Goal: Communication & Community: Answer question/provide support

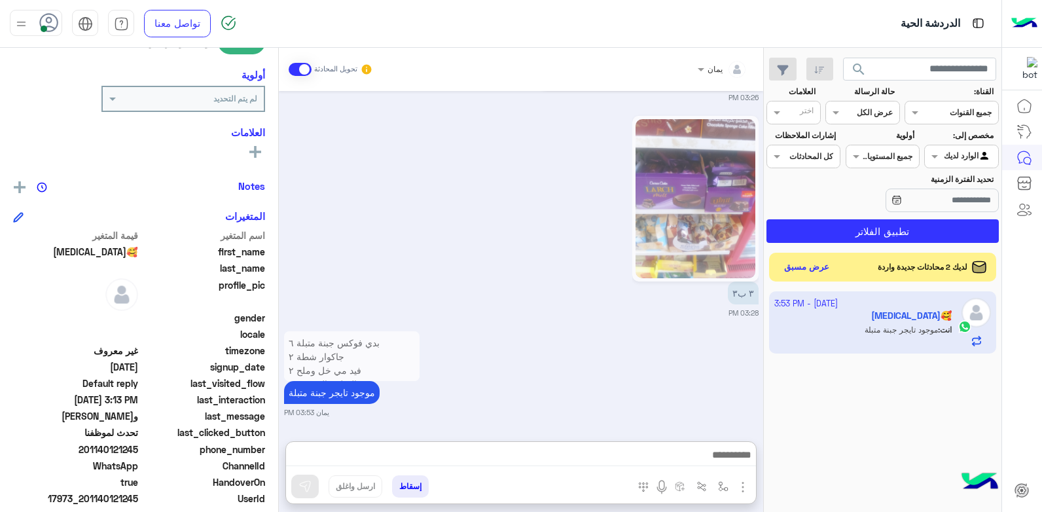
scroll to position [196, 0]
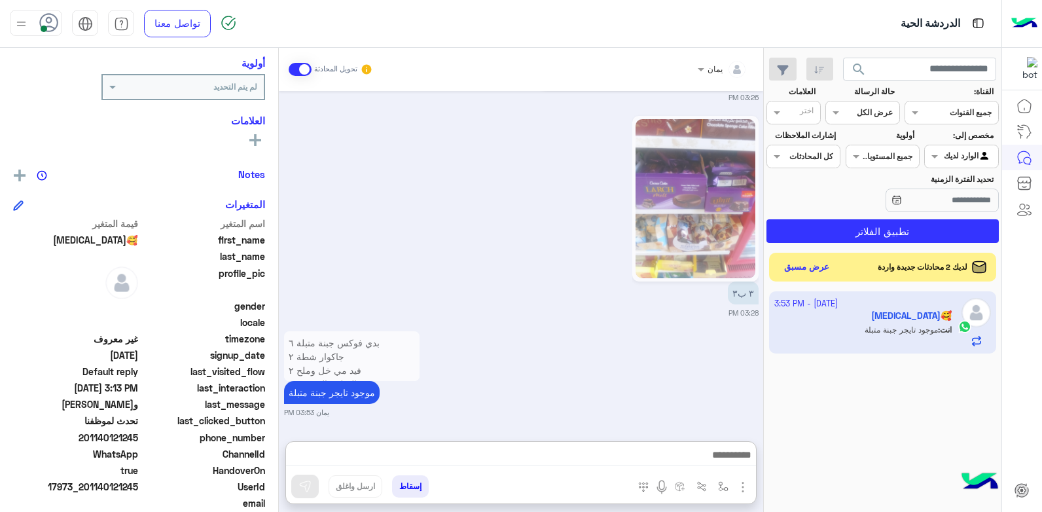
click at [801, 257] on div "لديك 2 محادثات جديدة واردة عرض مسبق" at bounding box center [883, 267] width 228 height 29
click at [801, 262] on button "عرض مسبق" at bounding box center [806, 267] width 55 height 18
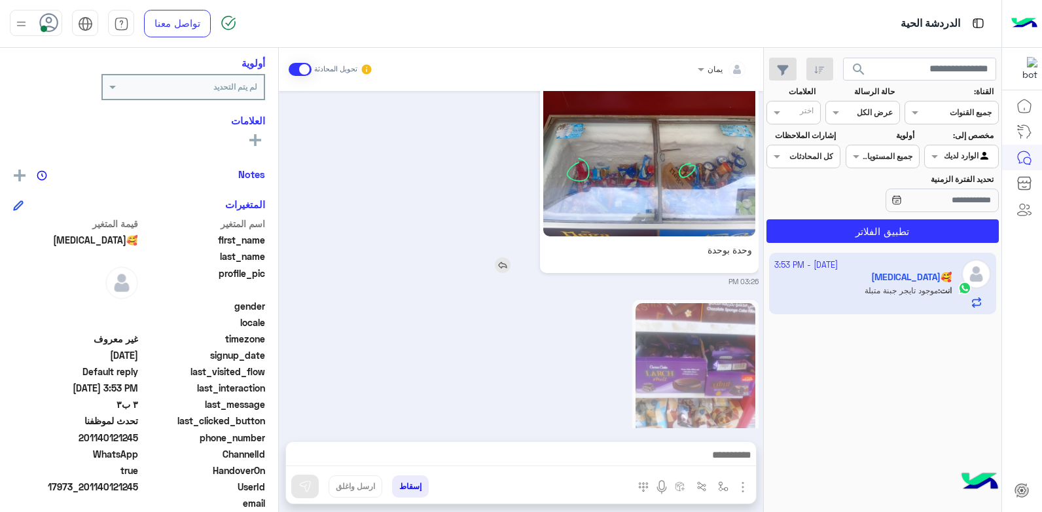
scroll to position [1986, 0]
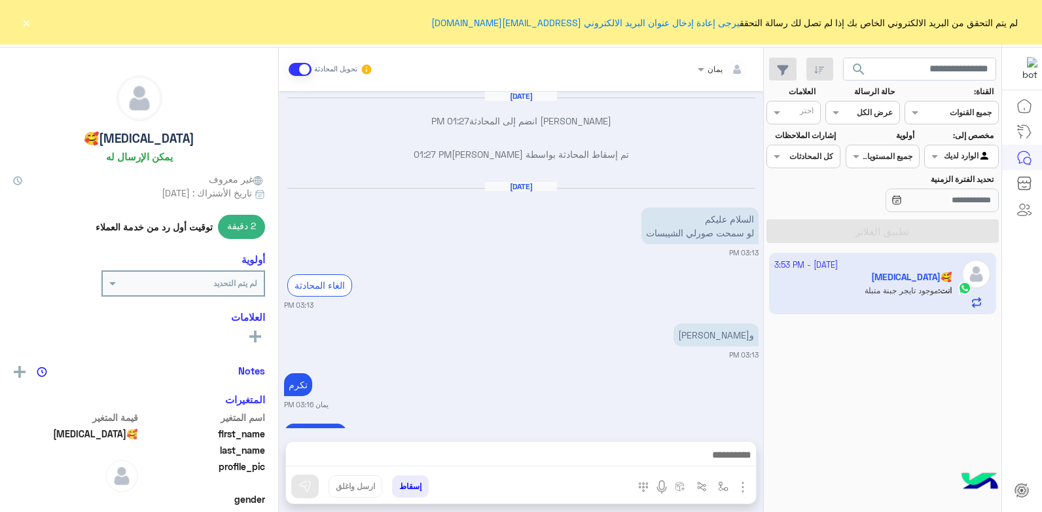
scroll to position [1981, 0]
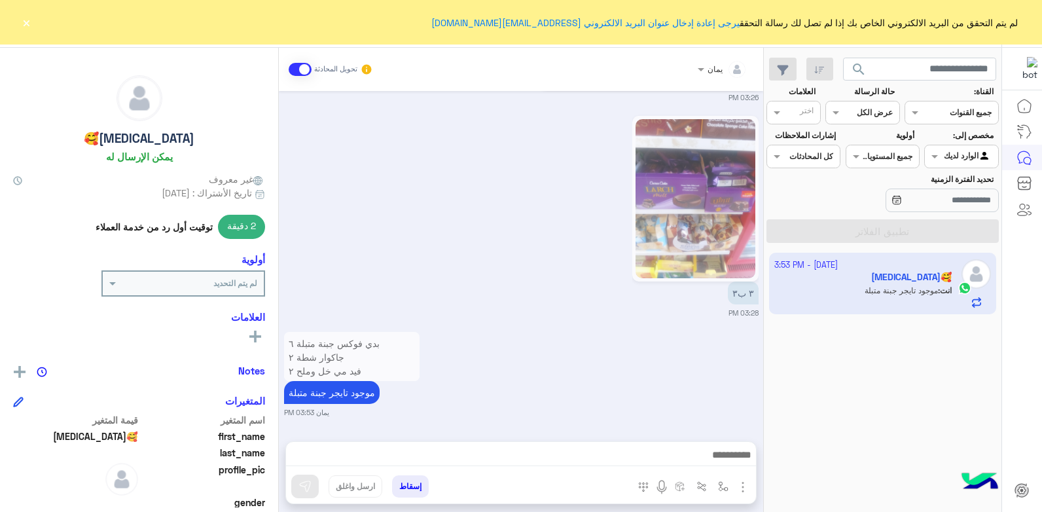
click at [26, 24] on button "×" at bounding box center [26, 22] width 13 height 13
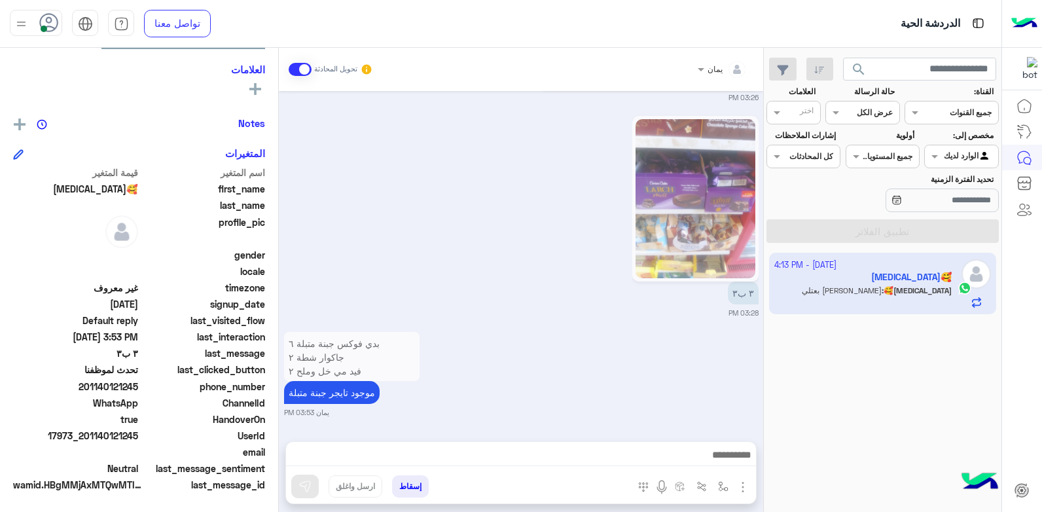
scroll to position [2031, 0]
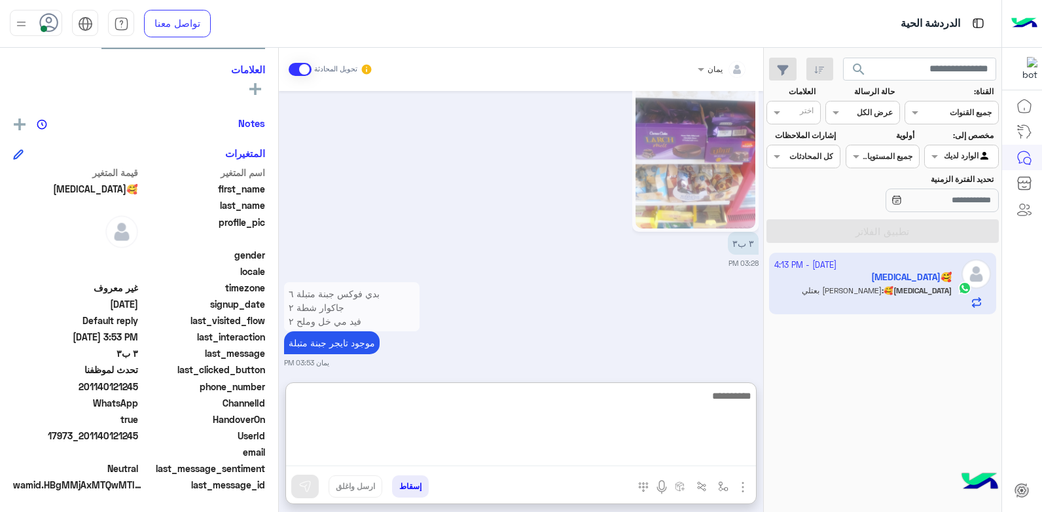
click at [587, 456] on textarea at bounding box center [521, 426] width 470 height 79
type textarea "*"
type textarea "****"
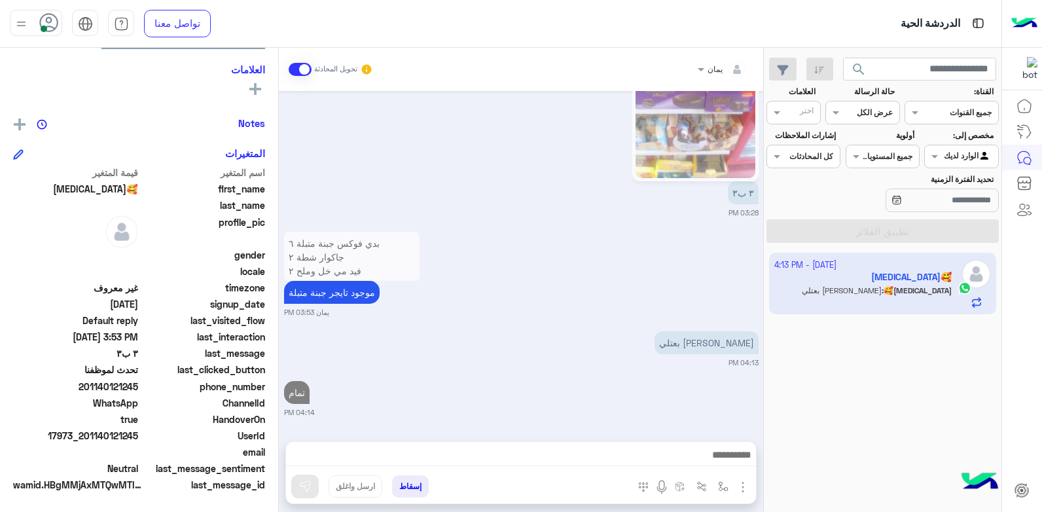
click at [402, 489] on button "إسقاط" at bounding box center [410, 486] width 37 height 22
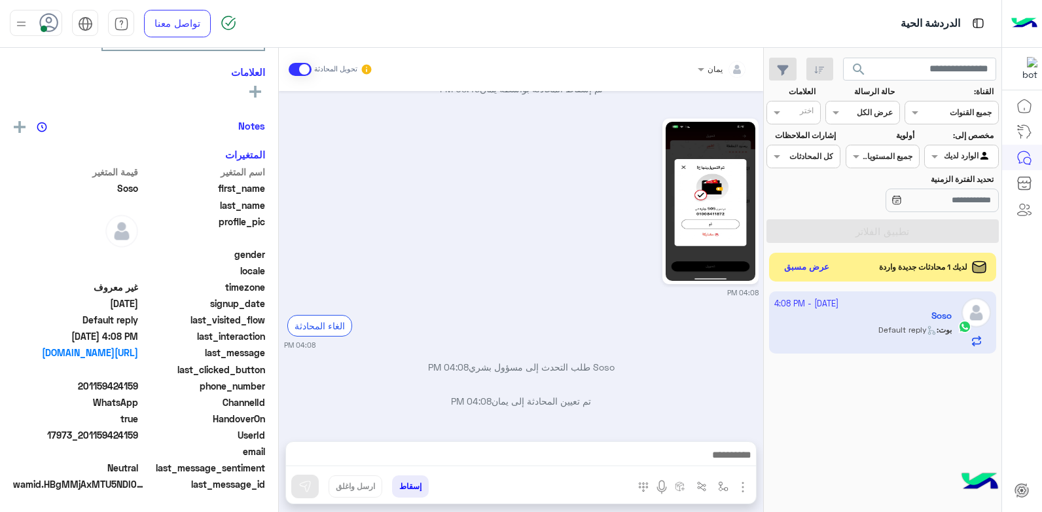
scroll to position [224, 0]
click at [539, 446] on div at bounding box center [521, 458] width 470 height 33
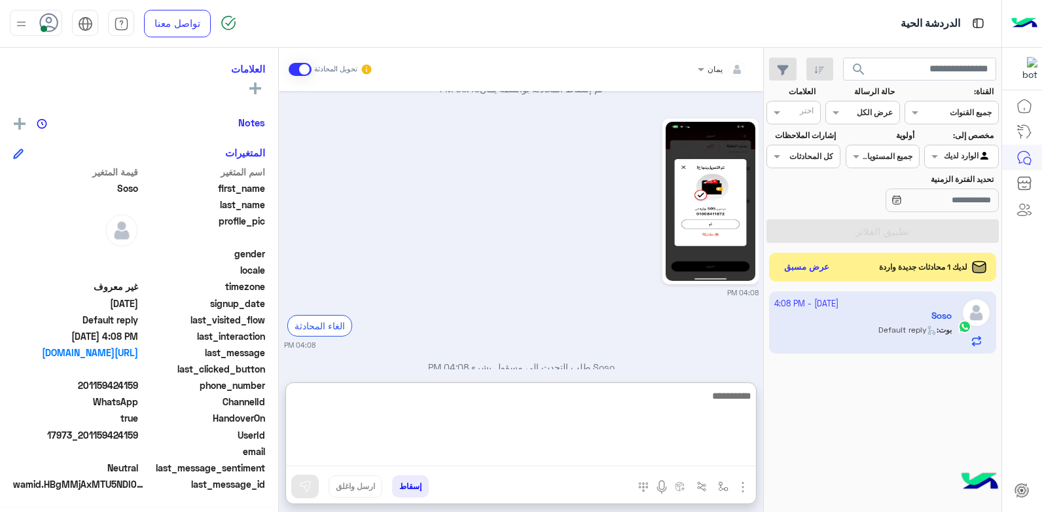
click at [548, 459] on textarea at bounding box center [521, 426] width 470 height 79
type textarea "**********"
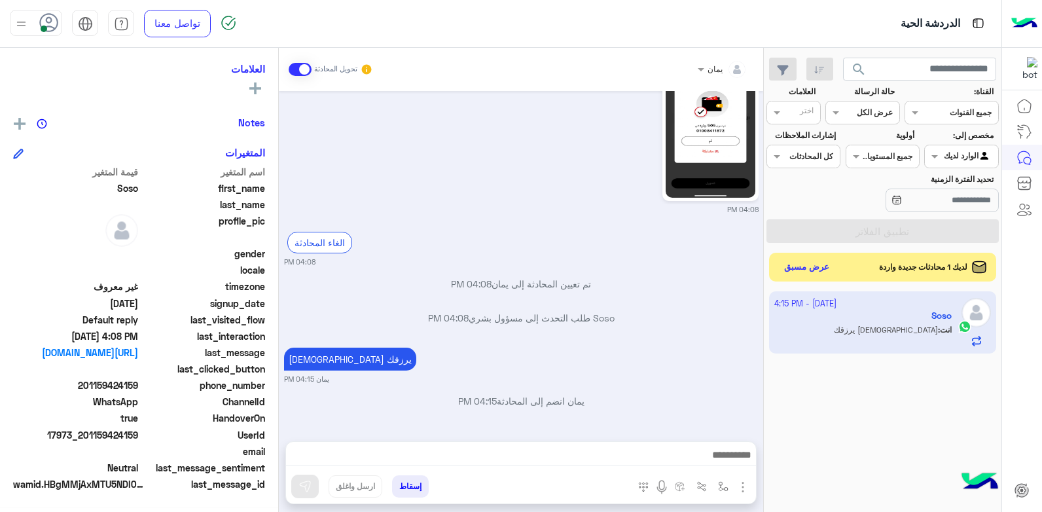
scroll to position [248, 0]
click at [391, 482] on div "إسقاط ارسل واغلق" at bounding box center [457, 488] width 342 height 29
click at [401, 484] on button "إسقاط" at bounding box center [410, 486] width 37 height 22
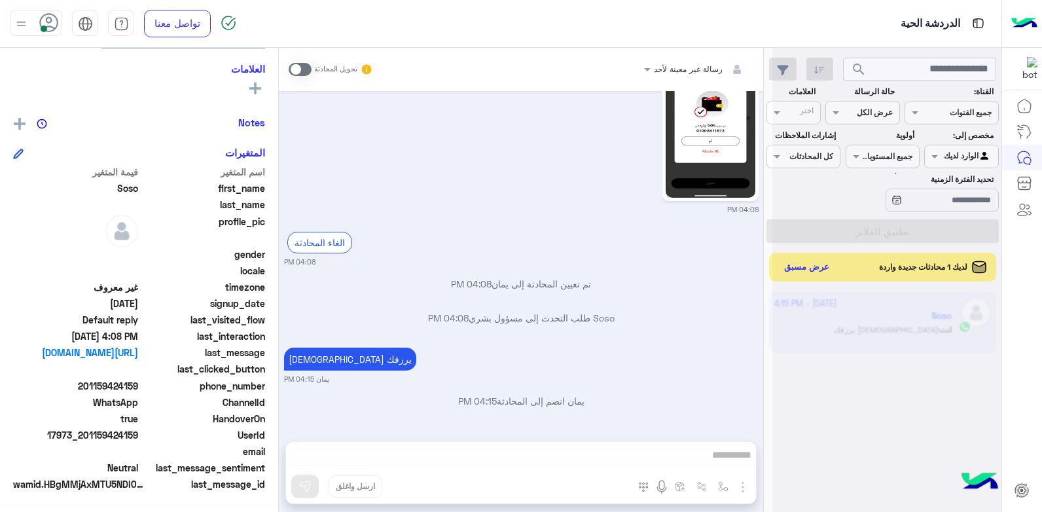
scroll to position [1552, 0]
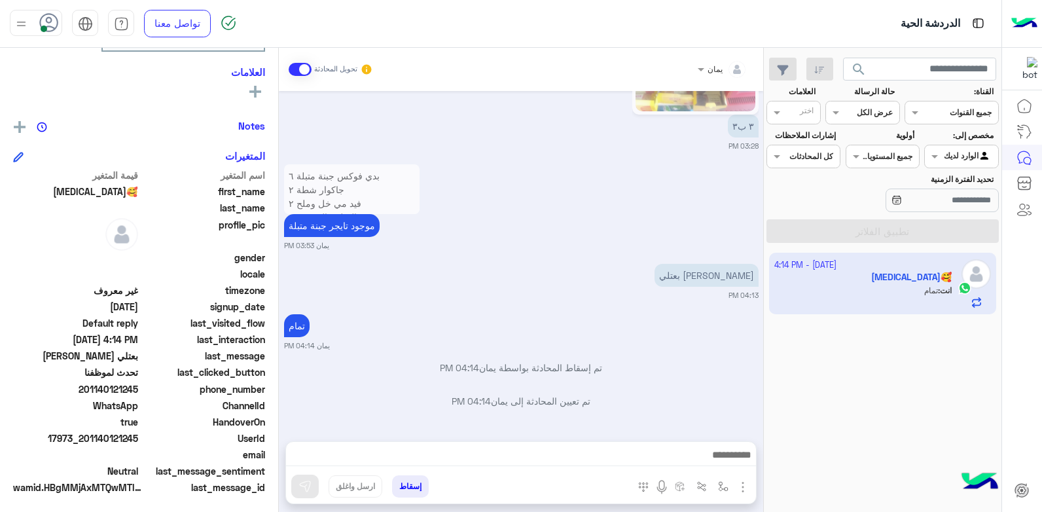
scroll to position [248, 0]
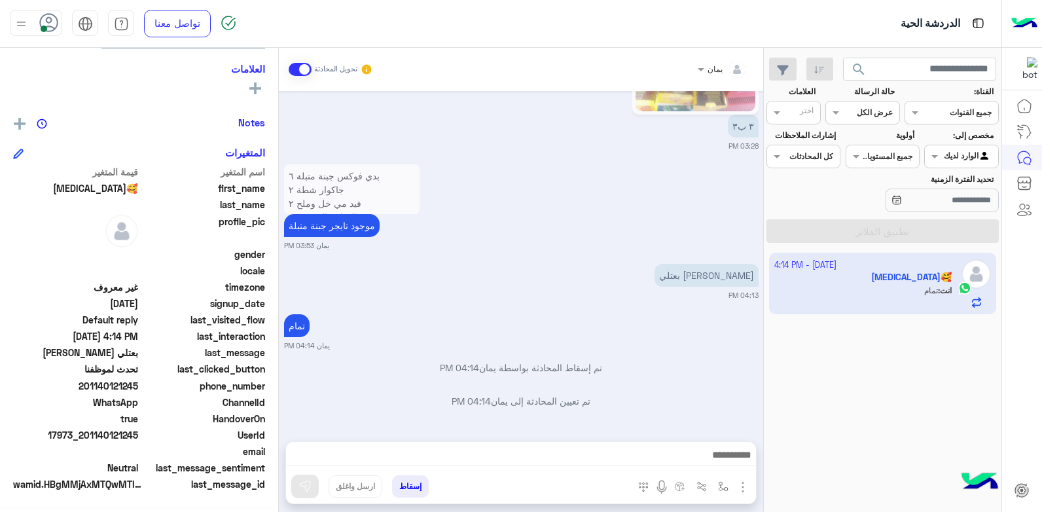
click at [403, 476] on button "إسقاط" at bounding box center [410, 486] width 37 height 22
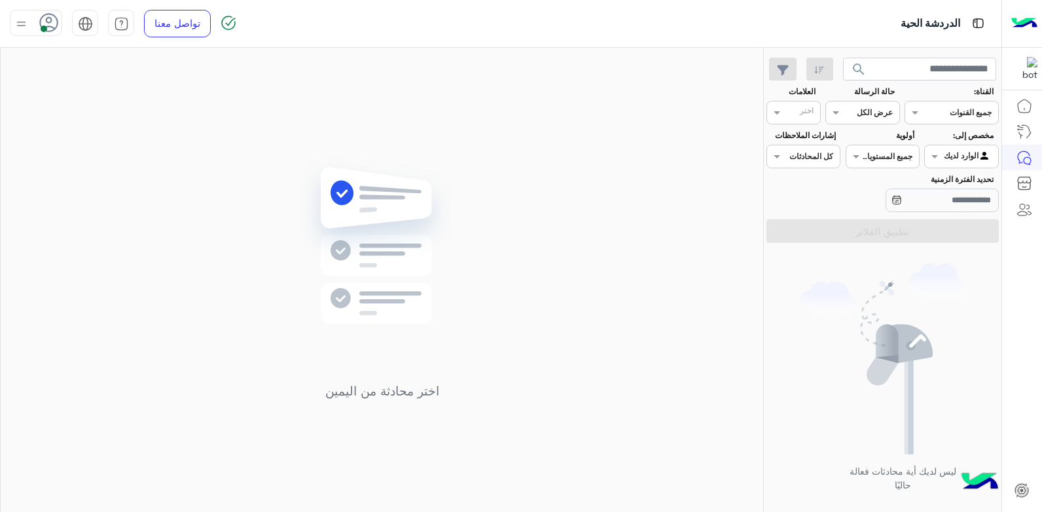
click at [34, 21] on div at bounding box center [36, 23] width 52 height 26
click at [109, 126] on label "وقت الراحة" at bounding box center [91, 129] width 143 height 24
click at [336, 178] on img at bounding box center [381, 264] width 189 height 217
click at [39, 27] on div at bounding box center [36, 23] width 52 height 26
click at [71, 99] on label "متصل" at bounding box center [91, 100] width 143 height 24
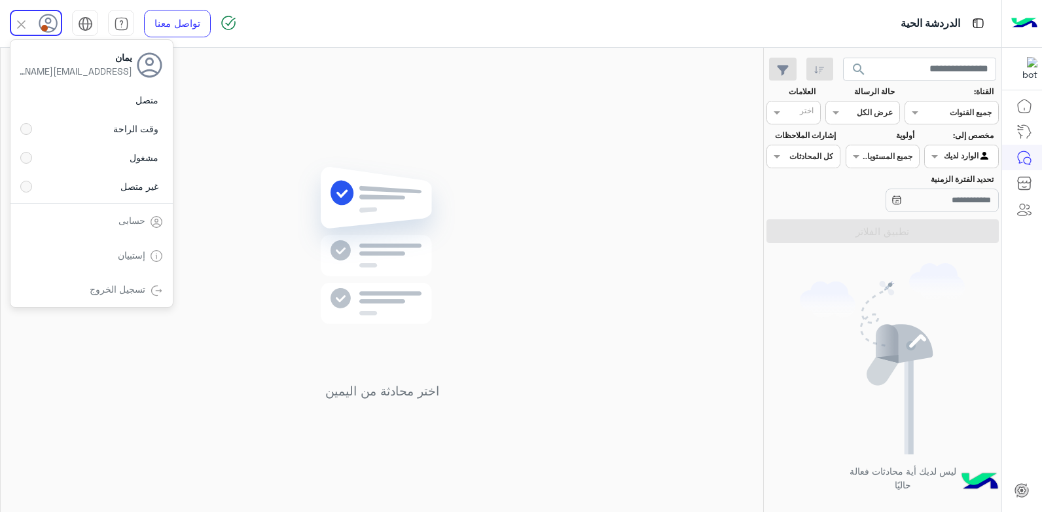
click at [348, 105] on div "اختر محادثة من اليمين" at bounding box center [382, 282] width 762 height 469
click at [26, 27] on img at bounding box center [21, 24] width 16 height 16
click at [338, 131] on div "اختر محادثة من اليمين" at bounding box center [382, 282] width 762 height 469
click at [856, 66] on span "search" at bounding box center [859, 70] width 16 height 16
click at [423, 168] on img at bounding box center [381, 264] width 189 height 217
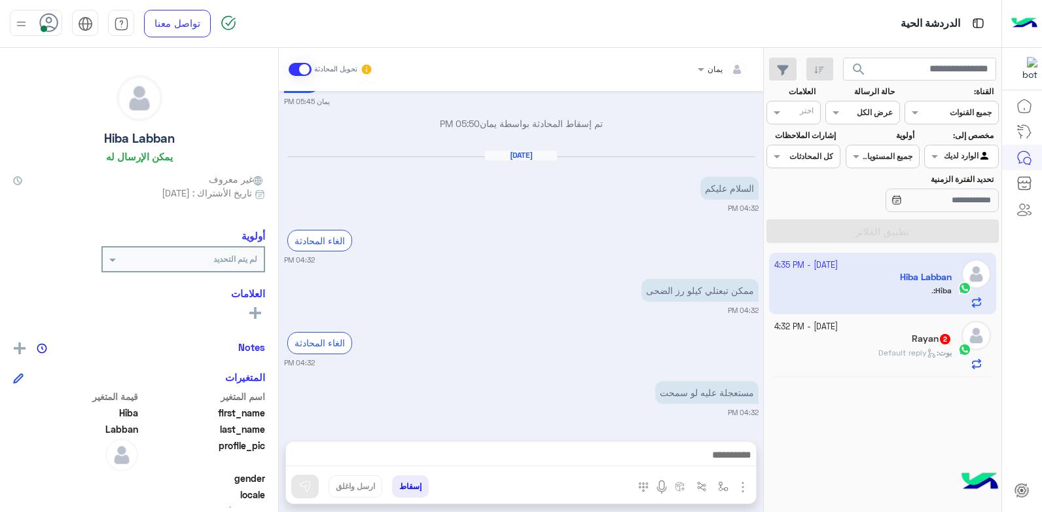
scroll to position [789, 0]
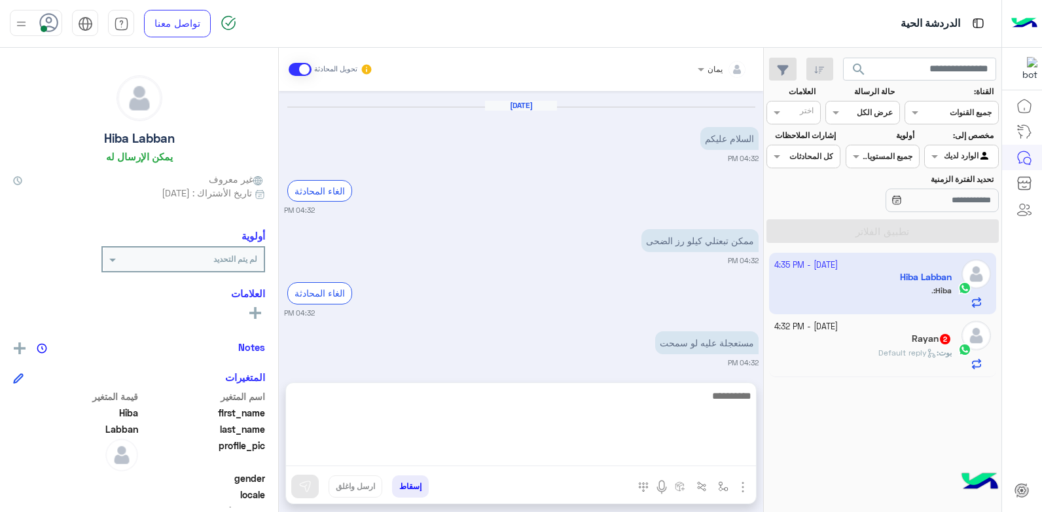
click at [588, 451] on textarea at bounding box center [521, 426] width 470 height 79
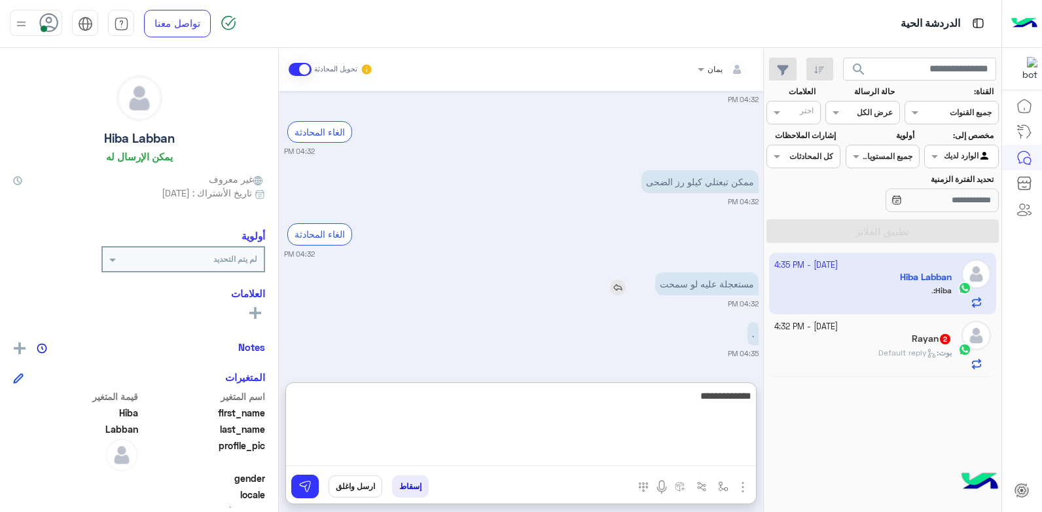
type textarea "**********"
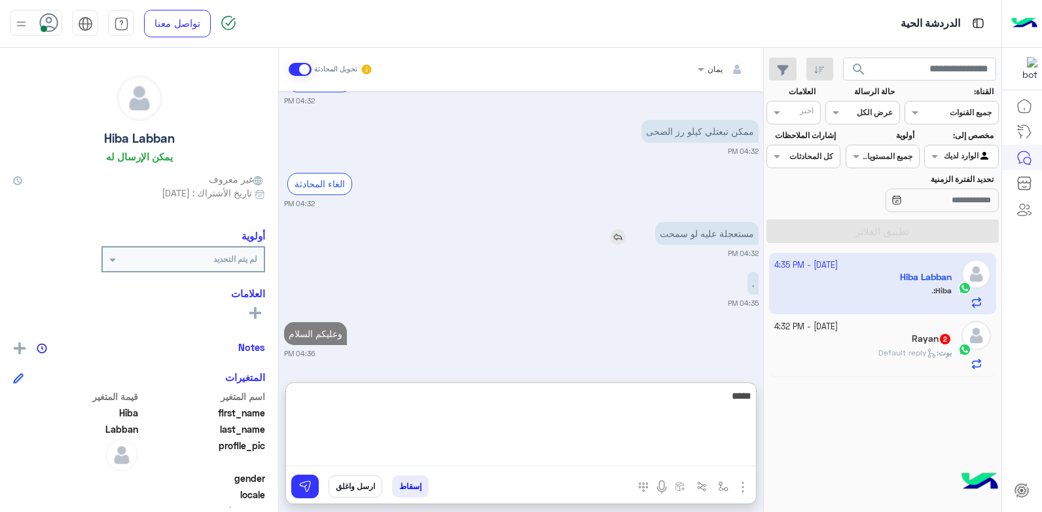
type textarea "*****"
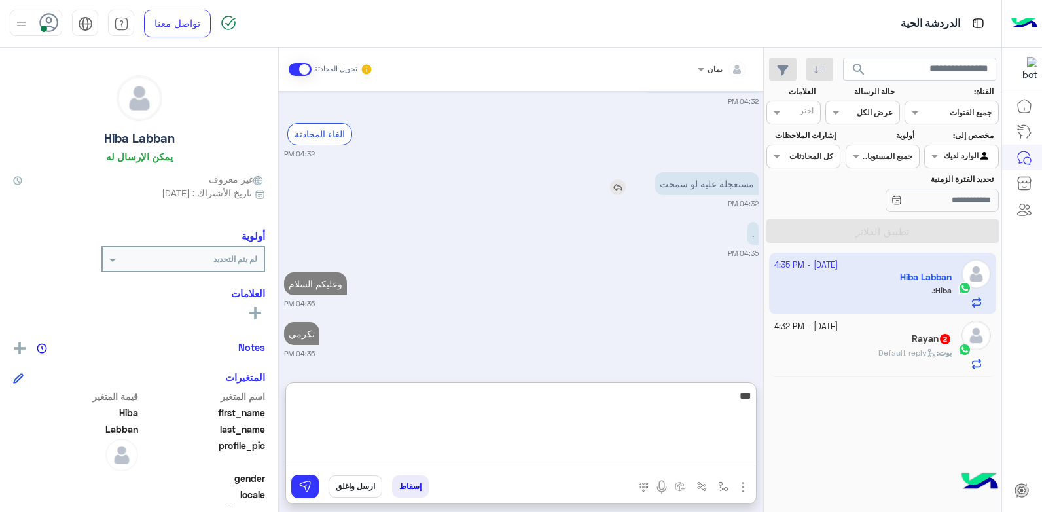
scroll to position [982, 0]
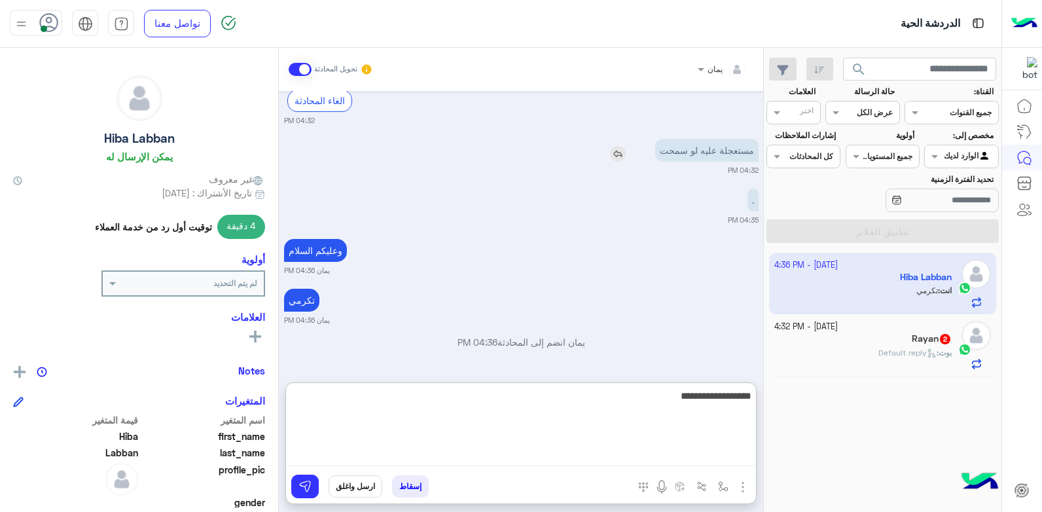
type textarea "**********"
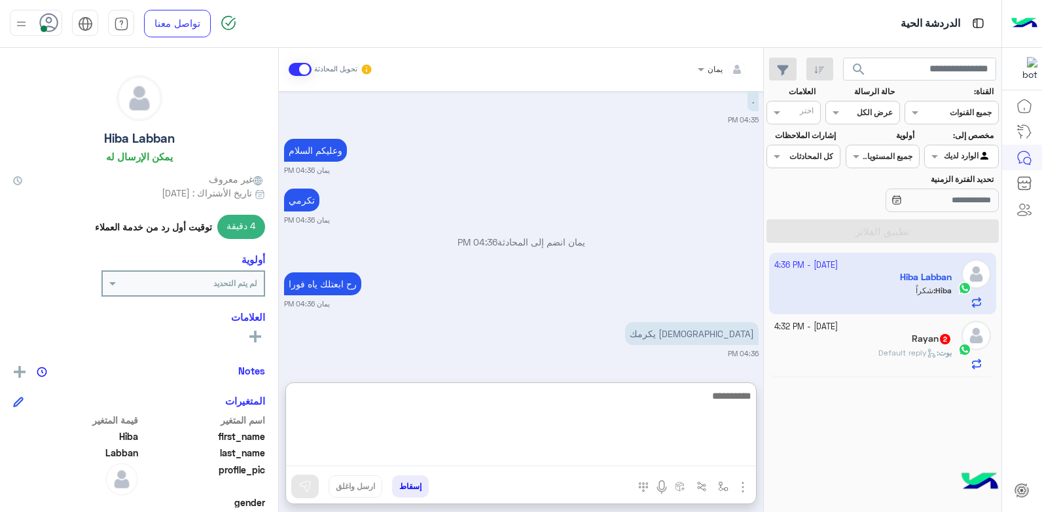
scroll to position [1154, 0]
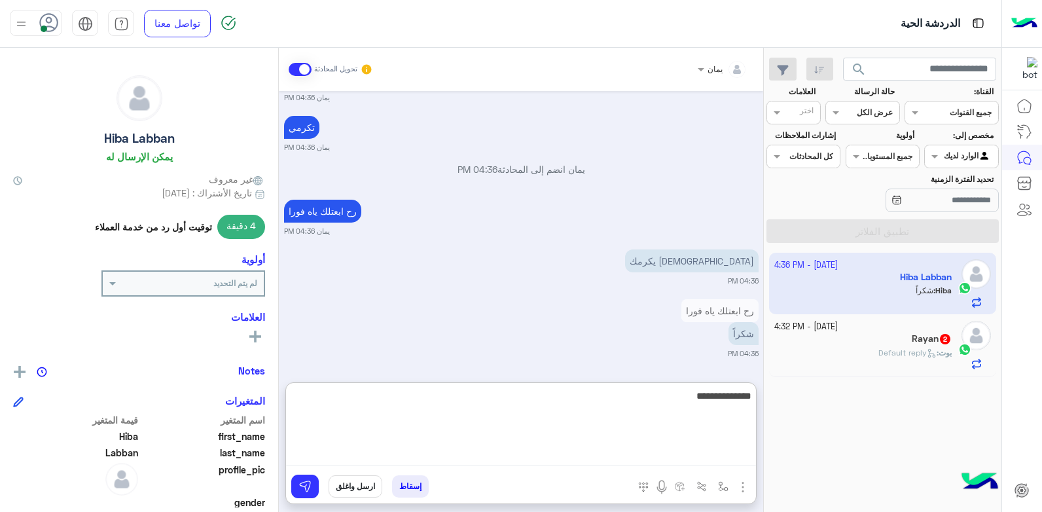
type textarea "**********"
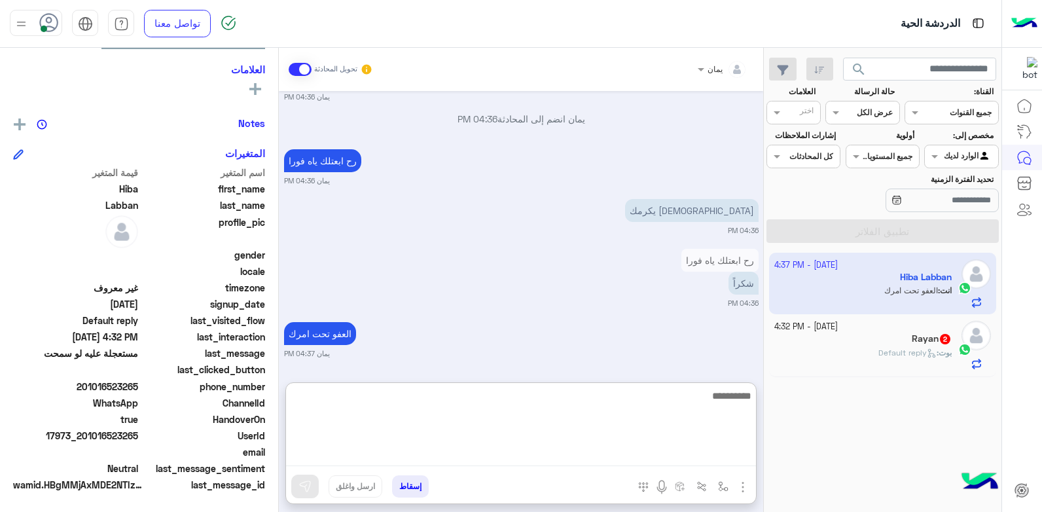
scroll to position [1255, 0]
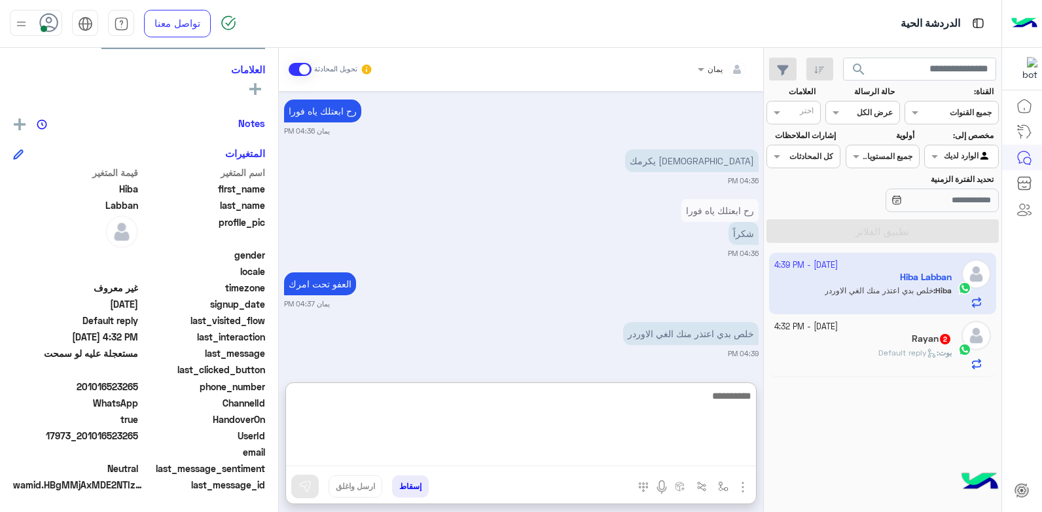
drag, startPoint x: 536, startPoint y: 434, endPoint x: 541, endPoint y: 411, distance: 23.4
click at [536, 434] on textarea at bounding box center [521, 426] width 470 height 79
type textarea "**********"
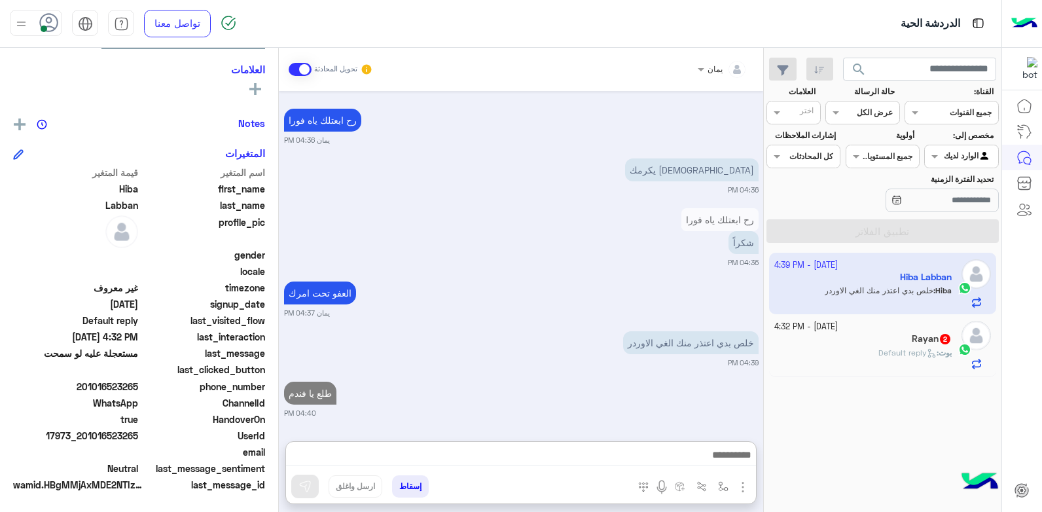
click at [939, 355] on span "بوت" at bounding box center [945, 353] width 13 height 10
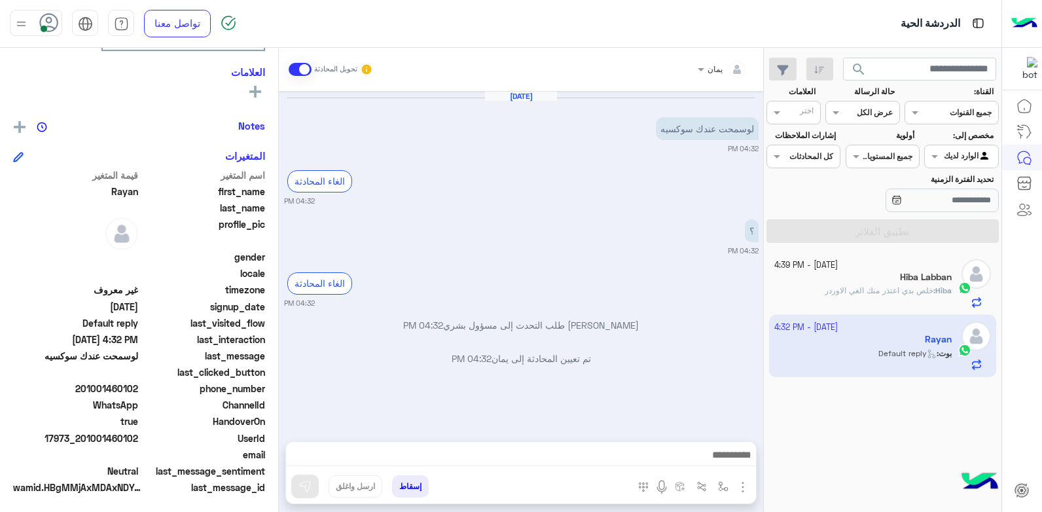
scroll to position [224, 0]
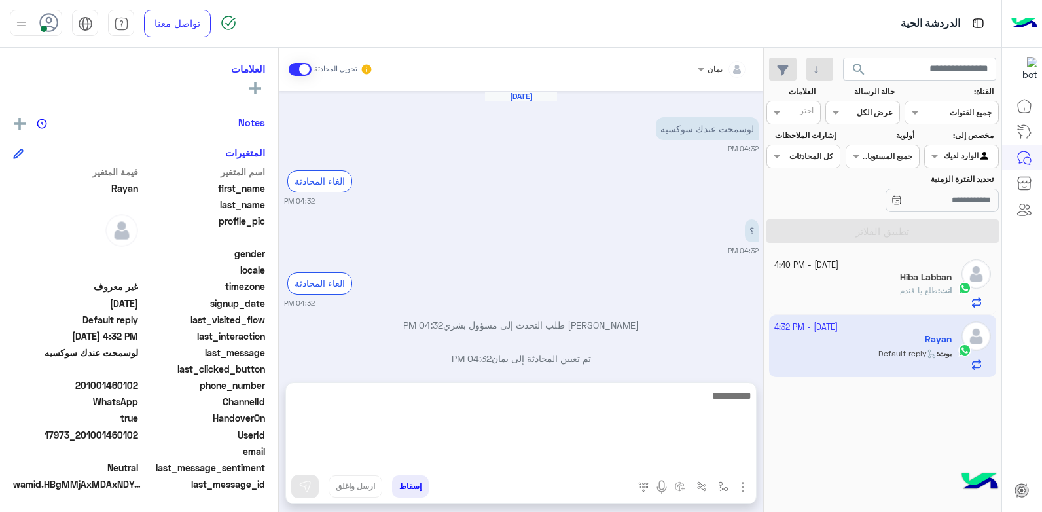
click at [613, 462] on textarea at bounding box center [521, 426] width 470 height 79
type textarea "**********"
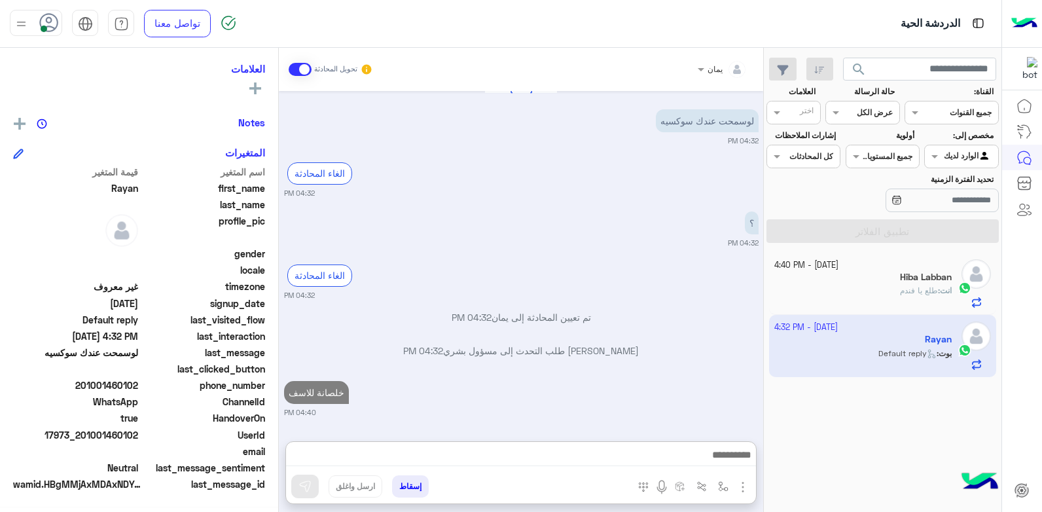
click at [865, 297] on div "انت : طلع يا فندم" at bounding box center [863, 296] width 178 height 23
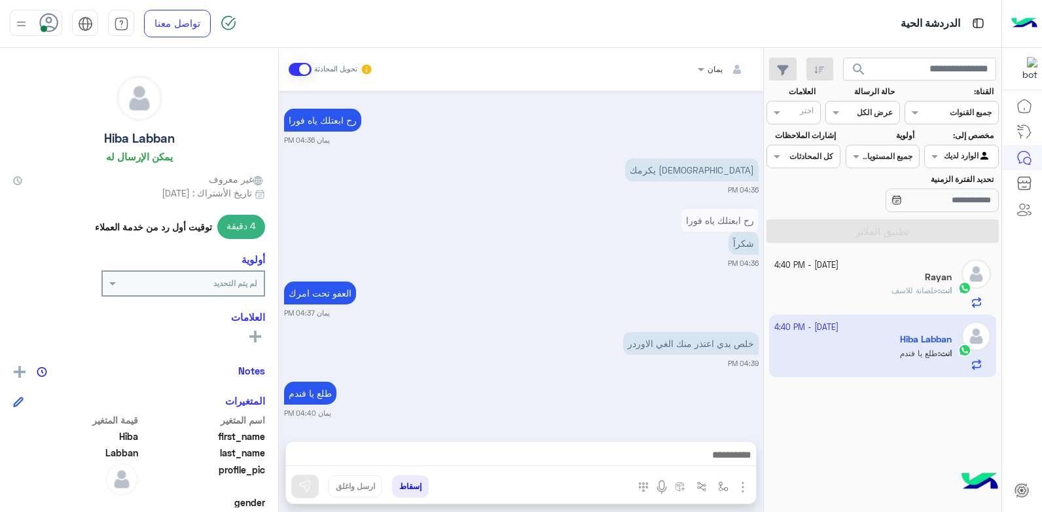
click at [410, 479] on button "إسقاط" at bounding box center [410, 486] width 37 height 22
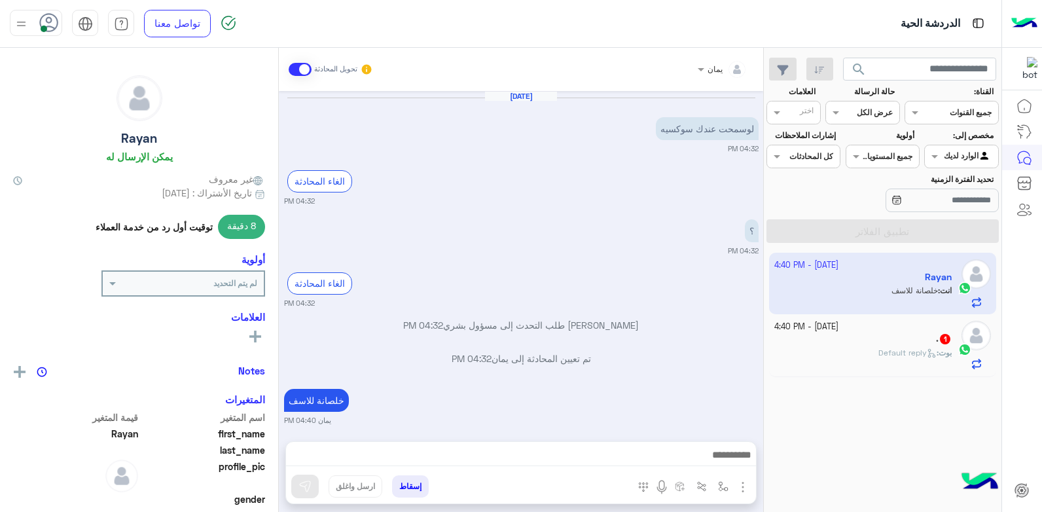
scroll to position [41, 0]
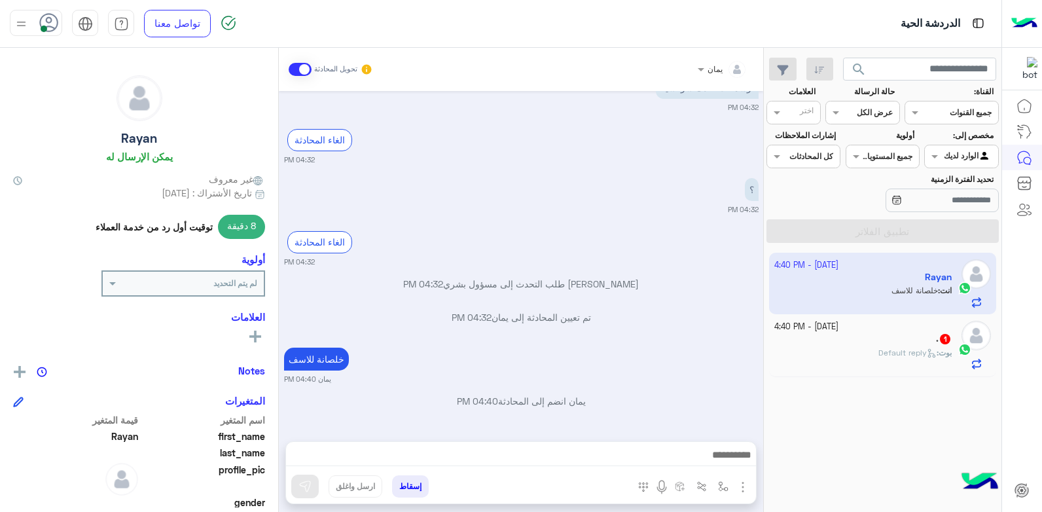
click at [875, 335] on div ". 1" at bounding box center [863, 340] width 178 height 14
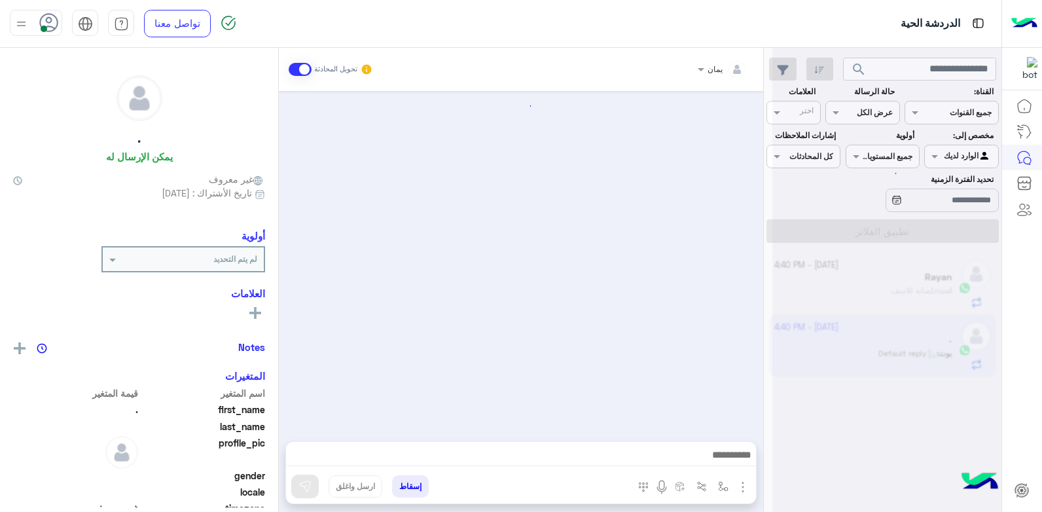
scroll to position [888, 0]
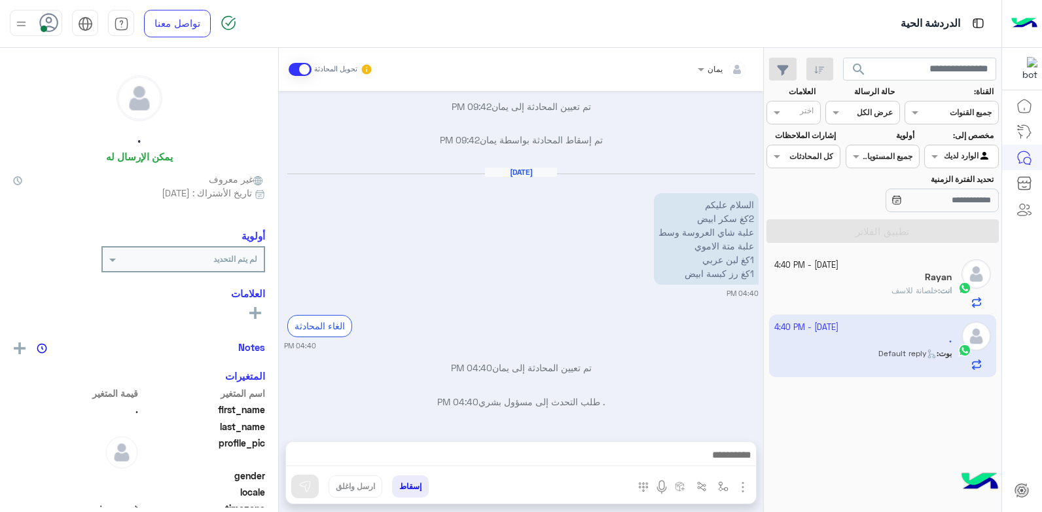
click at [609, 435] on div "يمان تحويل المحادثة Oct 10, 2025 وعليكم السلام يمان 09:31 PM يمان انضم إلى المح…" at bounding box center [521, 282] width 484 height 469
click at [609, 446] on div at bounding box center [521, 458] width 470 height 33
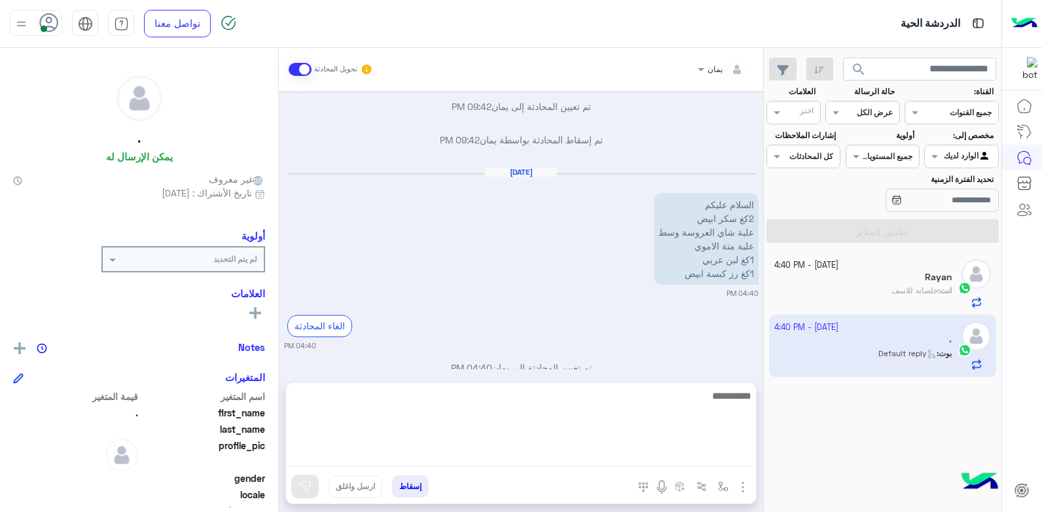
click at [608, 457] on textarea at bounding box center [521, 426] width 470 height 79
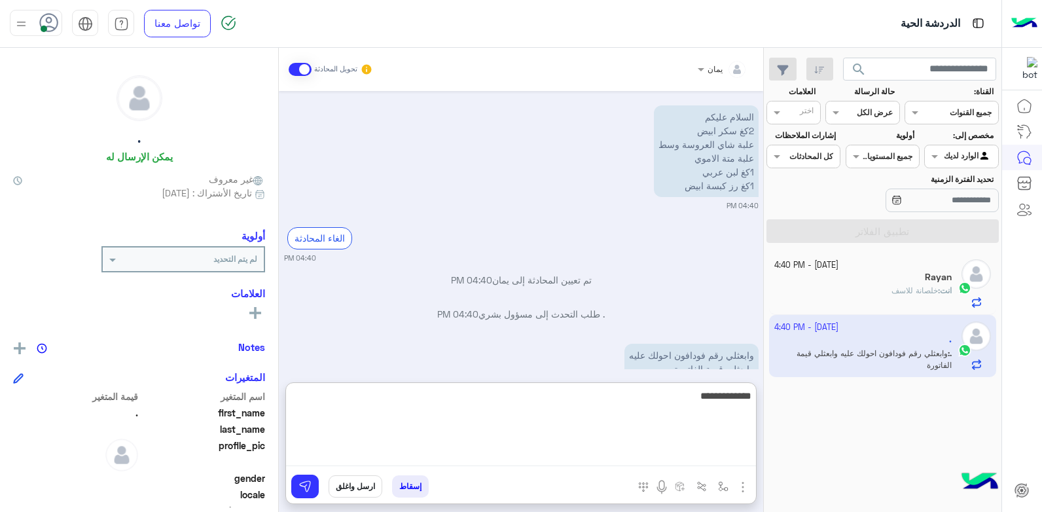
type textarea "**********"
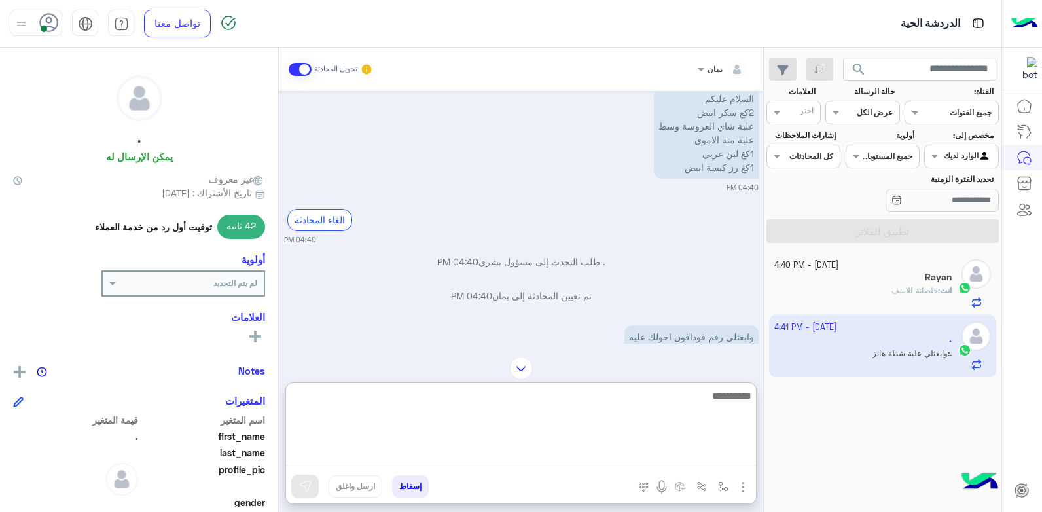
scroll to position [1144, 0]
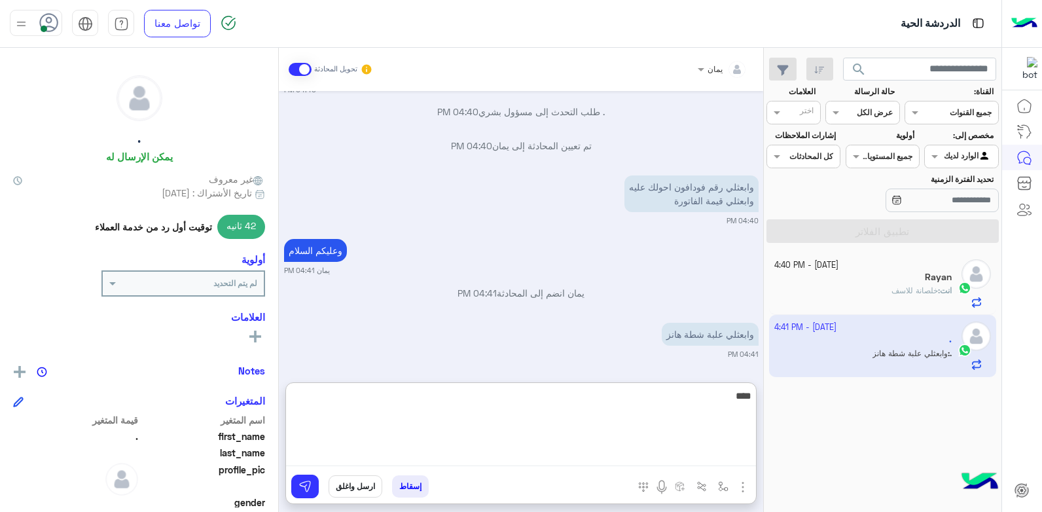
type textarea "*****"
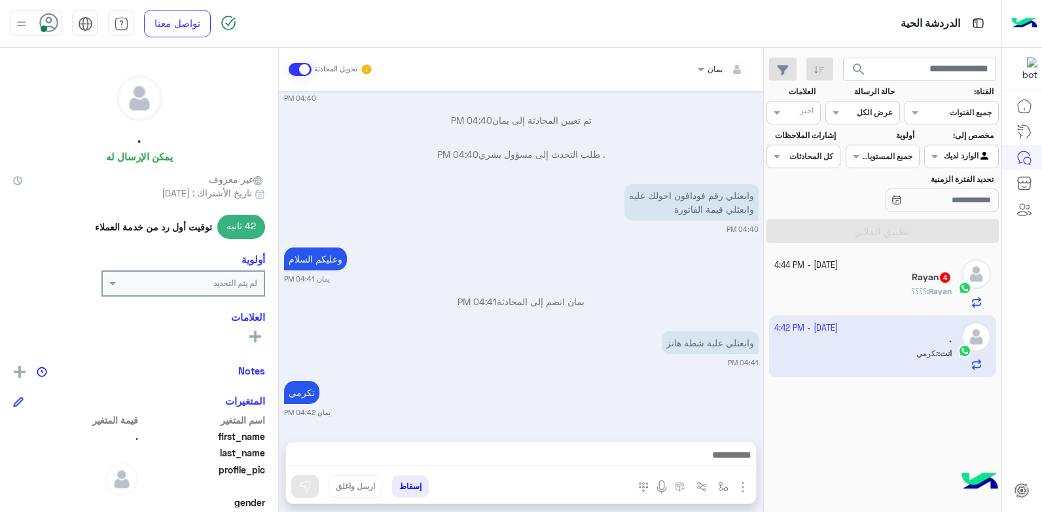
click at [908, 277] on div "Rayan 4" at bounding box center [863, 279] width 178 height 14
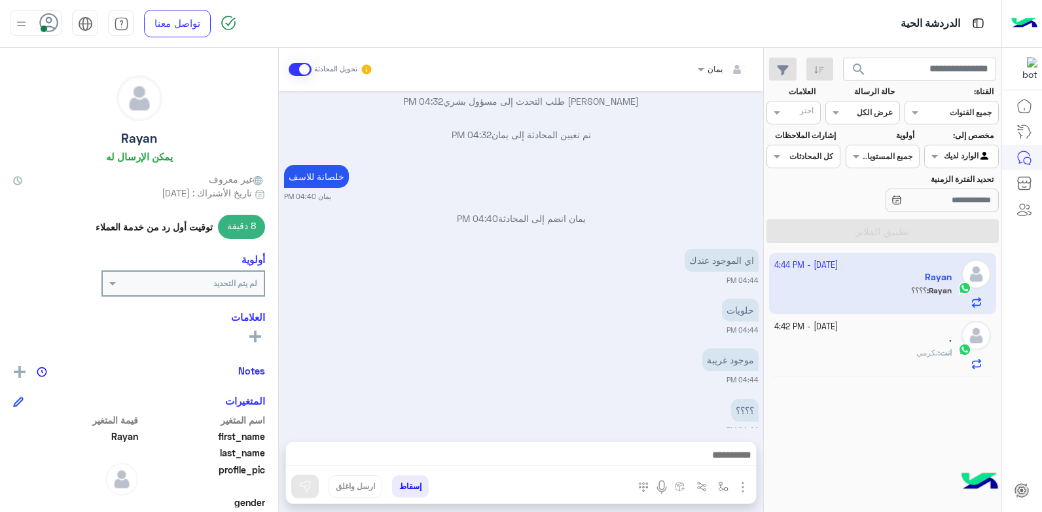
scroll to position [241, 0]
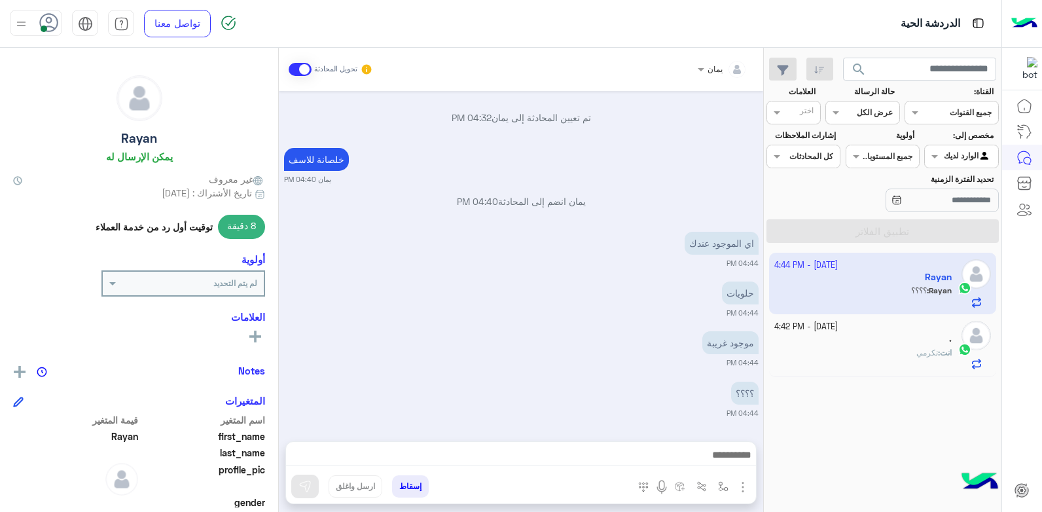
click at [613, 440] on div "يمان تحويل المحادثة Oct 11, 2025 لوسمحت عندك سوكسيه 04:32 PM الغاء المحادثة 04:…" at bounding box center [521, 282] width 484 height 469
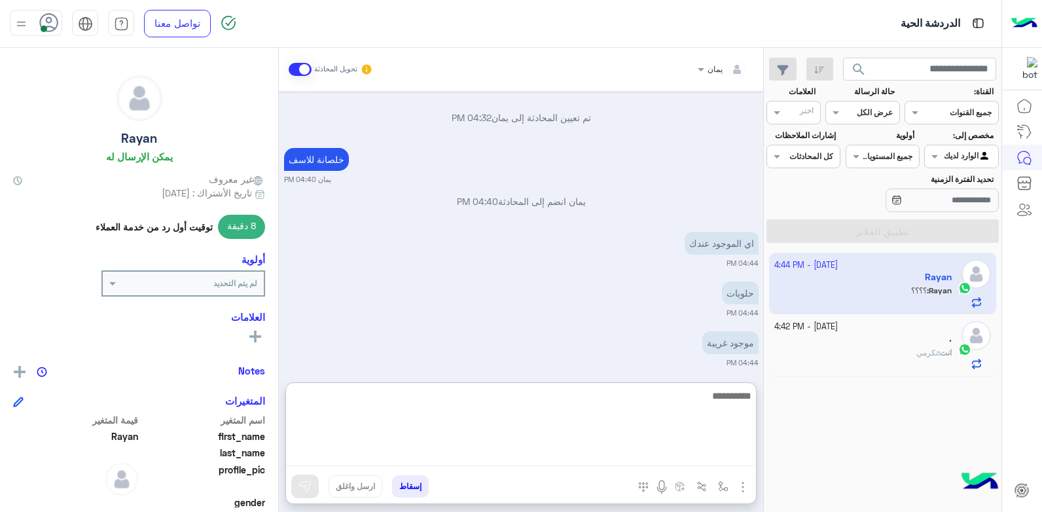
drag, startPoint x: 611, startPoint y: 448, endPoint x: 609, endPoint y: 431, distance: 17.1
click at [611, 448] on textarea at bounding box center [521, 426] width 470 height 79
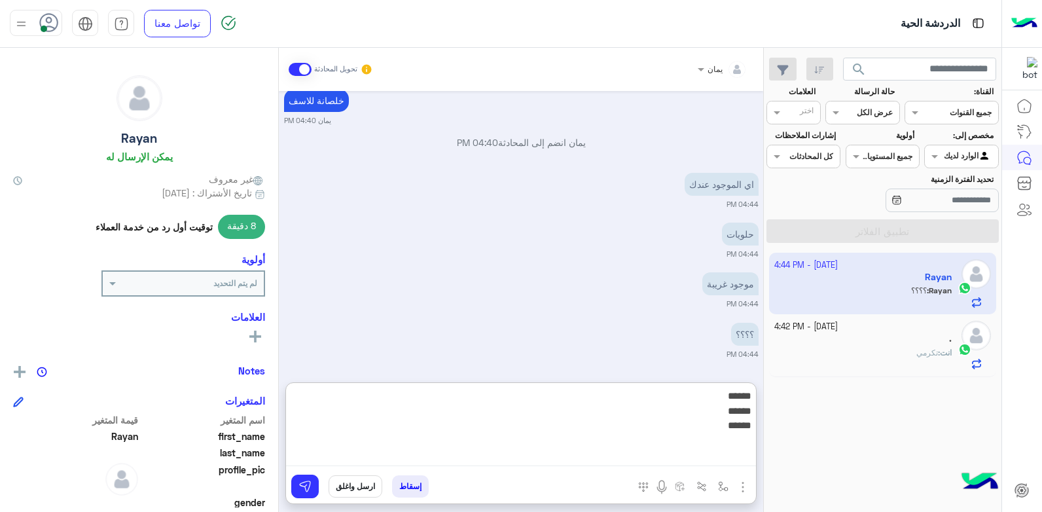
type textarea "****** ****** *******"
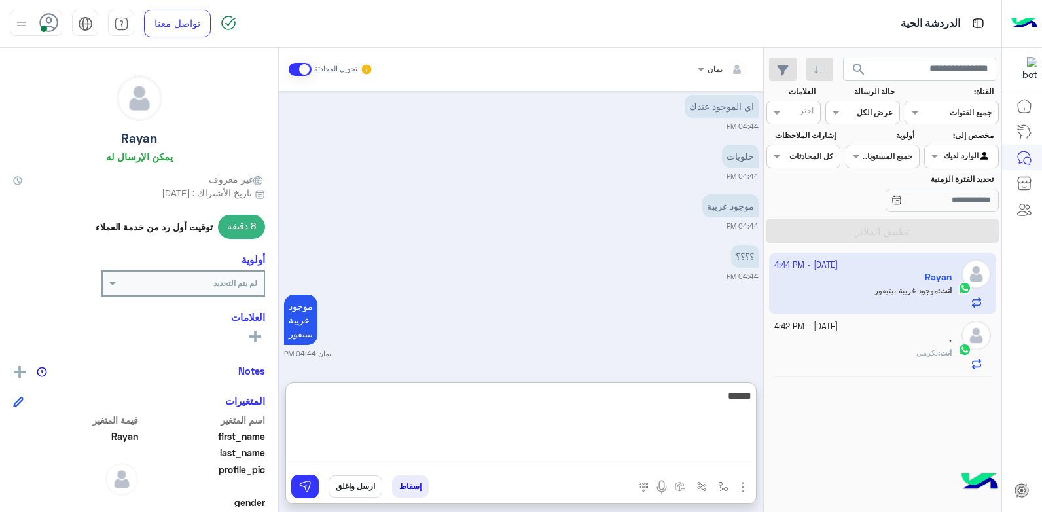
type textarea "******"
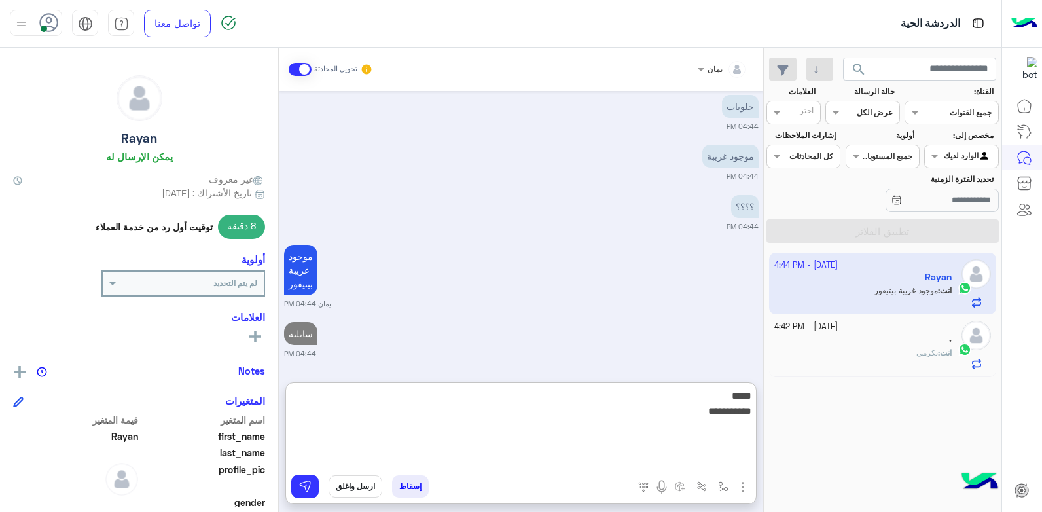
type textarea "**********"
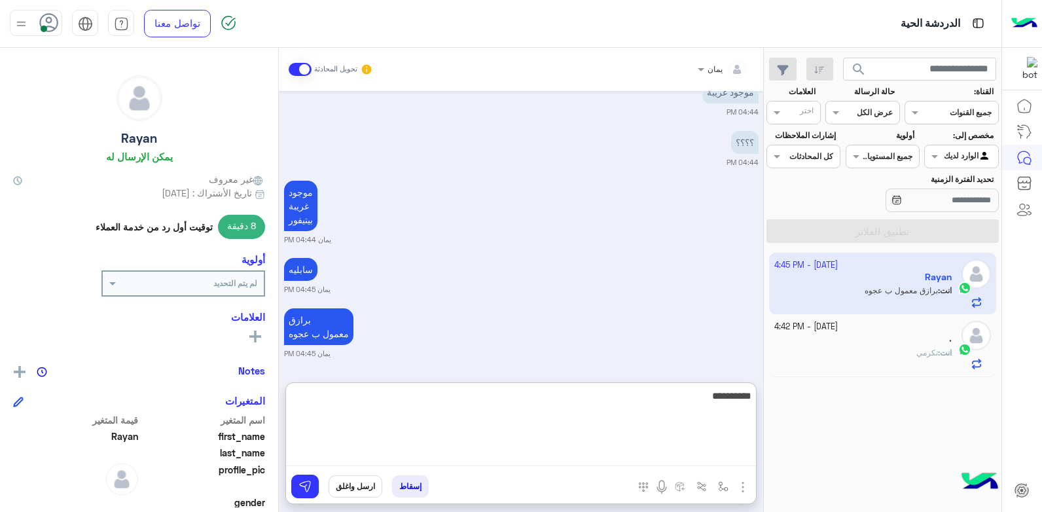
type textarea "**********"
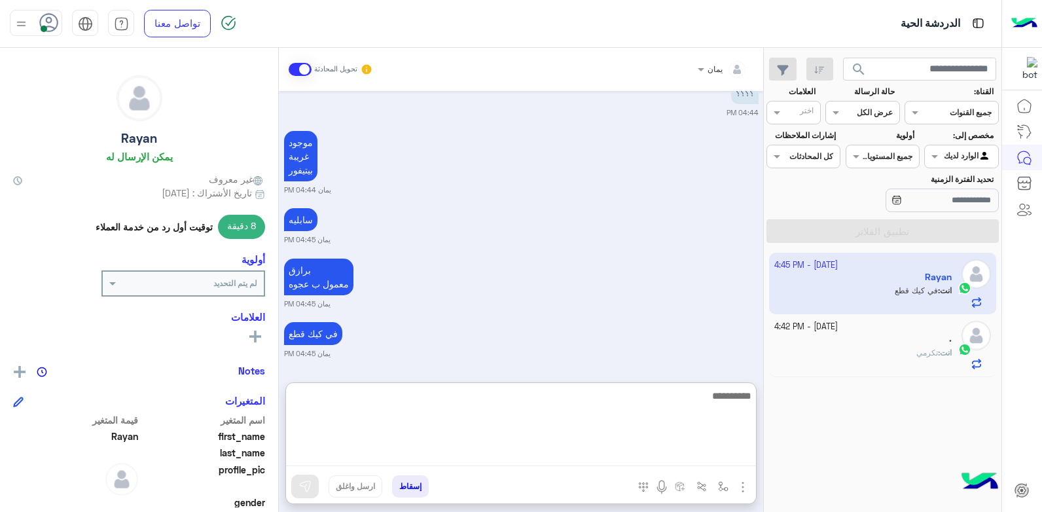
scroll to position [605, 0]
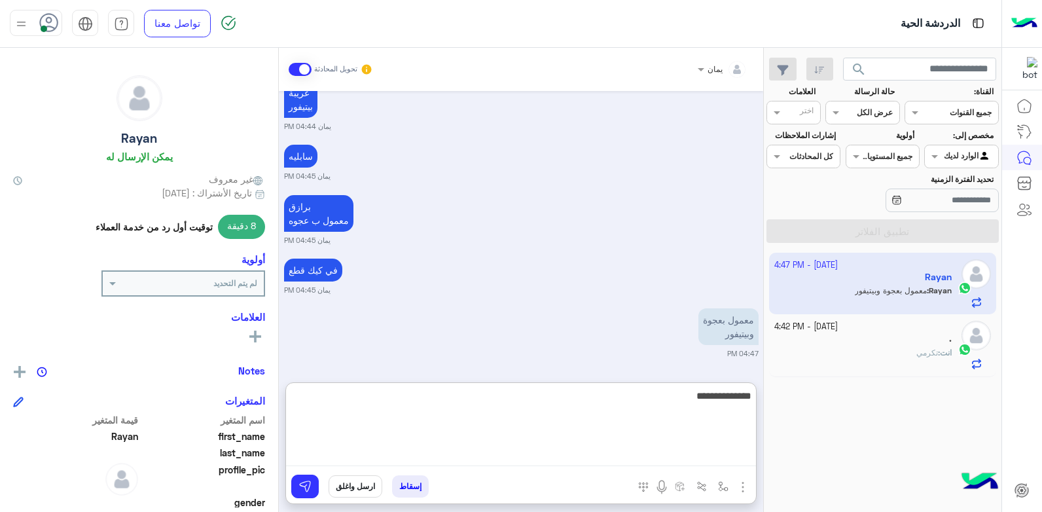
type textarea "**********"
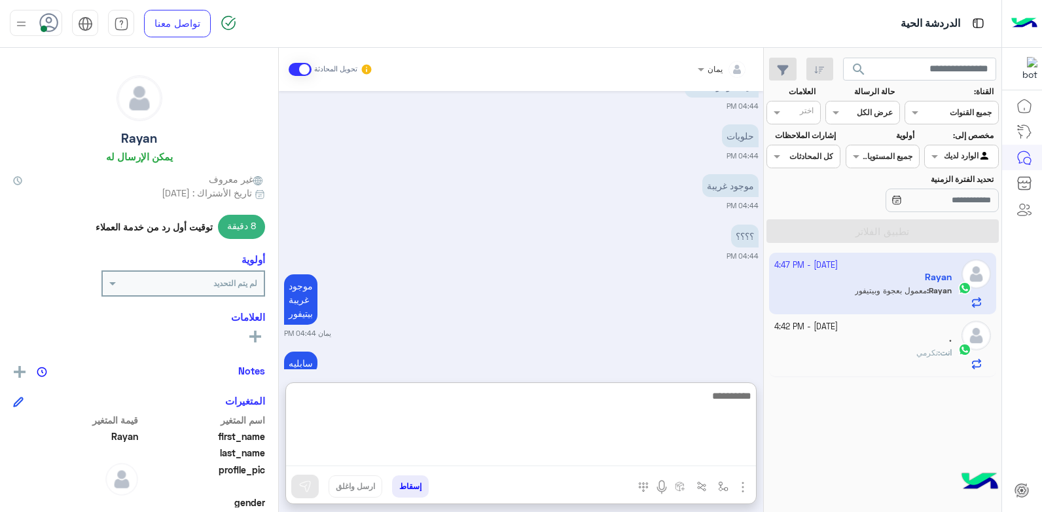
scroll to position [654, 0]
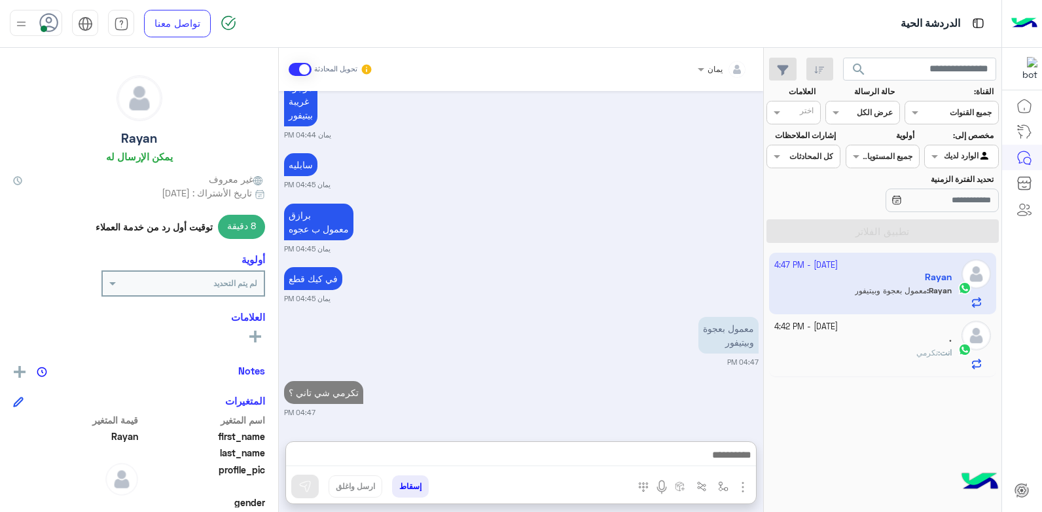
click at [829, 329] on small "11 October - 4:42 PM" at bounding box center [805, 327] width 63 height 12
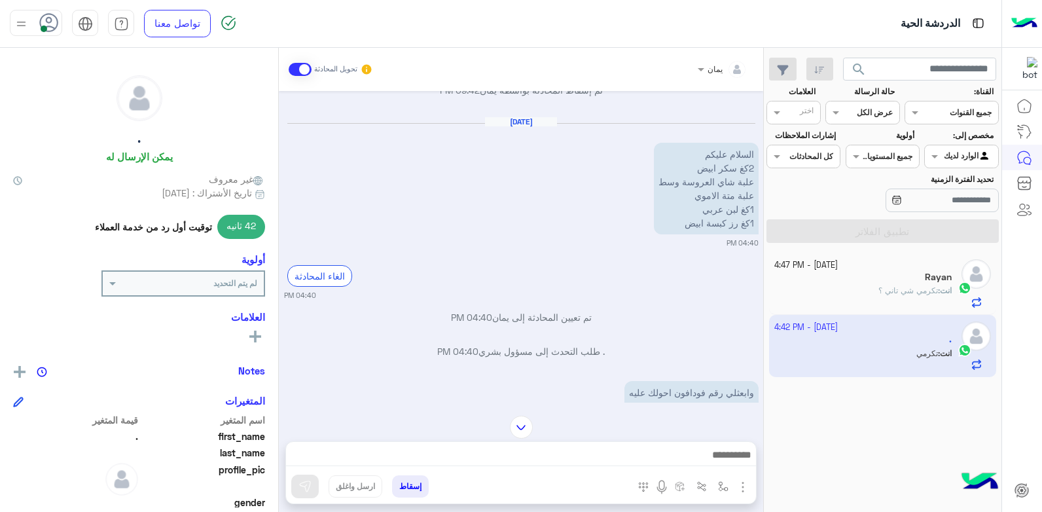
scroll to position [678, 0]
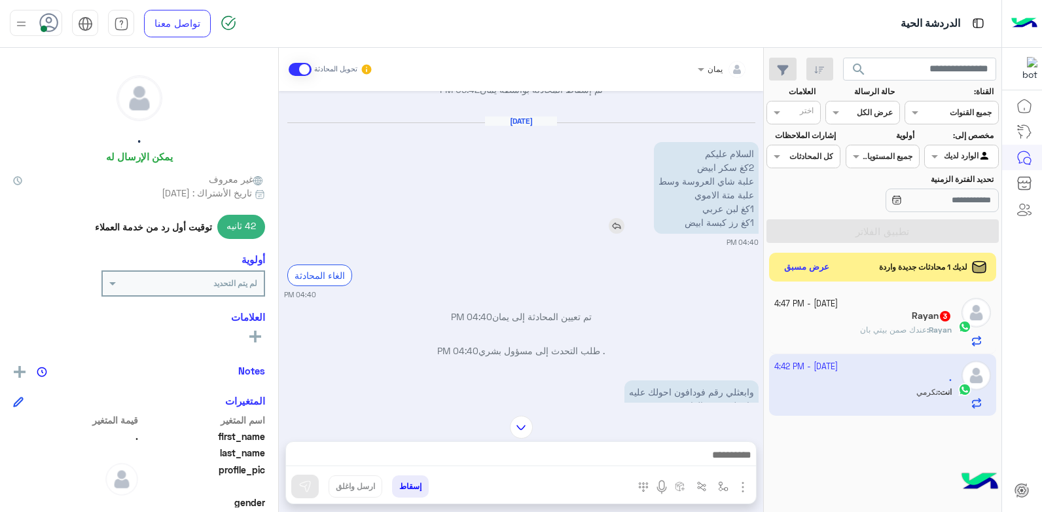
click at [614, 225] on img at bounding box center [617, 226] width 16 height 16
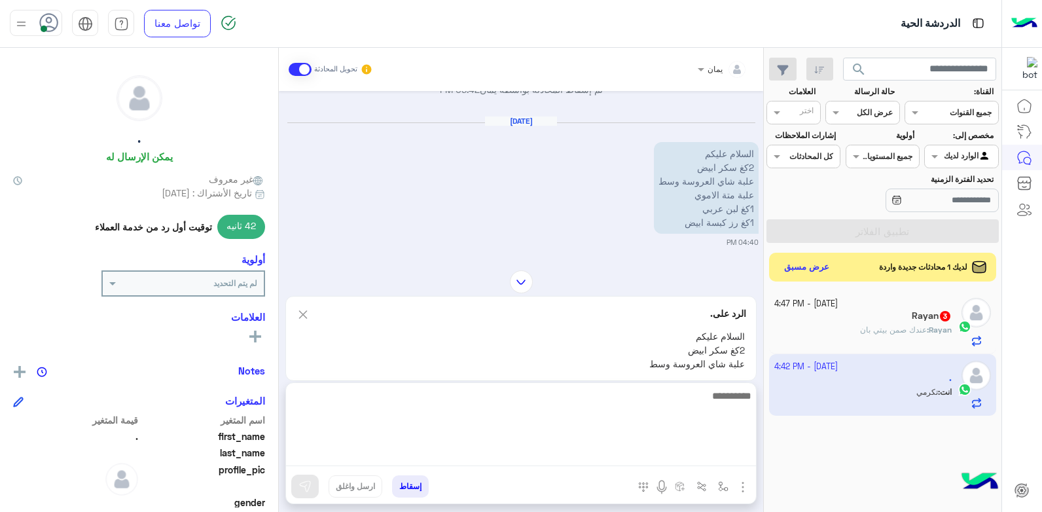
click at [626, 456] on textarea at bounding box center [521, 426] width 470 height 79
type textarea "**********"
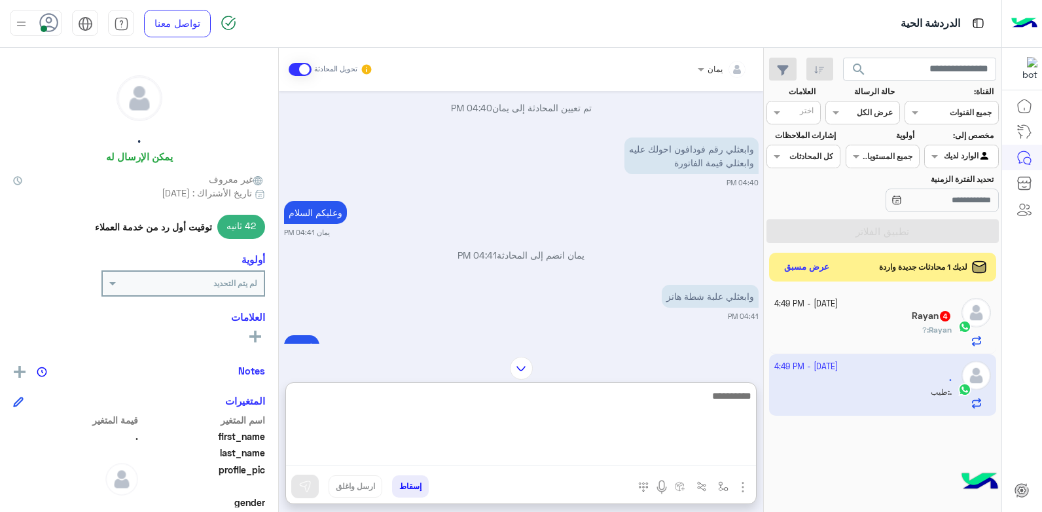
scroll to position [1183, 0]
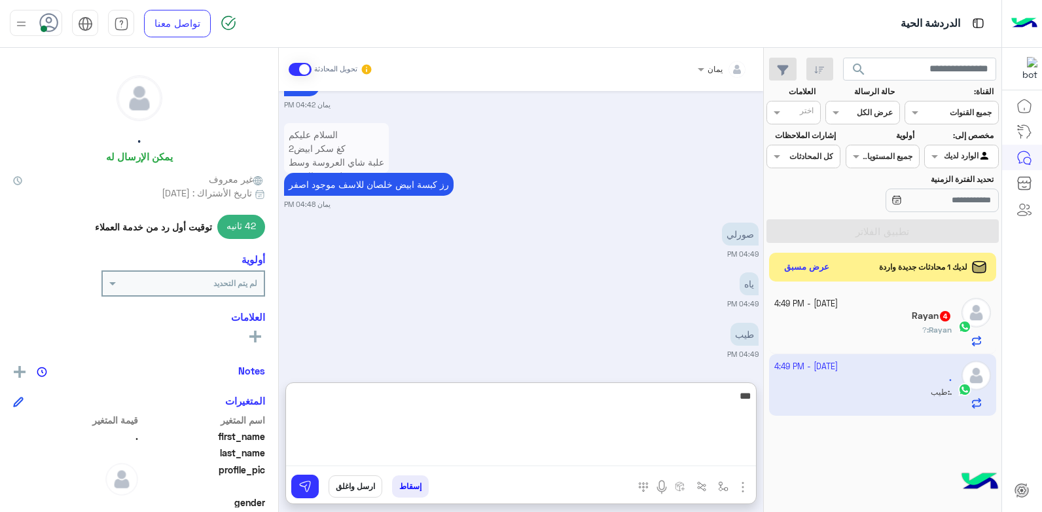
type textarea "****"
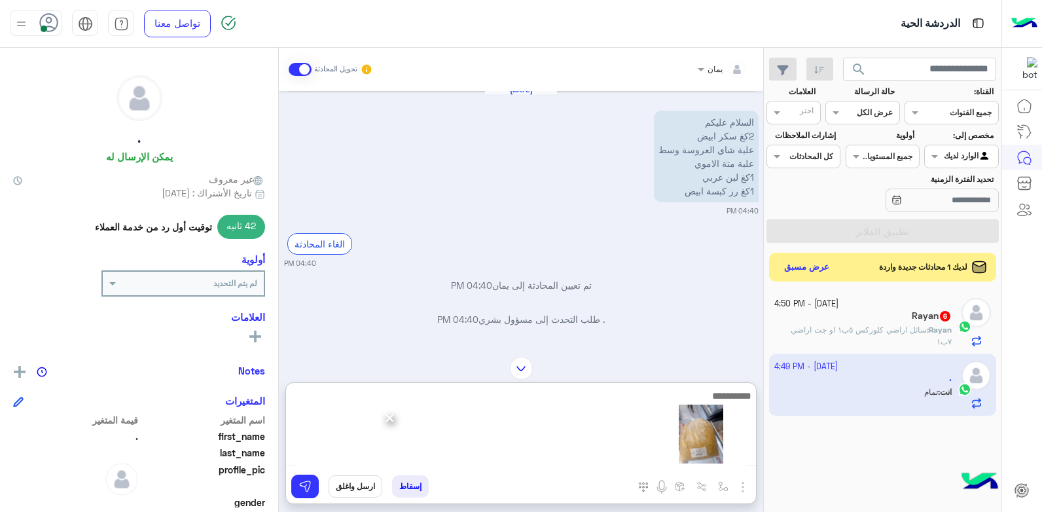
scroll to position [1233, 0]
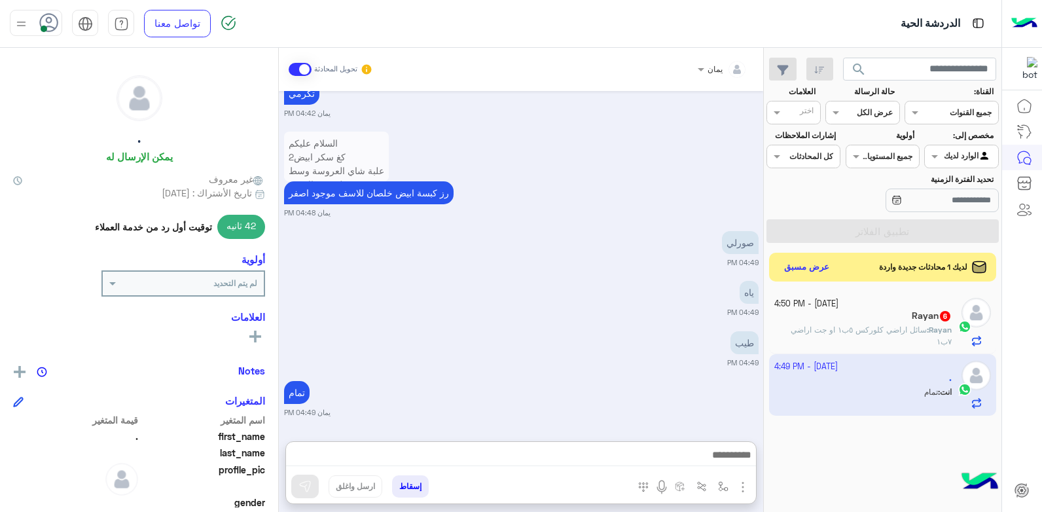
click at [872, 309] on div "11 October - 4:50 PM" at bounding box center [863, 304] width 178 height 12
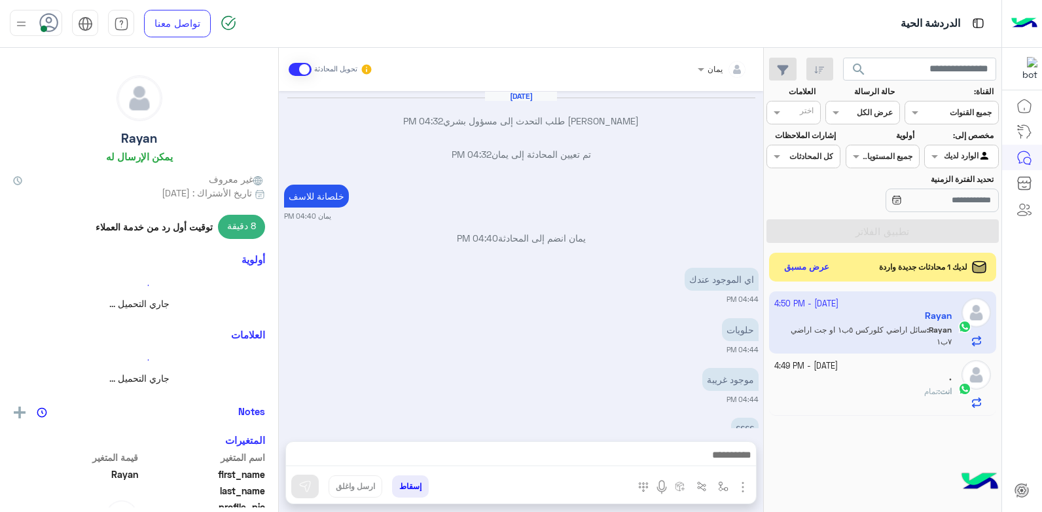
scroll to position [733, 0]
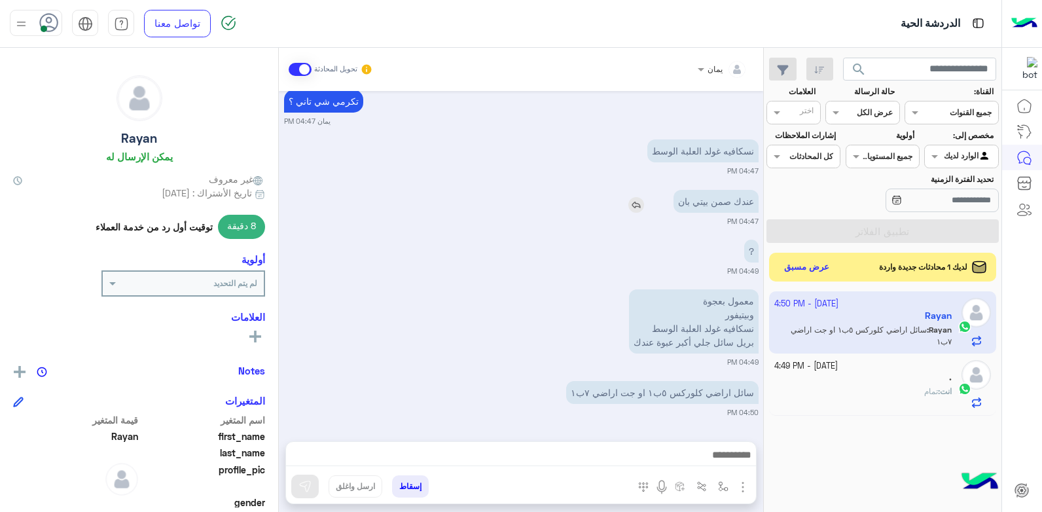
click at [635, 205] on img at bounding box center [636, 205] width 16 height 16
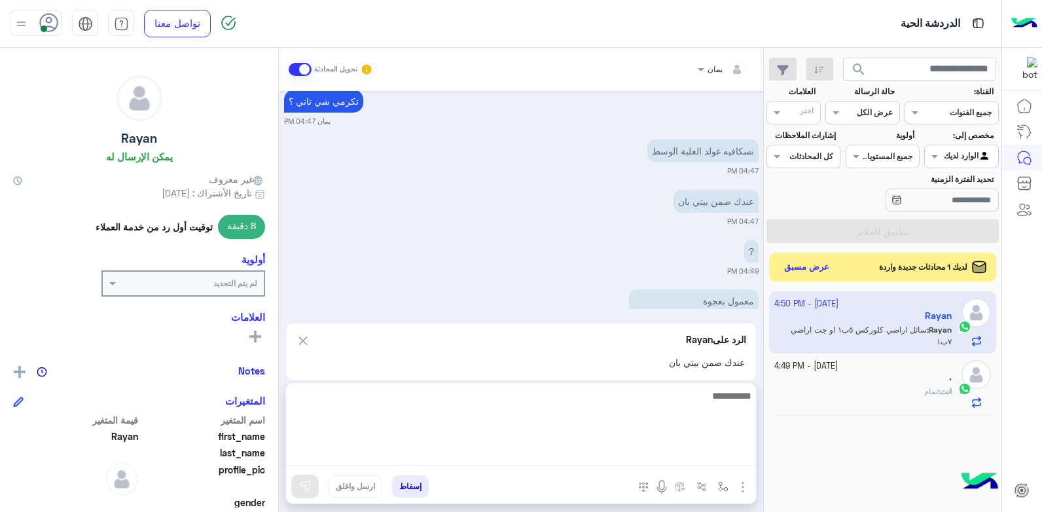
click at [598, 452] on textarea at bounding box center [521, 426] width 470 height 79
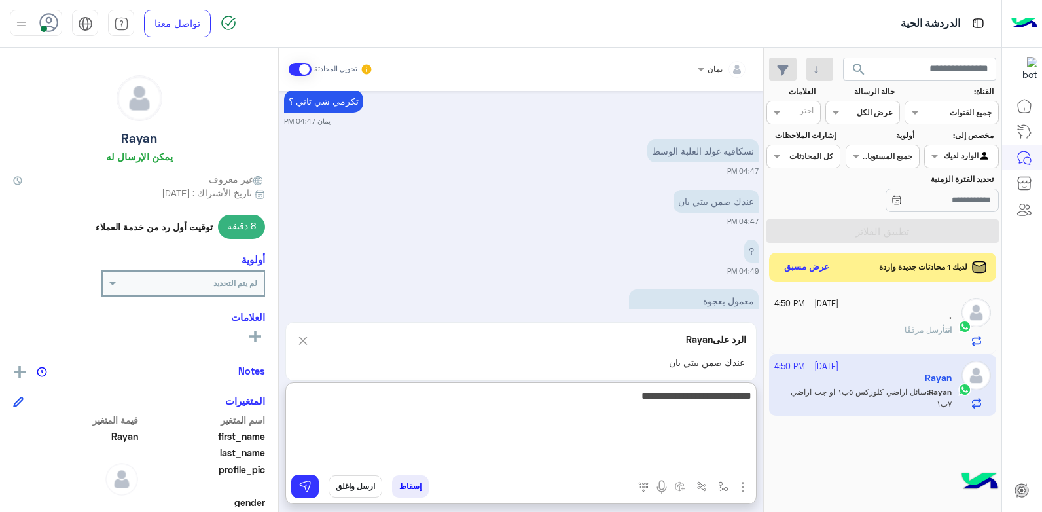
type textarea "**********"
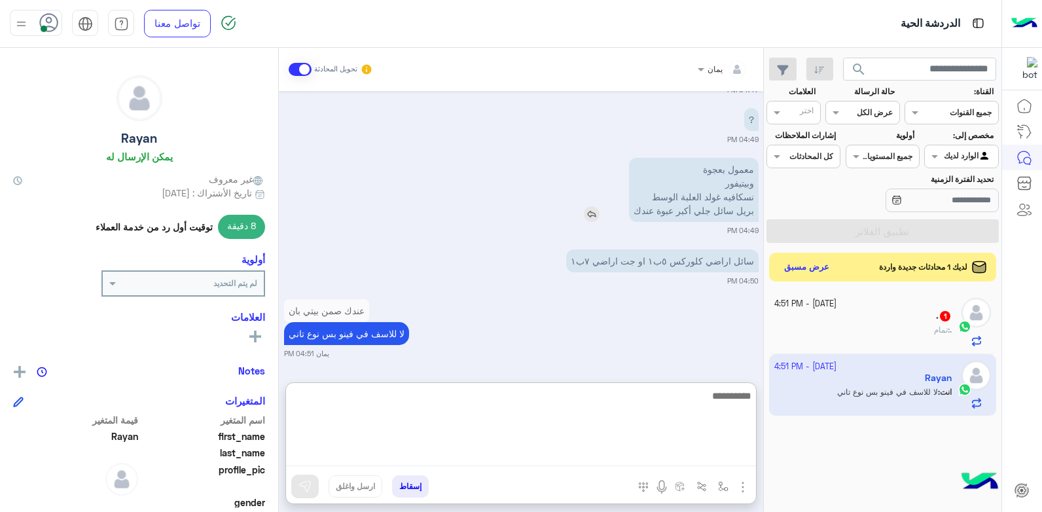
scroll to position [864, 0]
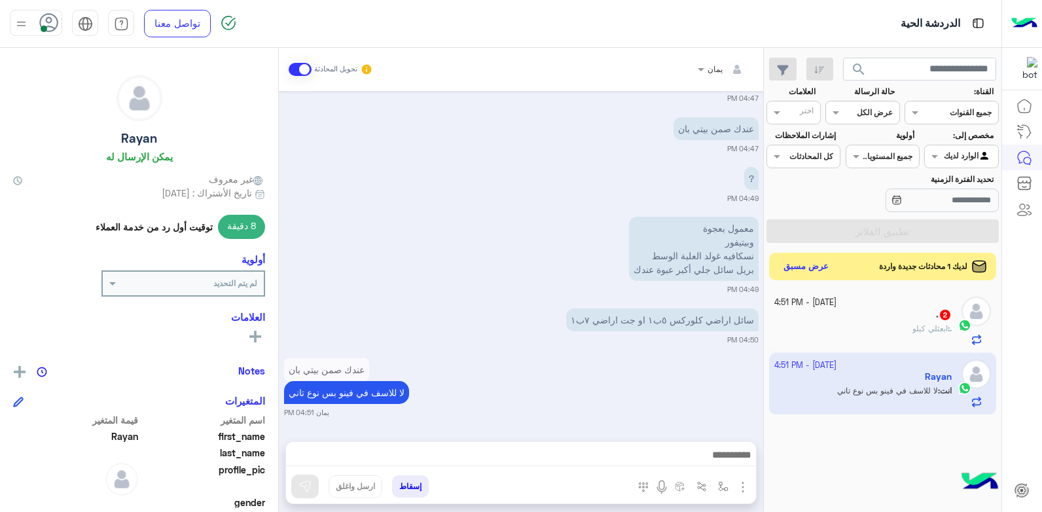
click at [801, 259] on button "عرض مسبق" at bounding box center [806, 267] width 55 height 18
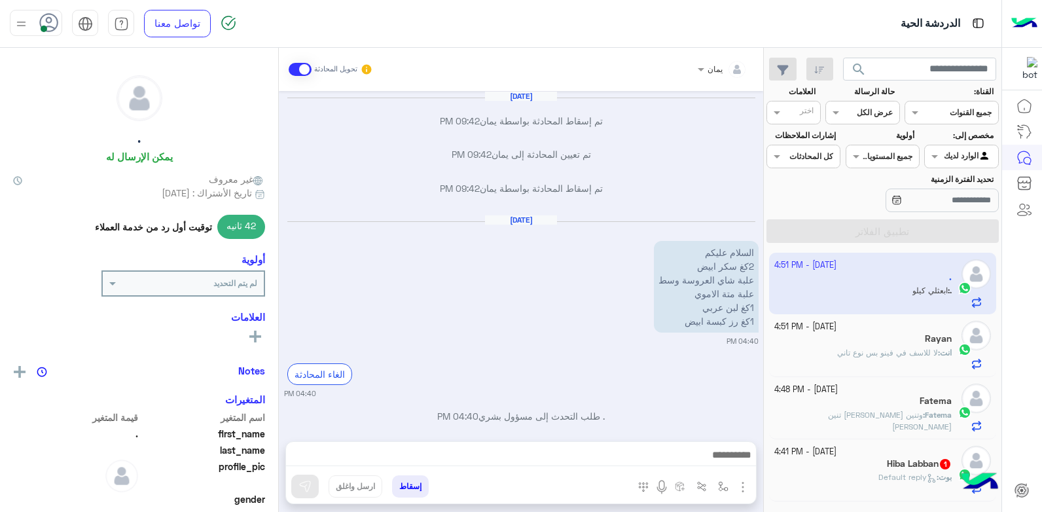
scroll to position [881, 0]
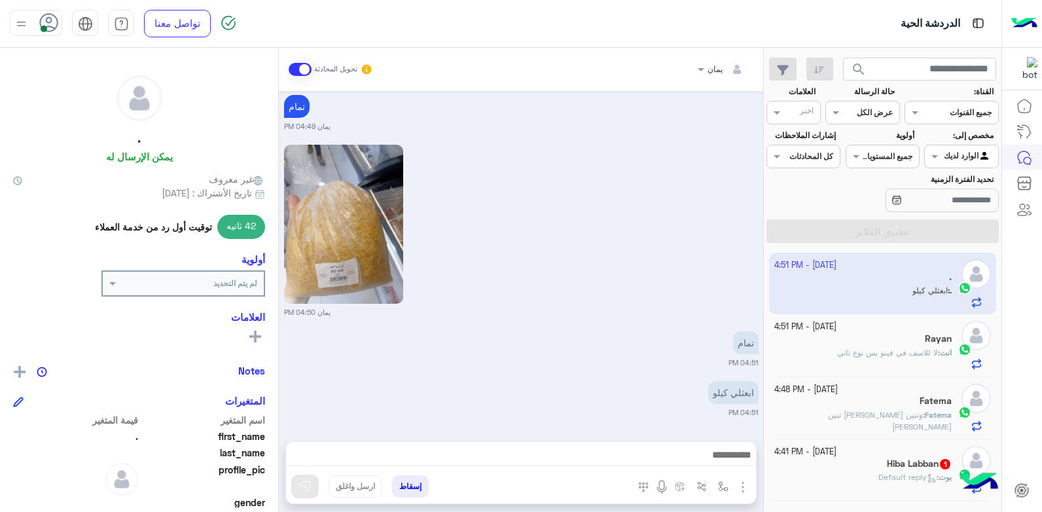
click at [885, 410] on span "وتنين بوشوكو تنين ايس كريم فرايداي" at bounding box center [890, 421] width 124 height 22
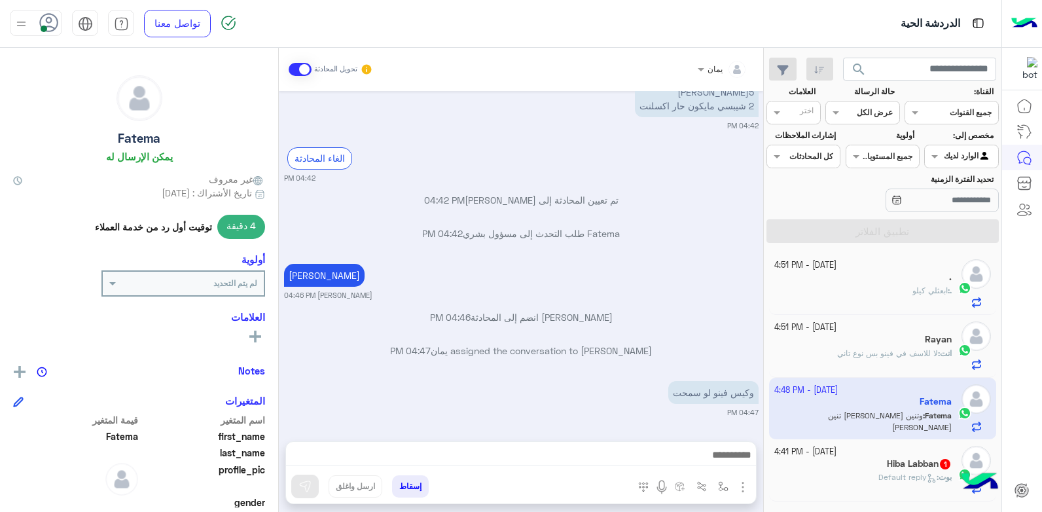
scroll to position [169, 0]
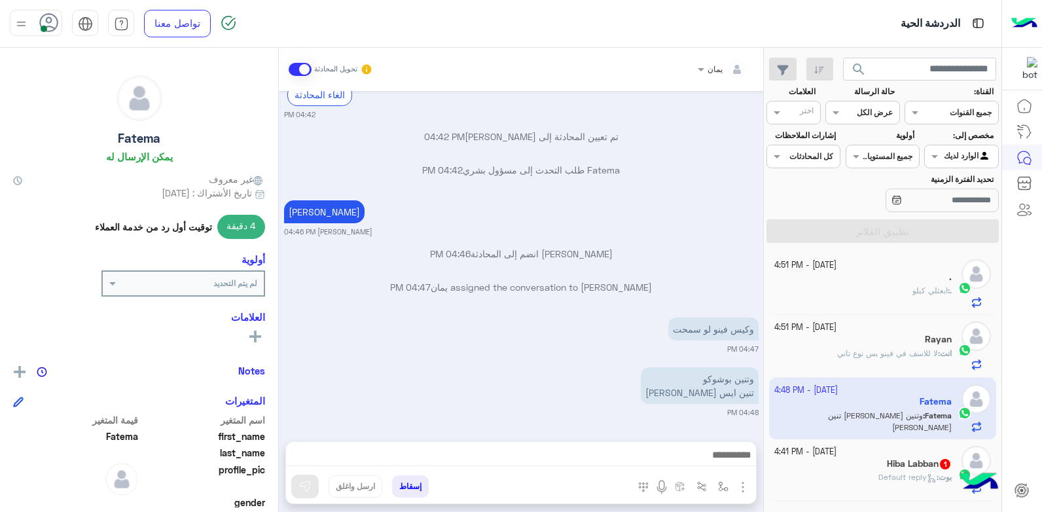
click at [630, 441] on div "إسقاط ارسل واغلق" at bounding box center [520, 472] width 471 height 63
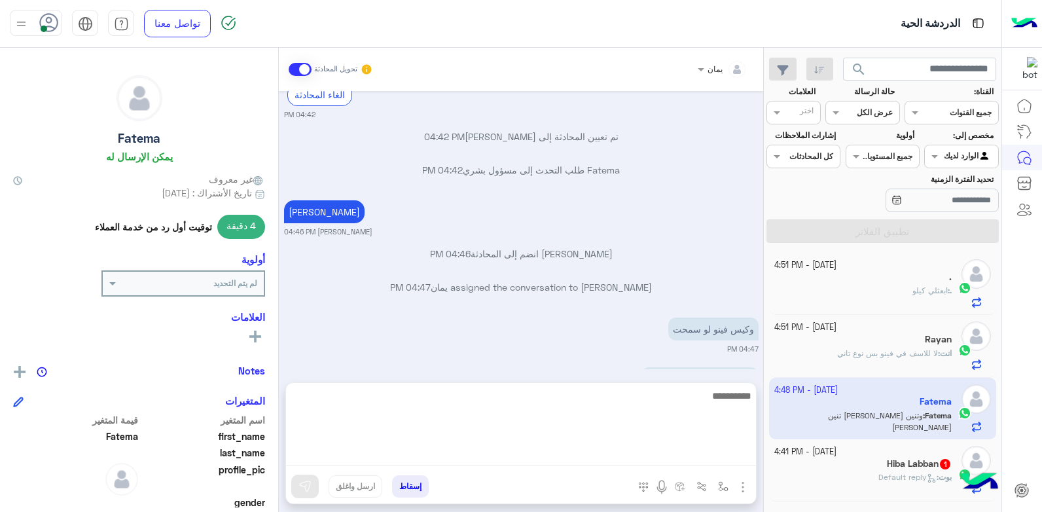
drag, startPoint x: 611, startPoint y: 448, endPoint x: 605, endPoint y: 454, distance: 8.4
click at [609, 452] on textarea at bounding box center [521, 426] width 470 height 79
type textarea "****"
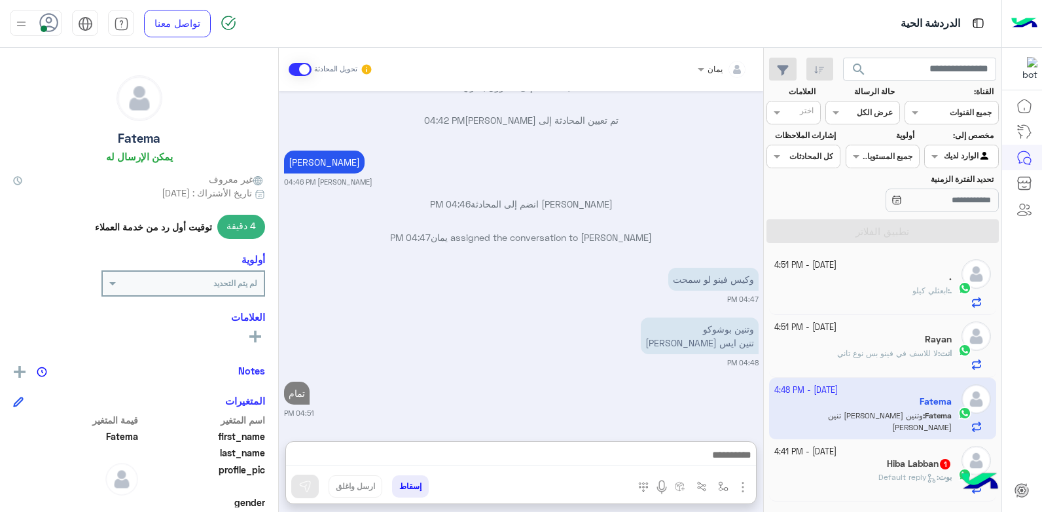
click at [889, 295] on div ". : ابعثلي كيلو" at bounding box center [863, 296] width 178 height 23
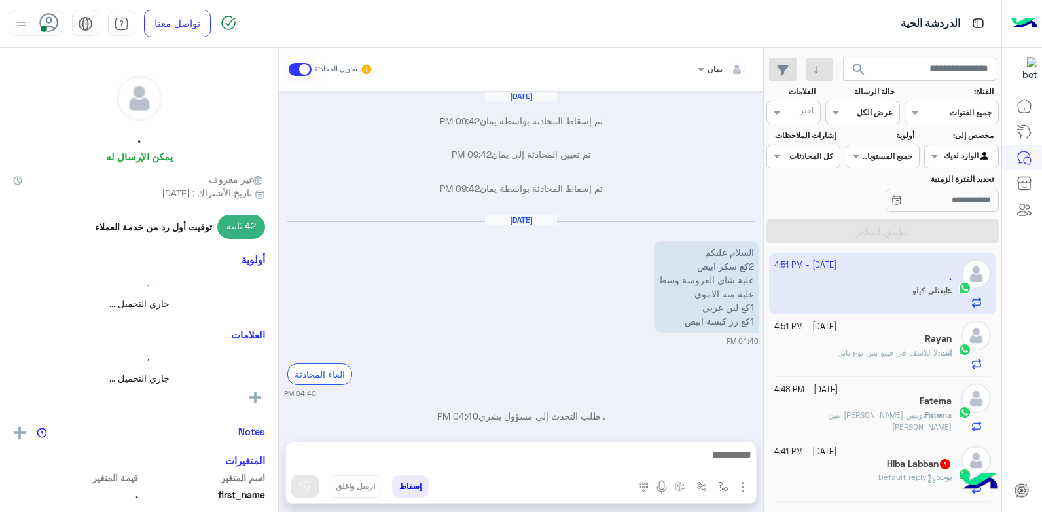
scroll to position [881, 0]
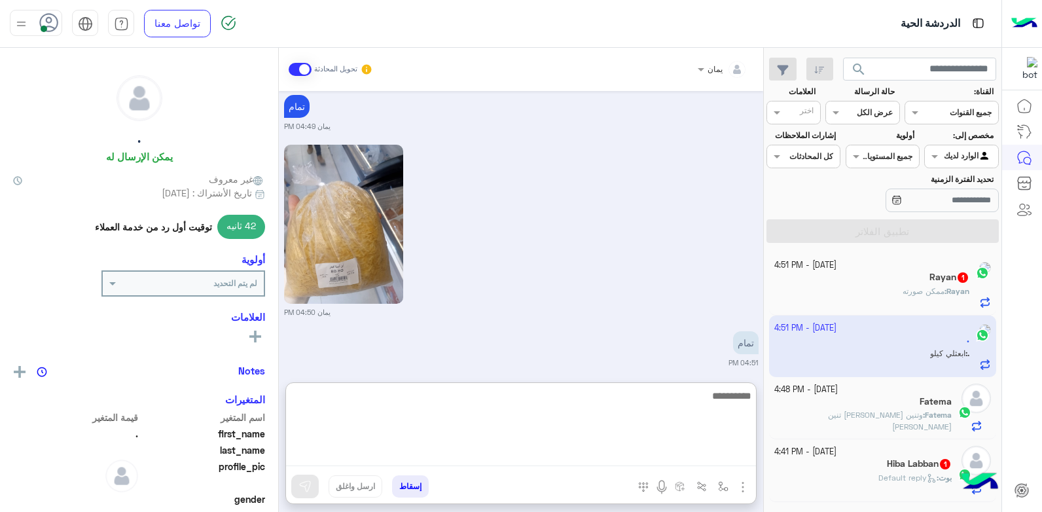
click at [593, 448] on textarea at bounding box center [521, 426] width 470 height 79
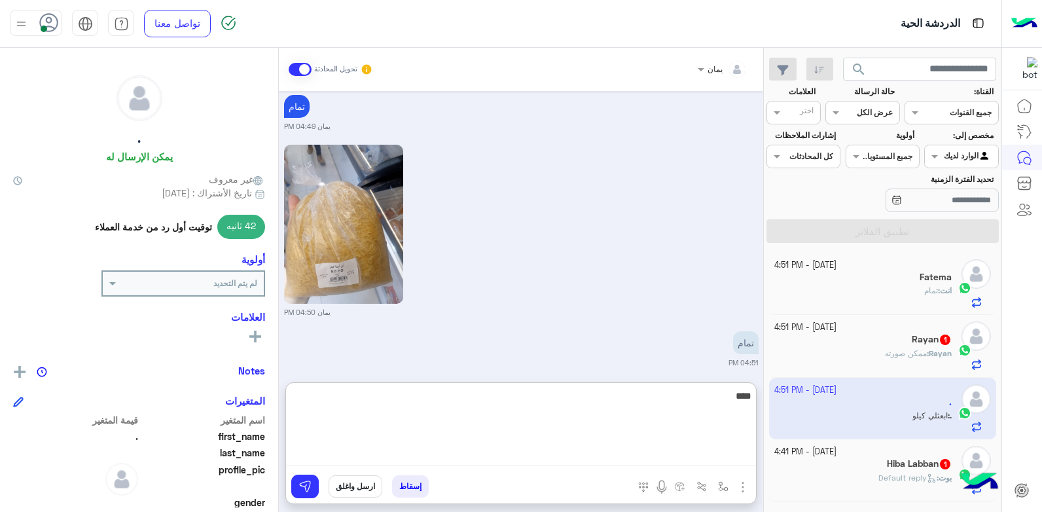
type textarea "****"
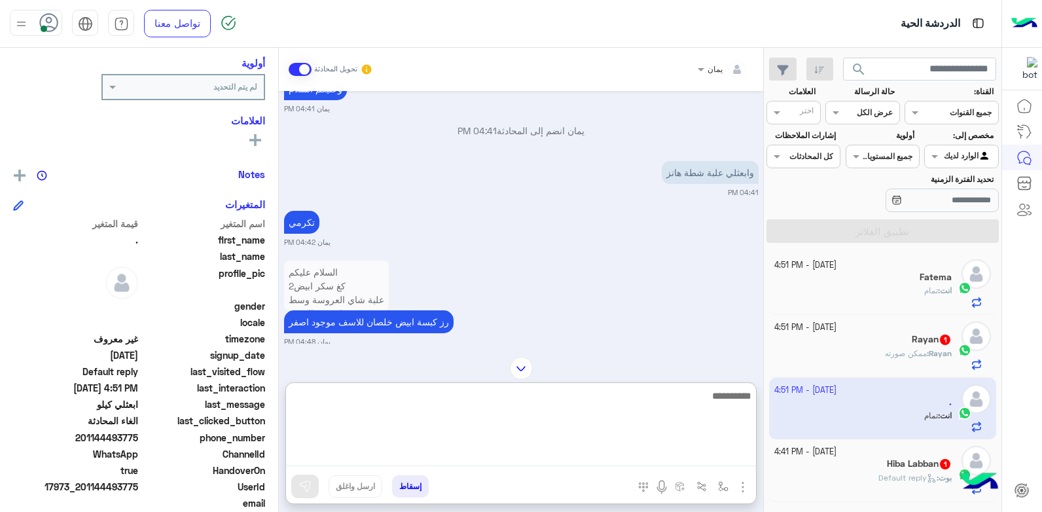
scroll to position [1958, 0]
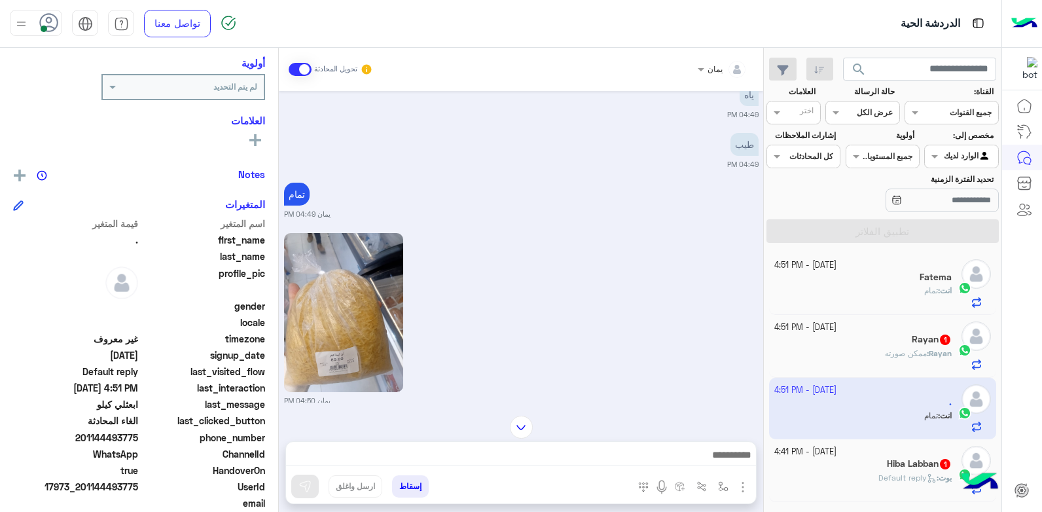
click at [420, 478] on button "إسقاط" at bounding box center [410, 486] width 37 height 22
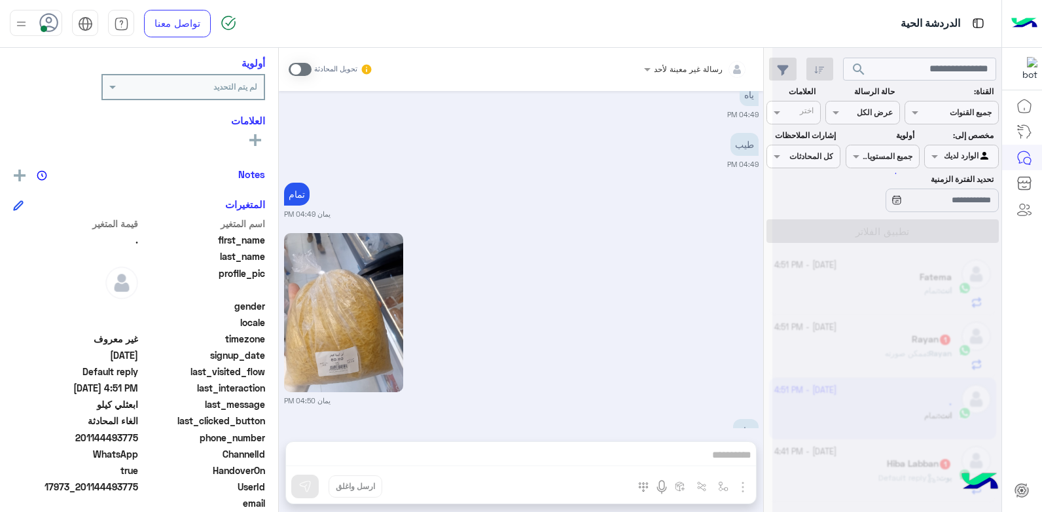
scroll to position [2129, 0]
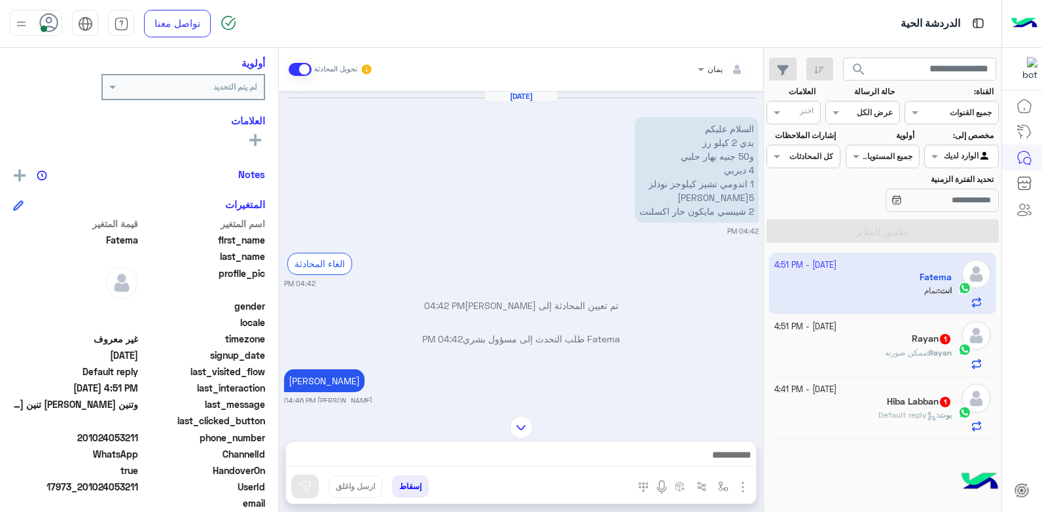
click at [854, 348] on div "Rayan : ممكن صورته" at bounding box center [863, 358] width 178 height 23
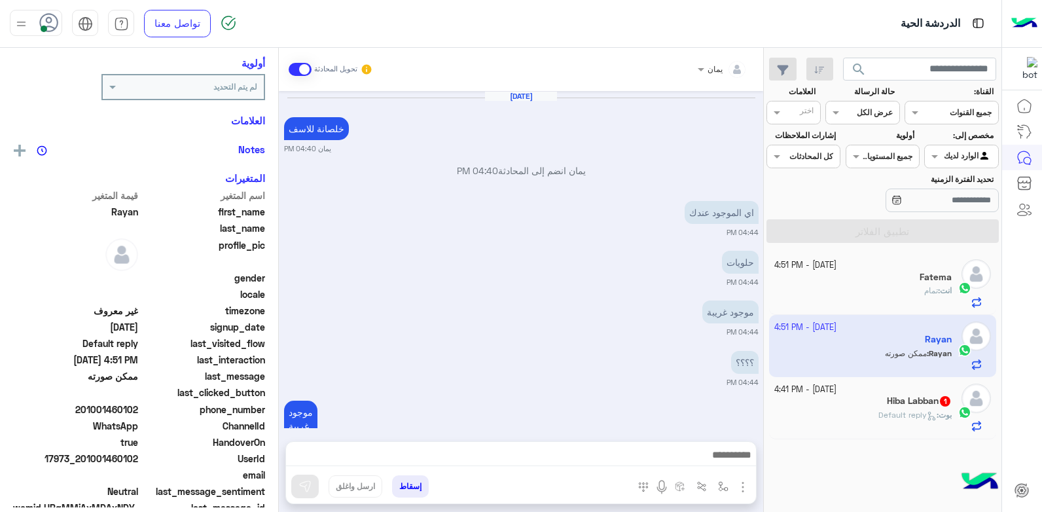
scroll to position [789, 0]
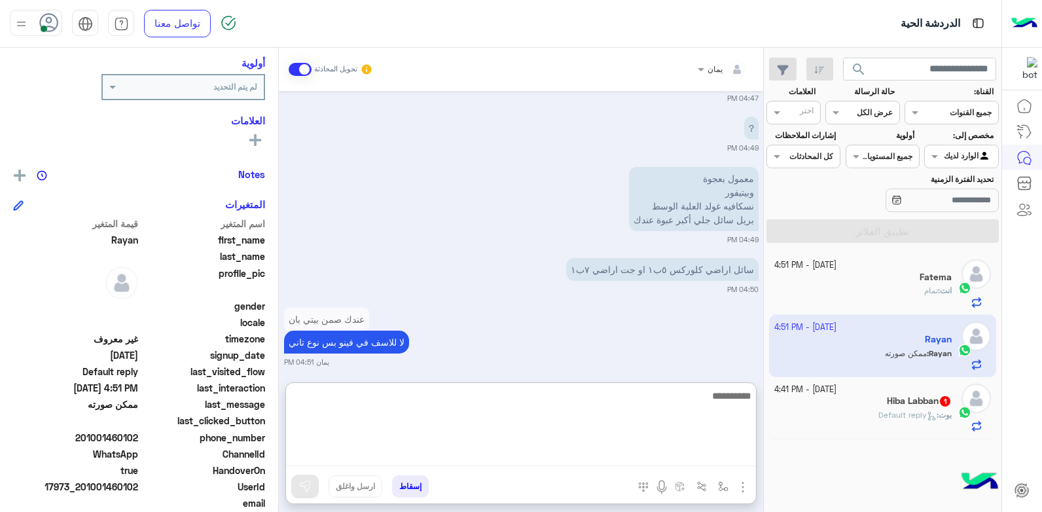
click at [578, 454] on textarea at bounding box center [521, 426] width 470 height 79
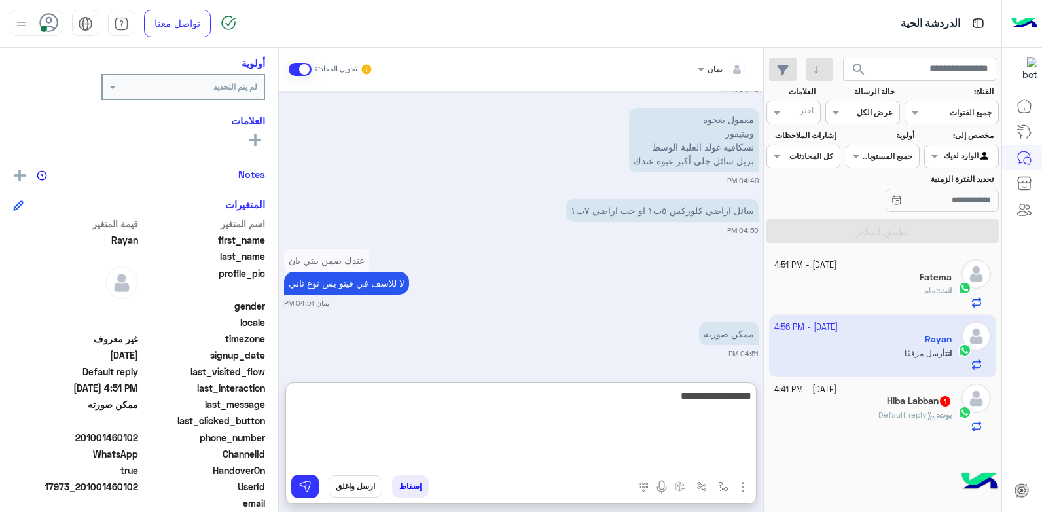
scroll to position [1033, 0]
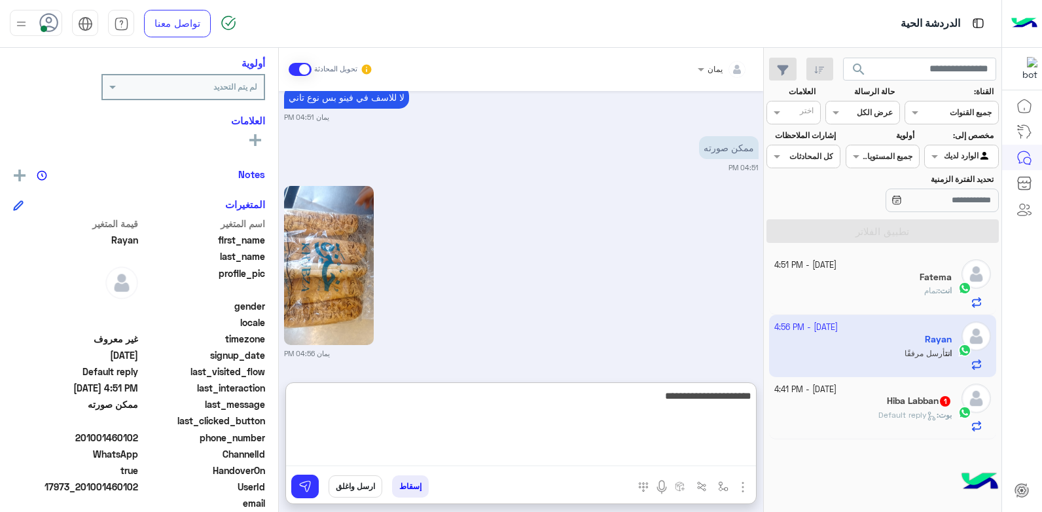
type textarea "**********"
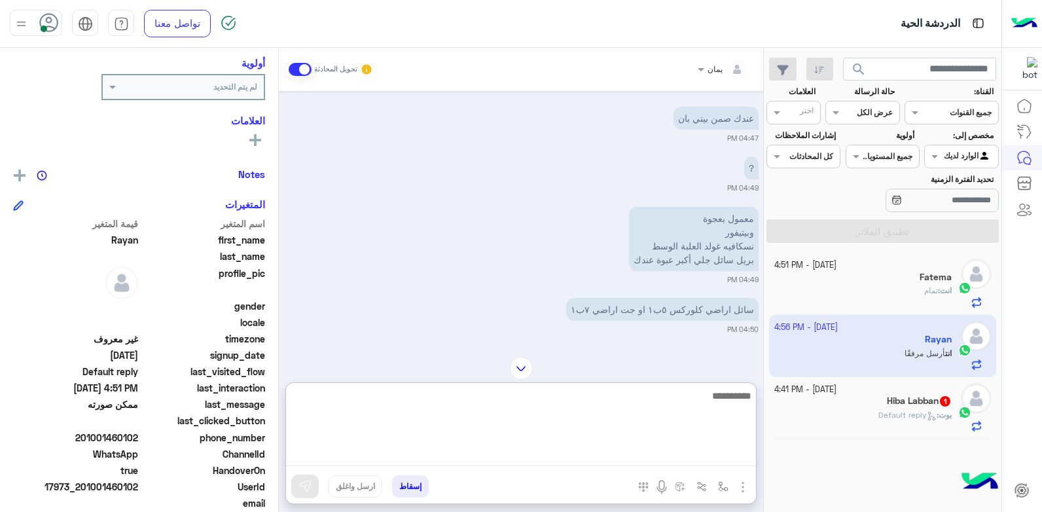
scroll to position [821, 0]
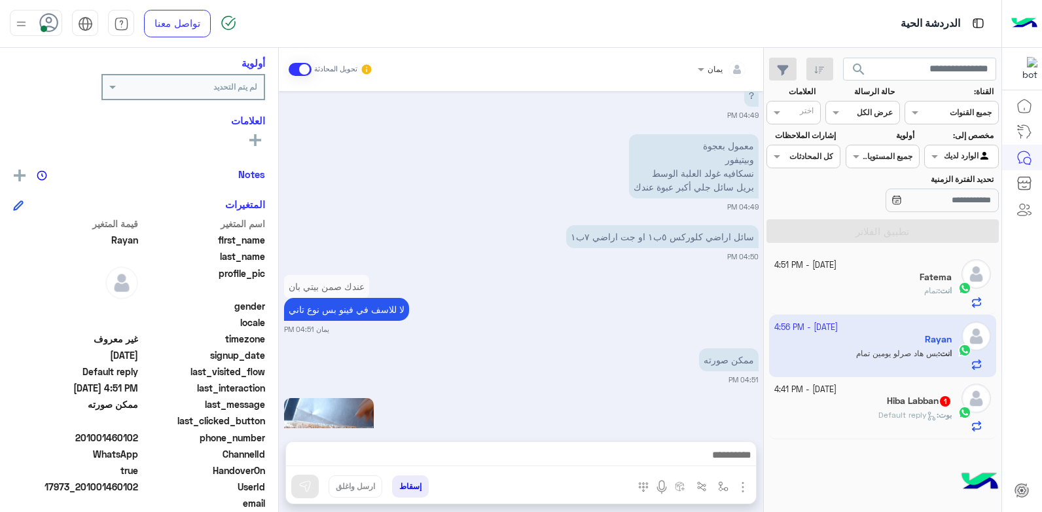
click at [860, 418] on div "بوت : Default reply" at bounding box center [863, 420] width 178 height 23
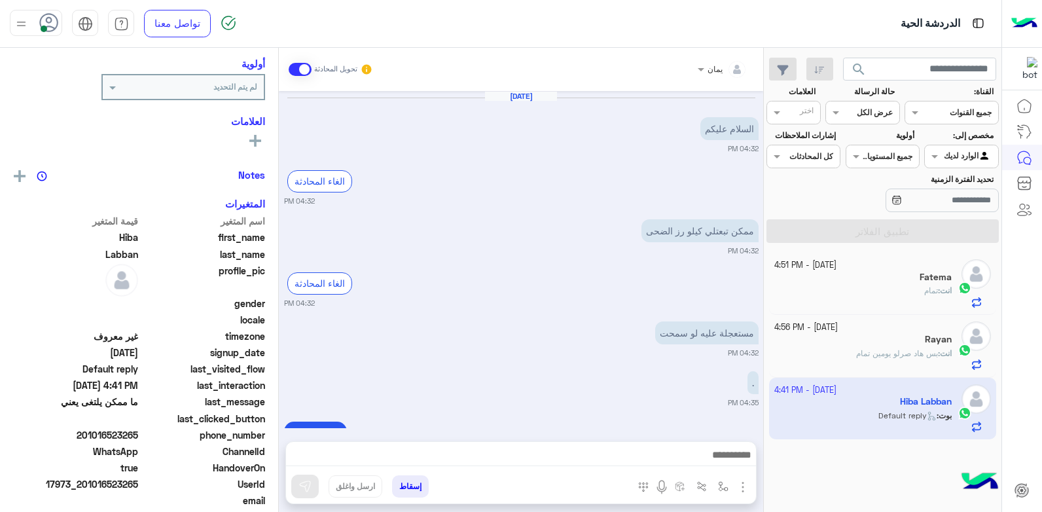
scroll to position [650, 0]
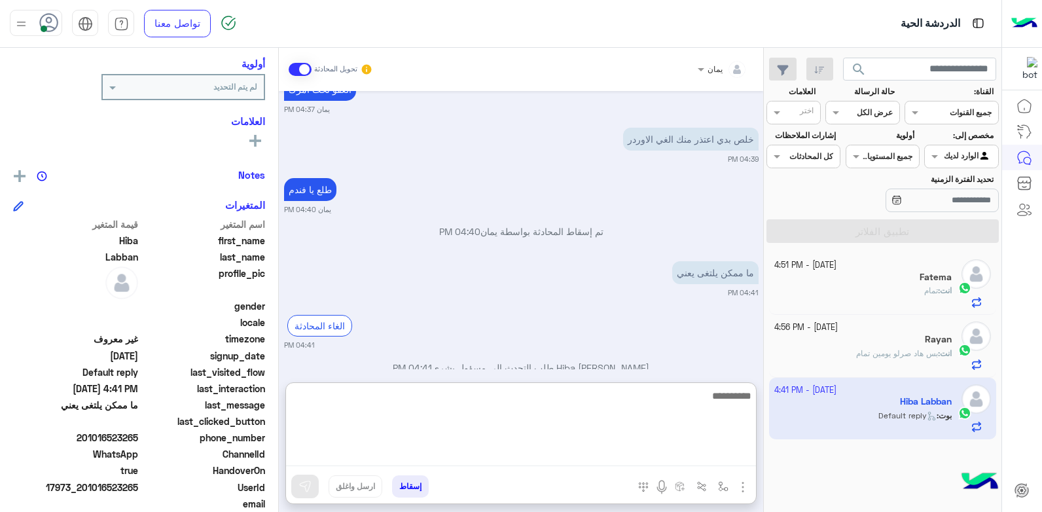
click at [543, 455] on textarea at bounding box center [521, 426] width 470 height 79
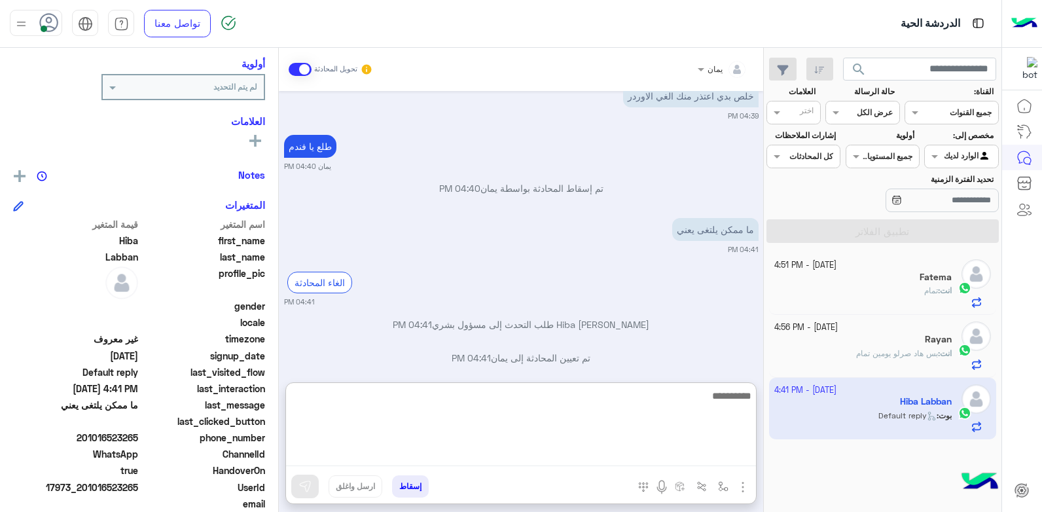
scroll to position [708, 0]
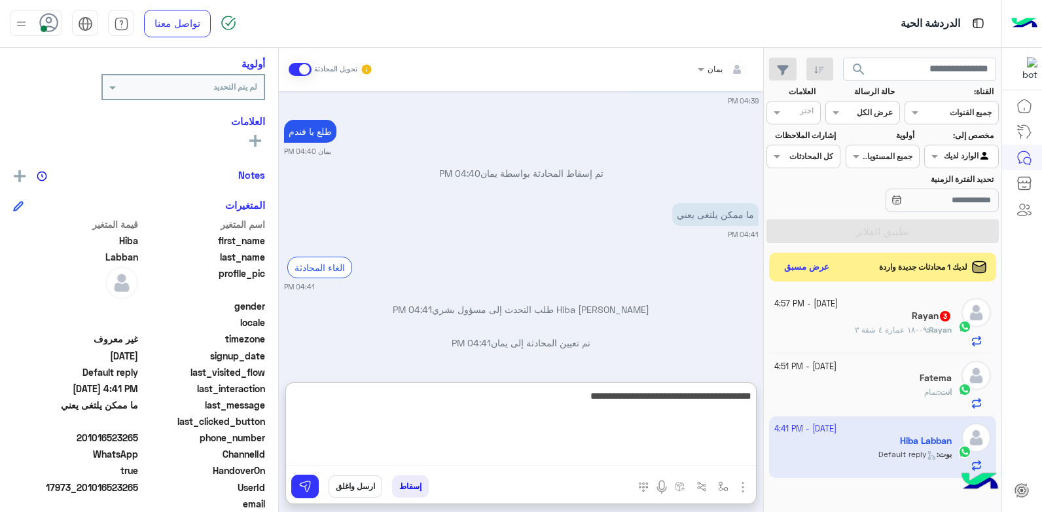
type textarea "**********"
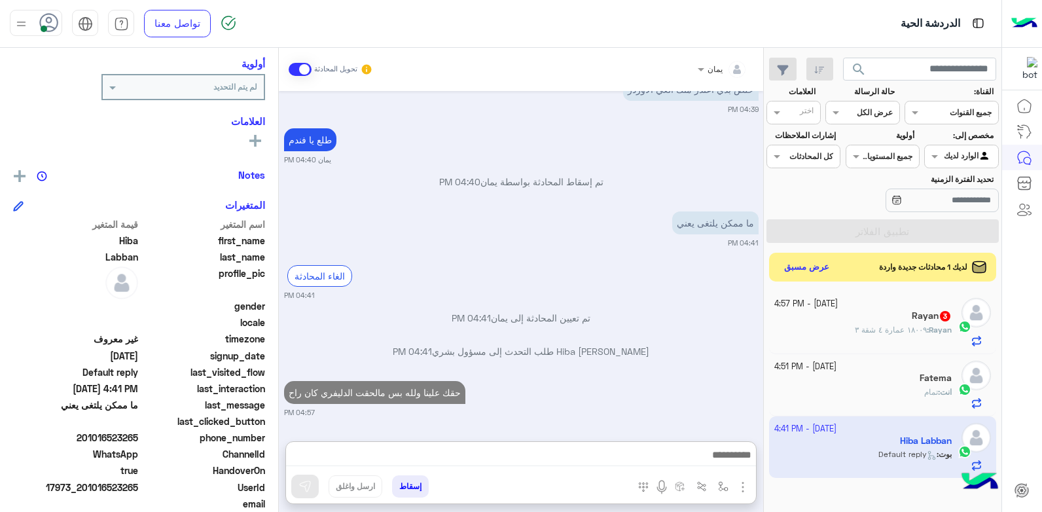
click at [404, 479] on button "إسقاط" at bounding box center [410, 486] width 37 height 22
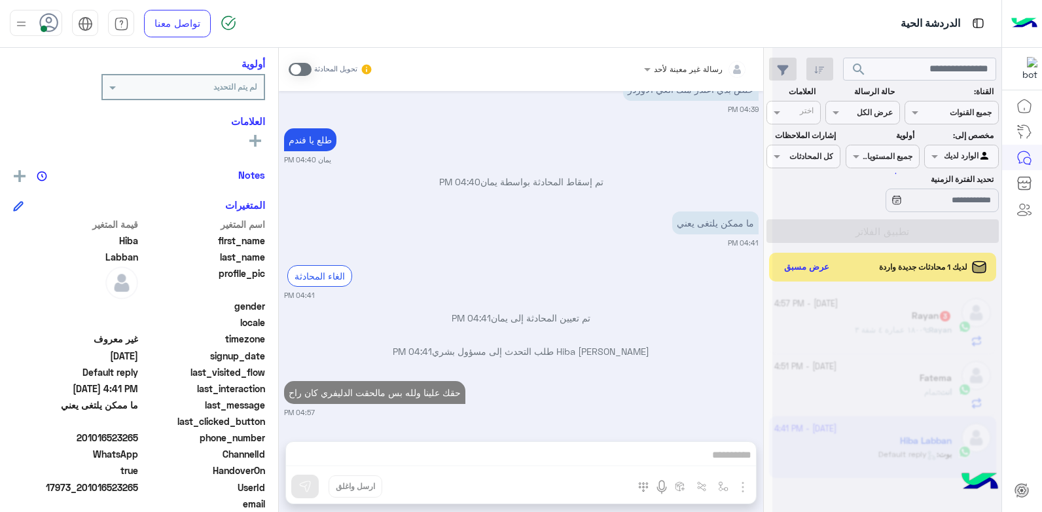
scroll to position [734, 0]
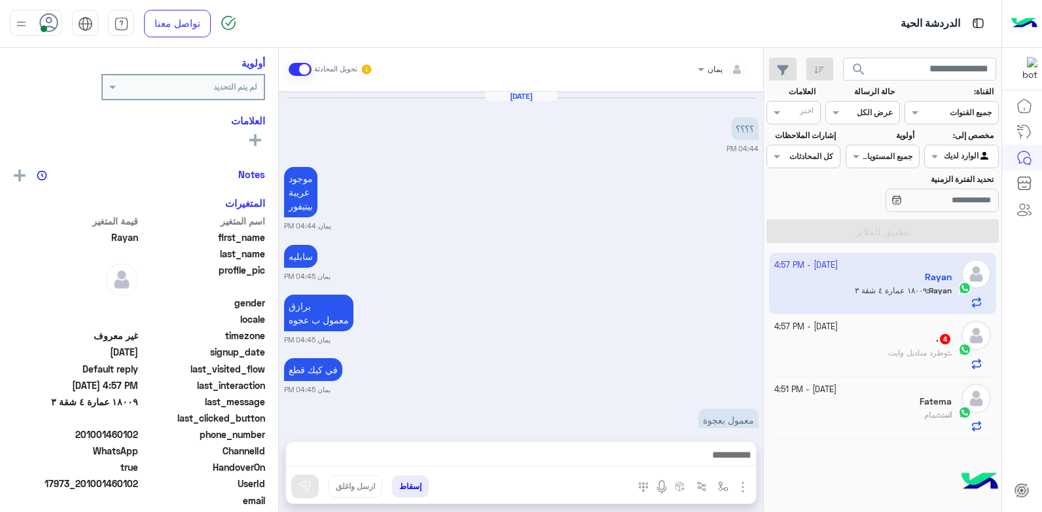
scroll to position [941, 0]
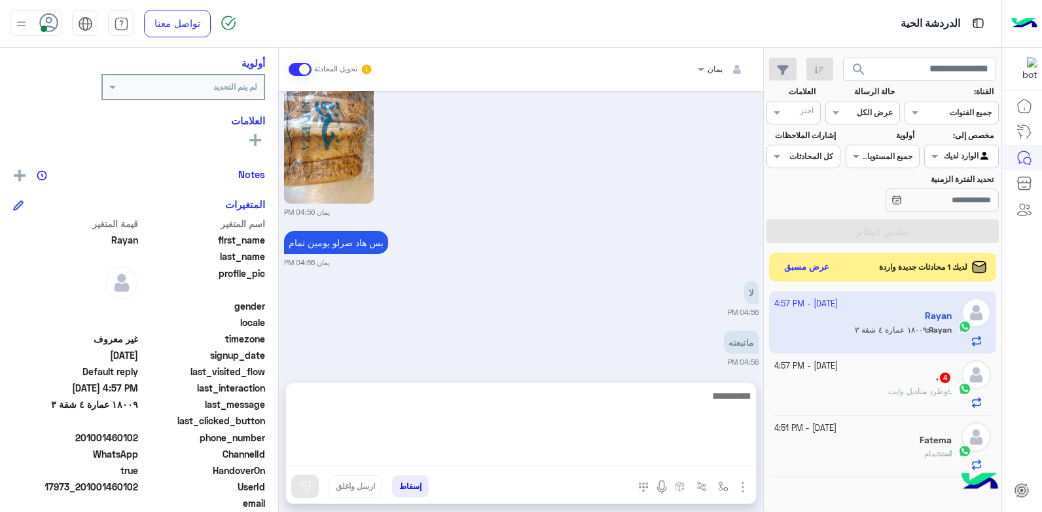
click at [588, 456] on textarea at bounding box center [521, 426] width 470 height 79
type textarea "****"
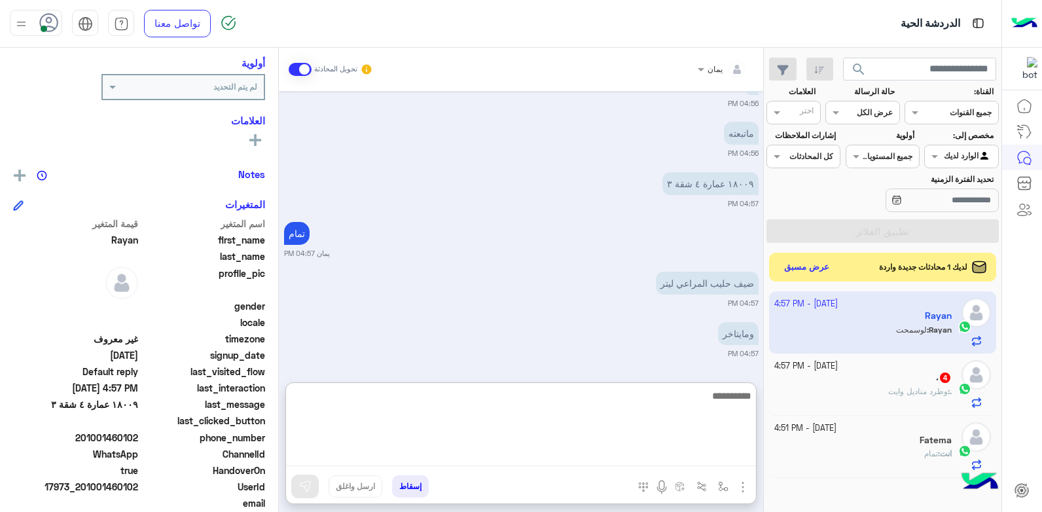
scroll to position [1200, 0]
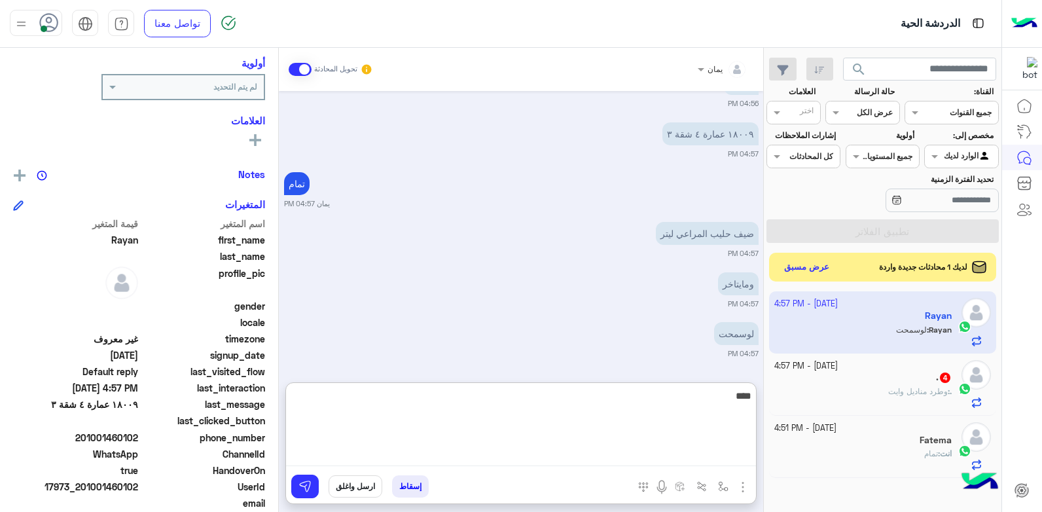
type textarea "*****"
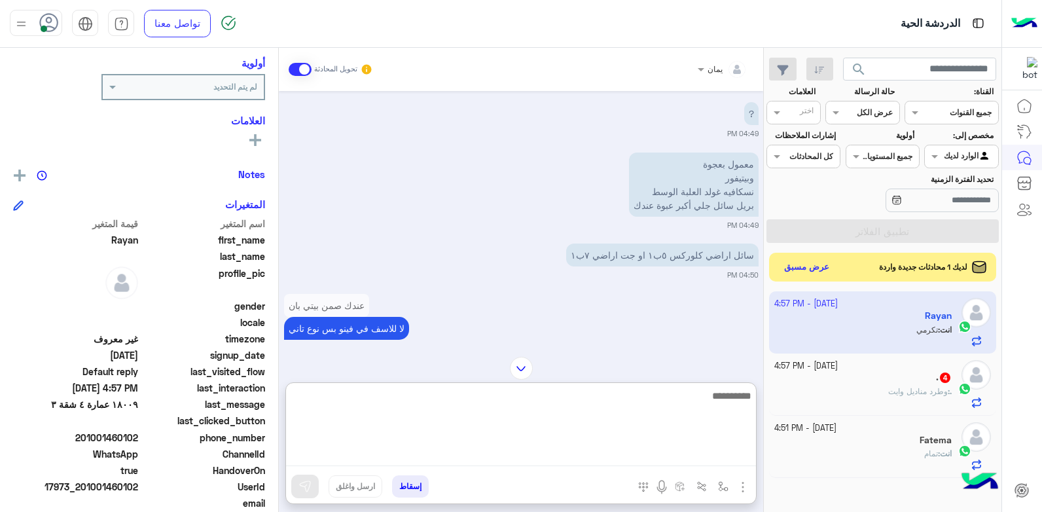
scroll to position [550, 0]
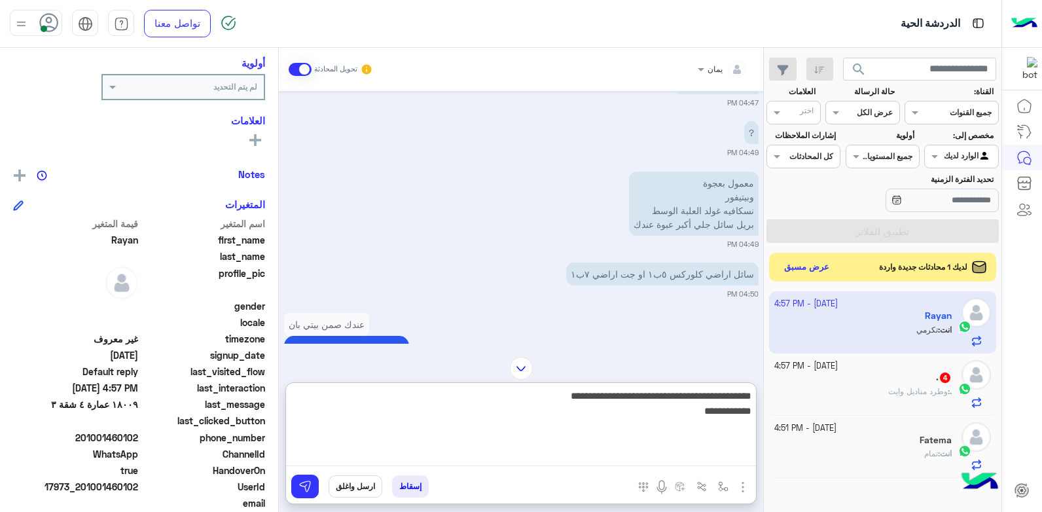
type textarea "**********"
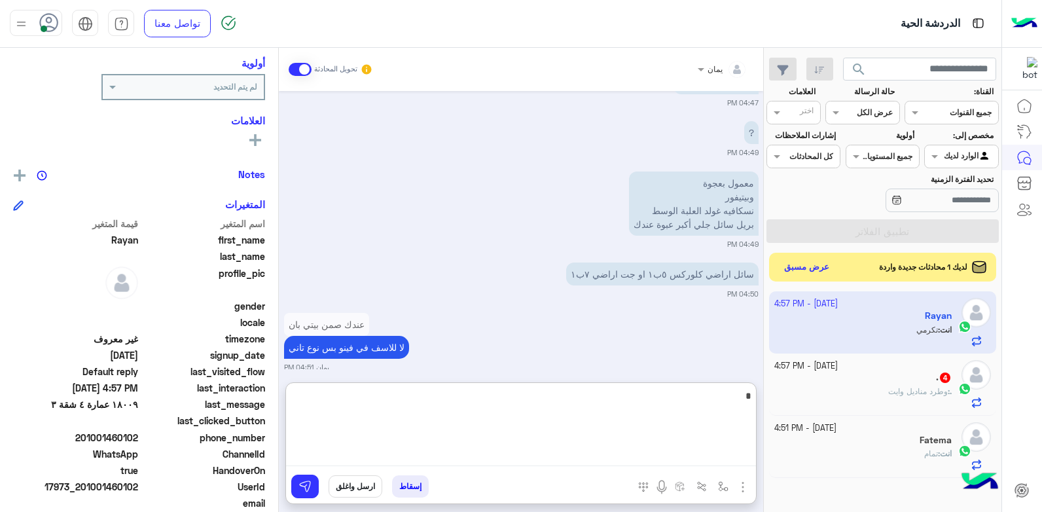
scroll to position [1327, 0]
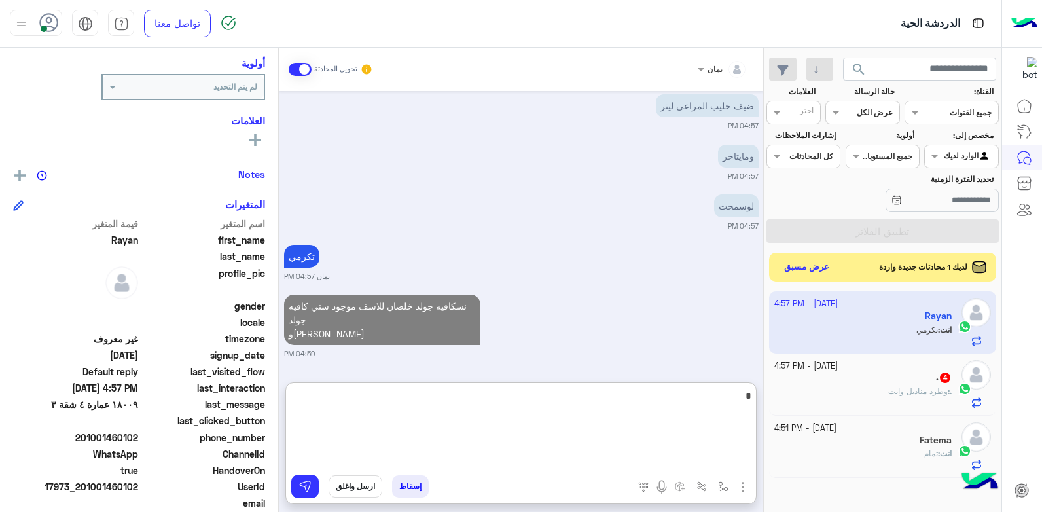
type textarea "*"
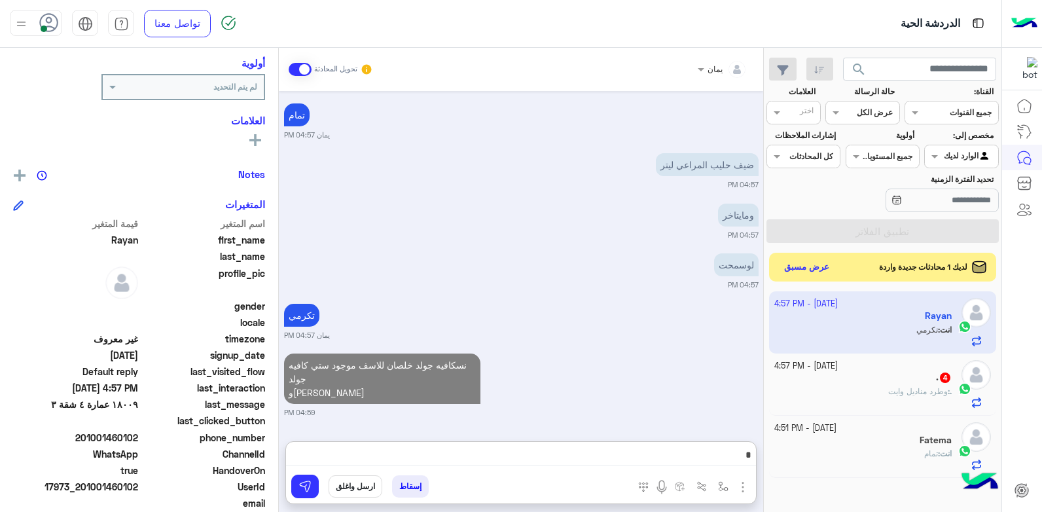
click at [881, 384] on div ". 4" at bounding box center [863, 379] width 178 height 14
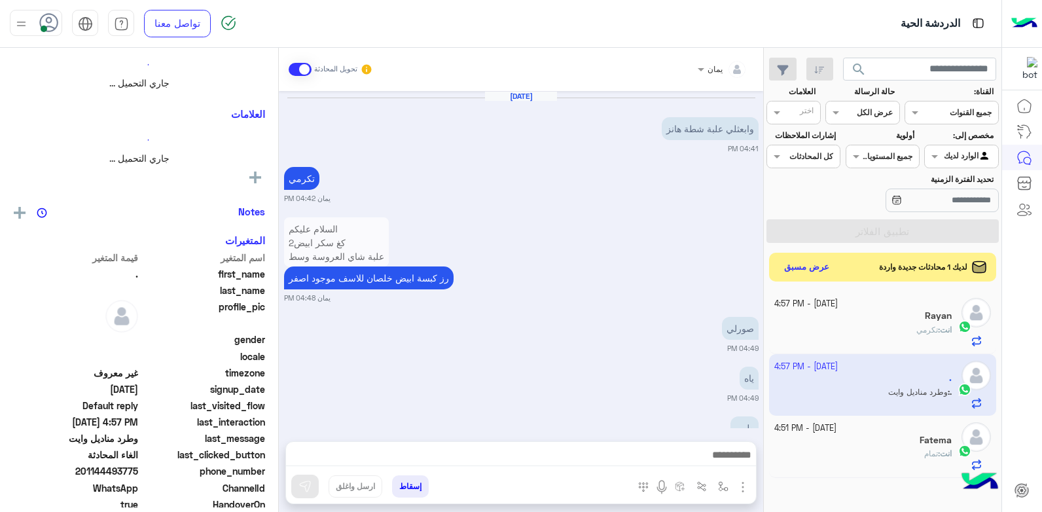
scroll to position [172, 0]
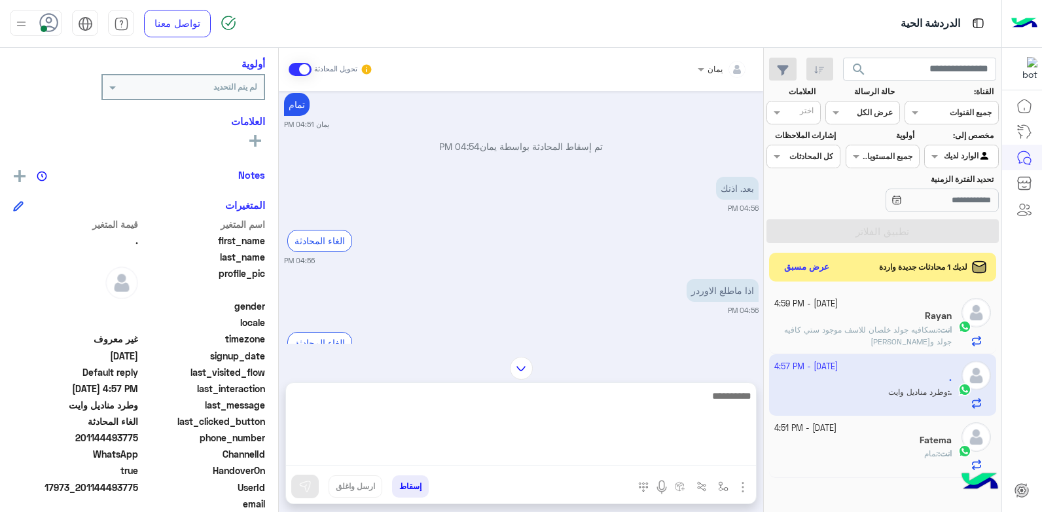
click at [556, 460] on textarea at bounding box center [521, 426] width 470 height 79
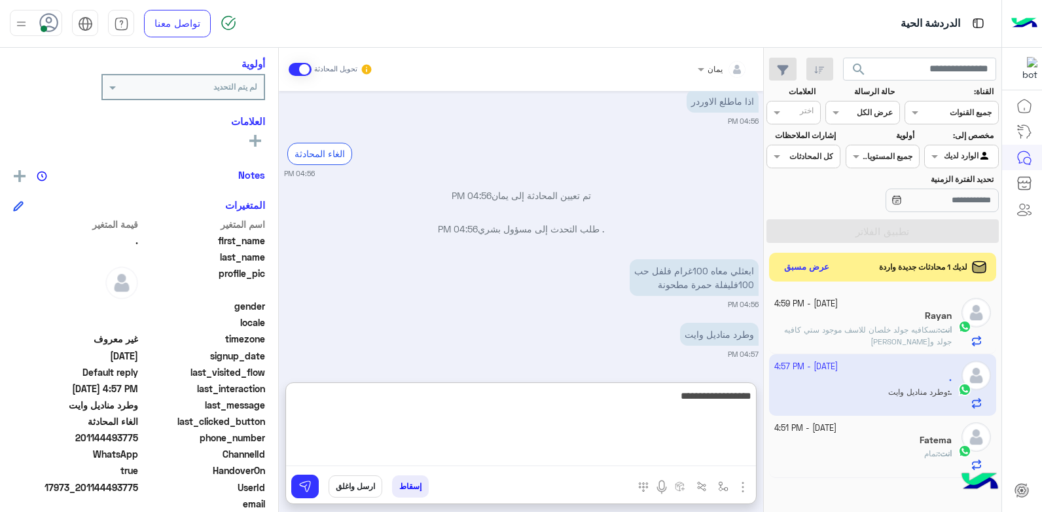
type textarea "**********"
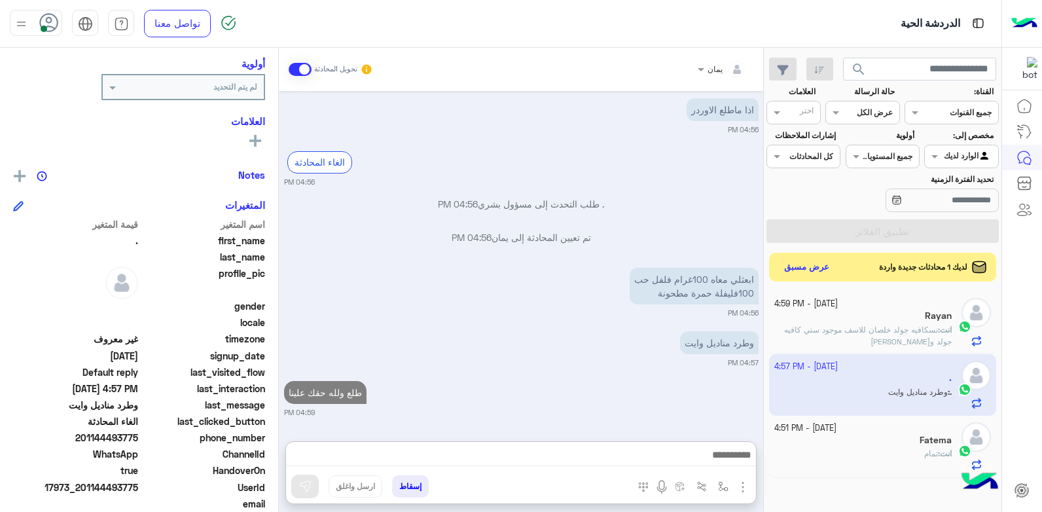
click at [410, 480] on button "إسقاط" at bounding box center [410, 486] width 37 height 22
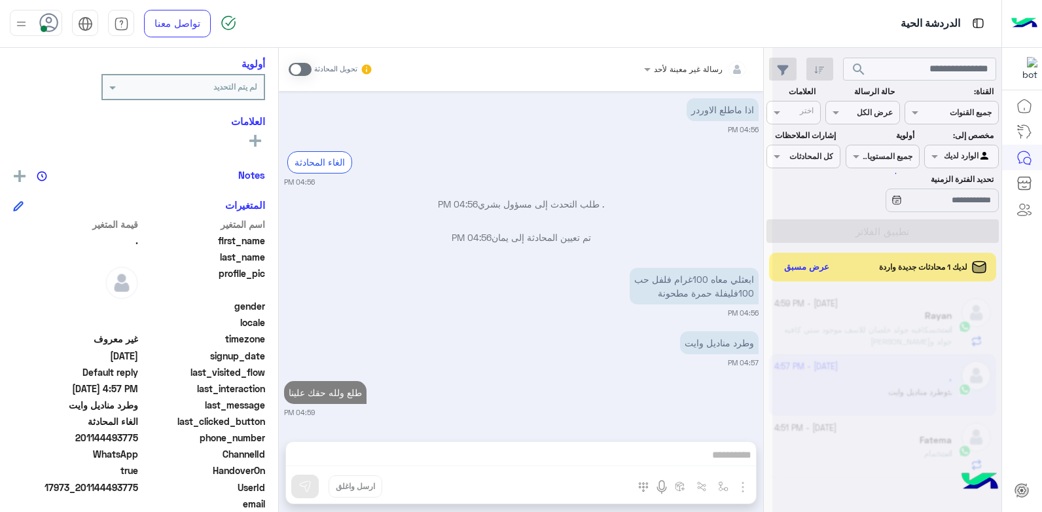
scroll to position [924, 0]
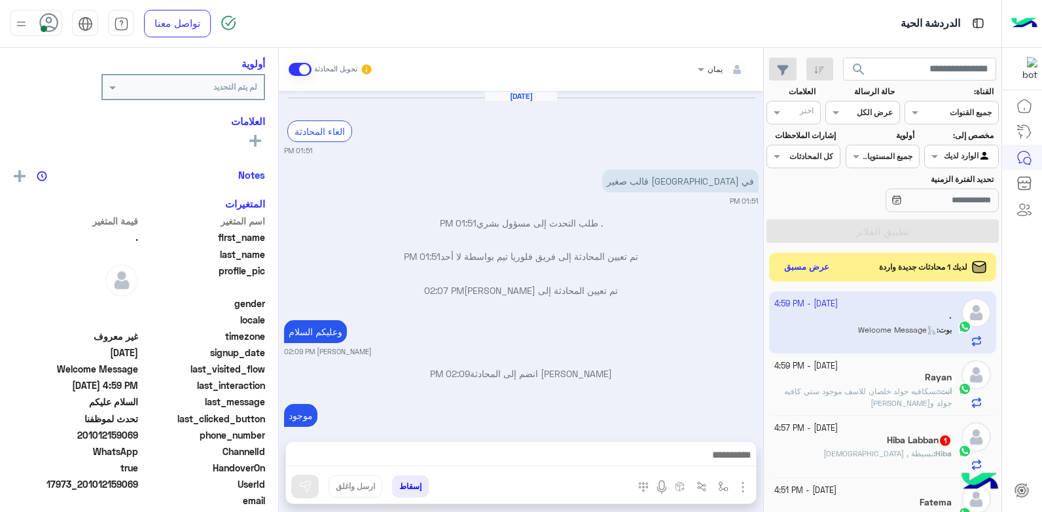
scroll to position [623, 0]
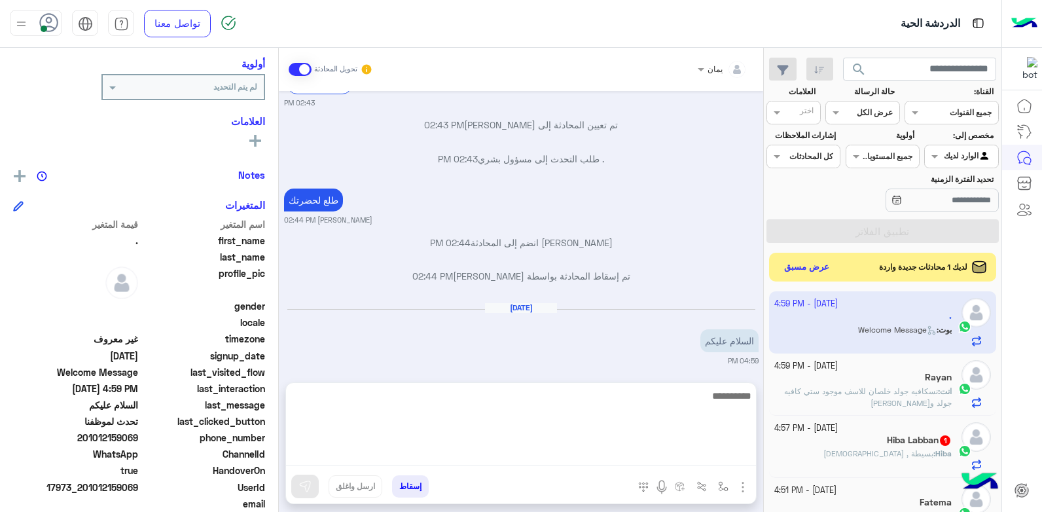
click at [588, 459] on textarea at bounding box center [521, 426] width 470 height 79
type textarea "**********"
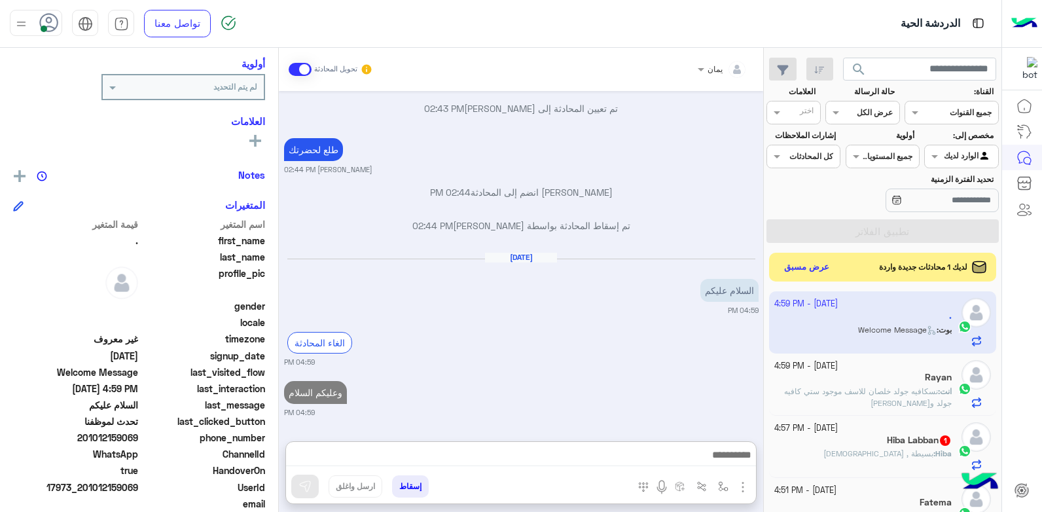
click at [859, 382] on div "Rayan" at bounding box center [863, 379] width 178 height 14
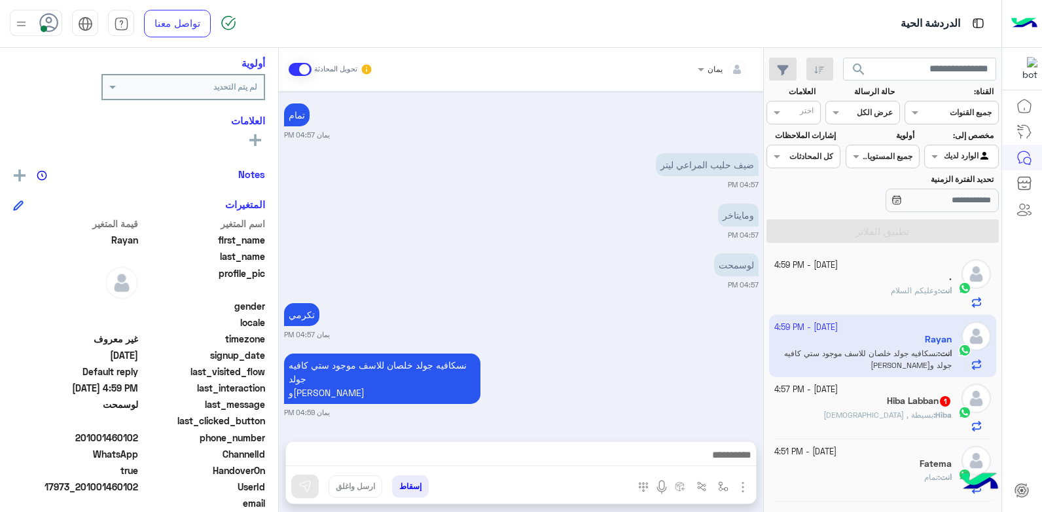
click at [862, 411] on div "Hiba : بسيطة , يسلمن" at bounding box center [863, 420] width 178 height 23
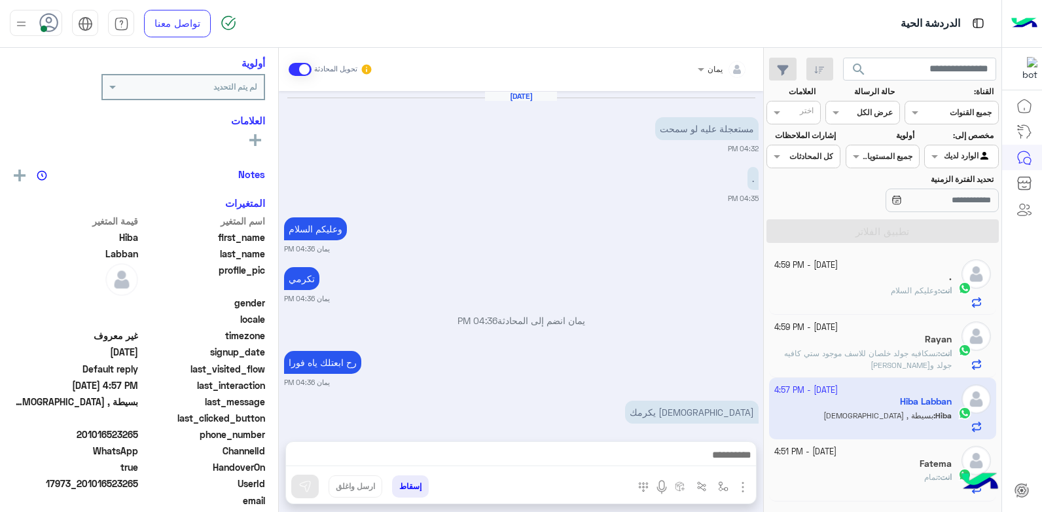
scroll to position [613, 0]
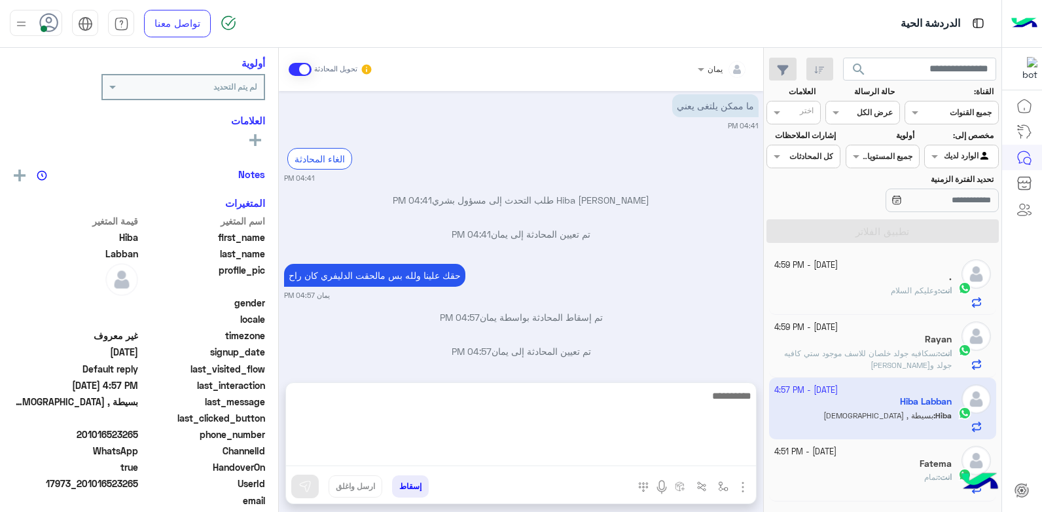
click at [558, 459] on textarea at bounding box center [521, 426] width 470 height 79
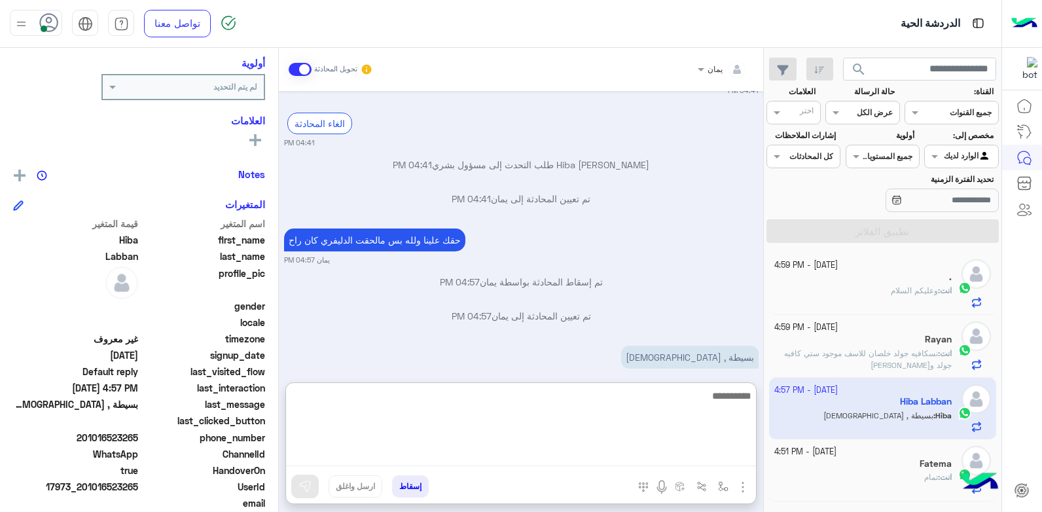
scroll to position [671, 0]
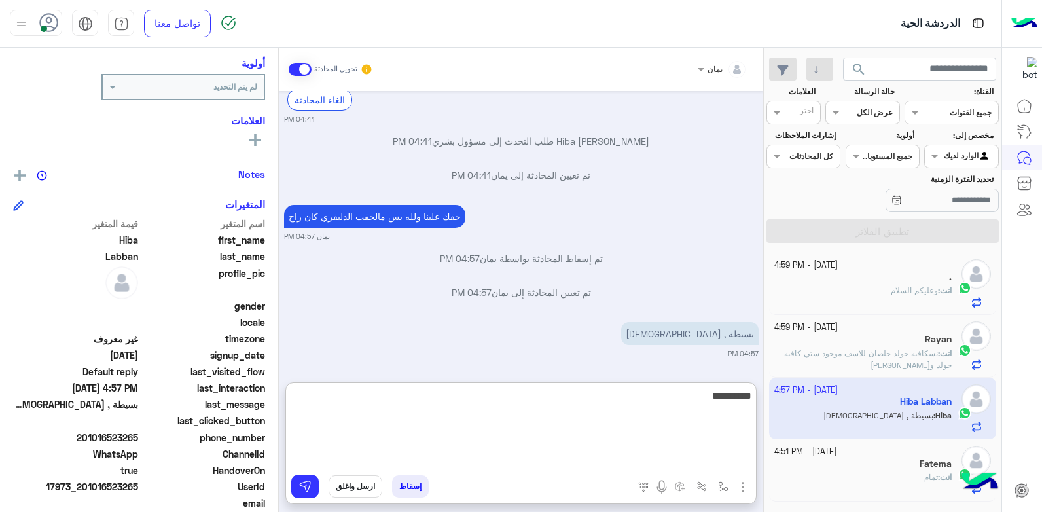
type textarea "**********"
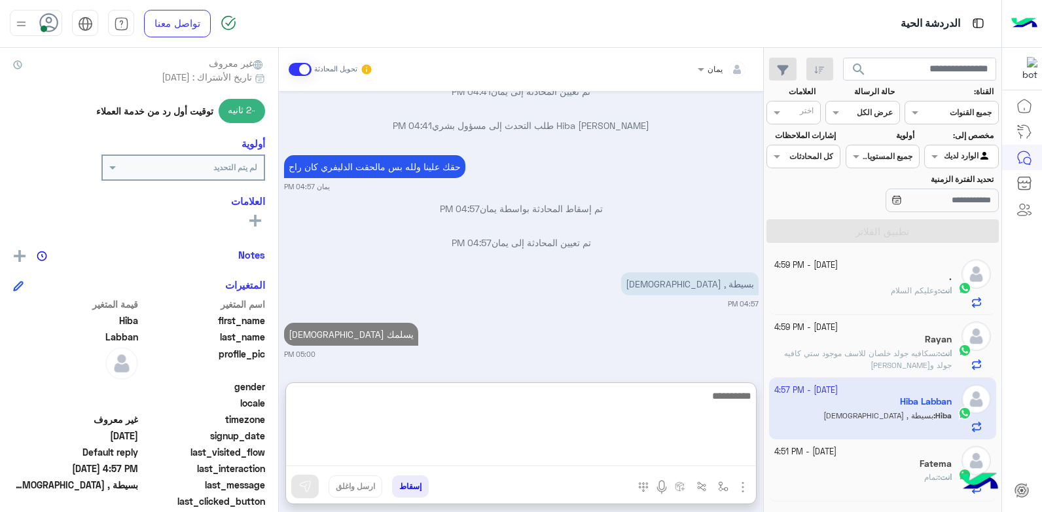
scroll to position [0, 0]
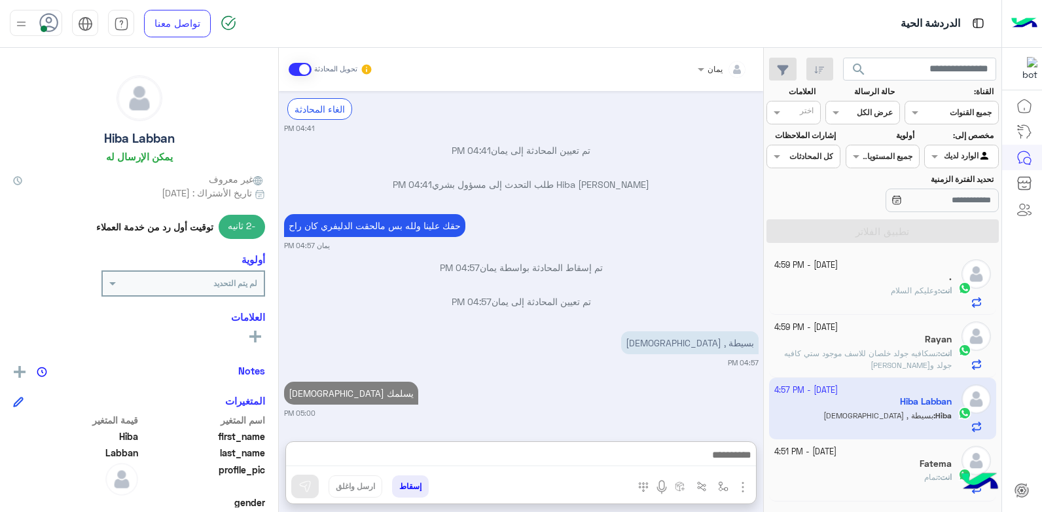
click at [408, 490] on button "إسقاط" at bounding box center [410, 486] width 37 height 22
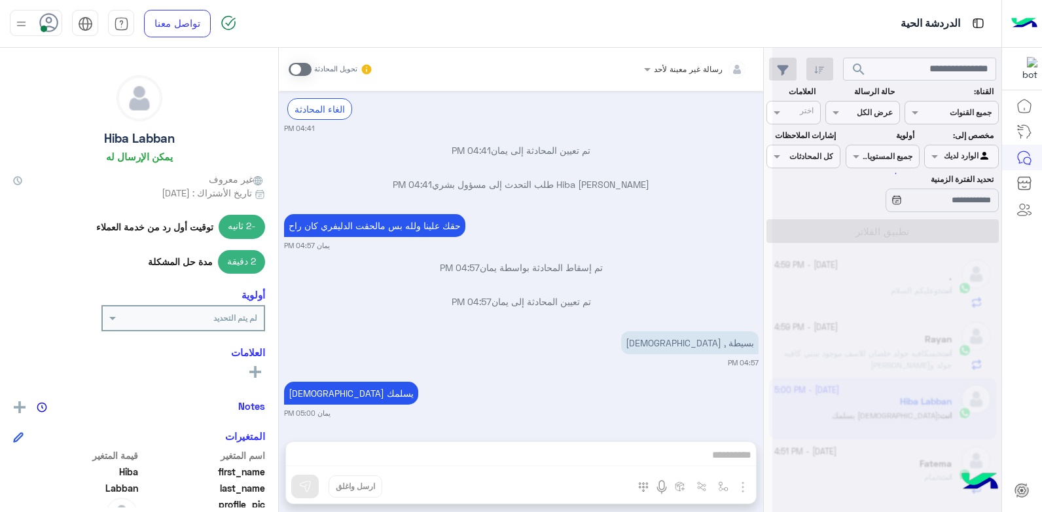
scroll to position [696, 0]
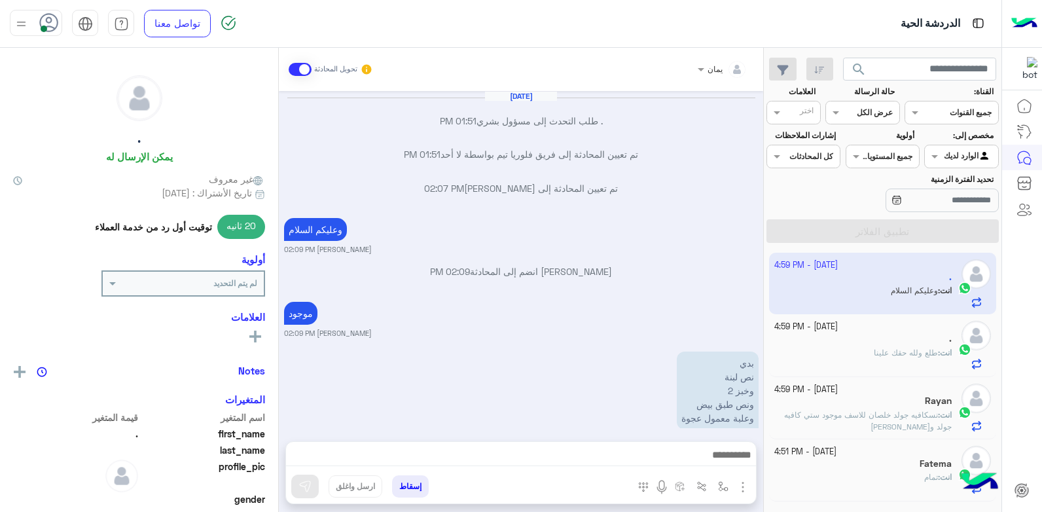
scroll to position [605, 0]
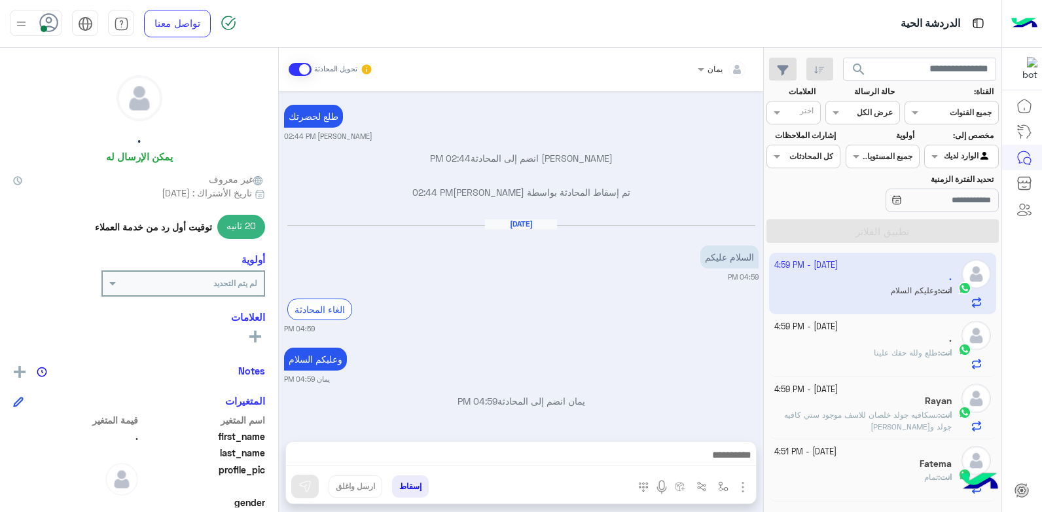
click at [837, 342] on div "." at bounding box center [863, 340] width 178 height 14
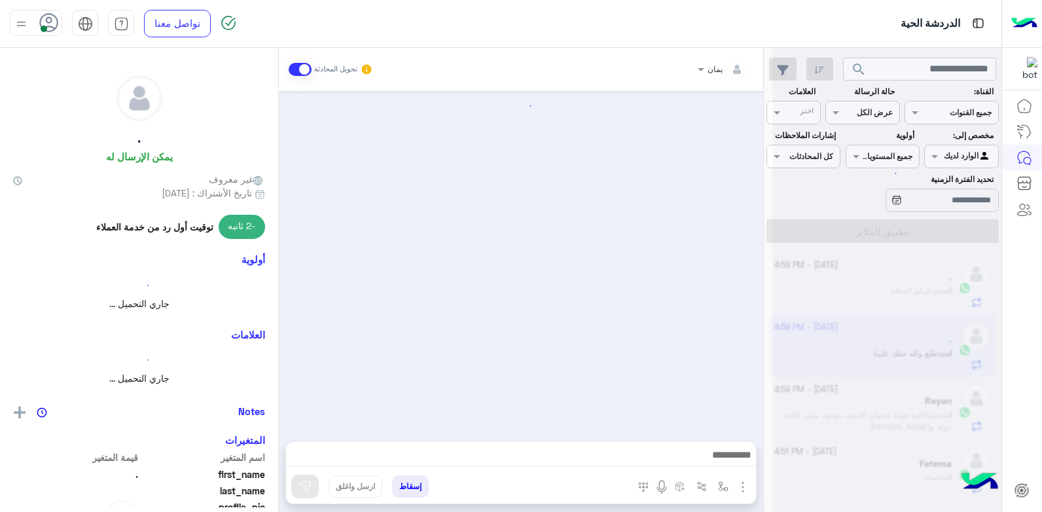
scroll to position [758, 0]
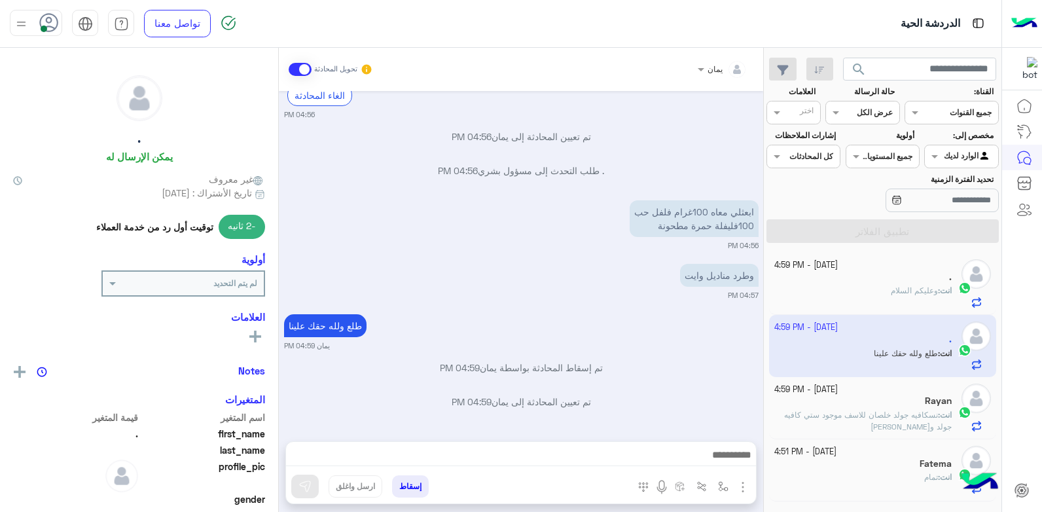
click at [835, 402] on div "Rayan" at bounding box center [863, 402] width 178 height 14
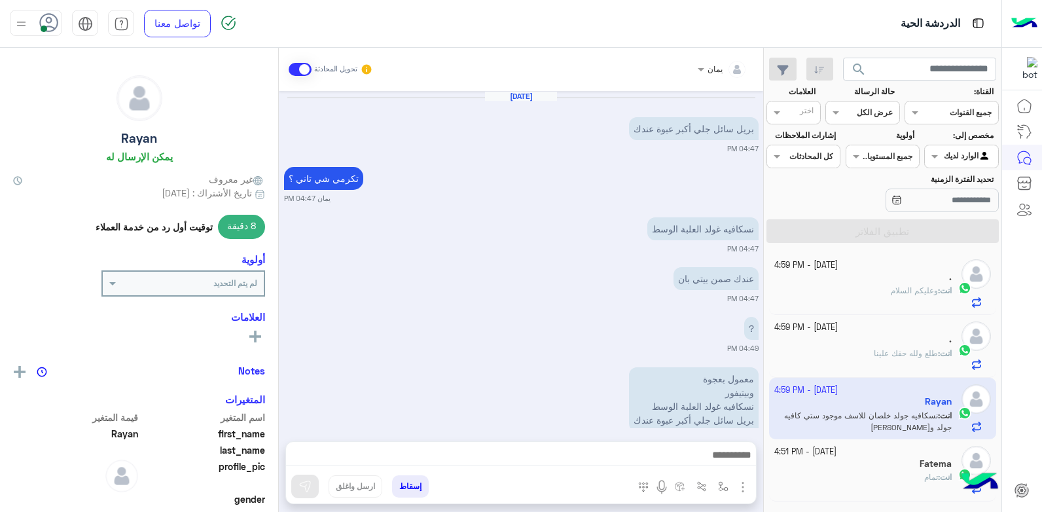
scroll to position [914, 0]
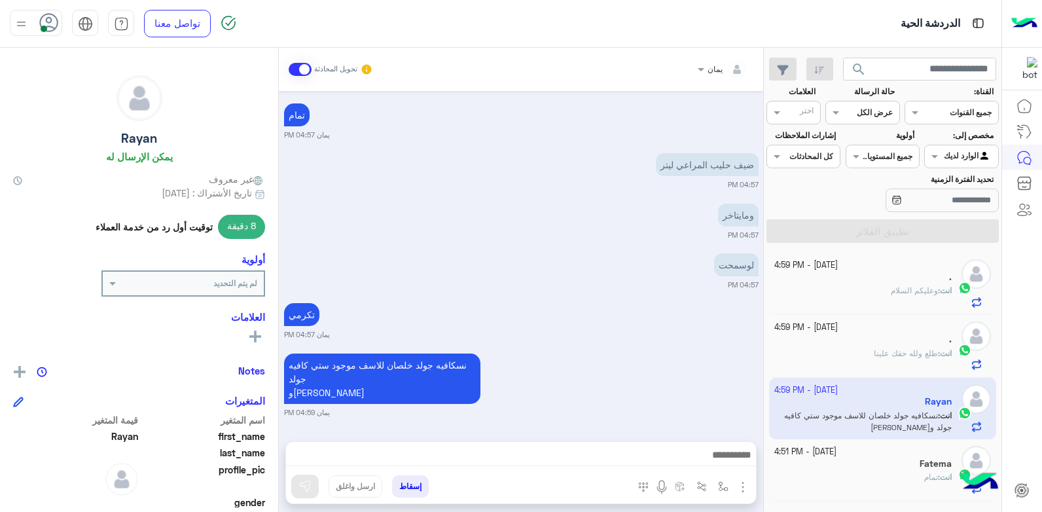
click at [832, 469] on div "Fatema" at bounding box center [863, 465] width 178 height 14
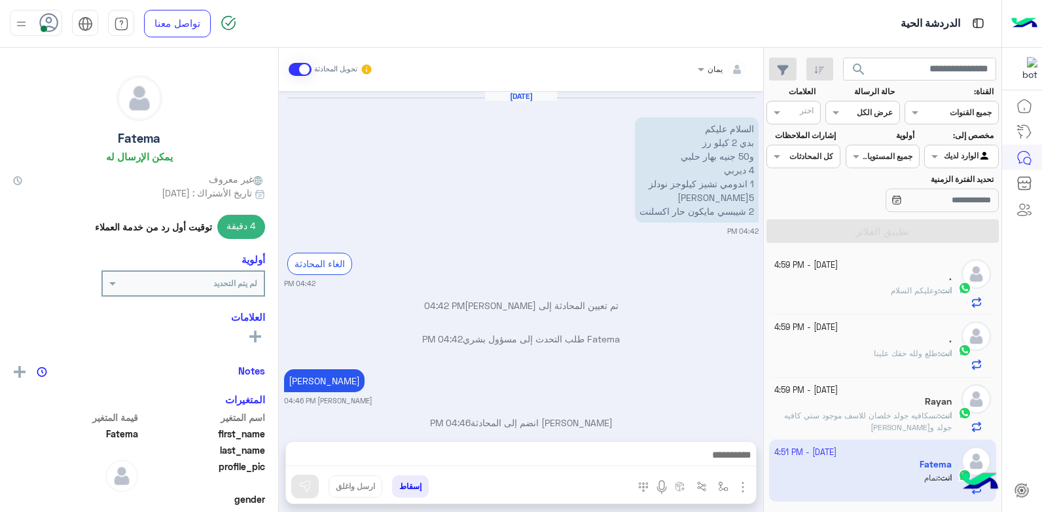
scroll to position [253, 0]
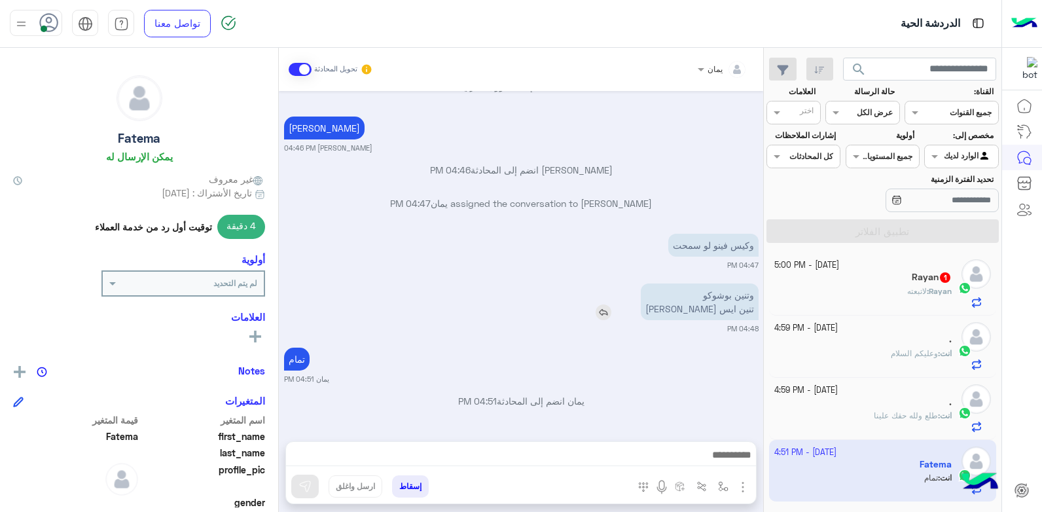
click at [611, 312] on img at bounding box center [604, 312] width 16 height 16
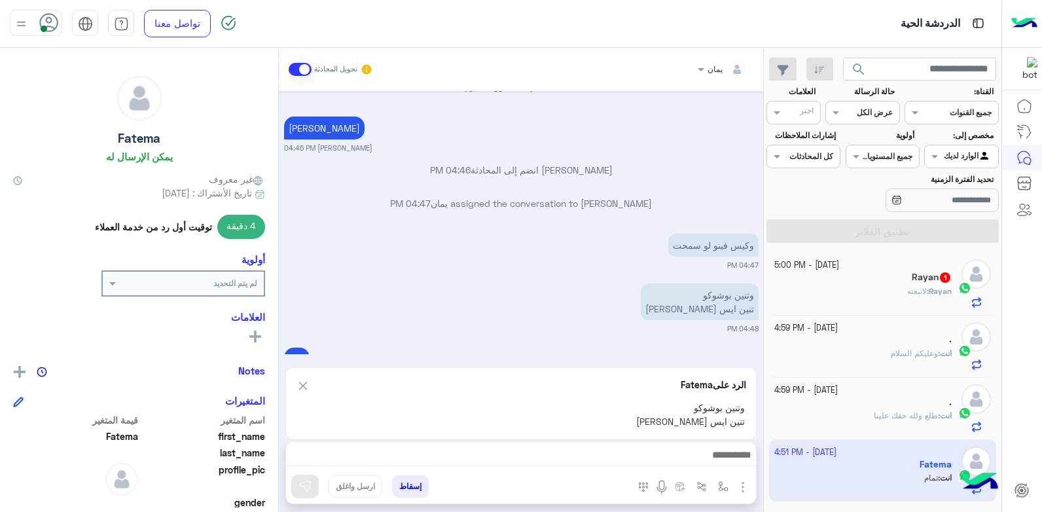
drag, startPoint x: 607, startPoint y: 469, endPoint x: 607, endPoint y: 461, distance: 7.9
click at [607, 468] on div at bounding box center [521, 458] width 470 height 33
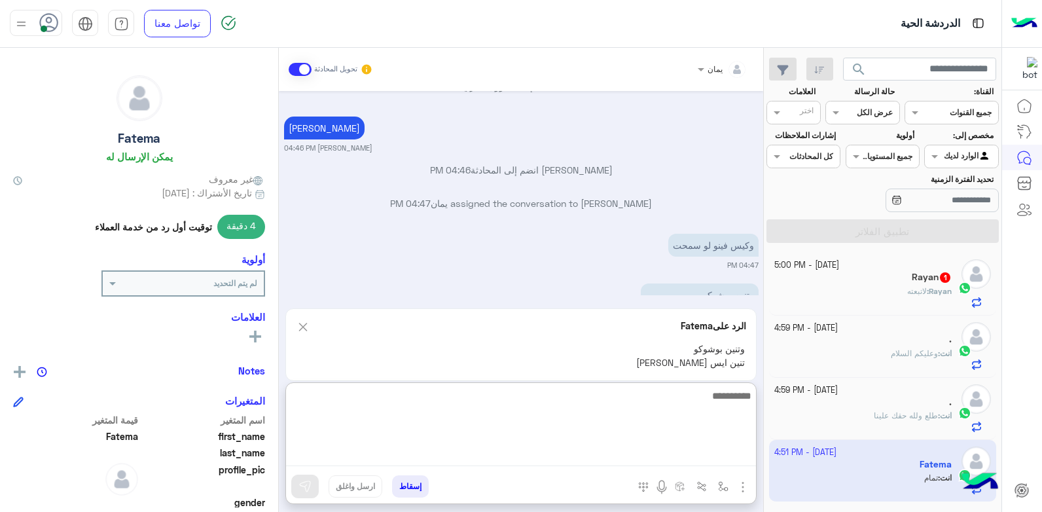
click at [607, 461] on textarea at bounding box center [521, 426] width 470 height 79
type textarea "*"
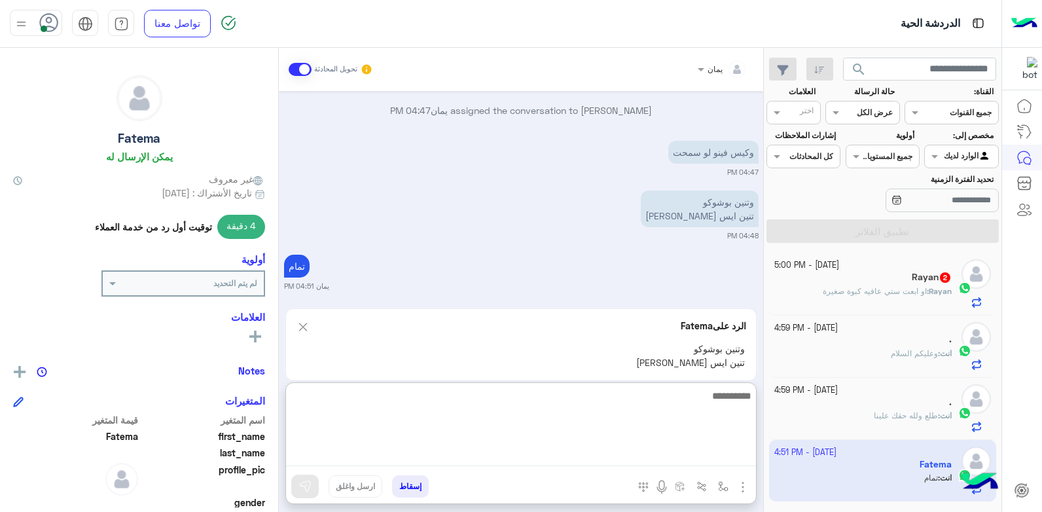
scroll to position [385, 0]
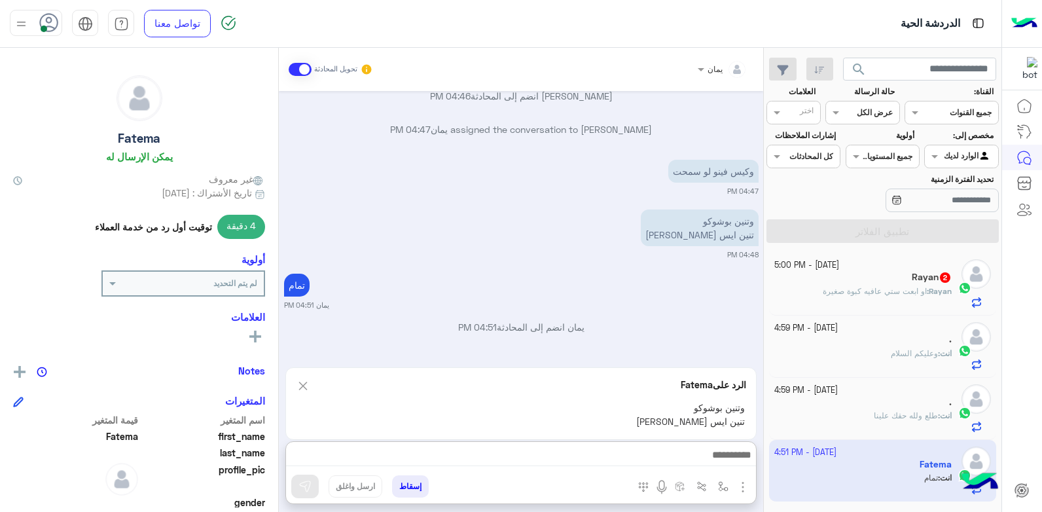
click at [832, 289] on span "او ابعت ستي عافيه كبوة صغيرة" at bounding box center [875, 291] width 104 height 10
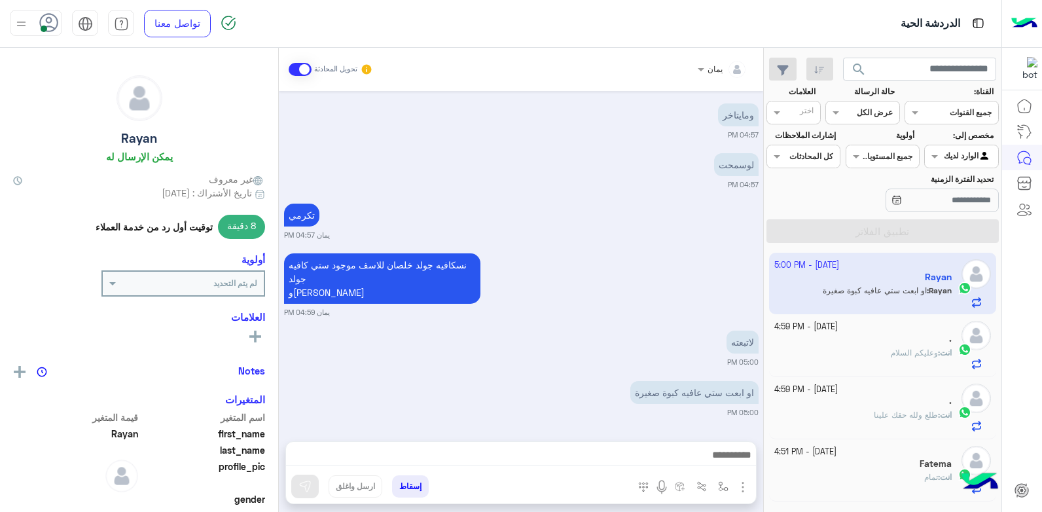
scroll to position [913, 0]
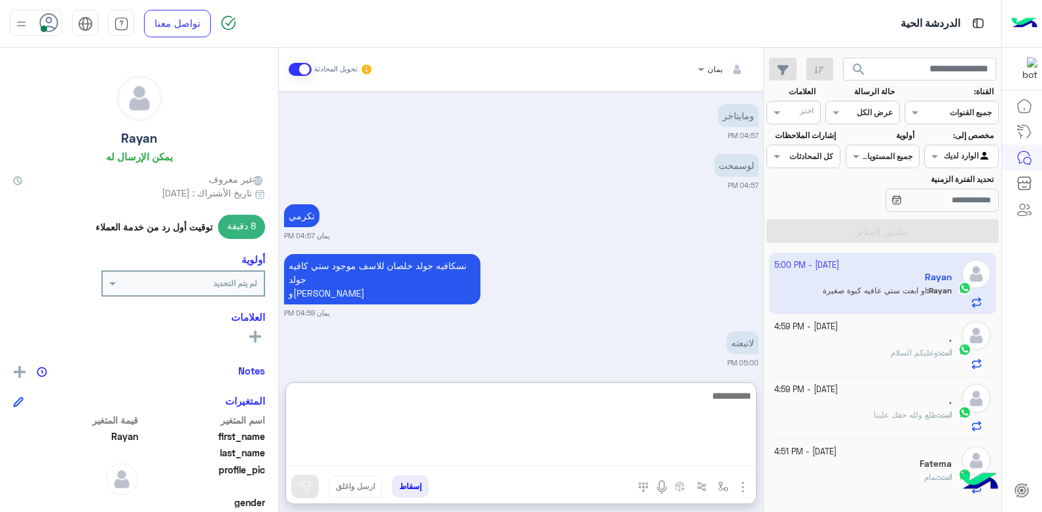
drag, startPoint x: 583, startPoint y: 454, endPoint x: 594, endPoint y: 304, distance: 149.6
click at [582, 452] on textarea at bounding box center [521, 426] width 470 height 79
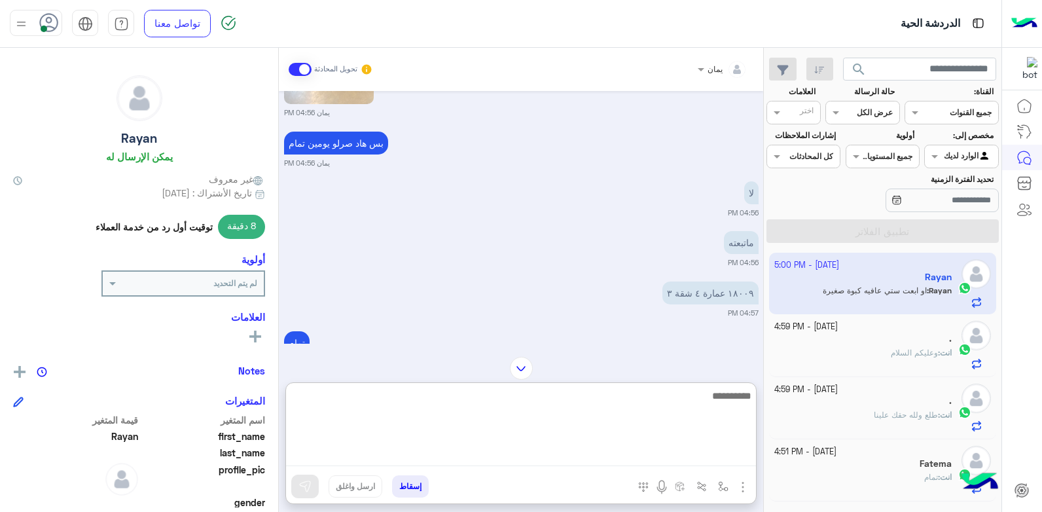
scroll to position [972, 0]
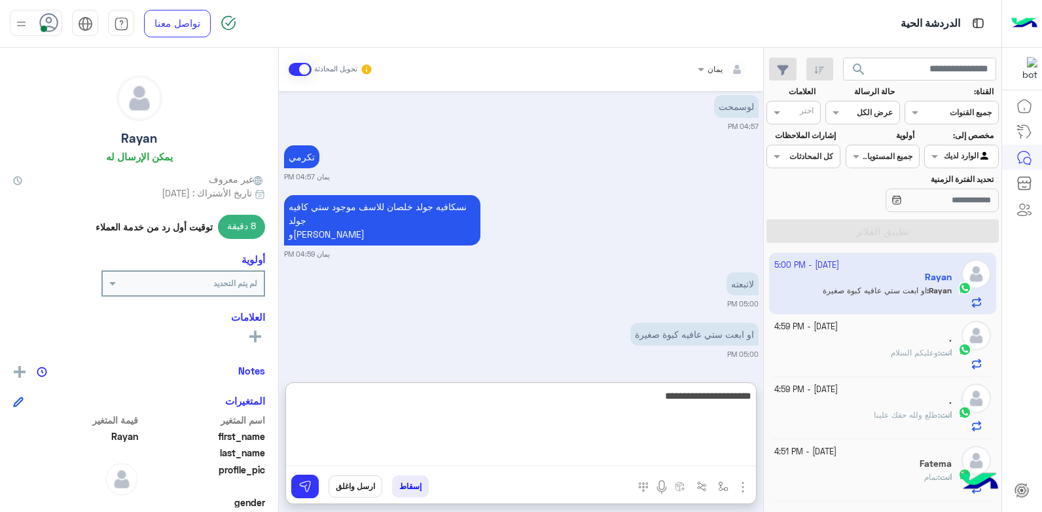
type textarea "**********"
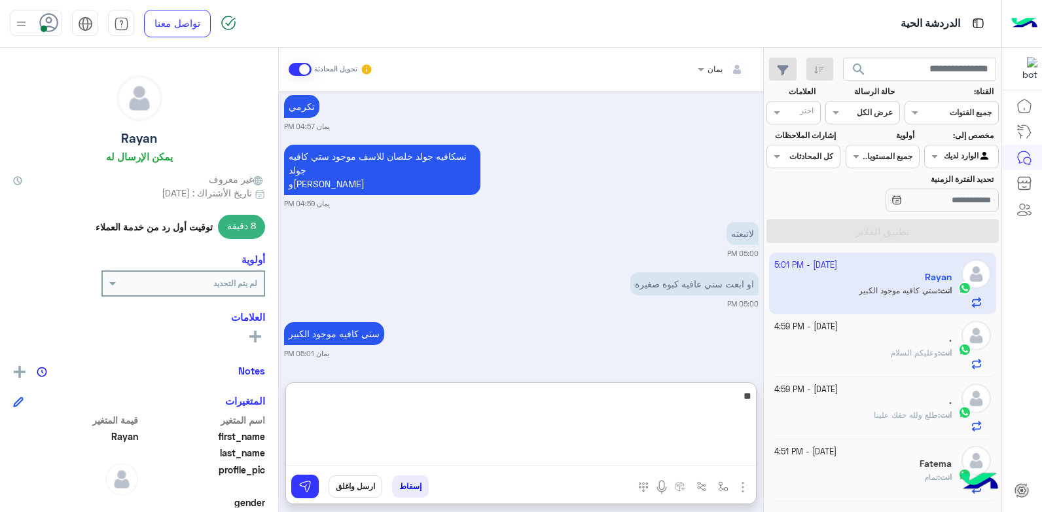
type textarea "*"
type textarea "**********"
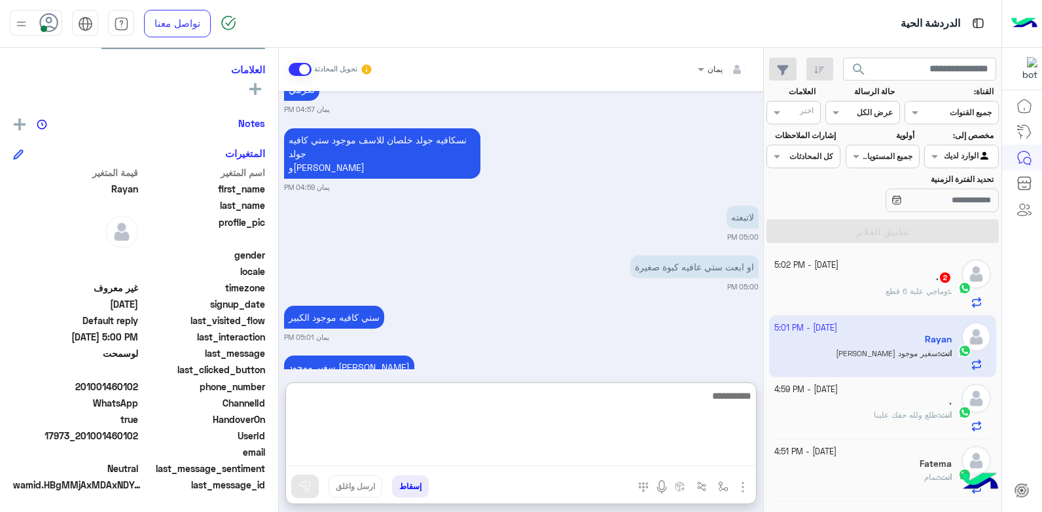
scroll to position [2031, 0]
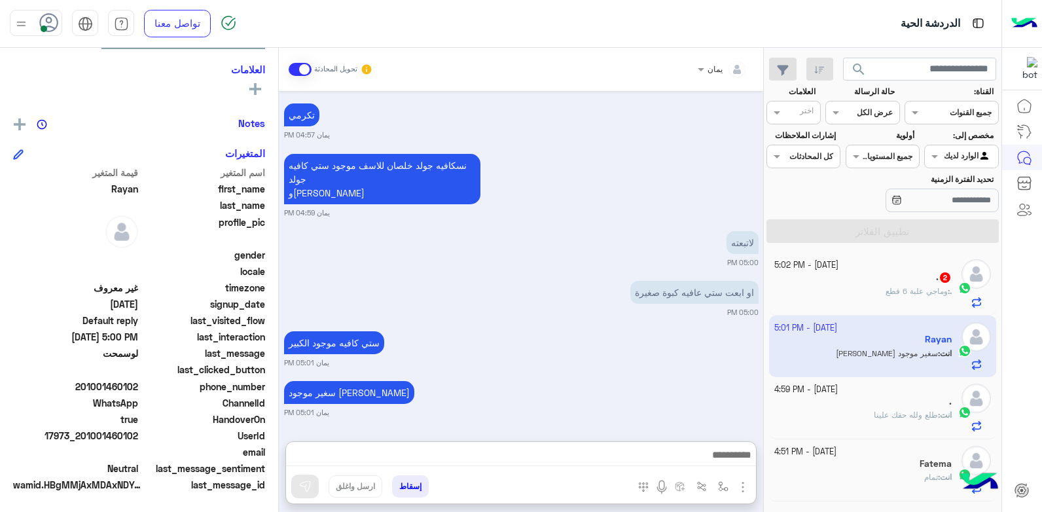
click at [853, 279] on div ". 2" at bounding box center [863, 279] width 178 height 14
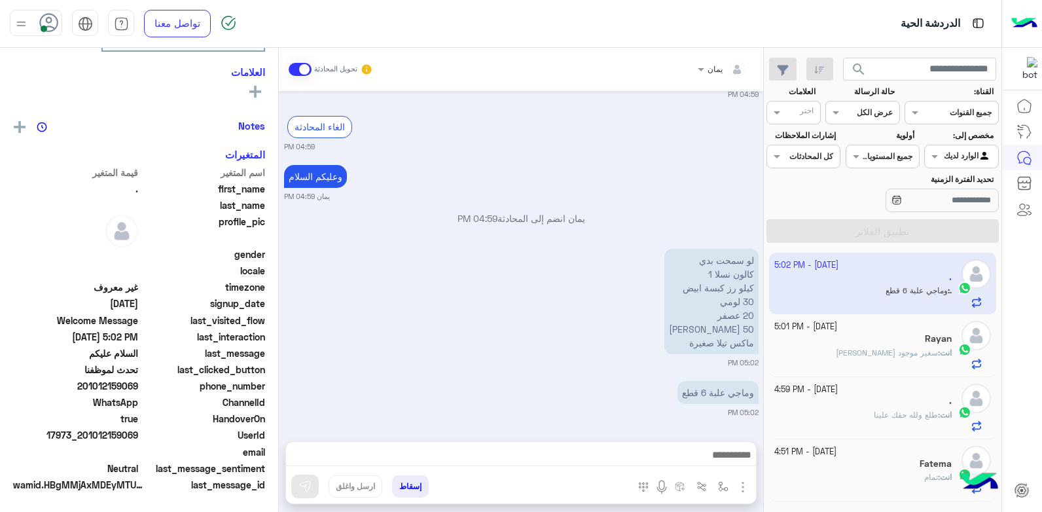
scroll to position [248, 0]
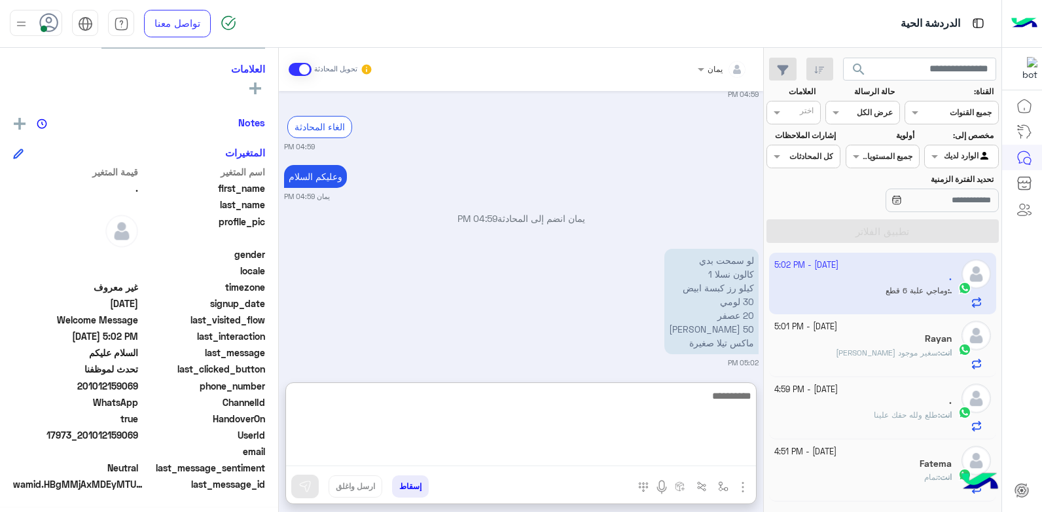
click at [611, 455] on textarea at bounding box center [521, 426] width 470 height 79
type textarea "*****"
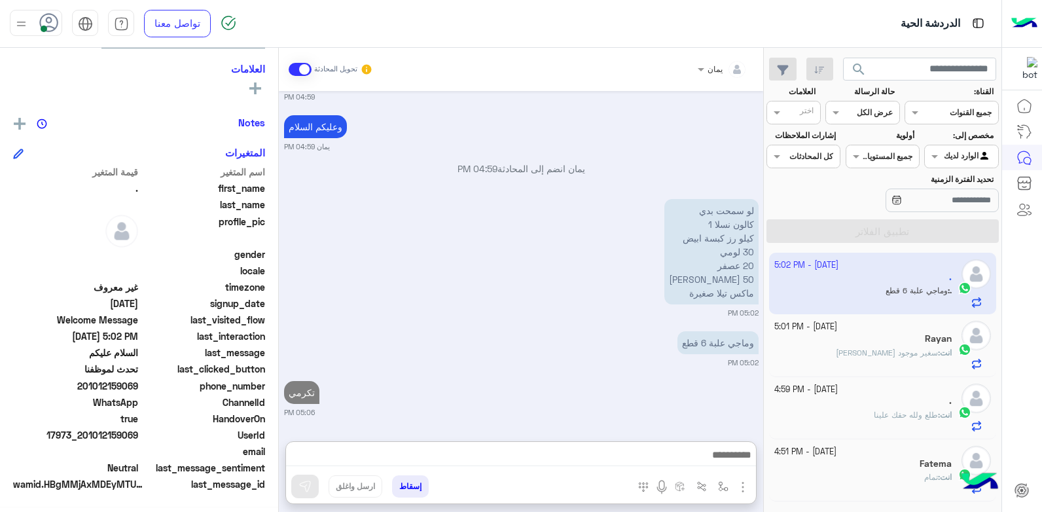
click at [910, 355] on span "سغير موجود ابو عوف" at bounding box center [887, 353] width 102 height 10
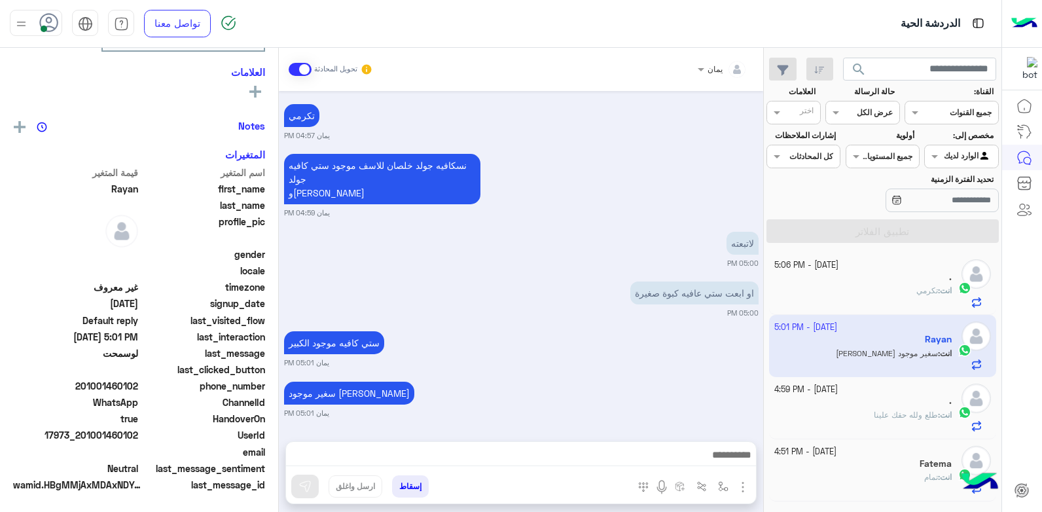
scroll to position [248, 0]
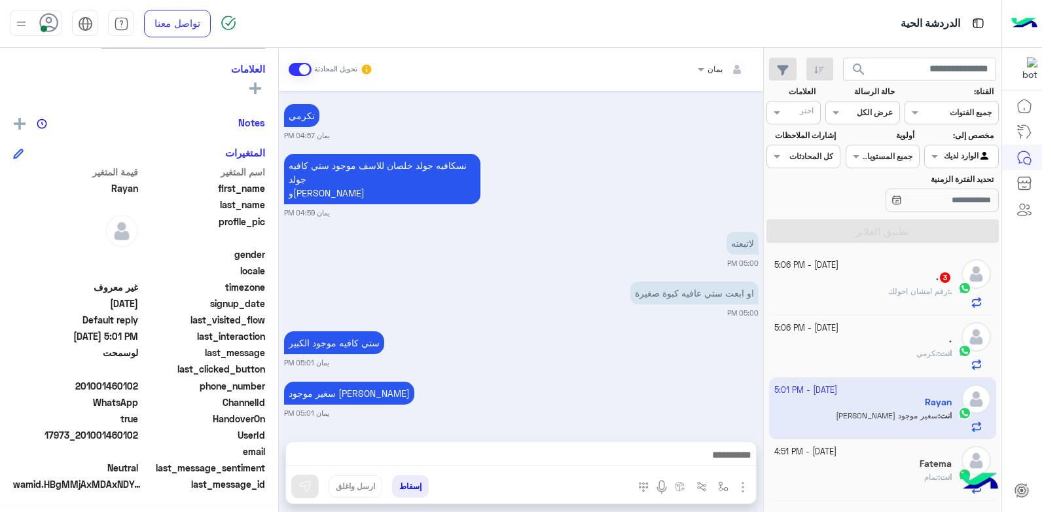
click at [916, 300] on div ". : رقم امشان احولك" at bounding box center [863, 296] width 178 height 23
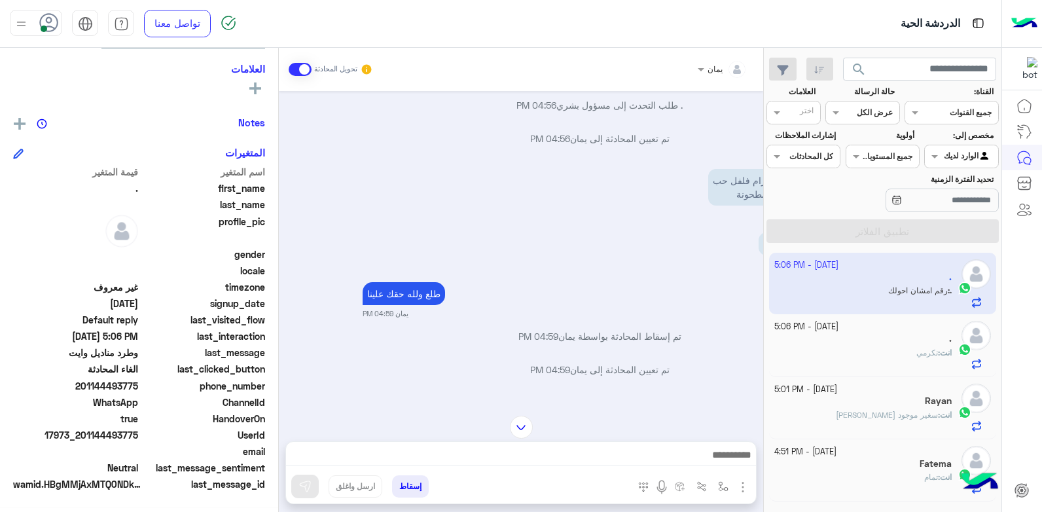
scroll to position [1917, -83]
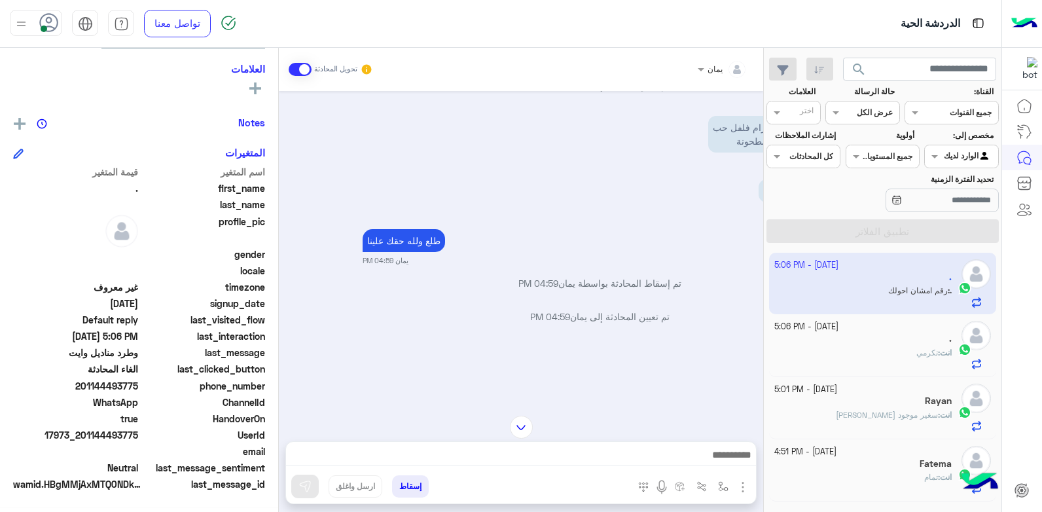
click at [615, 446] on div at bounding box center [521, 458] width 470 height 33
click at [609, 444] on div at bounding box center [521, 458] width 470 height 33
click at [608, 448] on div at bounding box center [521, 458] width 470 height 33
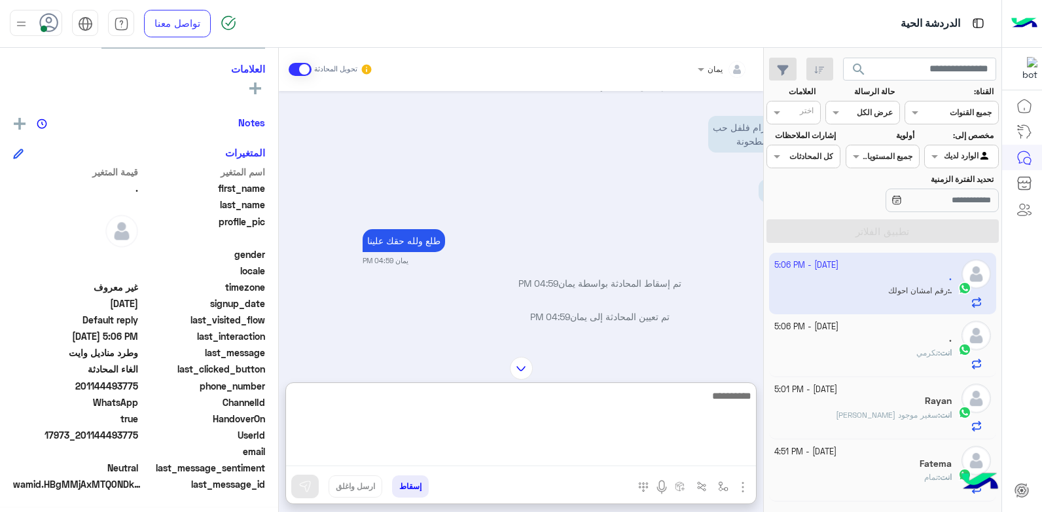
click at [607, 450] on textarea at bounding box center [521, 426] width 470 height 79
type textarea "**********"
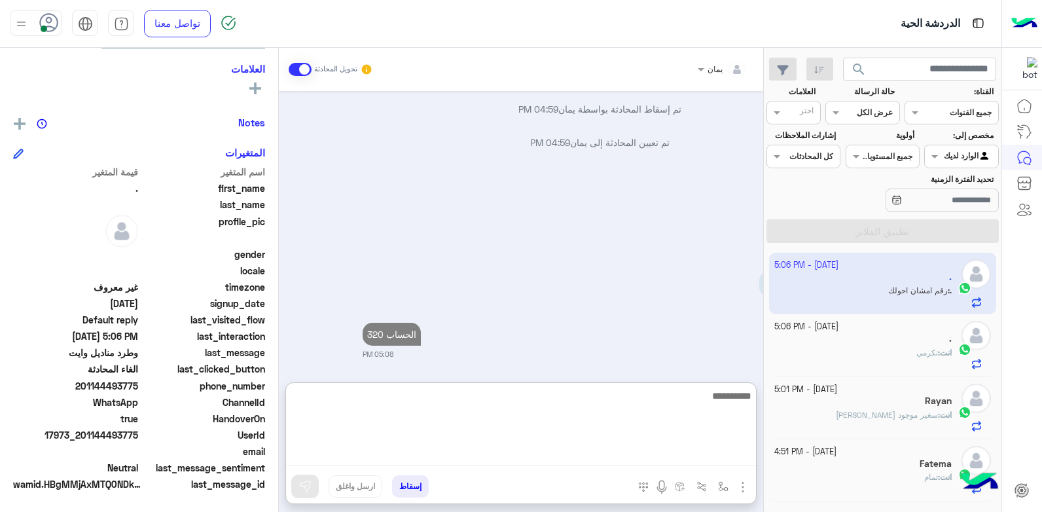
scroll to position [2091, -83]
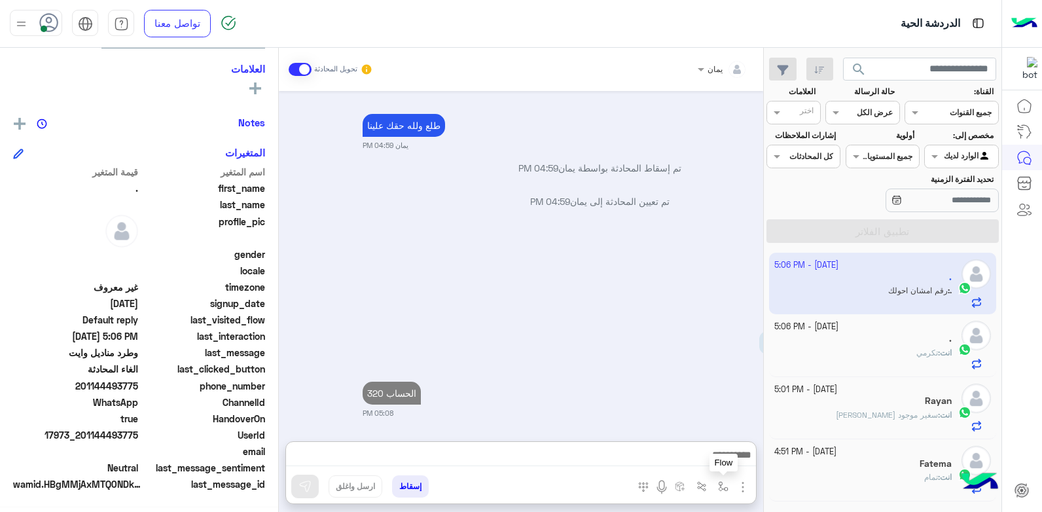
click at [719, 486] on img "button" at bounding box center [723, 486] width 10 height 10
click at [699, 463] on div "أدخل اسم مجموعة الرسائل" at bounding box center [682, 458] width 90 height 12
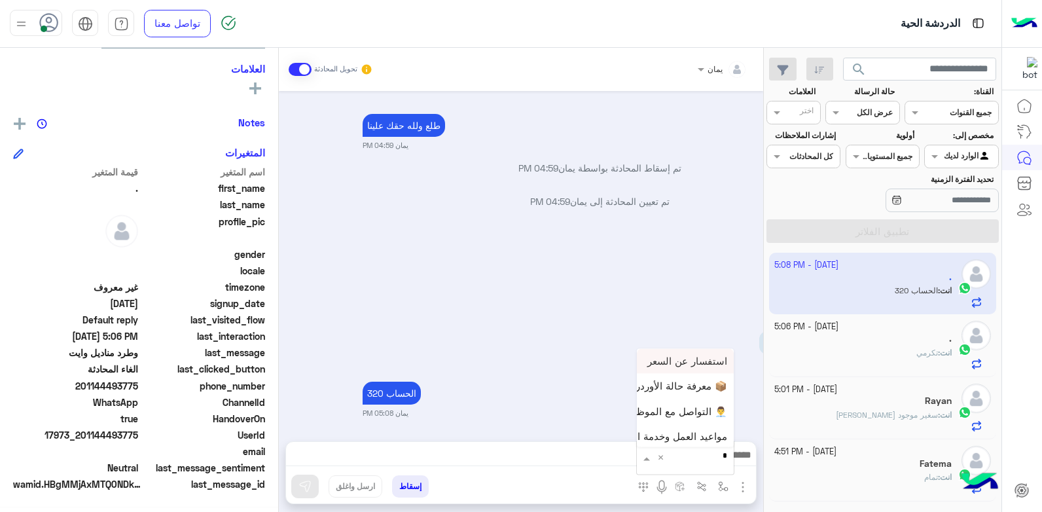
type input "**"
type textarea "**********"
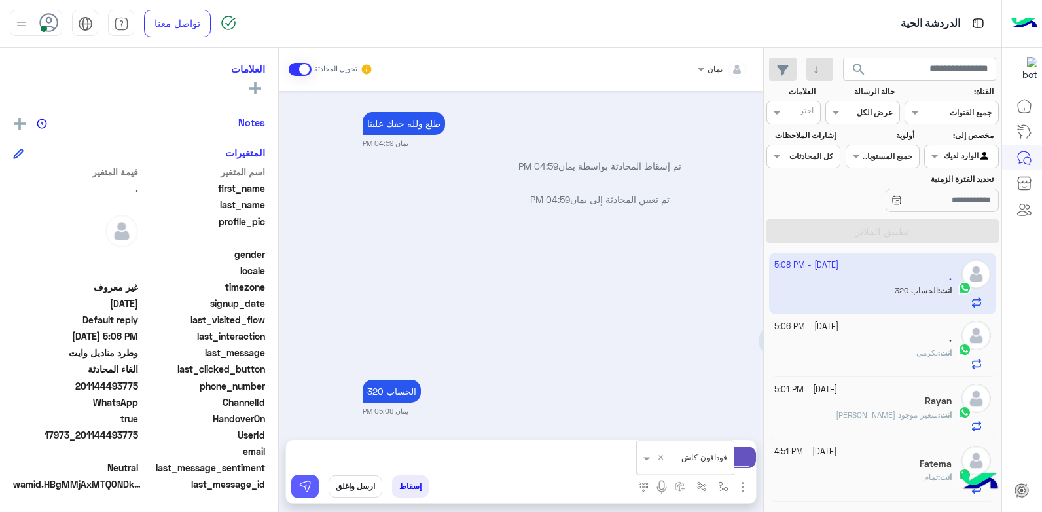
click at [300, 484] on img at bounding box center [304, 486] width 13 height 13
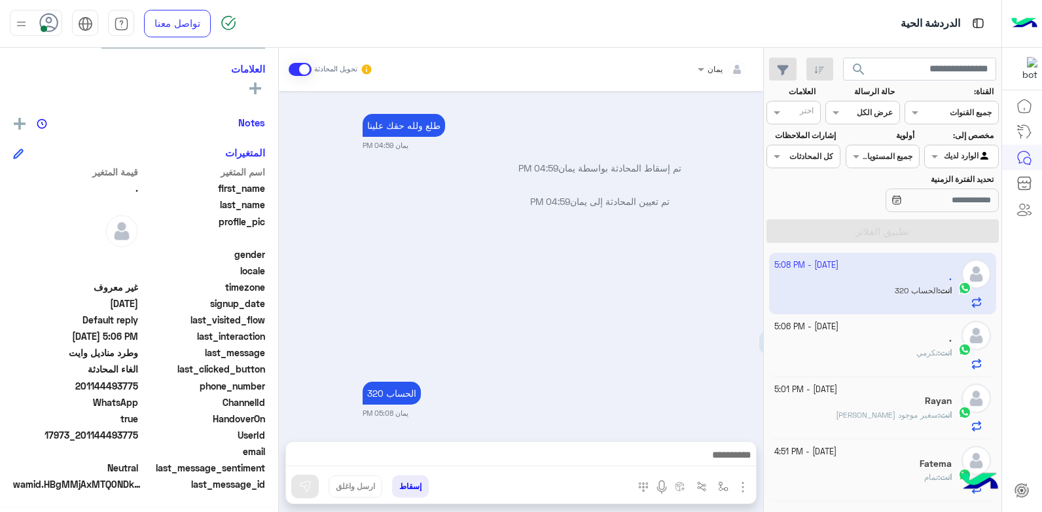
scroll to position [2032, -83]
click at [817, 329] on small "11 October - 5:06 PM" at bounding box center [806, 327] width 64 height 12
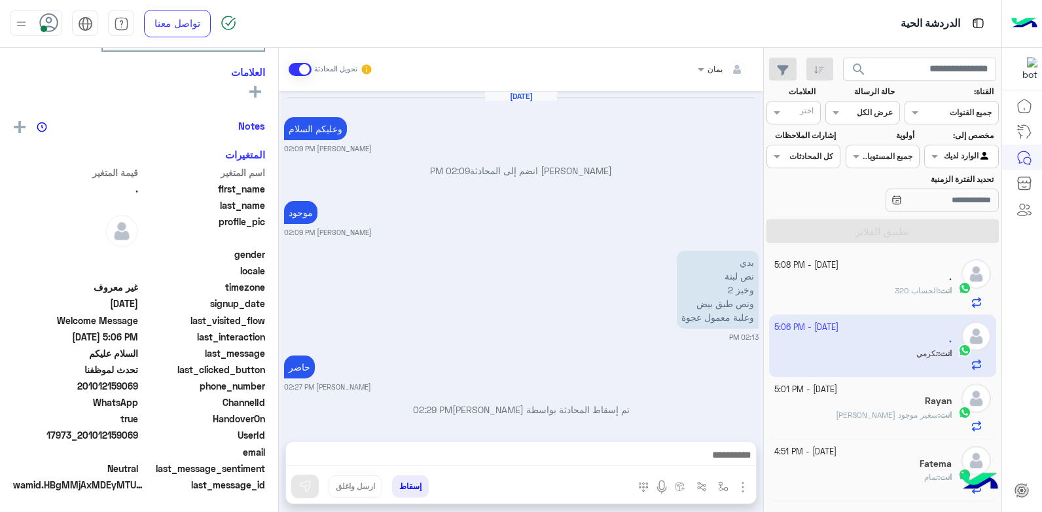
scroll to position [736, 0]
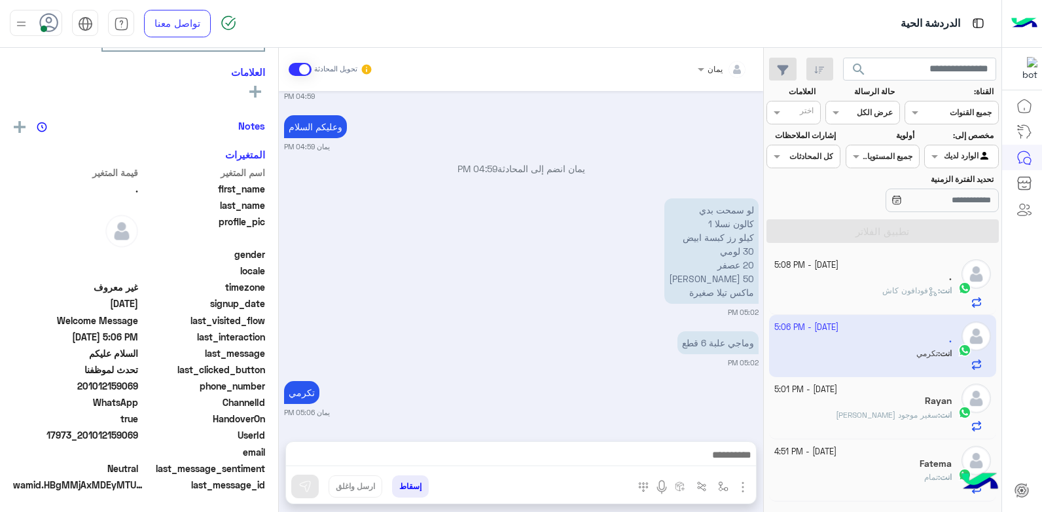
click at [882, 287] on span "فودافون كاش" at bounding box center [910, 290] width 56 height 10
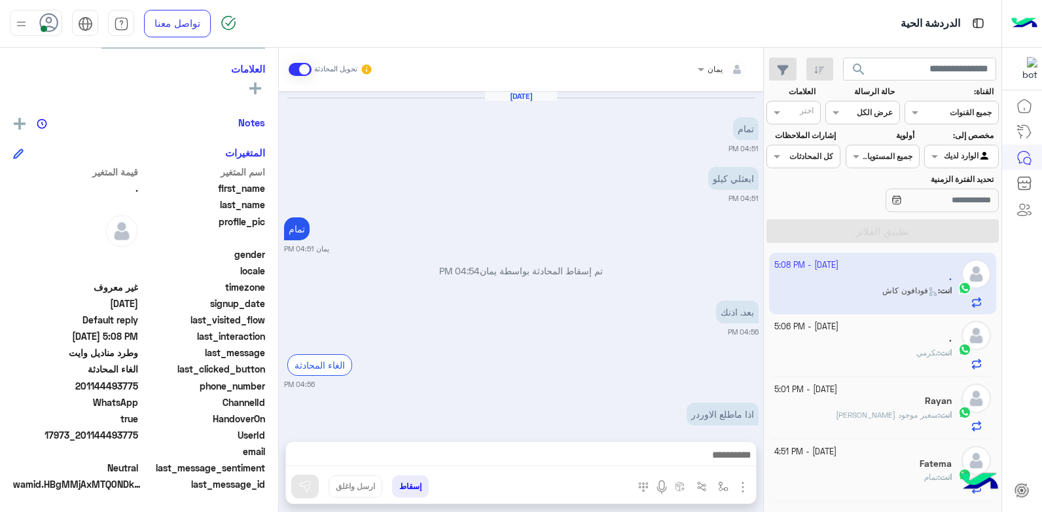
scroll to position [635, 0]
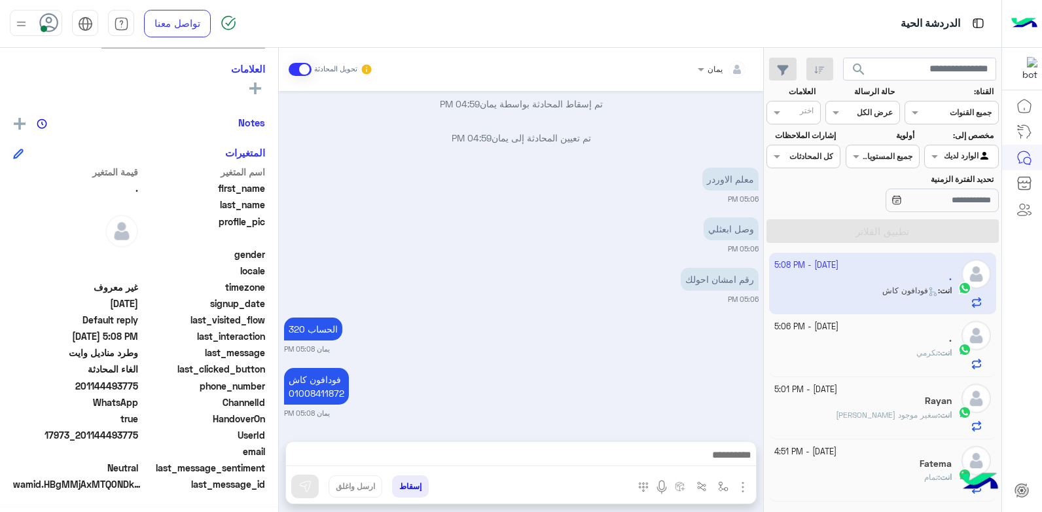
click at [887, 348] on div "انت : تكرمي" at bounding box center [863, 358] width 178 height 23
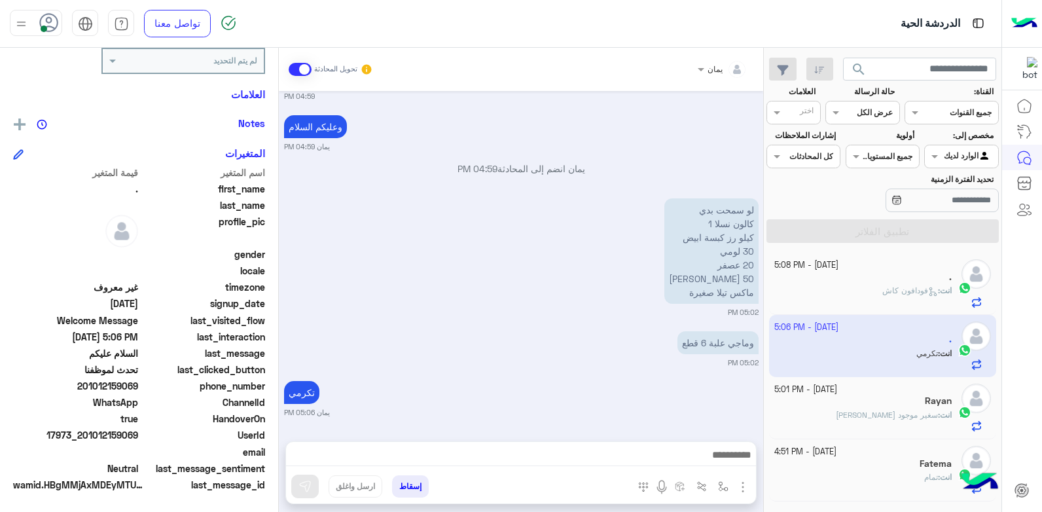
scroll to position [248, 0]
click at [827, 67] on button "button" at bounding box center [819, 70] width 27 height 24
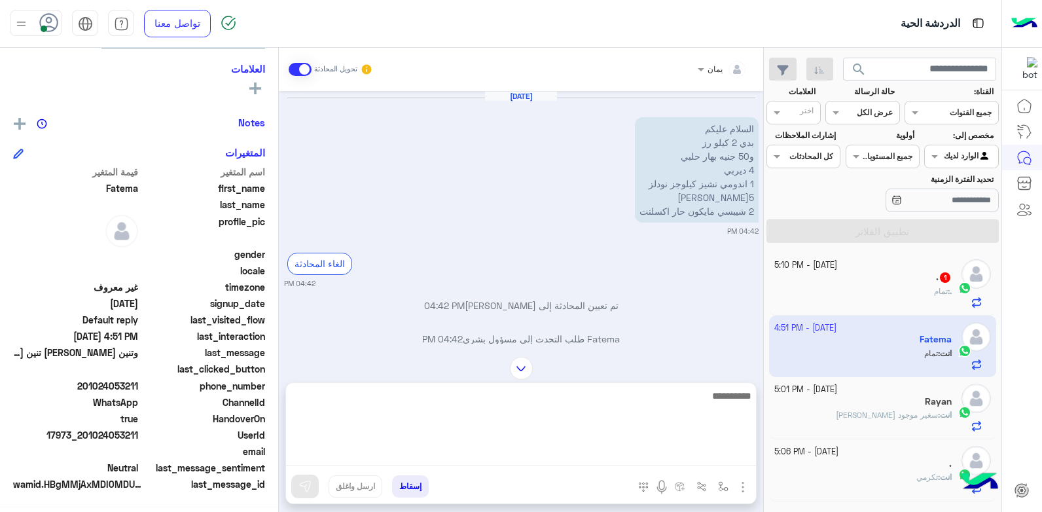
click at [698, 449] on textarea at bounding box center [521, 426] width 470 height 79
type textarea "**********"
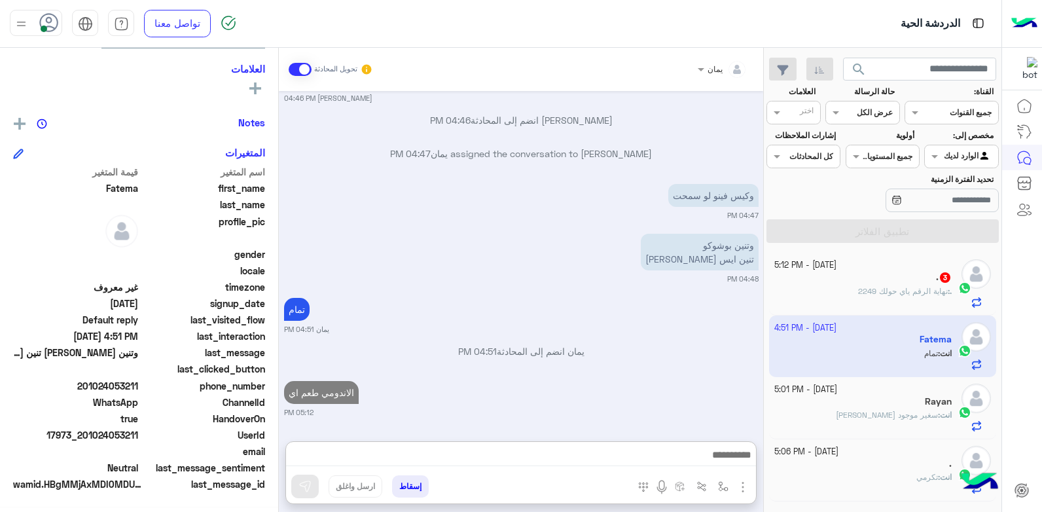
click at [887, 293] on span "نهاية الرقم ياي حولك 2249" at bounding box center [903, 291] width 90 height 10
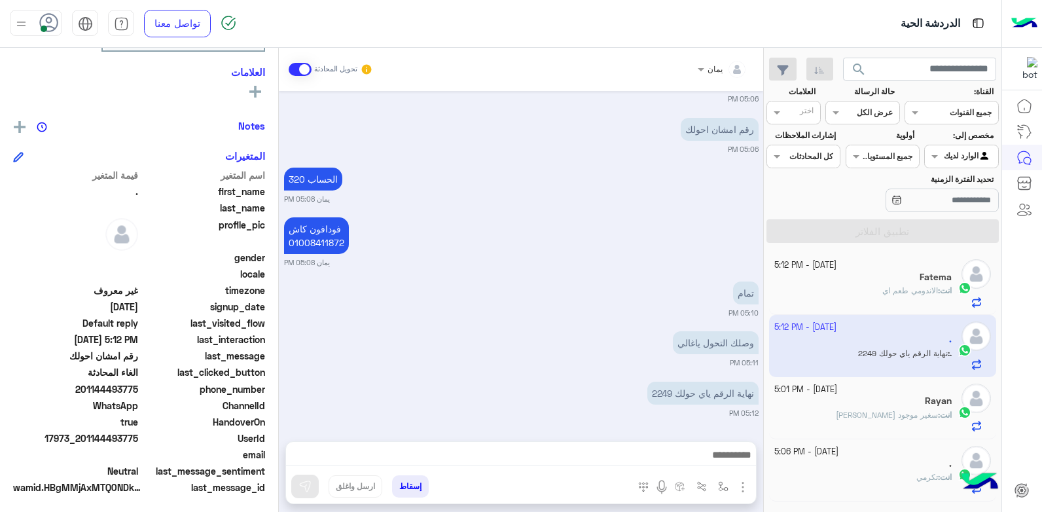
scroll to position [248, 0]
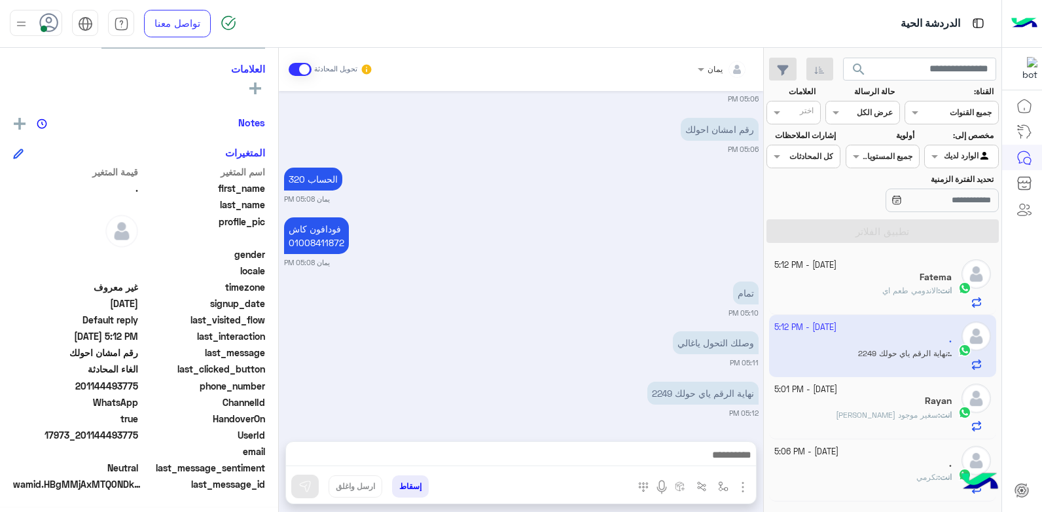
click at [658, 446] on div at bounding box center [521, 458] width 470 height 33
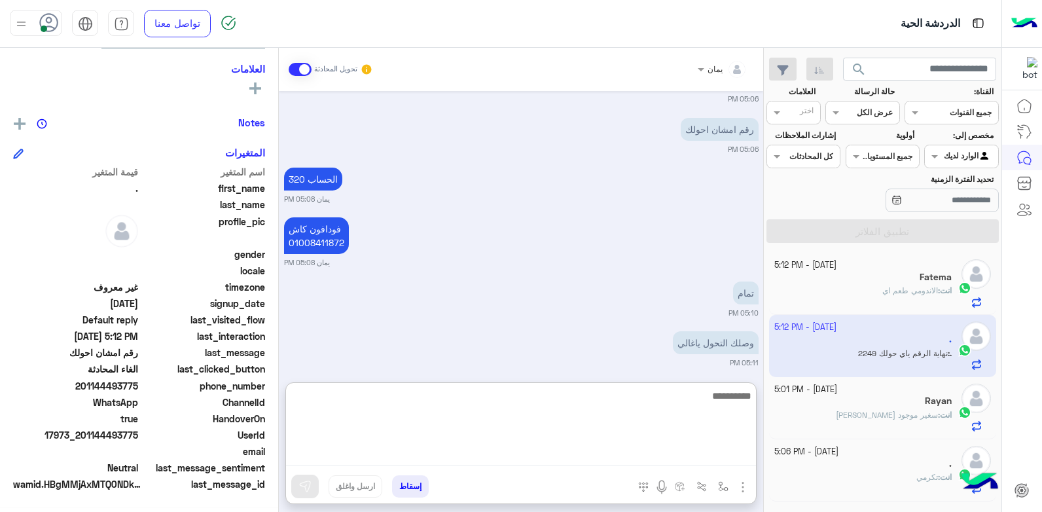
click at [658, 448] on textarea at bounding box center [521, 426] width 470 height 79
type textarea "**********"
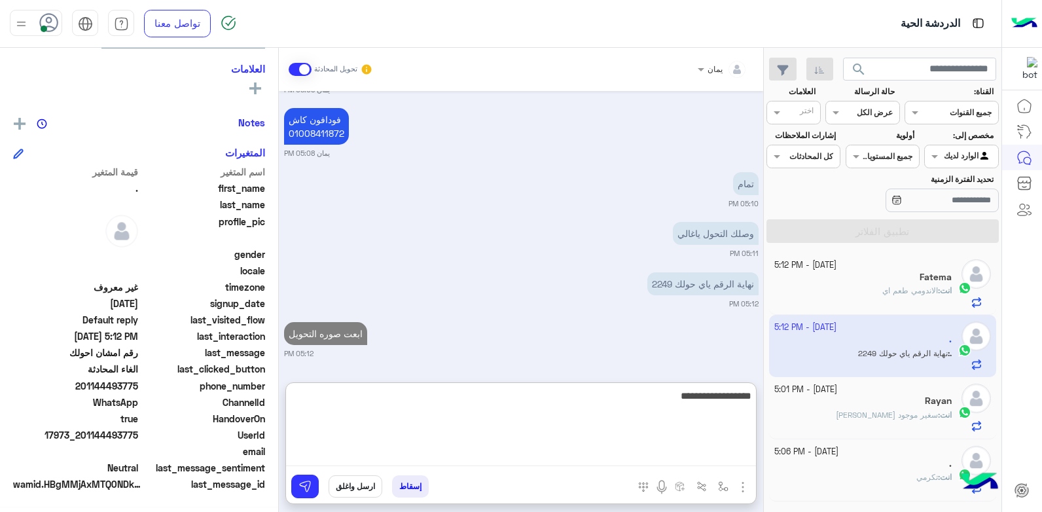
type textarea "**********"
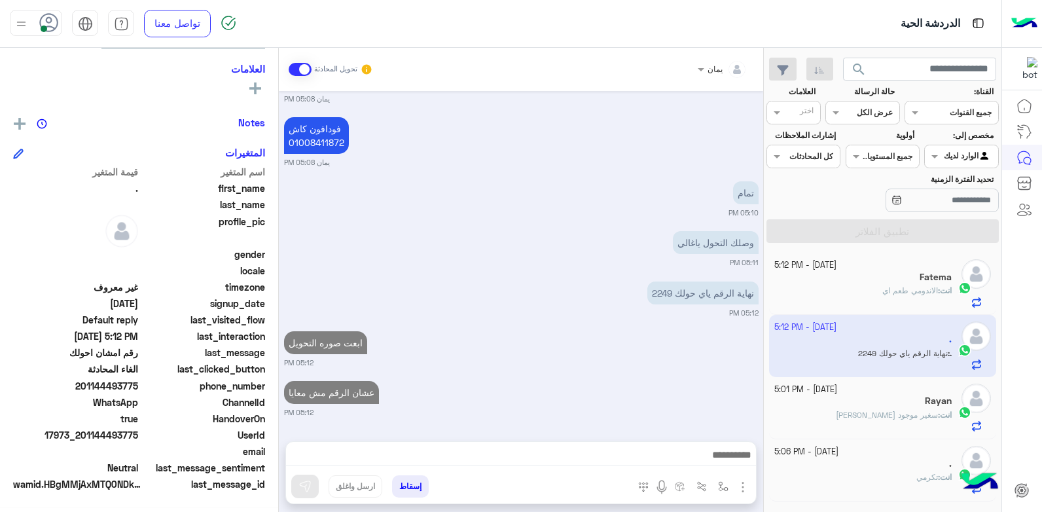
click at [804, 280] on div "Fatema" at bounding box center [863, 279] width 178 height 14
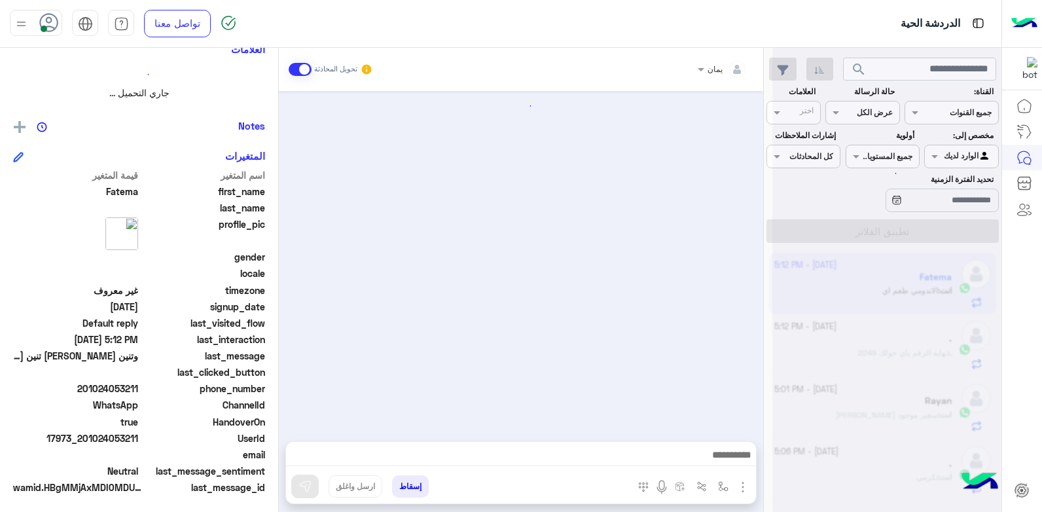
scroll to position [289, 0]
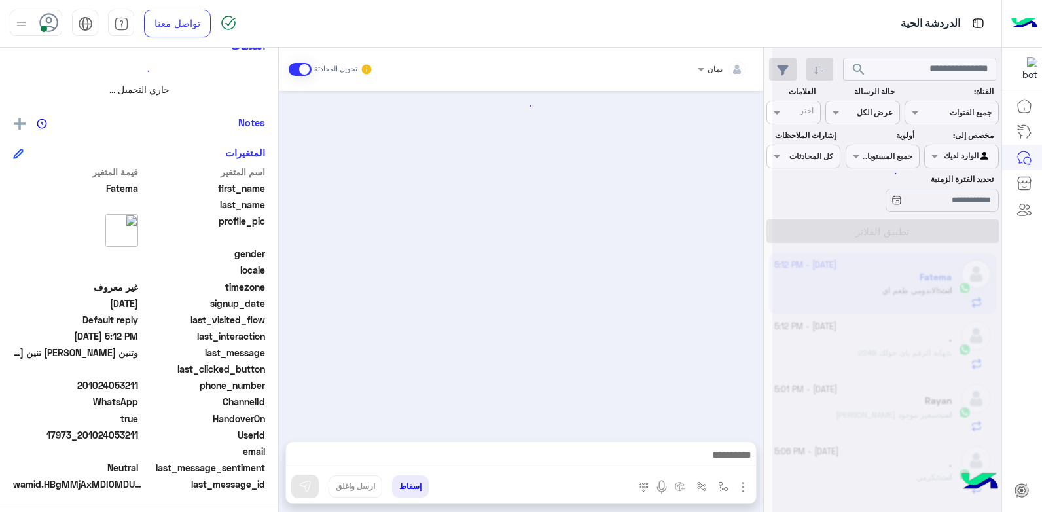
click at [556, 264] on div at bounding box center [521, 259] width 484 height 337
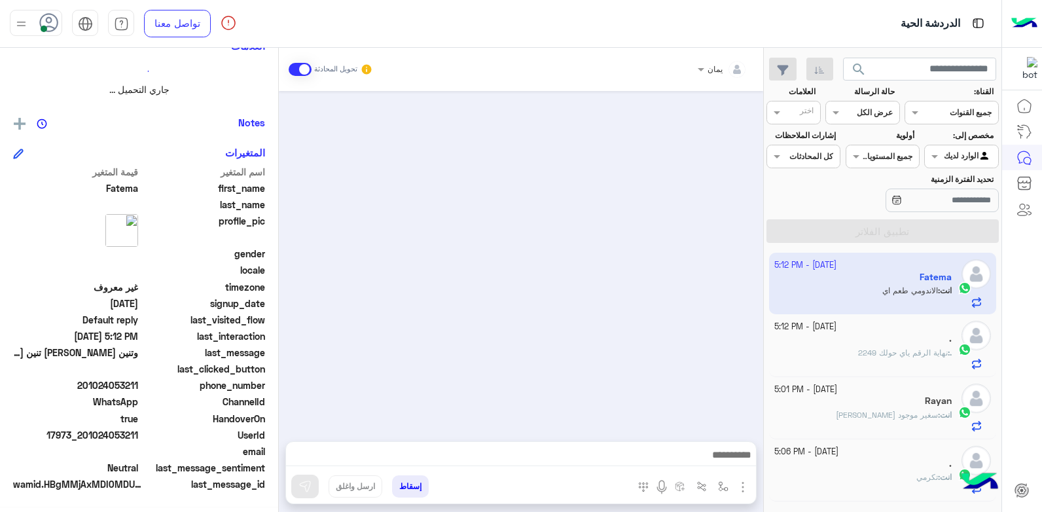
click at [910, 342] on div "." at bounding box center [863, 340] width 178 height 14
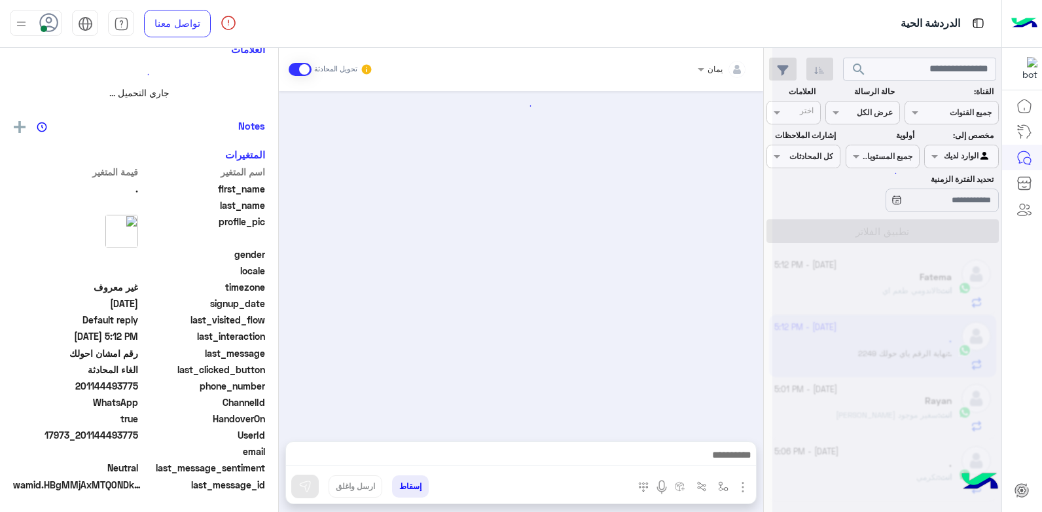
scroll to position [289, 0]
click at [882, 281] on div at bounding box center [886, 261] width 229 height 512
click at [880, 281] on div at bounding box center [886, 261] width 229 height 512
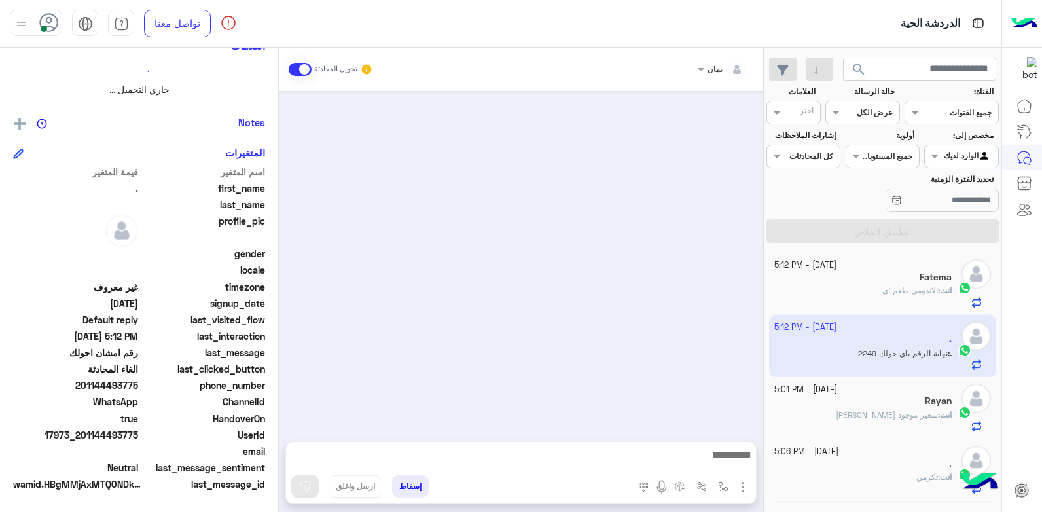
click at [852, 283] on div "Fatema" at bounding box center [863, 279] width 178 height 14
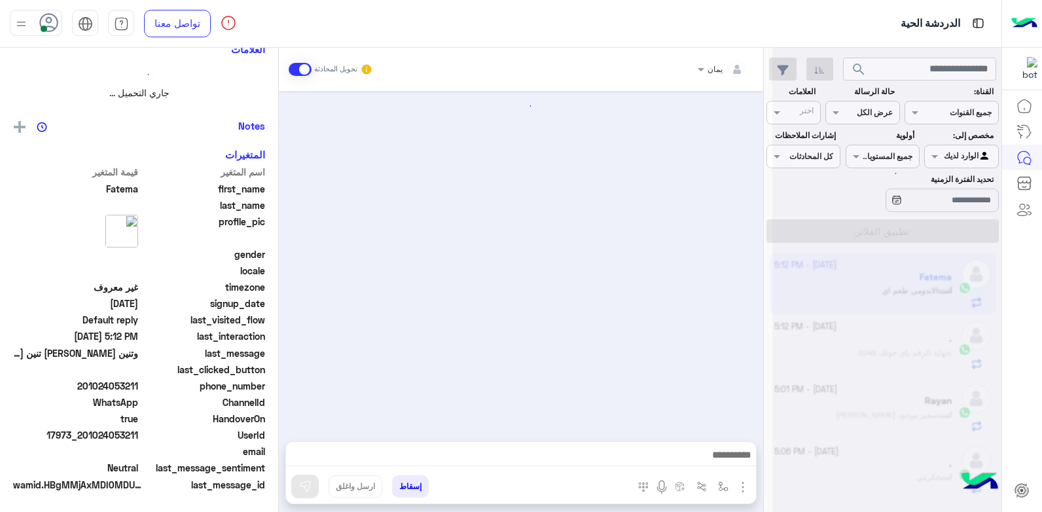
scroll to position [289, 0]
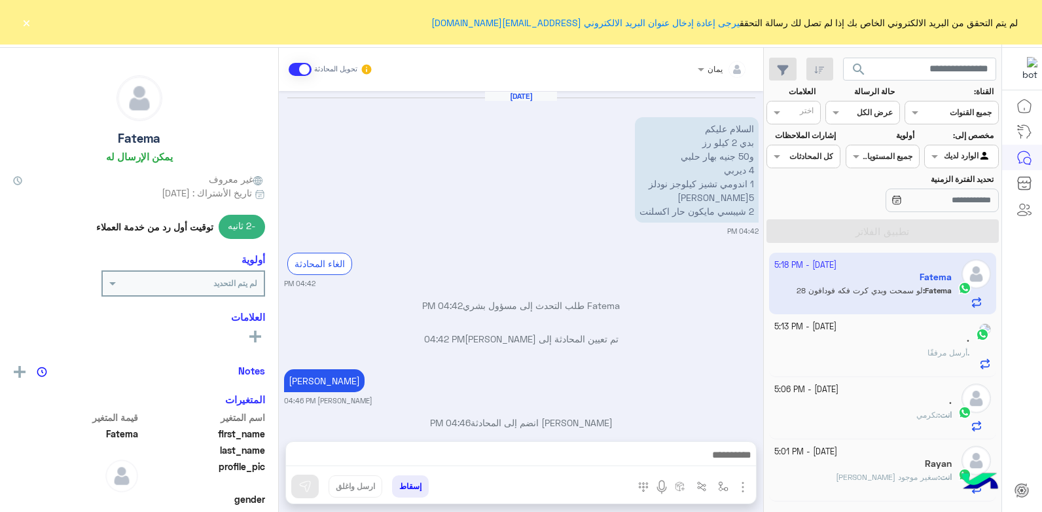
scroll to position [1511, 0]
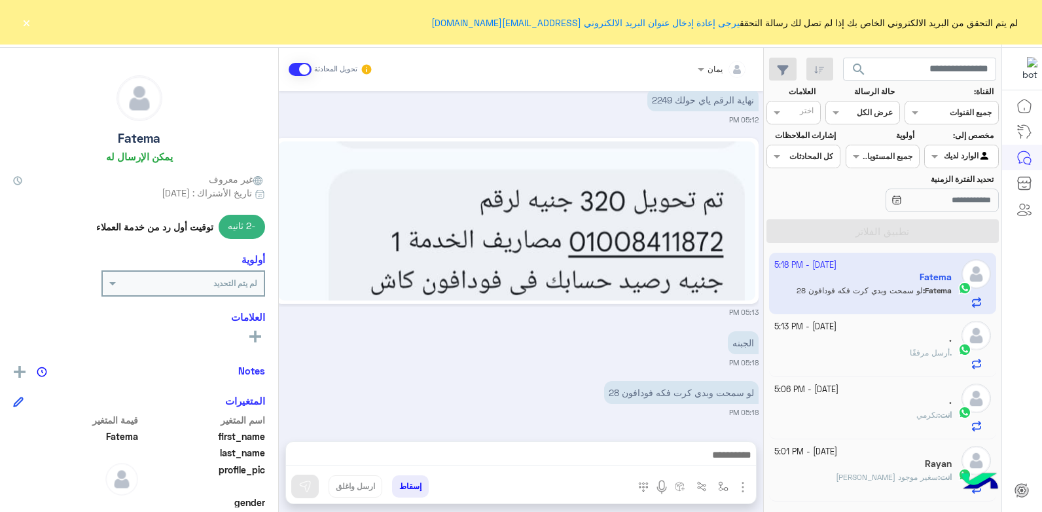
click at [872, 295] on app-inbox-user "11 October - 5:18 PM Fatema Fatema : لو سمحت وبدي كرت فكه فودافون 28" at bounding box center [883, 284] width 228 height 62
click at [884, 276] on app-inbox-user "11 October - 5:18 PM Fatema Fatema : لو سمحت وبدي كرت فكه فودافون 28" at bounding box center [883, 284] width 228 height 62
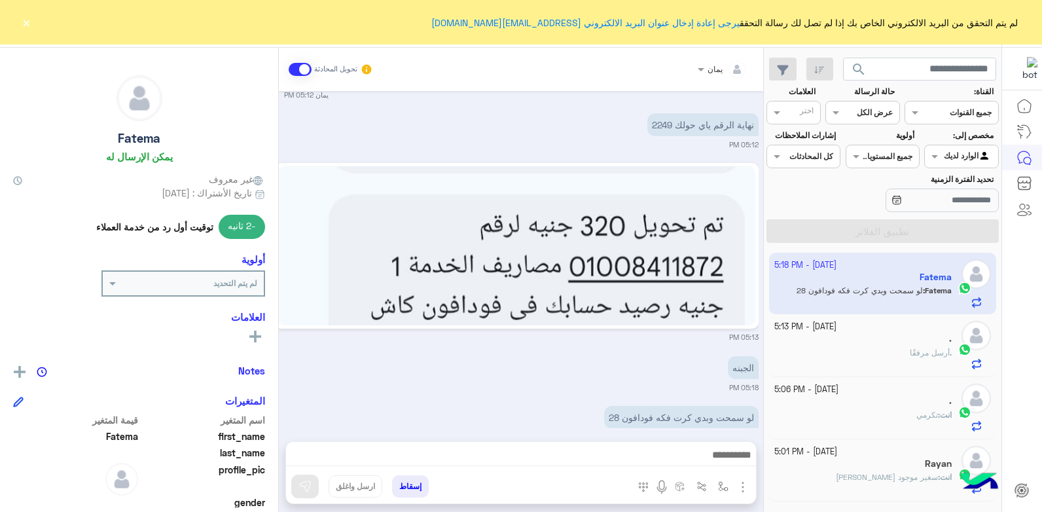
scroll to position [1511, 0]
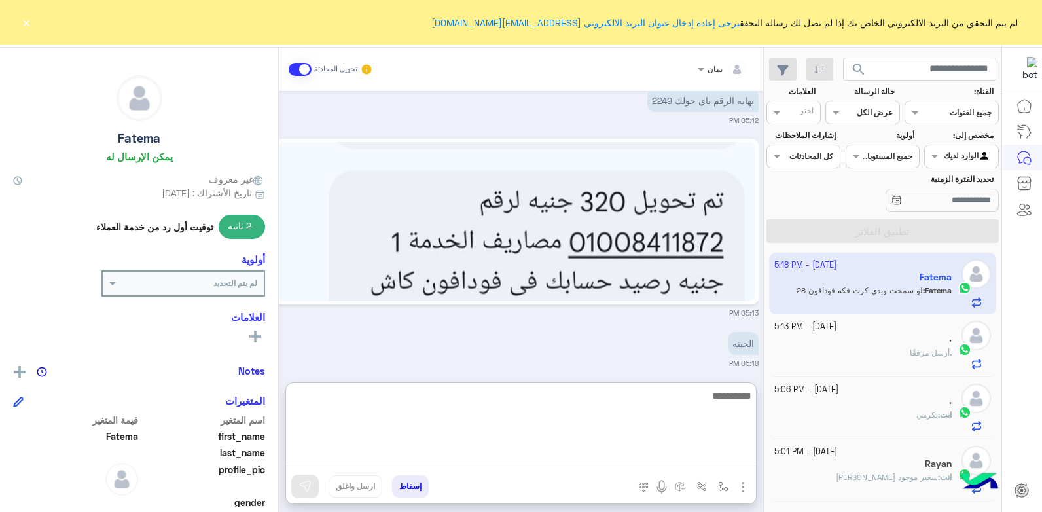
click at [721, 452] on textarea at bounding box center [521, 426] width 470 height 79
type textarea "**********"
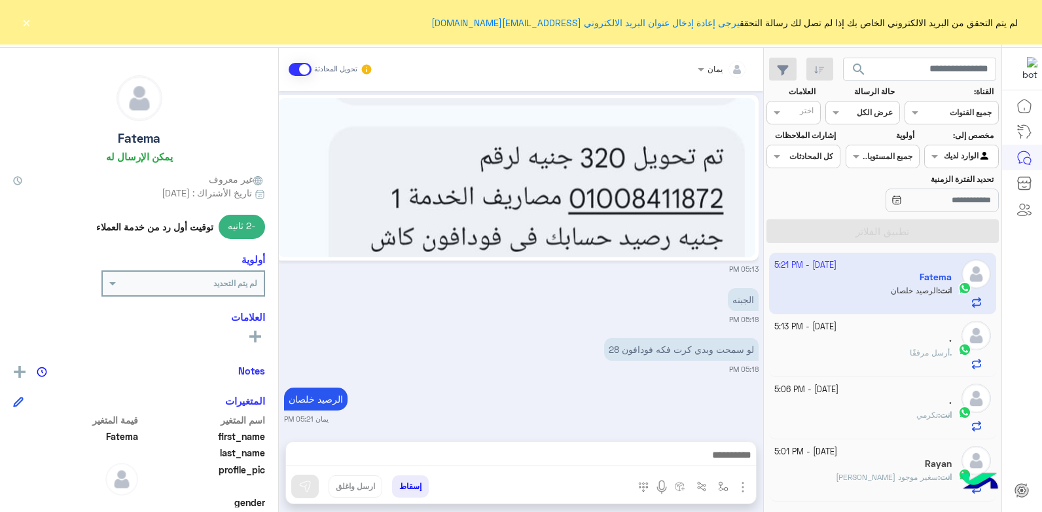
scroll to position [1561, 0]
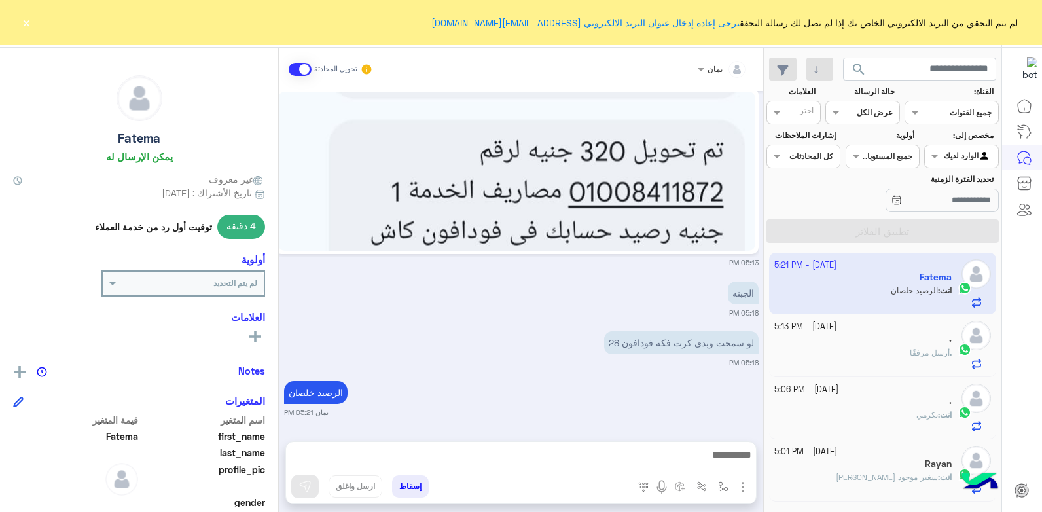
drag, startPoint x: 594, startPoint y: 217, endPoint x: 635, endPoint y: 195, distance: 46.3
click at [635, 195] on img at bounding box center [516, 171] width 477 height 159
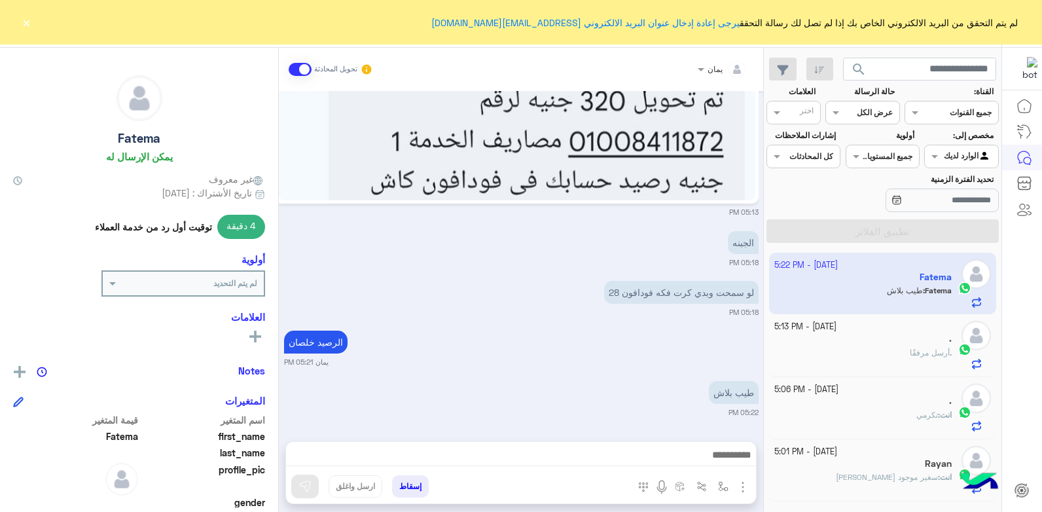
scroll to position [1611, 0]
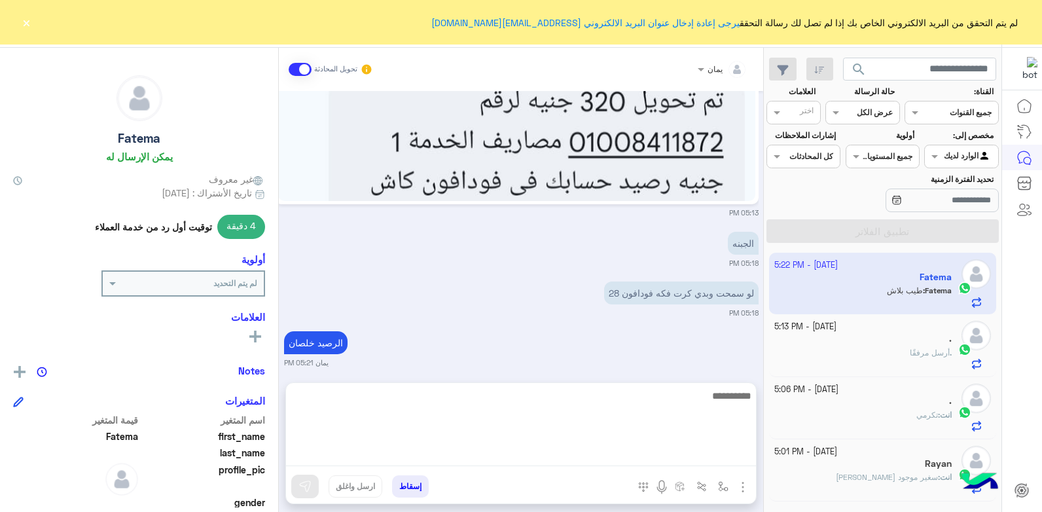
click at [497, 454] on textarea at bounding box center [521, 426] width 470 height 79
type textarea "****"
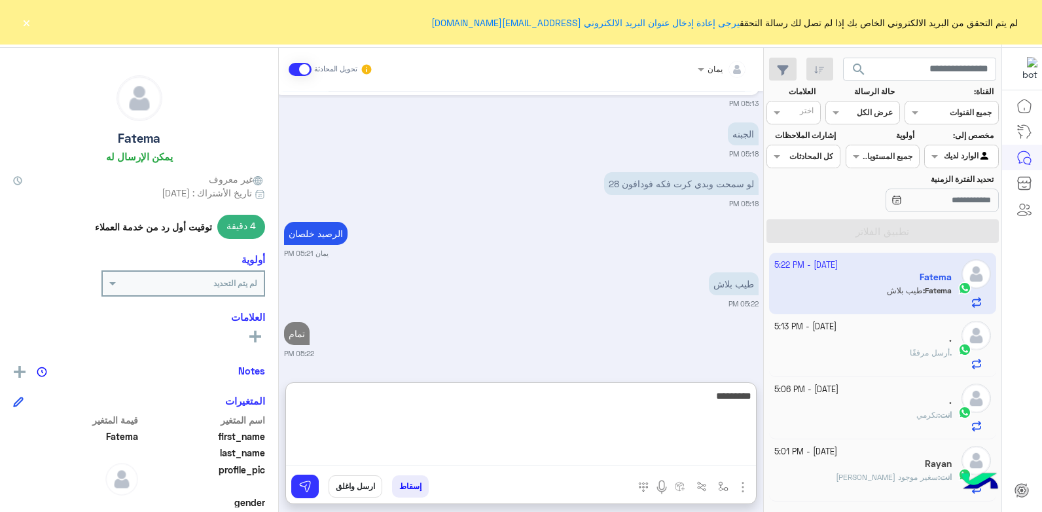
type textarea "*********"
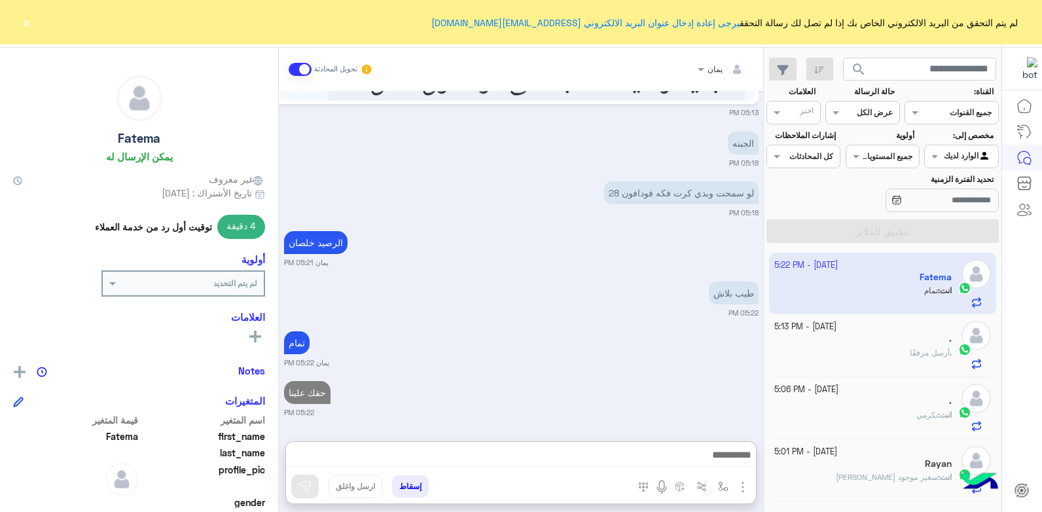
click at [420, 488] on button "إسقاط" at bounding box center [410, 486] width 37 height 22
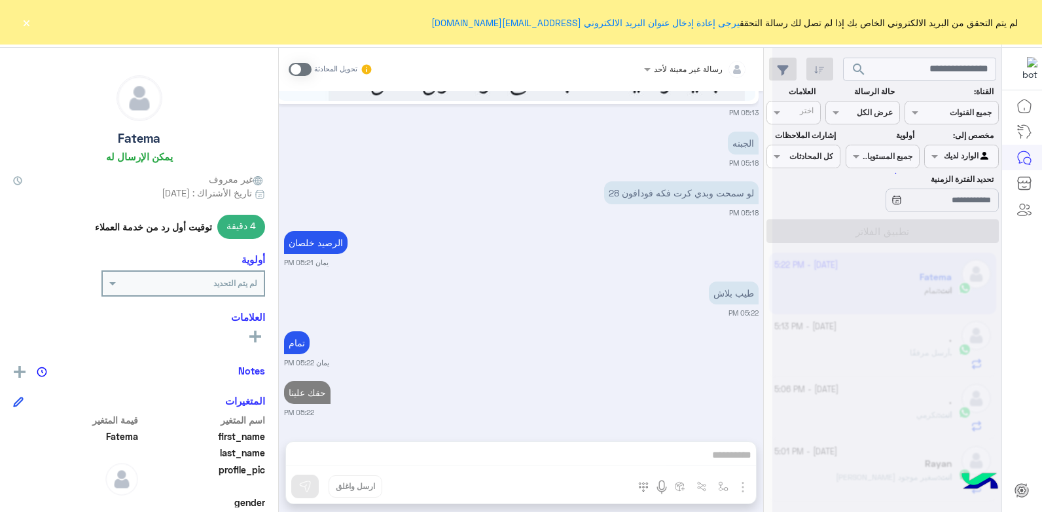
scroll to position [1745, 0]
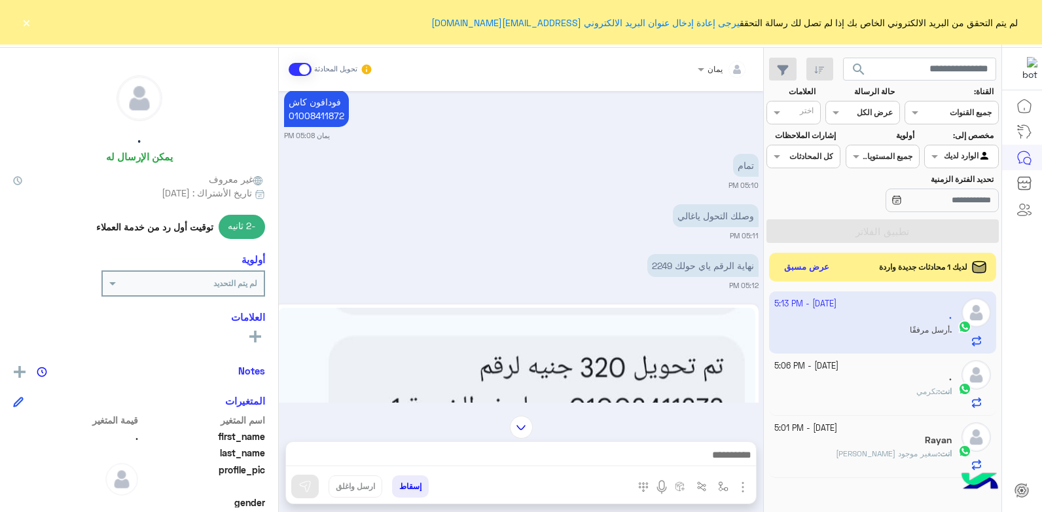
scroll to position [795, 0]
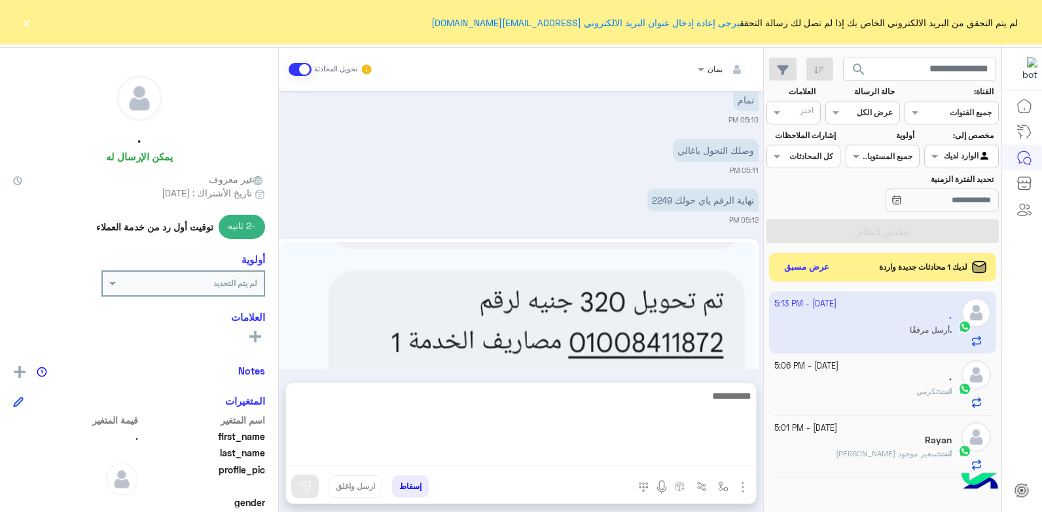
click at [473, 457] on textarea at bounding box center [521, 426] width 470 height 79
type textarea "**********"
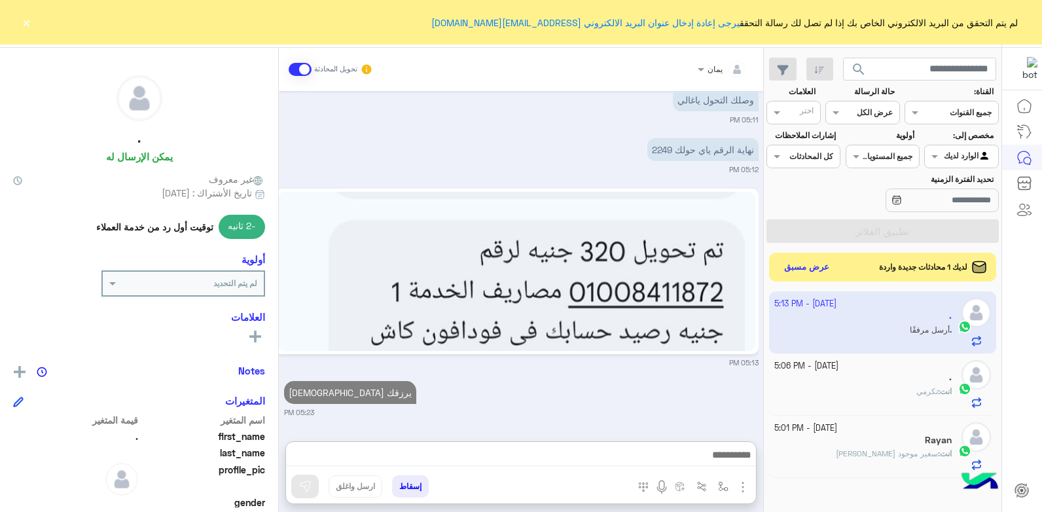
click at [411, 485] on button "إسقاط" at bounding box center [410, 486] width 37 height 22
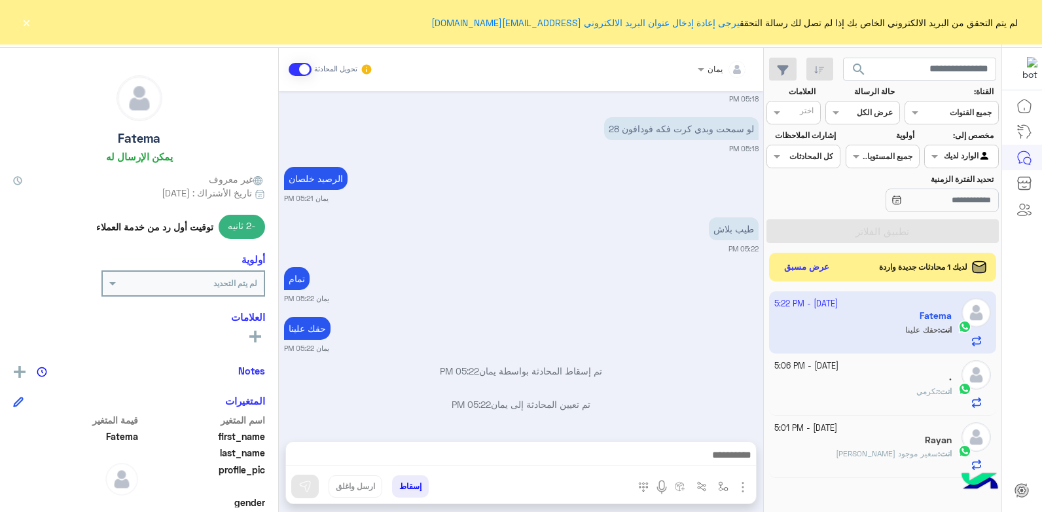
scroll to position [670, 0]
click at [417, 480] on button "إسقاط" at bounding box center [410, 486] width 37 height 22
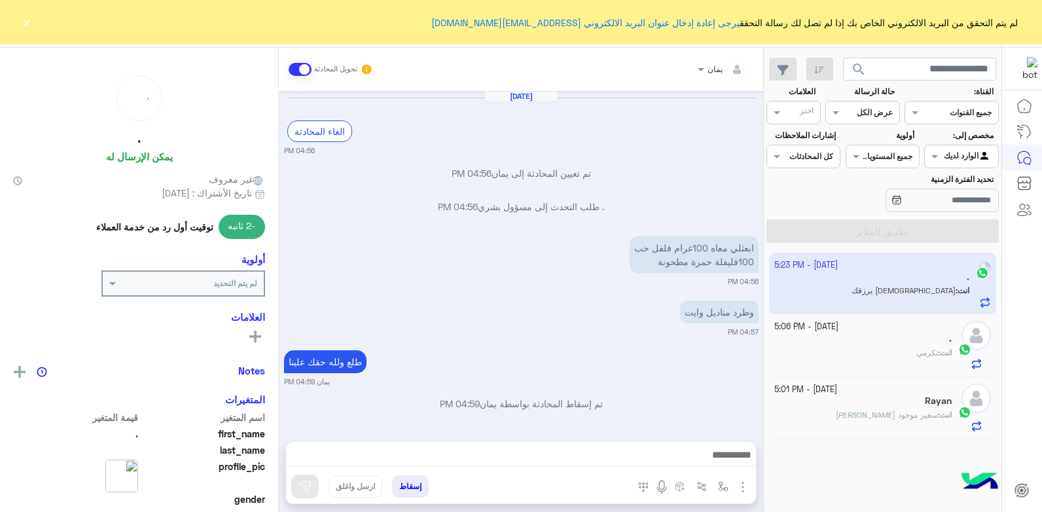
scroll to position [760, 0]
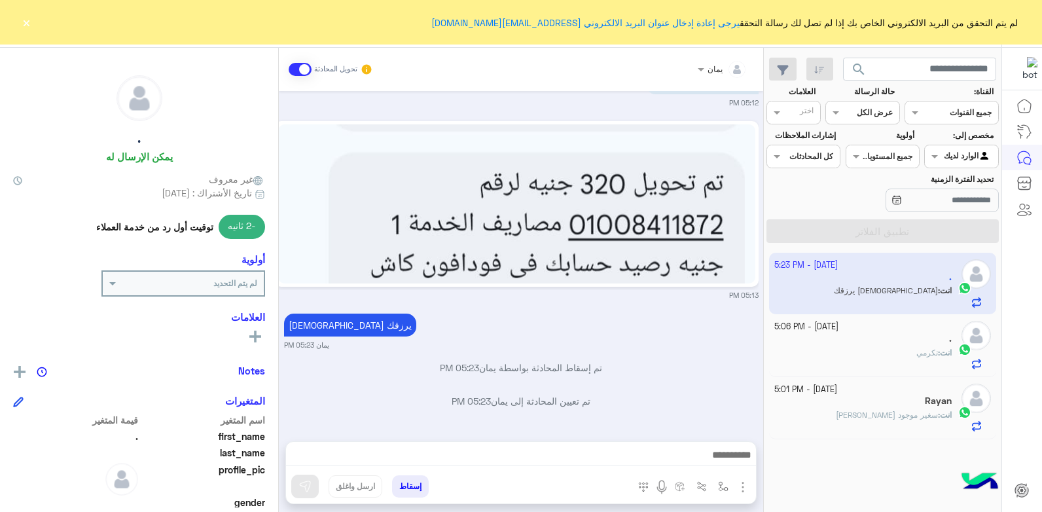
click at [414, 477] on button "إسقاط" at bounding box center [410, 486] width 37 height 22
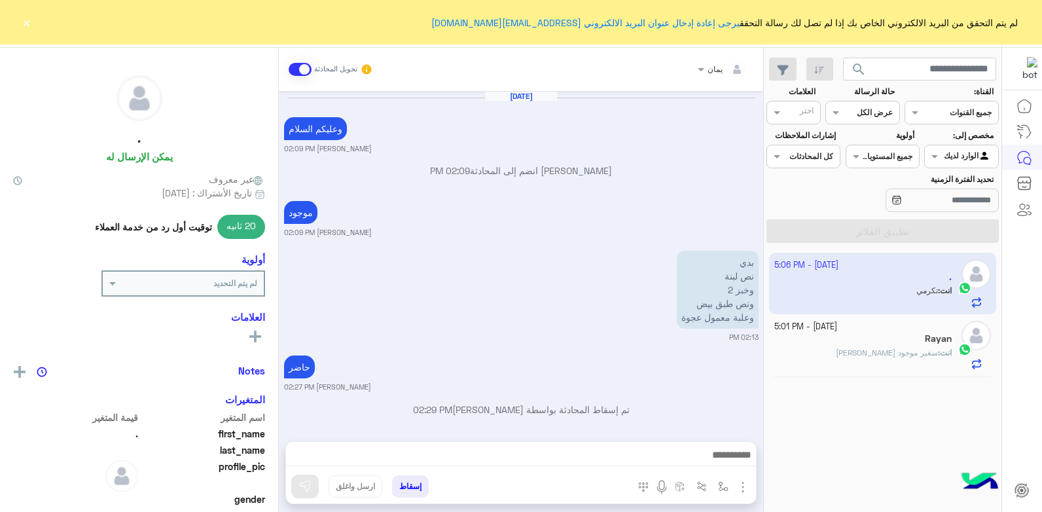
scroll to position [736, 0]
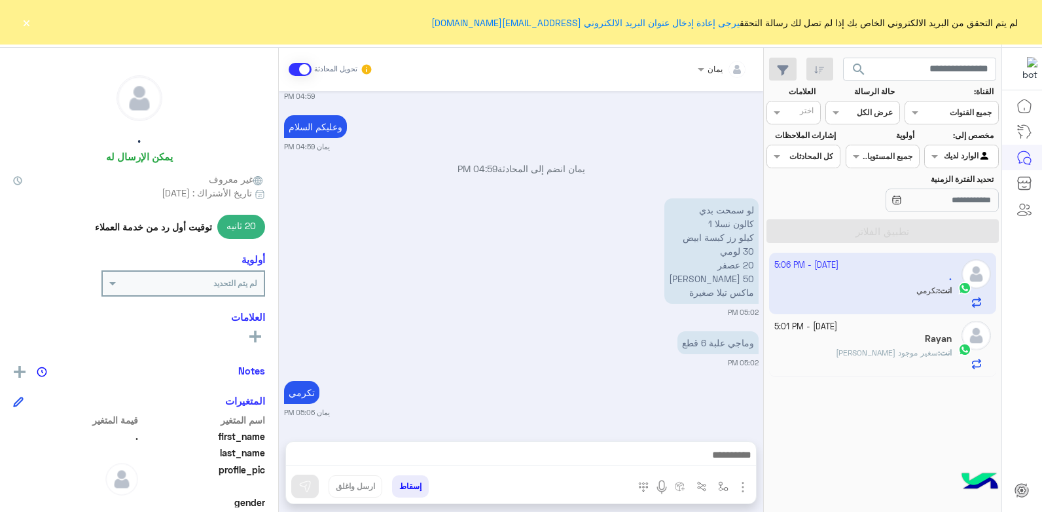
click at [859, 351] on div "انت : سغير موجود ابو عوف" at bounding box center [863, 358] width 178 height 23
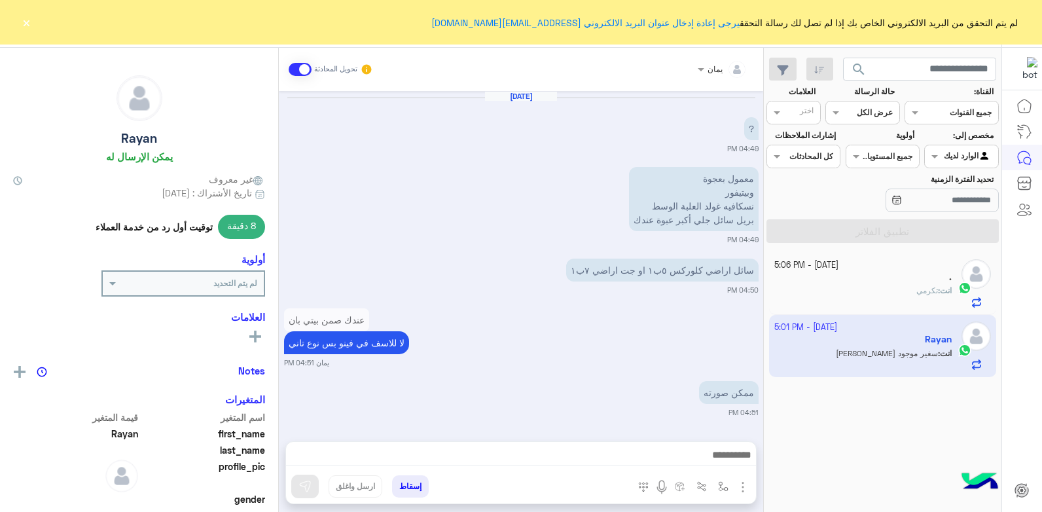
scroll to position [914, 0]
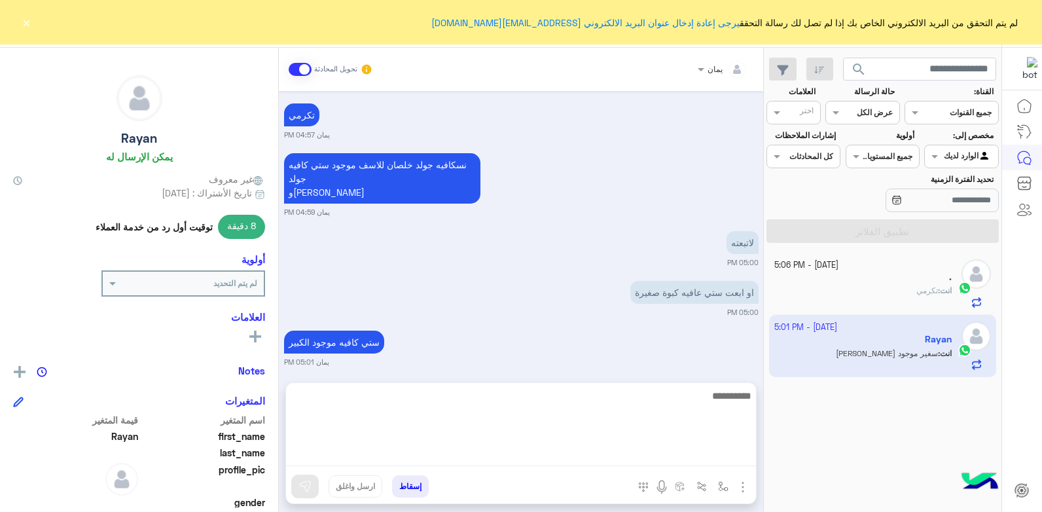
click at [628, 458] on textarea at bounding box center [521, 426] width 470 height 79
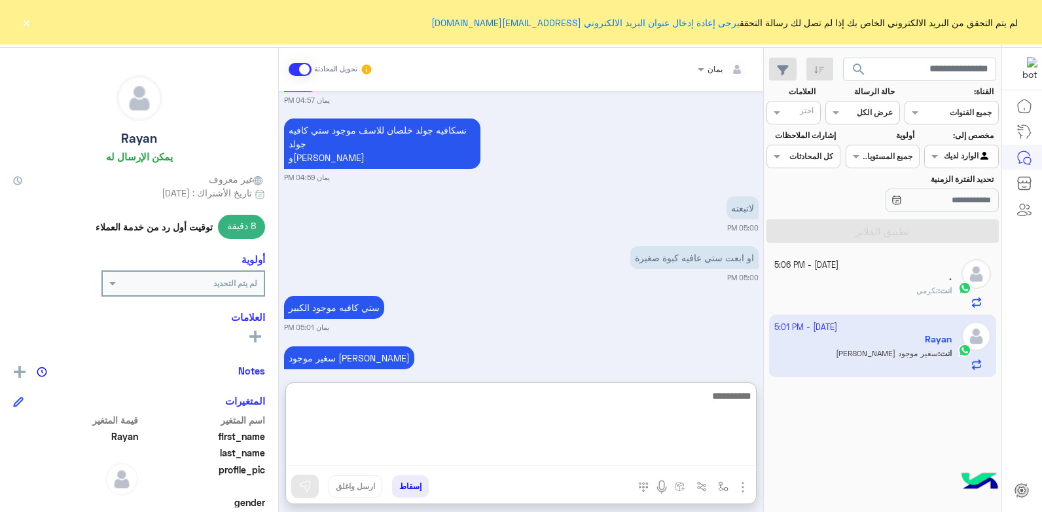
scroll to position [972, 0]
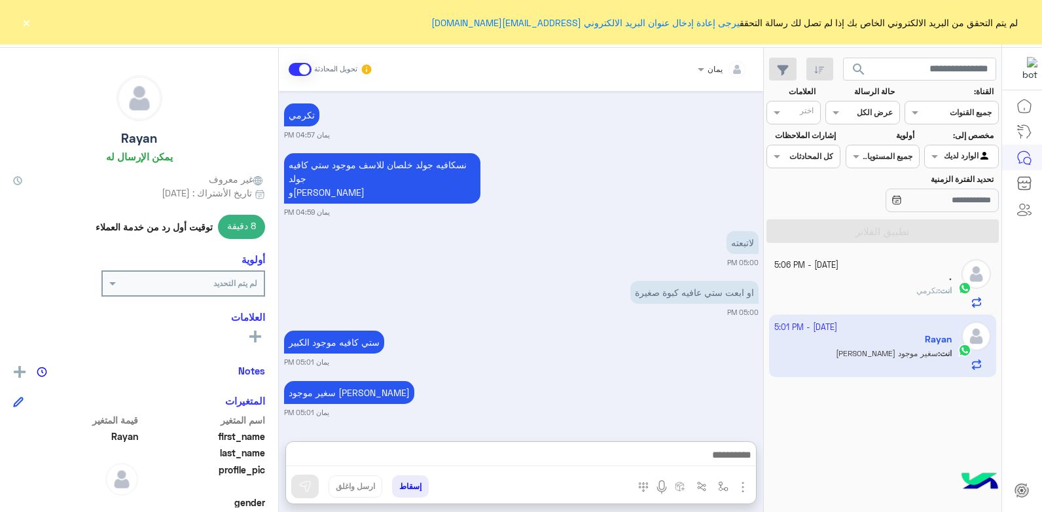
click at [414, 487] on button "إسقاط" at bounding box center [410, 486] width 37 height 22
drag, startPoint x: 414, startPoint y: 487, endPoint x: 416, endPoint y: 478, distance: 8.6
click at [414, 486] on button "إسقاط" at bounding box center [410, 486] width 37 height 22
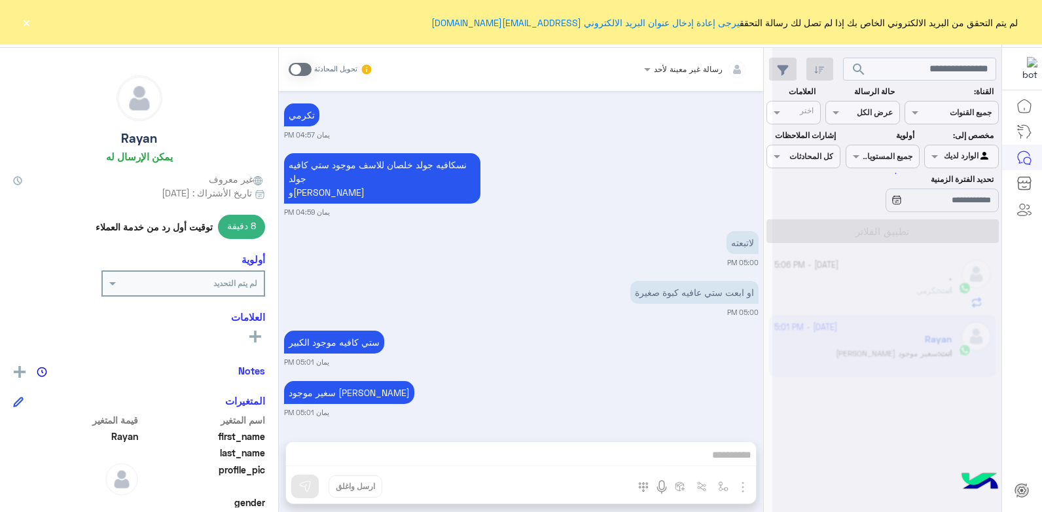
scroll to position [947, 0]
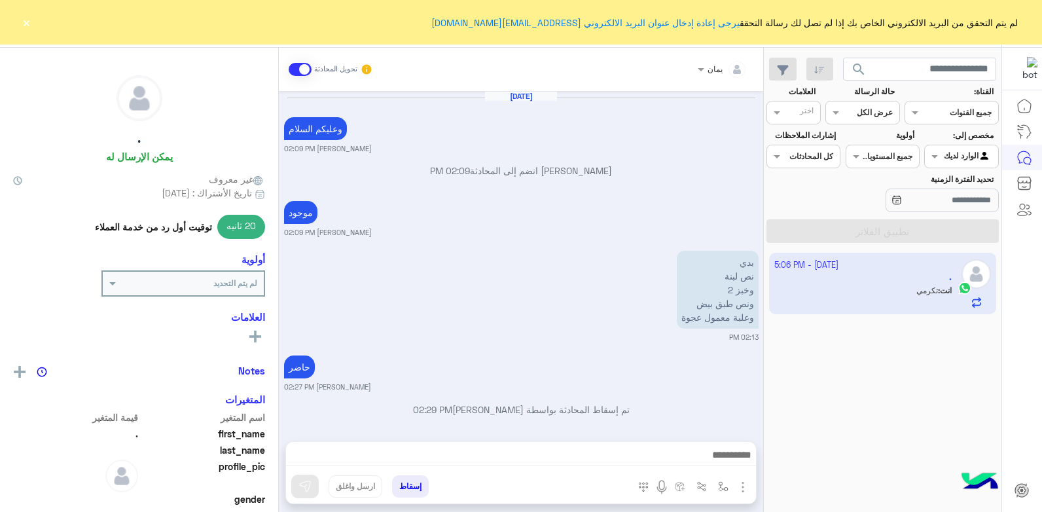
scroll to position [736, 0]
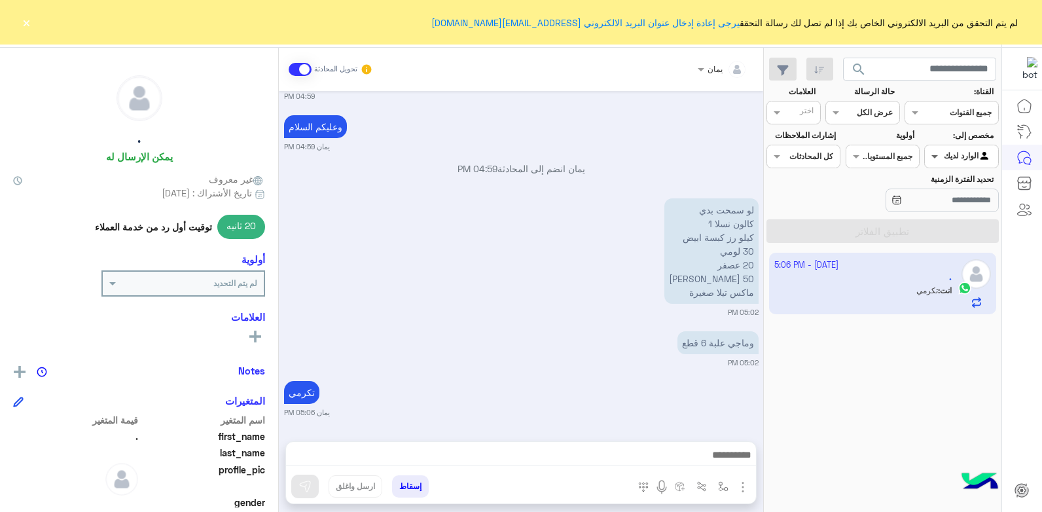
click at [930, 152] on span at bounding box center [933, 156] width 16 height 14
click at [950, 186] on b "غير معينة" at bounding box center [961, 182] width 35 height 11
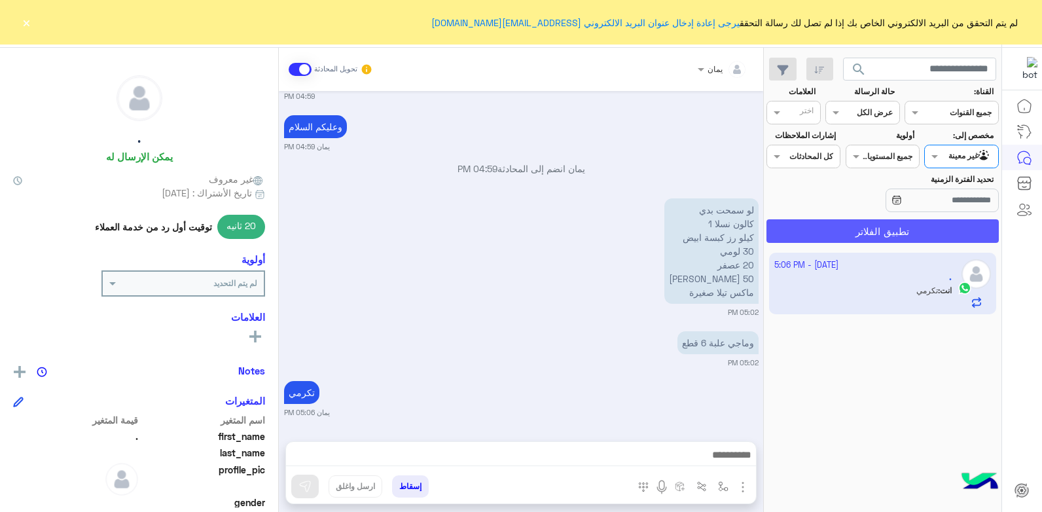
click at [899, 238] on button "تطبيق الفلاتر" at bounding box center [882, 231] width 232 height 24
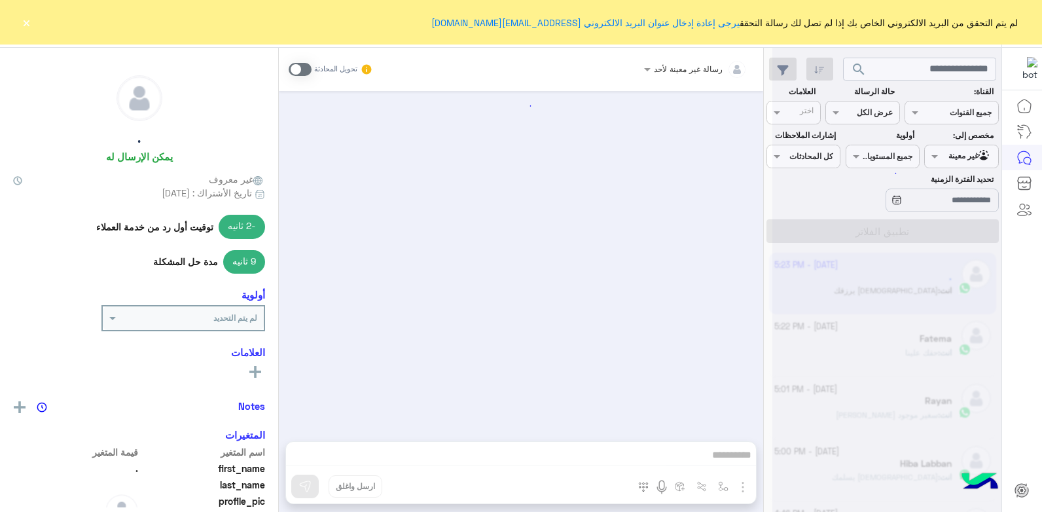
scroll to position [742, 0]
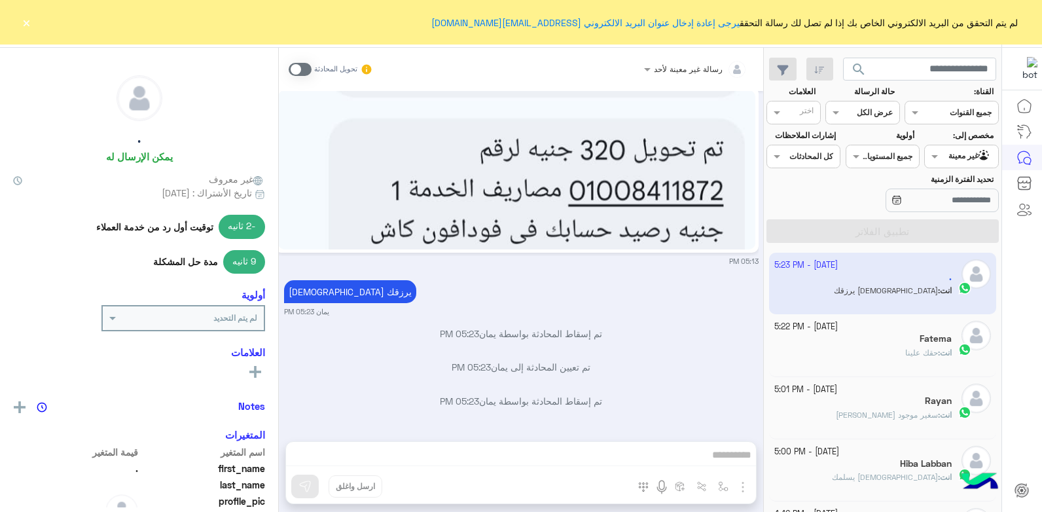
click at [867, 332] on div "11 October - 5:22 PM" at bounding box center [863, 327] width 178 height 12
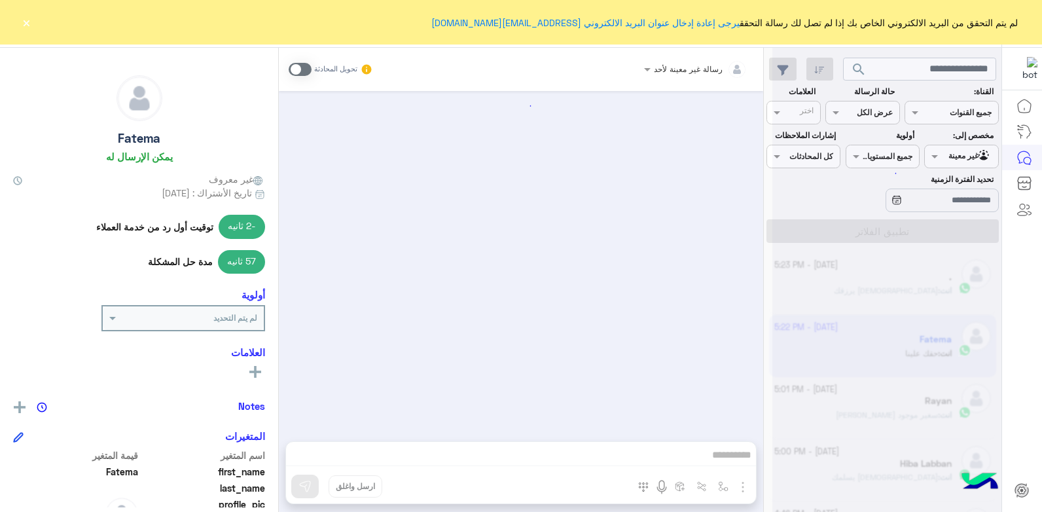
scroll to position [571, 0]
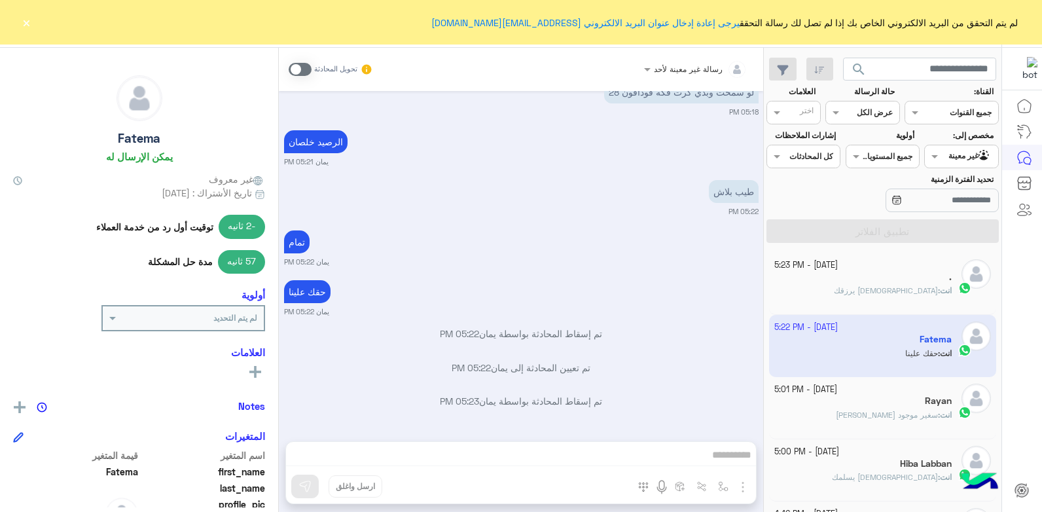
click at [300, 66] on span at bounding box center [300, 69] width 23 height 13
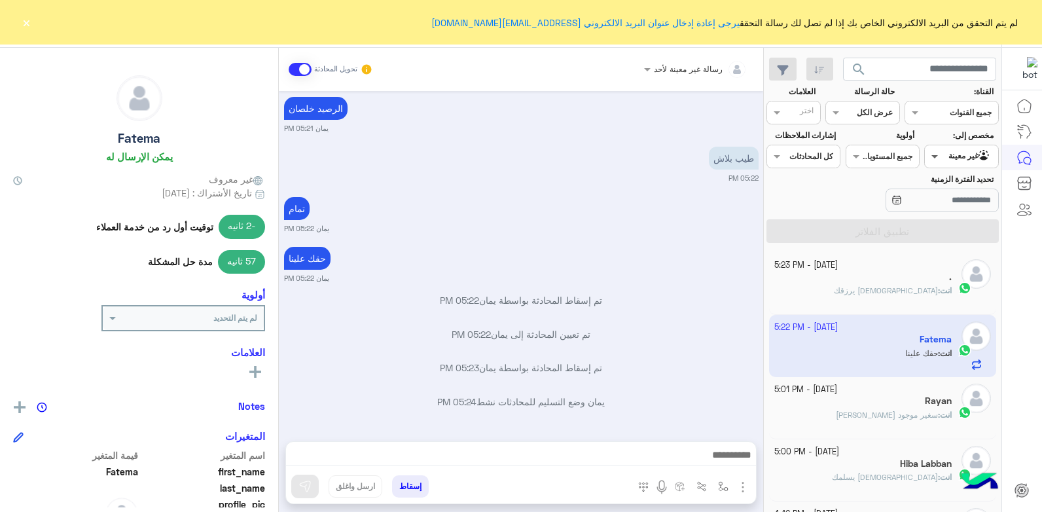
click at [929, 155] on span at bounding box center [933, 156] width 16 height 14
click at [943, 207] on b "الوارد لديك" at bounding box center [958, 207] width 41 height 11
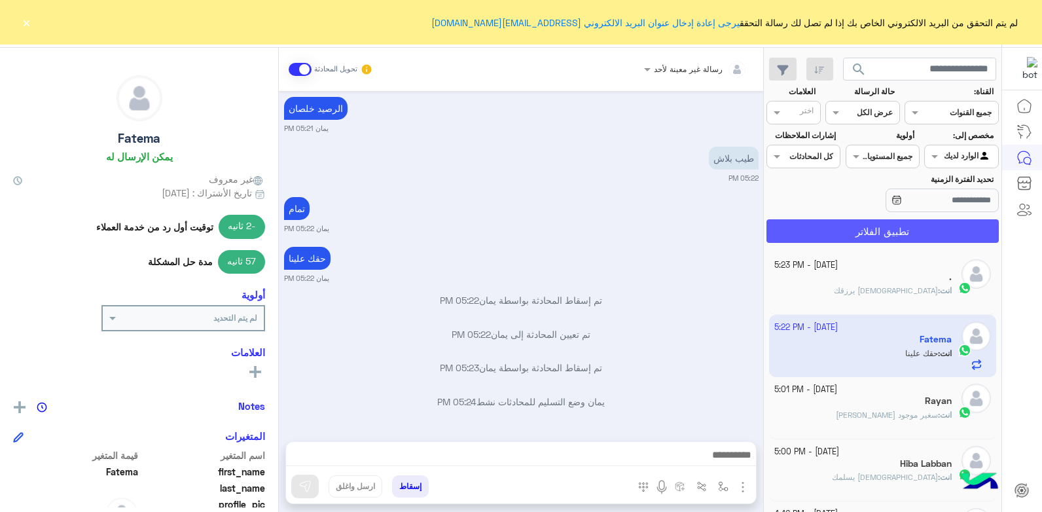
click at [795, 230] on button "تطبيق الفلاتر" at bounding box center [882, 231] width 232 height 24
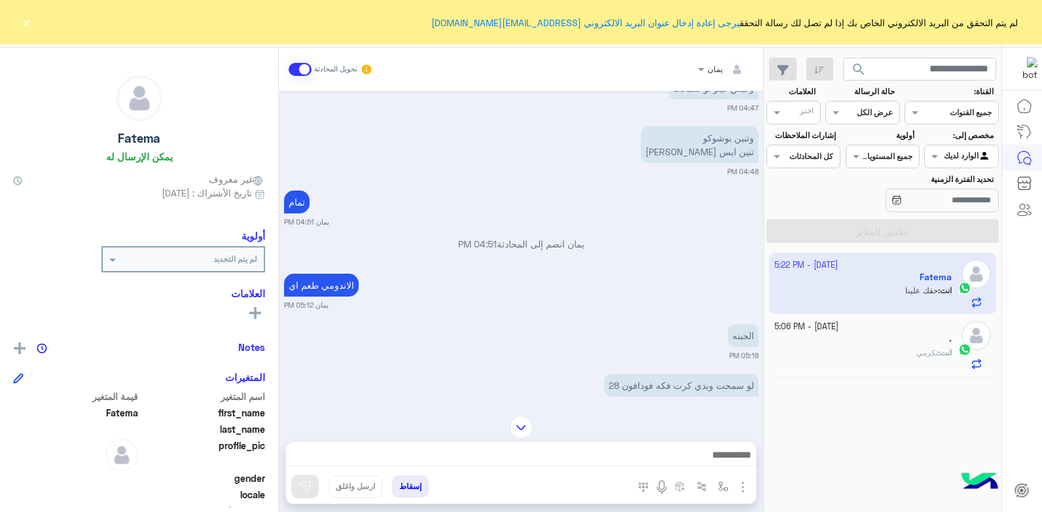
scroll to position [409, 0]
click at [694, 342] on img at bounding box center [691, 340] width 16 height 16
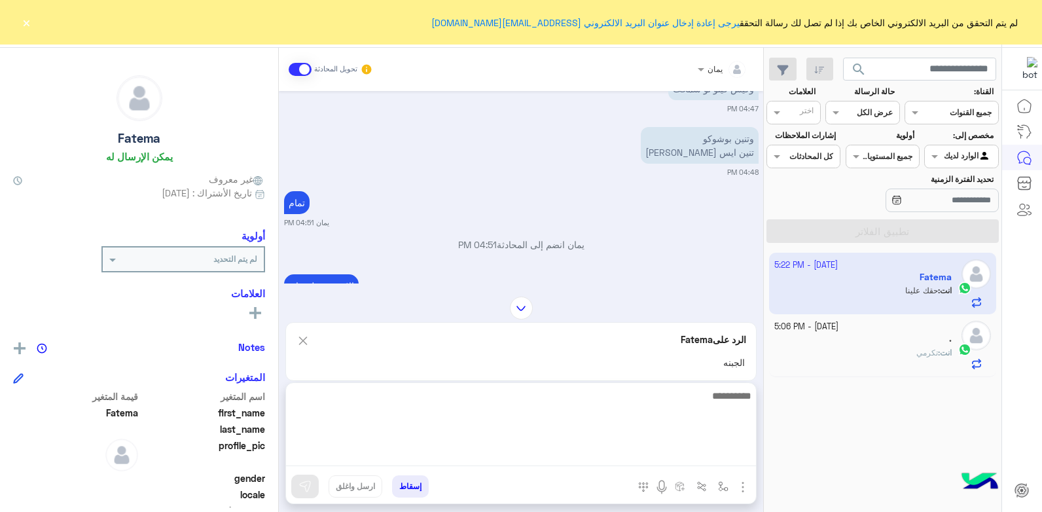
click at [669, 450] on textarea at bounding box center [521, 426] width 470 height 79
type textarea "**********"
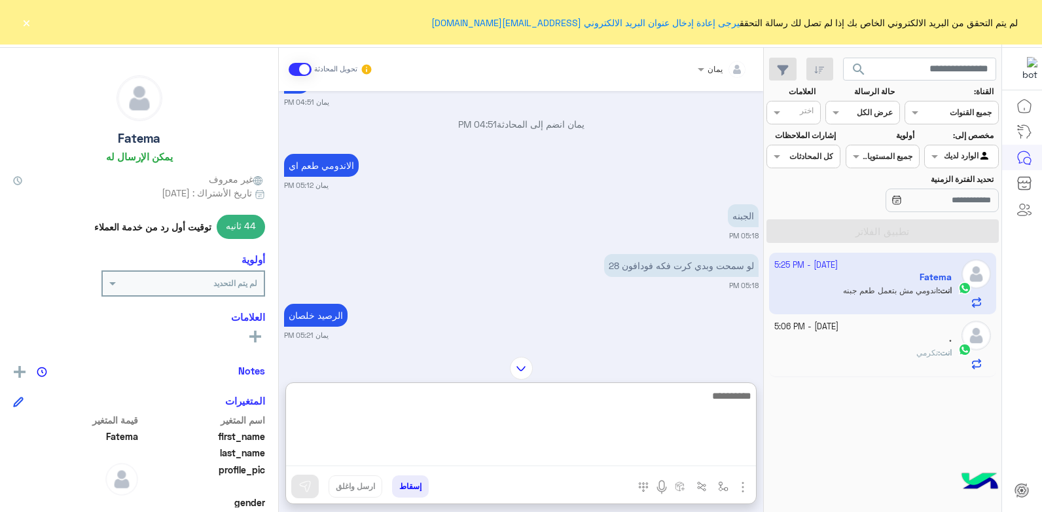
scroll to position [524, 0]
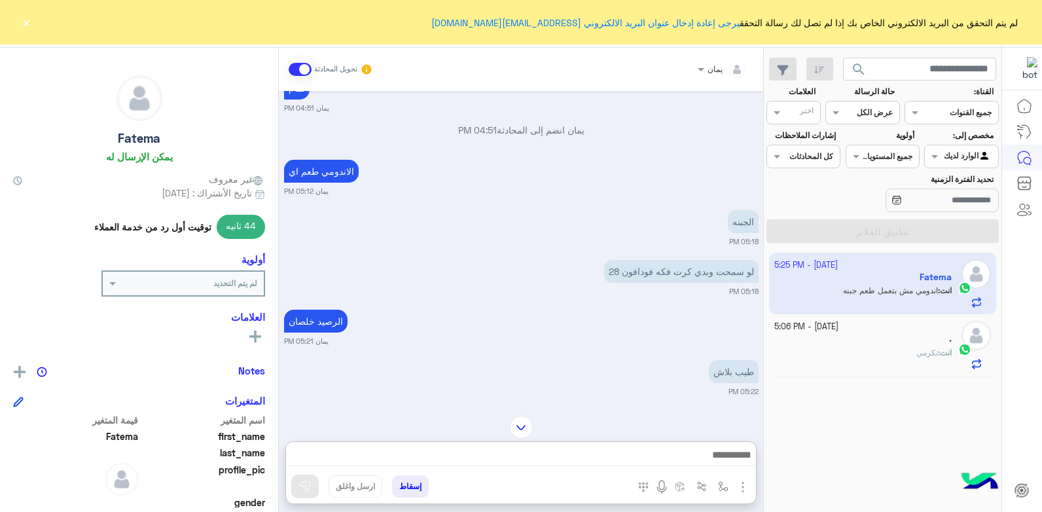
drag, startPoint x: 694, startPoint y: 223, endPoint x: 679, endPoint y: 234, distance: 18.9
click at [694, 223] on img at bounding box center [691, 225] width 16 height 16
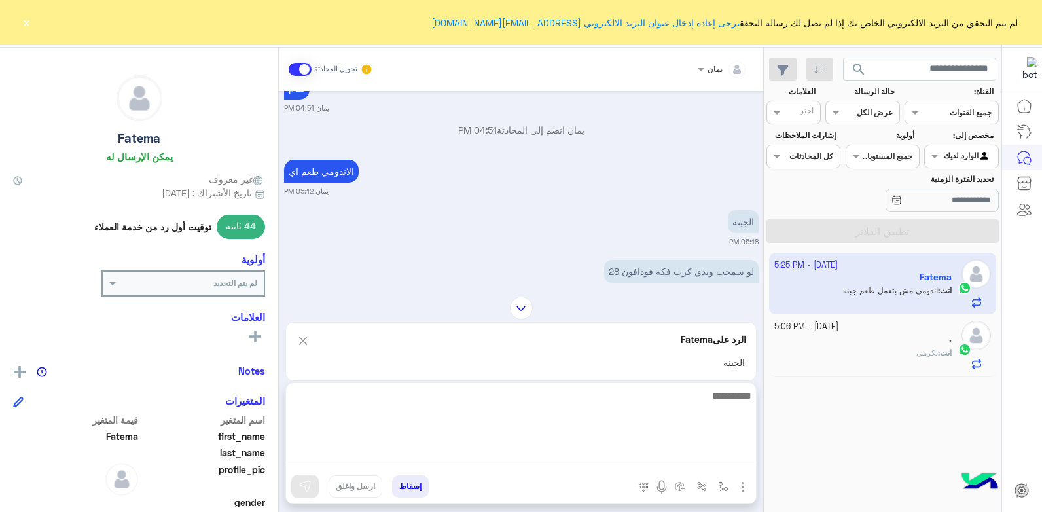
click at [649, 446] on textarea at bounding box center [521, 426] width 470 height 79
type textarea "**********"
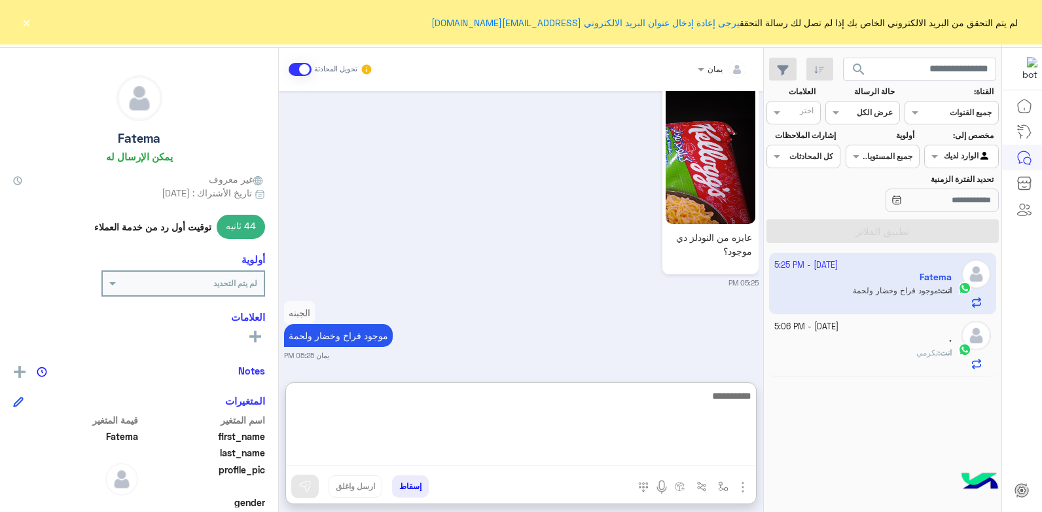
scroll to position [1321, 0]
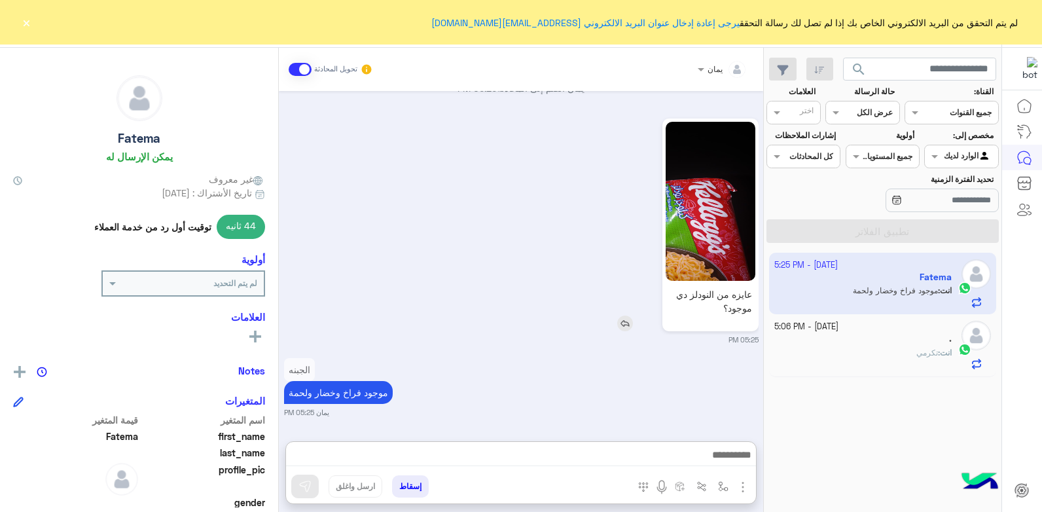
click at [680, 196] on img at bounding box center [711, 201] width 90 height 159
click at [621, 318] on img at bounding box center [625, 323] width 16 height 16
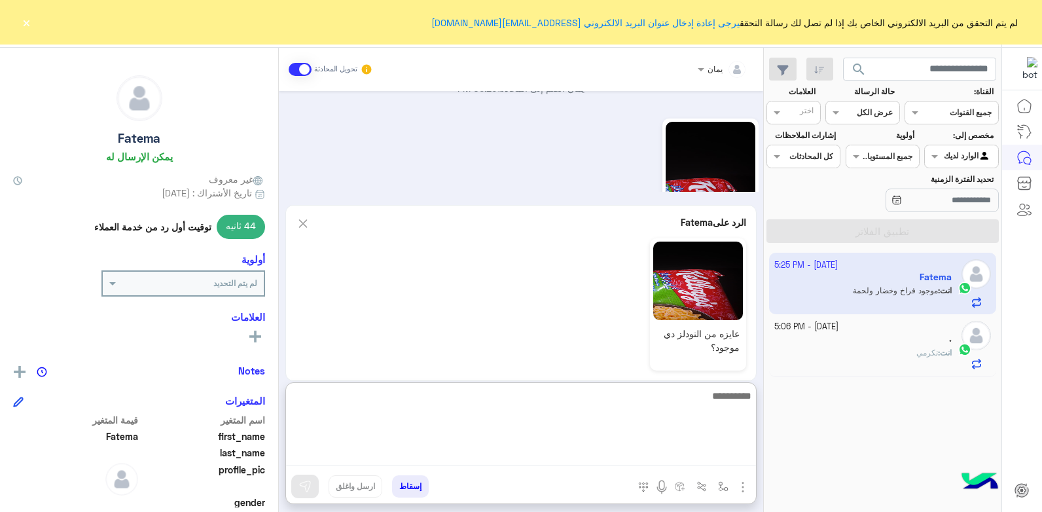
click at [628, 461] on textarea at bounding box center [521, 426] width 470 height 79
type textarea "**********"
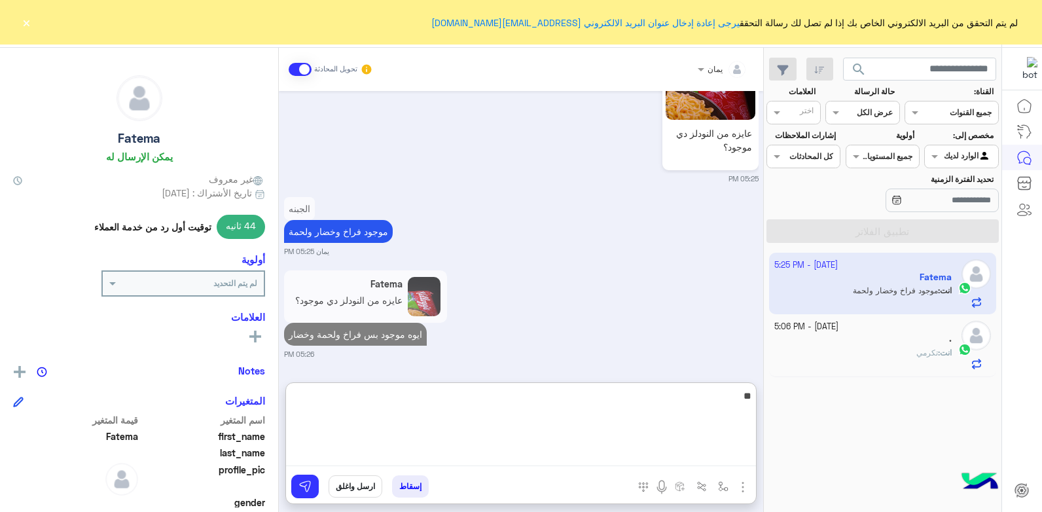
type textarea "*"
type textarea "**********"
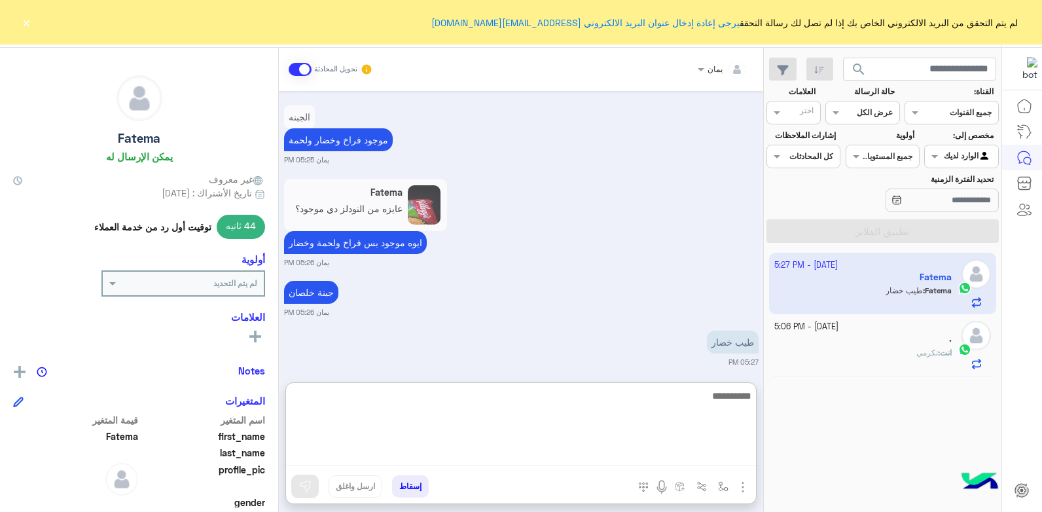
scroll to position [1524, 0]
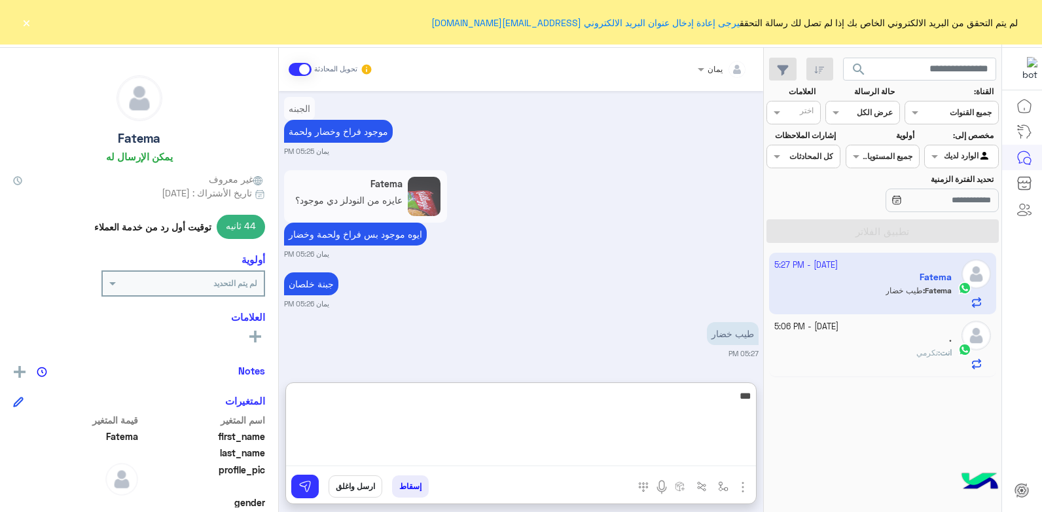
type textarea "****"
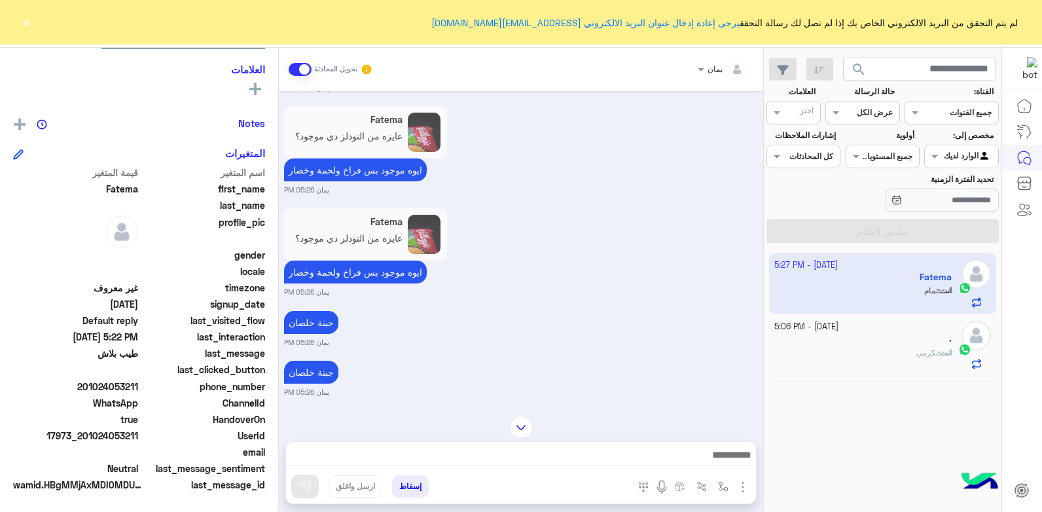
scroll to position [1740, 0]
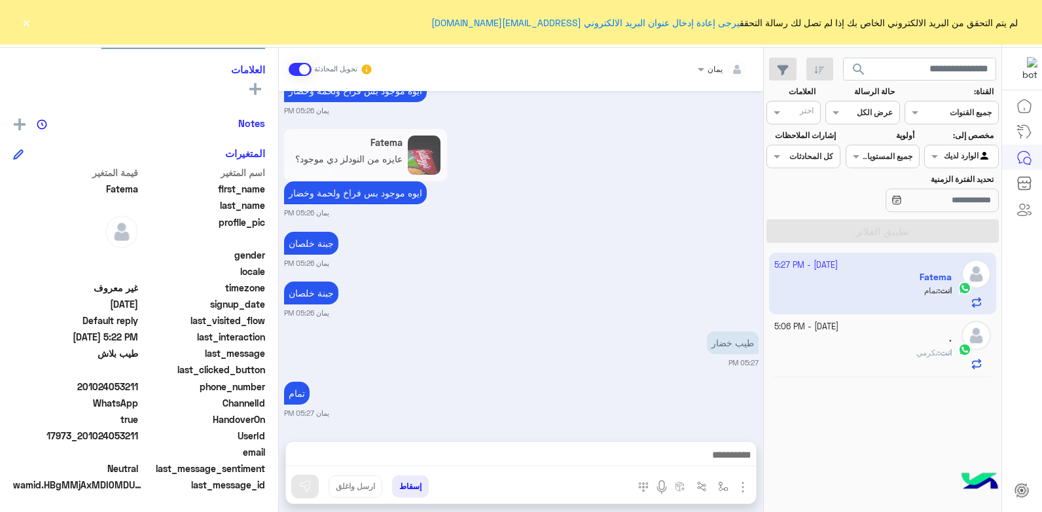
click at [418, 489] on button "إسقاط" at bounding box center [410, 486] width 37 height 22
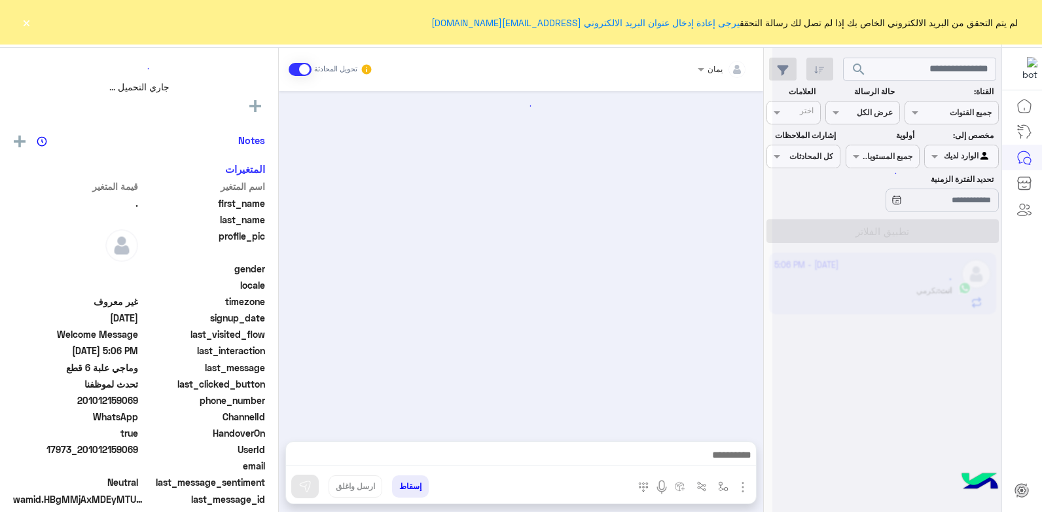
scroll to position [245, 0]
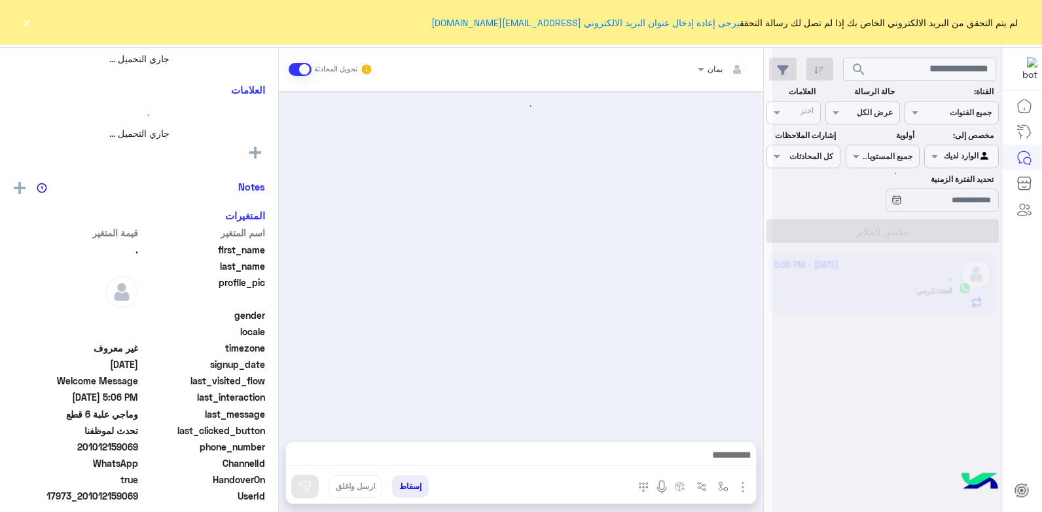
click at [23, 24] on button "×" at bounding box center [26, 22] width 13 height 13
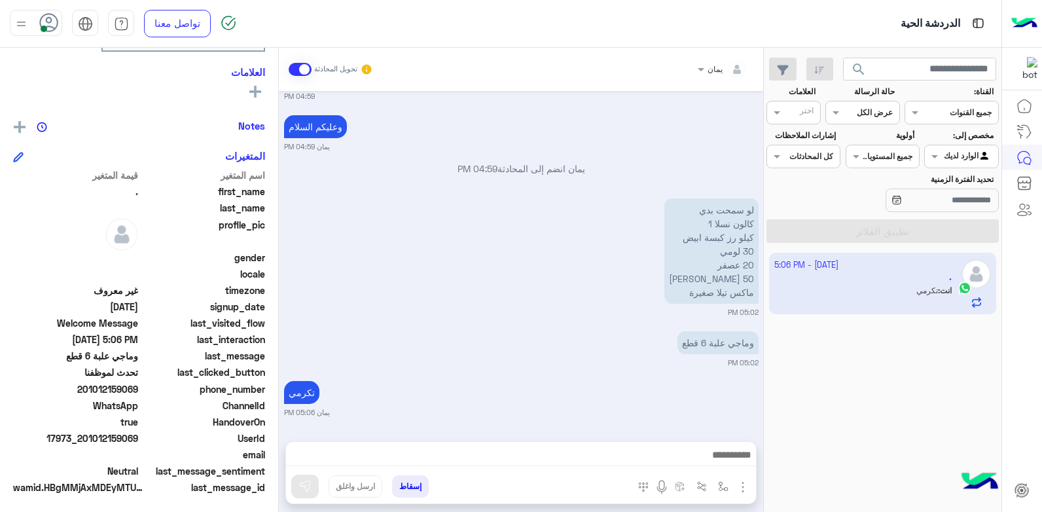
scroll to position [248, 0]
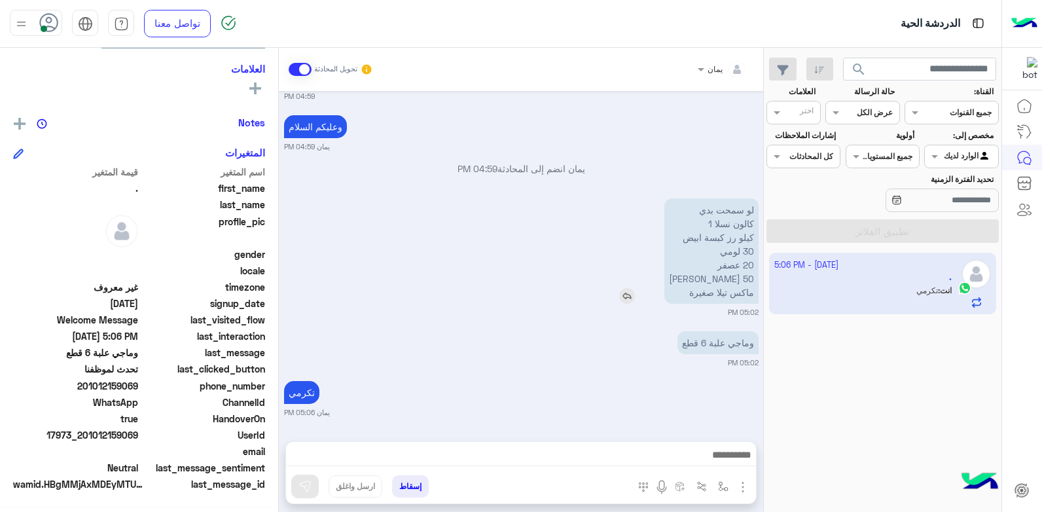
click at [635, 296] on img at bounding box center [627, 296] width 16 height 16
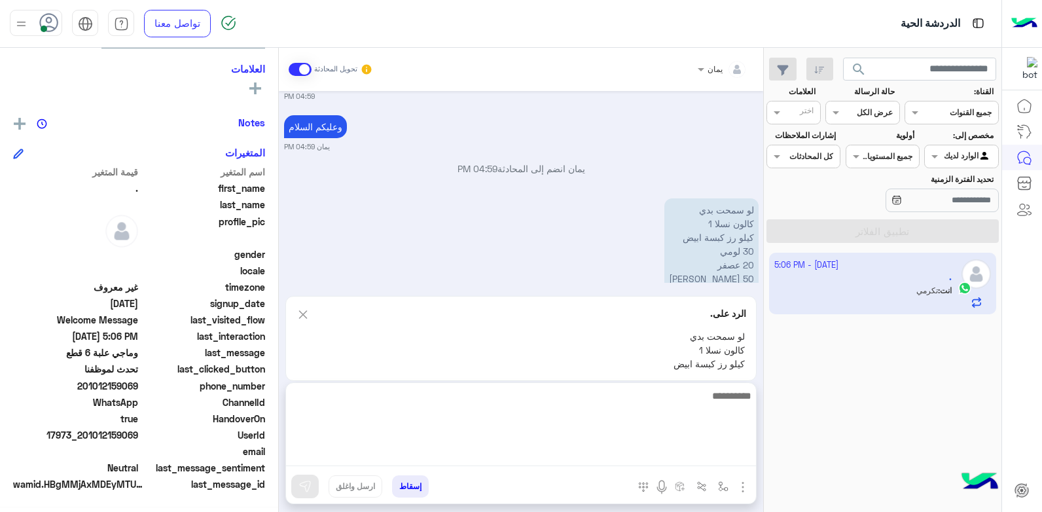
click at [729, 456] on textarea at bounding box center [521, 426] width 470 height 79
type textarea "**********"
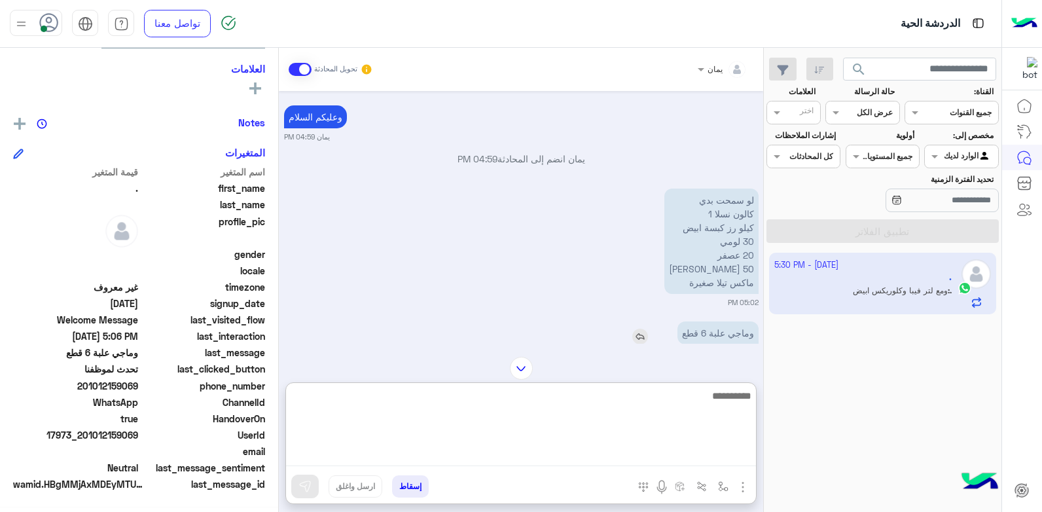
scroll to position [812, 0]
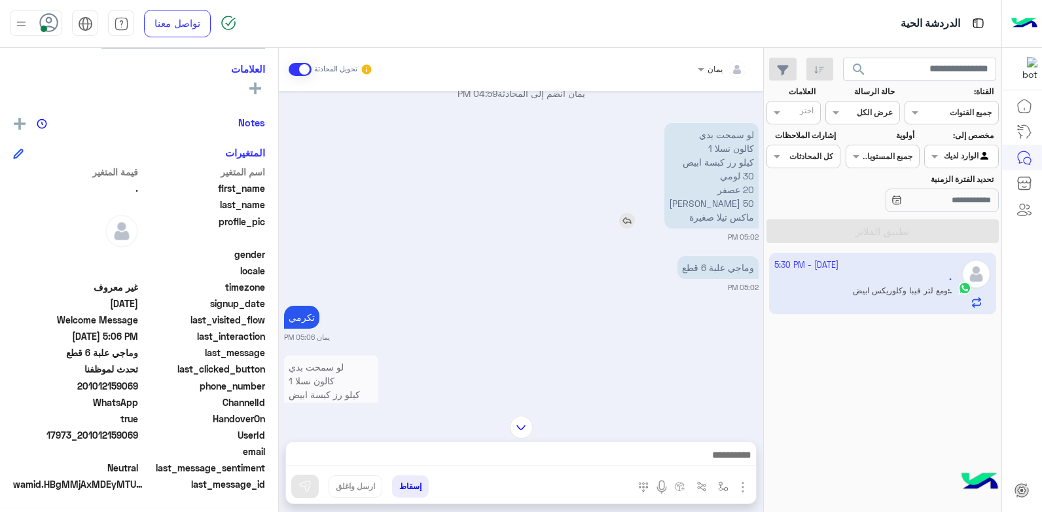
click at [631, 221] on img at bounding box center [627, 221] width 16 height 16
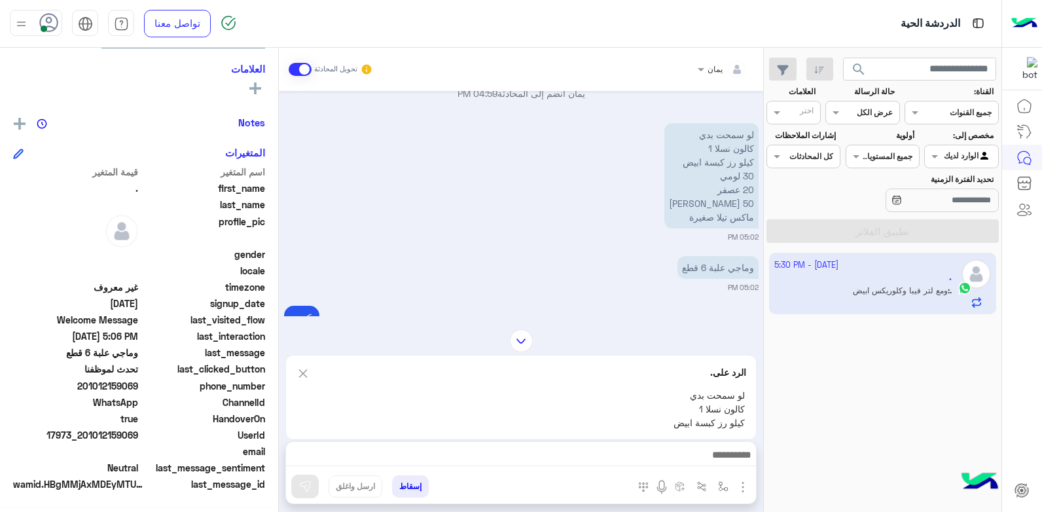
click at [636, 468] on div at bounding box center [521, 458] width 470 height 33
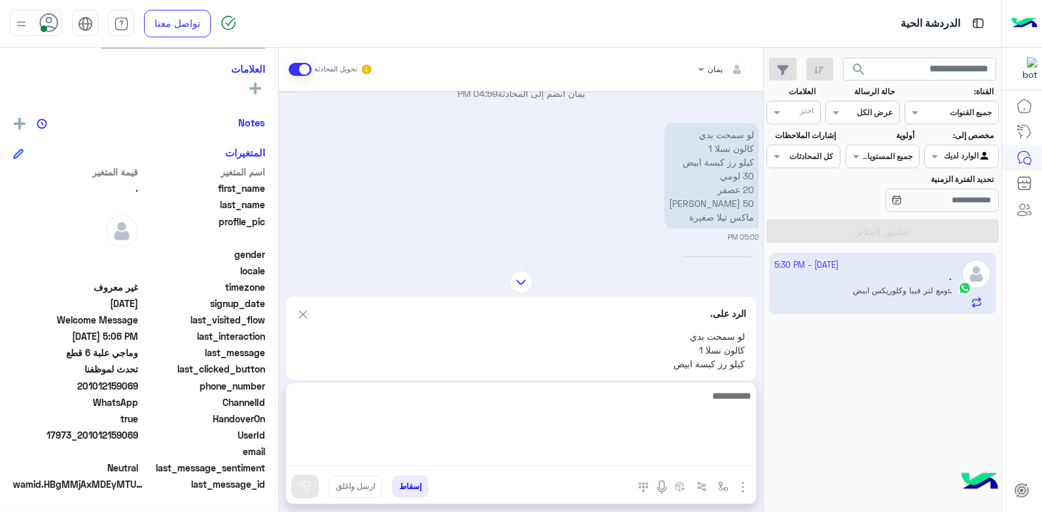
click at [634, 460] on textarea at bounding box center [521, 426] width 470 height 79
type textarea "**********"
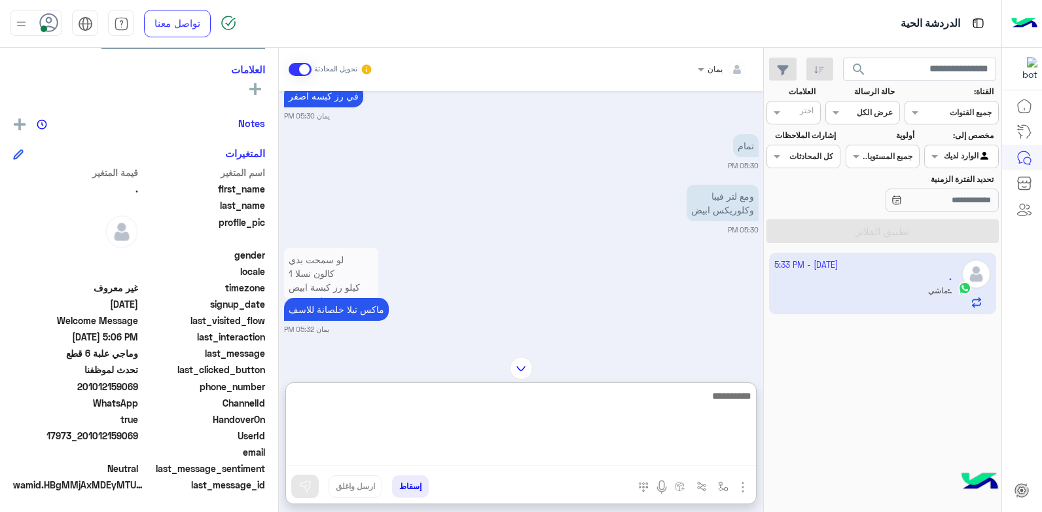
scroll to position [1157, 0]
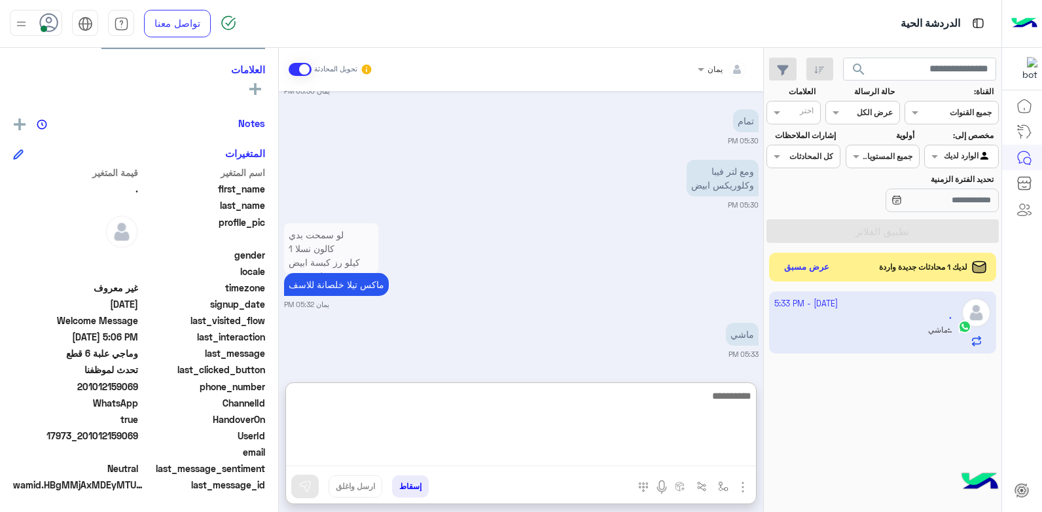
click at [706, 399] on textarea at bounding box center [521, 426] width 470 height 79
type textarea "****"
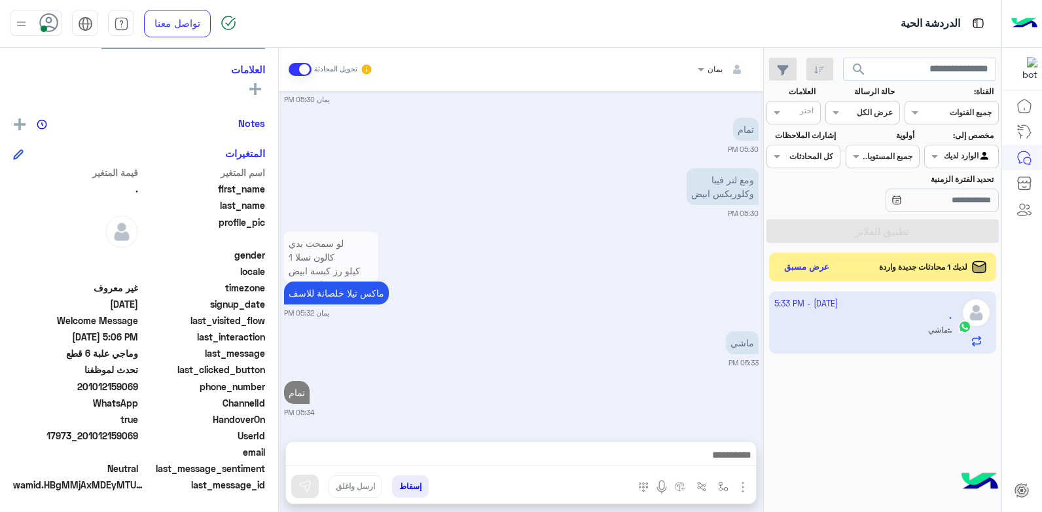
click at [420, 477] on button "إسقاط" at bounding box center [410, 486] width 37 height 22
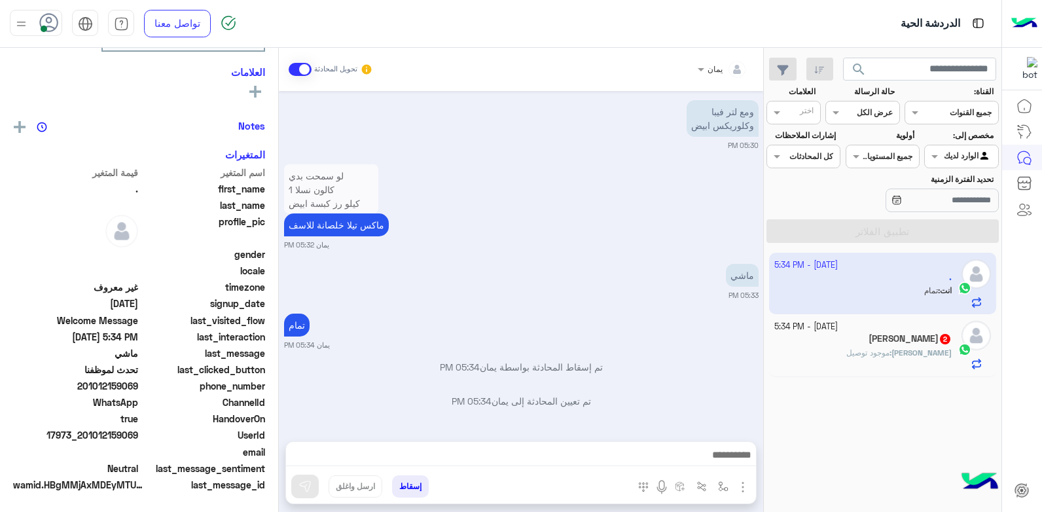
scroll to position [248, 0]
click at [410, 488] on button "إسقاط" at bounding box center [410, 486] width 37 height 22
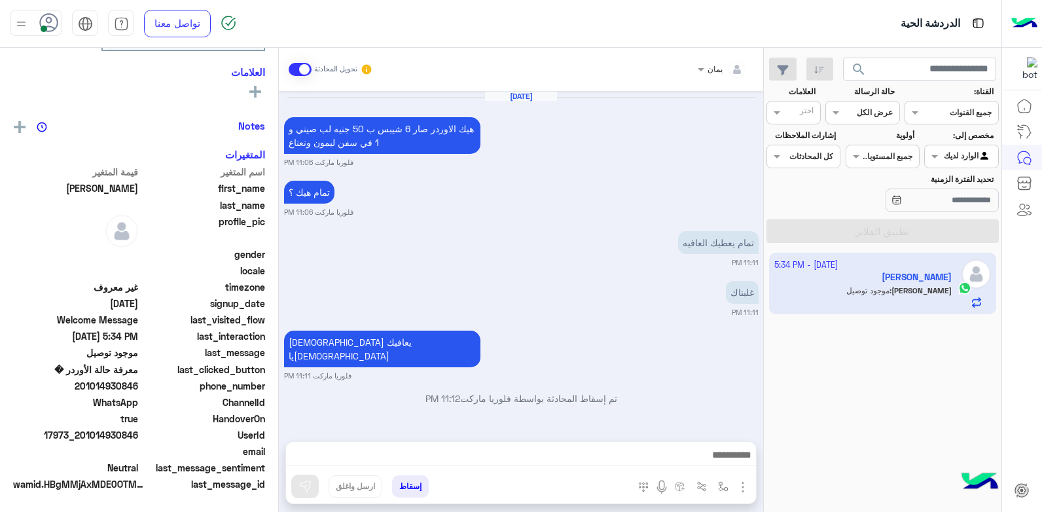
scroll to position [619, 0]
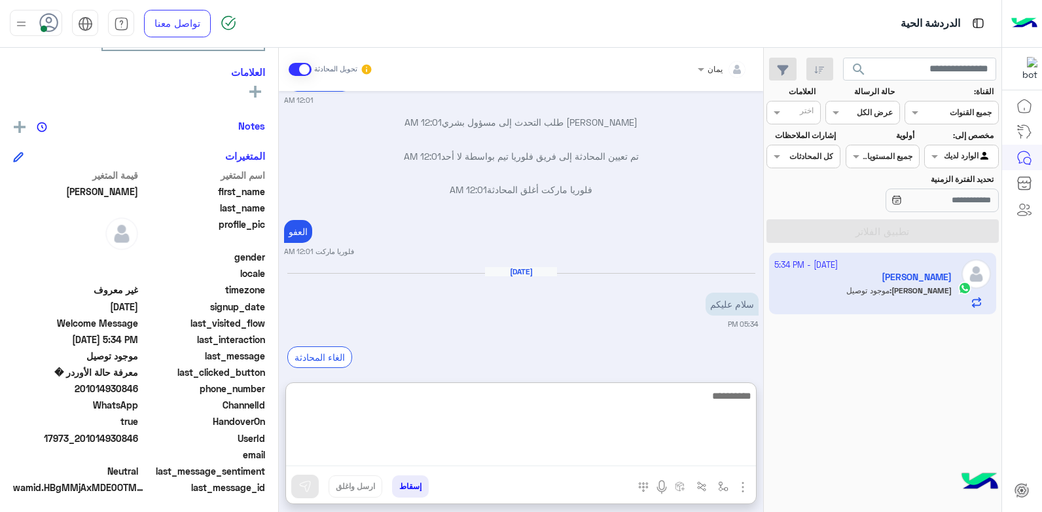
click at [675, 456] on textarea at bounding box center [521, 426] width 470 height 79
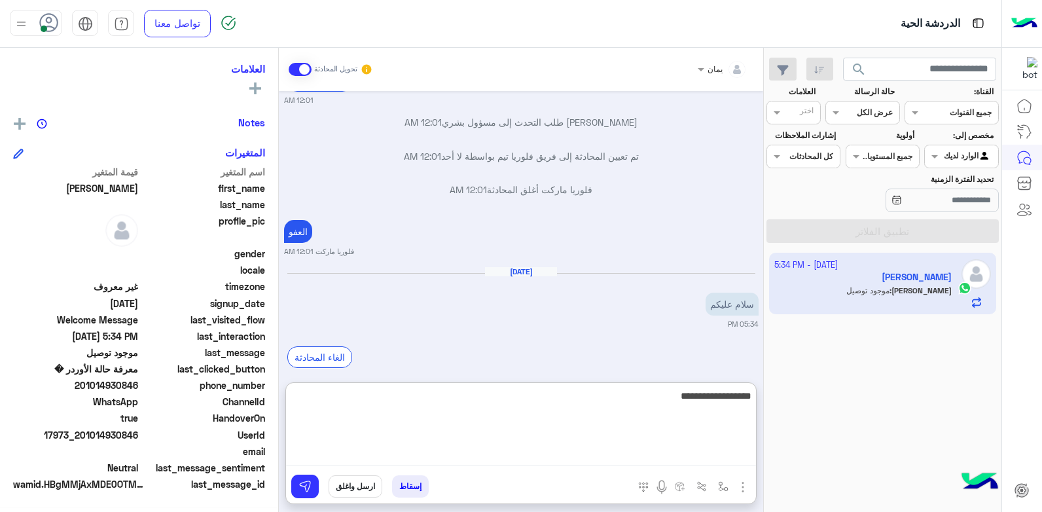
type textarea "**********"
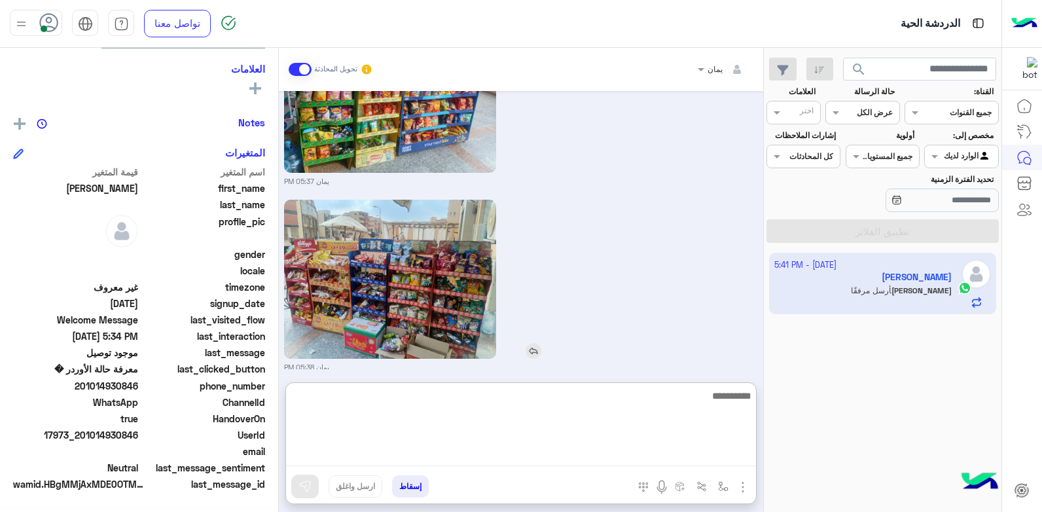
scroll to position [1423, 0]
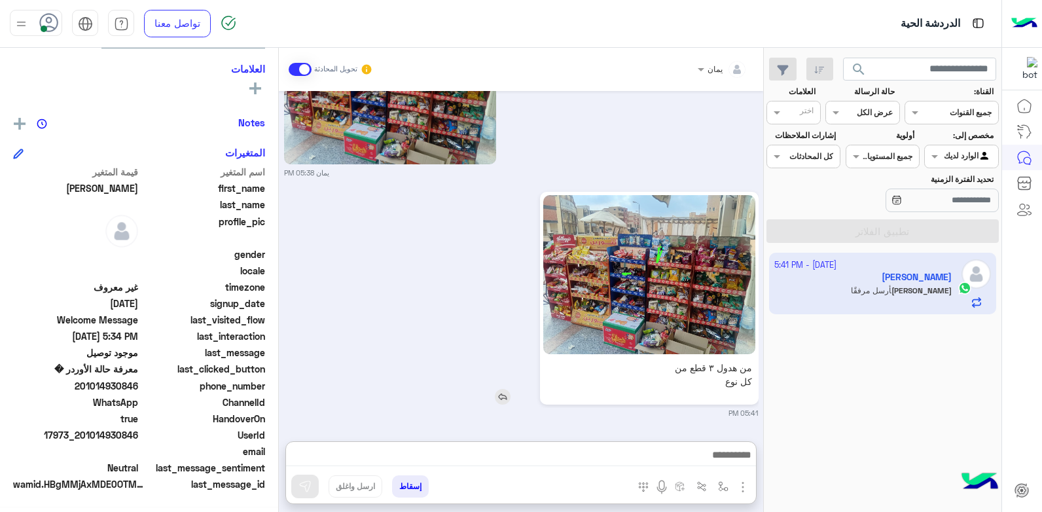
click at [586, 253] on img at bounding box center [649, 274] width 212 height 159
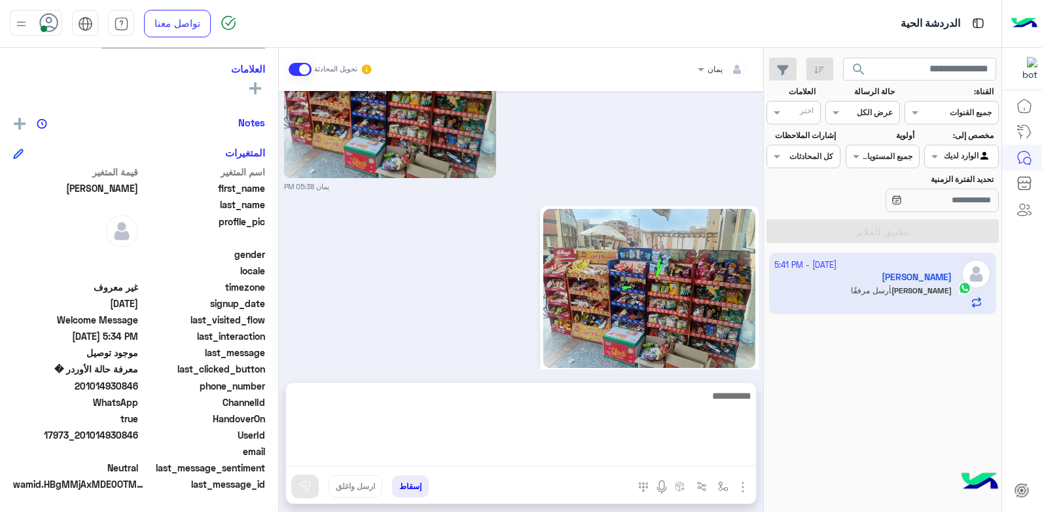
click at [628, 446] on textarea at bounding box center [521, 426] width 470 height 79
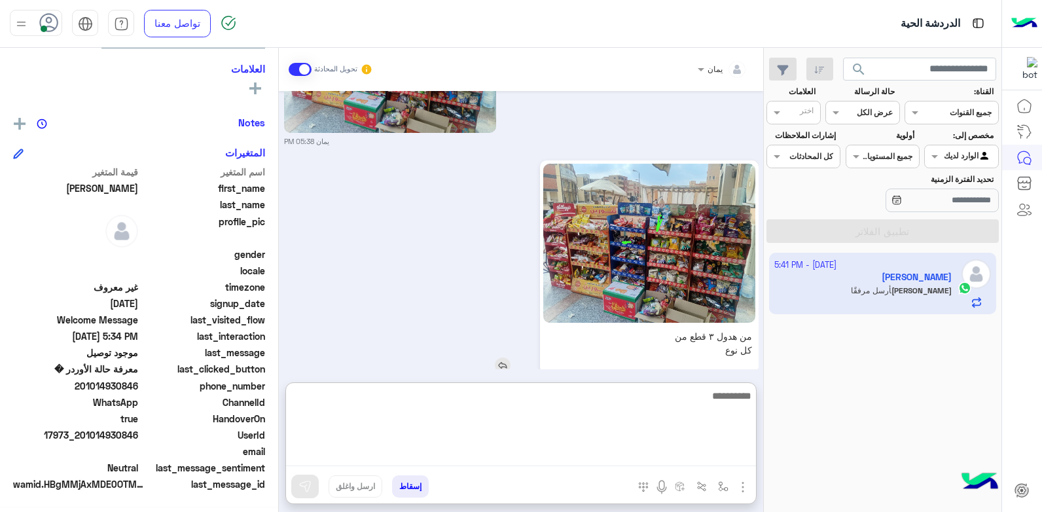
scroll to position [1423, 0]
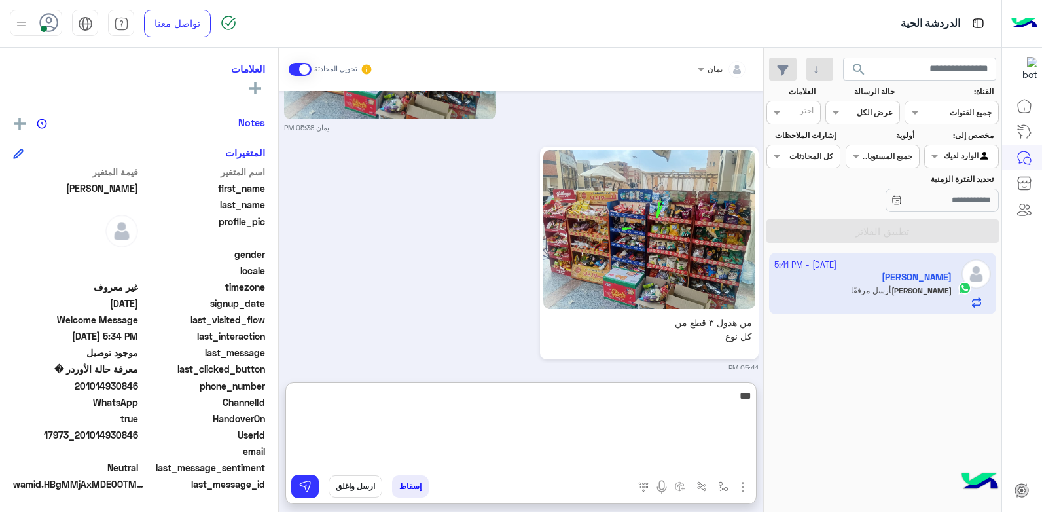
type textarea "****"
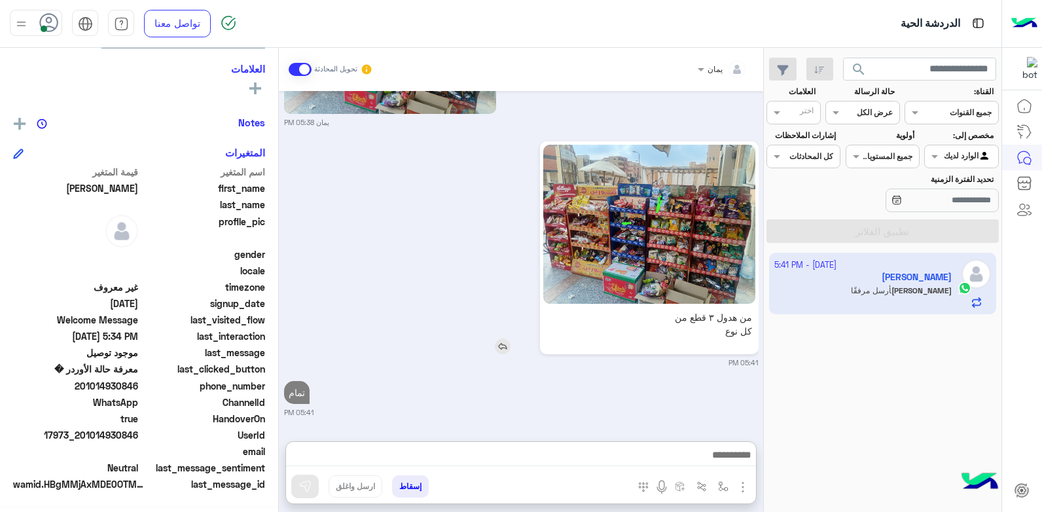
click at [622, 145] on img at bounding box center [649, 224] width 212 height 159
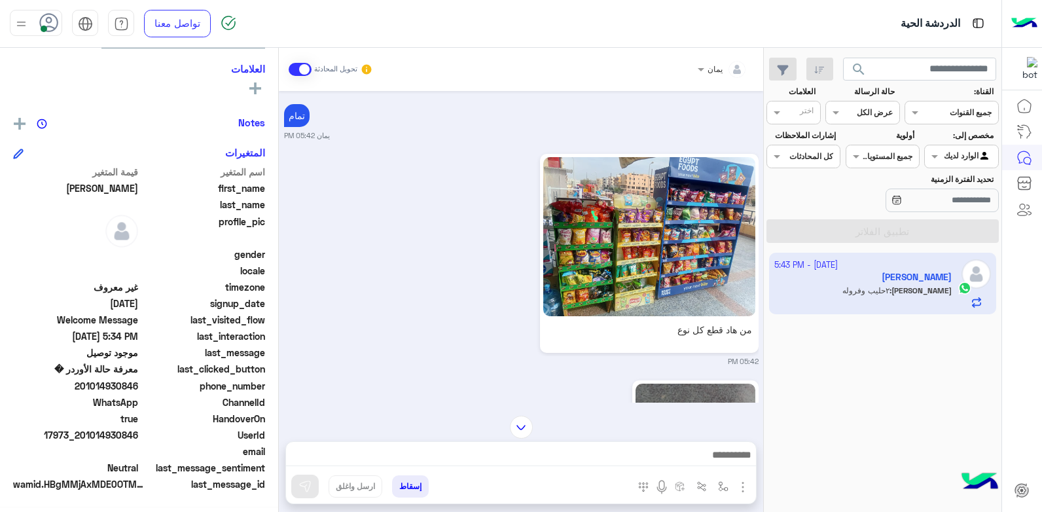
scroll to position [1705, 0]
click at [635, 243] on img at bounding box center [649, 237] width 212 height 159
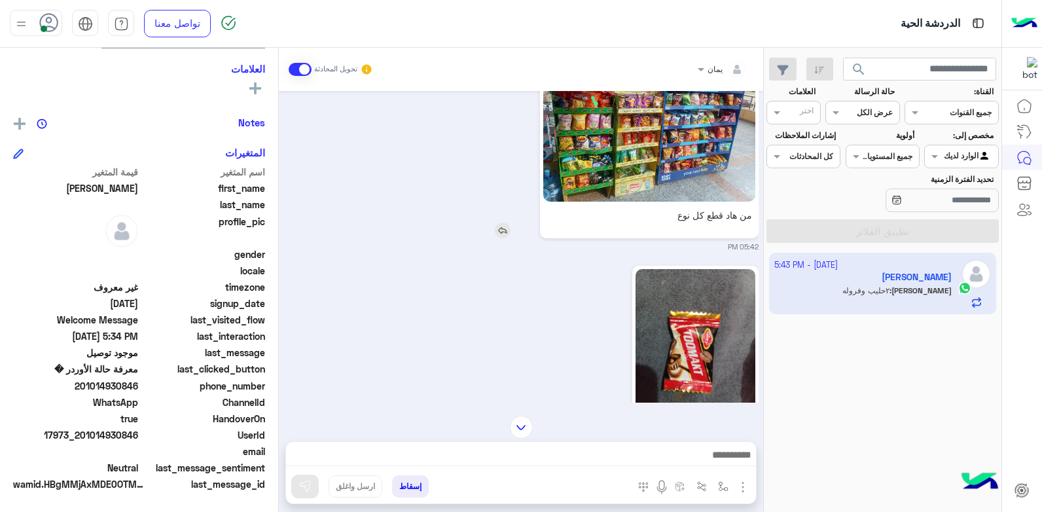
scroll to position [1901, 0]
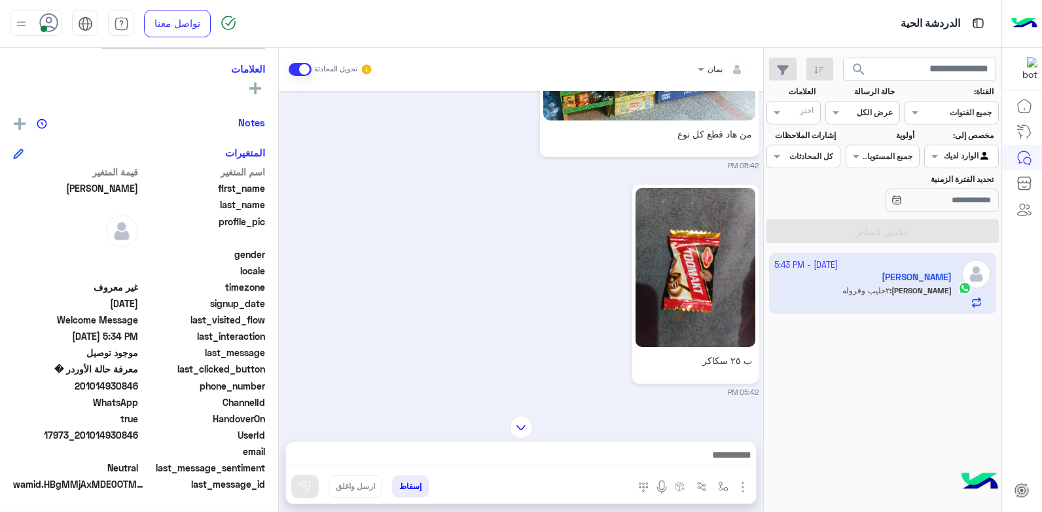
click at [622, 442] on div at bounding box center [521, 458] width 470 height 33
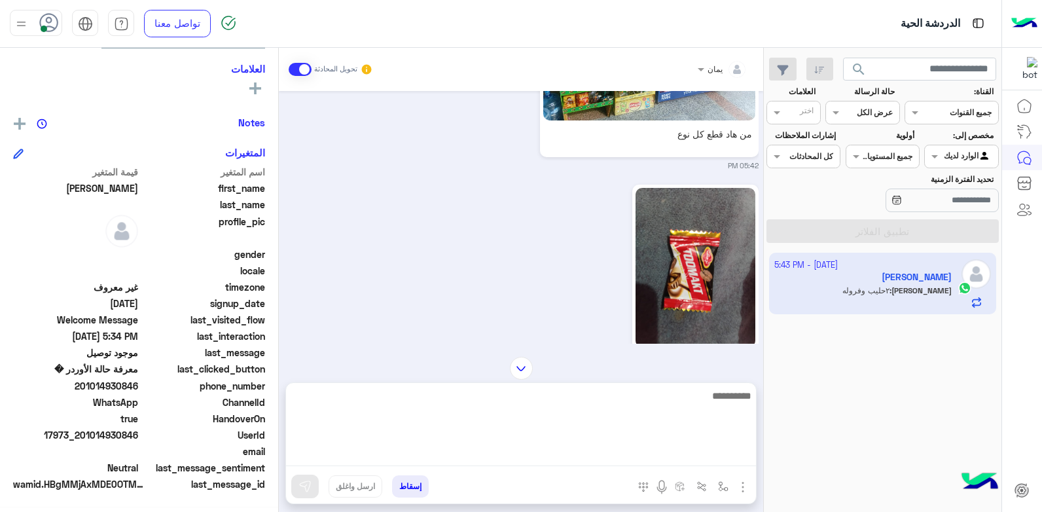
drag, startPoint x: 588, startPoint y: 456, endPoint x: 623, endPoint y: 353, distance: 108.0
click at [588, 455] on textarea at bounding box center [521, 426] width 470 height 79
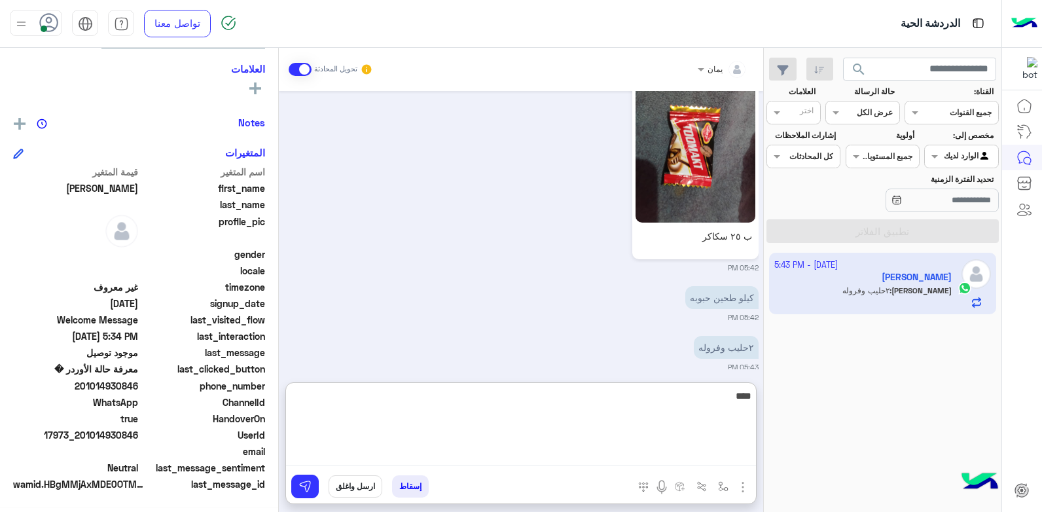
type textarea "****"
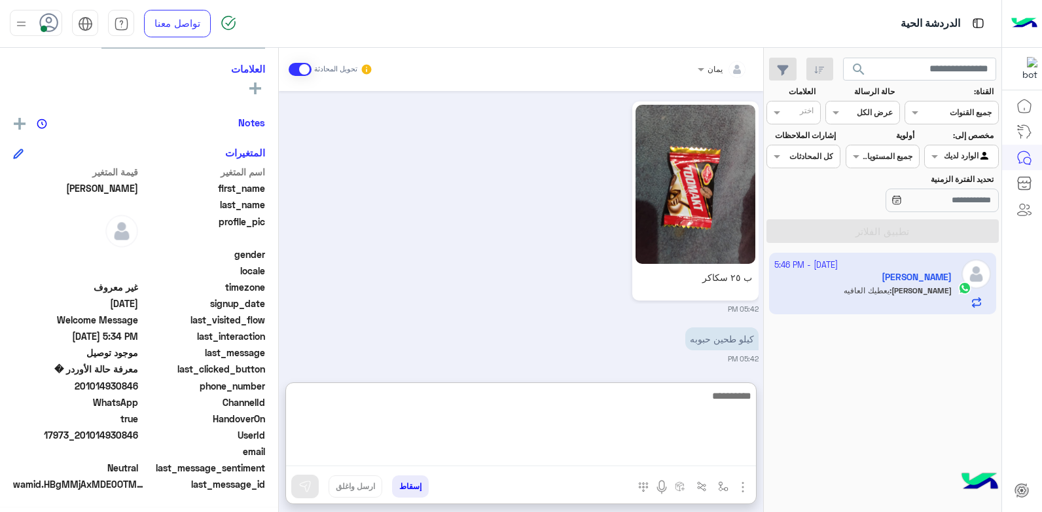
scroll to position [2125, 0]
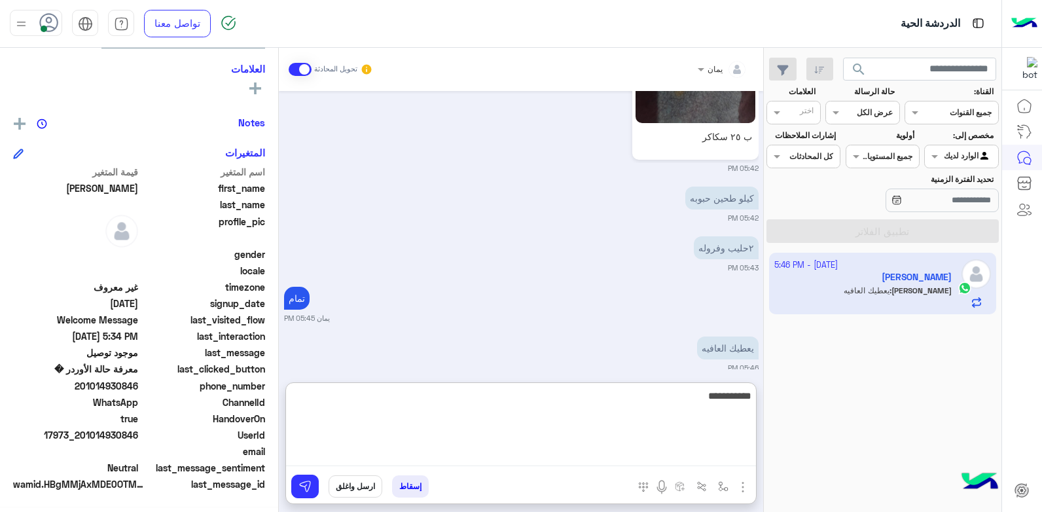
type textarea "**********"
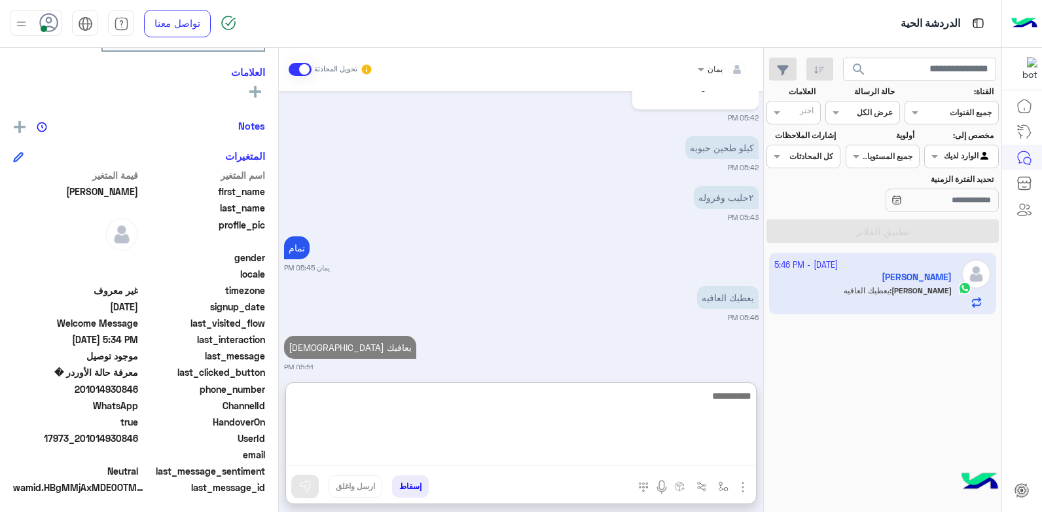
scroll to position [247, 0]
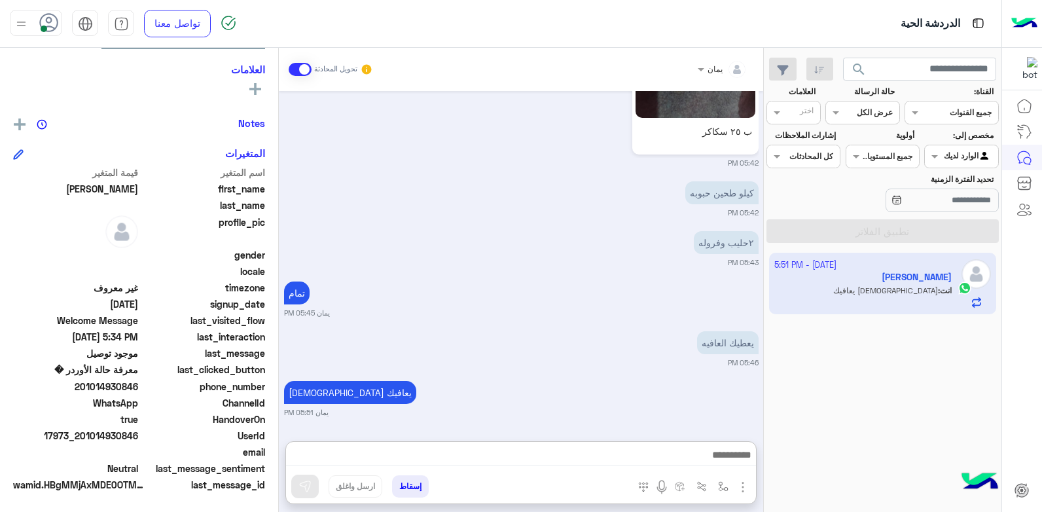
click at [408, 487] on button "إسقاط" at bounding box center [410, 486] width 37 height 22
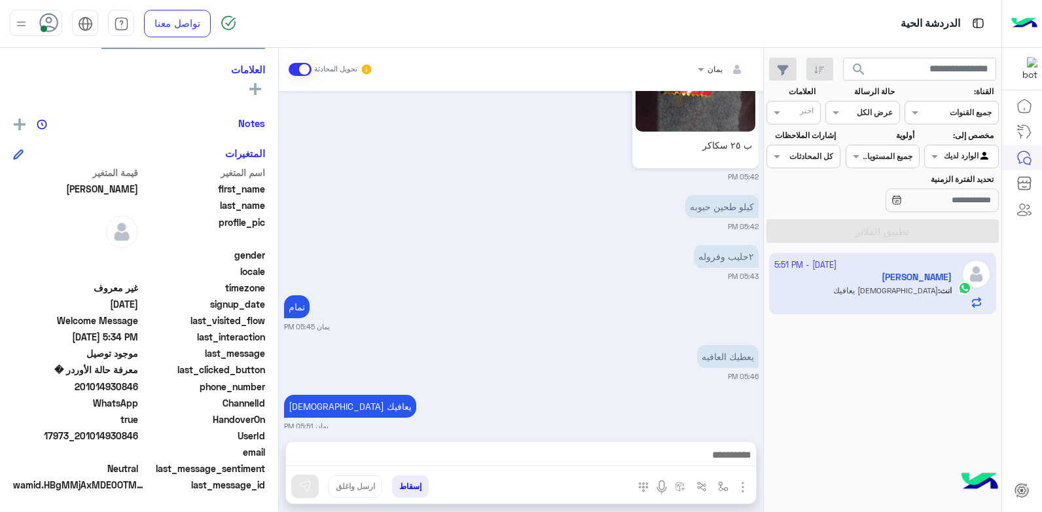
click at [417, 483] on button "إسقاط" at bounding box center [410, 486] width 37 height 22
click at [402, 482] on button "إسقاط" at bounding box center [410, 486] width 37 height 22
click at [410, 480] on button "إسقاط" at bounding box center [410, 486] width 37 height 22
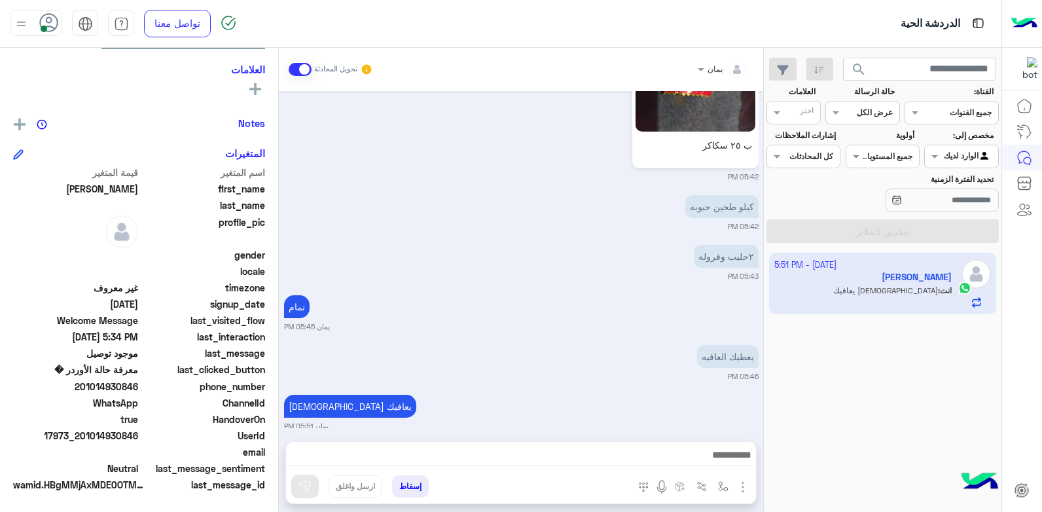
click at [410, 480] on button "إسقاط" at bounding box center [410, 486] width 37 height 22
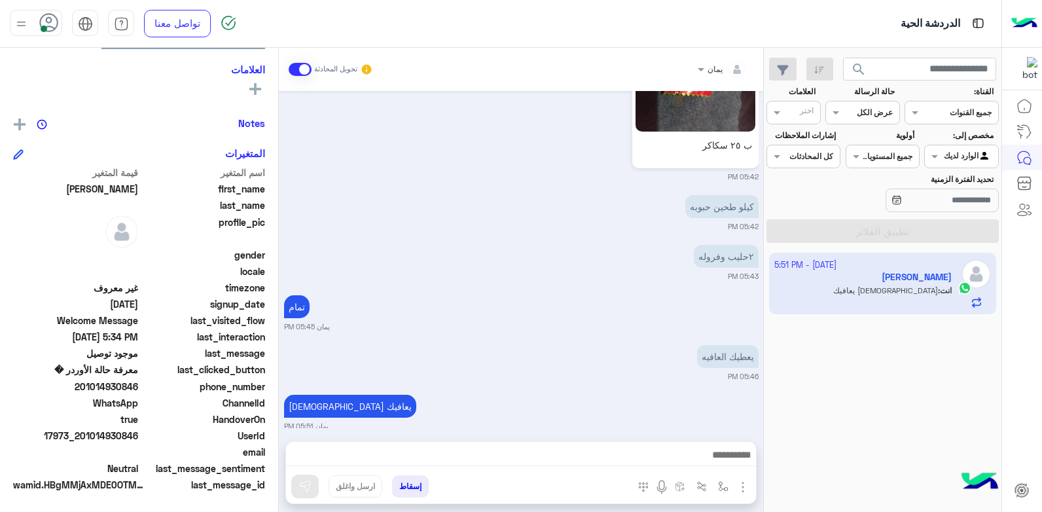
scroll to position [2151, 0]
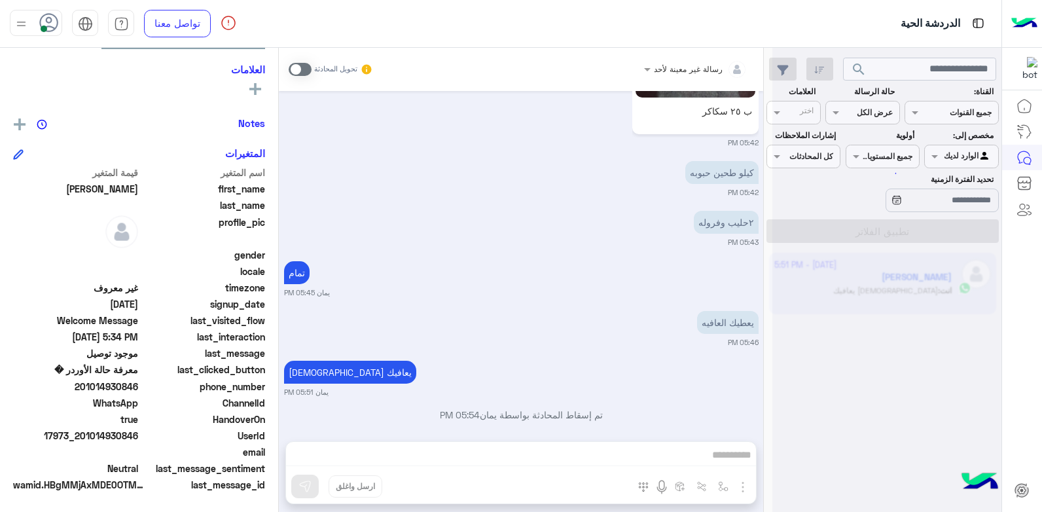
click at [419, 258] on div "تمام يمان 05:45 PM" at bounding box center [521, 278] width 474 height 40
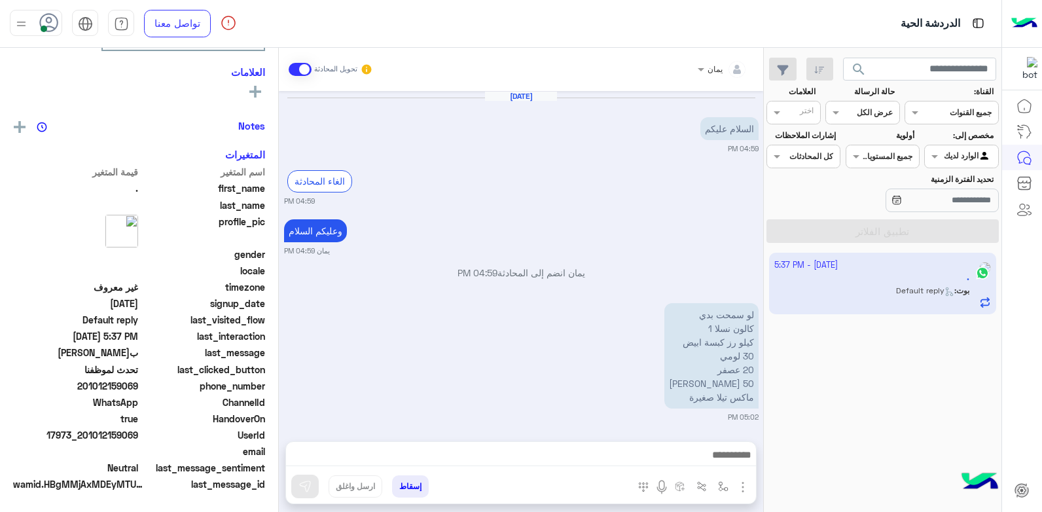
scroll to position [787, 0]
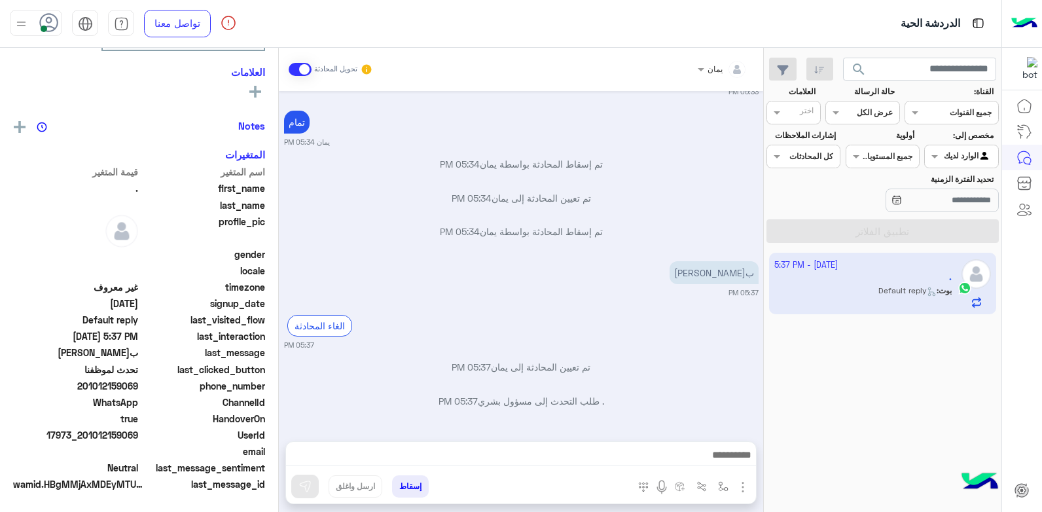
click at [25, 20] on img at bounding box center [21, 24] width 16 height 16
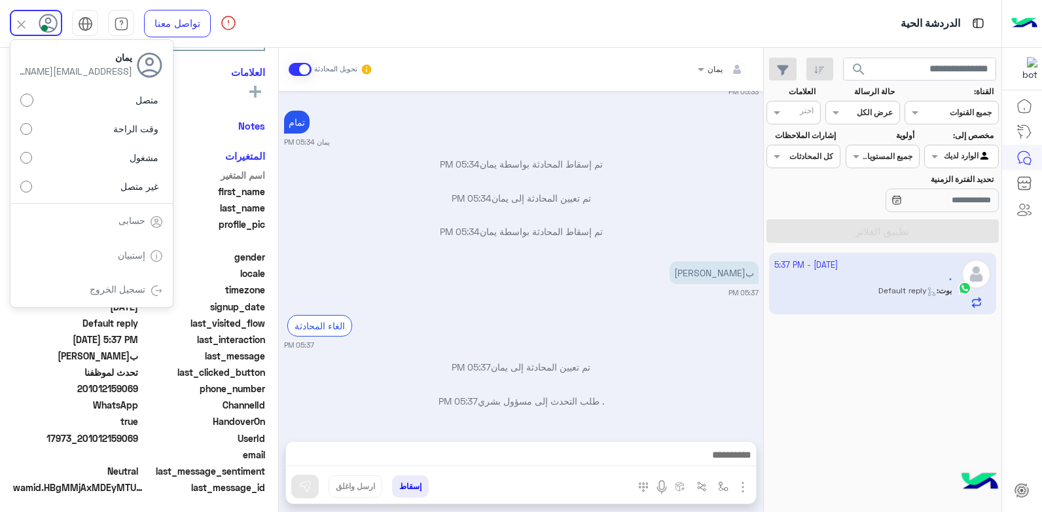
scroll to position [224, 0]
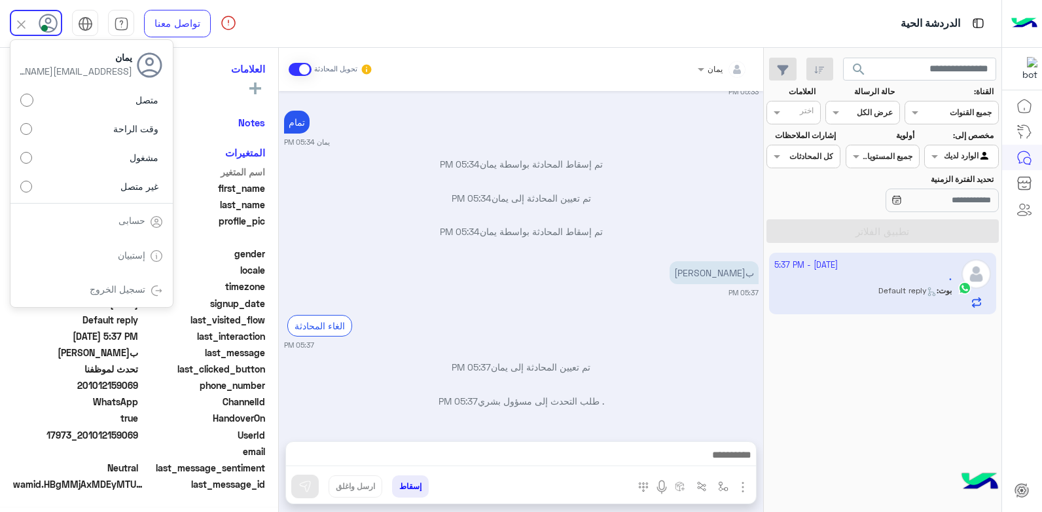
click at [463, 236] on span "05:34 PM" at bounding box center [460, 231] width 40 height 11
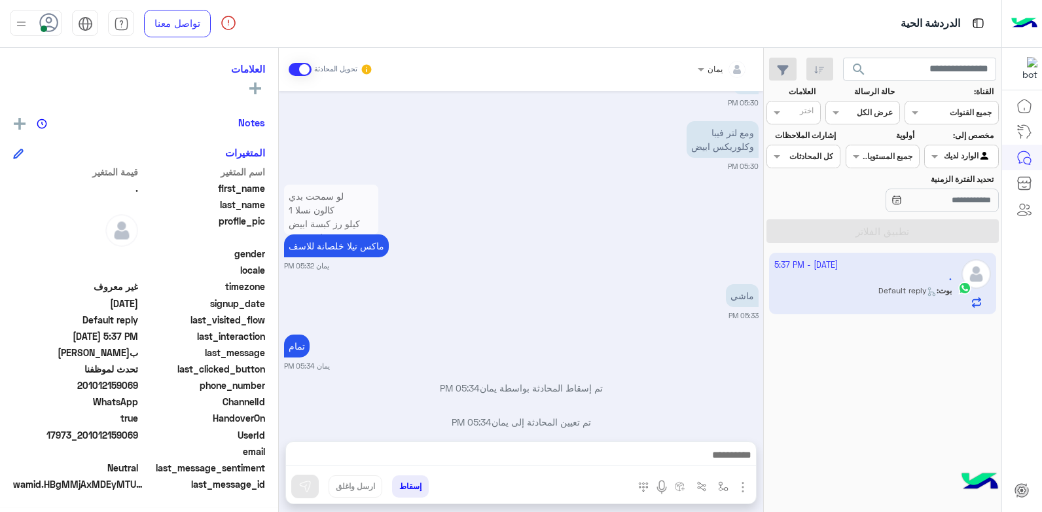
scroll to position [787, 0]
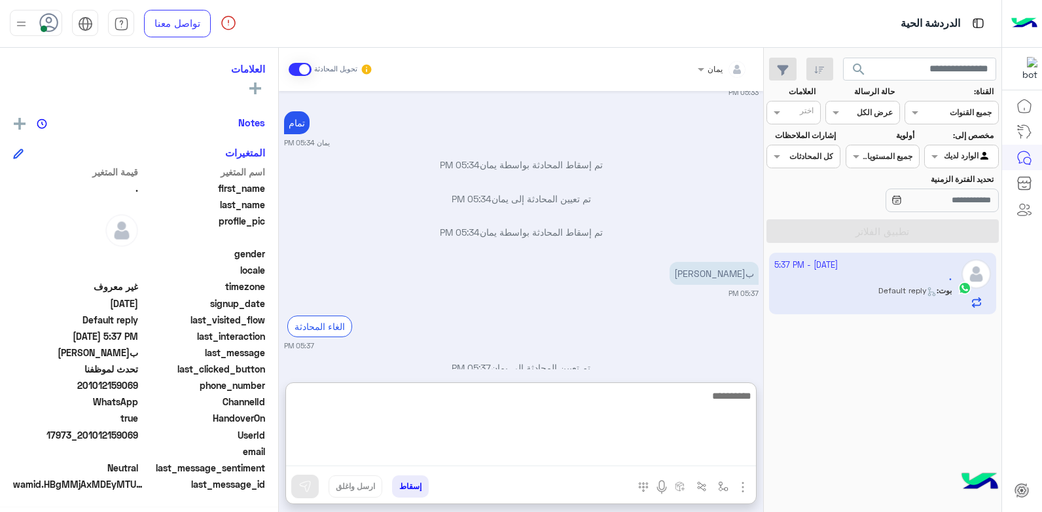
click at [570, 448] on textarea at bounding box center [521, 426] width 470 height 79
type textarea "**********"
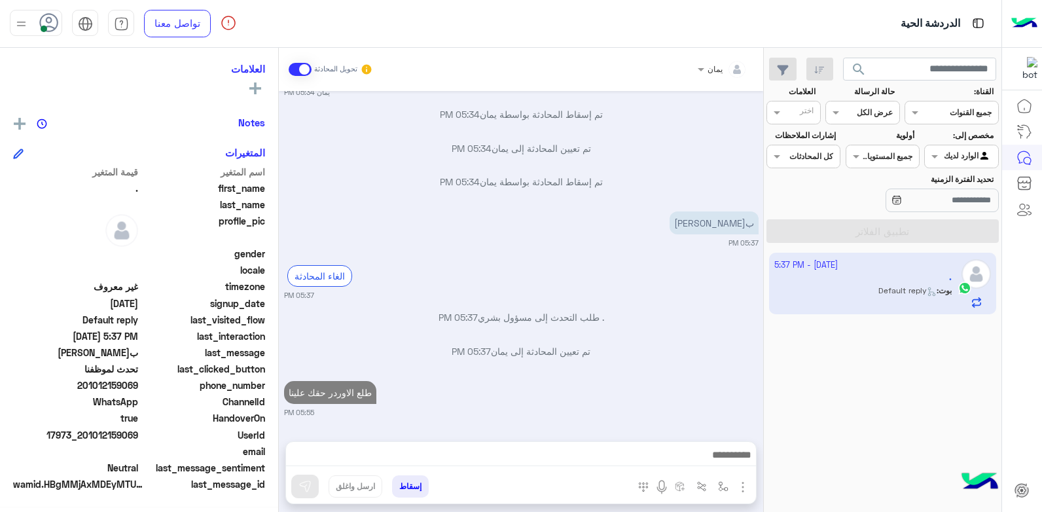
click at [417, 487] on button "إسقاط" at bounding box center [410, 486] width 37 height 22
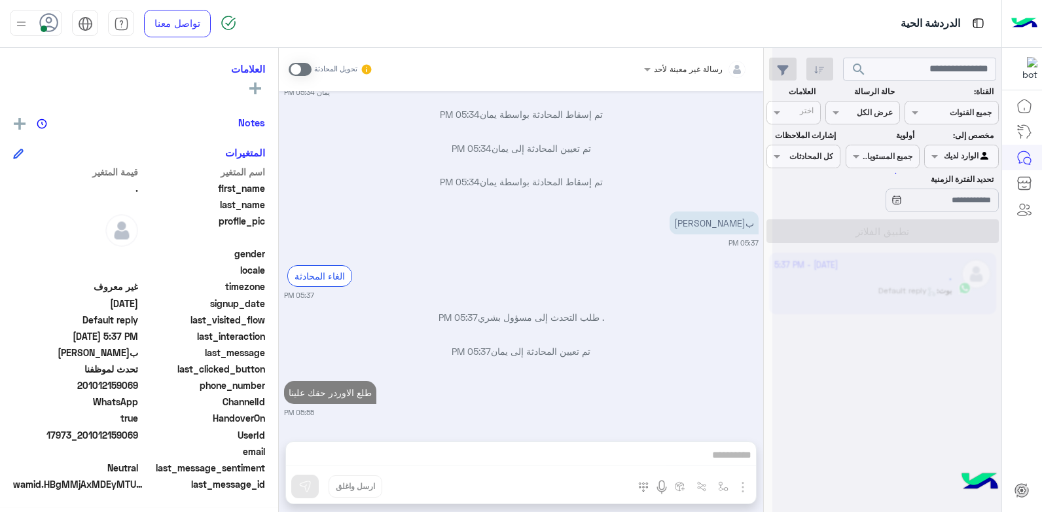
scroll to position [870, 0]
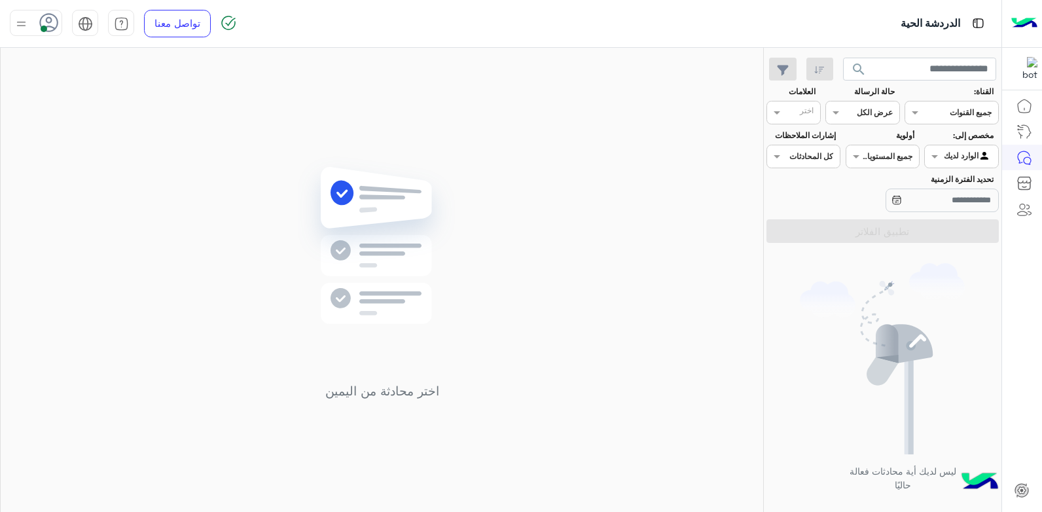
click at [35, 14] on div at bounding box center [36, 23] width 52 height 26
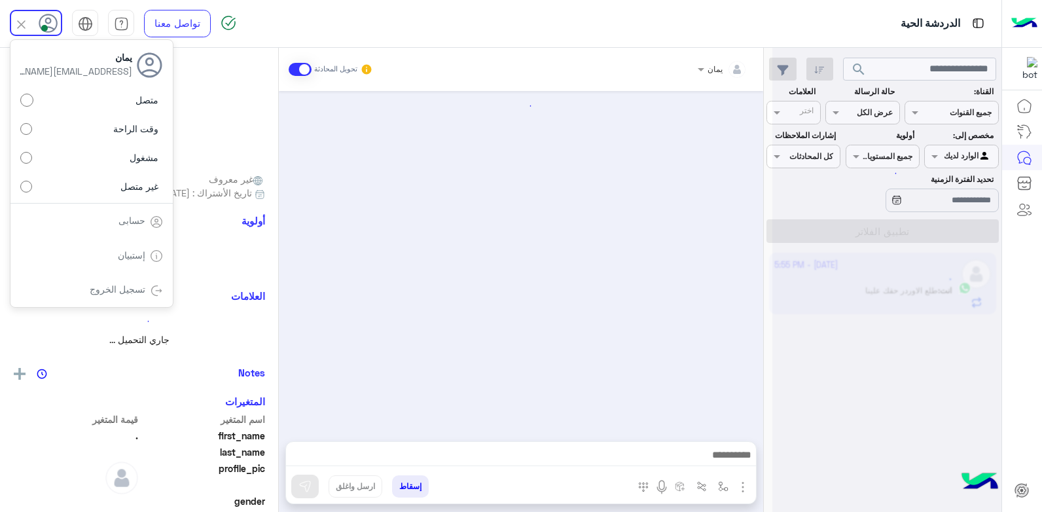
click at [97, 117] on label "وقت الراحة" at bounding box center [91, 129] width 143 height 24
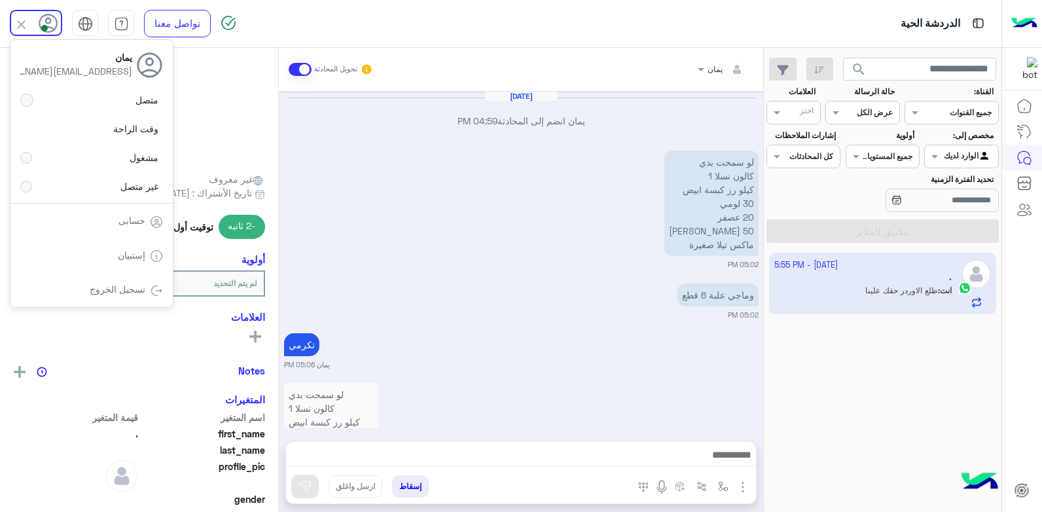
scroll to position [752, 0]
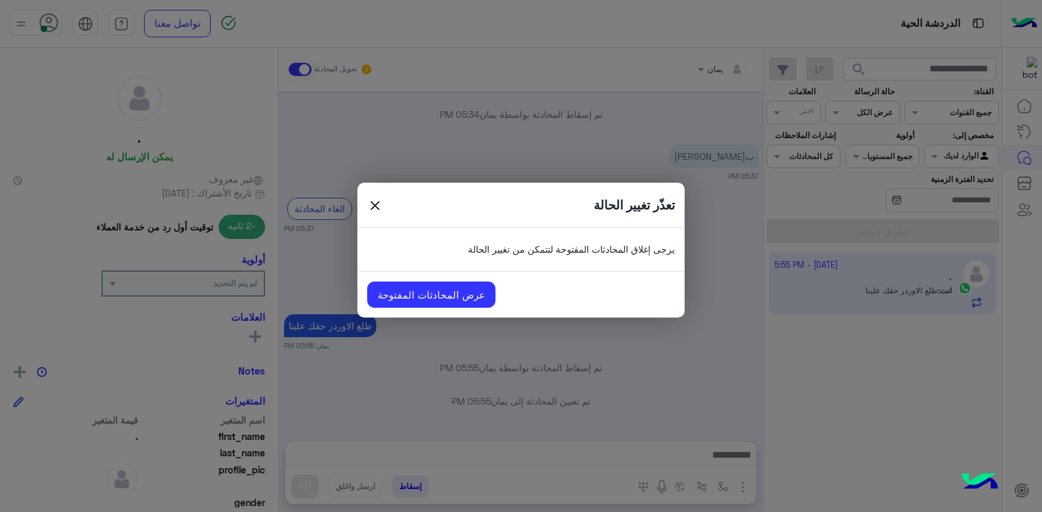
click at [369, 203] on span "close" at bounding box center [375, 208] width 16 height 20
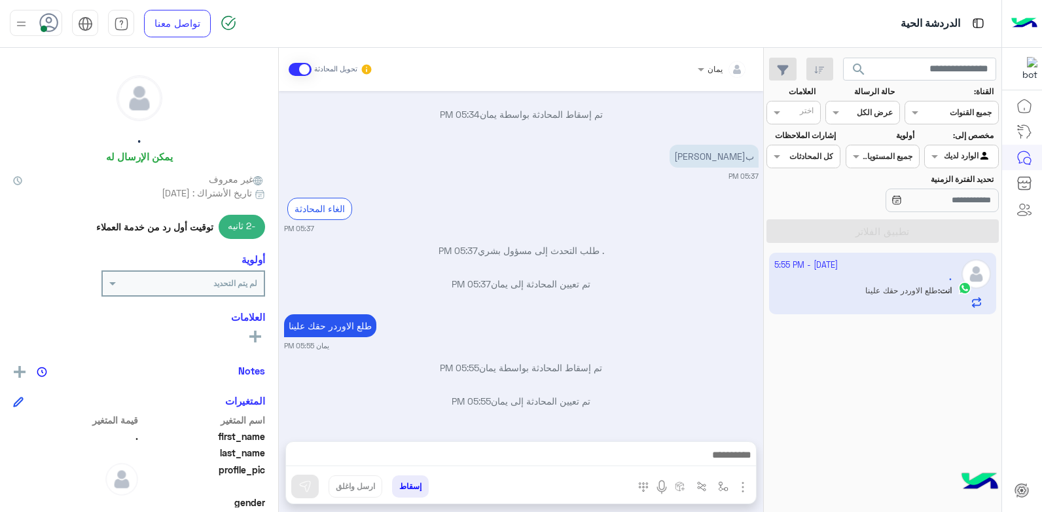
click at [408, 492] on button "إسقاط" at bounding box center [410, 486] width 37 height 22
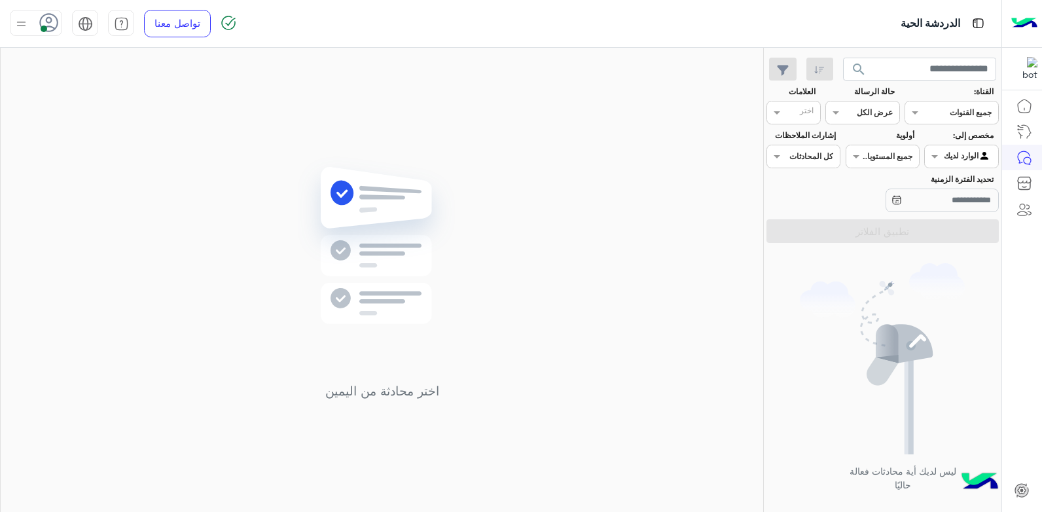
click at [43, 11] on div at bounding box center [50, 19] width 18 height 18
drag, startPoint x: 115, startPoint y: 128, endPoint x: 227, endPoint y: 148, distance: 113.7
click at [117, 128] on span "وقت الراحة" at bounding box center [135, 129] width 45 height 14
click at [340, 167] on img at bounding box center [381, 264] width 189 height 217
click at [27, 24] on img at bounding box center [21, 24] width 16 height 16
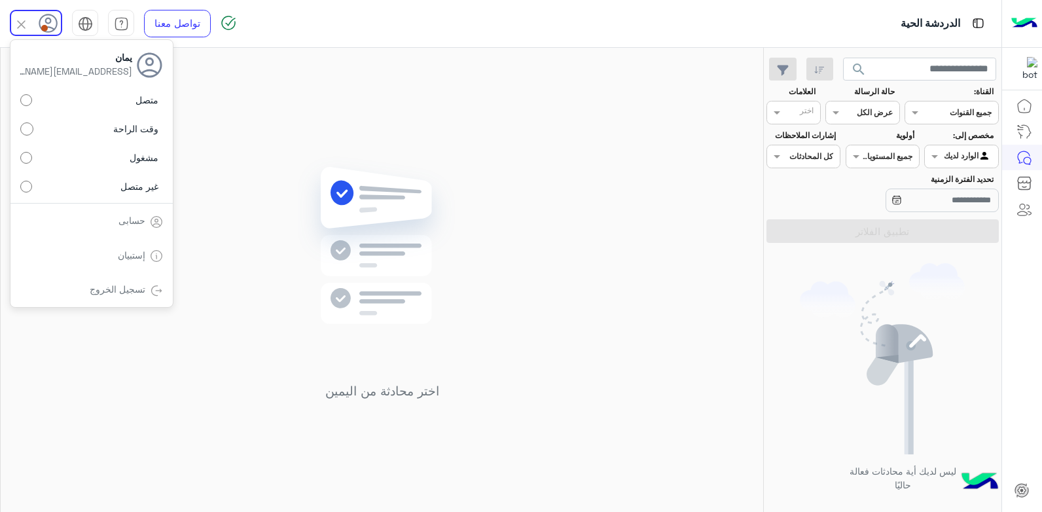
click at [138, 101] on span "متصل" at bounding box center [146, 100] width 23 height 14
drag, startPoint x: 275, startPoint y: 105, endPoint x: 493, endPoint y: 168, distance: 227.4
click at [276, 105] on div "اختر محادثة من اليمين" at bounding box center [382, 282] width 762 height 469
drag, startPoint x: 506, startPoint y: 141, endPoint x: 615, endPoint y: 125, distance: 110.4
click at [507, 141] on div "اختر محادثة من اليمين" at bounding box center [382, 282] width 762 height 469
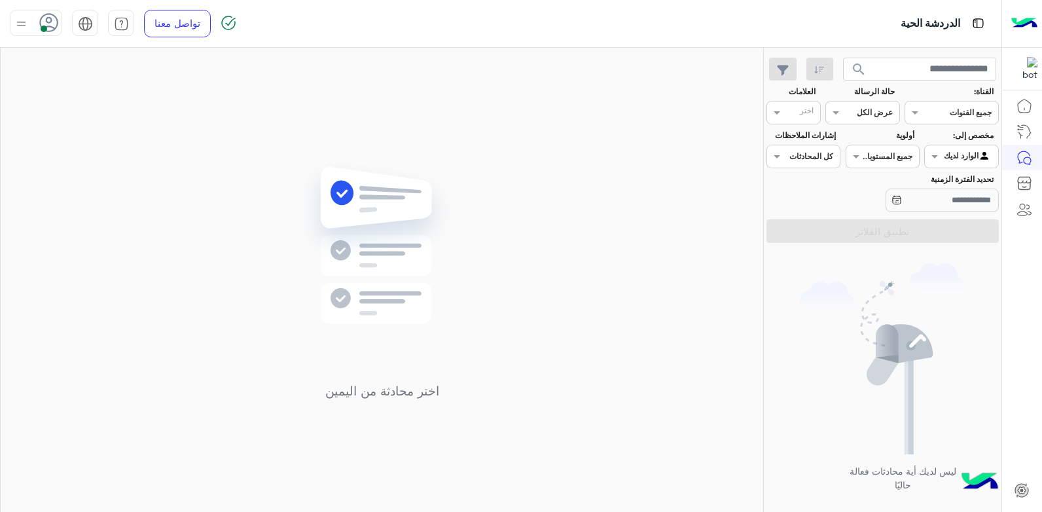
click at [856, 75] on span "search" at bounding box center [859, 70] width 16 height 16
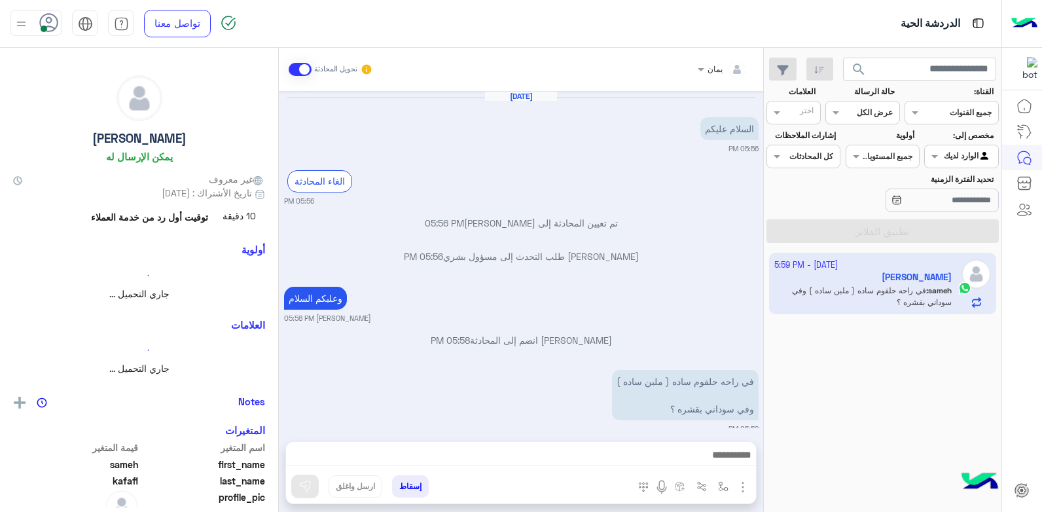
scroll to position [50, 0]
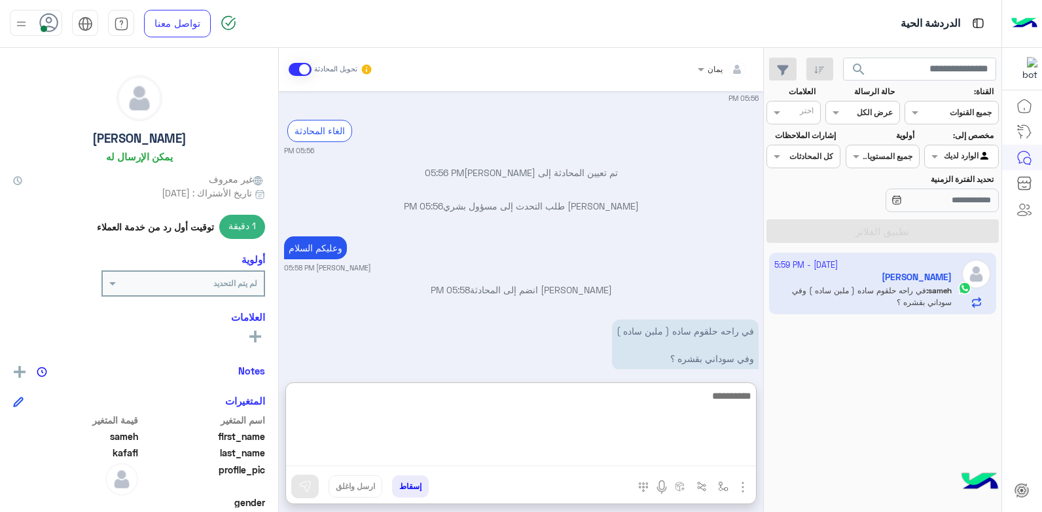
click at [615, 458] on textarea at bounding box center [521, 426] width 470 height 79
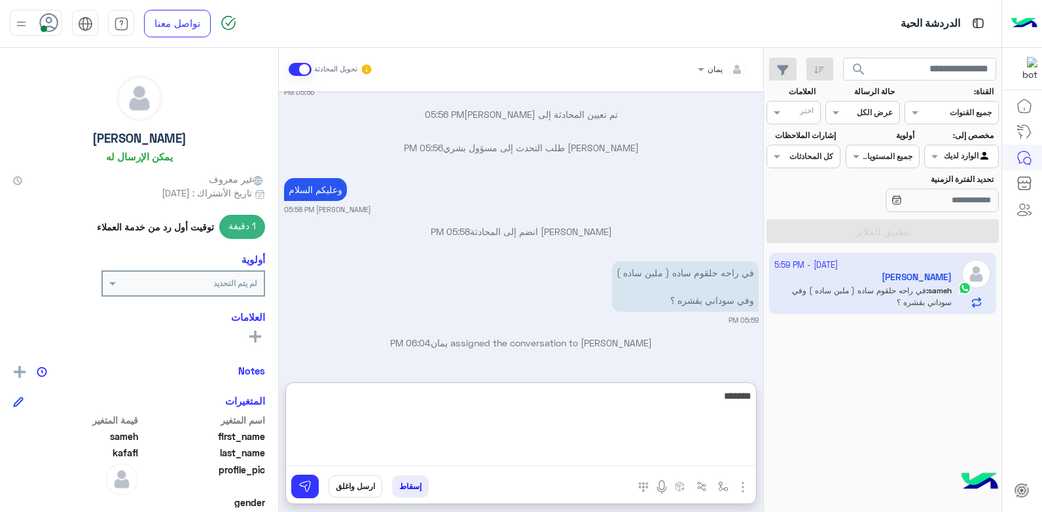
type textarea "*******"
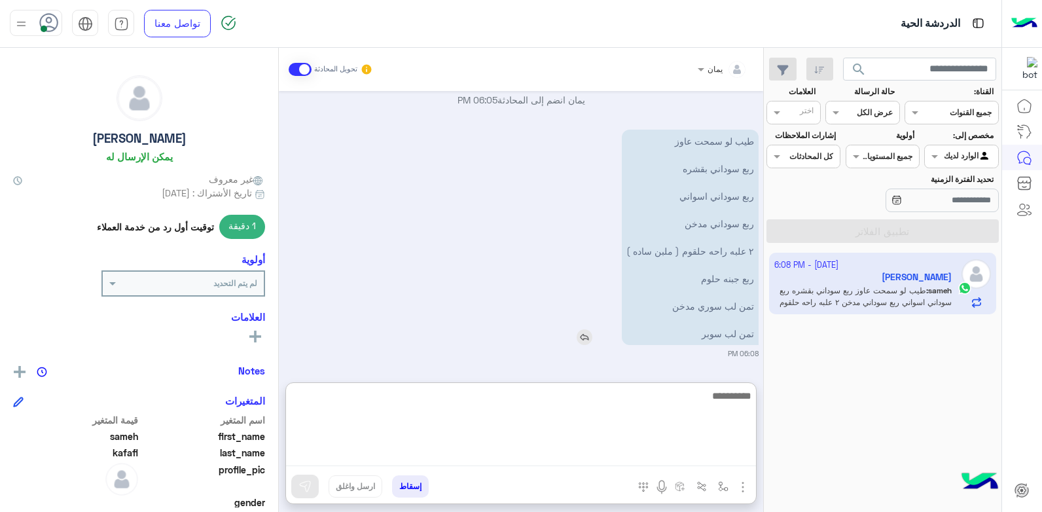
scroll to position [485, 0]
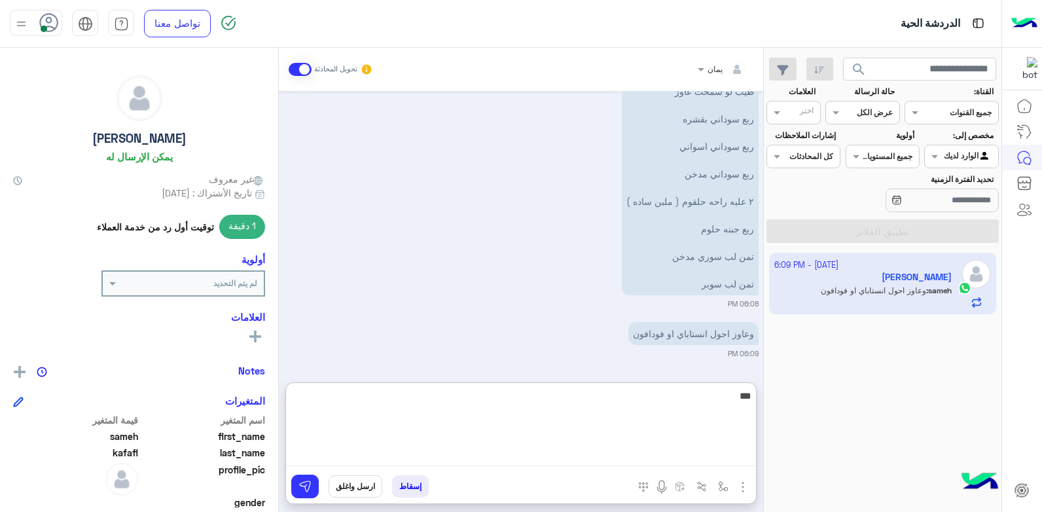
type textarea "****"
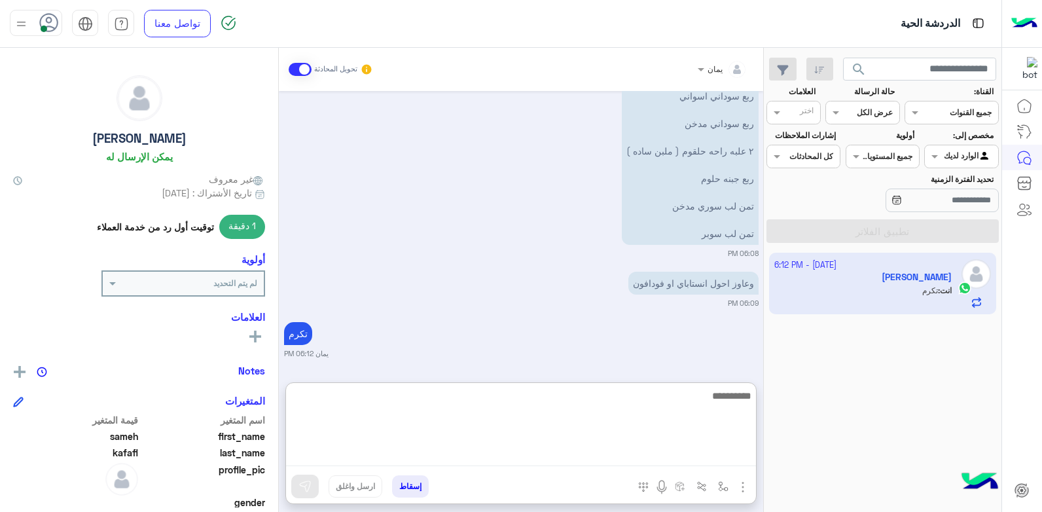
scroll to position [585, 0]
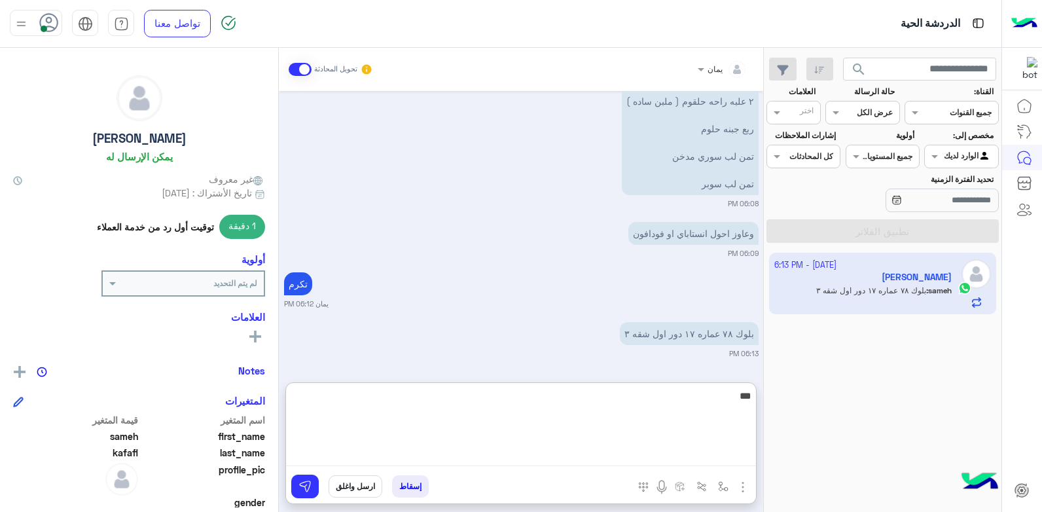
type textarea "****"
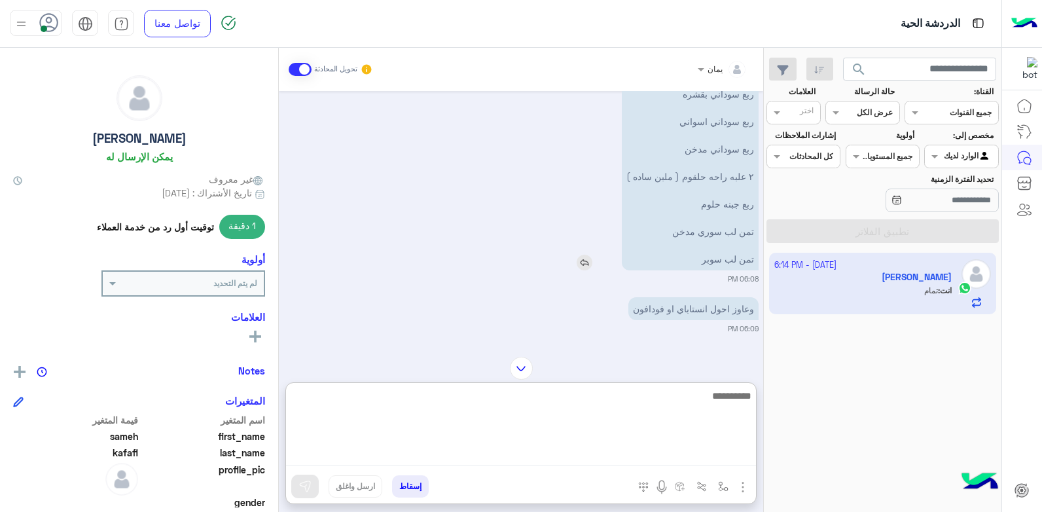
scroll to position [504, 0]
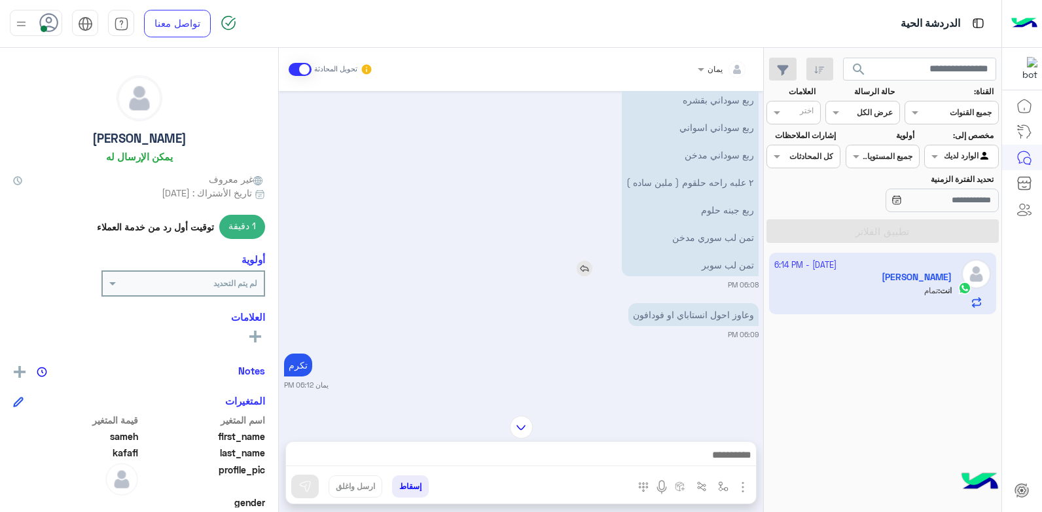
drag, startPoint x: 651, startPoint y: 202, endPoint x: 739, endPoint y: 204, distance: 88.4
click at [739, 204] on p "طيب لو سمحت عاوز ربع سوداني بقشره ربع سوداني اسواني ربع سوداني مدخن ٢ علبه راحه…" at bounding box center [690, 168] width 137 height 215
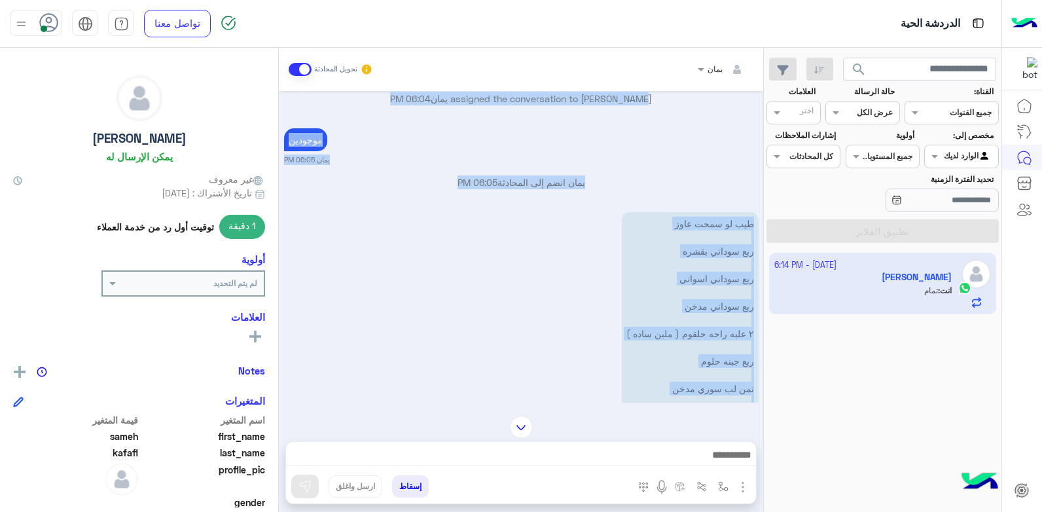
scroll to position [344, 0]
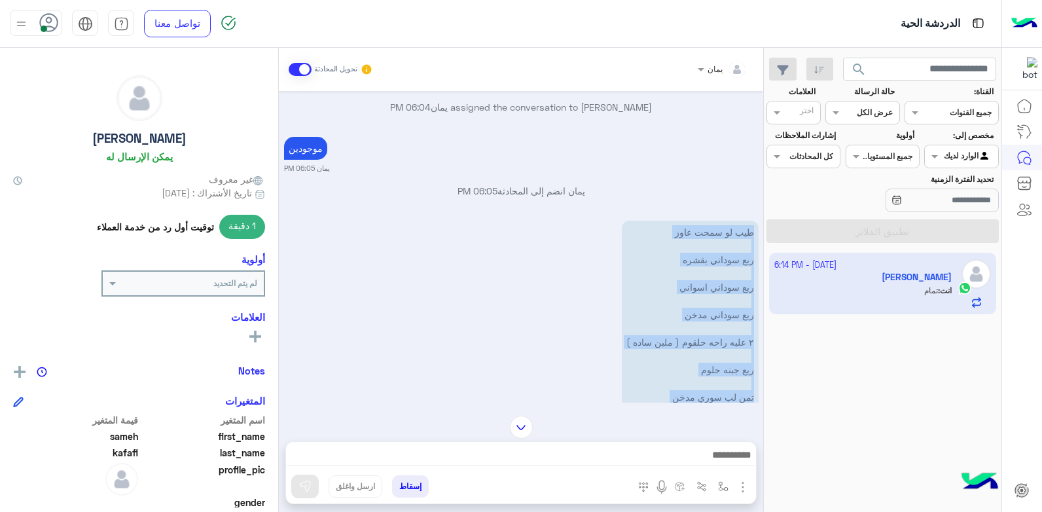
drag, startPoint x: 739, startPoint y: 204, endPoint x: 758, endPoint y: 234, distance: 36.1
click at [758, 234] on p "طيب لو سمحت عاوز ربع سوداني بقشره ربع سوداني اسواني ربع سوداني مدخن ٢ علبه راحه…" at bounding box center [690, 328] width 137 height 215
drag, startPoint x: 758, startPoint y: 234, endPoint x: 727, endPoint y: 250, distance: 34.5
copy p "طيب لو سمحت عاوز ربع سوداني بقشره ربع سوداني اسواني ربع سوداني مدخن ٢ علبه راحه…"
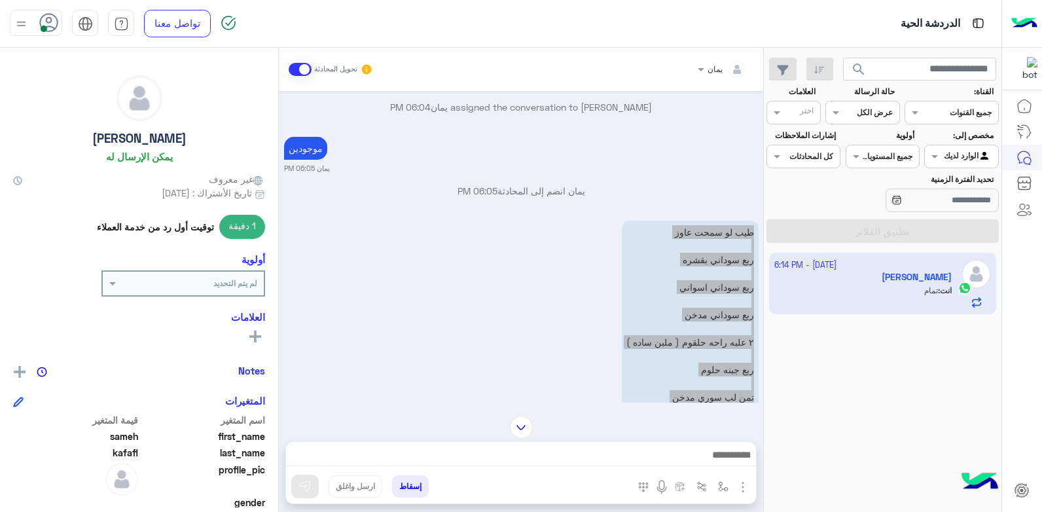
scroll to position [640, 0]
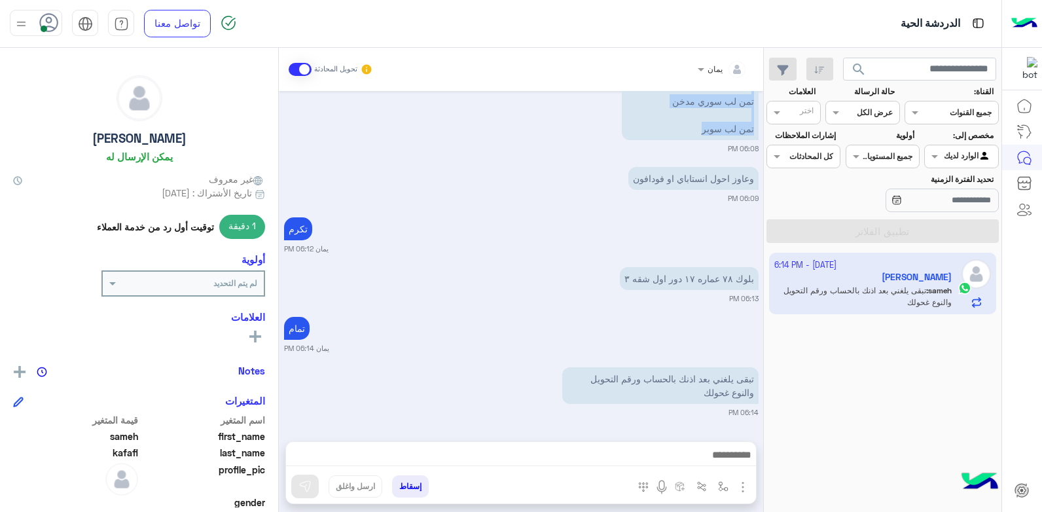
click at [452, 247] on small "يمان 06:12 PM" at bounding box center [521, 248] width 474 height 10
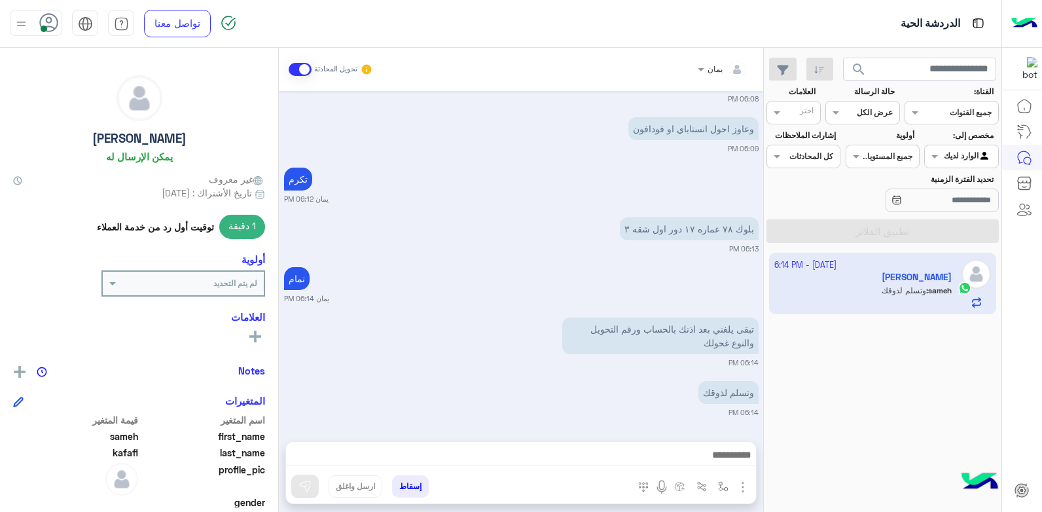
click at [571, 471] on div at bounding box center [521, 458] width 470 height 33
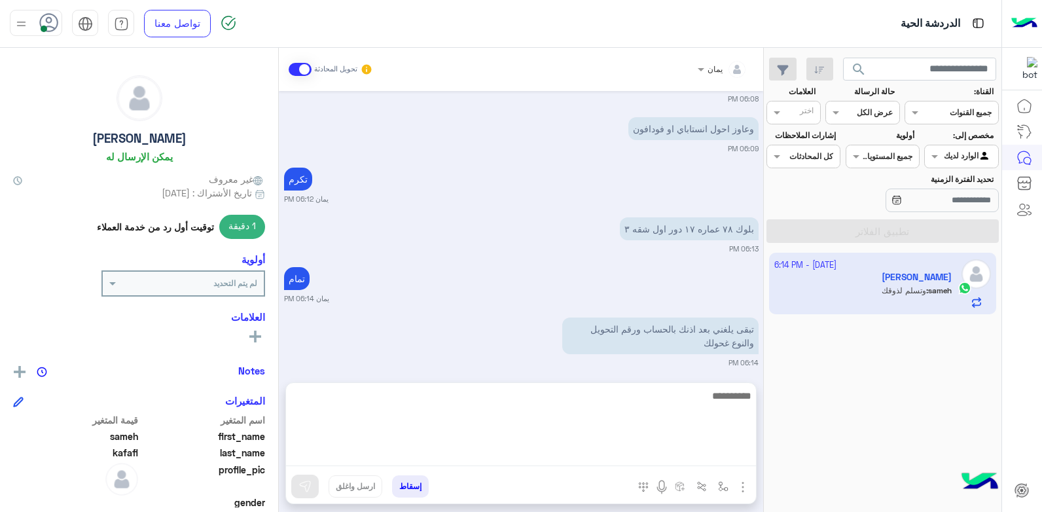
click at [572, 459] on textarea at bounding box center [521, 426] width 470 height 79
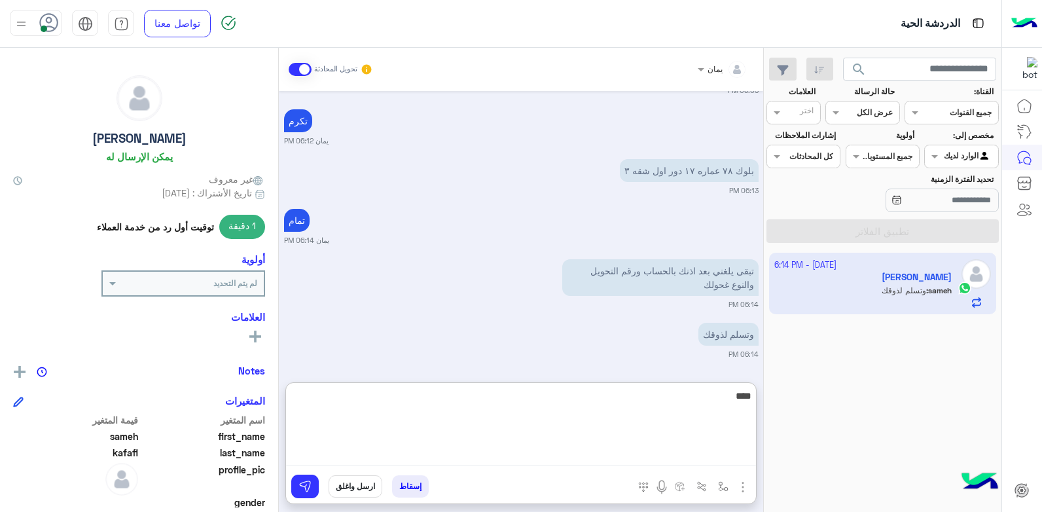
type textarea "*****"
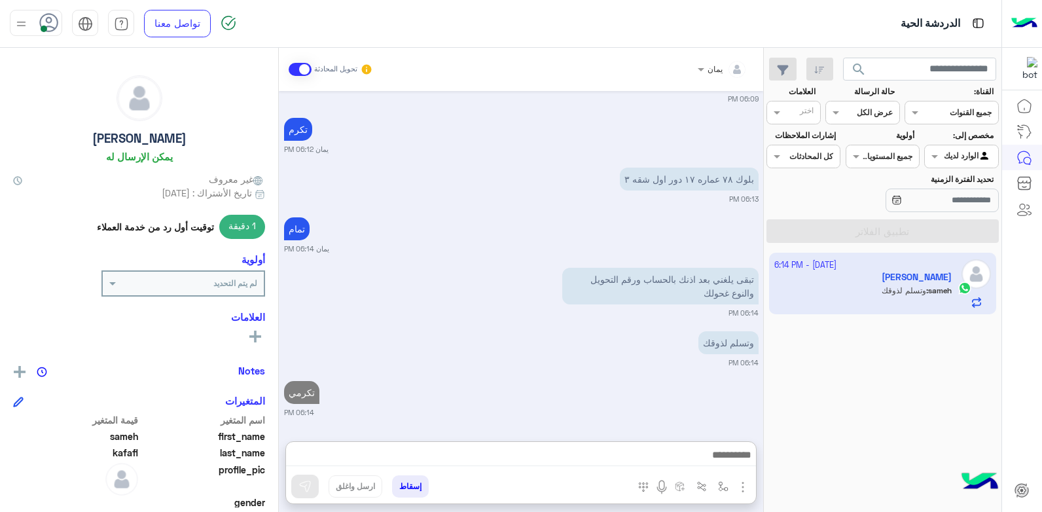
drag, startPoint x: 658, startPoint y: 286, endPoint x: 626, endPoint y: 356, distance: 76.8
click at [657, 331] on div "وتسلم لذوقك" at bounding box center [691, 342] width 135 height 23
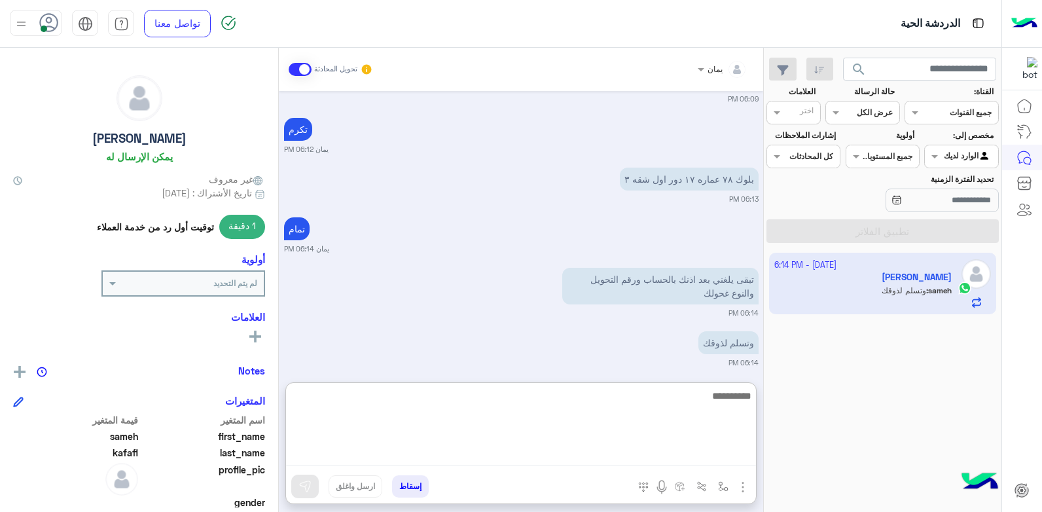
click at [613, 454] on textarea at bounding box center [521, 426] width 470 height 79
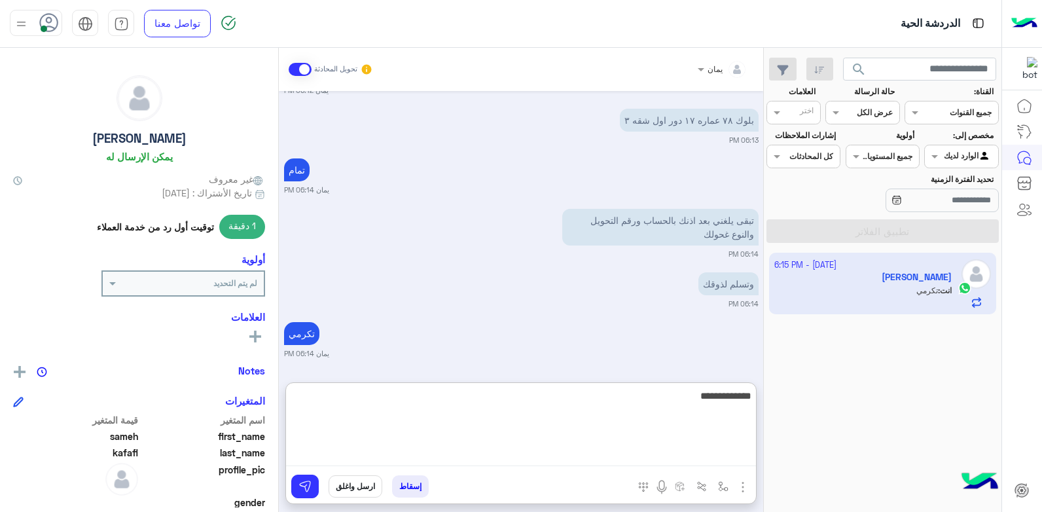
type textarea "**********"
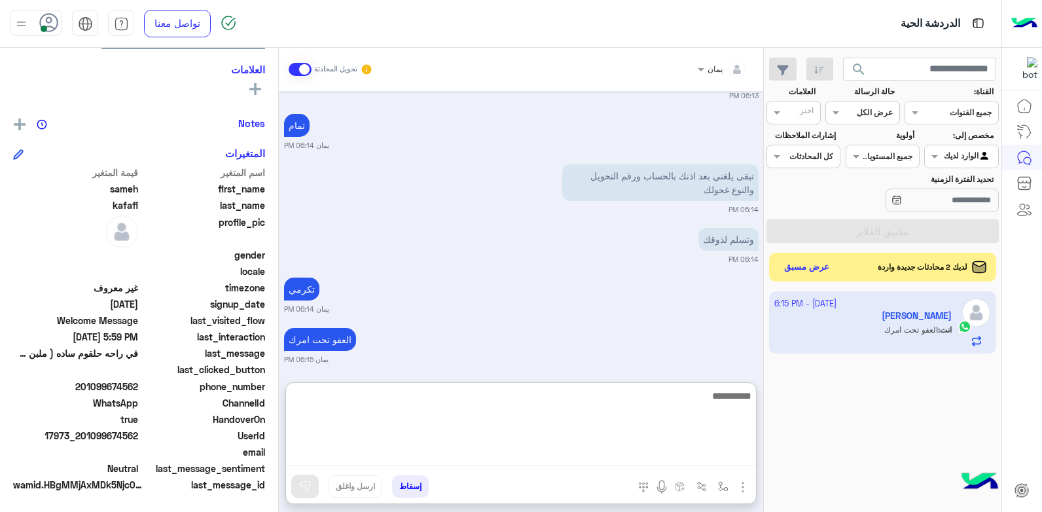
scroll to position [848, 0]
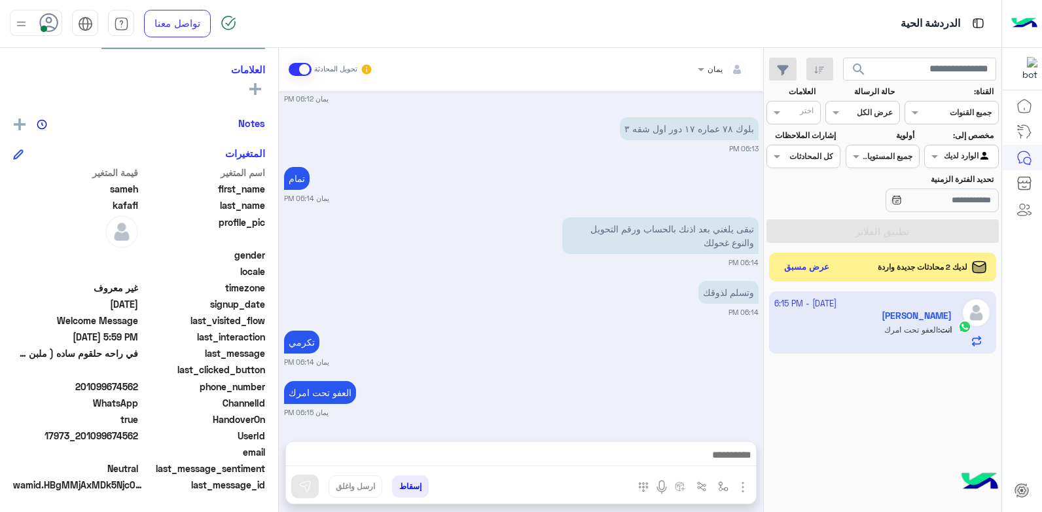
click at [411, 482] on button "إسقاط" at bounding box center [410, 486] width 37 height 22
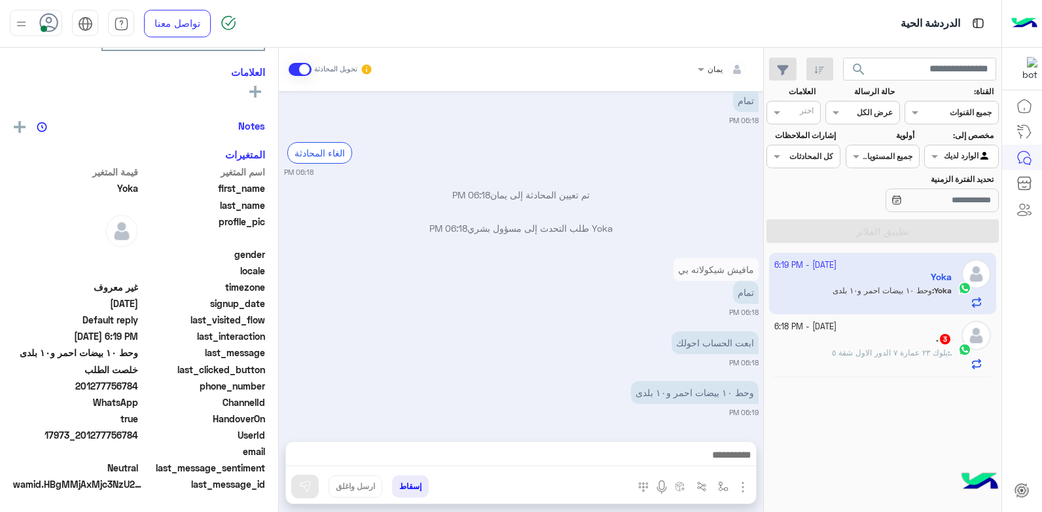
scroll to position [224, 0]
click at [601, 397] on img at bounding box center [594, 396] width 16 height 16
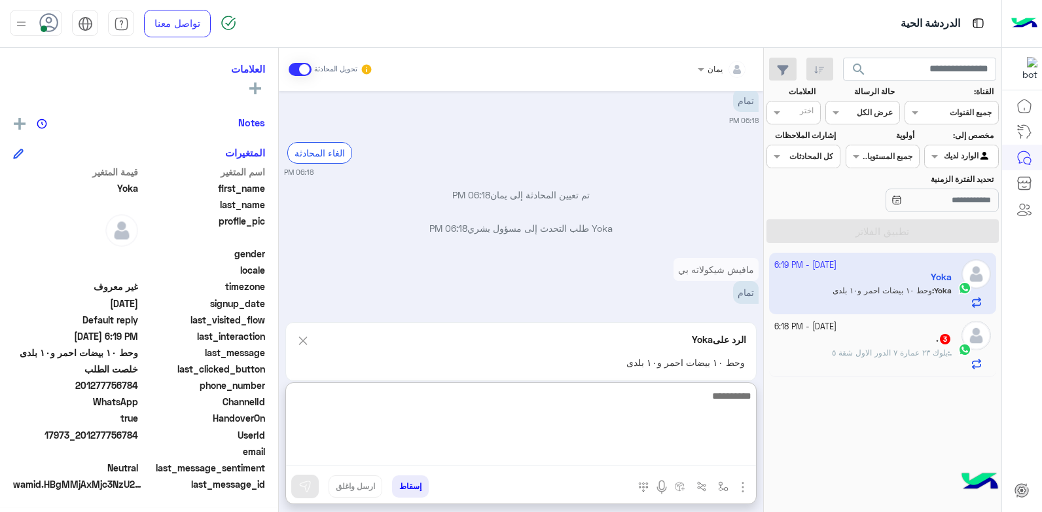
click at [642, 454] on textarea at bounding box center [521, 426] width 470 height 79
type textarea "**********"
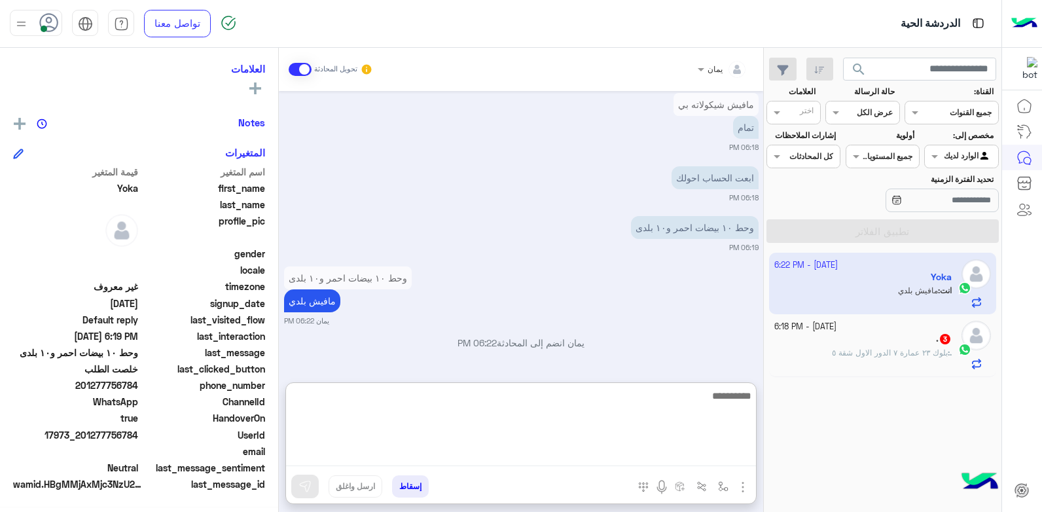
scroll to position [248, 0]
click at [683, 399] on textarea at bounding box center [521, 426] width 470 height 79
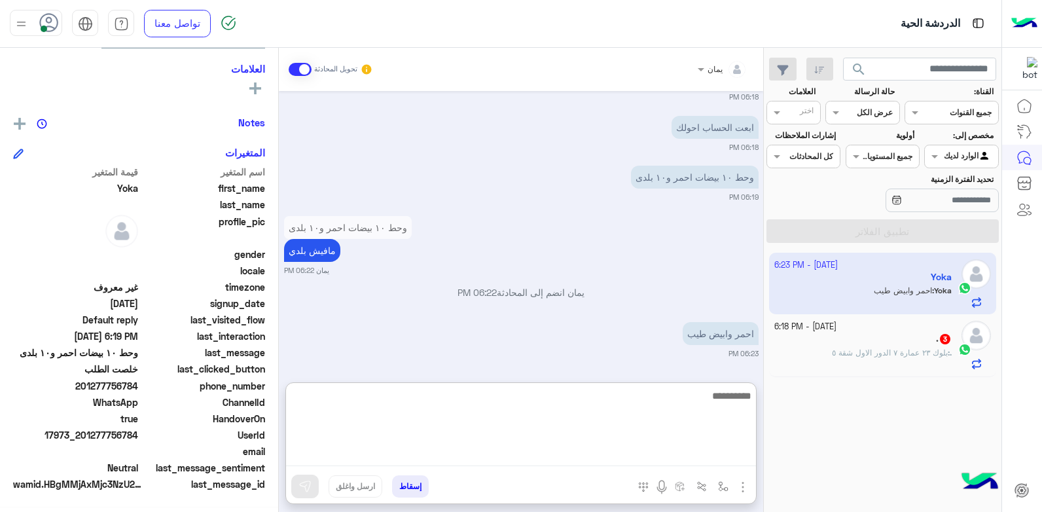
type textarea "*"
click at [683, 399] on textarea "*" at bounding box center [521, 426] width 470 height 79
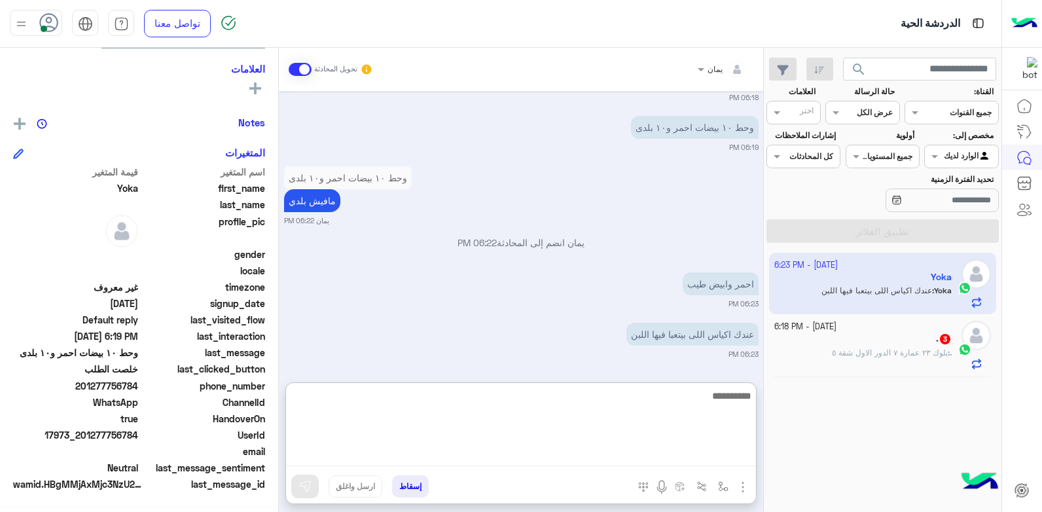
click at [683, 399] on textarea at bounding box center [521, 426] width 470 height 79
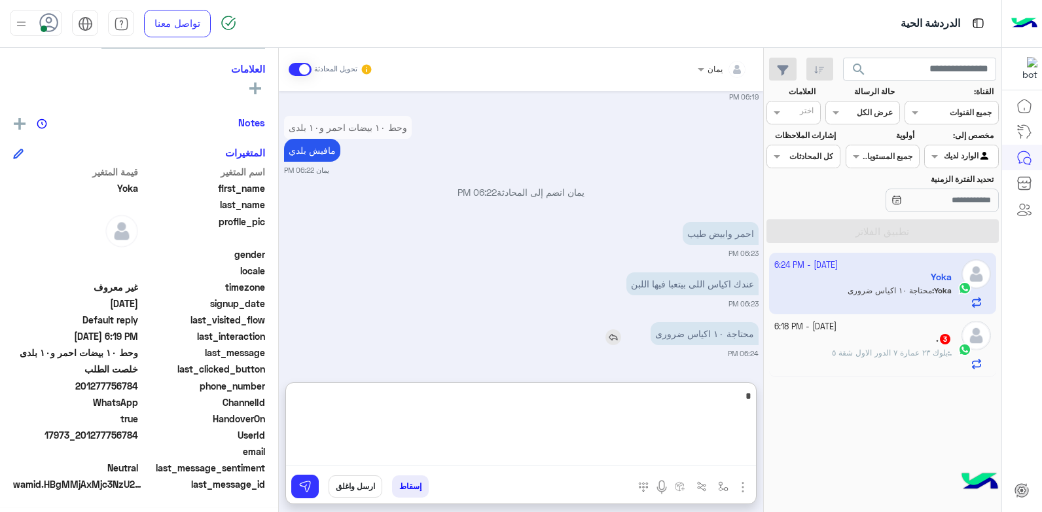
type textarea "*"
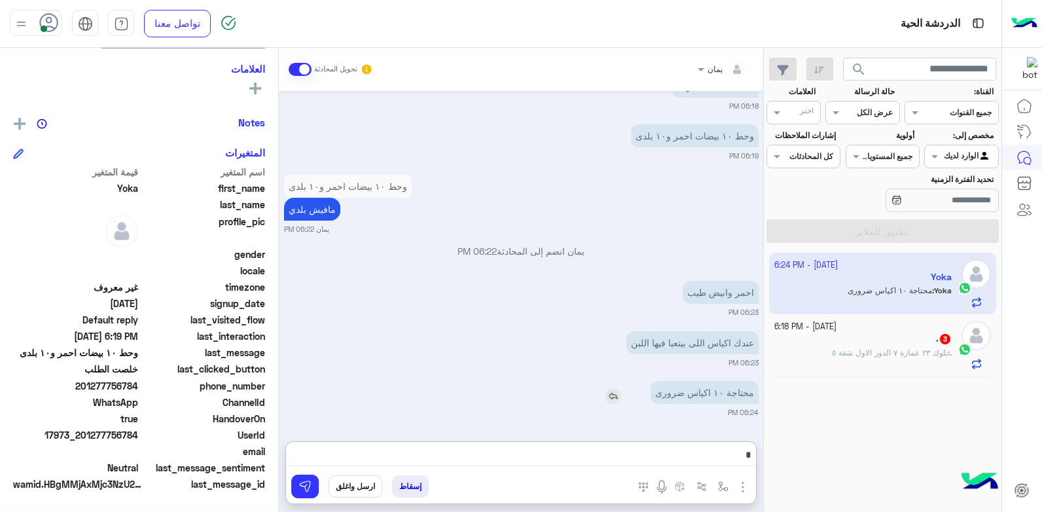
click at [621, 381] on div "محتاجة ١٠ اكياس ضرورى" at bounding box center [667, 392] width 183 height 23
click at [701, 438] on div "يمان تحويل المحادثة Oct 11, 2025 دى خلصان خالد صقر 06:07 PM بسكوت بريك بالشيكول…" at bounding box center [521, 282] width 484 height 469
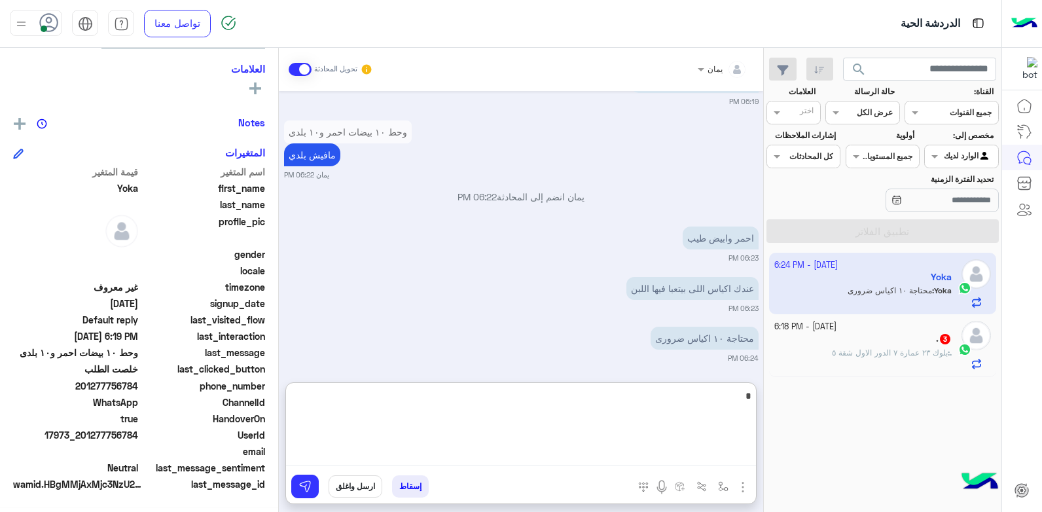
scroll to position [1160, 0]
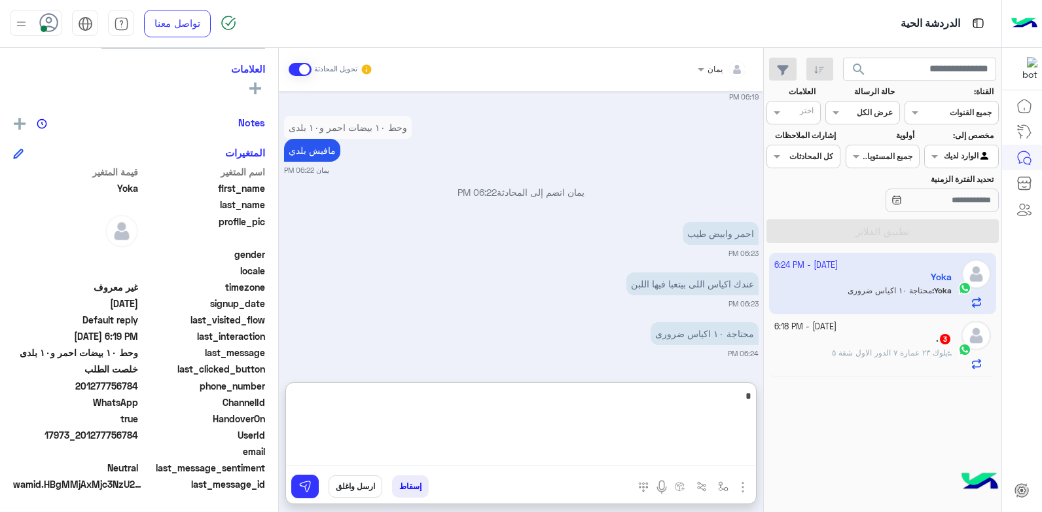
drag, startPoint x: 709, startPoint y: 453, endPoint x: 765, endPoint y: 442, distance: 56.7
click at [765, 442] on mat-drawer-container "search القناة: القناه جميع القنوات حالة الرسالة القناه عرض الكل العلامات اختر م…" at bounding box center [500, 282] width 1001 height 469
type textarea "**********"
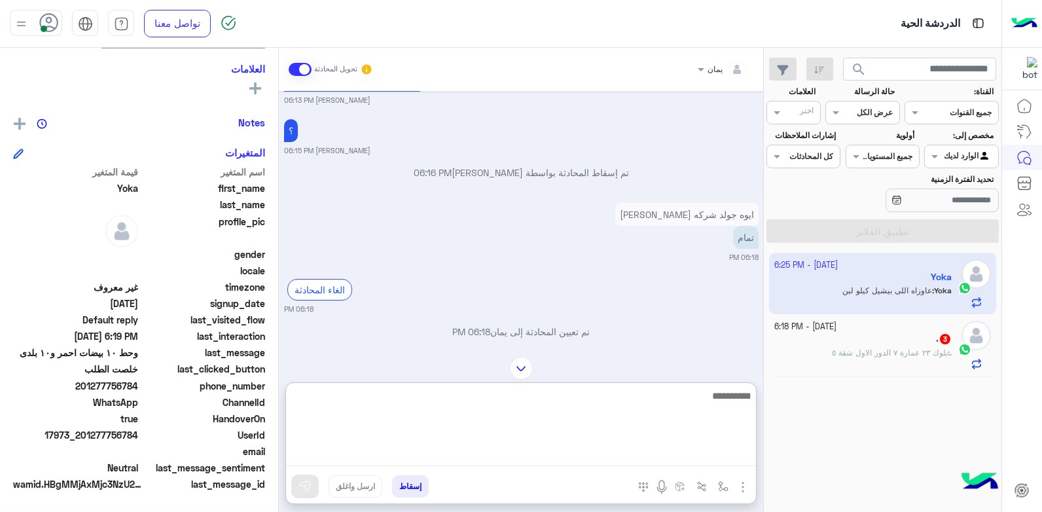
scroll to position [706, 0]
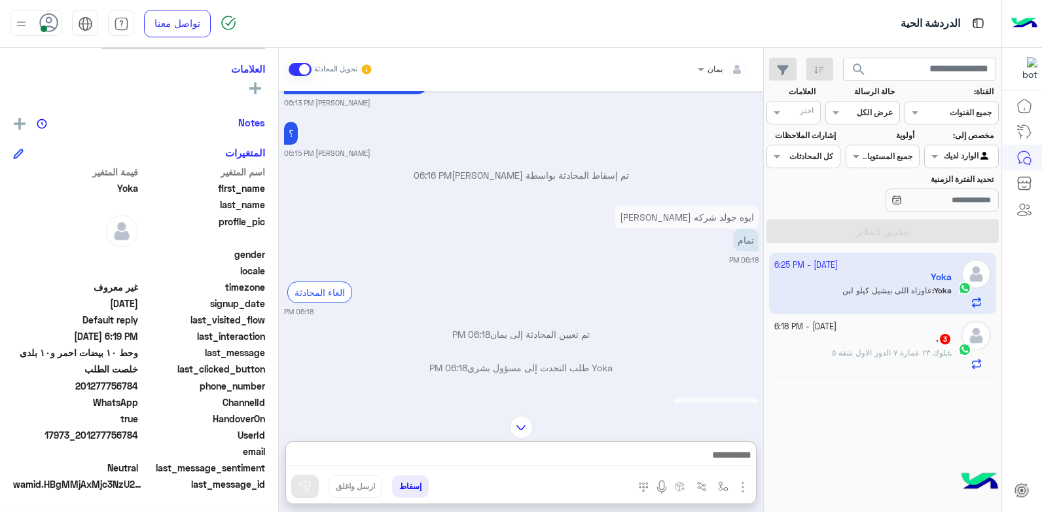
click at [849, 344] on div ". 3" at bounding box center [863, 340] width 178 height 14
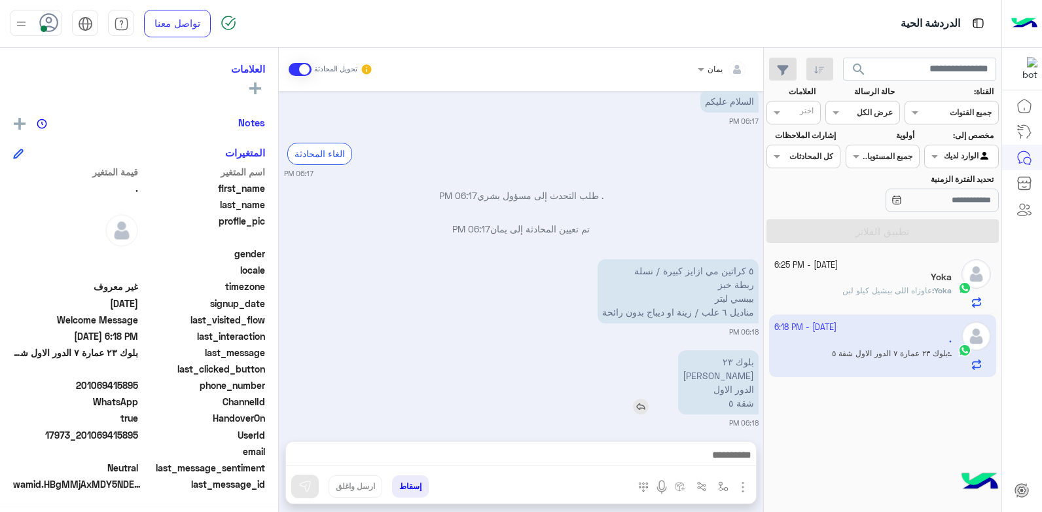
scroll to position [37, 0]
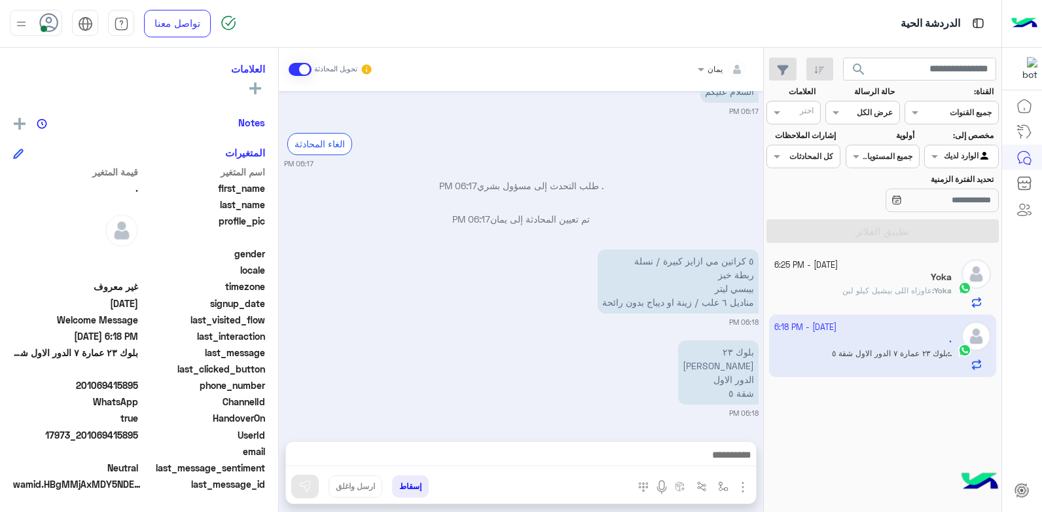
click at [629, 446] on div at bounding box center [521, 458] width 470 height 33
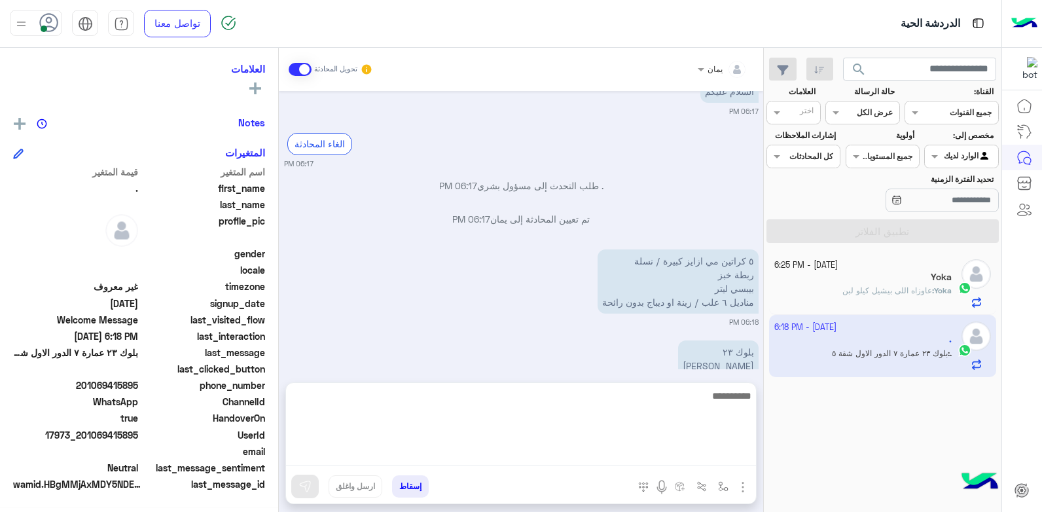
click at [613, 450] on textarea at bounding box center [521, 426] width 470 height 79
type textarea "*"
type textarea "**********"
click at [671, 402] on textarea "**********" at bounding box center [521, 426] width 470 height 79
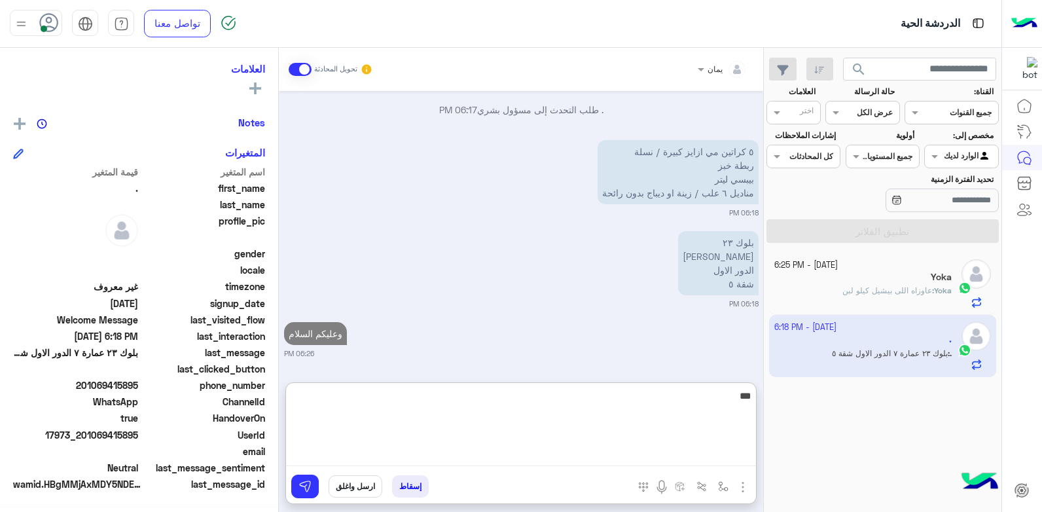
type textarea "****"
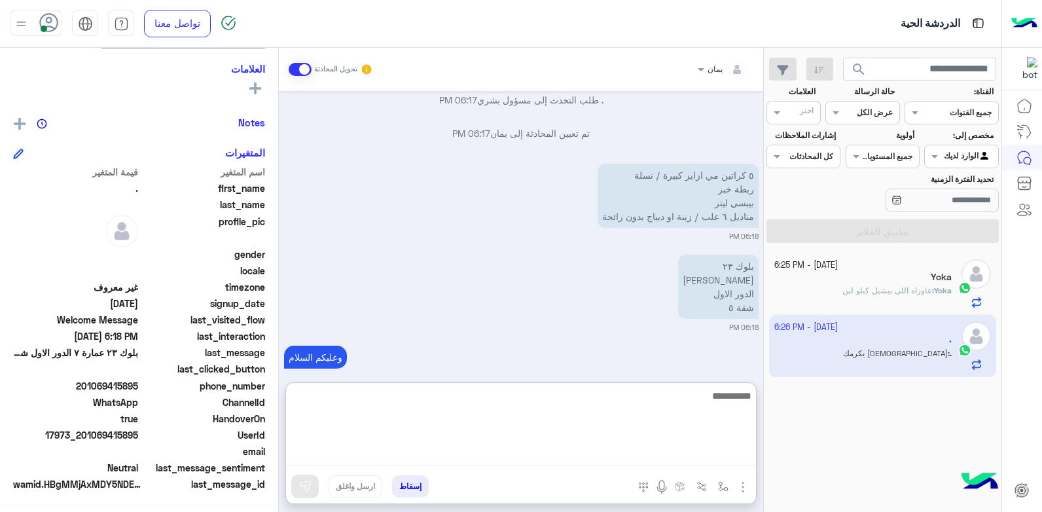
scroll to position [280, 0]
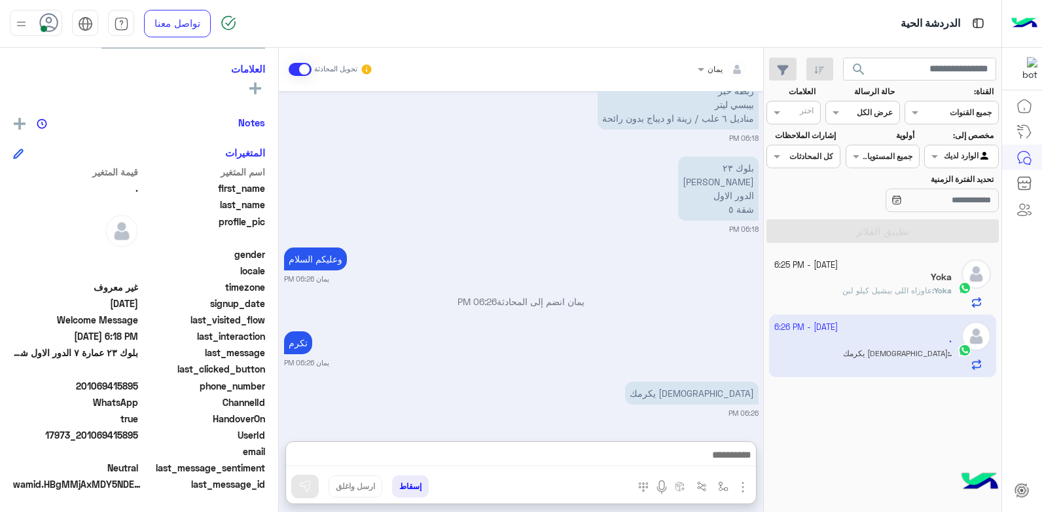
click at [836, 283] on div "Yoka" at bounding box center [863, 279] width 178 height 14
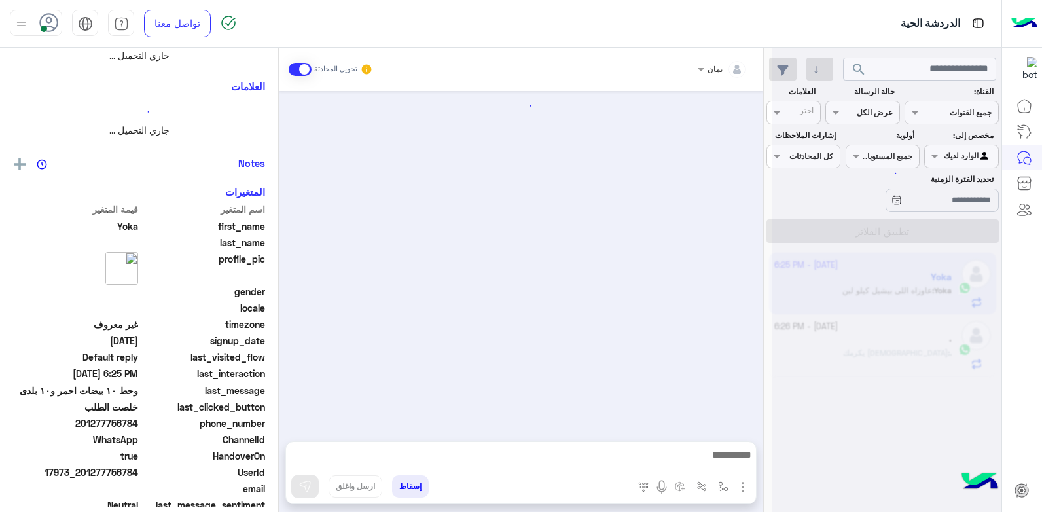
scroll to position [285, 0]
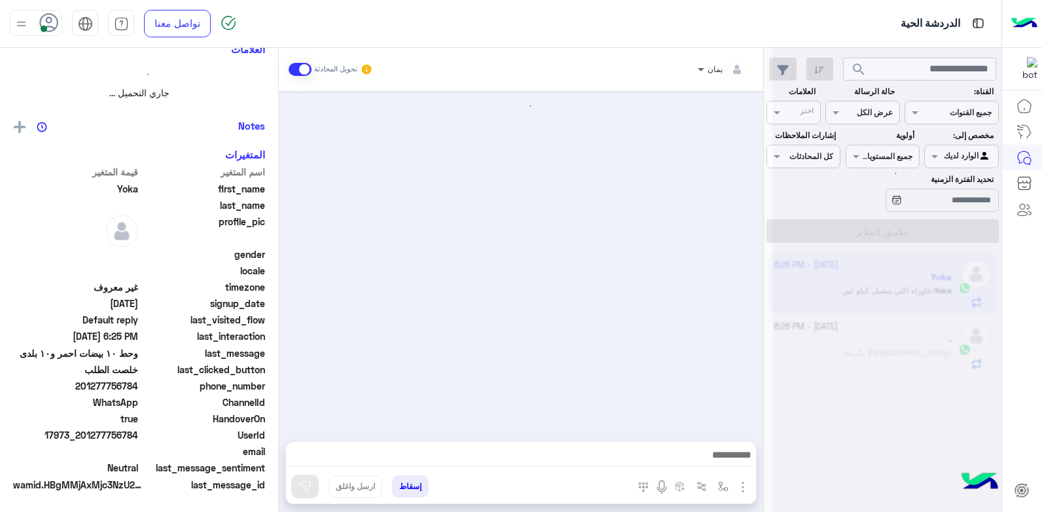
click at [703, 67] on span at bounding box center [699, 69] width 16 height 14
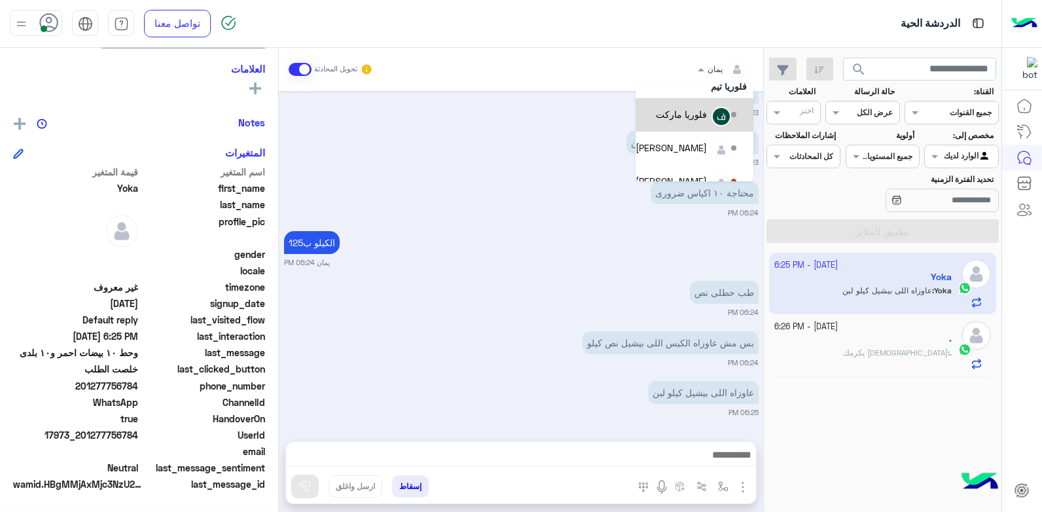
scroll to position [65, 0]
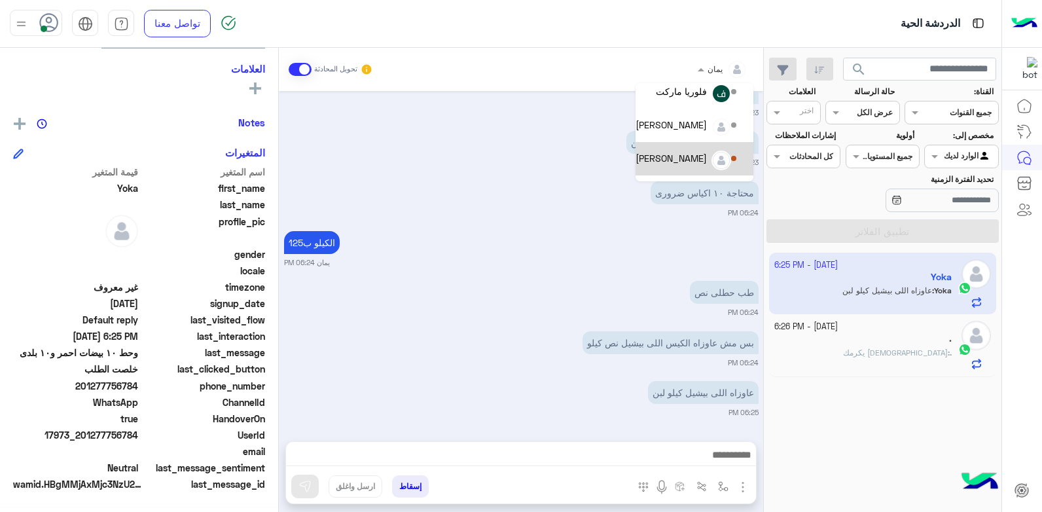
click at [700, 160] on div "خالد صقر" at bounding box center [670, 158] width 71 height 14
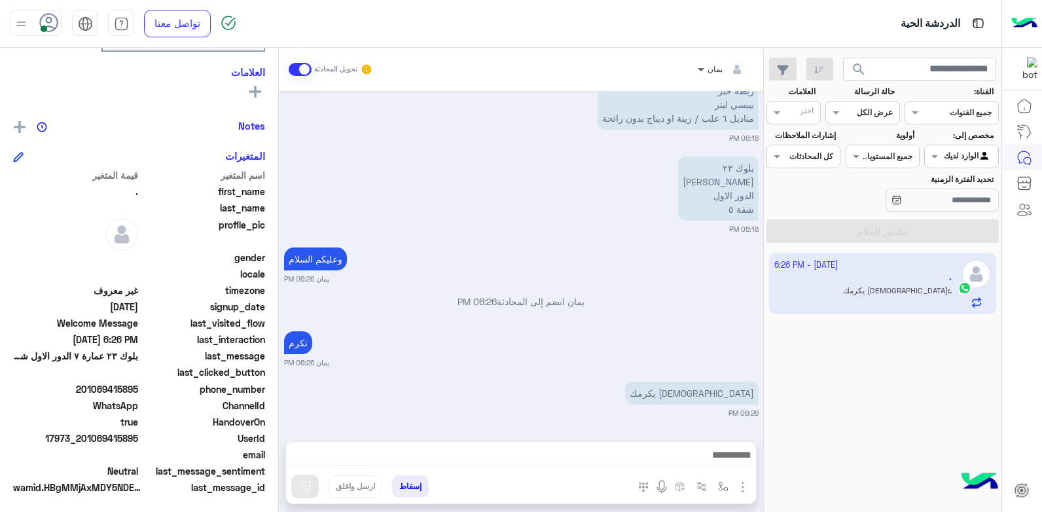
scroll to position [248, 0]
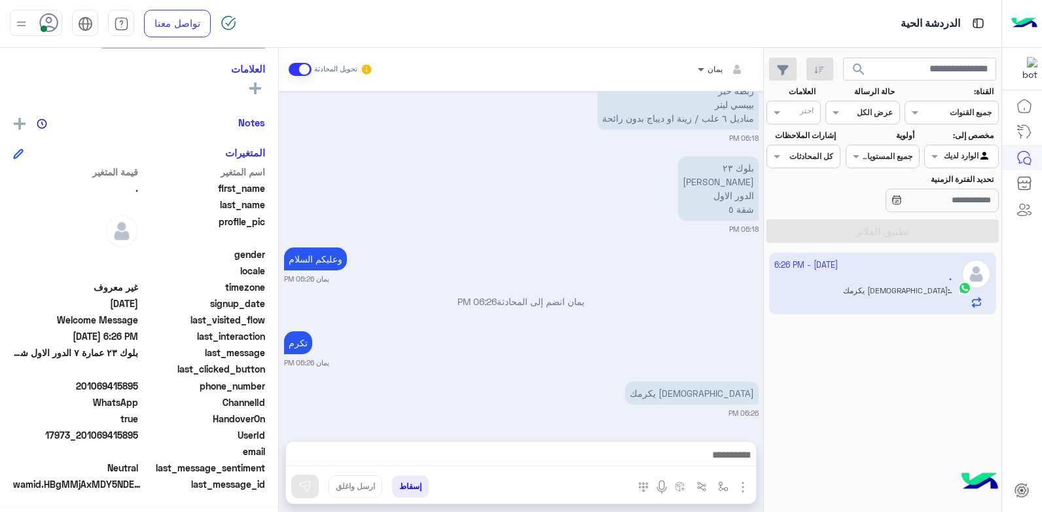
click at [697, 66] on span at bounding box center [699, 69] width 16 height 14
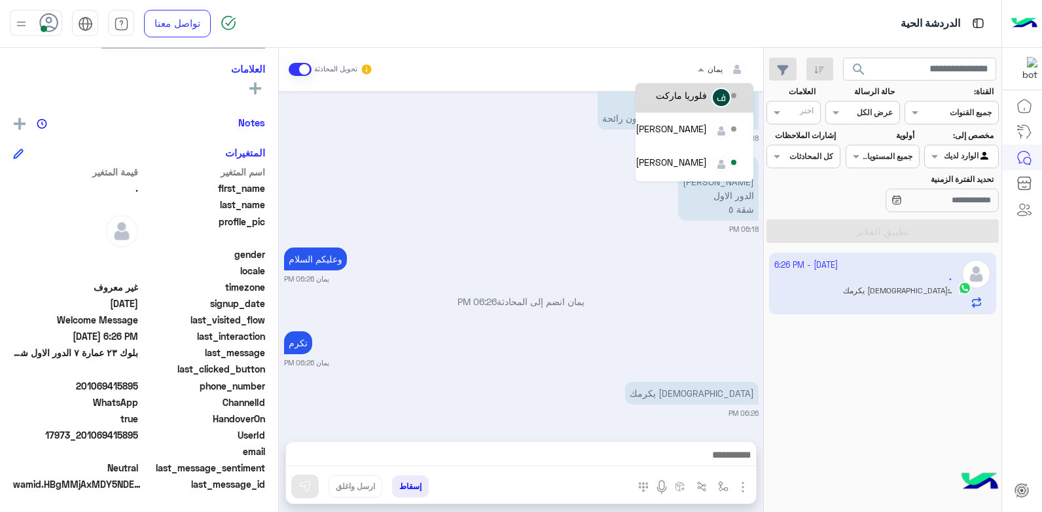
scroll to position [151, 0]
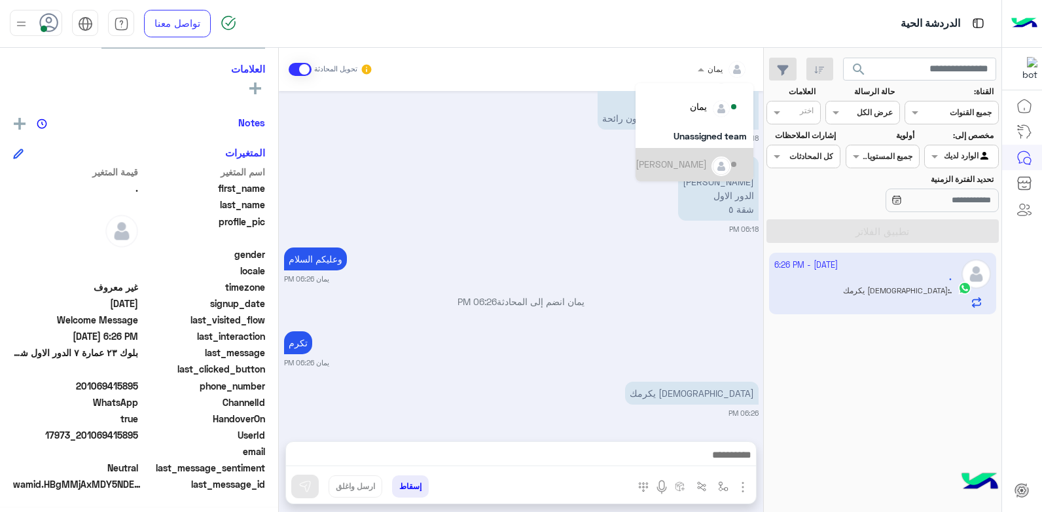
drag, startPoint x: 689, startPoint y: 319, endPoint x: 734, endPoint y: 309, distance: 46.4
click at [689, 319] on div "Oct 11, 2025 السلام عليكم 06:17 PM الغاء المحادثة 06:17 PM . طلب التحدث إلى مسؤ…" at bounding box center [521, 259] width 484 height 337
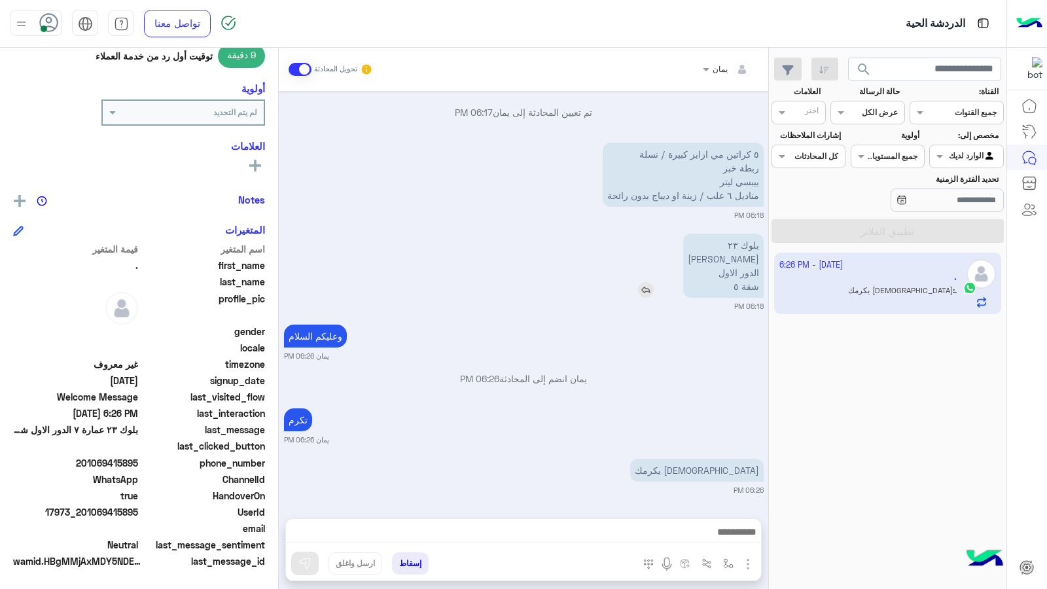
scroll to position [171, 0]
click at [938, 155] on span at bounding box center [938, 156] width 16 height 14
click at [943, 206] on b "الوارد لديك" at bounding box center [963, 207] width 41 height 11
click at [935, 155] on span at bounding box center [938, 156] width 16 height 14
click at [945, 191] on div "غير معينة" at bounding box center [966, 183] width 74 height 26
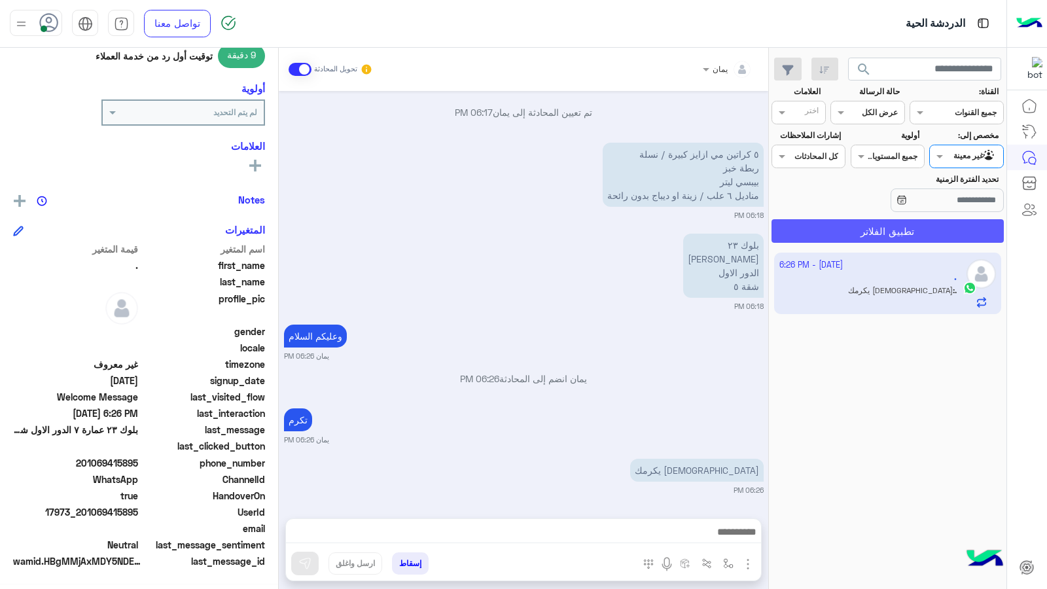
click at [891, 226] on button "تطبيق الفلاتر" at bounding box center [888, 231] width 232 height 24
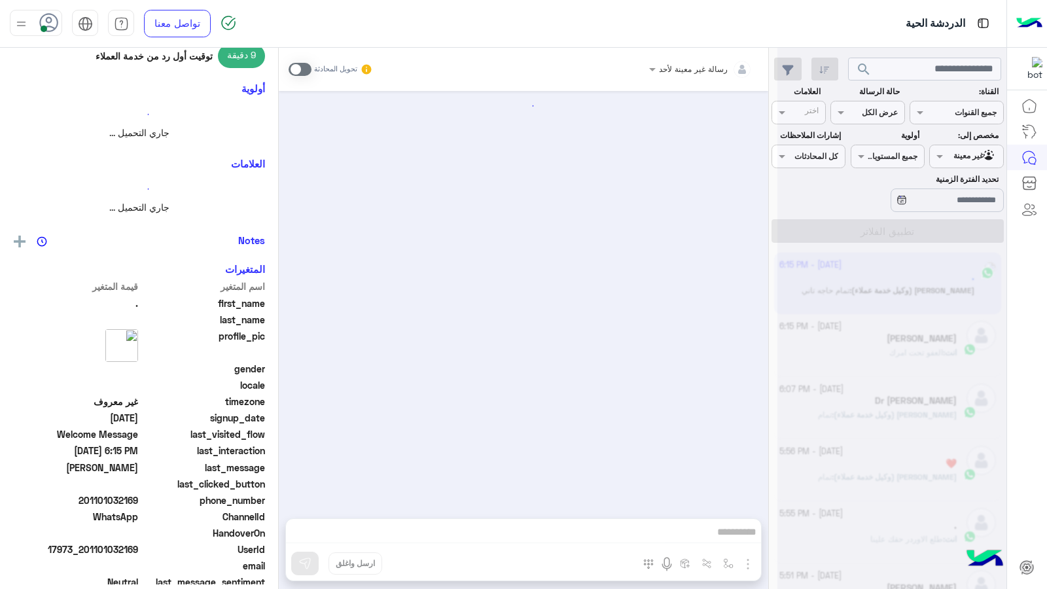
scroll to position [1128, 0]
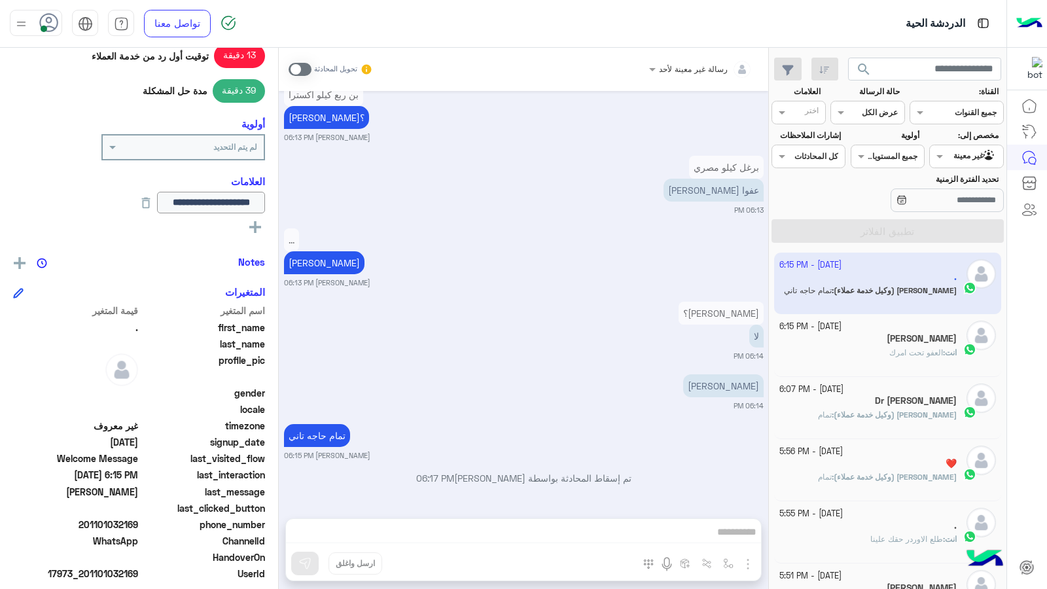
click at [842, 337] on div "sameh kafafi" at bounding box center [868, 340] width 178 height 14
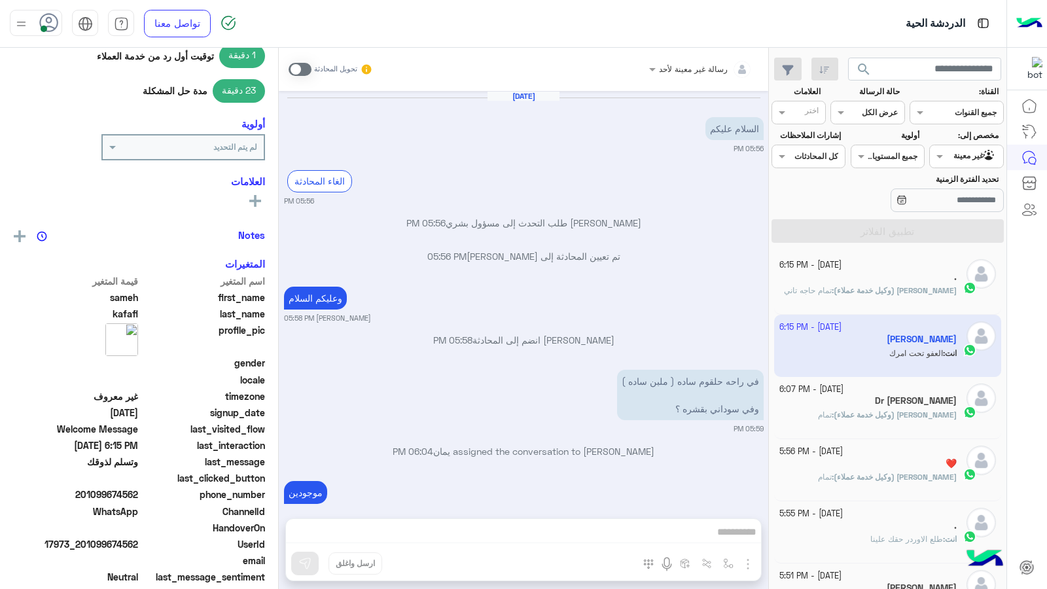
scroll to position [746, 0]
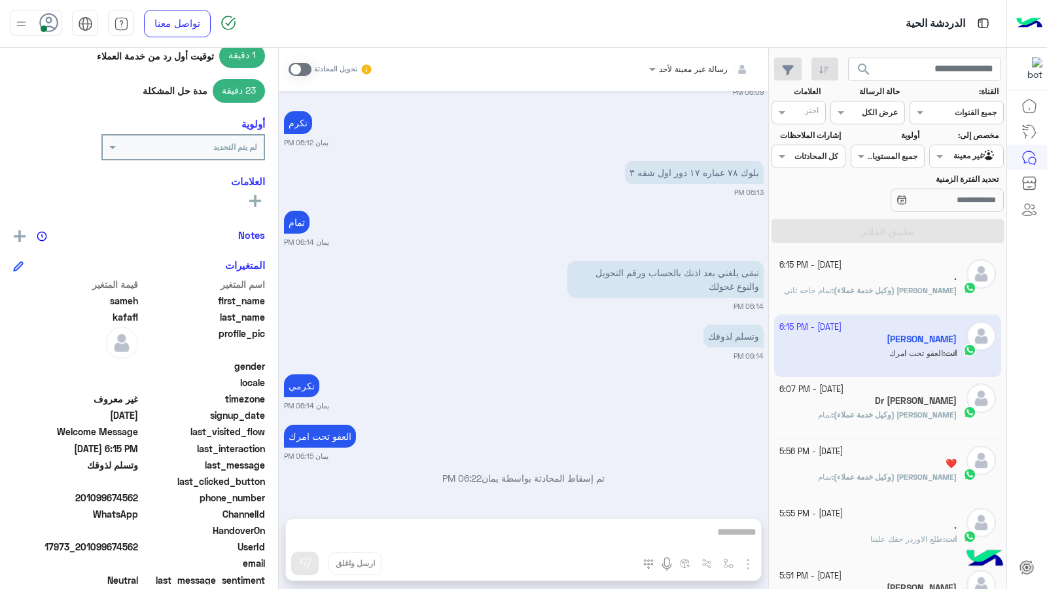
click at [634, 511] on div "رسالة غير معينة لأحد تحويل المحادثة Oct 11, 2025 السلام عليكم 05:56 PM الغاء ال…" at bounding box center [524, 321] width 490 height 546
click at [603, 511] on div "رسالة غير معينة لأحد تحويل المحادثة Oct 11, 2025 السلام عليكم 05:56 PM الغاء ال…" at bounding box center [524, 321] width 490 height 546
click at [298, 70] on span at bounding box center [300, 69] width 23 height 13
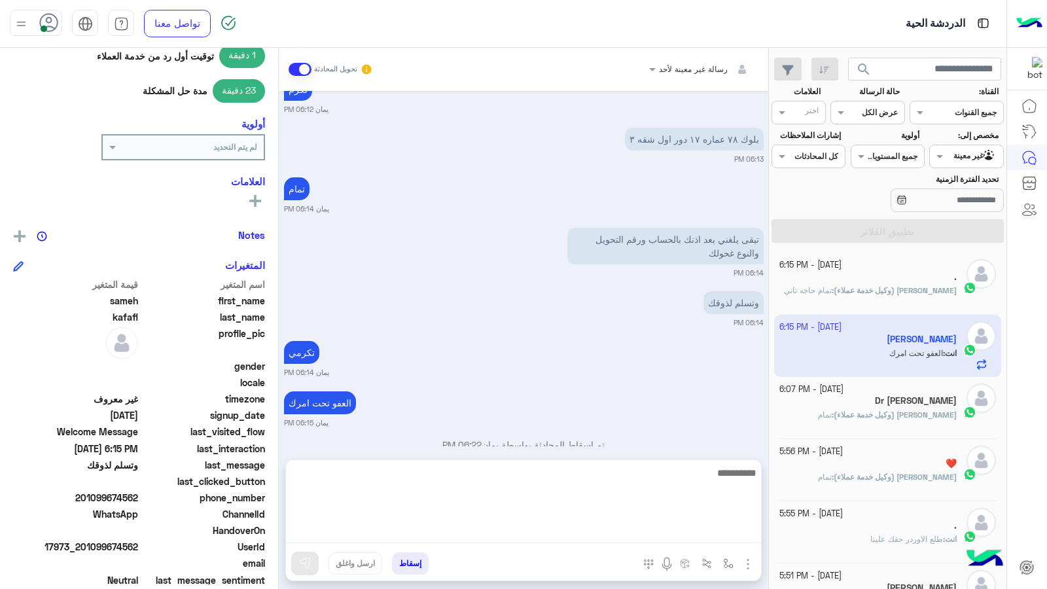
click at [668, 511] on textarea at bounding box center [523, 504] width 475 height 79
type textarea "**********"
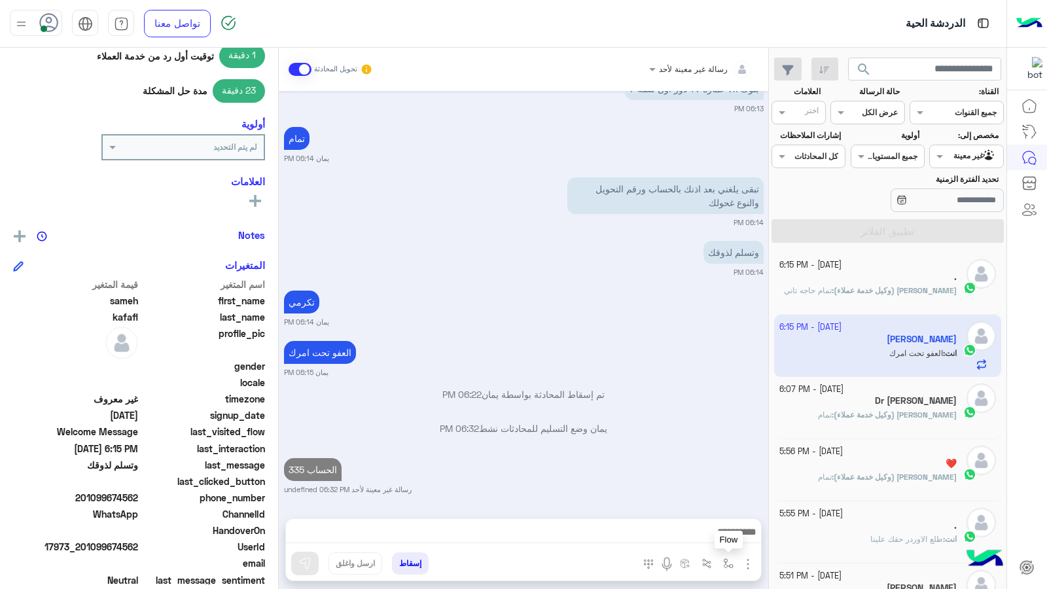
click at [728, 511] on button "button" at bounding box center [729, 563] width 22 height 22
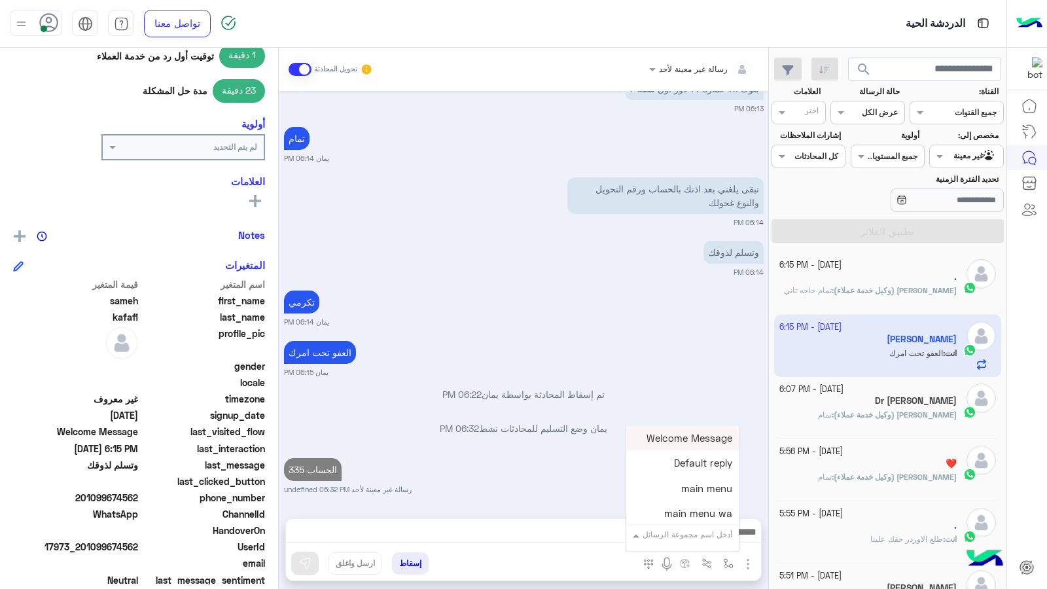
click at [693, 511] on div "أدخل اسم مجموعة الرسائل" at bounding box center [682, 535] width 113 height 24
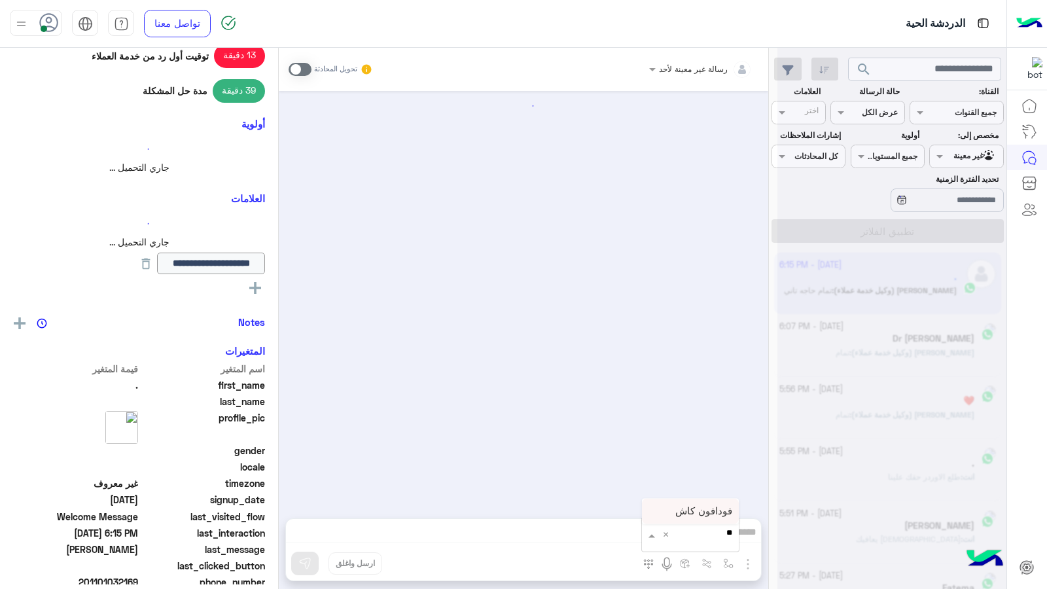
scroll to position [1128, 0]
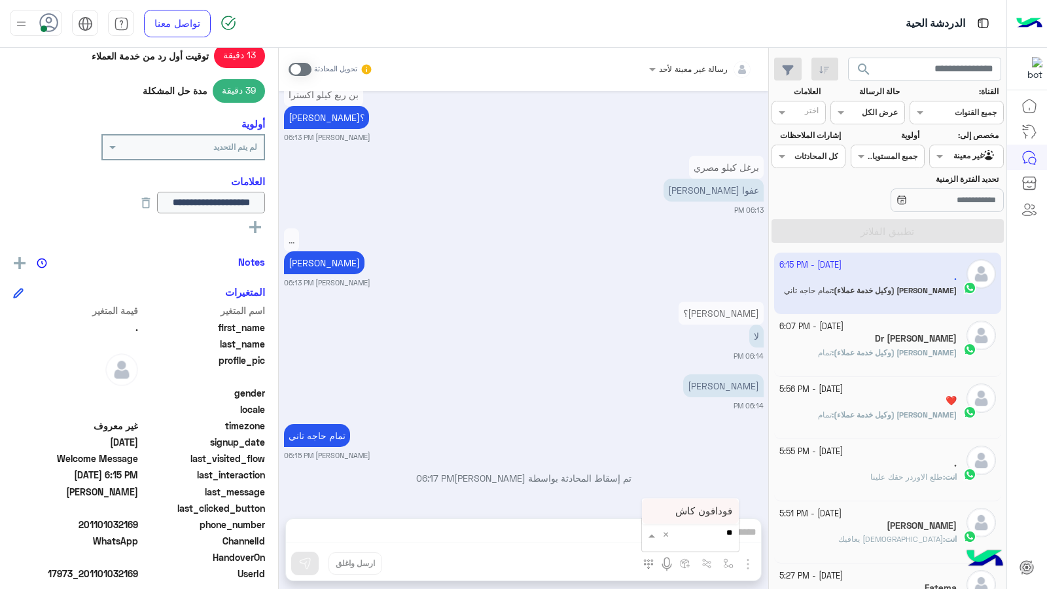
type input "*"
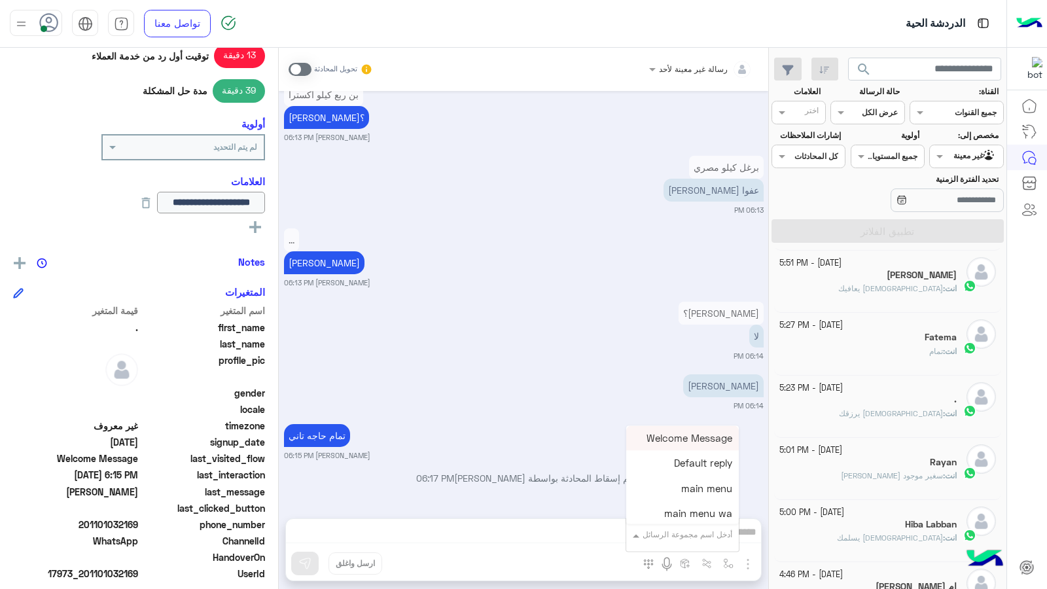
scroll to position [262, 0]
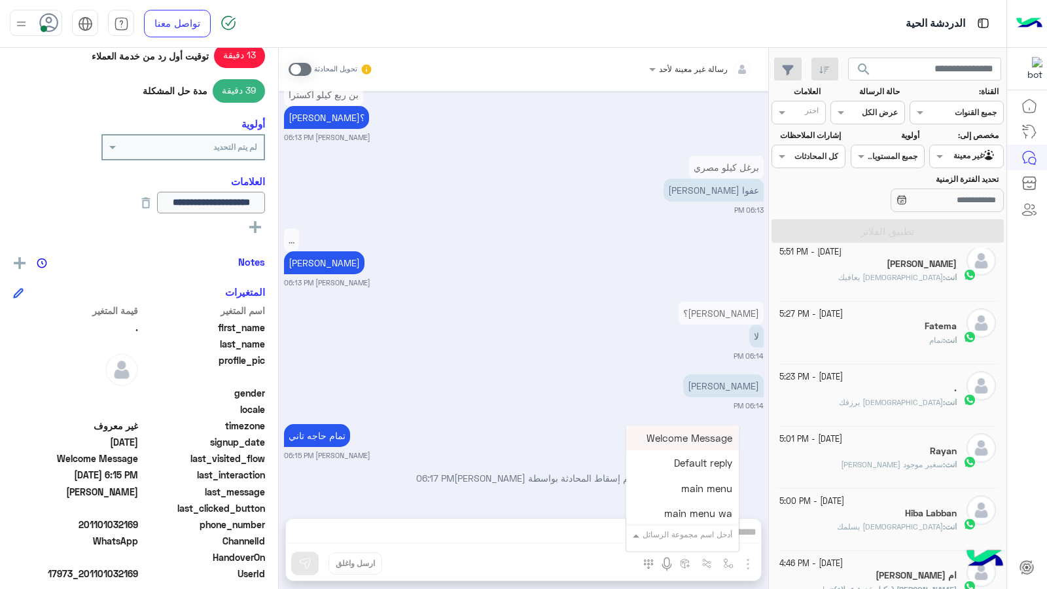
click at [597, 303] on div "الحموي؟ لا 06:14 PM" at bounding box center [524, 329] width 480 height 63
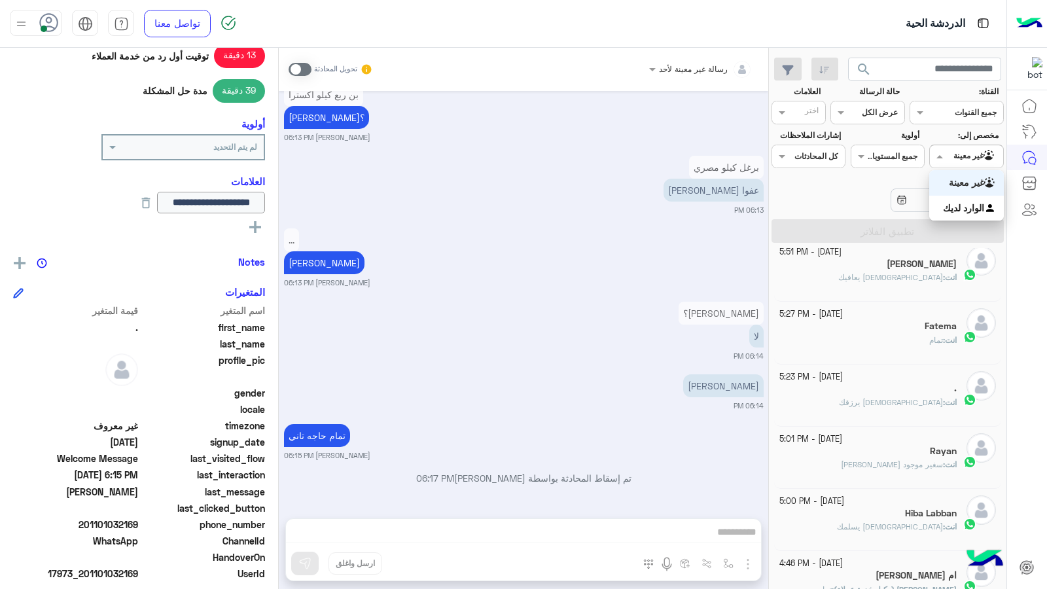
click at [937, 152] on span at bounding box center [938, 156] width 16 height 14
drag, startPoint x: 953, startPoint y: 204, endPoint x: 914, endPoint y: 217, distance: 40.8
click at [952, 204] on b "الوارد لديك" at bounding box center [963, 207] width 41 height 11
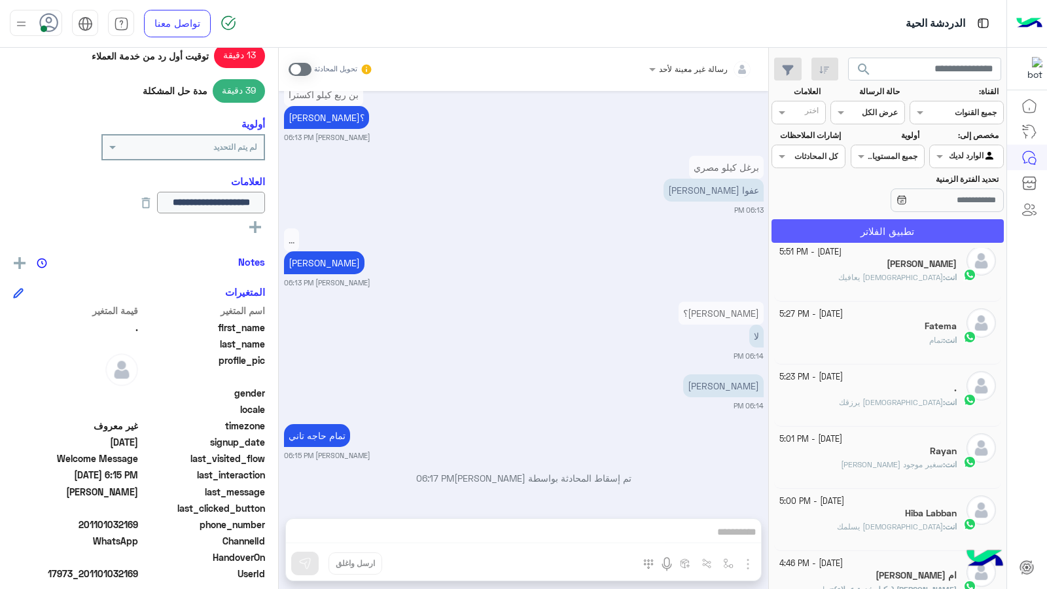
click at [890, 224] on button "تطبيق الفلاتر" at bounding box center [888, 231] width 232 height 24
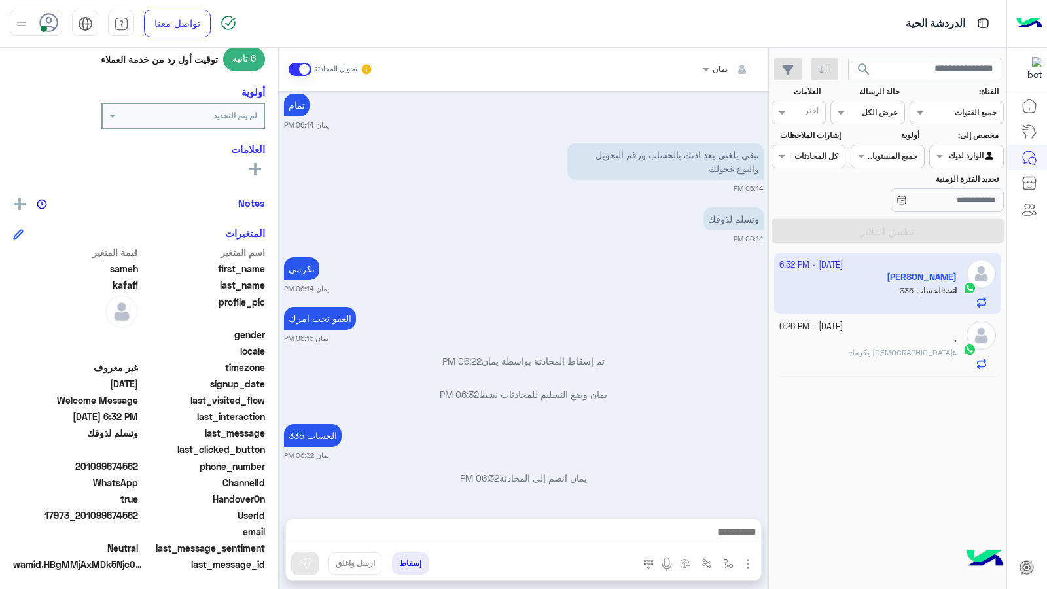
scroll to position [171, 0]
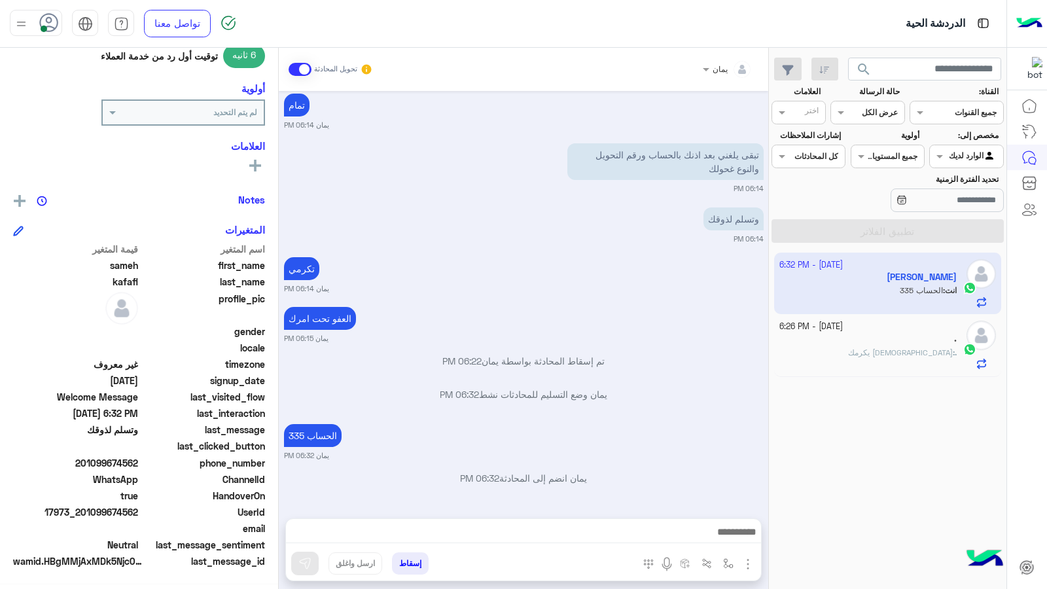
click at [555, 502] on div "Oct 11, 2025 تم تعيين المحادثة إلى خالد صقر 05:56 PM وعليكم السلام خالد صقر 05:…" at bounding box center [524, 298] width 490 height 414
drag, startPoint x: 555, startPoint y: 520, endPoint x: 706, endPoint y: 545, distance: 153.2
click at [556, 511] on div at bounding box center [523, 535] width 475 height 33
click at [730, 511] on img "button" at bounding box center [728, 563] width 10 height 10
click at [658, 511] on div at bounding box center [682, 532] width 113 height 12
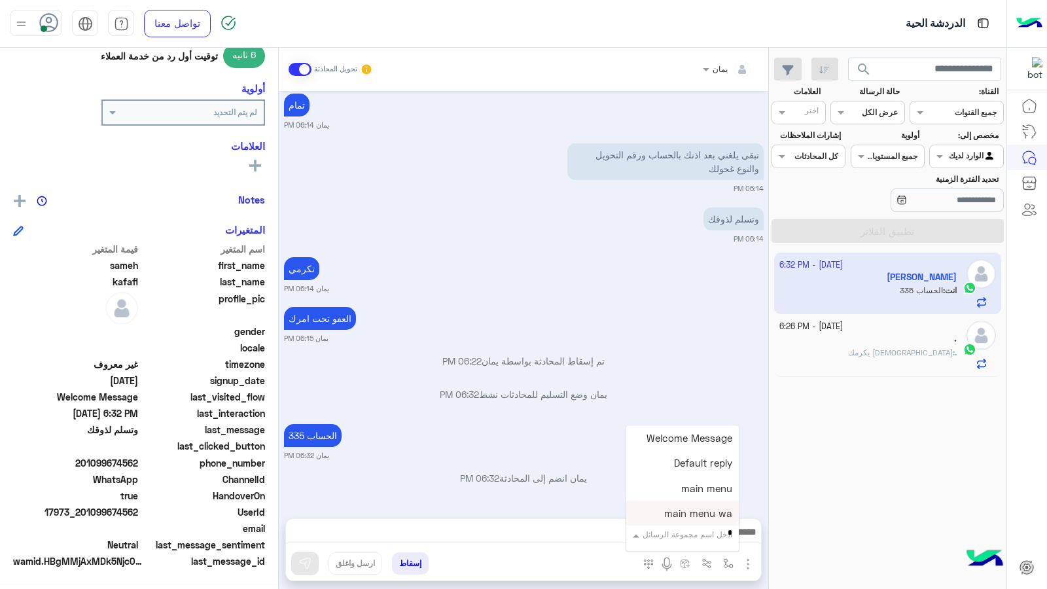
type input "**"
type textarea "**********"
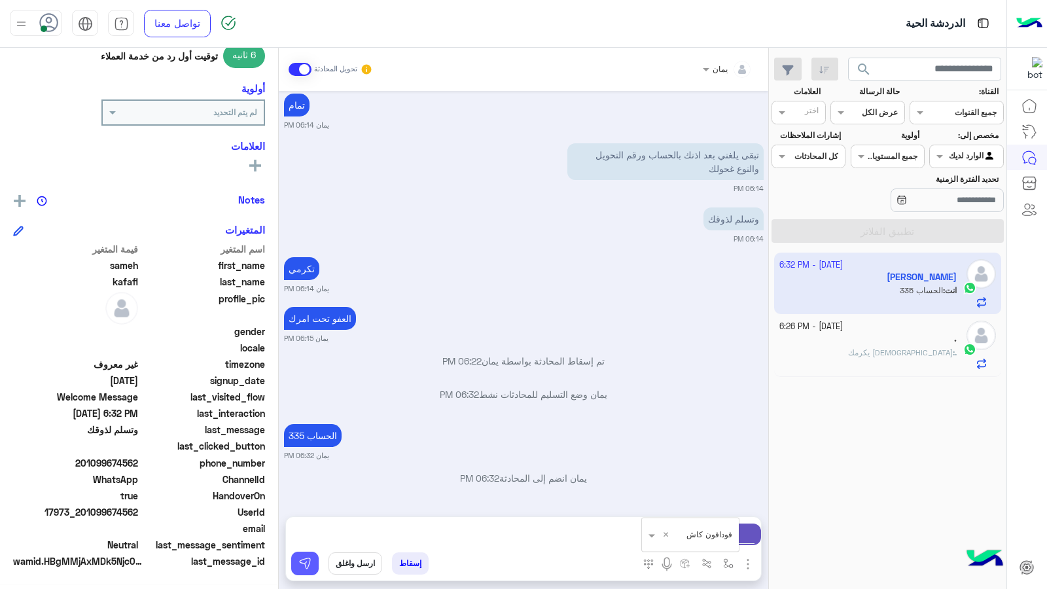
click at [296, 511] on button at bounding box center [304, 564] width 27 height 24
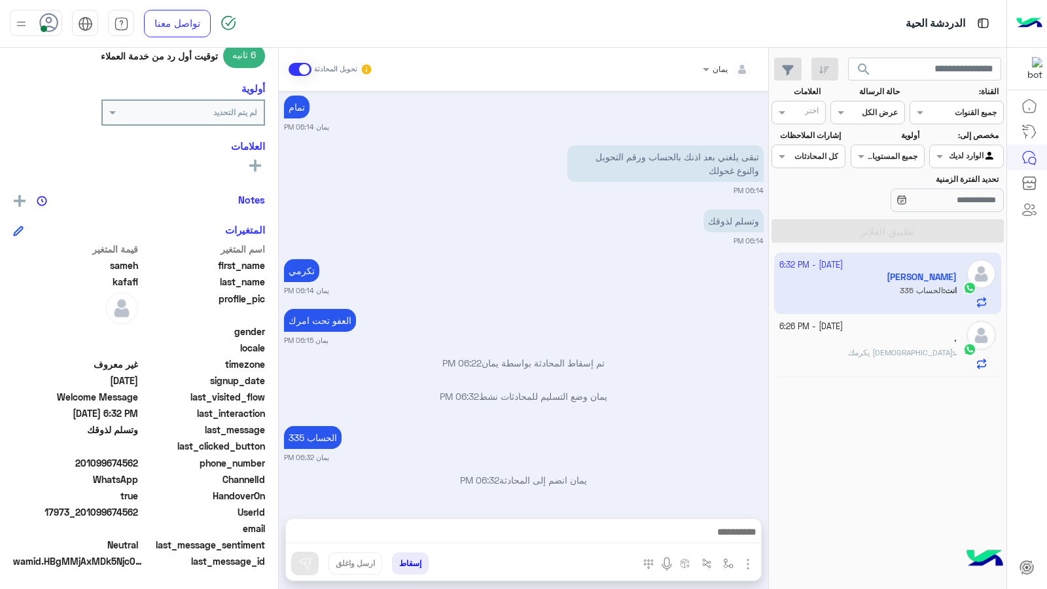
scroll to position [728, 0]
click at [844, 352] on div ". : الله يكرمك" at bounding box center [868, 358] width 178 height 23
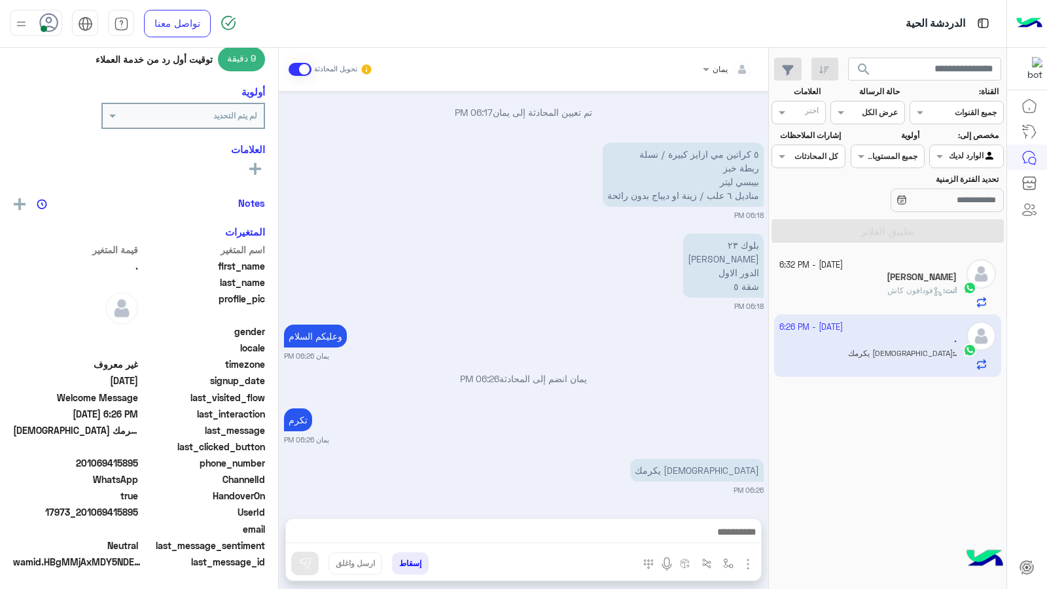
scroll to position [171, 0]
click at [882, 281] on div "sameh kafafi" at bounding box center [868, 279] width 178 height 14
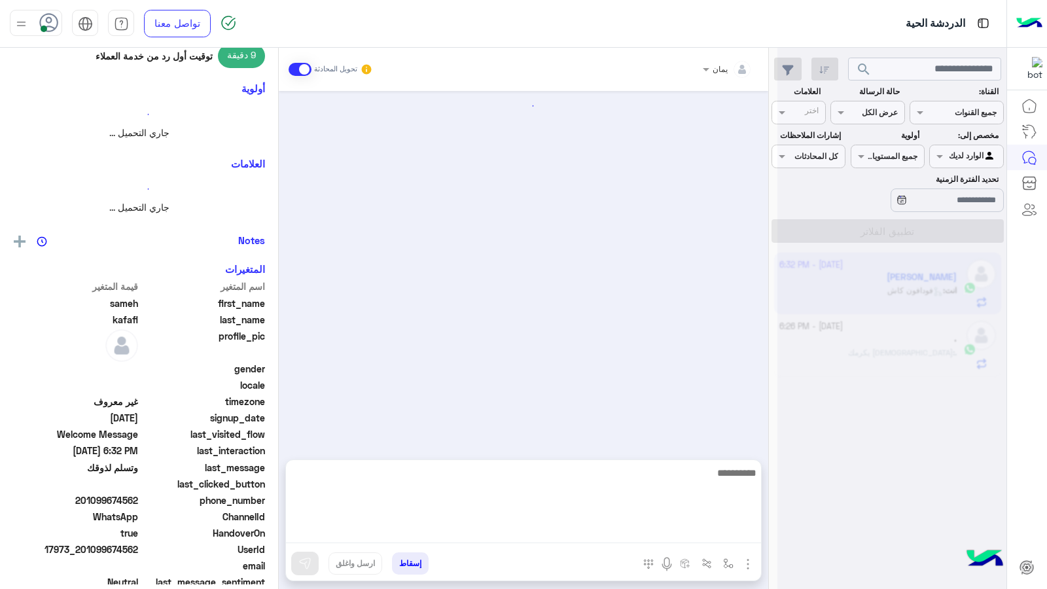
click at [624, 511] on textarea at bounding box center [523, 504] width 475 height 79
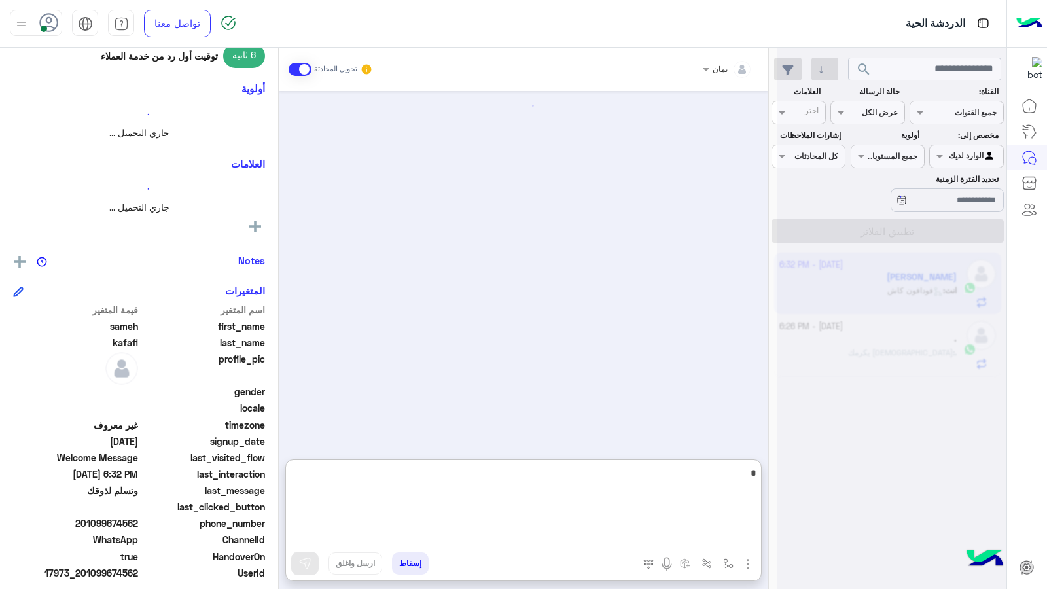
scroll to position [817, 0]
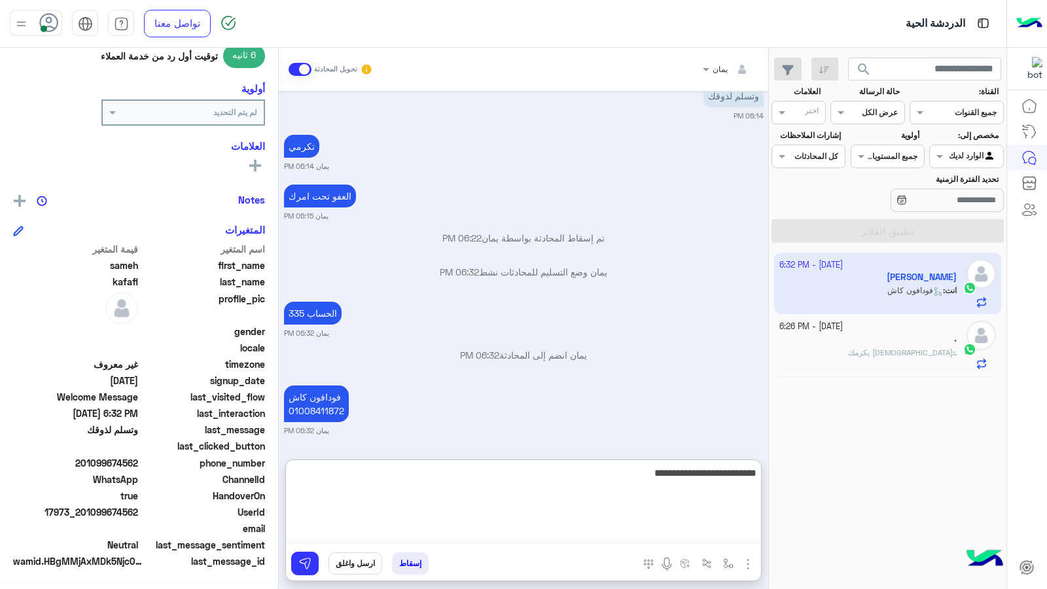
type textarea "**********"
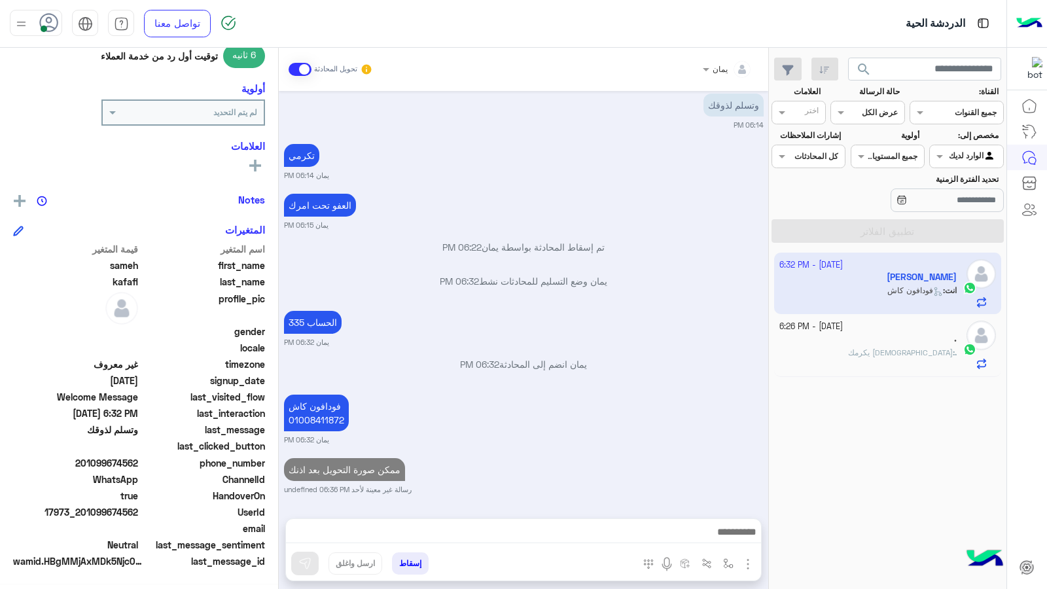
click at [829, 336] on div "." at bounding box center [868, 340] width 178 height 14
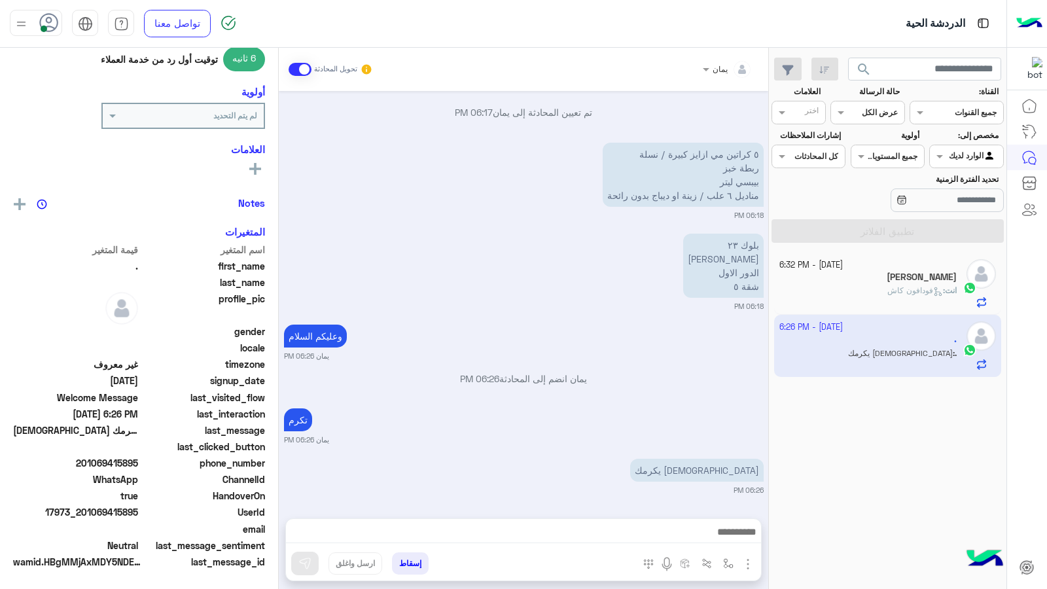
scroll to position [171, 0]
click at [850, 280] on div "sameh kafafi 2" at bounding box center [868, 279] width 178 height 14
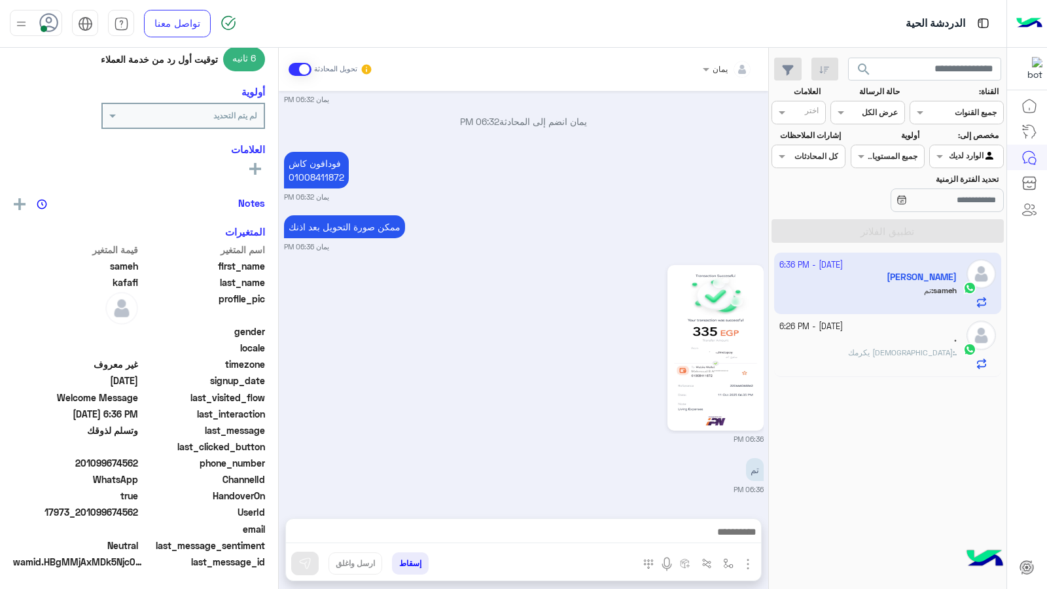
scroll to position [171, 0]
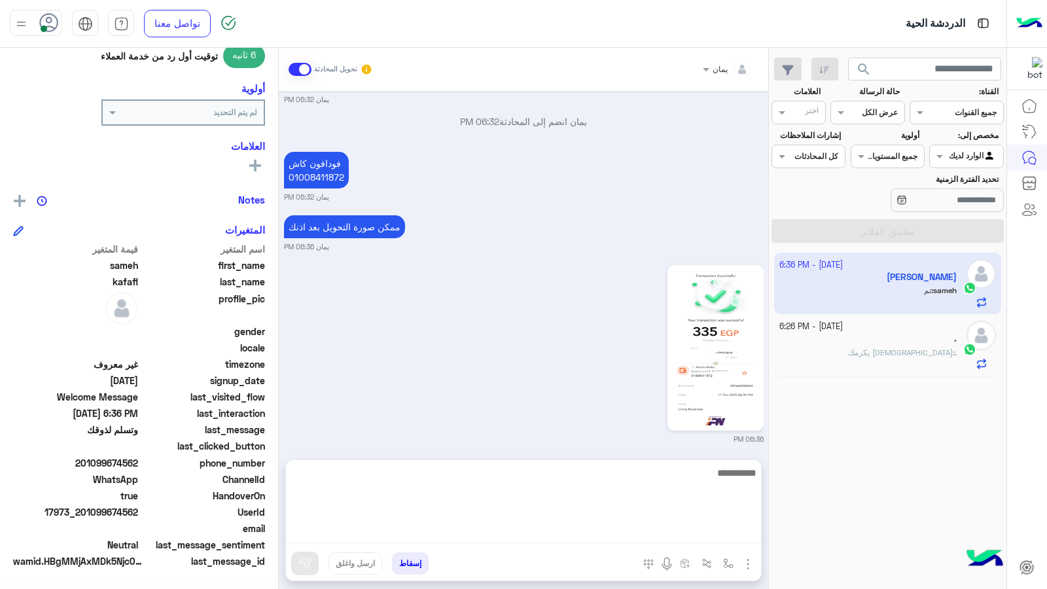
click at [612, 511] on textarea at bounding box center [523, 504] width 475 height 79
type textarea "****"
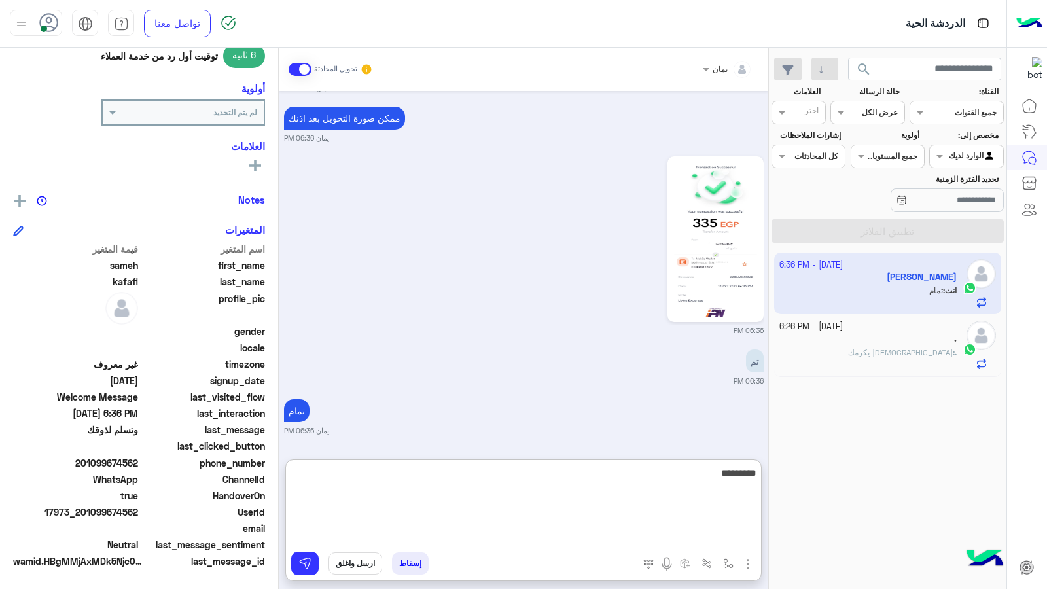
type textarea "**********"
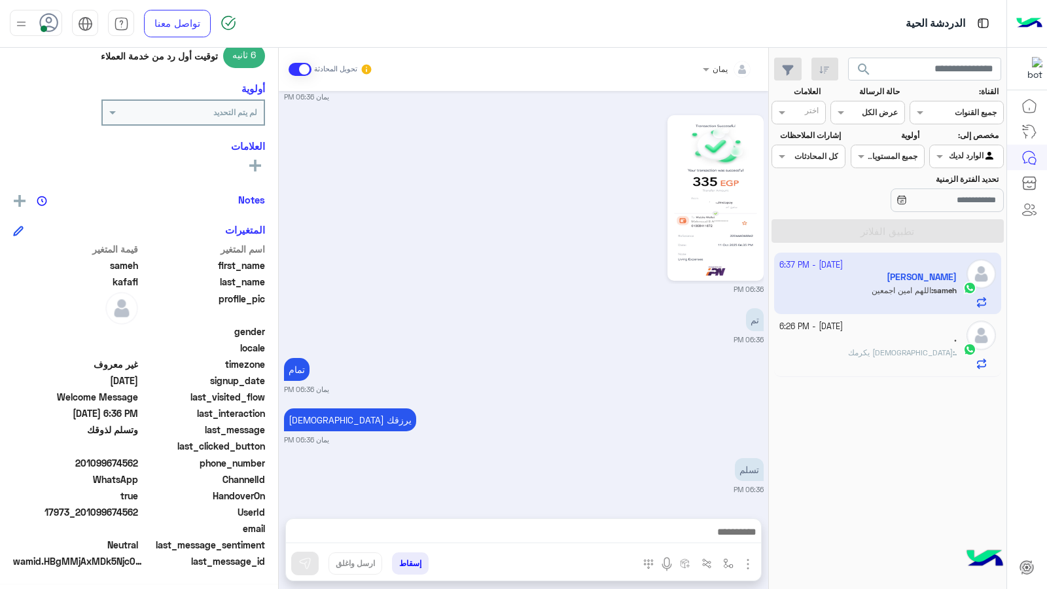
scroll to position [1089, 0]
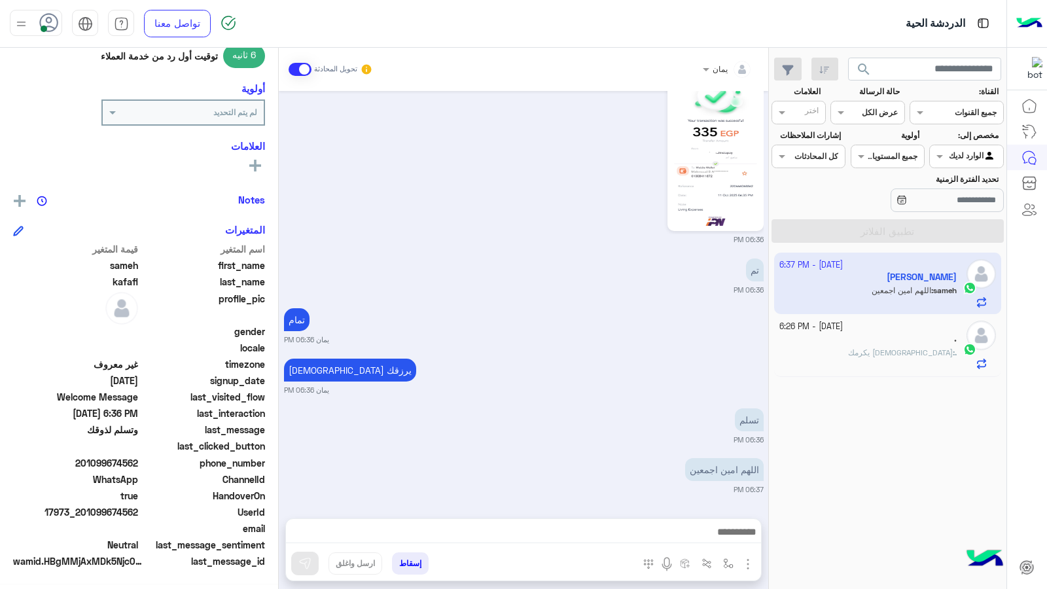
click at [410, 511] on button "إسقاط" at bounding box center [410, 563] width 37 height 22
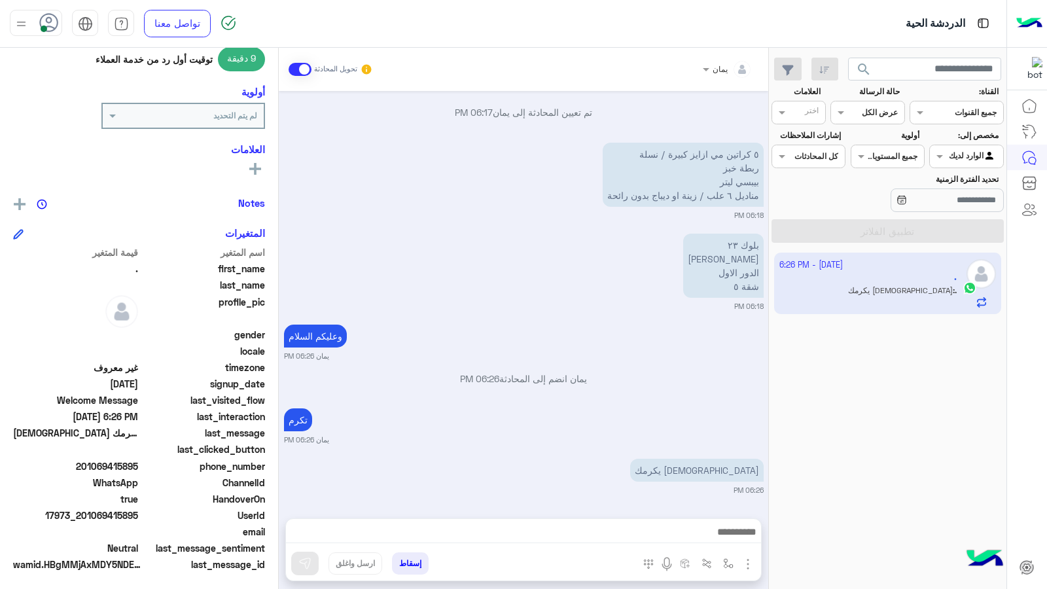
scroll to position [171, 0]
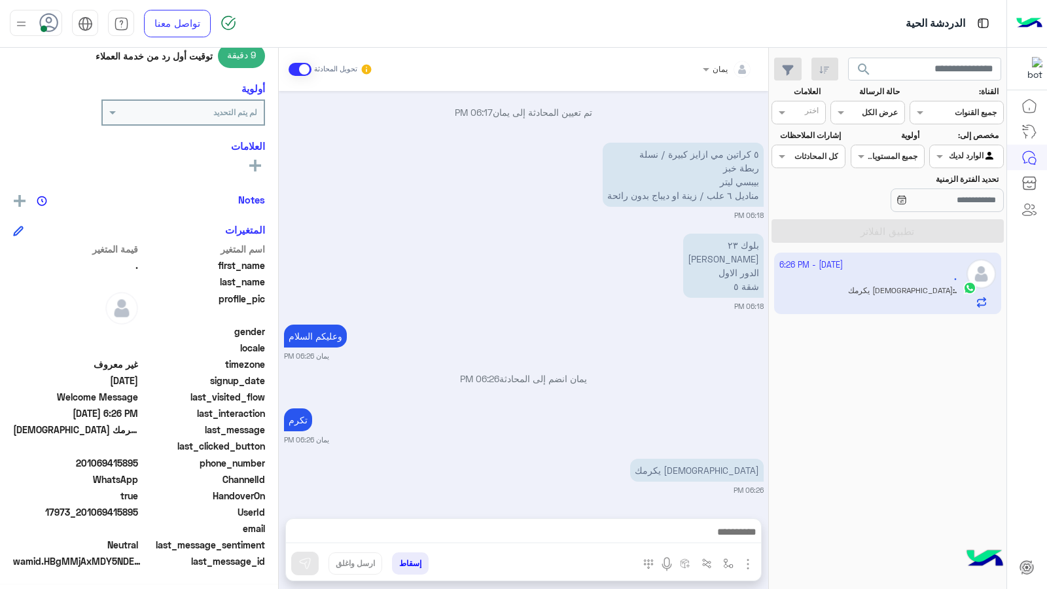
click at [559, 14] on div "الدردشة الحية" at bounding box center [671, 23] width 671 height 47
drag, startPoint x: 514, startPoint y: 18, endPoint x: 528, endPoint y: 115, distance: 98.5
click at [528, 115] on div "الدردشة الحية تواصل معنا مركز المساعدة عربي English search القناة: القناه جميع …" at bounding box center [503, 294] width 1007 height 589
click at [398, 22] on div "الدردشة الحية" at bounding box center [671, 23] width 671 height 47
drag, startPoint x: 846, startPoint y: 401, endPoint x: 834, endPoint y: 405, distance: 12.6
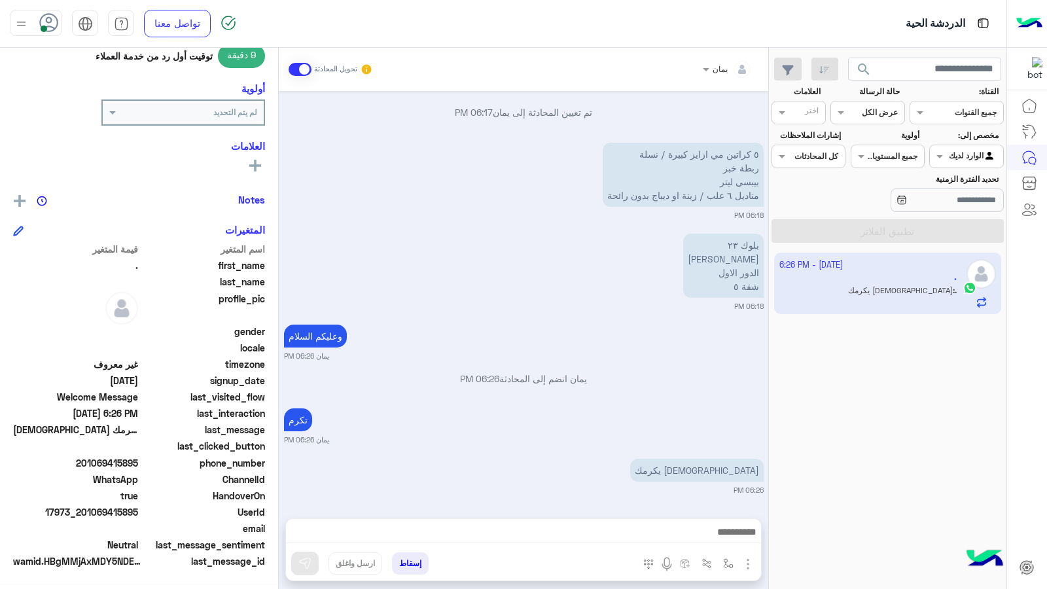
click at [846, 401] on div "11 October - 6:26 PM . . : الله يكرمك" at bounding box center [888, 421] width 238 height 346
drag, startPoint x: 456, startPoint y: 21, endPoint x: 870, endPoint y: 459, distance: 603.2
click at [452, 120] on div "الدردشة الحية تواصل معنا مركز المساعدة عربي English search القناة: القناه جميع …" at bounding box center [503, 294] width 1007 height 589
click at [551, 3] on div "الدردشة الحية" at bounding box center [671, 23] width 671 height 47
drag, startPoint x: 545, startPoint y: 12, endPoint x: 567, endPoint y: 35, distance: 31.9
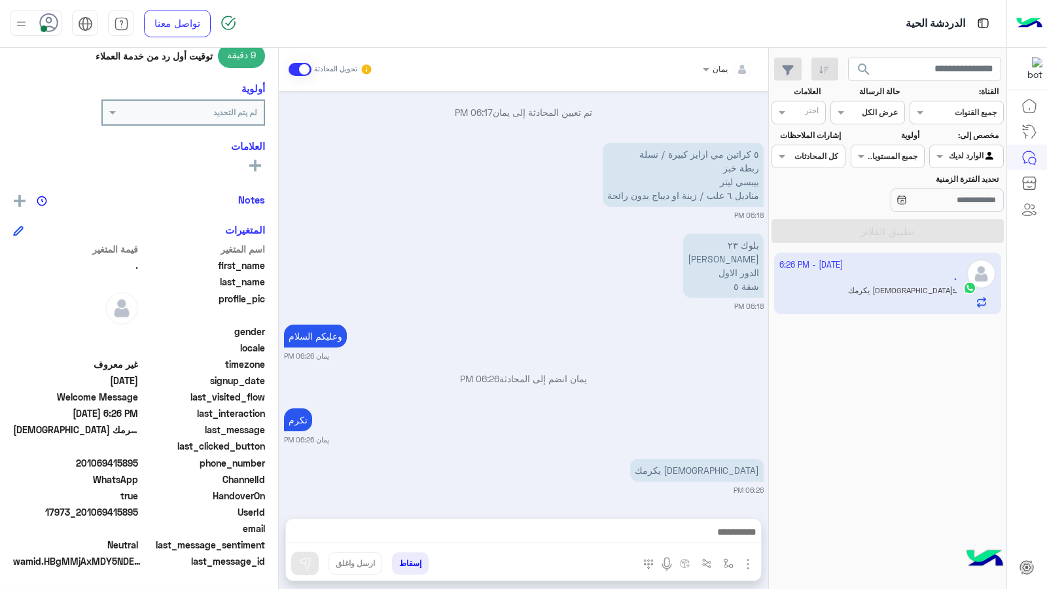
click at [932, 422] on div "11 October - 6:26 PM . . : الله يكرمك" at bounding box center [888, 421] width 238 height 346
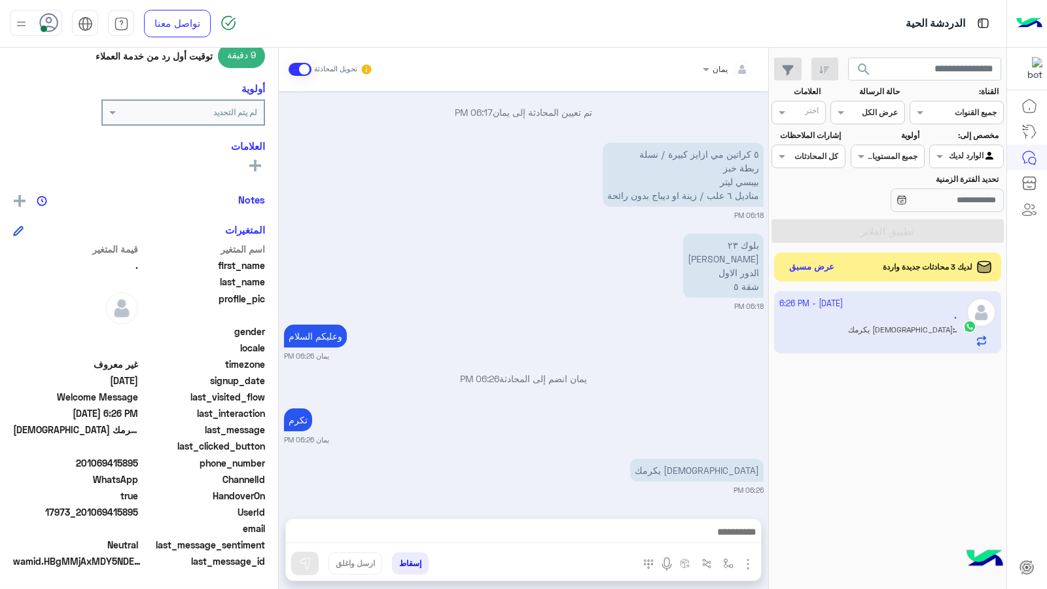
scroll to position [211, 0]
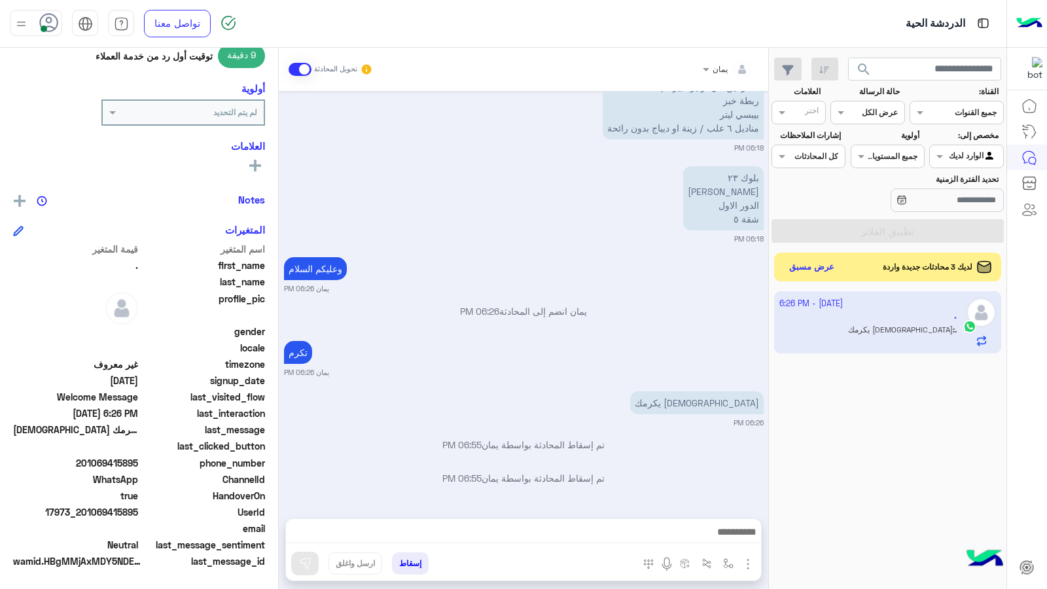
click at [414, 511] on button "إسقاط" at bounding box center [410, 563] width 37 height 22
click at [412, 511] on button "إسقاط" at bounding box center [410, 563] width 37 height 22
click at [802, 268] on button "عرض مسبق" at bounding box center [811, 267] width 55 height 18
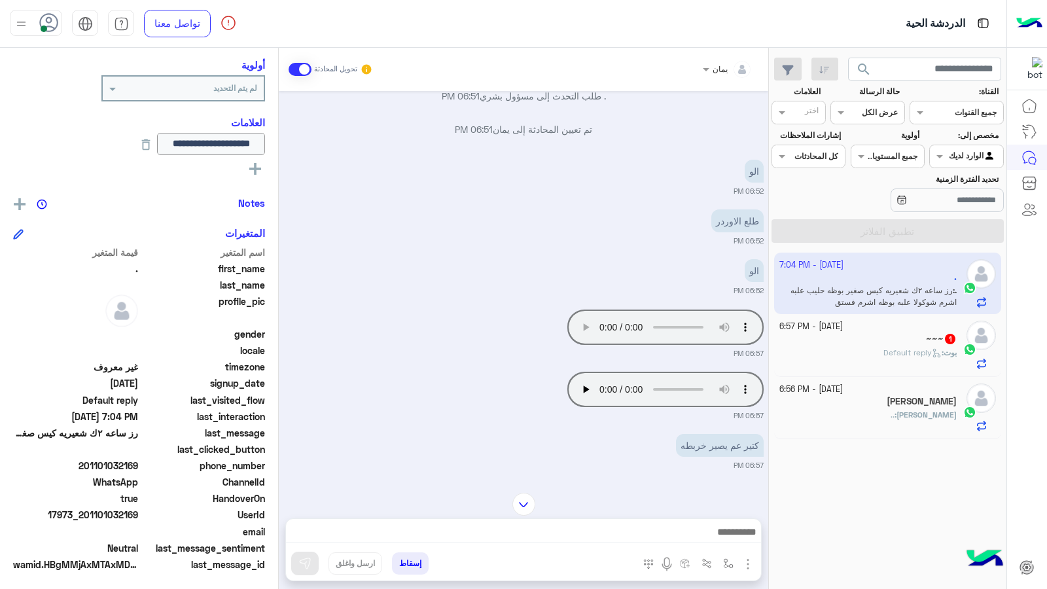
scroll to position [756, 0]
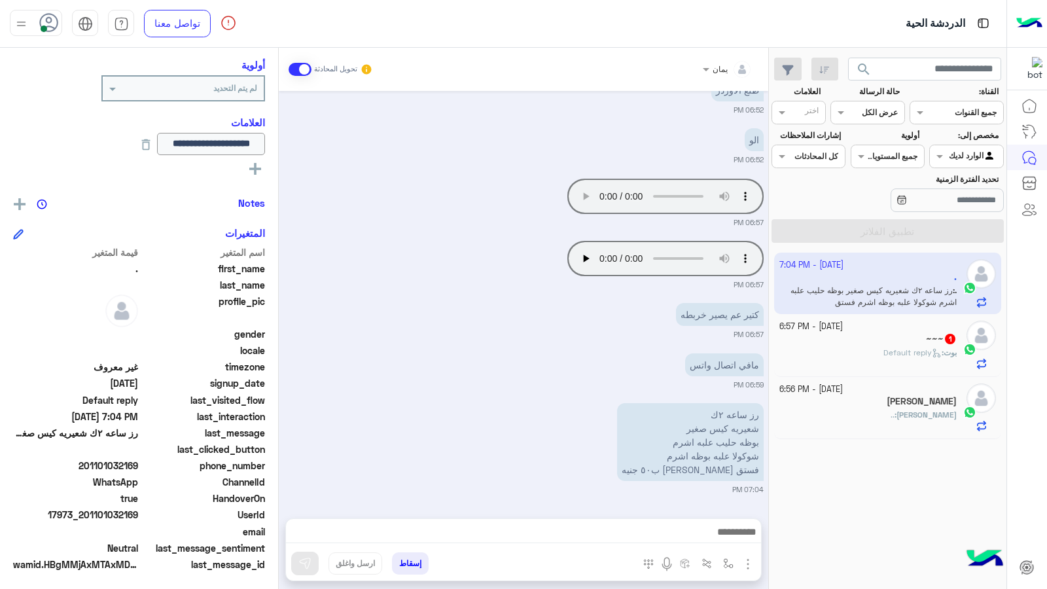
click at [713, 70] on div at bounding box center [727, 67] width 63 height 12
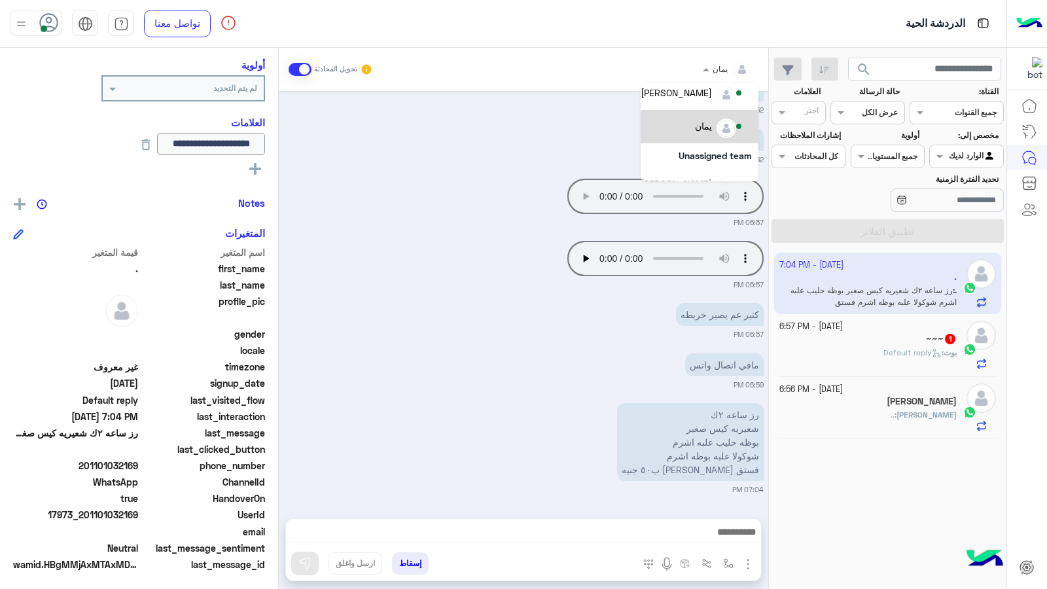
scroll to position [65, 0]
click at [704, 151] on div "خالد صقر" at bounding box center [676, 158] width 71 height 14
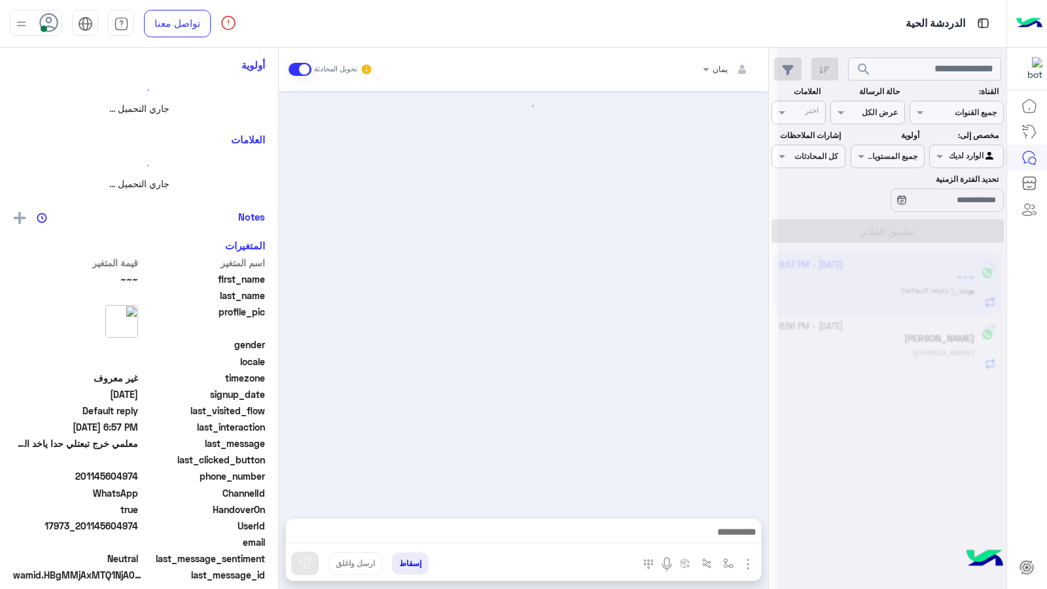
scroll to position [575, 0]
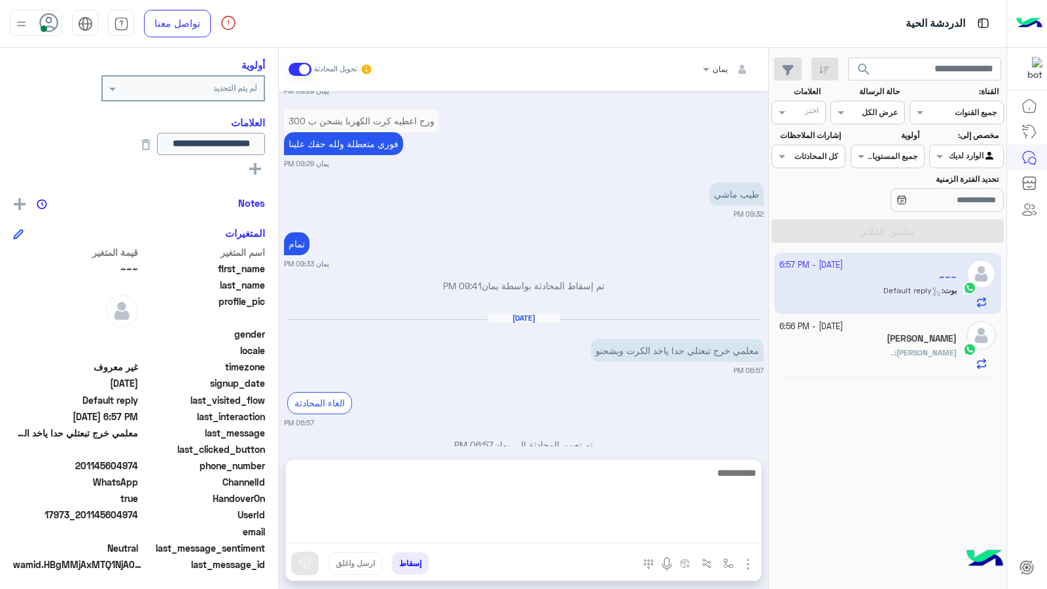
click at [623, 511] on textarea at bounding box center [523, 504] width 475 height 79
type textarea "*"
type textarea "**********"
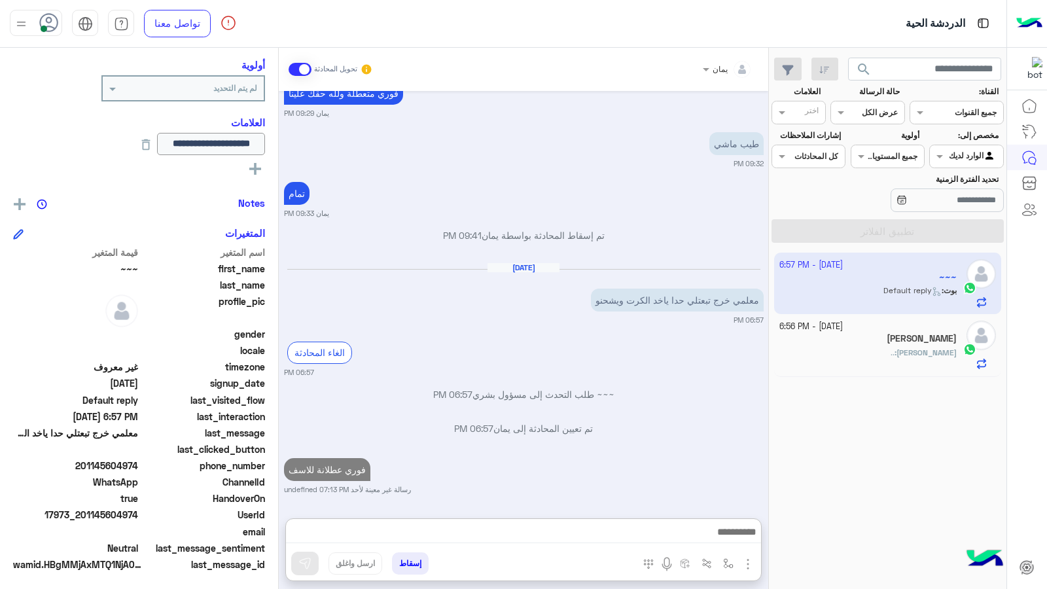
click at [419, 511] on button "إسقاط" at bounding box center [410, 563] width 37 height 22
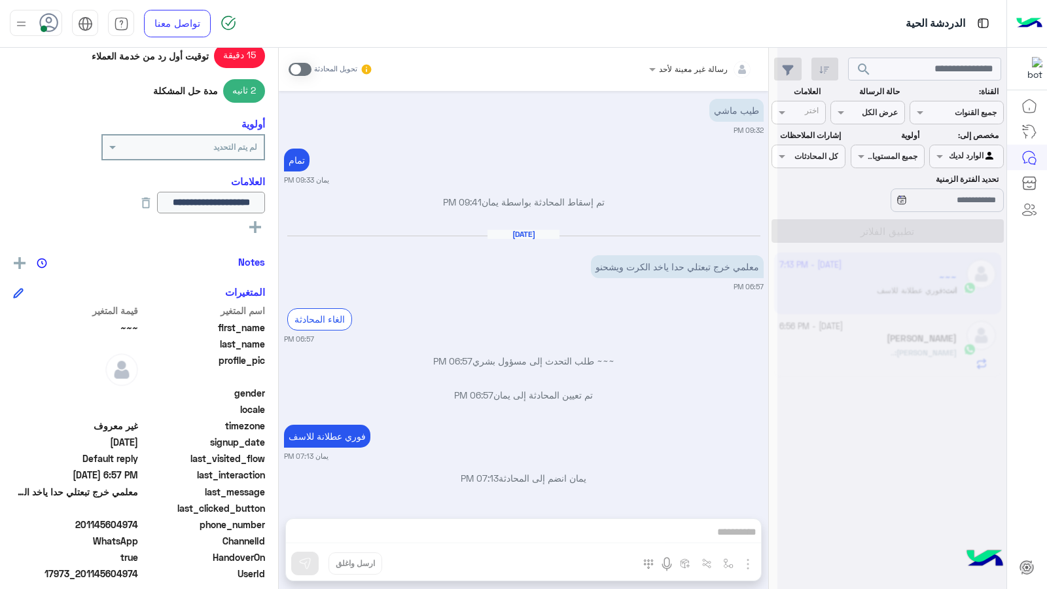
scroll to position [692, 0]
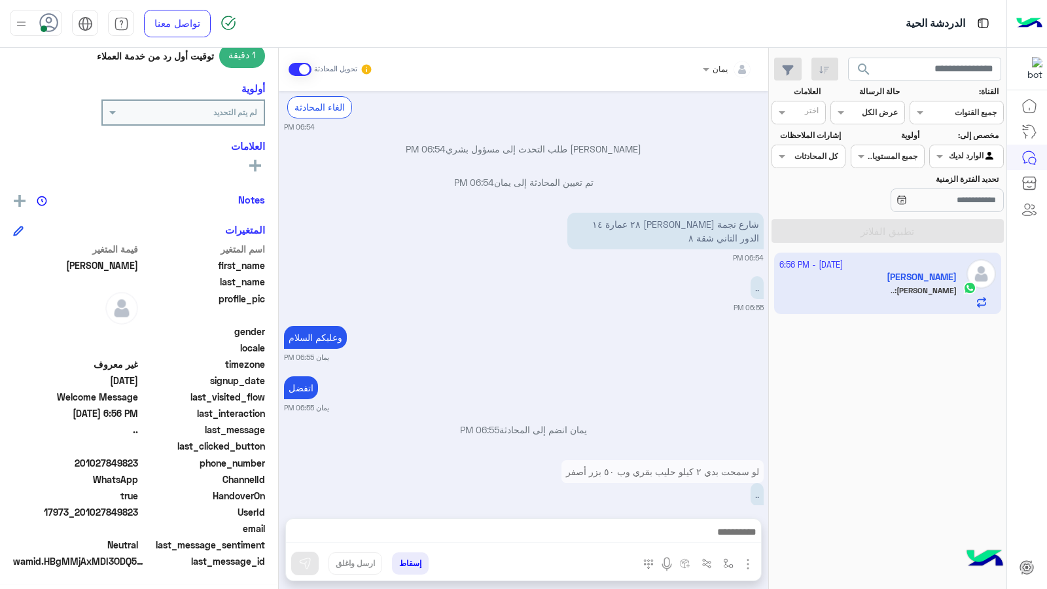
scroll to position [98, 0]
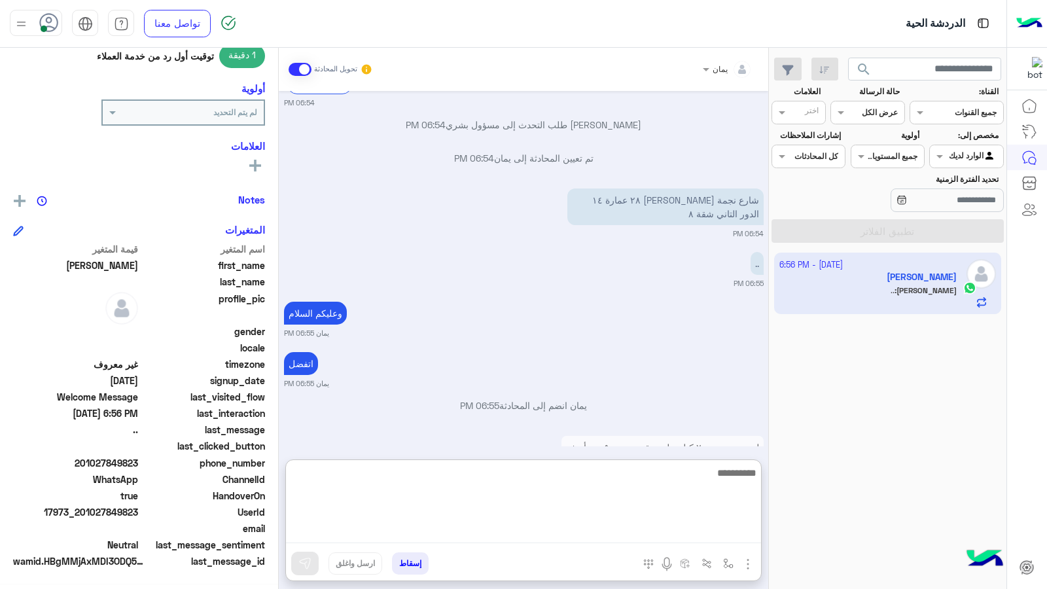
click at [606, 511] on textarea at bounding box center [523, 504] width 475 height 79
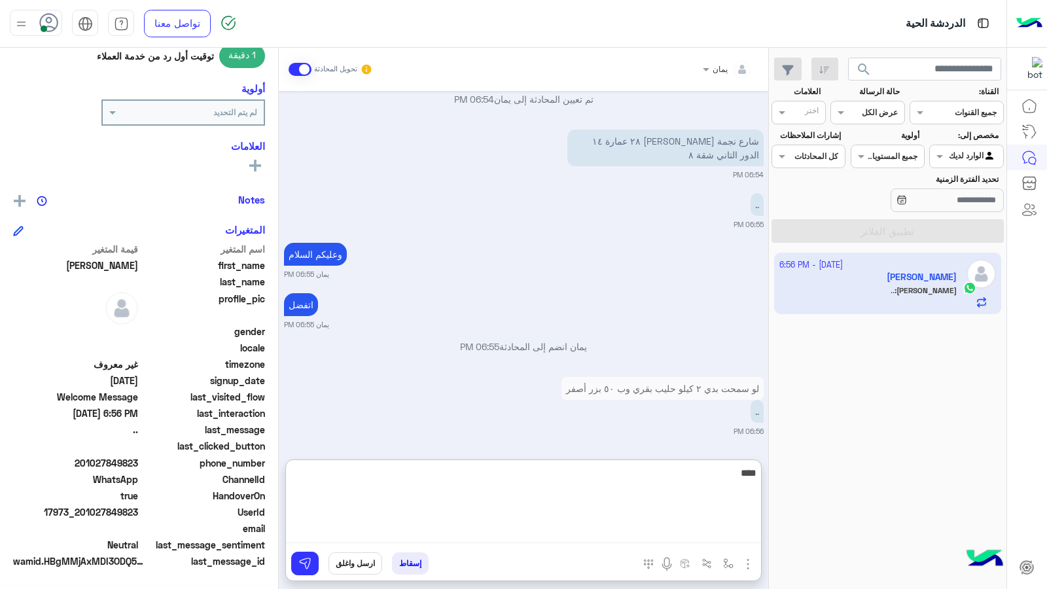
type textarea "*****"
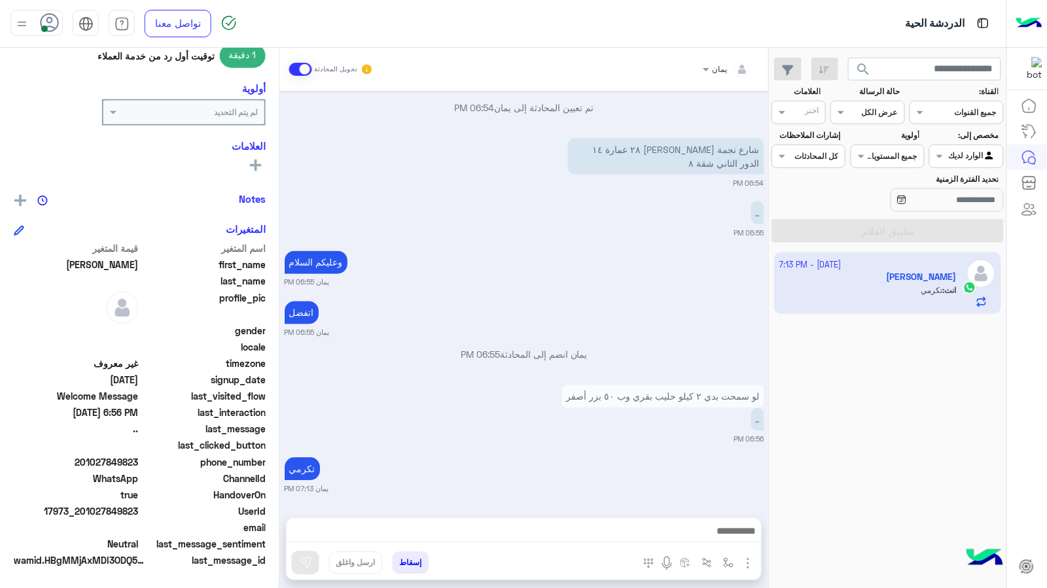
scroll to position [149, 0]
drag, startPoint x: 139, startPoint y: 460, endPoint x: 85, endPoint y: 465, distance: 53.9
click at [85, 465] on span "201027849823" at bounding box center [75, 463] width 125 height 14
drag, startPoint x: 85, startPoint y: 465, endPoint x: 93, endPoint y: 459, distance: 9.8
copy span "01027849823"
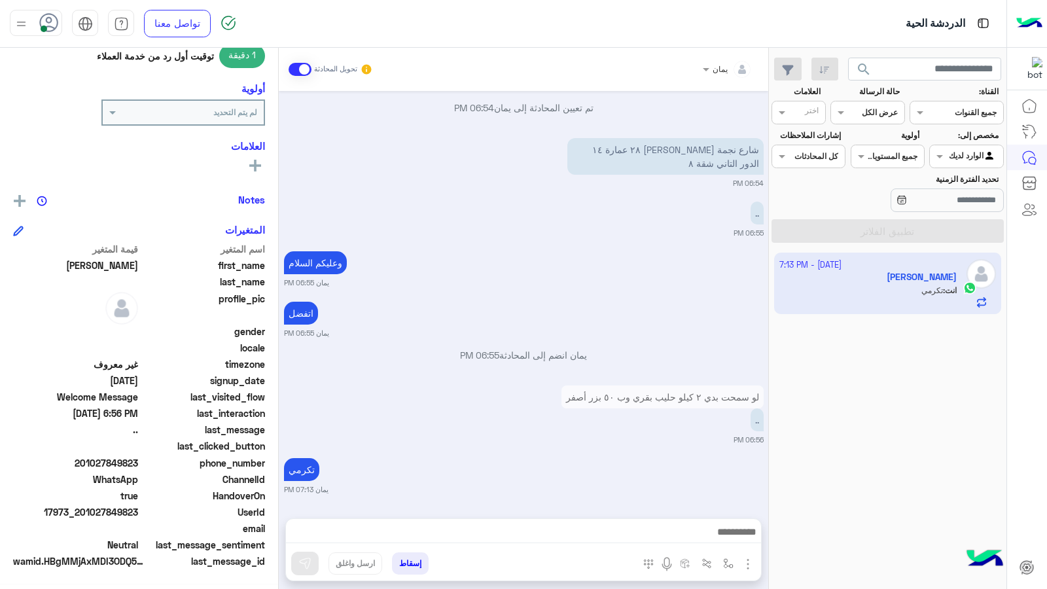
click at [414, 511] on div "إسقاط ارسل واغلق" at bounding box center [460, 566] width 348 height 29
click at [412, 511] on button "إسقاط" at bounding box center [410, 563] width 37 height 22
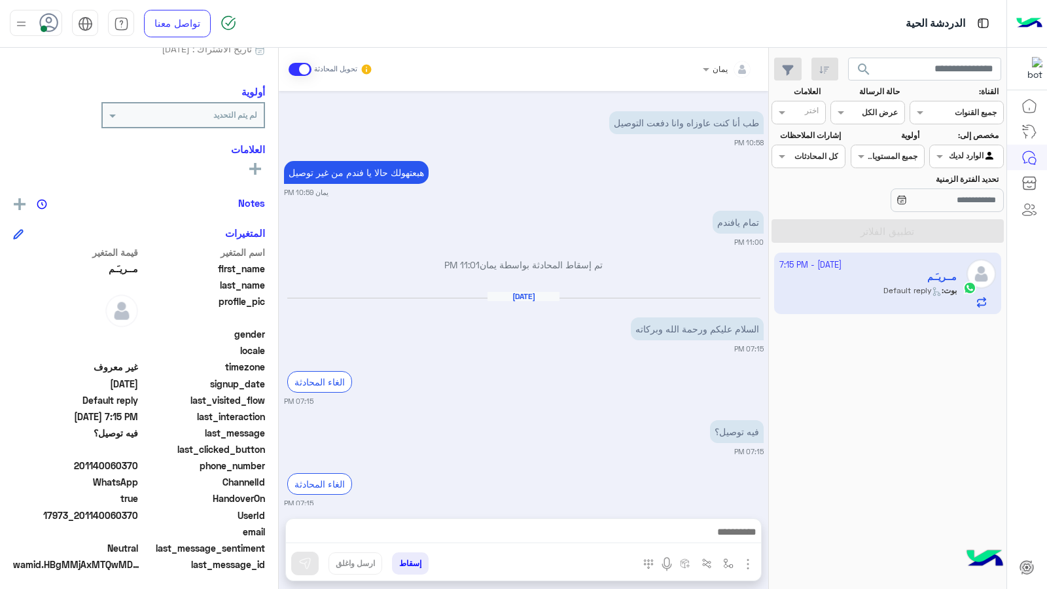
scroll to position [147, 0]
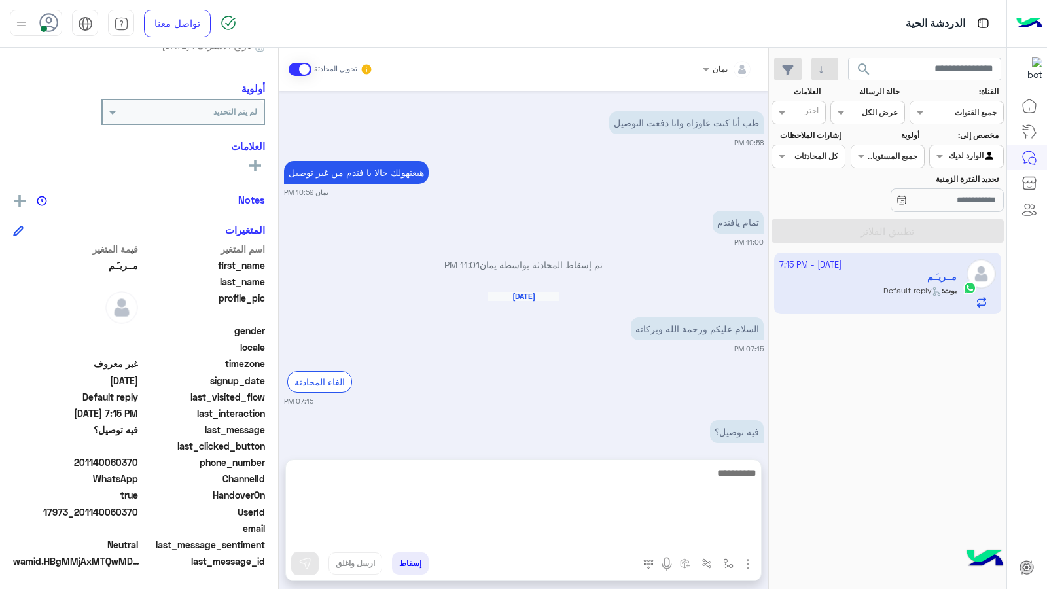
click at [620, 511] on textarea at bounding box center [523, 504] width 475 height 79
type textarea "**********"
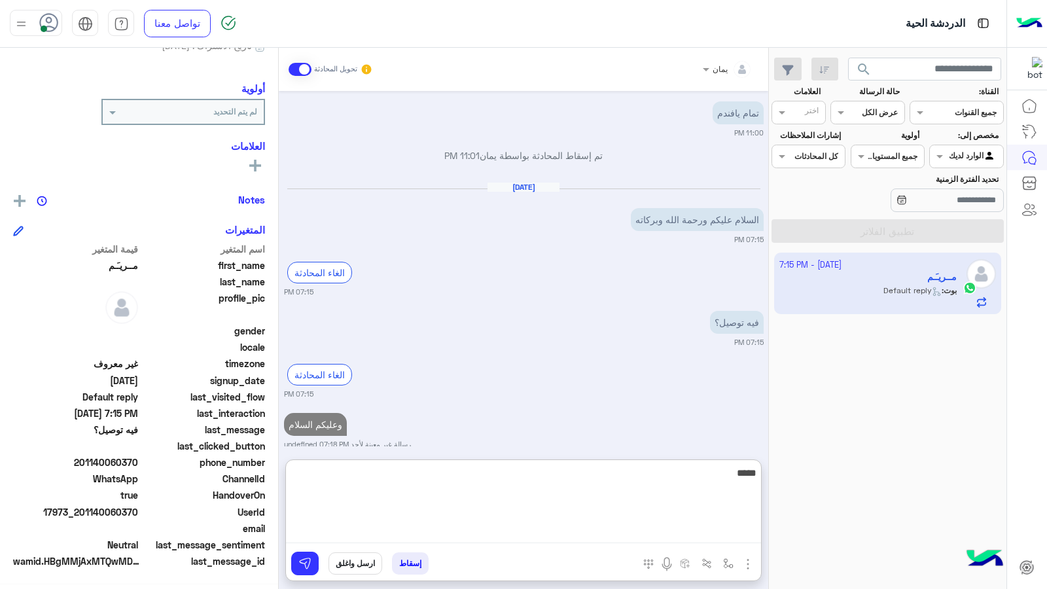
type textarea "*****"
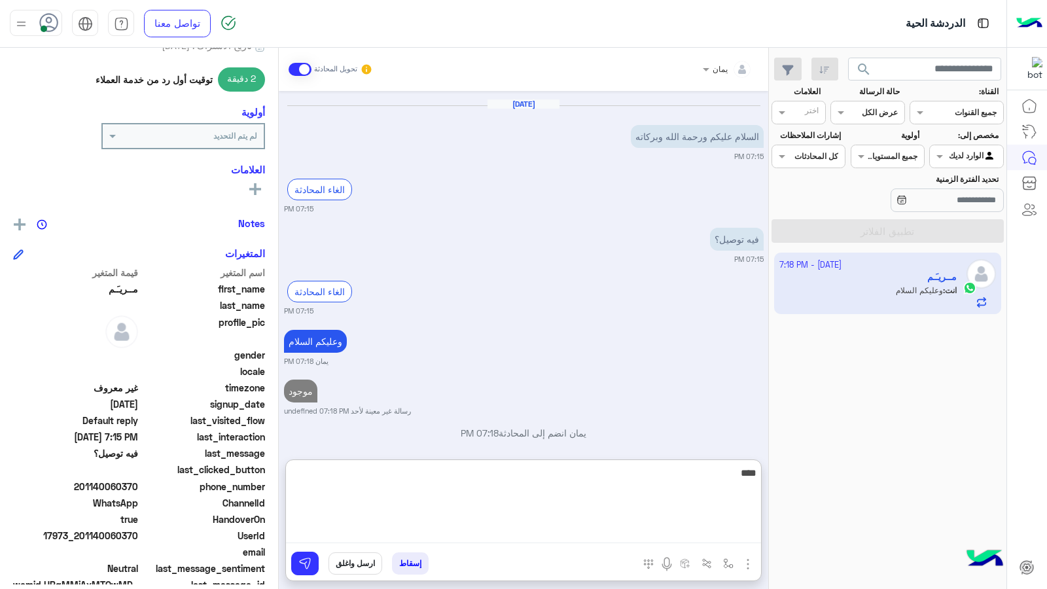
scroll to position [171, 0]
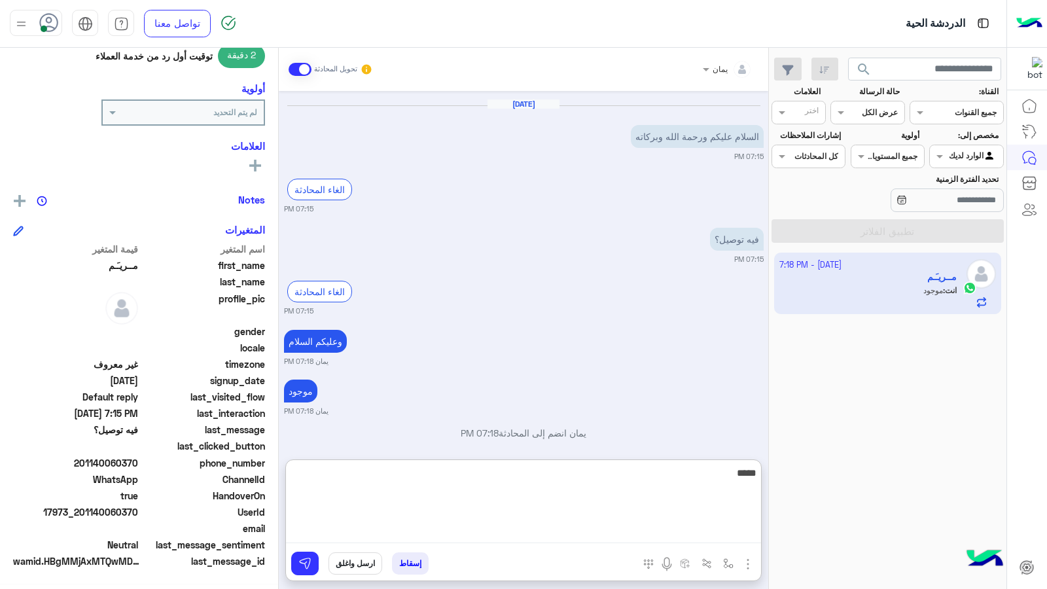
type textarea "******"
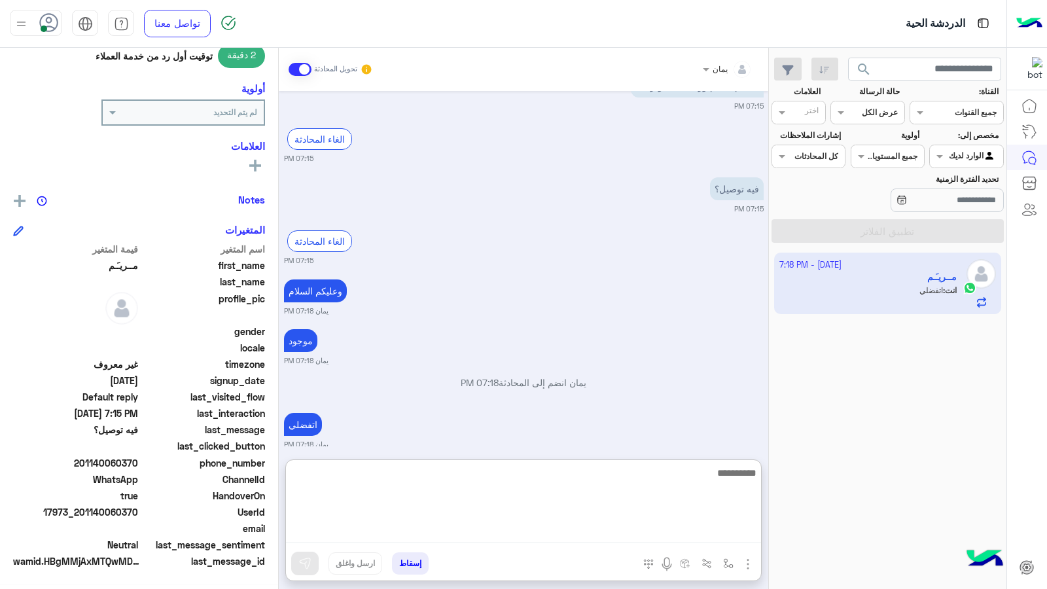
scroll to position [986, 0]
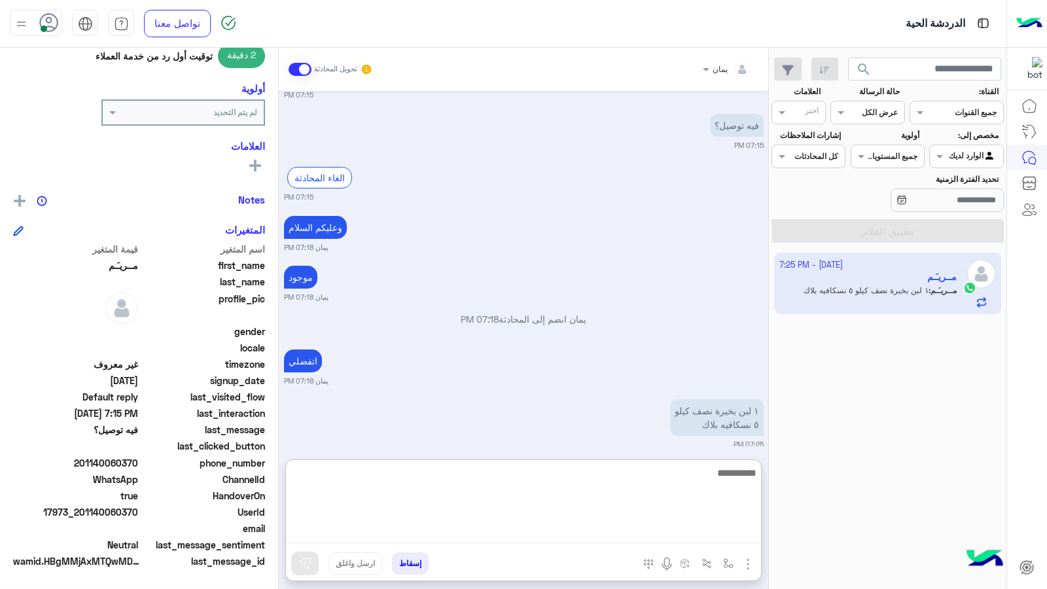
click at [715, 470] on textarea at bounding box center [523, 504] width 475 height 79
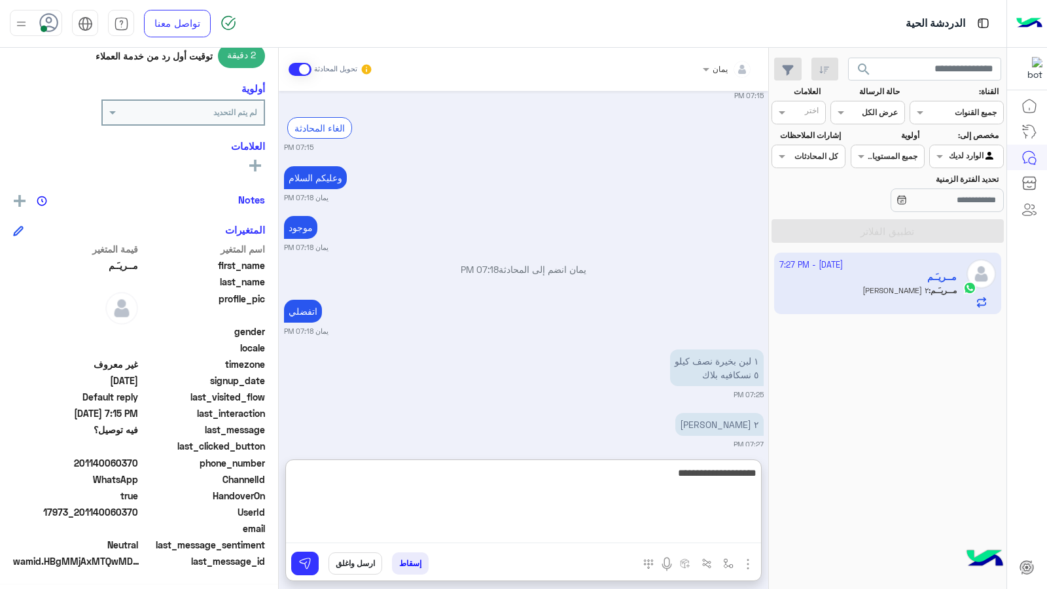
type textarea "**********"
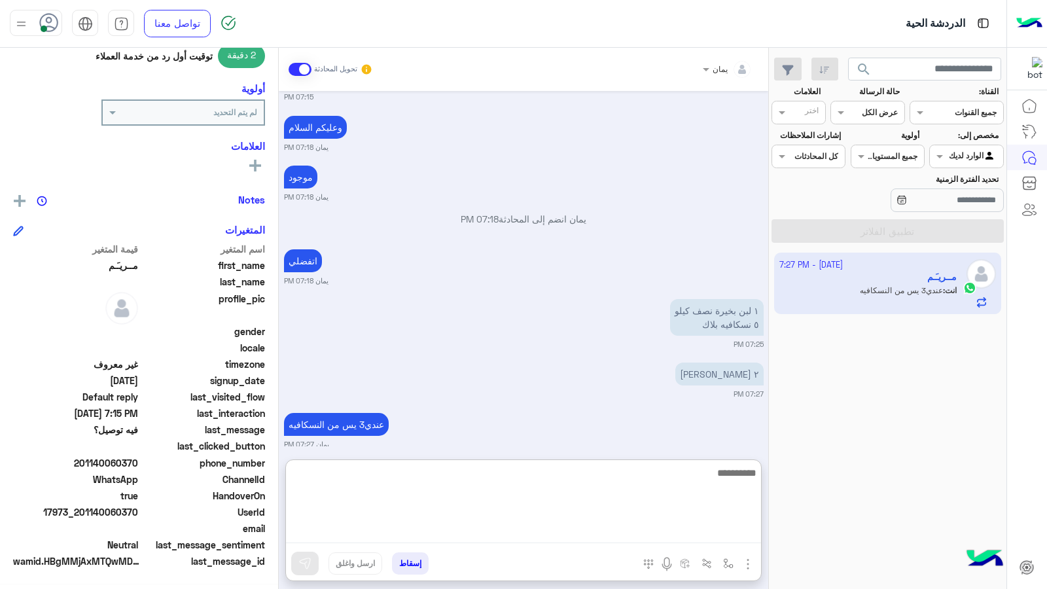
click at [718, 481] on textarea at bounding box center [523, 504] width 475 height 79
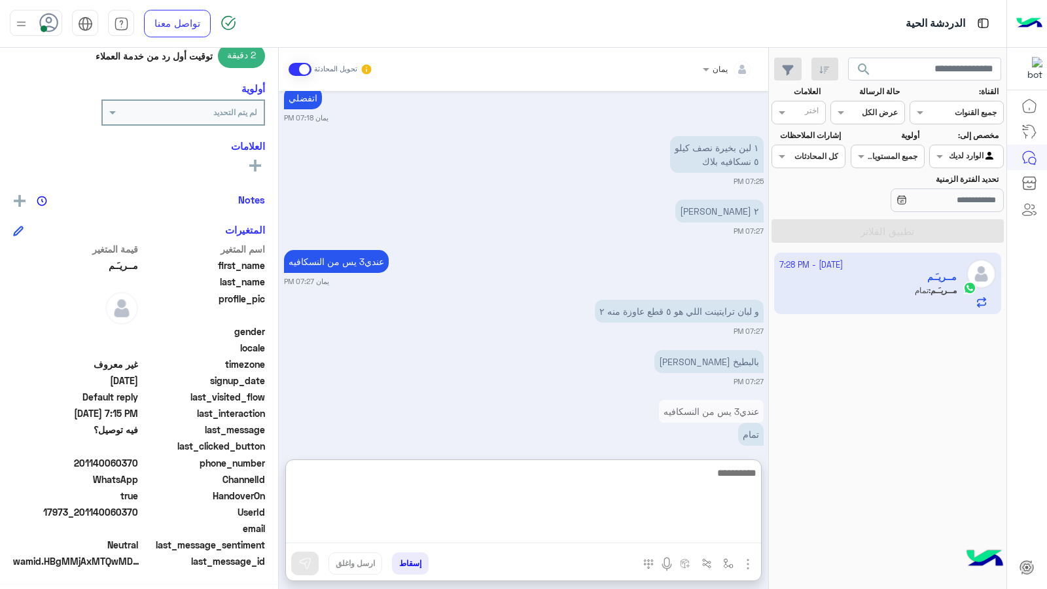
scroll to position [1259, 0]
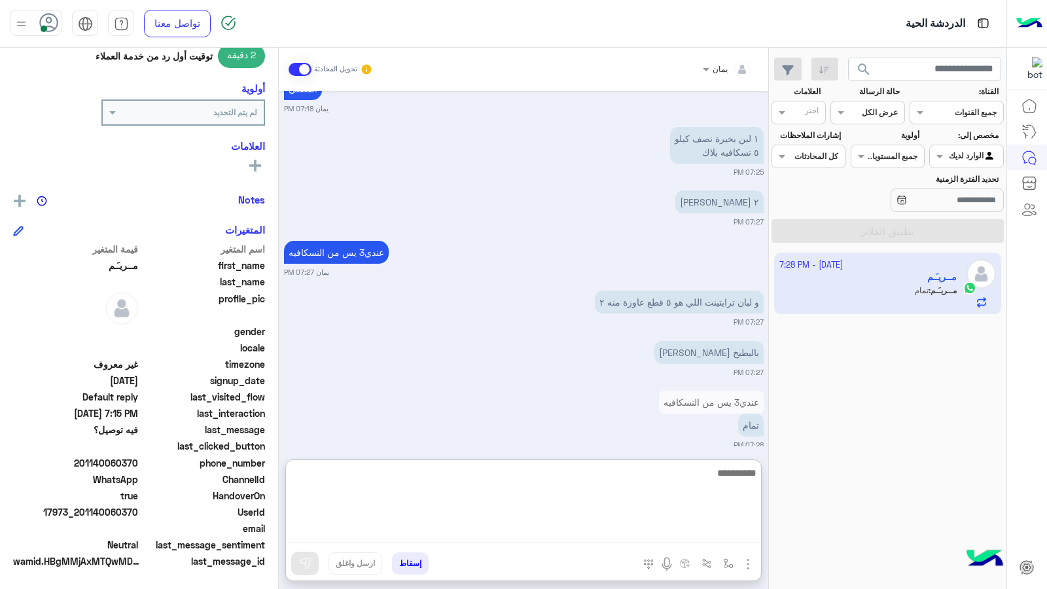
click at [573, 481] on textarea at bounding box center [523, 504] width 475 height 79
type textarea "****"
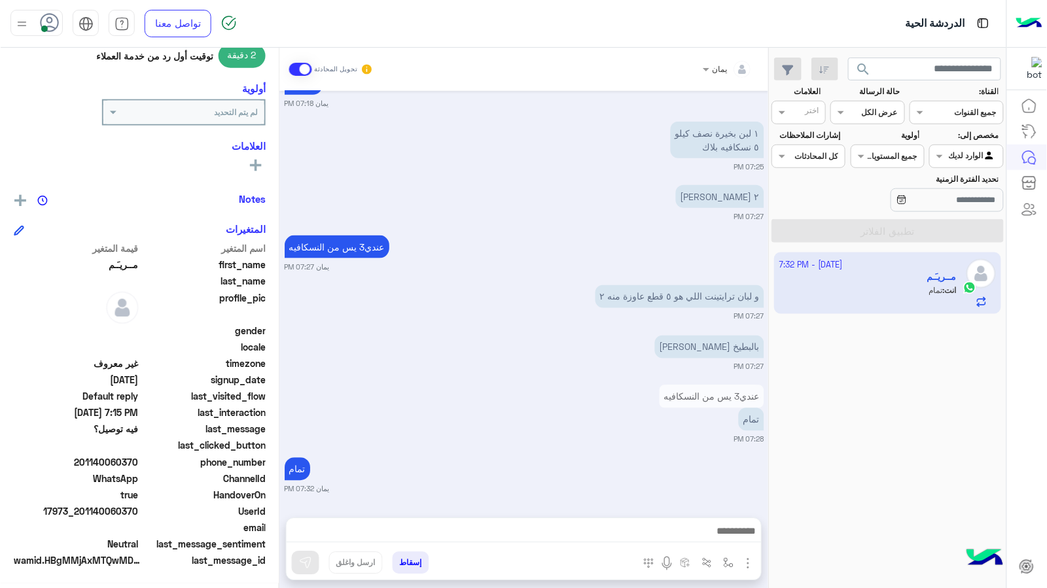
scroll to position [1250, 0]
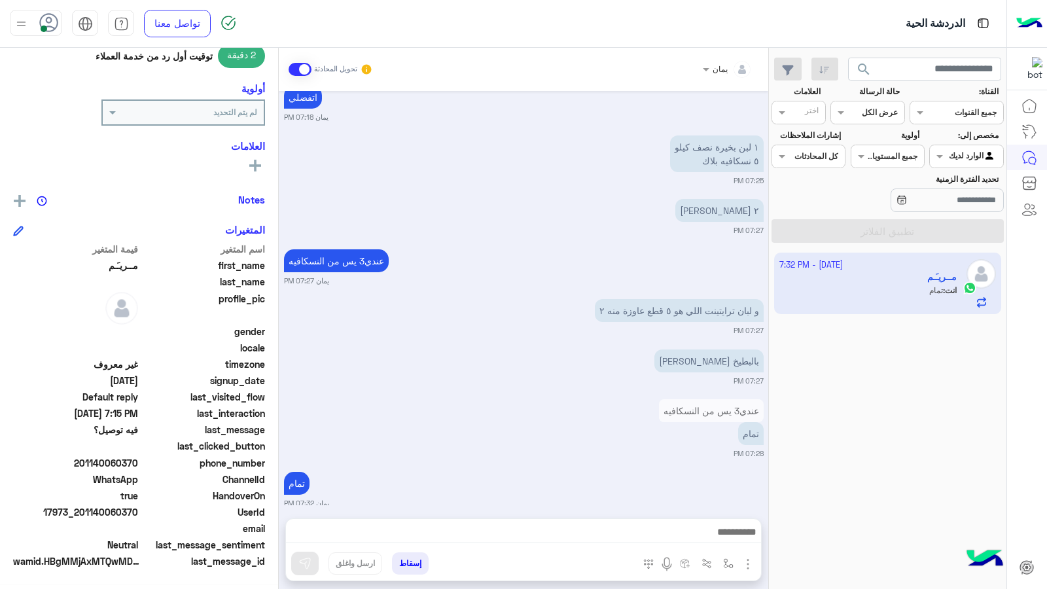
drag, startPoint x: 138, startPoint y: 510, endPoint x: 83, endPoint y: 513, distance: 55.1
click at [83, 511] on span "17973_201140060370" at bounding box center [75, 512] width 125 height 14
drag, startPoint x: 83, startPoint y: 513, endPoint x: 92, endPoint y: 512, distance: 9.2
copy span "01140060370"
click at [408, 511] on button "إسقاط" at bounding box center [410, 563] width 37 height 22
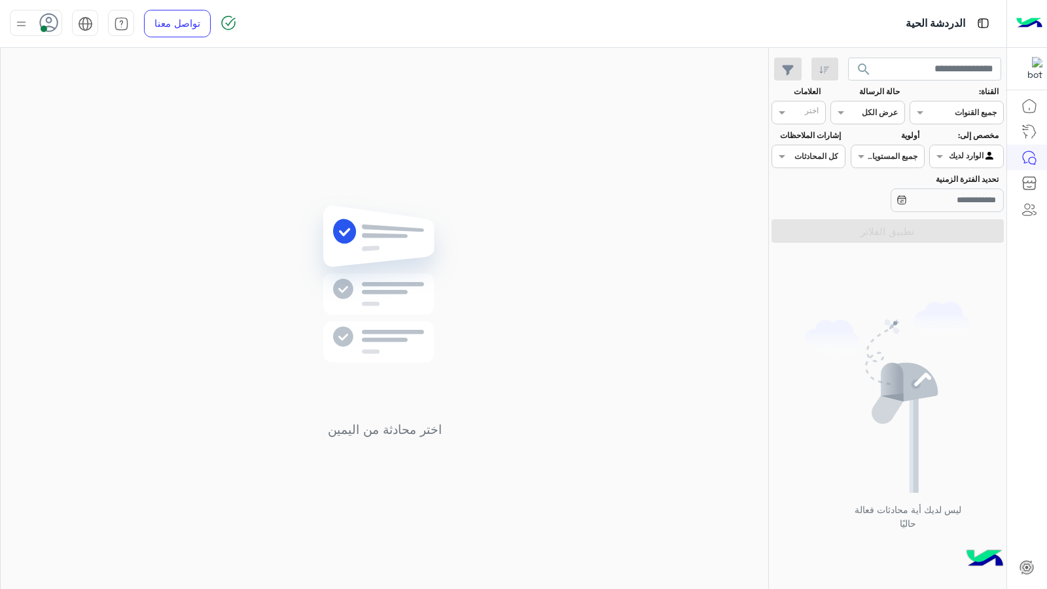
click at [49, 20] on icon at bounding box center [49, 23] width 20 height 20
drag, startPoint x: 115, startPoint y: 130, endPoint x: 344, endPoint y: 162, distance: 231.4
click at [115, 130] on label "وقت الراحة" at bounding box center [91, 129] width 143 height 24
click at [344, 162] on div "اختر محادثة من اليمين" at bounding box center [385, 321] width 768 height 546
drag, startPoint x: 24, startPoint y: 28, endPoint x: 27, endPoint y: 35, distance: 7.7
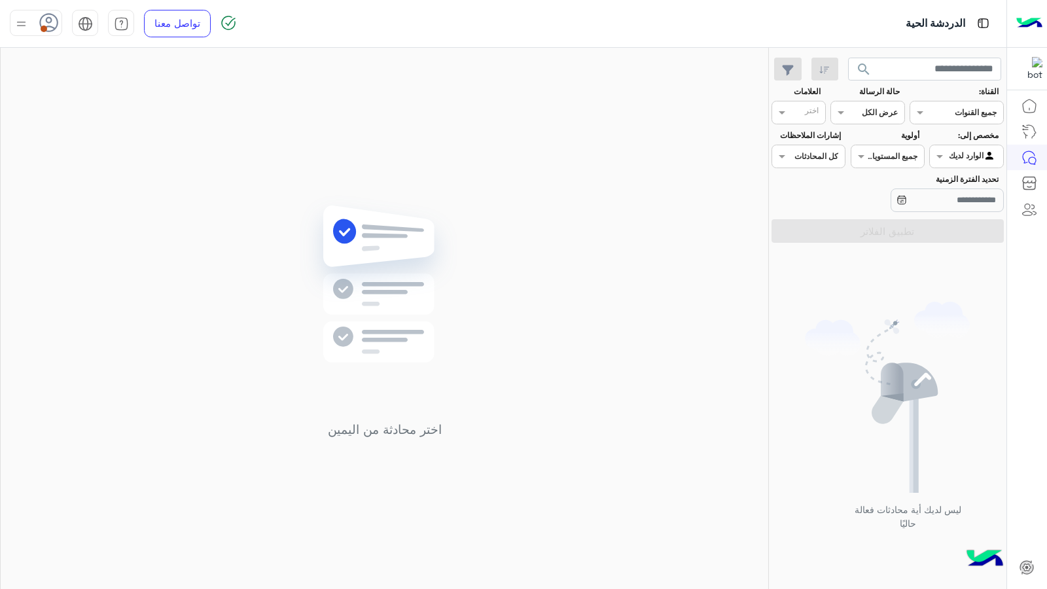
click at [24, 28] on img at bounding box center [21, 24] width 16 height 16
click at [64, 97] on label "متصل" at bounding box center [91, 100] width 143 height 24
click at [392, 176] on div "اختر محادثة من اليمين" at bounding box center [385, 321] width 768 height 546
click at [861, 67] on span "search" at bounding box center [864, 70] width 16 height 16
click at [857, 67] on span "search" at bounding box center [864, 70] width 16 height 16
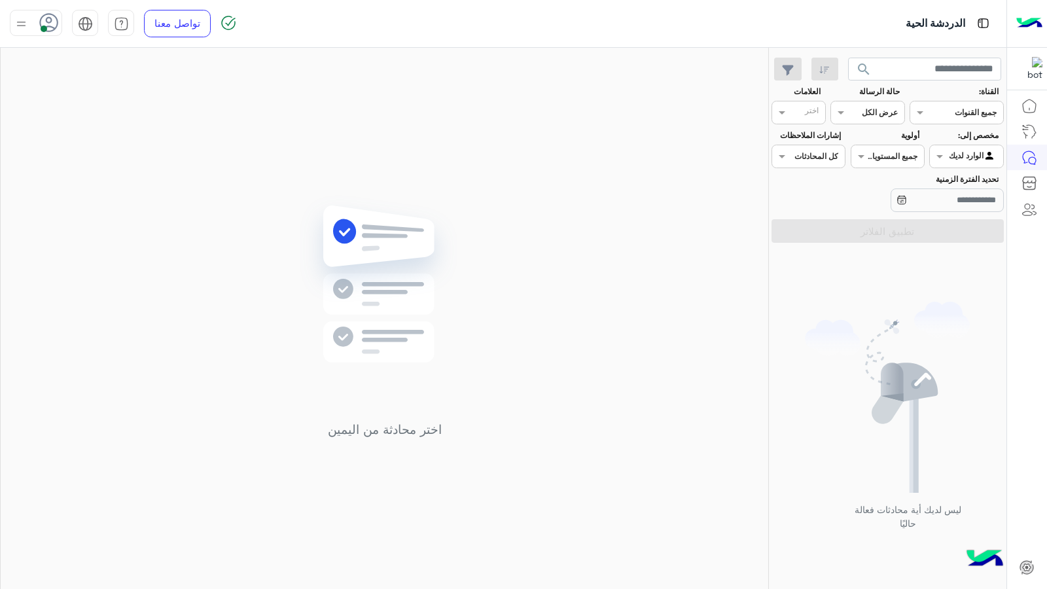
click at [35, 16] on div at bounding box center [36, 23] width 52 height 26
click at [229, 135] on div "اختر محادثة من اليمين" at bounding box center [385, 321] width 768 height 546
drag, startPoint x: 365, startPoint y: 40, endPoint x: 374, endPoint y: 97, distance: 57.7
click at [374, 97] on div "الدردشة الحية تواصل معنا مركز المساعدة عربي English search القناة: القناه جميع …" at bounding box center [503, 294] width 1007 height 589
drag, startPoint x: 374, startPoint y: 97, endPoint x: 515, endPoint y: 49, distance: 149.2
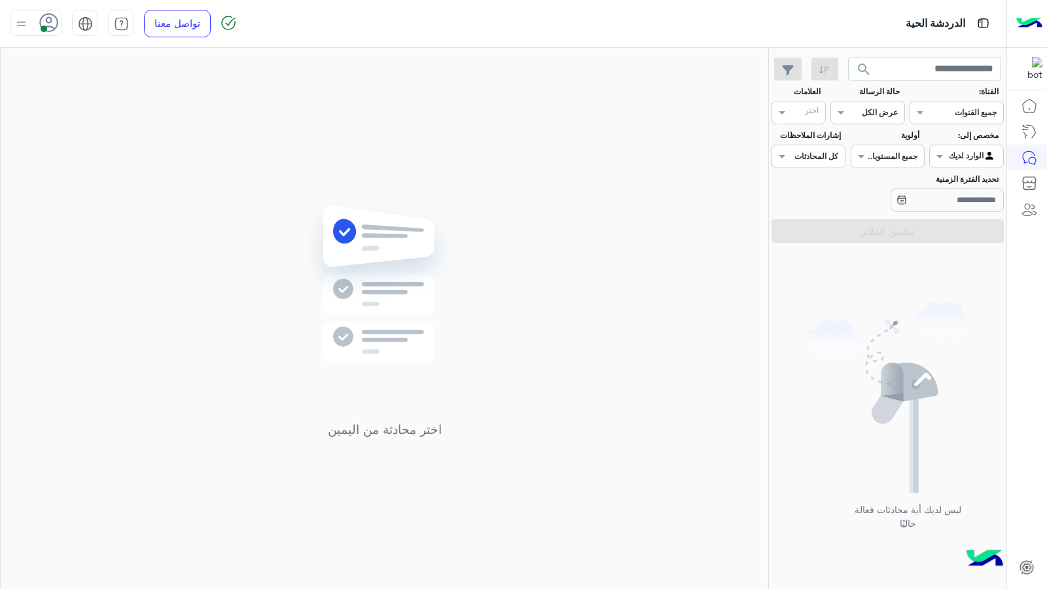
click at [515, 49] on div "اختر محادثة من اليمين" at bounding box center [385, 321] width 768 height 546
click at [529, 40] on div "الدردشة الحية" at bounding box center [671, 23] width 671 height 47
click at [545, 28] on div "الدردشة الحية" at bounding box center [671, 23] width 671 height 47
drag, startPoint x: 539, startPoint y: 27, endPoint x: 690, endPoint y: 144, distance: 190.7
click at [690, 144] on div "اختر محادثة من اليمين" at bounding box center [385, 321] width 768 height 546
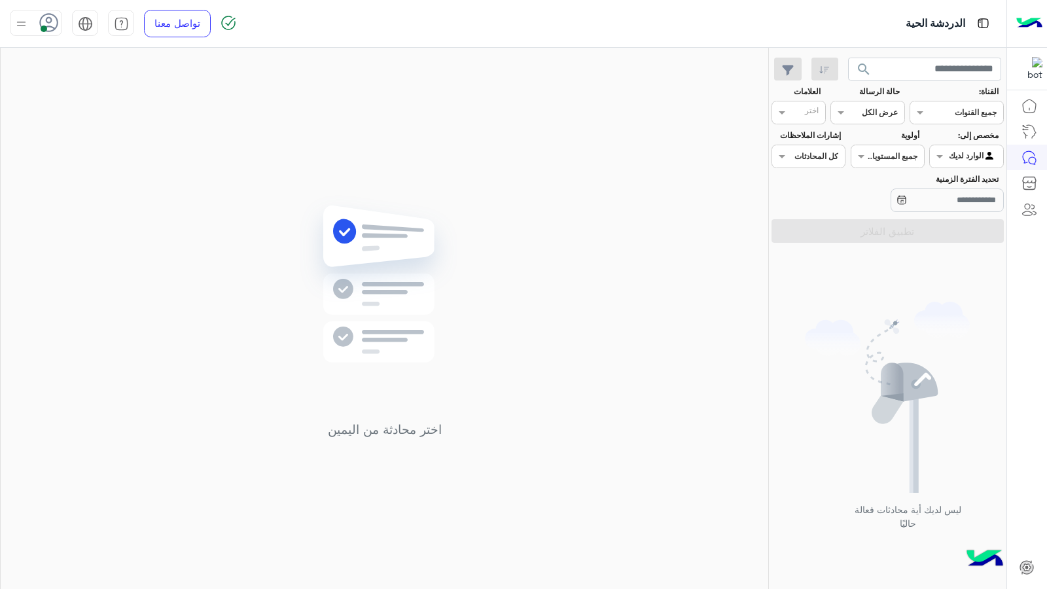
click at [664, 24] on div "الدردشة الحية" at bounding box center [671, 23] width 671 height 47
drag, startPoint x: 605, startPoint y: 156, endPoint x: 598, endPoint y: 156, distance: 7.9
click at [601, 157] on div "اختر محادثة من اليمين" at bounding box center [385, 321] width 768 height 546
drag, startPoint x: 420, startPoint y: 92, endPoint x: 306, endPoint y: 43, distance: 124.0
click at [373, 73] on div "اختر محادثة من اليمين" at bounding box center [385, 321] width 768 height 546
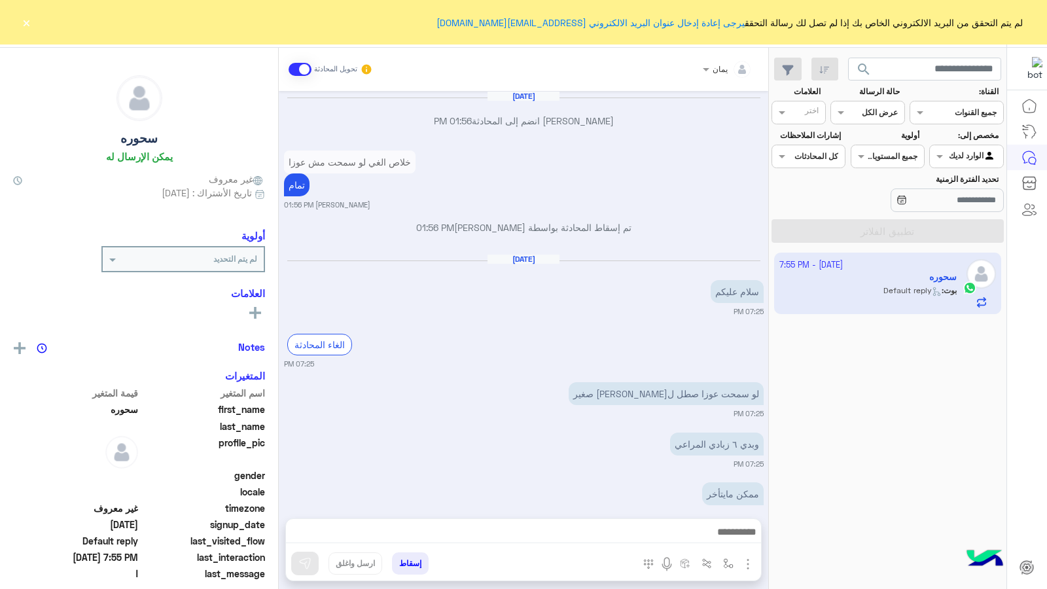
scroll to position [565, 0]
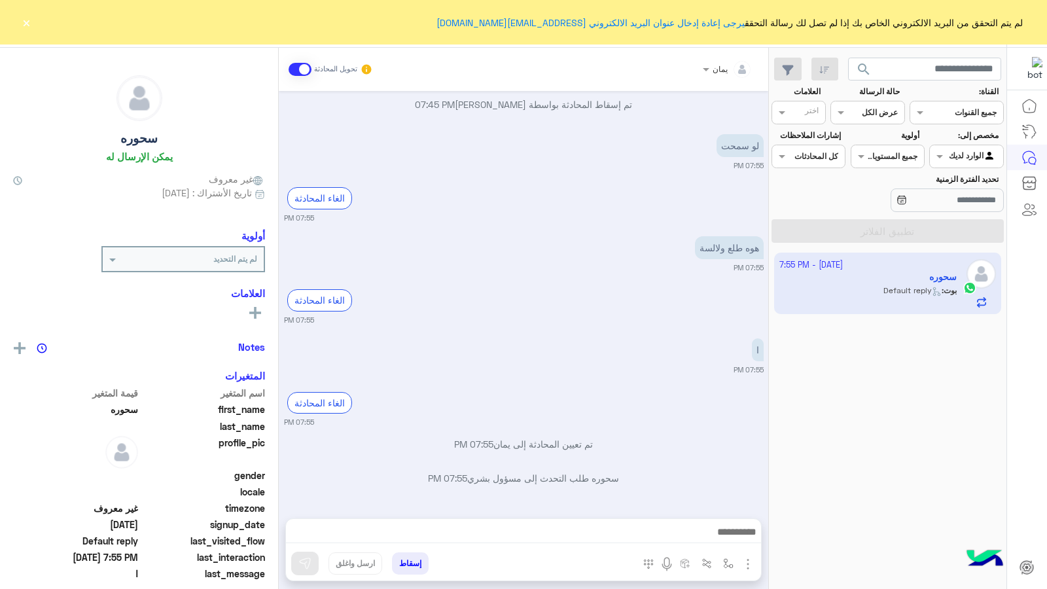
click at [626, 522] on div at bounding box center [523, 535] width 475 height 33
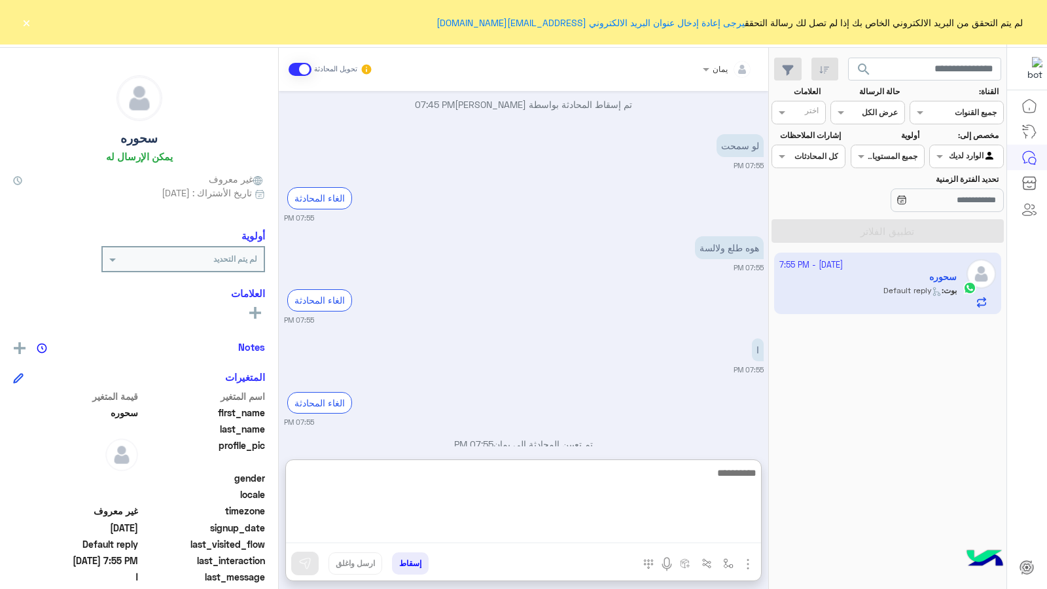
click at [628, 526] on textarea at bounding box center [523, 504] width 475 height 79
type textarea "***"
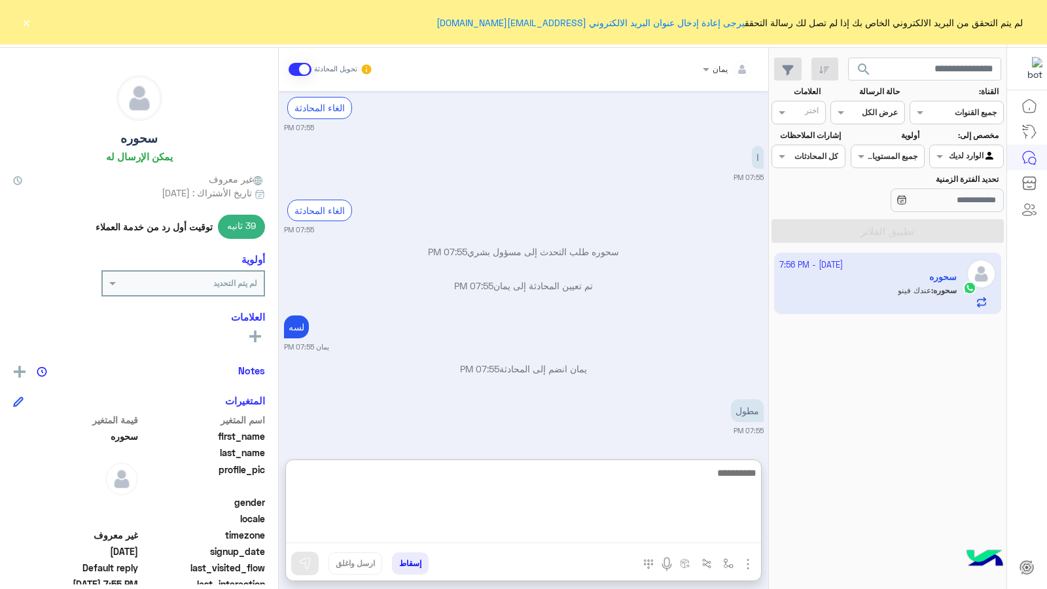
scroll to position [808, 0]
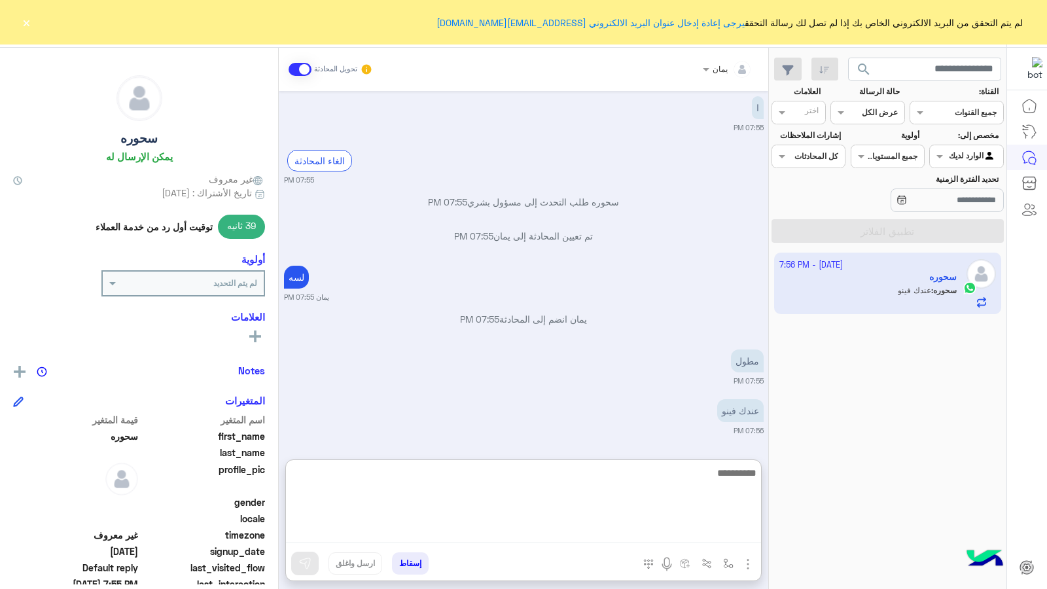
click at [677, 470] on textarea at bounding box center [523, 504] width 475 height 79
type textarea "**********"
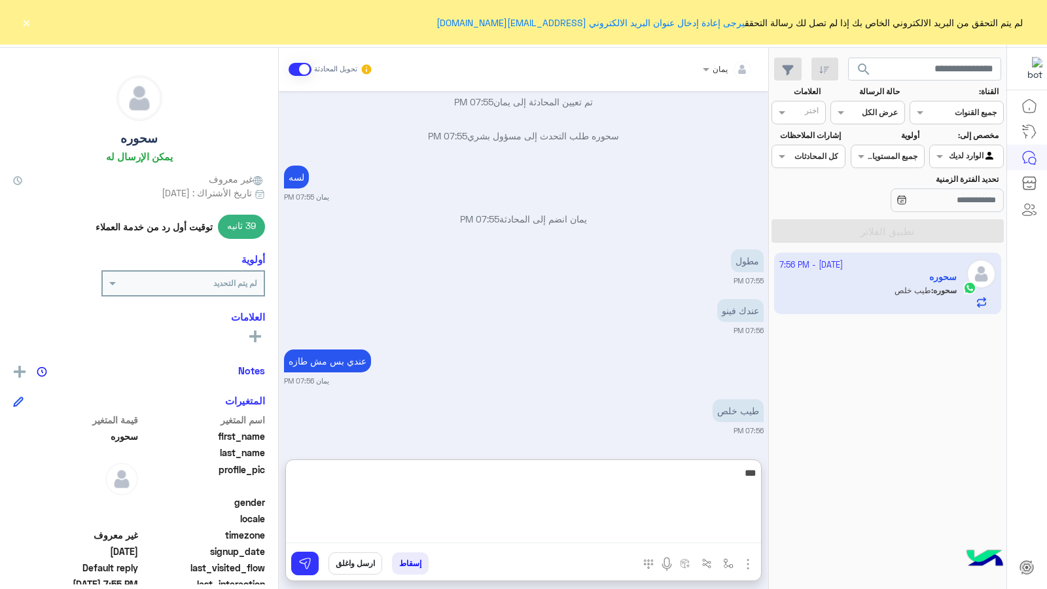
scroll to position [957, 0]
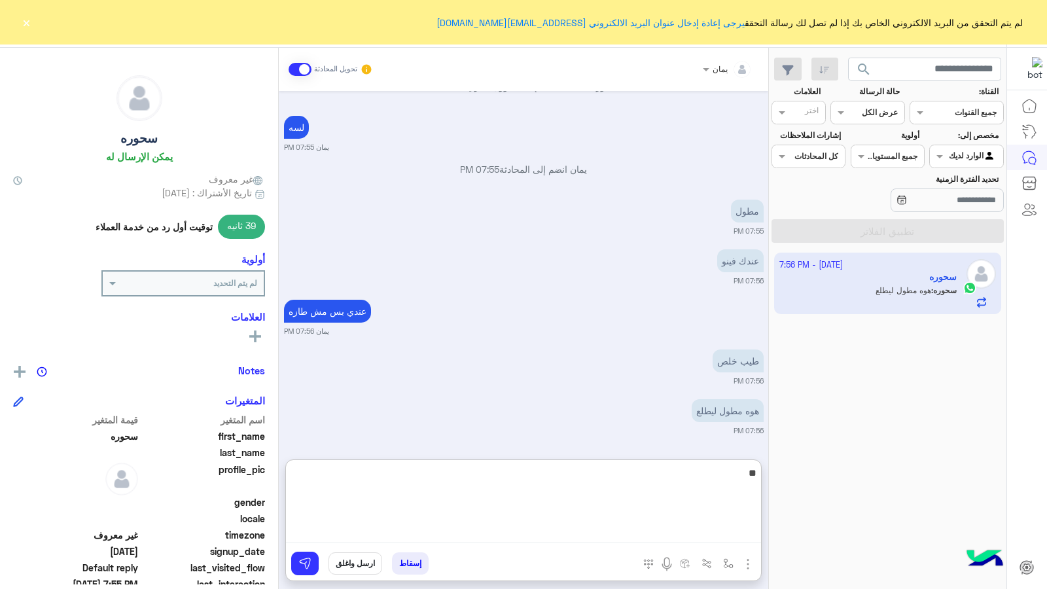
type textarea "*"
click at [748, 482] on textarea at bounding box center [523, 504] width 475 height 79
type textarea "**********"
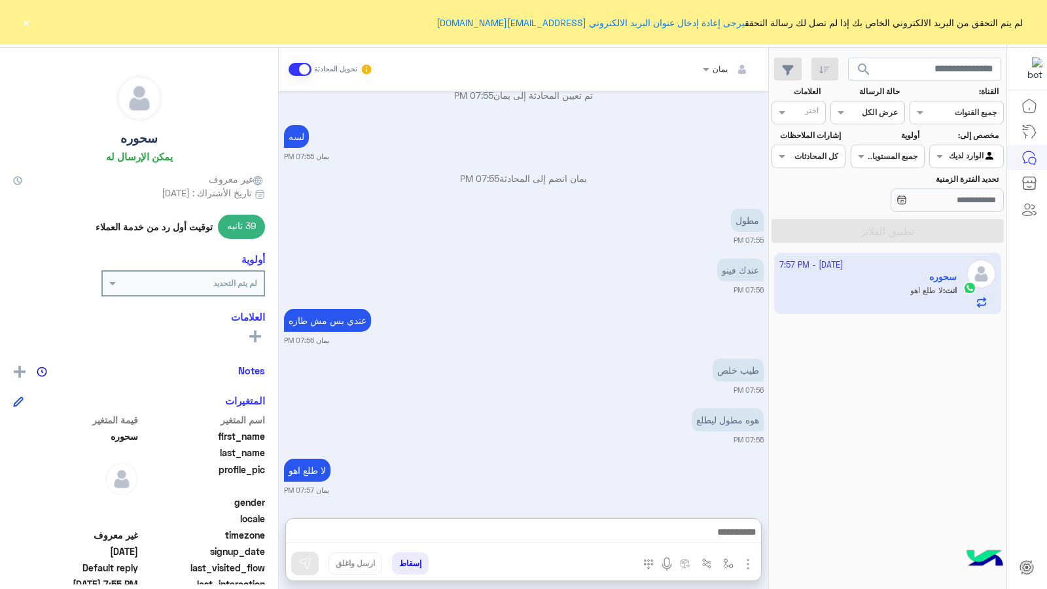
click at [24, 24] on button "×" at bounding box center [26, 22] width 13 height 13
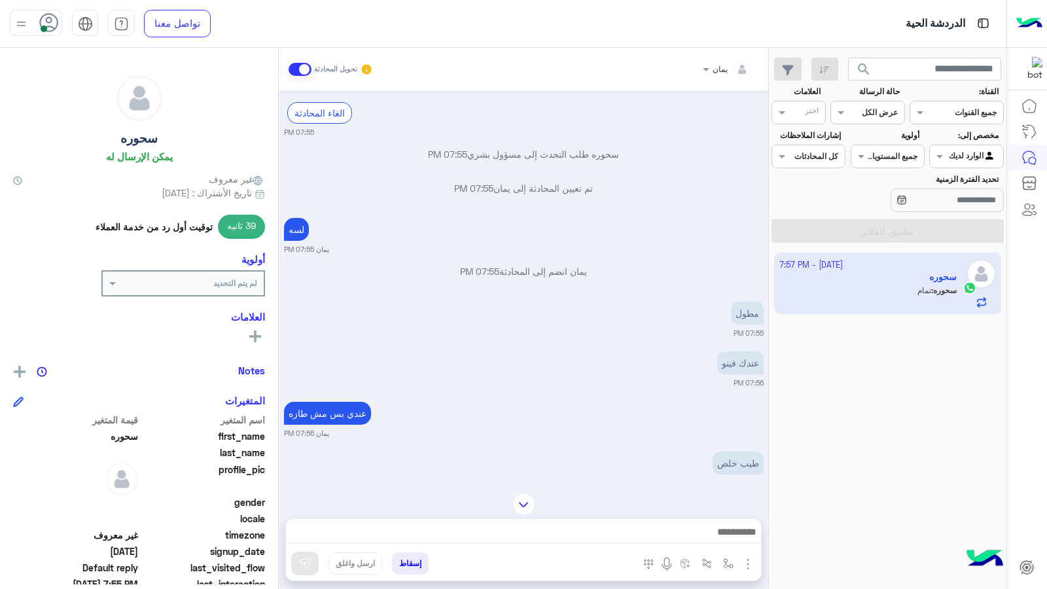
scroll to position [998, 0]
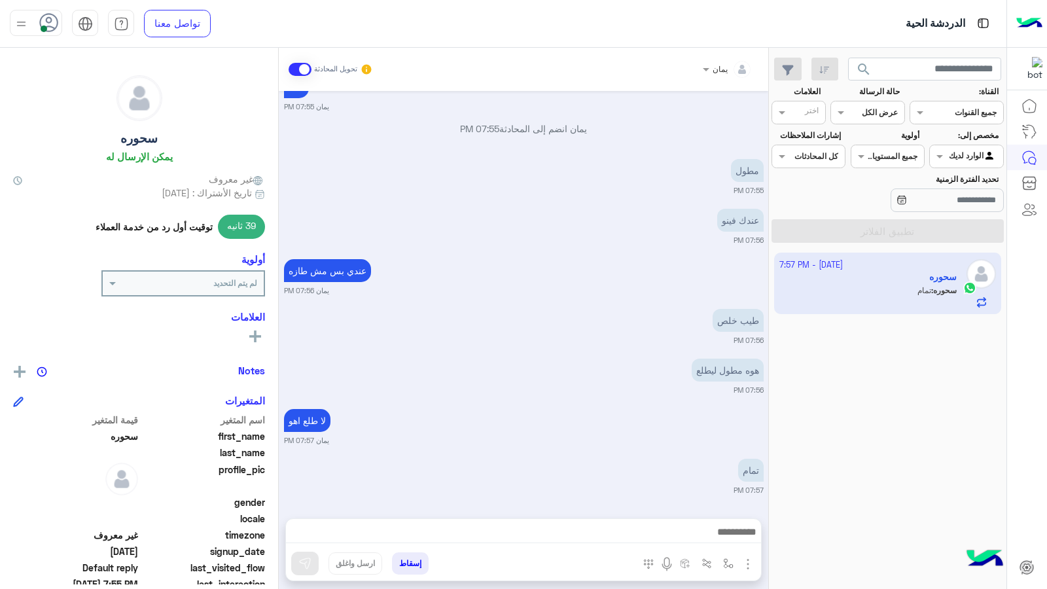
click at [413, 565] on button "إسقاط" at bounding box center [410, 563] width 37 height 22
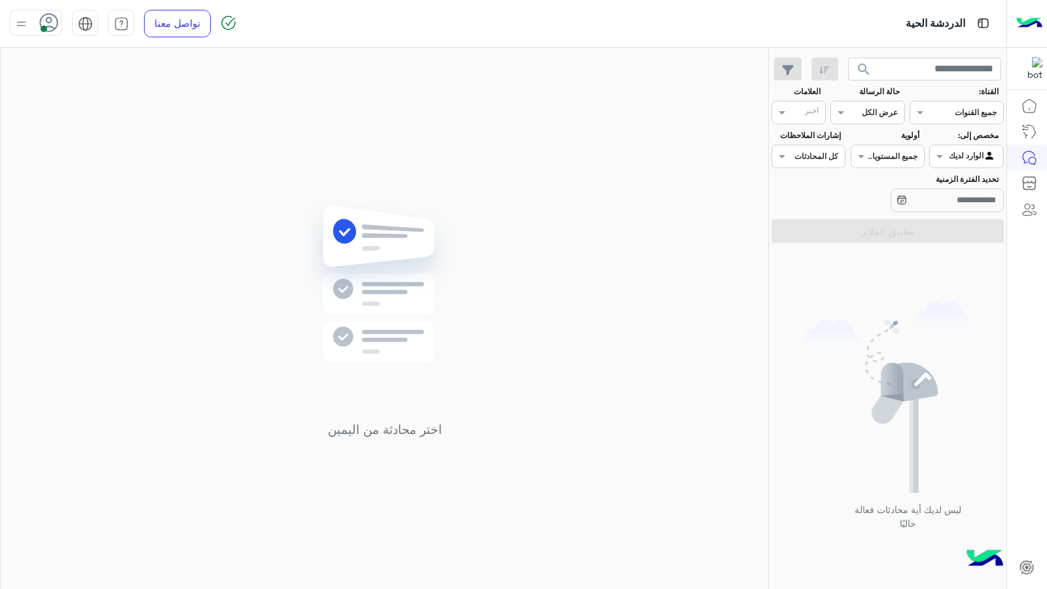
drag, startPoint x: 354, startPoint y: 191, endPoint x: 436, endPoint y: 195, distance: 81.9
click at [359, 192] on div "اختر محادثة من اليمين" at bounding box center [385, 321] width 768 height 546
click at [854, 63] on button "search" at bounding box center [864, 72] width 32 height 28
drag, startPoint x: 609, startPoint y: 236, endPoint x: 783, endPoint y: 211, distance: 175.3
click at [610, 236] on div "اختر محادثة من اليمين" at bounding box center [385, 321] width 768 height 546
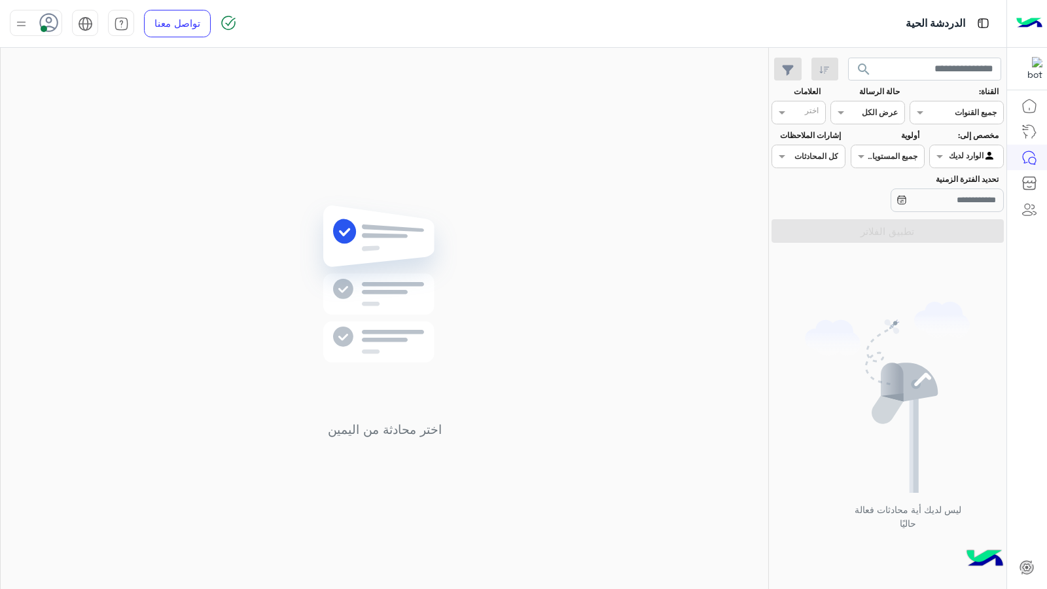
click at [297, 88] on div "اختر محادثة من اليمين" at bounding box center [385, 321] width 768 height 546
drag, startPoint x: 446, startPoint y: 114, endPoint x: 446, endPoint y: 124, distance: 9.8
drag, startPoint x: 446, startPoint y: 124, endPoint x: 500, endPoint y: 130, distance: 54.0
click at [500, 130] on div "اختر محادثة من اليمين" at bounding box center [385, 321] width 768 height 546
drag, startPoint x: 500, startPoint y: 130, endPoint x: 517, endPoint y: 140, distance: 20.0
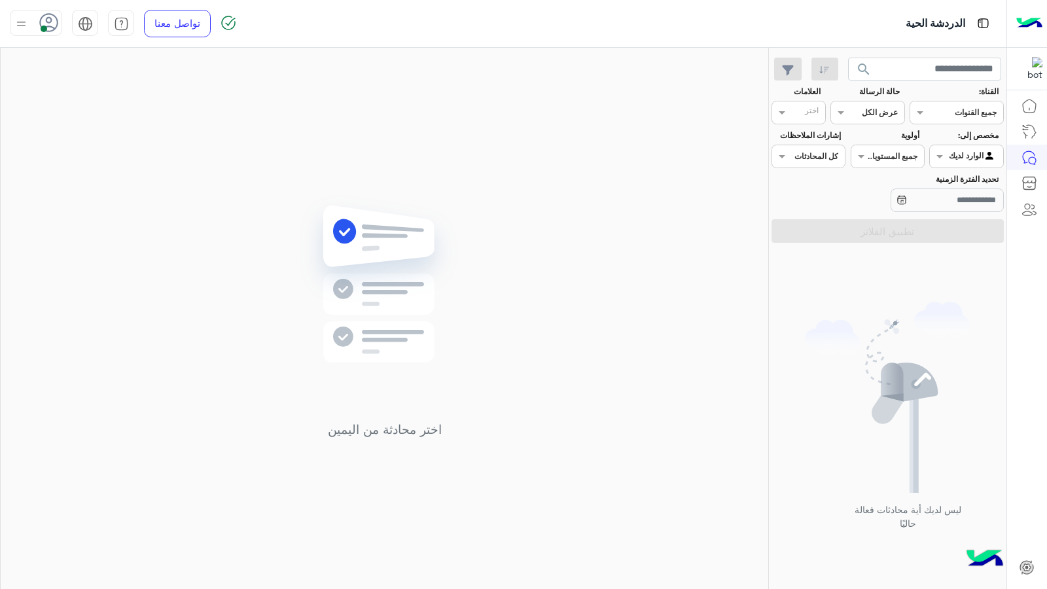
click at [517, 140] on div "اختر محادثة من اليمين" at bounding box center [385, 321] width 768 height 546
click at [882, 64] on input "text" at bounding box center [925, 70] width 154 height 24
click at [853, 73] on button "search" at bounding box center [864, 72] width 32 height 28
click at [26, 18] on img at bounding box center [21, 24] width 16 height 16
click at [91, 132] on label "وقت الراحة" at bounding box center [91, 129] width 143 height 24
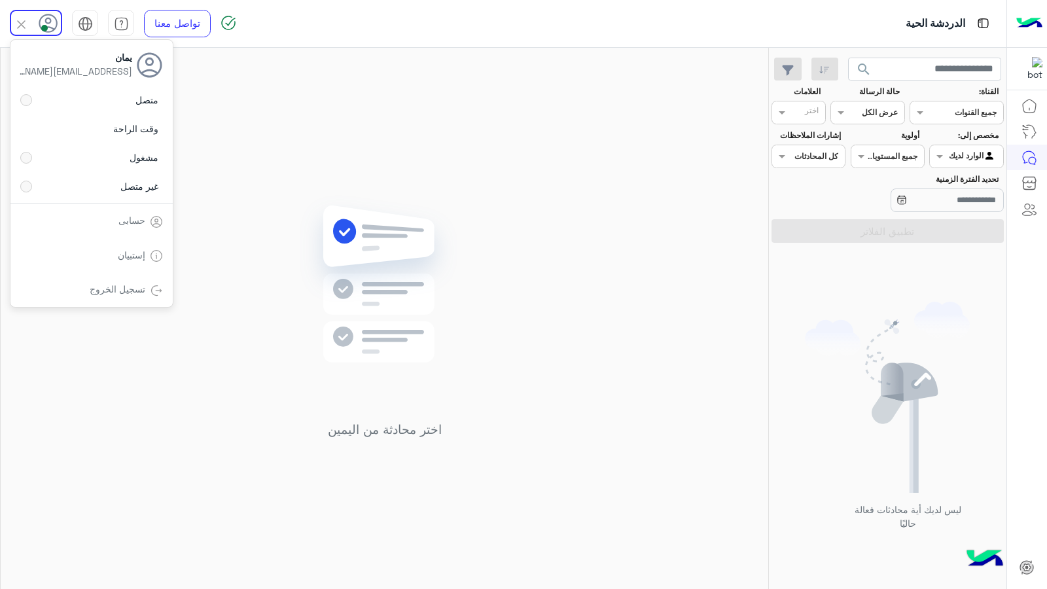
click at [332, 148] on div "اختر محادثة من اليمين" at bounding box center [385, 321] width 768 height 546
click at [26, 17] on img at bounding box center [21, 24] width 16 height 16
click at [81, 99] on label "متصل" at bounding box center [91, 100] width 143 height 24
click at [278, 107] on div "اختر محادثة من اليمين" at bounding box center [385, 321] width 768 height 546
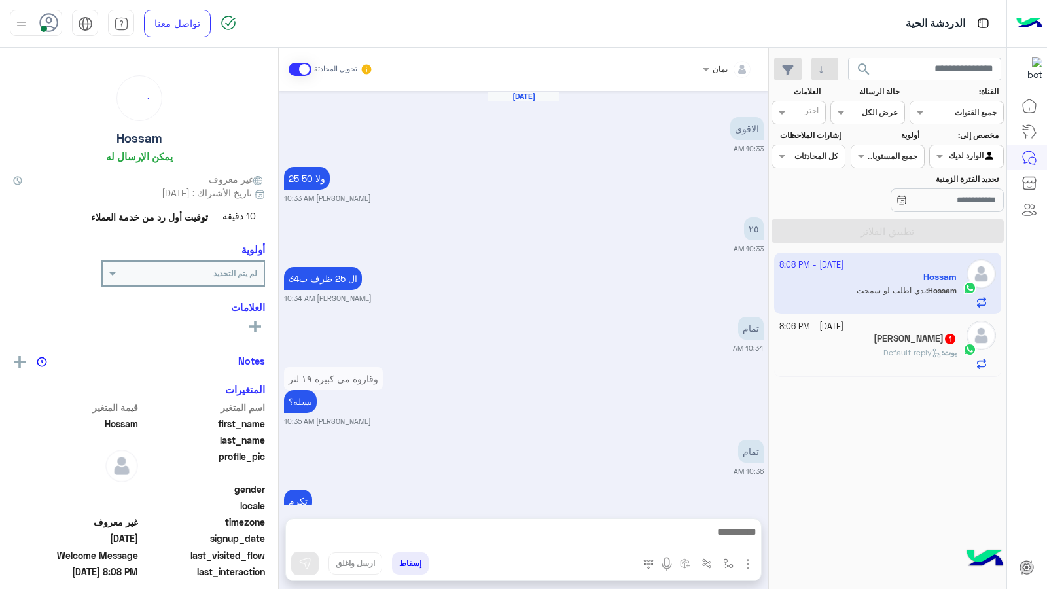
scroll to position [766, 0]
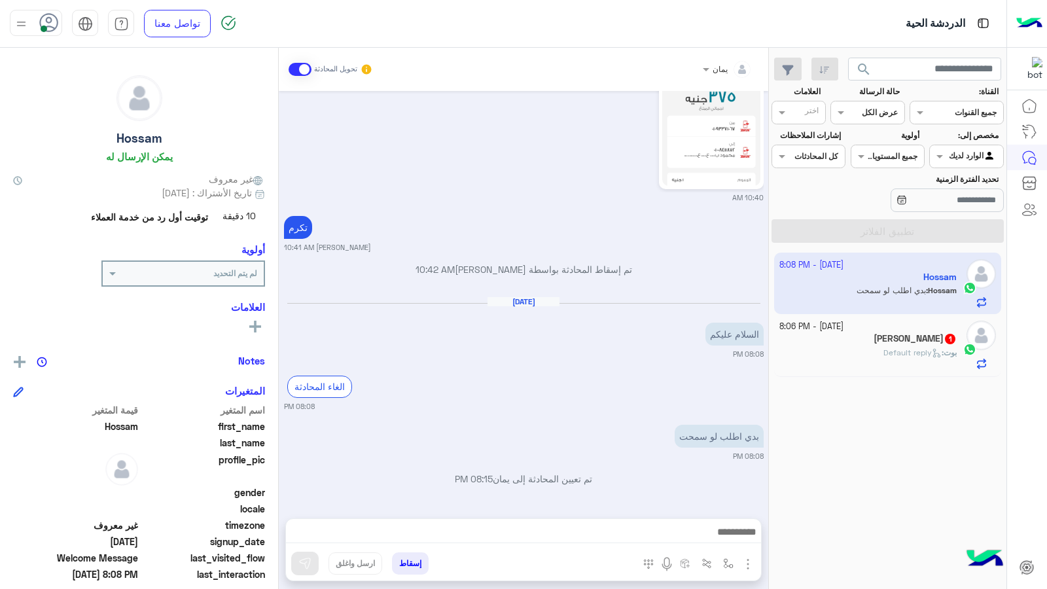
click at [599, 517] on div "يمان تحويل المحادثة Oct 5, 2025 الاقوى 10:33 AM 25 ولا 50 خالد صقر 10:33 AM ٢٥ …" at bounding box center [524, 321] width 490 height 546
drag, startPoint x: 592, startPoint y: 526, endPoint x: 592, endPoint y: 534, distance: 7.9
click at [592, 534] on div at bounding box center [523, 535] width 475 height 33
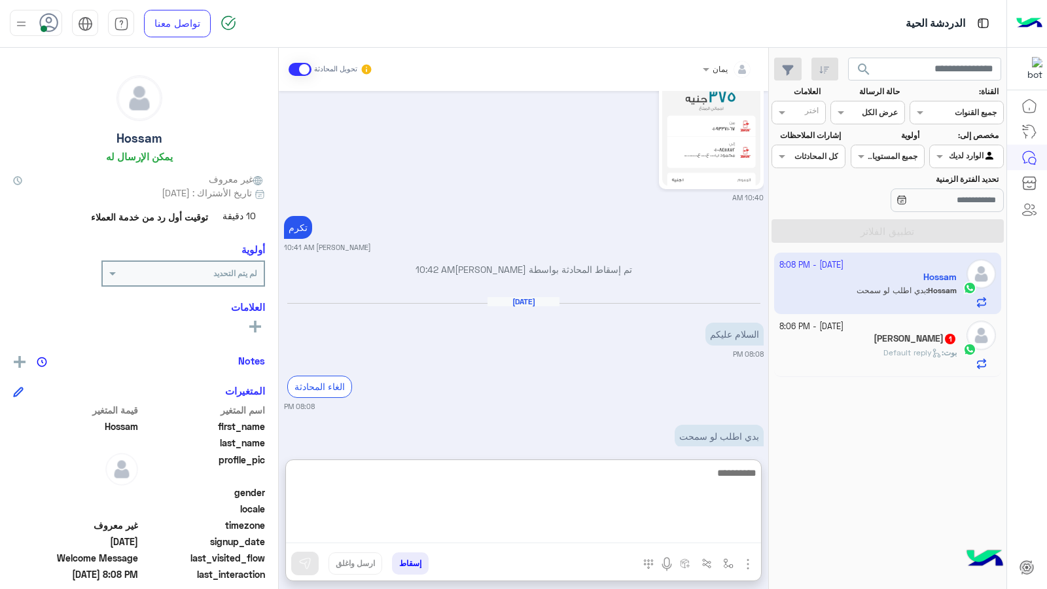
click at [592, 534] on textarea at bounding box center [523, 504] width 475 height 79
type textarea "**********"
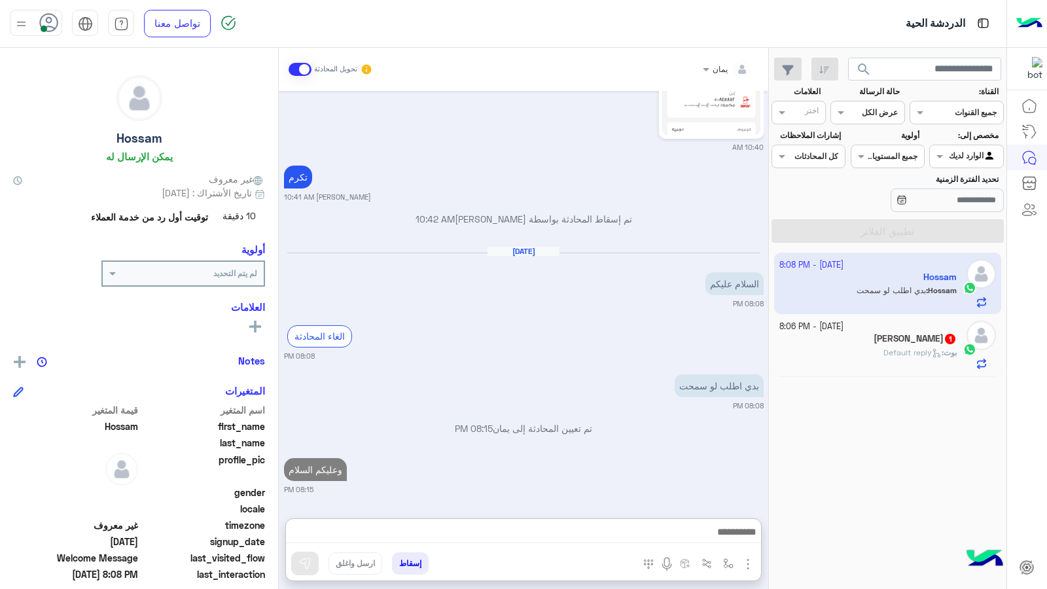
click at [895, 359] on div "بوت : Default reply" at bounding box center [868, 358] width 178 height 23
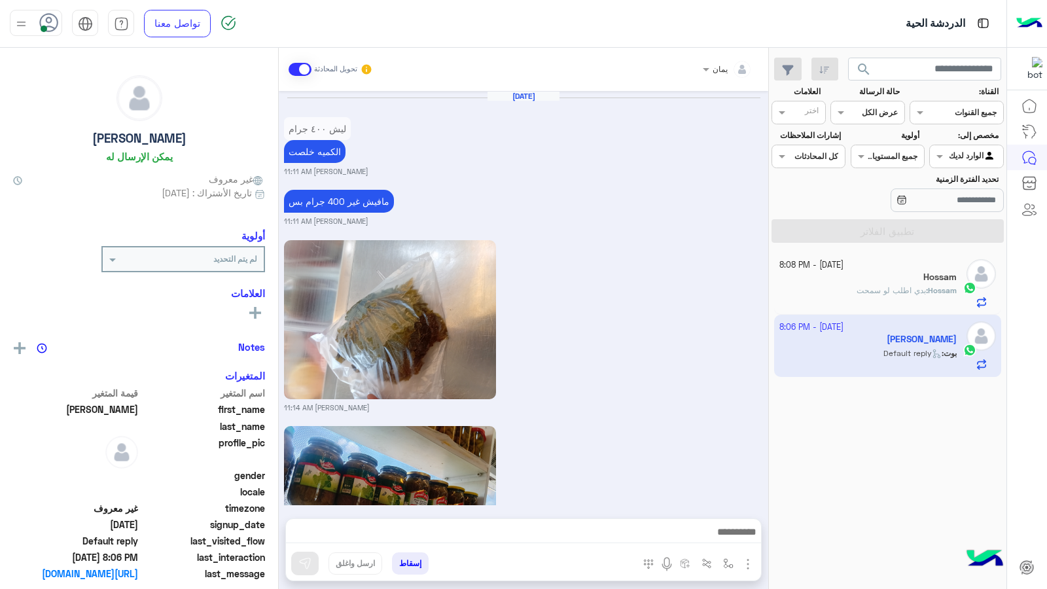
scroll to position [853, 0]
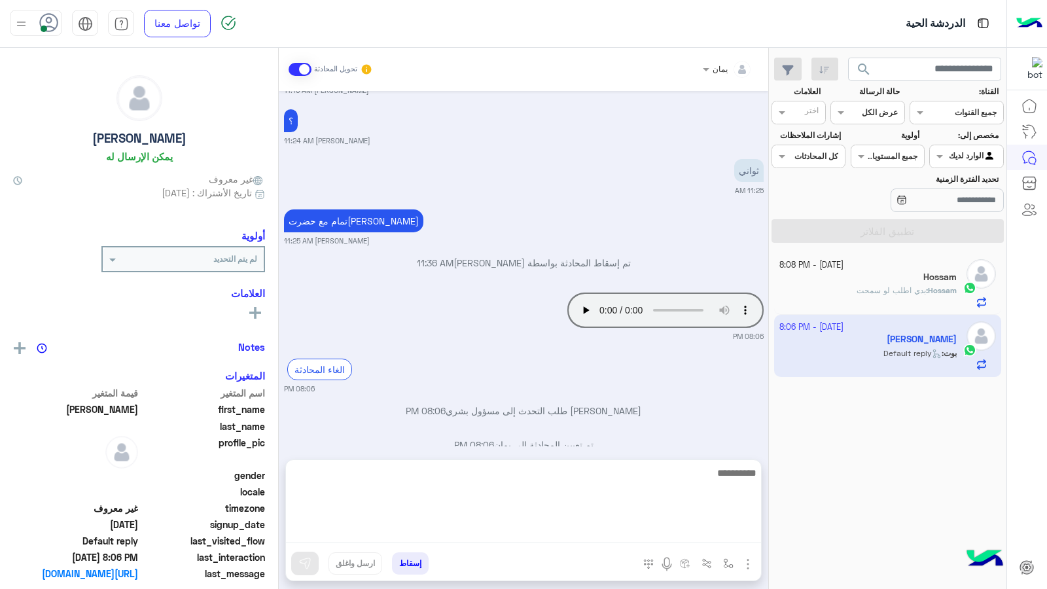
click at [615, 524] on textarea at bounding box center [523, 504] width 475 height 79
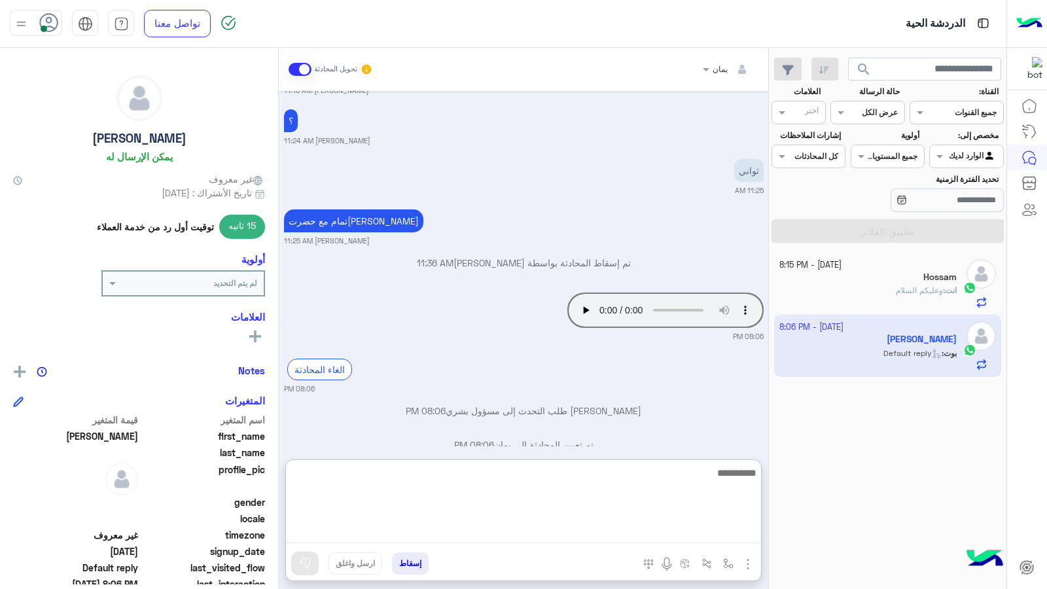
click at [539, 532] on textarea at bounding box center [523, 504] width 475 height 79
type textarea "*****"
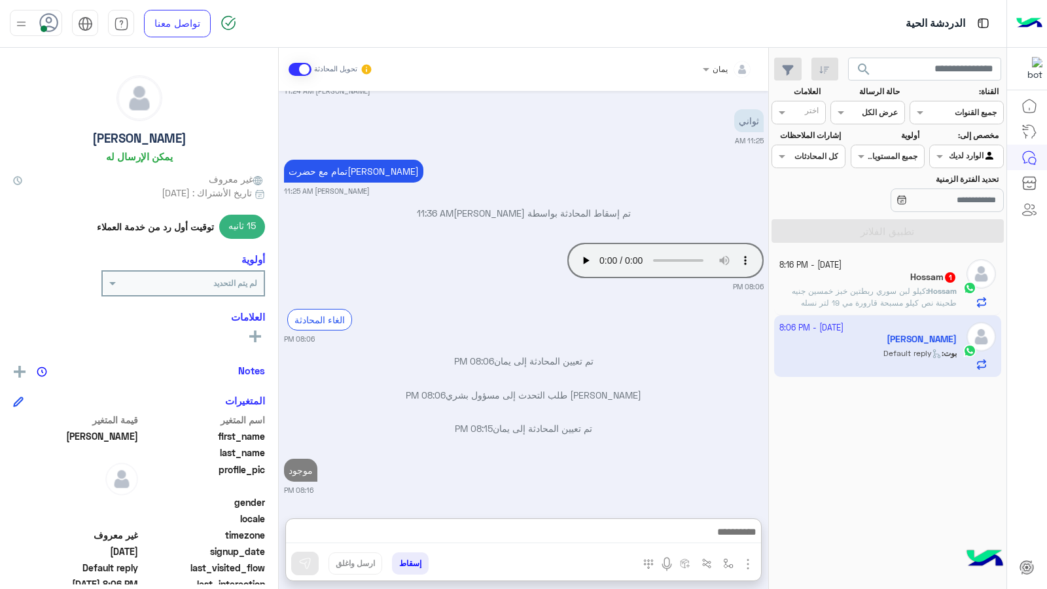
click at [921, 300] on span "كيلو لبن سوري ربطتين خبز خمسين جنيه طحينة نص كيلو مسبحة قارورة مي 19 لتر نسله م…" at bounding box center [874, 302] width 165 height 33
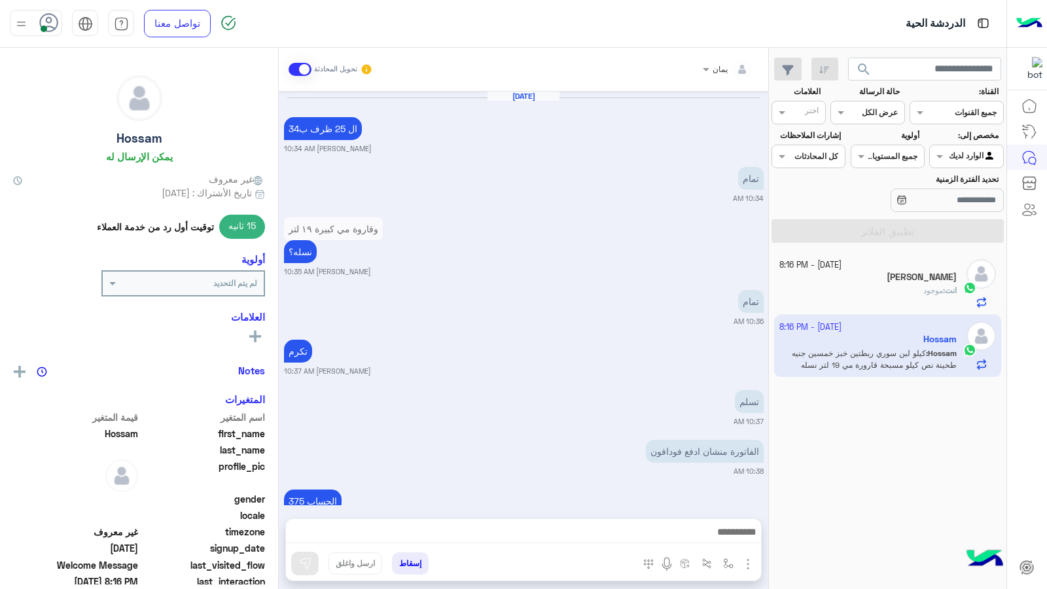
scroll to position [819, 0]
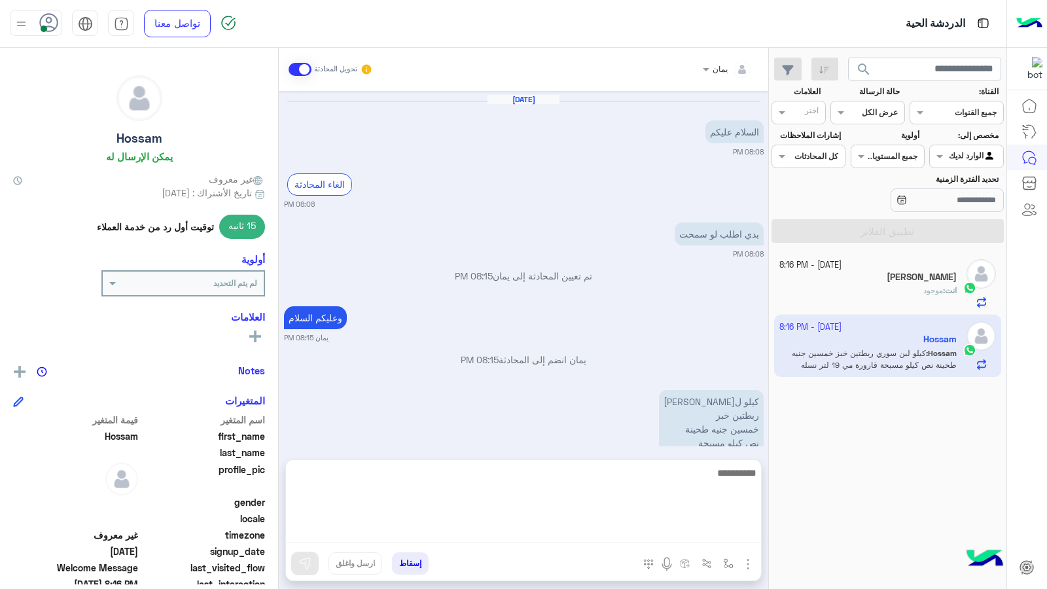
click at [598, 535] on textarea at bounding box center [523, 504] width 475 height 79
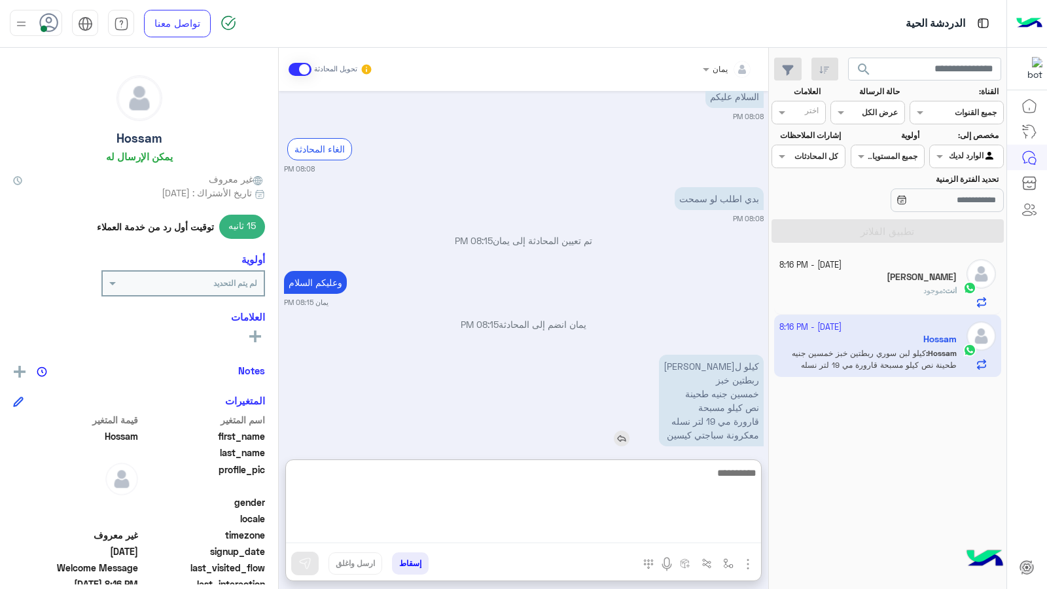
scroll to position [878, 0]
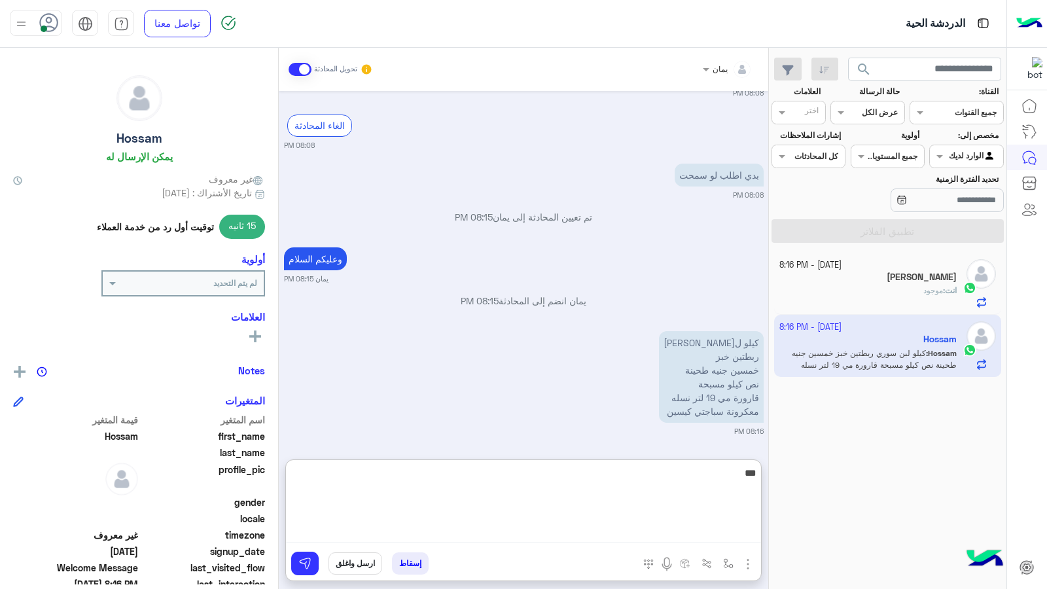
type textarea "****"
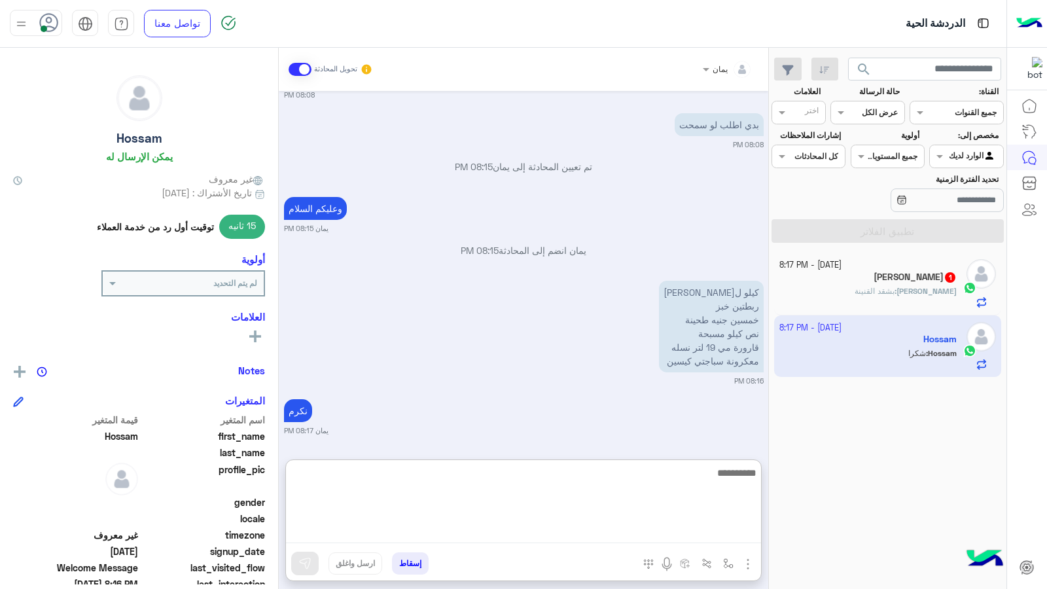
scroll to position [978, 0]
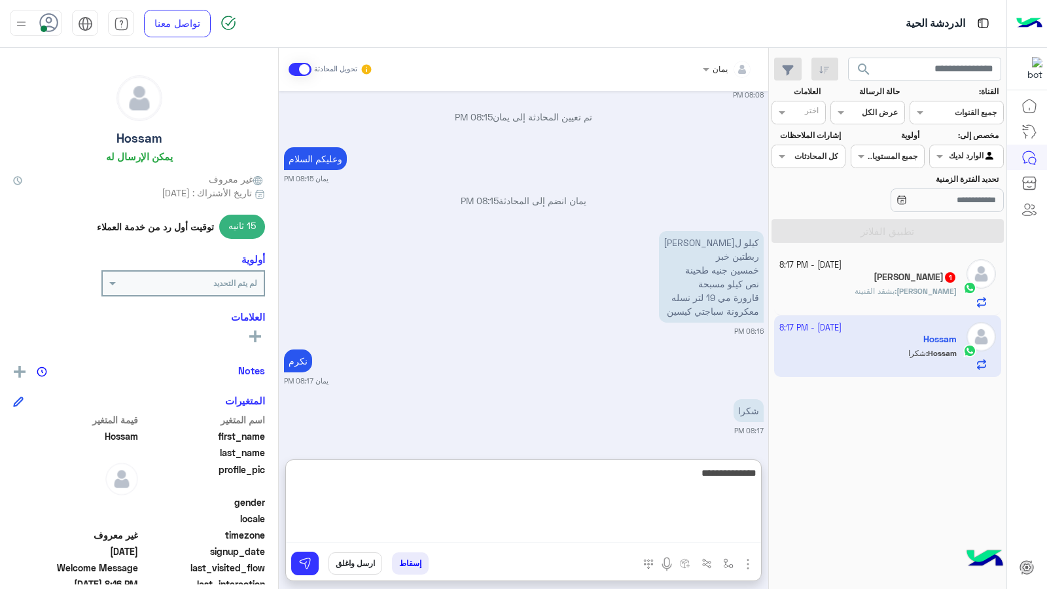
type textarea "**********"
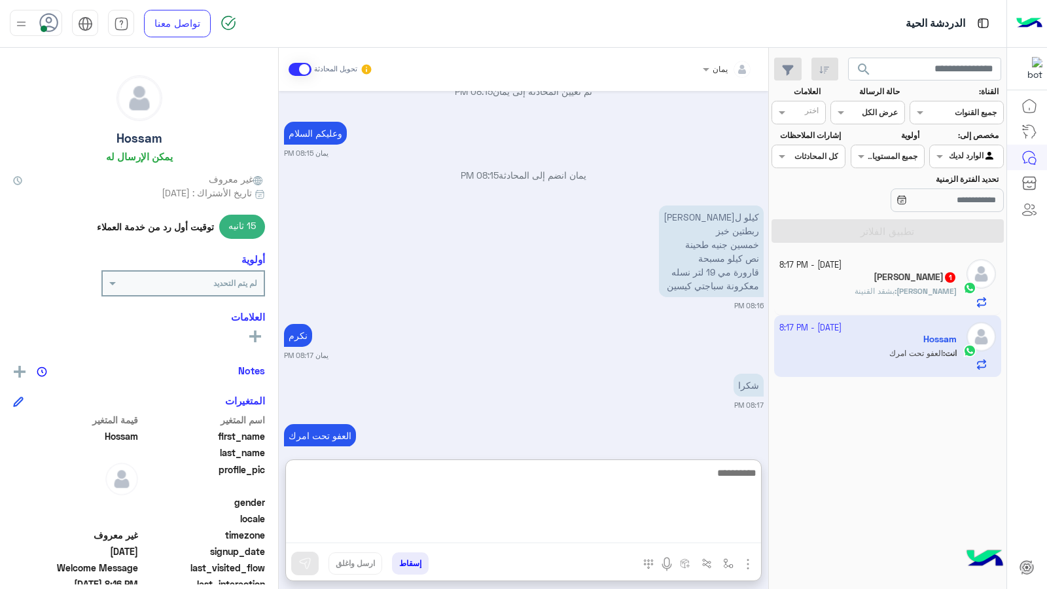
scroll to position [1028, 0]
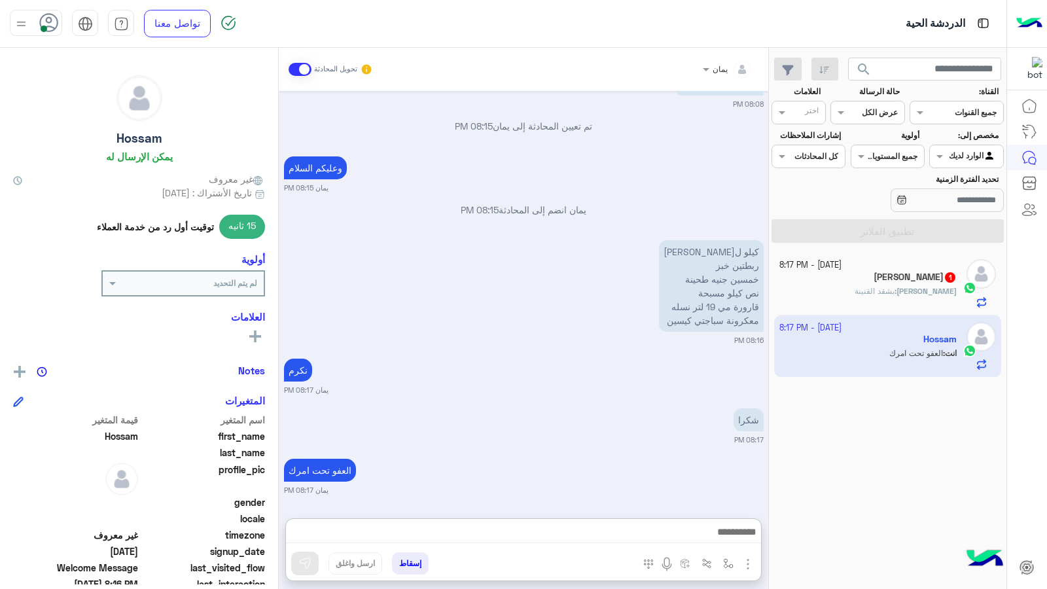
click at [884, 268] on div "11 October - 8:17 PM" at bounding box center [868, 265] width 178 height 12
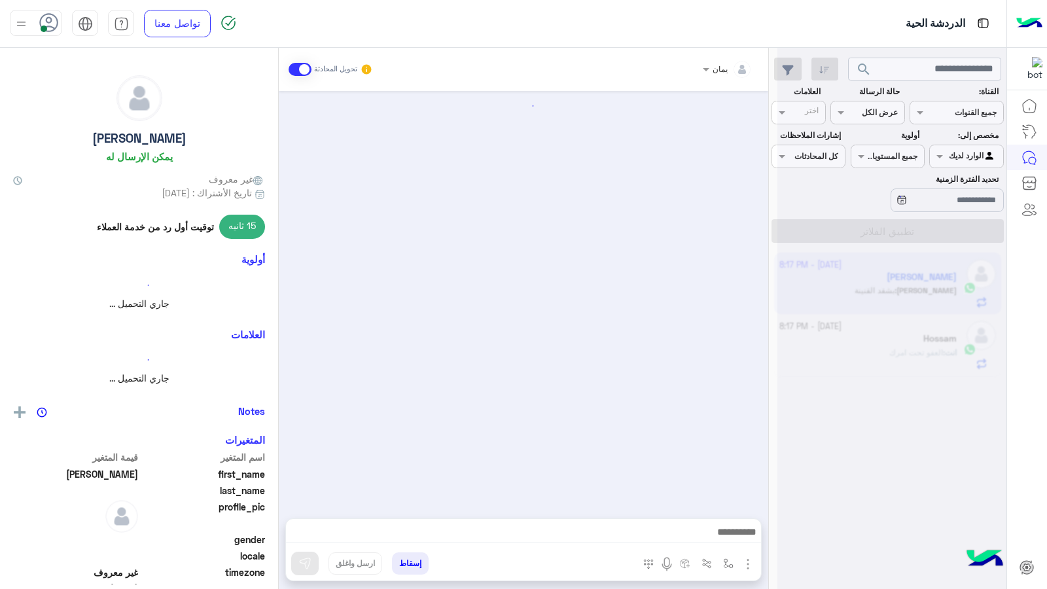
scroll to position [677, 0]
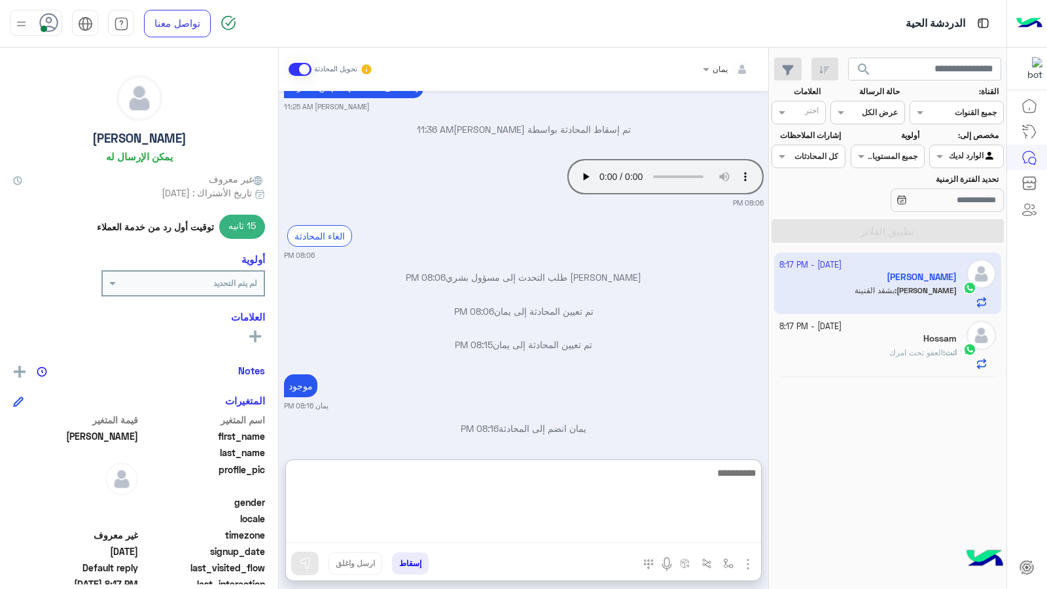
click at [615, 531] on textarea at bounding box center [523, 504] width 475 height 79
type textarea "***"
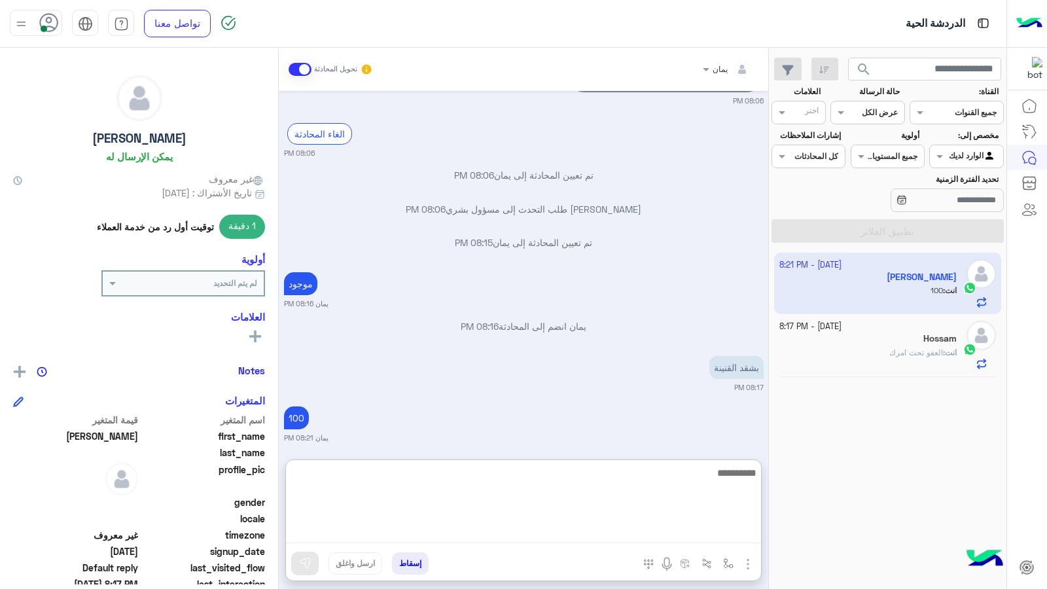
scroll to position [786, 0]
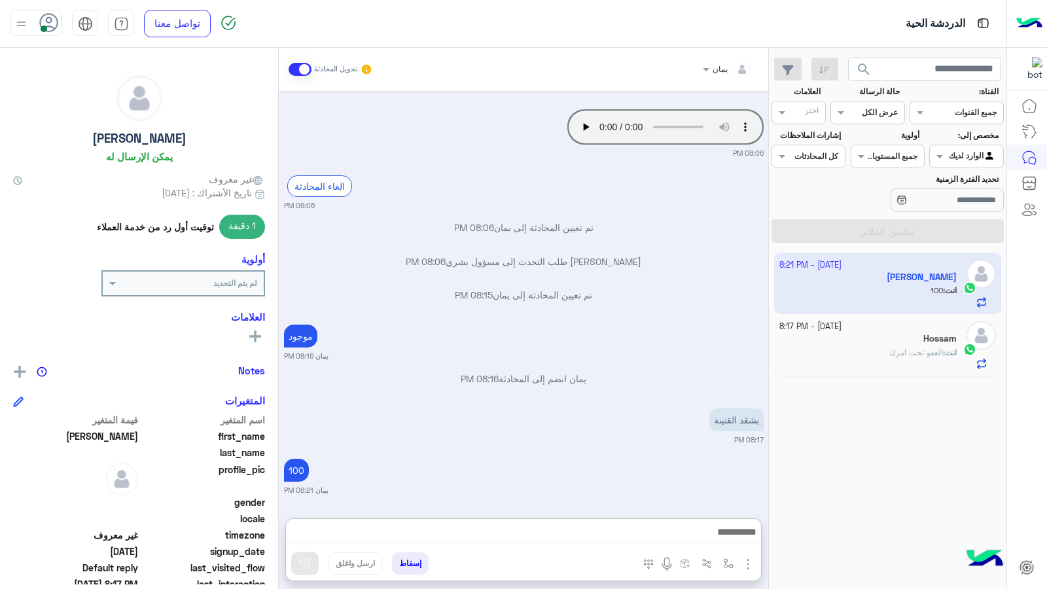
click at [912, 335] on div "Hossam" at bounding box center [868, 340] width 178 height 14
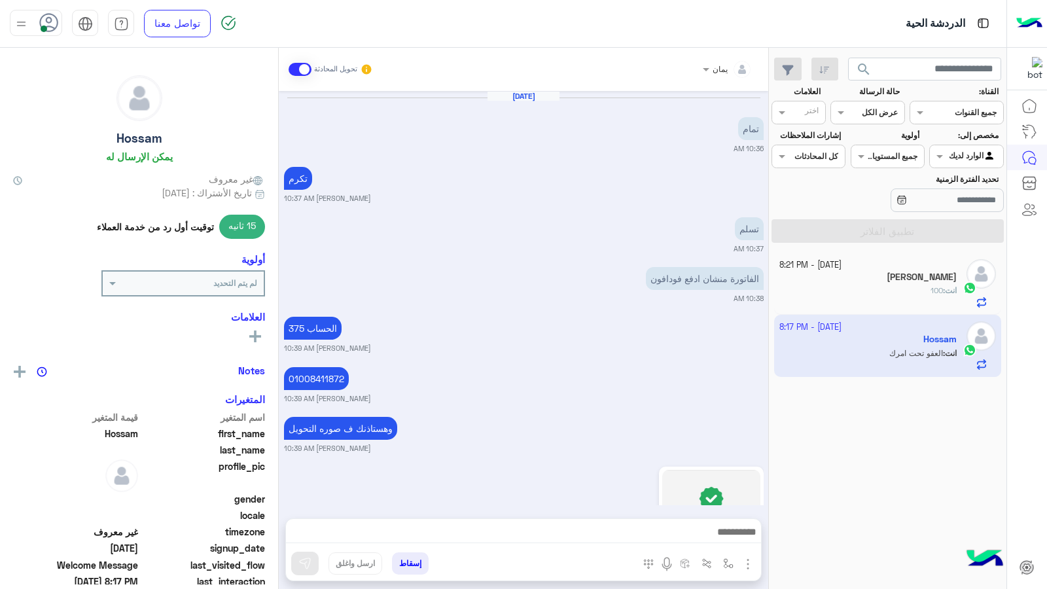
scroll to position [796, 0]
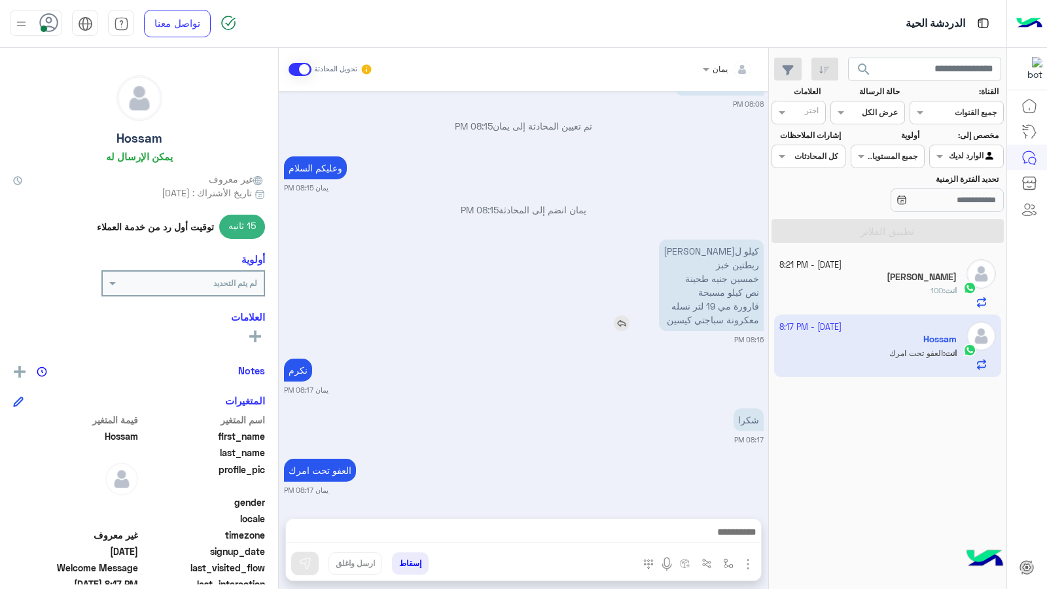
click at [624, 325] on img at bounding box center [622, 323] width 16 height 16
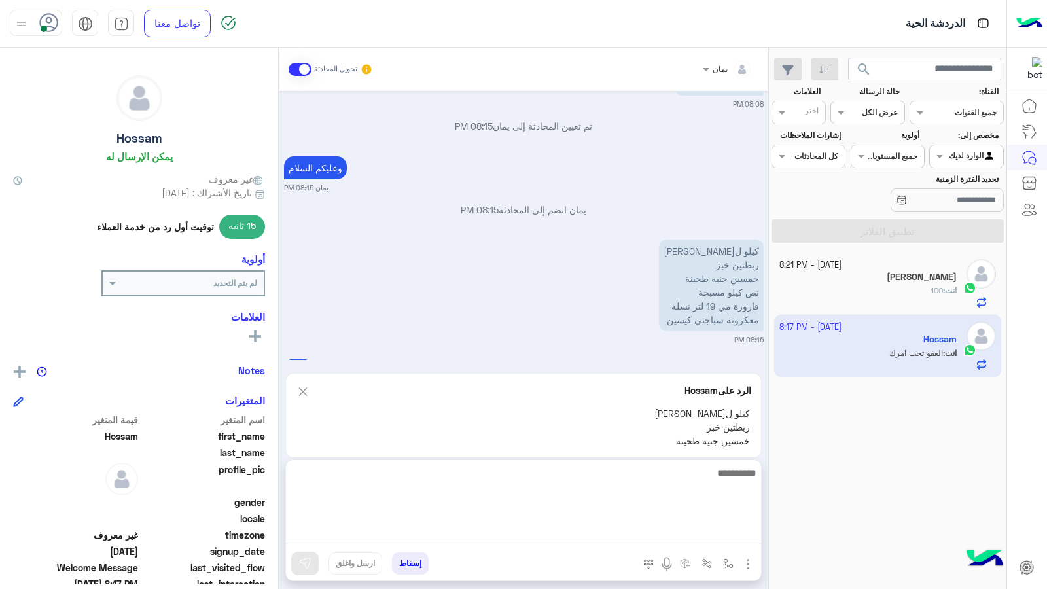
click at [585, 534] on textarea at bounding box center [523, 504] width 475 height 79
type textarea "**********"
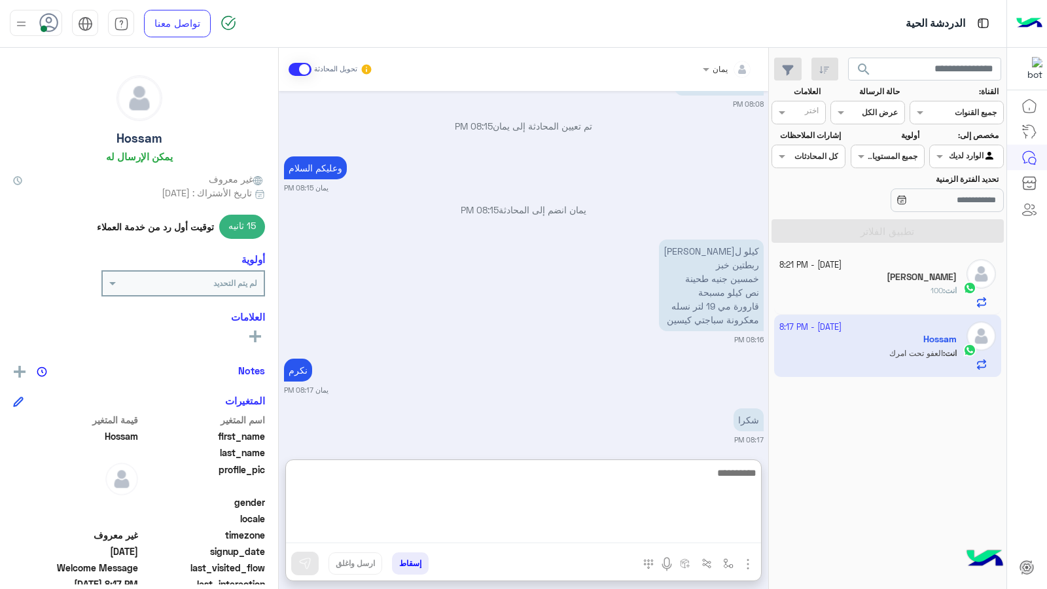
scroll to position [954, 0]
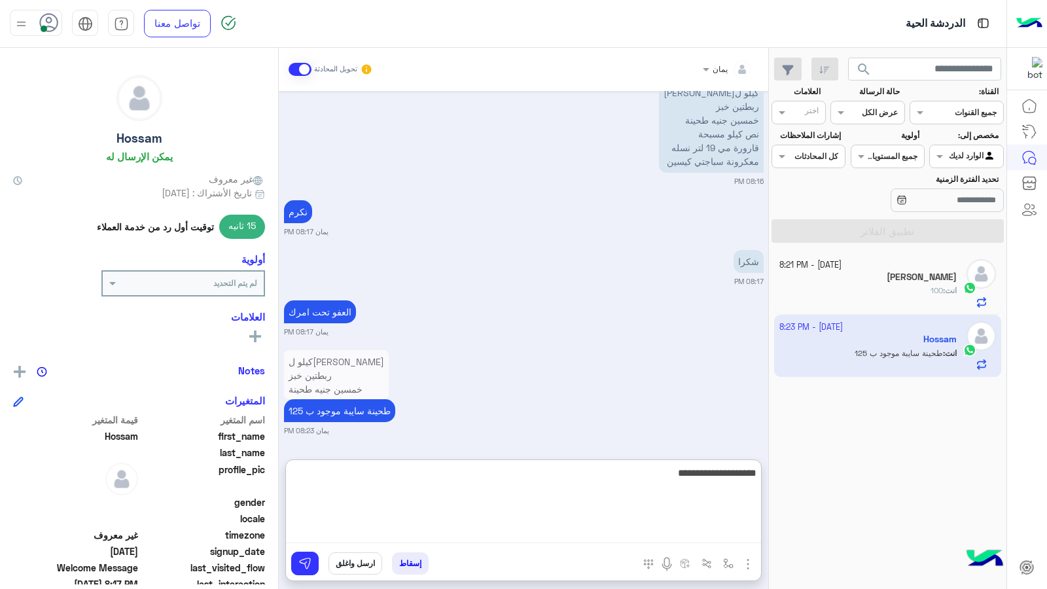
type textarea "**********"
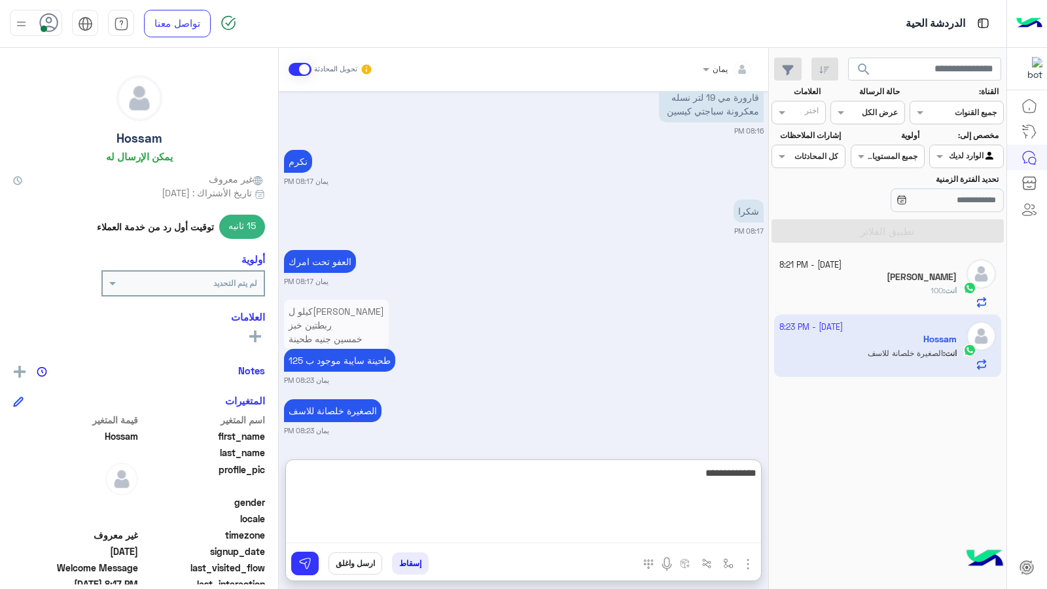
type textarea "**********"
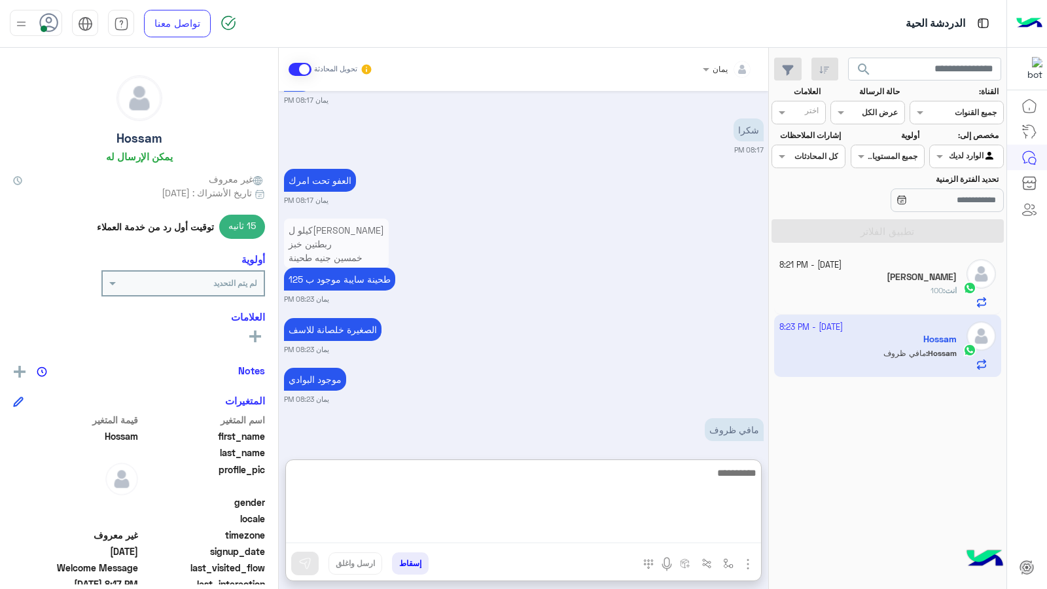
scroll to position [1104, 0]
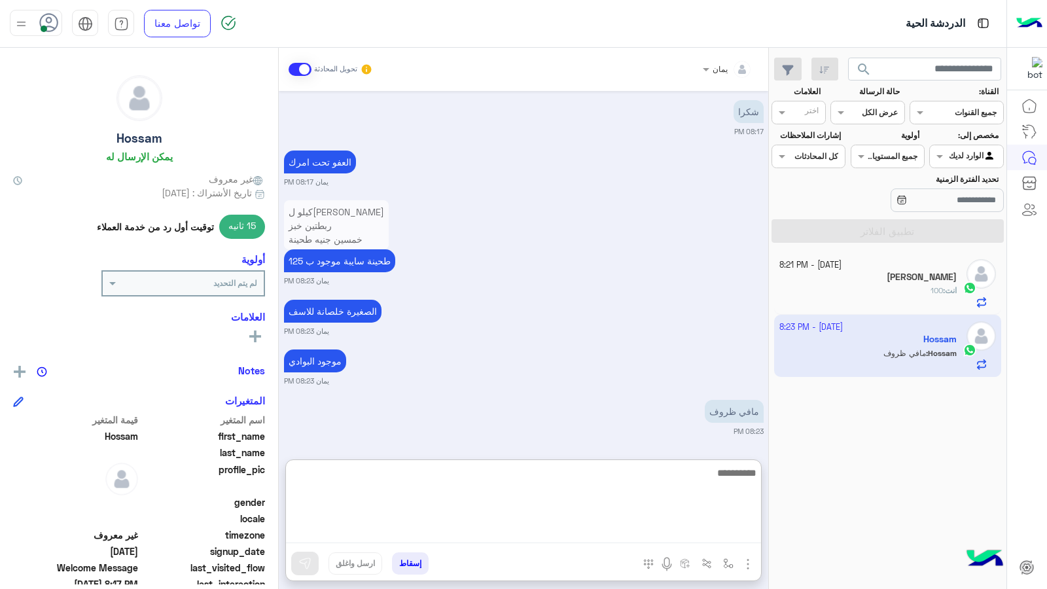
click at [618, 474] on textarea at bounding box center [523, 504] width 475 height 79
type textarea "*"
type textarea "**********"
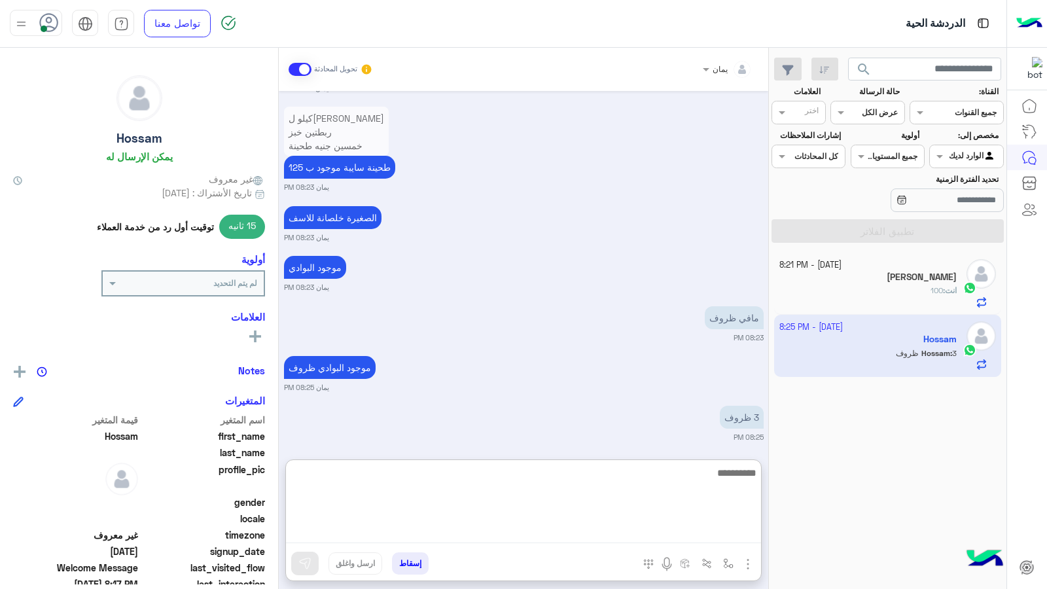
scroll to position [1204, 0]
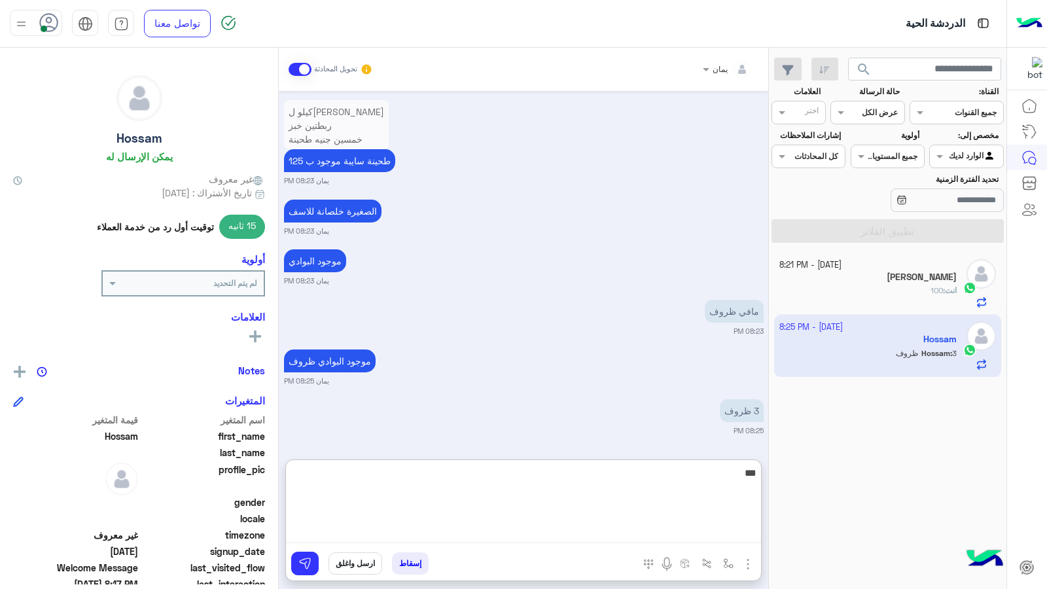
type textarea "****"
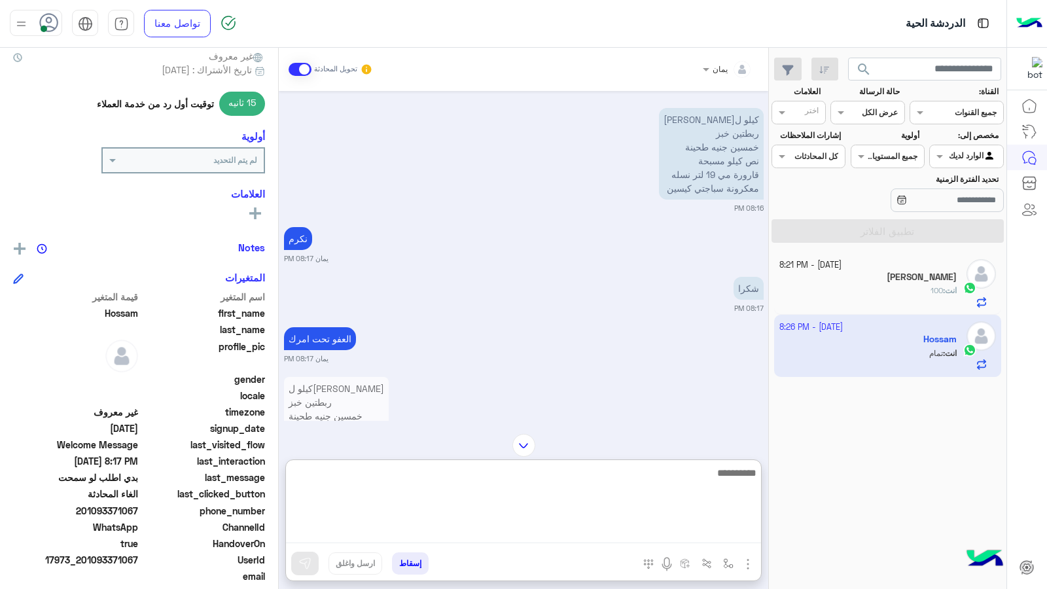
scroll to position [170, 0]
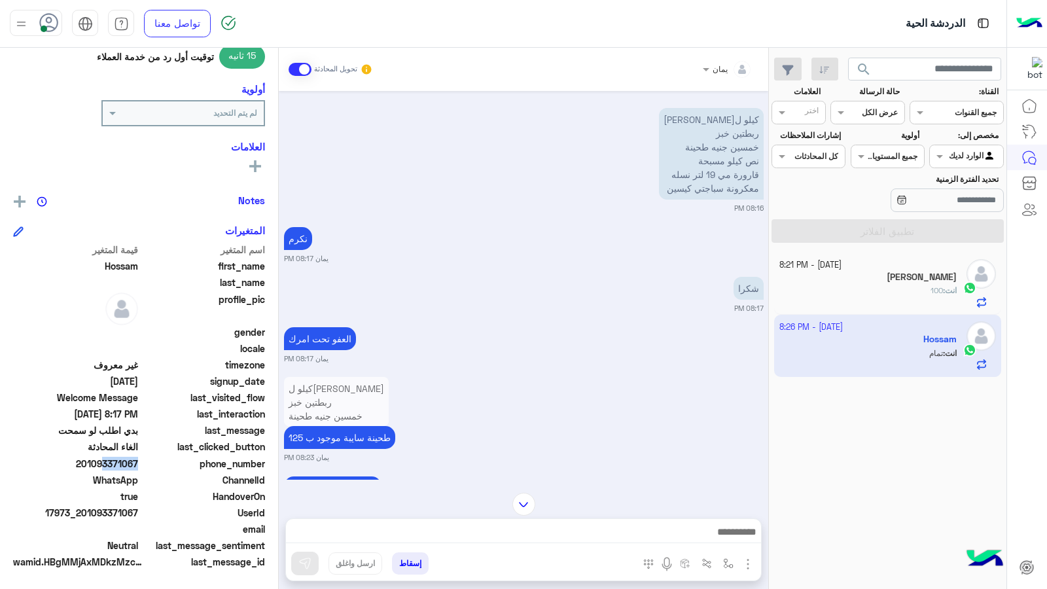
drag, startPoint x: 137, startPoint y: 460, endPoint x: 109, endPoint y: 461, distance: 28.1
click at [109, 461] on span "201093371067" at bounding box center [75, 464] width 125 height 14
drag, startPoint x: 109, startPoint y: 461, endPoint x: 149, endPoint y: 461, distance: 39.9
click at [160, 464] on span "phone_number" at bounding box center [203, 464] width 125 height 14
drag, startPoint x: 139, startPoint y: 461, endPoint x: 85, endPoint y: 463, distance: 53.7
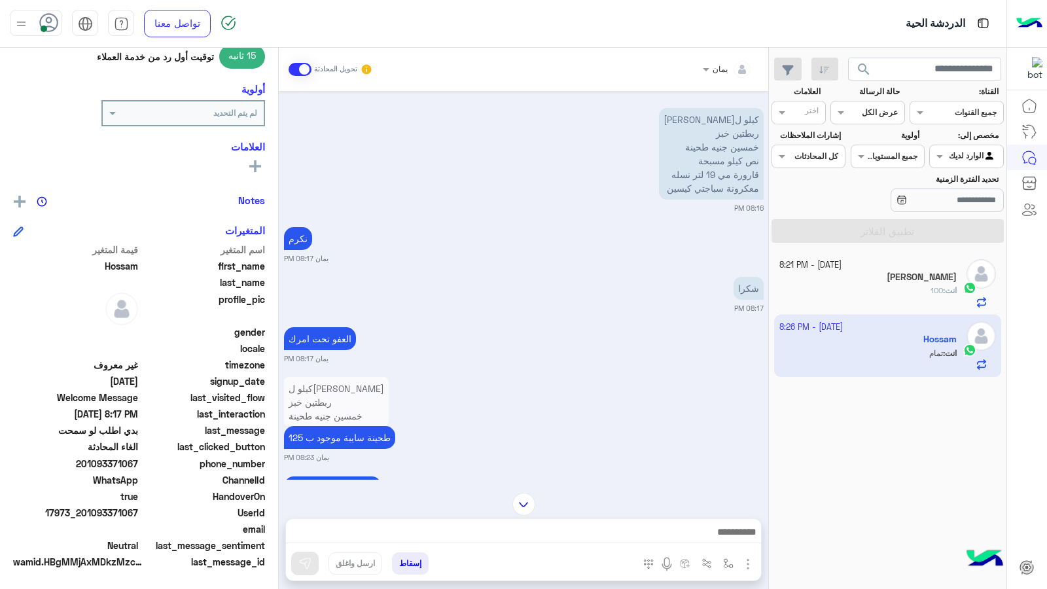
click at [85, 463] on span "201093371067" at bounding box center [75, 464] width 125 height 14
copy span "01093371067"
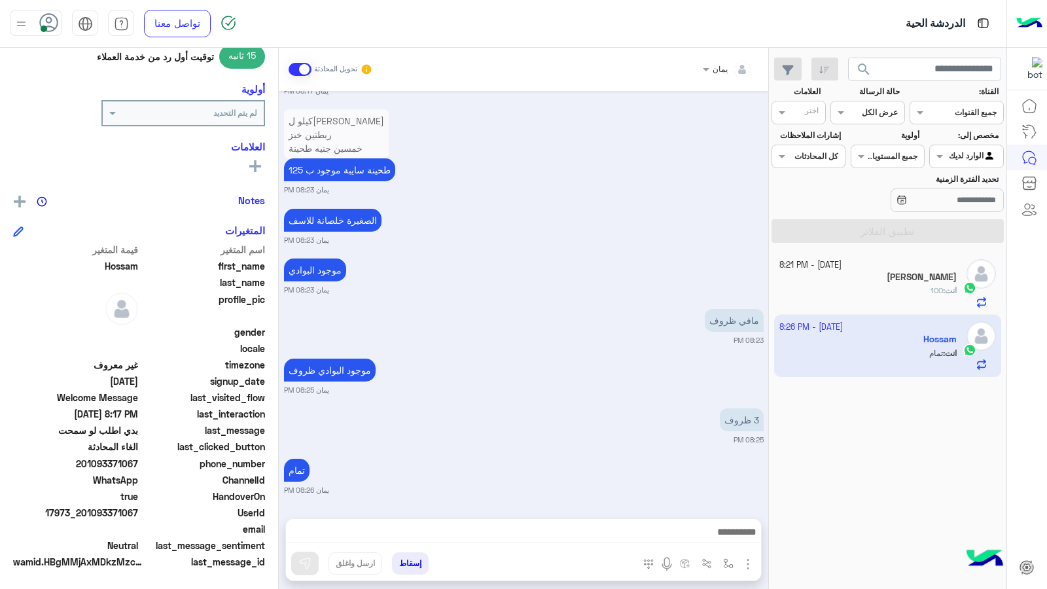
click at [412, 565] on button "إسقاط" at bounding box center [410, 563] width 37 height 22
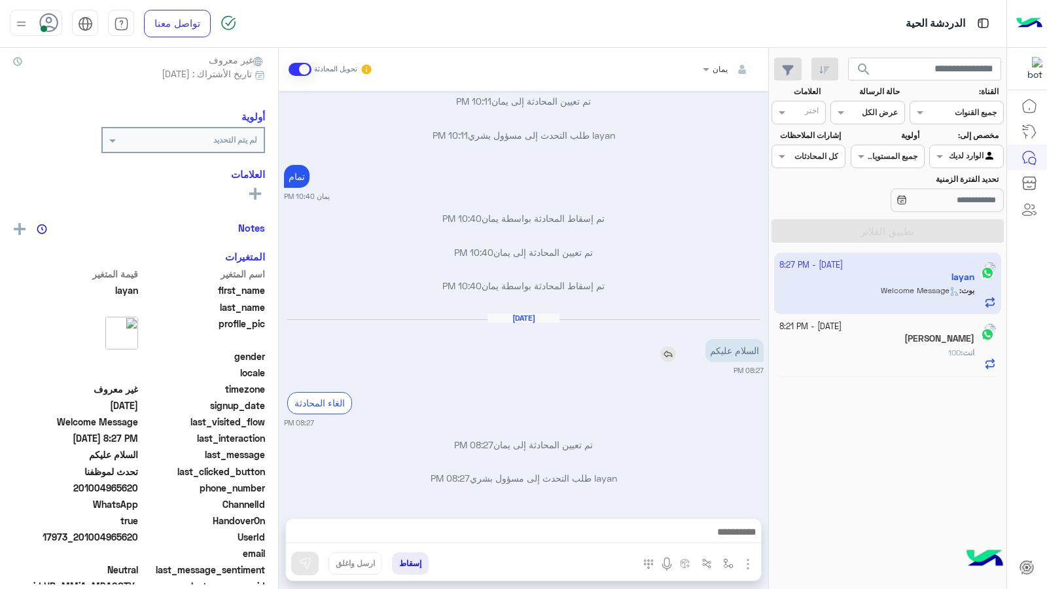
scroll to position [144, 0]
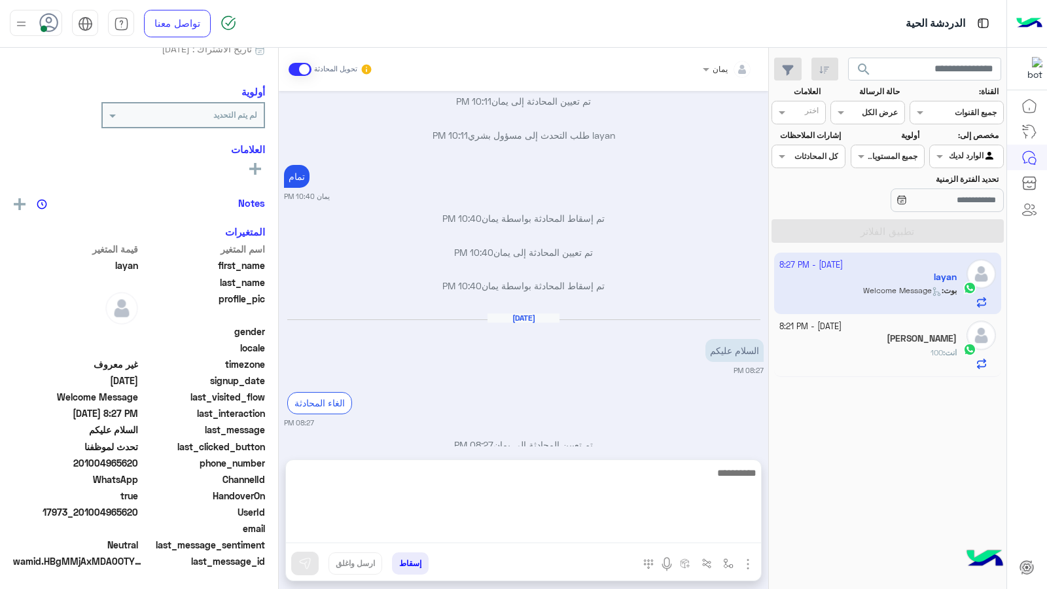
click at [634, 526] on textarea at bounding box center [523, 504] width 475 height 79
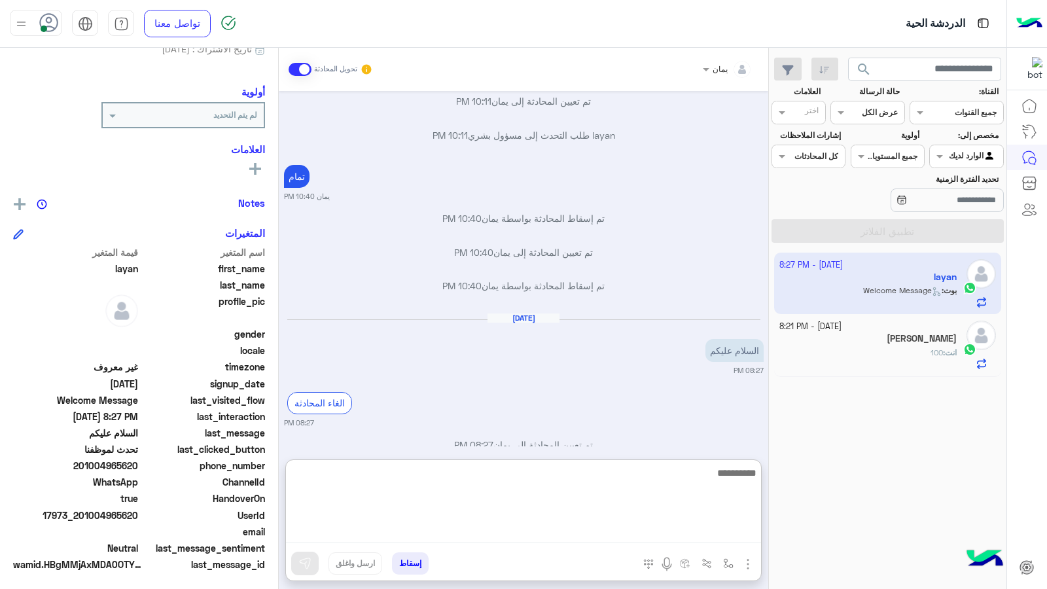
scroll to position [147, 0]
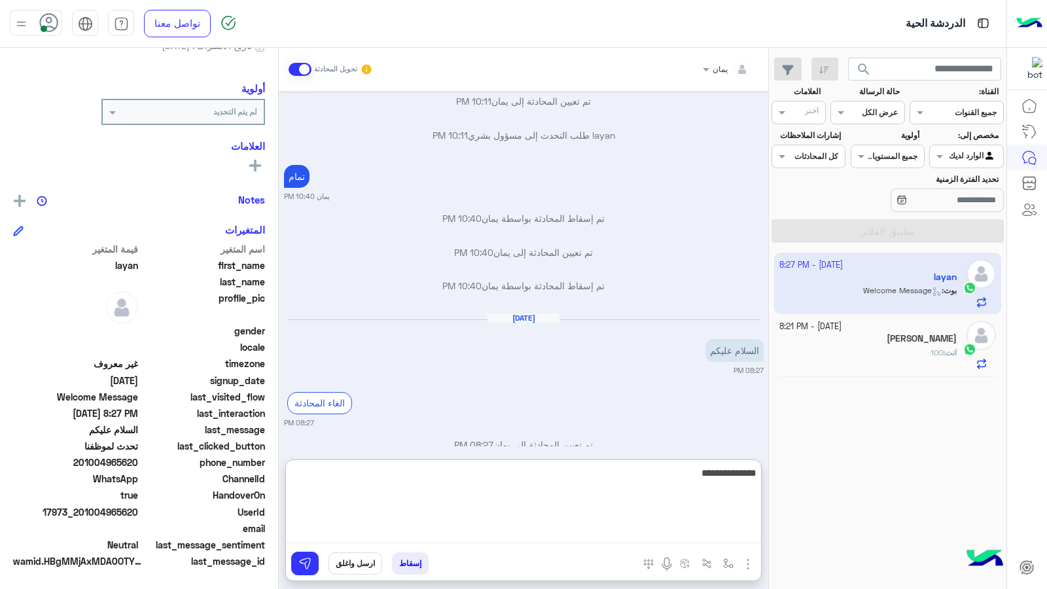
type textarea "**********"
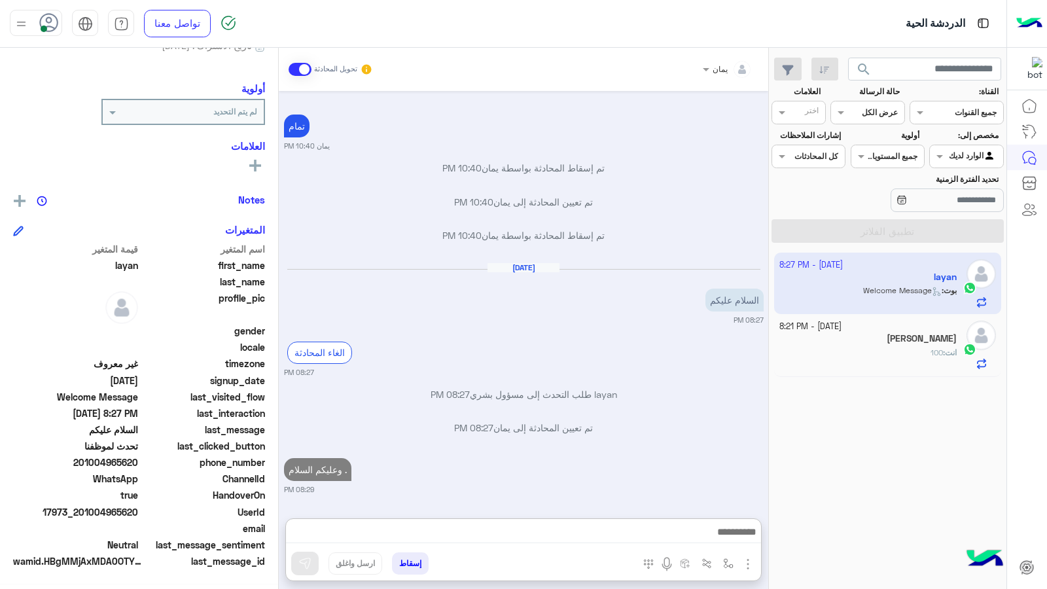
click at [950, 352] on span "انت" at bounding box center [951, 353] width 12 height 10
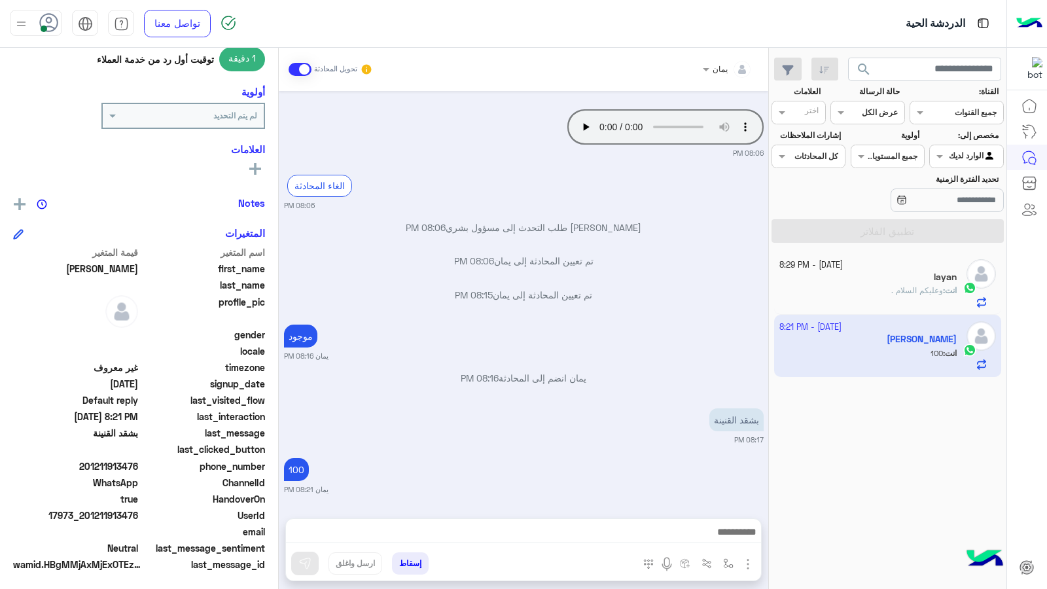
scroll to position [170, 0]
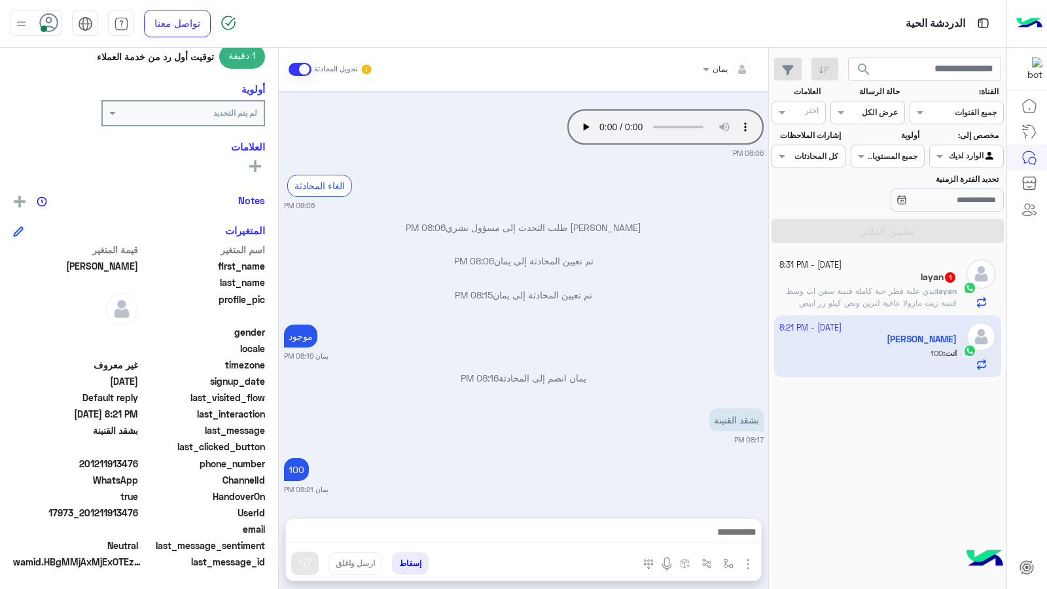
click at [829, 296] on p "layan : بدي علبة فطر حبة كاملة قنينة سفن اب وسط قنينة زيت مازولا عافية لترين ون…" at bounding box center [868, 302] width 178 height 35
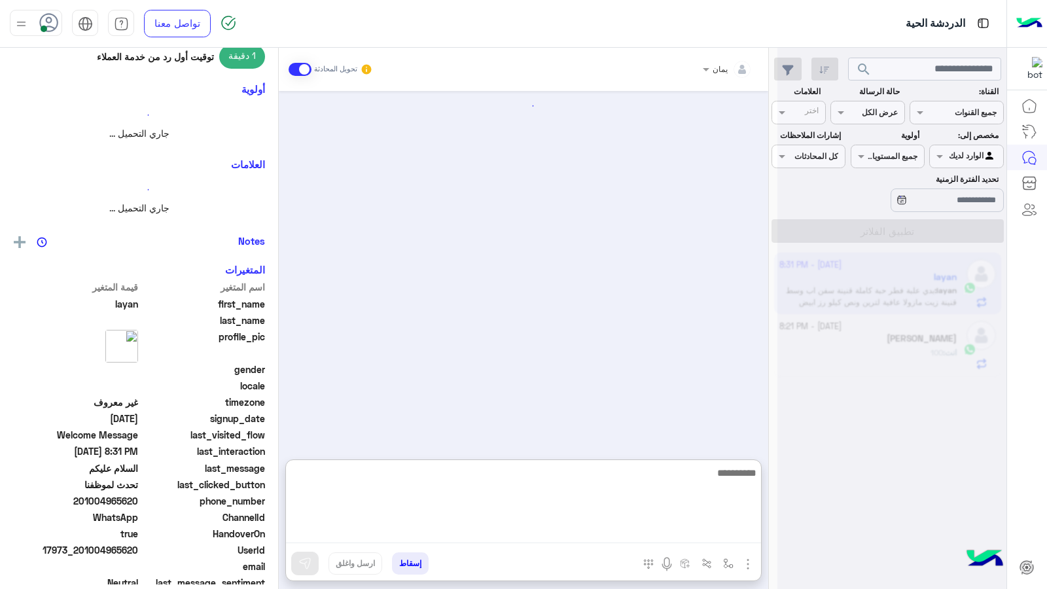
click at [574, 528] on textarea at bounding box center [523, 504] width 475 height 79
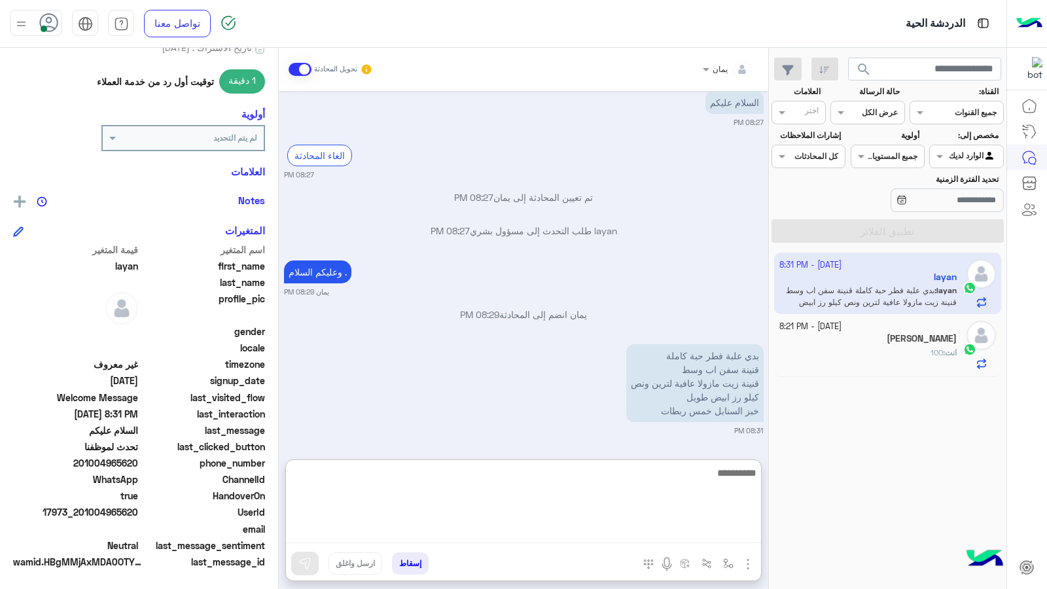
scroll to position [170, 0]
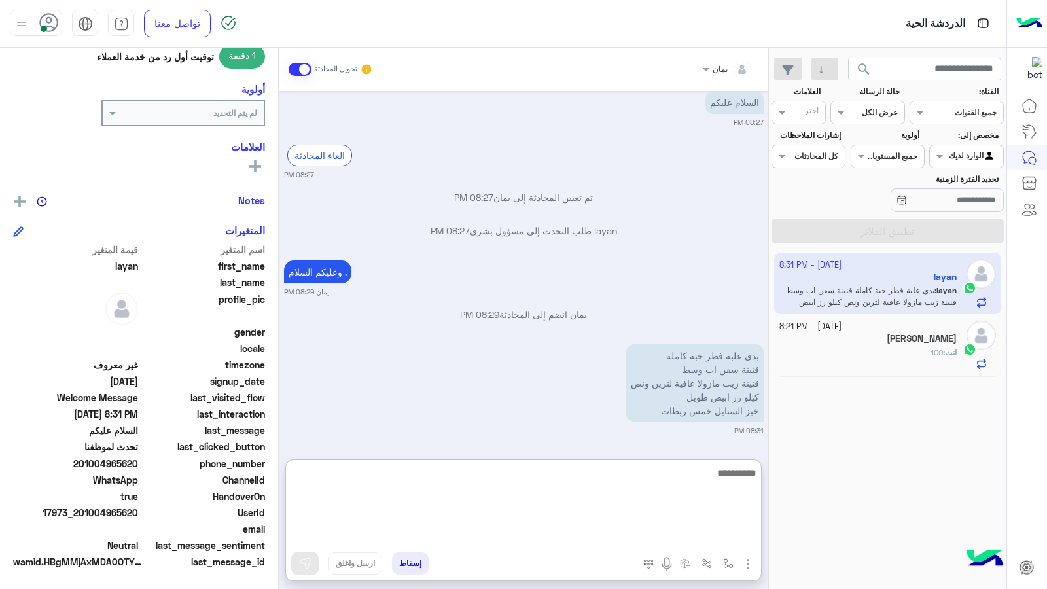
click at [600, 477] on textarea at bounding box center [523, 504] width 475 height 79
type textarea "*****"
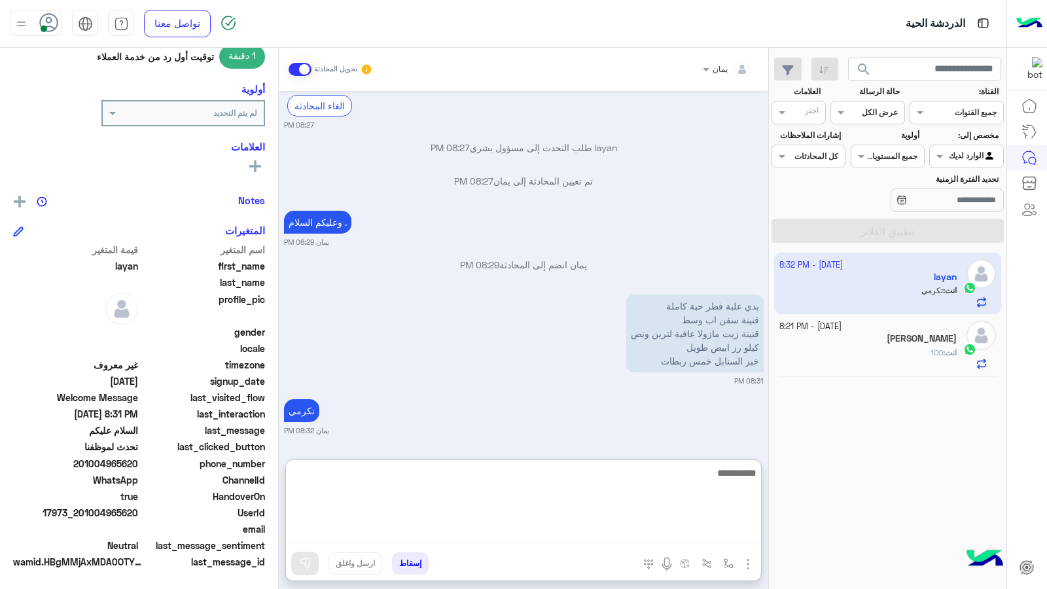
scroll to position [709, 0]
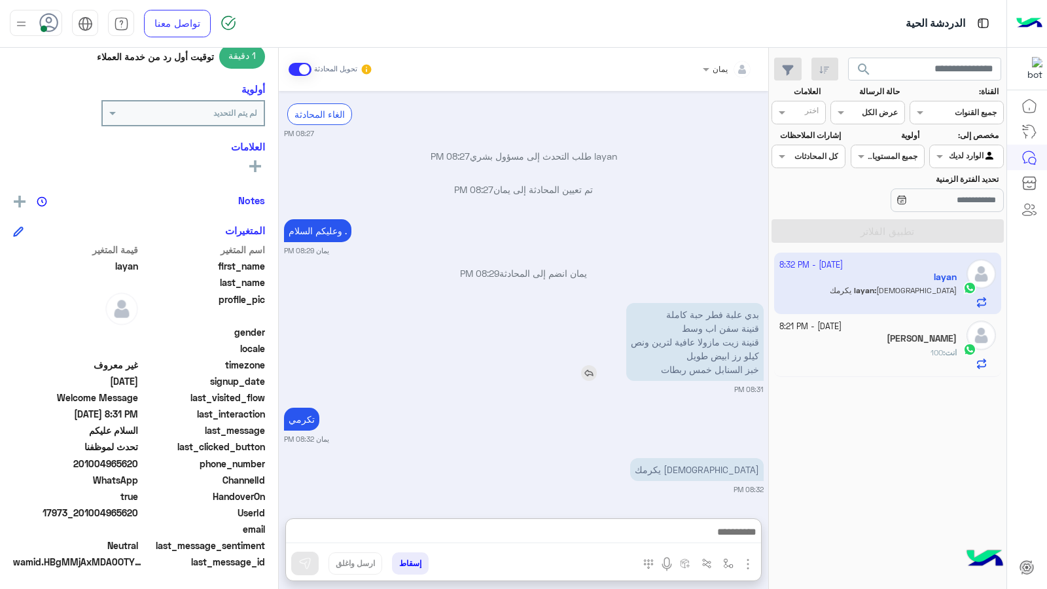
drag, startPoint x: 587, startPoint y: 317, endPoint x: 592, endPoint y: 327, distance: 11.1
click at [588, 365] on img at bounding box center [589, 373] width 16 height 16
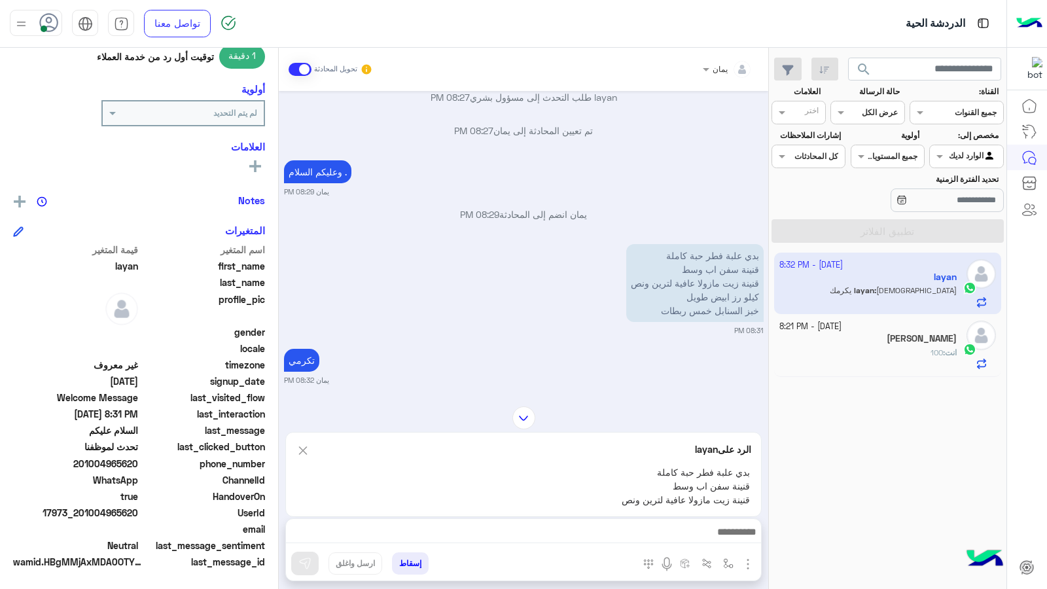
click at [624, 521] on div "يمان تحويل المحادثة Oct 10, 2025 يمان انضم إلى المحادثة 09:59 PM تكرمي شي تاني …" at bounding box center [524, 321] width 490 height 546
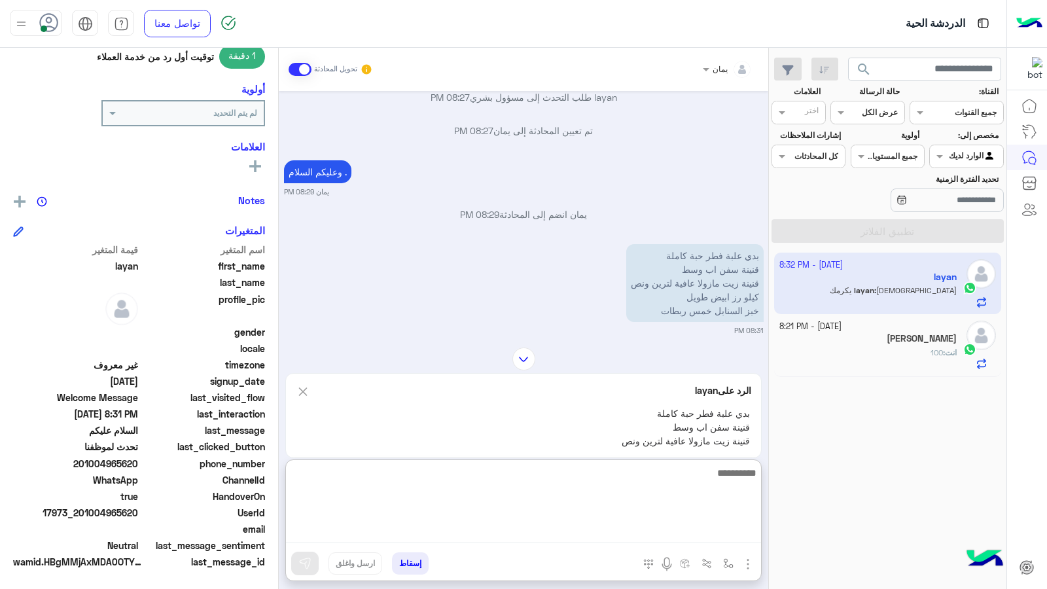
click at [624, 525] on textarea at bounding box center [523, 504] width 475 height 79
type textarea "**********"
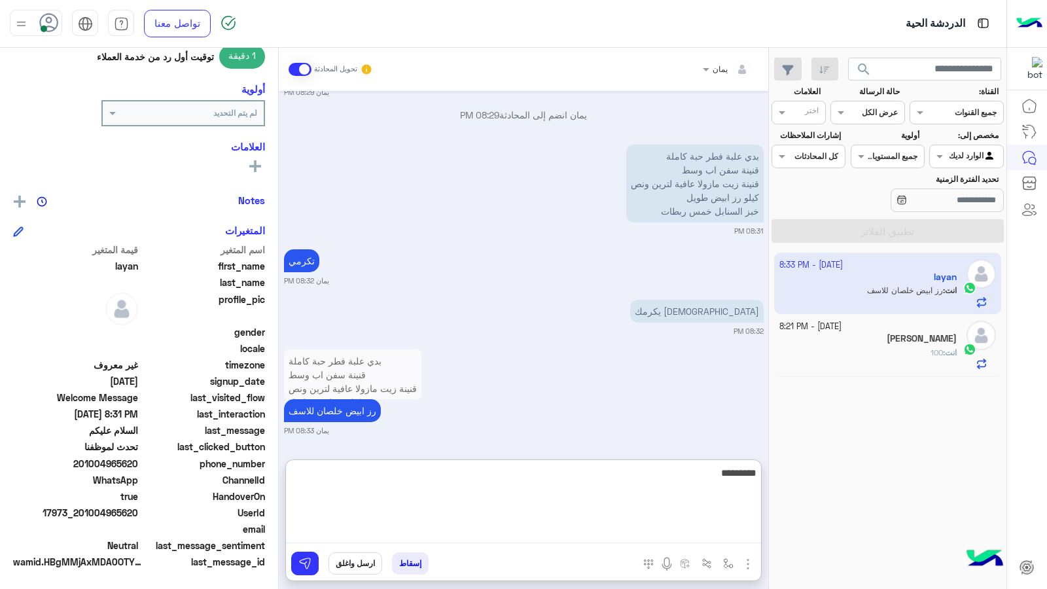
type textarea "**********"
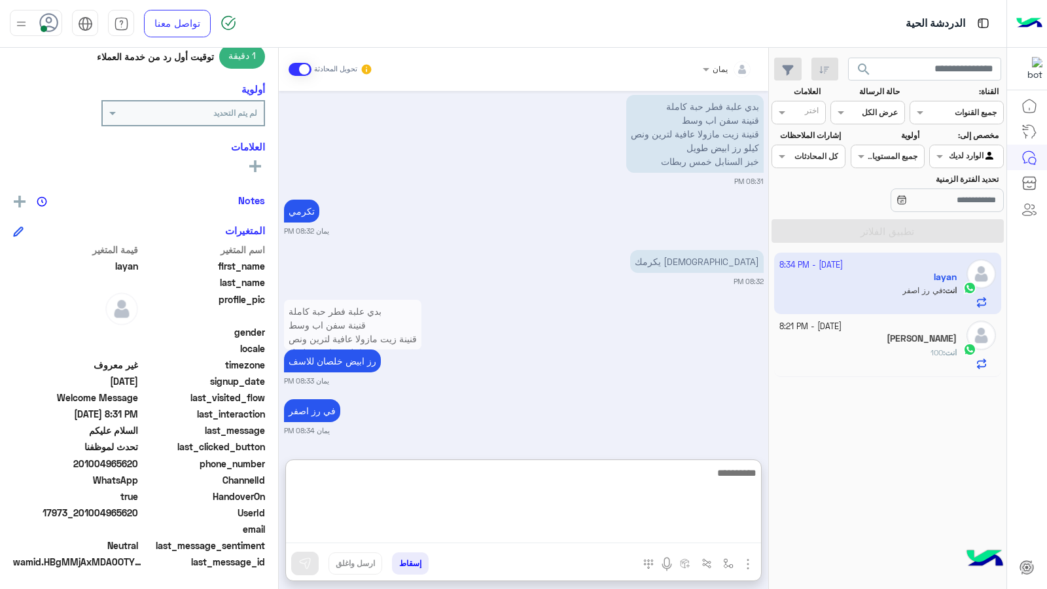
scroll to position [908, 0]
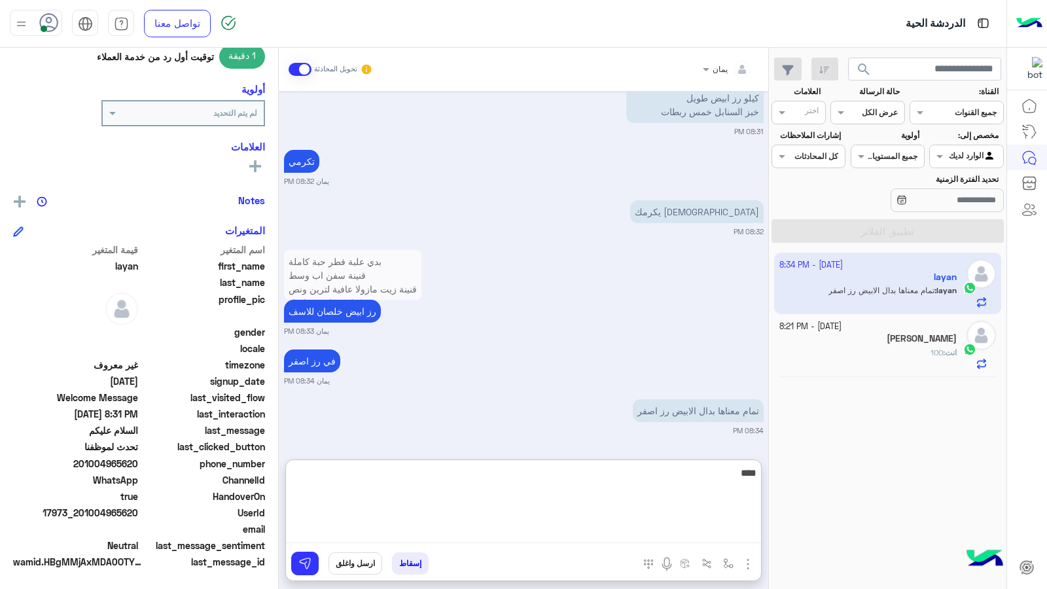
type textarea "****"
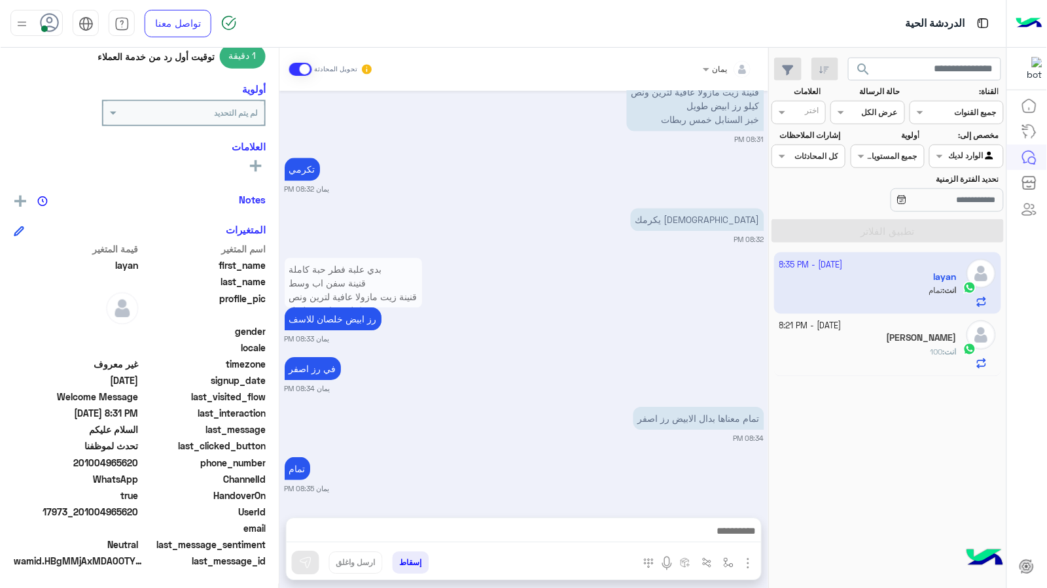
scroll to position [900, 0]
drag, startPoint x: 139, startPoint y: 514, endPoint x: 84, endPoint y: 516, distance: 55.0
click at [84, 516] on span "17973_201004965620" at bounding box center [75, 513] width 125 height 14
copy span "1004965620"
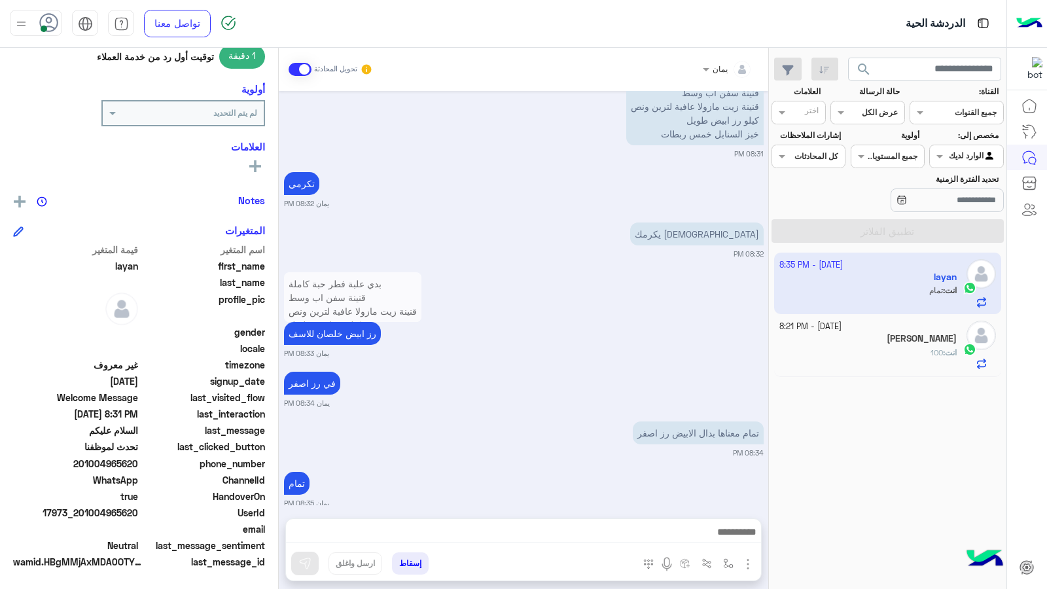
scroll to position [899, 0]
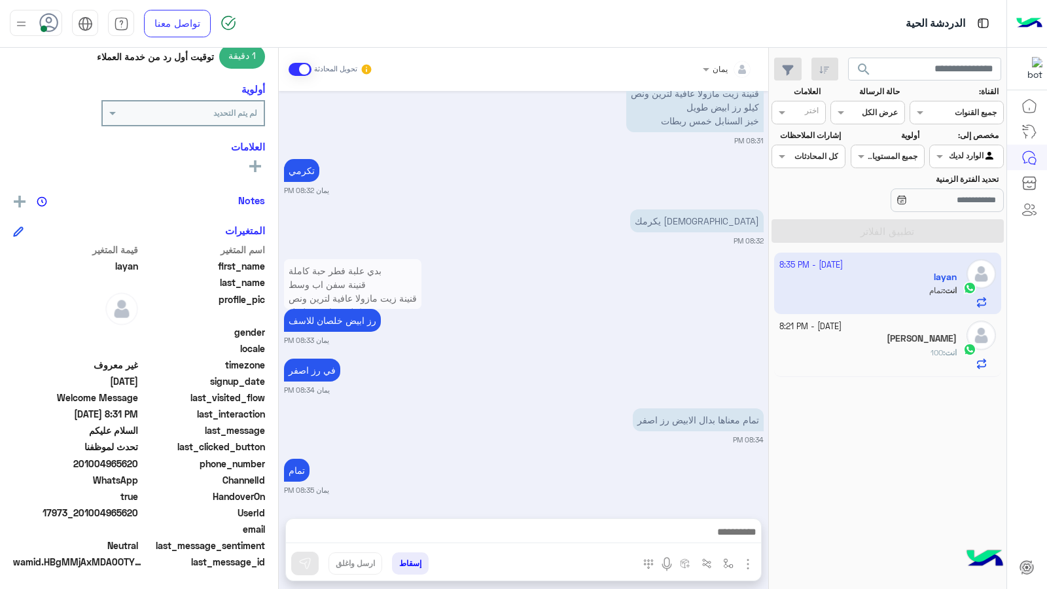
click at [417, 563] on button "إسقاط" at bounding box center [410, 563] width 37 height 22
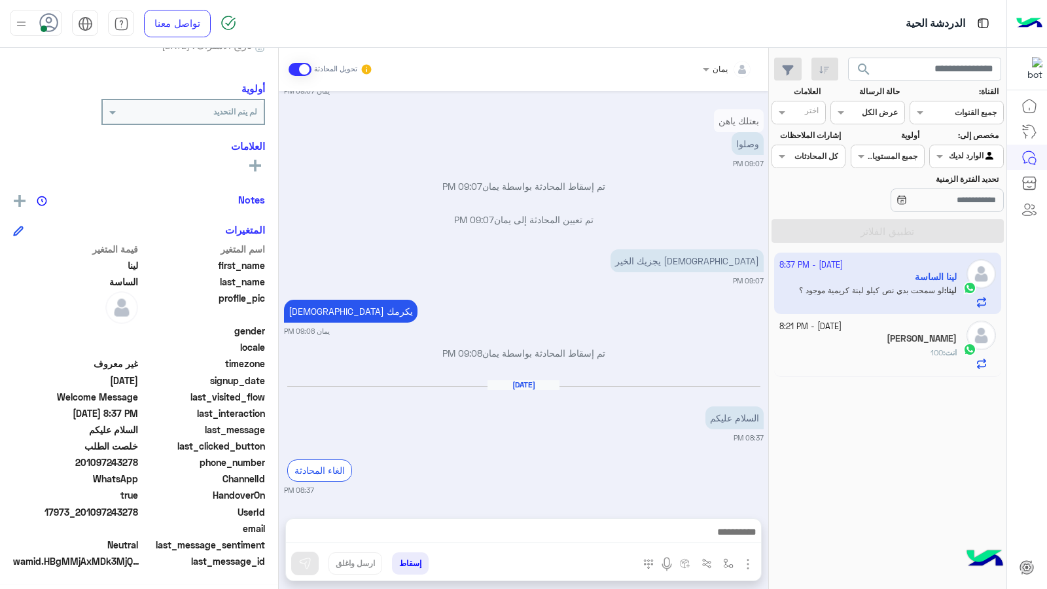
scroll to position [823, 0]
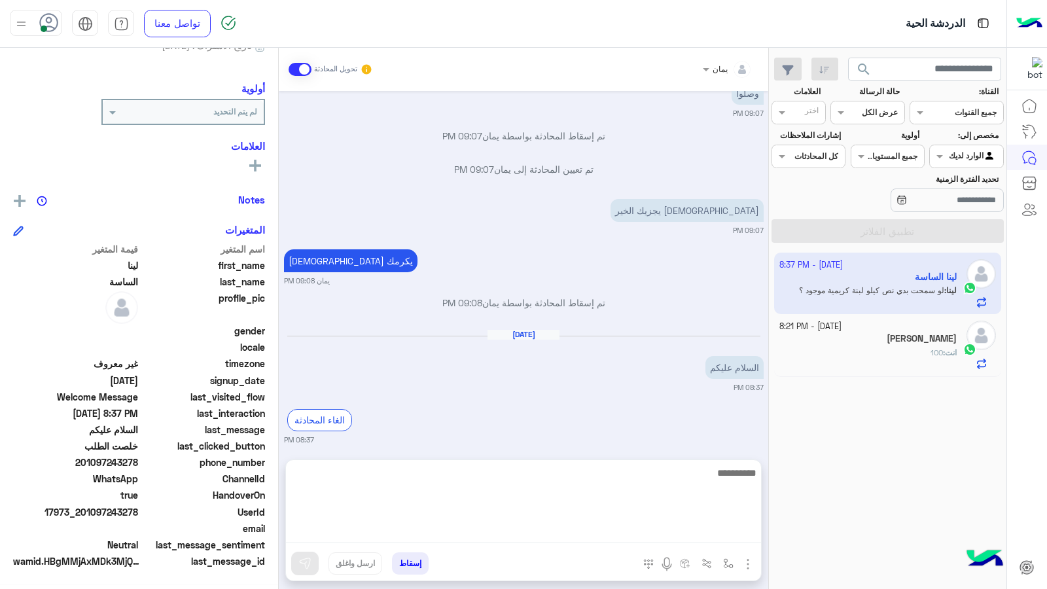
click at [565, 528] on textarea at bounding box center [523, 504] width 475 height 79
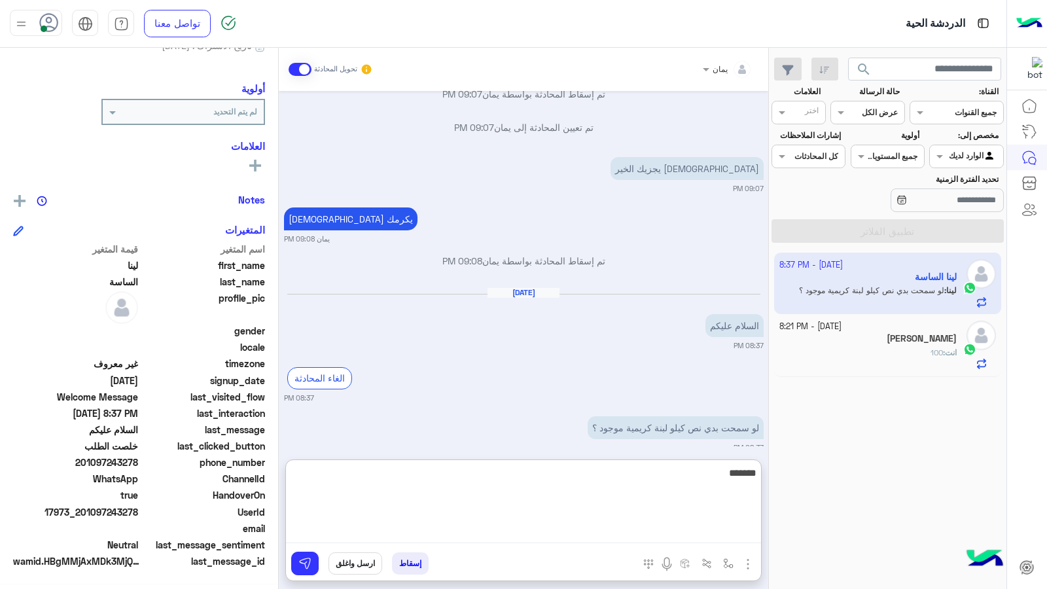
scroll to position [882, 0]
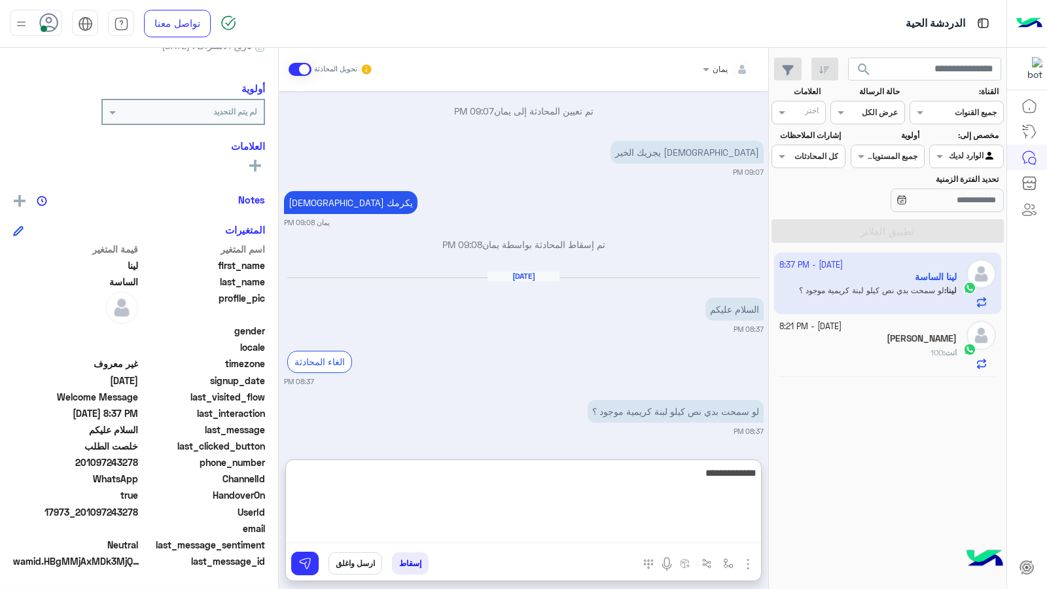
type textarea "**********"
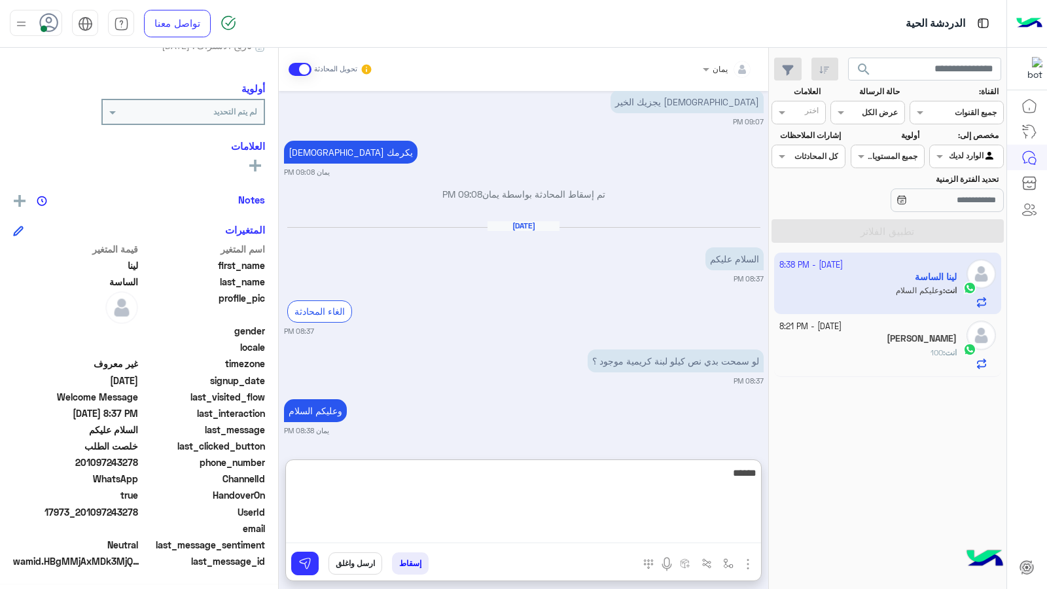
scroll to position [965, 0]
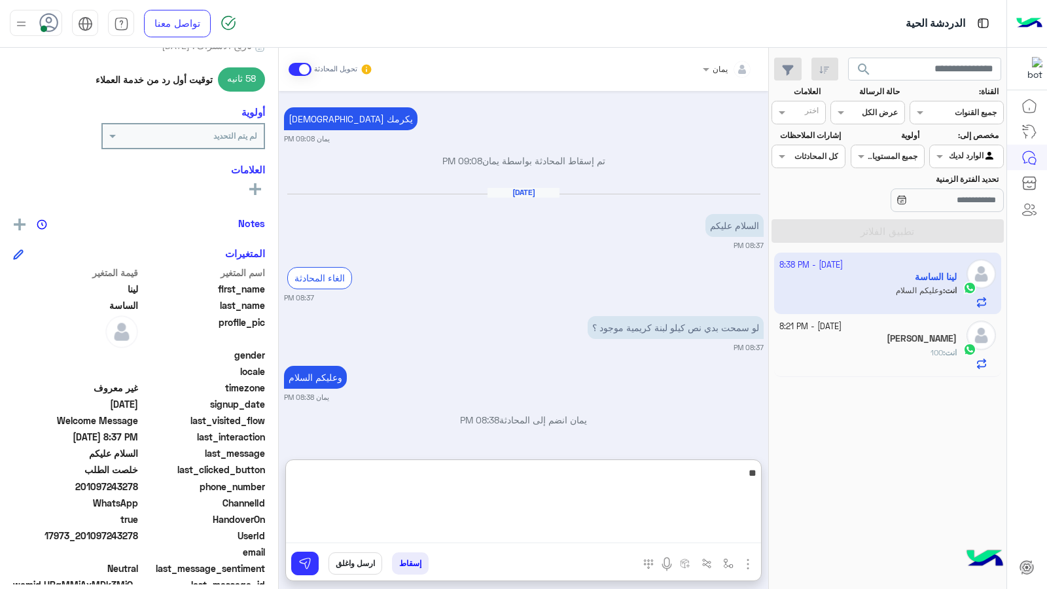
type textarea "*"
type textarea "****"
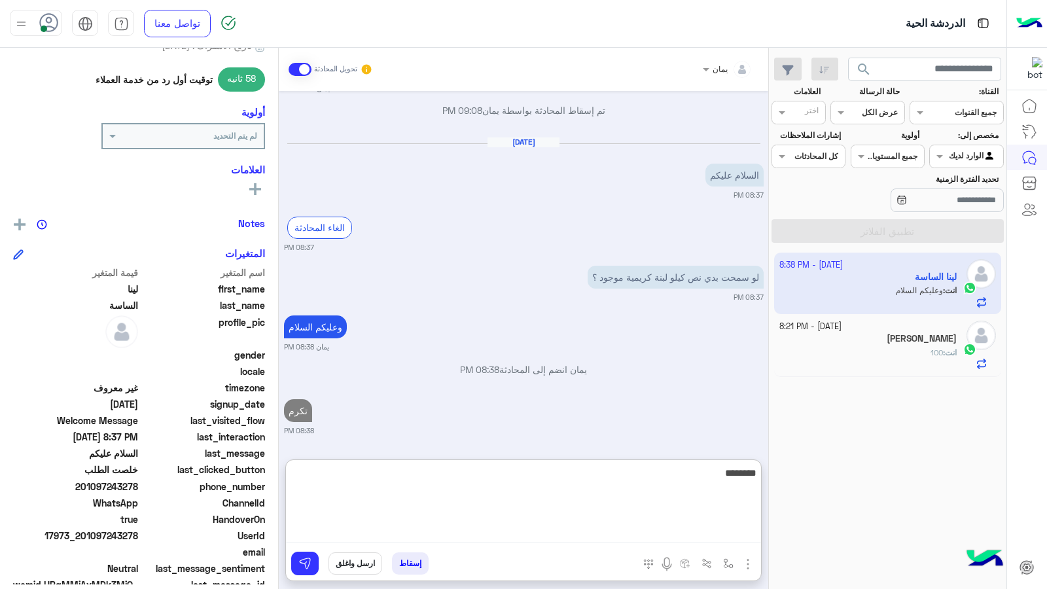
type textarea "*********"
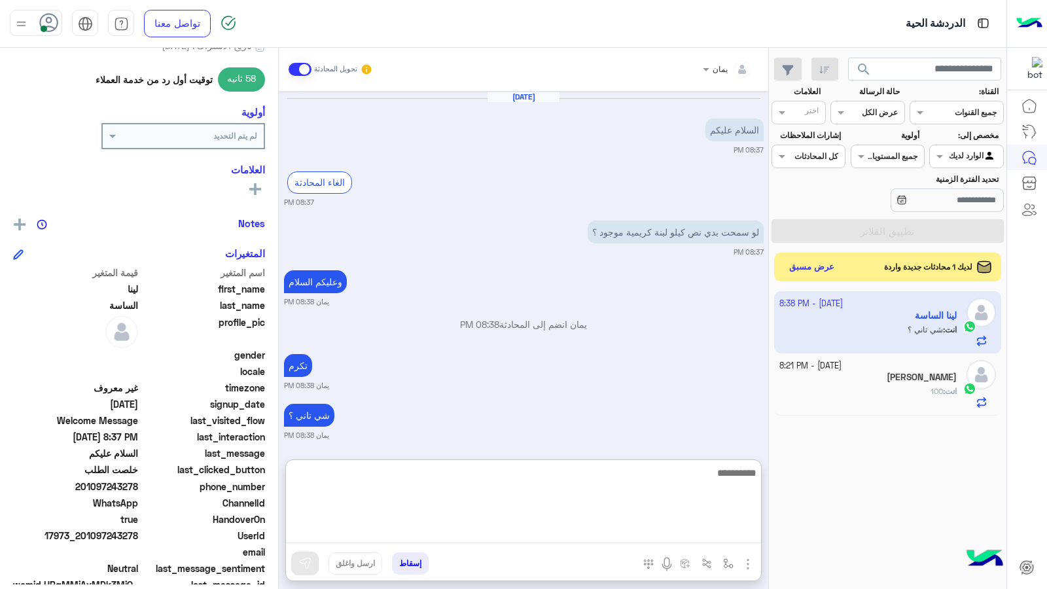
scroll to position [1065, 0]
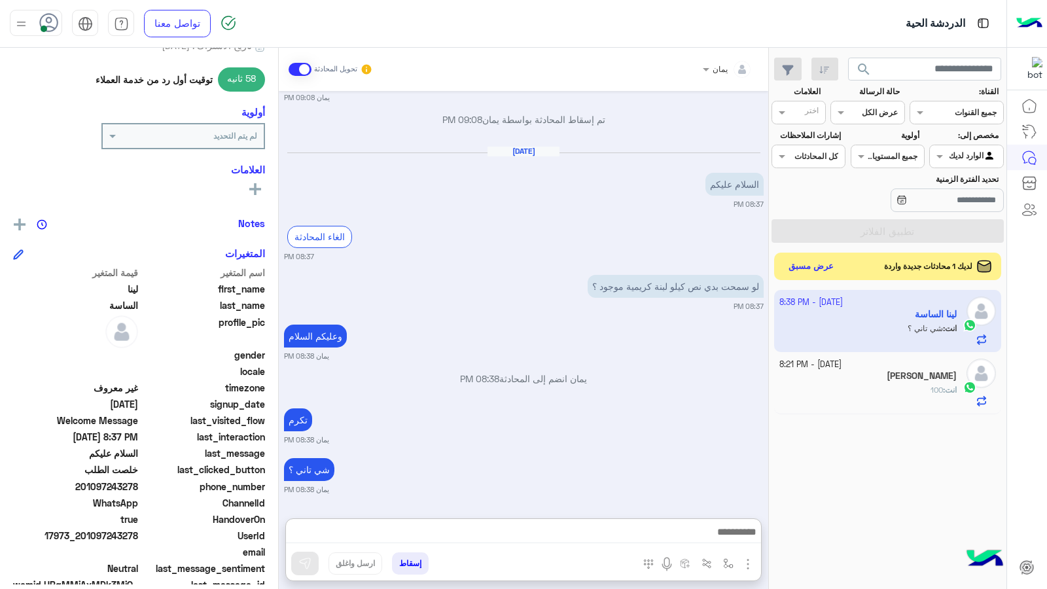
click at [788, 261] on button "عرض مسبق" at bounding box center [811, 267] width 55 height 18
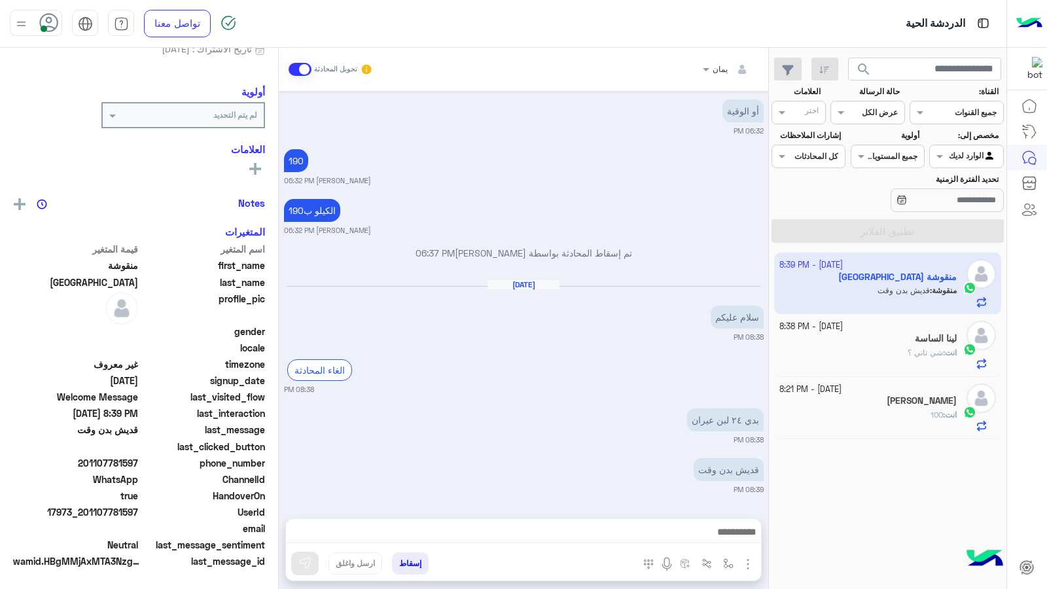
scroll to position [147, 0]
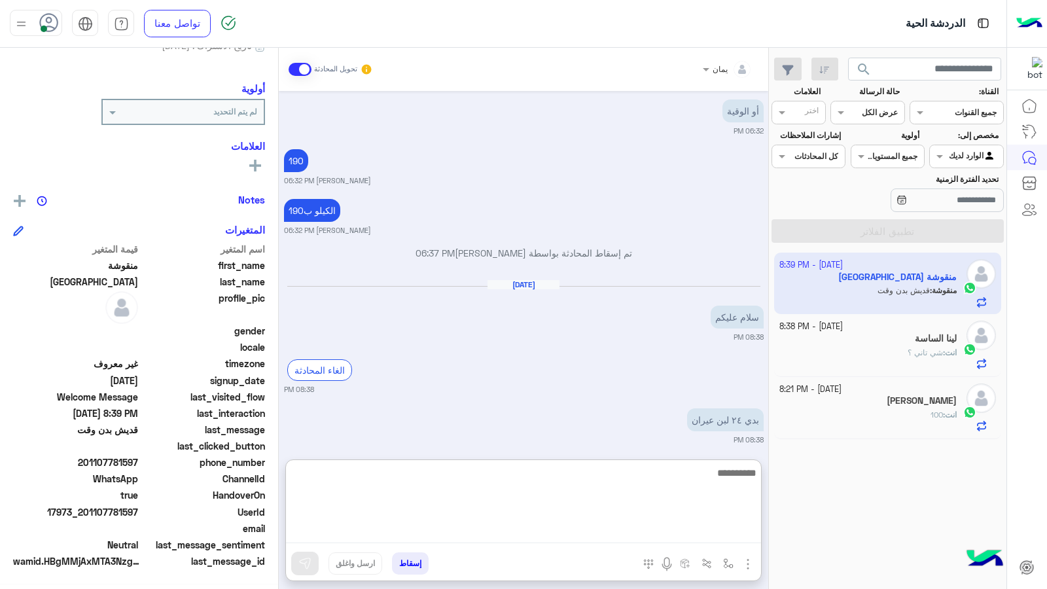
click at [604, 529] on textarea at bounding box center [523, 504] width 475 height 79
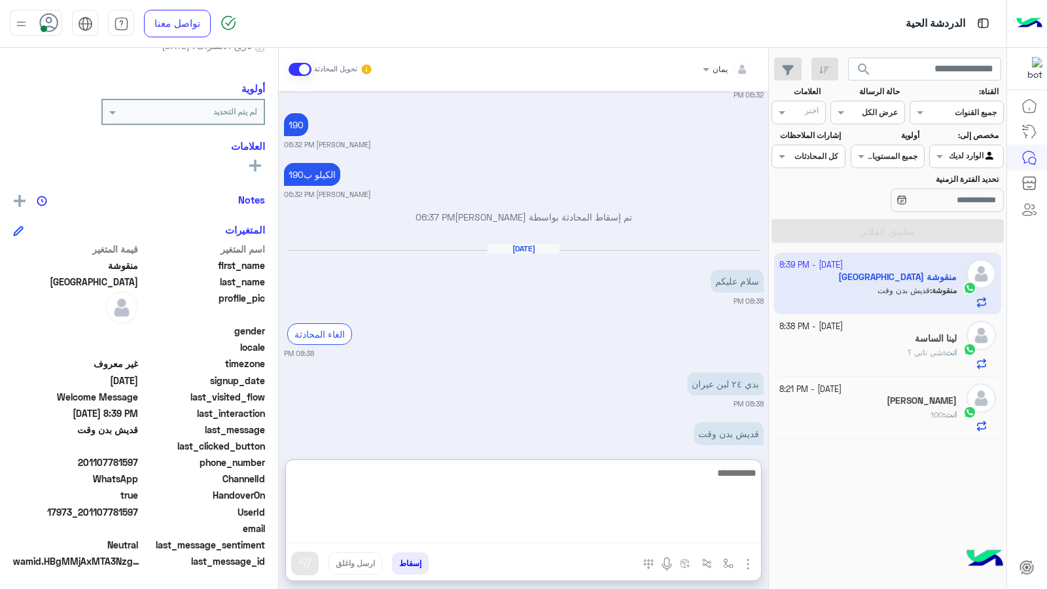
scroll to position [635, 0]
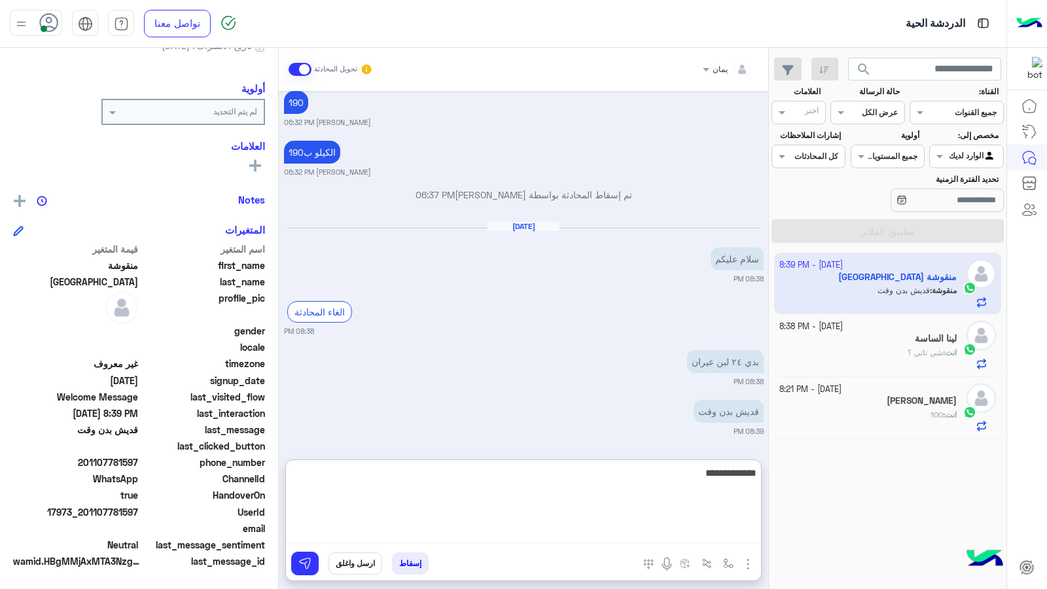
type textarea "**********"
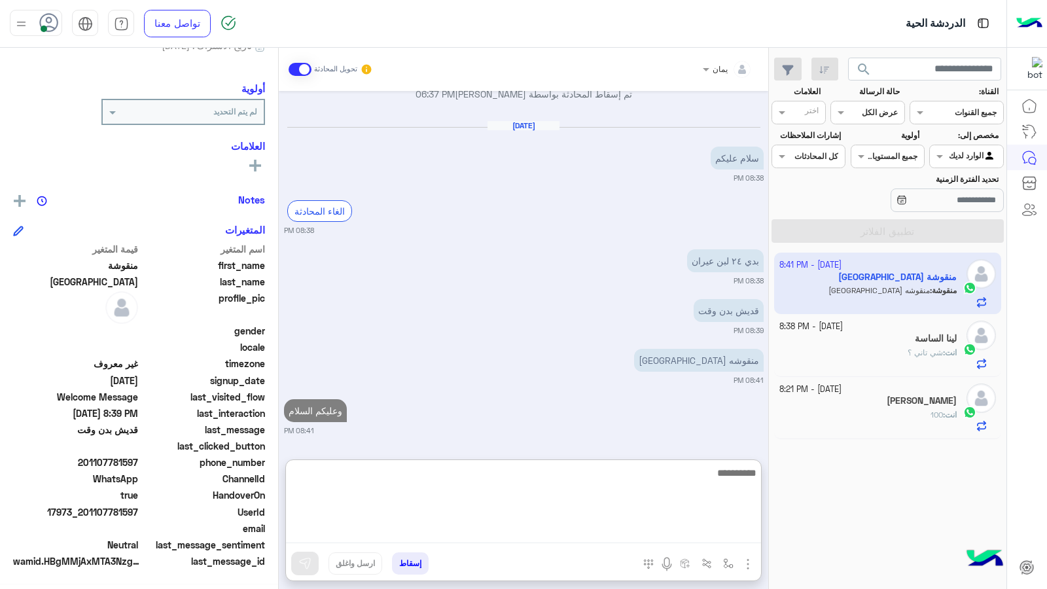
scroll to position [770, 0]
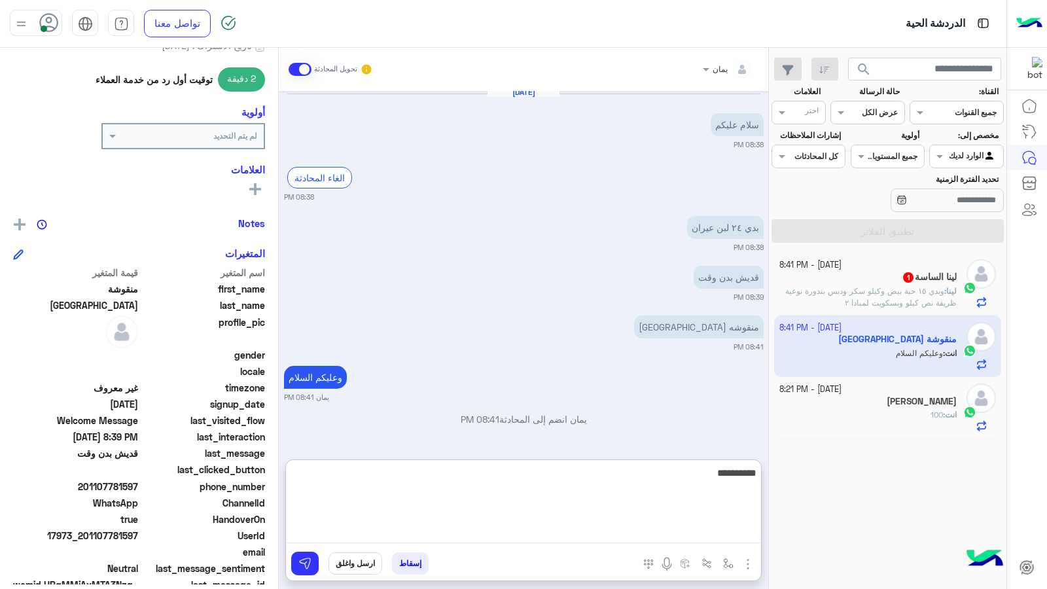
type textarea "**********"
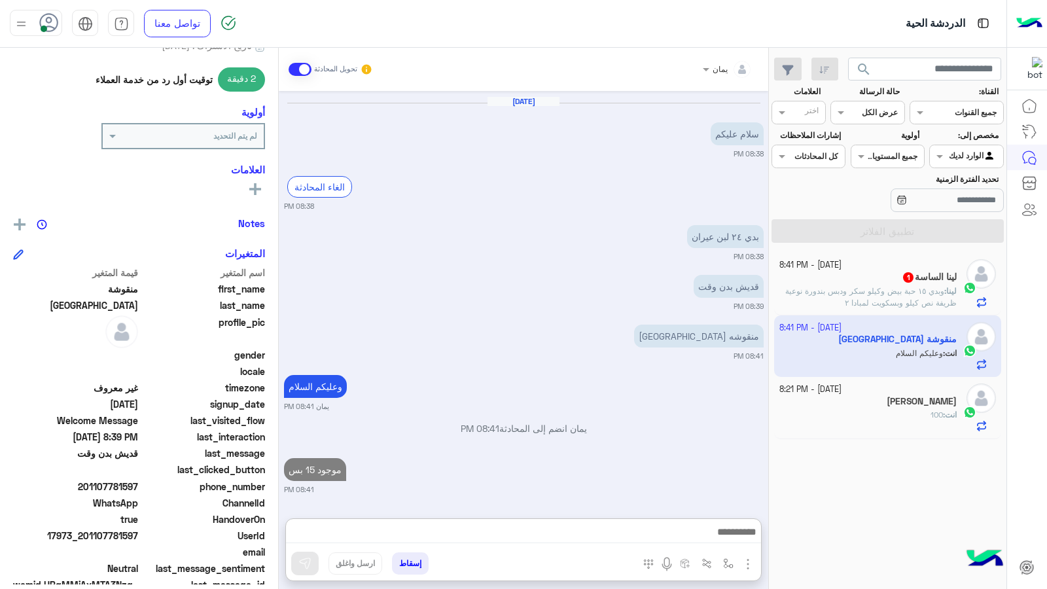
click at [874, 287] on span "وبدي ١٥ حبة بيض وكيلو سكر ودبس بندورة نوعية ظريفة نص كيلو وبسكويت لمبادا ٢" at bounding box center [870, 297] width 171 height 22
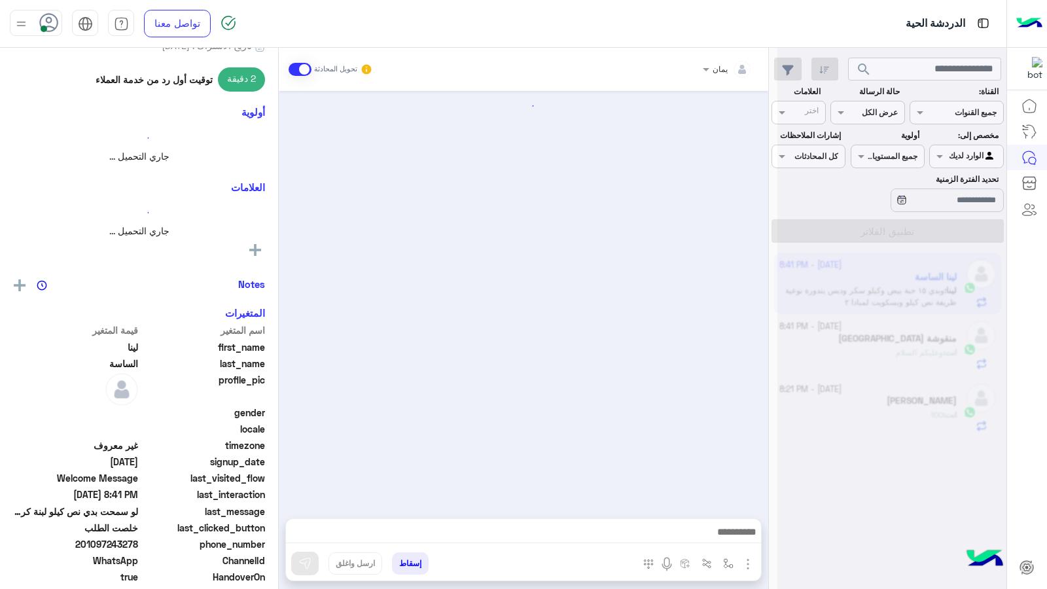
scroll to position [696, 0]
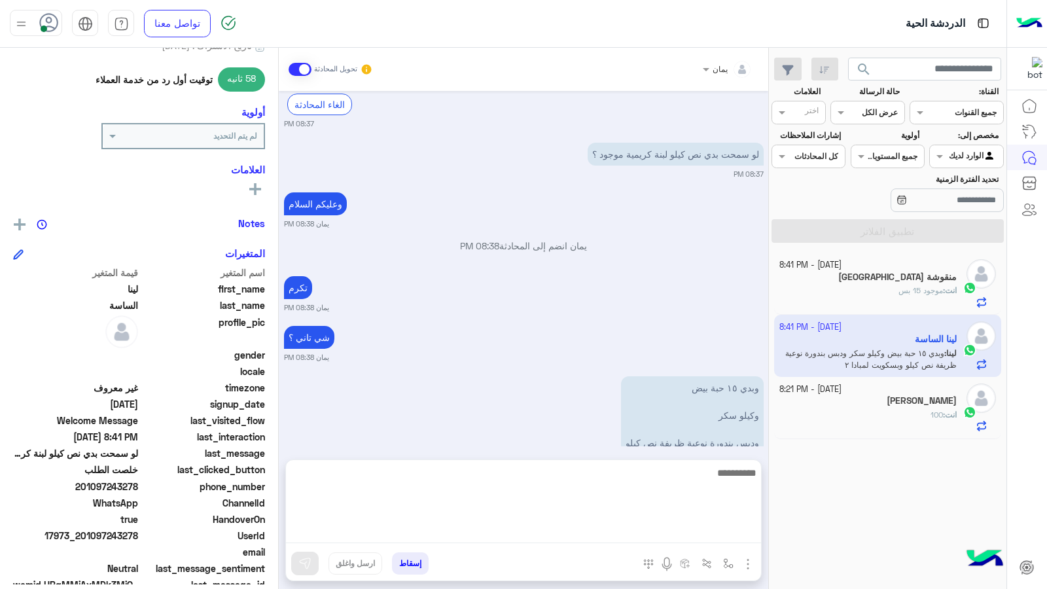
click at [574, 531] on textarea at bounding box center [523, 504] width 475 height 79
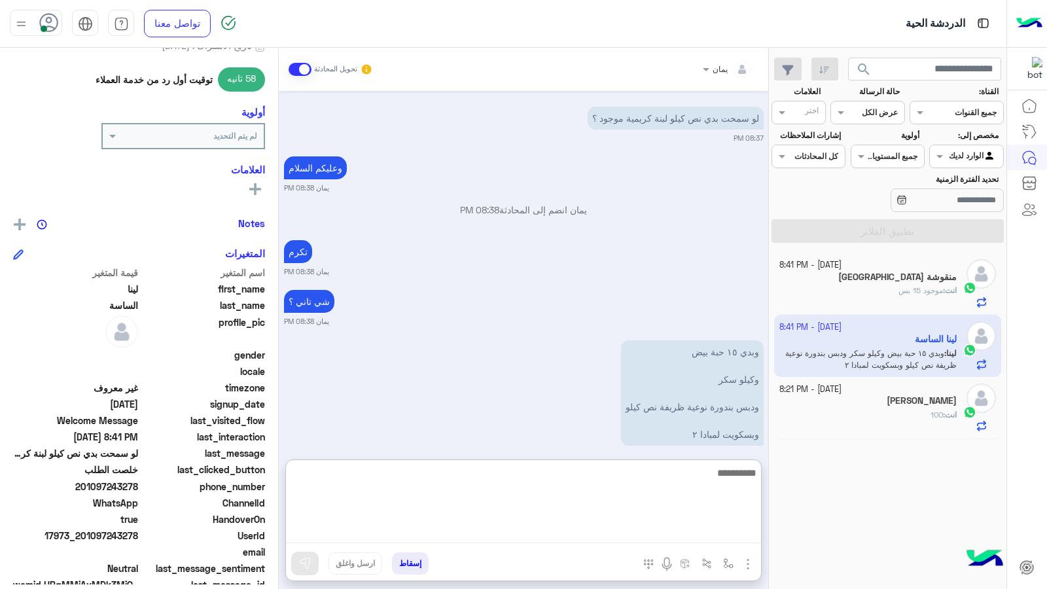
scroll to position [755, 0]
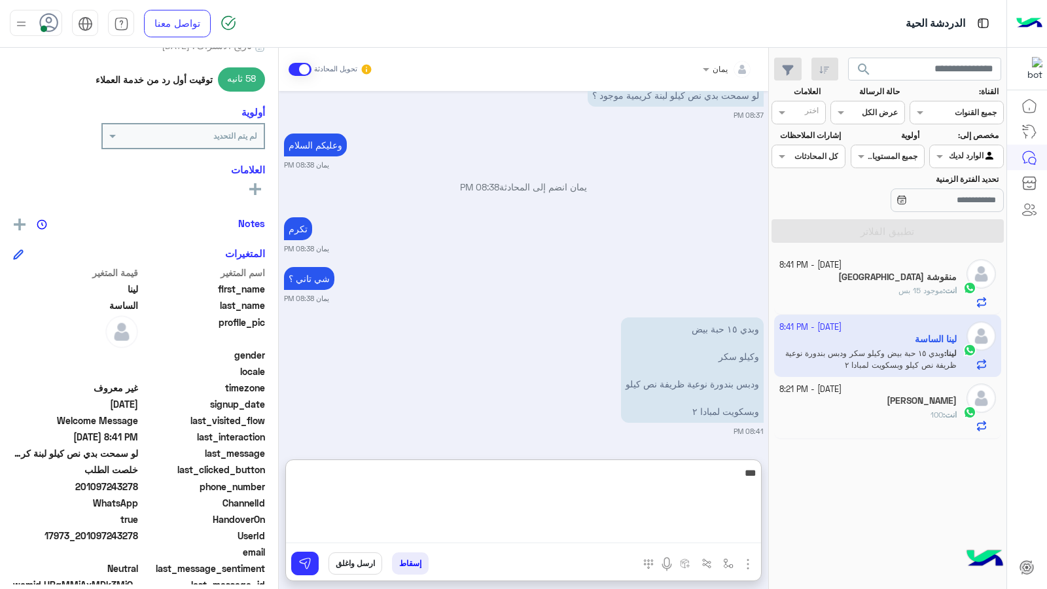
type textarea "****"
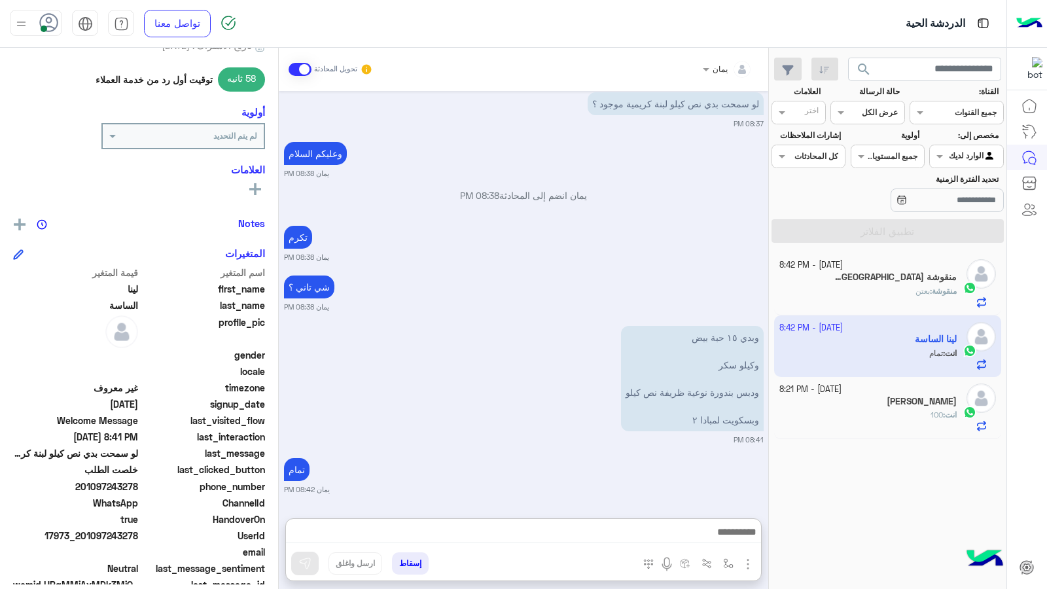
click at [840, 295] on div "منقوشة : بعتن" at bounding box center [868, 296] width 178 height 23
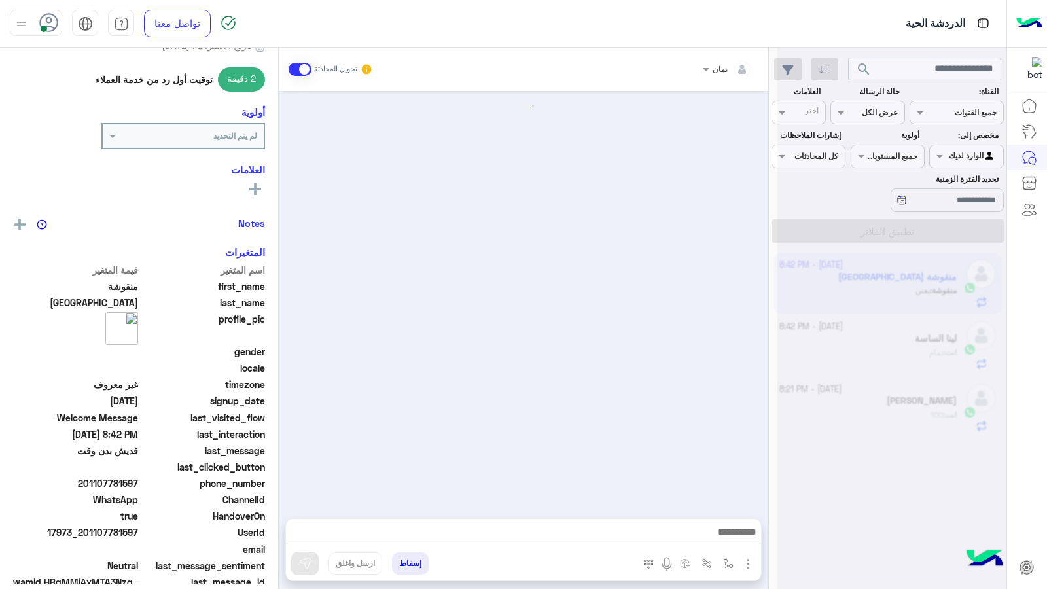
scroll to position [584, 0]
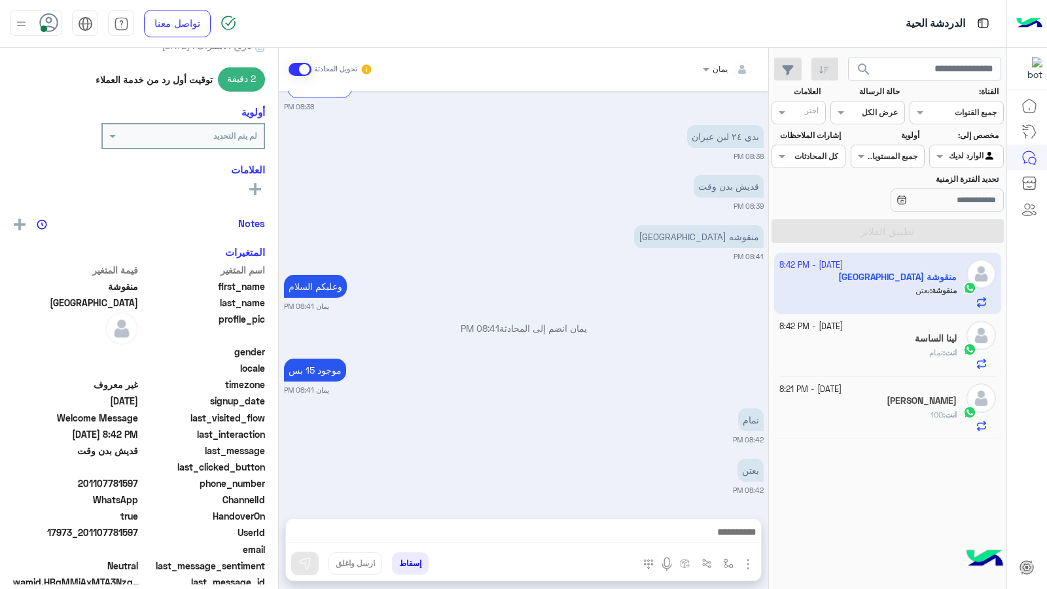
click at [543, 521] on div at bounding box center [523, 535] width 475 height 33
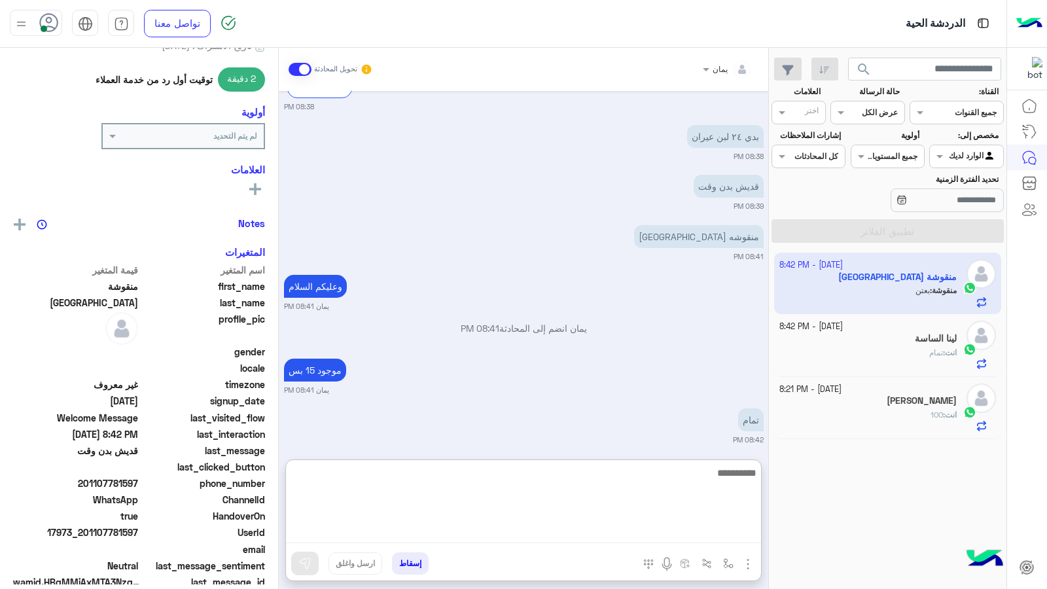
click at [547, 529] on textarea at bounding box center [523, 504] width 475 height 79
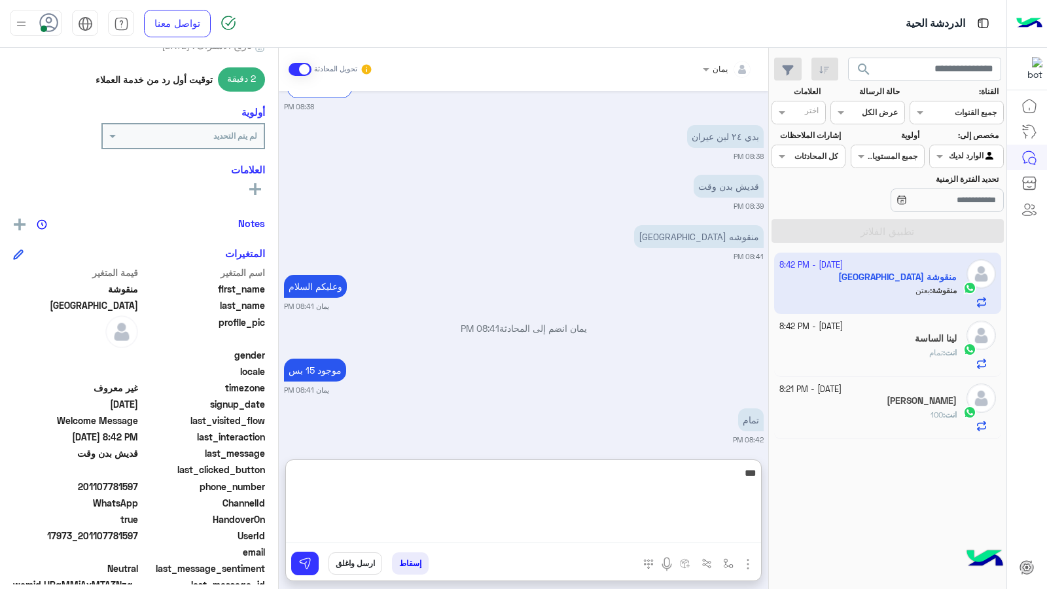
type textarea "****"
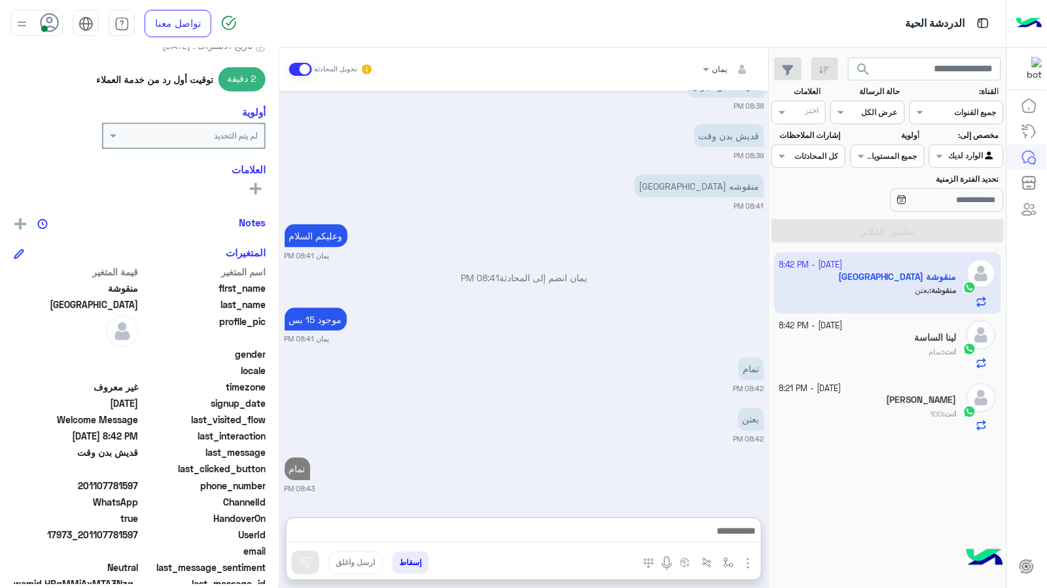
scroll to position [635, 0]
drag, startPoint x: 139, startPoint y: 483, endPoint x: 89, endPoint y: 483, distance: 50.4
click at [89, 483] on span "201107781597" at bounding box center [75, 487] width 125 height 14
copy span "01107781597"
drag, startPoint x: 420, startPoint y: 565, endPoint x: 447, endPoint y: 535, distance: 40.3
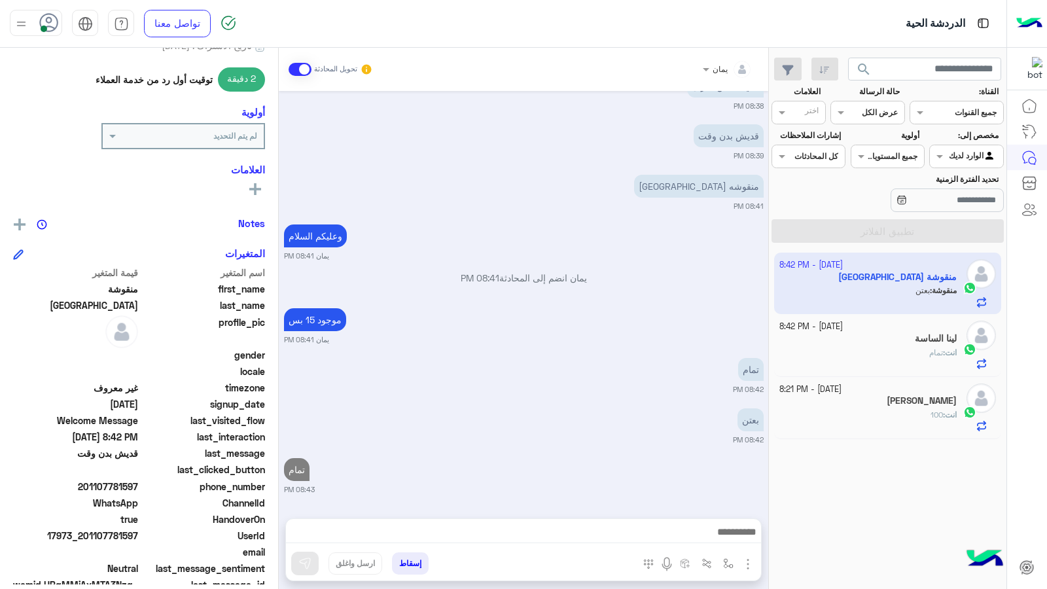
click at [420, 564] on button "إسقاط" at bounding box center [410, 563] width 37 height 22
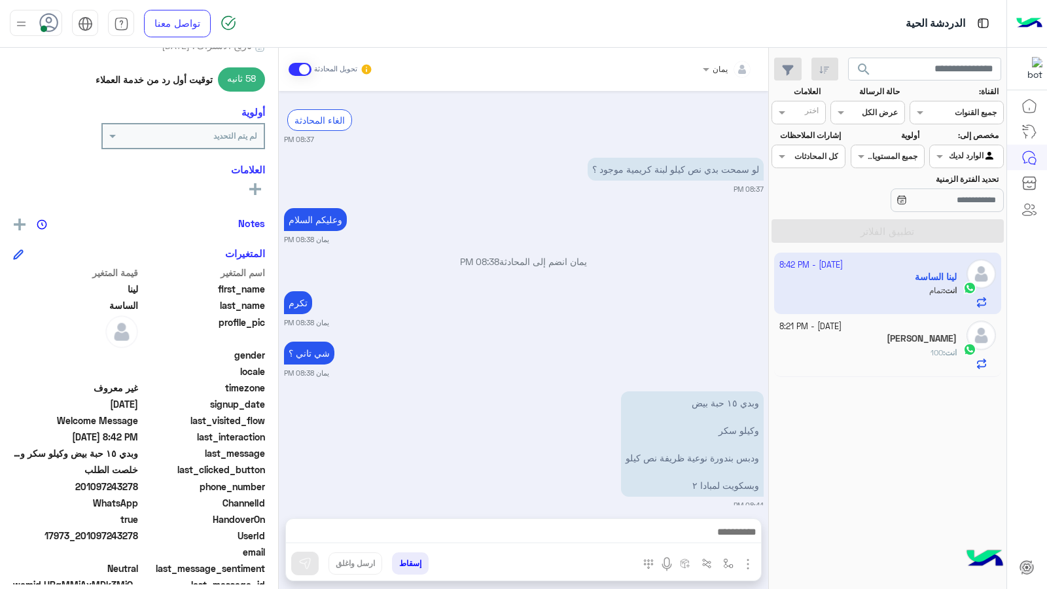
scroll to position [696, 0]
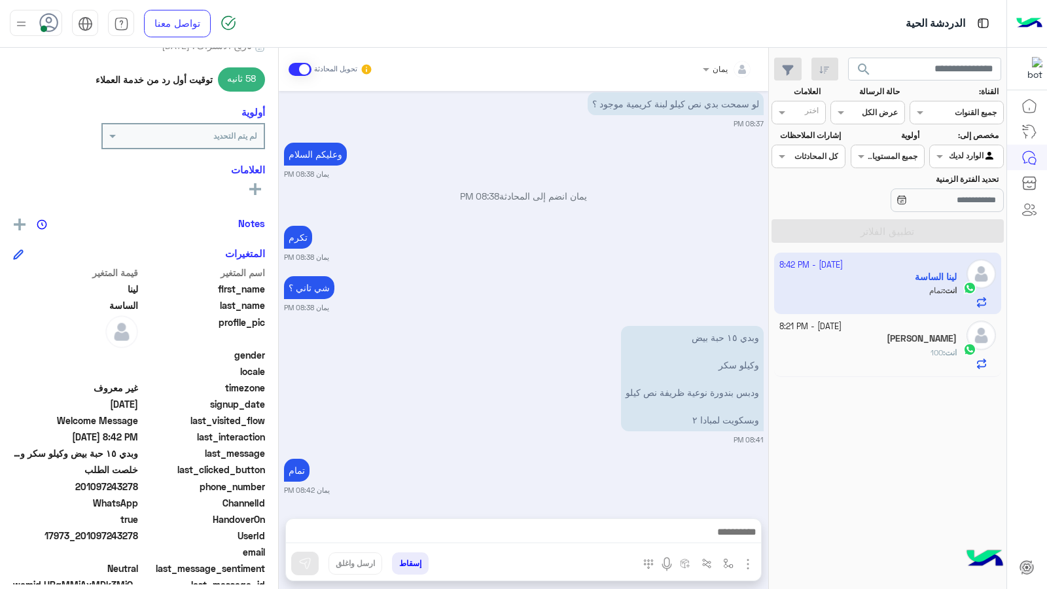
drag, startPoint x: 139, startPoint y: 484, endPoint x: 85, endPoint y: 487, distance: 54.4
click at [85, 487] on span "201097243278" at bounding box center [75, 487] width 125 height 14
copy span "01097243278"
click at [402, 561] on button "إسقاط" at bounding box center [410, 563] width 37 height 22
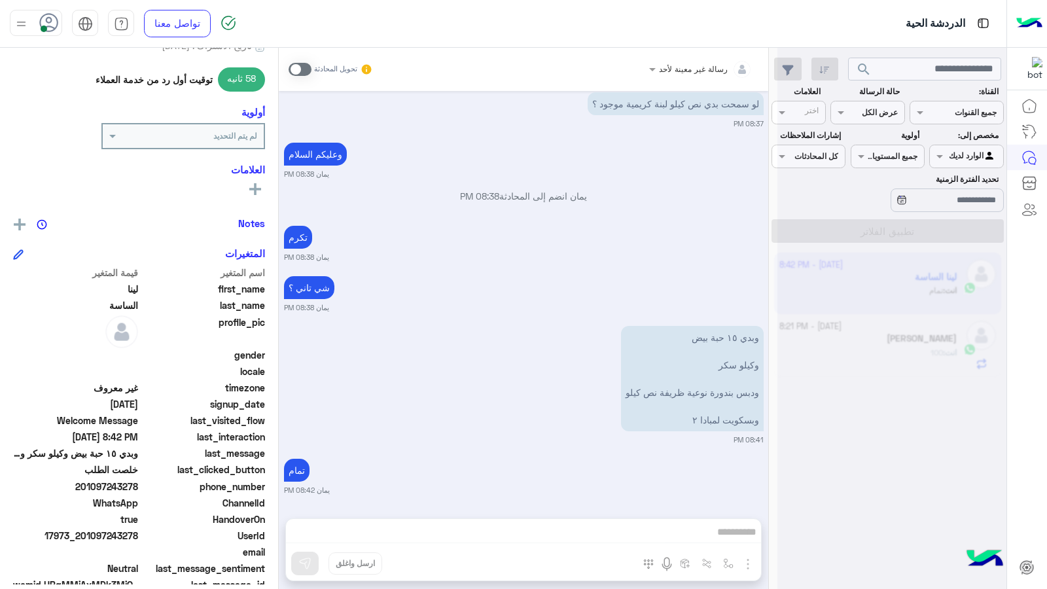
scroll to position [730, 0]
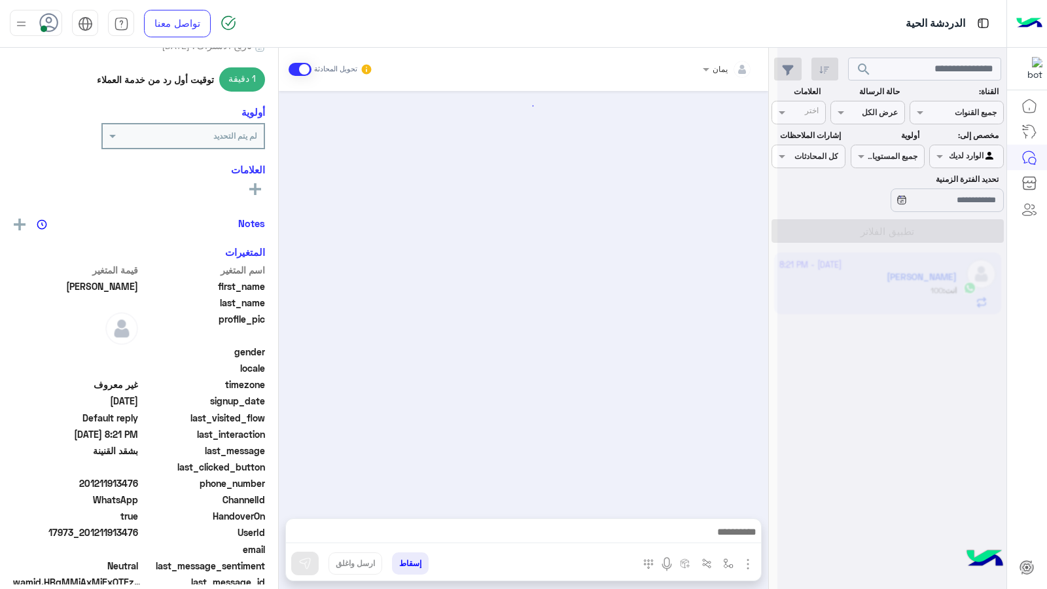
click at [581, 380] on div at bounding box center [524, 298] width 490 height 414
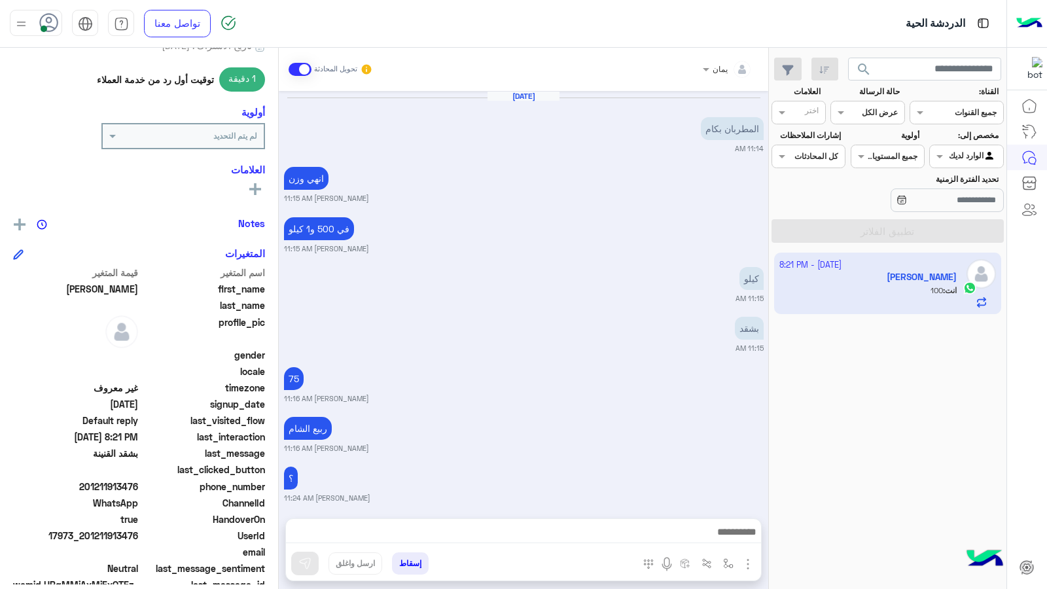
scroll to position [541, 0]
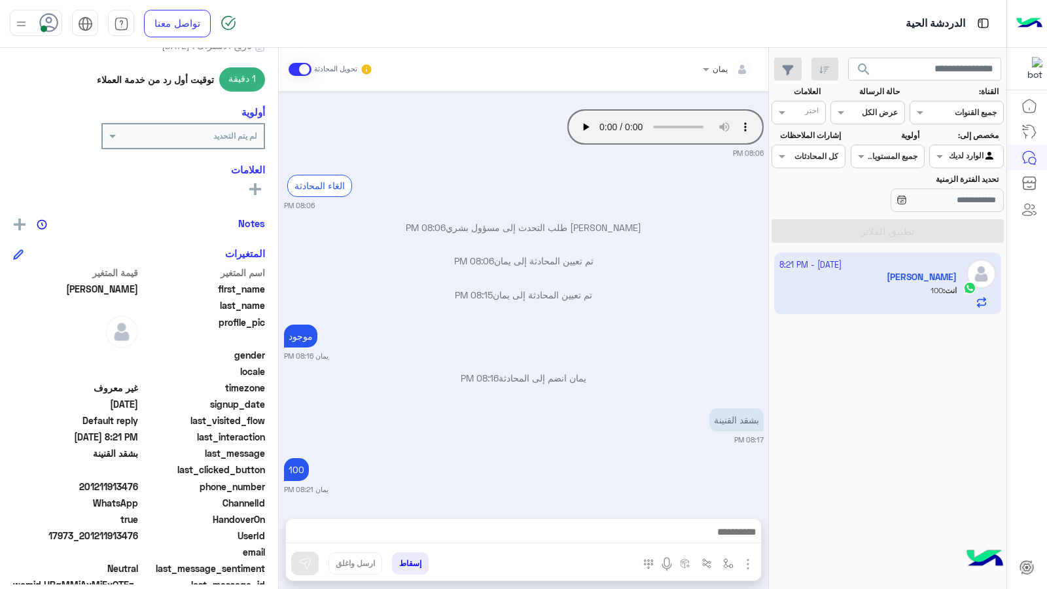
click at [408, 558] on button "إسقاط" at bounding box center [410, 563] width 37 height 22
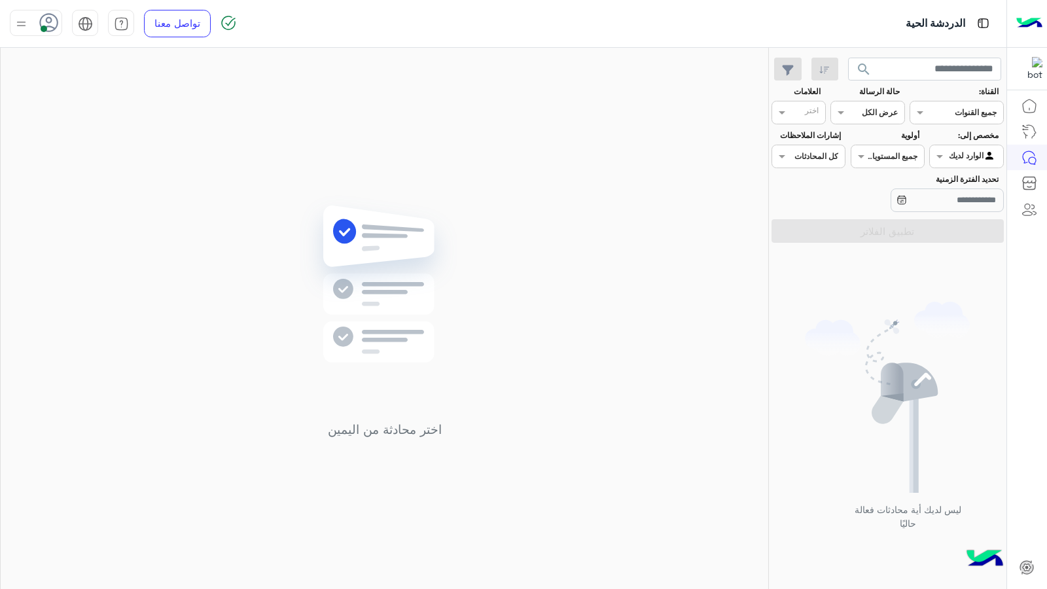
click at [30, 24] on div at bounding box center [36, 23] width 52 height 26
click at [87, 125] on label "وقت الراحة" at bounding box center [91, 129] width 143 height 24
click at [321, 134] on div "اختر محادثة من اليمين" at bounding box center [385, 321] width 768 height 546
click at [24, 18] on img at bounding box center [21, 24] width 16 height 16
drag, startPoint x: 102, startPoint y: 99, endPoint x: 421, endPoint y: 110, distance: 318.9
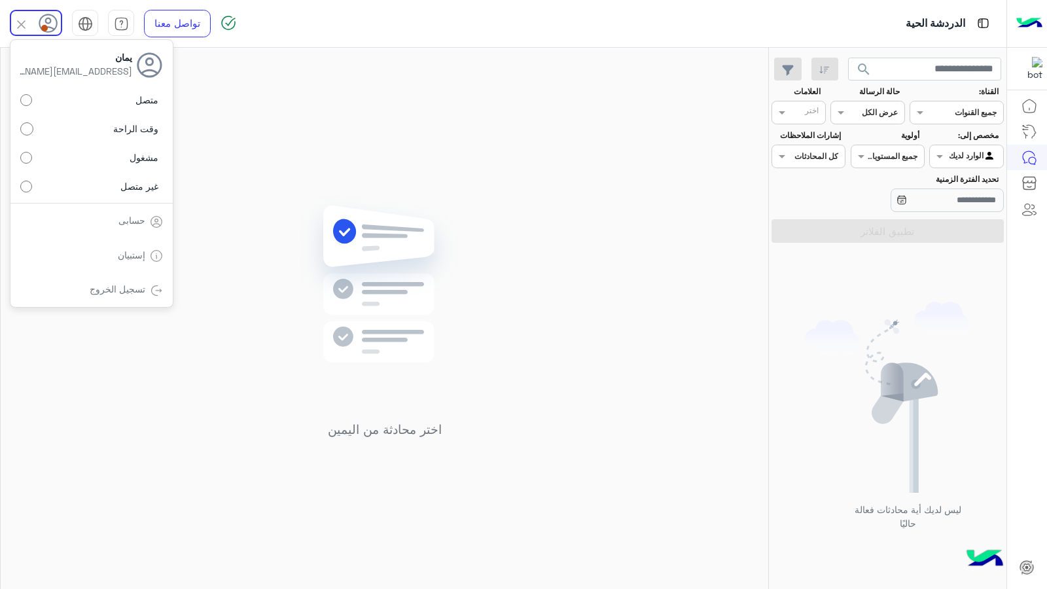
click at [103, 99] on label "متصل" at bounding box center [91, 100] width 143 height 24
drag, startPoint x: 421, startPoint y: 110, endPoint x: 418, endPoint y: 119, distance: 9.5
click at [421, 111] on div "اختر محادثة من اليمين" at bounding box center [385, 321] width 768 height 546
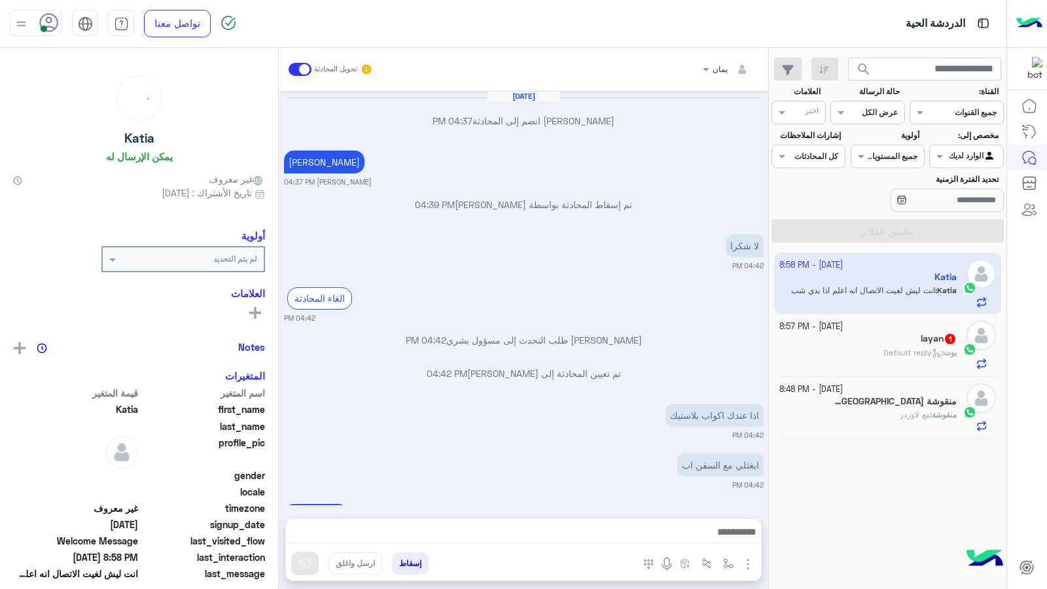
scroll to position [522, 0]
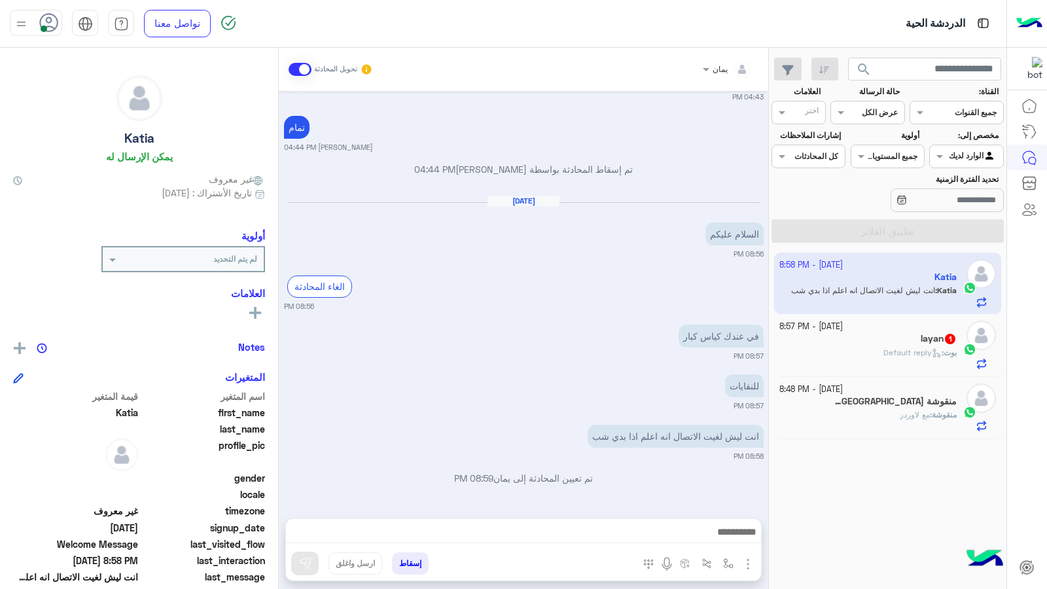
click at [597, 521] on div at bounding box center [523, 535] width 475 height 33
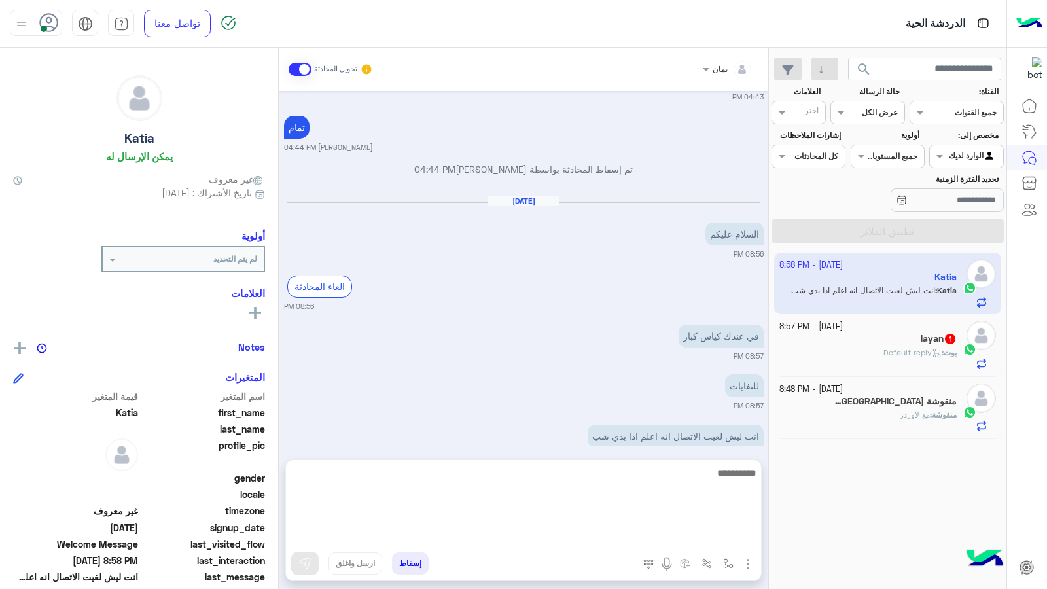
click at [596, 540] on textarea at bounding box center [523, 504] width 475 height 79
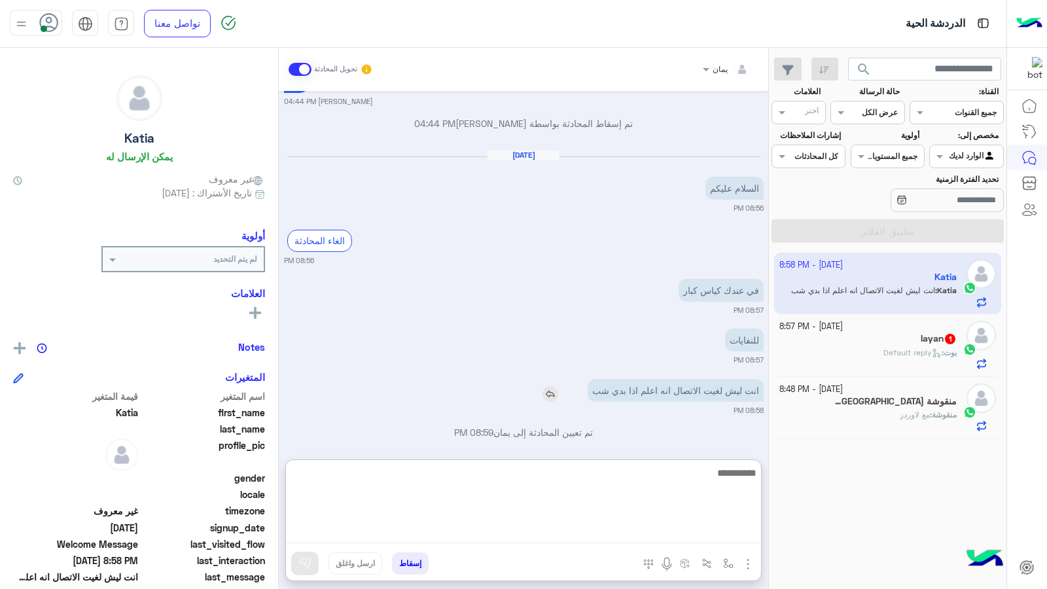
scroll to position [580, 0]
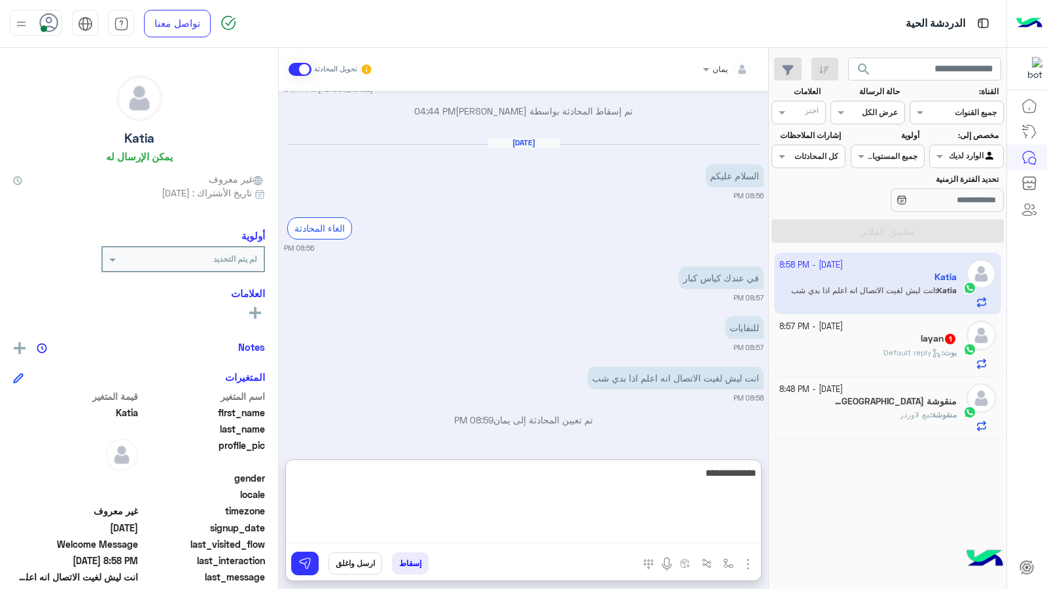
type textarea "**********"
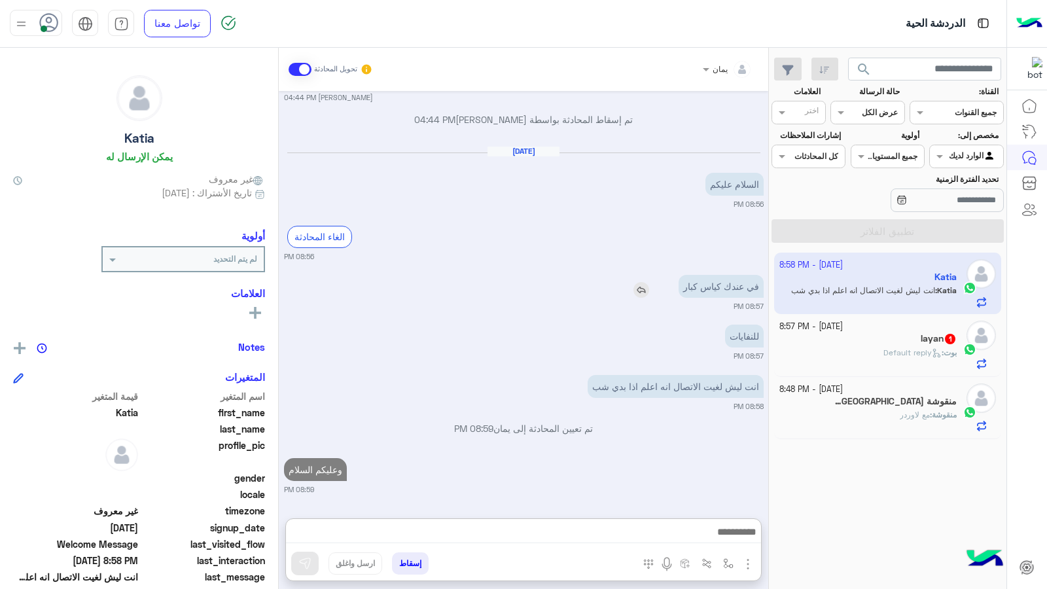
click at [640, 282] on img at bounding box center [642, 290] width 16 height 16
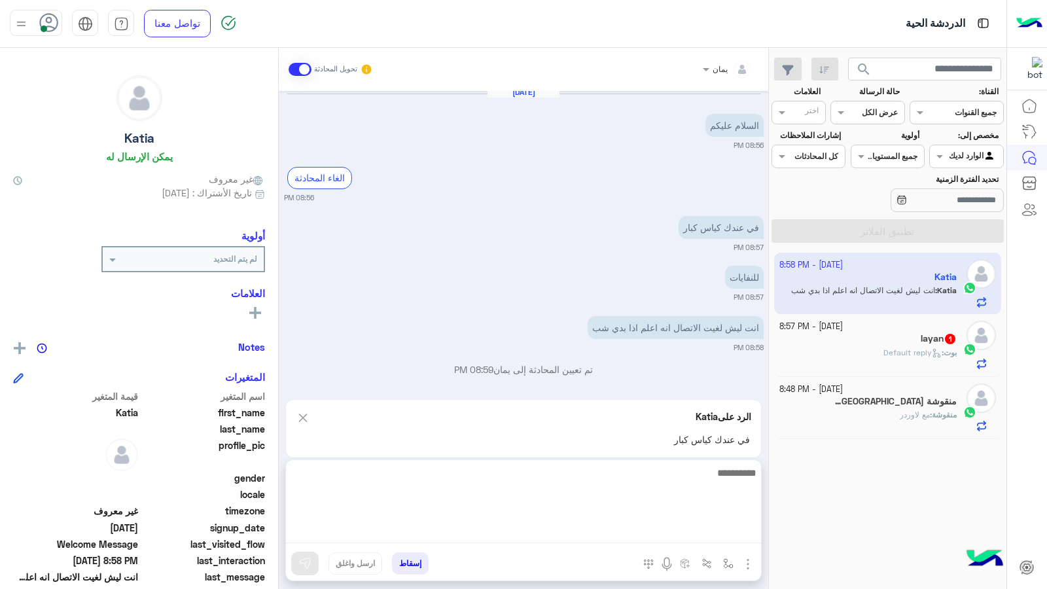
click at [665, 526] on textarea at bounding box center [523, 504] width 475 height 79
type textarea "*****"
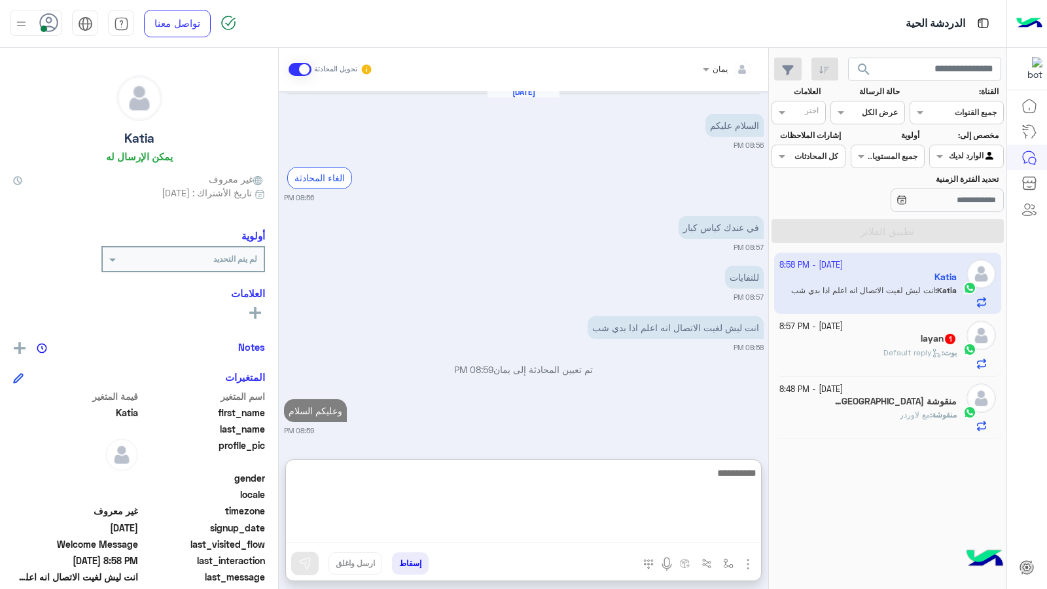
scroll to position [704, 0]
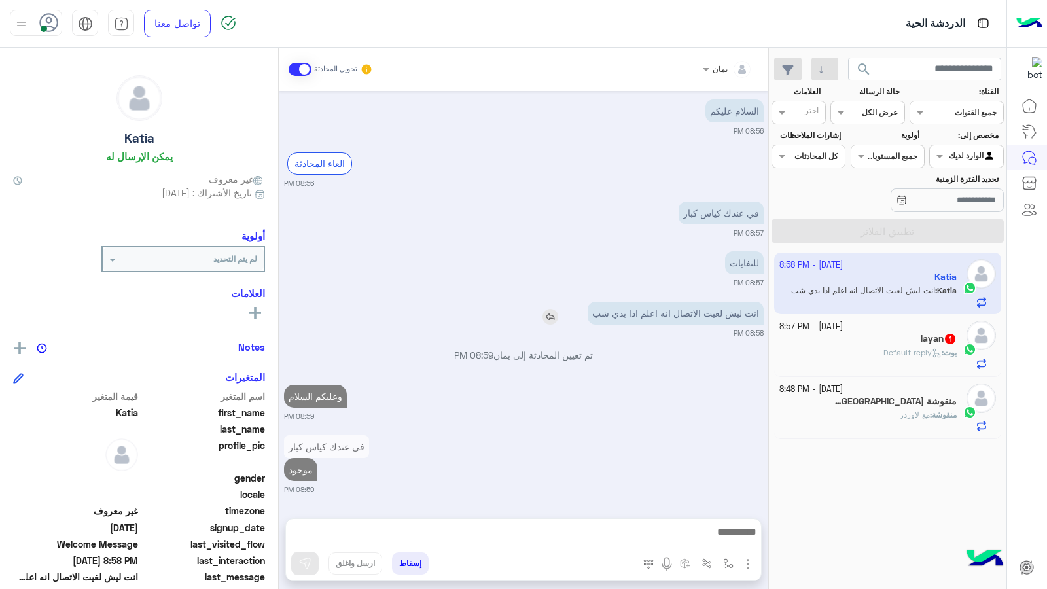
click at [557, 302] on div "انت ليش لغيت الاتصال انه اعلم اذا بدي شب" at bounding box center [638, 313] width 251 height 23
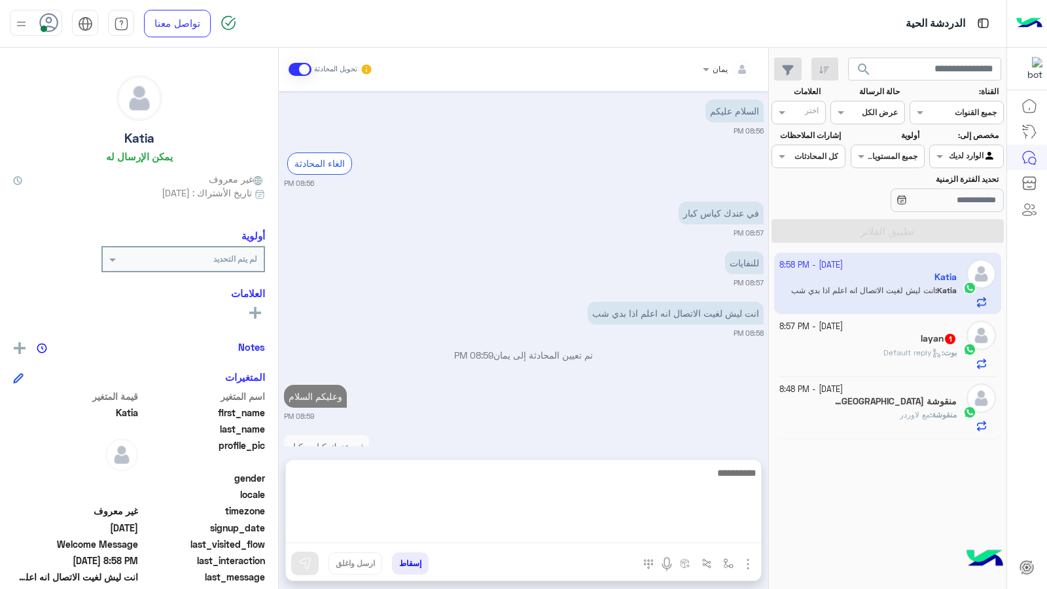
click at [595, 535] on textarea at bounding box center [523, 504] width 475 height 79
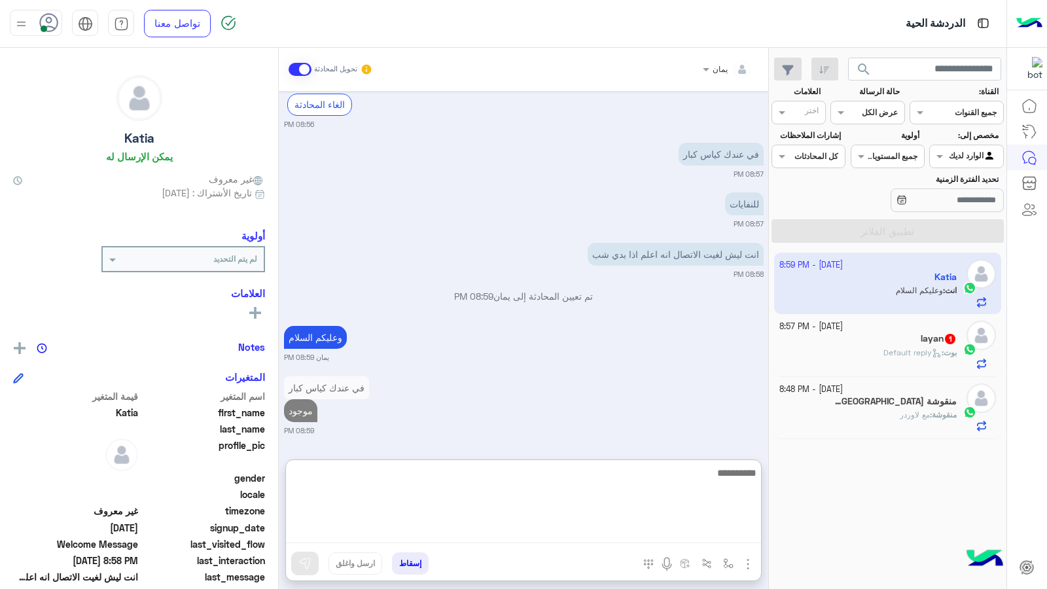
scroll to position [737, 0]
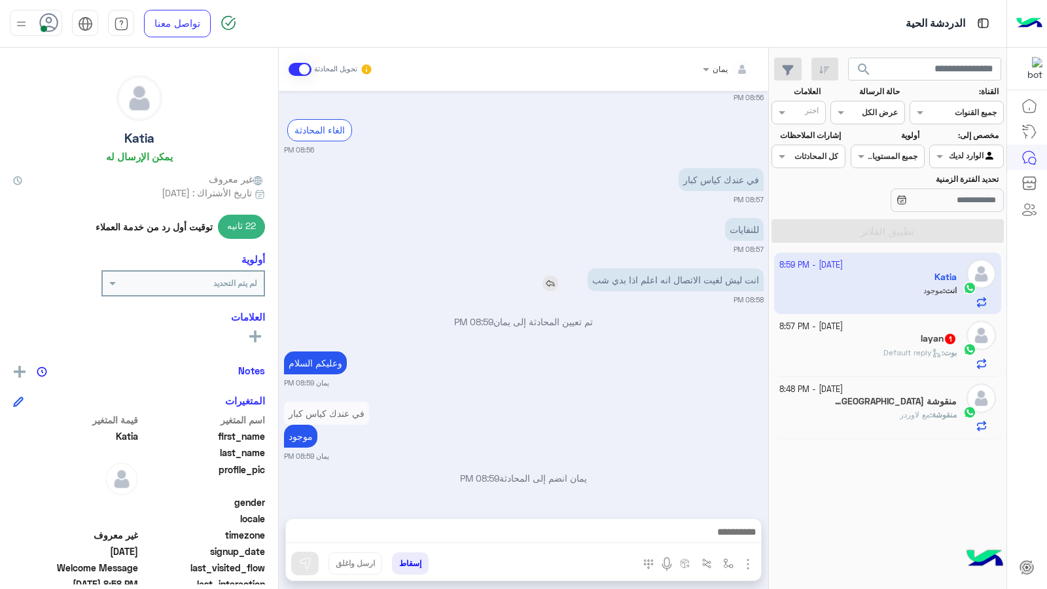
click at [546, 268] on div "انت ليش لغيت الاتصال انه اعلم اذا بدي شب" at bounding box center [638, 279] width 251 height 23
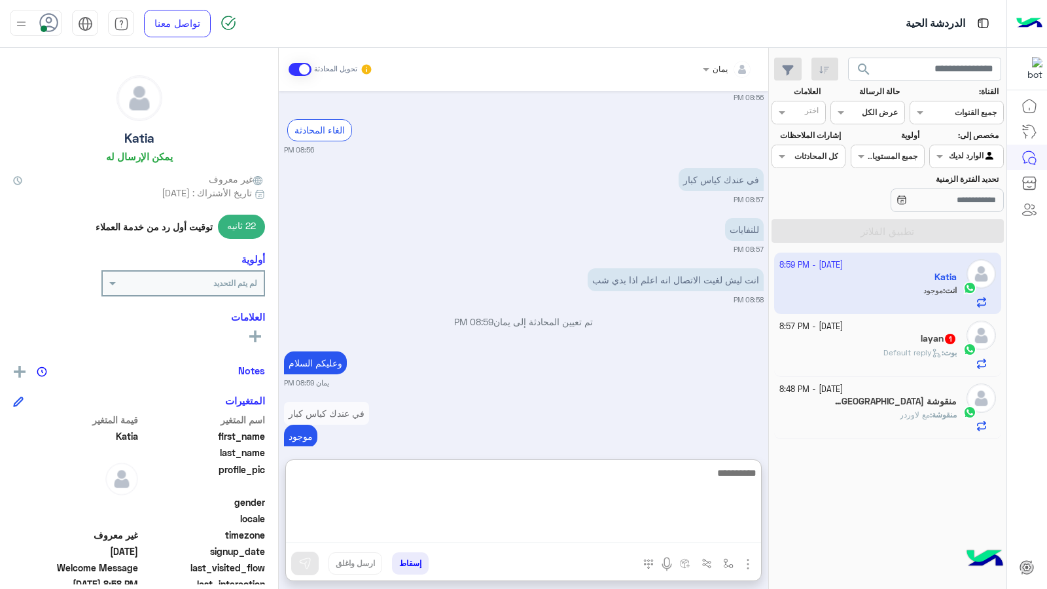
click at [569, 525] on textarea at bounding box center [523, 504] width 475 height 79
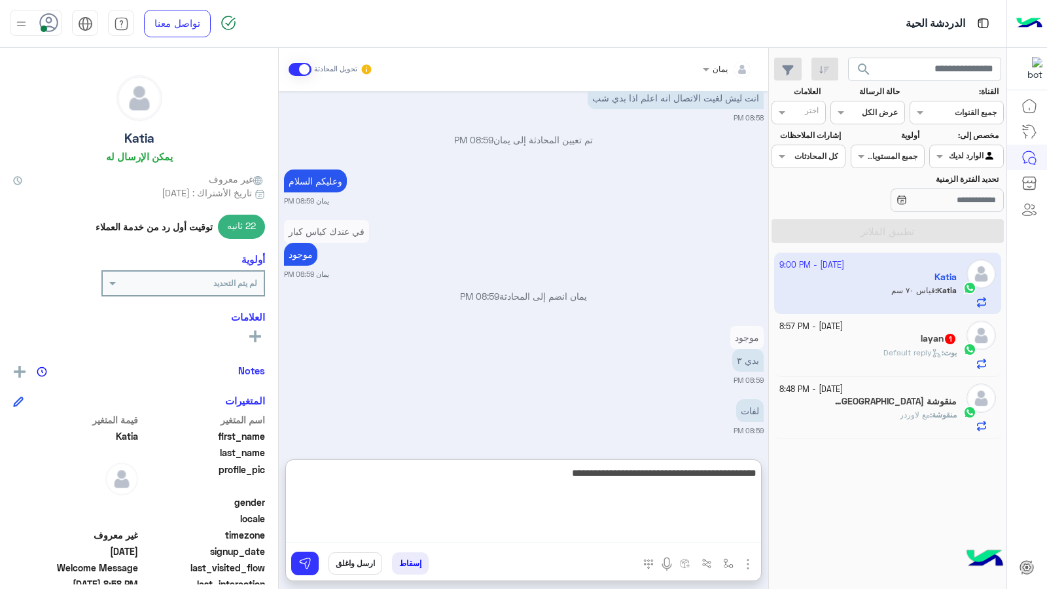
scroll to position [910, 0]
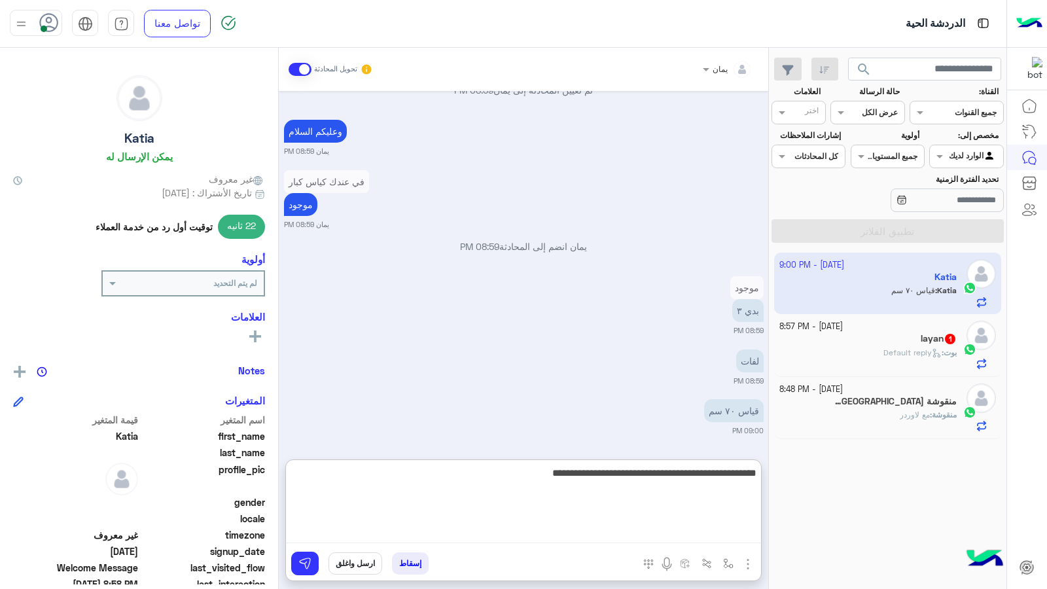
type textarea "**********"
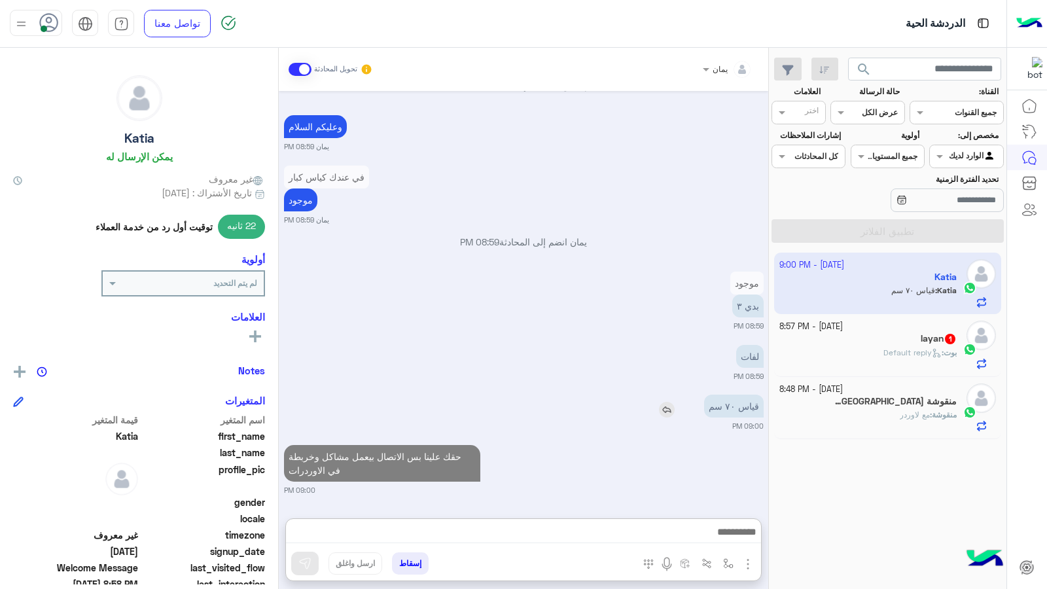
click at [661, 402] on img at bounding box center [667, 410] width 16 height 16
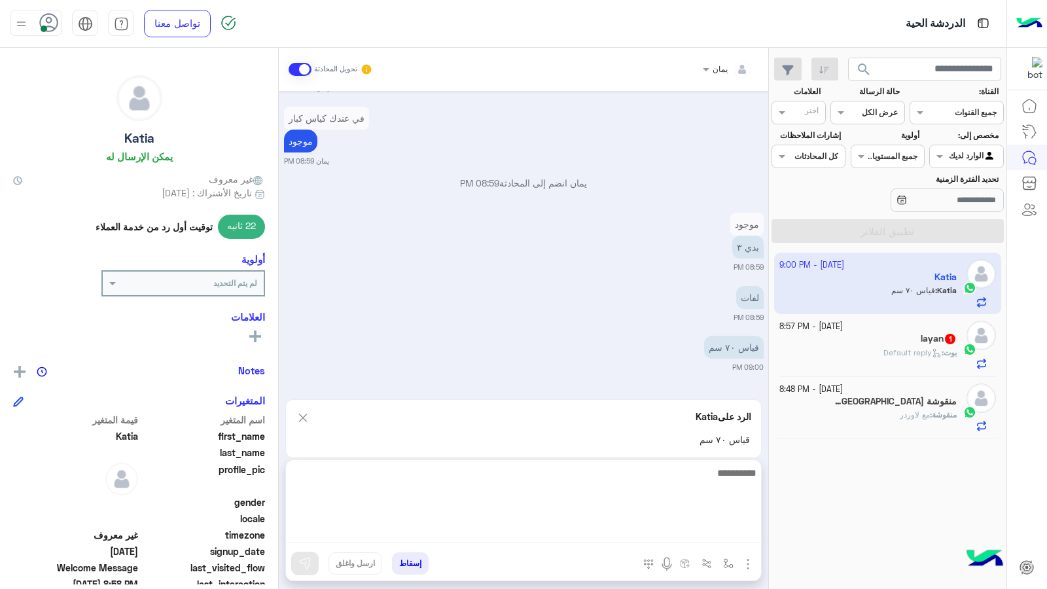
click at [648, 527] on textarea at bounding box center [523, 504] width 475 height 79
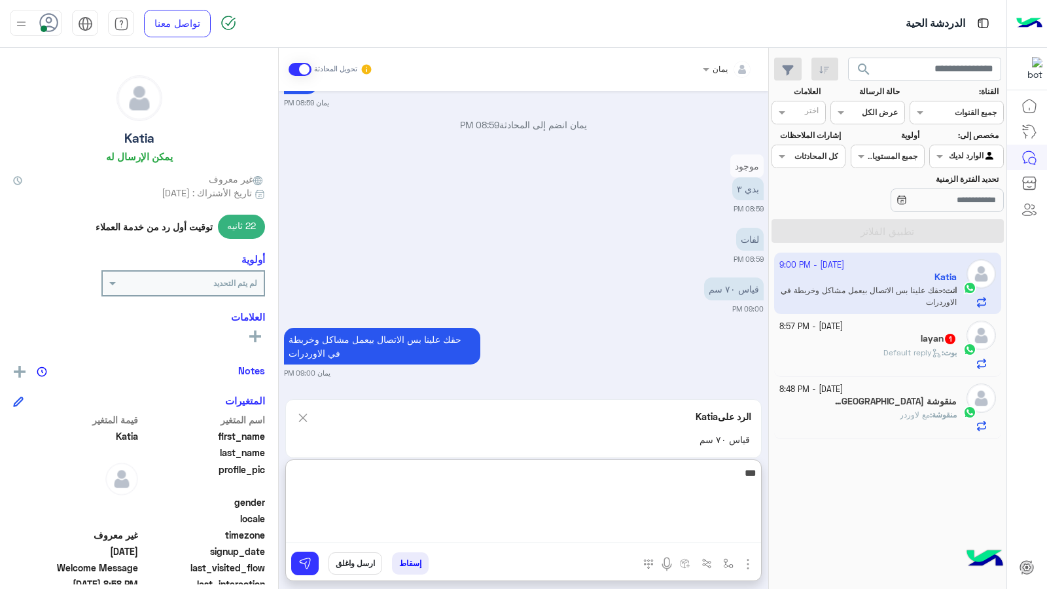
type textarea "****"
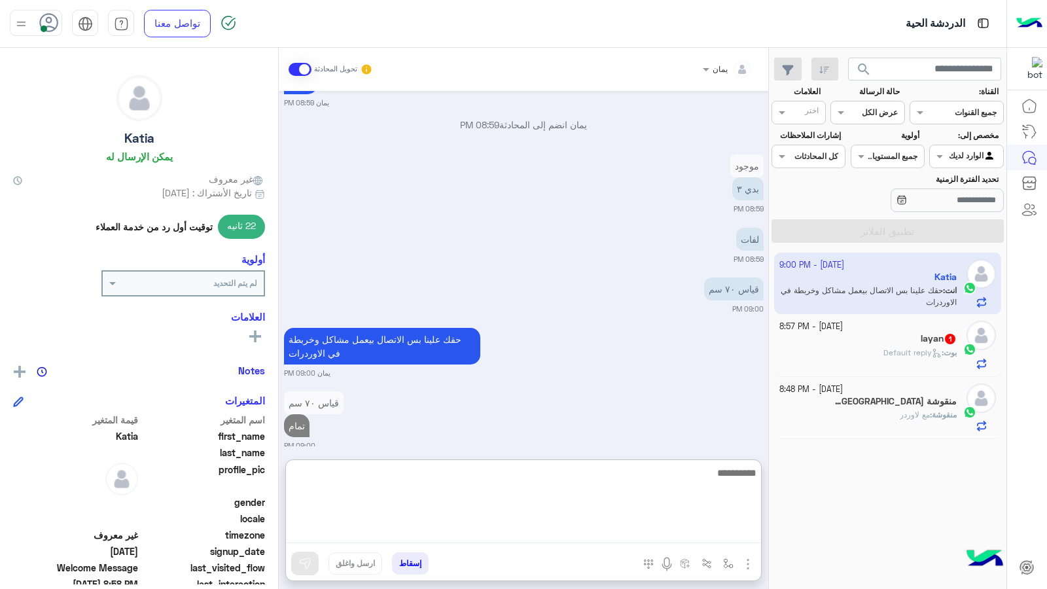
scroll to position [1046, 0]
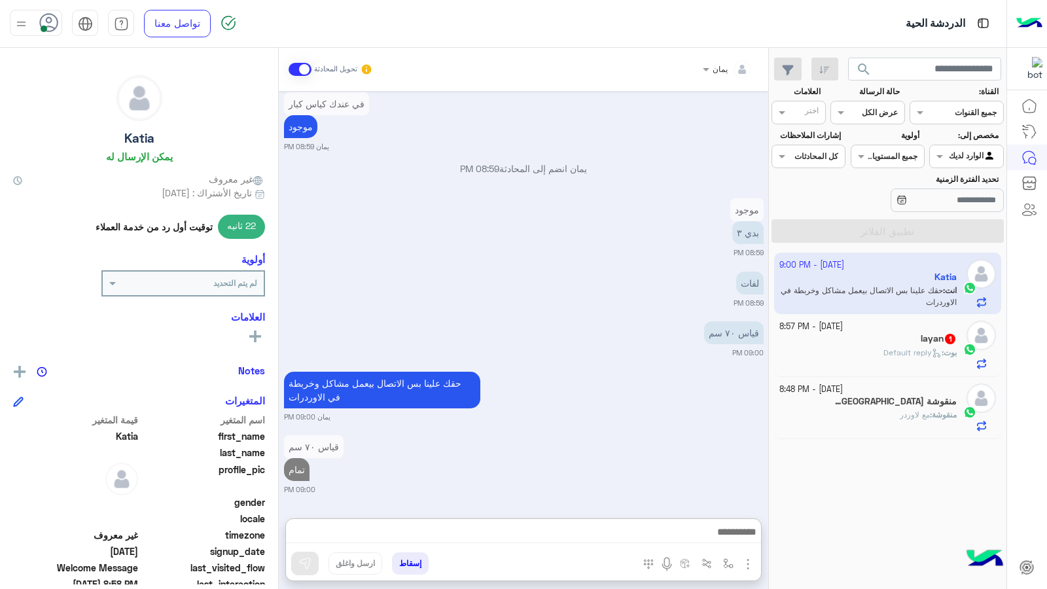
click at [933, 348] on span "بوت : Default reply" at bounding box center [920, 353] width 73 height 10
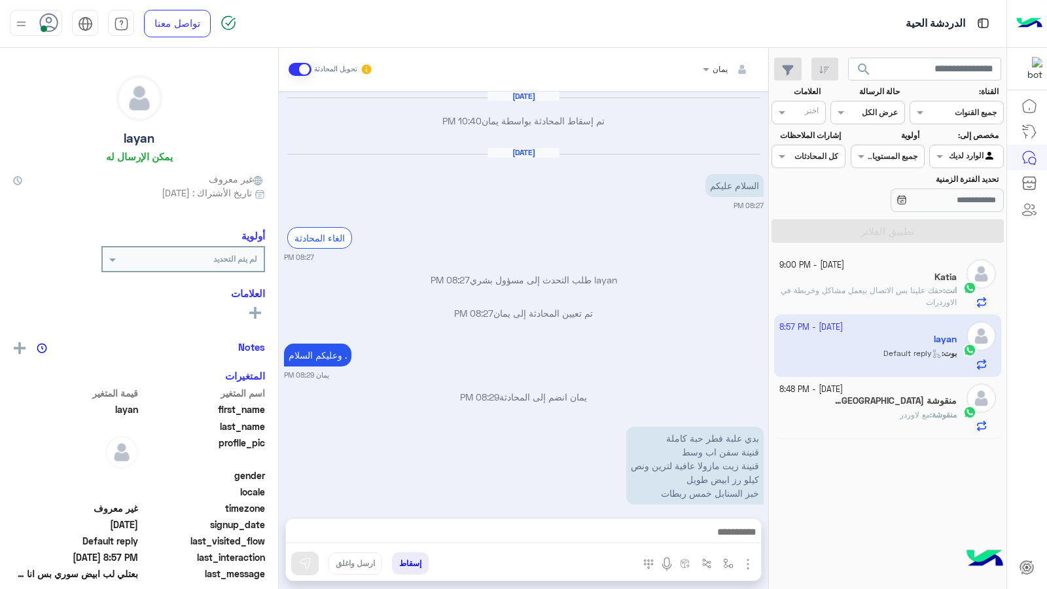
scroll to position [609, 0]
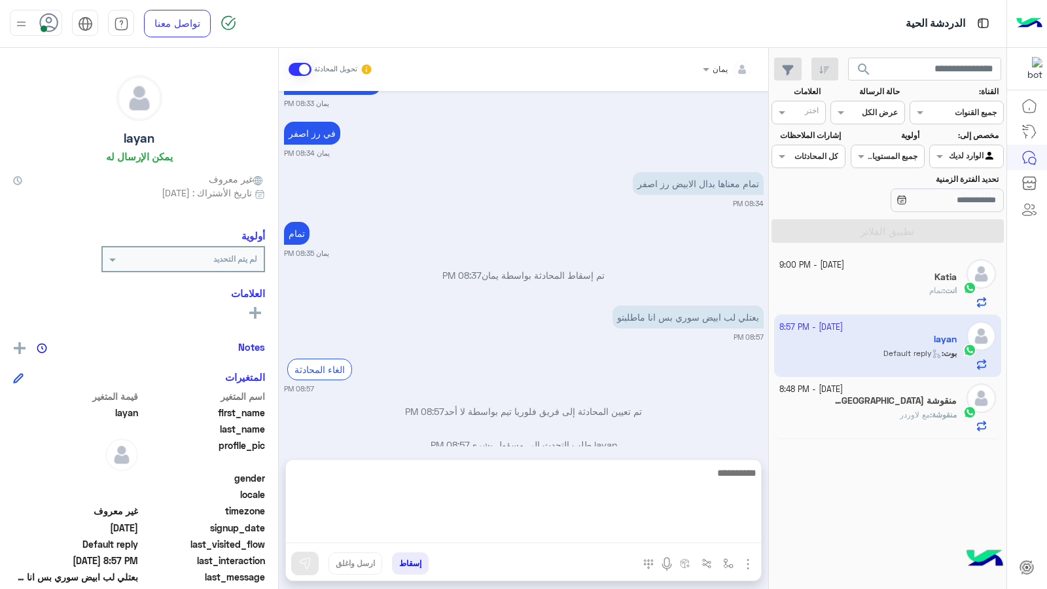
click at [637, 540] on textarea at bounding box center [523, 504] width 475 height 79
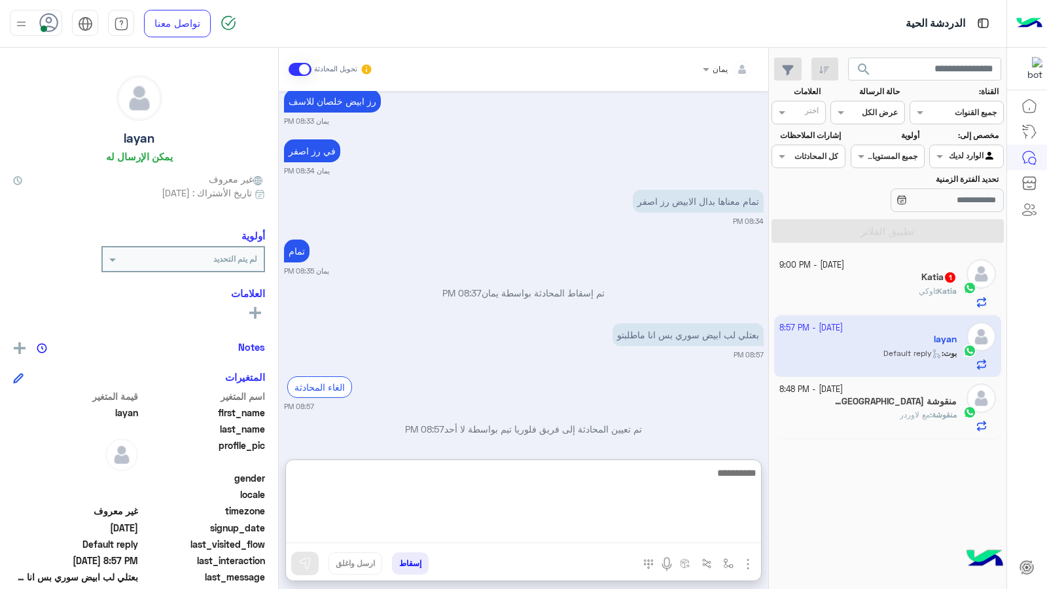
scroll to position [668, 0]
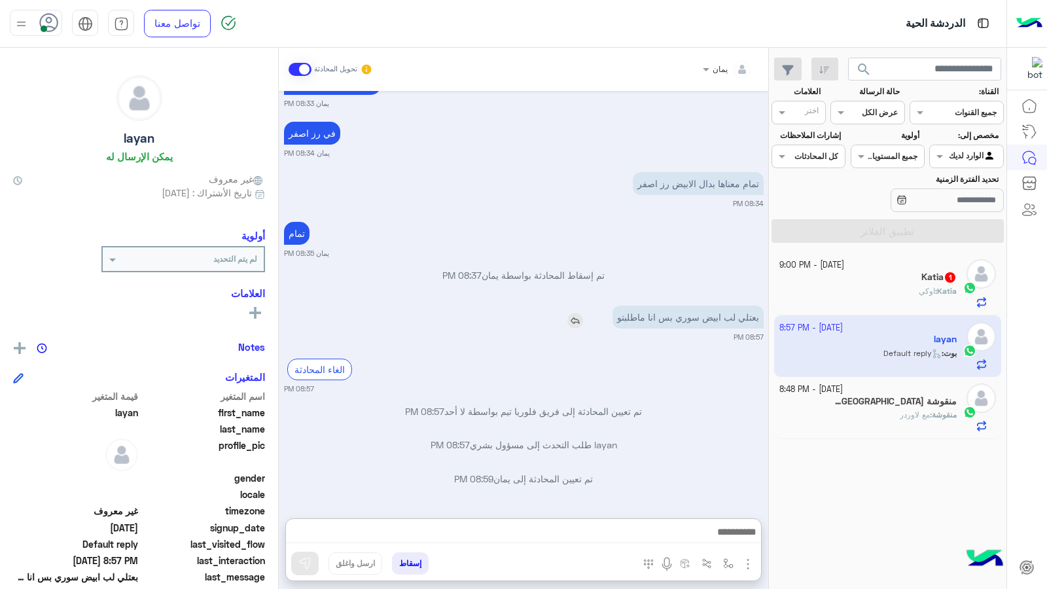
click at [571, 306] on div "بعتلي لب ابيض سوري بس انا ماطلبتو" at bounding box center [651, 317] width 226 height 23
drag, startPoint x: 578, startPoint y: 323, endPoint x: 581, endPoint y: 402, distance: 79.3
click at [577, 323] on img at bounding box center [575, 321] width 16 height 16
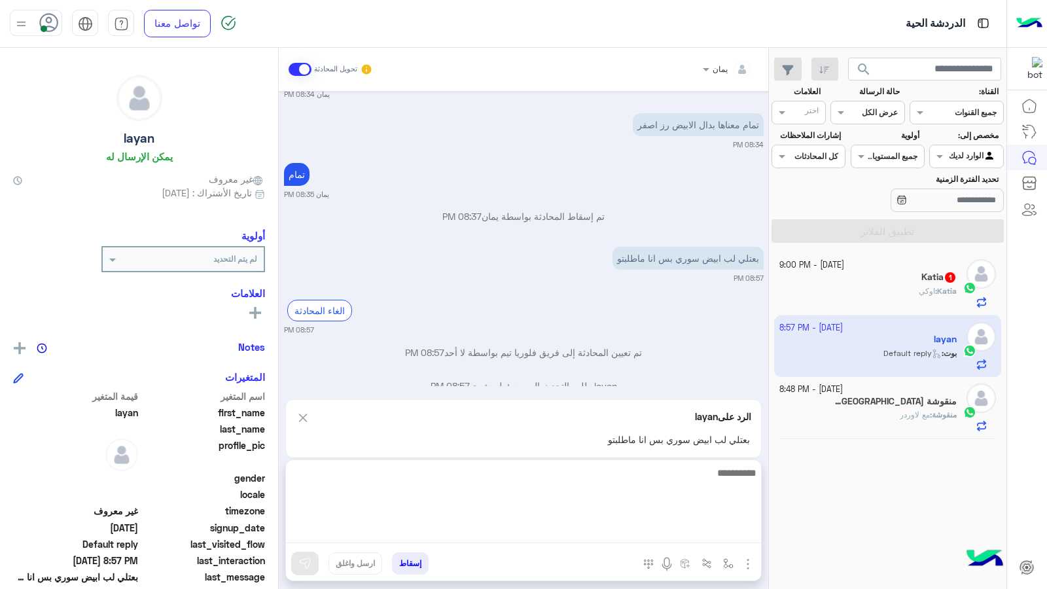
click at [598, 529] on textarea at bounding box center [523, 504] width 475 height 79
type textarea "**********"
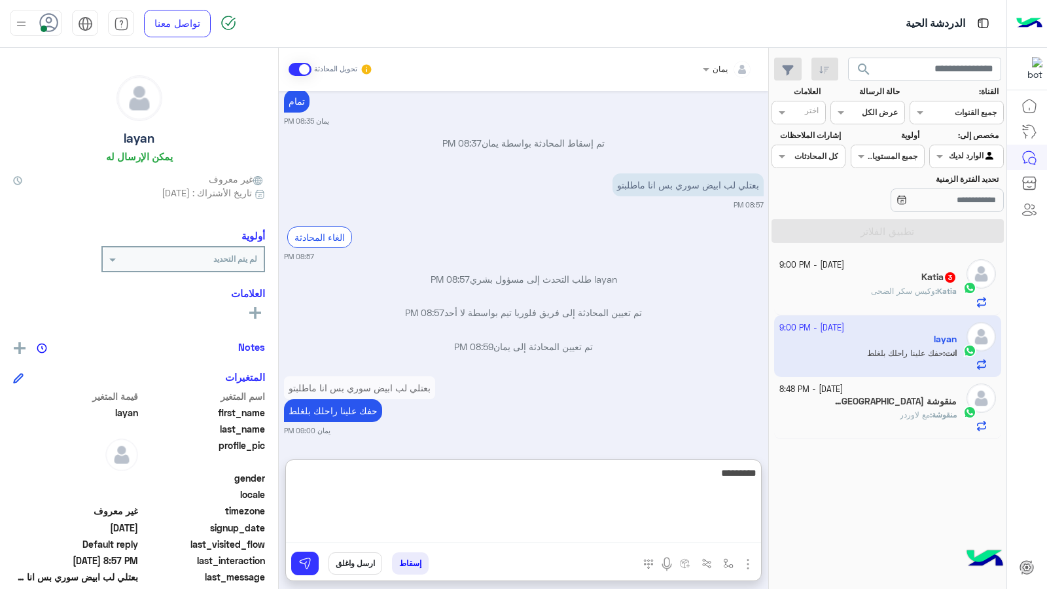
scroll to position [775, 0]
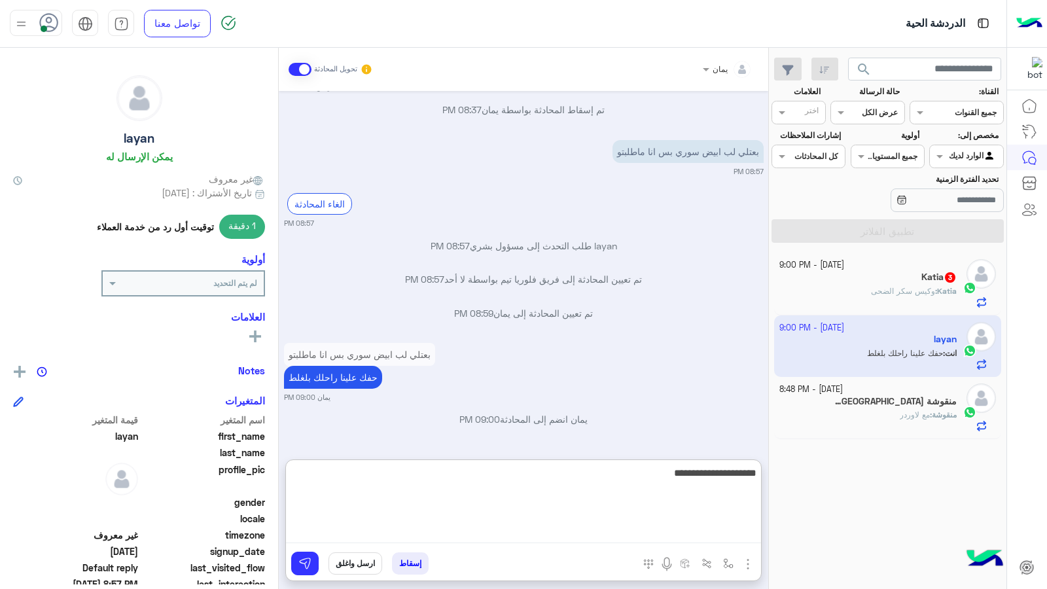
type textarea "**********"
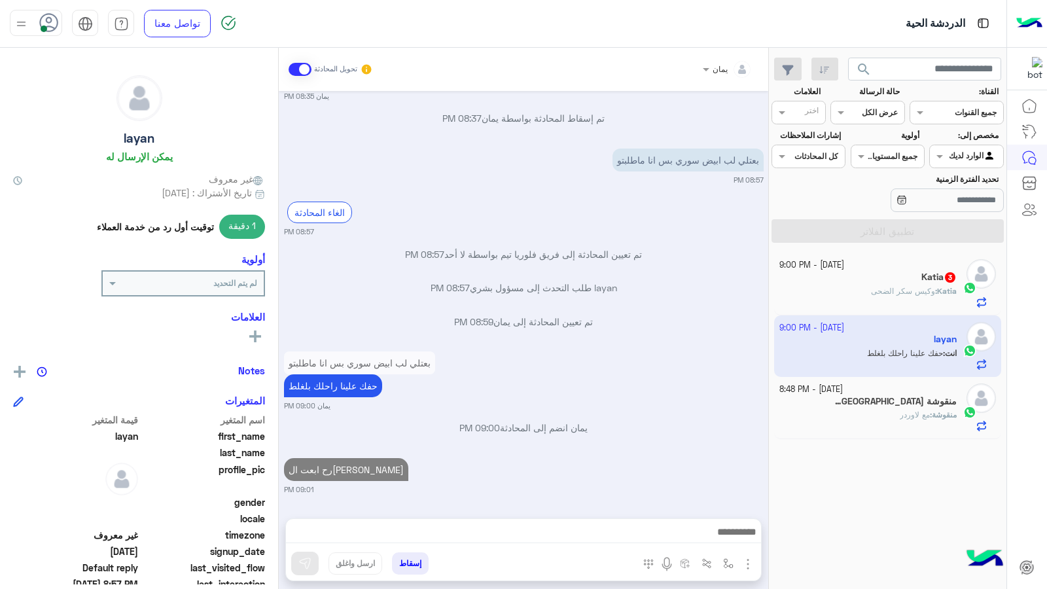
click at [832, 291] on div "Katia : وكيس سكر الضحى" at bounding box center [868, 296] width 178 height 23
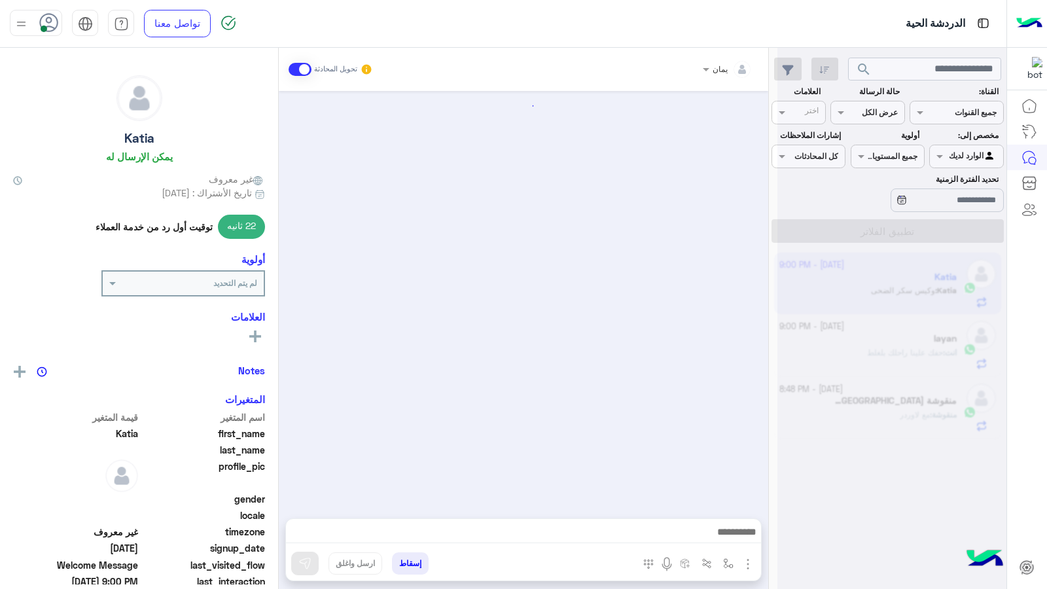
scroll to position [690, 0]
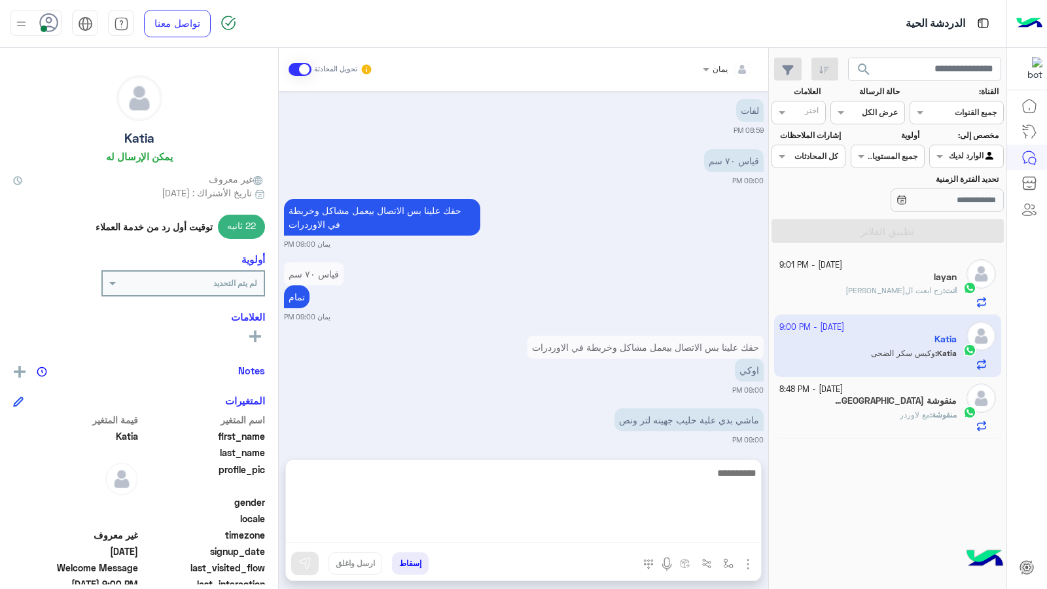
click at [630, 533] on textarea at bounding box center [523, 504] width 475 height 79
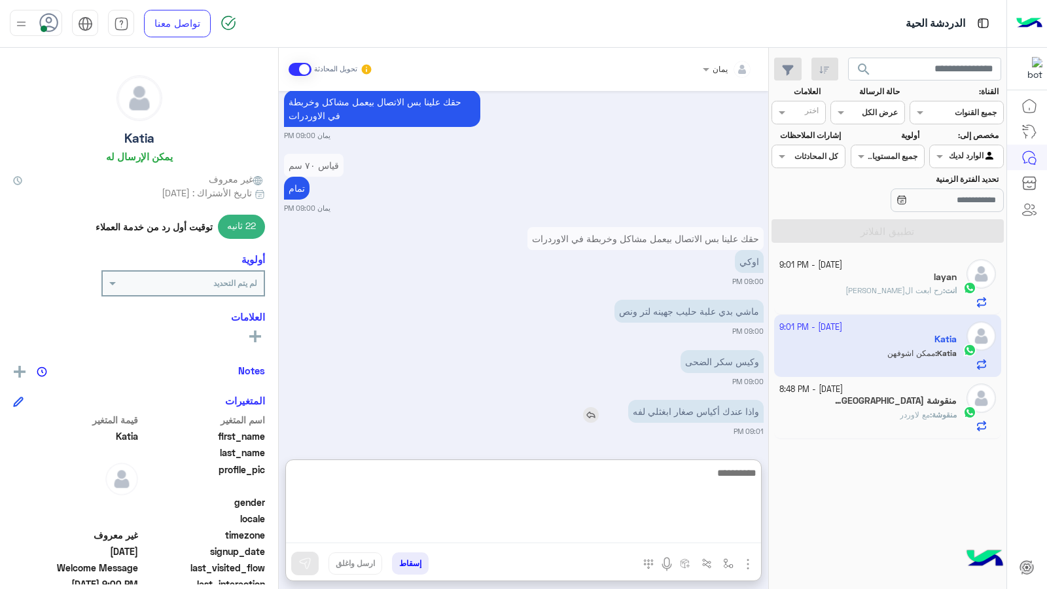
scroll to position [849, 0]
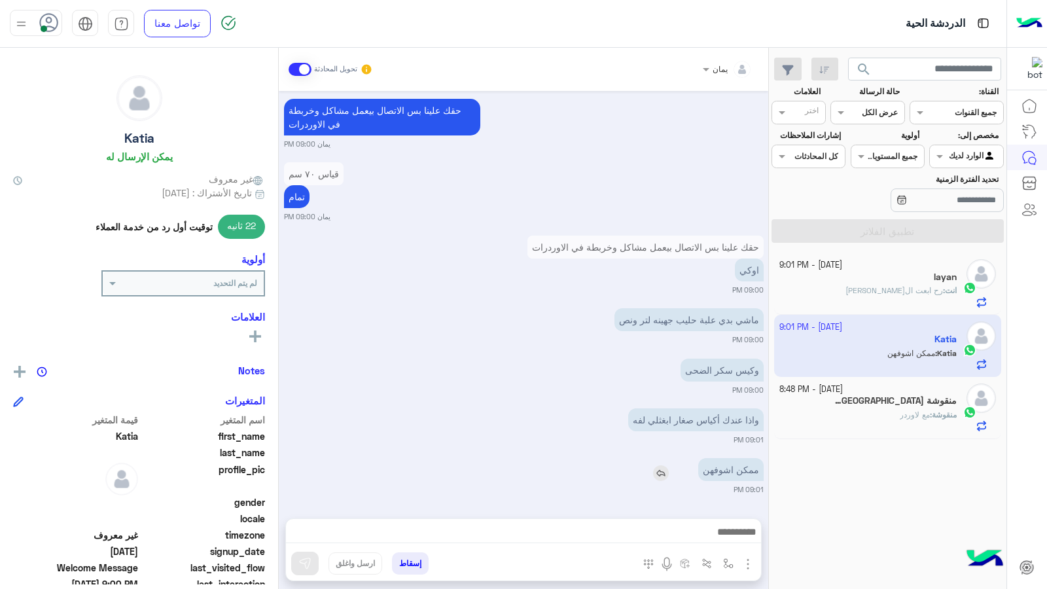
click at [656, 465] on img at bounding box center [661, 473] width 16 height 16
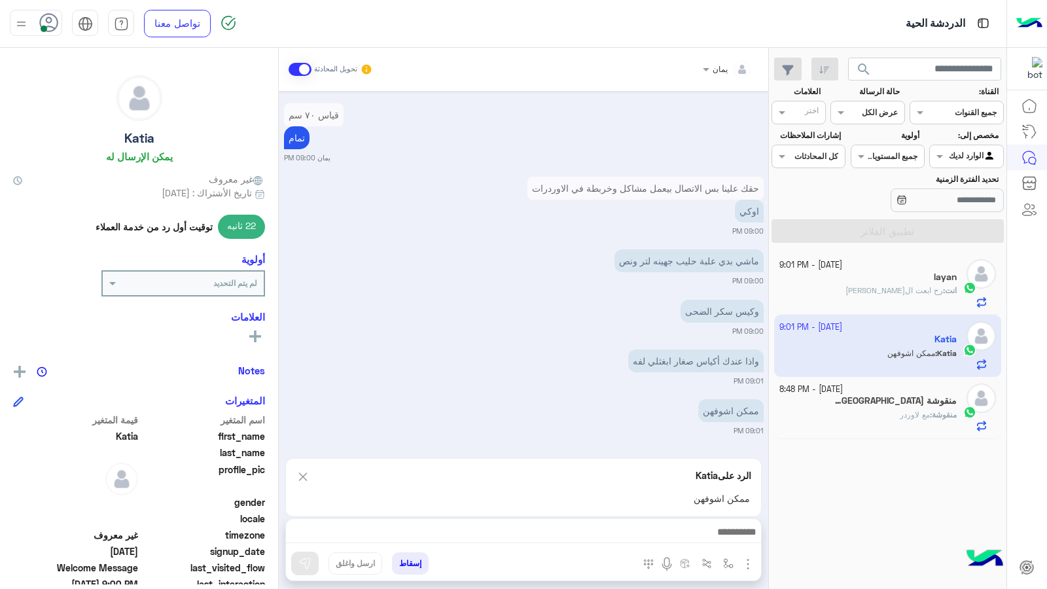
click at [630, 519] on div at bounding box center [523, 535] width 475 height 33
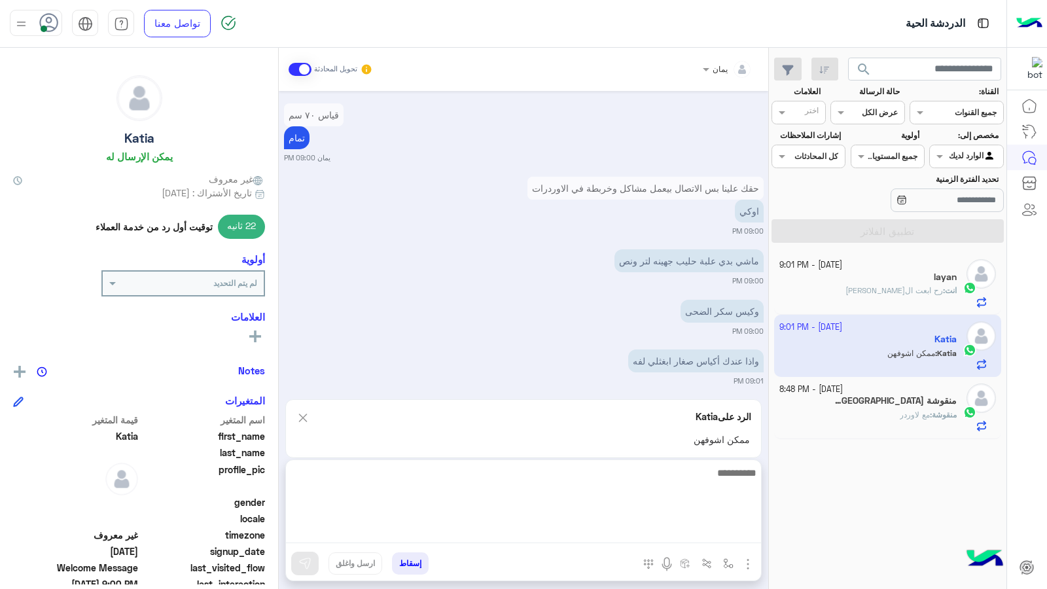
click at [624, 528] on textarea at bounding box center [523, 504] width 475 height 79
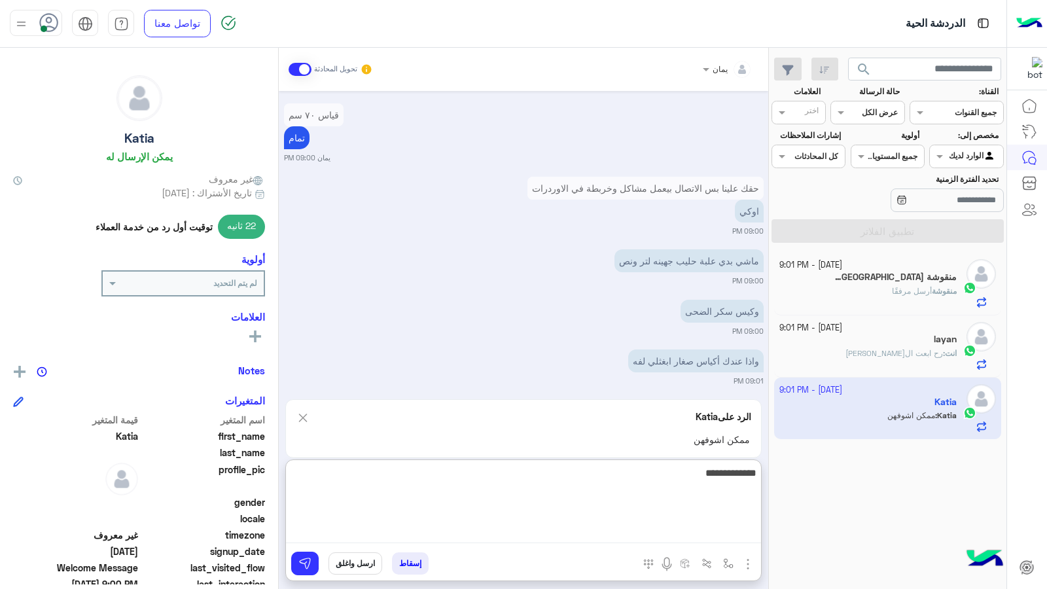
type textarea "**********"
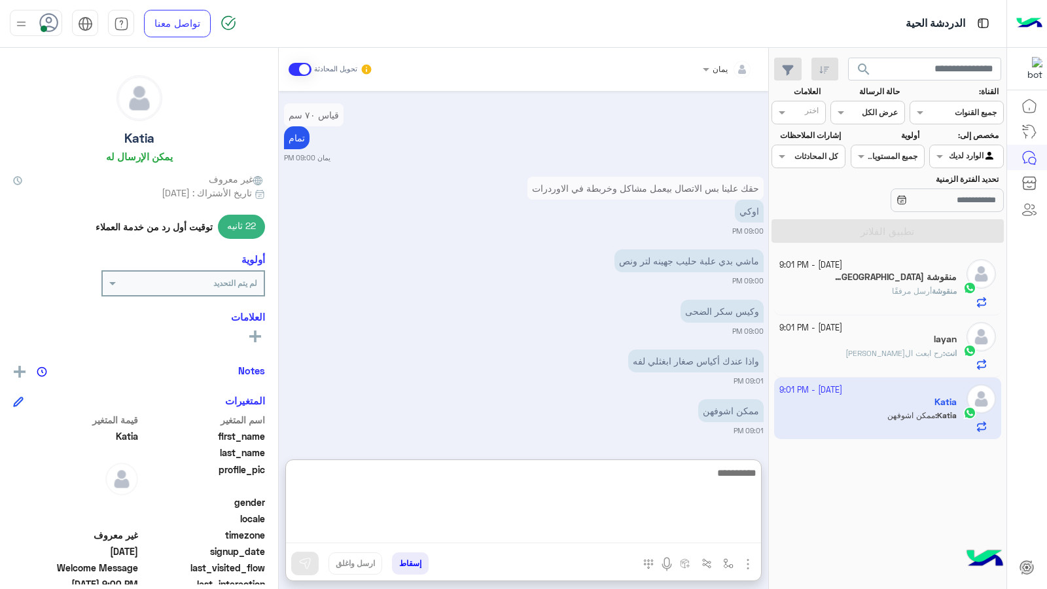
scroll to position [921, 0]
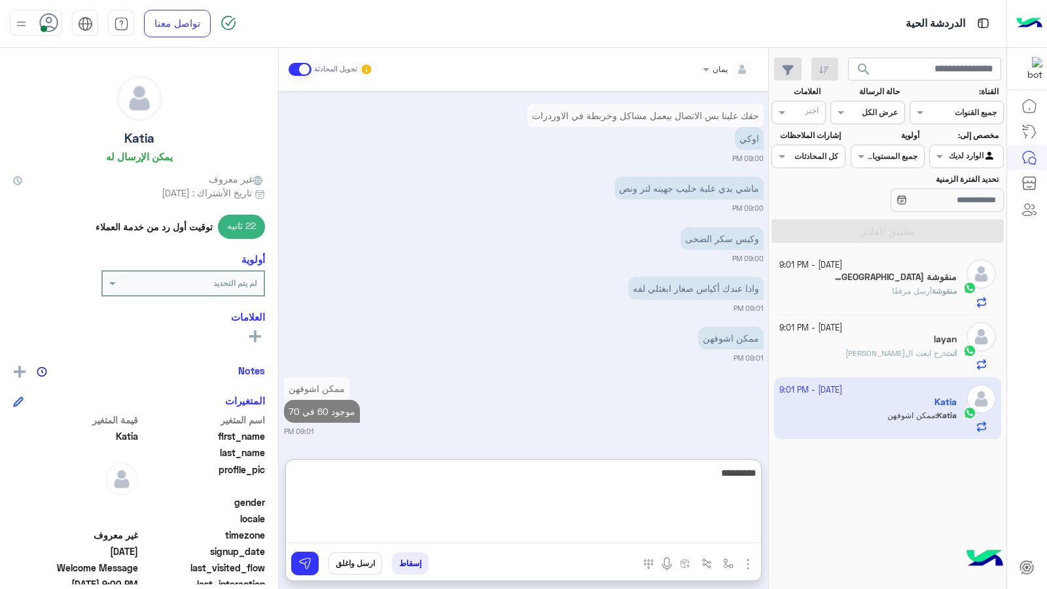
type textarea "**********"
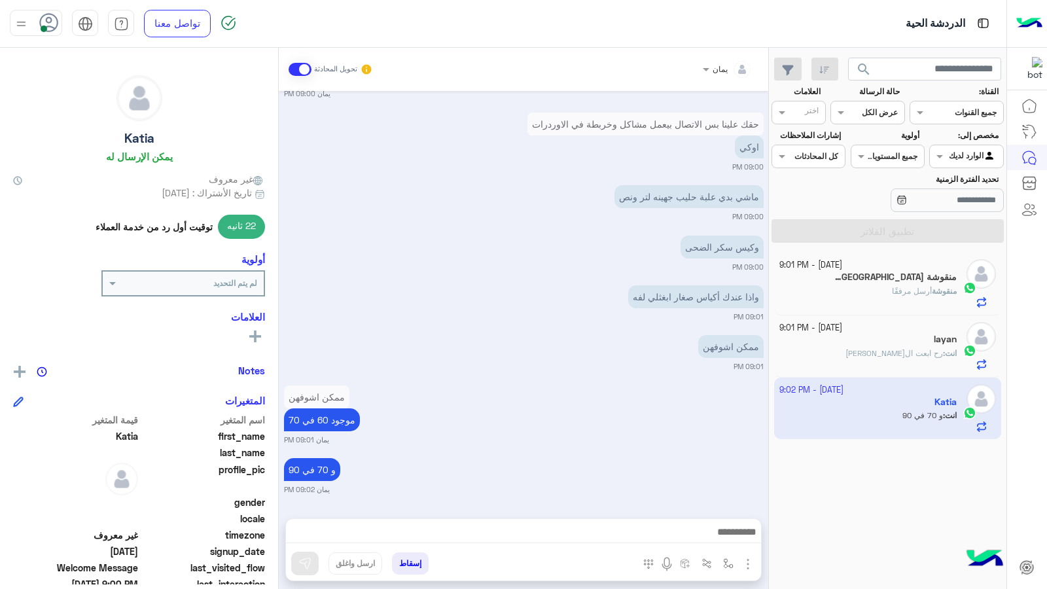
click at [889, 284] on div "منقوشة بيروت 3" at bounding box center [868, 279] width 178 height 14
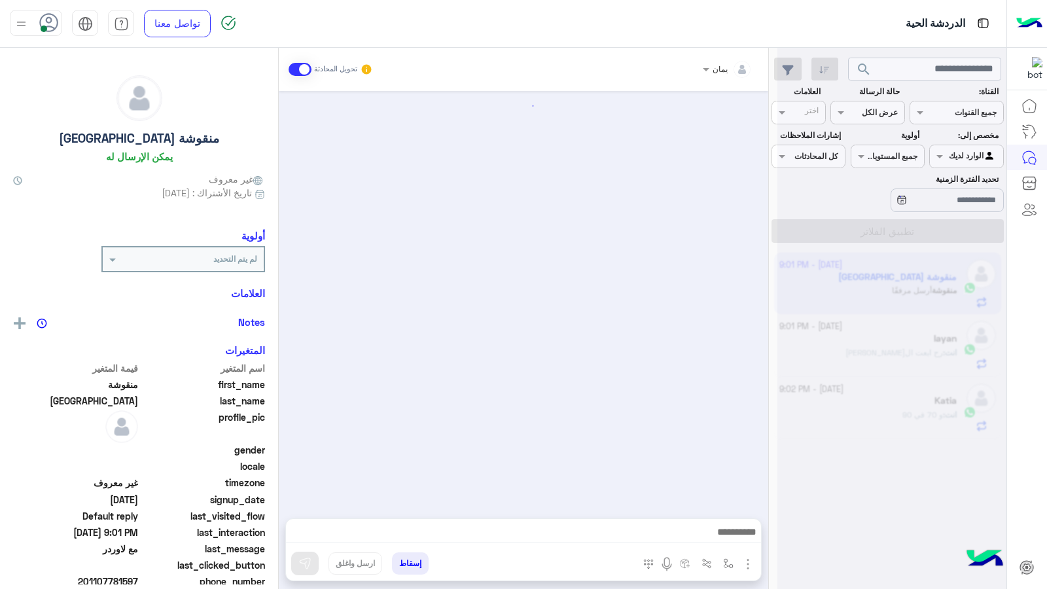
scroll to position [550, 0]
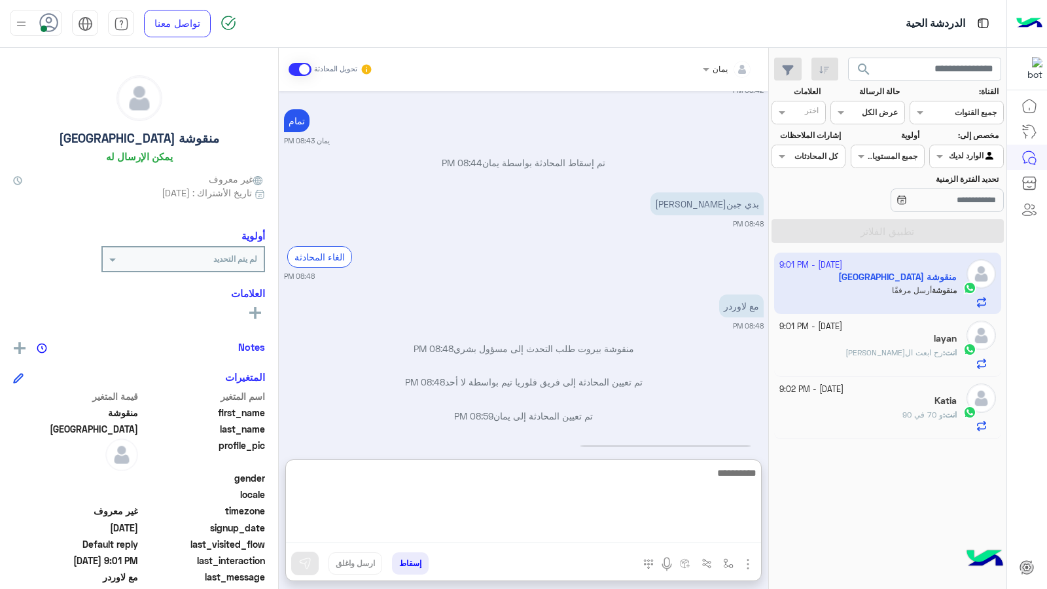
click at [576, 531] on textarea at bounding box center [523, 504] width 475 height 79
type textarea "**********"
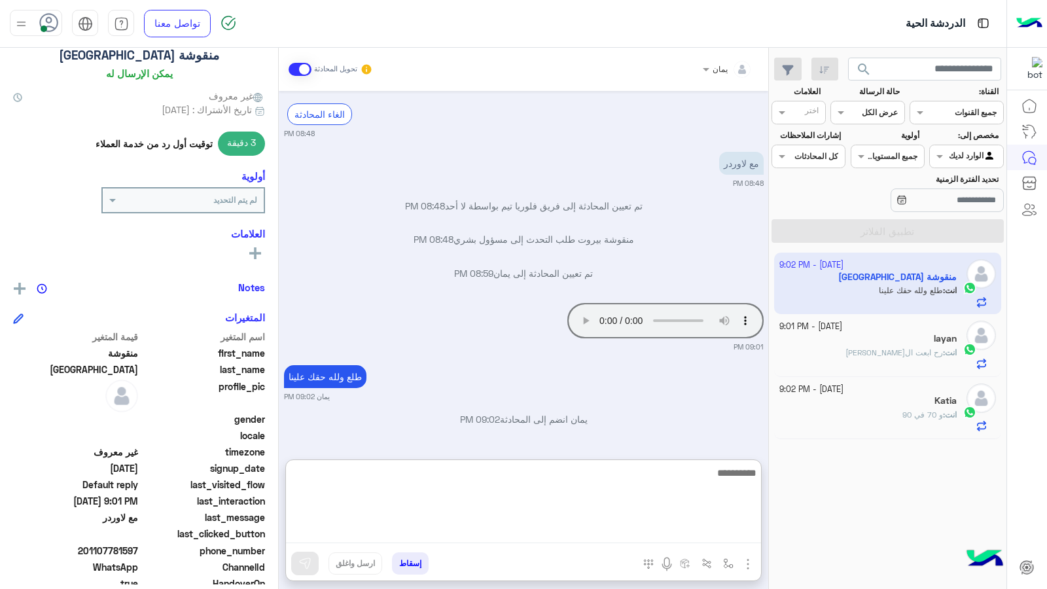
scroll to position [0, 0]
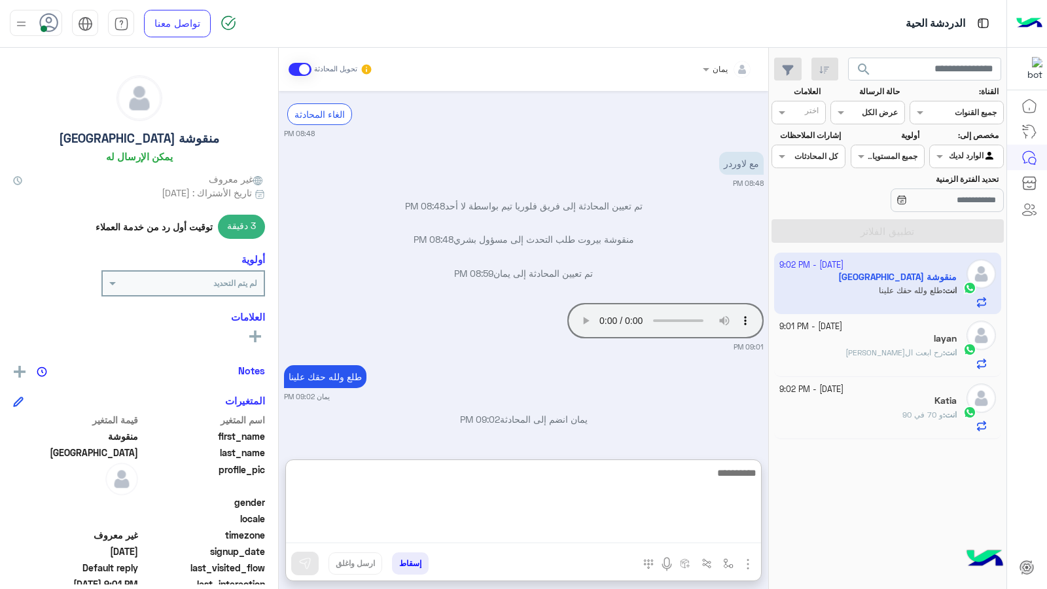
click at [641, 503] on textarea at bounding box center [523, 504] width 475 height 79
type textarea "*"
type textarea "**********"
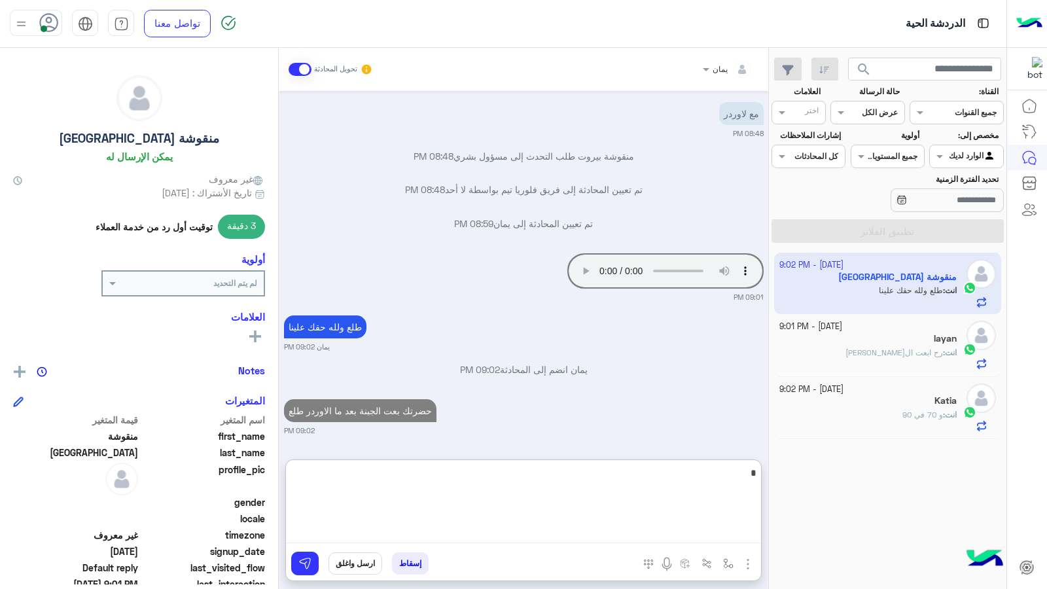
type textarea "*"
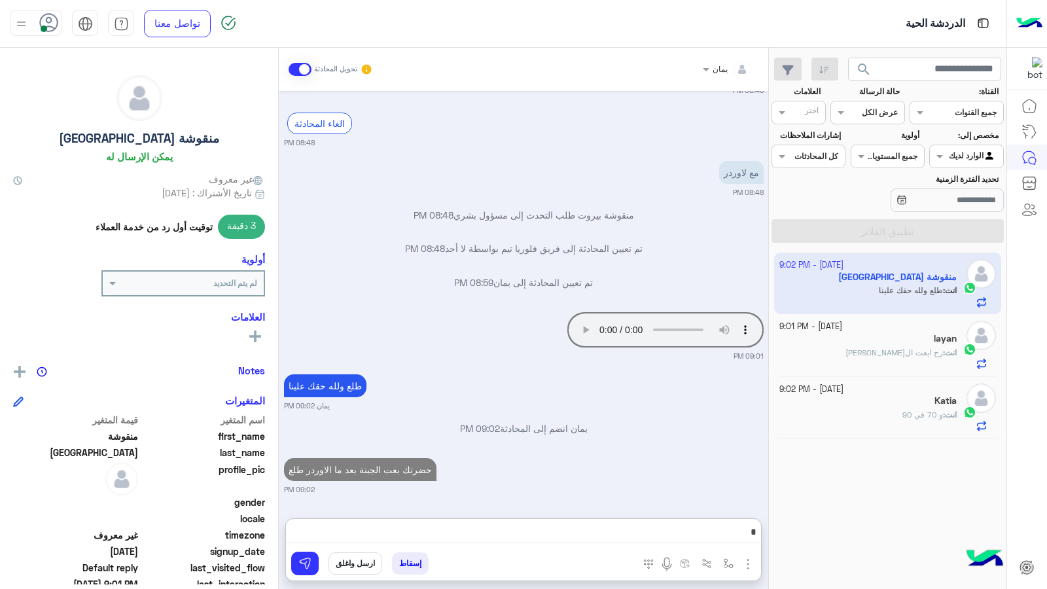
click at [863, 343] on div "layan" at bounding box center [868, 340] width 178 height 14
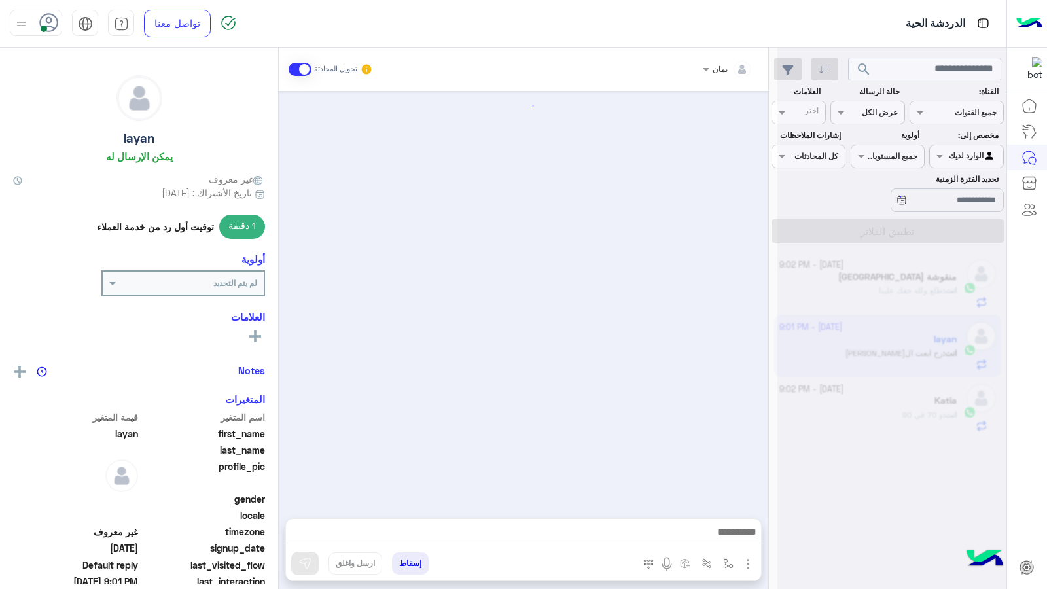
scroll to position [607, 0]
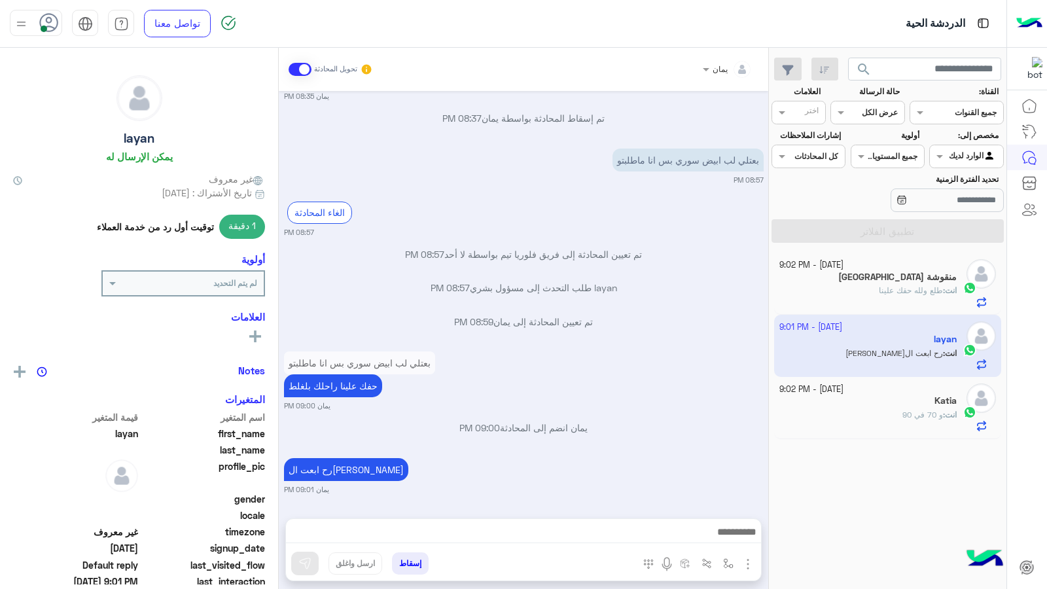
click at [901, 401] on div "Katia" at bounding box center [868, 402] width 178 height 14
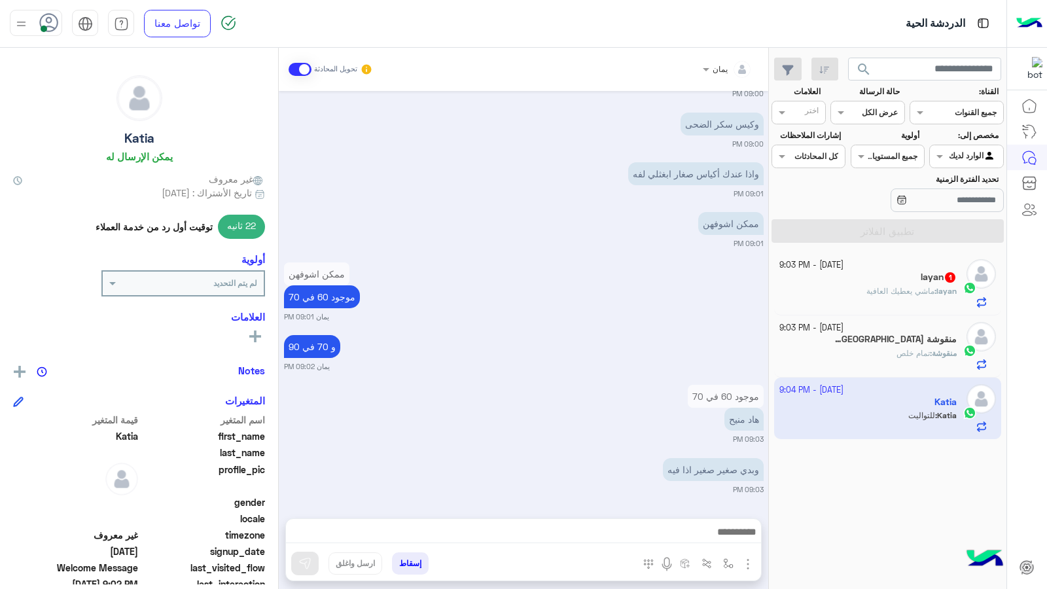
scroll to position [879, 0]
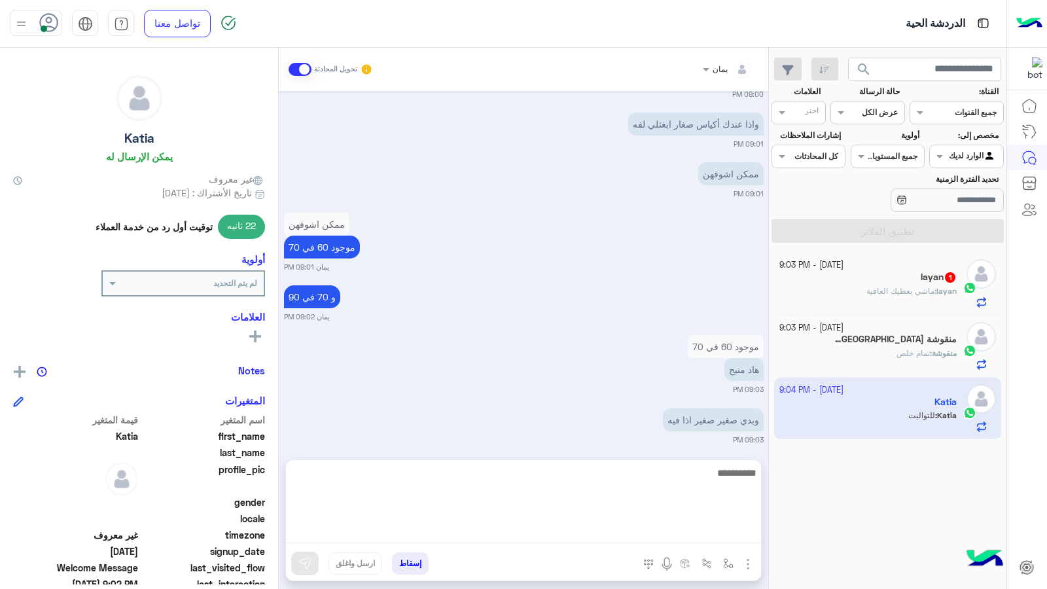
click at [638, 528] on textarea at bounding box center [523, 504] width 475 height 79
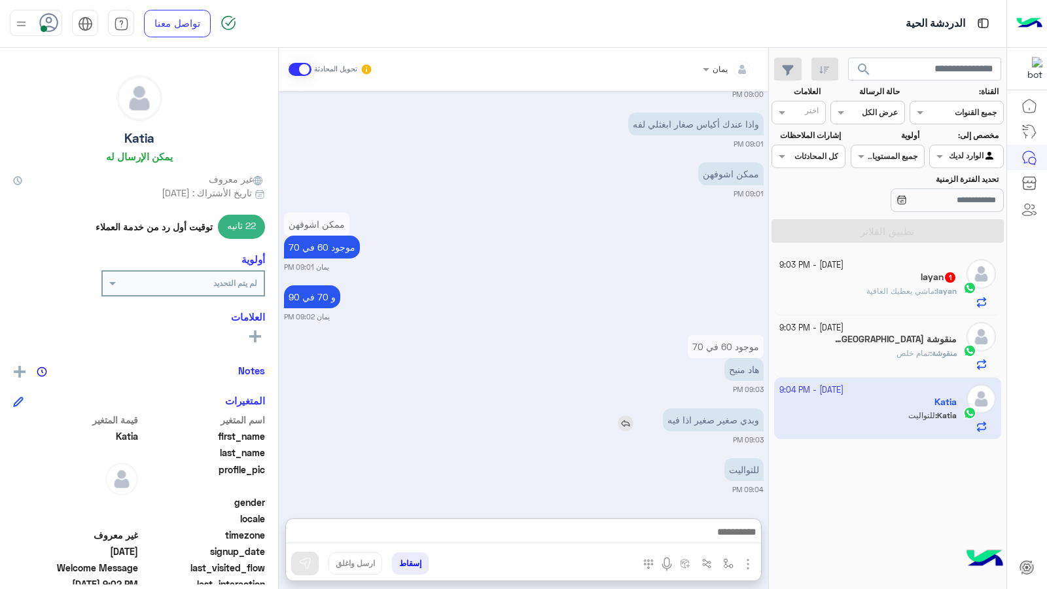
click at [626, 408] on div "وبدي صغير صغير اذا فيه" at bounding box center [675, 419] width 175 height 23
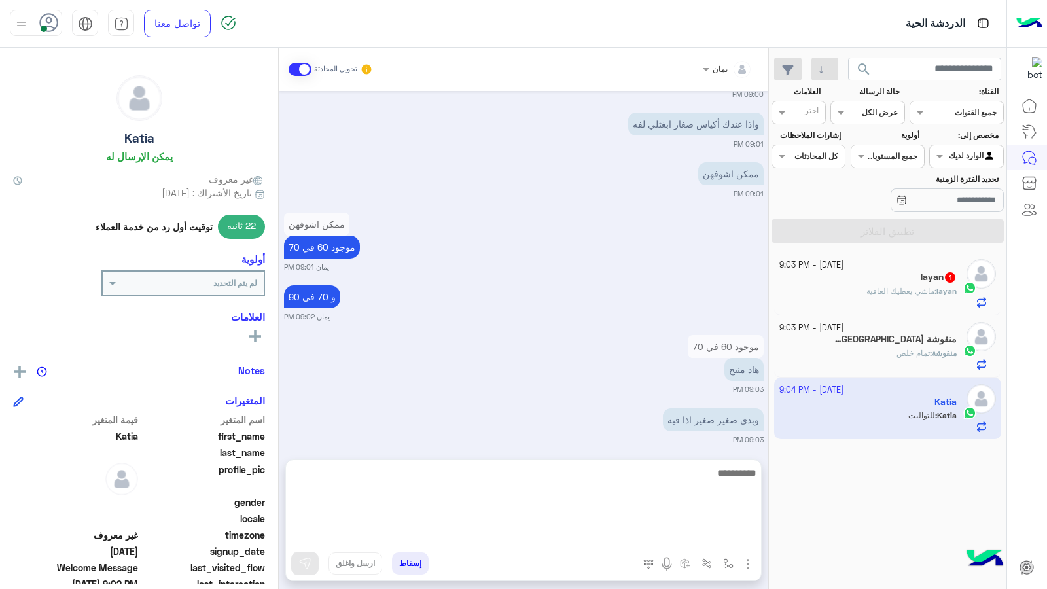
click at [637, 530] on textarea at bounding box center [523, 504] width 475 height 79
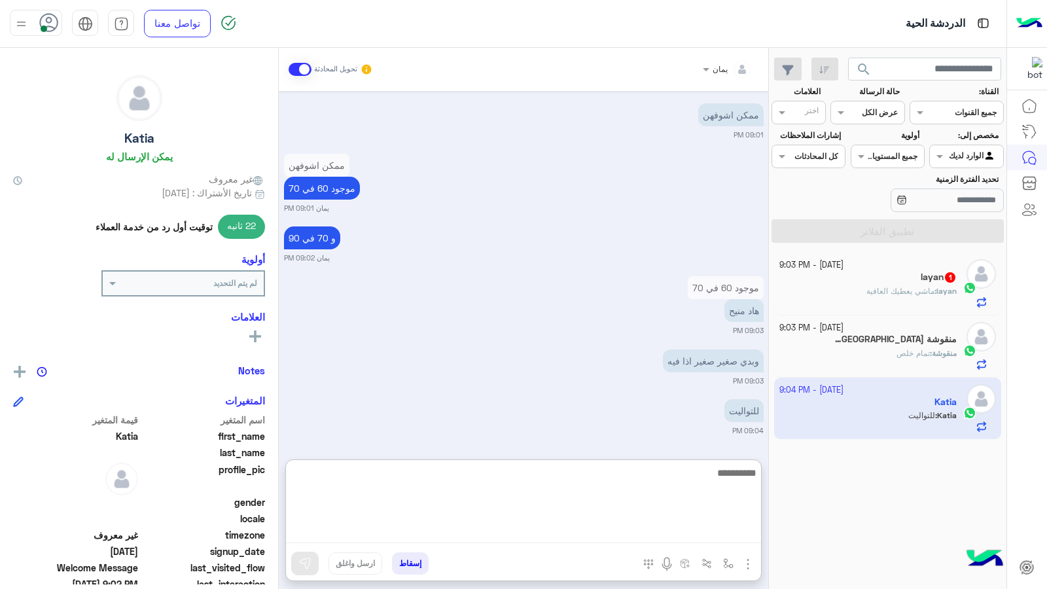
type textarea "*"
type textarea "*****"
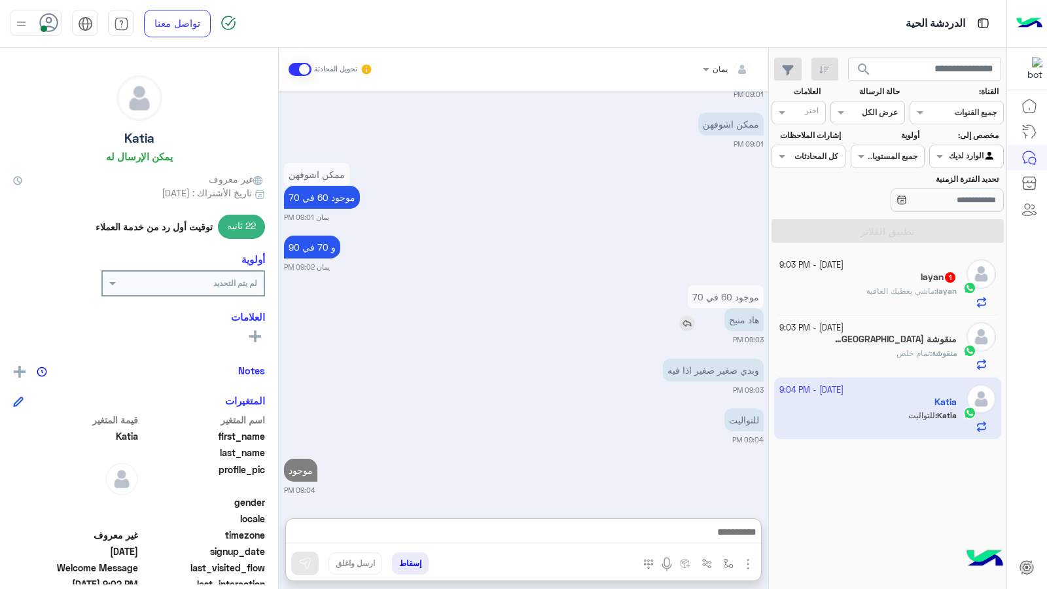
click at [685, 308] on div "هاد منيح" at bounding box center [707, 319] width 114 height 23
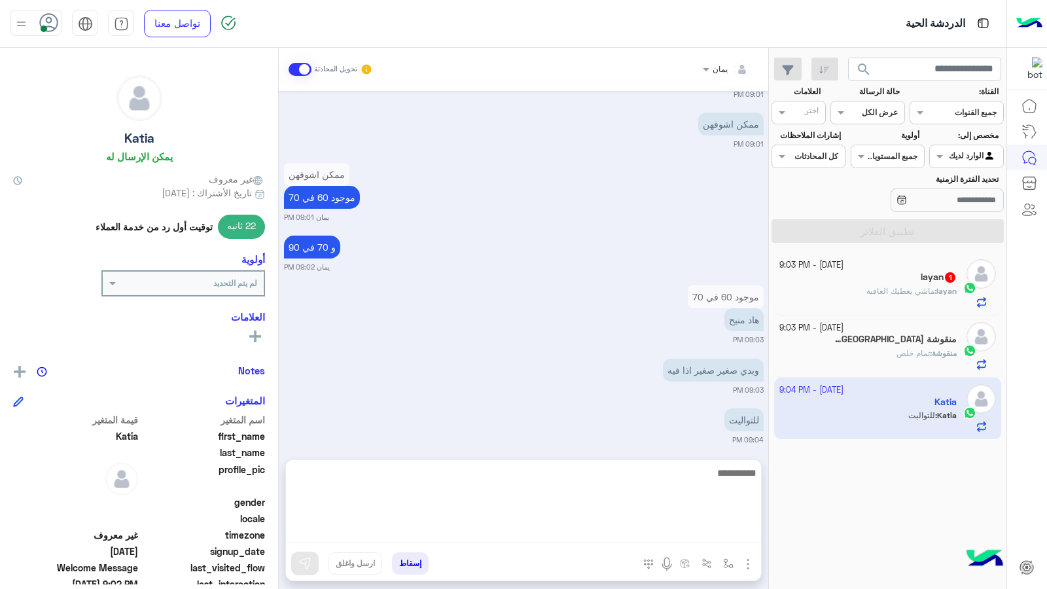
click at [617, 539] on textarea at bounding box center [523, 504] width 475 height 79
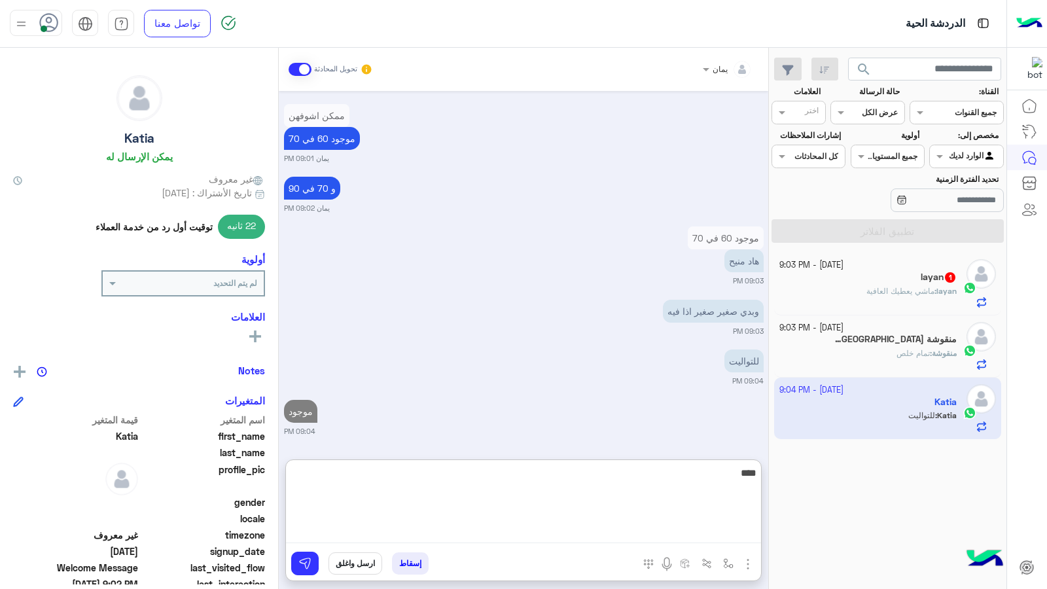
type textarea "****"
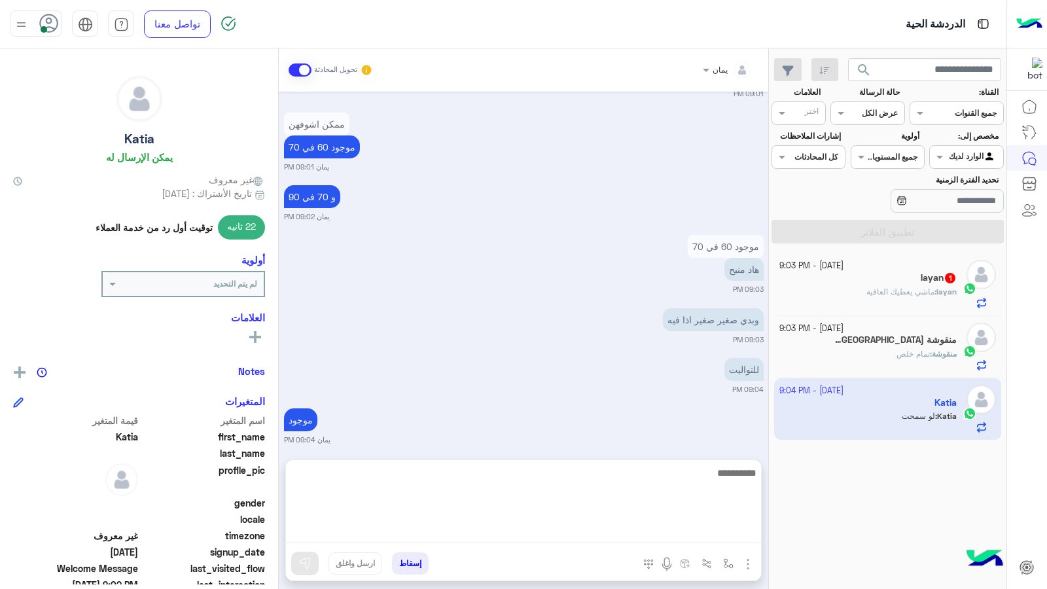
scroll to position [1202, 0]
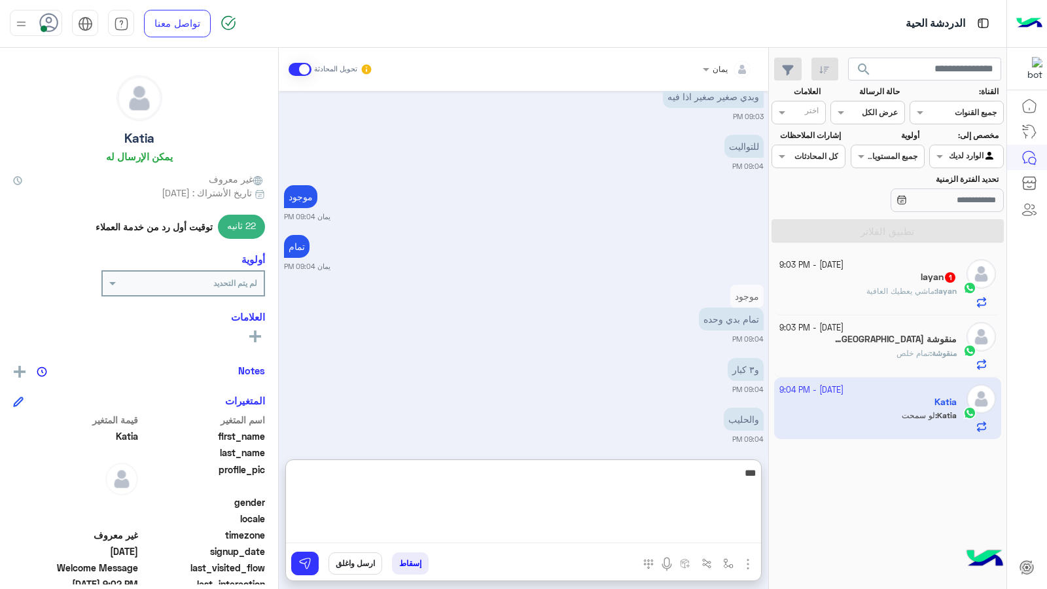
type textarea "****"
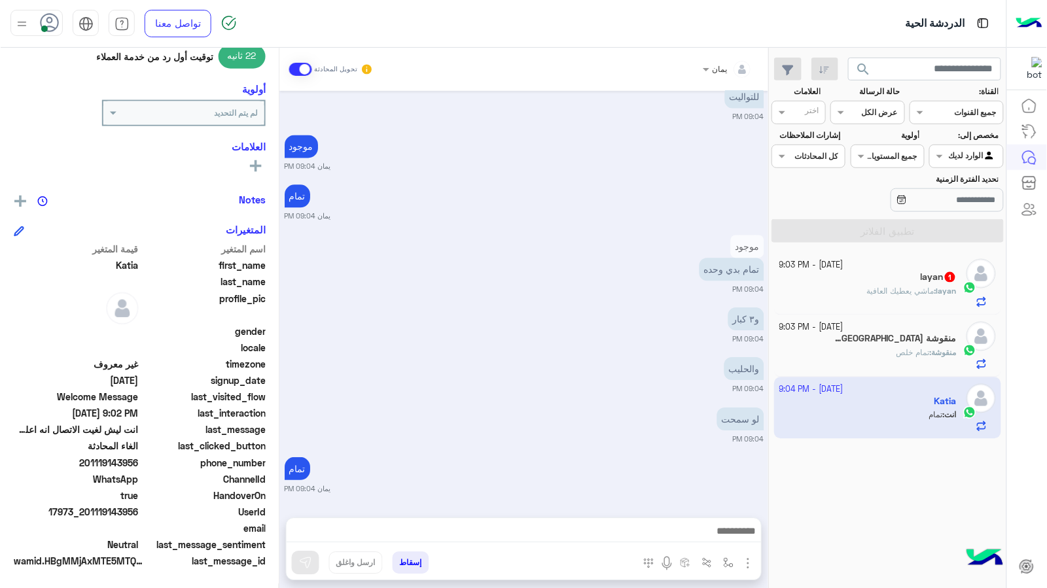
scroll to position [2655, 0]
drag, startPoint x: 139, startPoint y: 461, endPoint x: 88, endPoint y: 466, distance: 51.3
click at [88, 466] on span "201119143956" at bounding box center [75, 464] width 125 height 14
copy span "01119143956"
click at [859, 348] on div "11 October - 9:03 PM منقوشة بيروت 1 منقوشة : تمام خلص" at bounding box center [868, 346] width 178 height 48
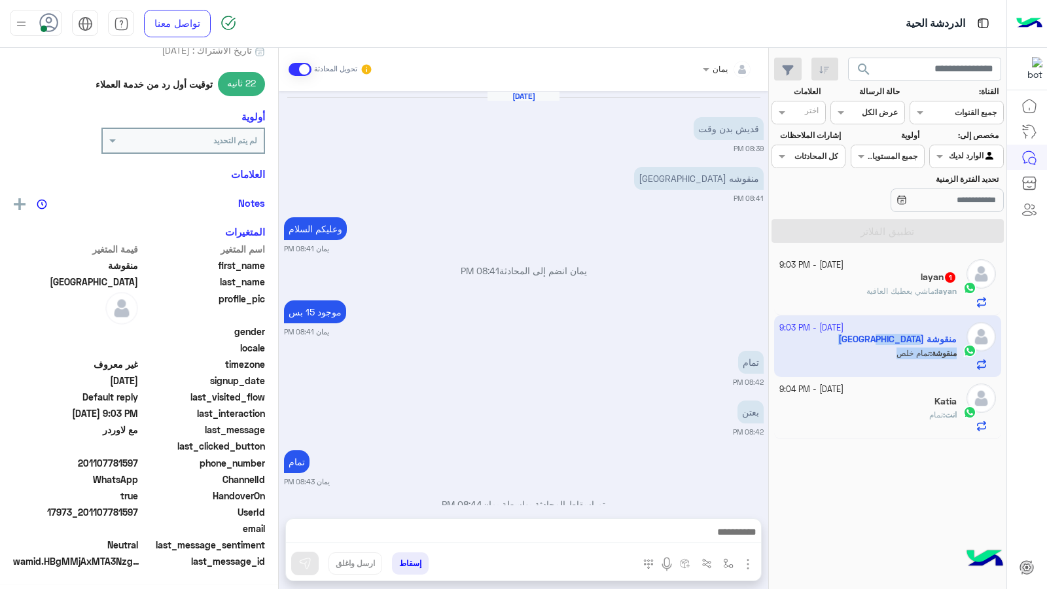
scroll to position [168, 0]
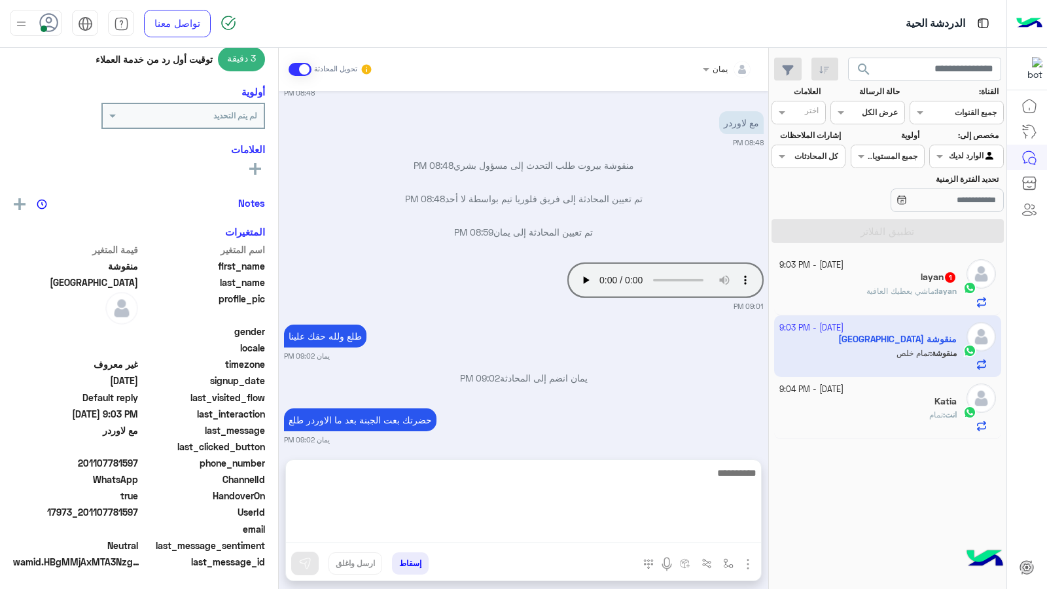
click at [482, 537] on textarea at bounding box center [523, 504] width 475 height 79
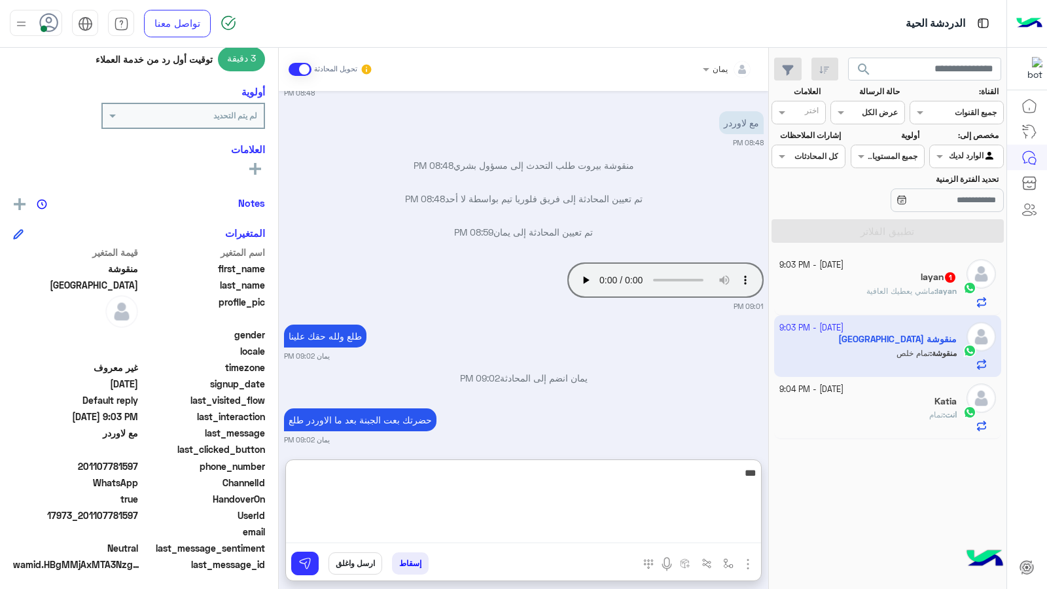
type textarea "****"
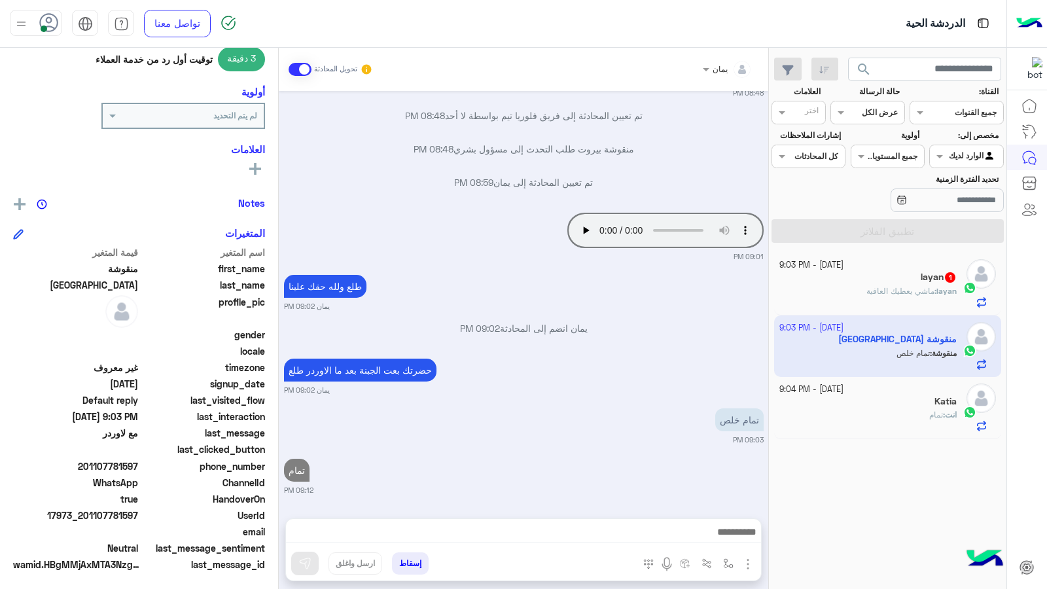
drag, startPoint x: 386, startPoint y: 552, endPoint x: 397, endPoint y: 560, distance: 13.6
click at [388, 555] on div "إسقاط ارسل واغلق" at bounding box center [460, 566] width 348 height 29
click at [399, 560] on button "إسقاط" at bounding box center [410, 563] width 37 height 22
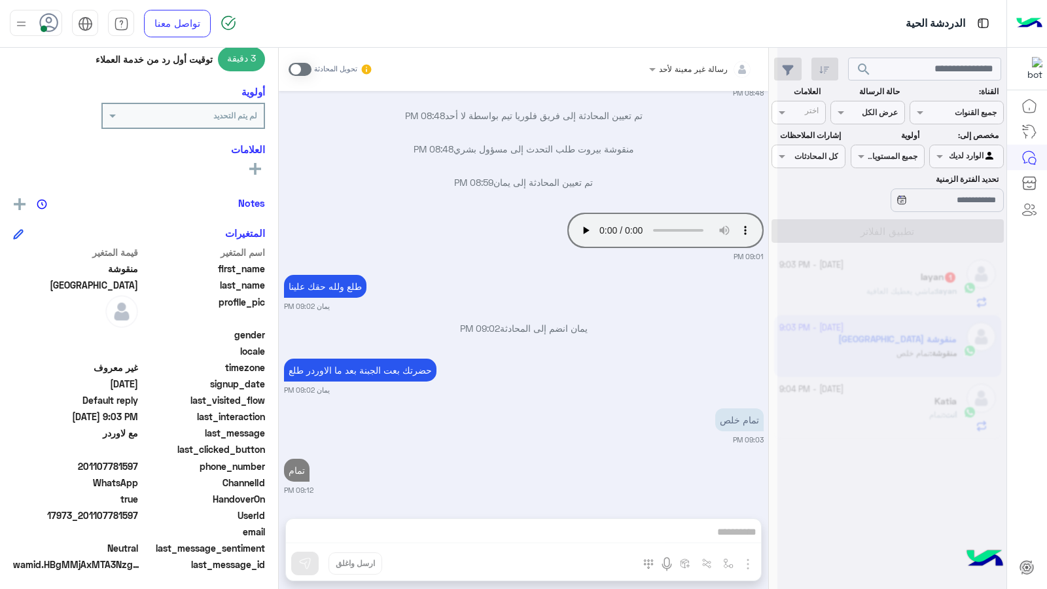
scroll to position [609, 0]
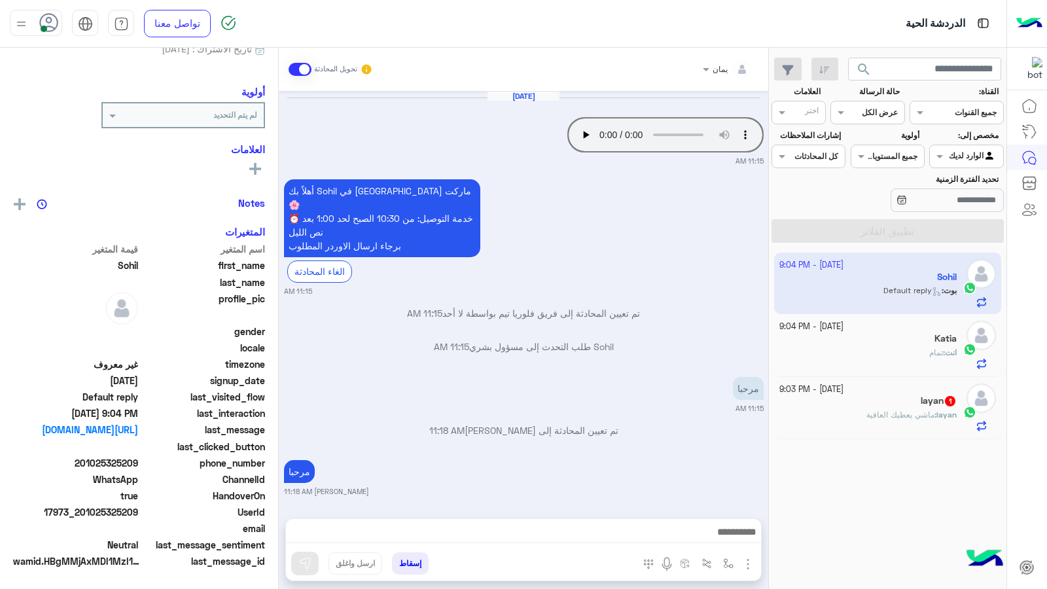
scroll to position [144, 0]
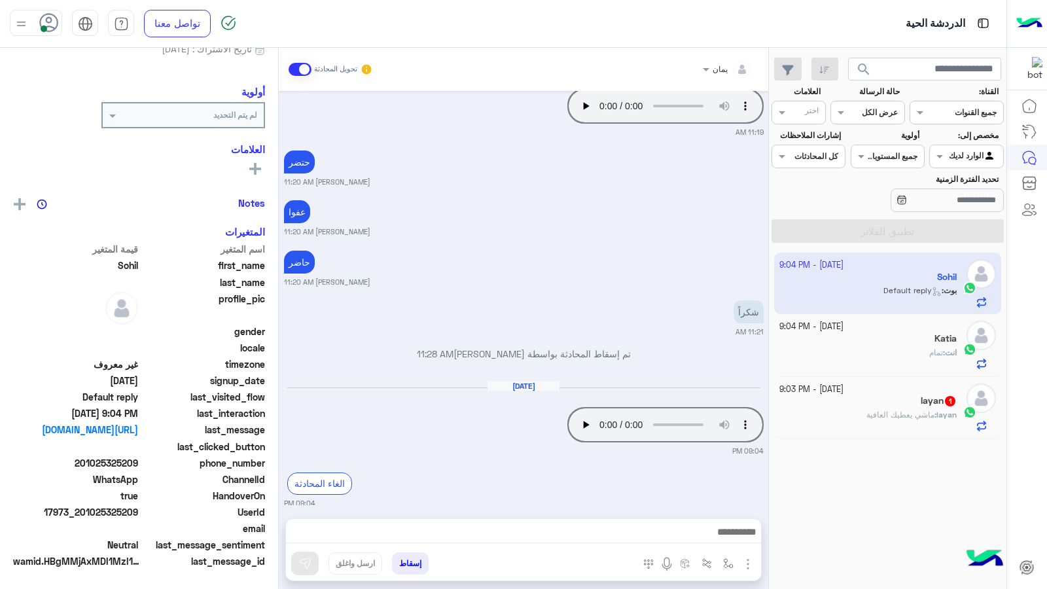
click at [848, 406] on div "layan 1" at bounding box center [868, 402] width 178 height 14
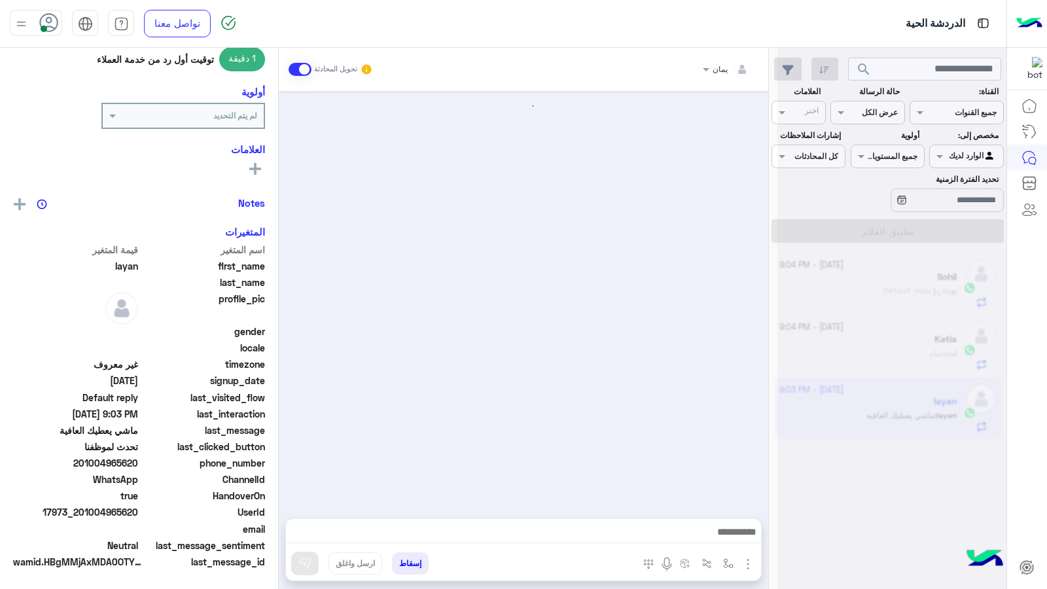
scroll to position [624, 0]
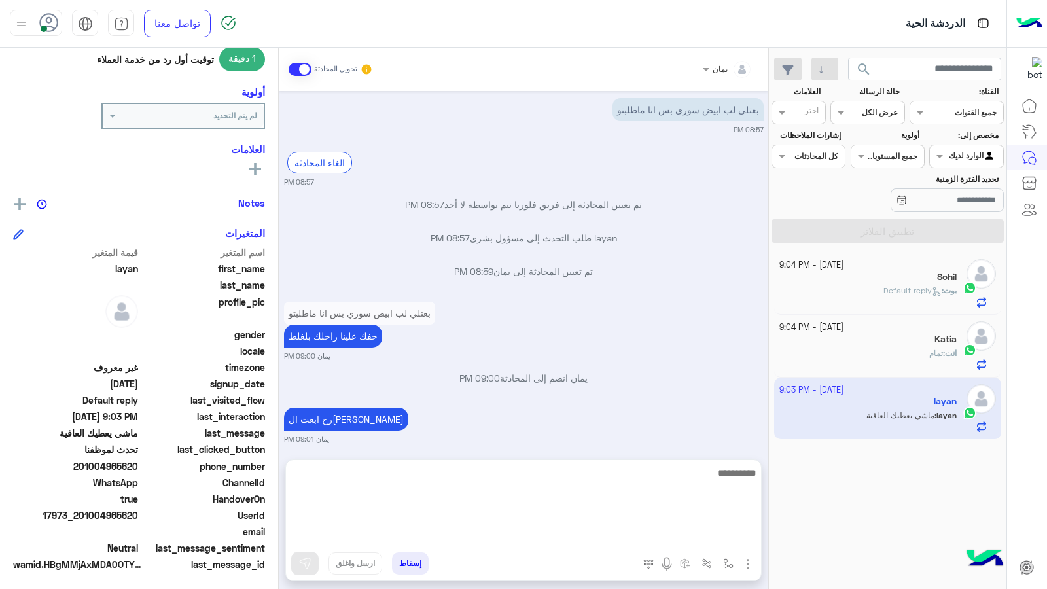
click at [622, 533] on textarea at bounding box center [523, 504] width 475 height 79
type textarea "**********"
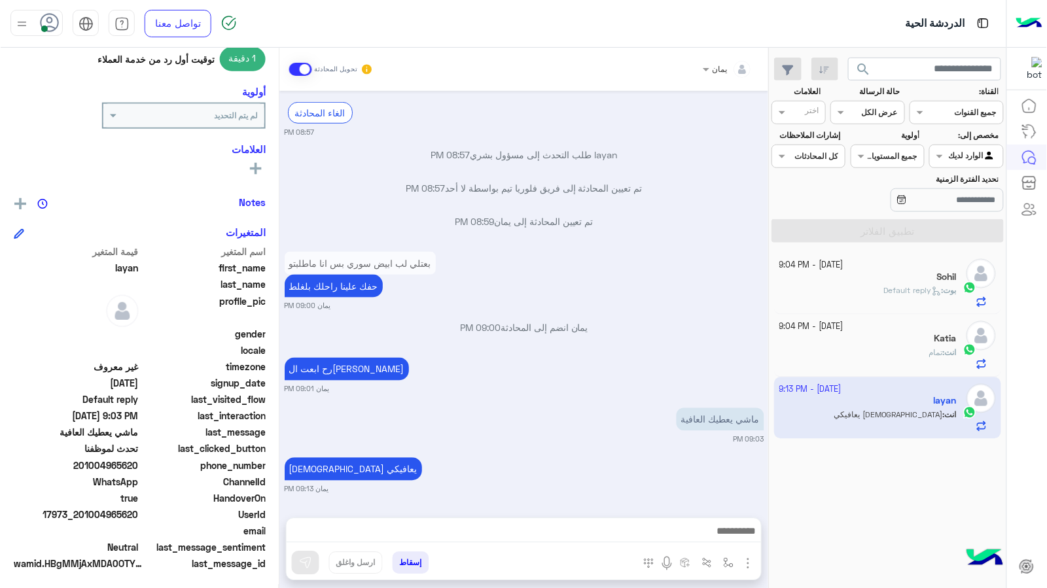
scroll to position [673, 0]
drag, startPoint x: 138, startPoint y: 514, endPoint x: 84, endPoint y: 520, distance: 54.0
click at [84, 520] on span "17973_201004965620" at bounding box center [75, 516] width 125 height 14
drag, startPoint x: 84, startPoint y: 520, endPoint x: 93, endPoint y: 516, distance: 9.4
copy span "1004965620"
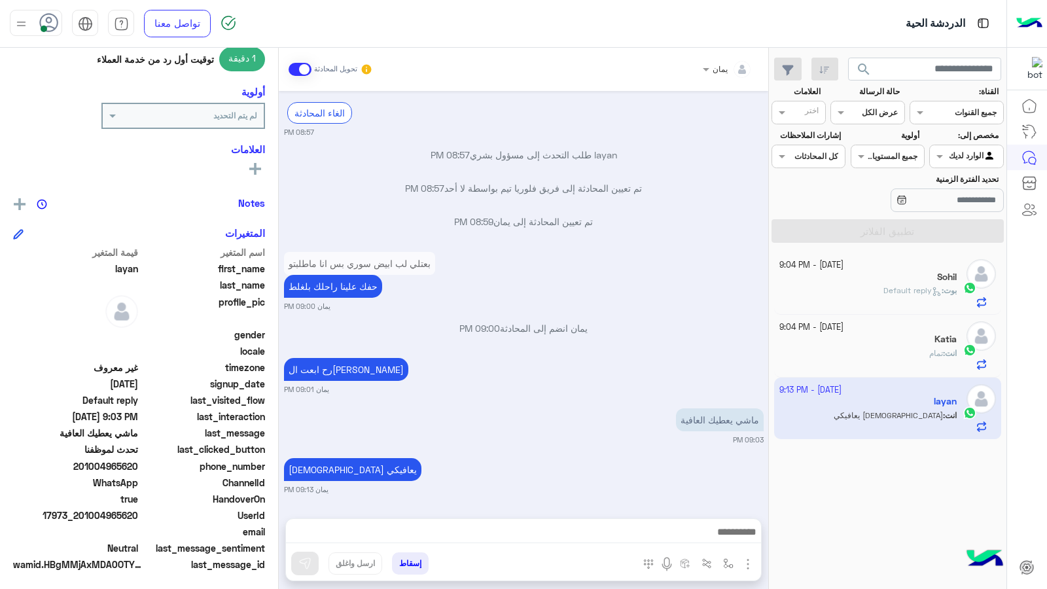
click at [408, 560] on button "إسقاط" at bounding box center [410, 563] width 37 height 22
click at [402, 556] on button "إسقاط" at bounding box center [410, 563] width 37 height 22
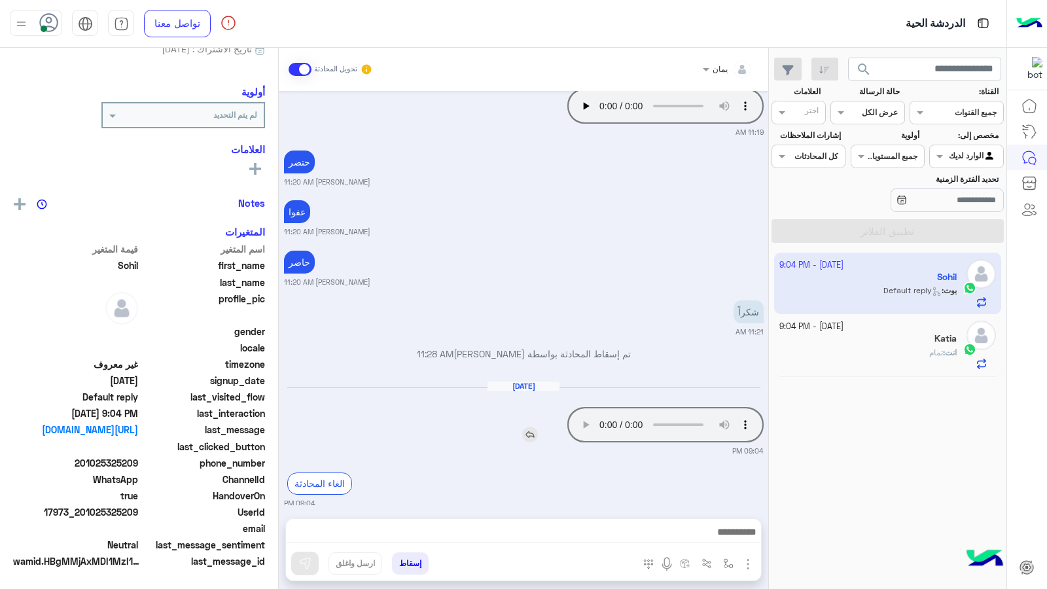
scroll to position [147, 0]
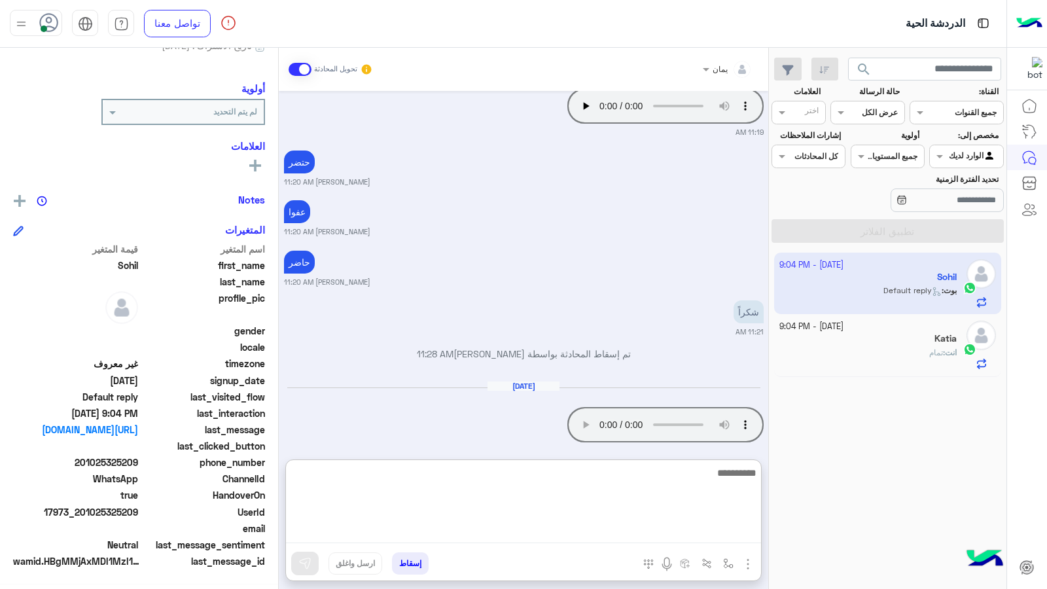
click at [596, 533] on textarea at bounding box center [523, 504] width 475 height 79
type textarea "****"
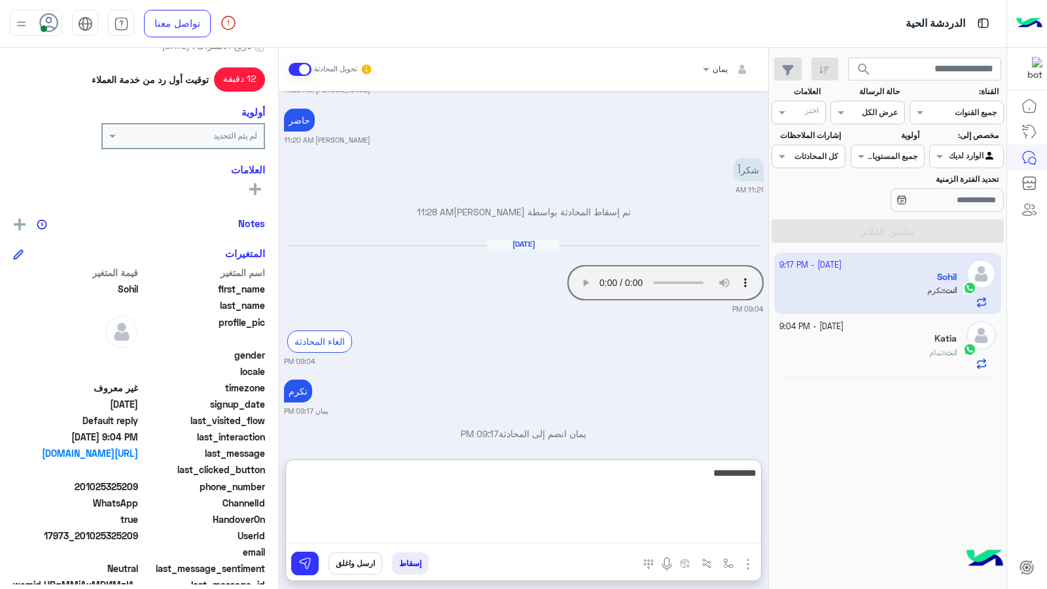
scroll to position [168, 0]
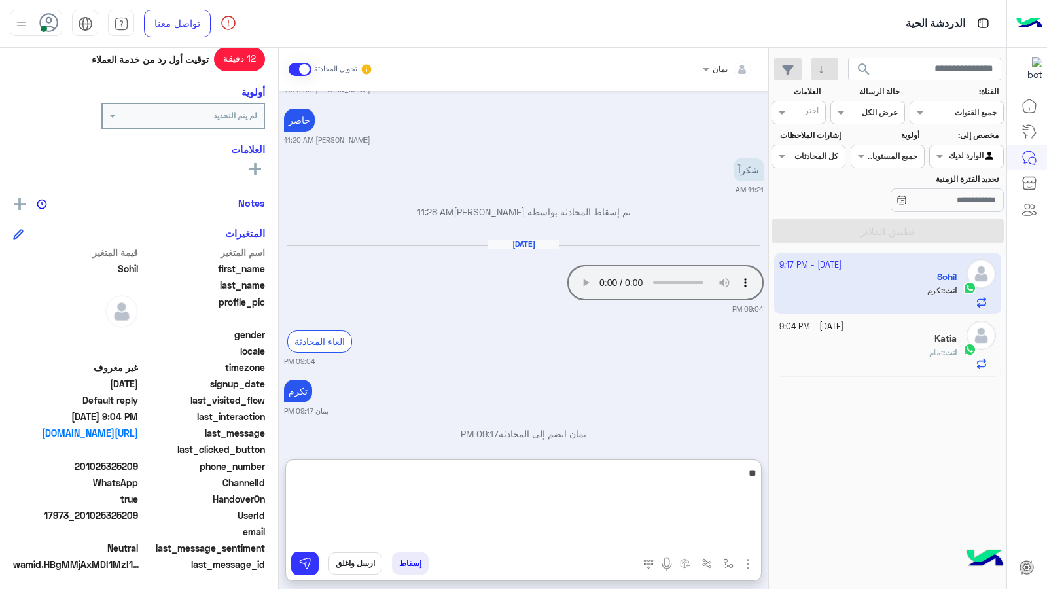
type textarea "*"
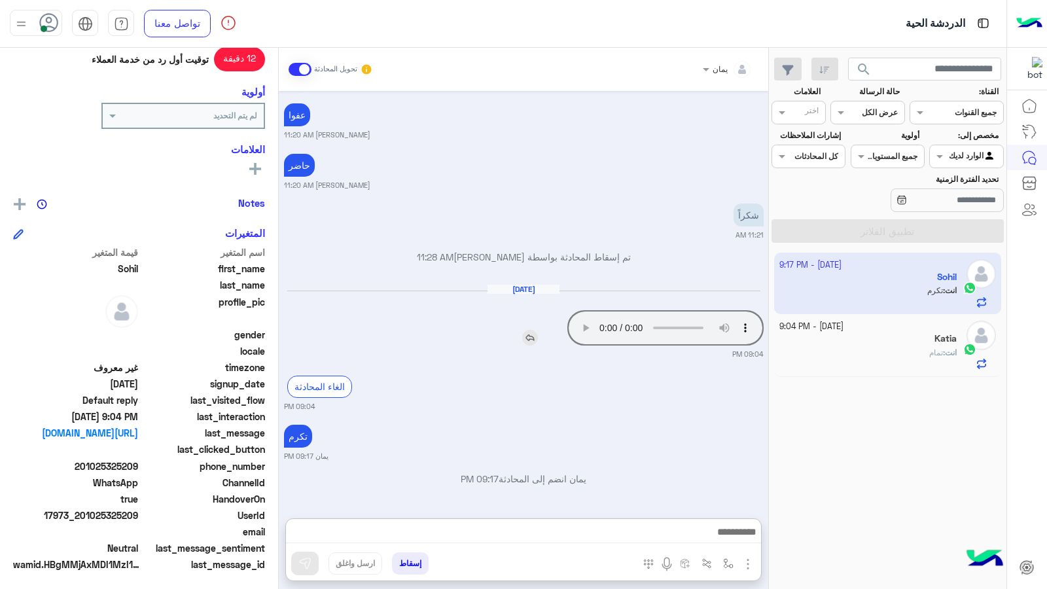
click at [528, 307] on div "Your browser does not support the audio tag." at bounding box center [628, 328] width 271 height 42
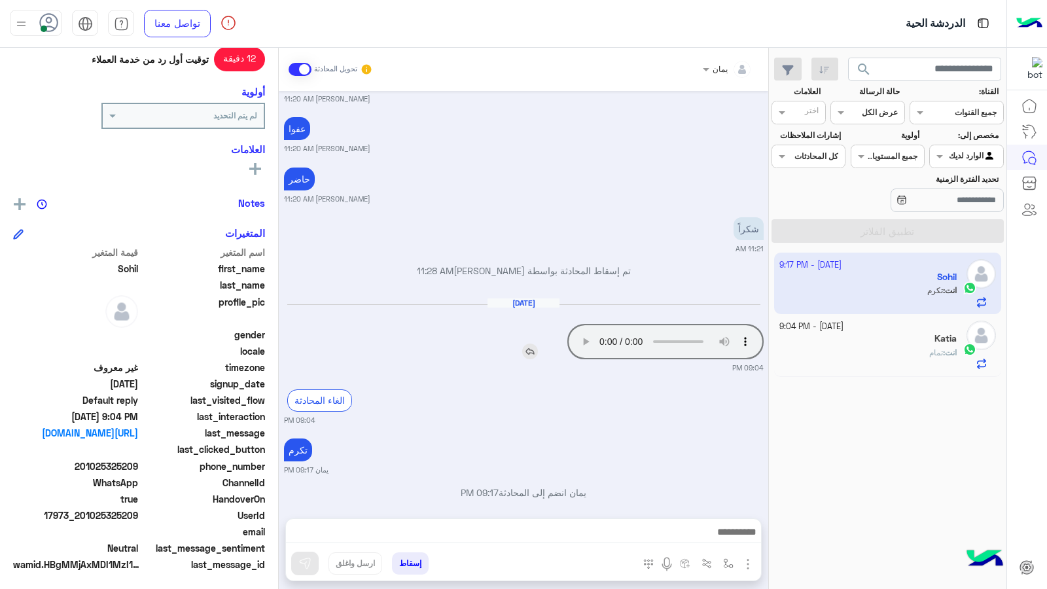
click at [524, 344] on img at bounding box center [530, 352] width 16 height 16
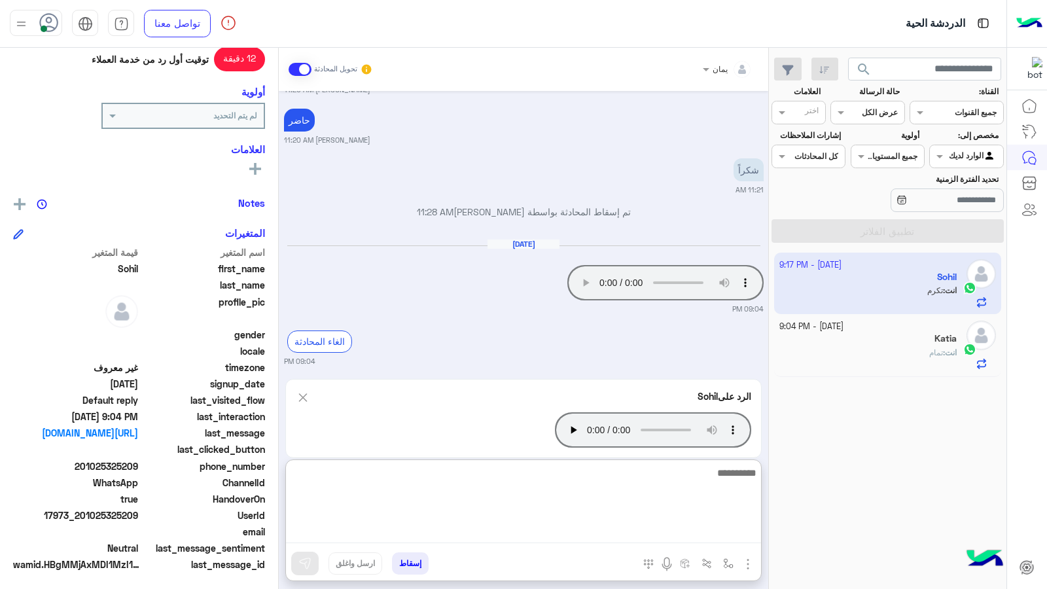
click at [524, 526] on textarea at bounding box center [523, 504] width 475 height 79
type textarea "*"
type textarea "**********"
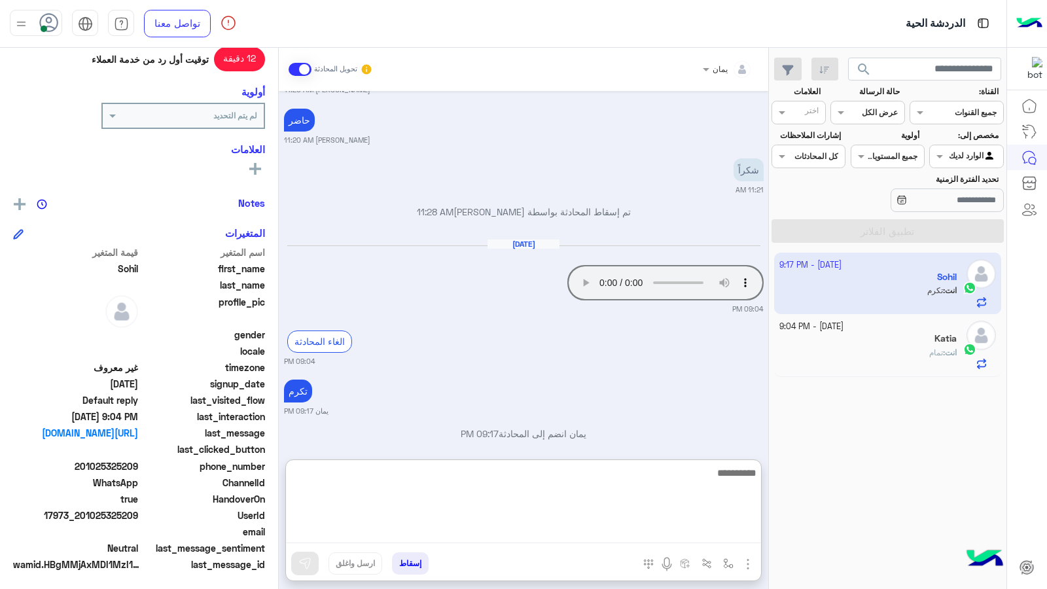
scroll to position [734, 0]
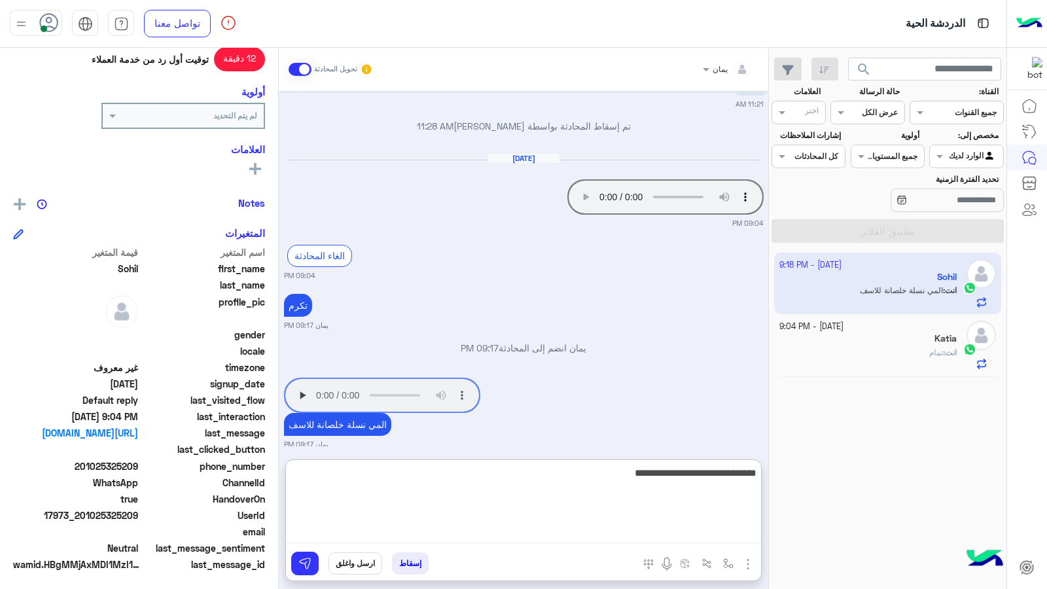
type textarea "**********"
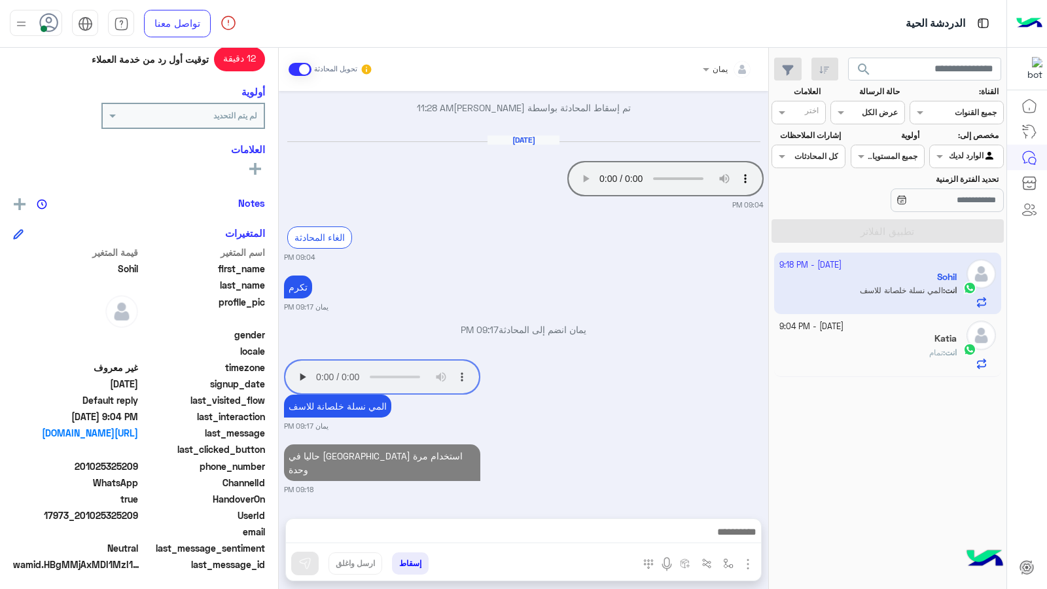
click at [929, 352] on span "تمام" at bounding box center [936, 353] width 14 height 10
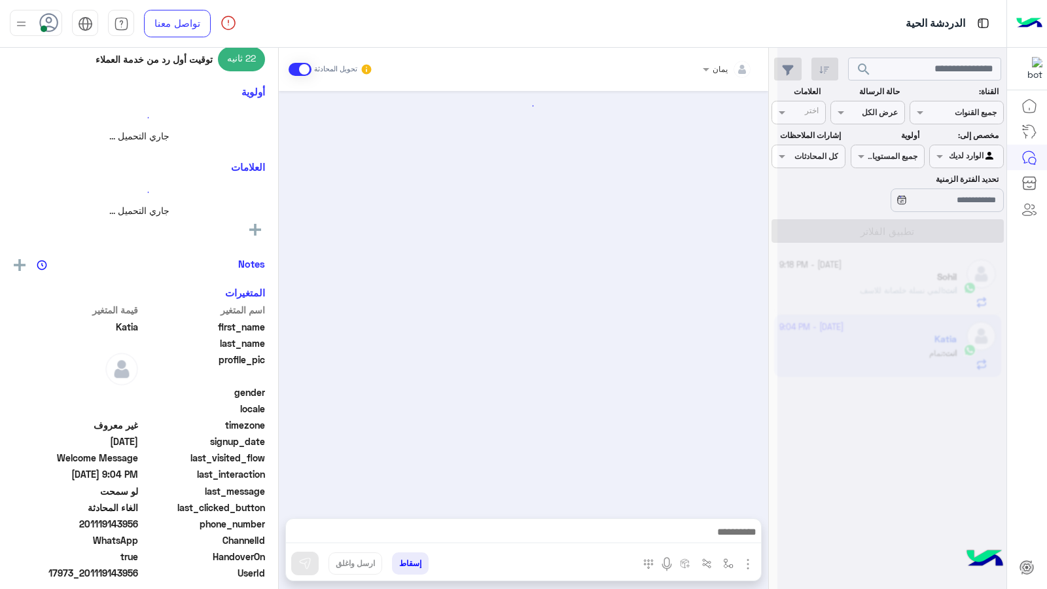
scroll to position [737, 0]
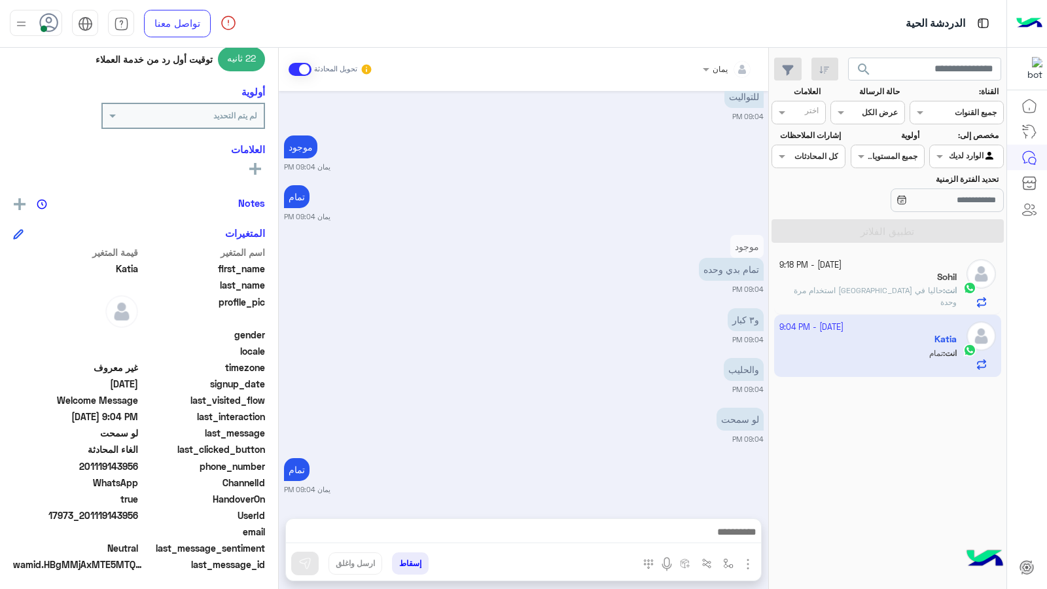
click at [418, 563] on button "إسقاط" at bounding box center [410, 563] width 37 height 22
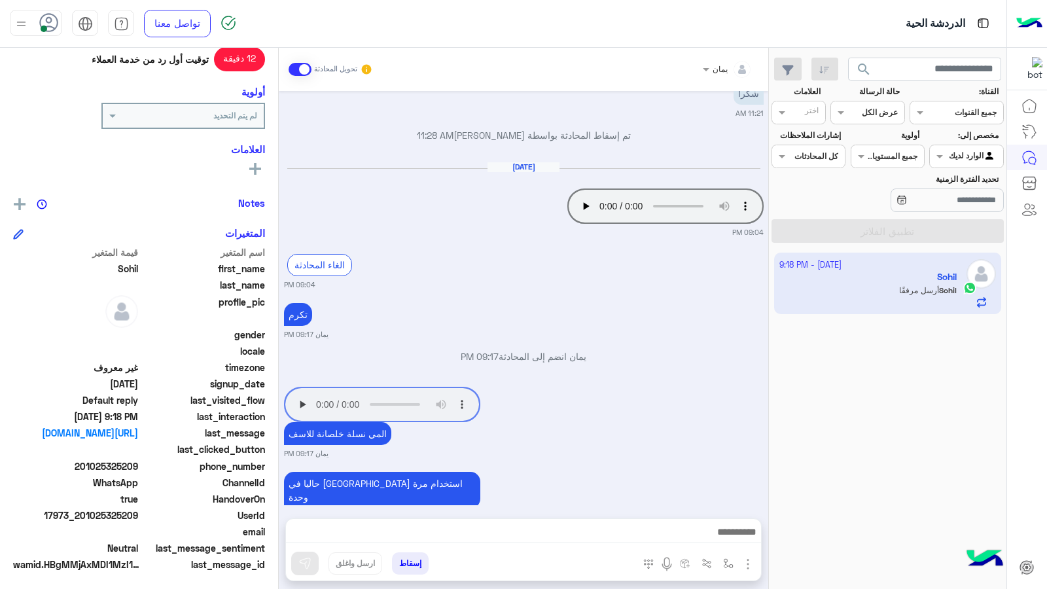
scroll to position [724, 0]
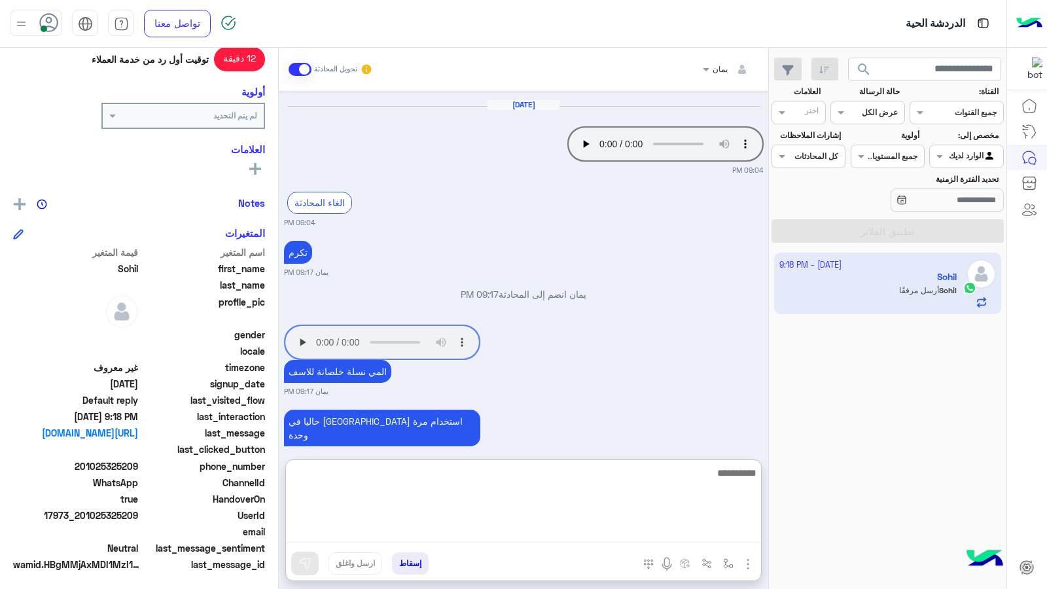
click at [525, 534] on textarea at bounding box center [523, 504] width 475 height 79
type textarea "****"
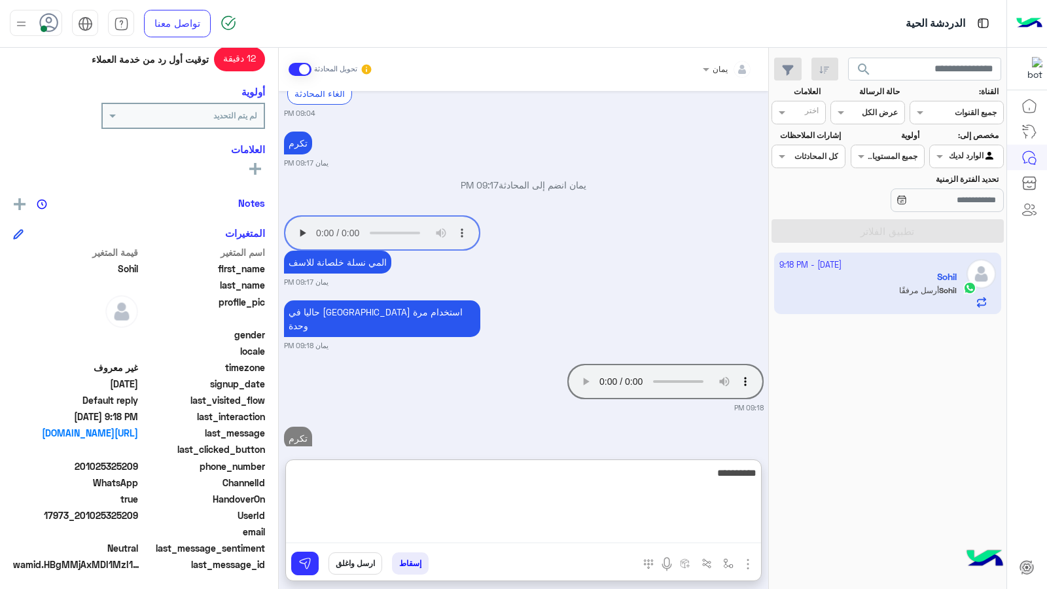
type textarea "**********"
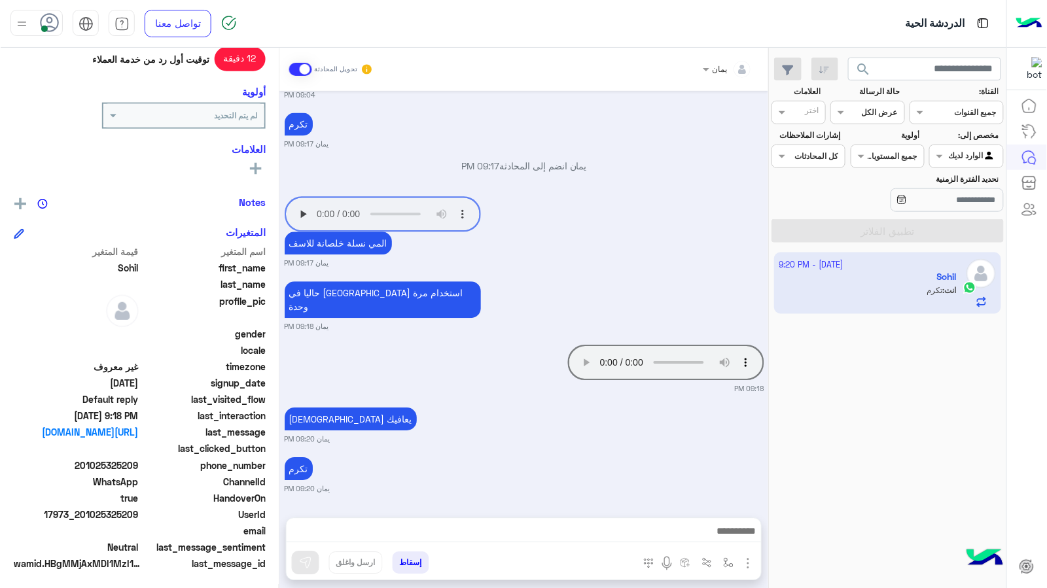
scroll to position [825, 0]
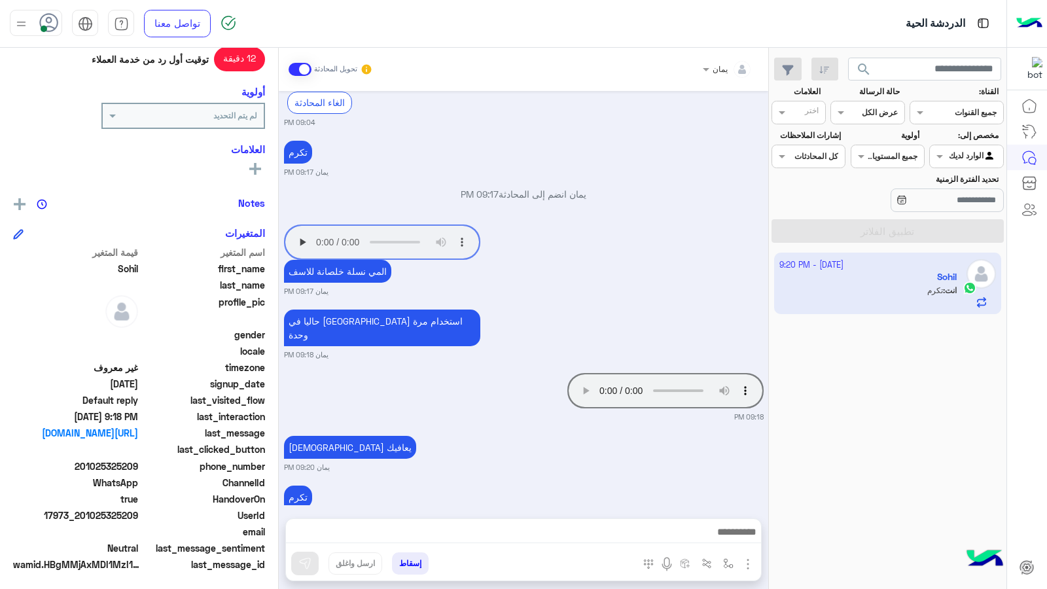
drag, startPoint x: 138, startPoint y: 518, endPoint x: 82, endPoint y: 522, distance: 55.8
click at [82, 522] on span "17973_201025325209" at bounding box center [75, 516] width 125 height 14
copy span "01025325209"
click at [423, 569] on button "إسقاط" at bounding box center [410, 563] width 37 height 22
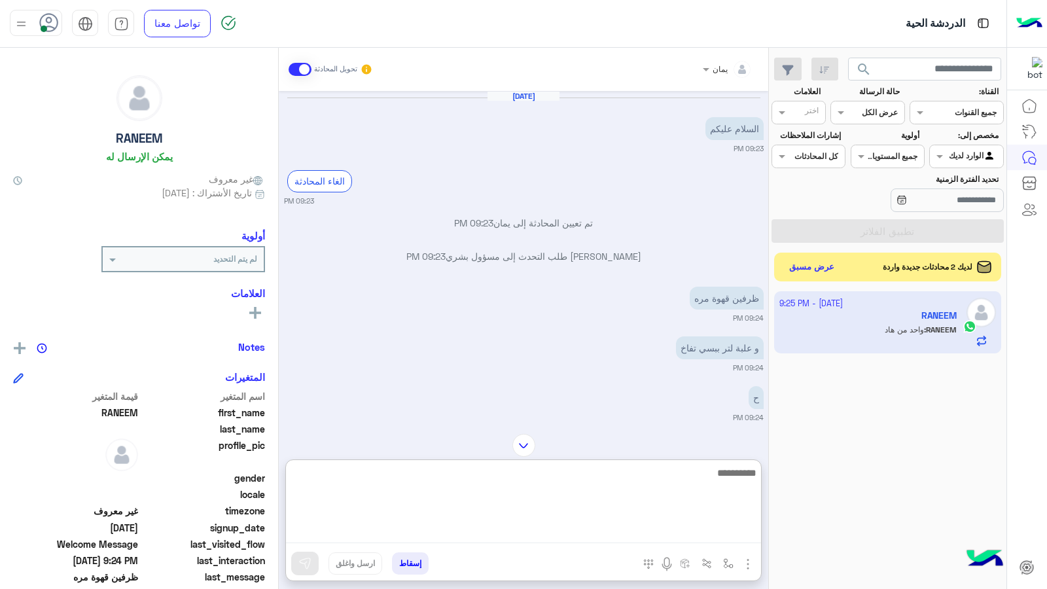
click at [552, 534] on textarea at bounding box center [523, 504] width 475 height 79
type textarea "**********"
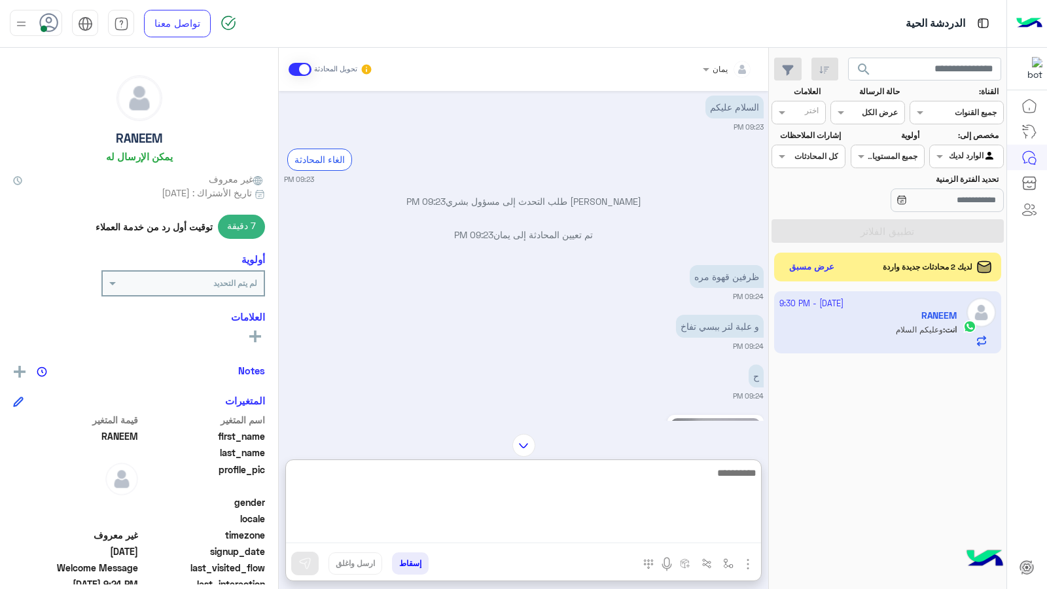
scroll to position [21, 0]
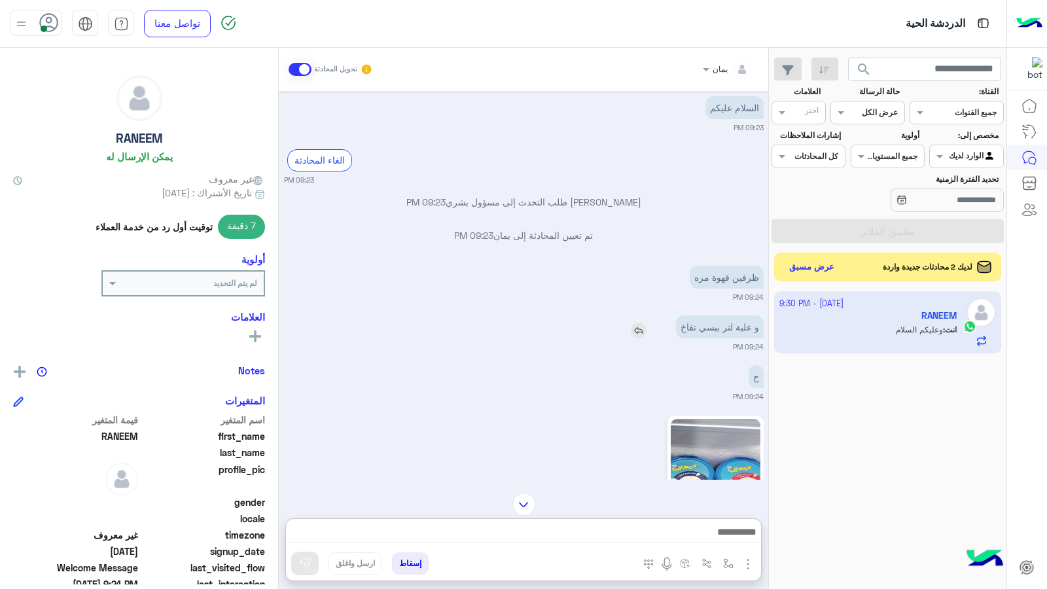
click at [640, 329] on img at bounding box center [639, 331] width 16 height 16
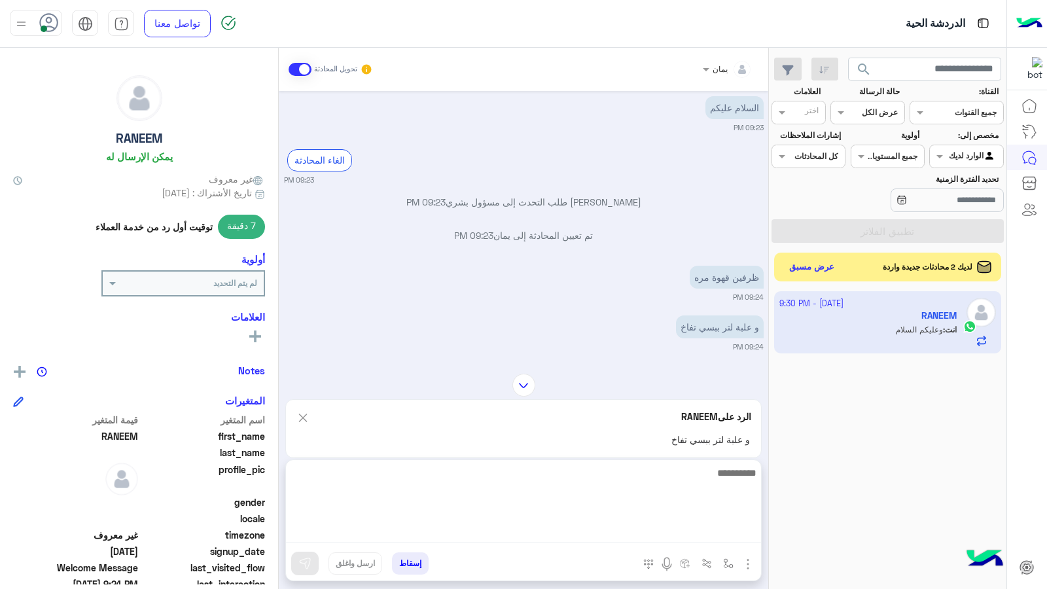
click at [633, 530] on textarea at bounding box center [523, 504] width 475 height 79
type textarea "**********"
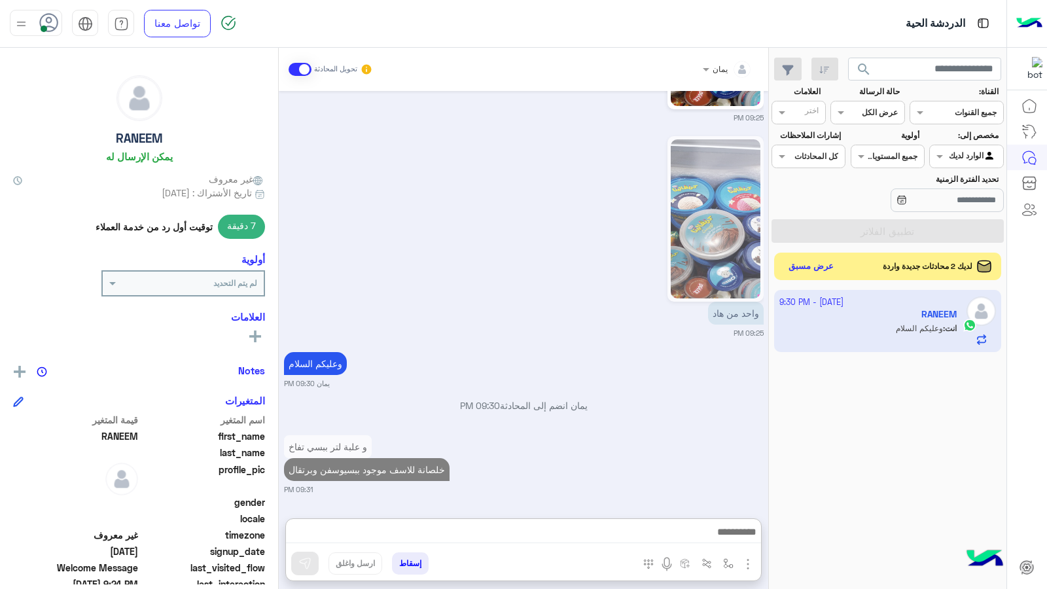
click at [832, 268] on button "عرض مسبق" at bounding box center [811, 267] width 55 height 18
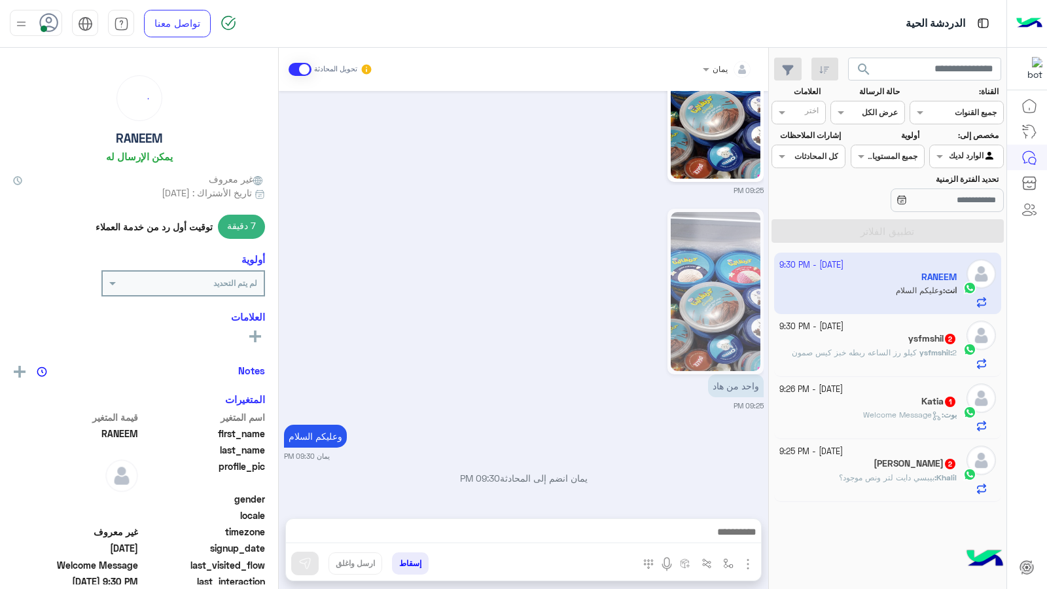
scroll to position [493, 0]
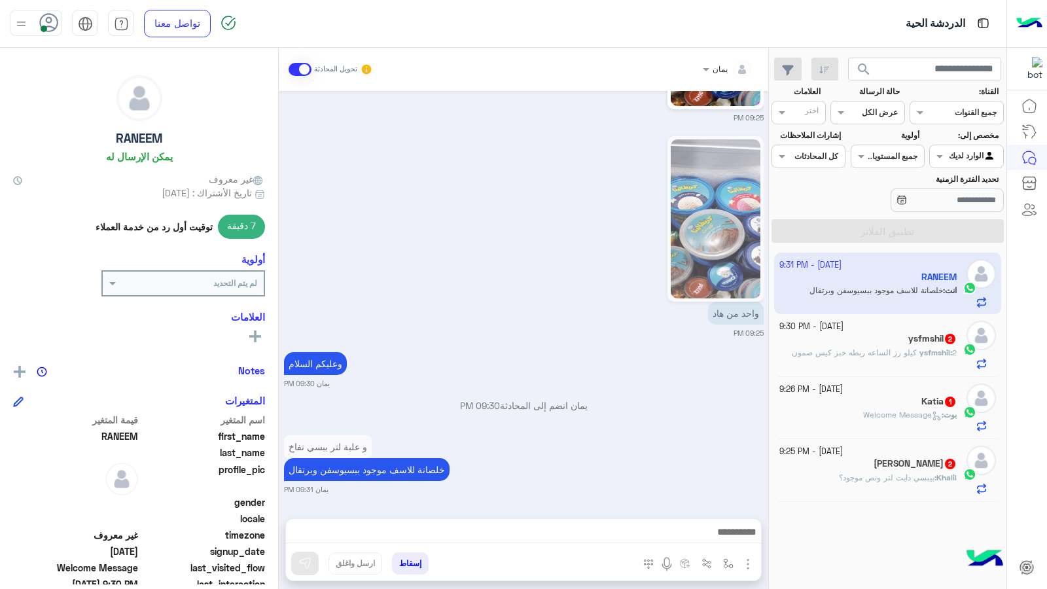
click at [846, 349] on span "2 كيلو رز الساعه ربطه خبز كيس صمون" at bounding box center [874, 353] width 165 height 10
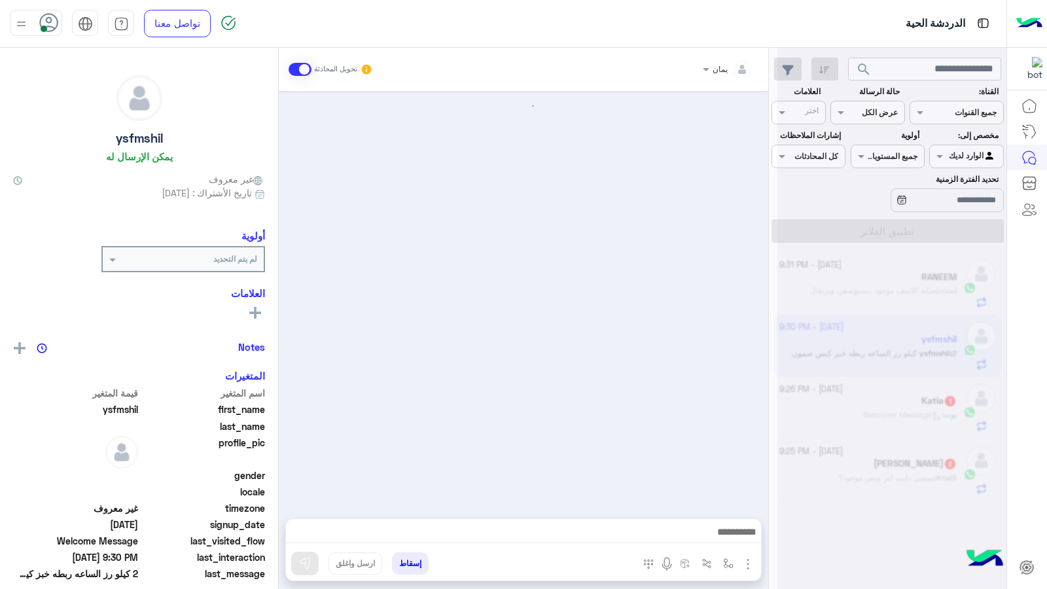
scroll to position [753, 0]
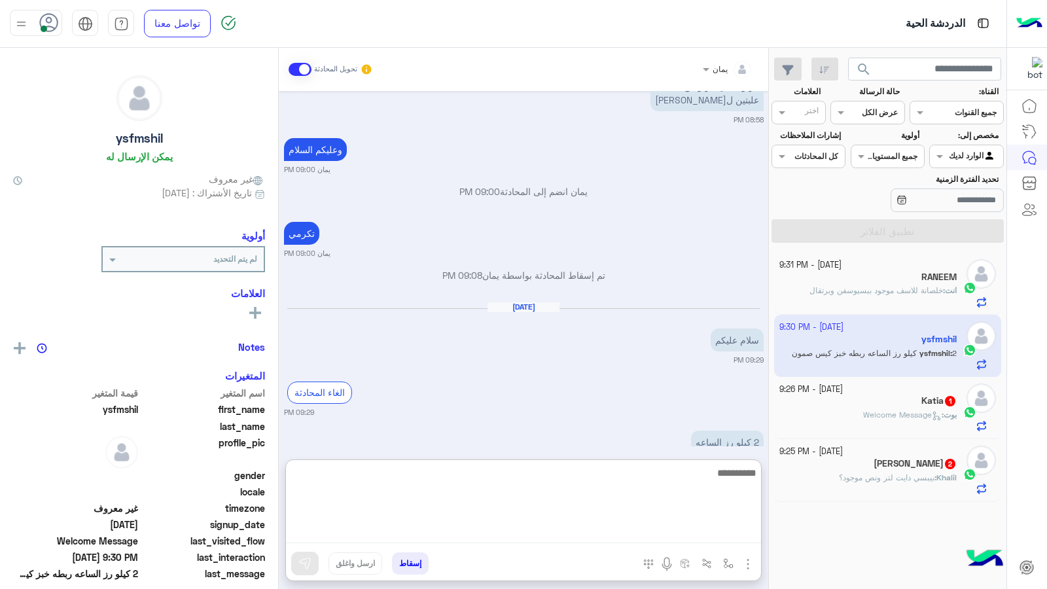
click at [635, 527] on textarea at bounding box center [523, 504] width 475 height 79
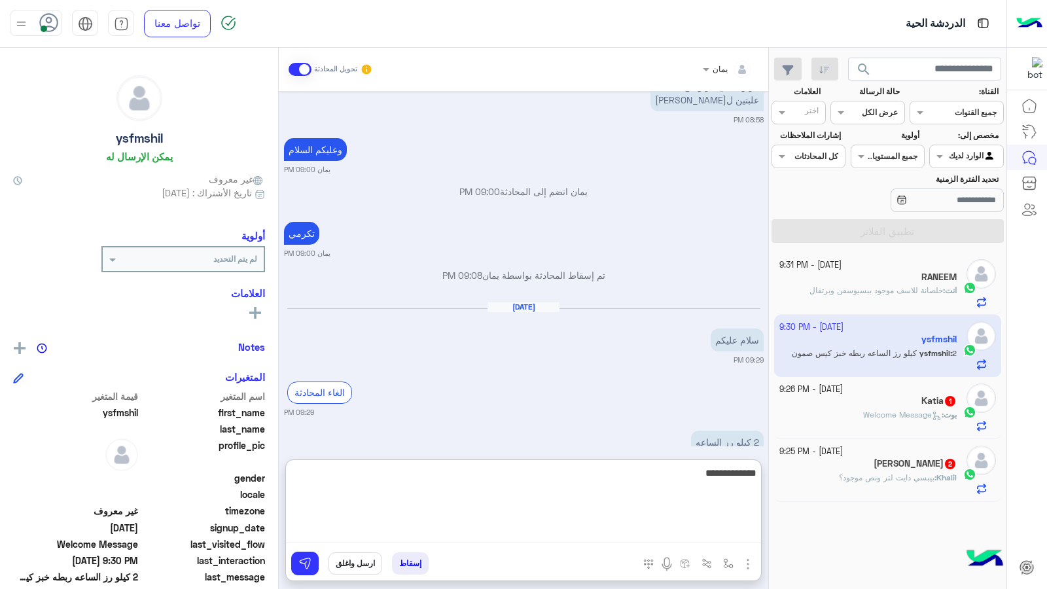
type textarea "**********"
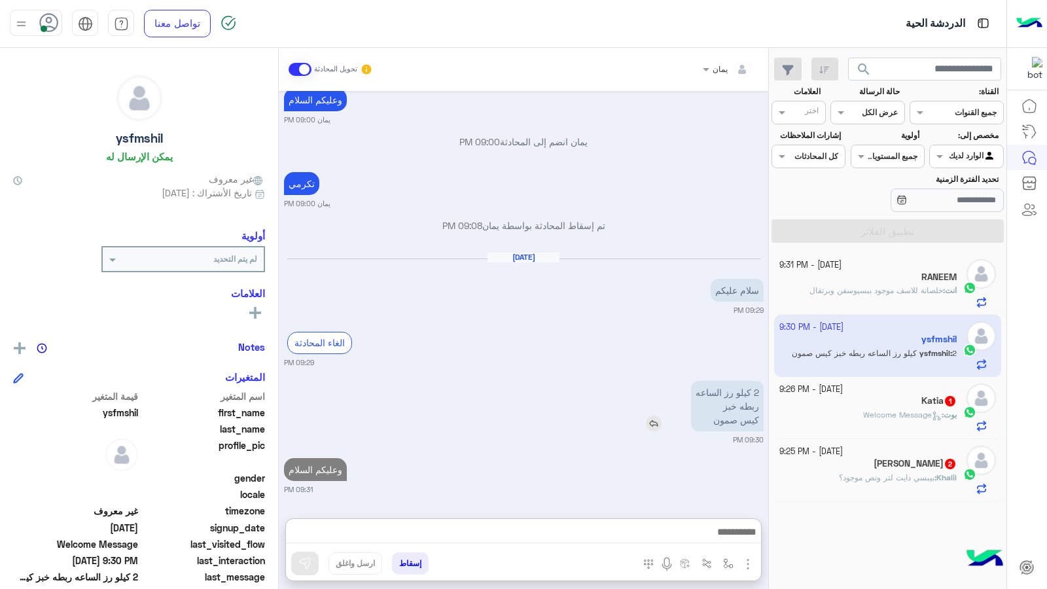
click at [648, 381] on div "2 كيلو رز الساعه ربطه خبز كيس صمون" at bounding box center [690, 406] width 147 height 50
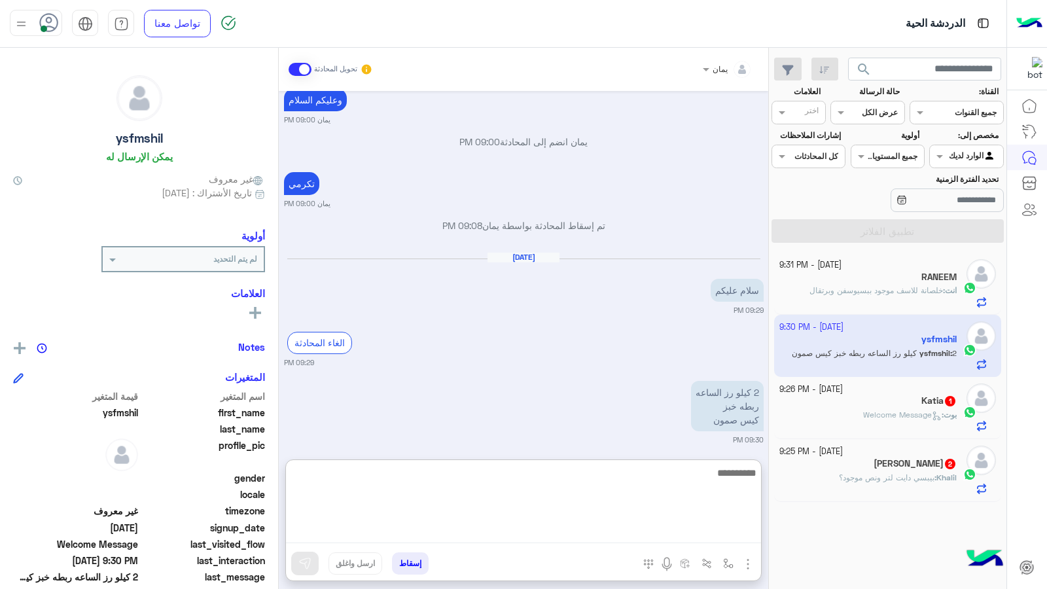
click at [655, 528] on textarea at bounding box center [523, 504] width 475 height 79
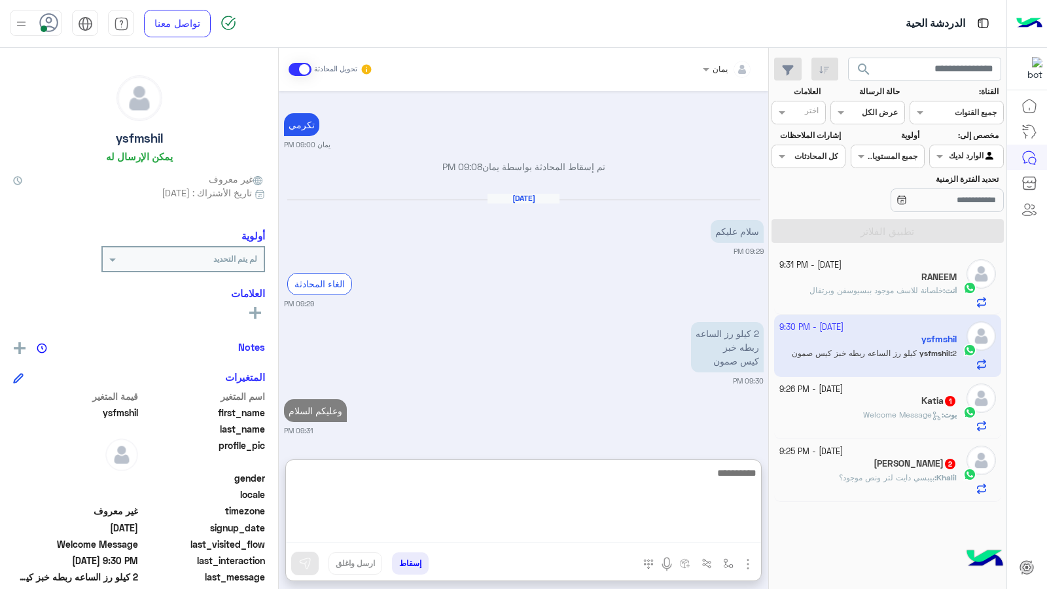
scroll to position [895, 0]
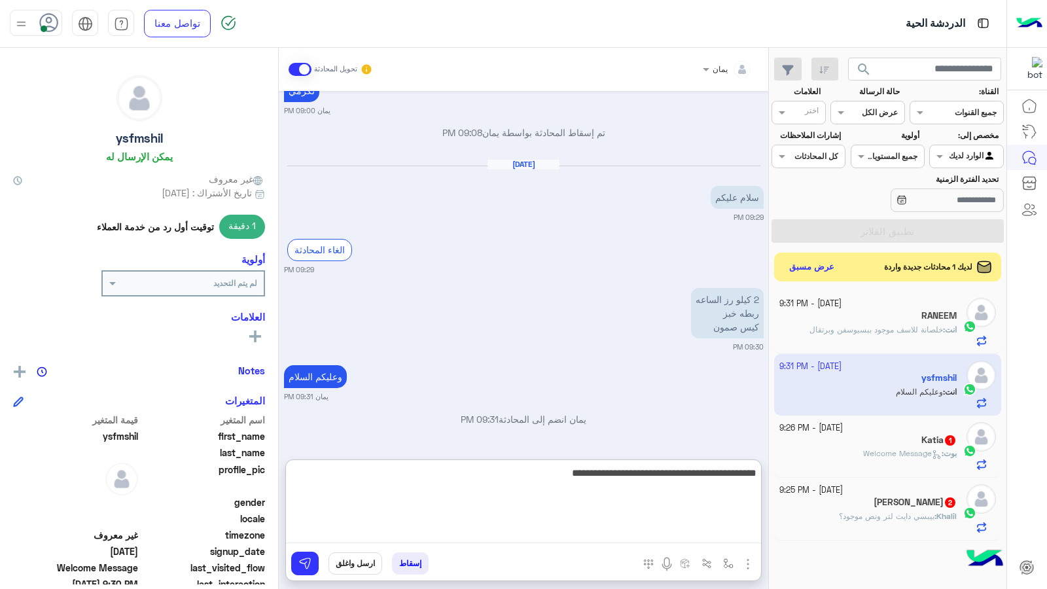
type textarea "**********"
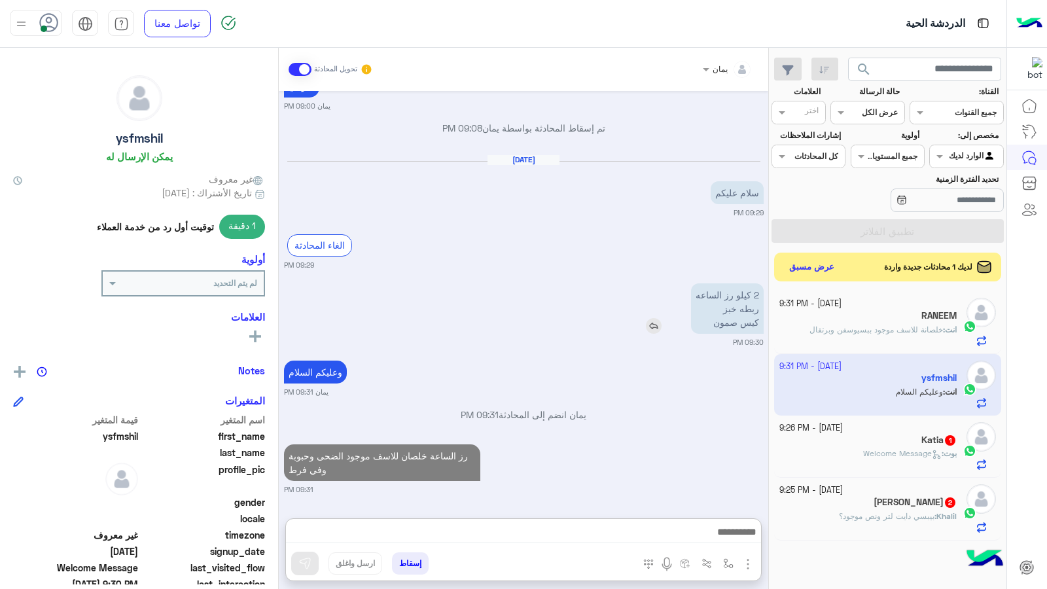
drag, startPoint x: 653, startPoint y: 261, endPoint x: 654, endPoint y: 296, distance: 34.7
click at [652, 283] on div "2 كيلو رز الساعه ربطه خبز كيس صمون" at bounding box center [690, 308] width 147 height 50
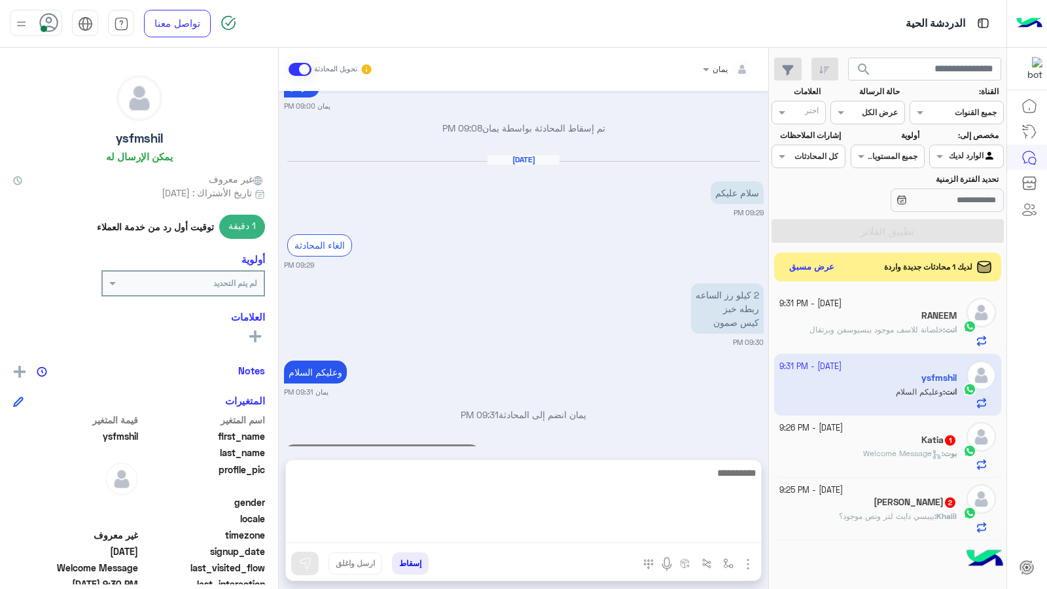
click at [654, 536] on textarea at bounding box center [523, 504] width 475 height 79
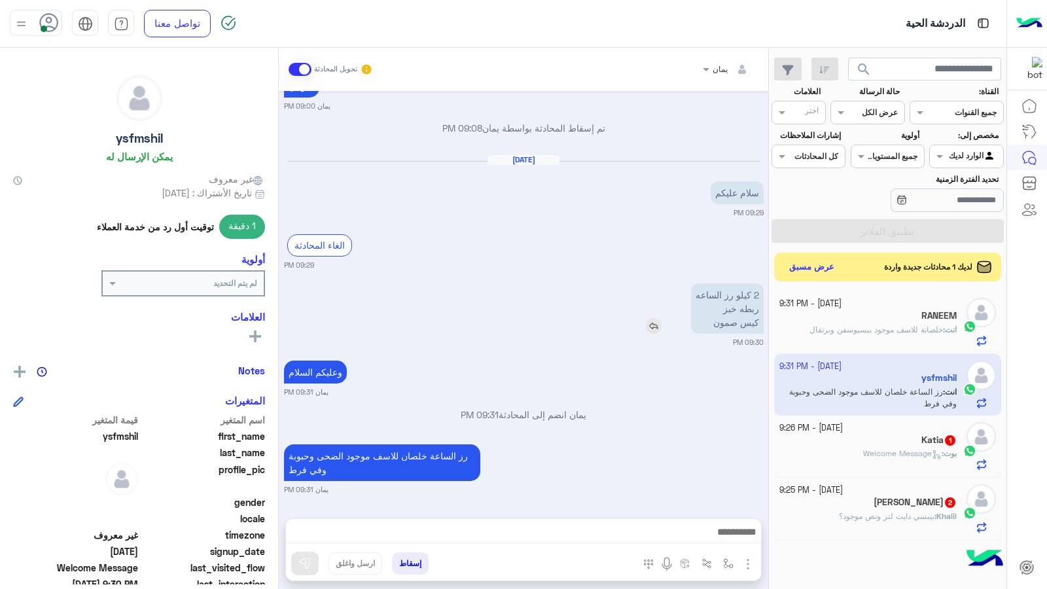
click at [658, 318] on img at bounding box center [654, 326] width 16 height 16
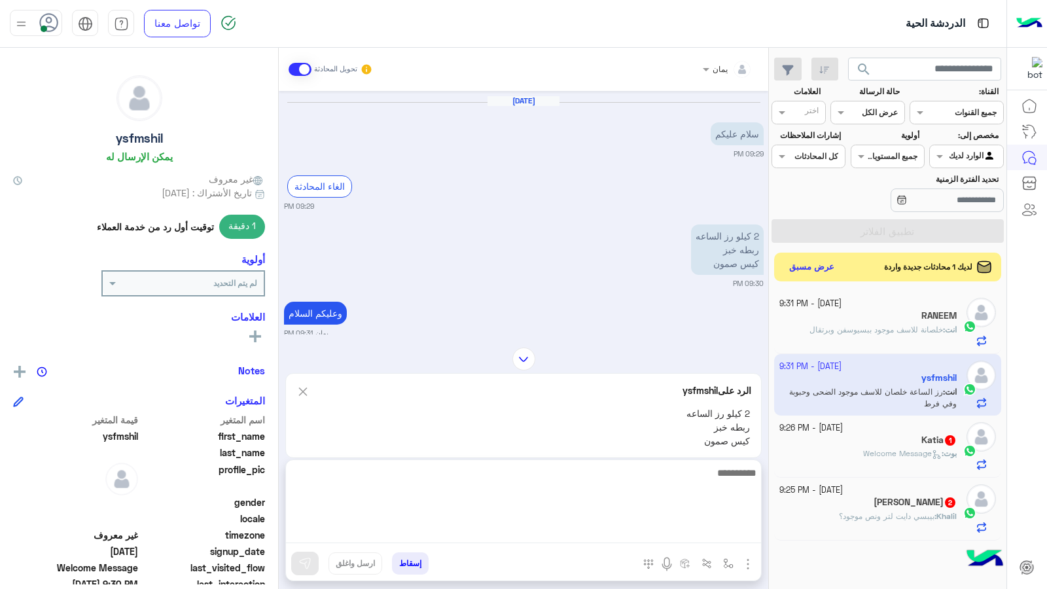
click at [655, 530] on textarea at bounding box center [523, 504] width 475 height 79
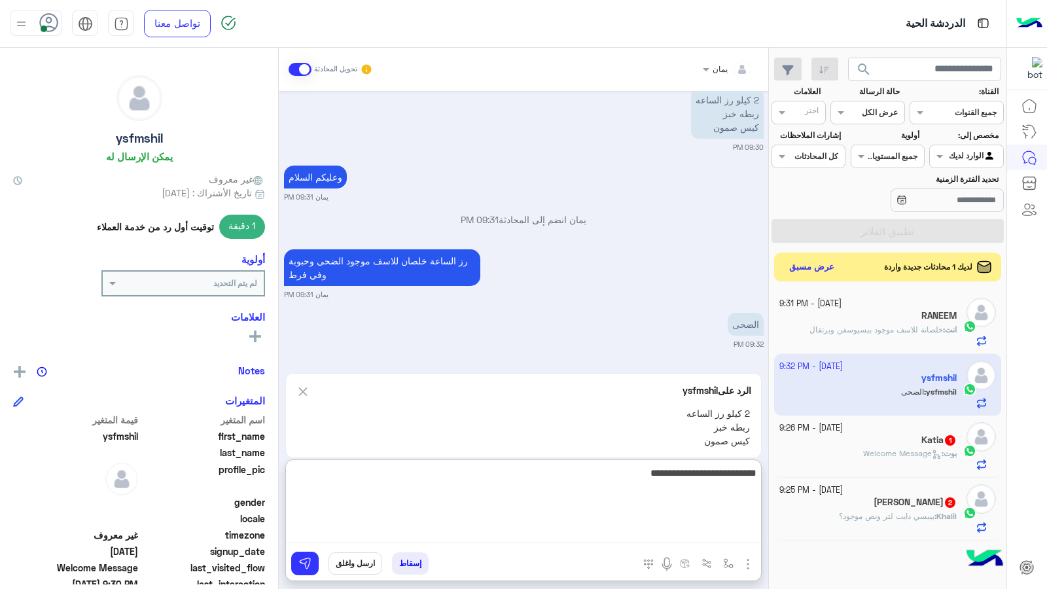
type textarea "**********"
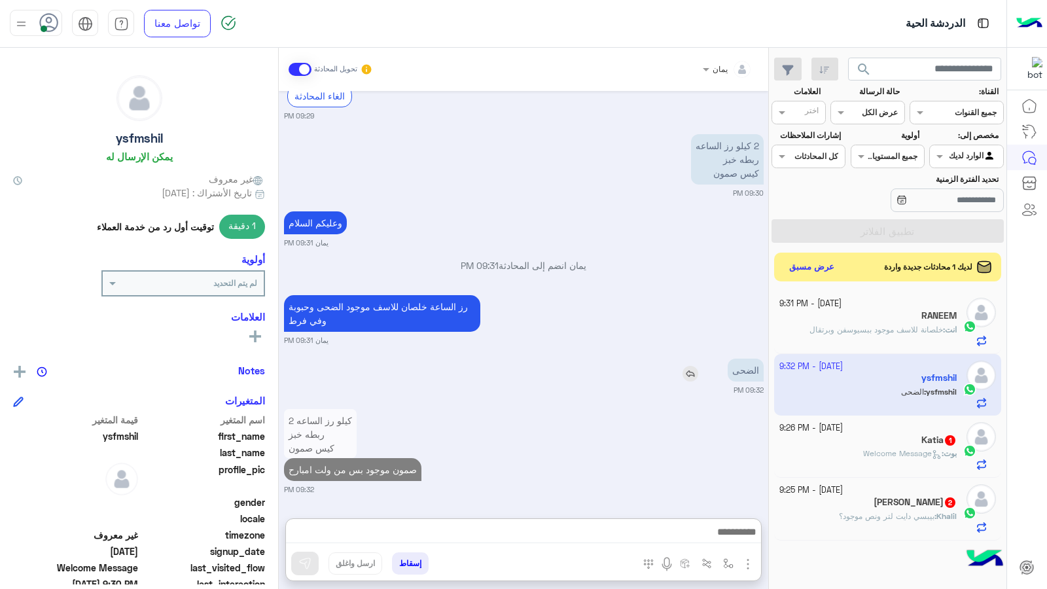
click at [690, 359] on div "الضحى" at bounding box center [708, 370] width 111 height 23
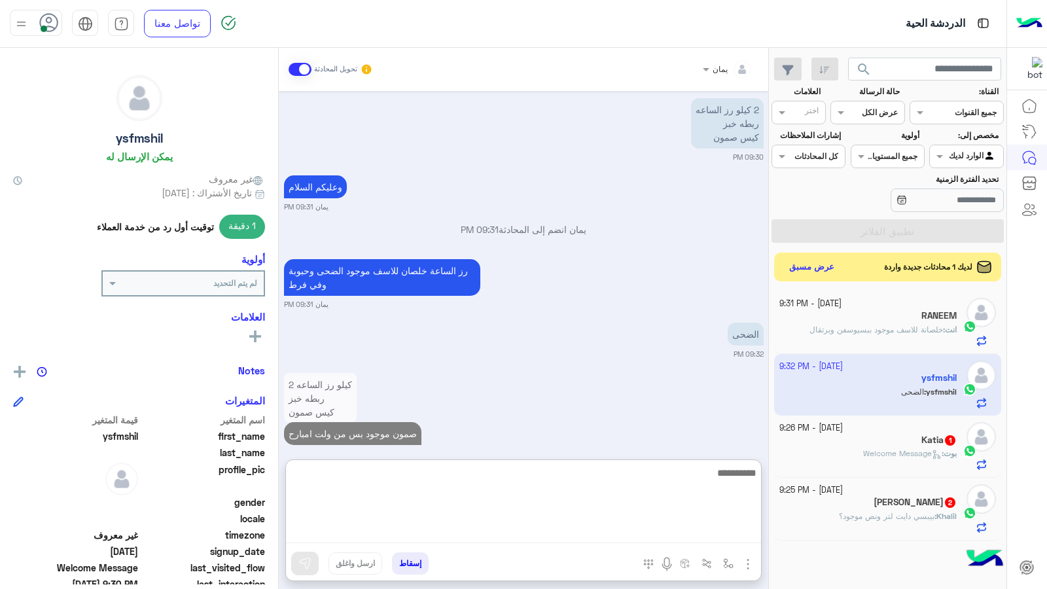
click at [670, 528] on textarea at bounding box center [523, 504] width 475 height 79
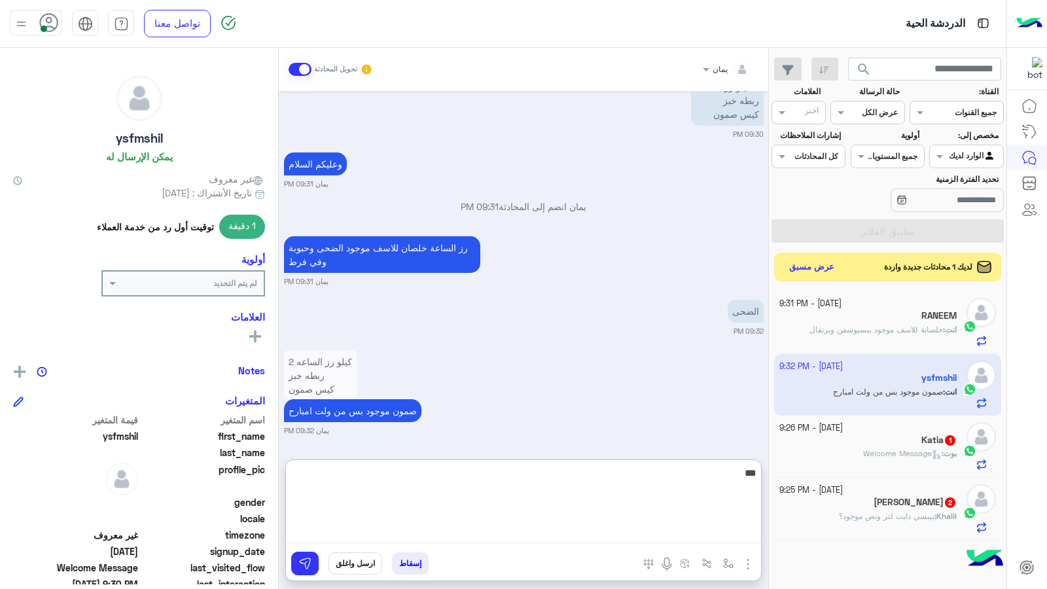
type textarea "****"
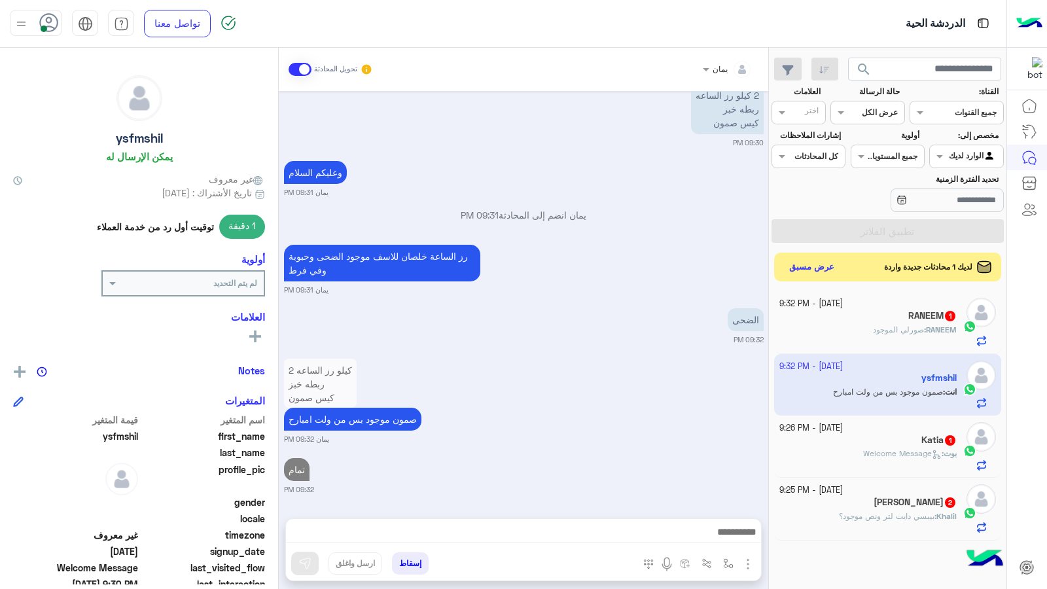
drag, startPoint x: 865, startPoint y: 435, endPoint x: 686, endPoint y: 418, distance: 179.5
click at [863, 435] on div "Katia 1" at bounding box center [868, 442] width 178 height 14
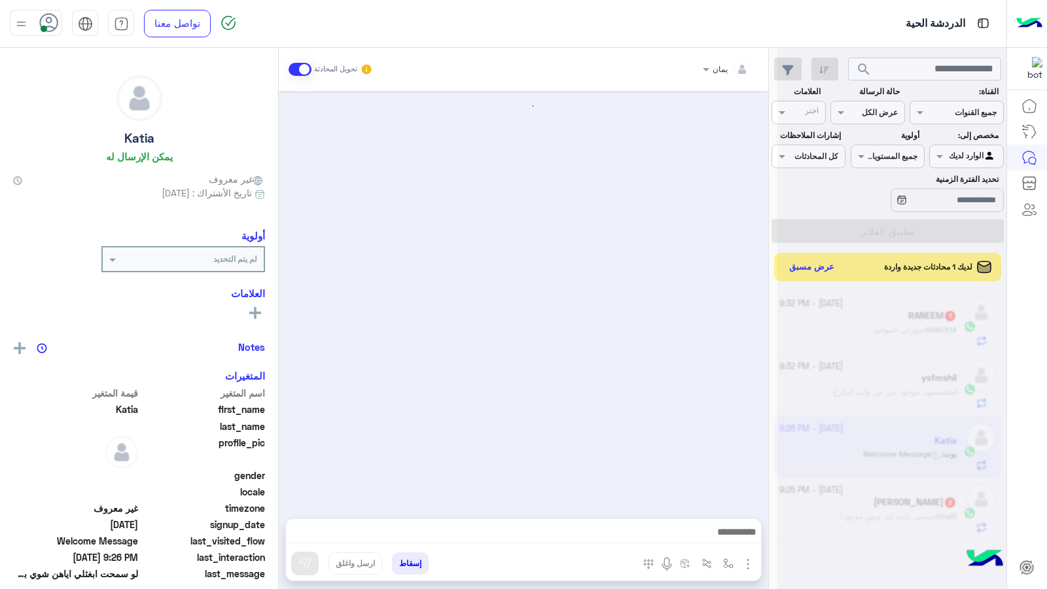
scroll to position [630, 0]
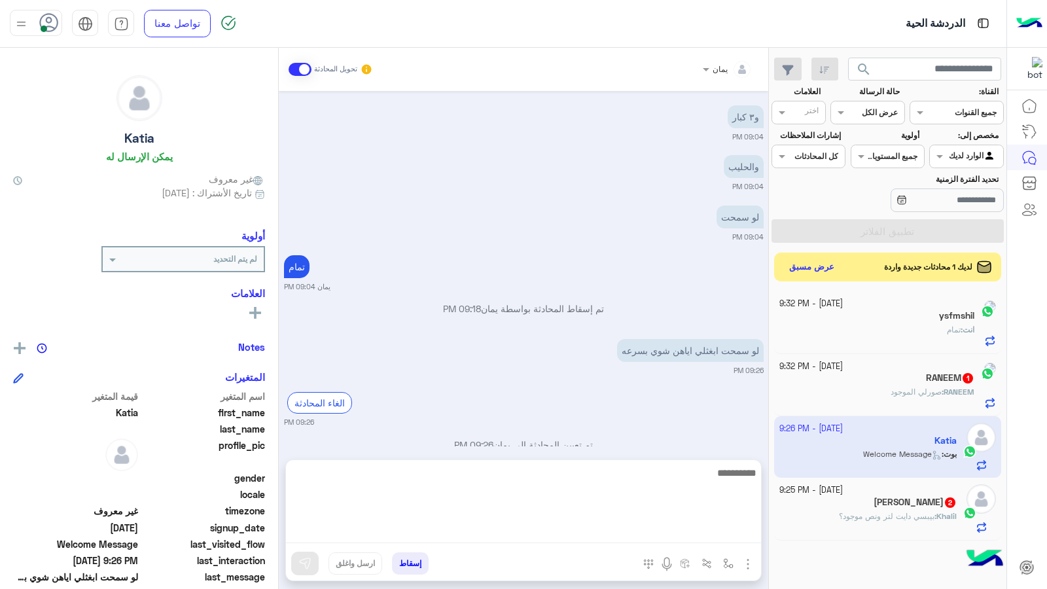
click at [594, 528] on textarea at bounding box center [523, 504] width 475 height 79
type textarea "****"
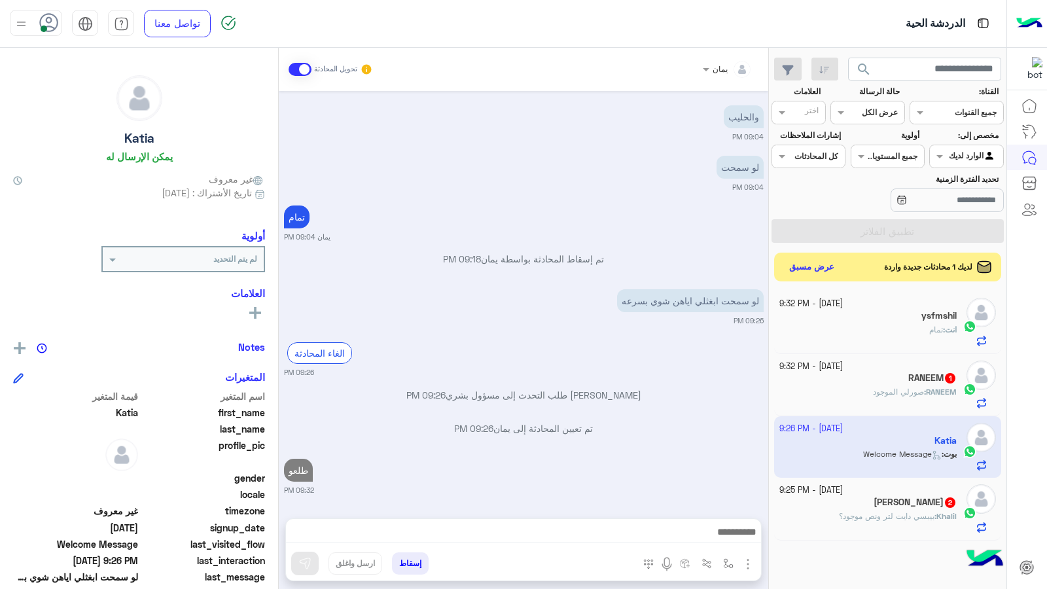
click at [416, 560] on button "إسقاط" at bounding box center [410, 563] width 37 height 22
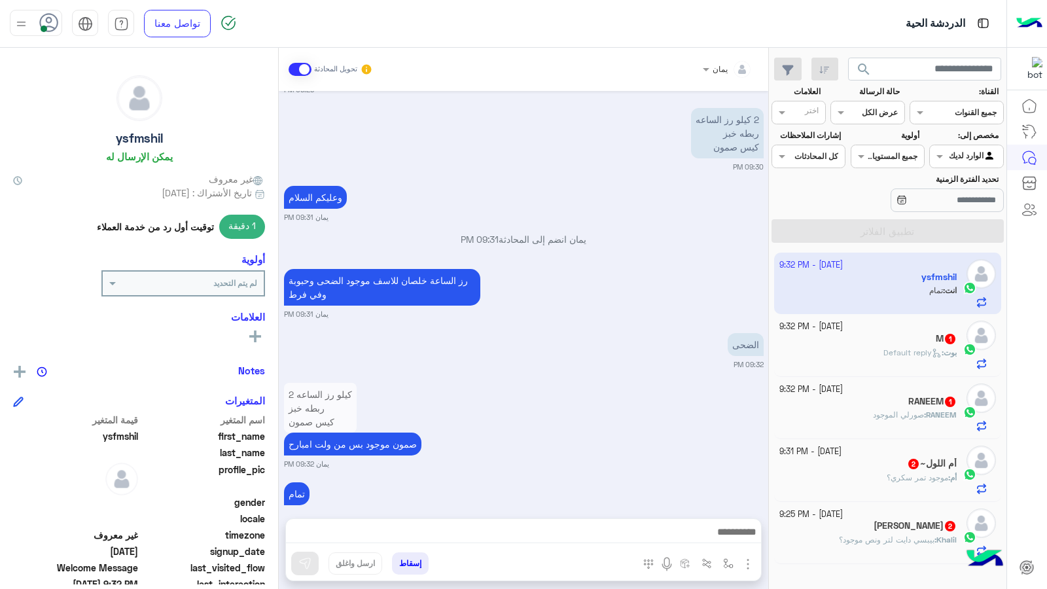
scroll to position [714, 0]
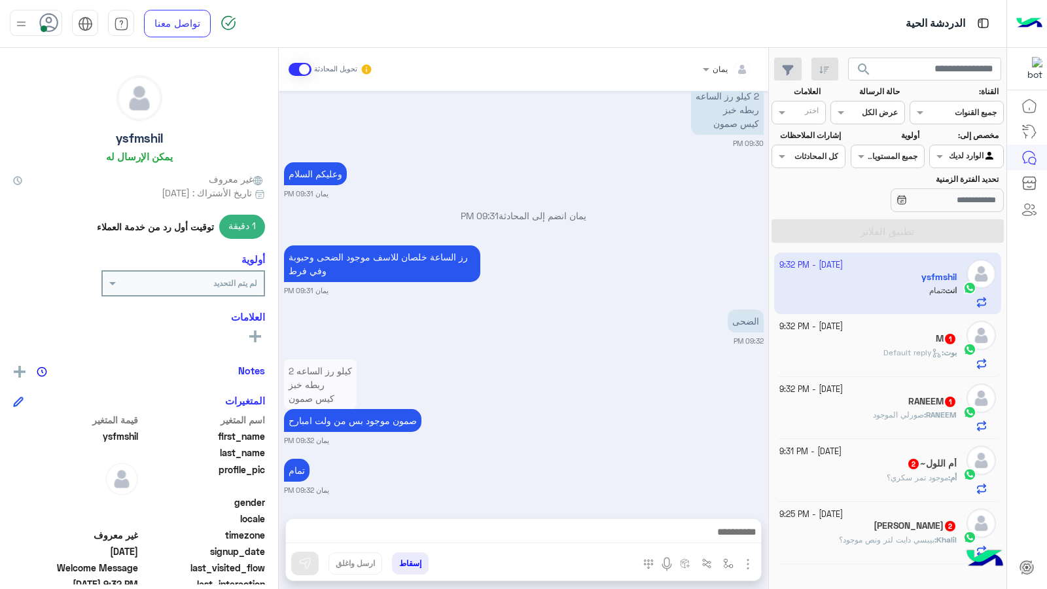
click at [851, 351] on div "بوت : Default reply" at bounding box center [868, 358] width 178 height 23
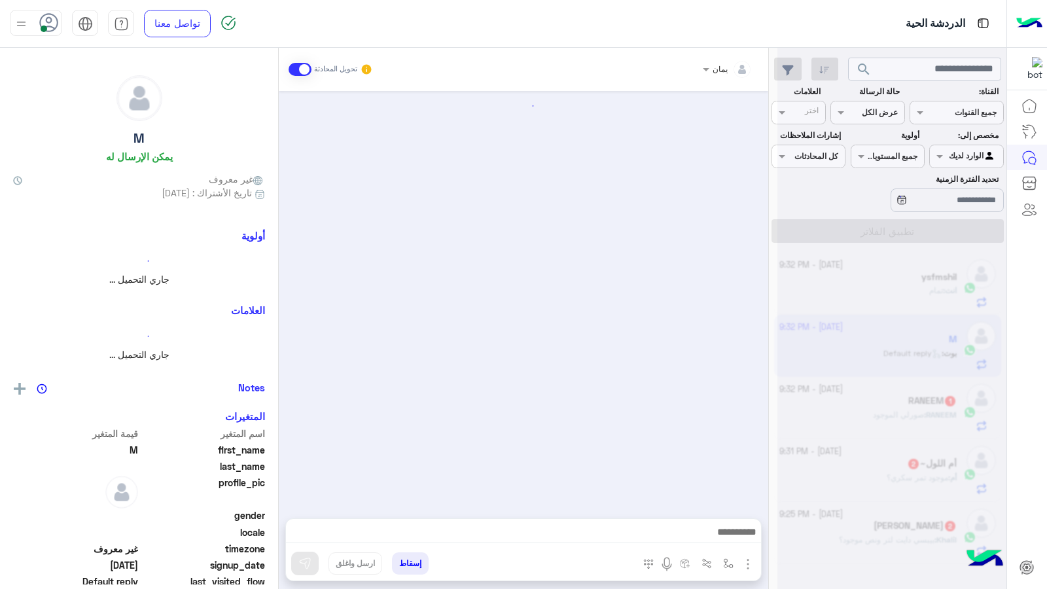
scroll to position [619, 0]
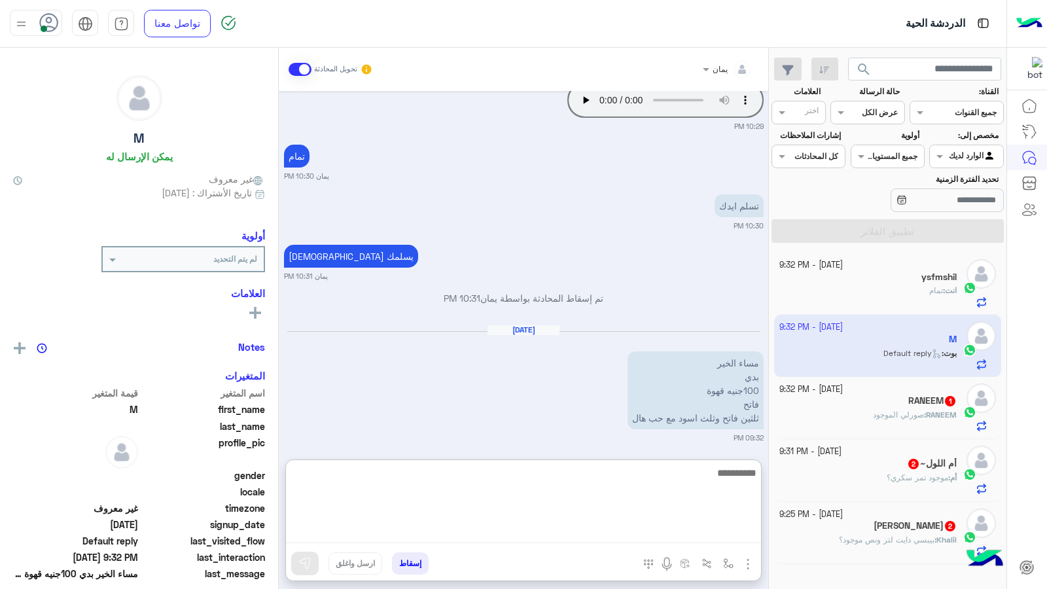
click at [527, 528] on textarea at bounding box center [523, 504] width 475 height 79
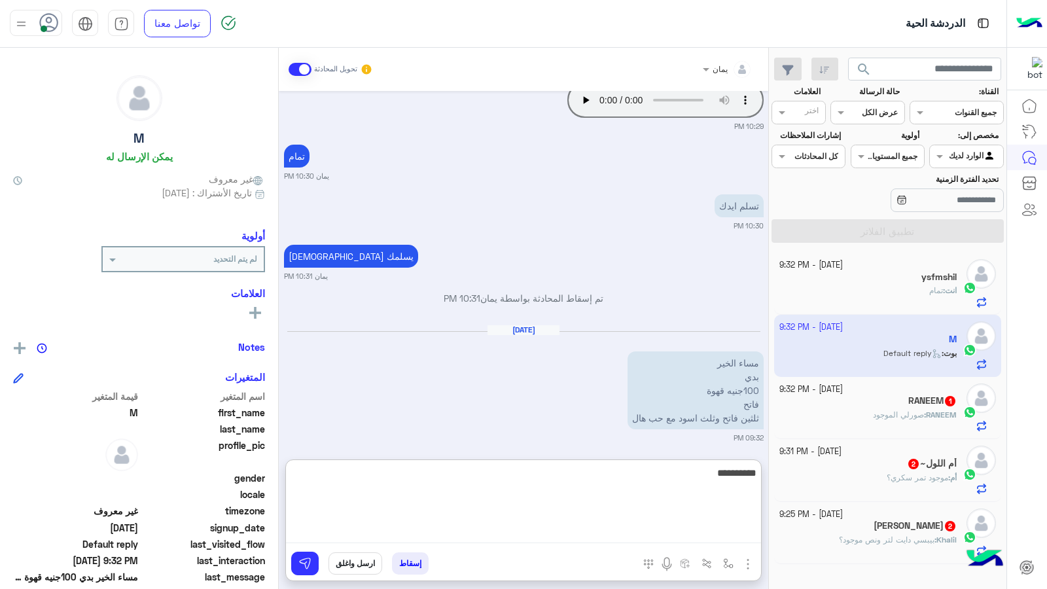
type textarea "**********"
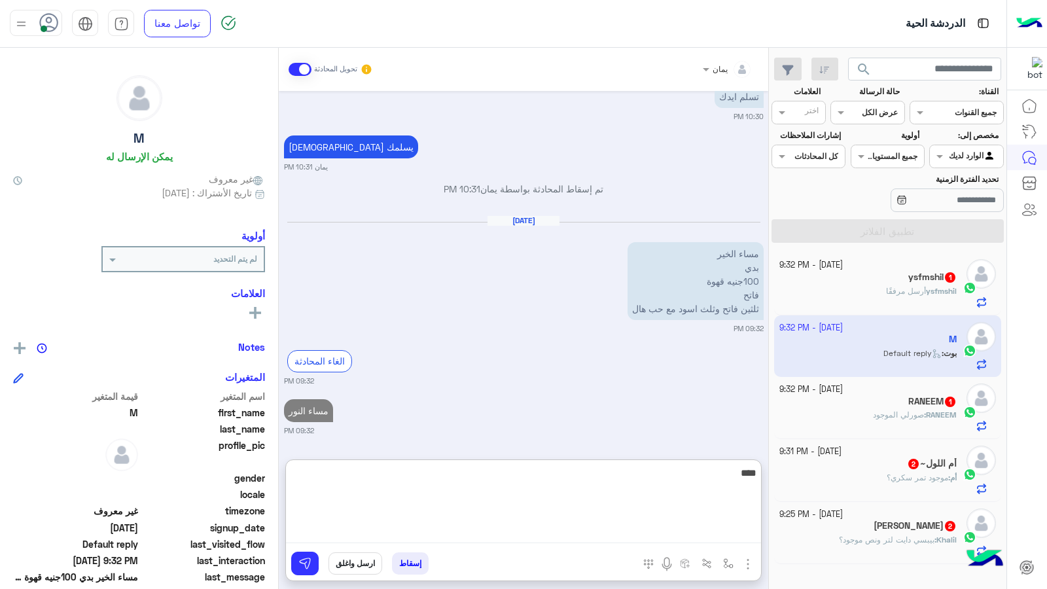
type textarea "*****"
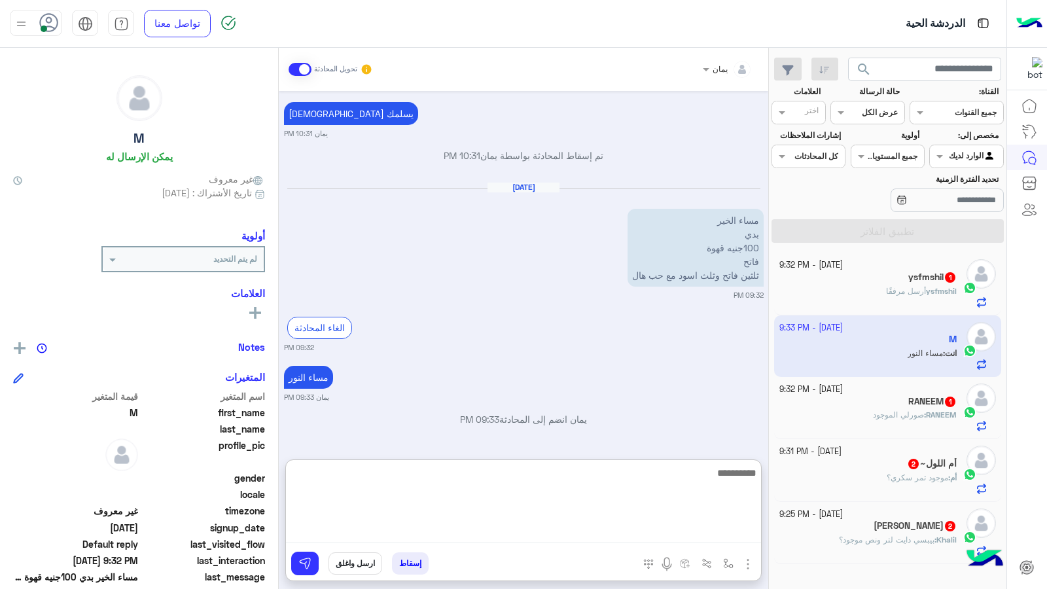
scroll to position [812, 0]
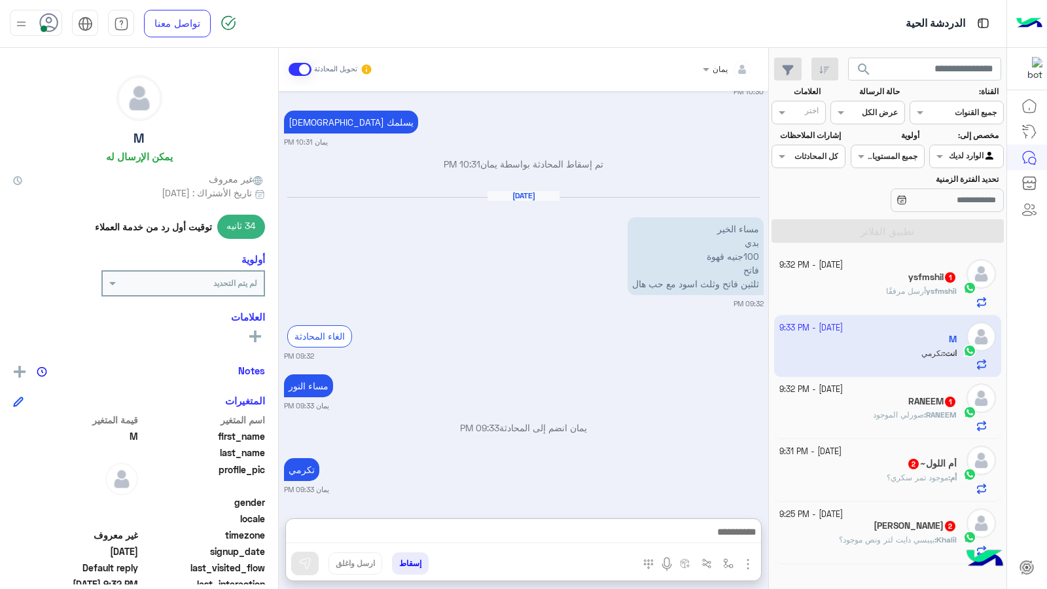
click at [861, 303] on div "ysfmshil أرسل مرفقًا" at bounding box center [868, 296] width 178 height 23
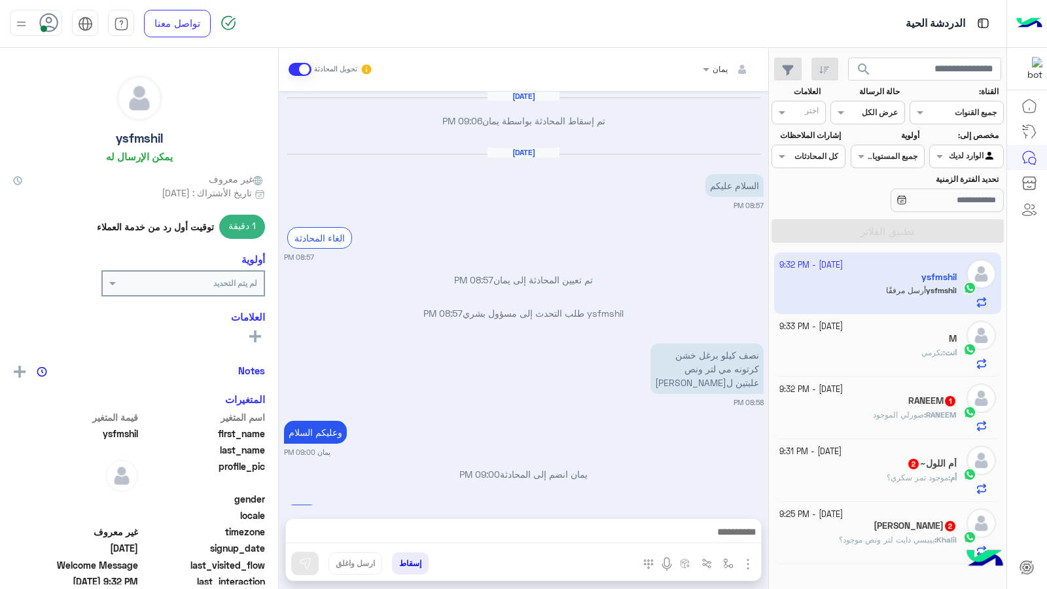
scroll to position [692, 0]
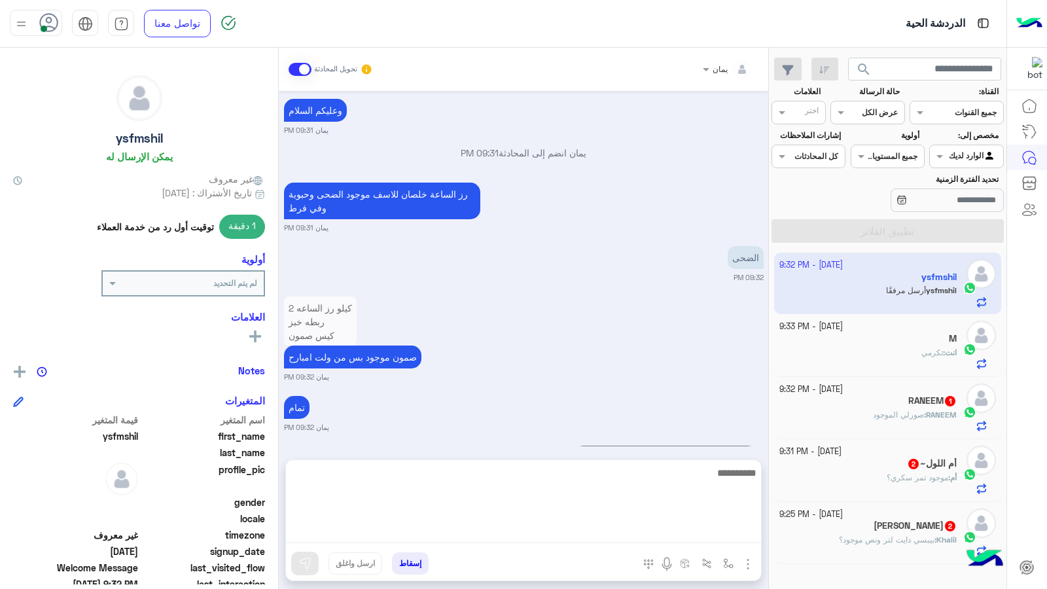
click at [571, 541] on textarea at bounding box center [523, 504] width 475 height 79
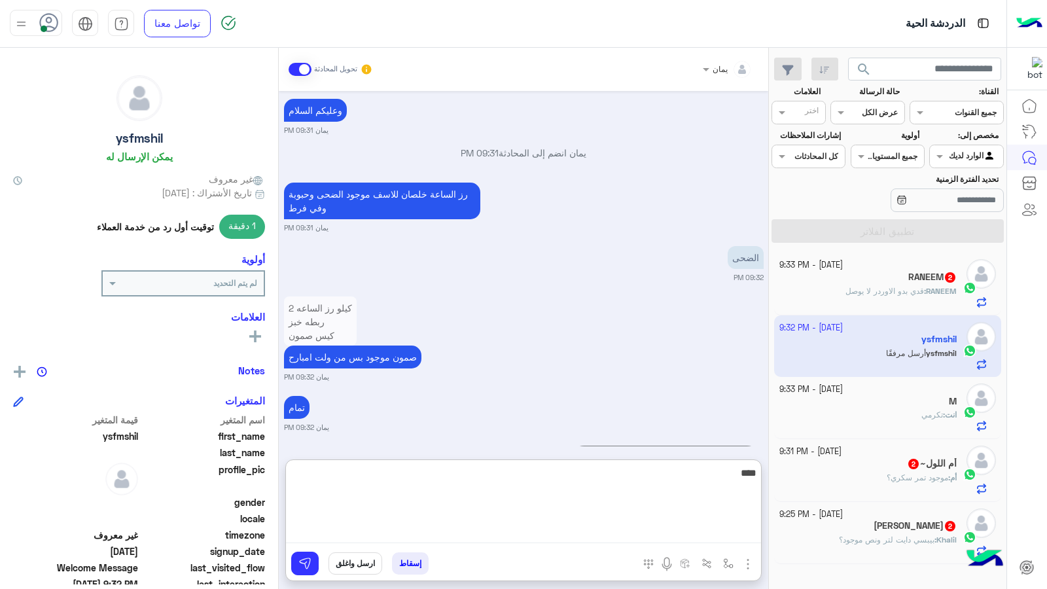
type textarea "****"
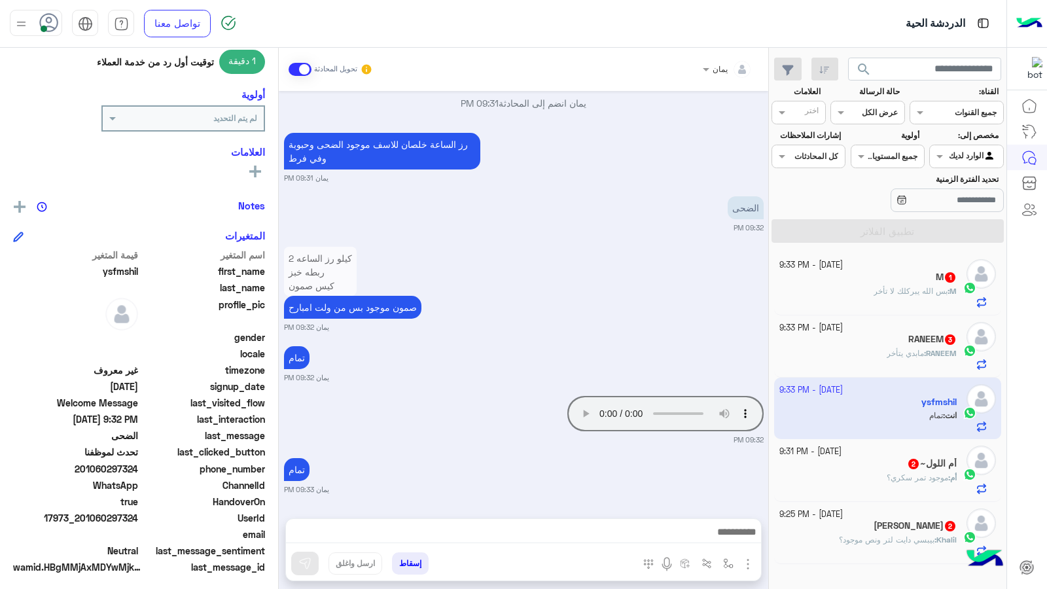
scroll to position [170, 0]
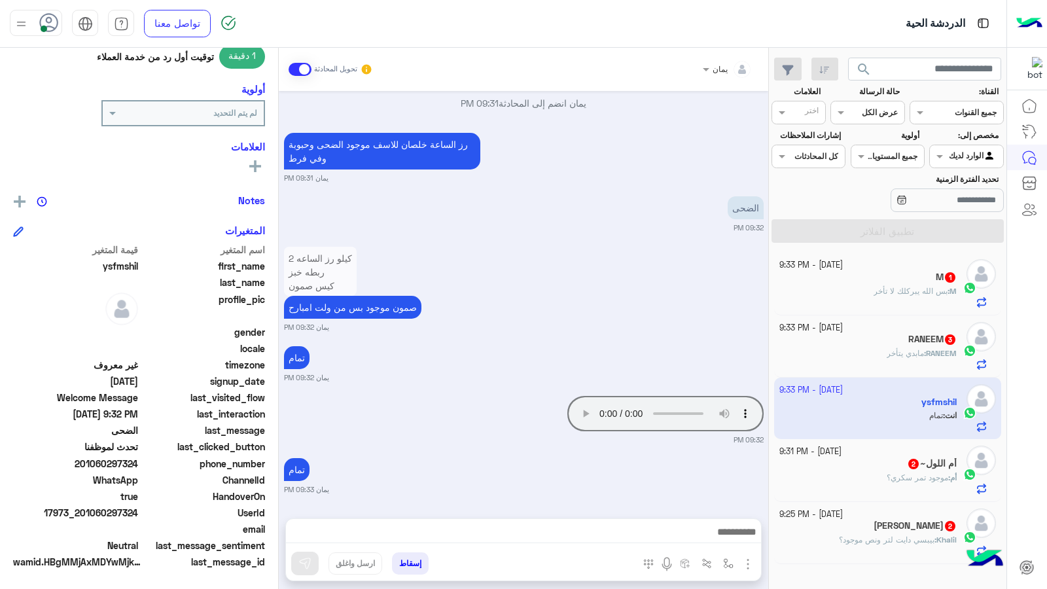
drag, startPoint x: 139, startPoint y: 510, endPoint x: 85, endPoint y: 510, distance: 53.7
click at [85, 510] on span "17973_201060297324" at bounding box center [75, 513] width 125 height 14
copy span "01060297324"
click at [412, 560] on button "إسقاط" at bounding box center [410, 563] width 37 height 22
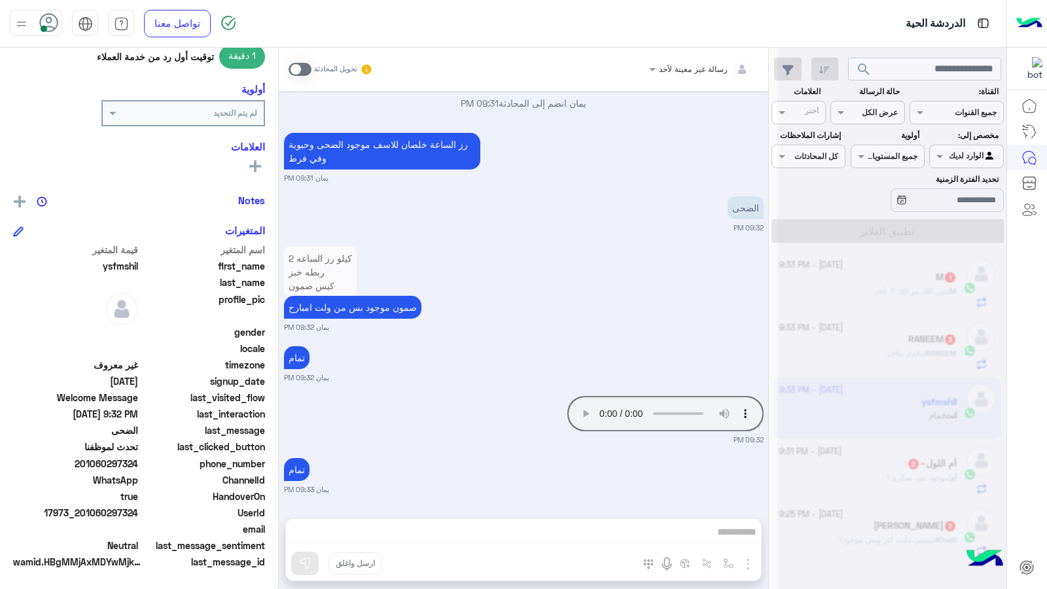
scroll to position [776, 0]
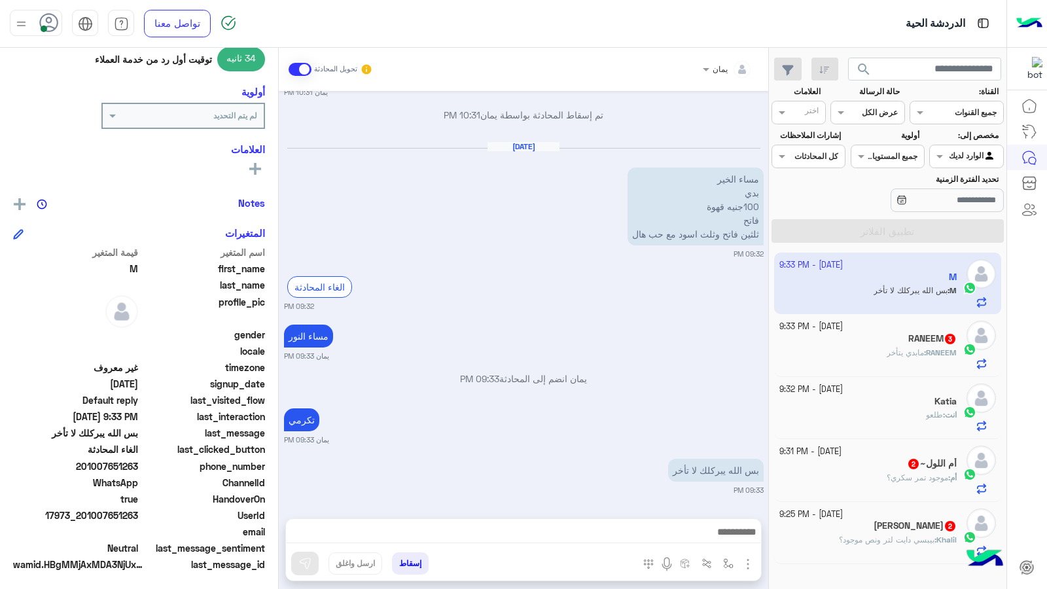
scroll to position [170, 0]
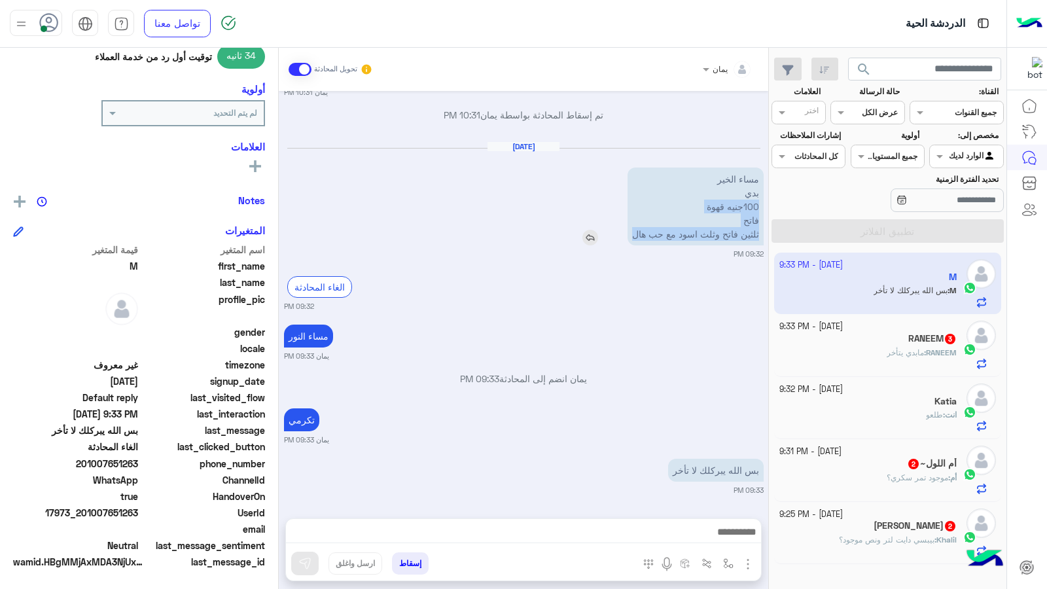
drag, startPoint x: 631, startPoint y: 234, endPoint x: 760, endPoint y: 204, distance: 132.4
click at [760, 204] on p "مساء الخير بدي 100جنيه قهوة فاتح ثلثين فاتح وثلث اسود مع حب هال" at bounding box center [696, 207] width 136 height 78
copy p "100جنيه قهوة فاتح ثلثين فاتح وثلث اسود مع حب هال"
click at [459, 249] on small "09:32 PM" at bounding box center [524, 254] width 480 height 10
click at [602, 525] on div at bounding box center [523, 535] width 475 height 33
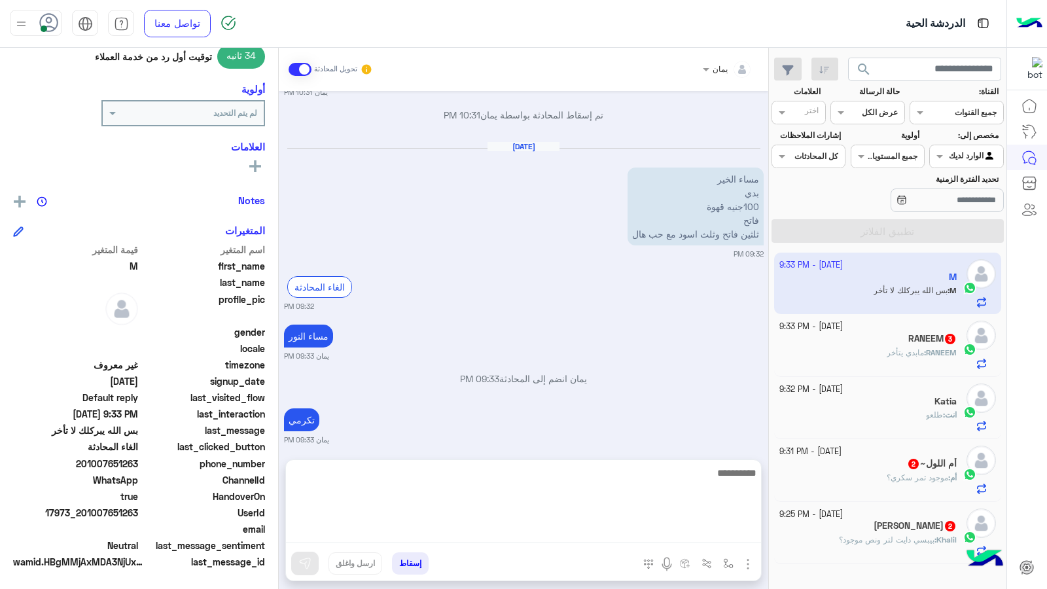
click at [602, 531] on textarea at bounding box center [523, 504] width 475 height 79
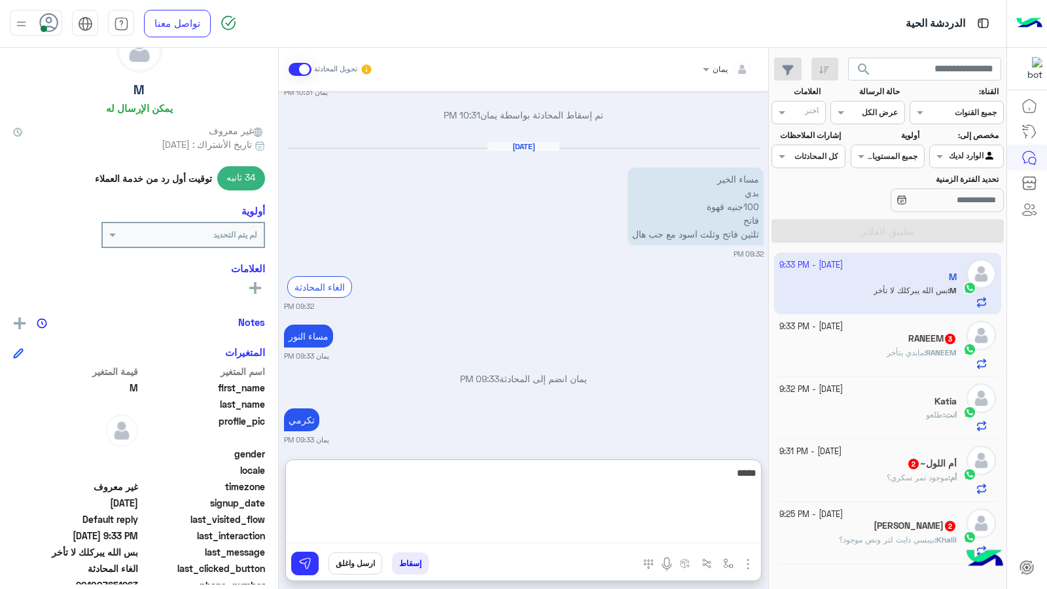
scroll to position [0, 0]
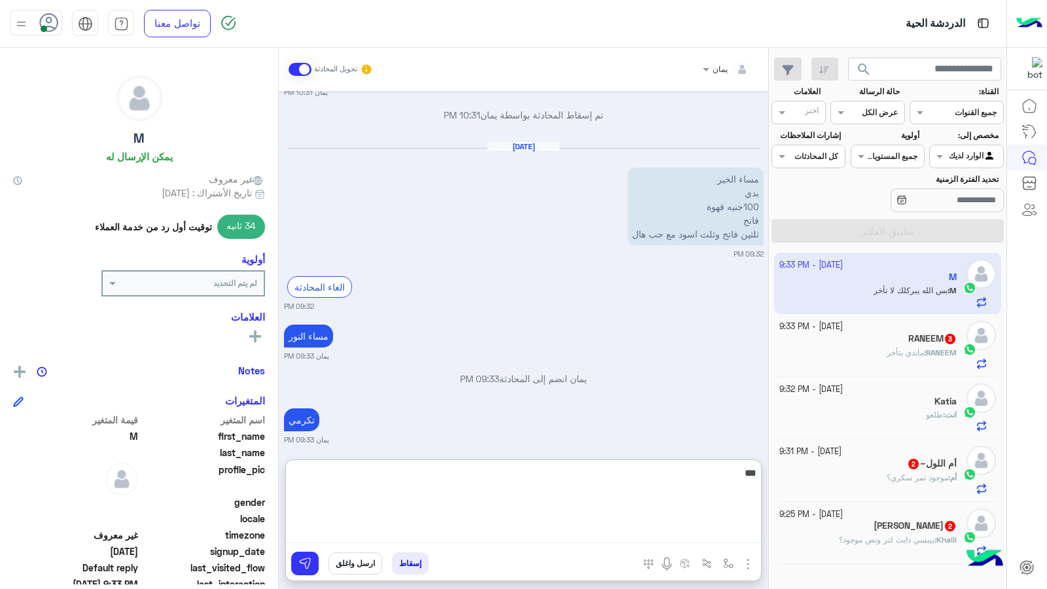
type textarea "****"
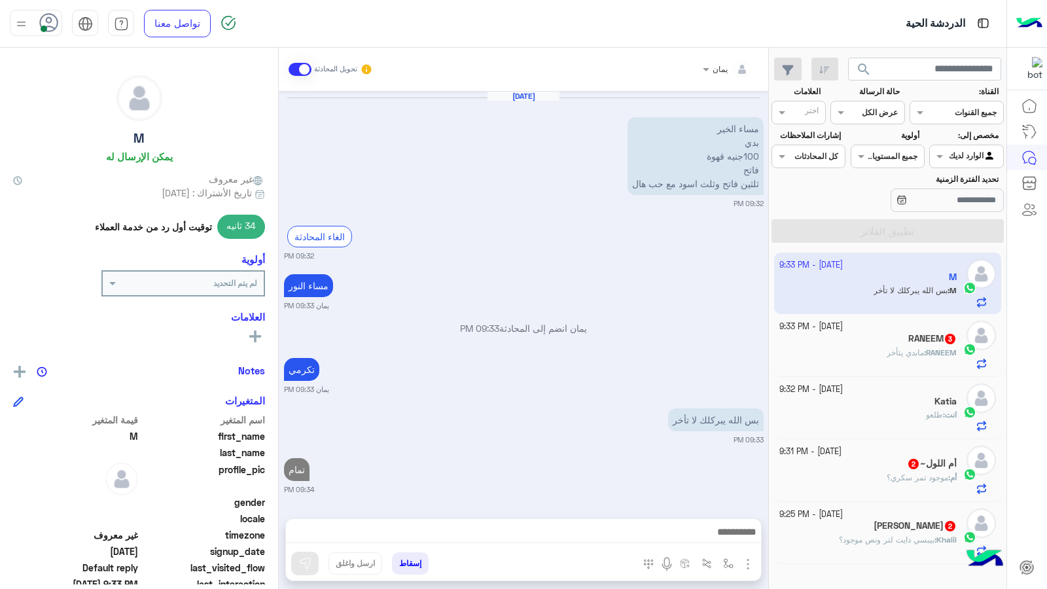
click at [838, 359] on div "RANEEM : مابدي يتأخر" at bounding box center [868, 358] width 178 height 23
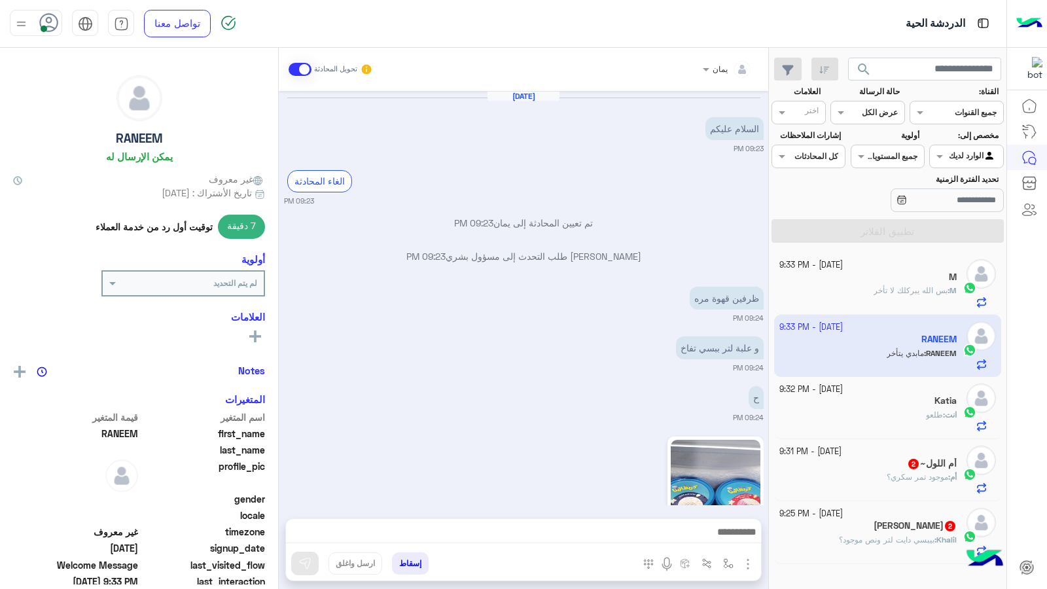
scroll to position [666, 0]
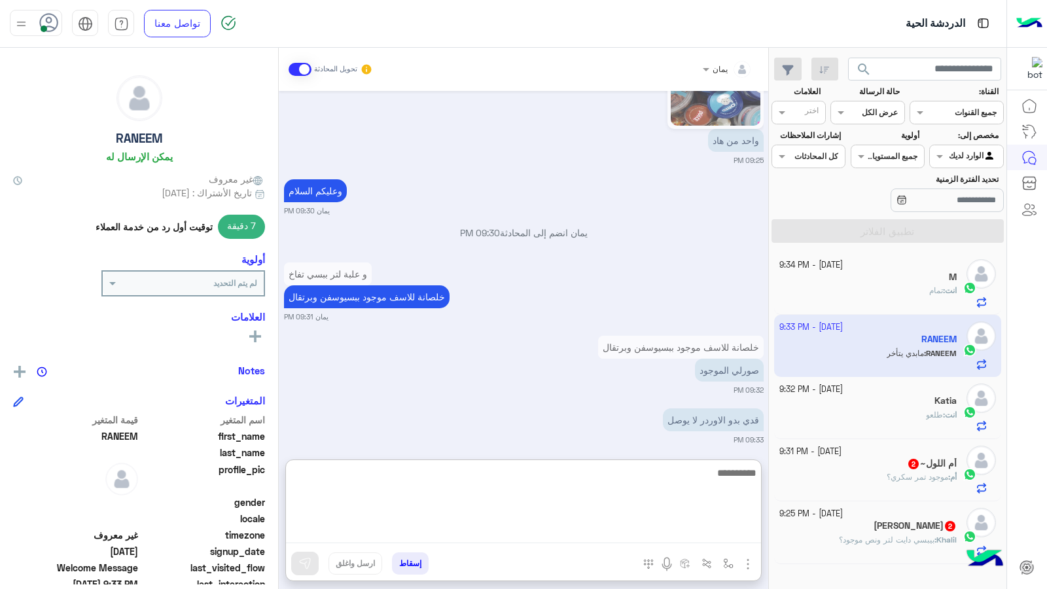
click at [601, 533] on textarea at bounding box center [523, 504] width 475 height 79
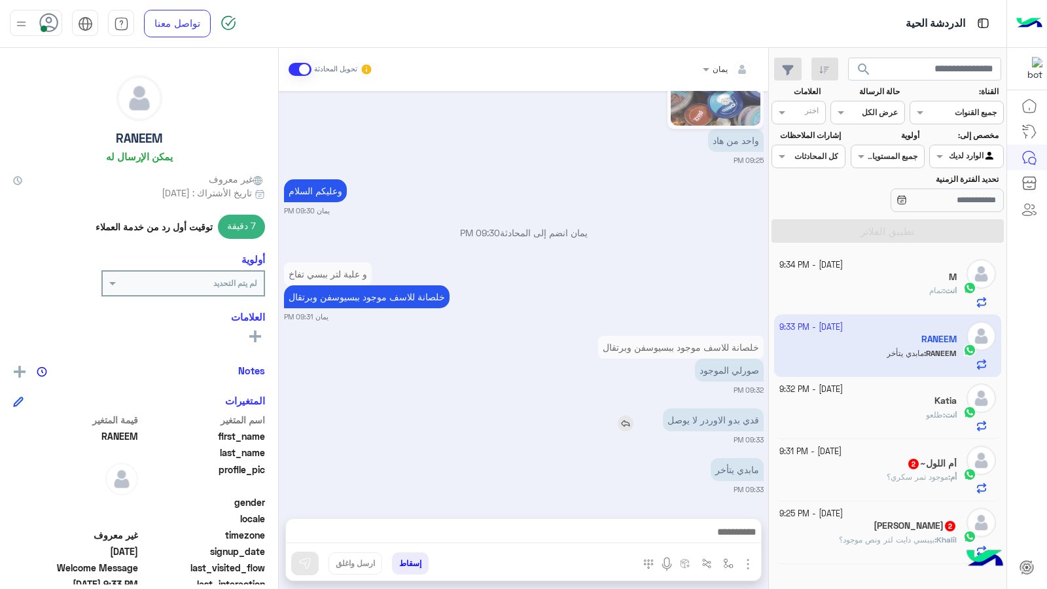
click at [624, 416] on img at bounding box center [626, 424] width 16 height 16
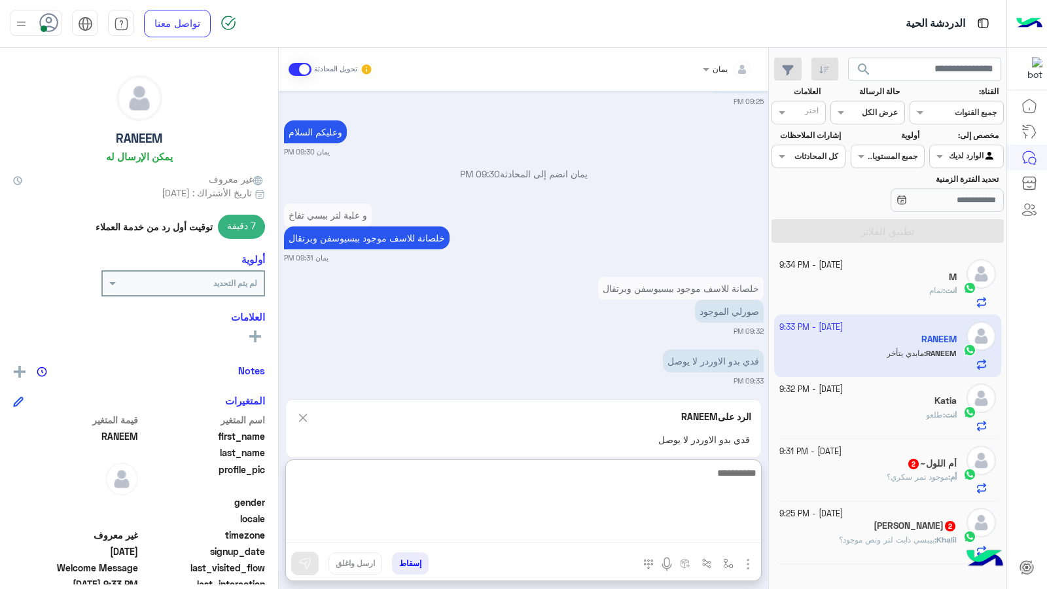
click at [627, 524] on textarea at bounding box center [523, 504] width 475 height 79
type textarea "********"
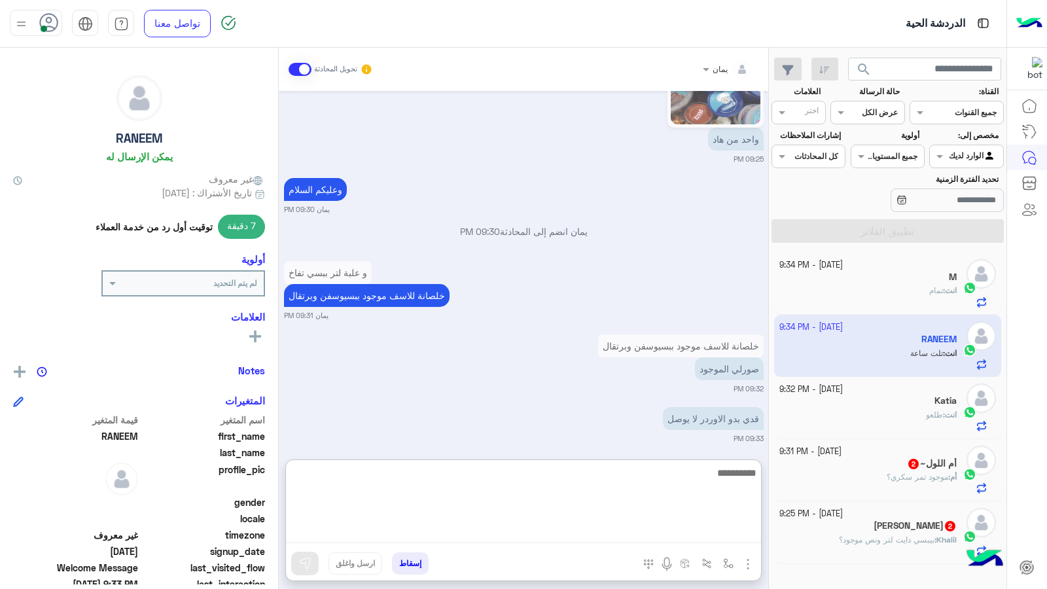
scroll to position [798, 0]
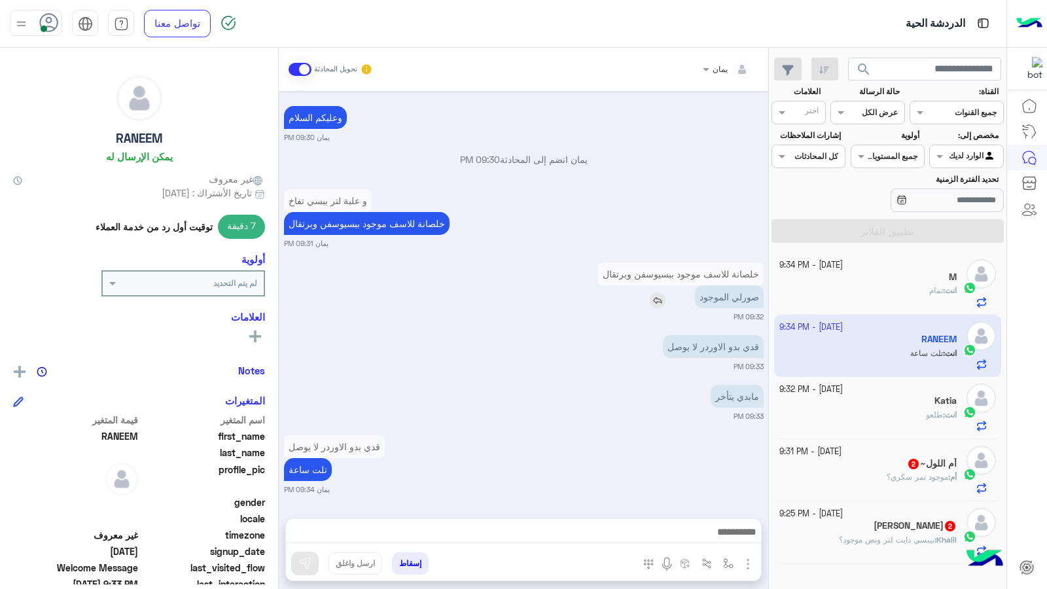
click at [654, 293] on img at bounding box center [658, 301] width 16 height 16
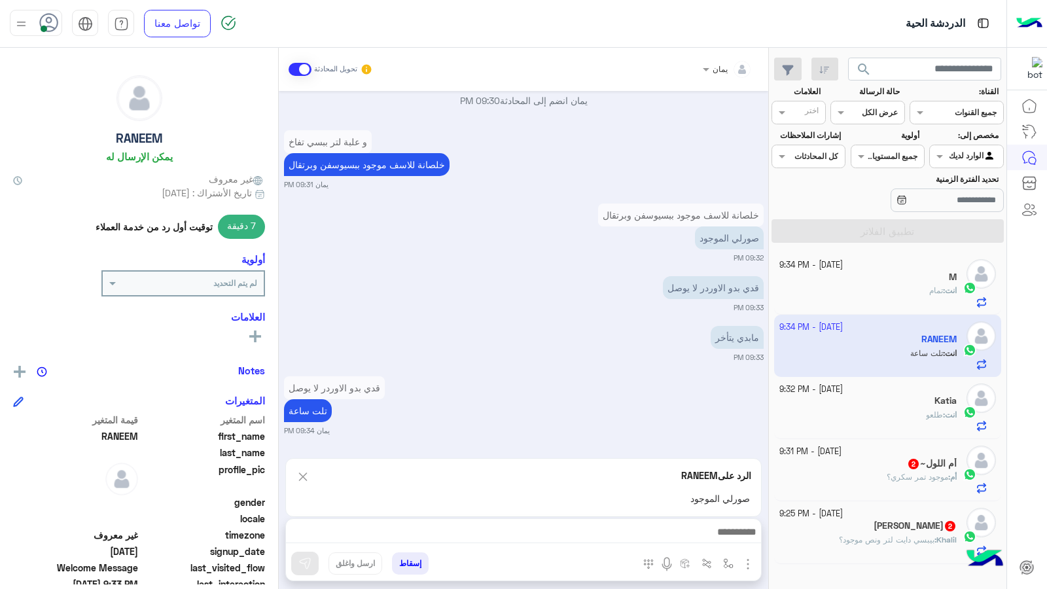
click at [632, 519] on div at bounding box center [523, 535] width 475 height 33
click at [628, 532] on div at bounding box center [523, 535] width 475 height 33
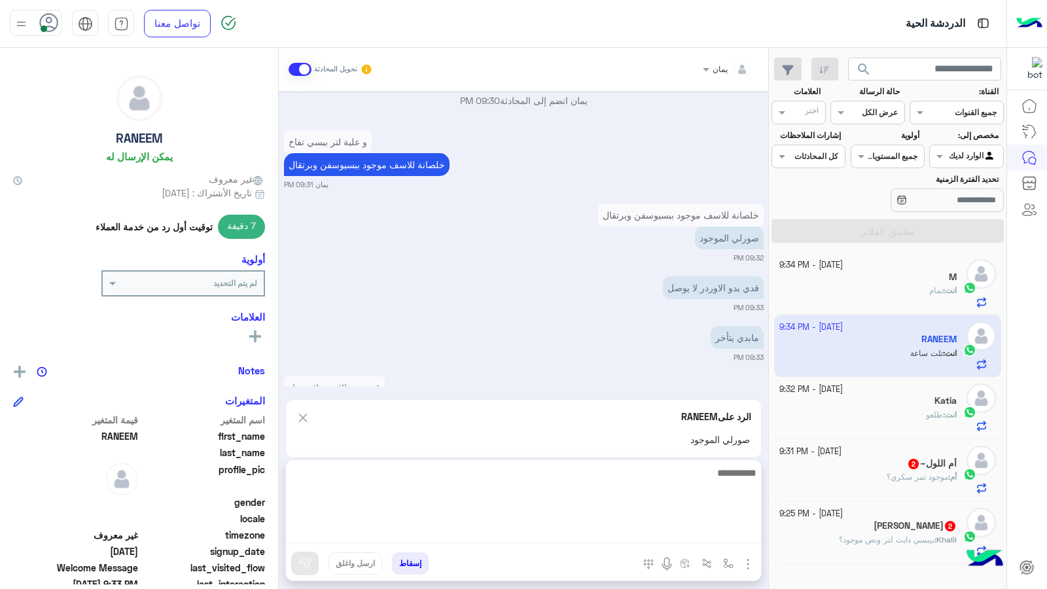
click at [628, 532] on textarea at bounding box center [523, 504] width 475 height 79
type textarea "**********"
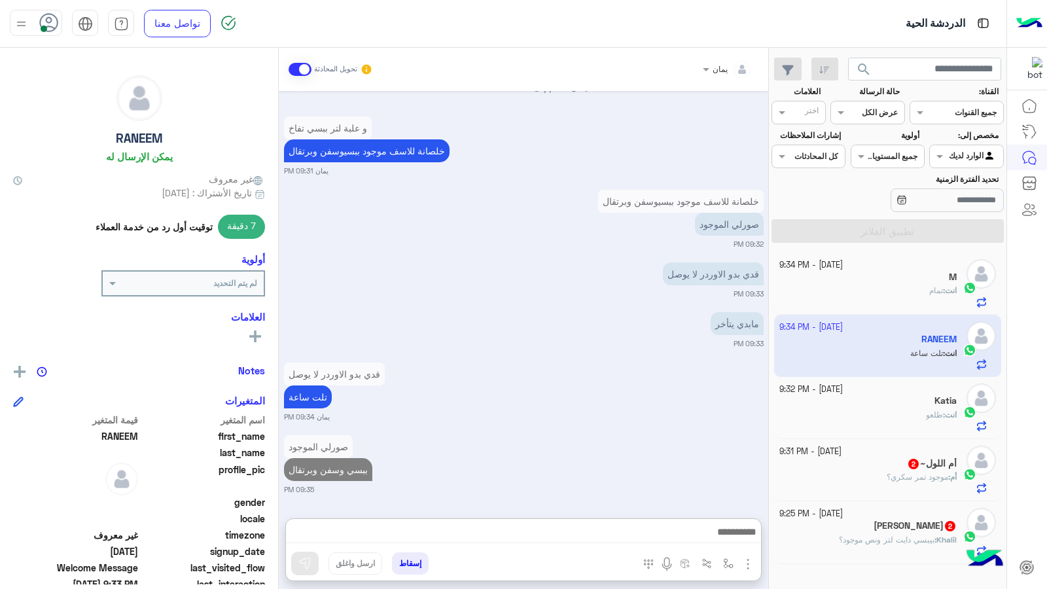
click at [864, 456] on div "11 October - 9:31 PM" at bounding box center [868, 452] width 178 height 12
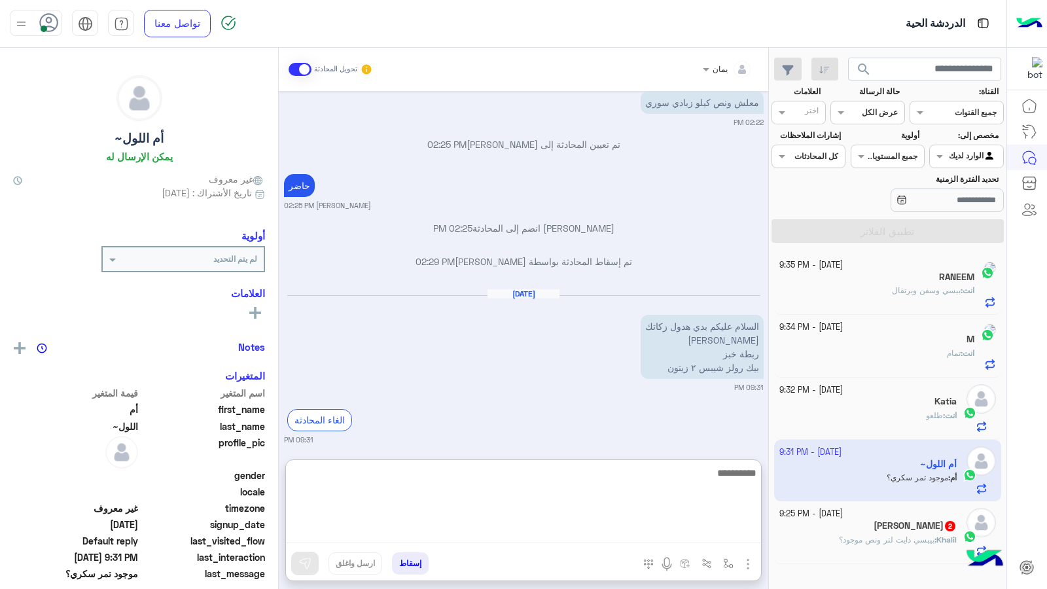
click at [642, 525] on textarea at bounding box center [523, 504] width 475 height 79
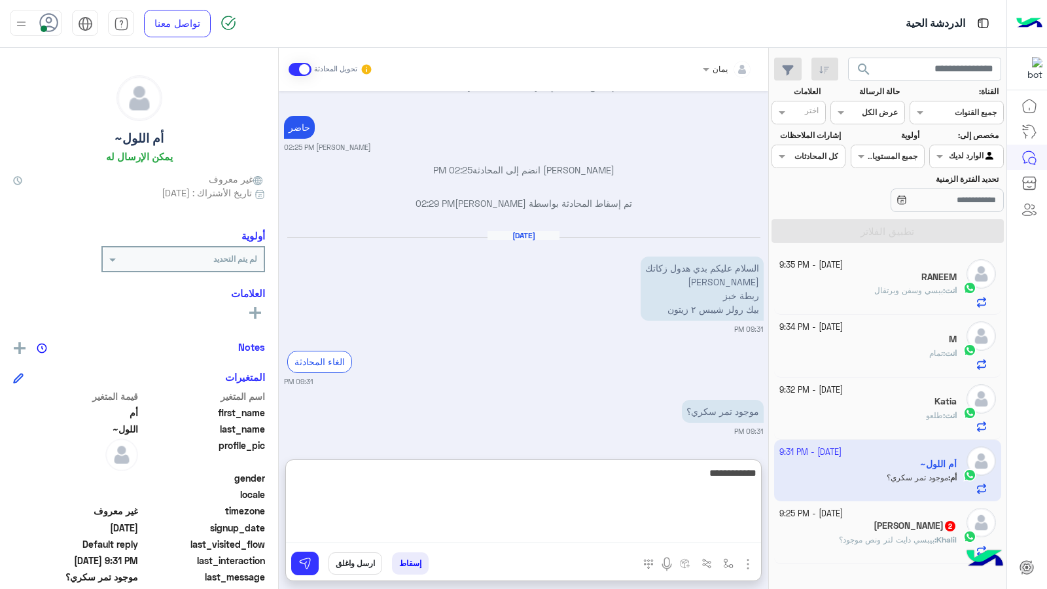
type textarea "**********"
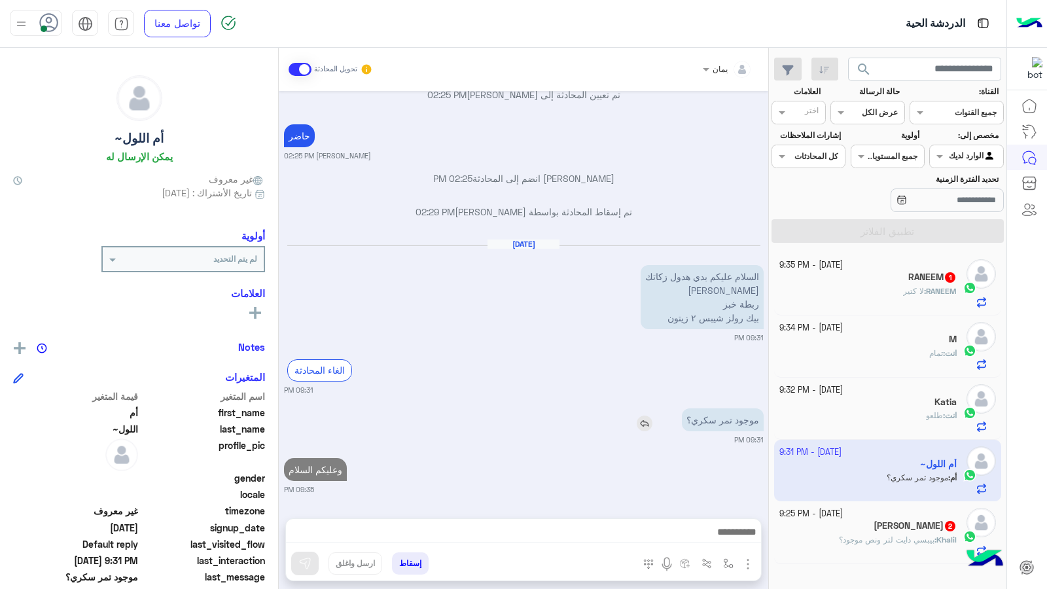
click at [641, 416] on img at bounding box center [645, 424] width 16 height 16
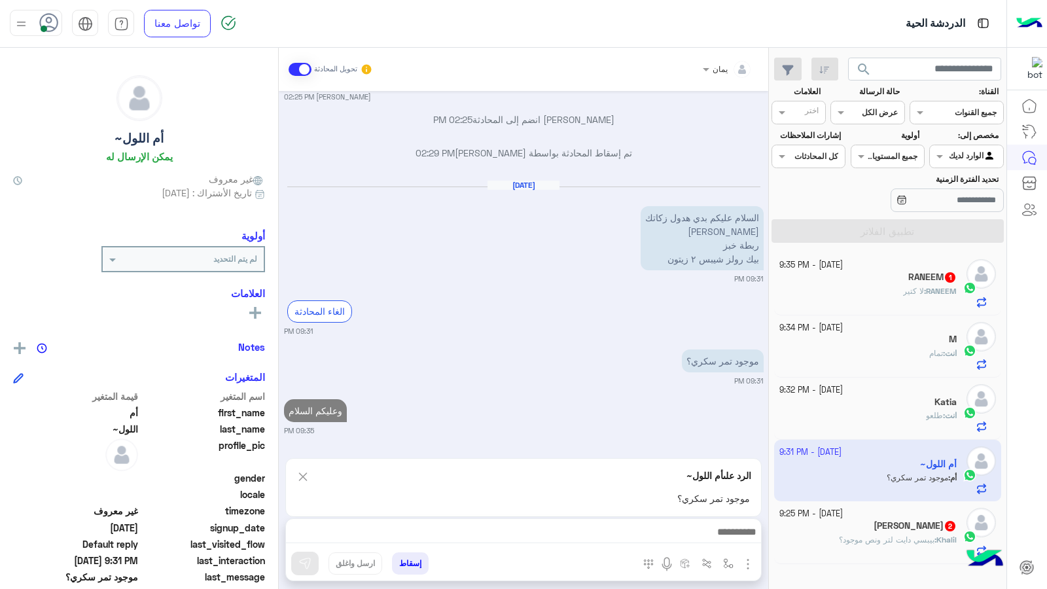
click at [654, 545] on div at bounding box center [523, 535] width 475 height 33
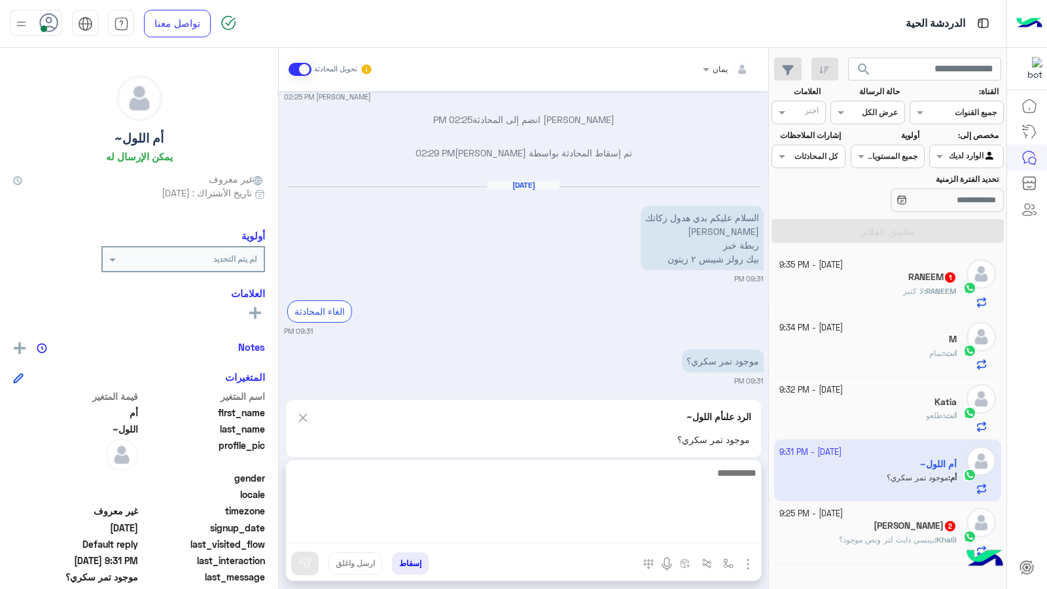
click at [657, 531] on textarea at bounding box center [523, 504] width 475 height 79
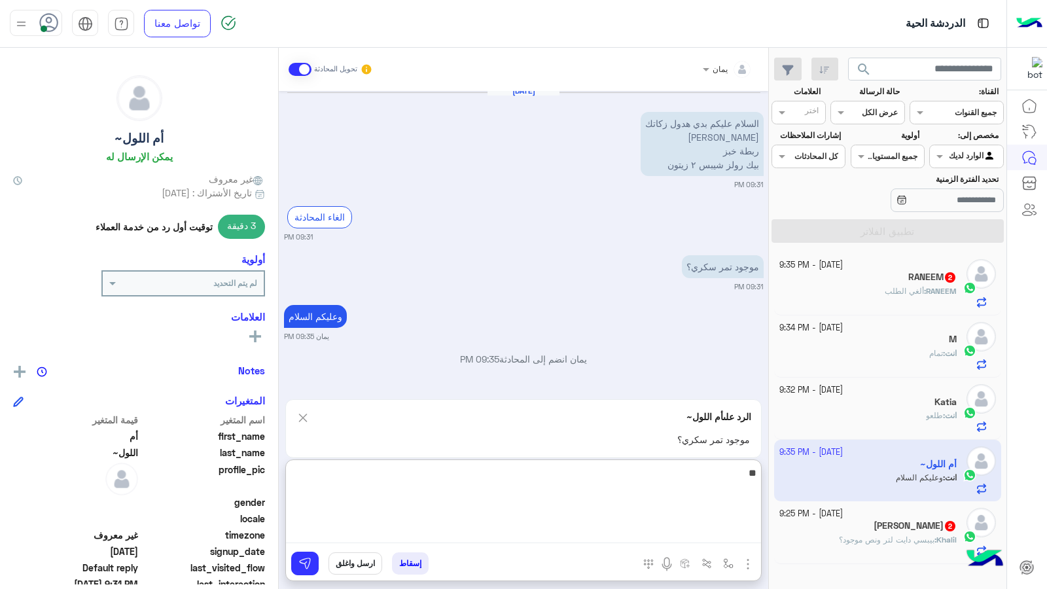
type textarea "*"
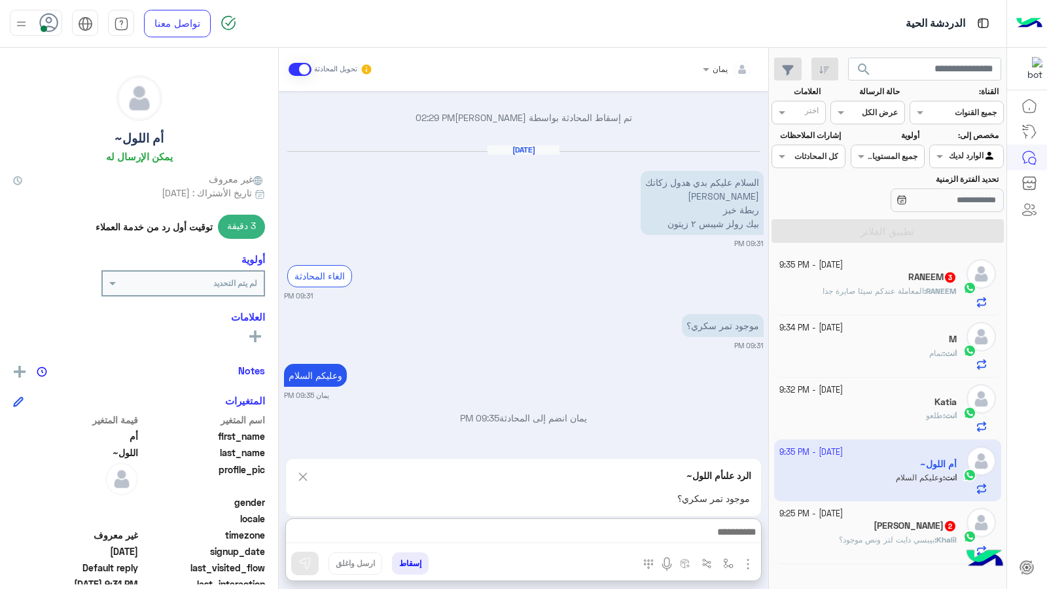
click at [853, 297] on div "RANEEM : المعاملة عندكم سيئا صايرة جدا" at bounding box center [868, 296] width 178 height 23
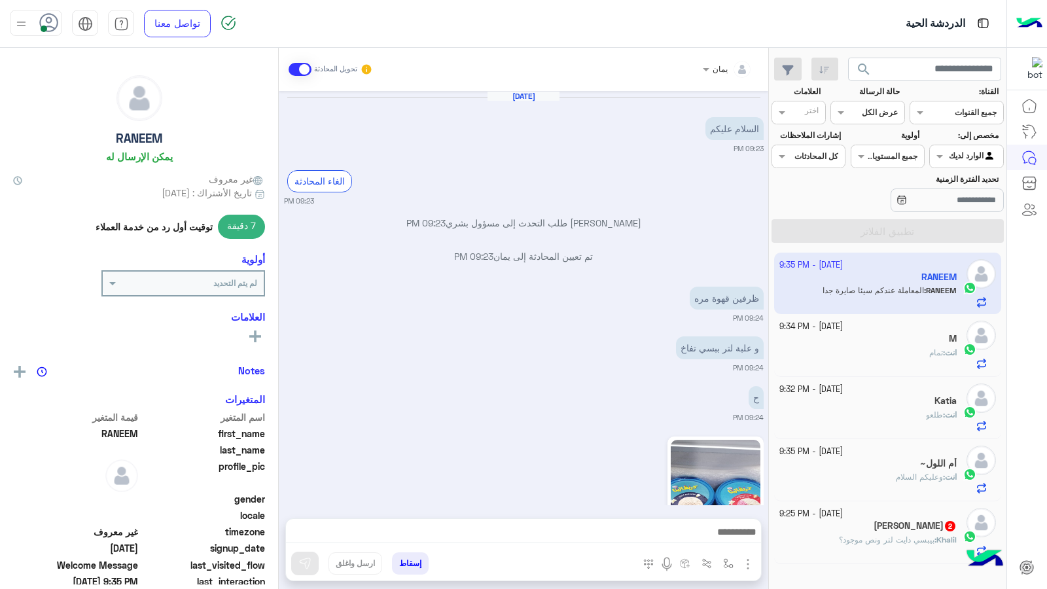
scroll to position [984, 0]
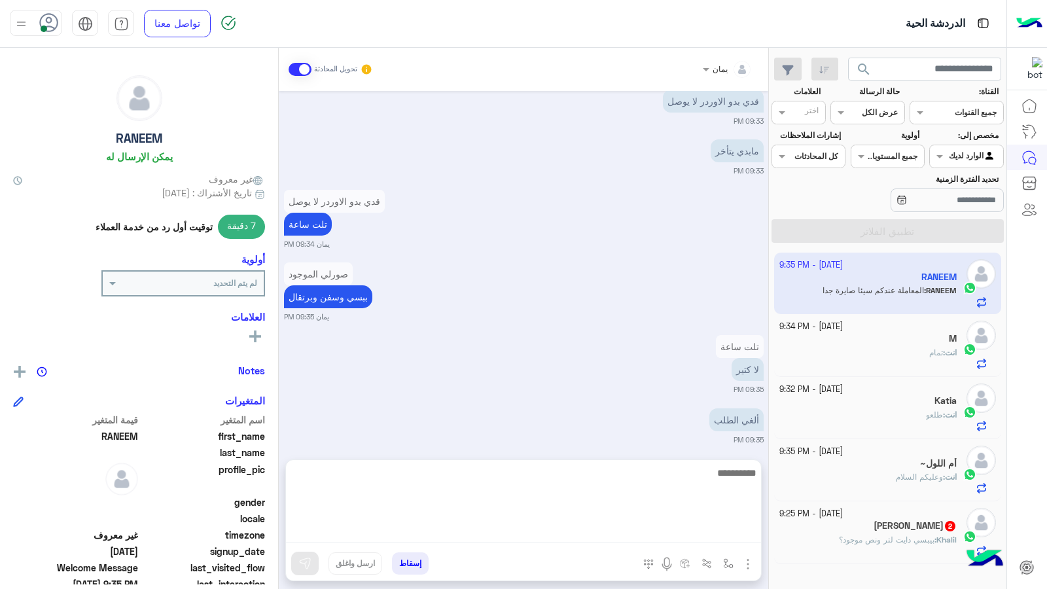
click at [573, 535] on textarea at bounding box center [523, 504] width 475 height 79
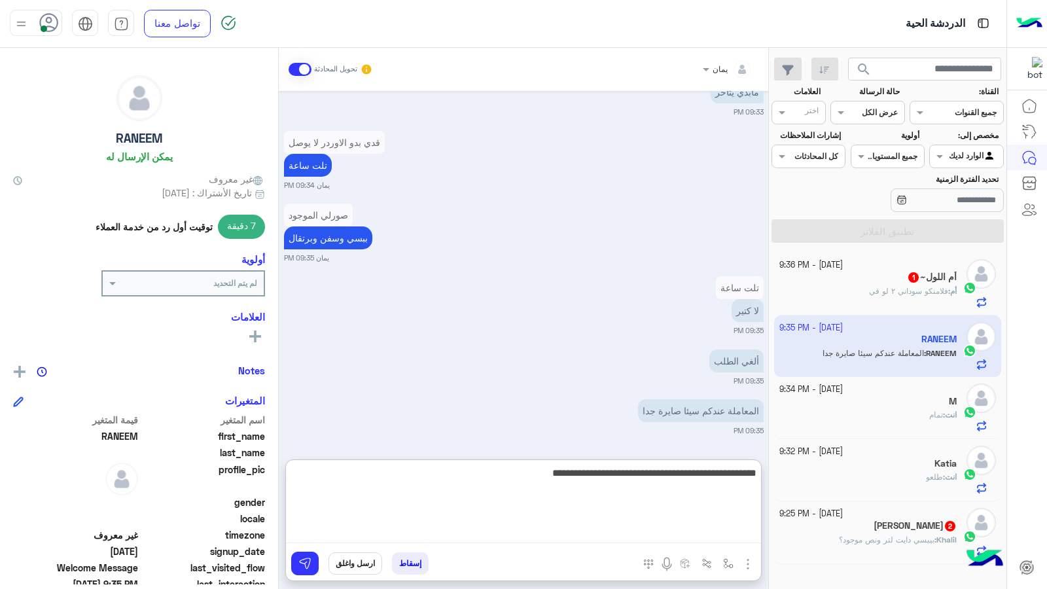
type textarea "**********"
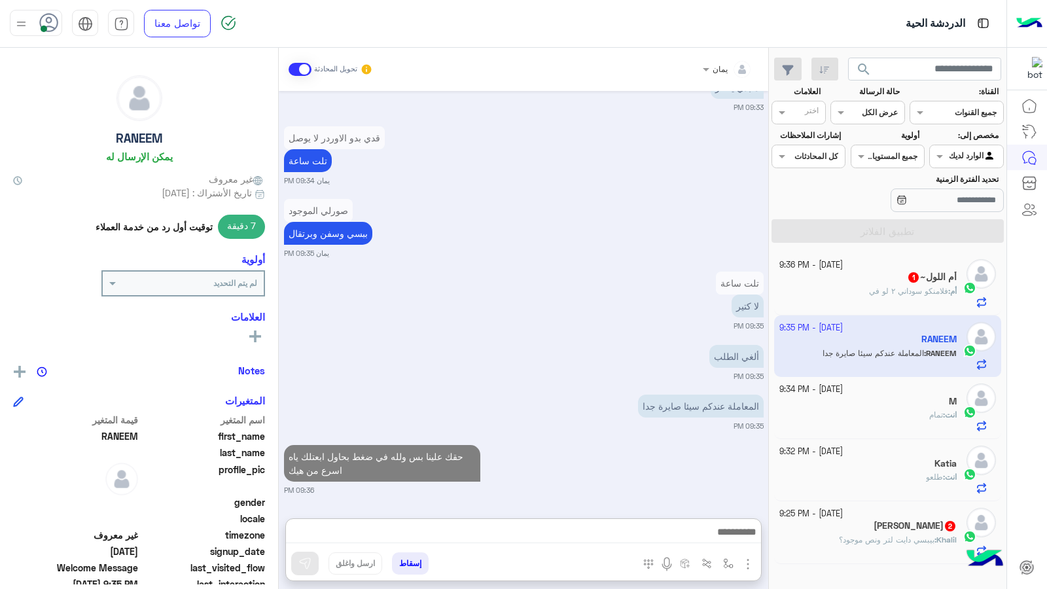
click at [836, 291] on div "أم : فلامنكو سوداني ٢ لو في" at bounding box center [868, 296] width 178 height 23
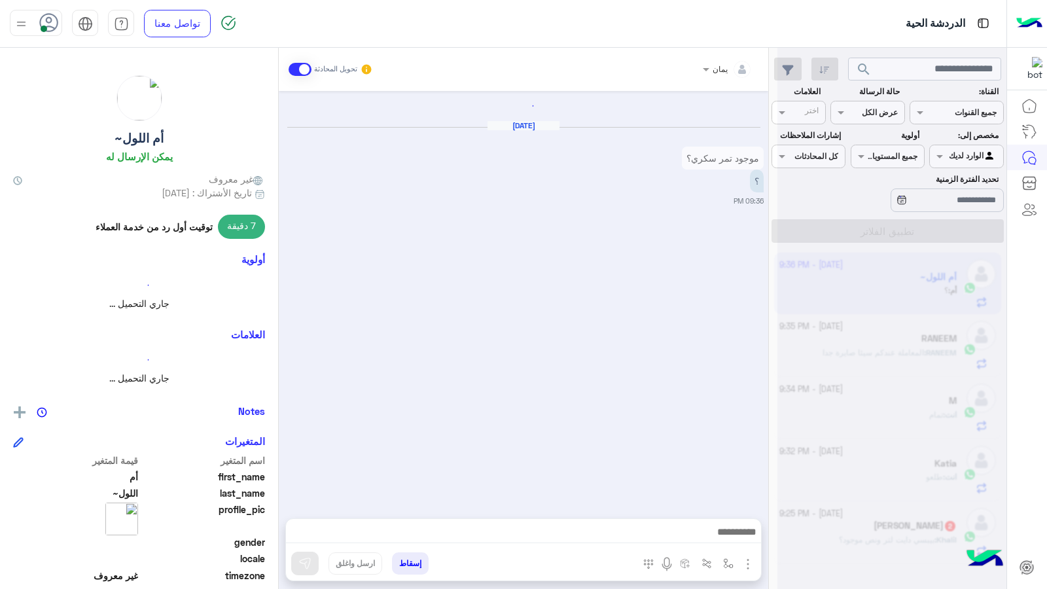
click at [554, 437] on div "Oct 11, 2025 موجود تمر سكري؟ ؟ 09:36 PM" at bounding box center [524, 298] width 490 height 414
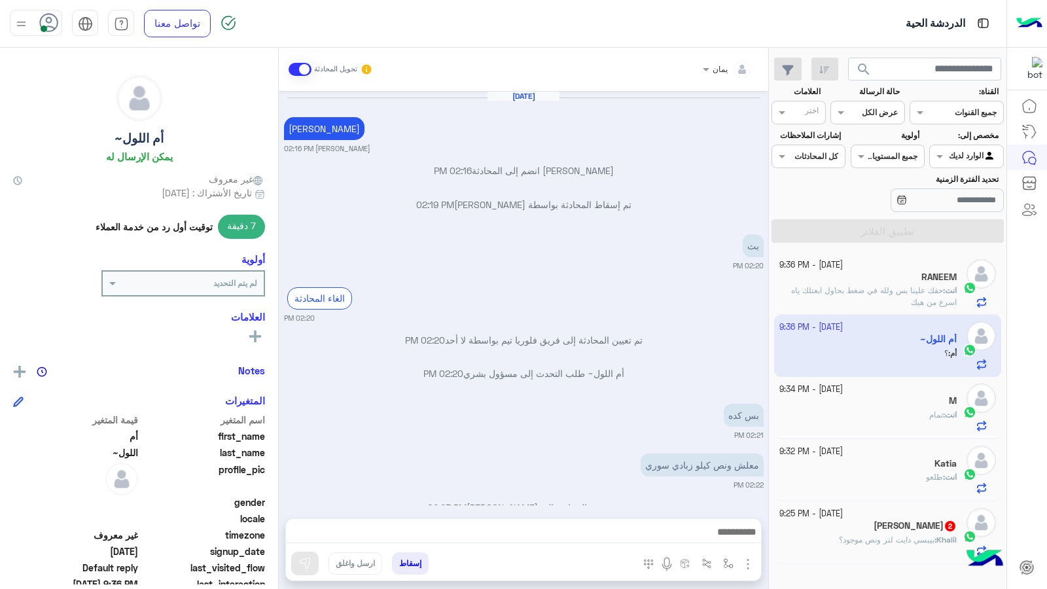
scroll to position [569, 0]
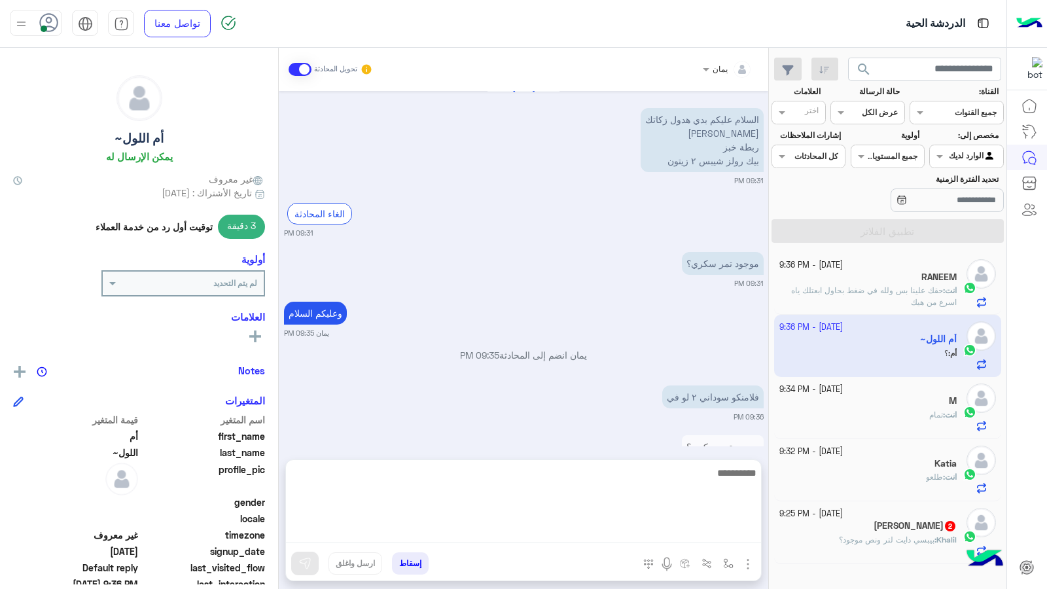
drag, startPoint x: 588, startPoint y: 533, endPoint x: 622, endPoint y: 332, distance: 203.1
click at [588, 533] on textarea at bounding box center [523, 504] width 475 height 79
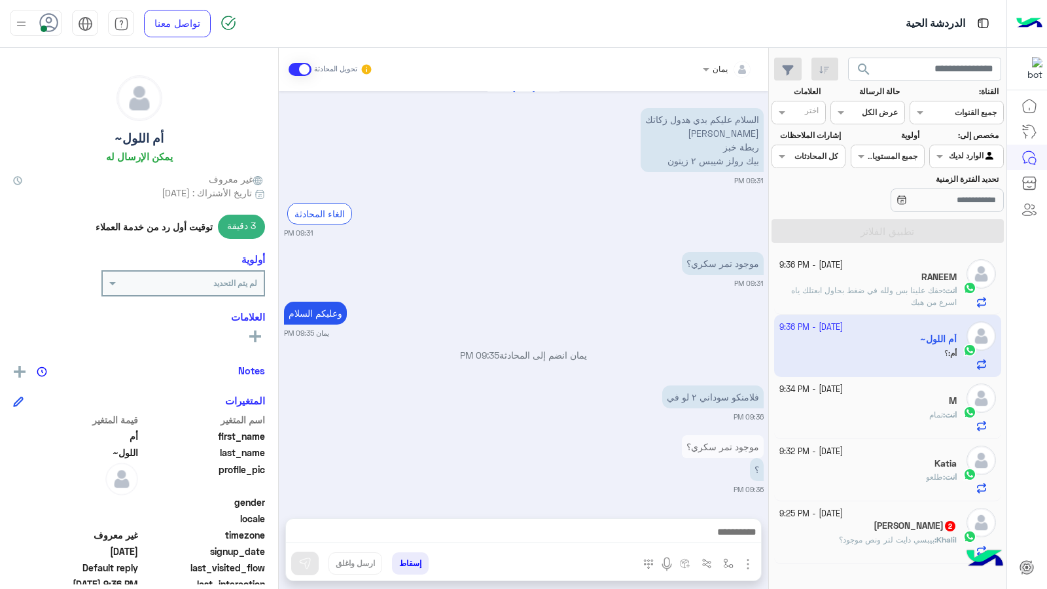
drag, startPoint x: 645, startPoint y: 262, endPoint x: 617, endPoint y: 428, distance: 168.1
click at [645, 264] on img at bounding box center [645, 267] width 16 height 16
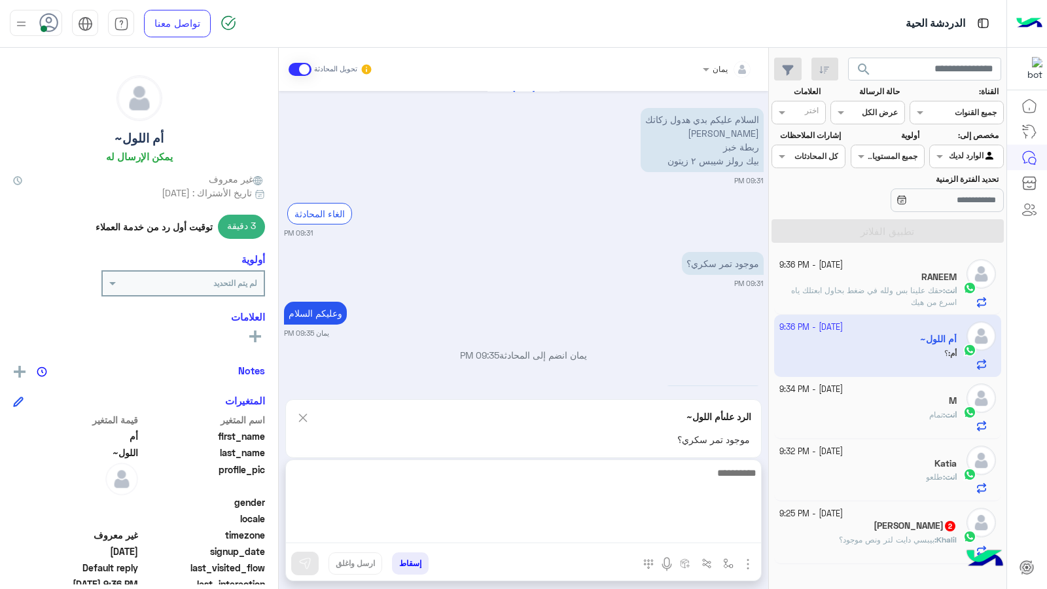
click at [626, 535] on textarea at bounding box center [523, 504] width 475 height 79
type textarea "**********"
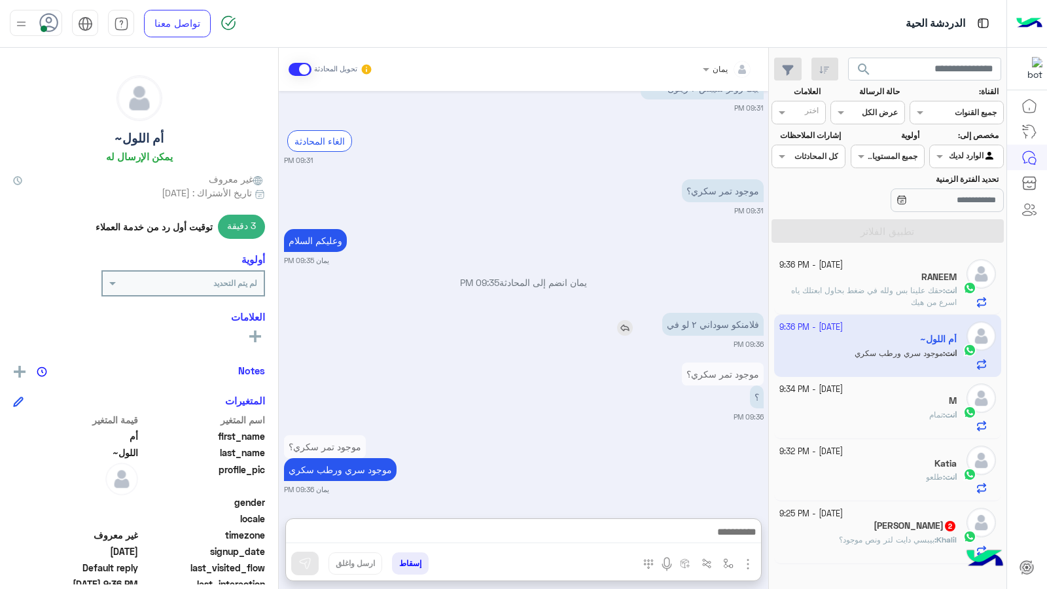
click at [617, 320] on img at bounding box center [625, 328] width 16 height 16
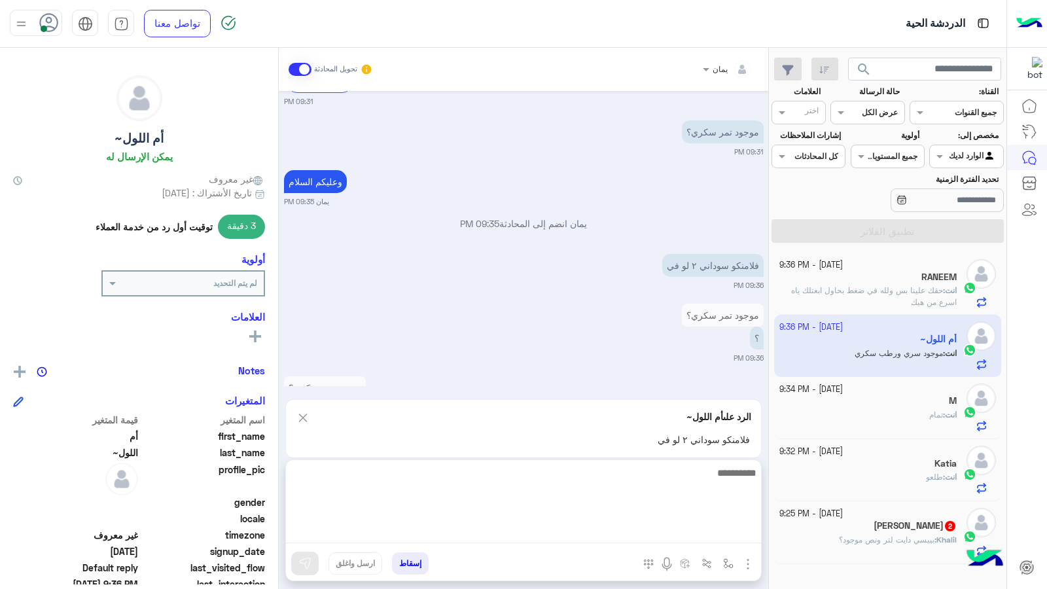
click at [660, 533] on textarea at bounding box center [523, 504] width 475 height 79
type textarea "****"
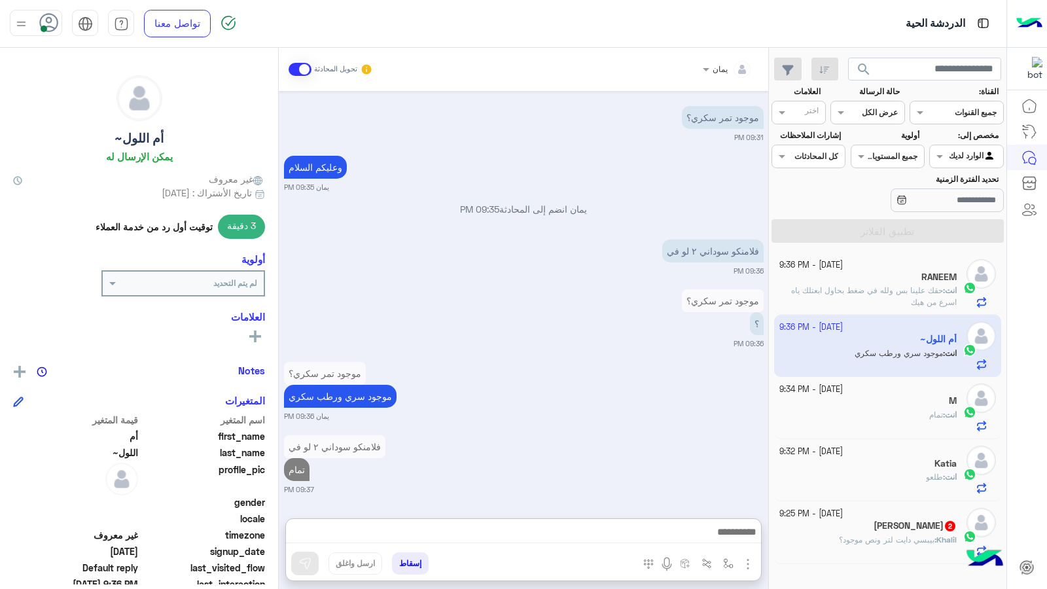
click at [836, 531] on div "Khalil Alahmad 2" at bounding box center [868, 527] width 178 height 14
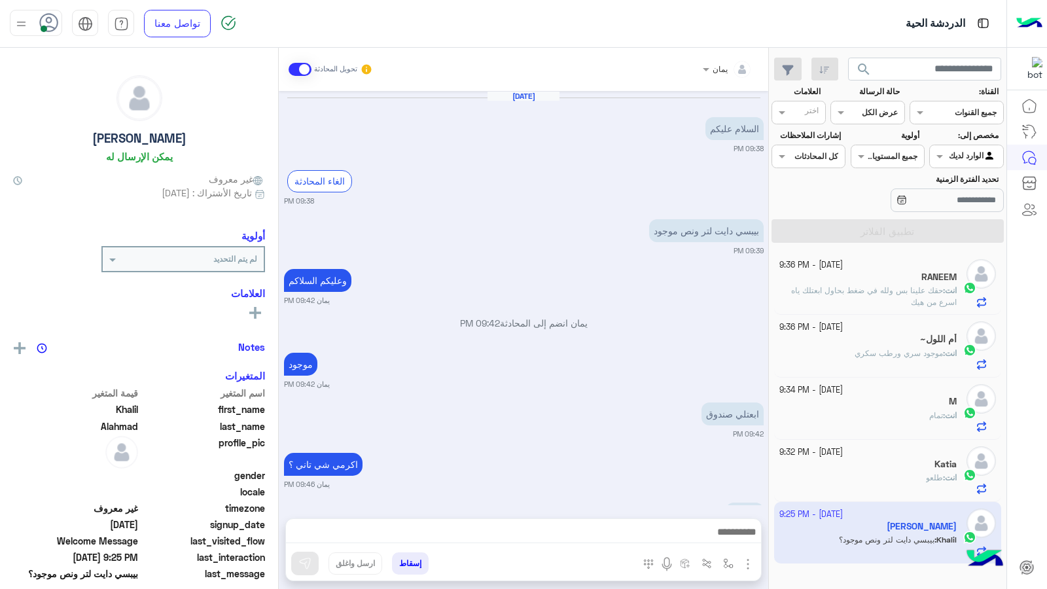
scroll to position [596, 0]
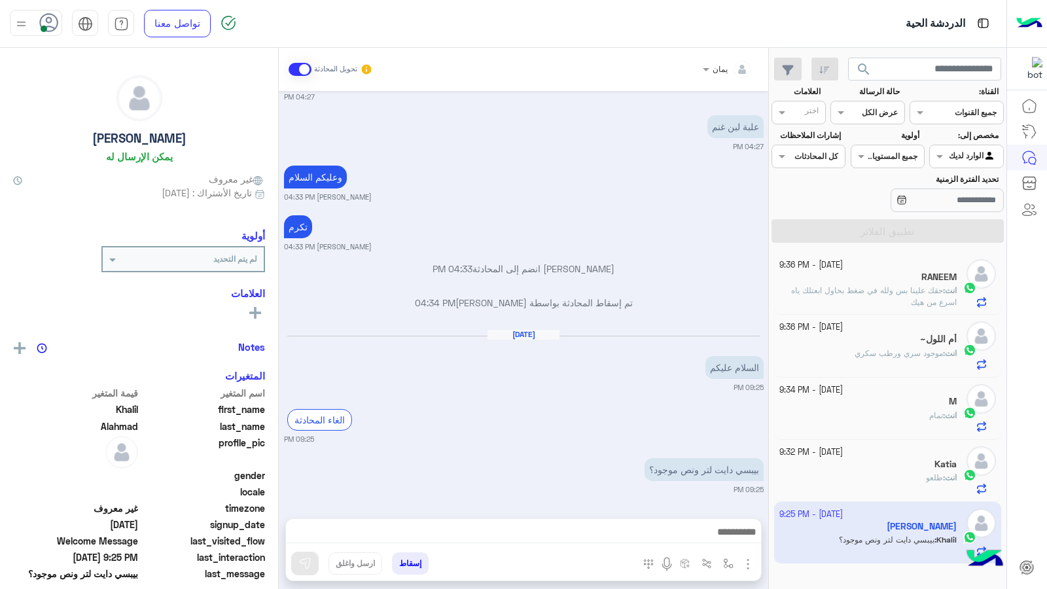
click at [524, 523] on div at bounding box center [523, 535] width 475 height 33
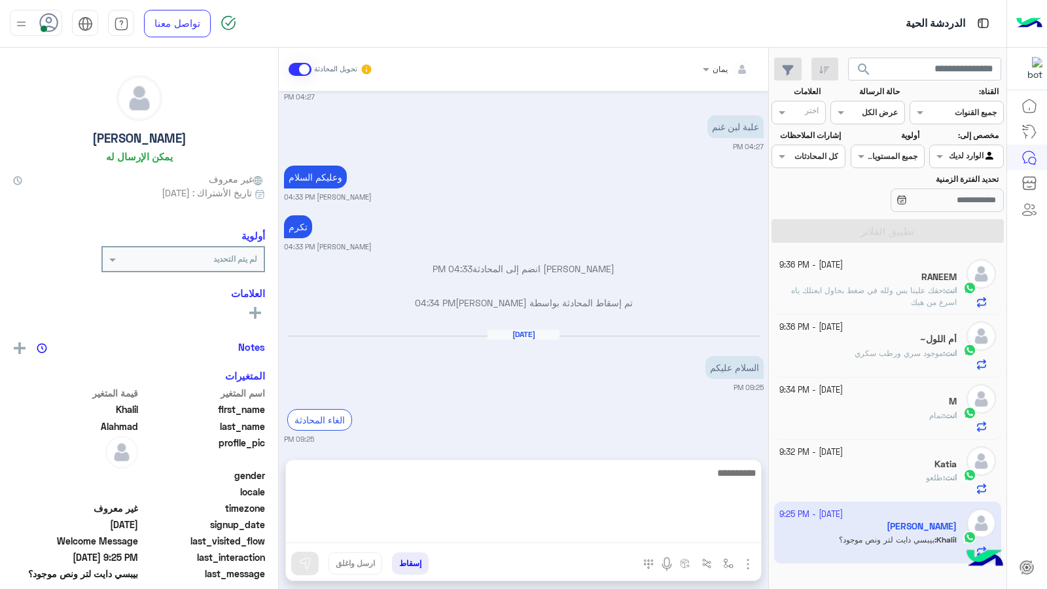
click at [540, 532] on textarea at bounding box center [523, 504] width 475 height 79
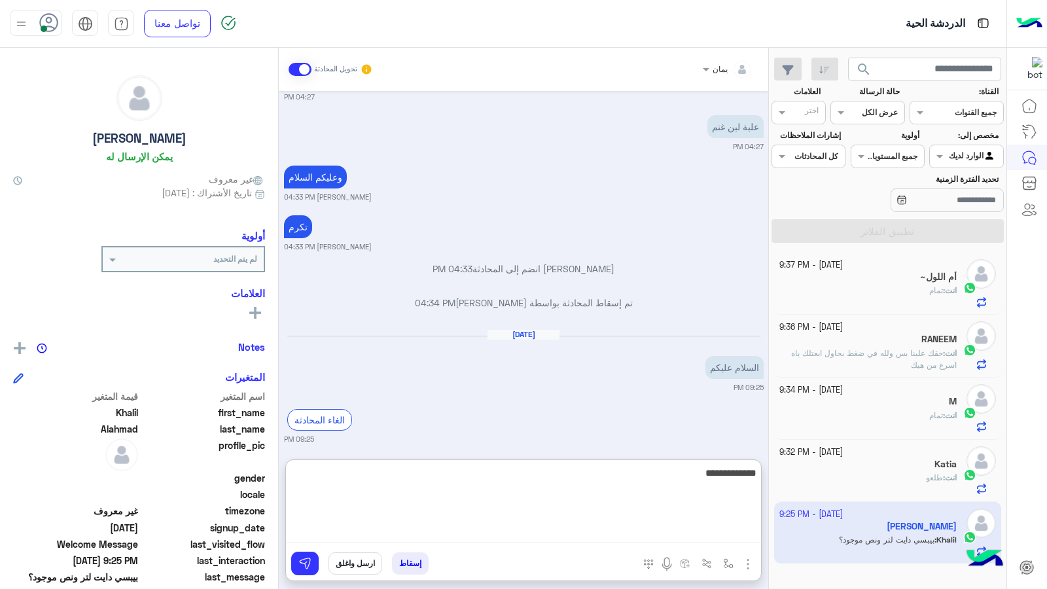
type textarea "**********"
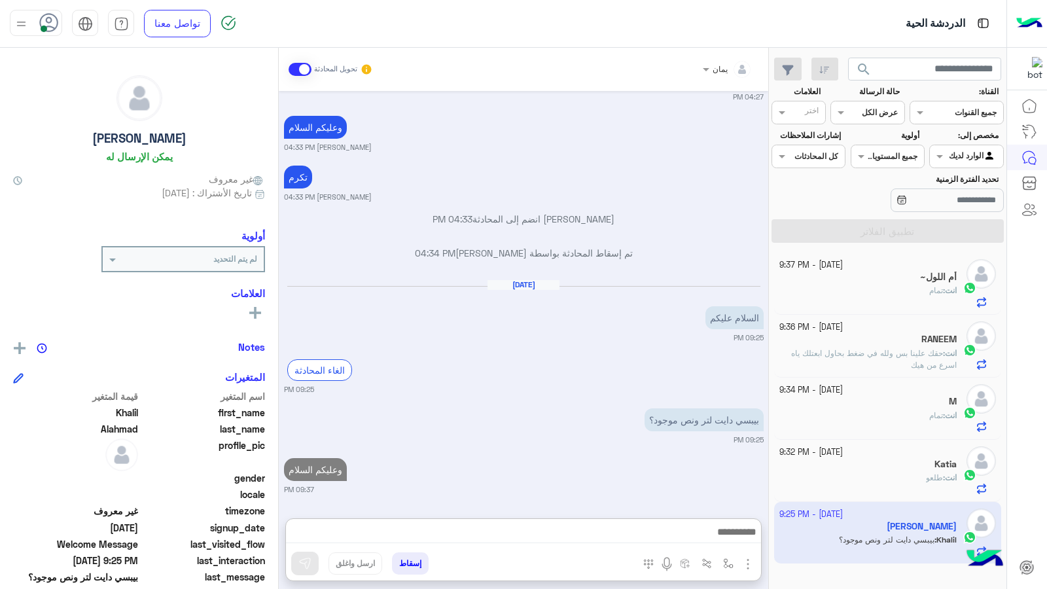
drag, startPoint x: 601, startPoint y: 361, endPoint x: 610, endPoint y: 408, distance: 47.9
click at [601, 416] on img at bounding box center [607, 424] width 16 height 16
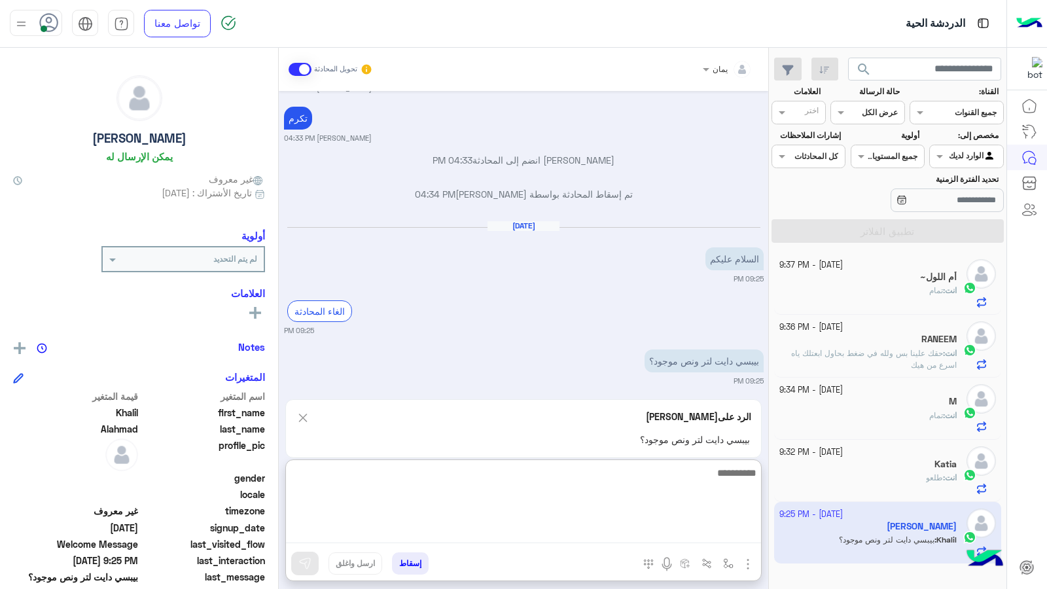
click at [615, 535] on textarea at bounding box center [523, 504] width 475 height 79
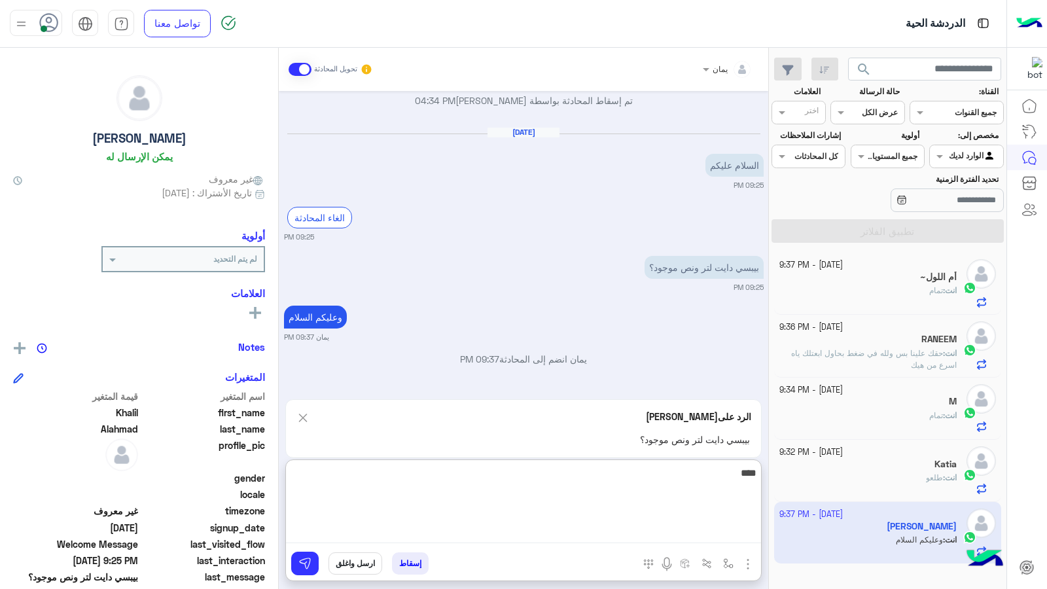
type textarea "*****"
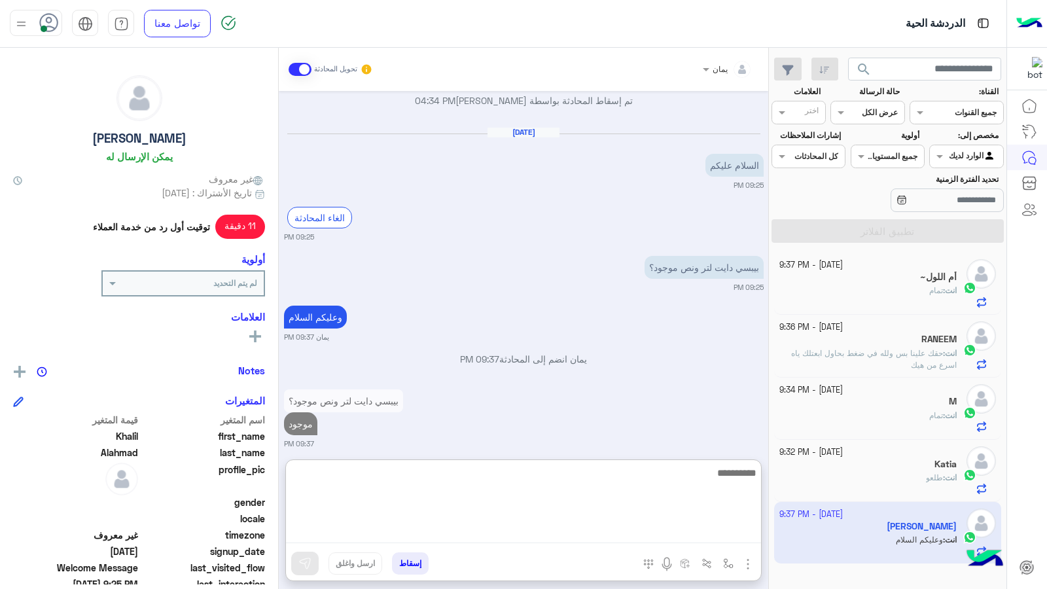
scroll to position [812, 0]
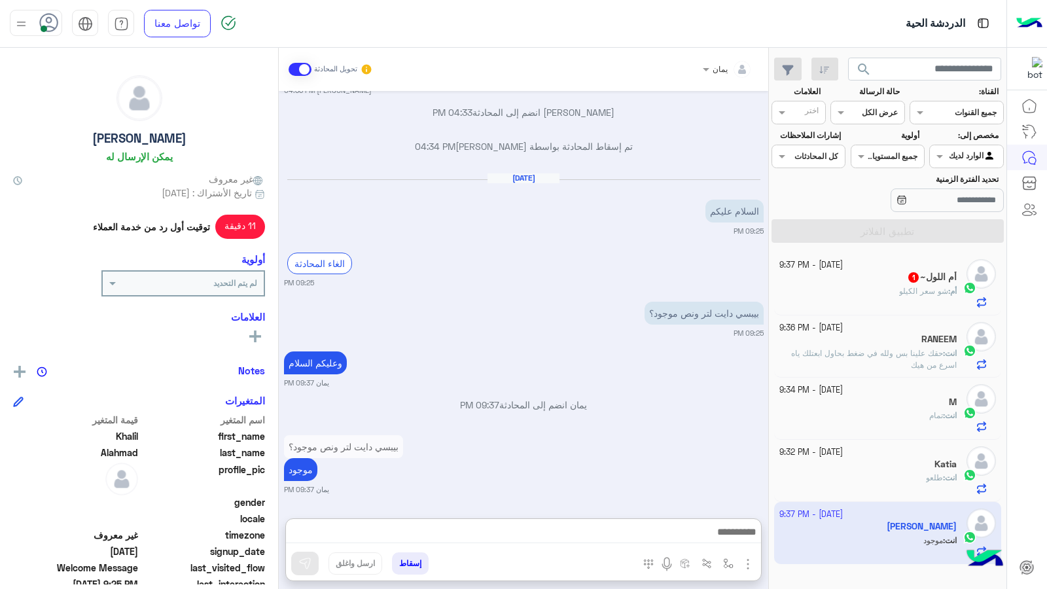
click at [872, 429] on div "انت : تمام" at bounding box center [868, 421] width 178 height 23
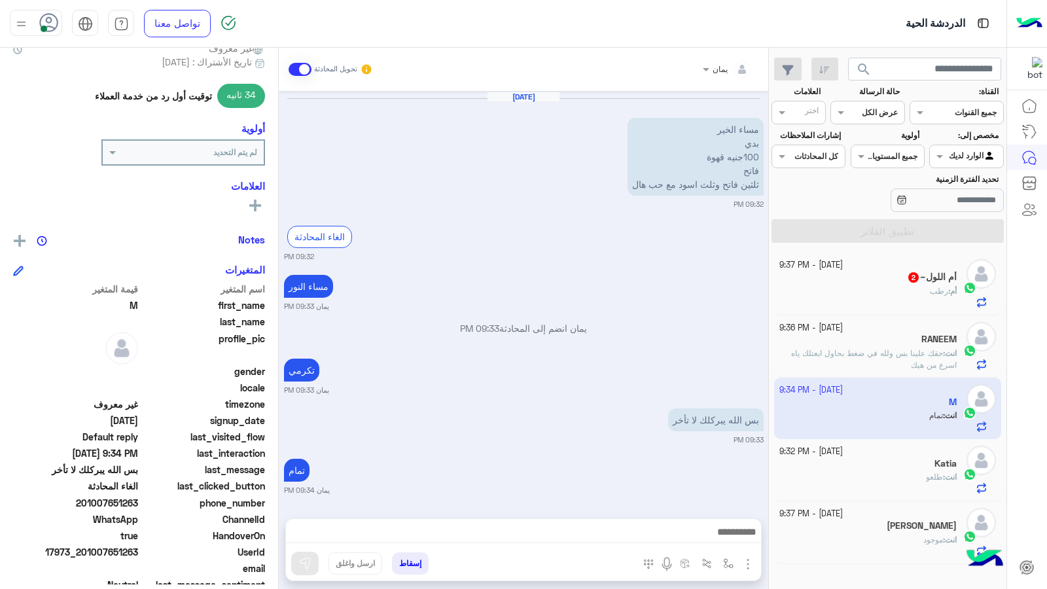
scroll to position [170, 0]
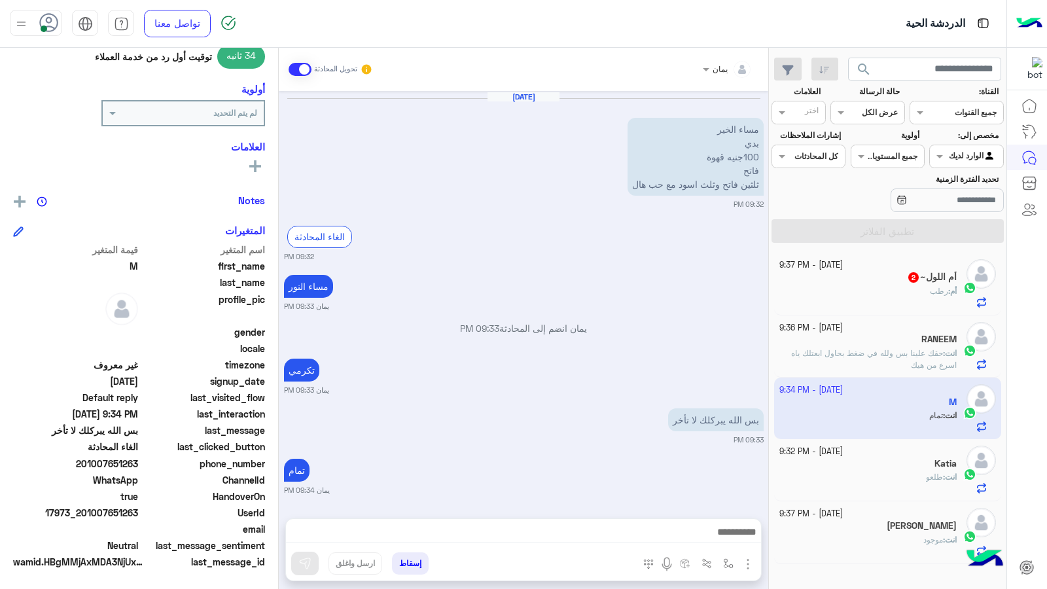
drag, startPoint x: 138, startPoint y: 461, endPoint x: 88, endPoint y: 465, distance: 50.5
click at [88, 465] on span "201007651263" at bounding box center [75, 464] width 125 height 14
copy span "1007651263"
click at [418, 560] on button "إسقاط" at bounding box center [410, 563] width 37 height 22
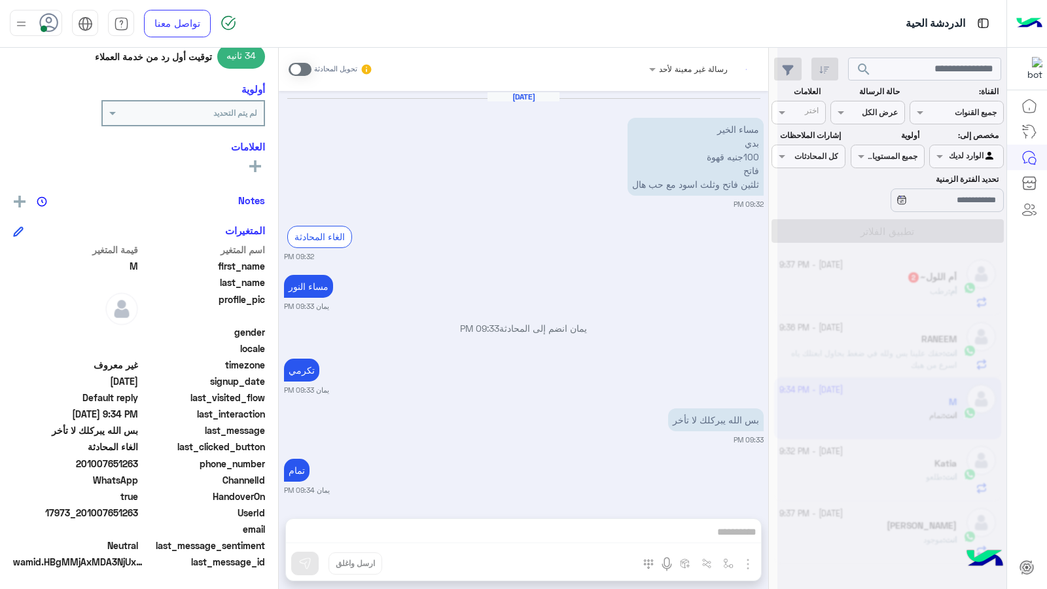
scroll to position [670, 0]
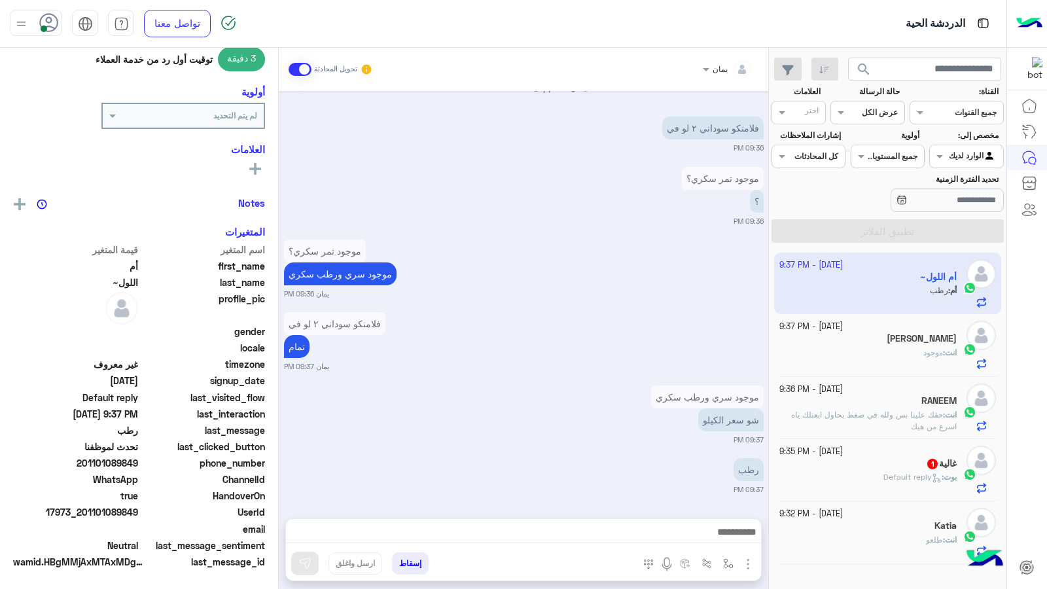
scroll to position [170, 0]
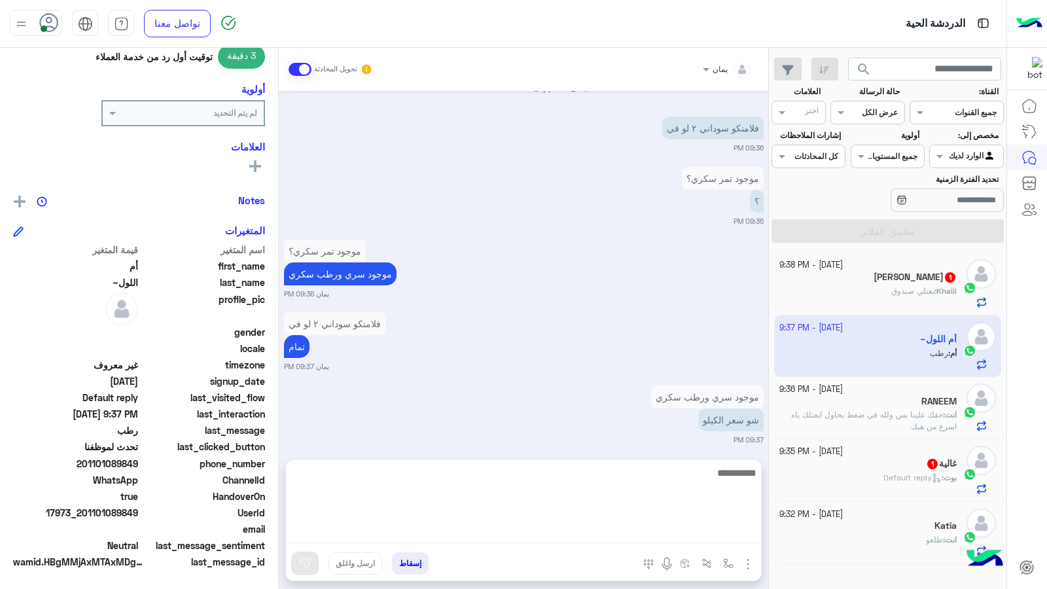
click at [630, 531] on textarea at bounding box center [523, 504] width 475 height 79
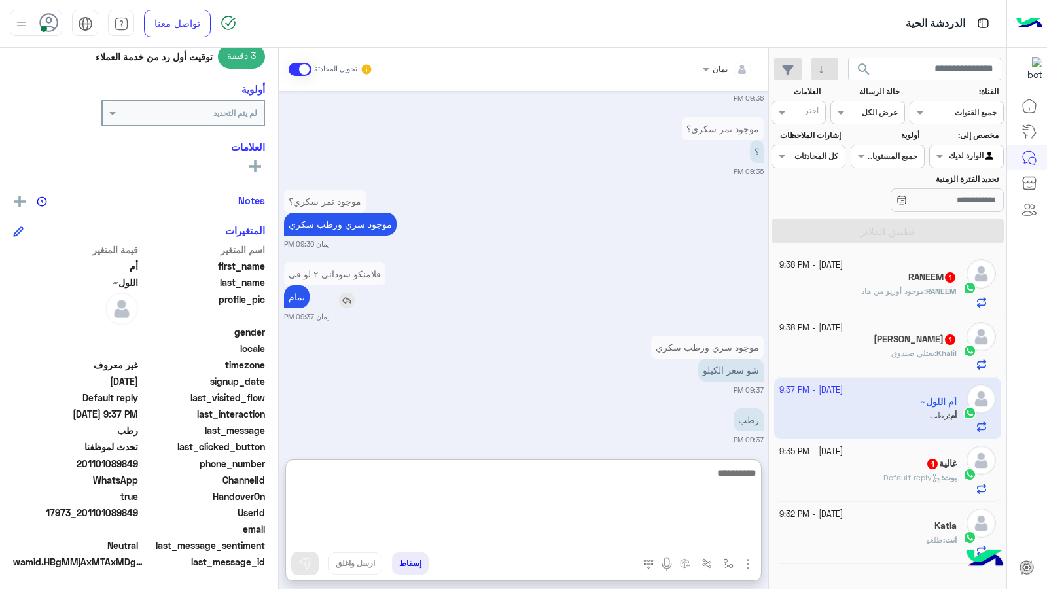
scroll to position [729, 0]
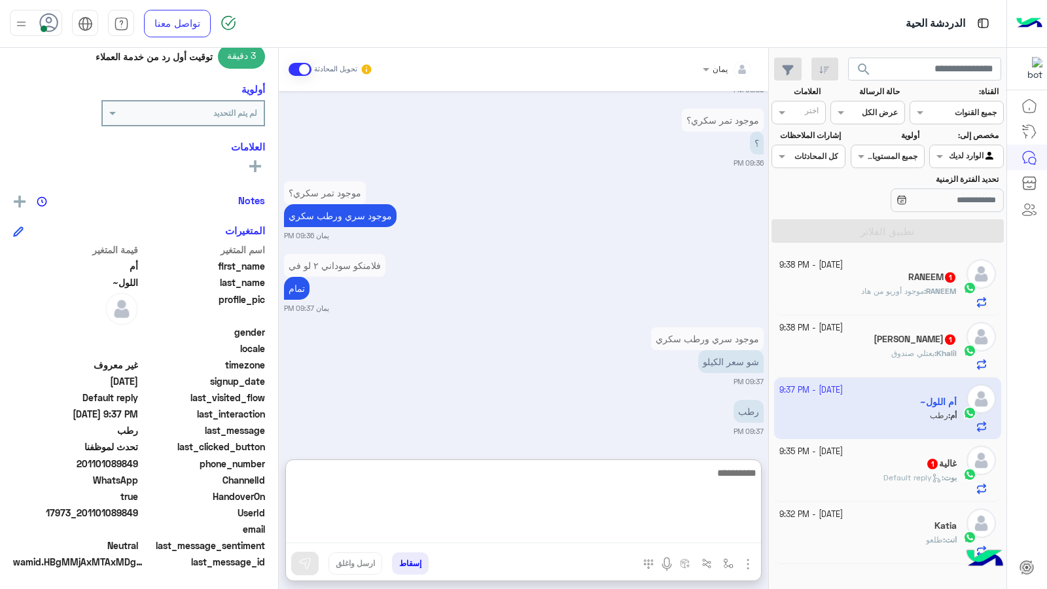
click at [591, 483] on textarea at bounding box center [523, 504] width 475 height 79
type textarea "***"
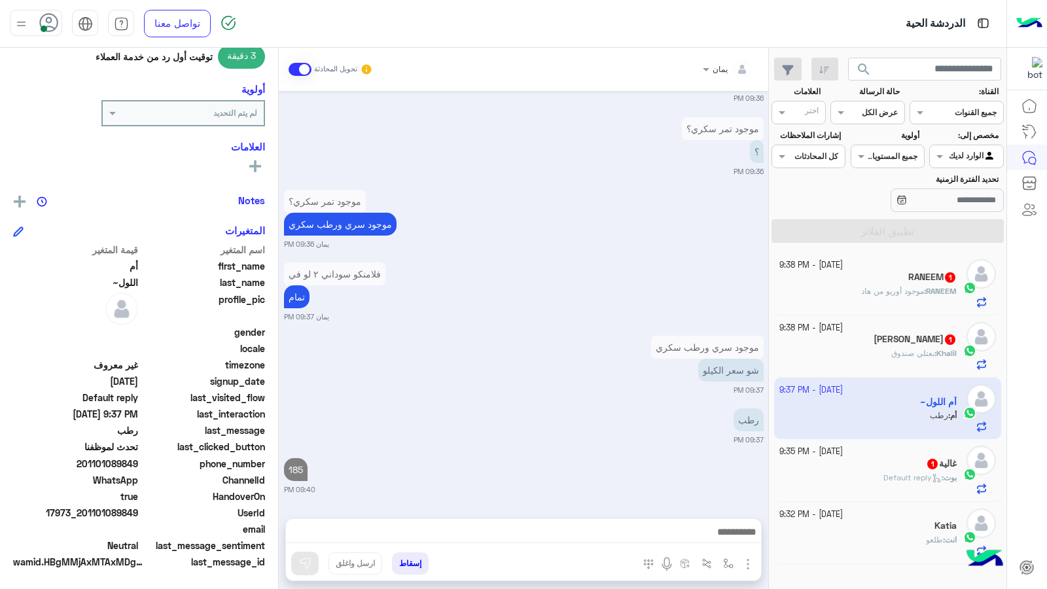
click at [908, 362] on div "Khalil : بعتلي صندوق" at bounding box center [868, 359] width 178 height 23
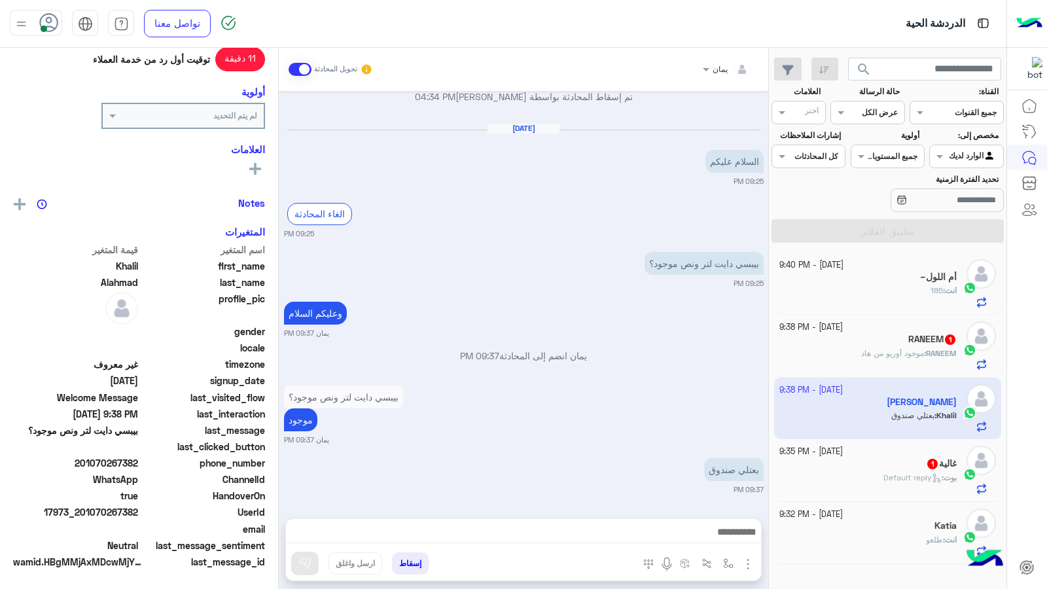
scroll to position [170, 0]
click at [591, 524] on div at bounding box center [523, 535] width 475 height 33
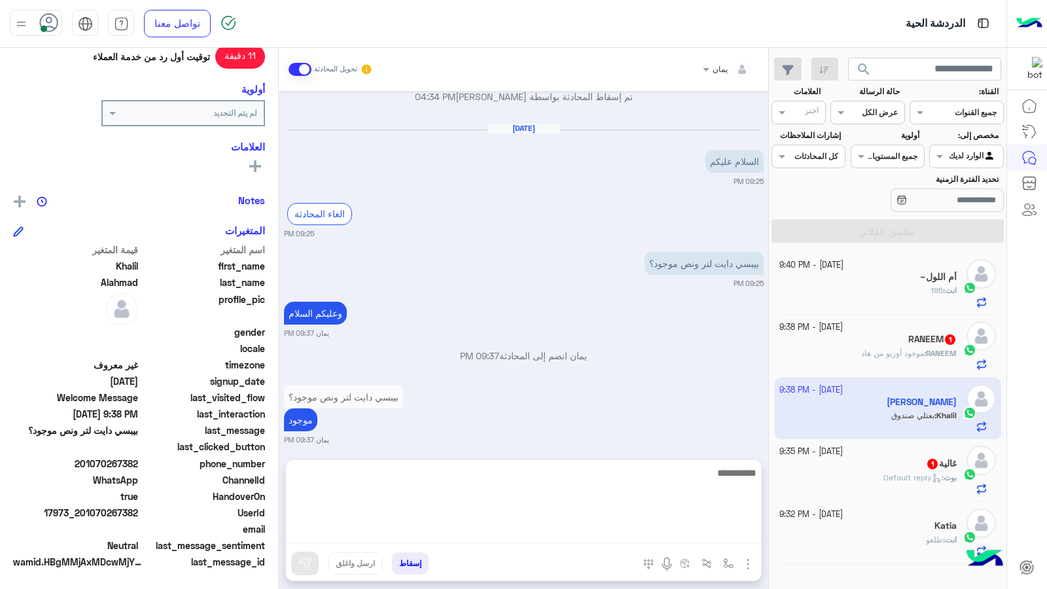
click at [590, 536] on textarea at bounding box center [523, 504] width 475 height 79
type textarea "****"
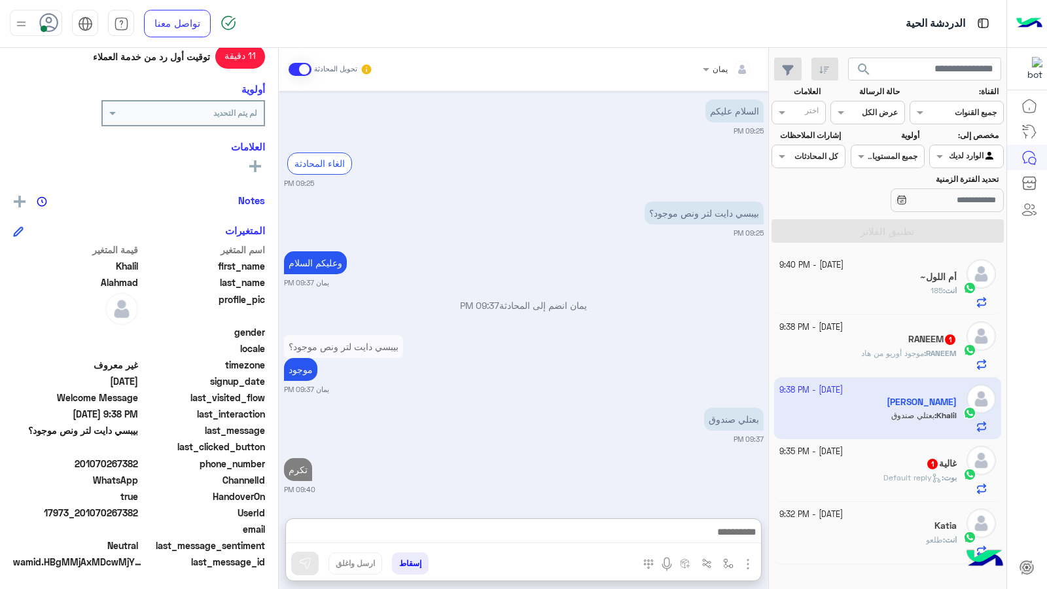
click at [839, 470] on div "غالية 1" at bounding box center [868, 465] width 178 height 14
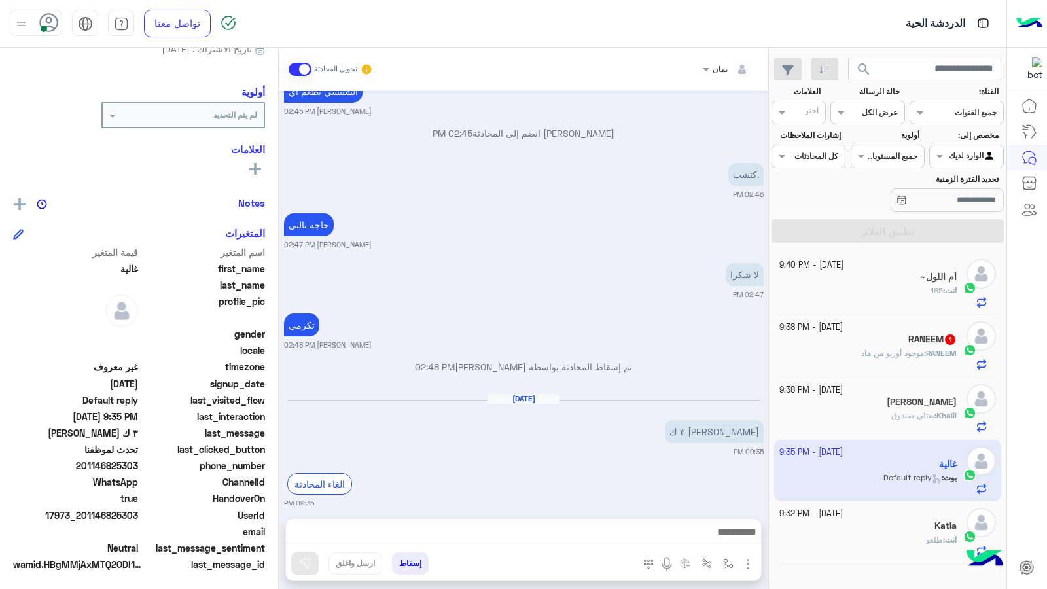
scroll to position [147, 0]
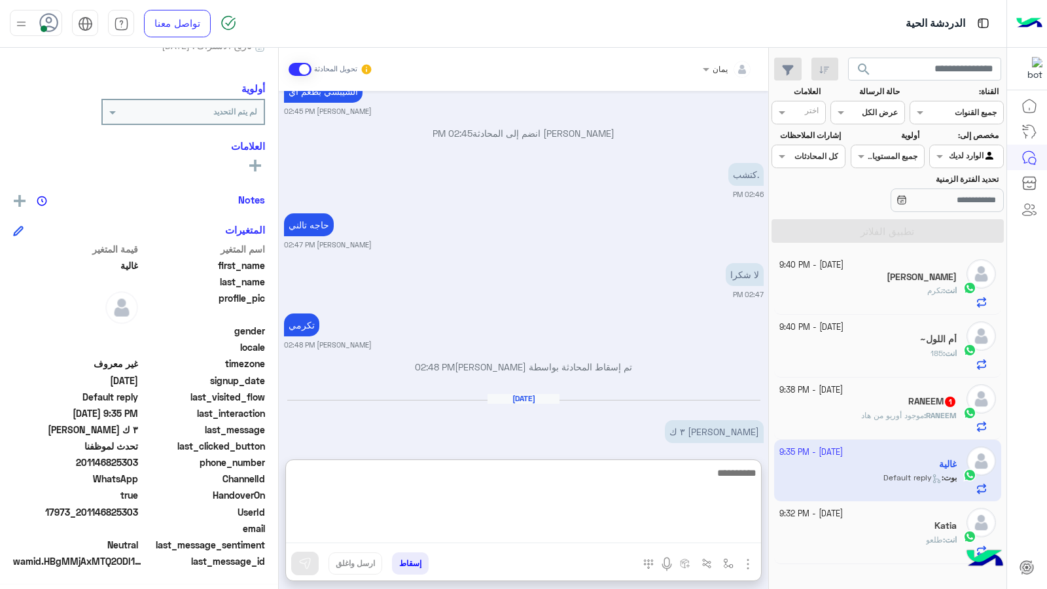
drag, startPoint x: 594, startPoint y: 531, endPoint x: 580, endPoint y: 457, distance: 74.6
click at [594, 531] on textarea at bounding box center [523, 504] width 475 height 79
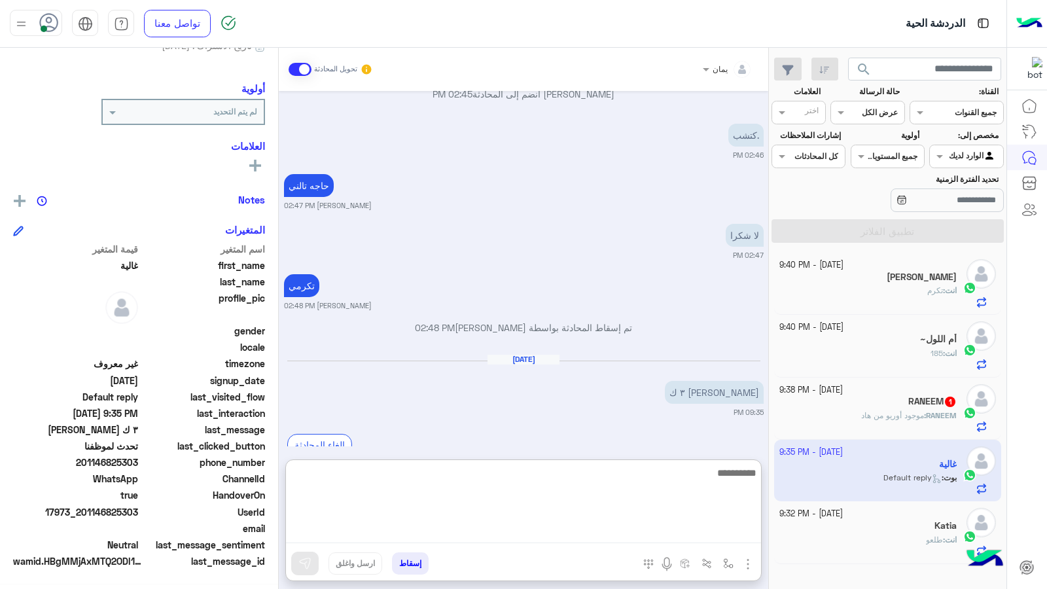
scroll to position [718, 0]
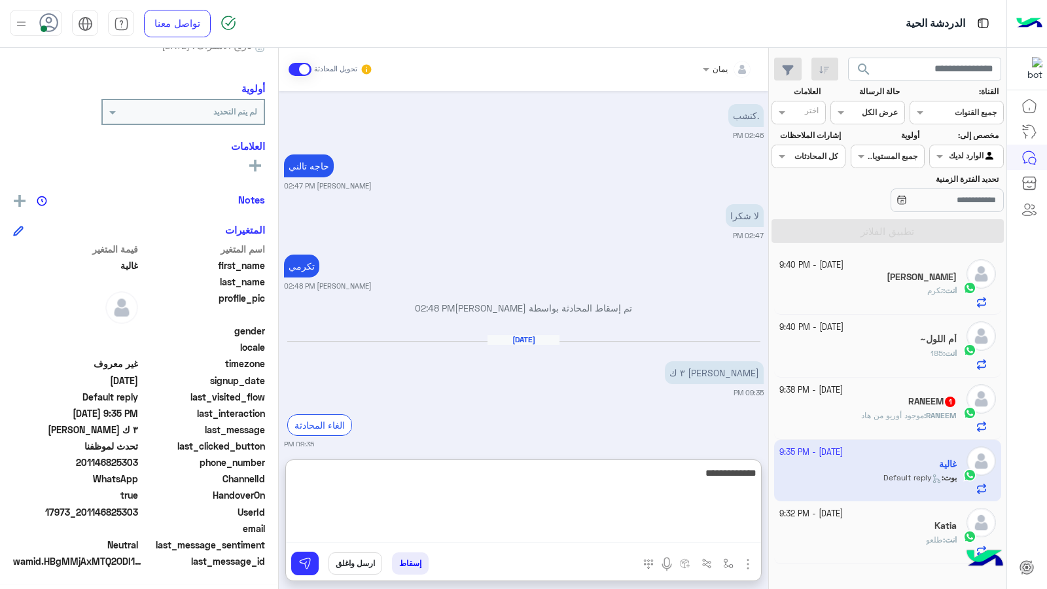
type textarea "**********"
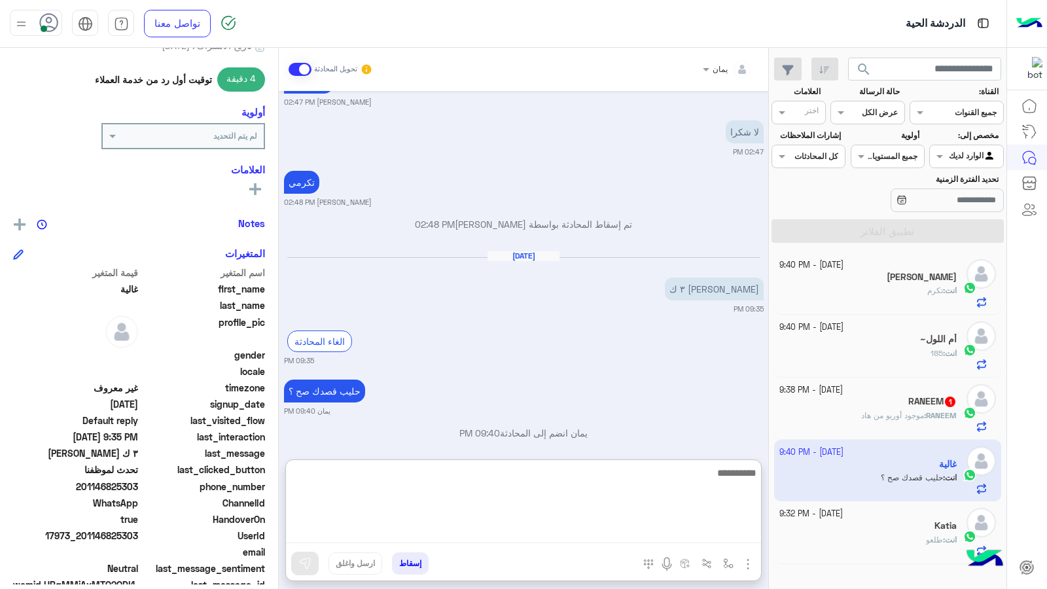
scroll to position [170, 0]
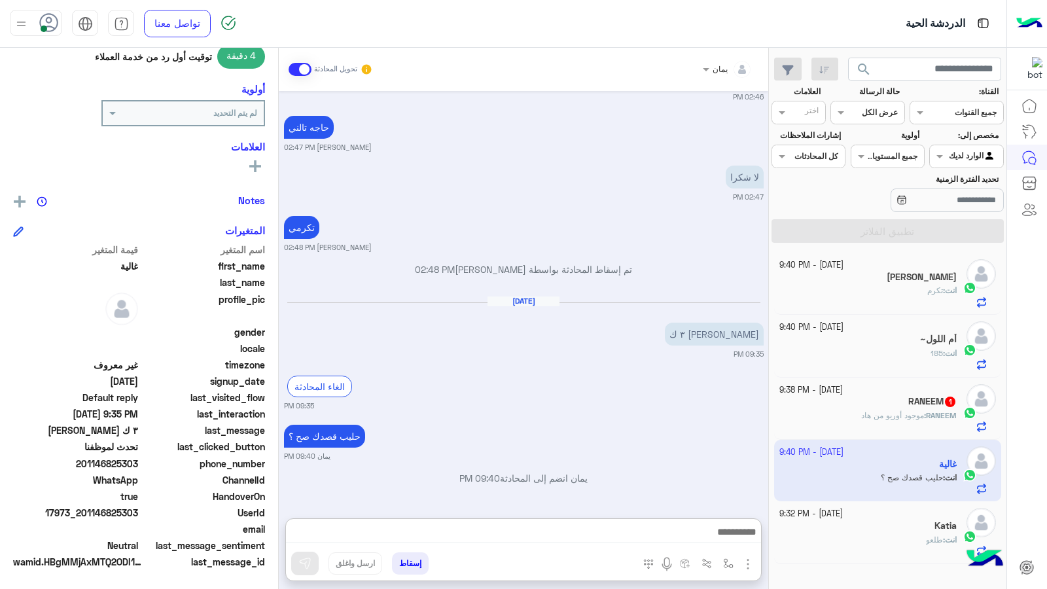
click at [880, 424] on div "RANEEM : موجود أوريو من هاد" at bounding box center [868, 421] width 178 height 23
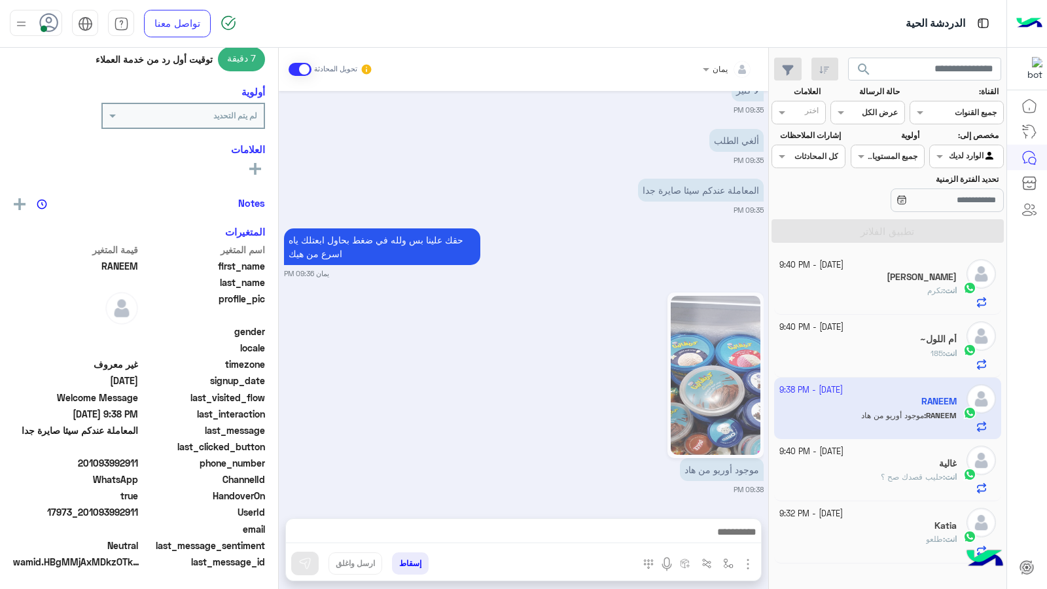
scroll to position [170, 0]
click at [690, 429] on img at bounding box center [716, 375] width 90 height 159
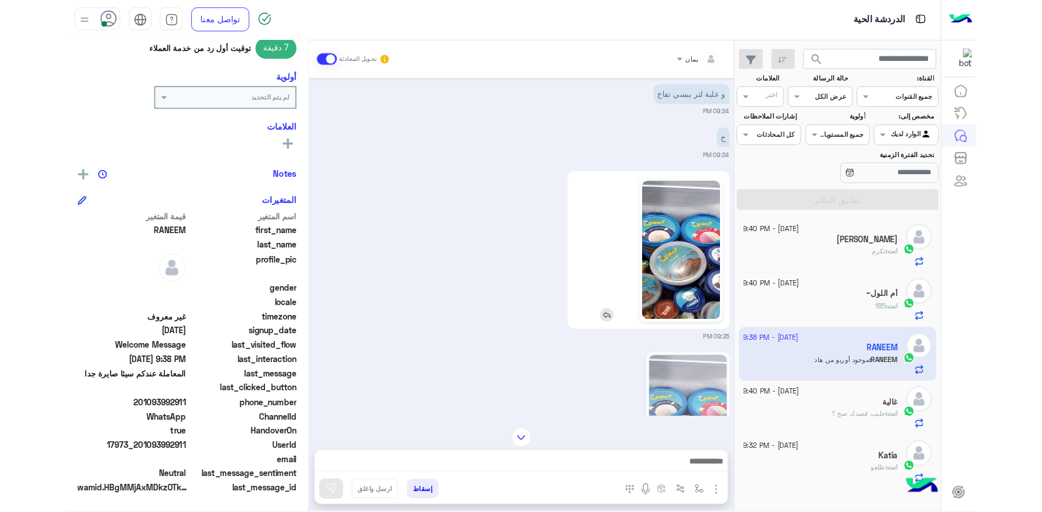
scroll to position [119, 0]
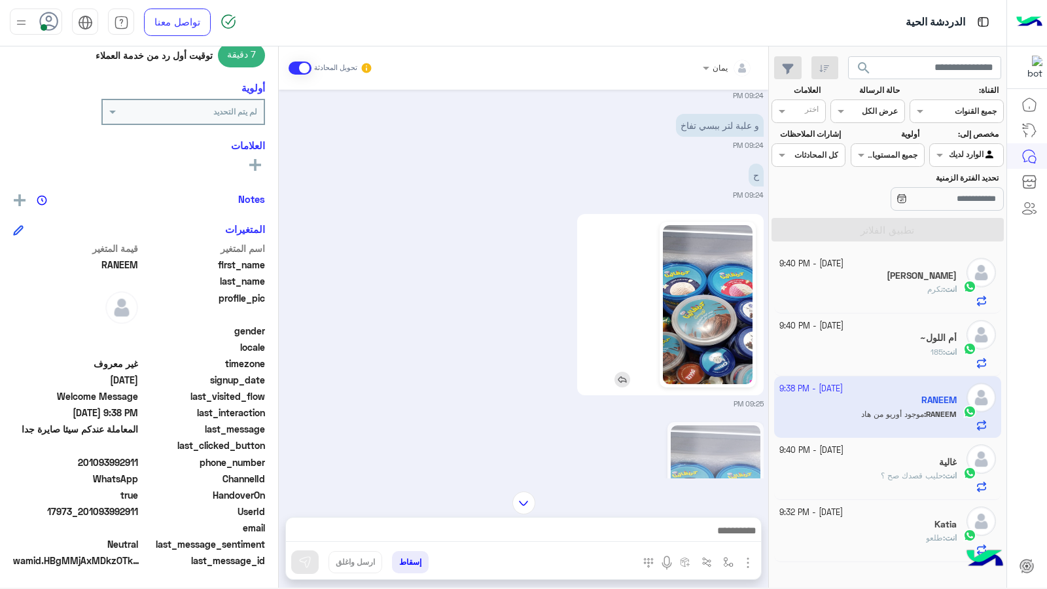
click at [682, 355] on img at bounding box center [708, 304] width 90 height 159
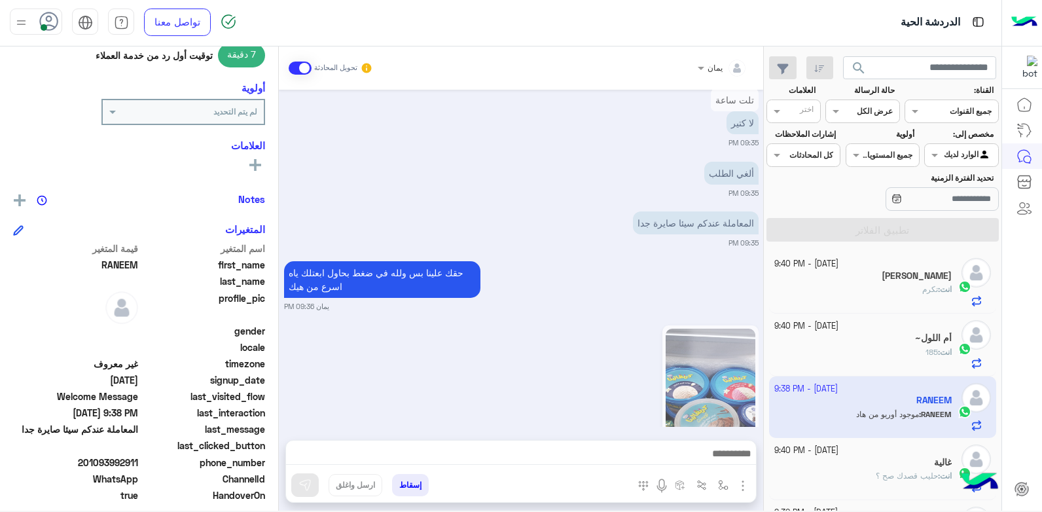
scroll to position [1238, 0]
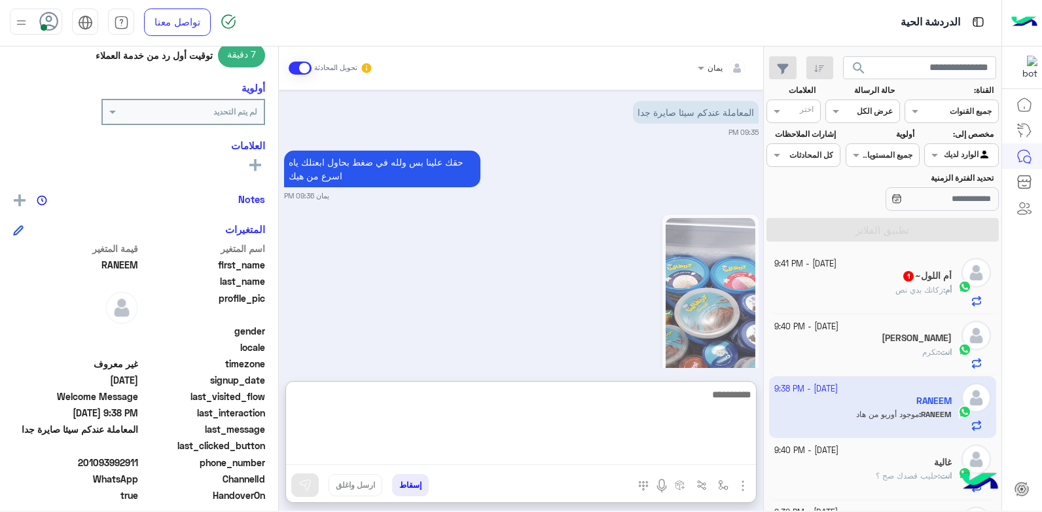
click at [605, 450] on textarea at bounding box center [521, 425] width 470 height 79
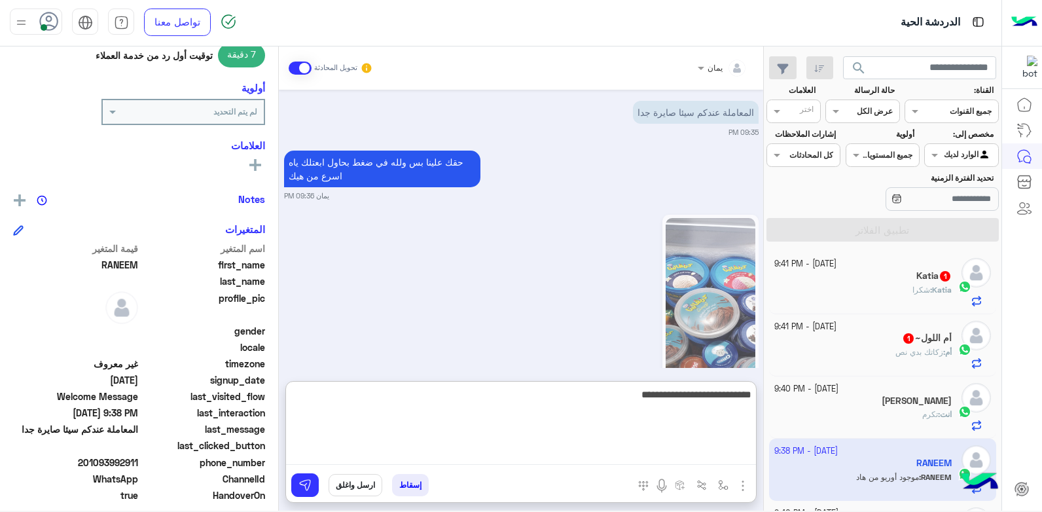
type textarea "**********"
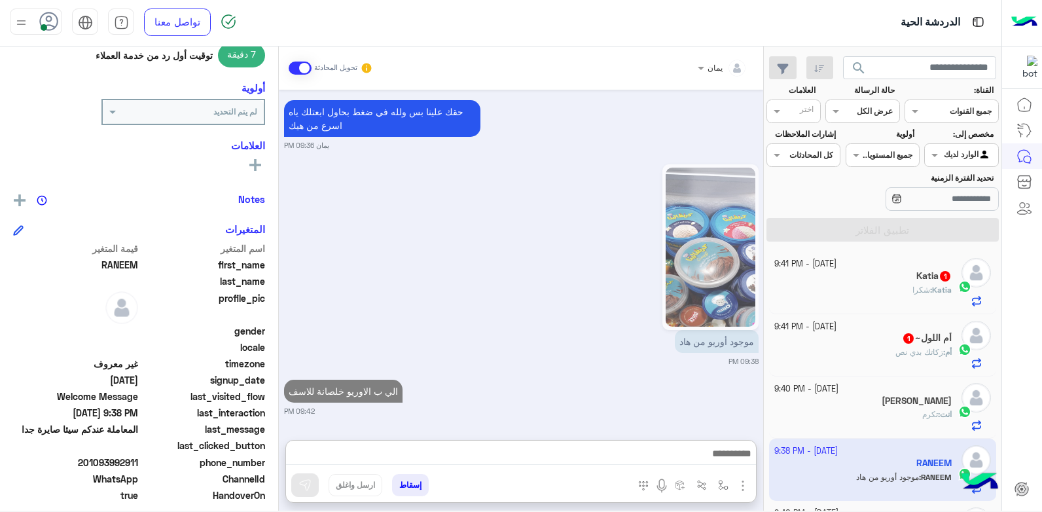
click at [683, 227] on img at bounding box center [711, 247] width 90 height 159
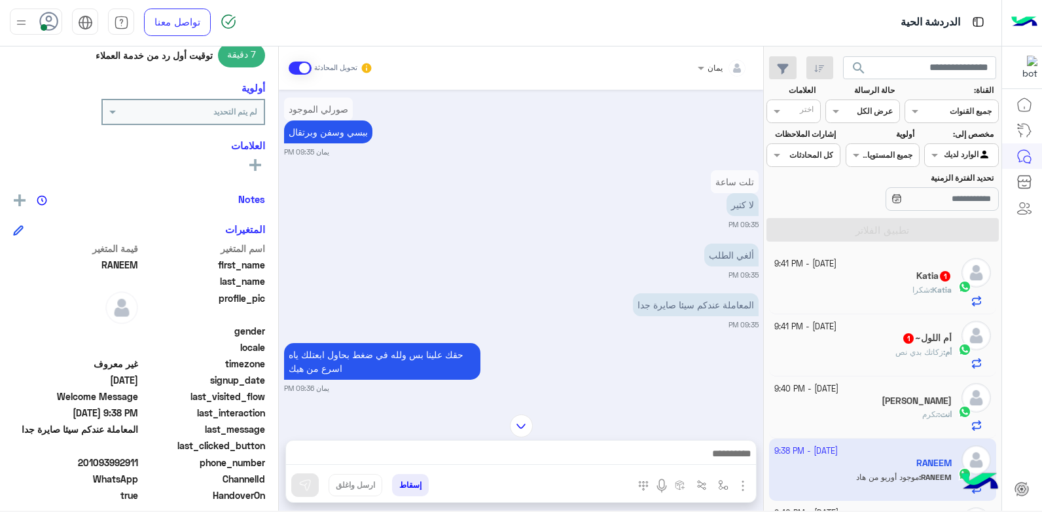
click at [692, 266] on div "Oct 11, 2025 RANEEM طلب التحدث إلى مسؤول بشري 09:23 PM تم تعيين المحادثة إلى يم…" at bounding box center [521, 246] width 484 height 312
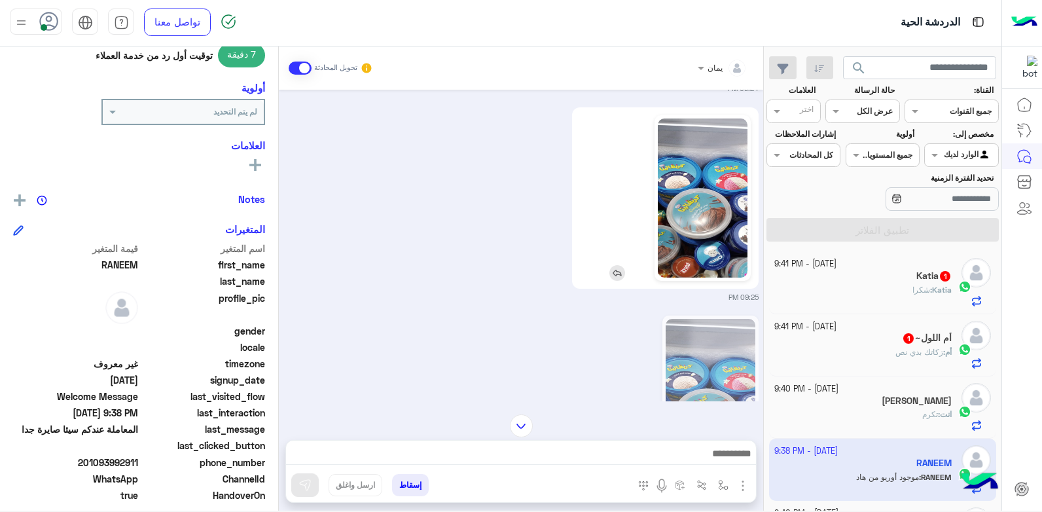
scroll to position [158, 0]
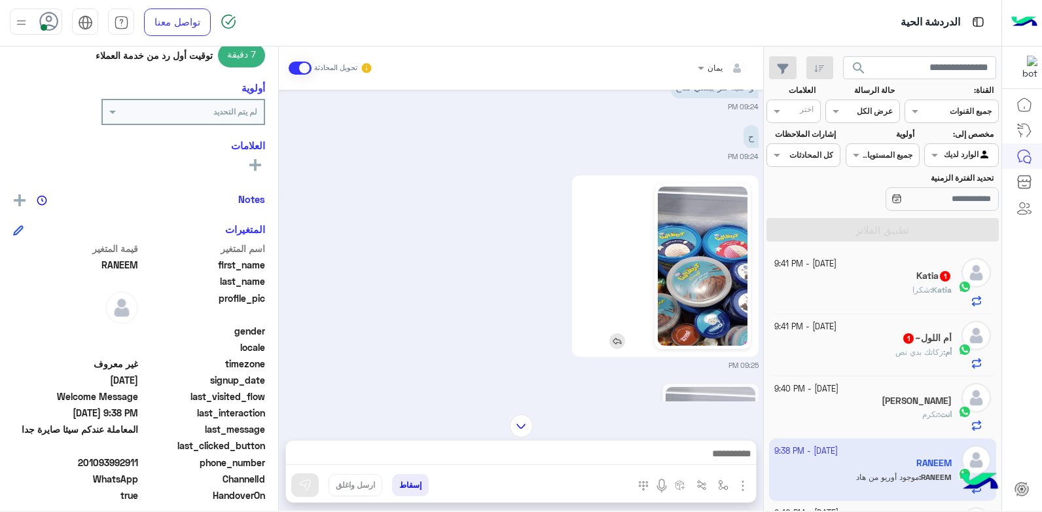
click at [690, 270] on img at bounding box center [703, 266] width 90 height 159
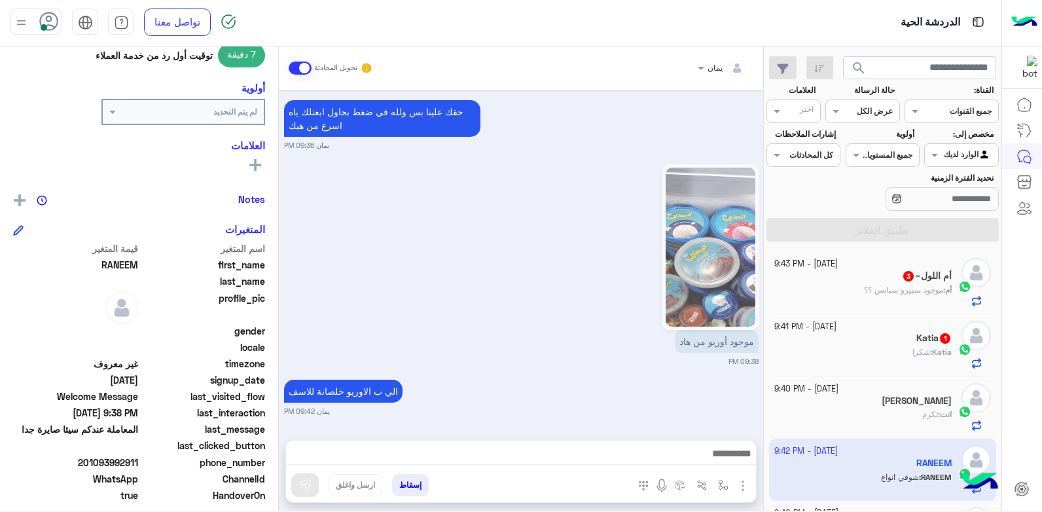
scroll to position [1338, 0]
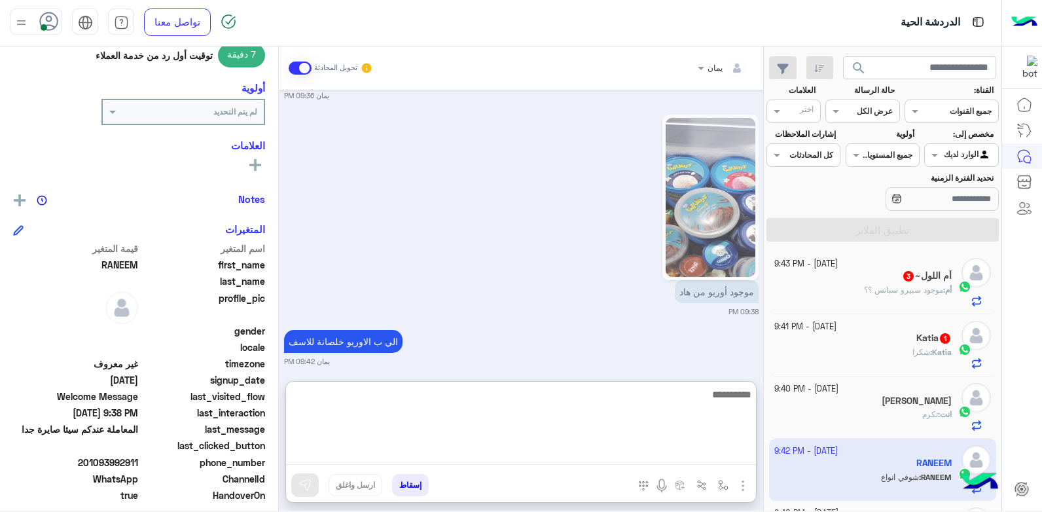
click at [623, 456] on textarea at bounding box center [521, 425] width 470 height 79
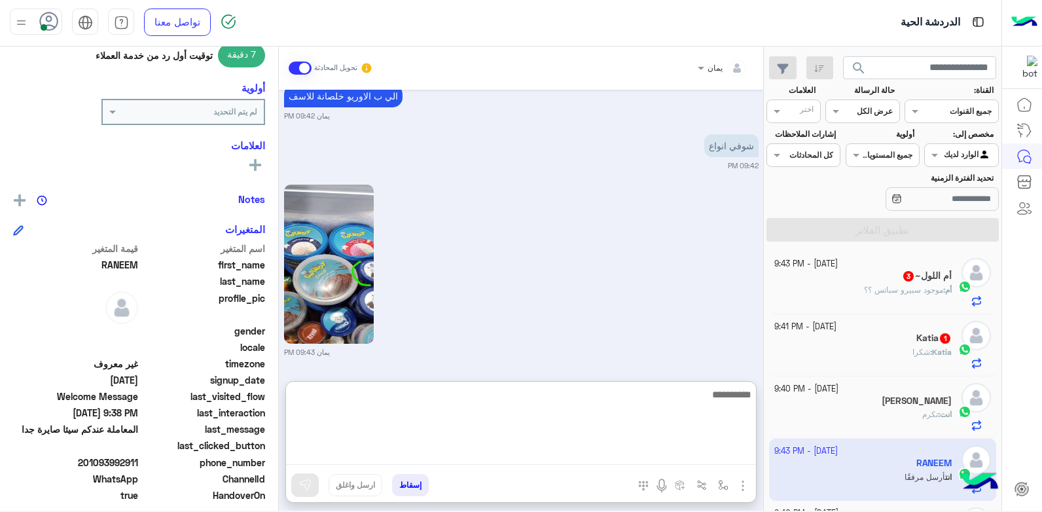
scroll to position [1634, 0]
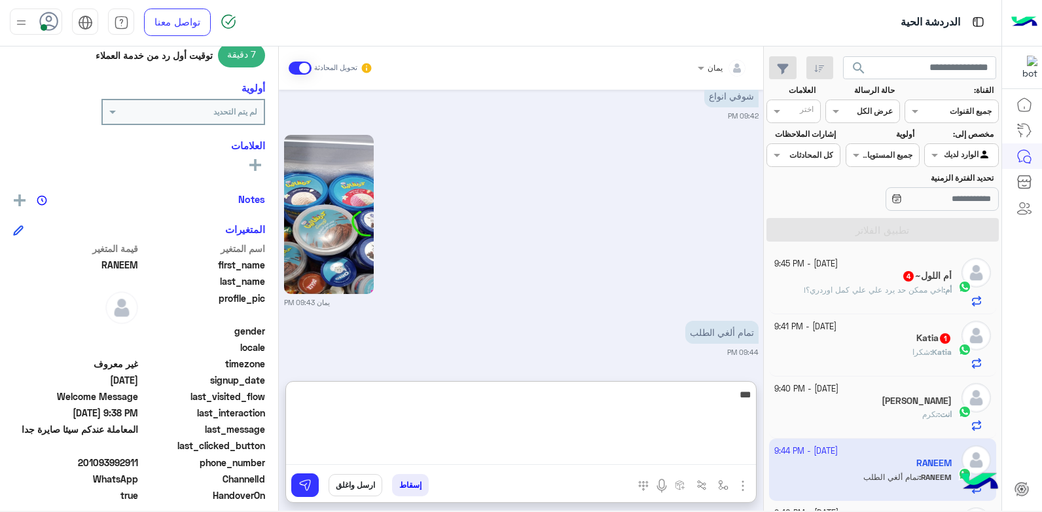
type textarea "****"
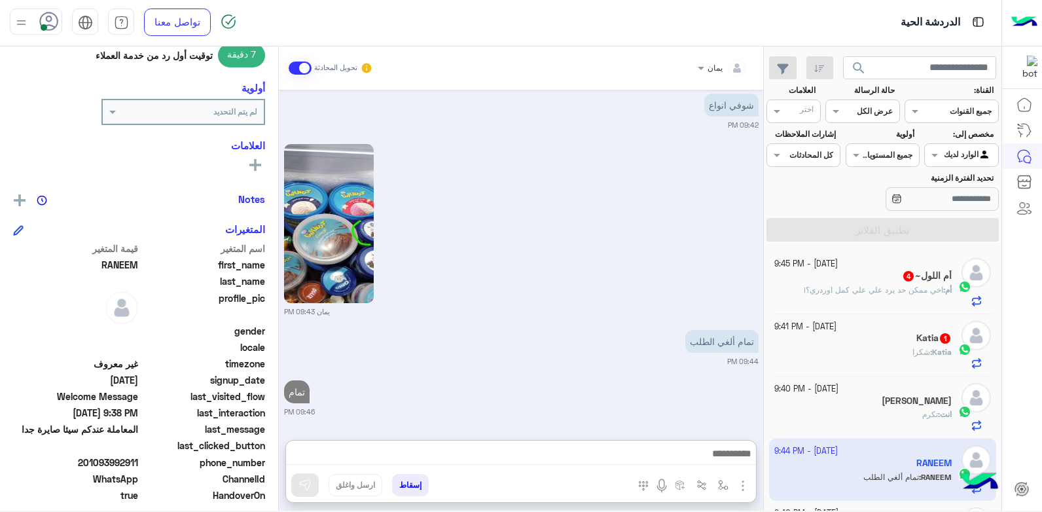
click at [412, 488] on button "إسقاط" at bounding box center [410, 485] width 37 height 22
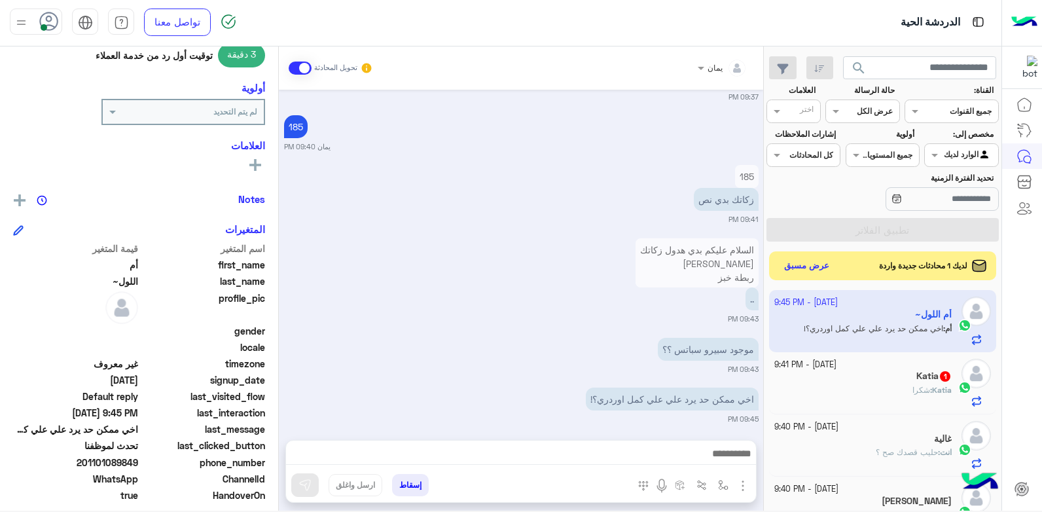
scroll to position [851, 0]
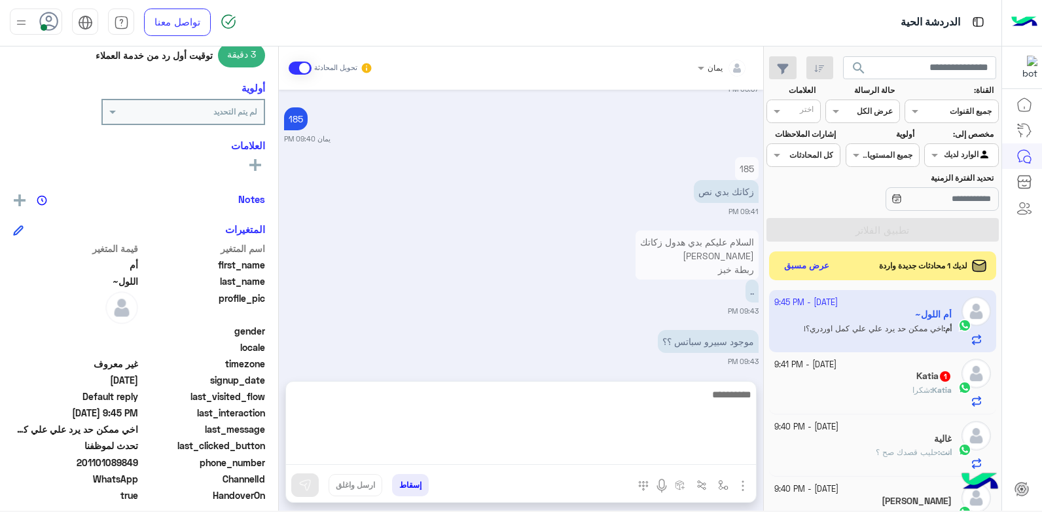
click at [579, 457] on textarea at bounding box center [521, 425] width 470 height 79
type textarea "****"
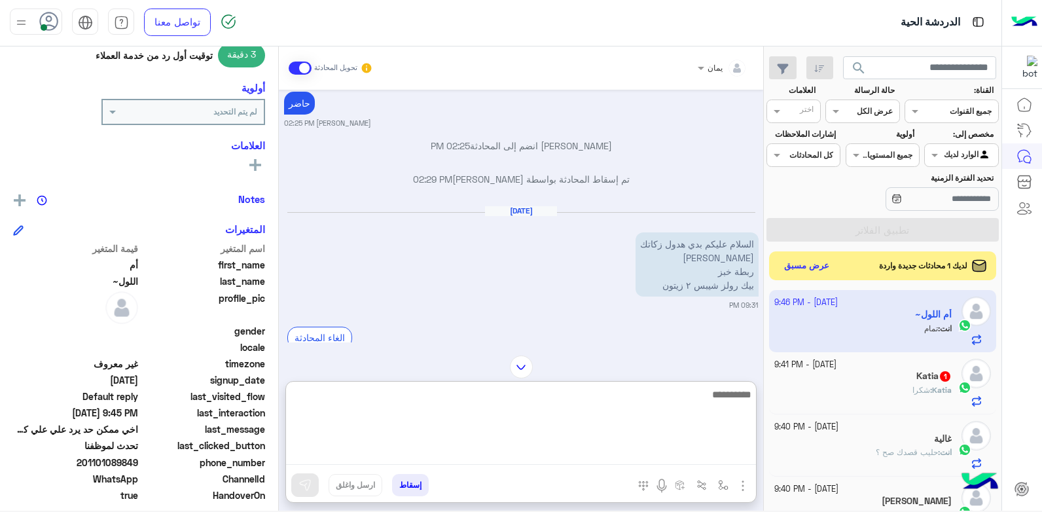
scroll to position [43, 0]
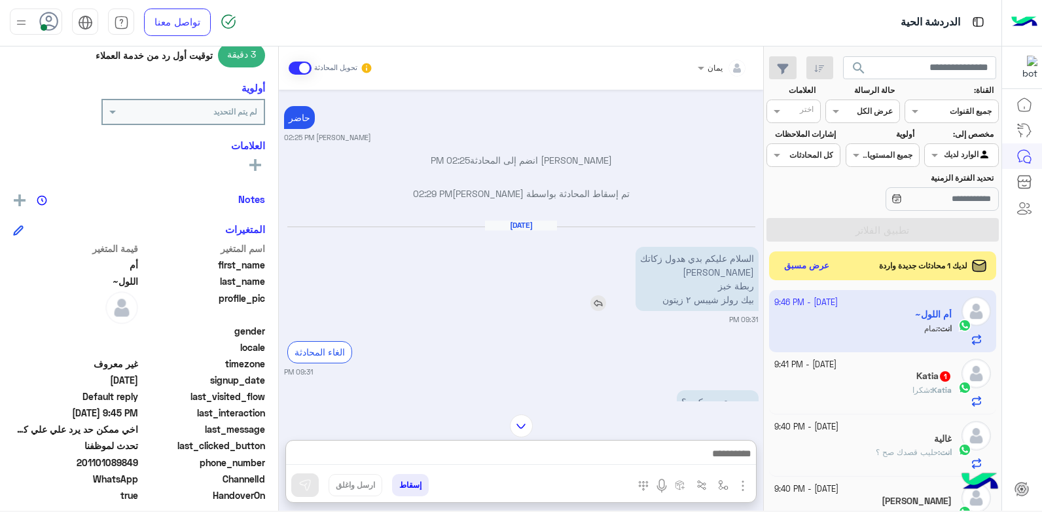
click at [591, 300] on img at bounding box center [598, 303] width 16 height 16
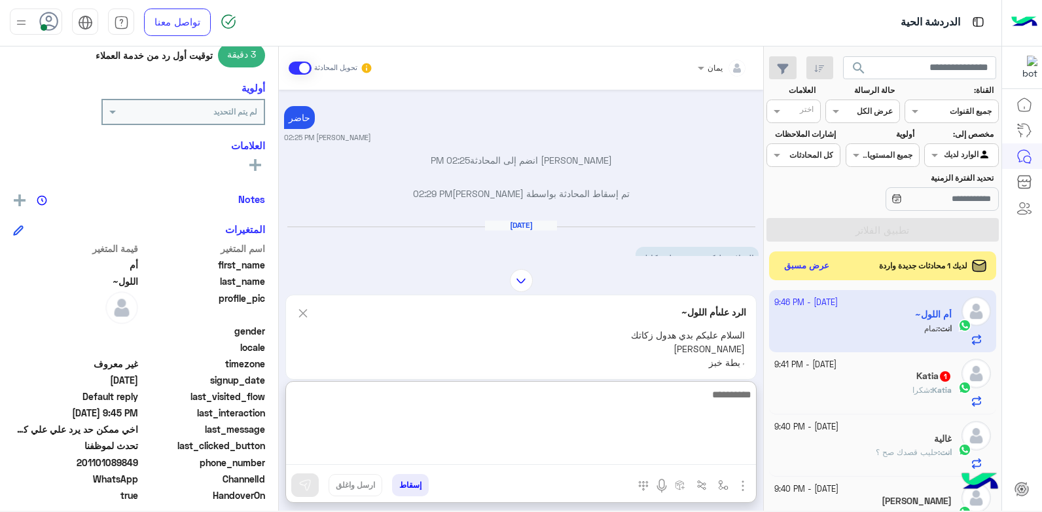
click at [582, 452] on textarea at bounding box center [521, 425] width 470 height 79
type textarea "**********"
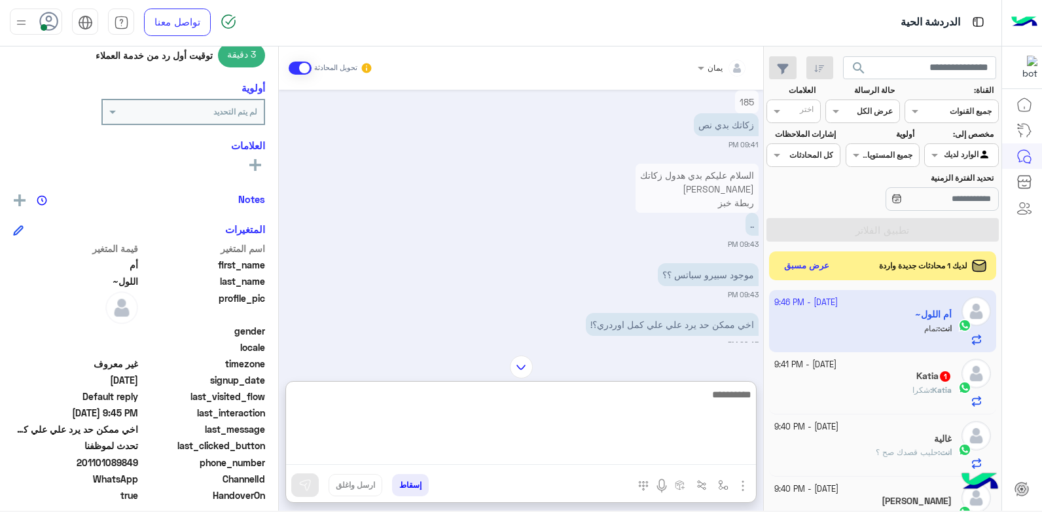
scroll to position [863, 0]
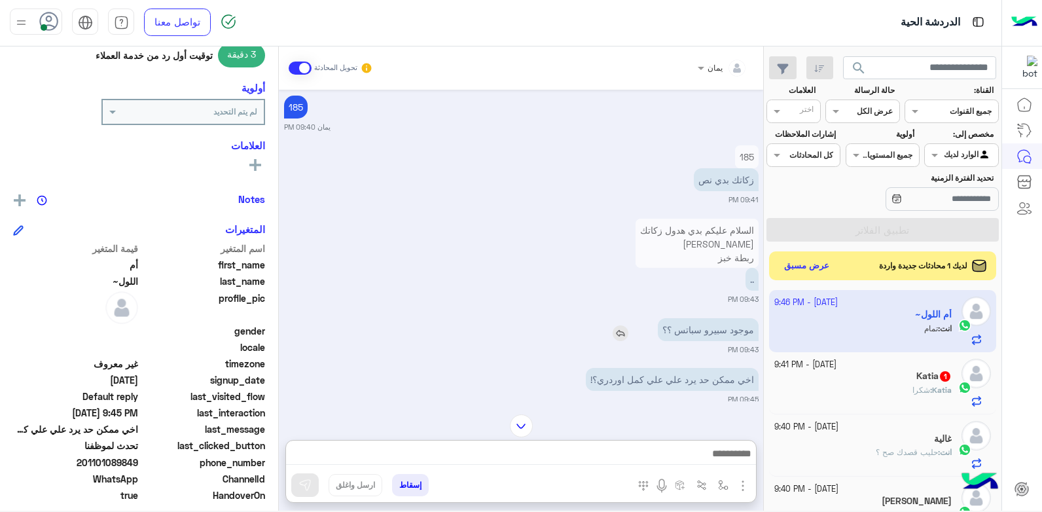
click at [621, 331] on img at bounding box center [621, 333] width 16 height 16
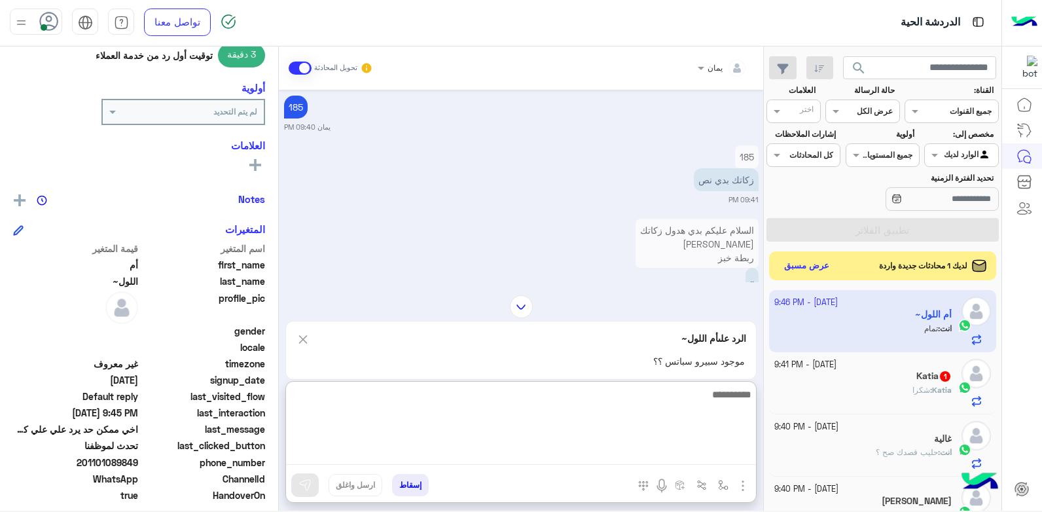
click at [630, 452] on textarea at bounding box center [521, 425] width 470 height 79
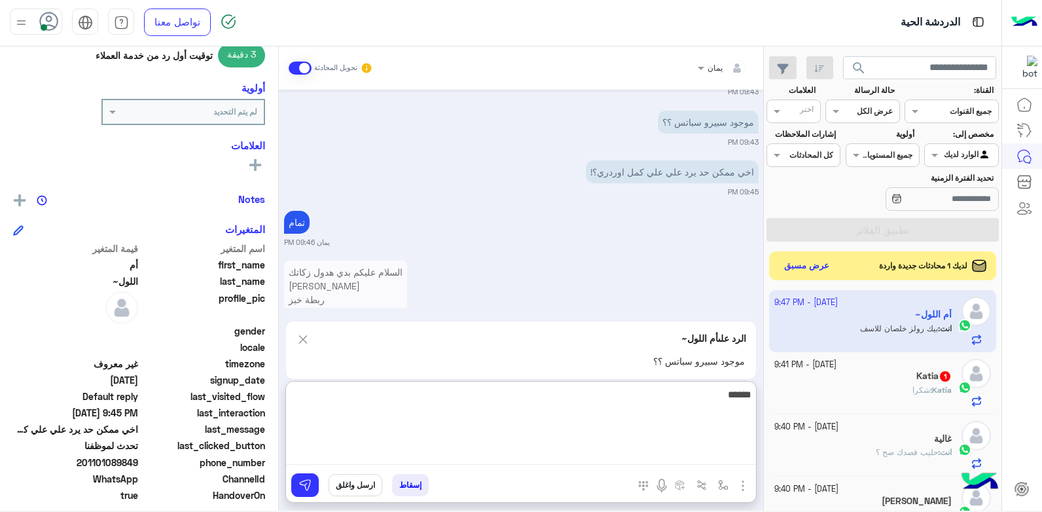
type textarea "*******"
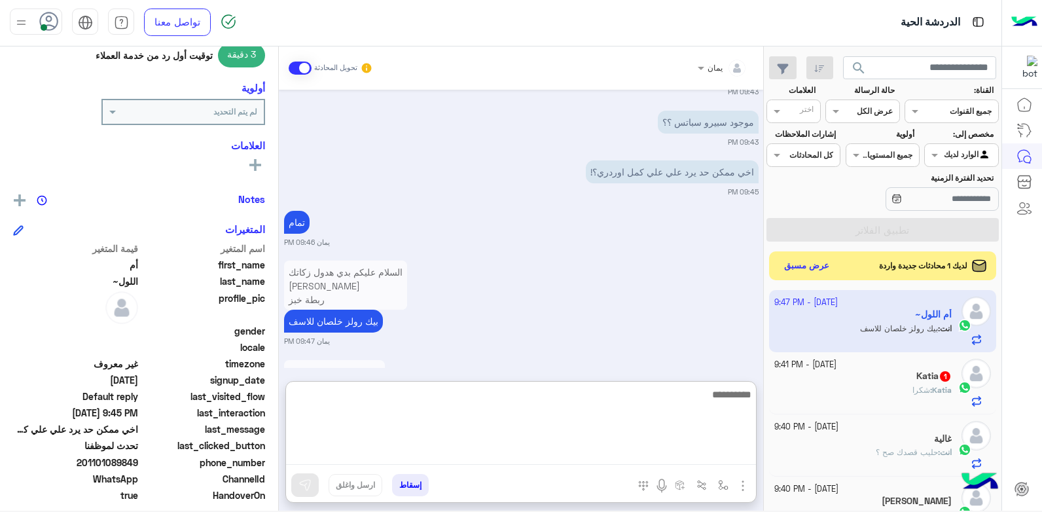
scroll to position [1132, 0]
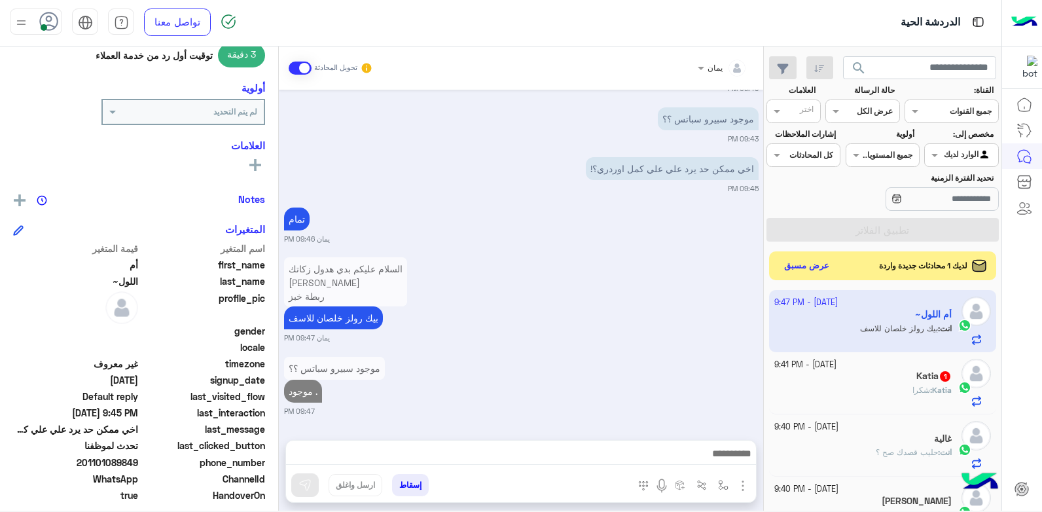
click at [871, 387] on div "Katia : شكرا" at bounding box center [863, 395] width 178 height 23
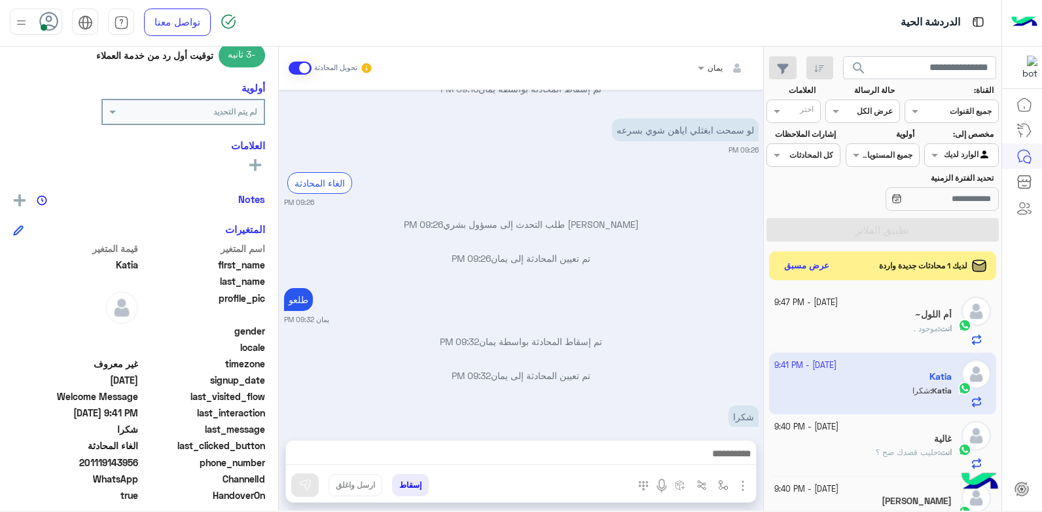
scroll to position [652, 0]
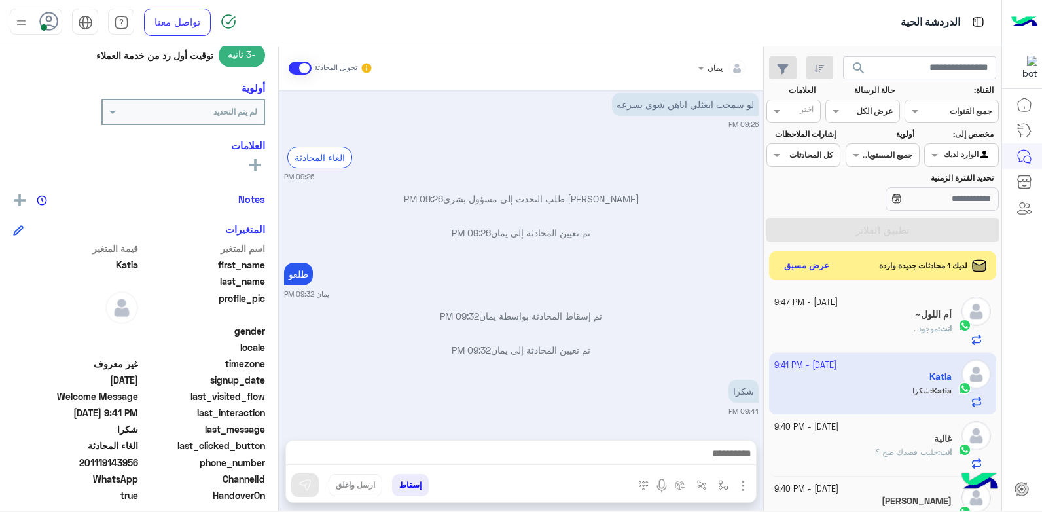
click at [412, 487] on button "إسقاط" at bounding box center [410, 485] width 37 height 22
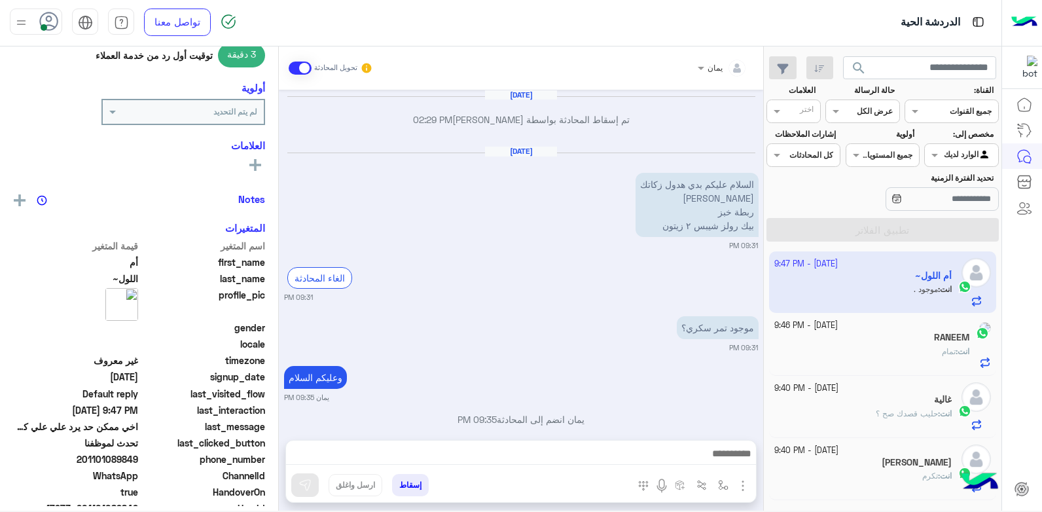
scroll to position [956, 0]
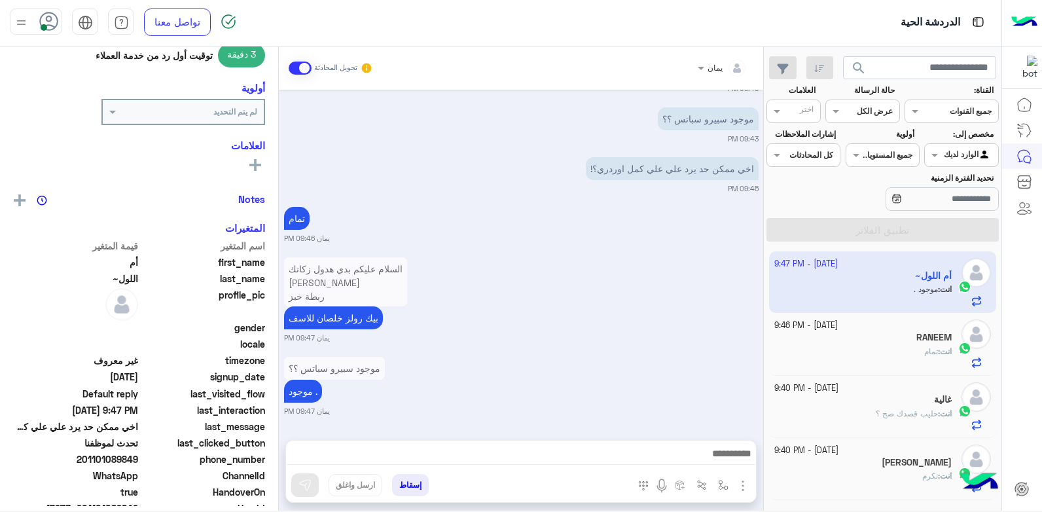
click at [861, 417] on div "انت : حليب قصدك صح ؟" at bounding box center [863, 419] width 178 height 23
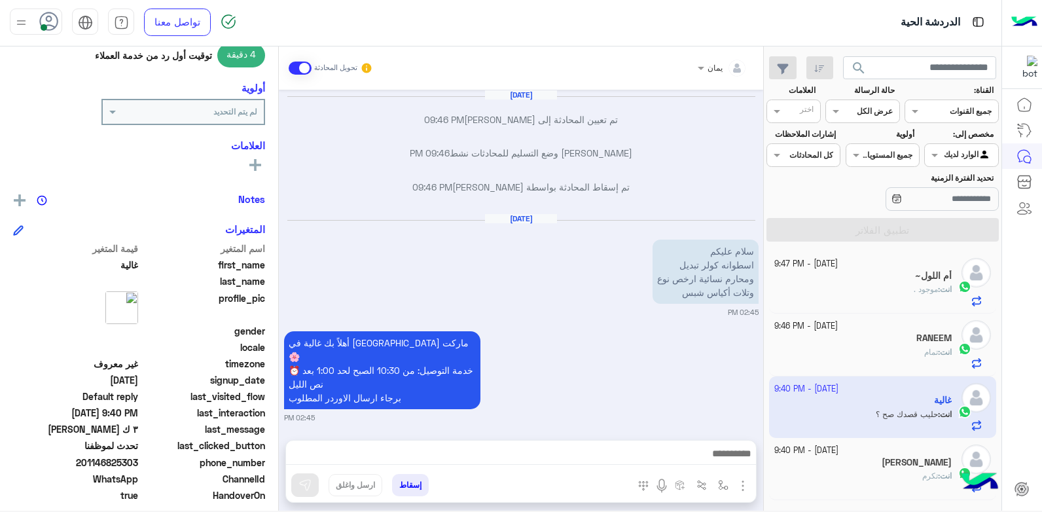
scroll to position [753, 0]
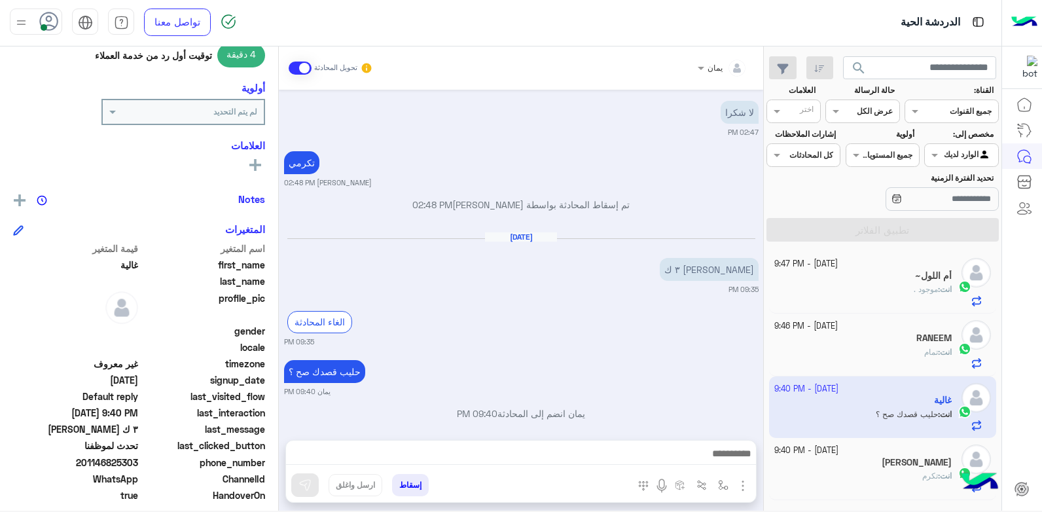
click at [861, 454] on div "[DATE] - 9:40 PM" at bounding box center [863, 450] width 178 height 12
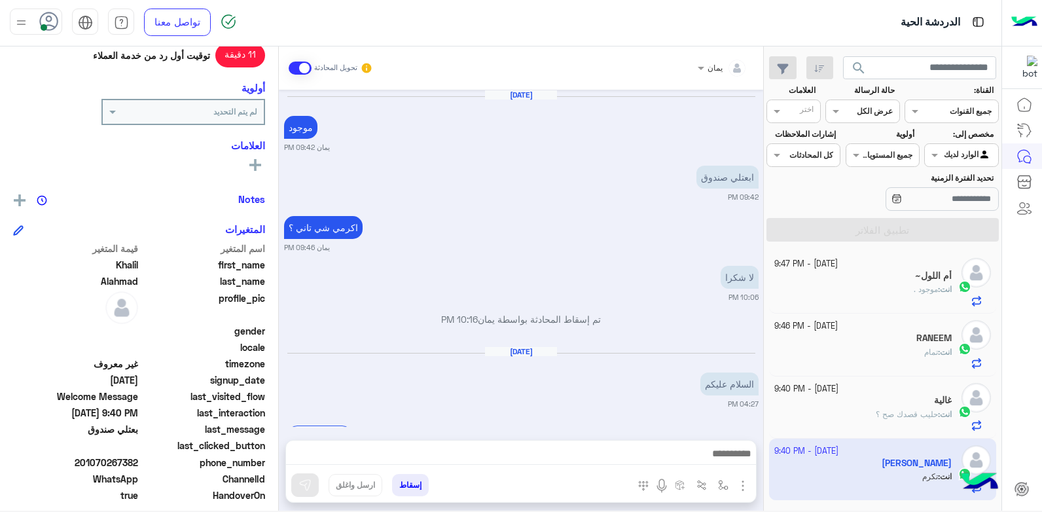
scroll to position [694, 0]
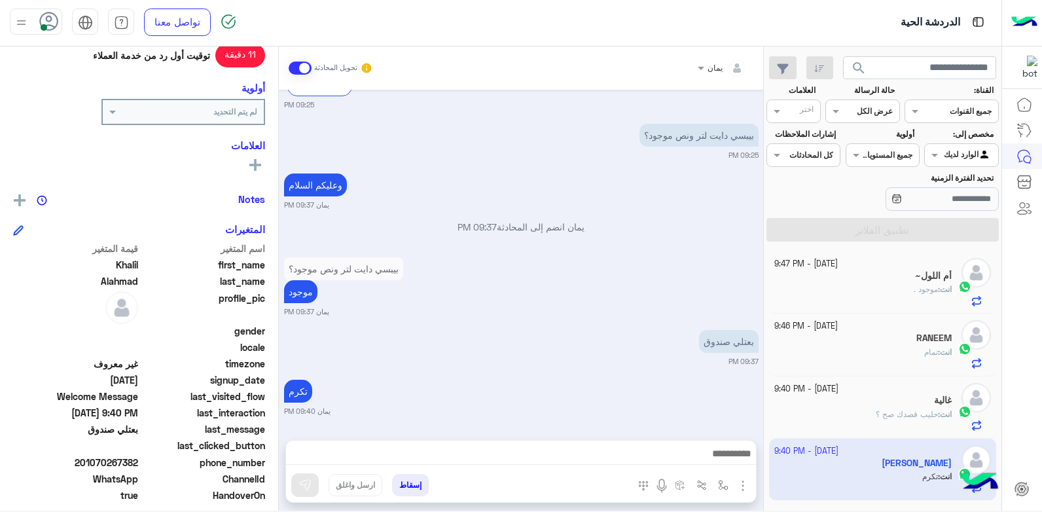
click at [856, 397] on div "غالية" at bounding box center [863, 402] width 178 height 14
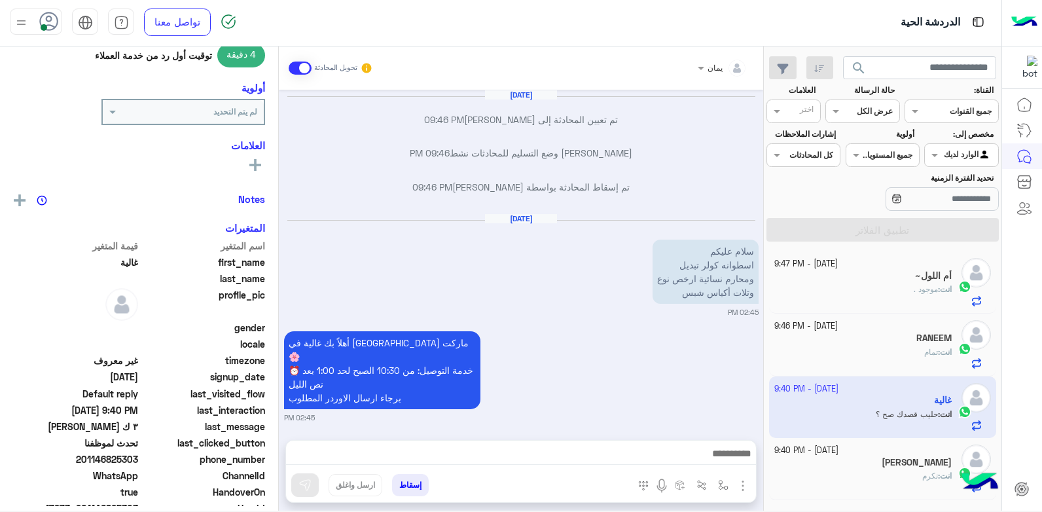
scroll to position [753, 0]
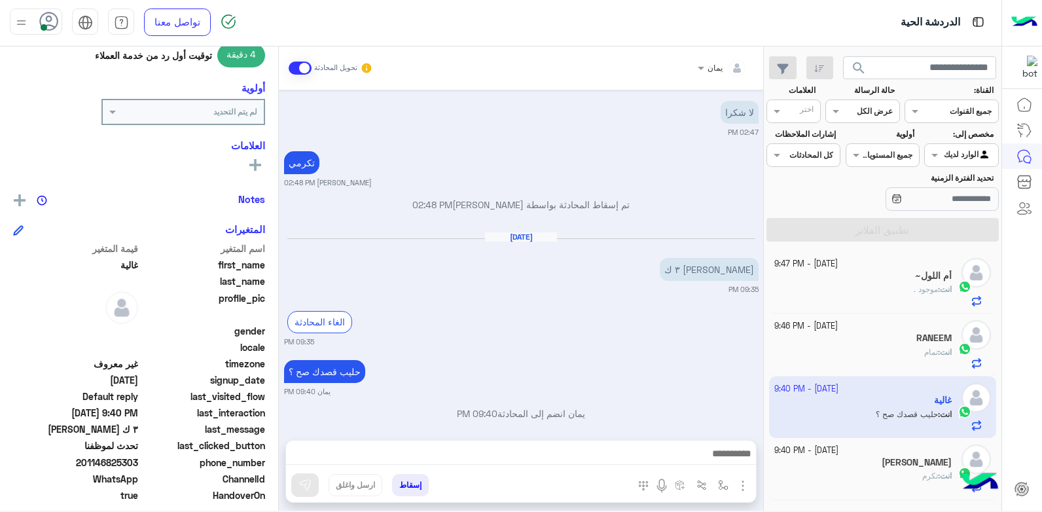
click at [838, 342] on div "RANEEM" at bounding box center [863, 339] width 178 height 14
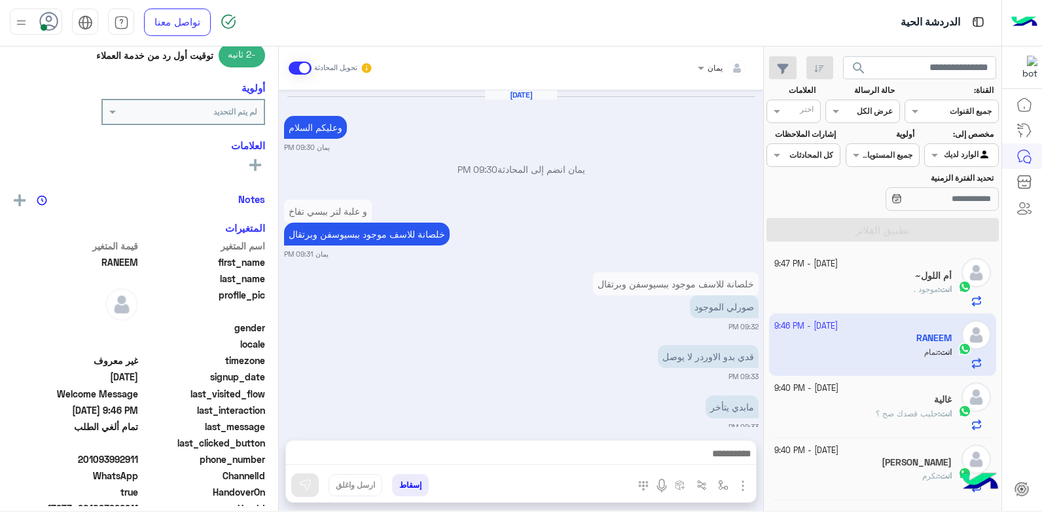
scroll to position [1067, 0]
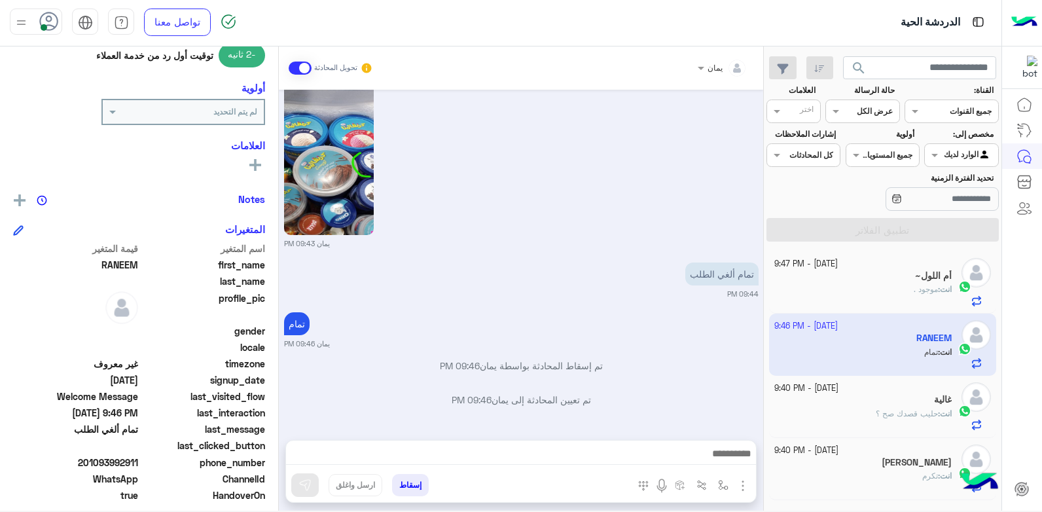
click at [419, 479] on button "إسقاط" at bounding box center [410, 485] width 37 height 22
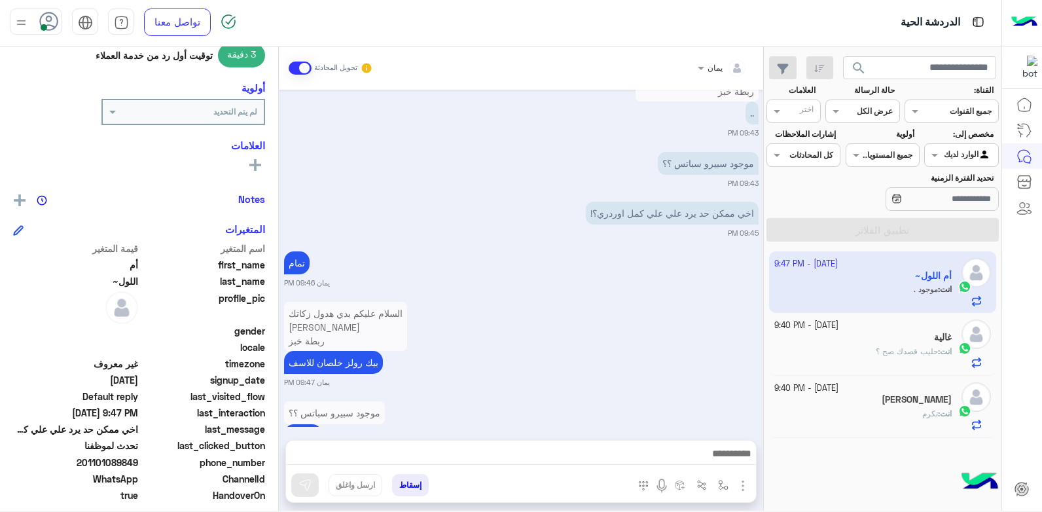
scroll to position [890, 0]
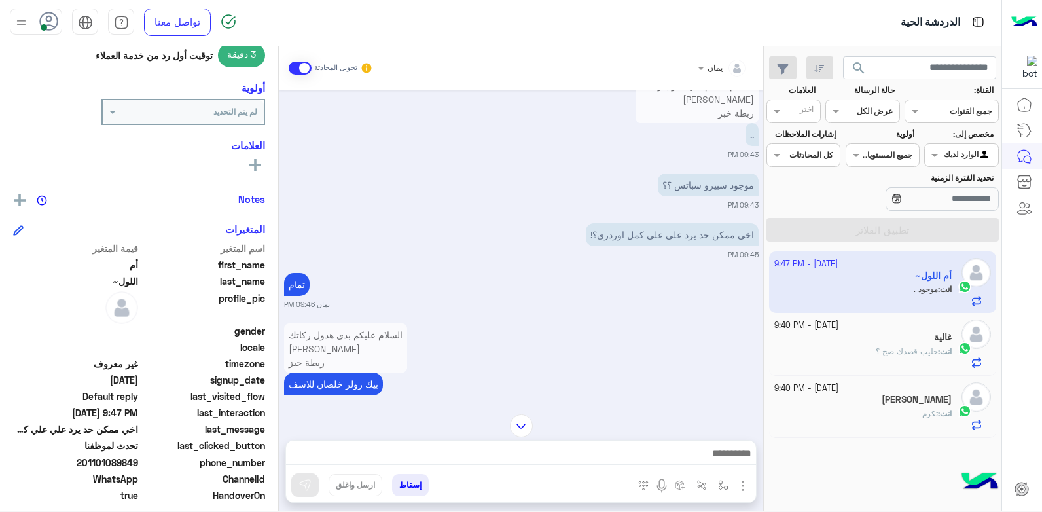
click at [829, 336] on div "غالية" at bounding box center [863, 339] width 178 height 14
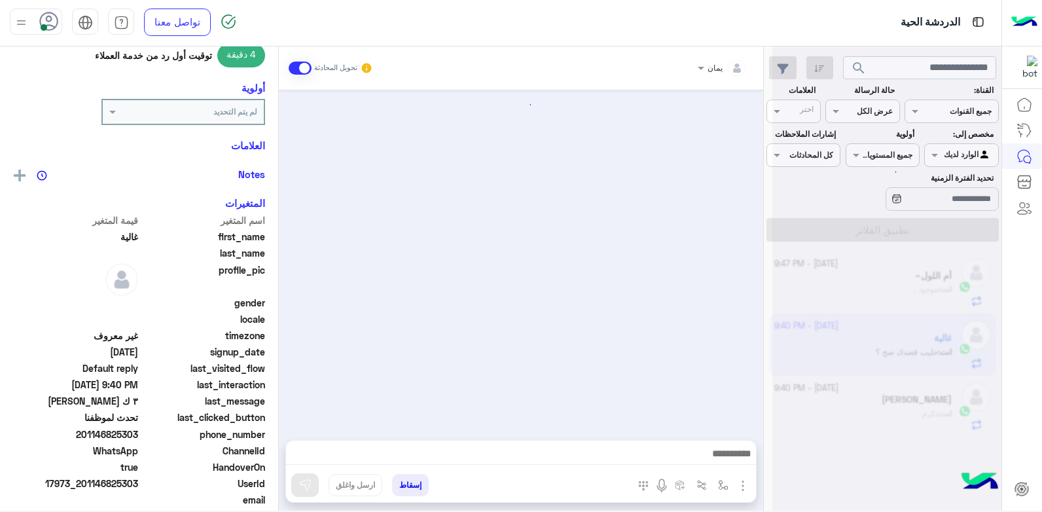
scroll to position [753, 0]
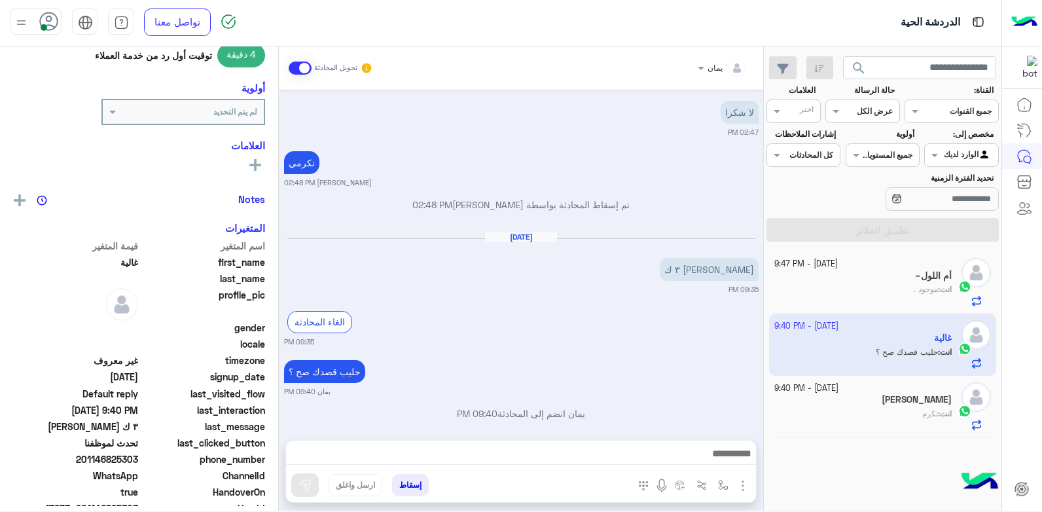
click at [838, 384] on small "[DATE] - 9:40 PM" at bounding box center [806, 388] width 64 height 12
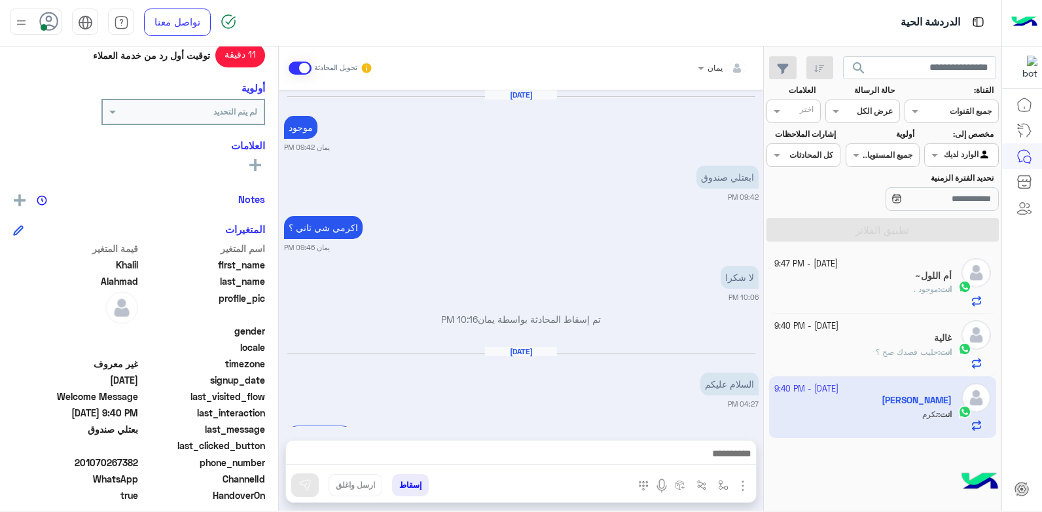
scroll to position [694, 0]
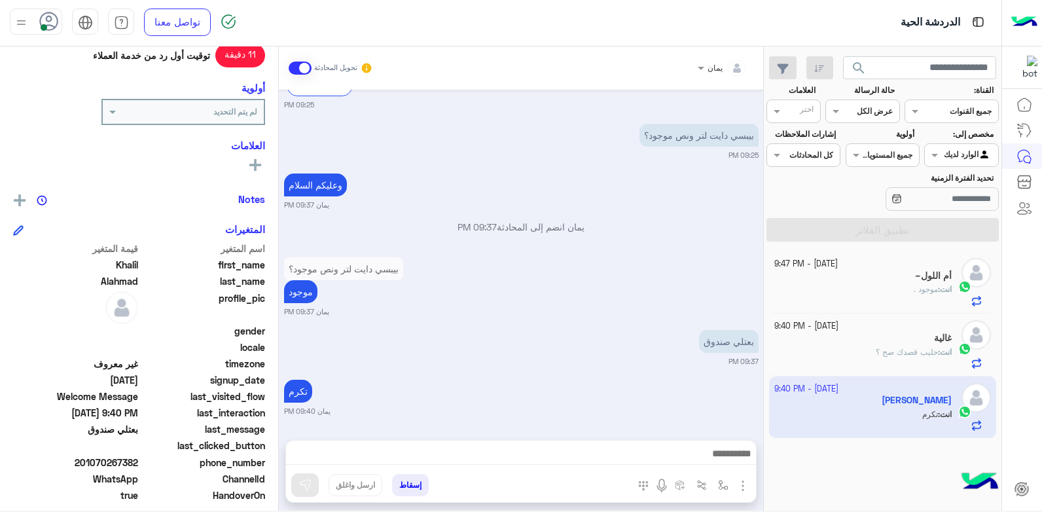
click at [821, 352] on div "انت : حليب قصدك صح ؟" at bounding box center [863, 357] width 178 height 23
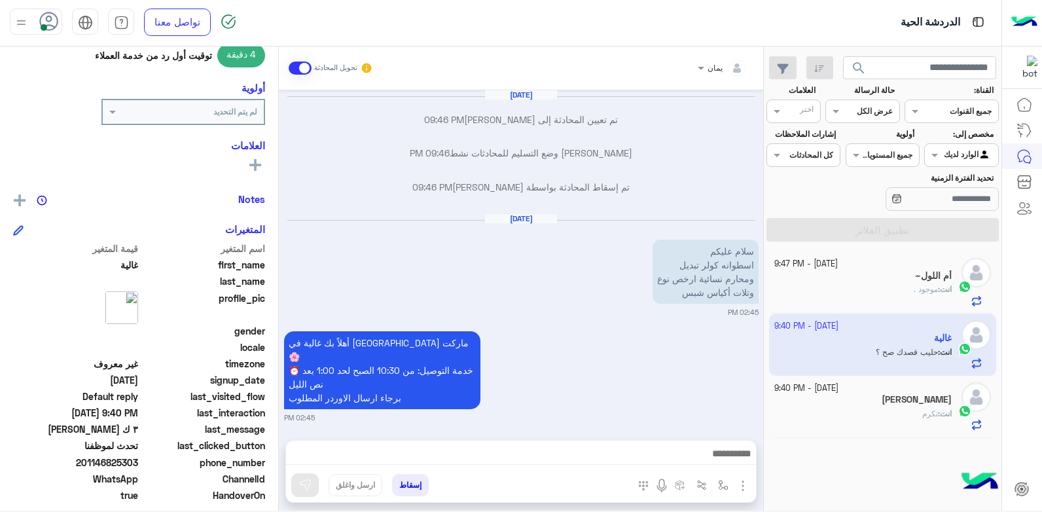
scroll to position [753, 0]
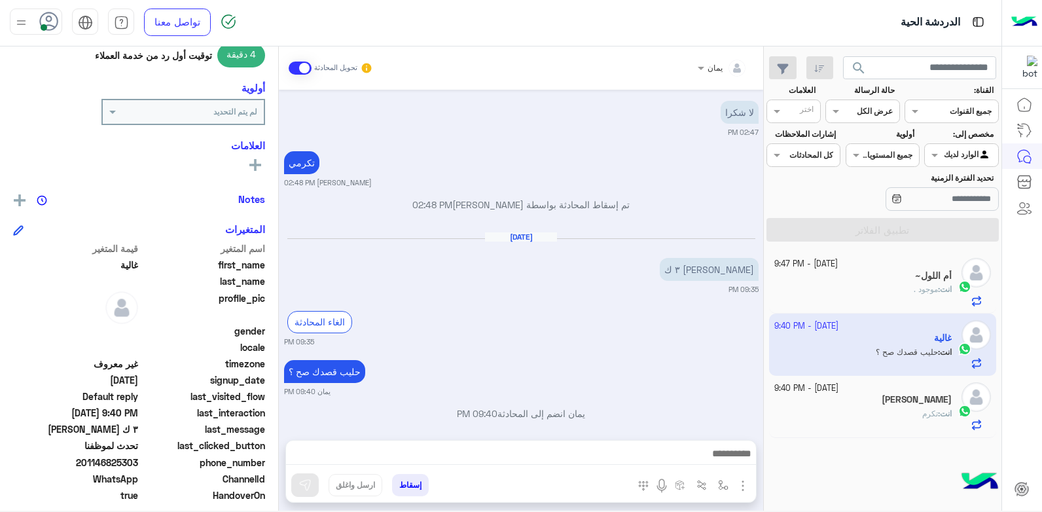
click at [832, 389] on small "[DATE] - 9:40 PM" at bounding box center [806, 388] width 64 height 12
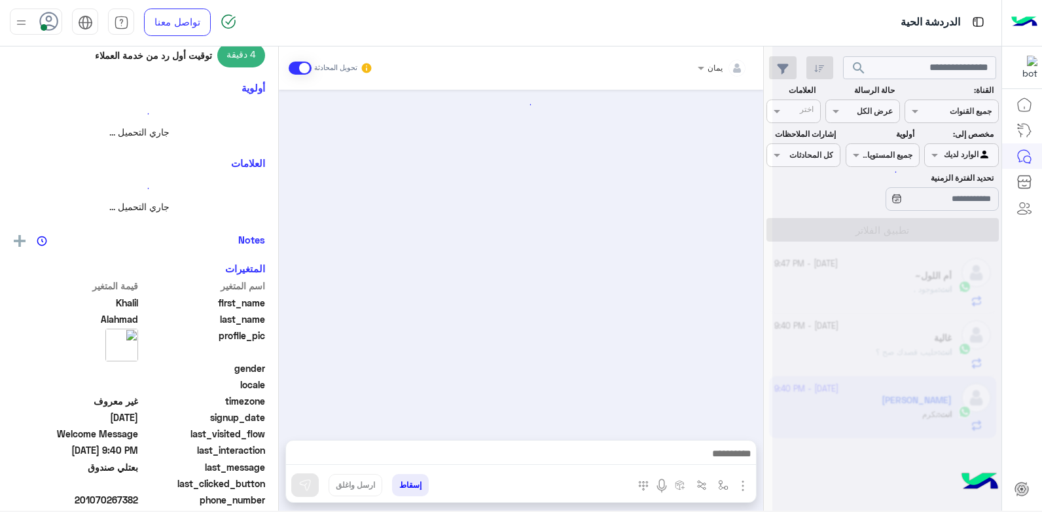
scroll to position [694, 0]
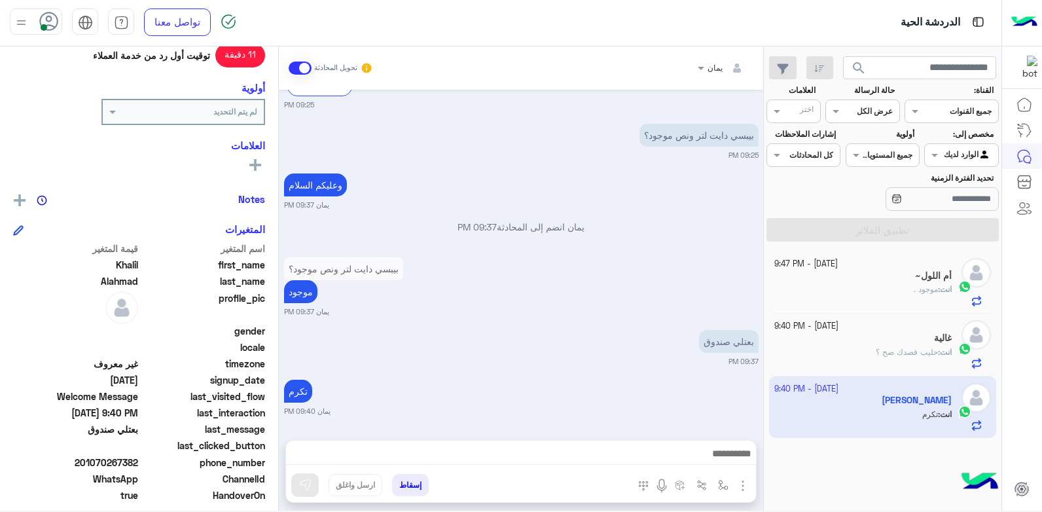
click at [869, 333] on div "غالية" at bounding box center [863, 339] width 178 height 14
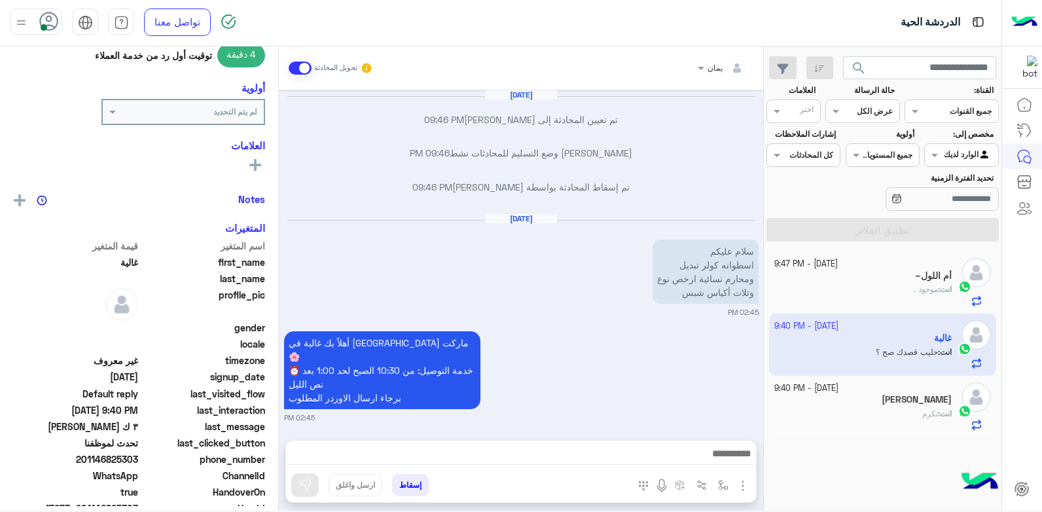
scroll to position [753, 0]
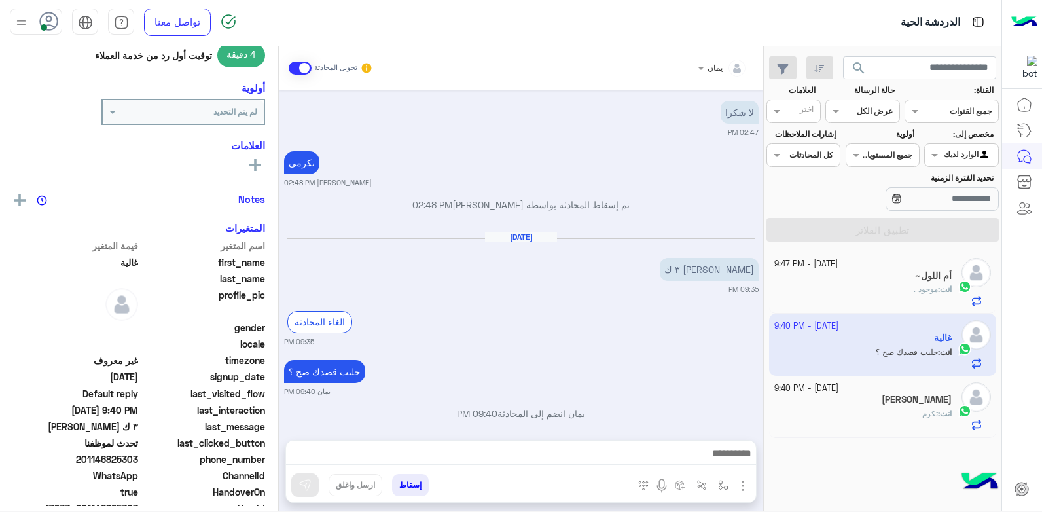
click at [876, 270] on div "أم اللول~" at bounding box center [863, 277] width 178 height 14
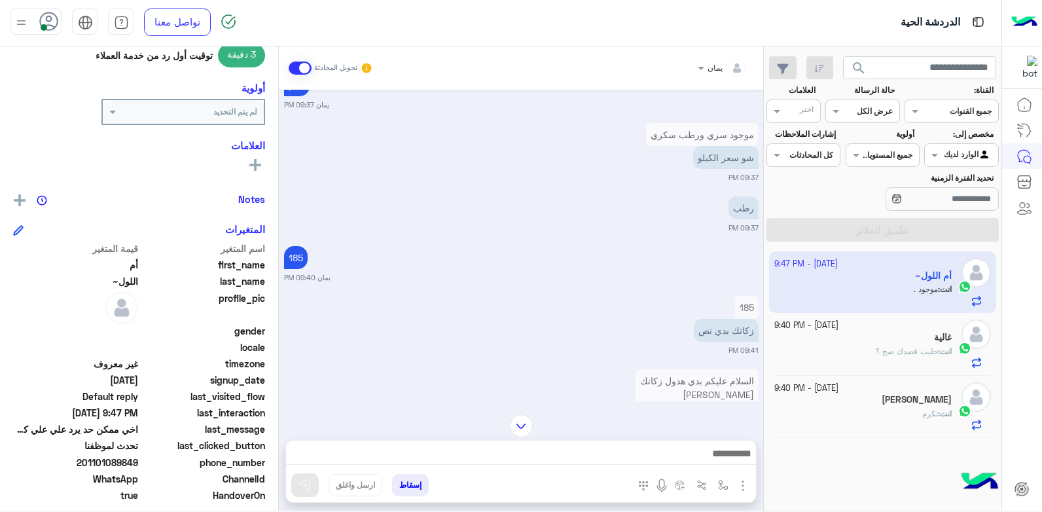
scroll to position [563, 0]
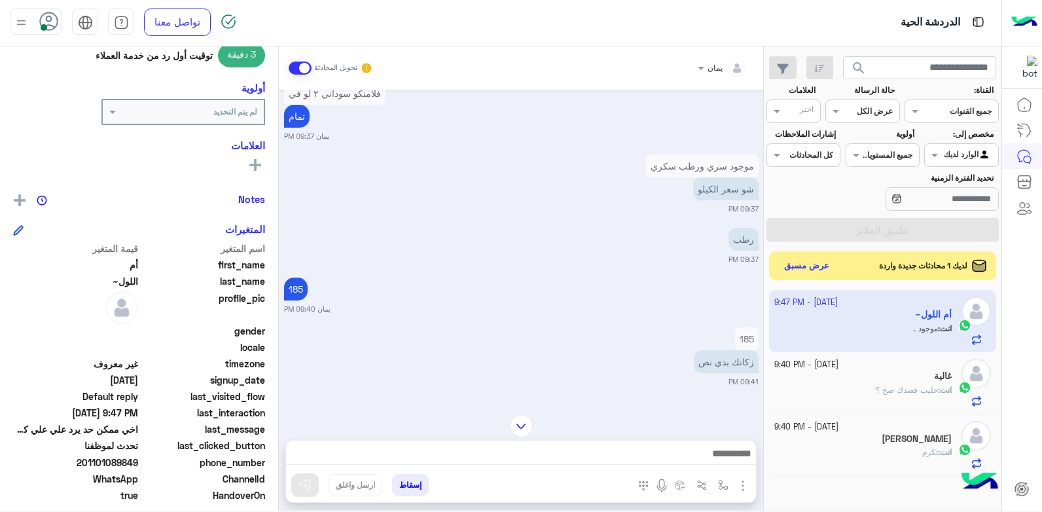
click at [521, 423] on img at bounding box center [521, 425] width 23 height 23
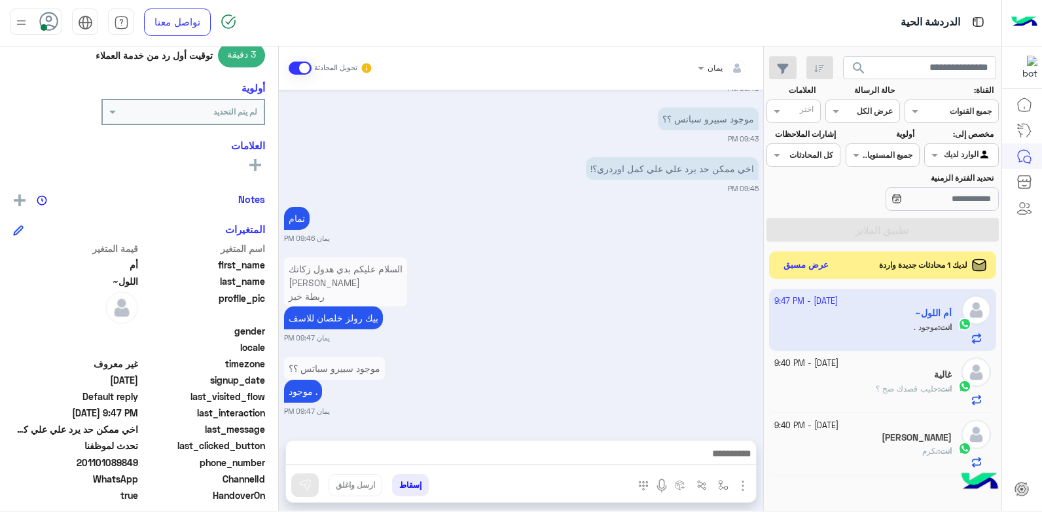
click at [804, 263] on button "عرض مسبق" at bounding box center [806, 266] width 55 height 18
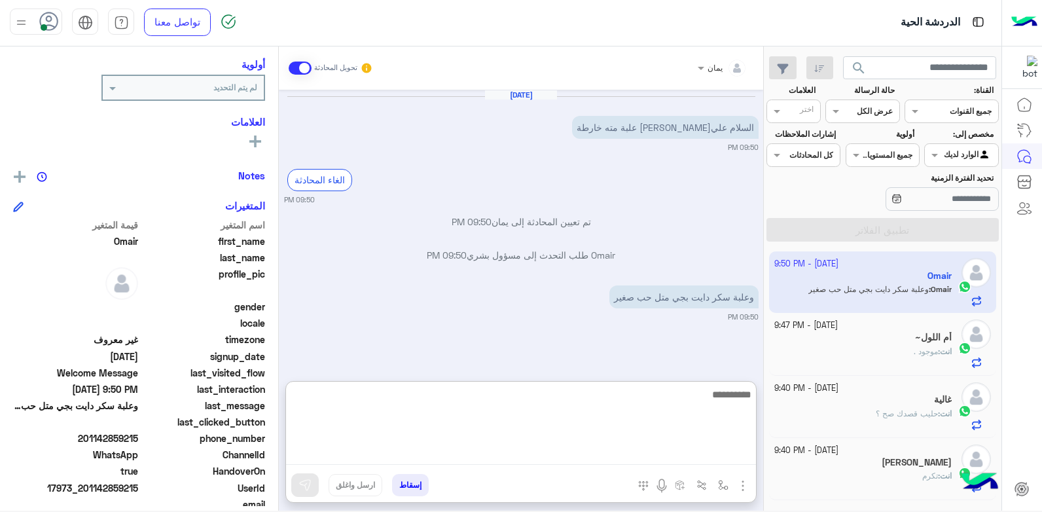
click at [594, 463] on textarea at bounding box center [521, 425] width 470 height 79
type textarea "*"
type textarea "**********"
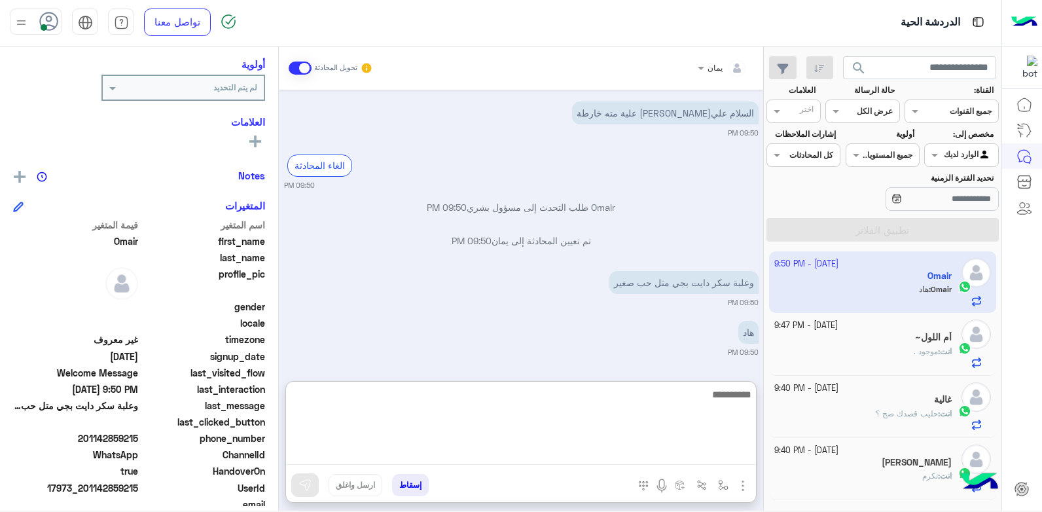
scroll to position [257, 0]
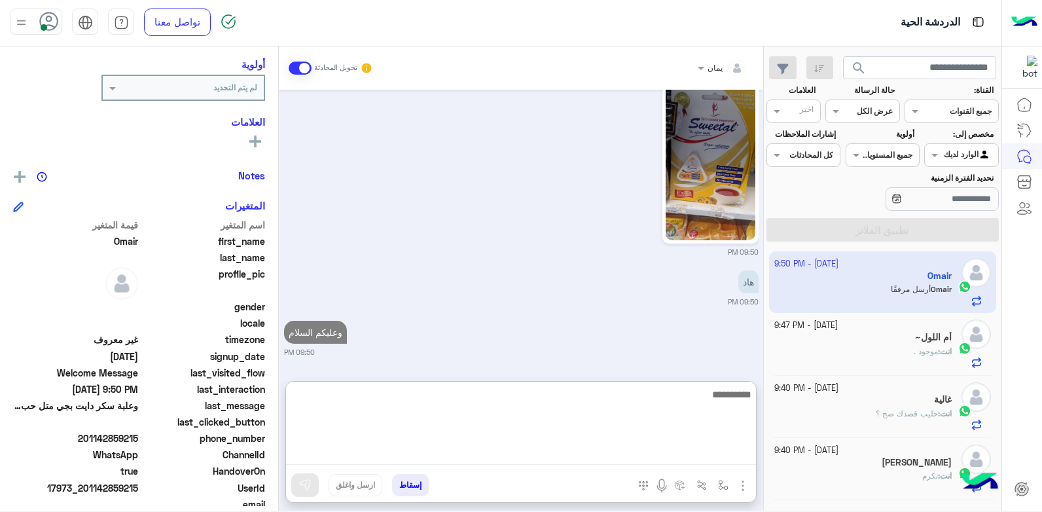
type textarea "*"
type textarea "****"
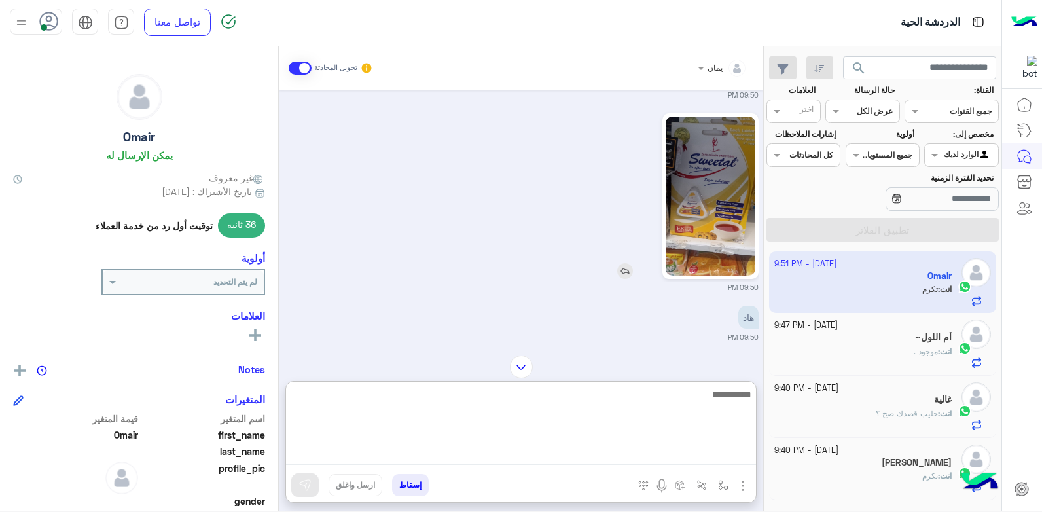
scroll to position [144, 0]
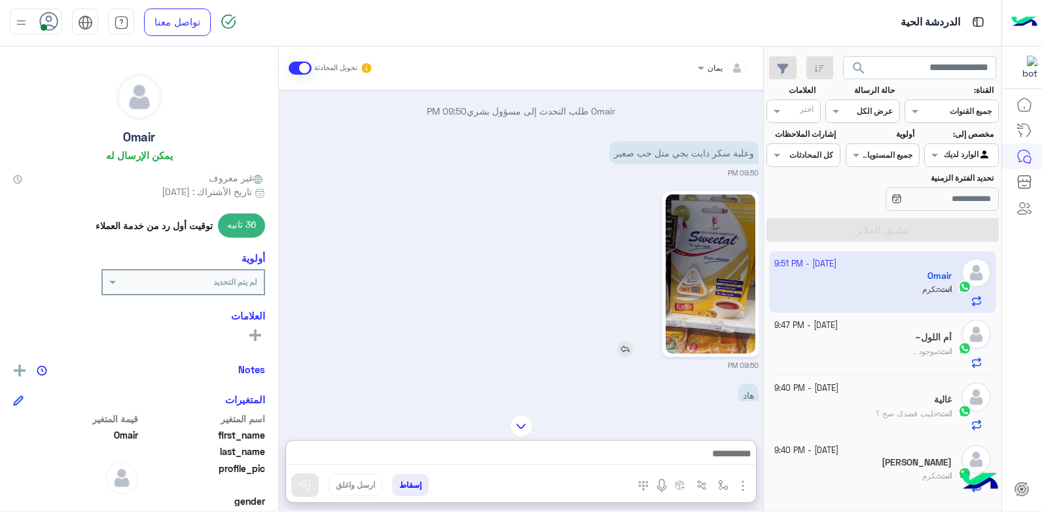
click at [696, 261] on img at bounding box center [711, 273] width 90 height 159
click at [621, 342] on img at bounding box center [625, 349] width 16 height 16
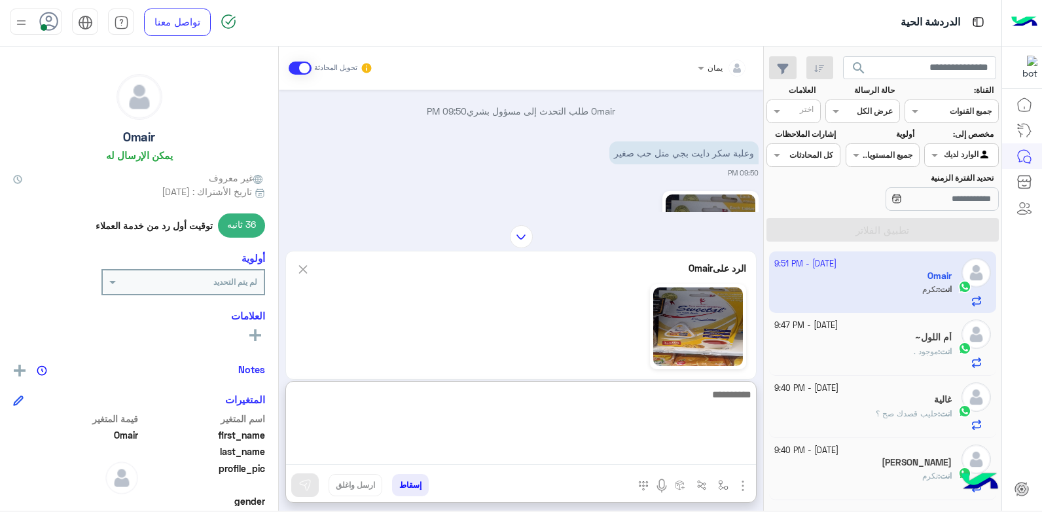
click at [518, 446] on textarea at bounding box center [521, 425] width 470 height 79
click at [733, 397] on textarea "**********" at bounding box center [521, 425] width 470 height 79
type textarea "**********"
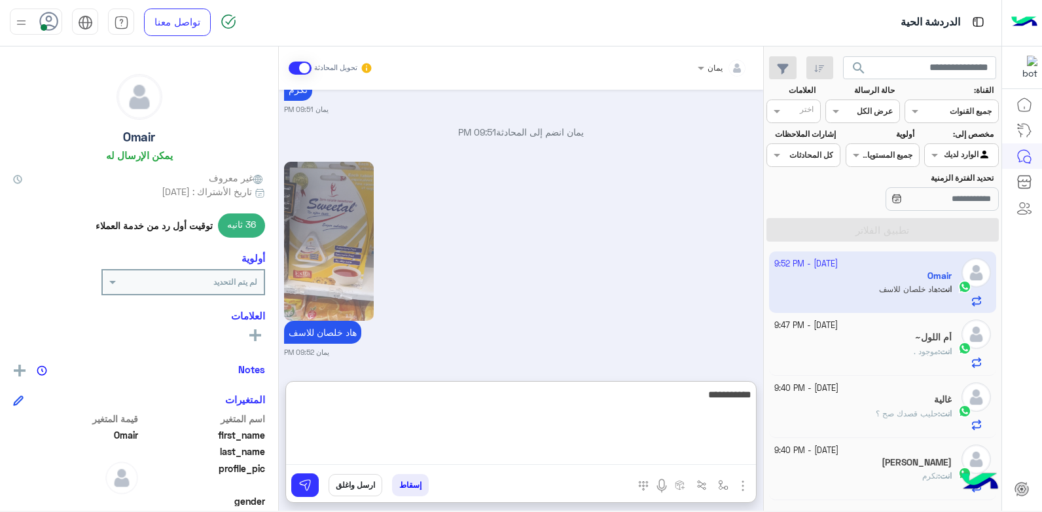
type textarea "**********"
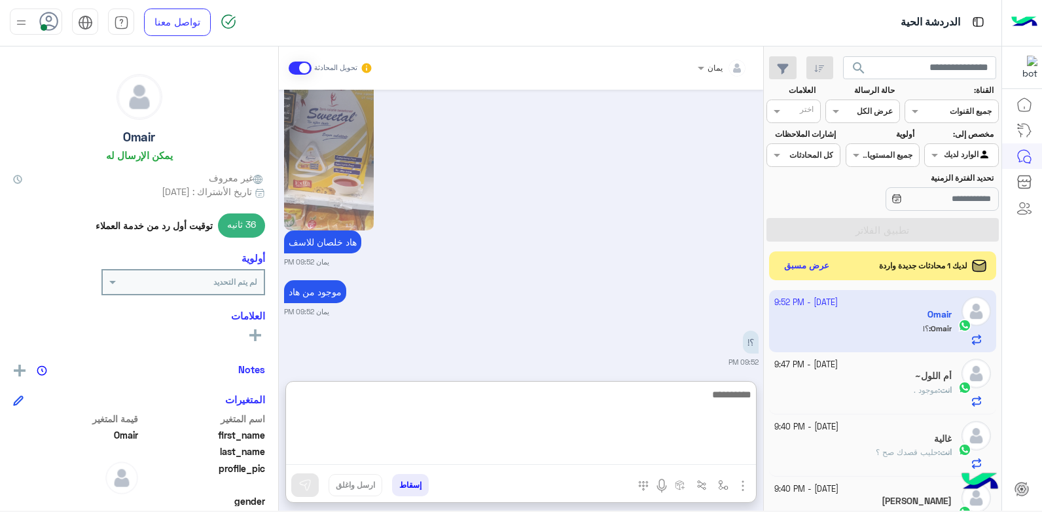
scroll to position [649, 0]
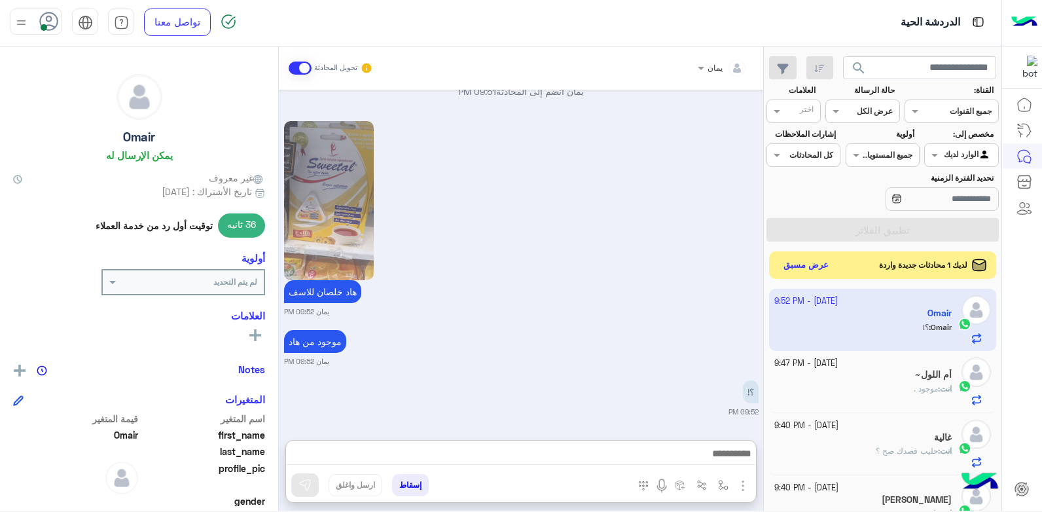
click at [824, 263] on button "عرض مسبق" at bounding box center [806, 266] width 55 height 18
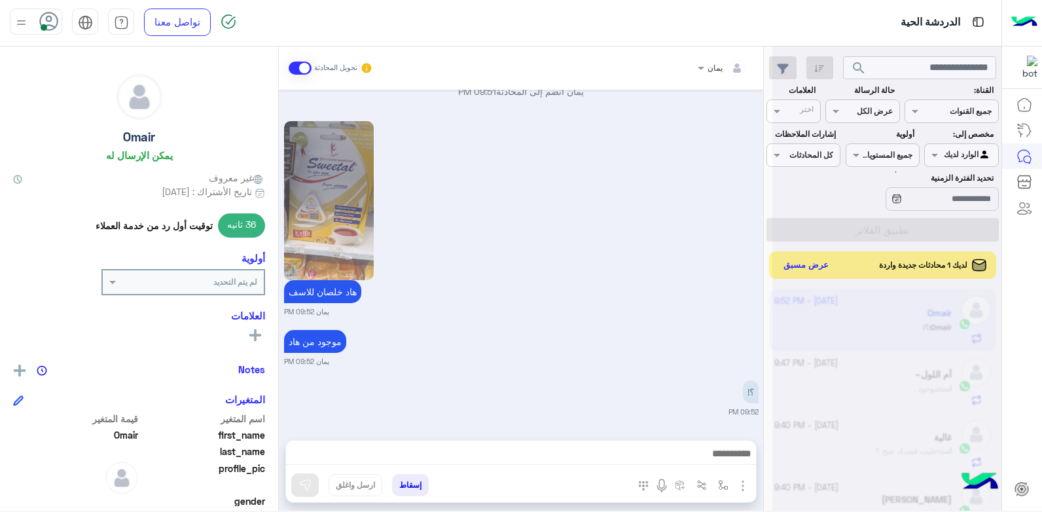
scroll to position [590, 0]
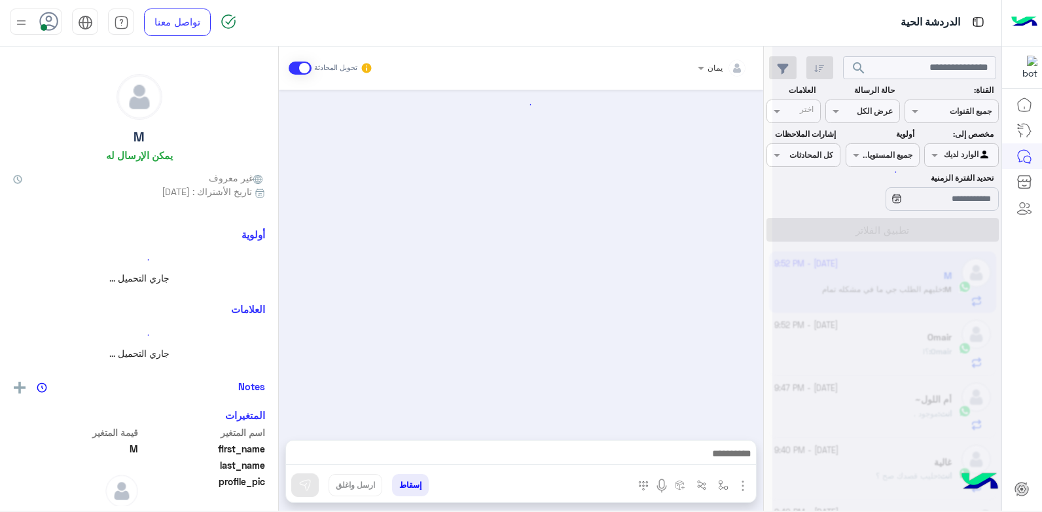
scroll to position [699, 0]
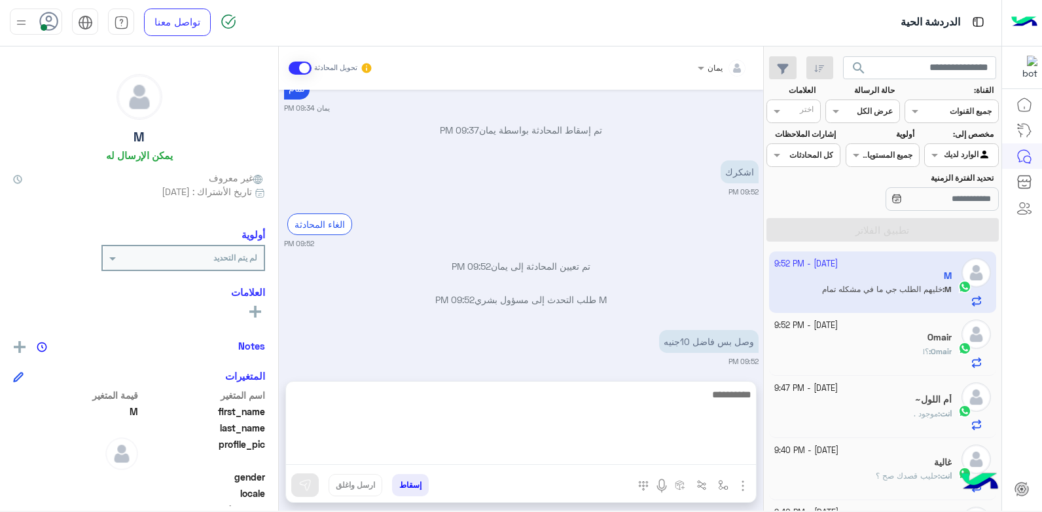
click at [625, 452] on textarea at bounding box center [521, 425] width 470 height 79
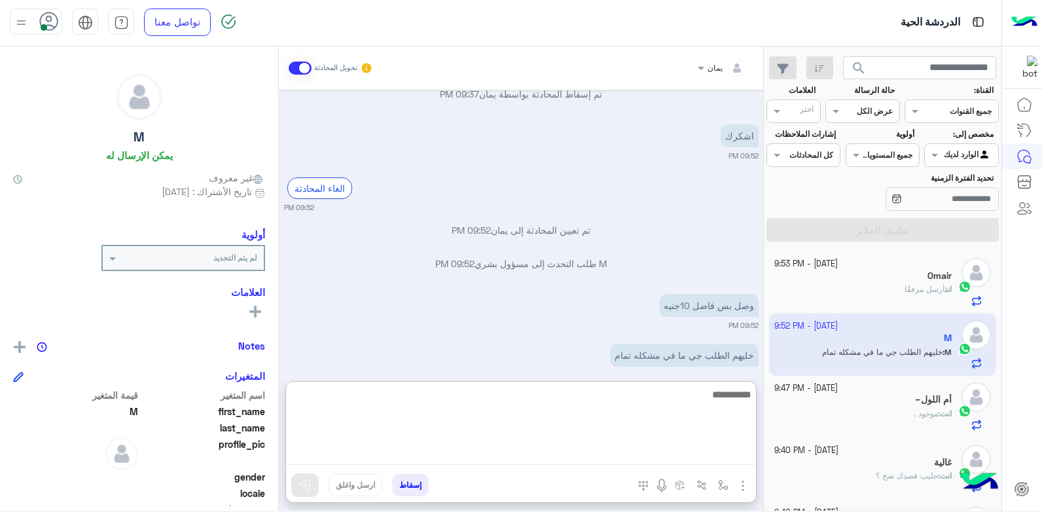
scroll to position [757, 0]
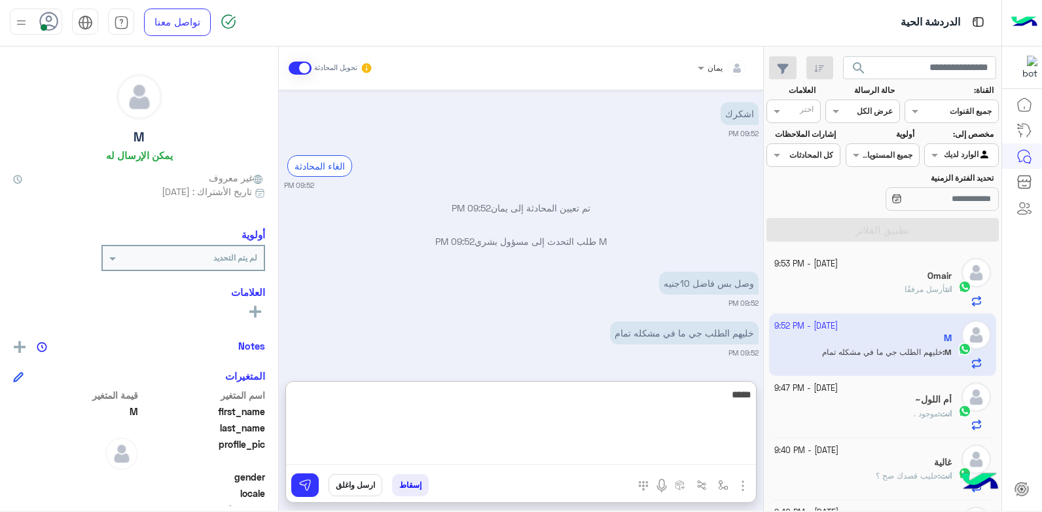
type textarea "*****"
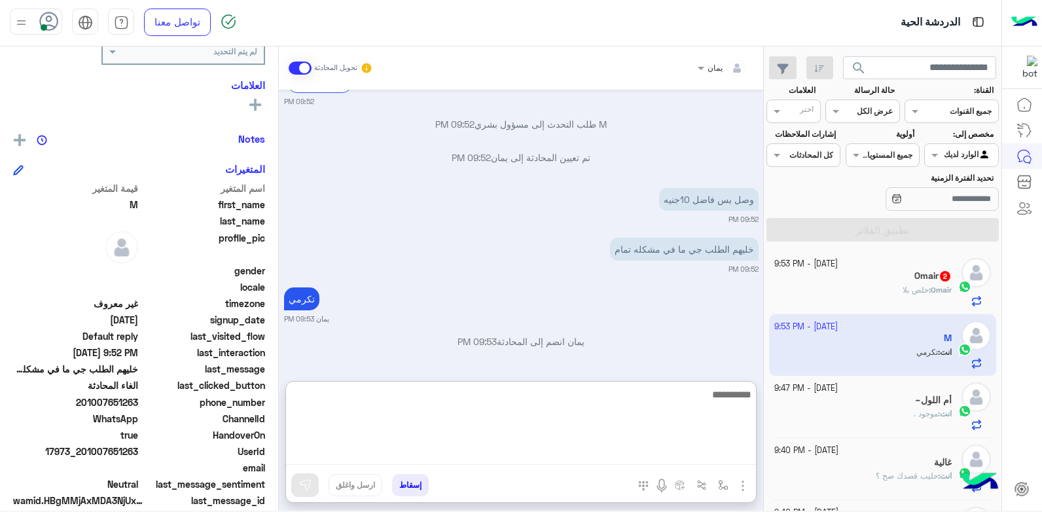
scroll to position [247, 0]
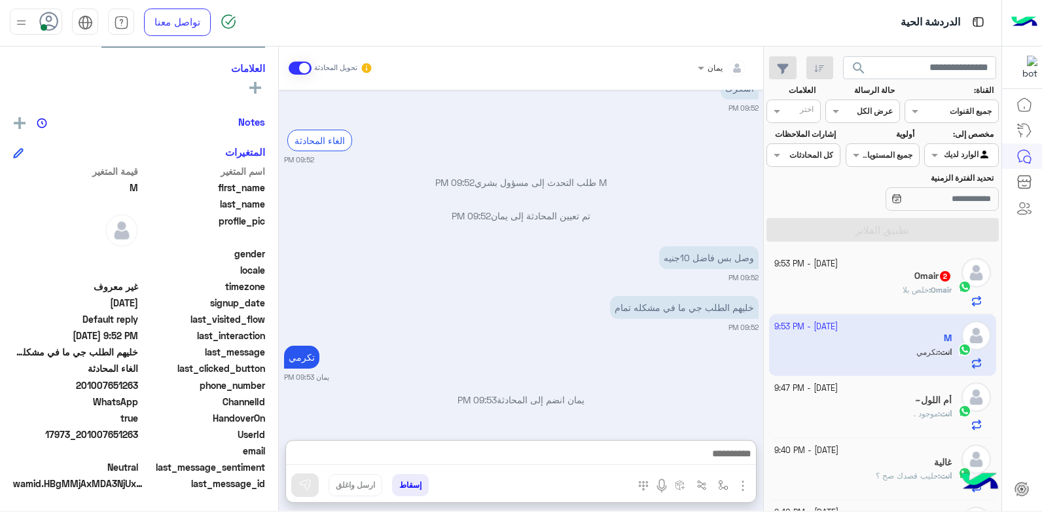
click at [860, 293] on div "Omair : خلص بلا" at bounding box center [863, 295] width 178 height 23
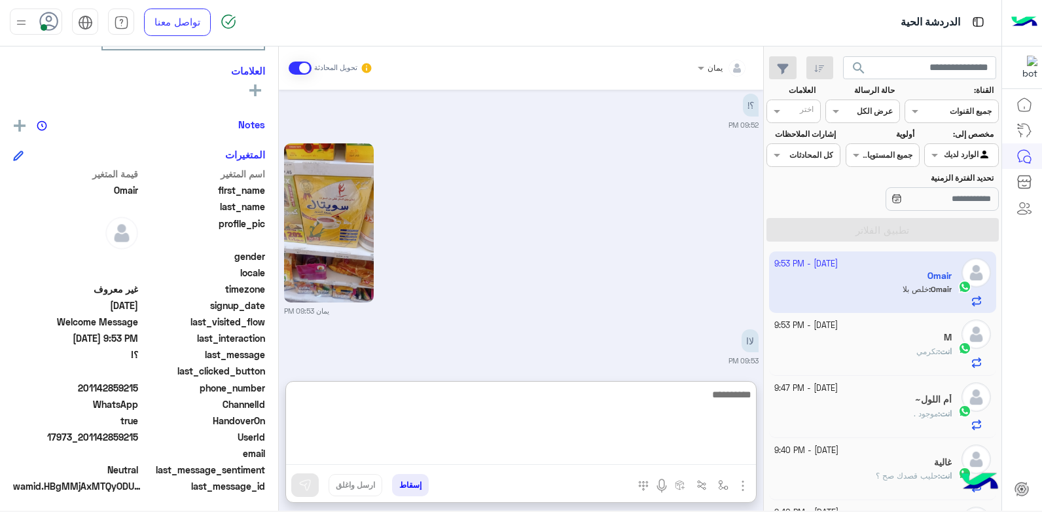
scroll to position [248, 0]
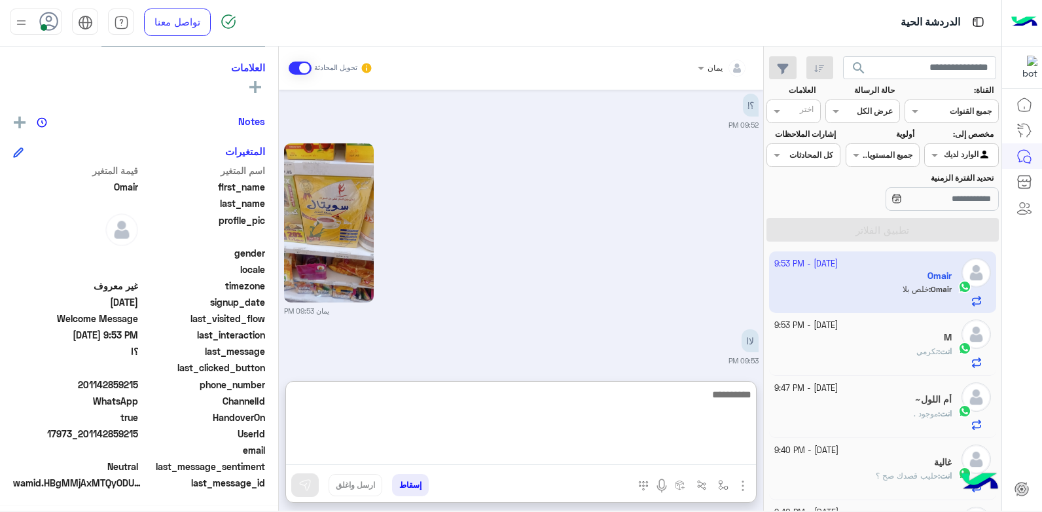
drag, startPoint x: 582, startPoint y: 450, endPoint x: 582, endPoint y: 430, distance: 19.6
click at [582, 450] on textarea at bounding box center [521, 425] width 470 height 79
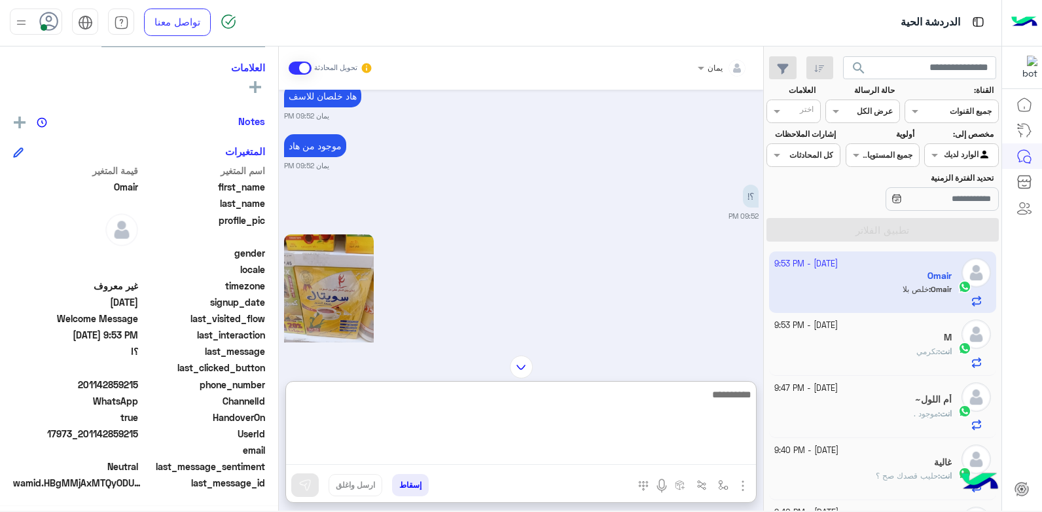
scroll to position [935, 0]
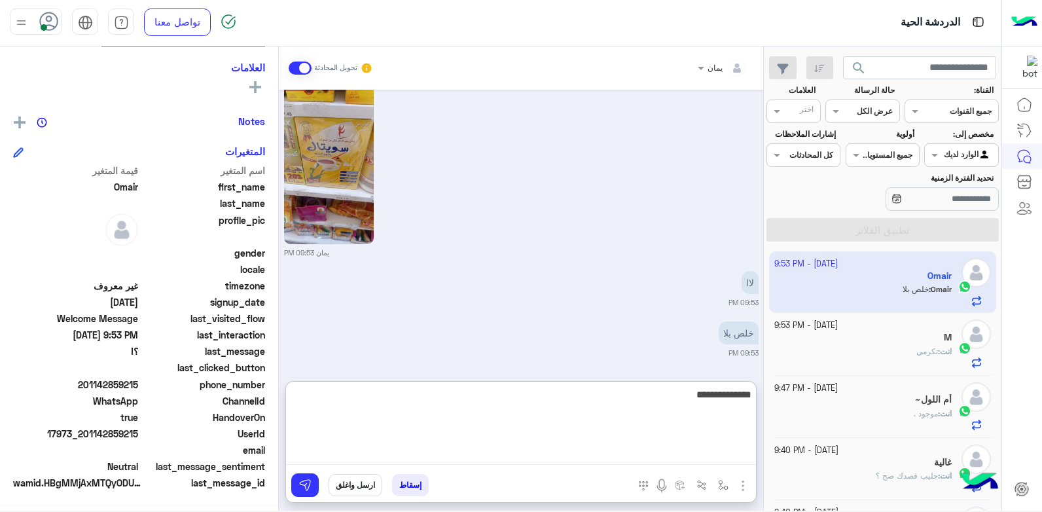
type textarea "**********"
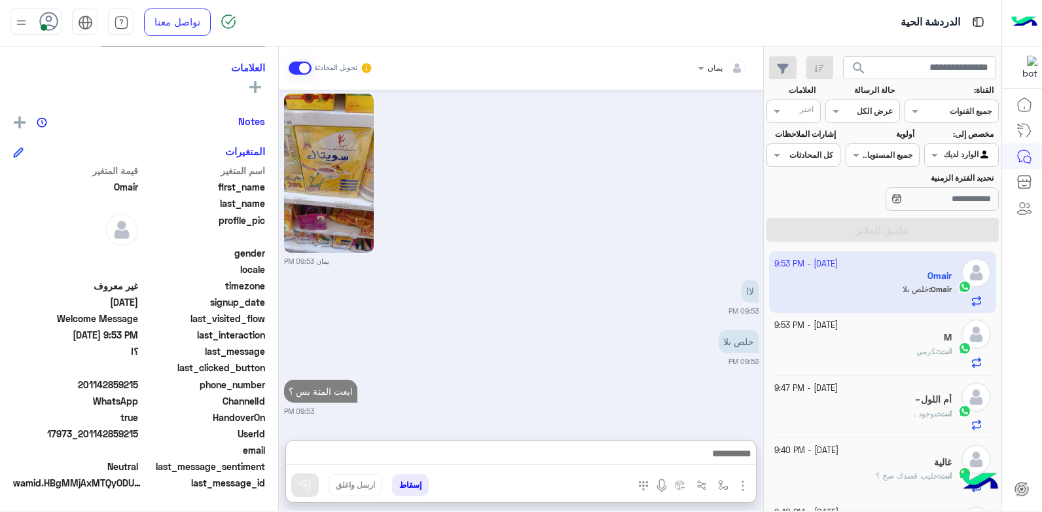
click at [813, 340] on div "M" at bounding box center [863, 339] width 178 height 14
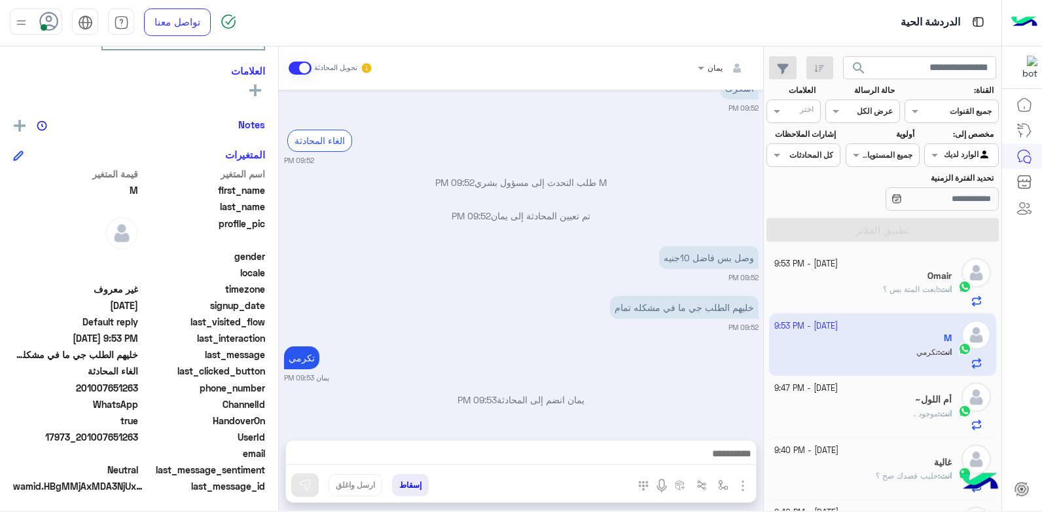
scroll to position [248, 0]
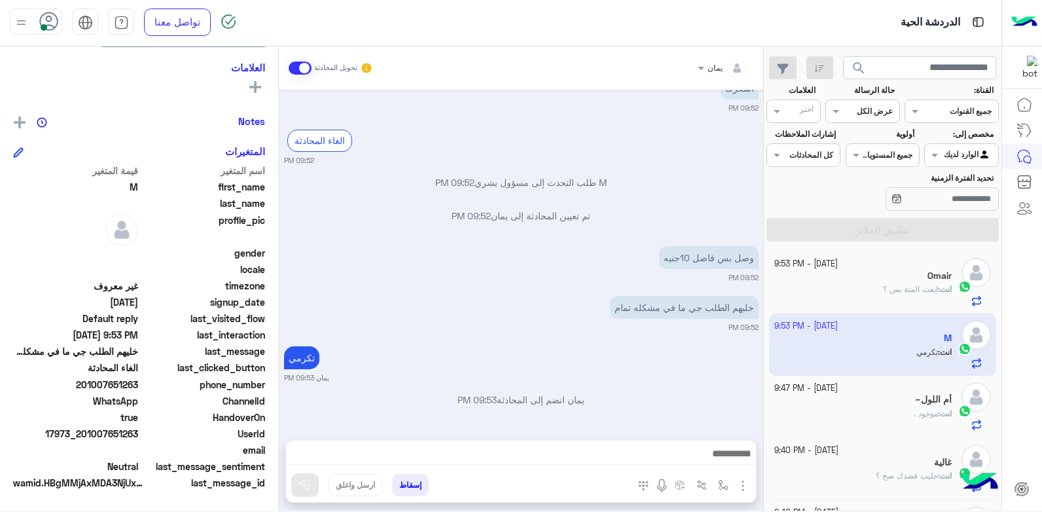
click at [408, 487] on button "إسقاط" at bounding box center [410, 485] width 37 height 22
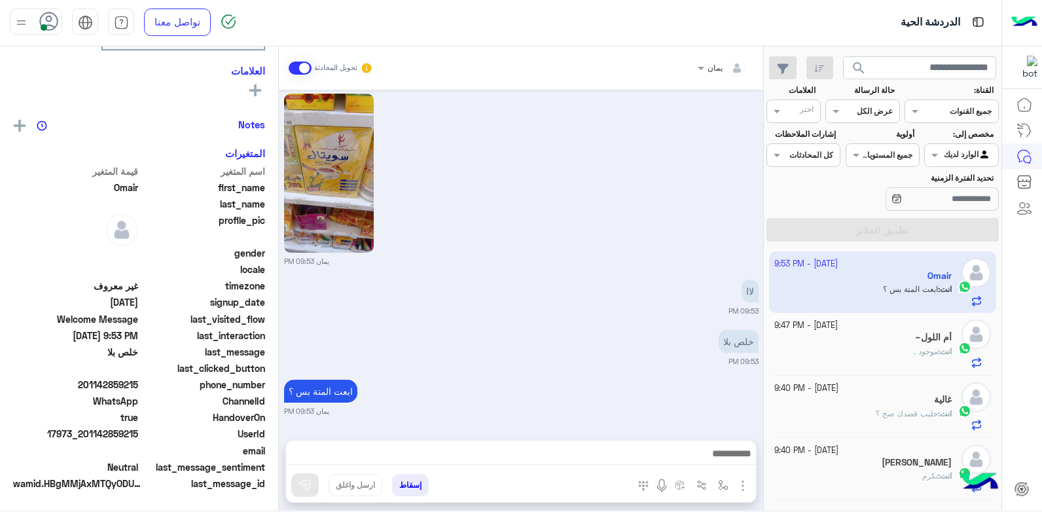
scroll to position [248, 0]
click at [874, 355] on div "انت : موجود ." at bounding box center [863, 357] width 178 height 23
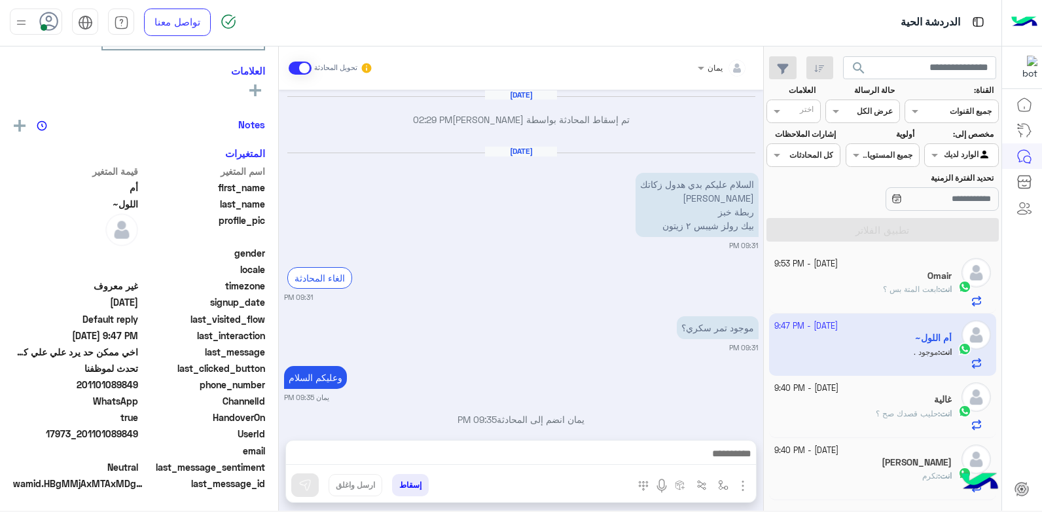
scroll to position [245, 0]
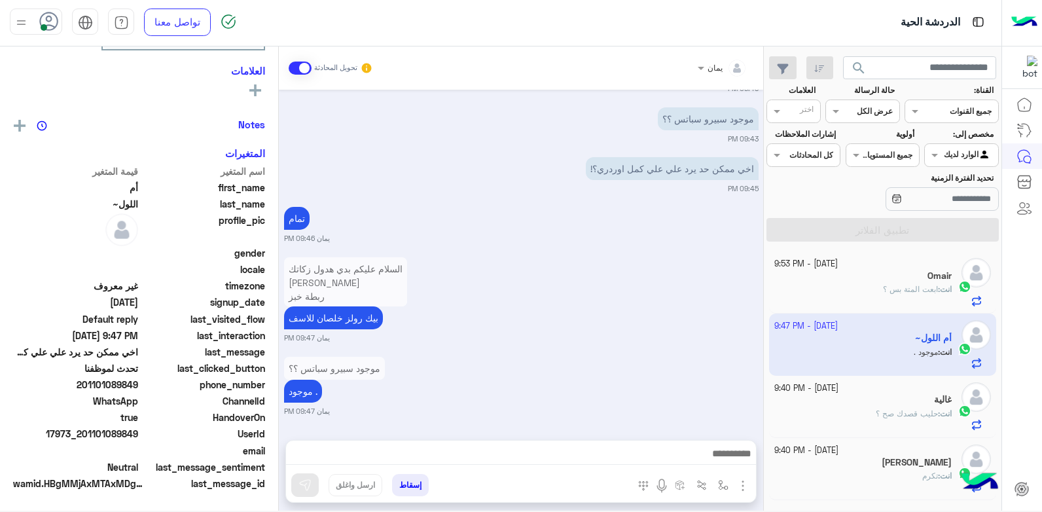
click at [827, 405] on div "غالية" at bounding box center [863, 401] width 178 height 14
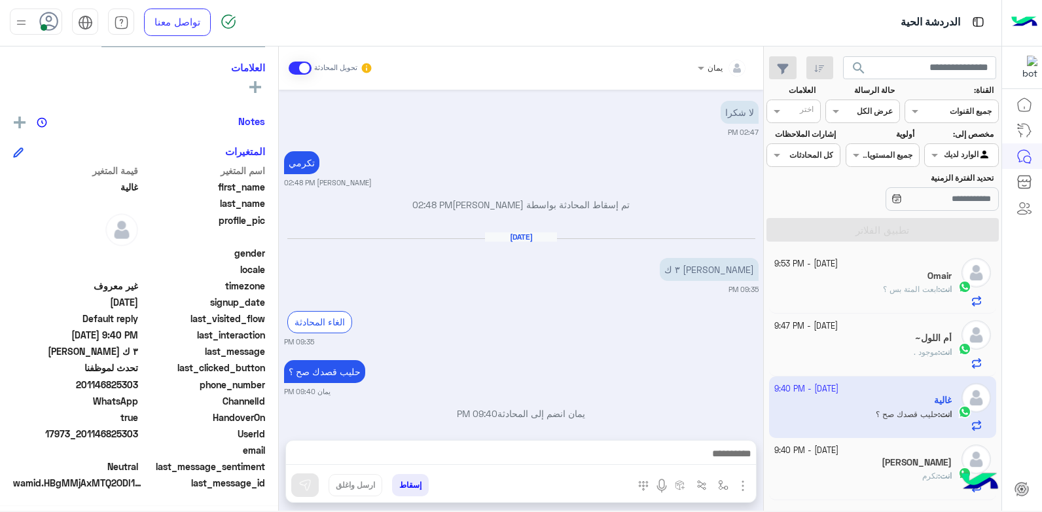
click at [838, 448] on small "[DATE] - 9:40 PM" at bounding box center [806, 450] width 64 height 12
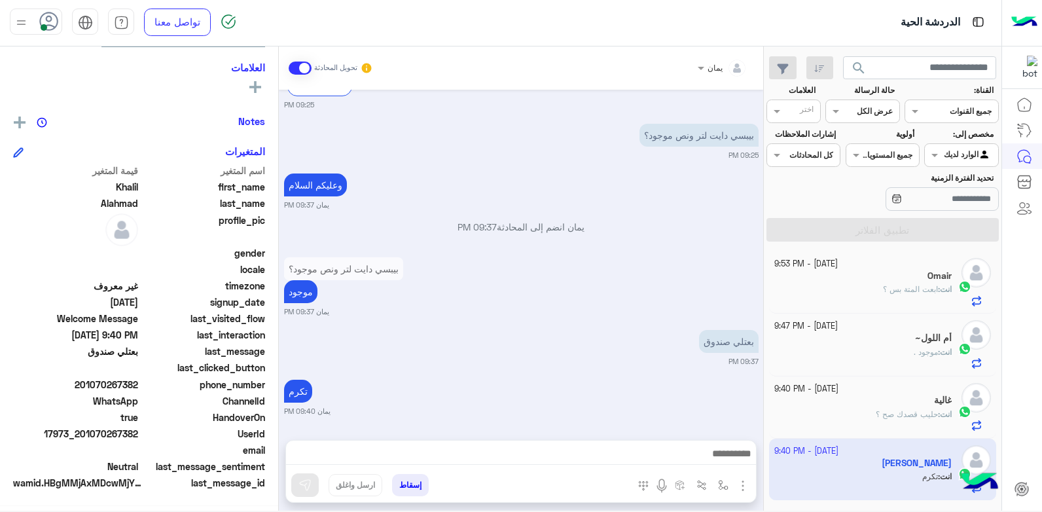
drag, startPoint x: 139, startPoint y: 431, endPoint x: 84, endPoint y: 435, distance: 55.2
click at [84, 435] on span "17973_201070267382" at bounding box center [75, 434] width 125 height 14
click at [415, 479] on button "إسقاط" at bounding box center [410, 485] width 37 height 22
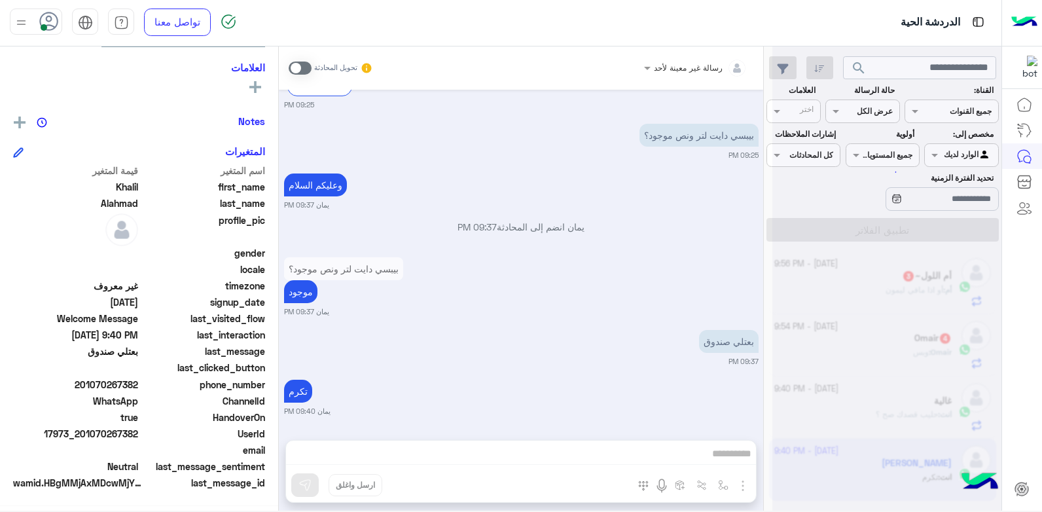
scroll to position [728, 0]
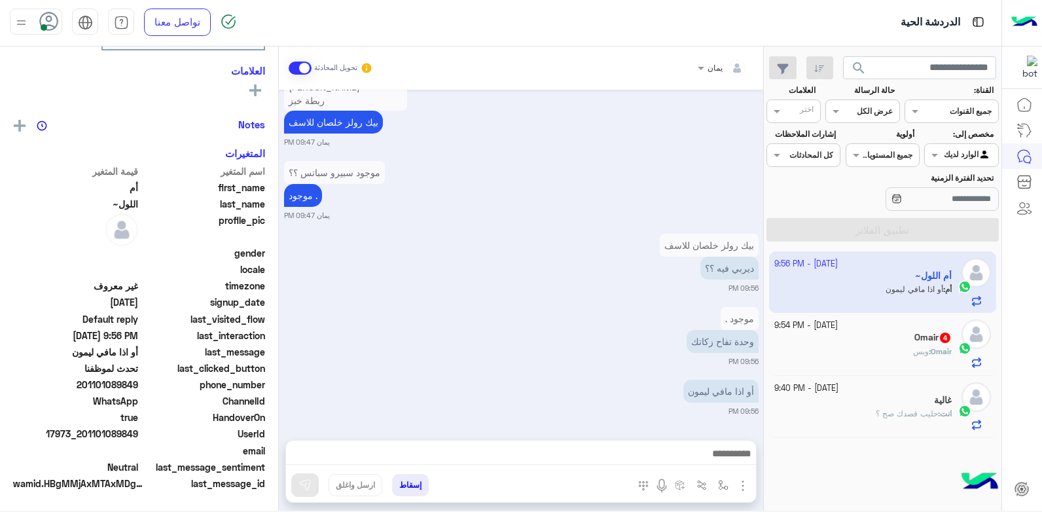
scroll to position [248, 0]
click at [656, 268] on img at bounding box center [663, 272] width 16 height 16
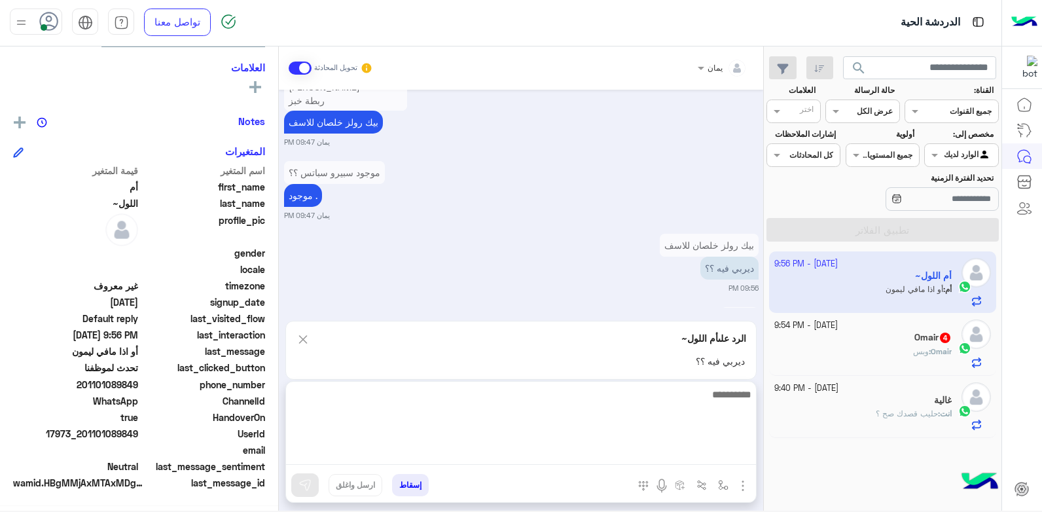
click at [624, 455] on textarea at bounding box center [521, 425] width 470 height 79
type textarea "*****"
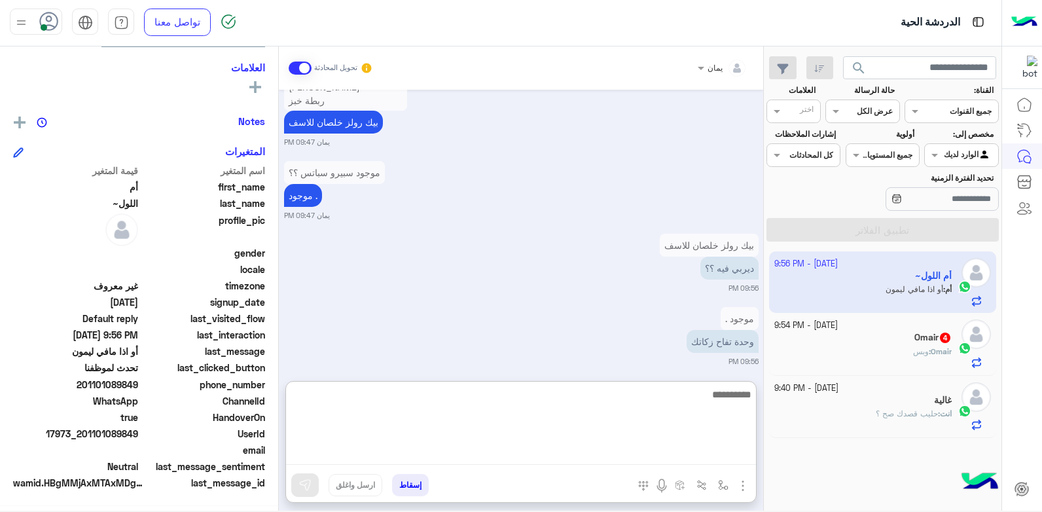
scroll to position [1083, 0]
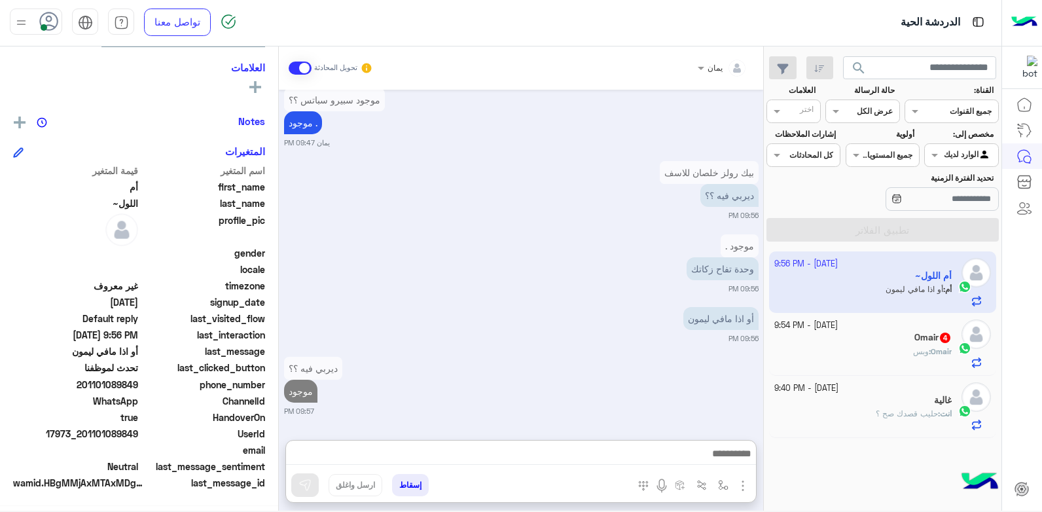
drag, startPoint x: 649, startPoint y: 209, endPoint x: 658, endPoint y: 305, distance: 96.0
click at [648, 257] on div "وحدة تفاح زكاتك" at bounding box center [685, 268] width 147 height 23
click at [676, 448] on div at bounding box center [521, 456] width 470 height 33
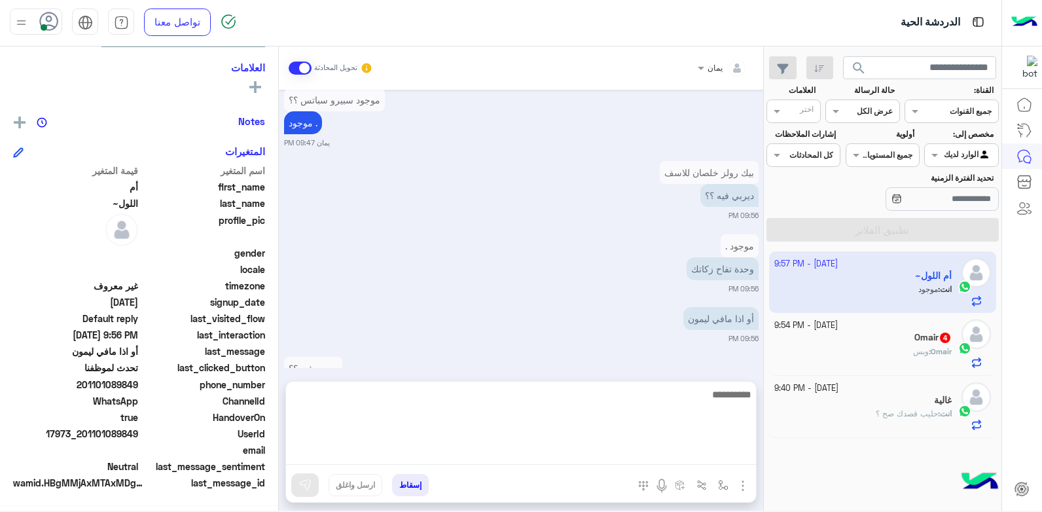
scroll to position [1031, 0]
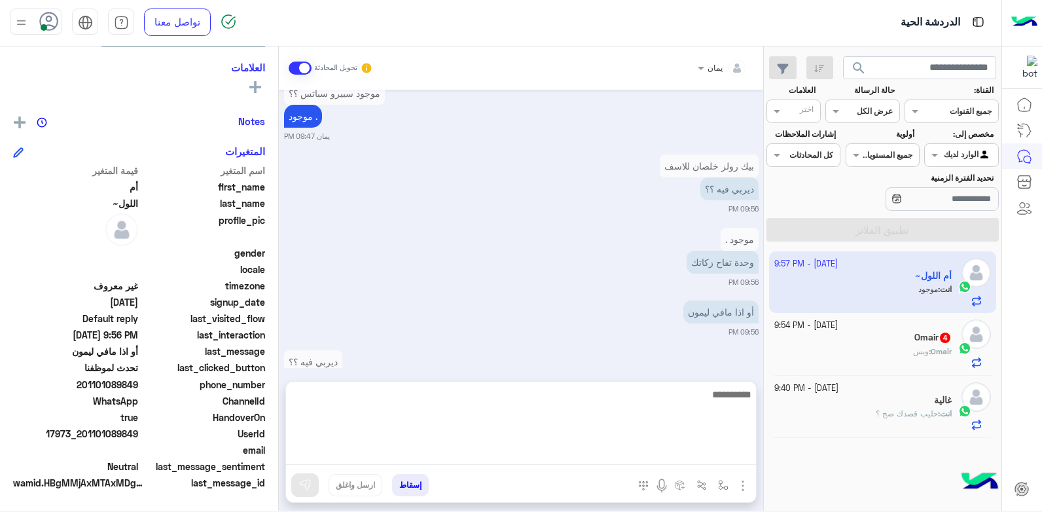
click at [674, 460] on textarea at bounding box center [521, 425] width 470 height 79
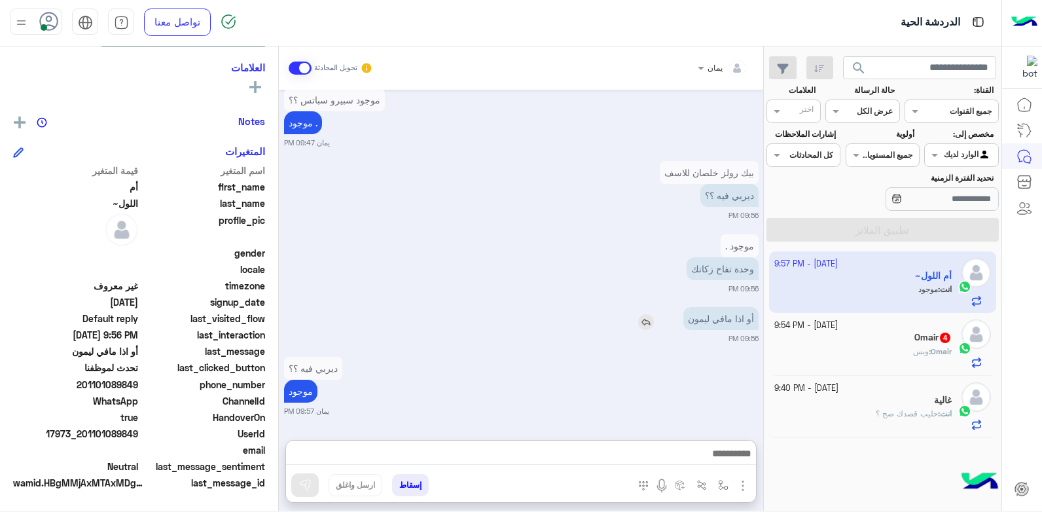
click at [638, 321] on img at bounding box center [646, 322] width 16 height 16
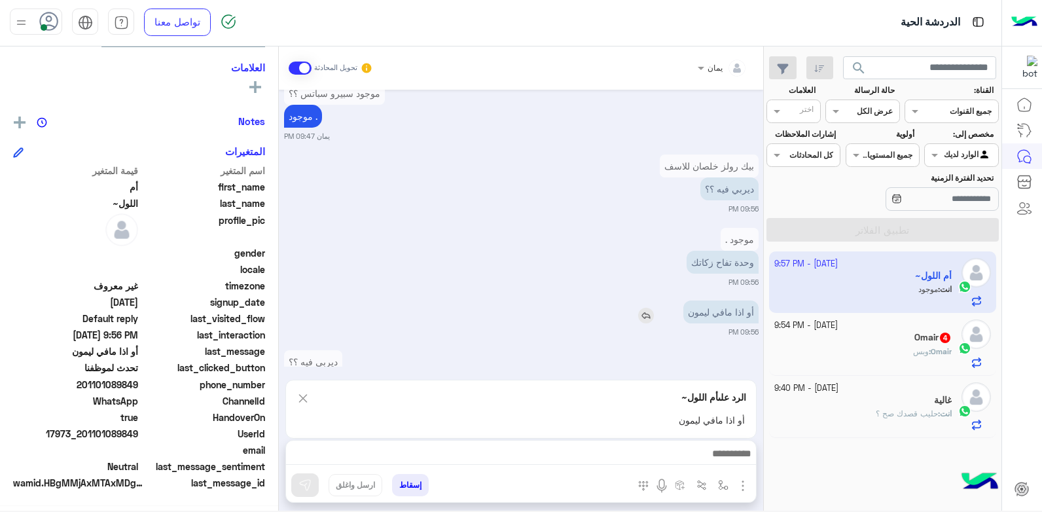
click at [639, 320] on img at bounding box center [646, 316] width 16 height 16
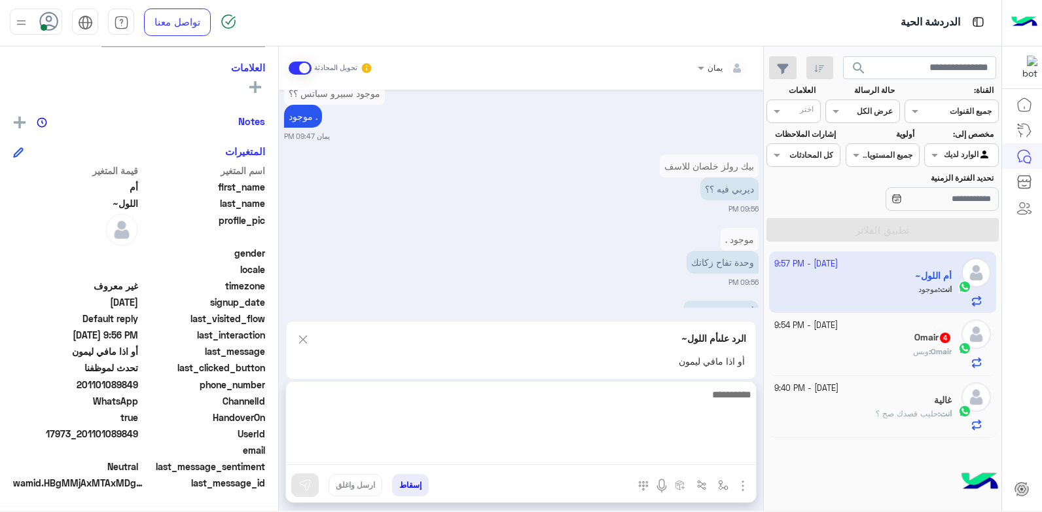
click at [653, 445] on textarea at bounding box center [521, 425] width 470 height 79
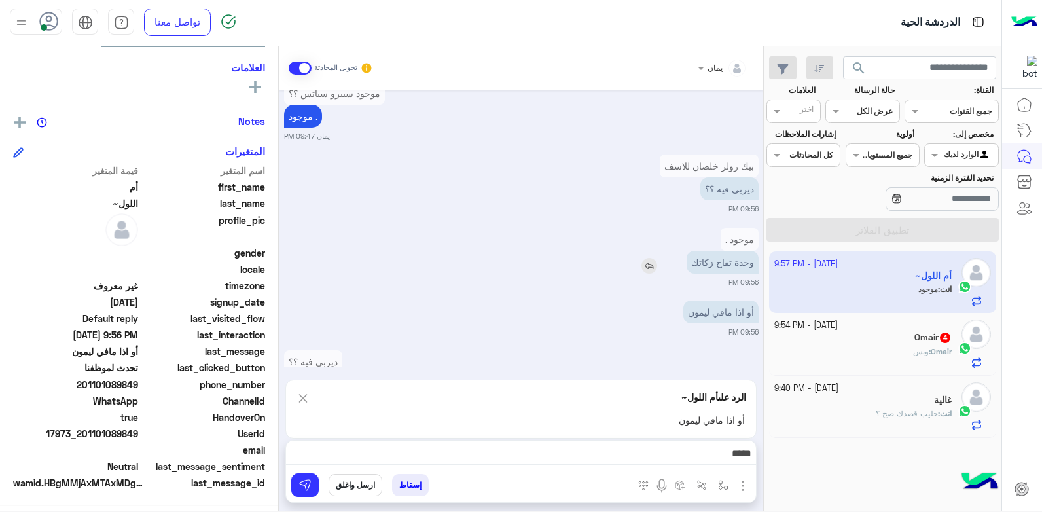
drag, startPoint x: 650, startPoint y: 263, endPoint x: 658, endPoint y: 435, distance: 172.3
click at [650, 265] on img at bounding box center [649, 266] width 16 height 16
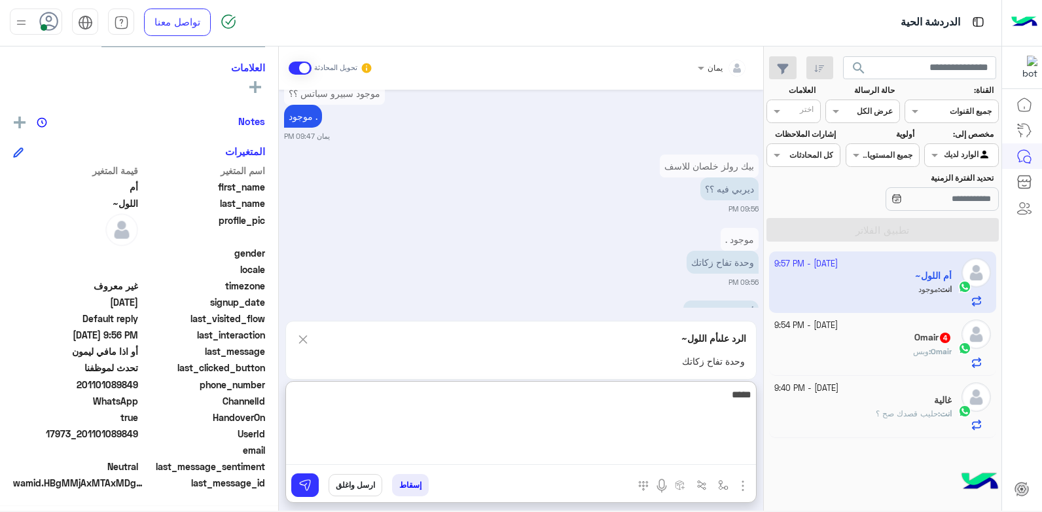
click at [666, 448] on textarea "*****" at bounding box center [521, 425] width 470 height 79
type textarea "*"
type textarea "**********"
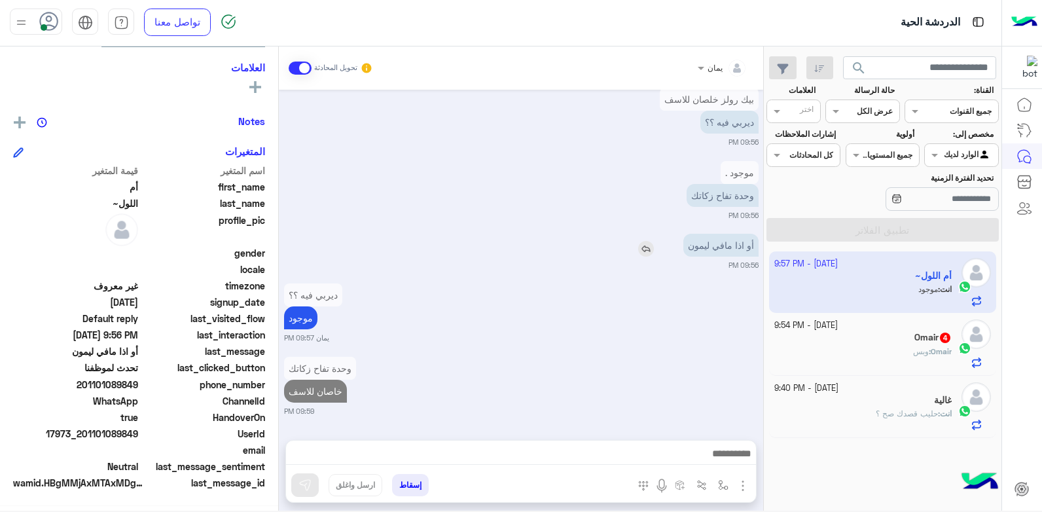
click at [638, 241] on img at bounding box center [646, 249] width 16 height 16
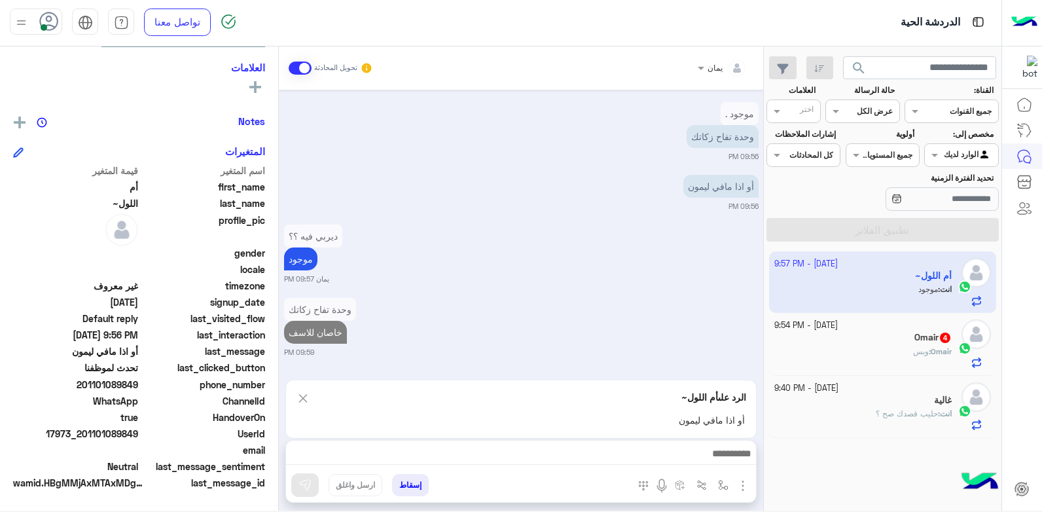
scroll to position [1158, 0]
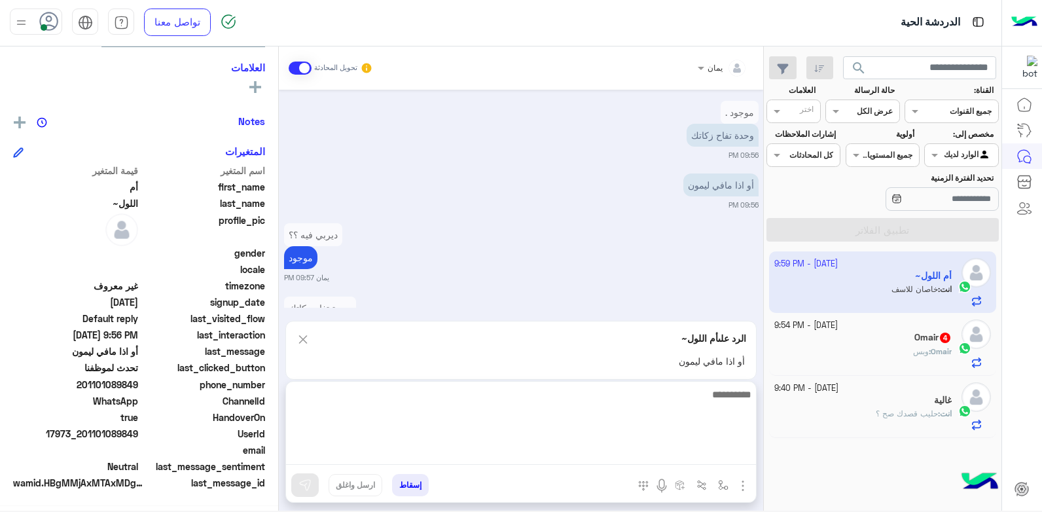
click at [678, 448] on textarea at bounding box center [521, 425] width 470 height 79
type textarea "**********"
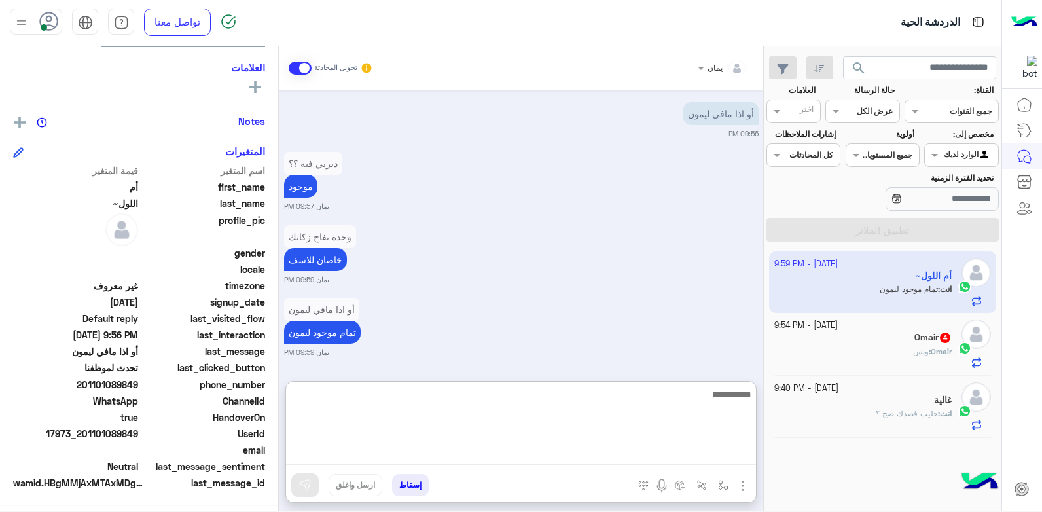
scroll to position [1228, 0]
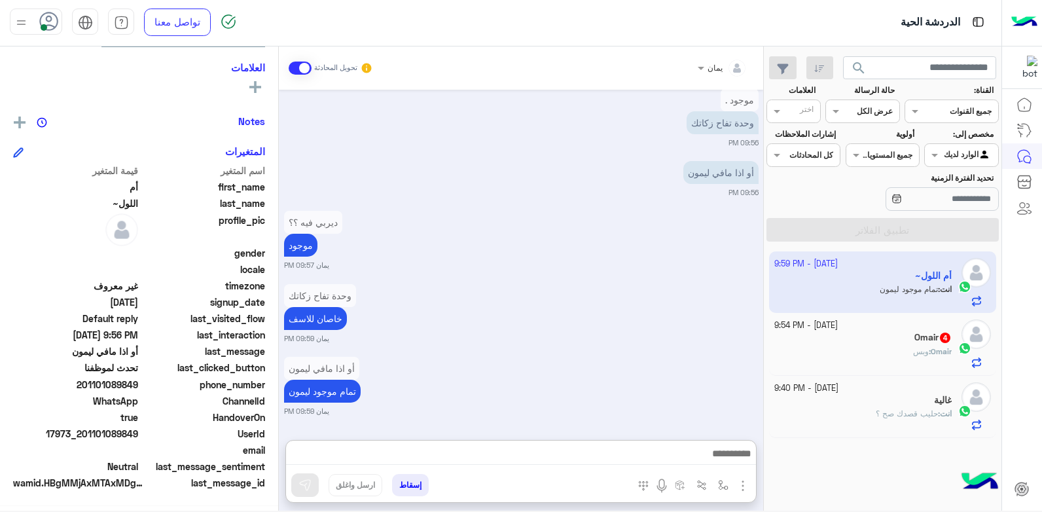
click at [899, 346] on div "Omair : وبس" at bounding box center [863, 357] width 178 height 23
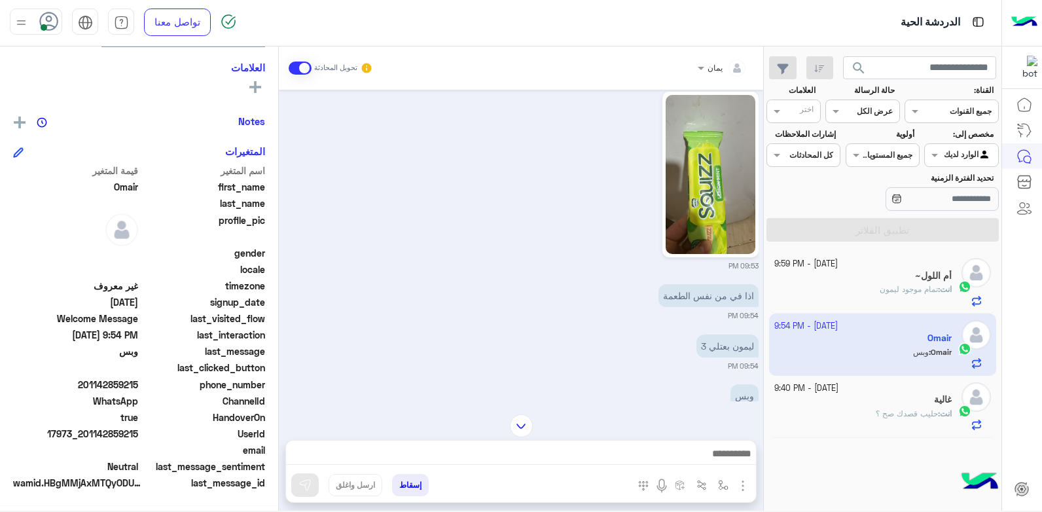
scroll to position [1219, 0]
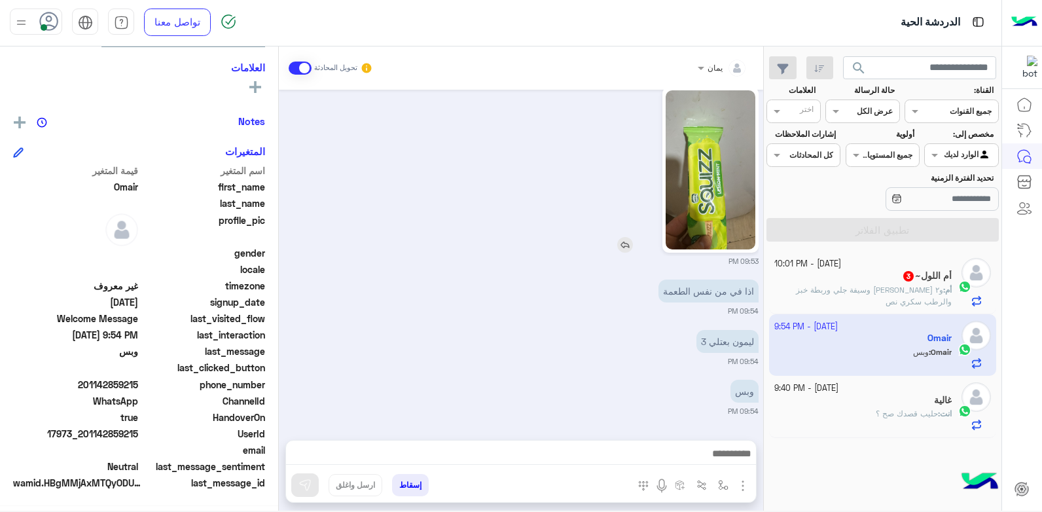
click at [625, 243] on img at bounding box center [625, 245] width 16 height 16
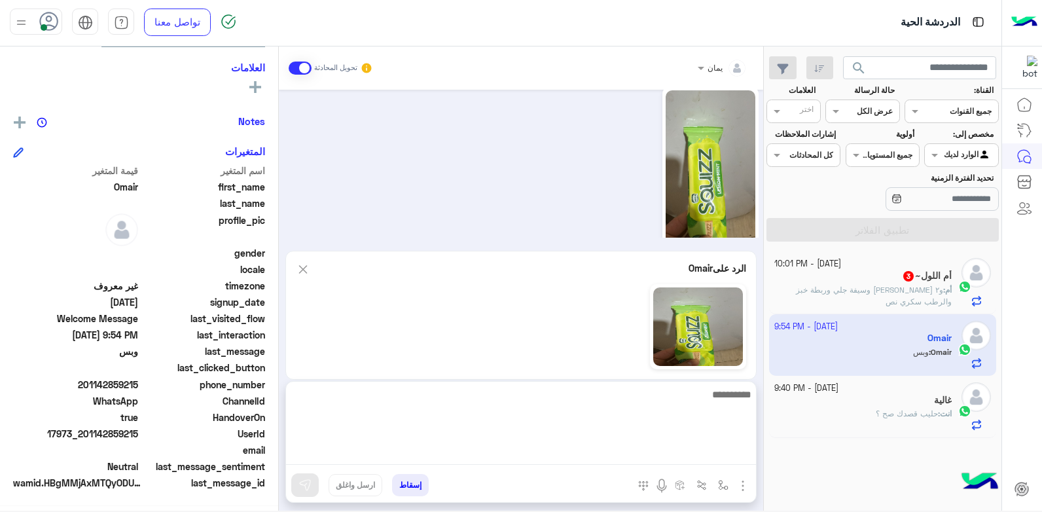
click at [585, 455] on textarea at bounding box center [521, 425] width 470 height 79
type textarea "**********"
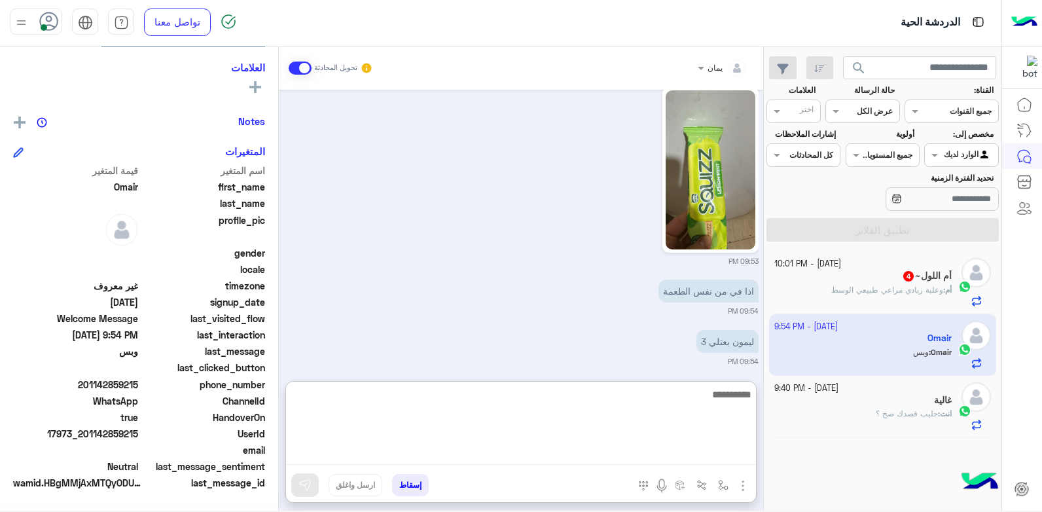
scroll to position [1487, 0]
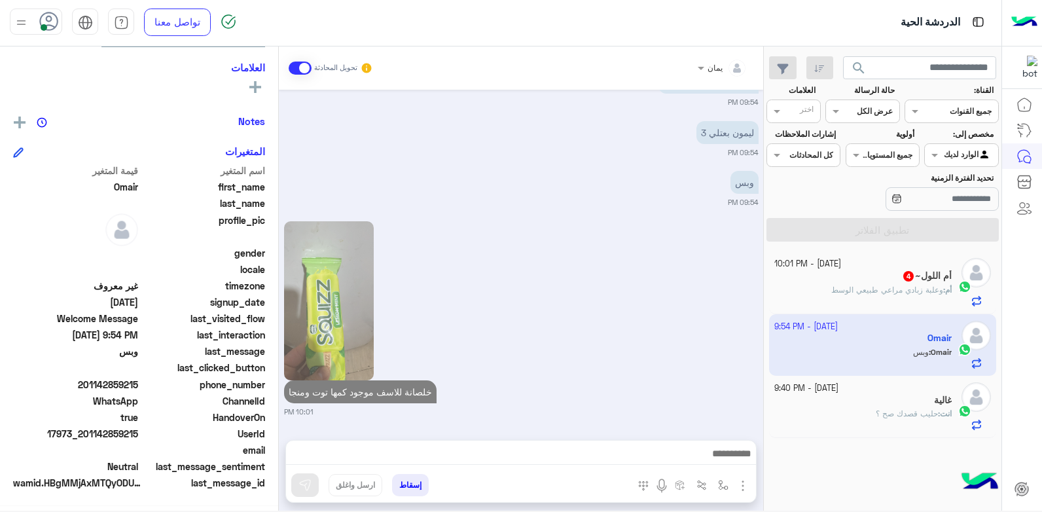
click at [866, 309] on div "11 October - 10:01 PM أم اللول~ 4 أم : وعلبة زبادي مراعي طبيعي الوسط" at bounding box center [883, 282] width 228 height 62
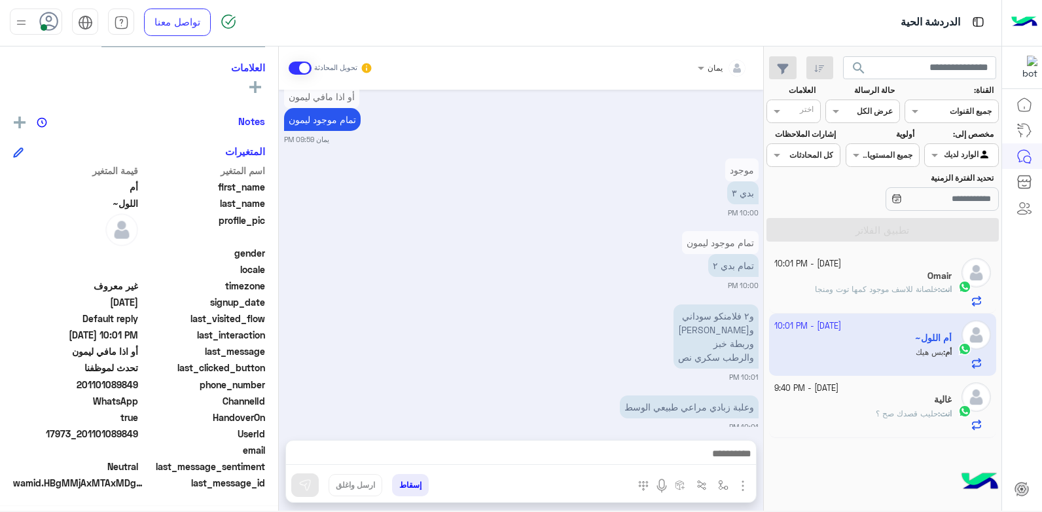
scroll to position [1154, 0]
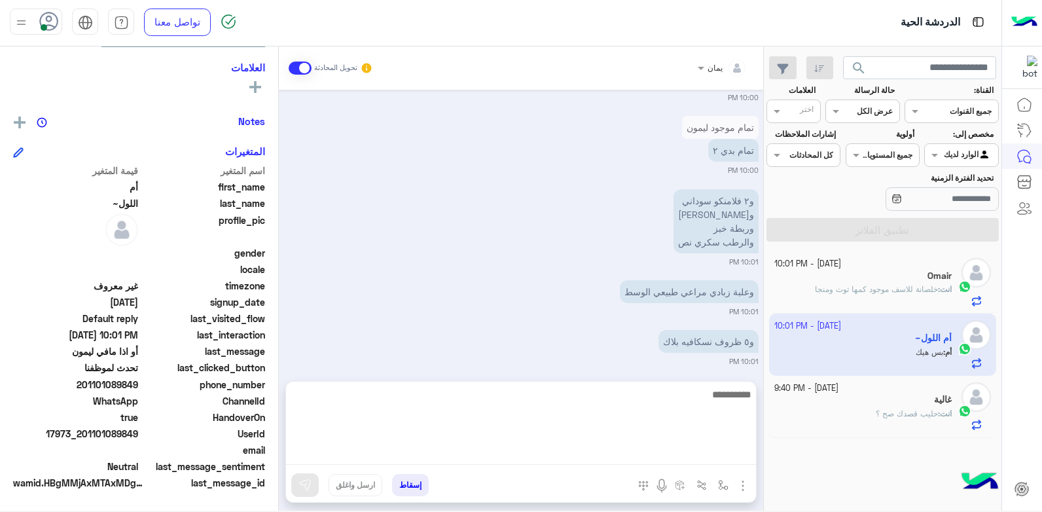
click at [604, 453] on textarea at bounding box center [521, 425] width 470 height 79
type textarea "****"
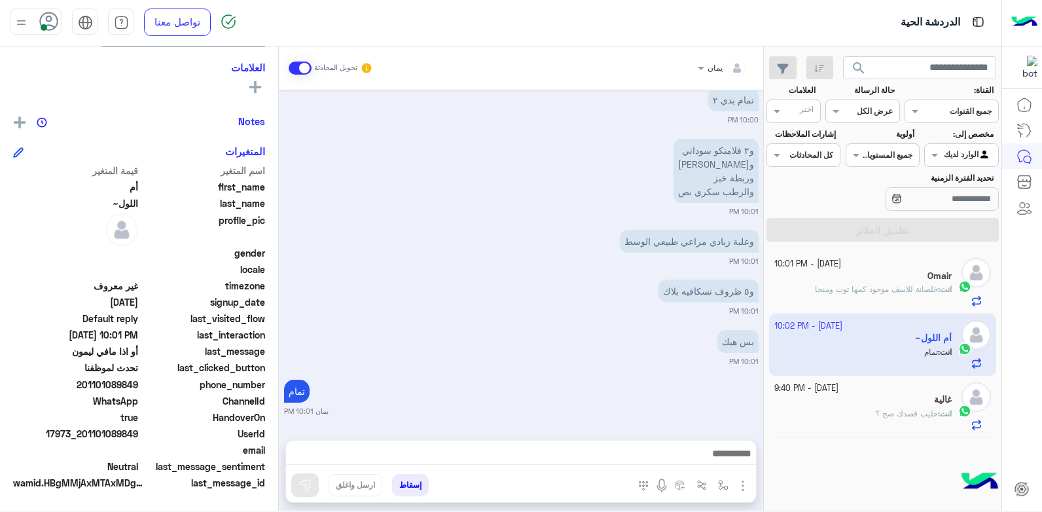
scroll to position [1205, 0]
drag, startPoint x: 138, startPoint y: 433, endPoint x: 77, endPoint y: 440, distance: 61.3
click at [77, 440] on span "17973_201101089849" at bounding box center [75, 434] width 125 height 14
drag, startPoint x: 77, startPoint y: 440, endPoint x: 147, endPoint y: 429, distance: 70.3
click at [137, 434] on span "17973_201101089849" at bounding box center [75, 434] width 125 height 14
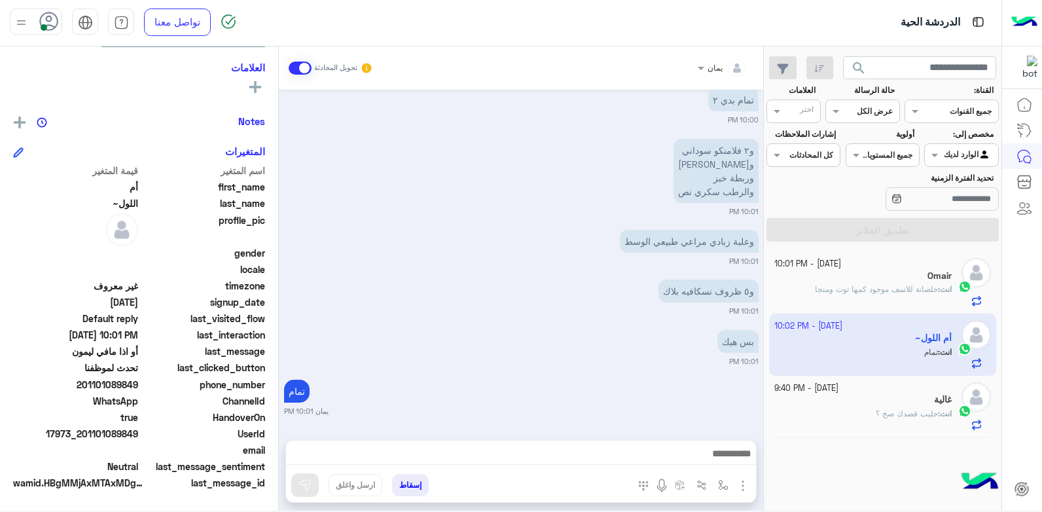
click at [143, 429] on span "UserId" at bounding box center [203, 434] width 125 height 14
drag, startPoint x: 139, startPoint y: 431, endPoint x: 86, endPoint y: 437, distance: 53.9
click at [86, 437] on span "17973_201101089849" at bounding box center [75, 434] width 125 height 14
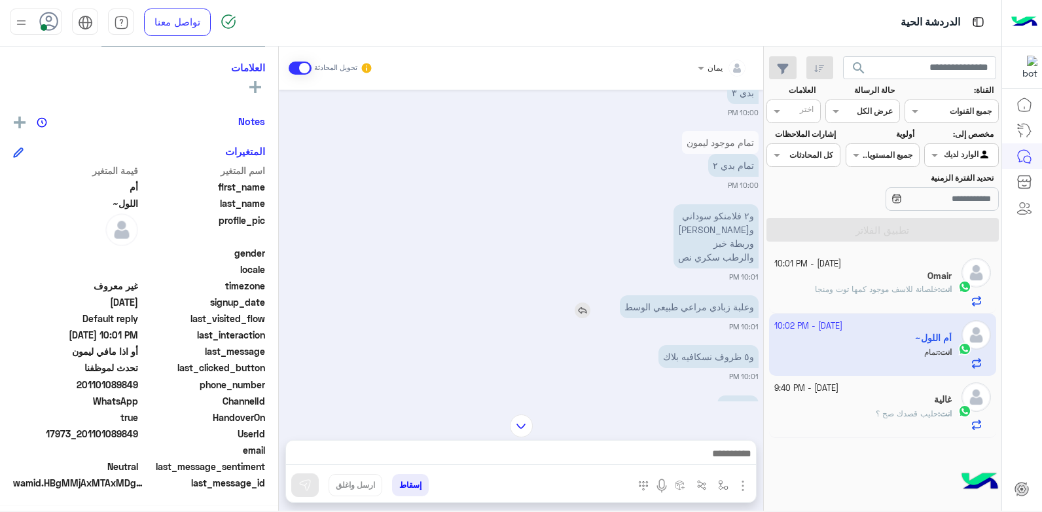
scroll to position [1204, 0]
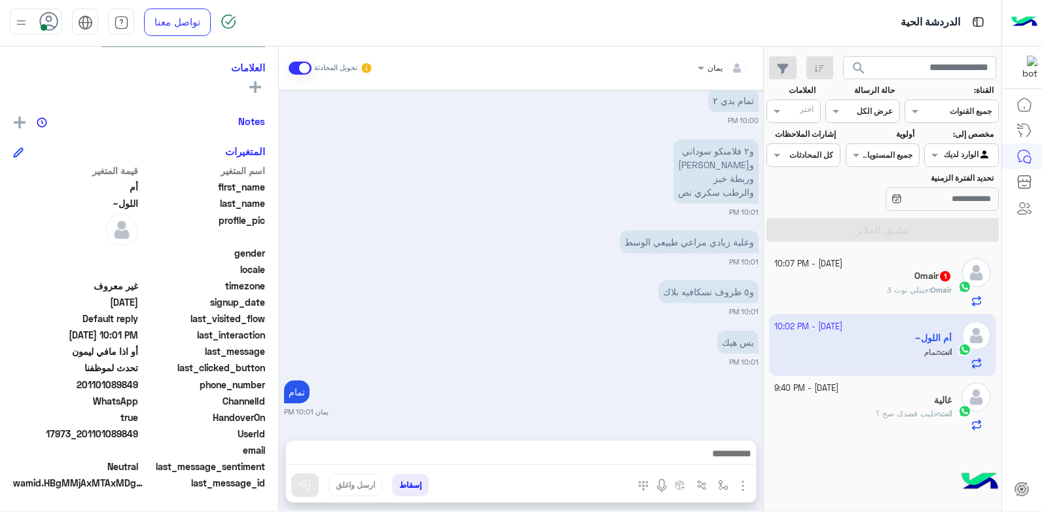
click at [417, 482] on button "إسقاط" at bounding box center [410, 485] width 37 height 22
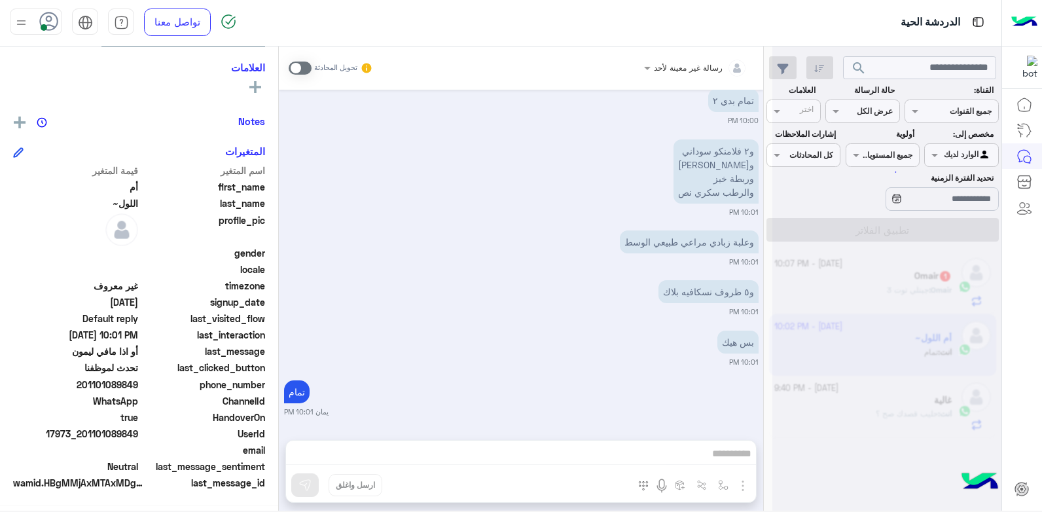
scroll to position [1238, 0]
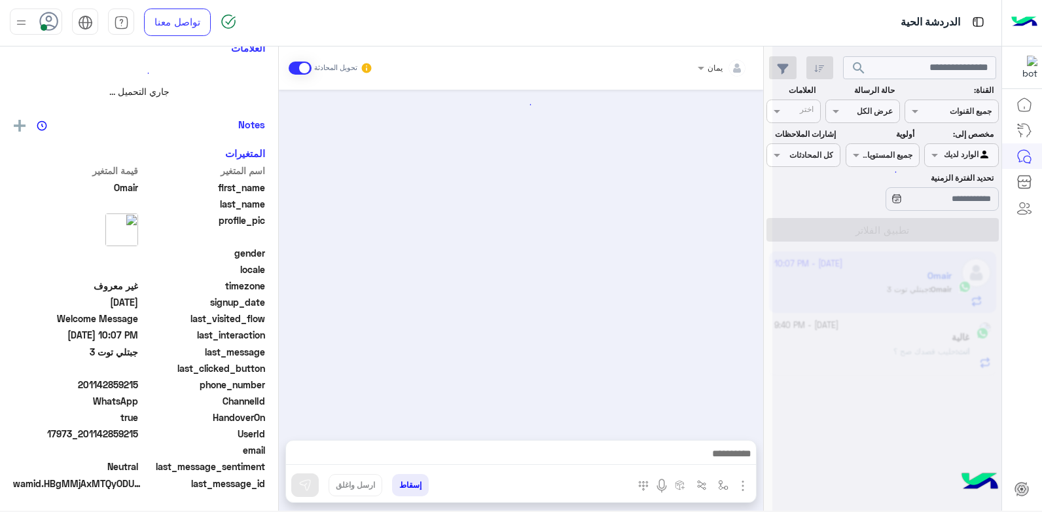
scroll to position [245, 0]
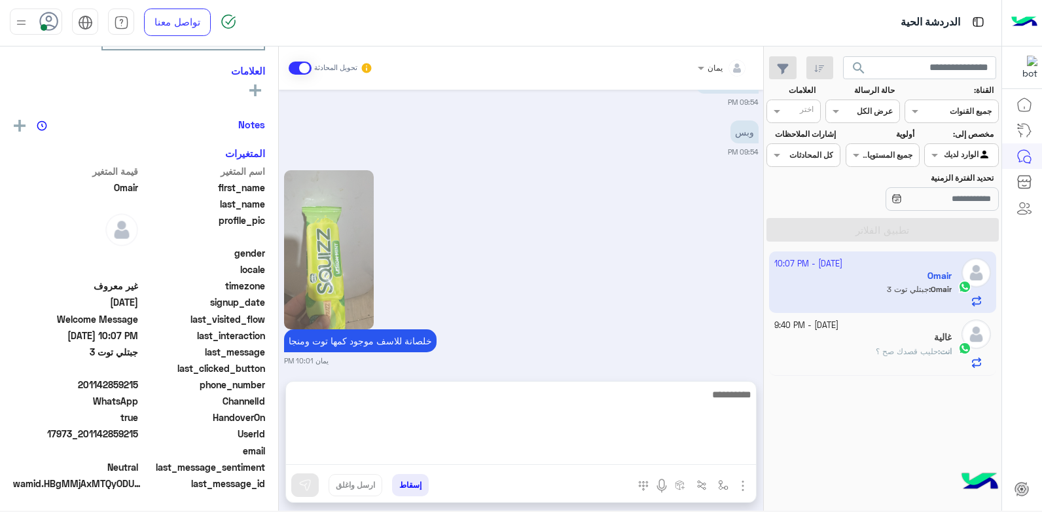
click at [656, 457] on textarea at bounding box center [521, 425] width 470 height 79
type textarea "****"
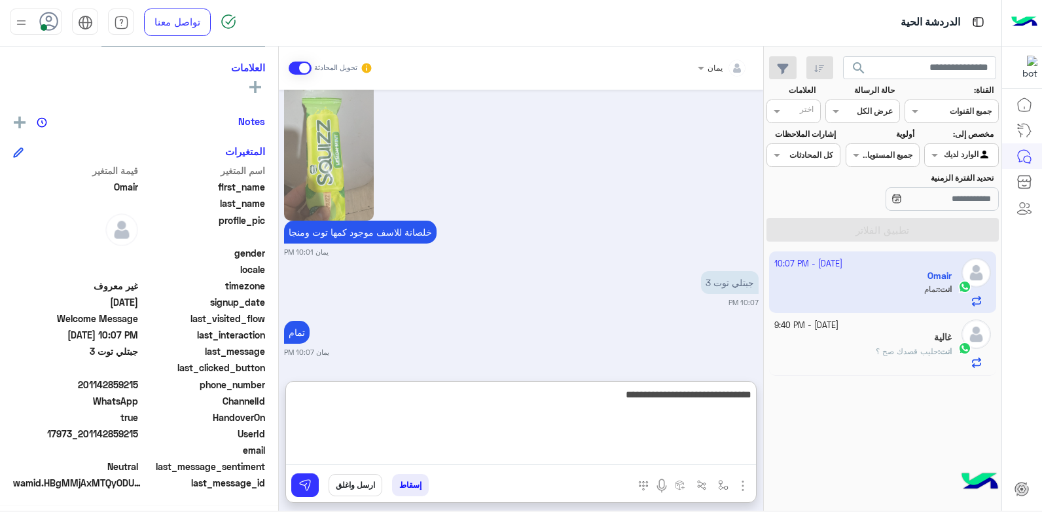
type textarea "**********"
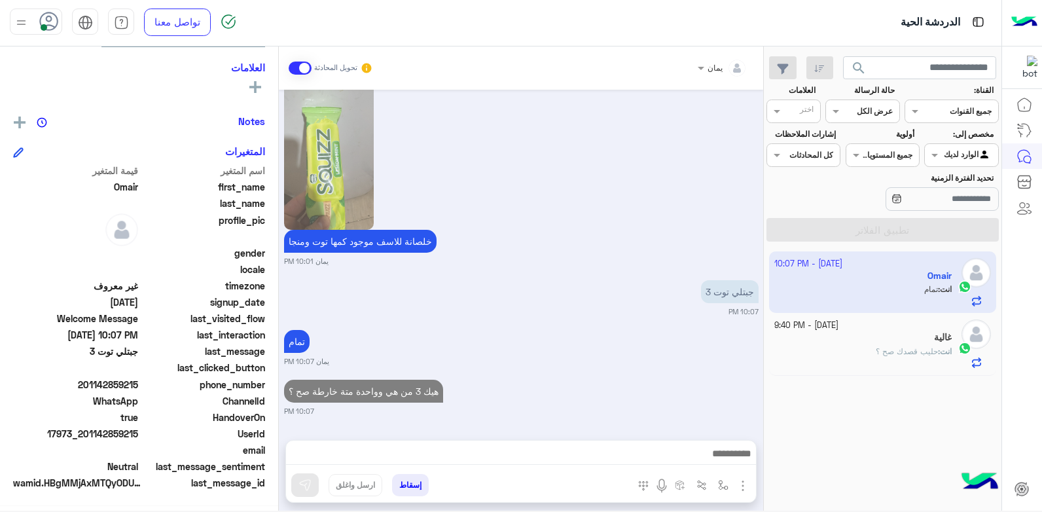
click at [906, 333] on div "غالية" at bounding box center [863, 339] width 178 height 14
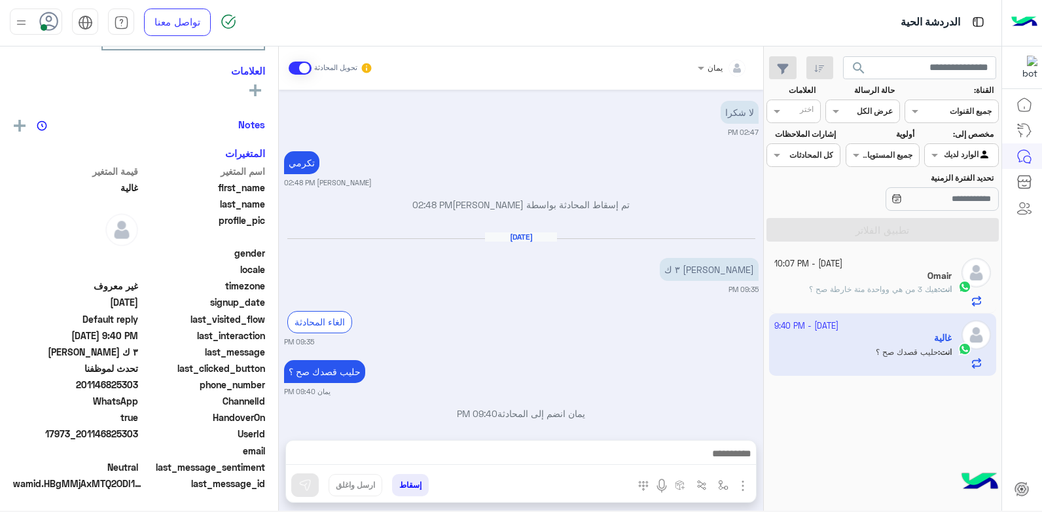
scroll to position [248, 0]
click at [850, 287] on div "Omair : صح" at bounding box center [863, 295] width 178 height 23
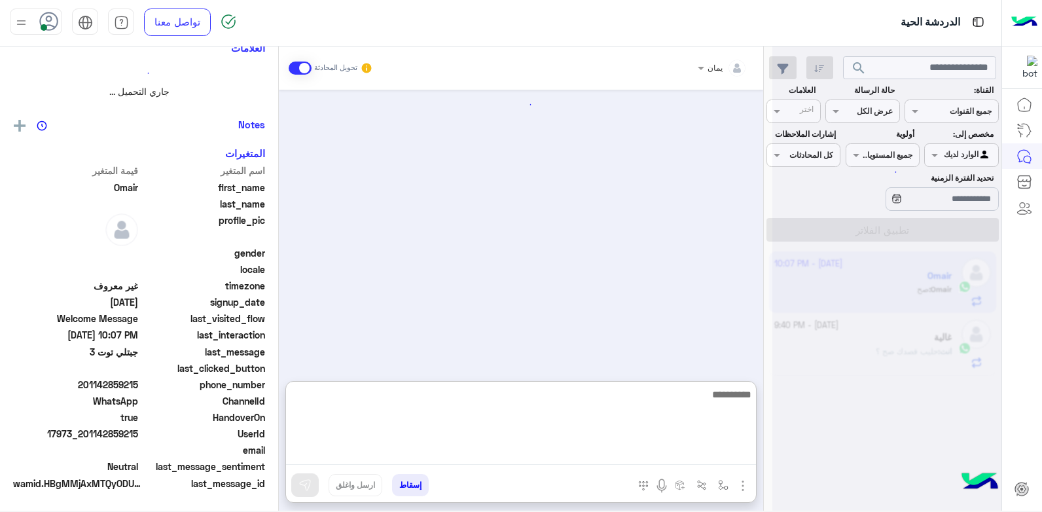
click at [543, 452] on textarea at bounding box center [521, 425] width 470 height 79
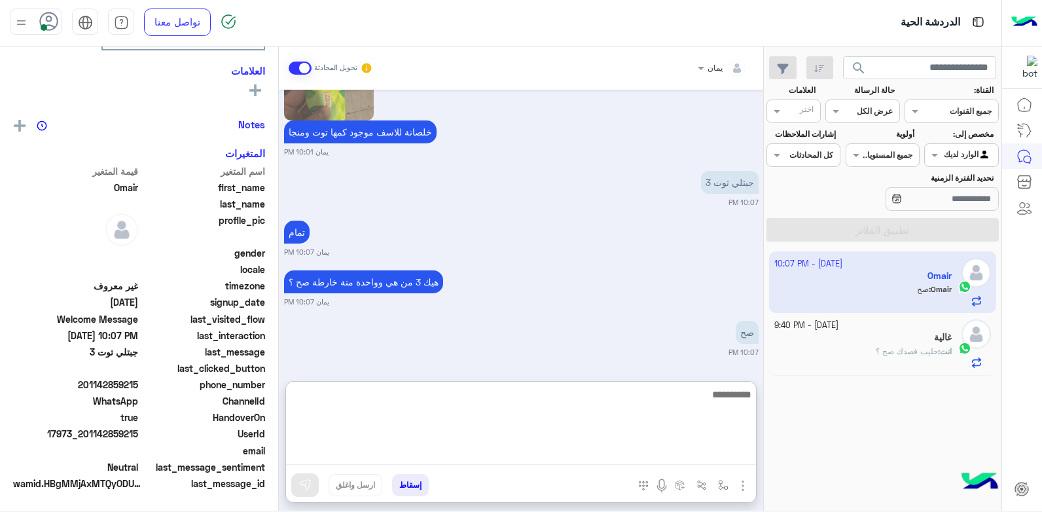
scroll to position [248, 0]
type textarea "****"
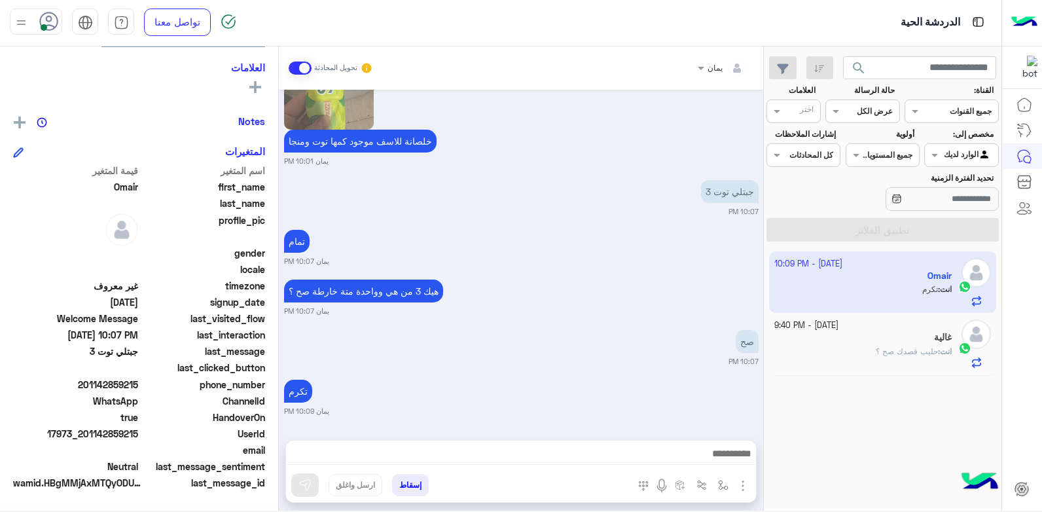
scroll to position [1316, 0]
drag, startPoint x: 140, startPoint y: 432, endPoint x: 84, endPoint y: 437, distance: 55.8
click at [84, 437] on div "UserId 17973_201142859215" at bounding box center [139, 435] width 252 height 16
drag, startPoint x: 84, startPoint y: 437, endPoint x: 95, endPoint y: 433, distance: 11.2
click at [410, 482] on button "إسقاط" at bounding box center [410, 485] width 37 height 22
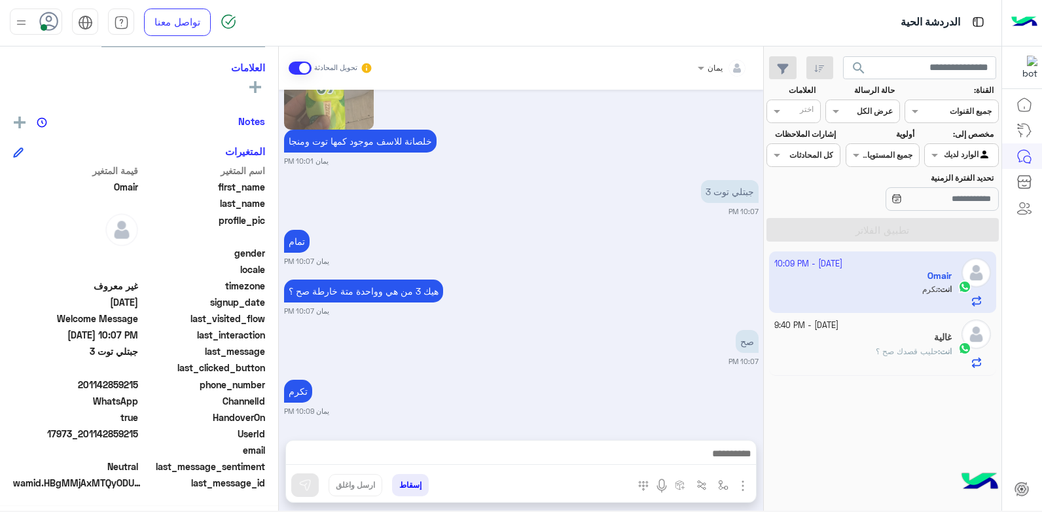
scroll to position [1350, 0]
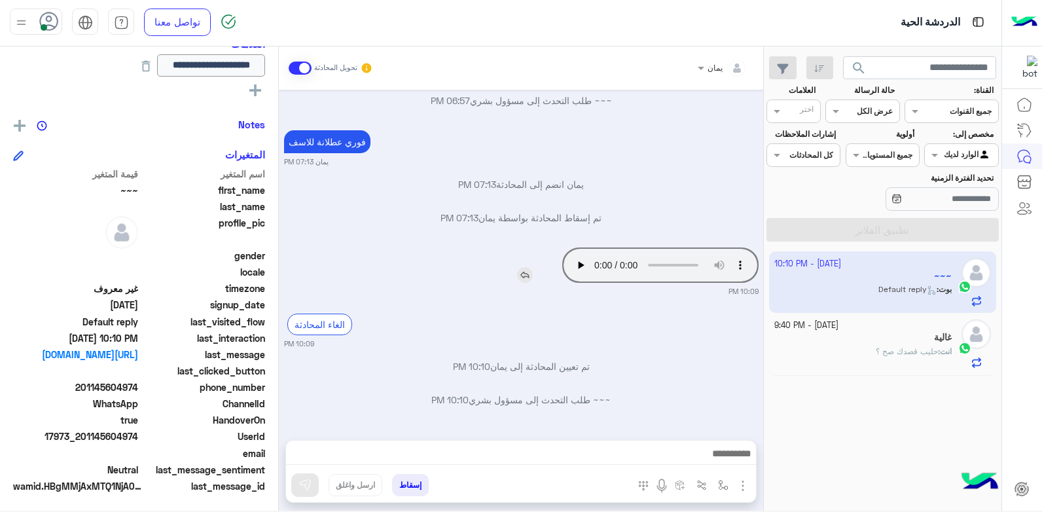
scroll to position [251, 0]
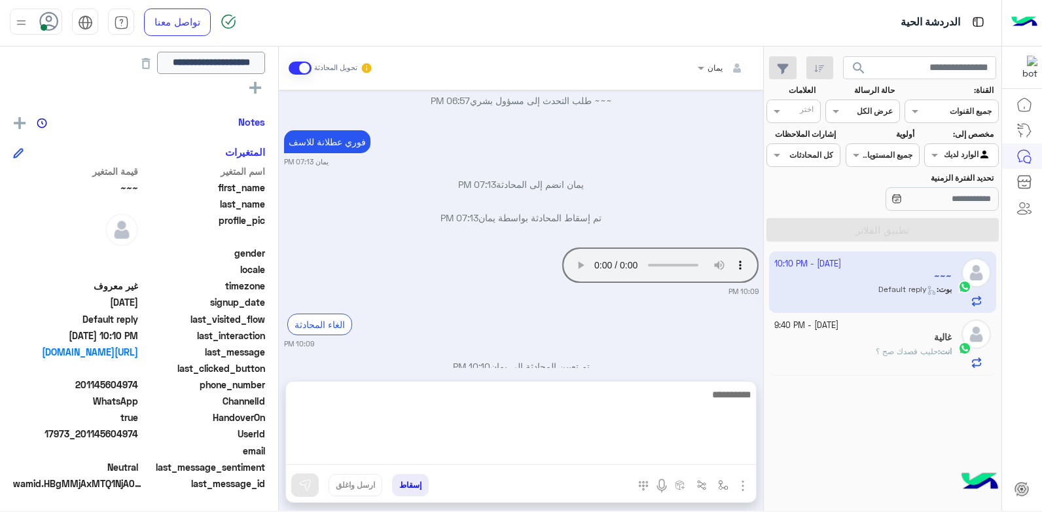
click at [541, 453] on textarea at bounding box center [521, 425] width 470 height 79
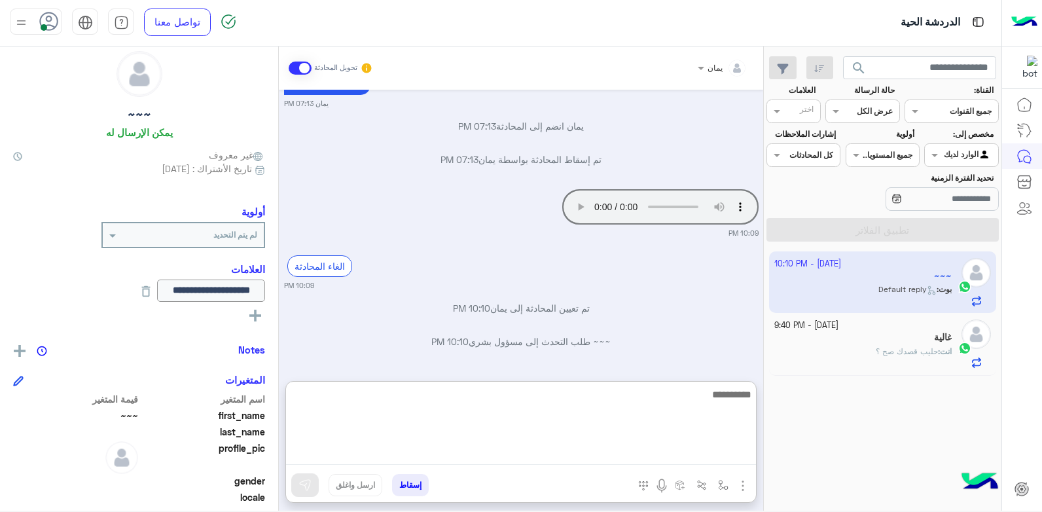
scroll to position [0, 0]
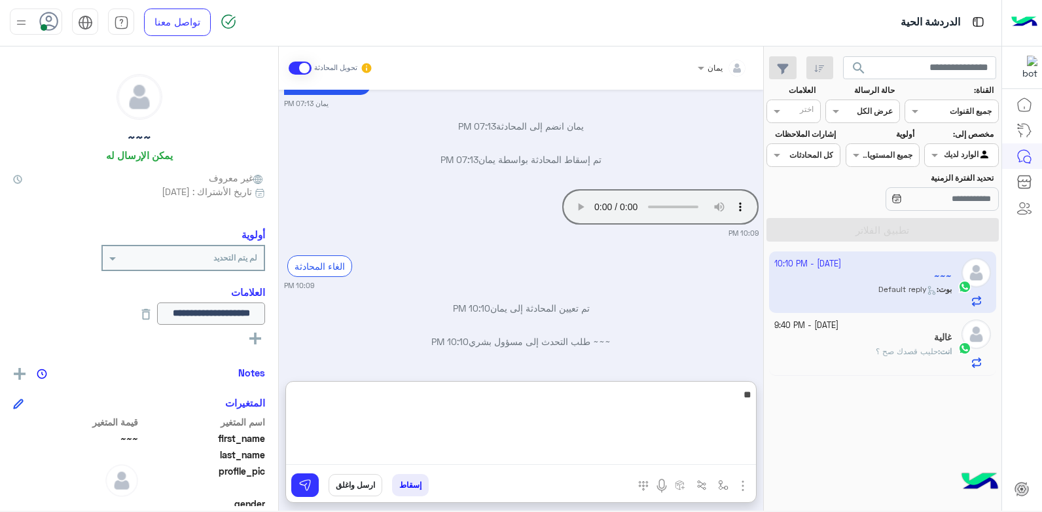
type textarea "*"
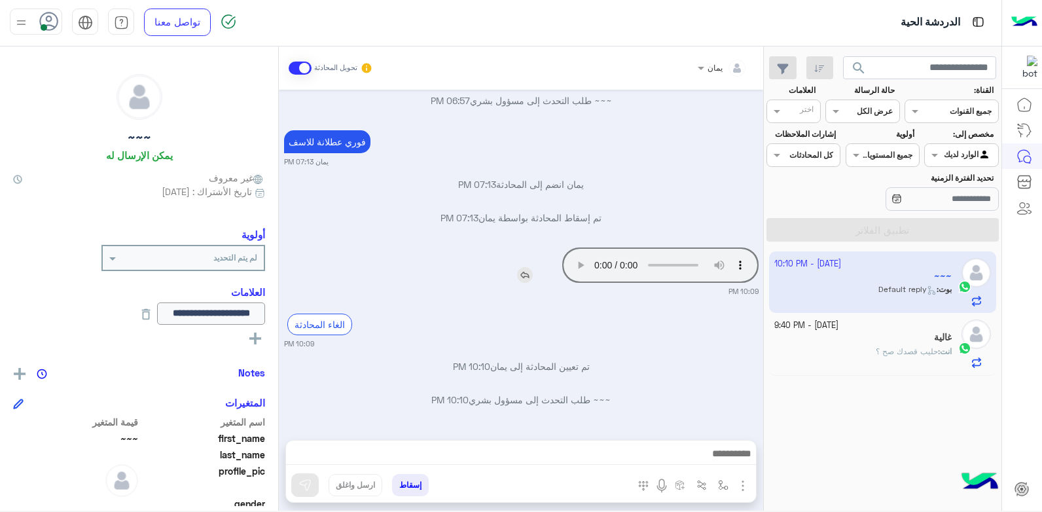
scroll to position [634, 0]
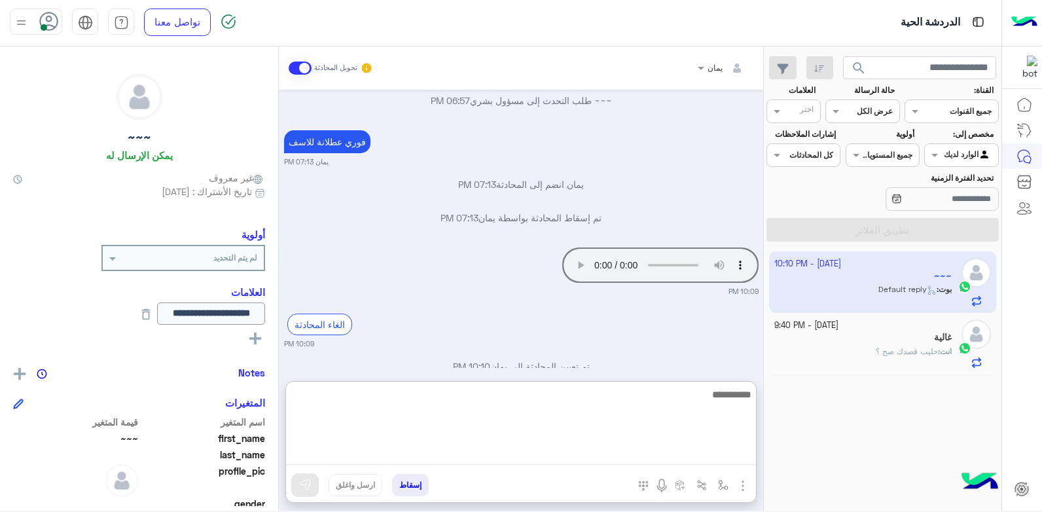
click at [643, 456] on textarea at bounding box center [521, 425] width 470 height 79
type textarea "**********"
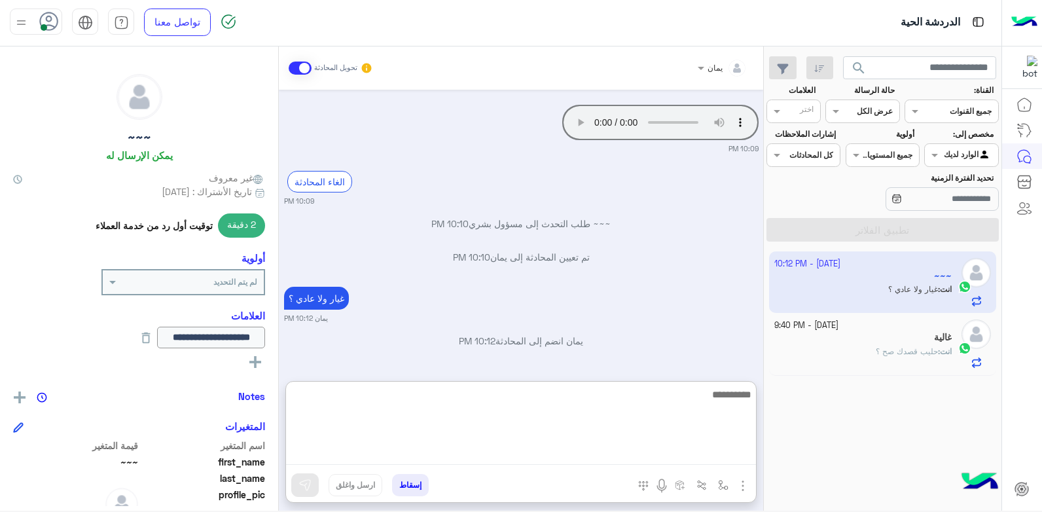
scroll to position [776, 0]
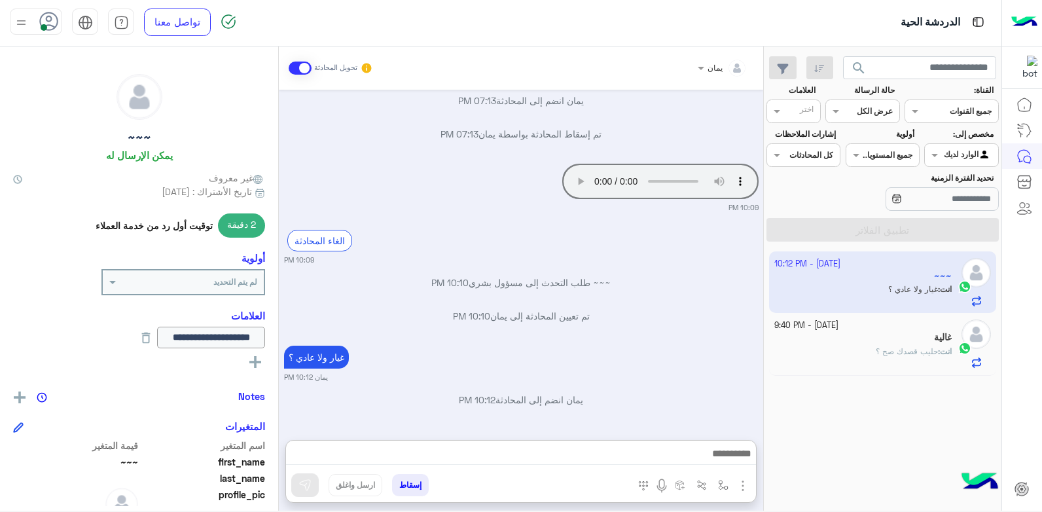
click at [810, 349] on div "انت : حليب قصدك صح ؟" at bounding box center [863, 357] width 178 height 23
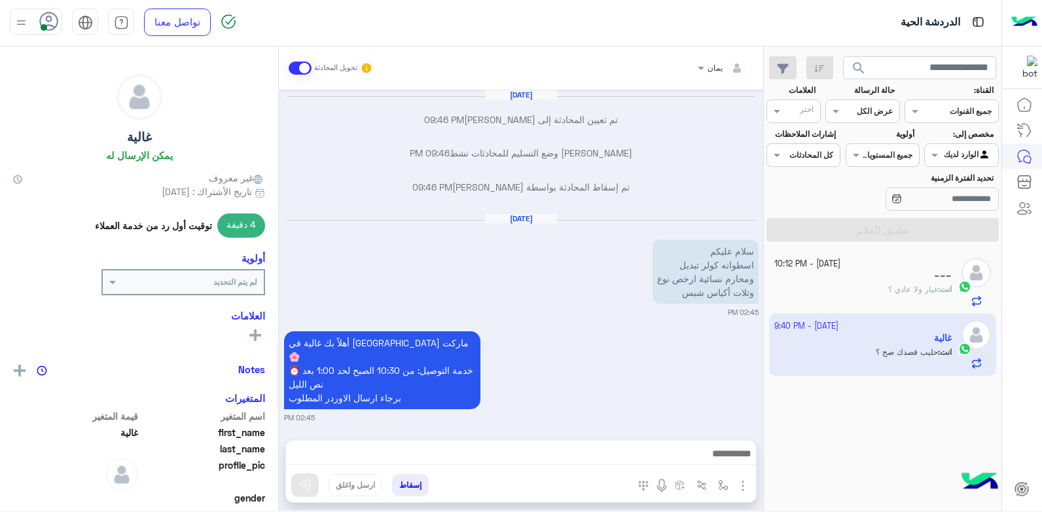
scroll to position [753, 0]
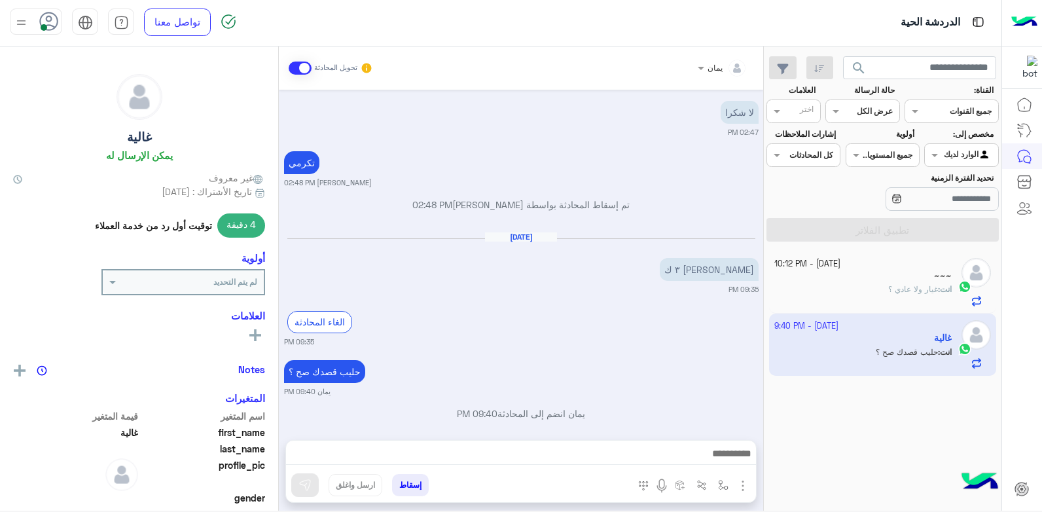
click at [414, 488] on button "إسقاط" at bounding box center [410, 485] width 37 height 22
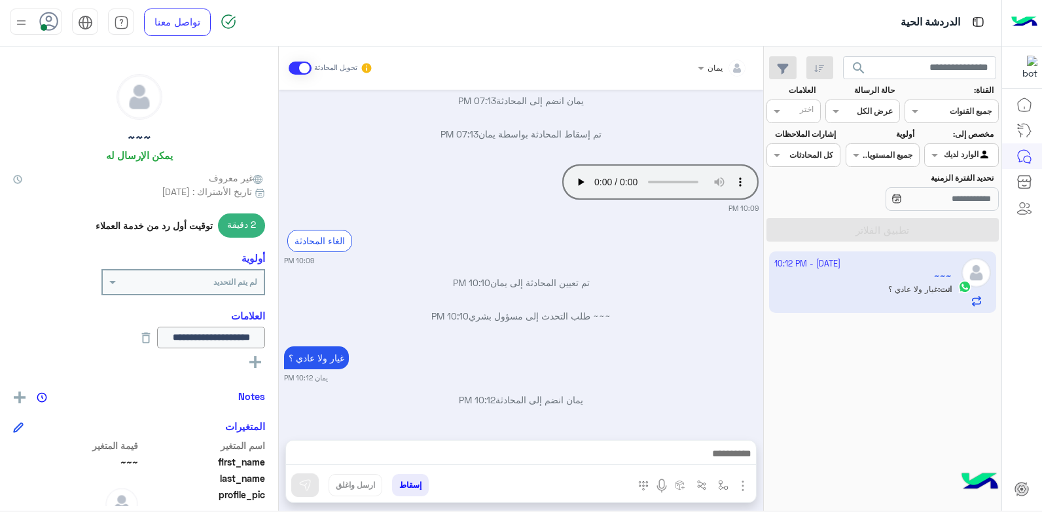
scroll to position [680, 0]
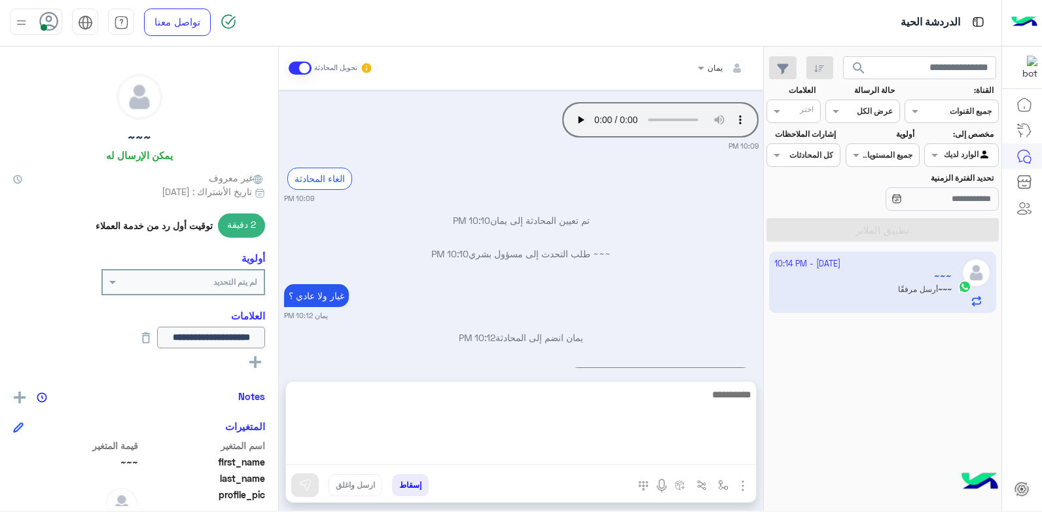
click at [575, 461] on textarea at bounding box center [521, 425] width 470 height 79
type textarea "**********"
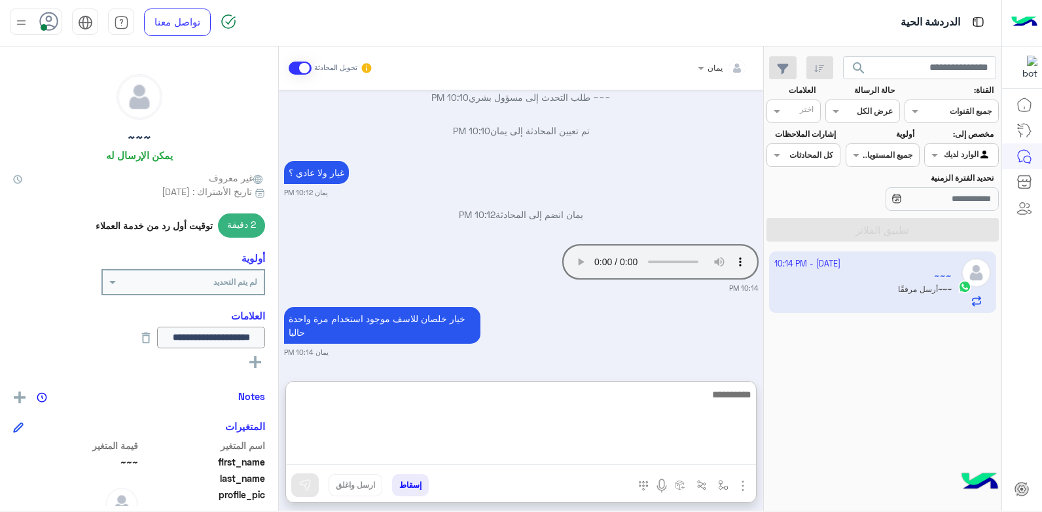
scroll to position [865, 0]
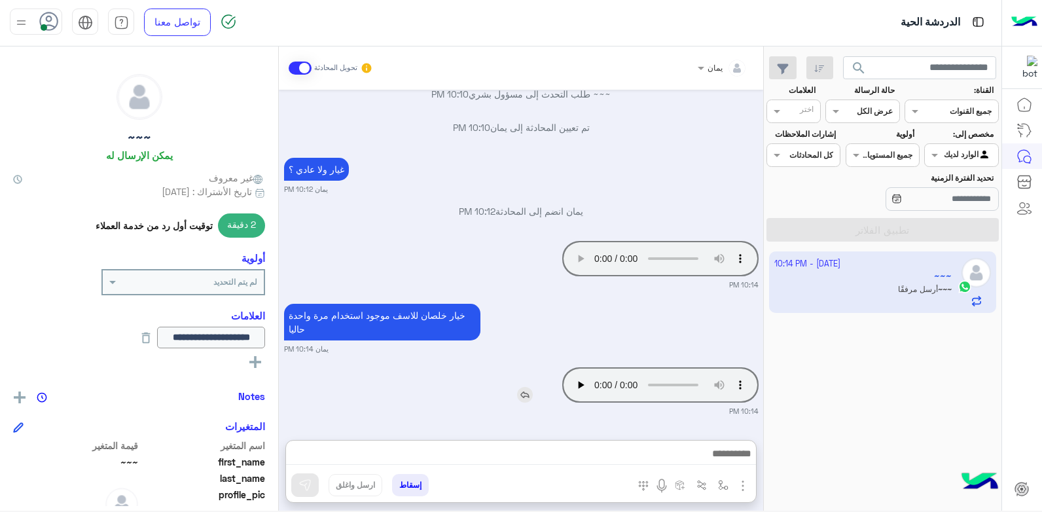
click at [581, 317] on div "Oct 10, 2025 مع الببسي 09:27 PM ورح اعطيه كرت الكهربا يشحن ب 300 09:27 PM تكرم …" at bounding box center [521, 258] width 484 height 337
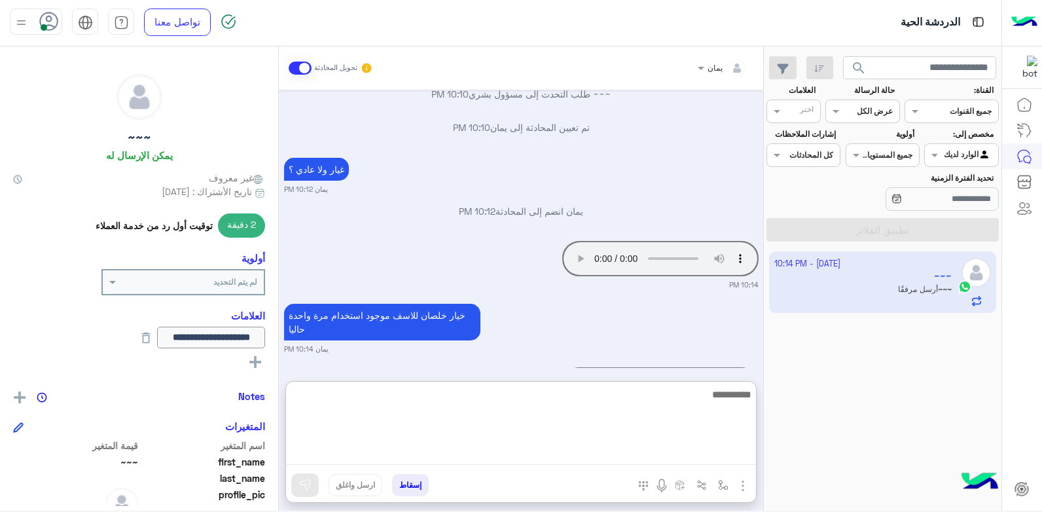
click at [556, 446] on textarea at bounding box center [521, 425] width 470 height 79
type textarea "****"
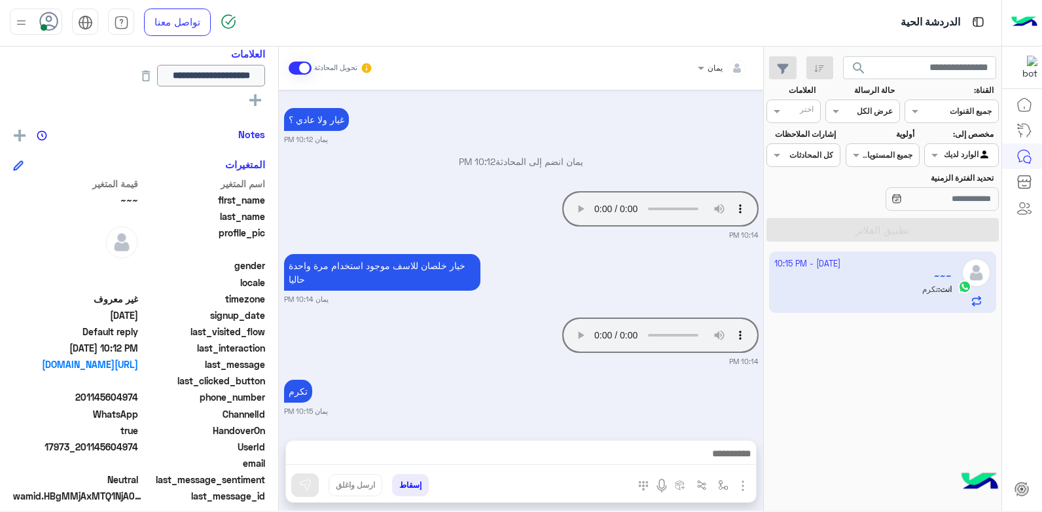
scroll to position [856, 0]
drag, startPoint x: 139, startPoint y: 395, endPoint x: 82, endPoint y: 398, distance: 57.0
click at [82, 398] on span "201145604974" at bounding box center [75, 397] width 125 height 14
drag, startPoint x: 82, startPoint y: 398, endPoint x: 90, endPoint y: 398, distance: 8.5
click at [407, 486] on button "إسقاط" at bounding box center [410, 485] width 37 height 22
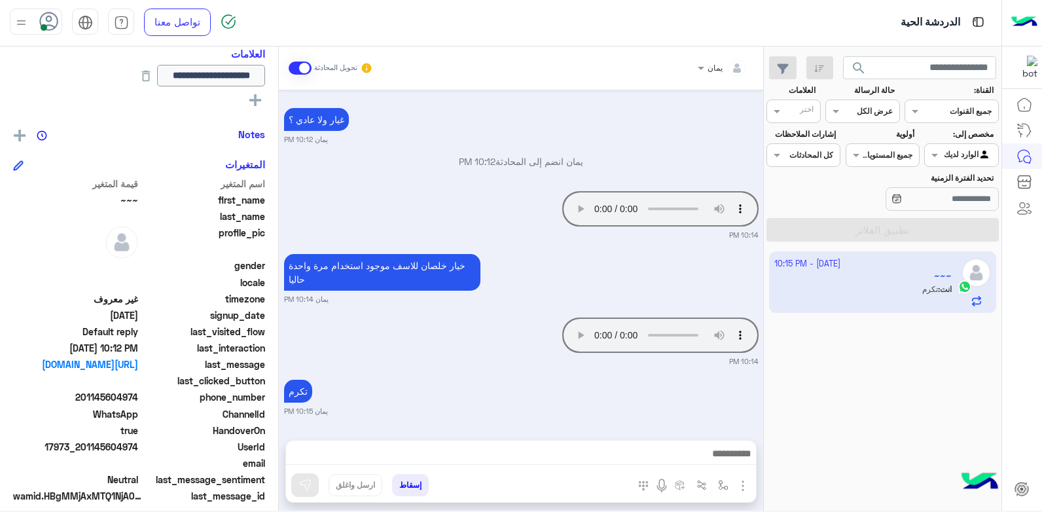
scroll to position [890, 0]
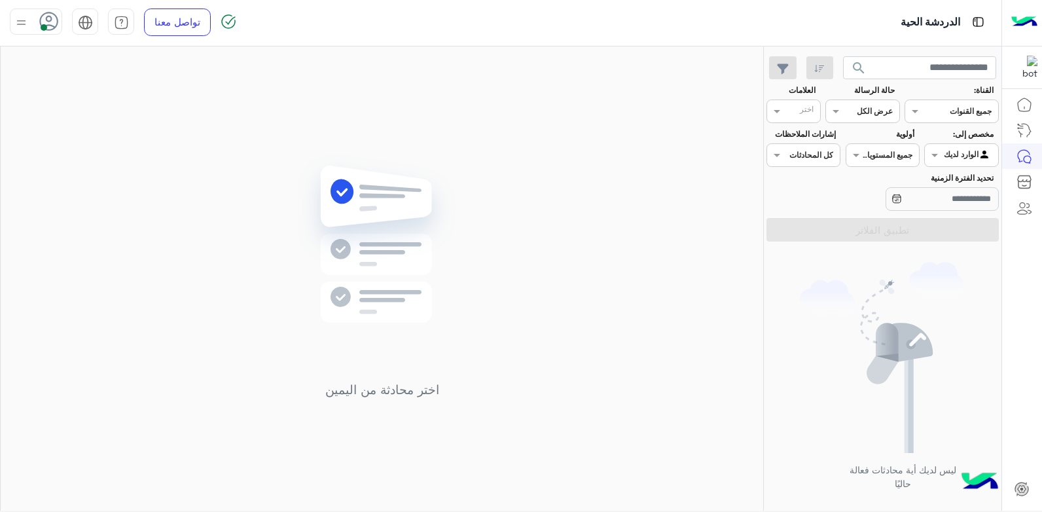
click at [35, 27] on div at bounding box center [36, 22] width 52 height 26
click at [98, 120] on label "وقت الراحة" at bounding box center [91, 128] width 143 height 24
click at [318, 127] on div "اختر محادثة من اليمين" at bounding box center [382, 280] width 762 height 469
drag, startPoint x: 44, startPoint y: 22, endPoint x: 46, endPoint y: 36, distance: 13.9
click at [44, 26] on div at bounding box center [50, 18] width 18 height 18
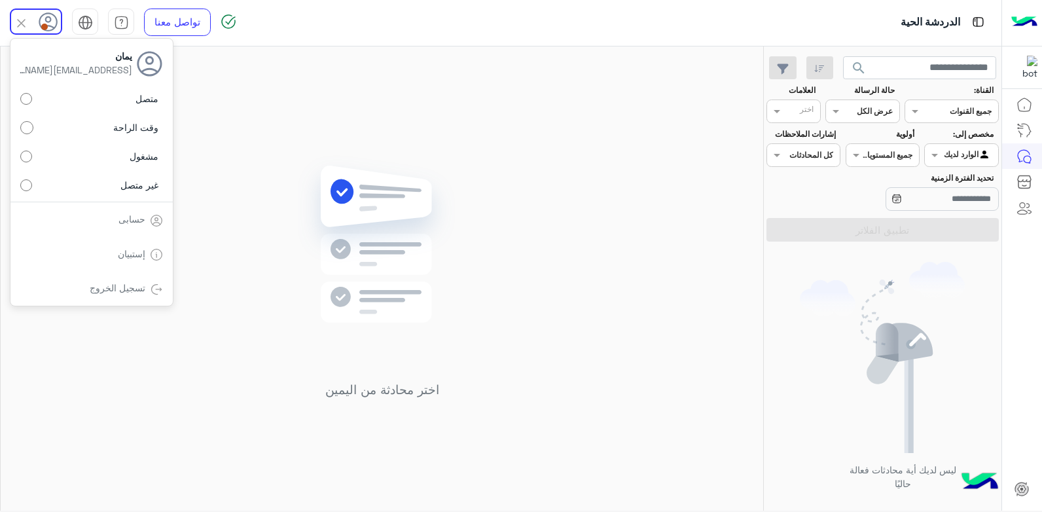
drag, startPoint x: 95, startPoint y: 105, endPoint x: 361, endPoint y: 109, distance: 266.4
click at [99, 107] on label "متصل" at bounding box center [91, 99] width 143 height 24
click at [373, 109] on div "اختر محادثة من اليمين" at bounding box center [382, 280] width 762 height 469
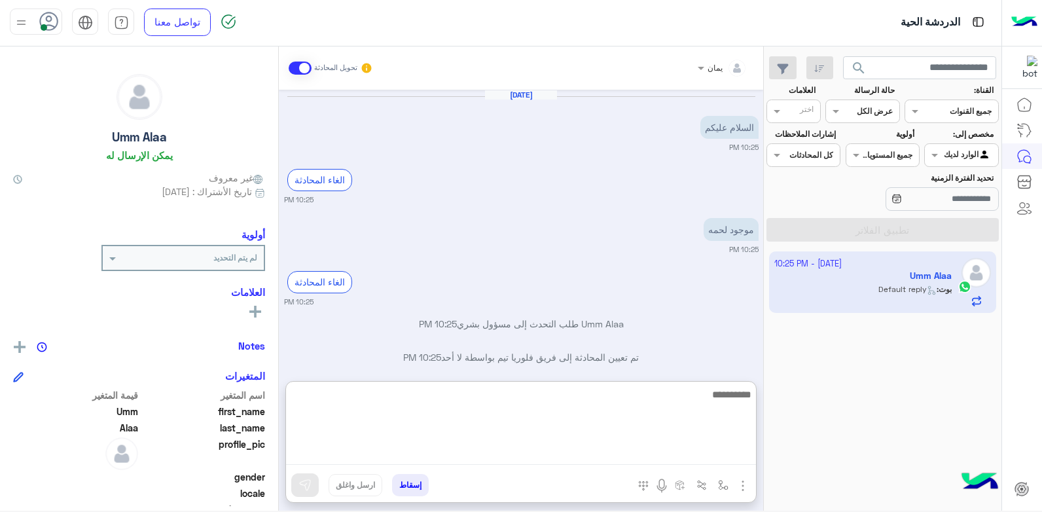
drag, startPoint x: 570, startPoint y: 452, endPoint x: 569, endPoint y: 442, distance: 9.3
click at [570, 448] on textarea at bounding box center [521, 425] width 470 height 79
type textarea "**********"
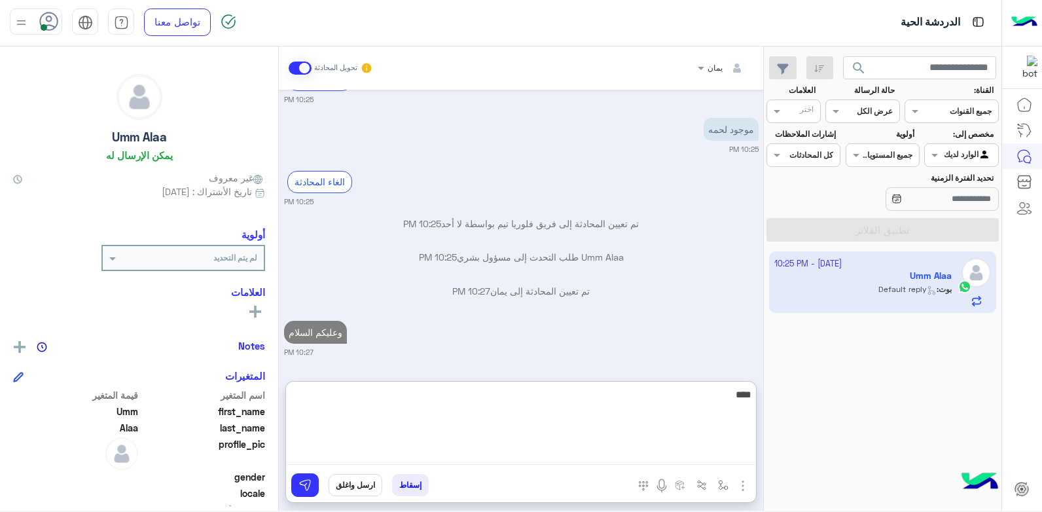
type textarea "*****"
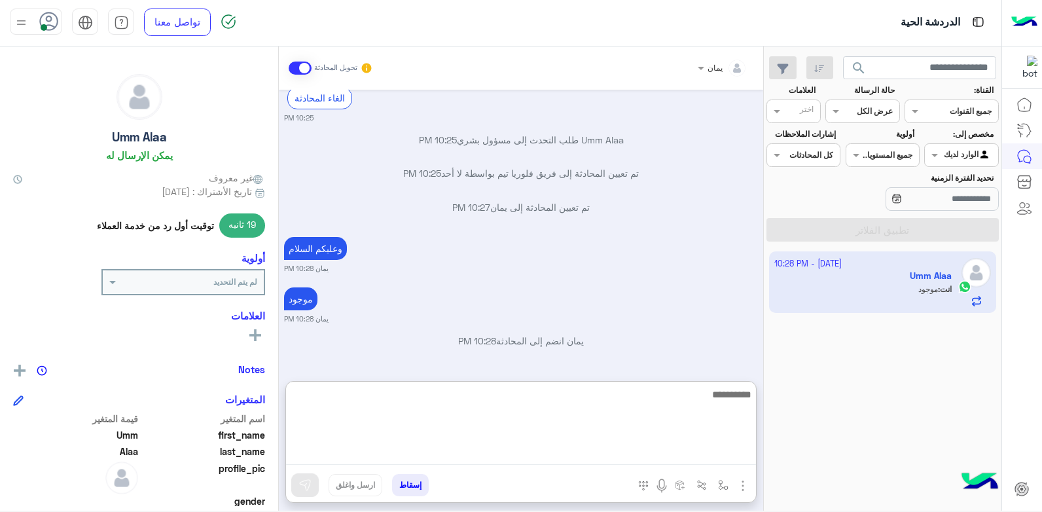
scroll to position [234, 0]
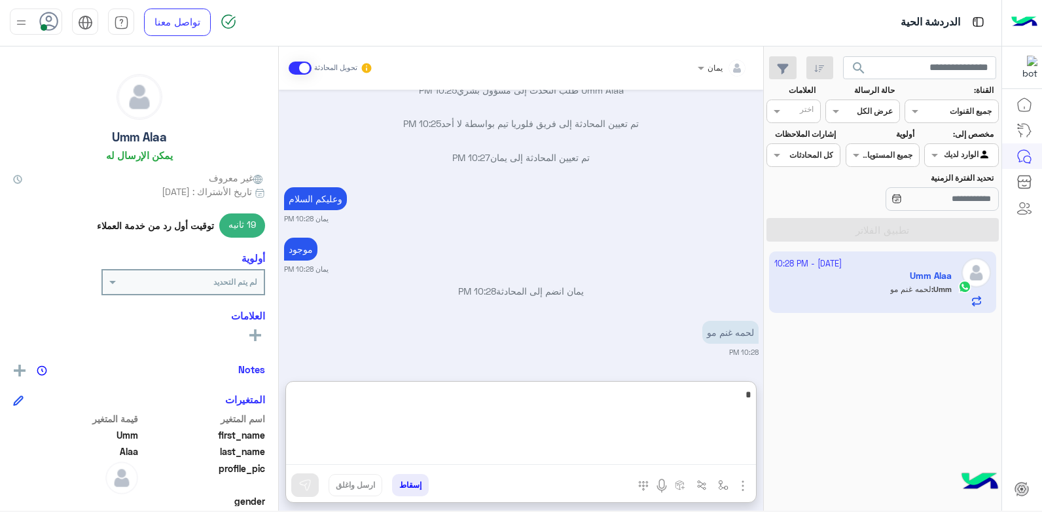
type textarea "**"
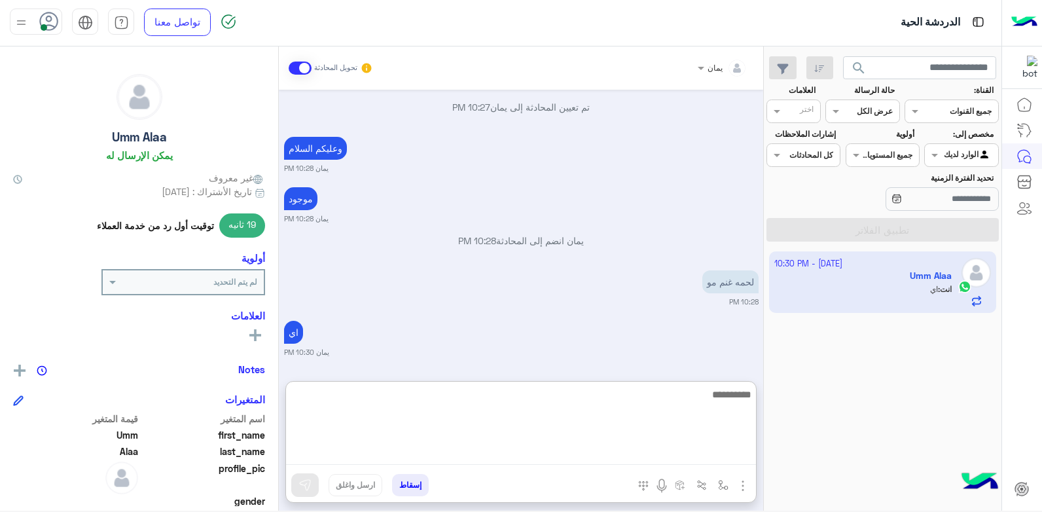
scroll to position [348, 0]
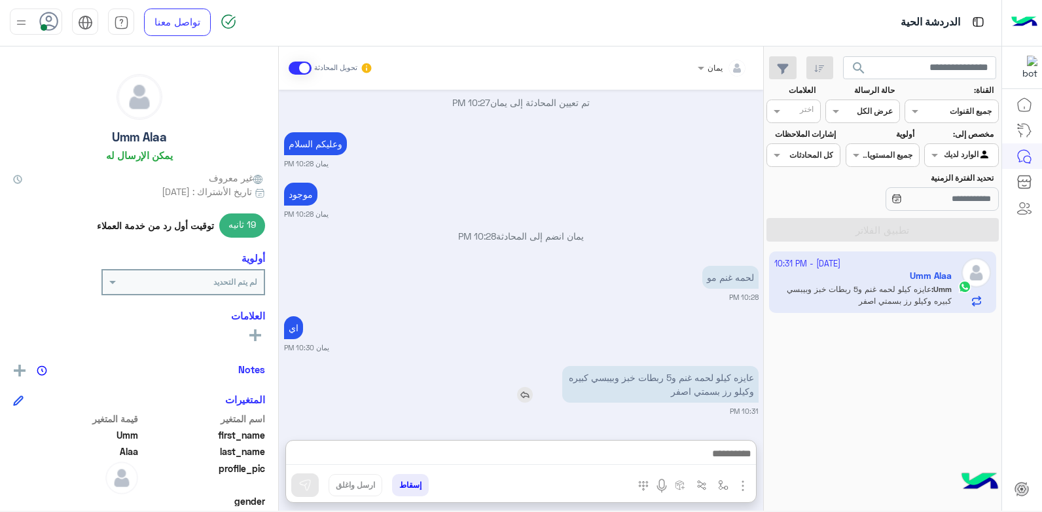
click at [522, 366] on div "عايزه كيلو لحمه غنم و5 ربطات خبز وبيبسي كبيره وكيلو رز بسمتي اصفر" at bounding box center [623, 384] width 271 height 37
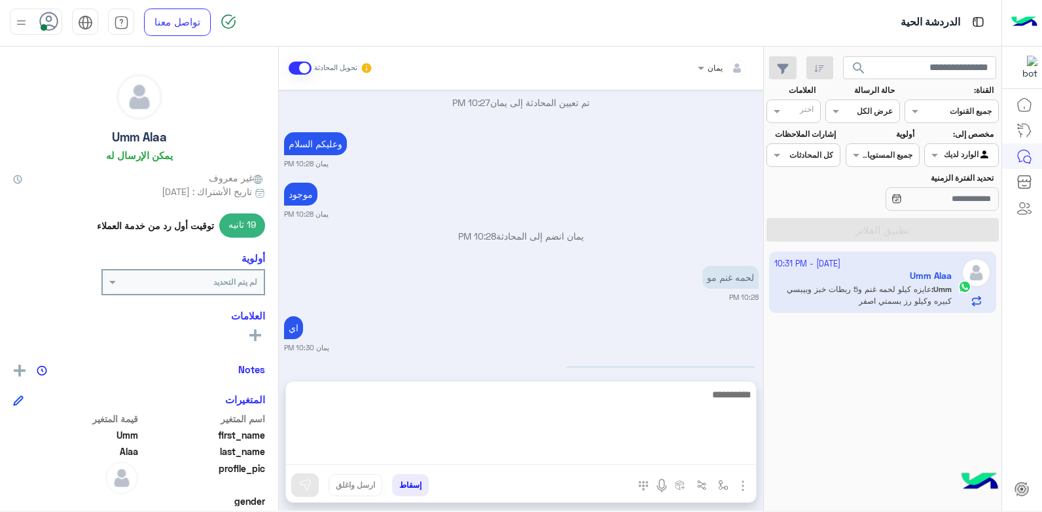
click at [561, 463] on textarea at bounding box center [521, 425] width 470 height 79
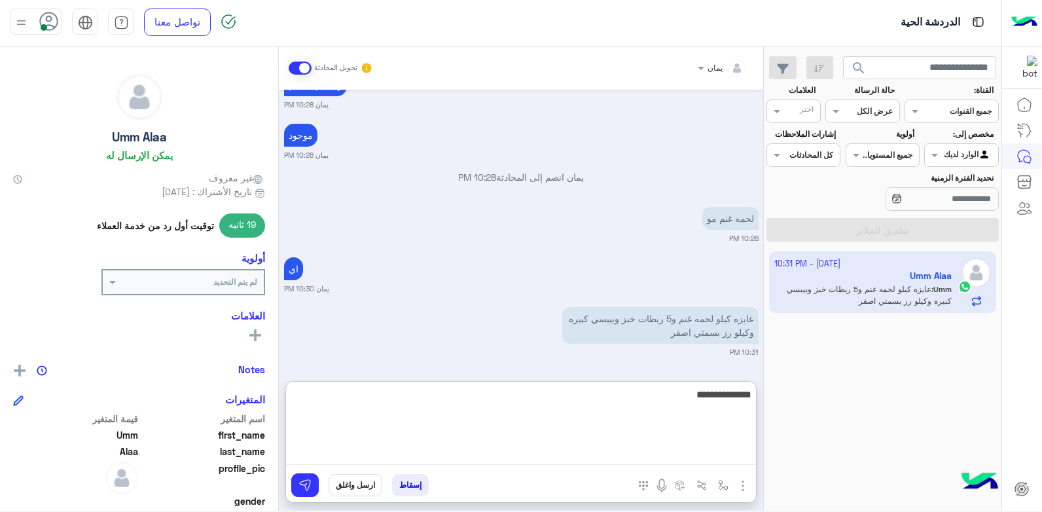
type textarea "**********"
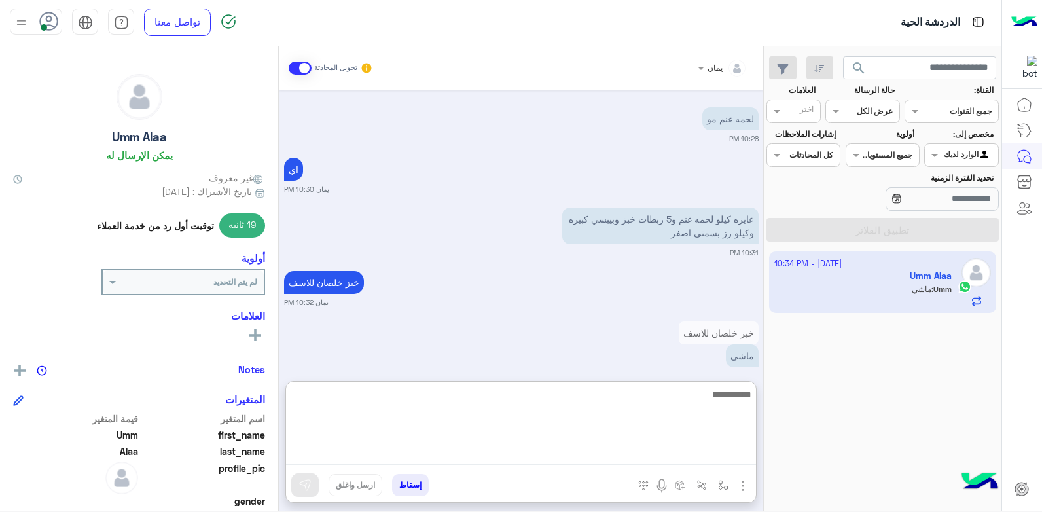
scroll to position [470, 0]
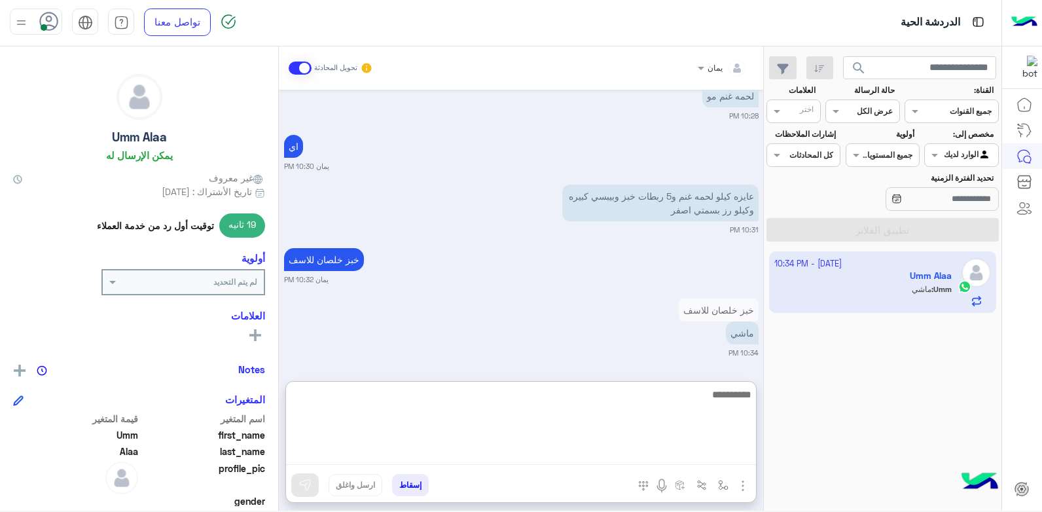
click at [606, 424] on textarea at bounding box center [521, 425] width 470 height 79
type textarea "****"
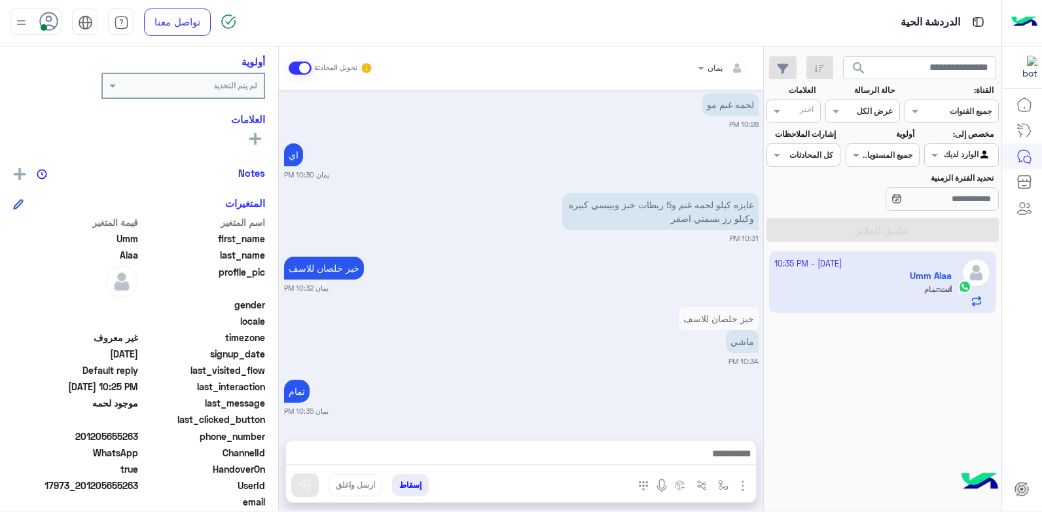
scroll to position [461, 0]
drag, startPoint x: 140, startPoint y: 436, endPoint x: 86, endPoint y: 441, distance: 54.6
click at [86, 441] on div "phone_number 201205655263" at bounding box center [139, 437] width 252 height 16
drag, startPoint x: 86, startPoint y: 441, endPoint x: 95, endPoint y: 434, distance: 11.7
click at [416, 486] on button "إسقاط" at bounding box center [410, 485] width 37 height 22
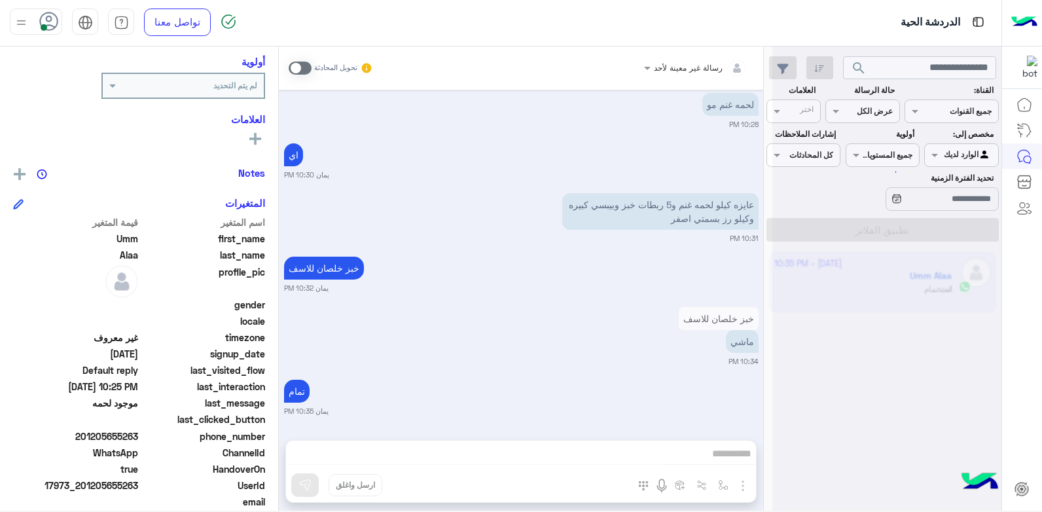
scroll to position [495, 0]
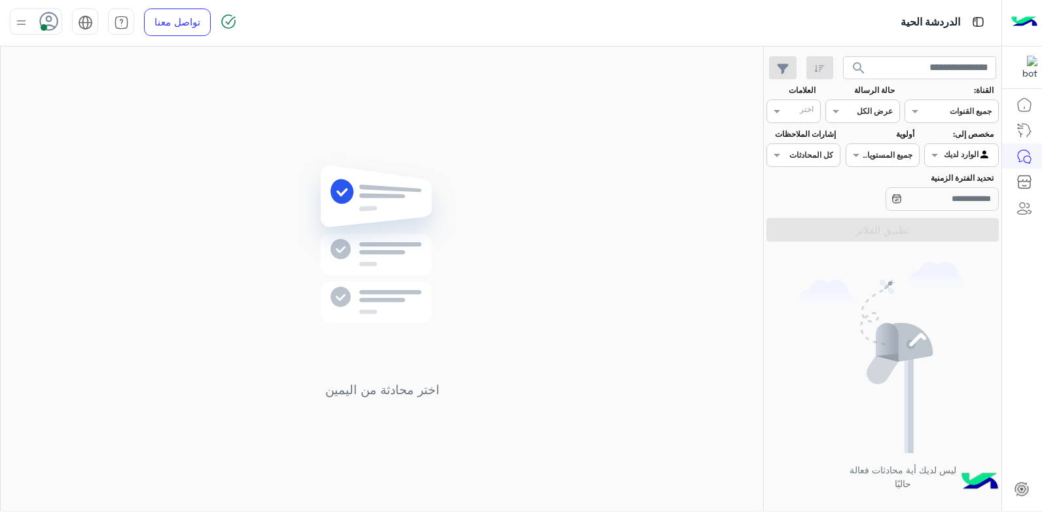
click at [851, 63] on span "search" at bounding box center [859, 68] width 16 height 16
click at [857, 62] on span "search" at bounding box center [859, 68] width 16 height 16
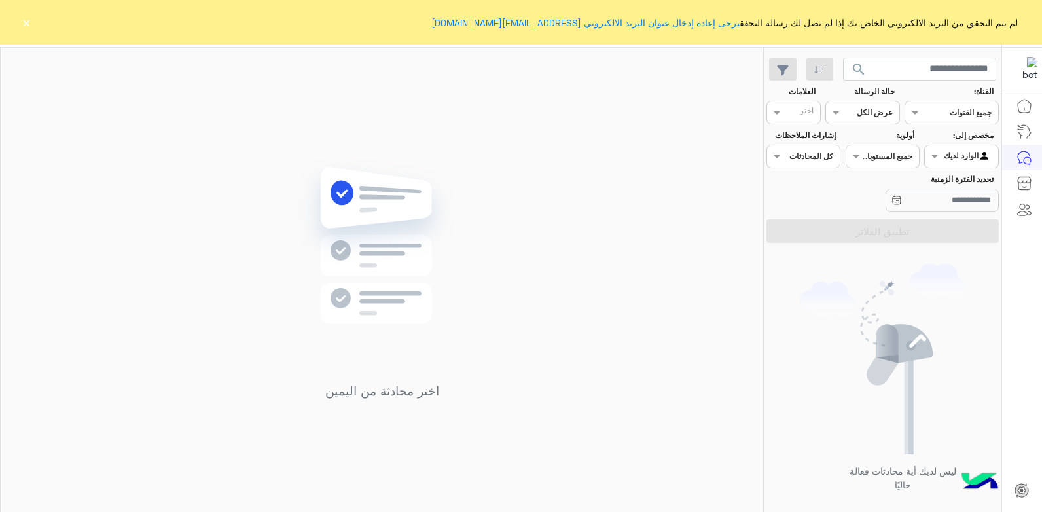
click at [24, 23] on button "×" at bounding box center [26, 22] width 13 height 13
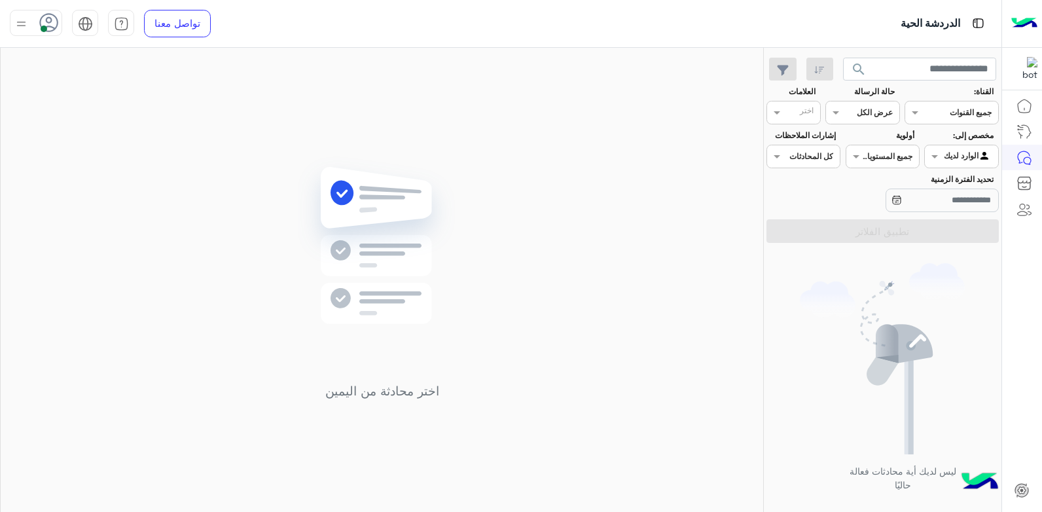
click at [148, 175] on div "اختر محادثة من اليمين" at bounding box center [382, 282] width 762 height 469
drag, startPoint x: 346, startPoint y: 189, endPoint x: 412, endPoint y: 197, distance: 67.2
click at [425, 198] on img at bounding box center [381, 264] width 189 height 217
click at [846, 65] on button "search" at bounding box center [859, 72] width 32 height 28
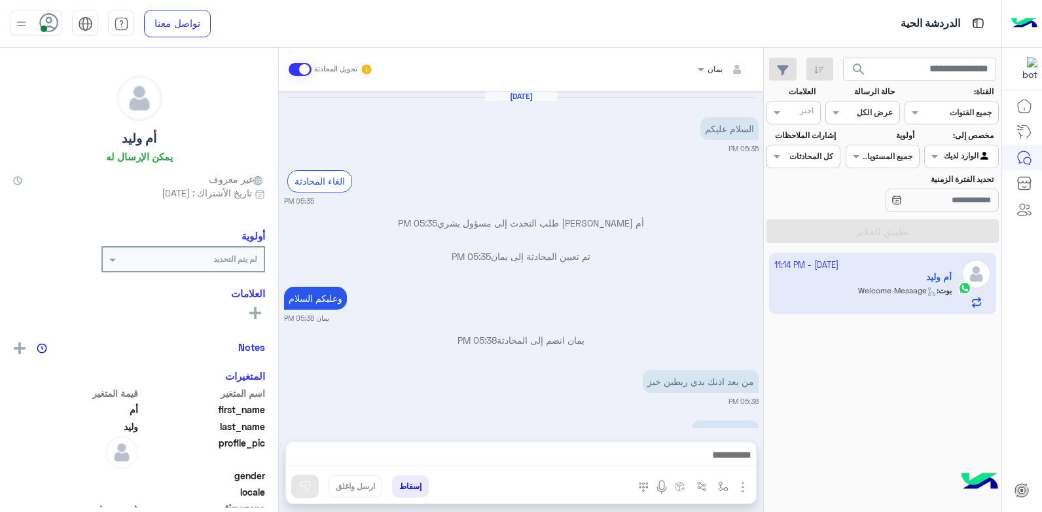
scroll to position [648, 0]
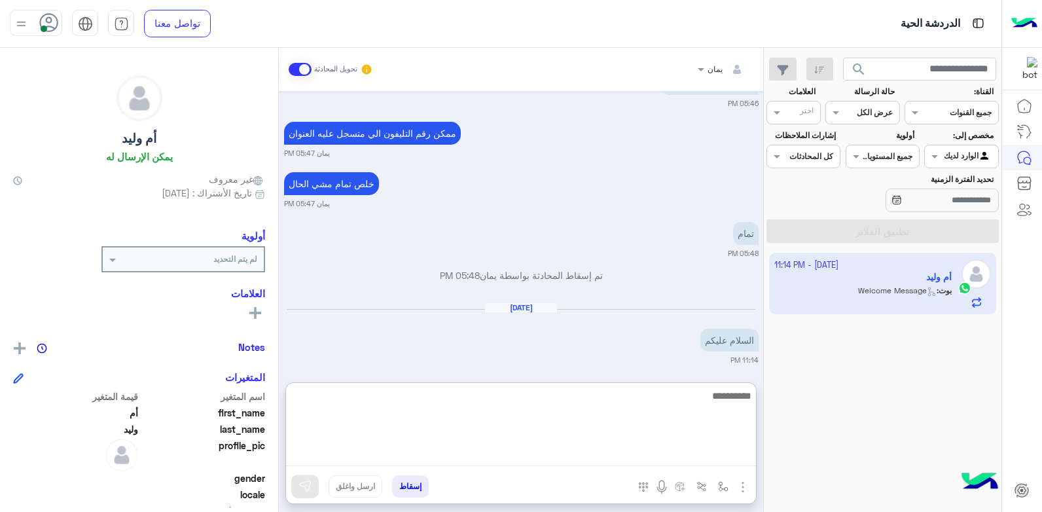
click at [549, 454] on textarea at bounding box center [521, 426] width 470 height 79
type textarea "**********"
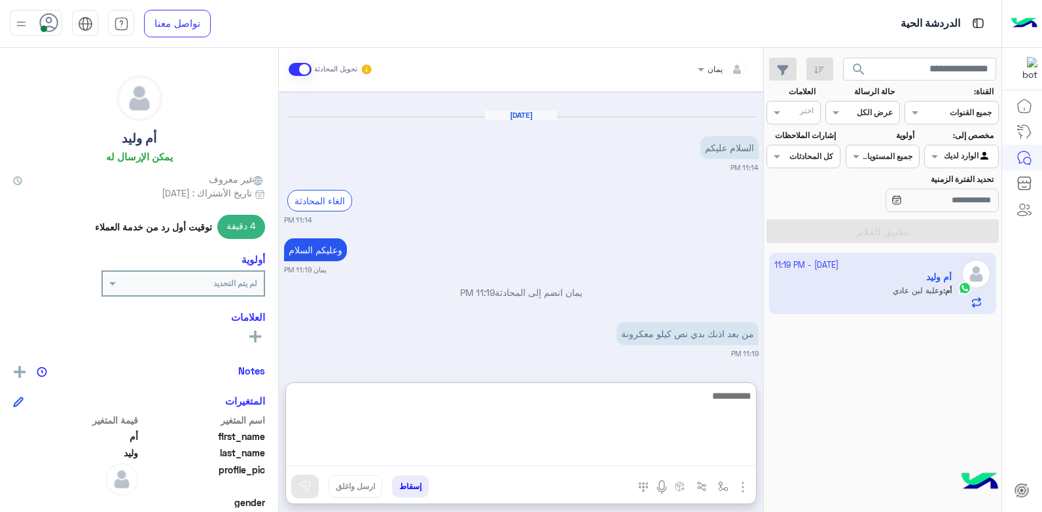
scroll to position [890, 0]
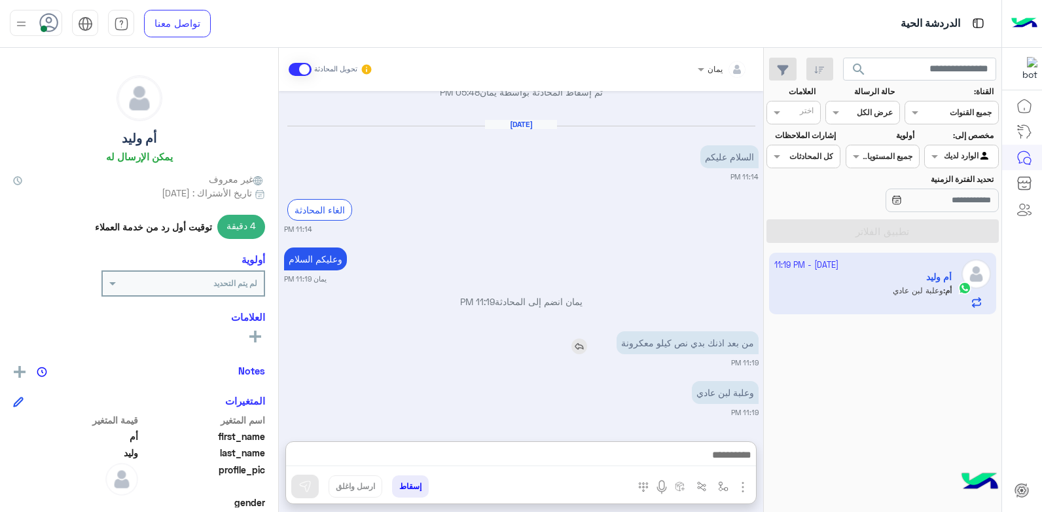
click at [571, 338] on img at bounding box center [579, 346] width 16 height 16
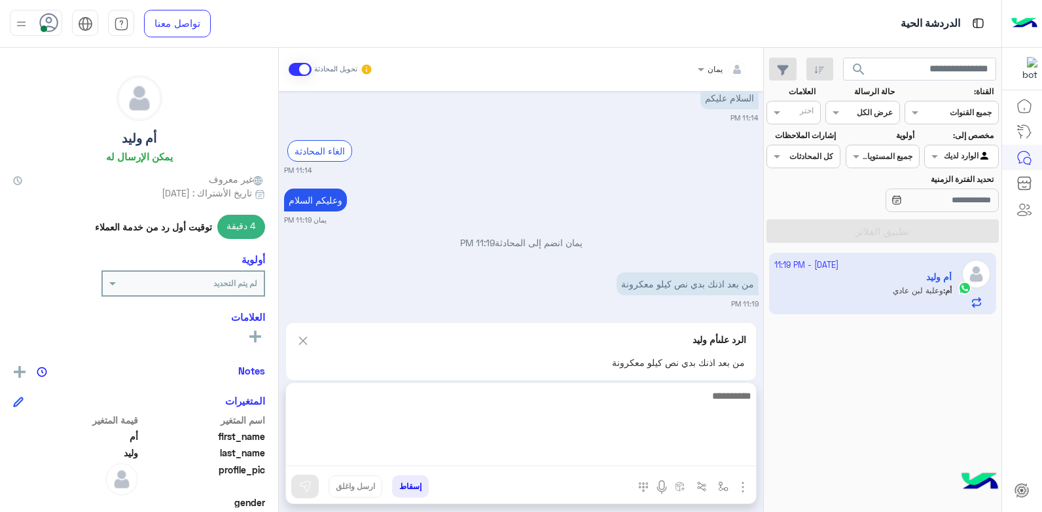
click at [563, 449] on textarea at bounding box center [521, 426] width 470 height 79
type textarea "*******"
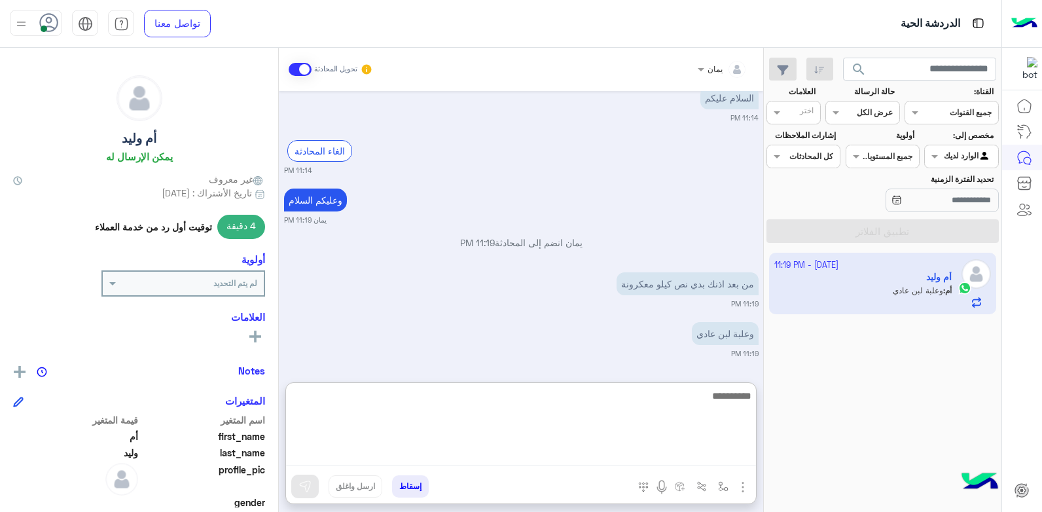
scroll to position [963, 0]
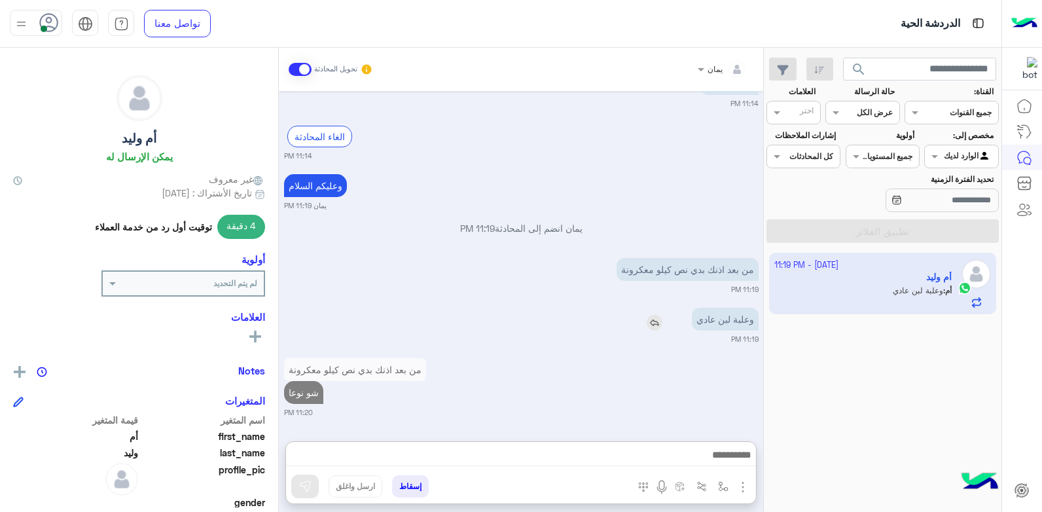
click at [651, 315] on img at bounding box center [655, 323] width 16 height 16
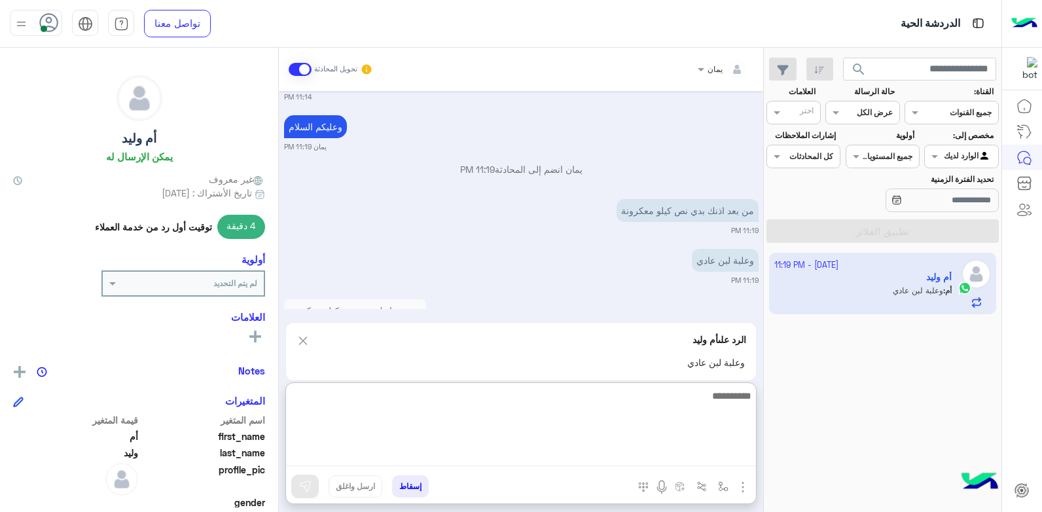
click at [644, 453] on textarea at bounding box center [521, 426] width 470 height 79
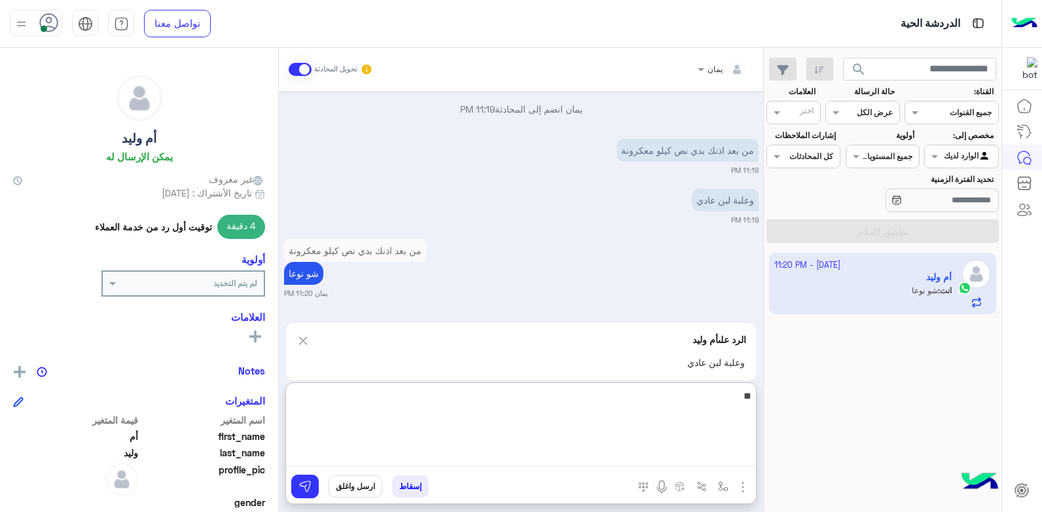
type textarea "*"
type textarea "*****"
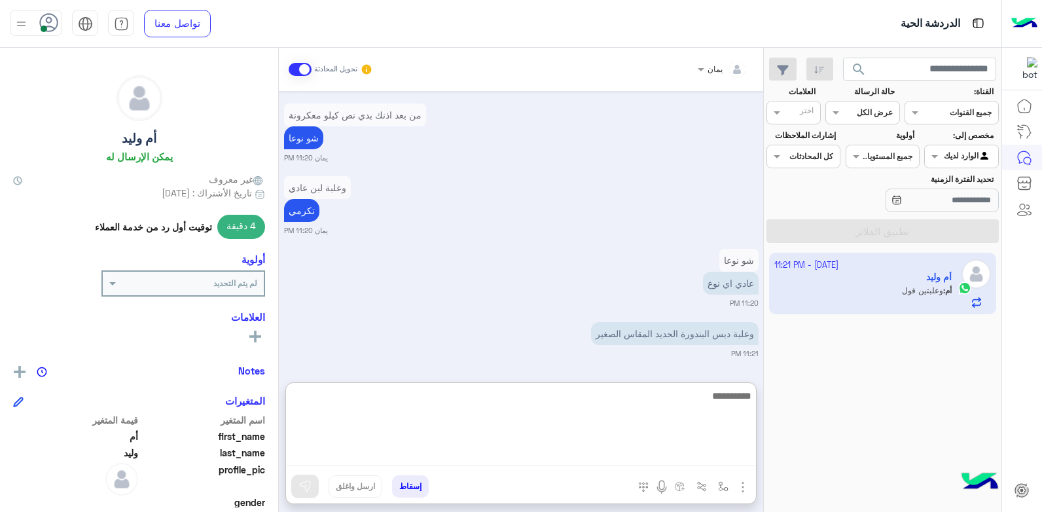
scroll to position [1209, 0]
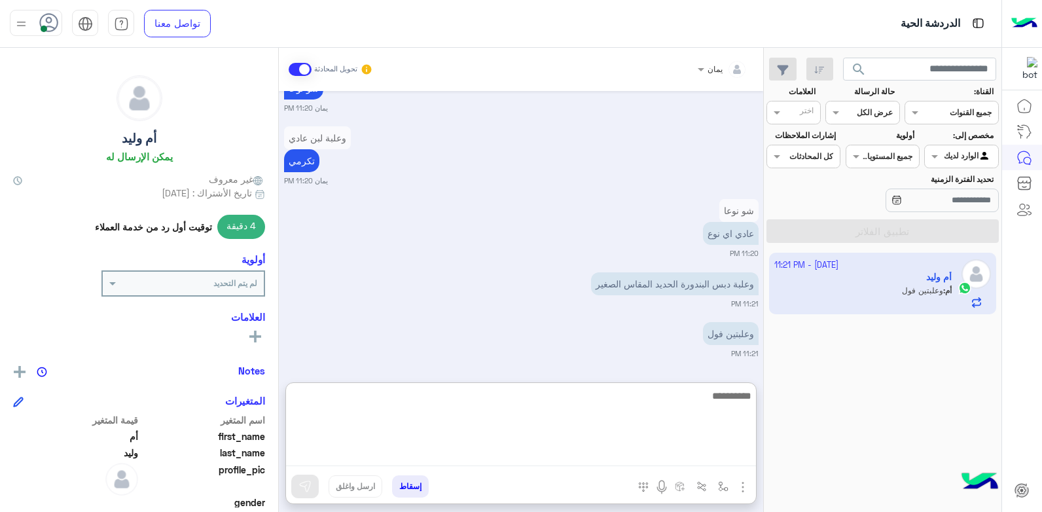
click at [588, 423] on textarea at bounding box center [521, 426] width 470 height 79
type textarea "****"
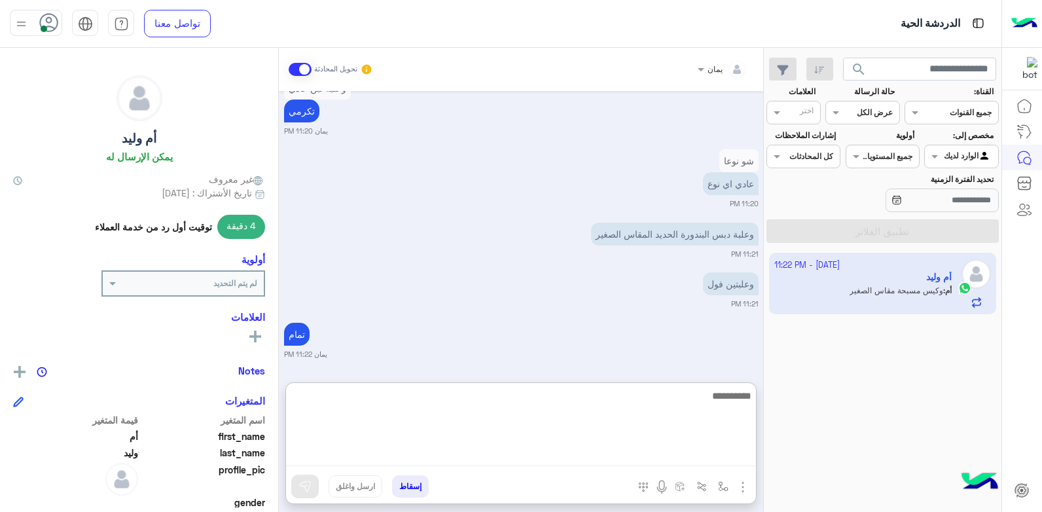
scroll to position [1309, 0]
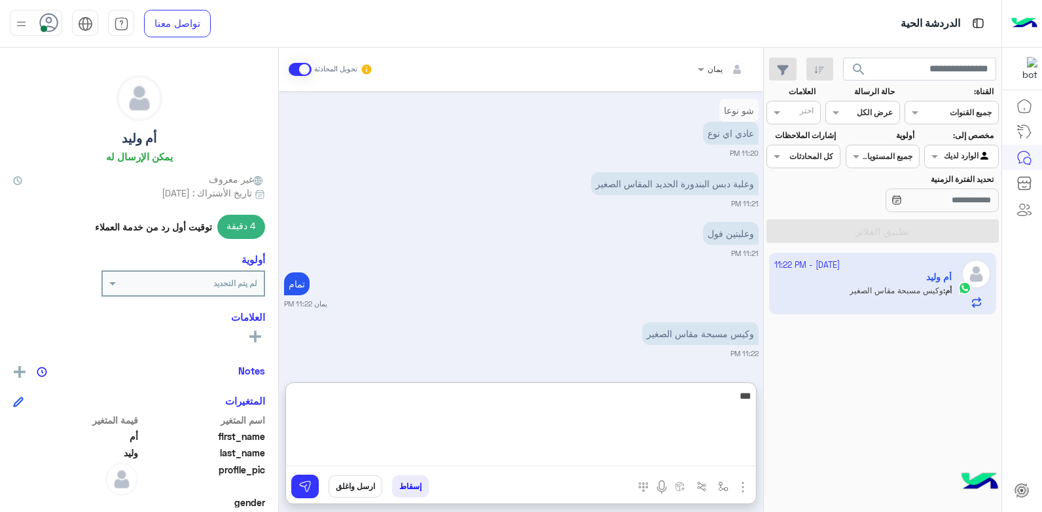
type textarea "****"
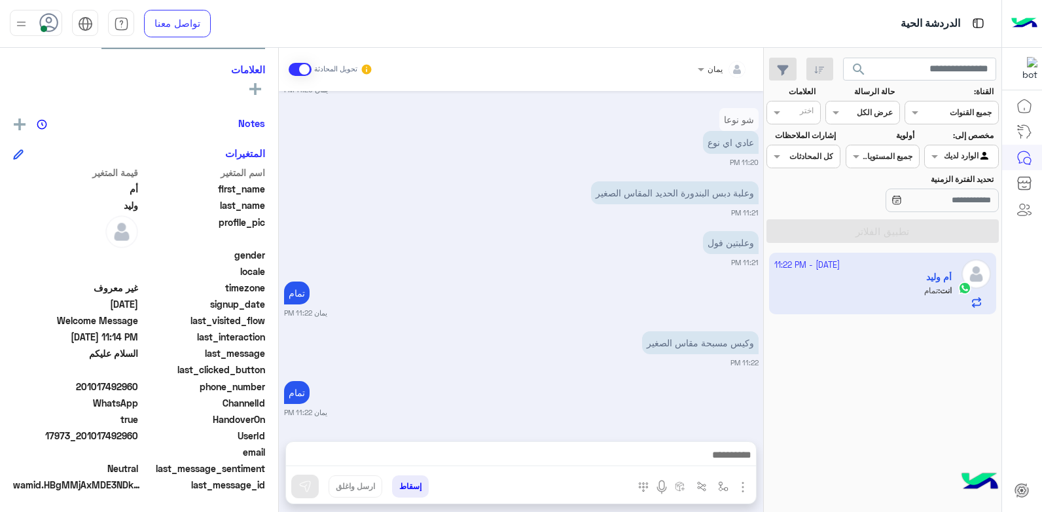
scroll to position [1300, 0]
drag, startPoint x: 138, startPoint y: 435, endPoint x: 85, endPoint y: 444, distance: 53.9
click at [85, 444] on div "UserId 17973_201017492960" at bounding box center [139, 437] width 252 height 16
drag, startPoint x: 85, startPoint y: 444, endPoint x: 100, endPoint y: 430, distance: 20.8
copy span "01017492960"
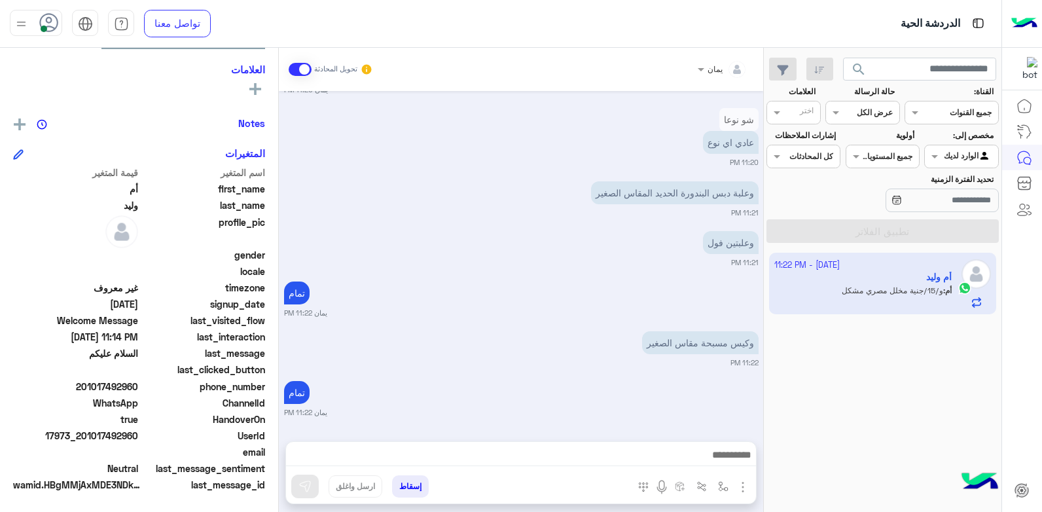
scroll to position [1350, 0]
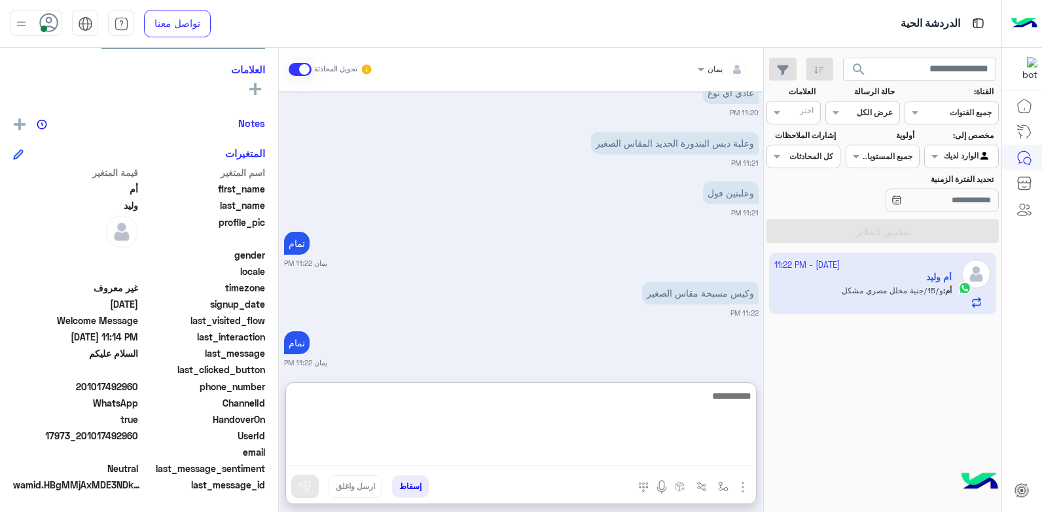
drag, startPoint x: 532, startPoint y: 454, endPoint x: 536, endPoint y: 442, distance: 12.4
click at [533, 454] on textarea at bounding box center [521, 426] width 470 height 79
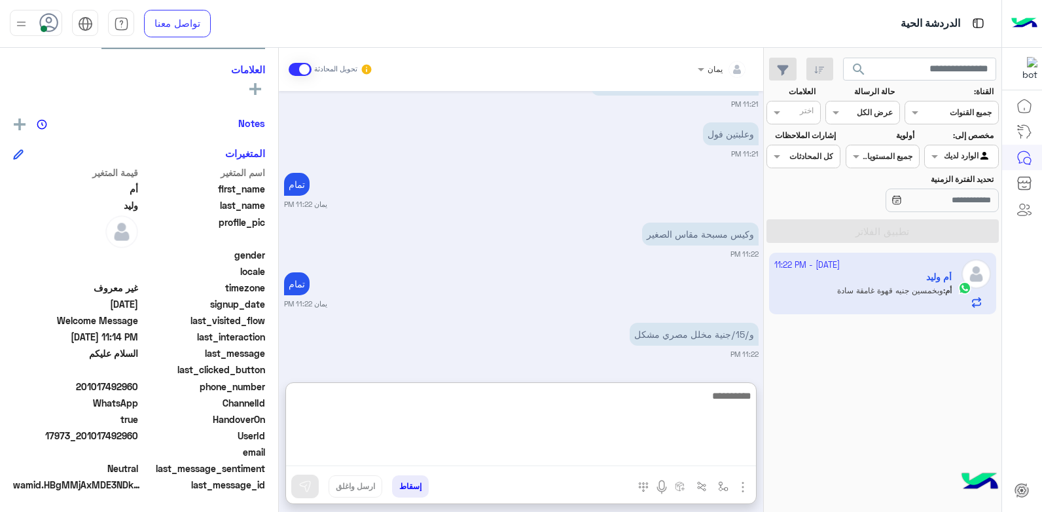
scroll to position [1459, 0]
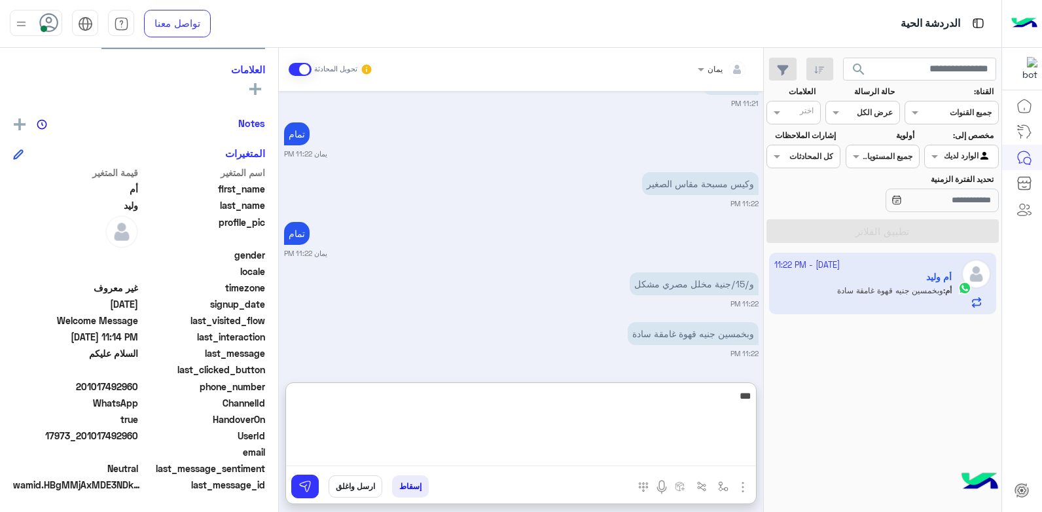
type textarea "****"
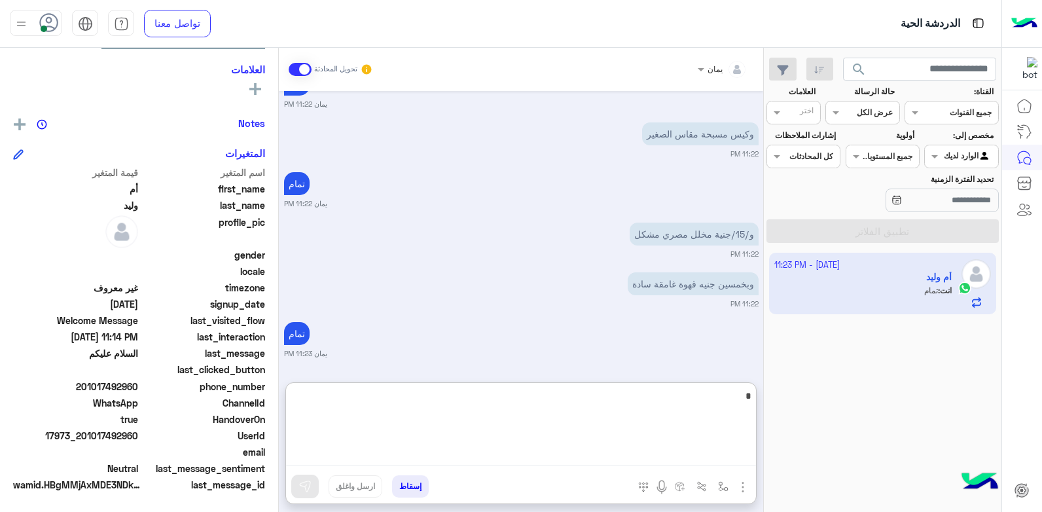
scroll to position [1559, 0]
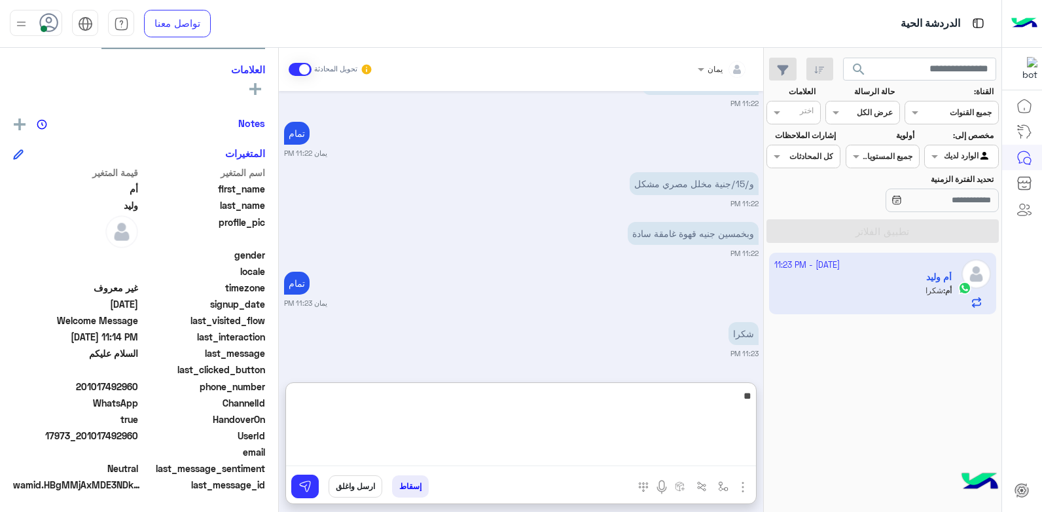
type textarea "*"
type textarea "**********"
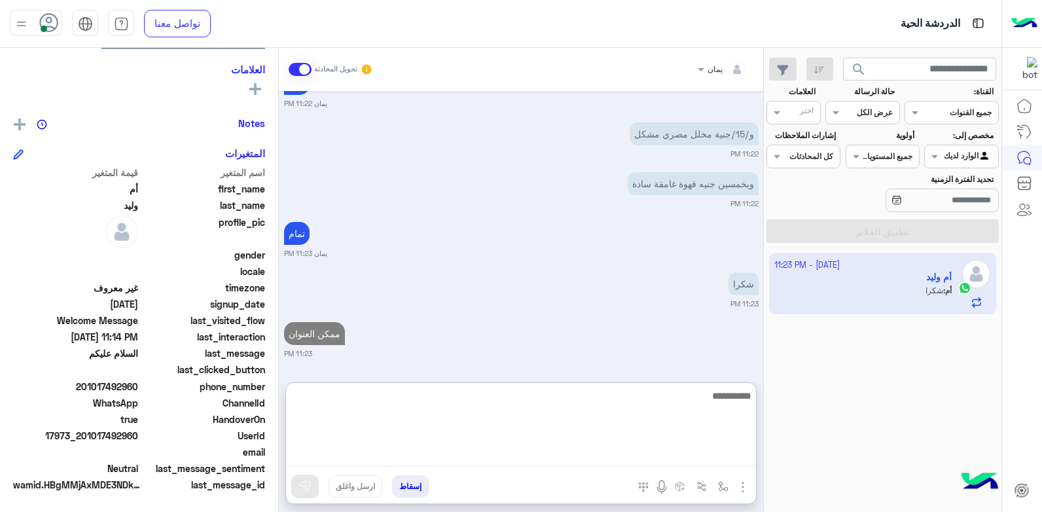
type textarea "*"
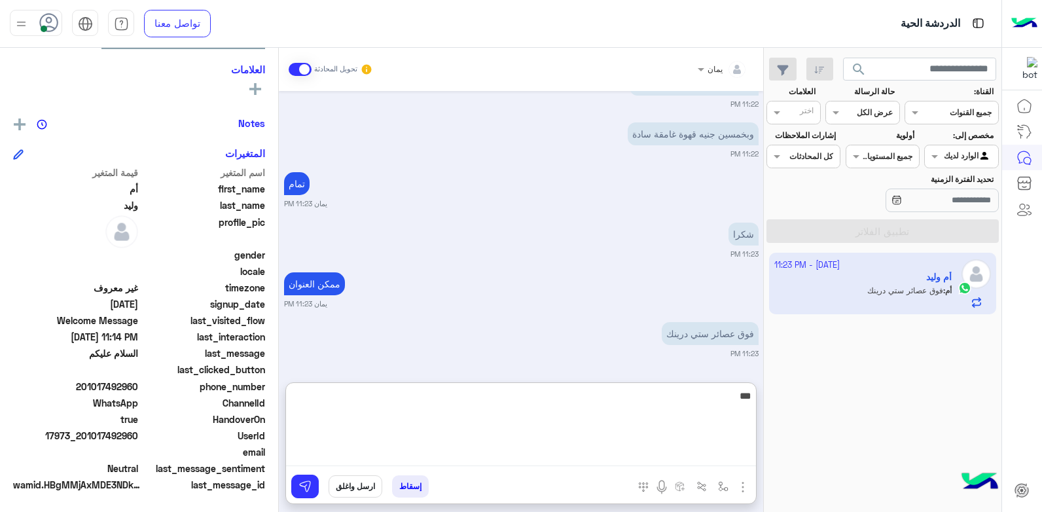
type textarea "****"
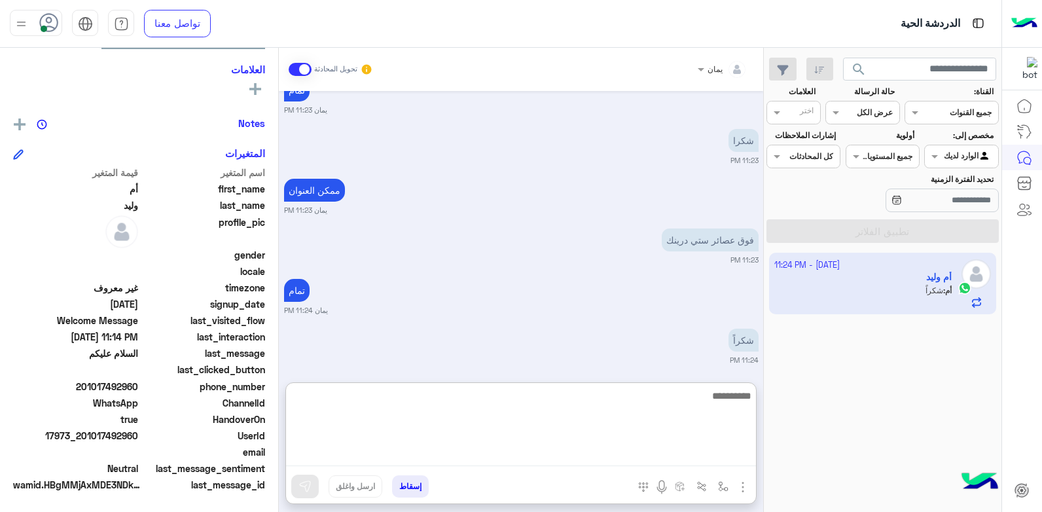
scroll to position [1758, 0]
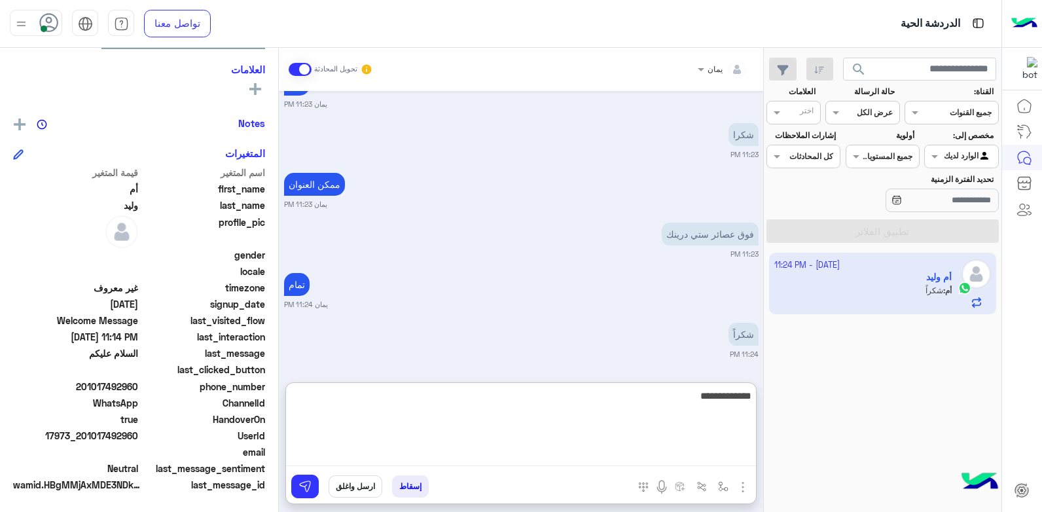
type textarea "**********"
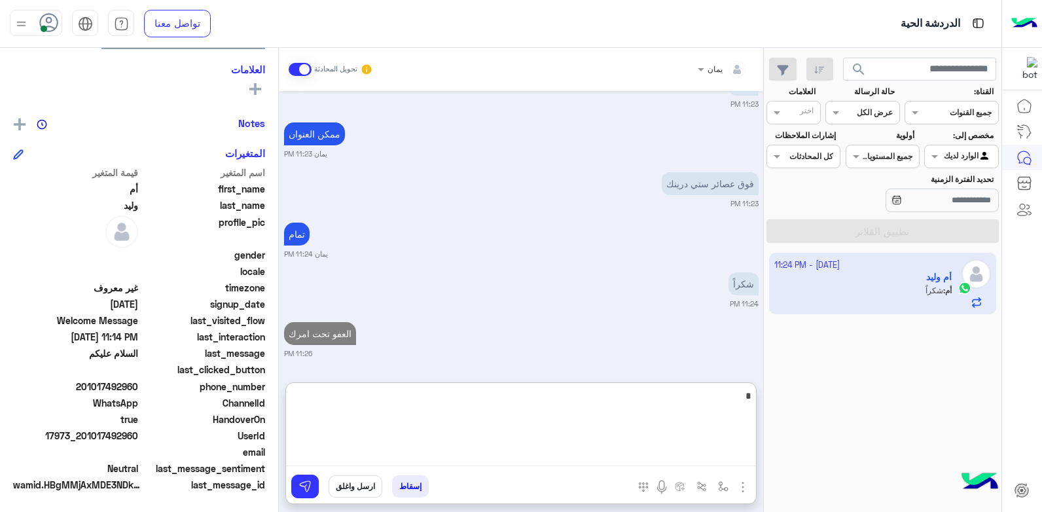
type textarea "*"
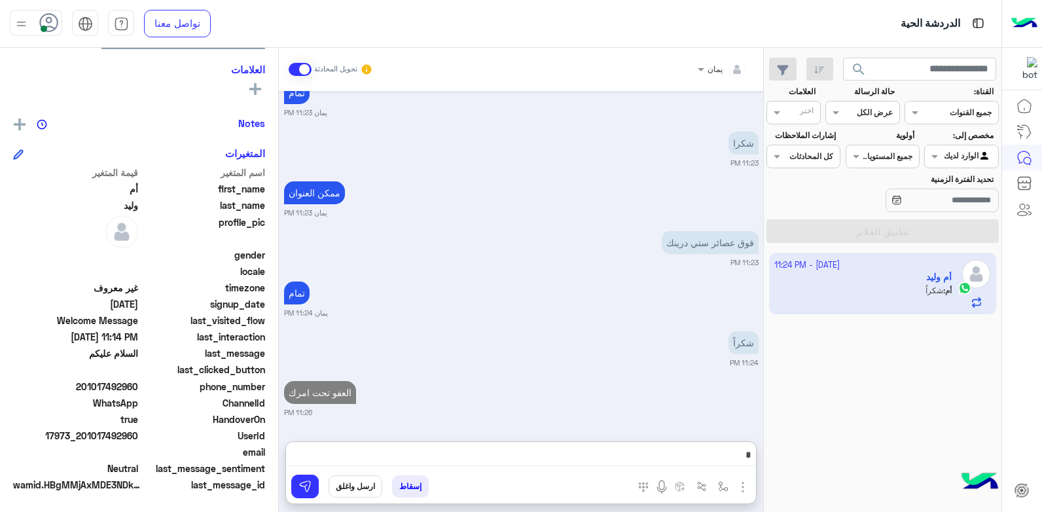
drag, startPoint x: 429, startPoint y: 488, endPoint x: 412, endPoint y: 488, distance: 16.4
click at [425, 488] on button "إسقاط" at bounding box center [410, 486] width 37 height 22
click at [413, 486] on button "إسقاط" at bounding box center [410, 486] width 37 height 22
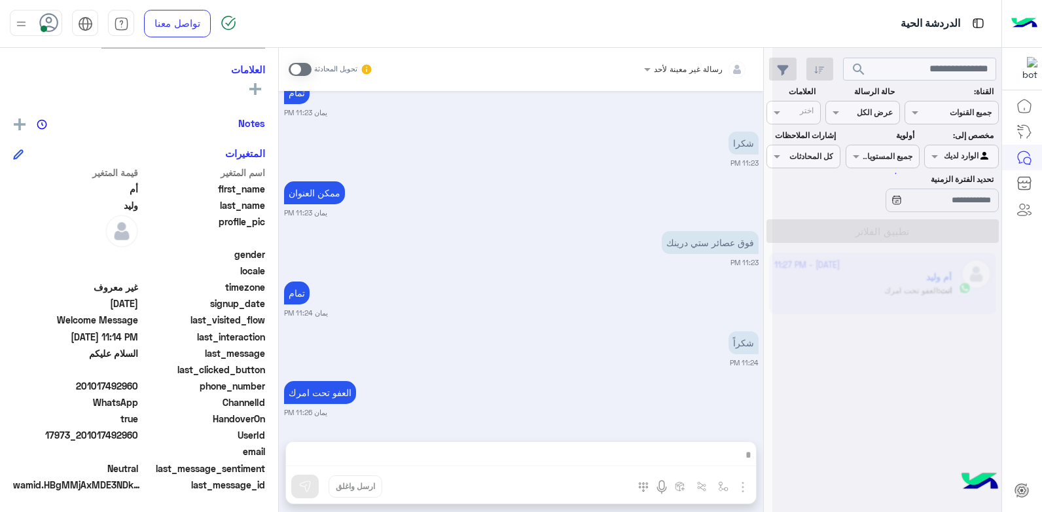
scroll to position [1783, 0]
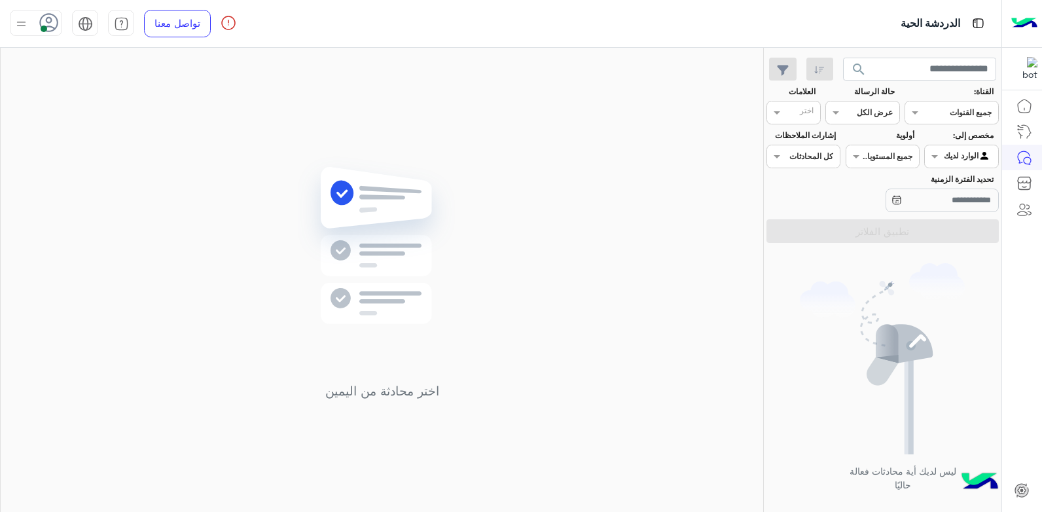
click at [864, 44] on div "الدردشة الحية" at bounding box center [668, 23] width 668 height 47
click at [859, 63] on span "search" at bounding box center [859, 70] width 16 height 16
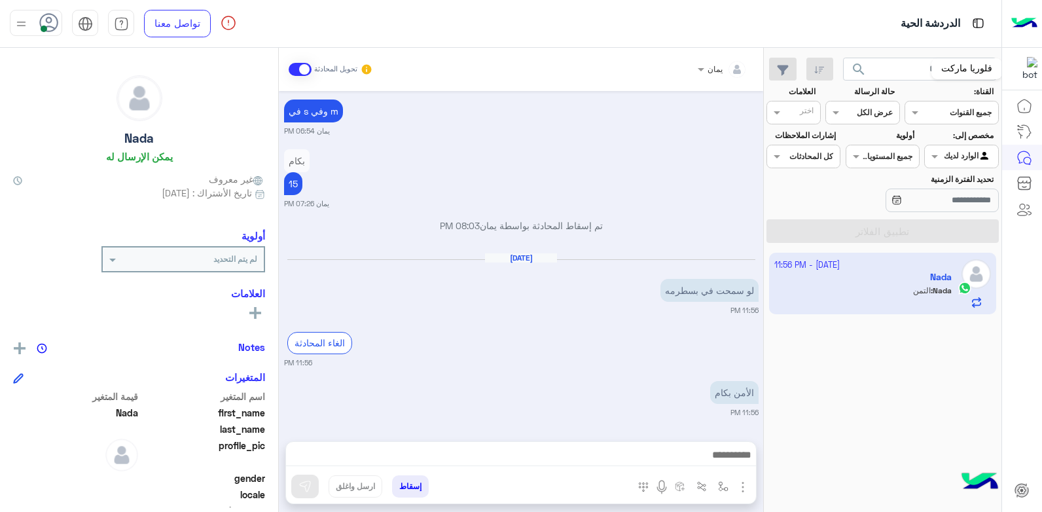
scroll to position [471, 0]
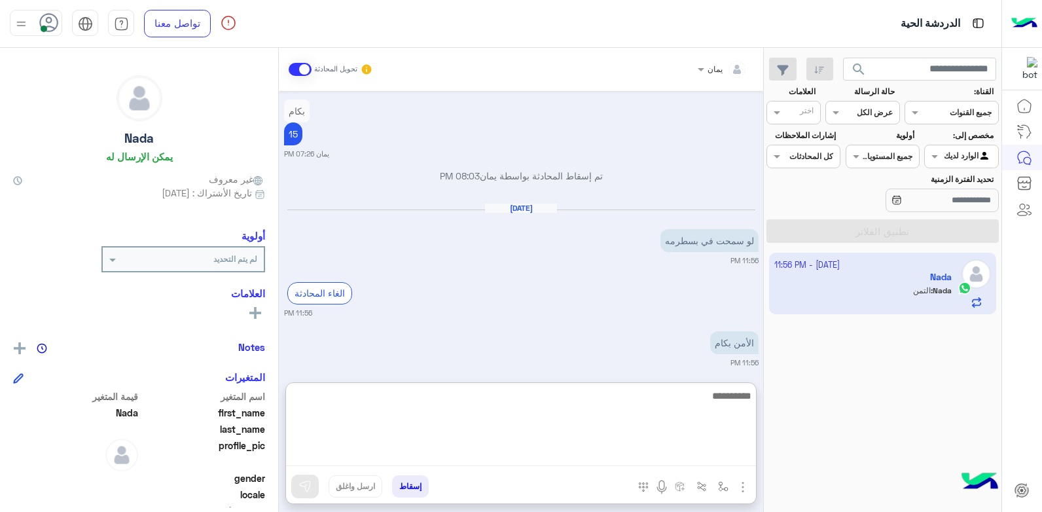
click at [613, 453] on textarea at bounding box center [521, 426] width 470 height 79
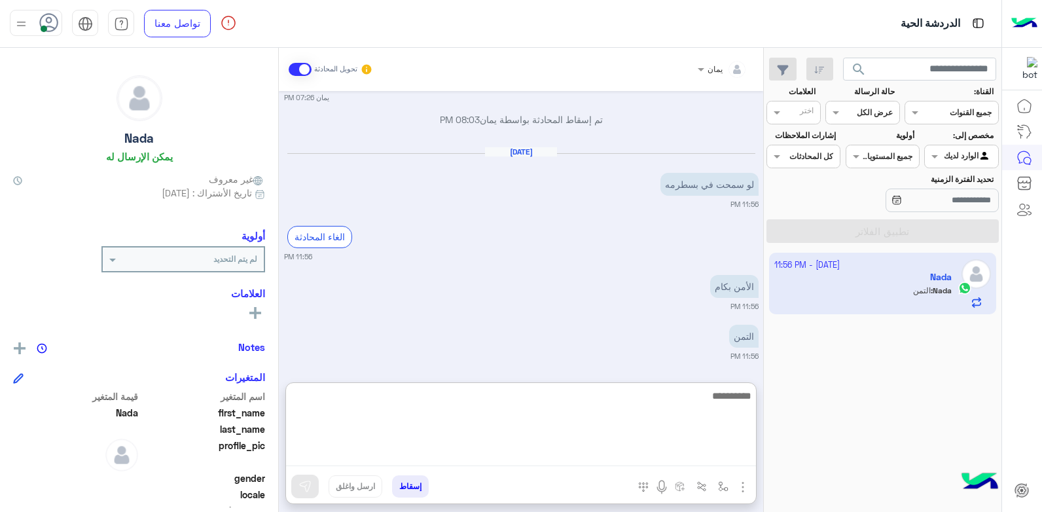
scroll to position [529, 0]
type textarea "**********"
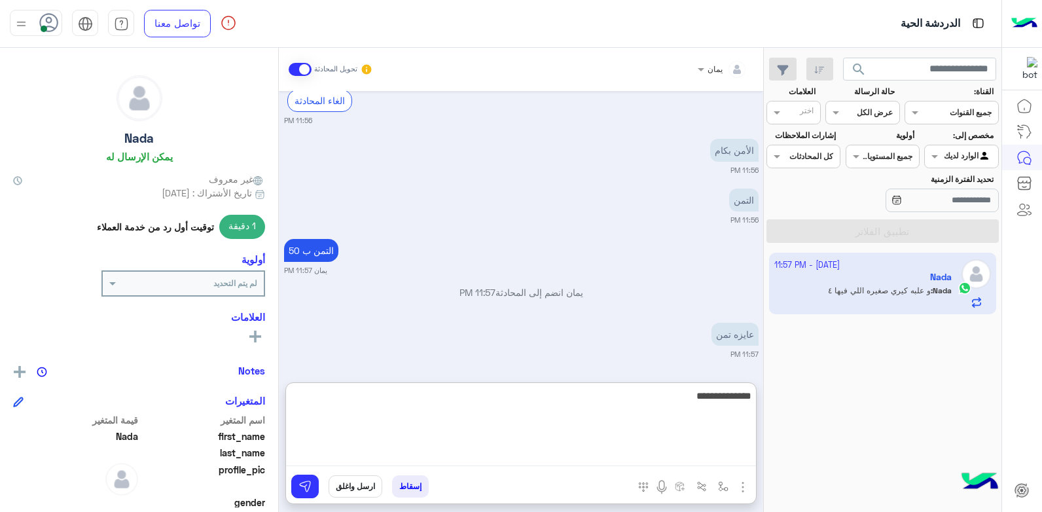
scroll to position [713, 0]
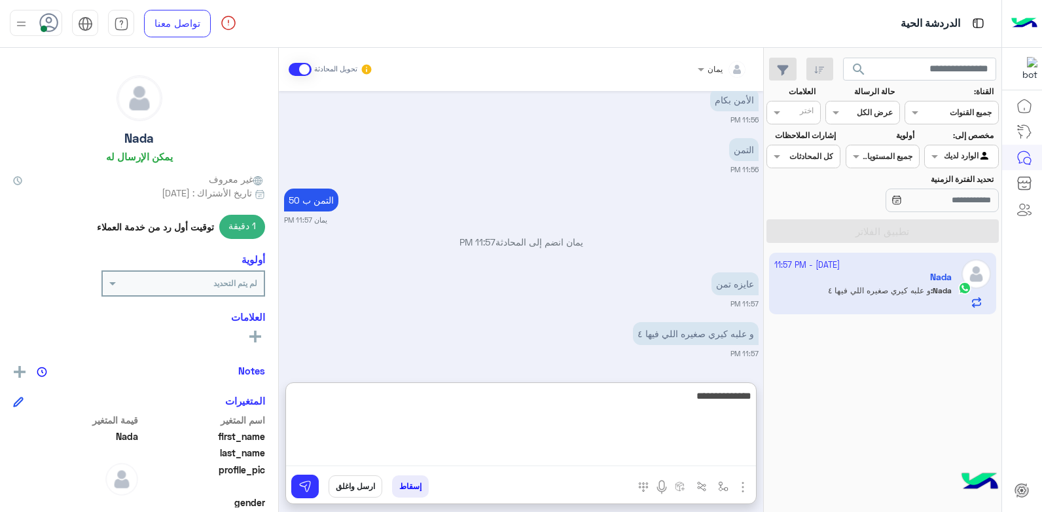
type textarea "**********"
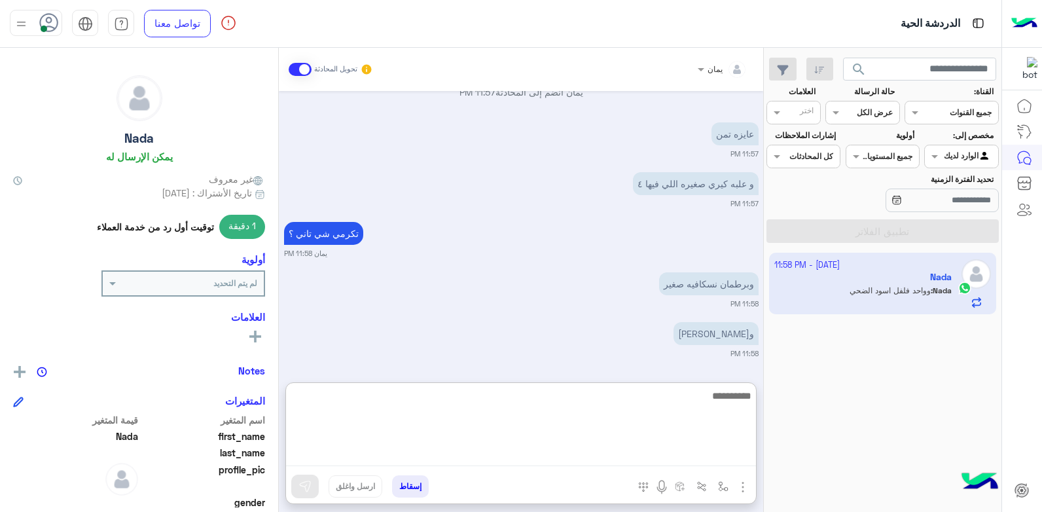
scroll to position [913, 0]
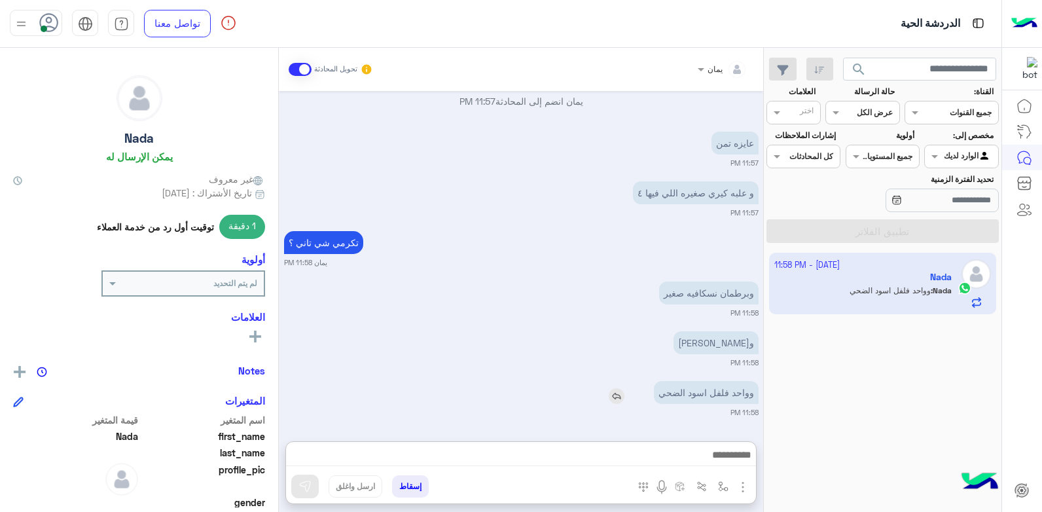
click at [615, 388] on img at bounding box center [617, 396] width 16 height 16
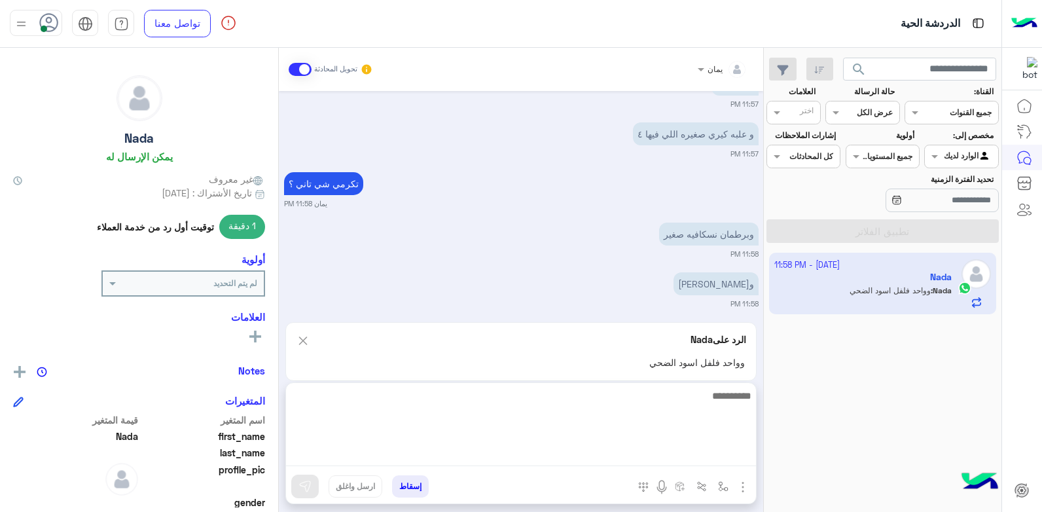
click at [629, 452] on textarea at bounding box center [521, 426] width 470 height 79
type textarea "*"
type textarea "******"
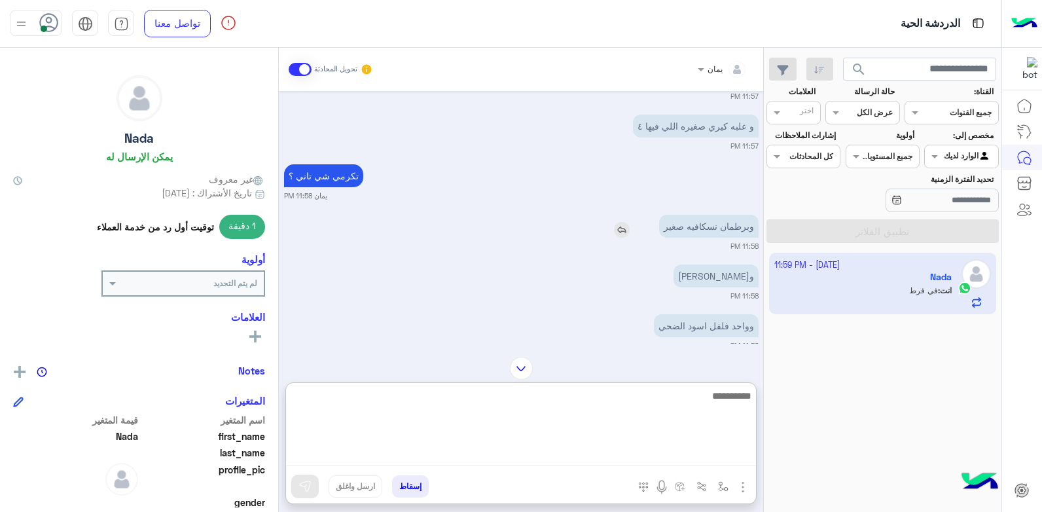
scroll to position [855, 0]
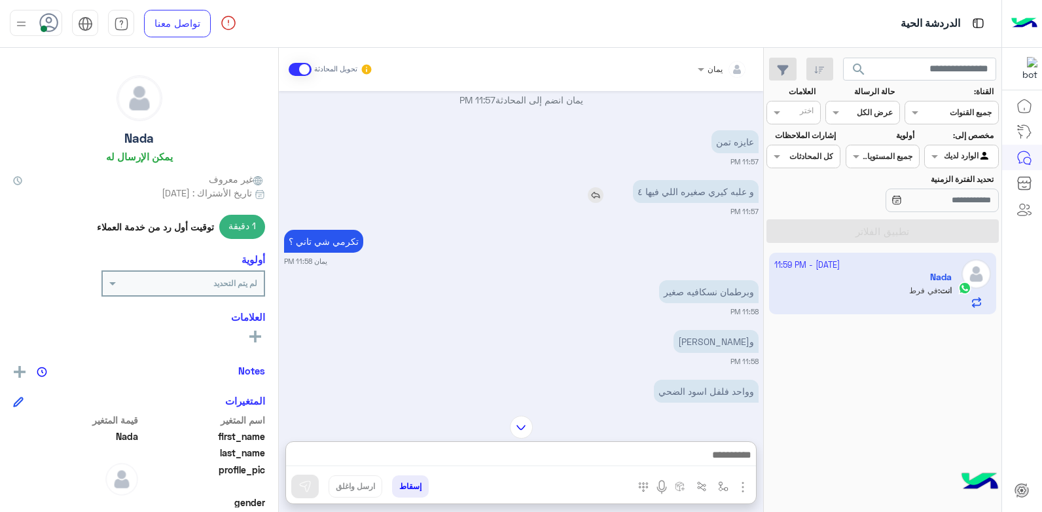
click at [590, 196] on img at bounding box center [596, 195] width 16 height 16
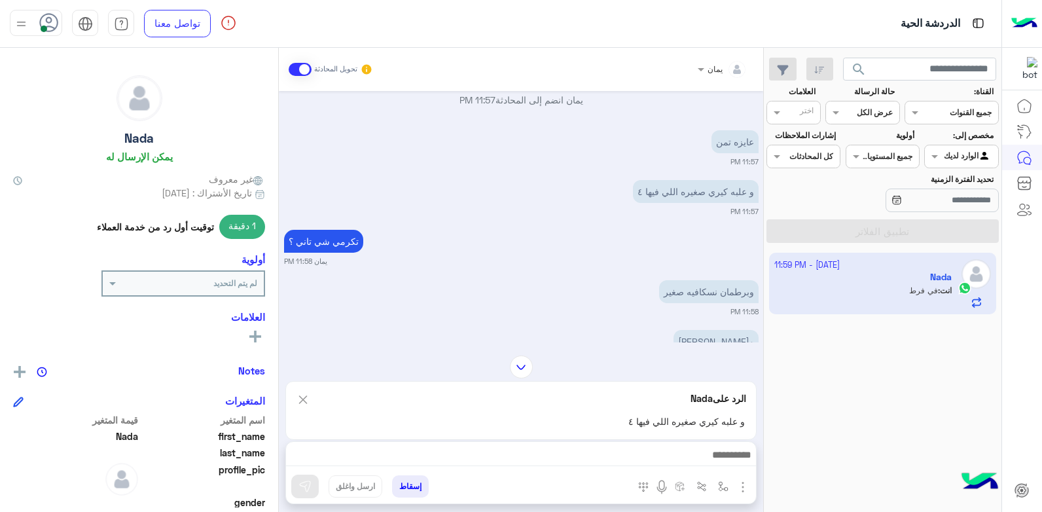
click at [573, 467] on div at bounding box center [521, 458] width 470 height 33
click at [574, 465] on div at bounding box center [521, 458] width 470 height 33
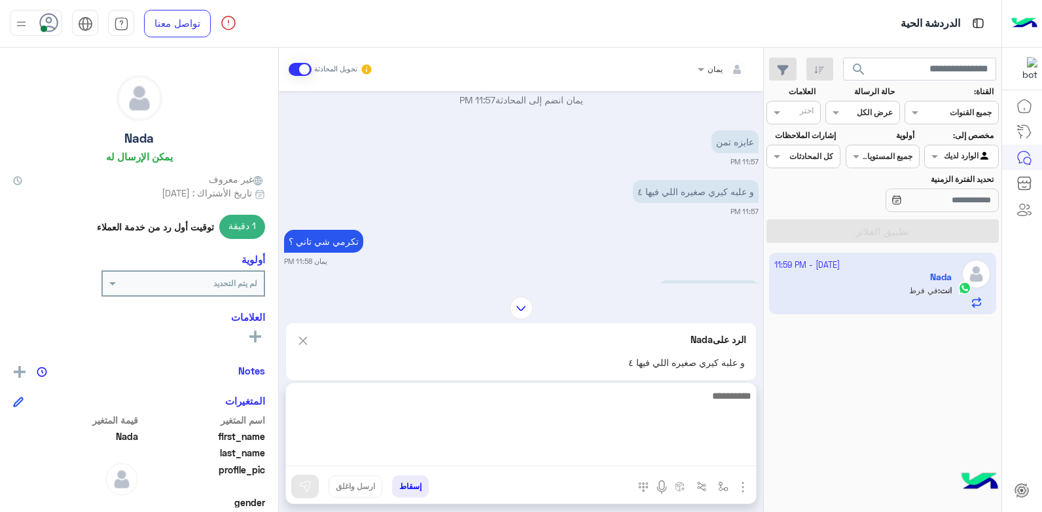
click at [576, 461] on textarea at bounding box center [521, 426] width 470 height 79
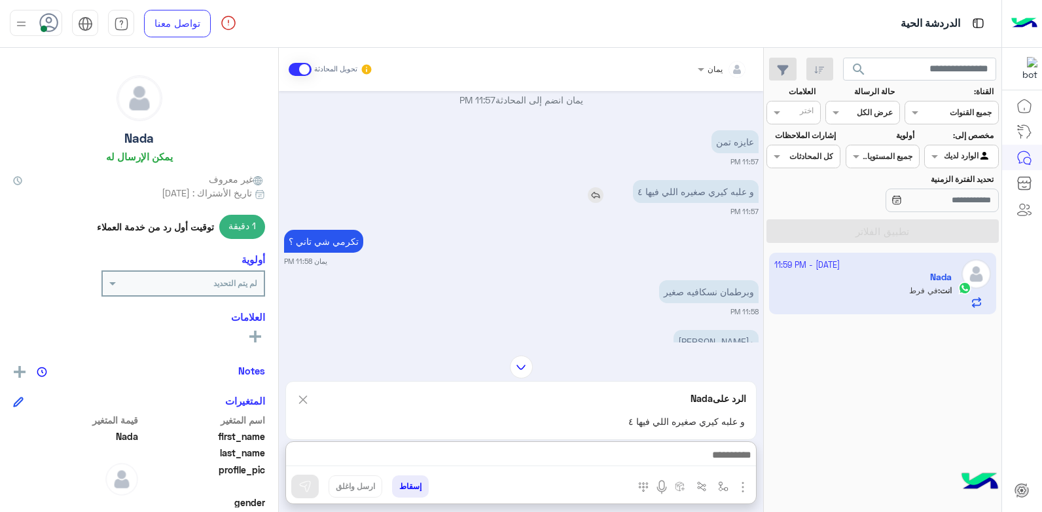
click at [591, 192] on img at bounding box center [596, 195] width 16 height 16
click at [594, 447] on div at bounding box center [521, 458] width 470 height 33
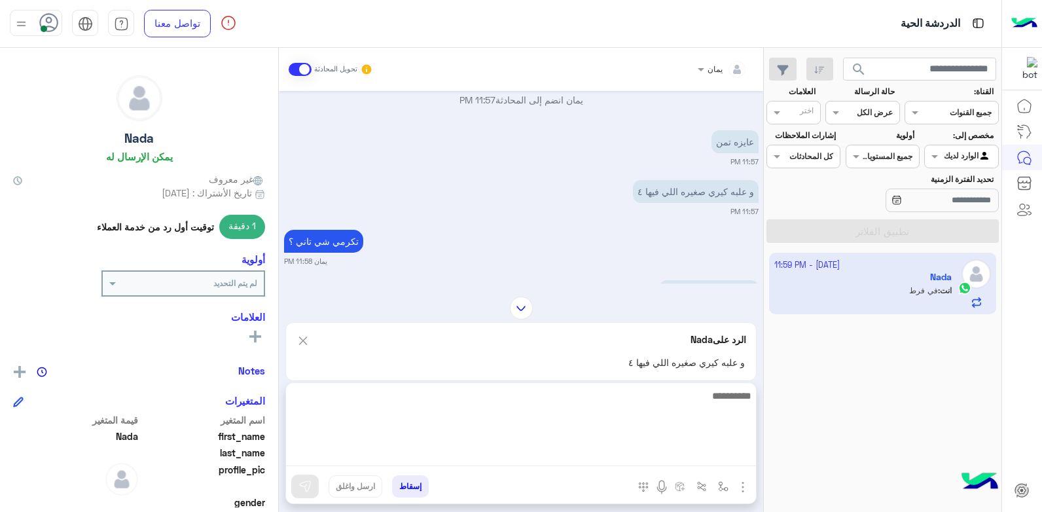
click at [594, 447] on textarea at bounding box center [521, 426] width 470 height 79
type textarea "**********"
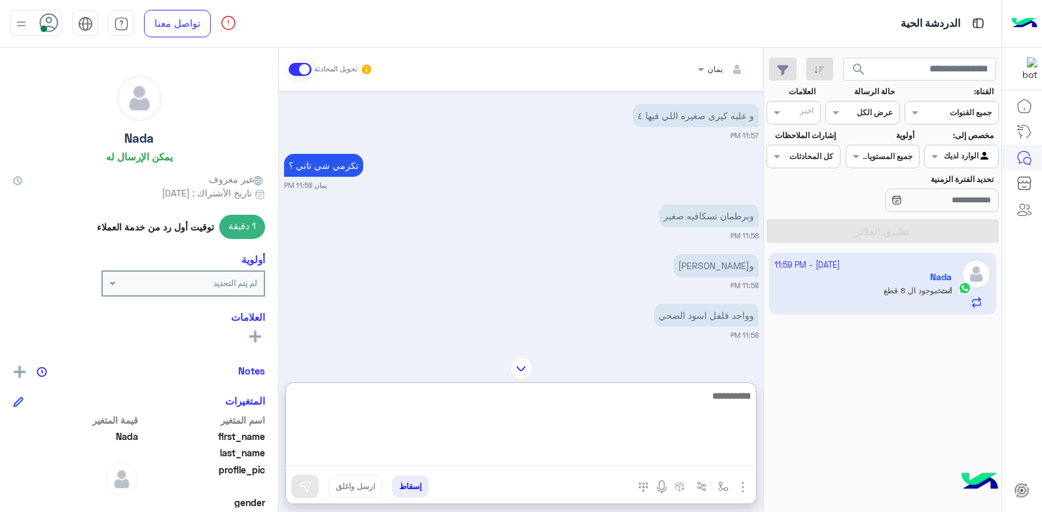
scroll to position [927, 0]
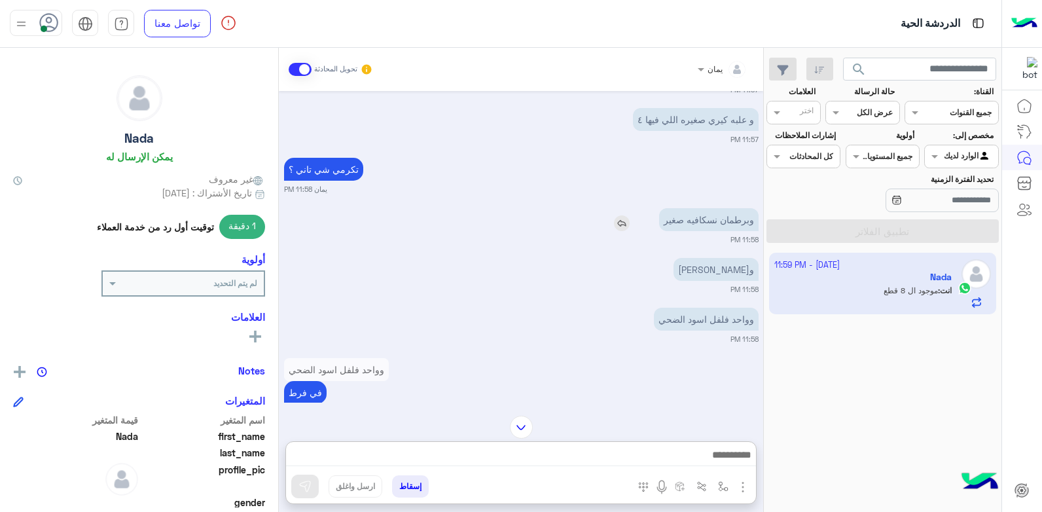
click at [618, 225] on img at bounding box center [622, 223] width 16 height 16
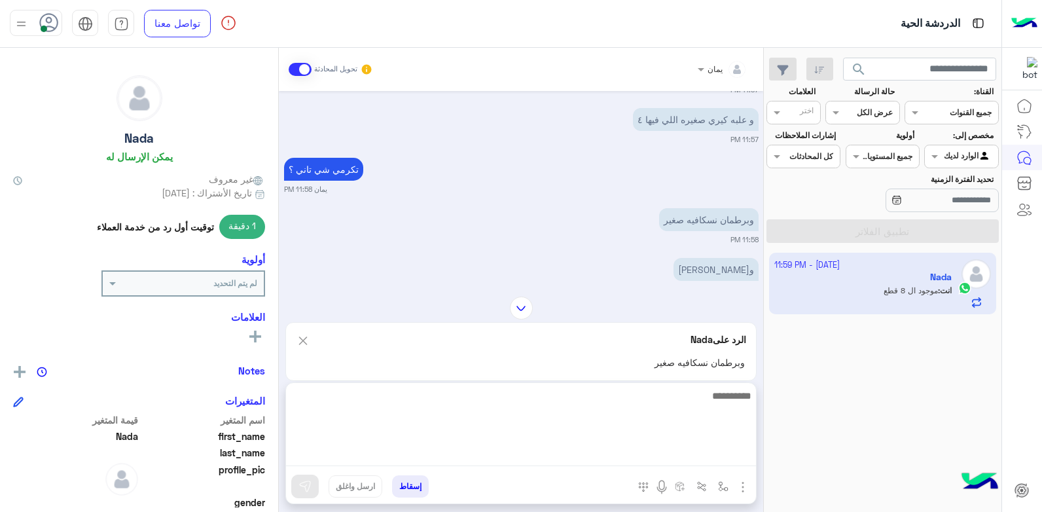
click at [606, 456] on textarea at bounding box center [521, 426] width 470 height 79
type textarea "**********"
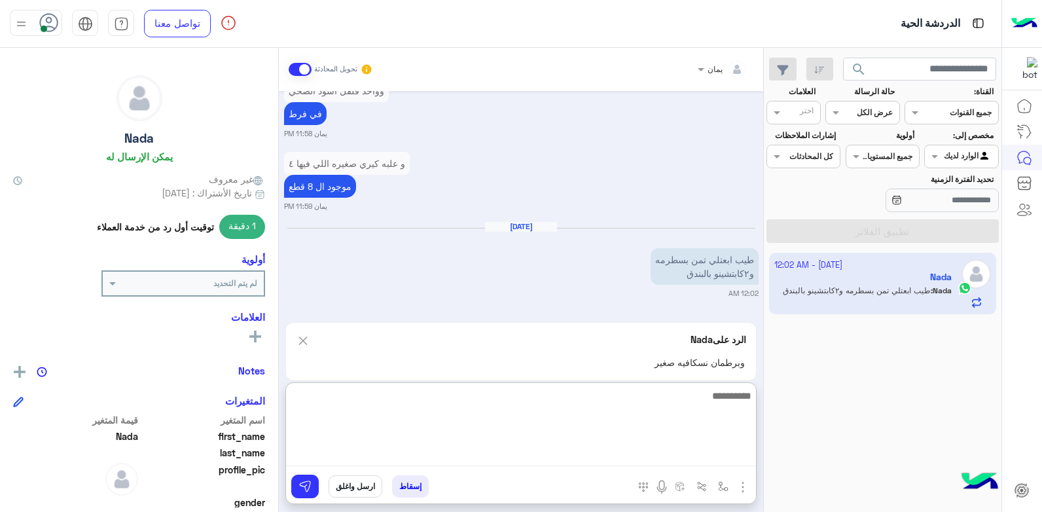
scroll to position [1219, 0]
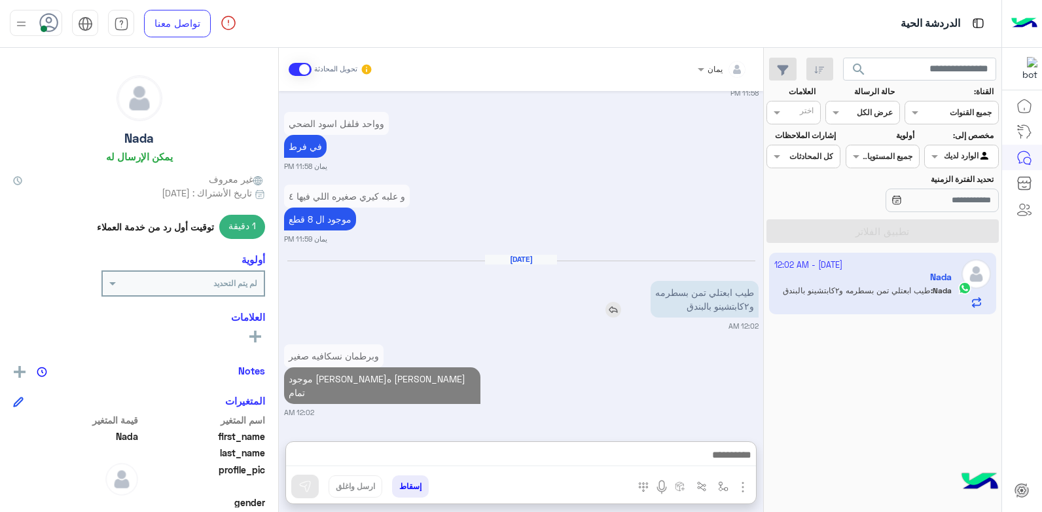
click at [611, 302] on img at bounding box center [613, 310] width 16 height 16
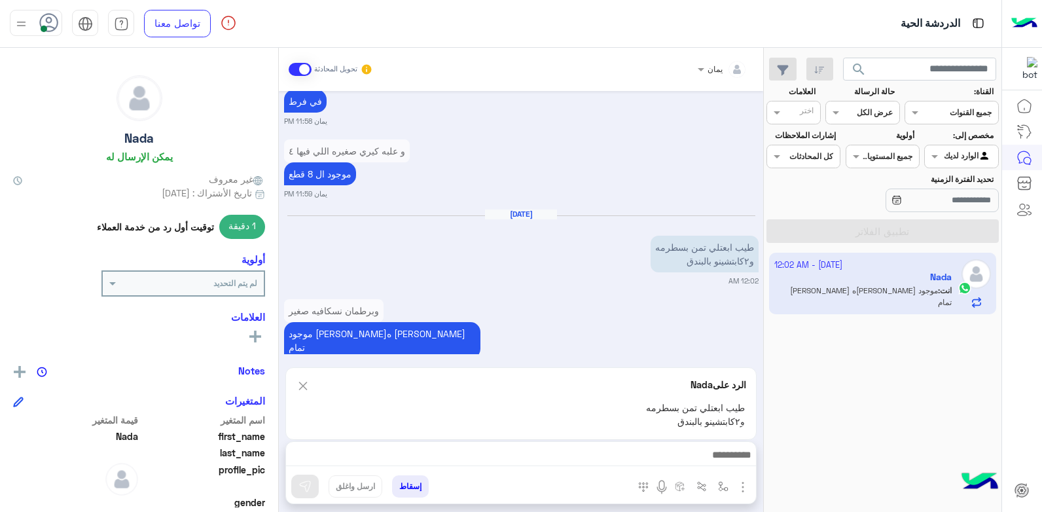
scroll to position [1234, 0]
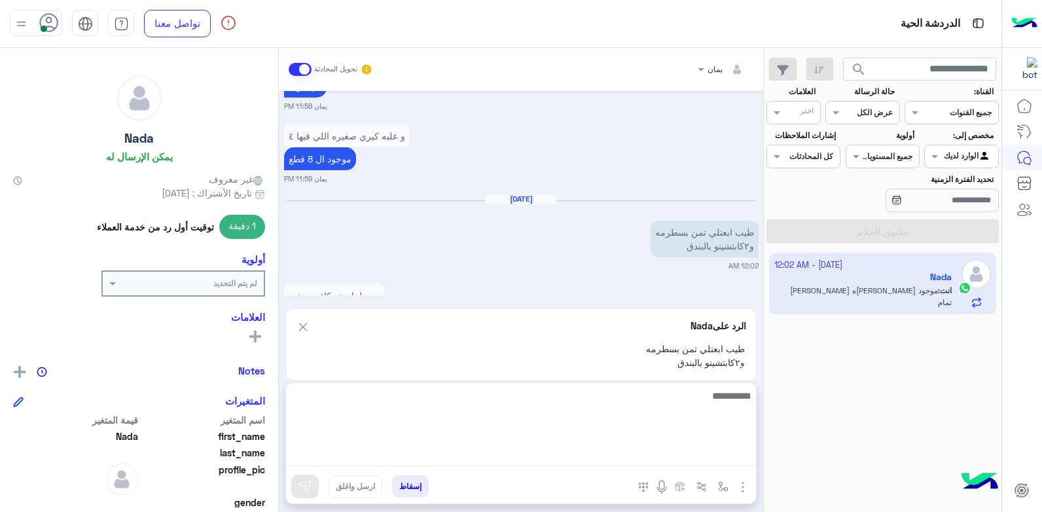
click at [600, 454] on textarea at bounding box center [521, 426] width 470 height 79
type textarea "****"
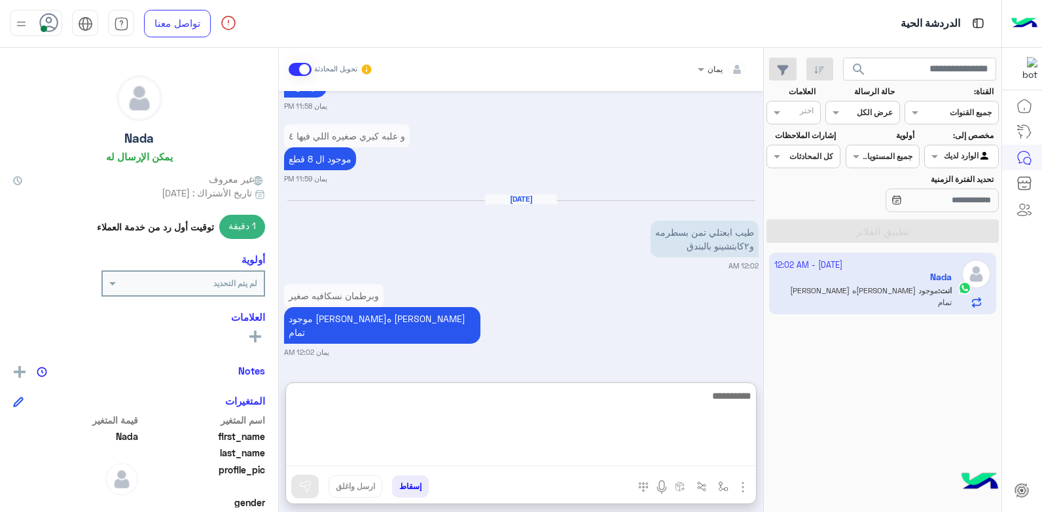
scroll to position [1305, 0]
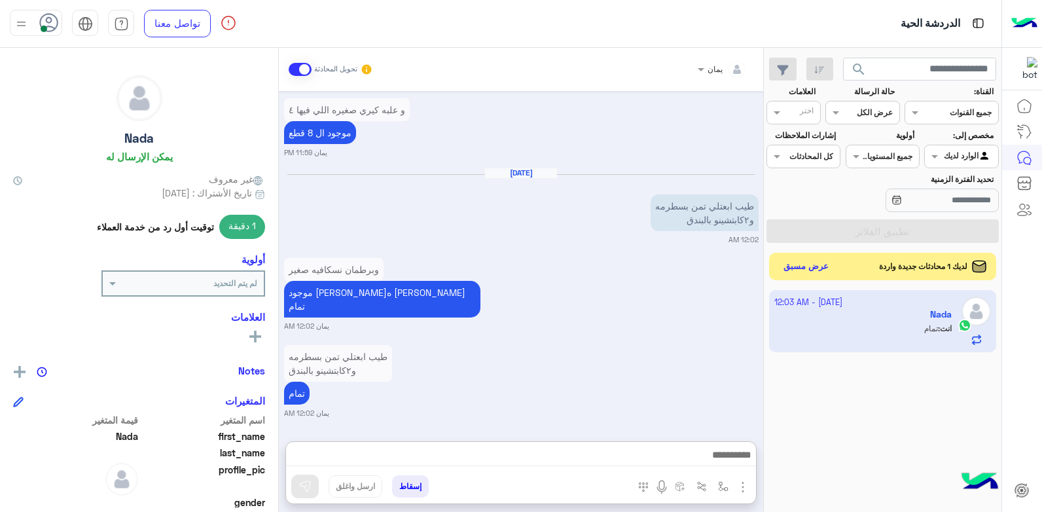
click at [791, 260] on button "عرض مسبق" at bounding box center [806, 267] width 55 height 18
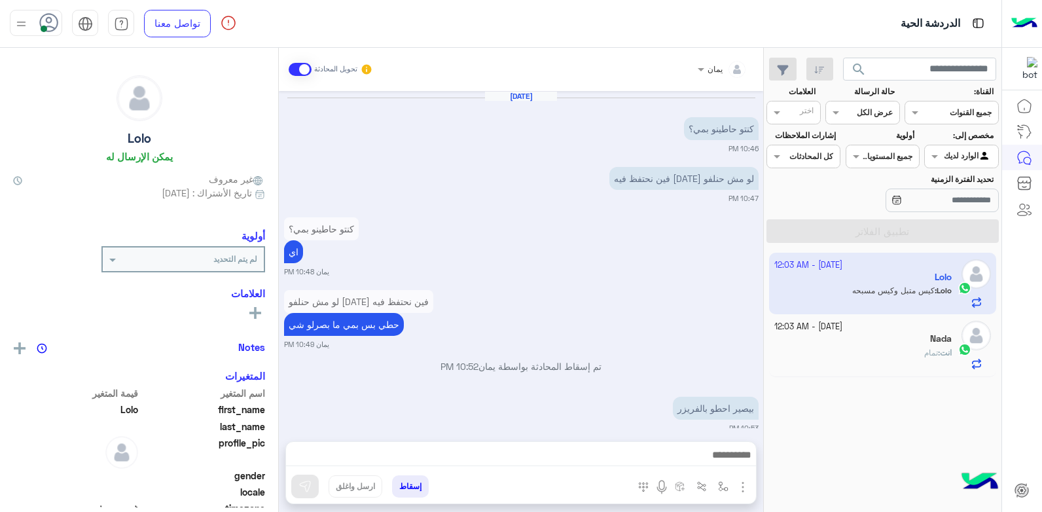
scroll to position [651, 0]
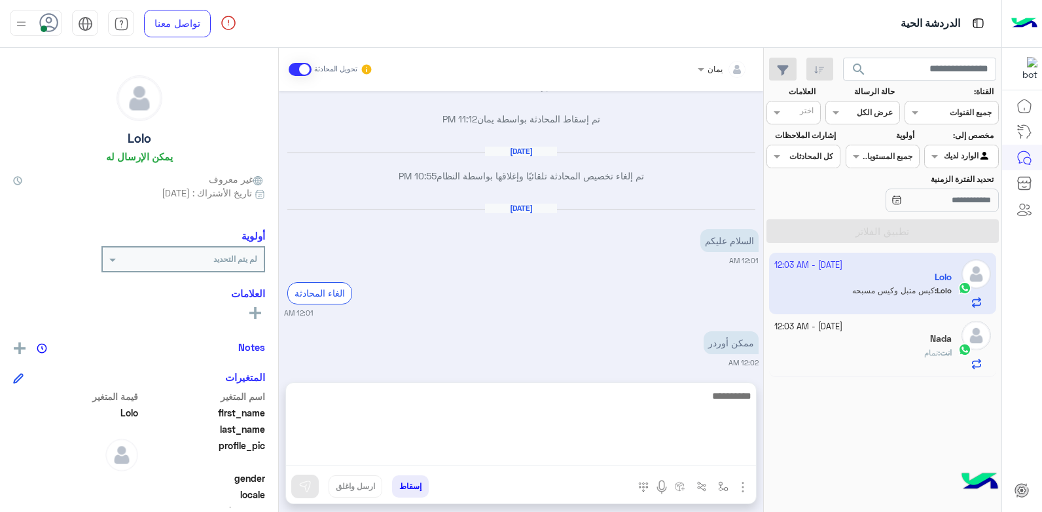
click at [631, 452] on textarea at bounding box center [521, 426] width 470 height 79
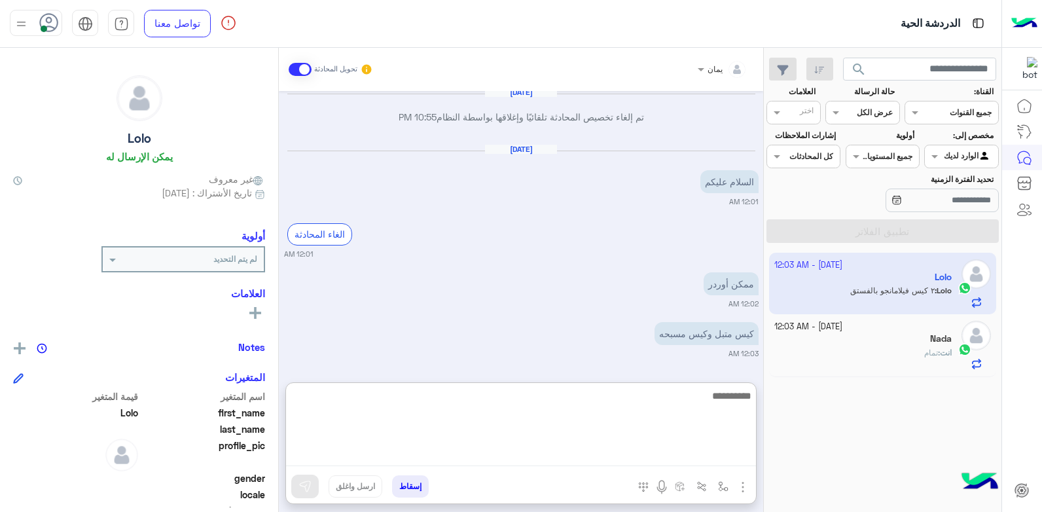
scroll to position [760, 0]
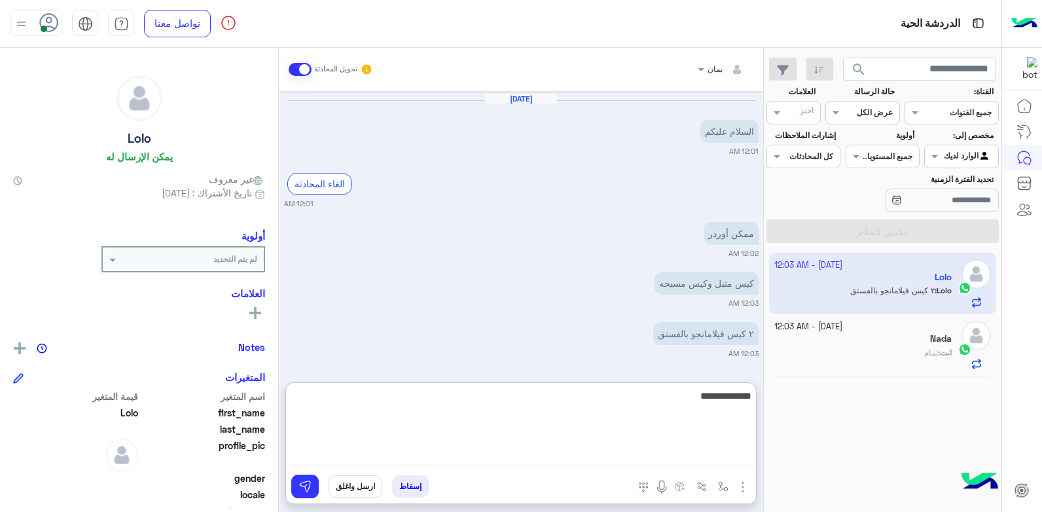
type textarea "**********"
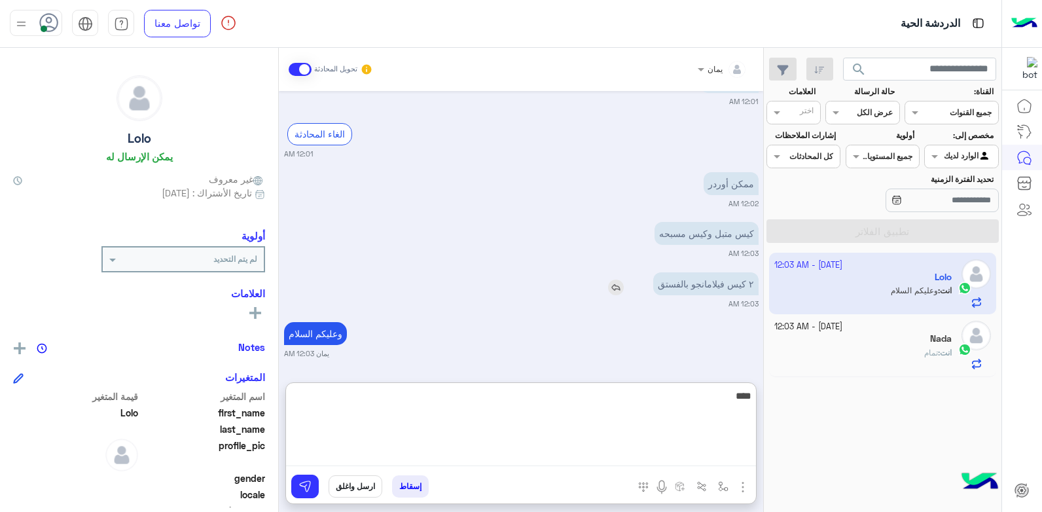
scroll to position [844, 0]
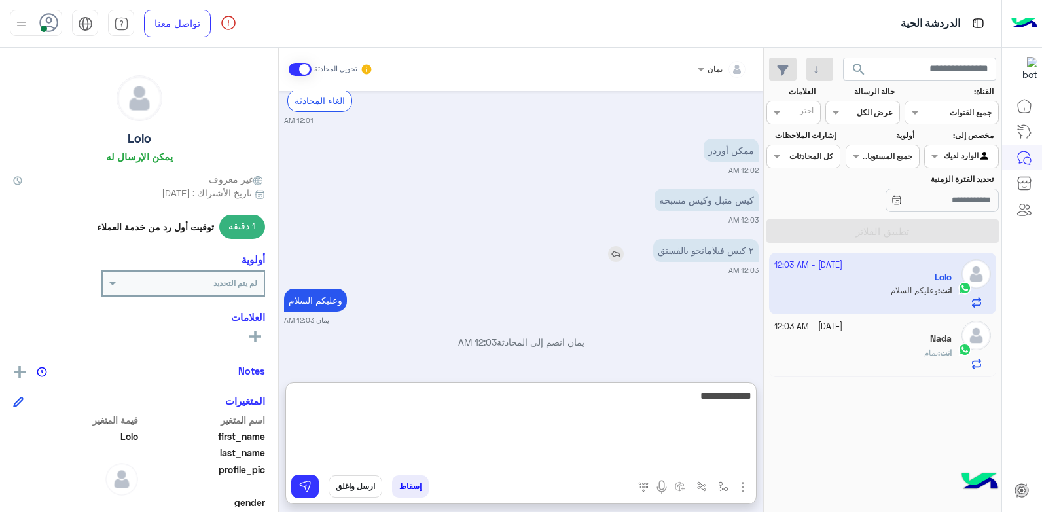
type textarea "**********"
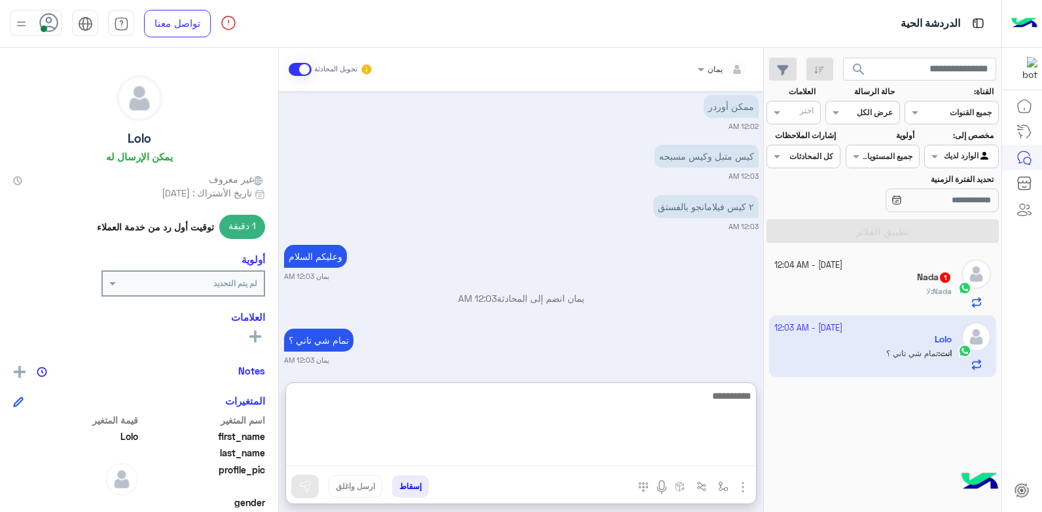
scroll to position [894, 0]
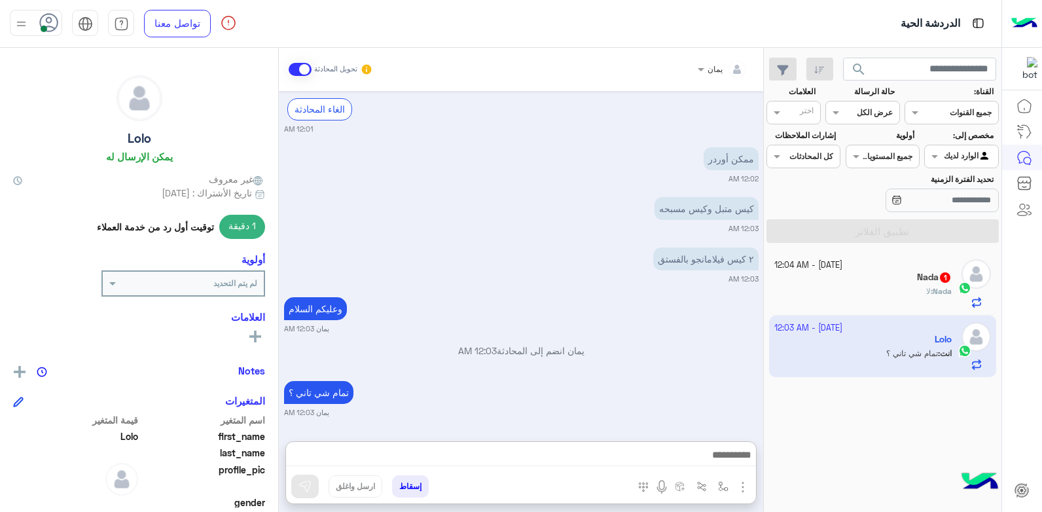
click at [920, 272] on h5 "Nada 1" at bounding box center [934, 277] width 35 height 11
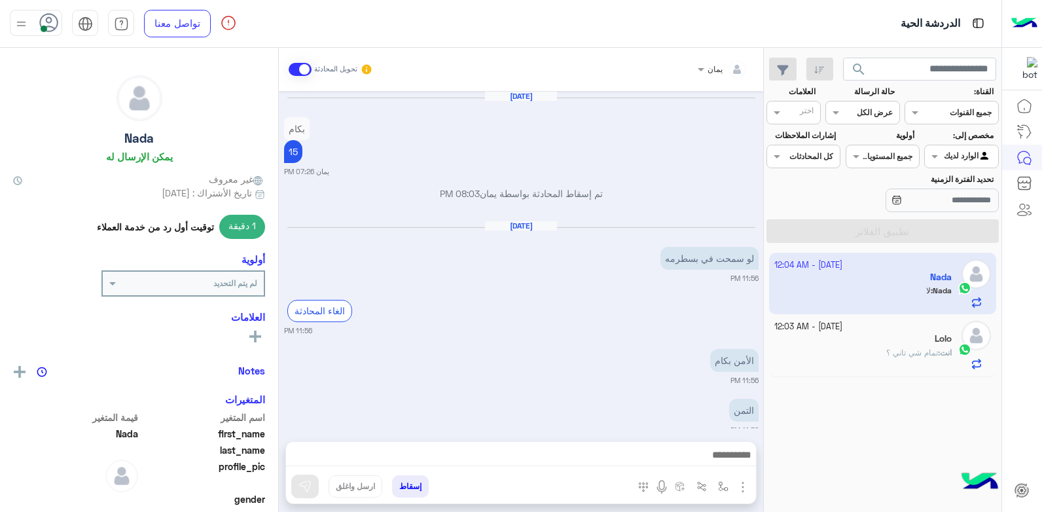
scroll to position [867, 0]
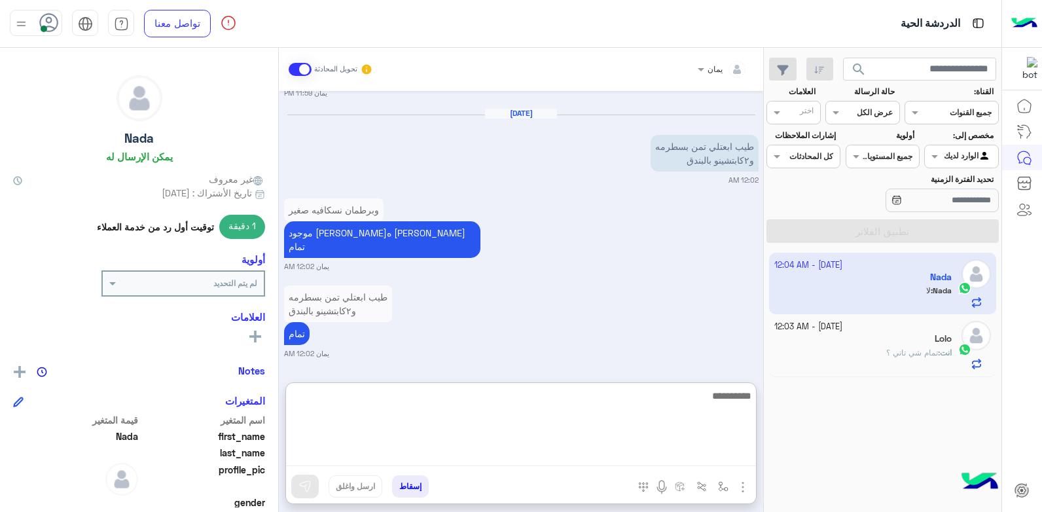
click at [550, 452] on textarea at bounding box center [521, 426] width 470 height 79
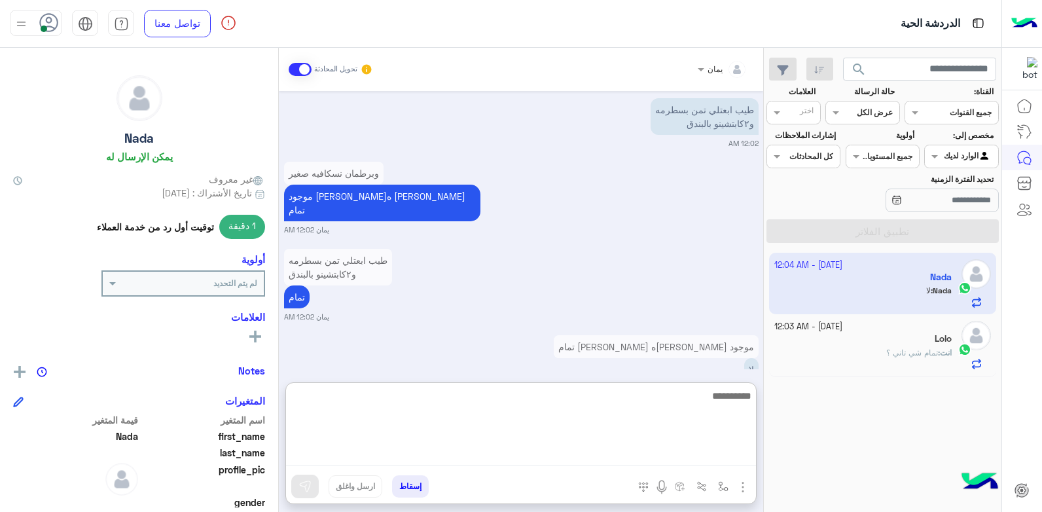
scroll to position [925, 0]
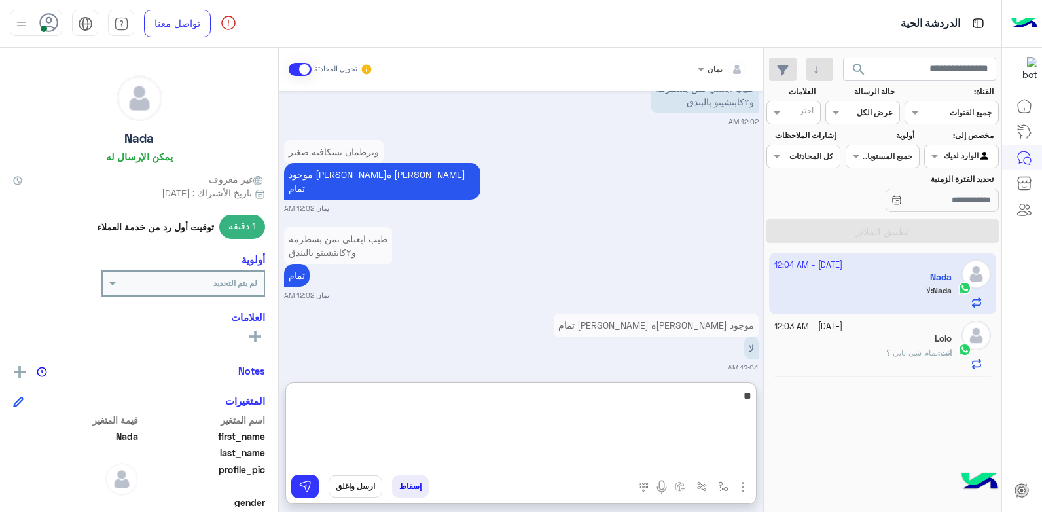
type textarea "*"
type textarea "**********"
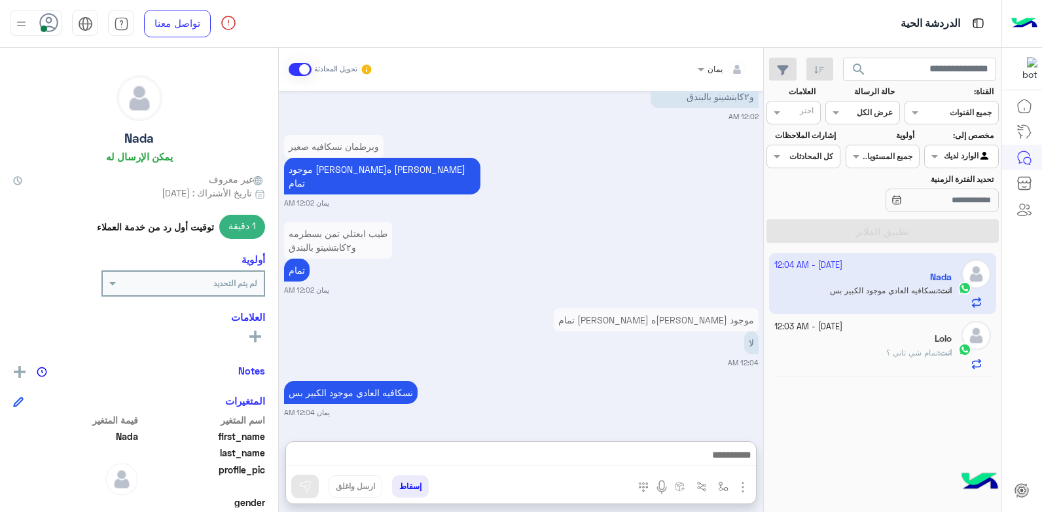
click at [823, 331] on small "[DATE] - 12:03 AM" at bounding box center [808, 327] width 68 height 12
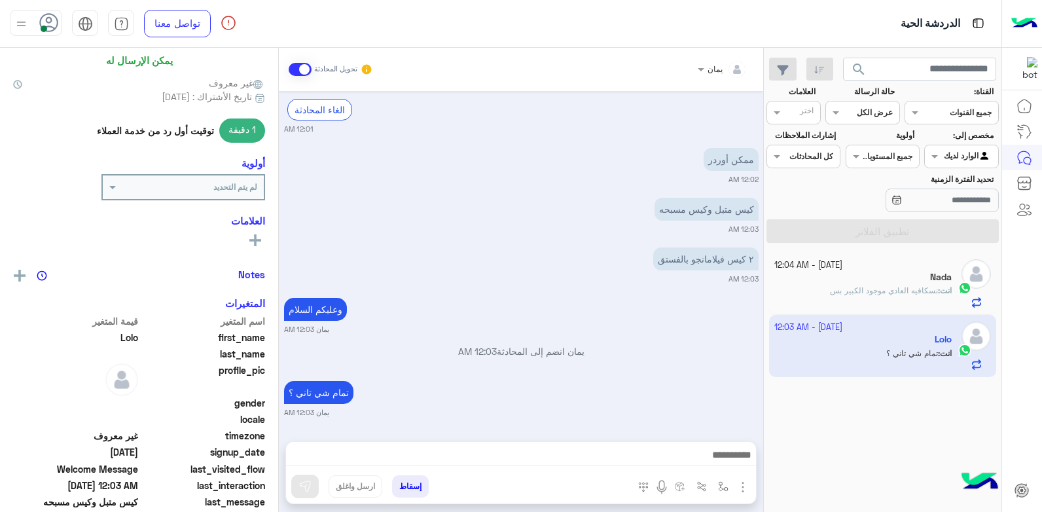
scroll to position [245, 0]
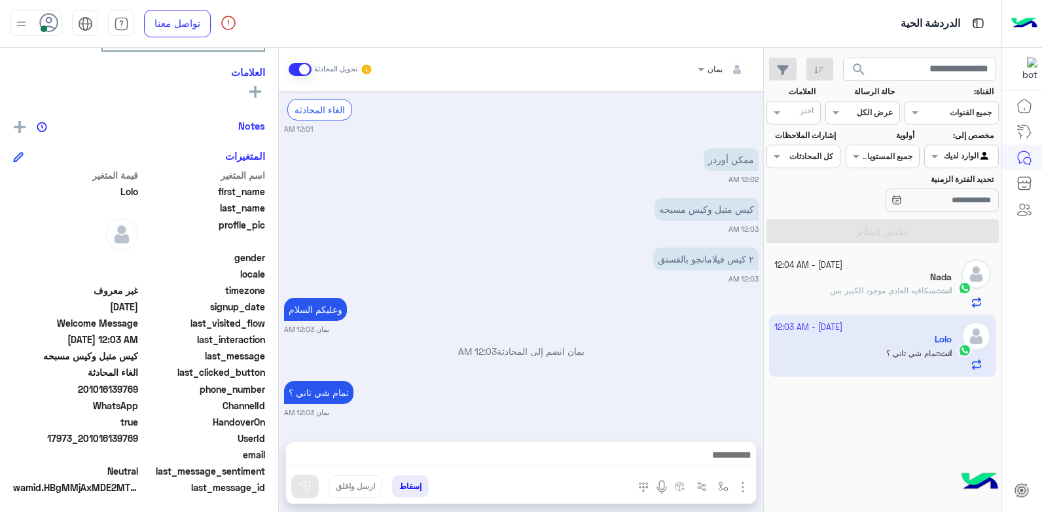
drag, startPoint x: 139, startPoint y: 435, endPoint x: 88, endPoint y: 440, distance: 52.0
click at [88, 440] on span "17973_201016139769" at bounding box center [75, 438] width 125 height 14
copy span "01016139769"
drag, startPoint x: 404, startPoint y: 483, endPoint x: 649, endPoint y: 410, distance: 255.5
click at [404, 483] on button "إسقاط" at bounding box center [410, 486] width 37 height 22
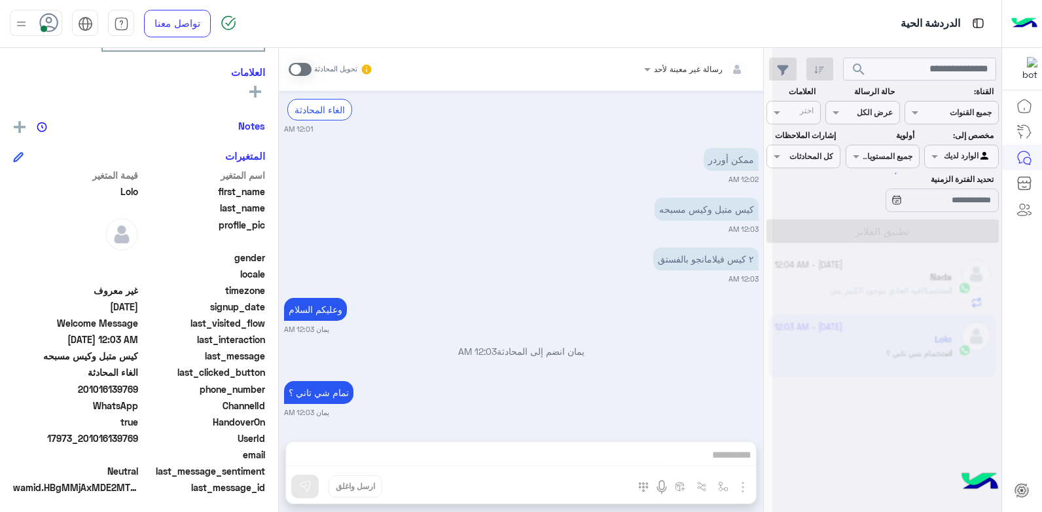
scroll to position [623, 0]
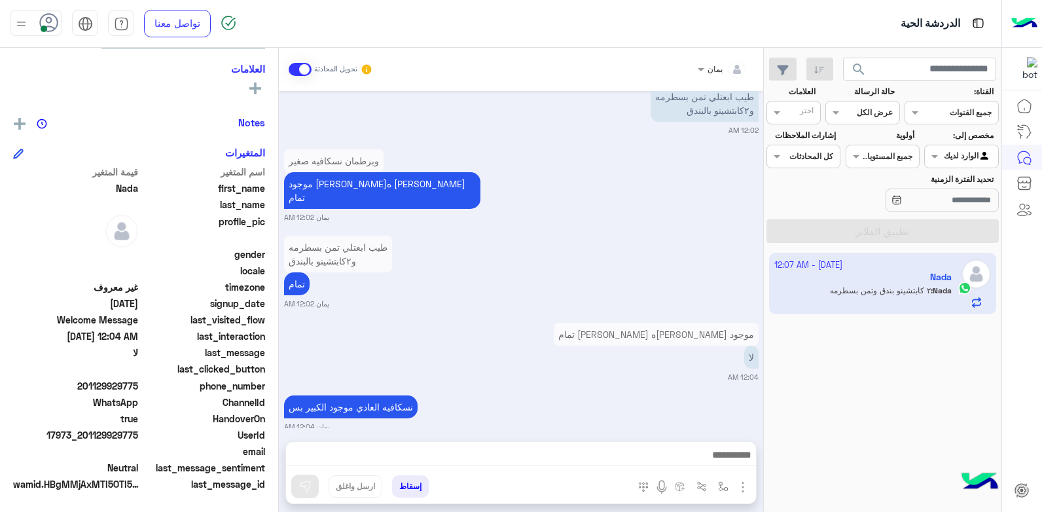
scroll to position [907, 0]
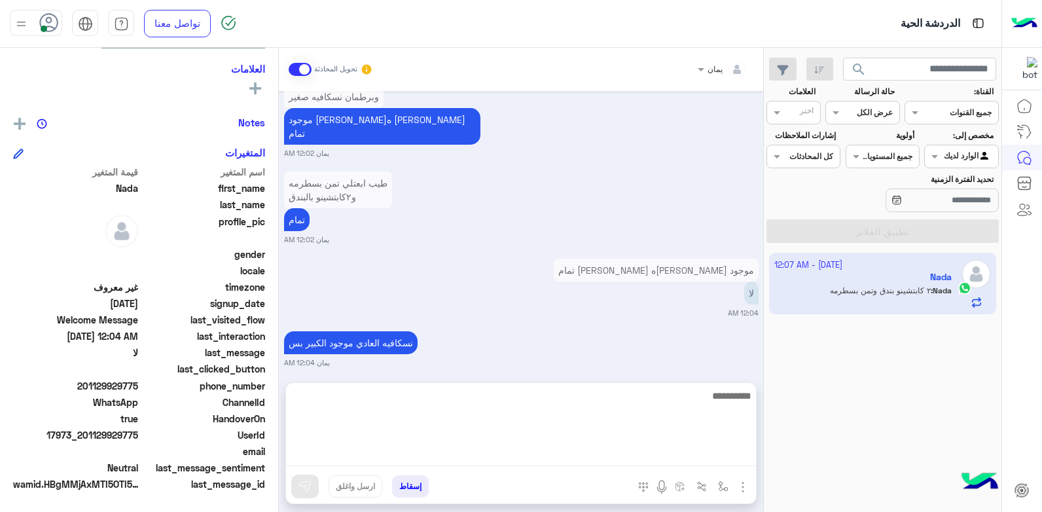
click at [534, 446] on textarea at bounding box center [521, 426] width 470 height 79
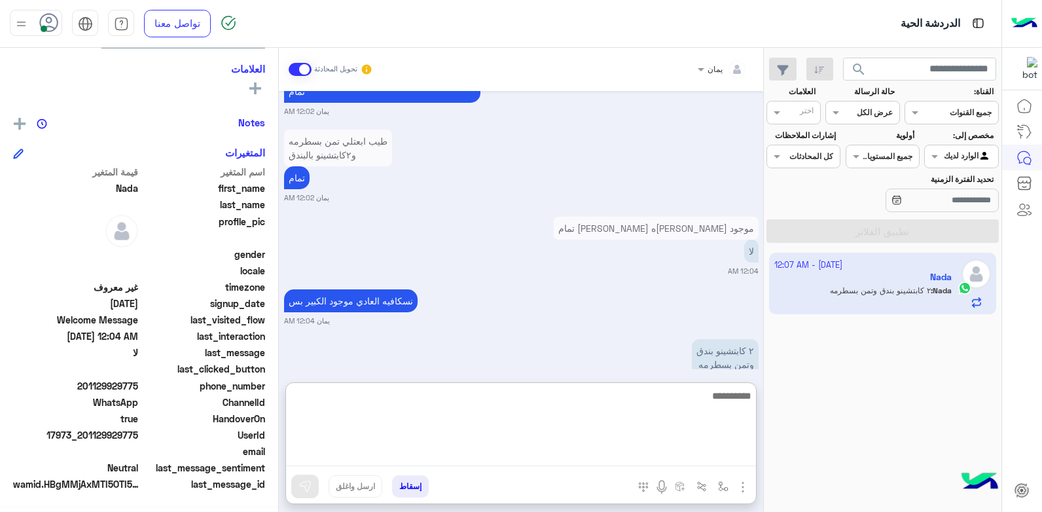
scroll to position [966, 0]
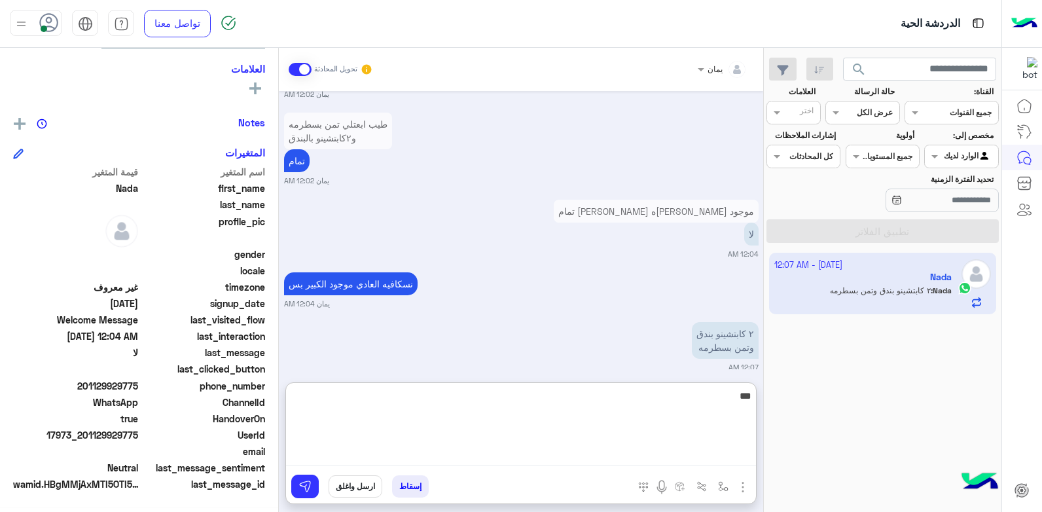
type textarea "****"
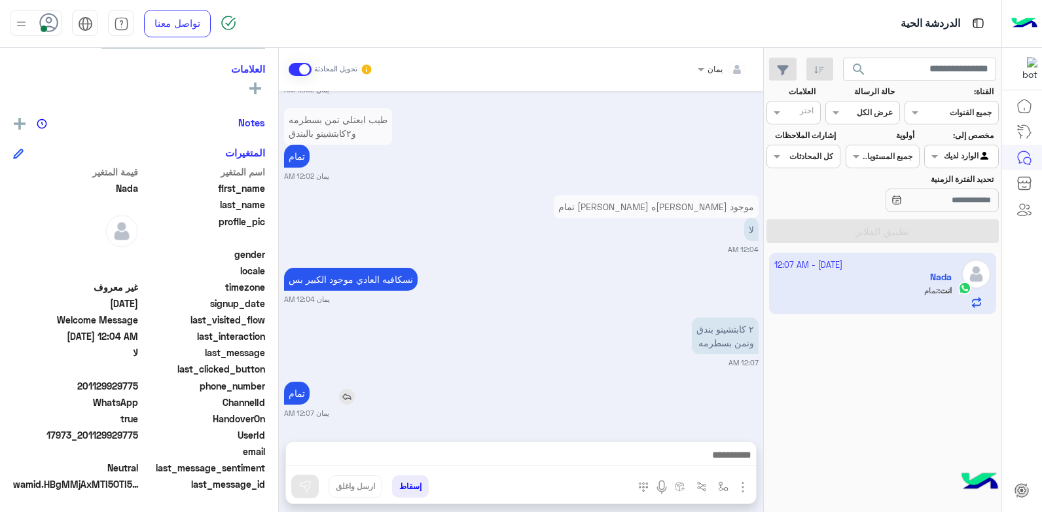
scroll to position [957, 0]
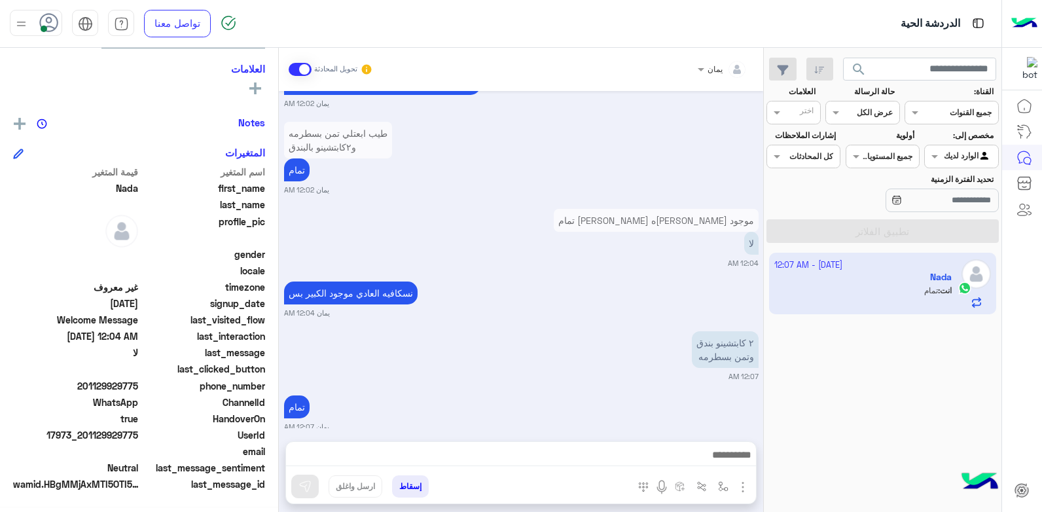
drag, startPoint x: 139, startPoint y: 433, endPoint x: 86, endPoint y: 436, distance: 53.7
click at [86, 436] on span "17973_201129929775" at bounding box center [75, 435] width 125 height 14
copy span "01129929775"
drag, startPoint x: 410, startPoint y: 482, endPoint x: 713, endPoint y: 443, distance: 305.6
click at [411, 481] on button "إسقاط" at bounding box center [410, 486] width 37 height 22
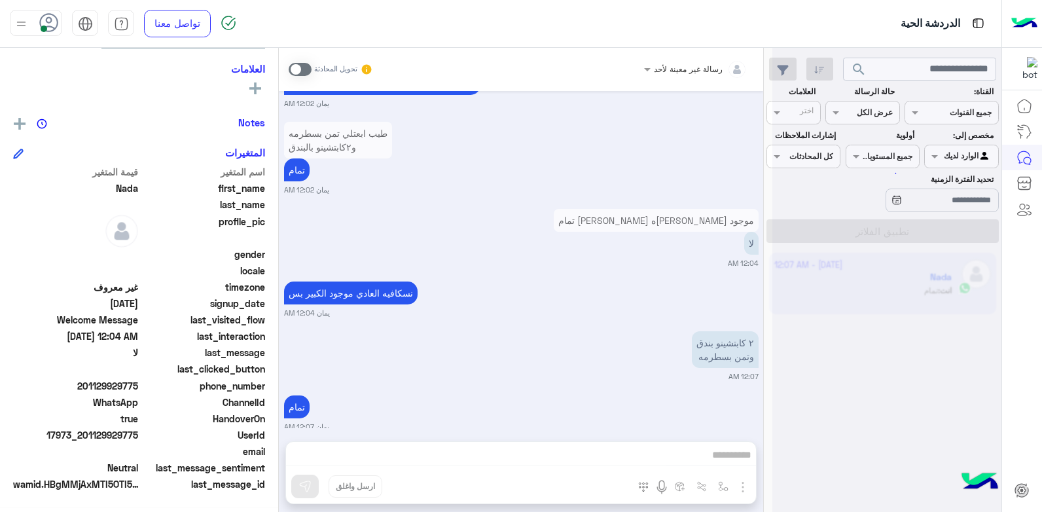
scroll to position [991, 0]
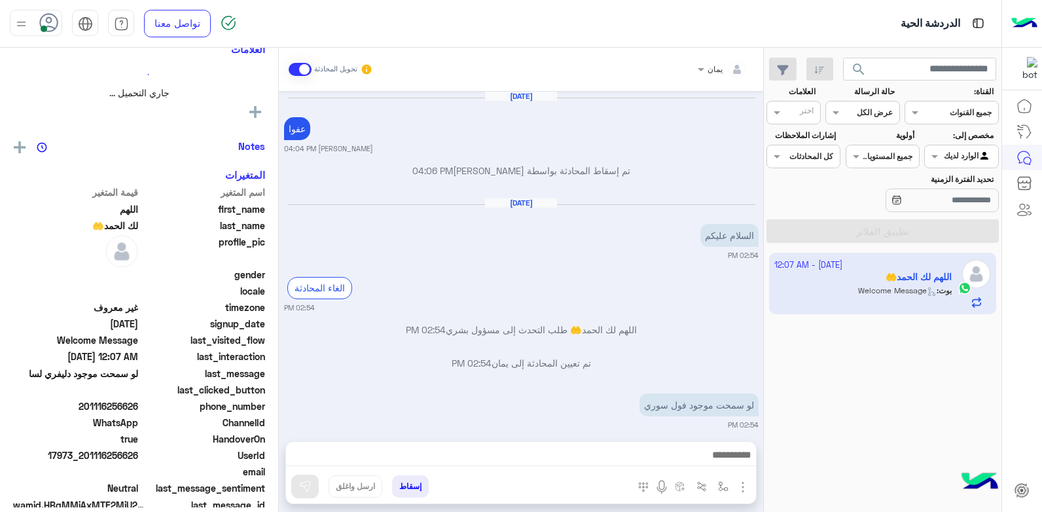
scroll to position [221, 0]
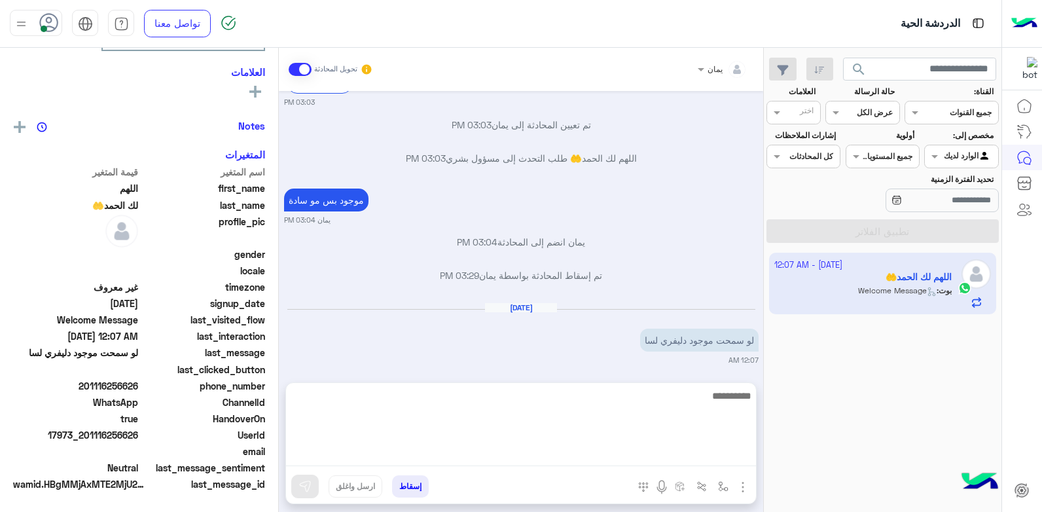
click at [590, 447] on textarea at bounding box center [521, 426] width 470 height 79
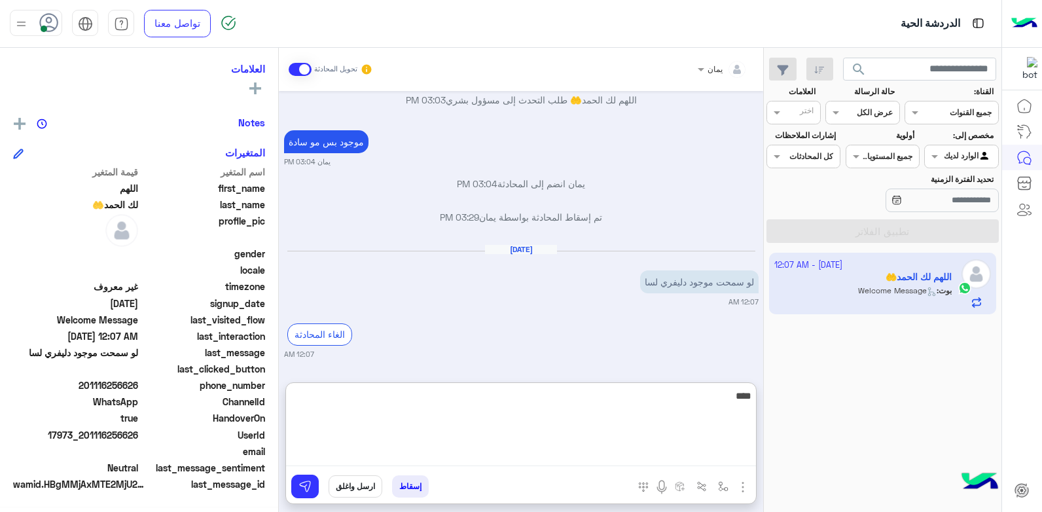
type textarea "*****"
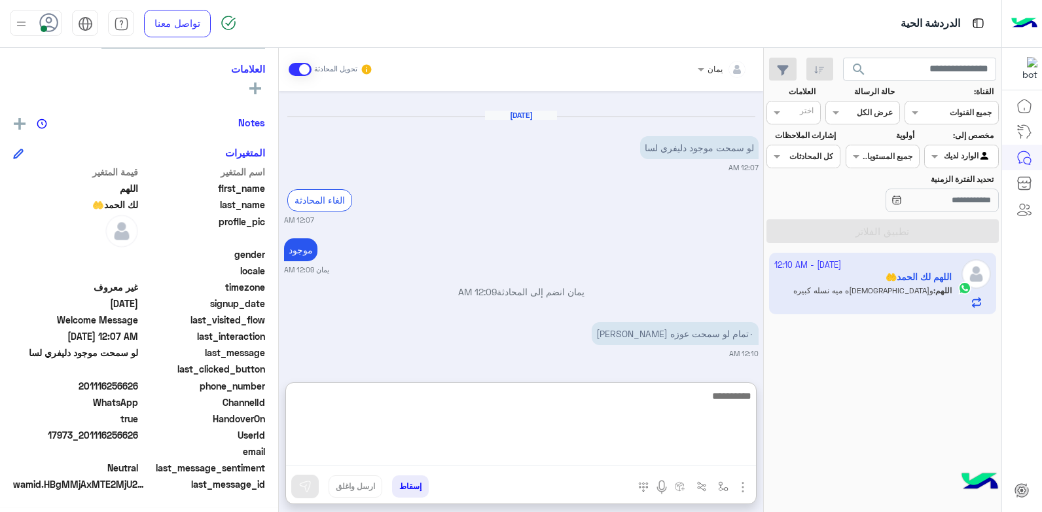
scroll to position [857, 0]
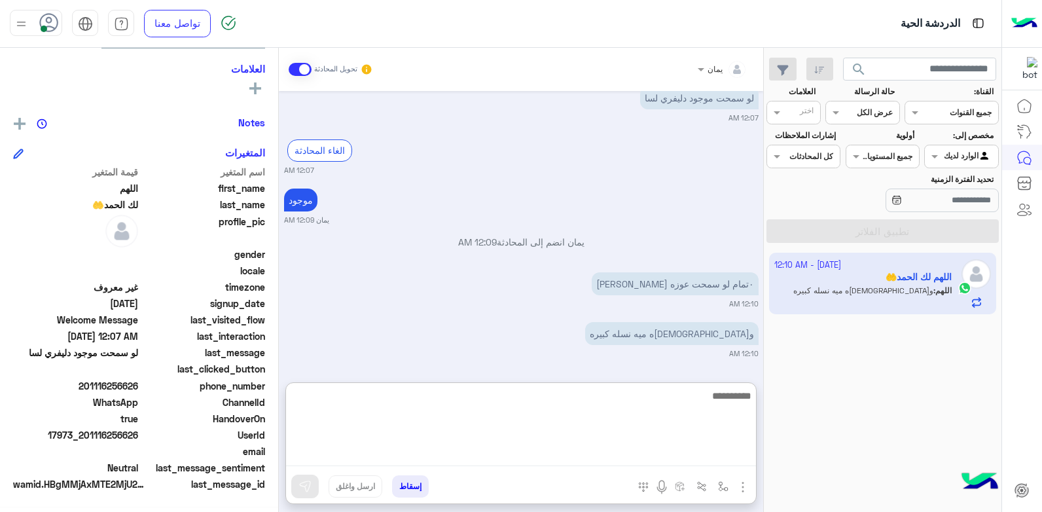
click at [544, 410] on textarea at bounding box center [521, 426] width 470 height 79
type textarea "*****"
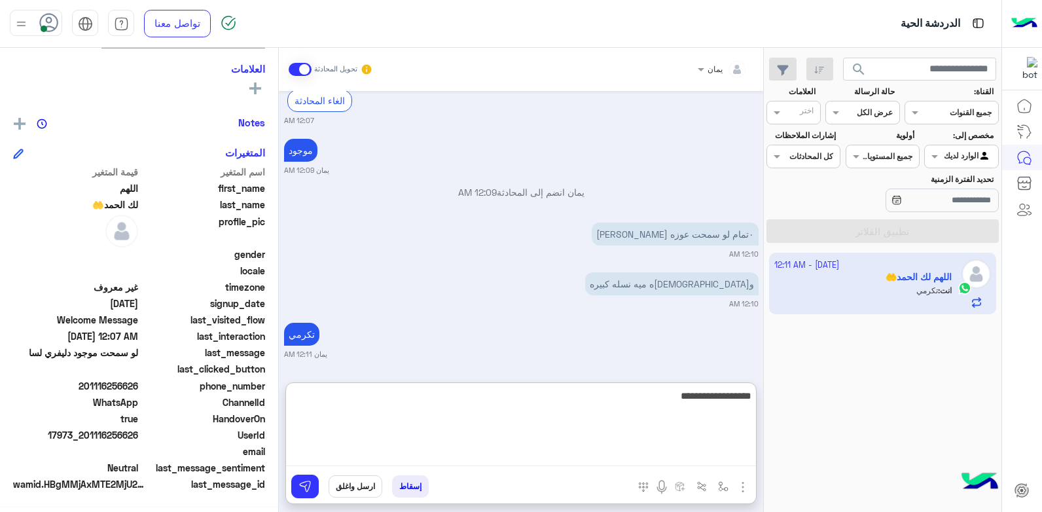
type textarea "**********"
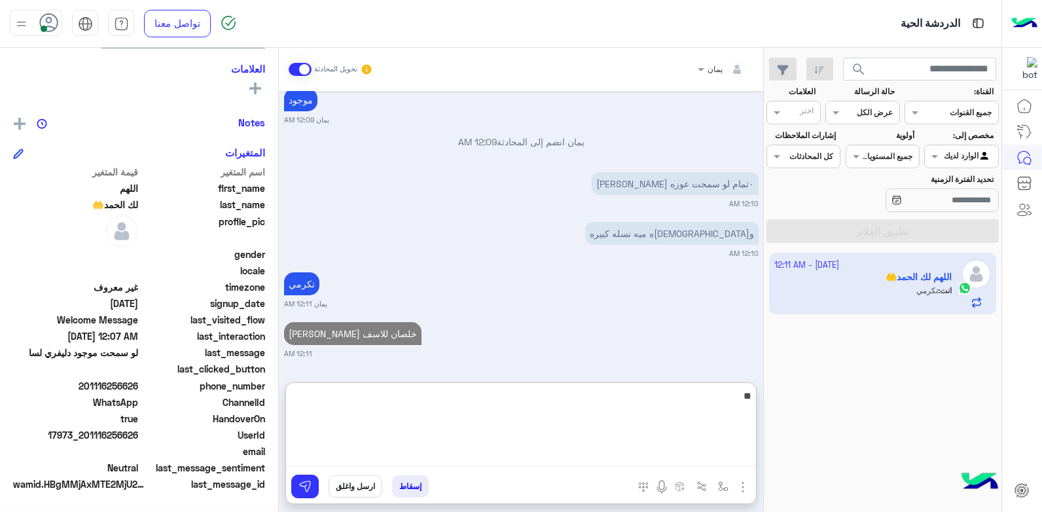
type textarea "*"
type textarea "**********"
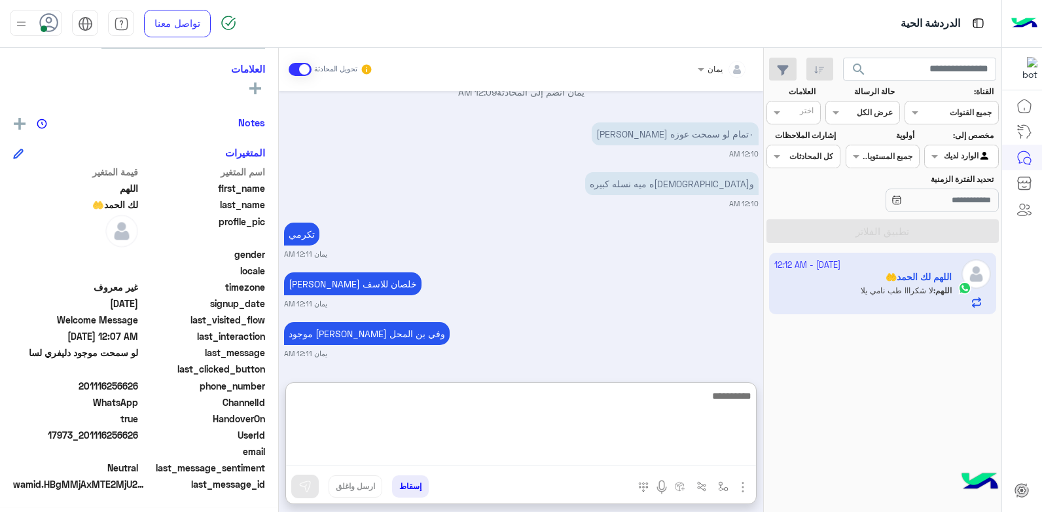
scroll to position [1057, 0]
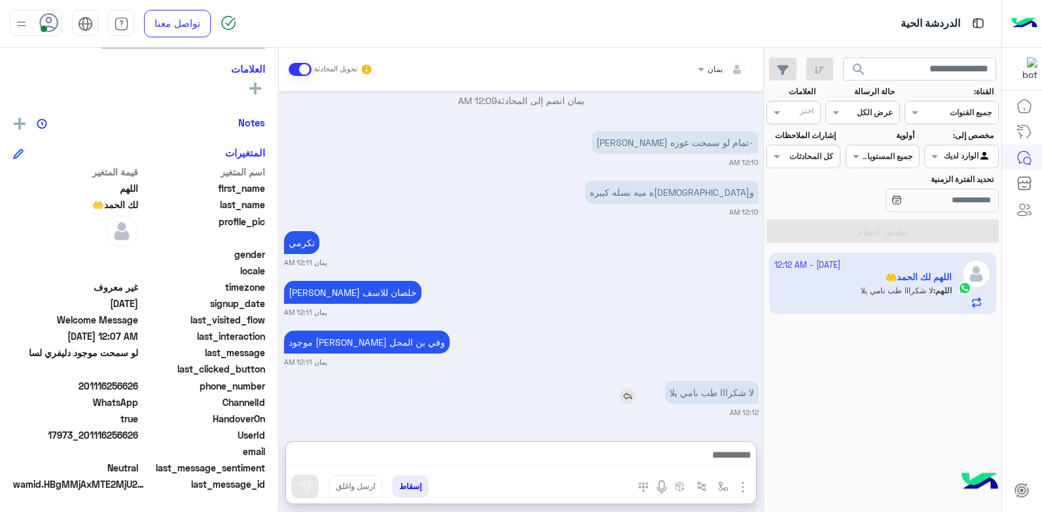
click at [630, 388] on img at bounding box center [628, 396] width 16 height 16
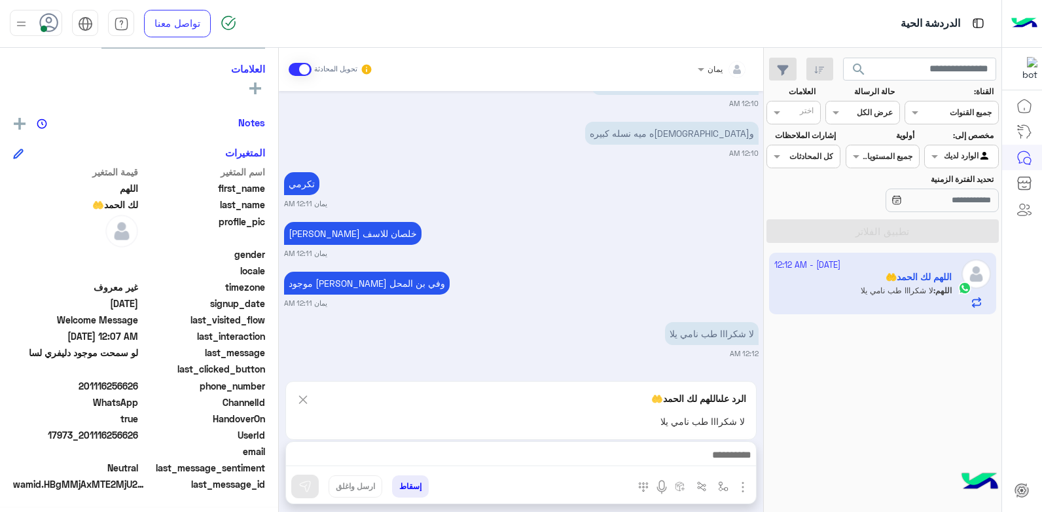
click at [614, 446] on div at bounding box center [521, 458] width 470 height 33
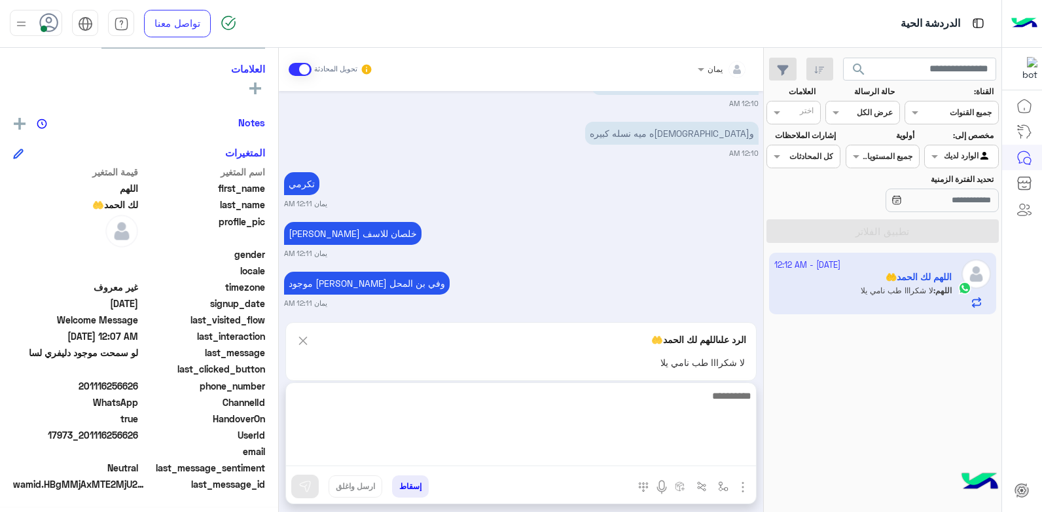
click at [611, 448] on textarea at bounding box center [521, 426] width 470 height 79
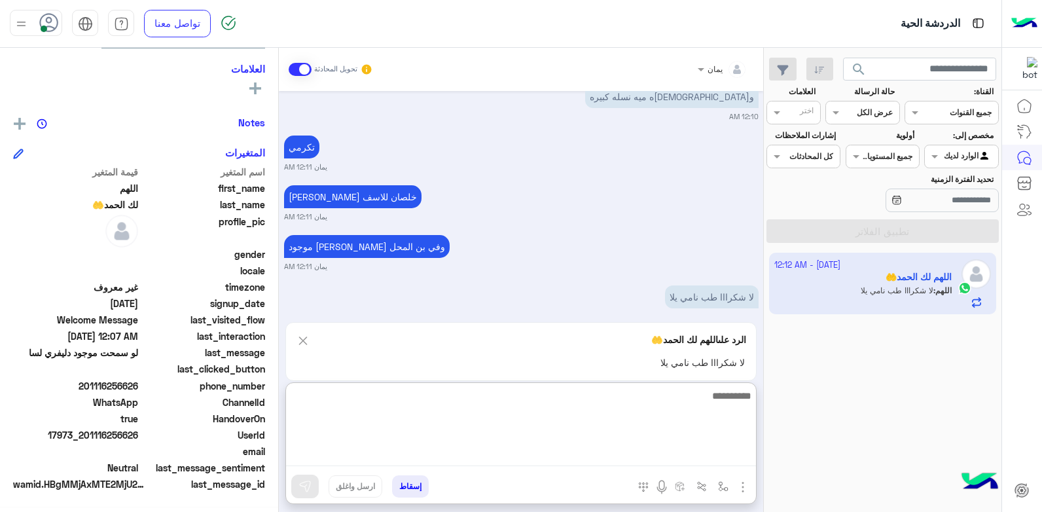
scroll to position [1117, 0]
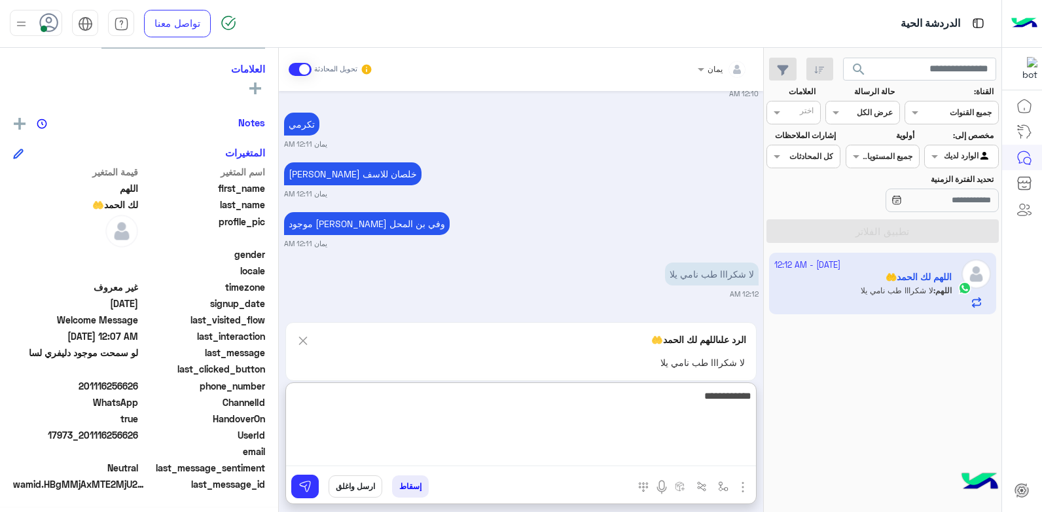
type textarea "**********"
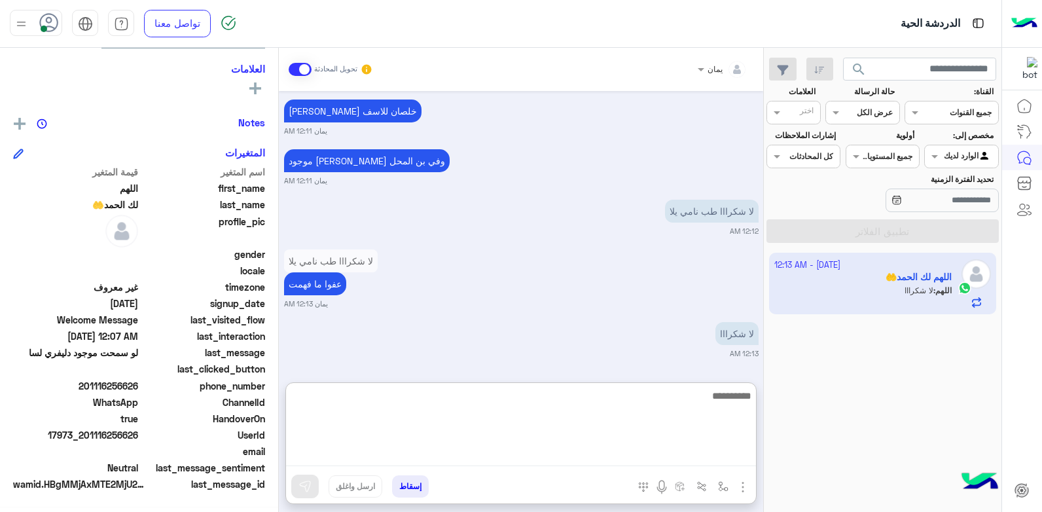
scroll to position [1253, 0]
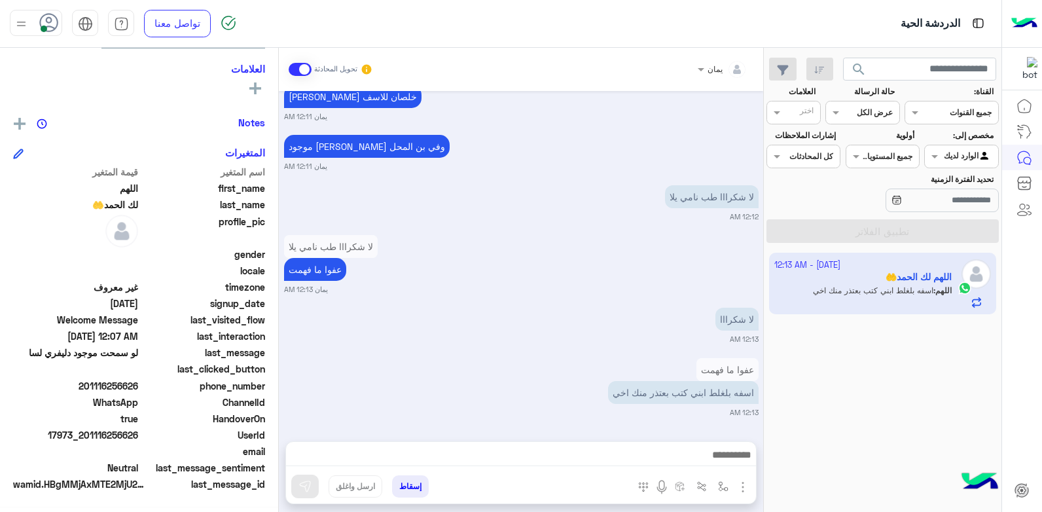
drag, startPoint x: 571, startPoint y: 331, endPoint x: 569, endPoint y: 454, distance: 123.1
click at [569, 381] on div "اسفه بلغلط ابني كتب بعتذر منك اخي" at bounding box center [645, 392] width 225 height 23
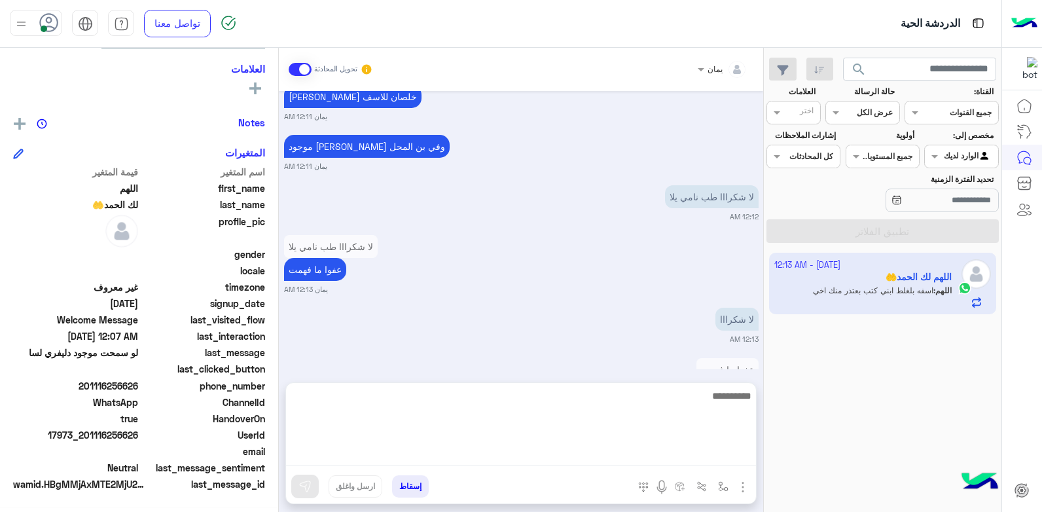
click at [605, 451] on textarea at bounding box center [521, 426] width 470 height 79
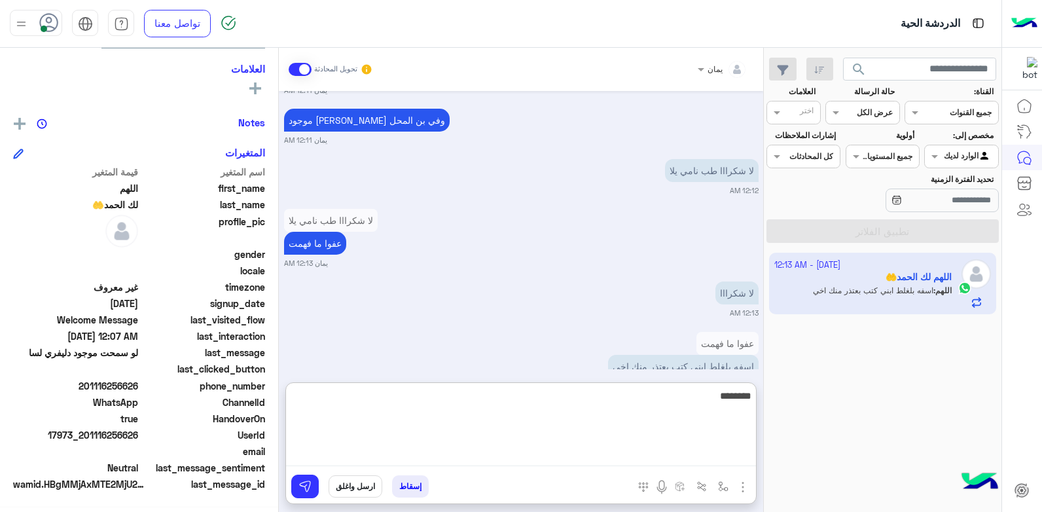
type textarea "********"
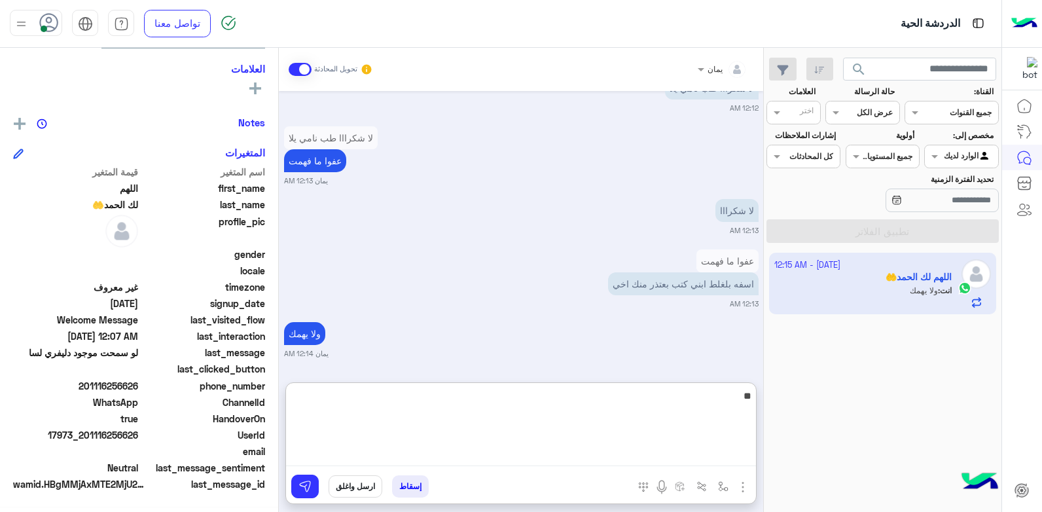
type textarea "*"
type textarea "**********"
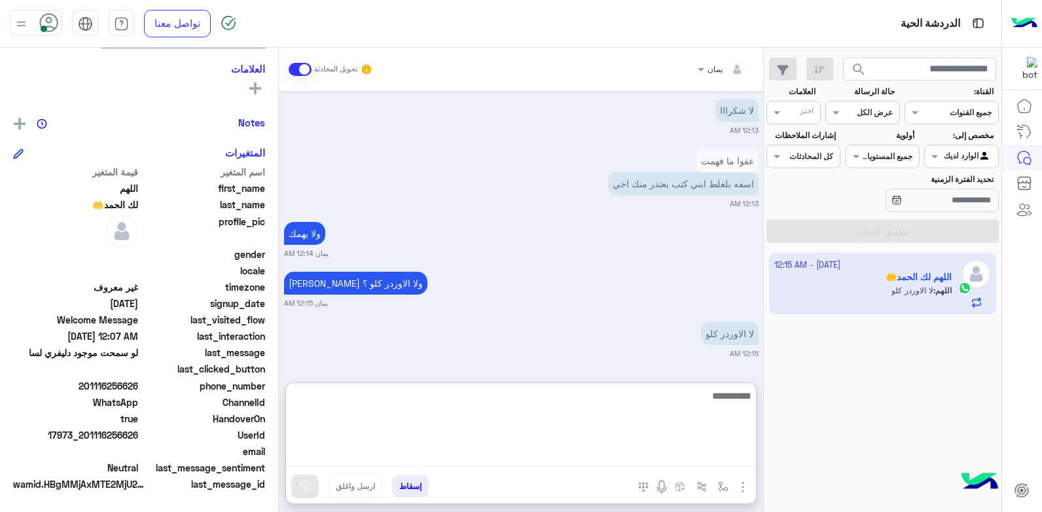
scroll to position [1452, 0]
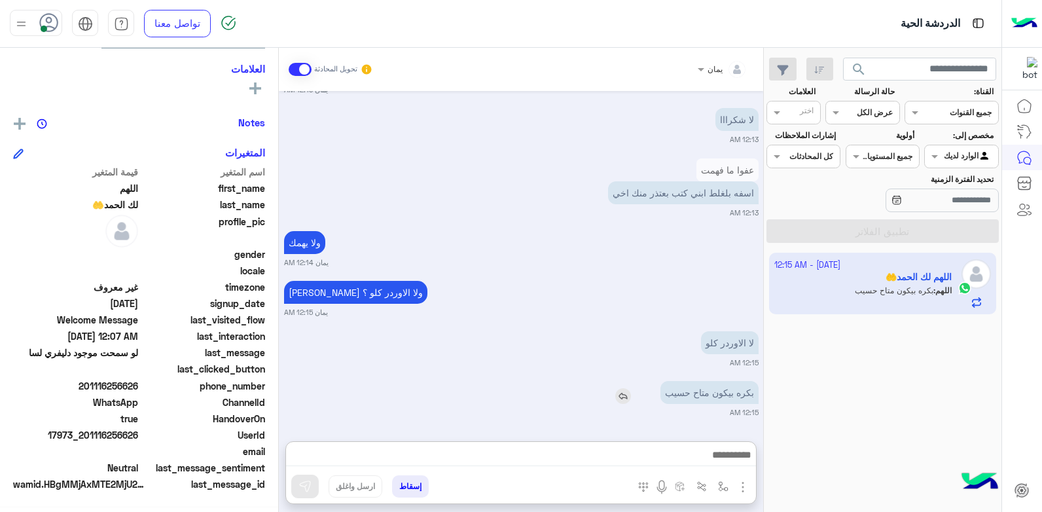
click at [620, 388] on img at bounding box center [623, 396] width 16 height 16
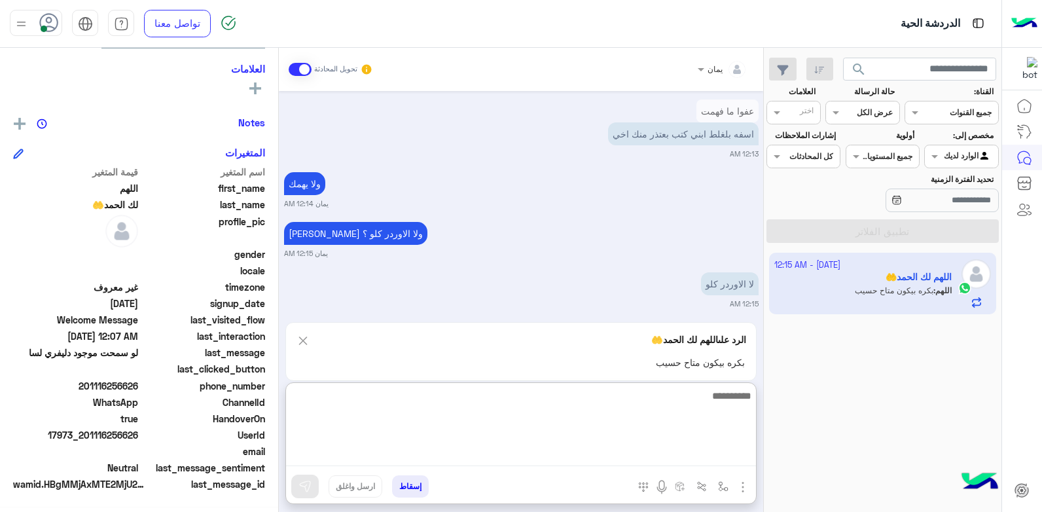
drag, startPoint x: 622, startPoint y: 454, endPoint x: 632, endPoint y: 440, distance: 16.5
click at [624, 454] on textarea at bounding box center [521, 426] width 470 height 79
type textarea "**********"
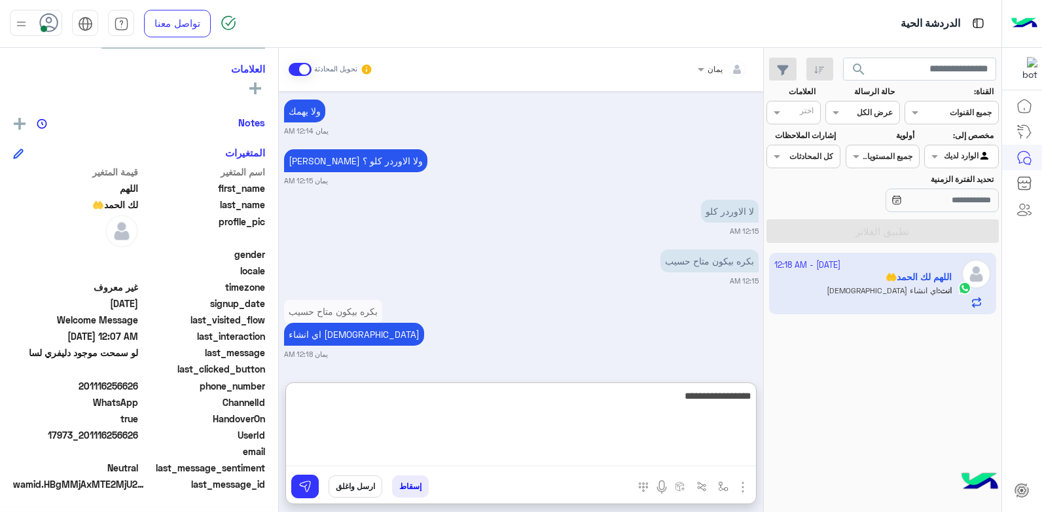
type textarea "**********"
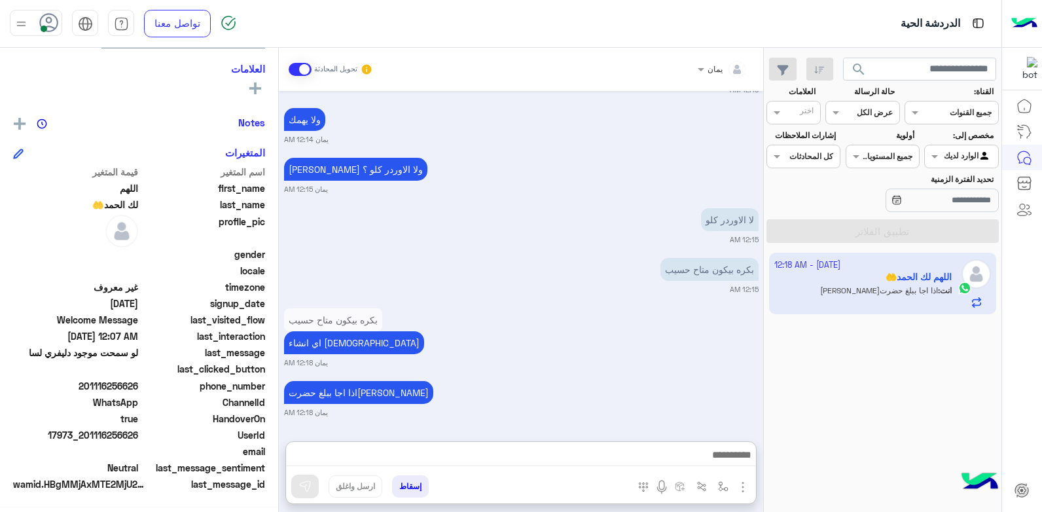
click at [422, 480] on button "إسقاط" at bounding box center [410, 486] width 37 height 22
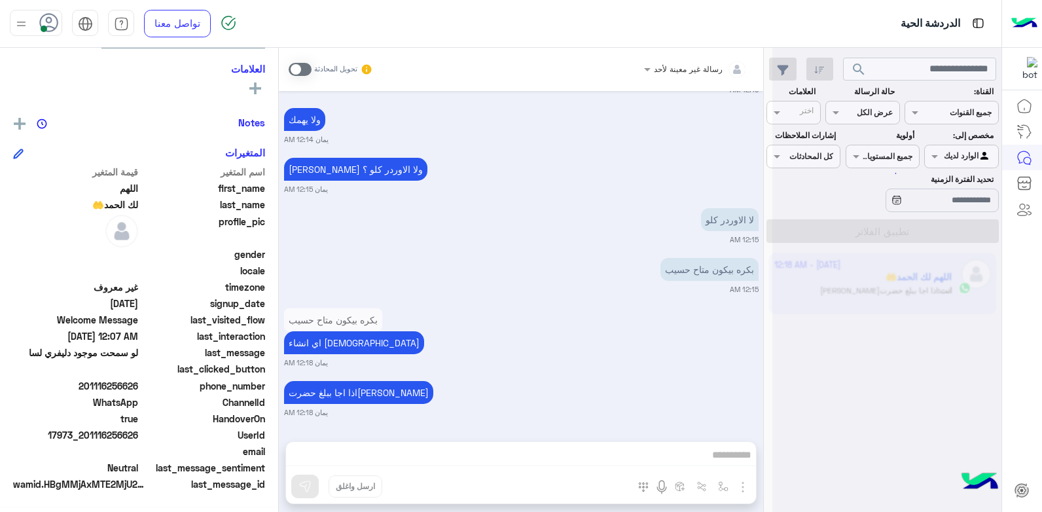
scroll to position [1550, 0]
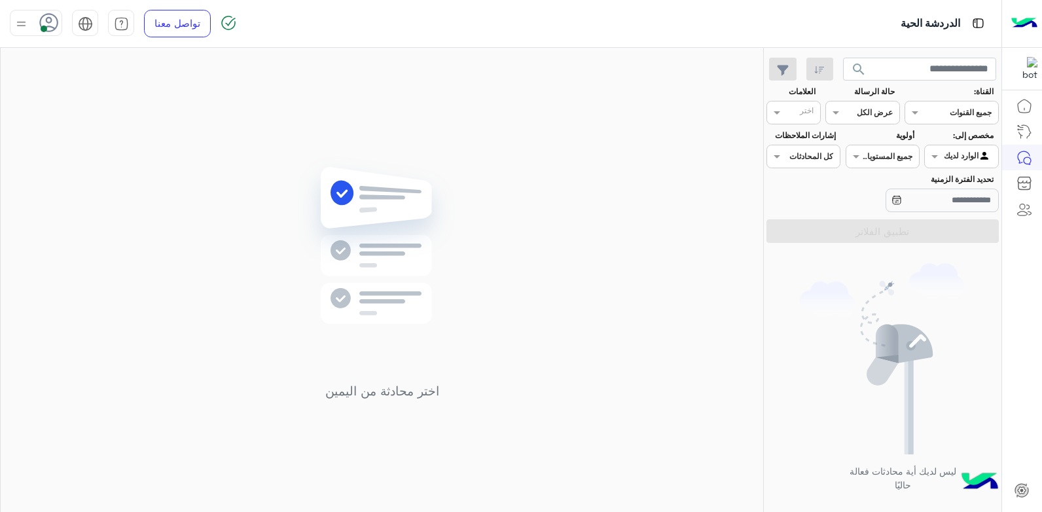
click at [845, 69] on button "search" at bounding box center [859, 72] width 32 height 28
click at [858, 65] on span "search" at bounding box center [859, 70] width 16 height 16
click at [858, 65] on div at bounding box center [886, 261] width 229 height 512
click at [858, 65] on span "search" at bounding box center [859, 70] width 16 height 16
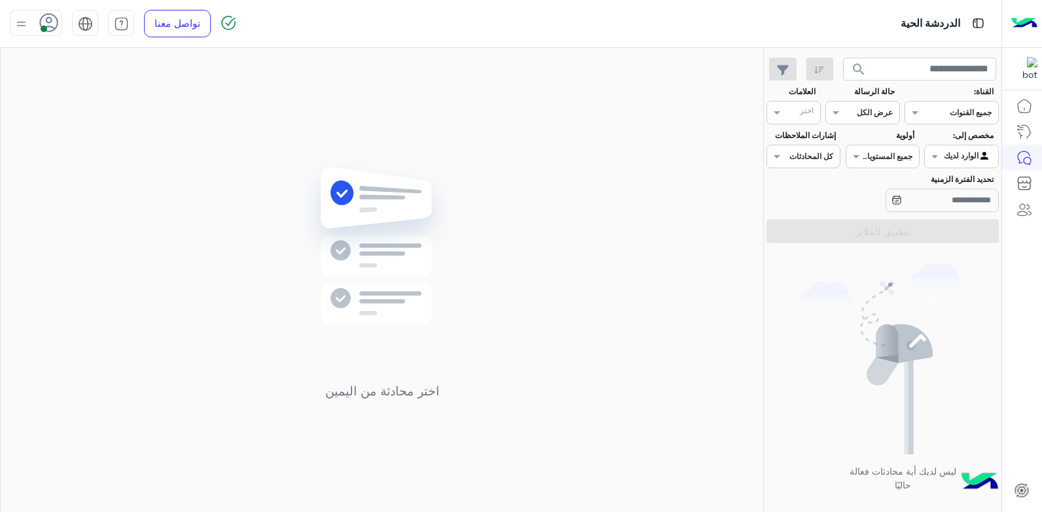
drag, startPoint x: 109, startPoint y: 73, endPoint x: 113, endPoint y: 80, distance: 8.2
click at [109, 75] on div "اختر محادثة من اليمين" at bounding box center [382, 282] width 762 height 469
click at [850, 64] on button "search" at bounding box center [859, 72] width 32 height 28
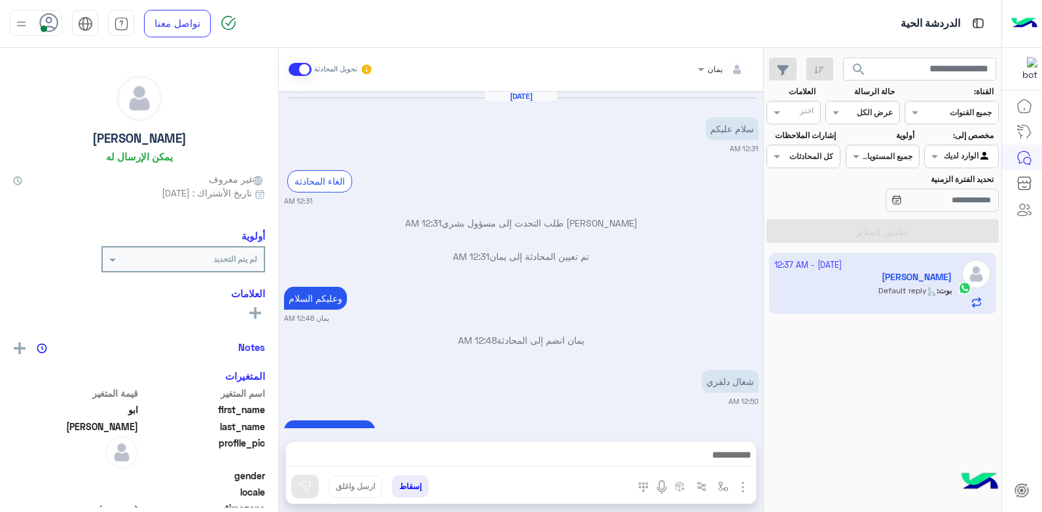
scroll to position [279, 0]
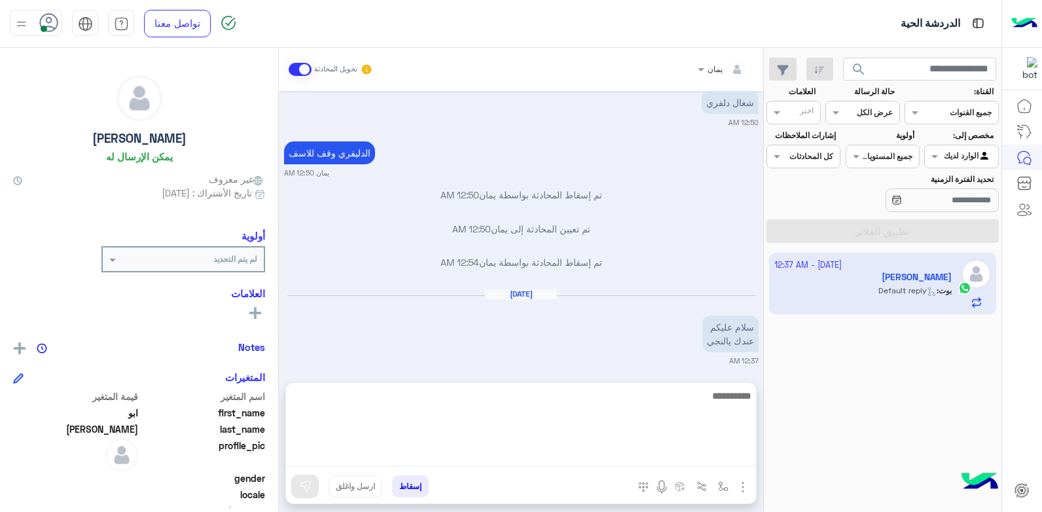
drag, startPoint x: 527, startPoint y: 457, endPoint x: 529, endPoint y: 435, distance: 22.4
click at [528, 457] on textarea at bounding box center [521, 426] width 470 height 79
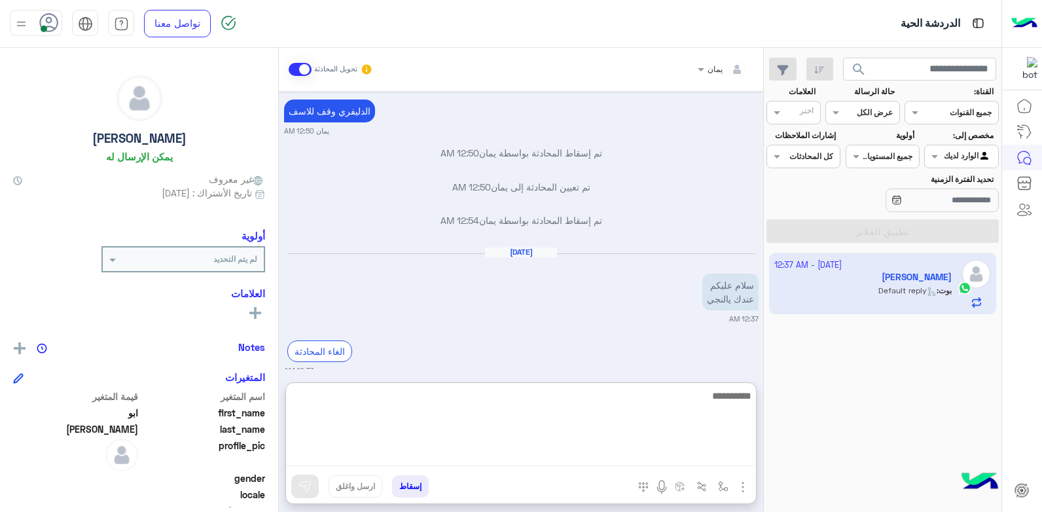
scroll to position [338, 0]
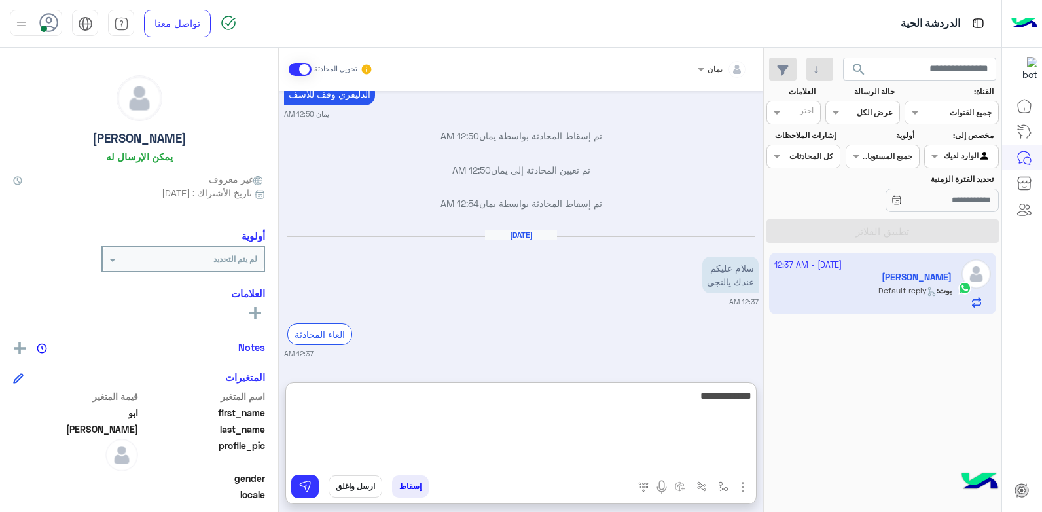
type textarea "**********"
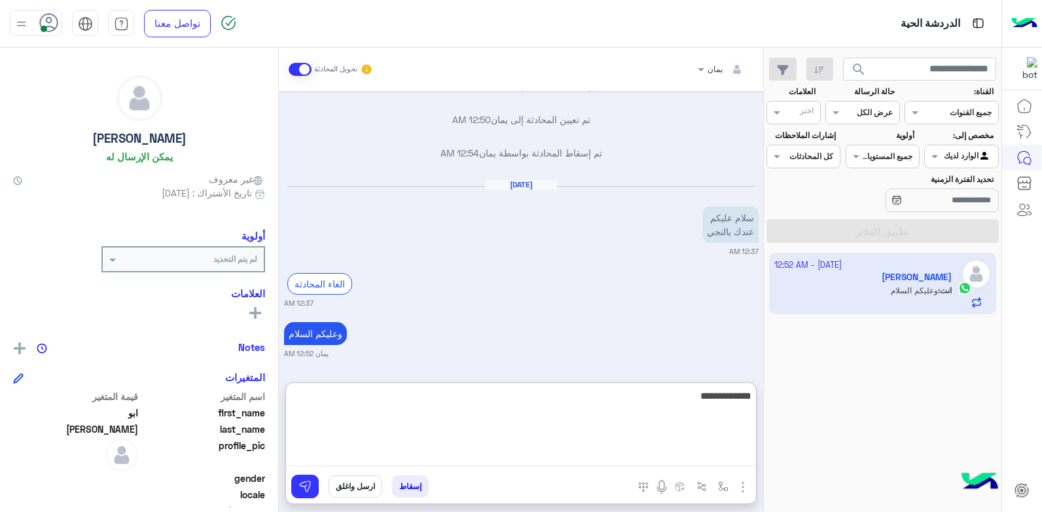
scroll to position [421, 0]
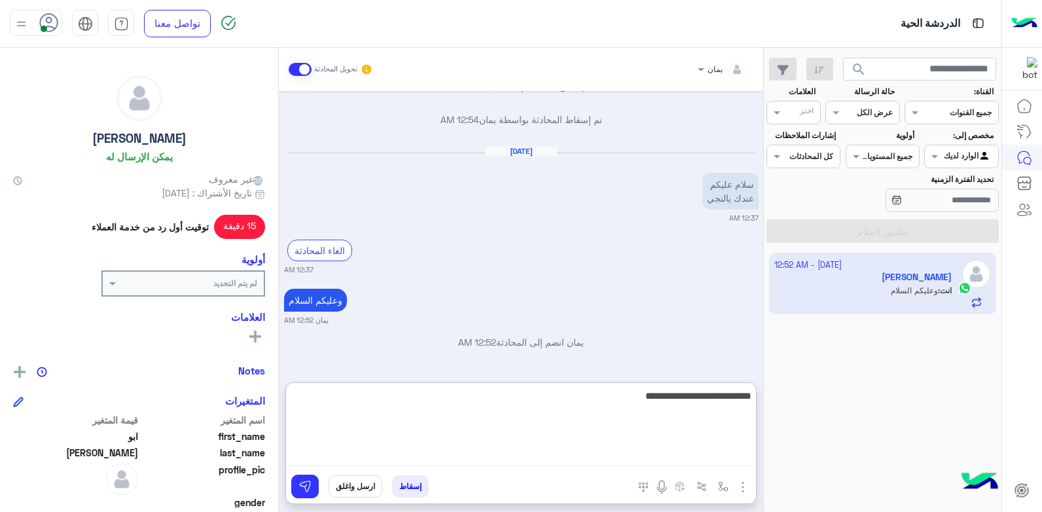
type textarea "**********"
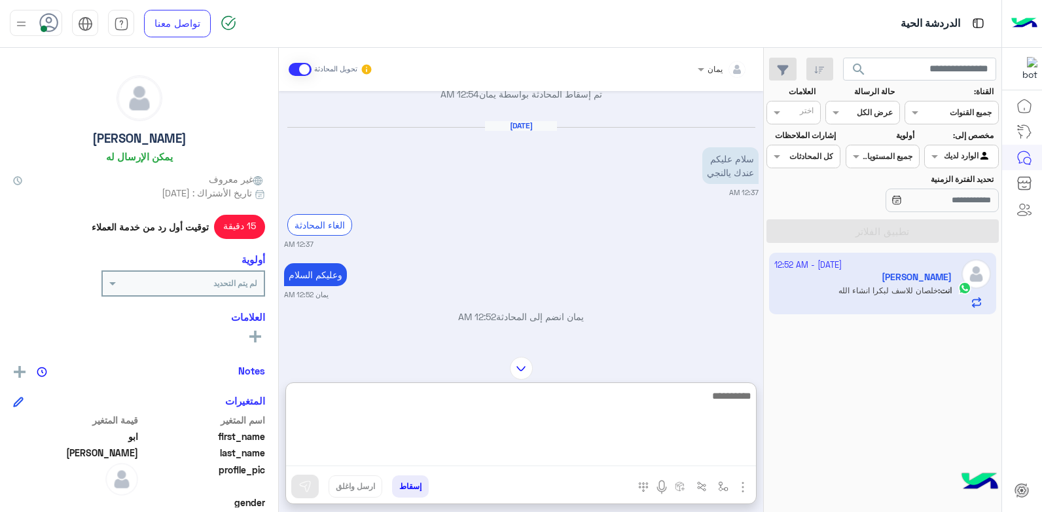
scroll to position [471, 0]
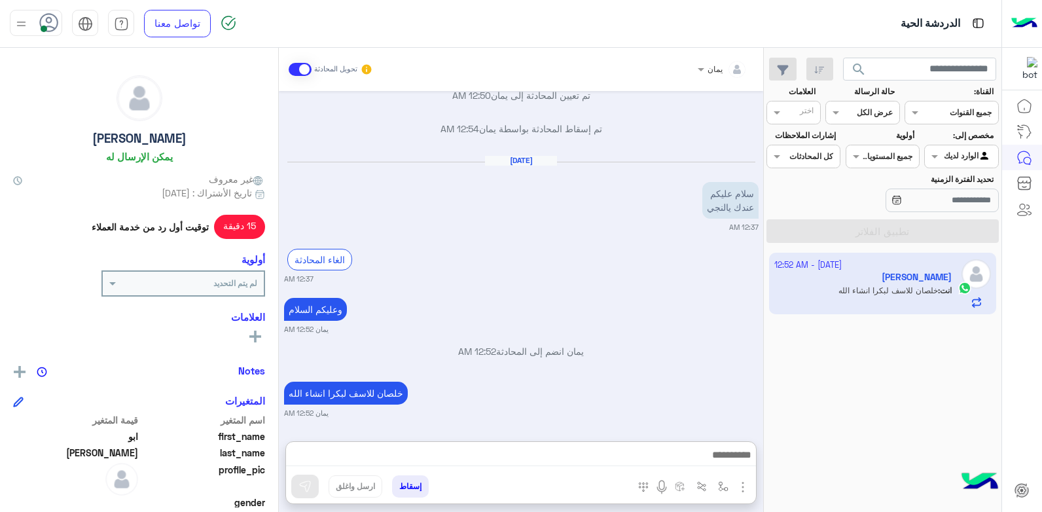
click at [844, 317] on div "[DATE] - 12:52 AM [PERSON_NAME] انت : خلصان للاسف لبكرا انشاء الله" at bounding box center [883, 382] width 238 height 269
click at [818, 364] on div "[DATE] - 12:52 AM [PERSON_NAME] انت : خلصان للاسف لبكرا انشاء الله" at bounding box center [883, 382] width 238 height 269
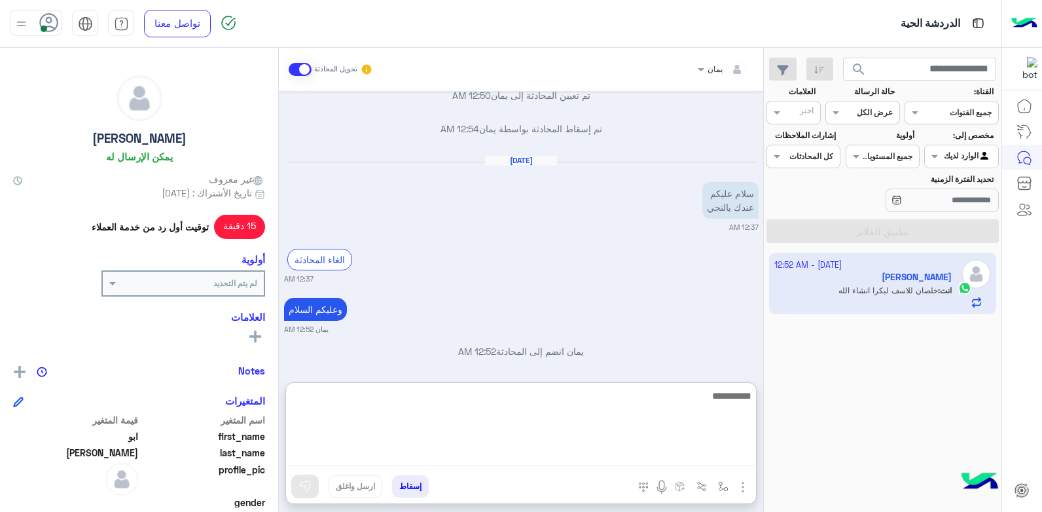
click at [638, 459] on textarea at bounding box center [521, 426] width 470 height 79
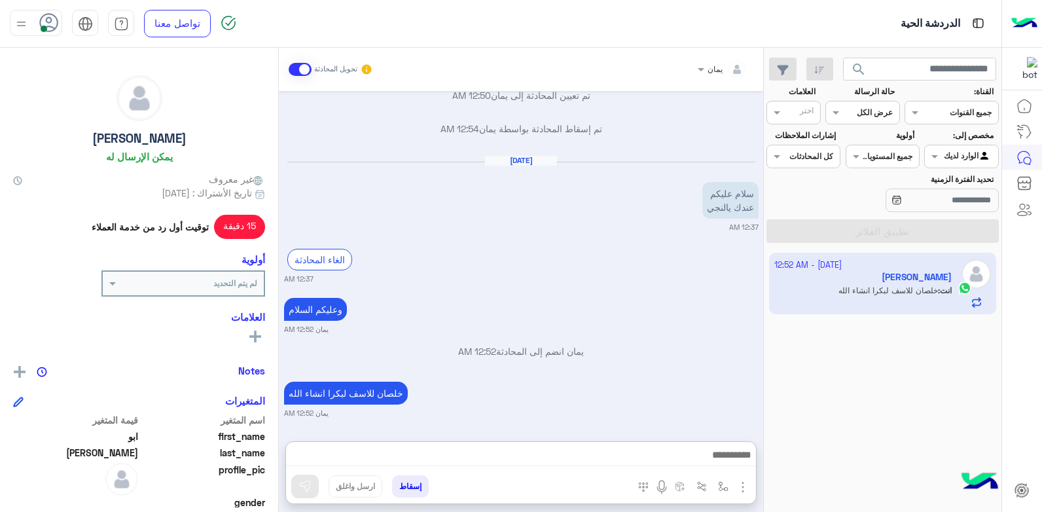
click at [620, 362] on div "[DATE] سلام عليكم 12:31 AM الغاء المحادثة 12:31 AM [PERSON_NAME] طلب التحدث إلى…" at bounding box center [521, 259] width 484 height 337
click at [861, 402] on div "[DATE] - 12:52 AM [PERSON_NAME] انت : خلصان للاسف لبكرا انشاء الله" at bounding box center [883, 382] width 238 height 269
drag, startPoint x: 594, startPoint y: 435, endPoint x: 598, endPoint y: 441, distance: 7.6
click at [596, 440] on div "يمان تحويل المحادثة [DATE] سلام عليكم 12:31 AM الغاء المحادثة 12:31 AM [PERSON_…" at bounding box center [521, 282] width 484 height 469
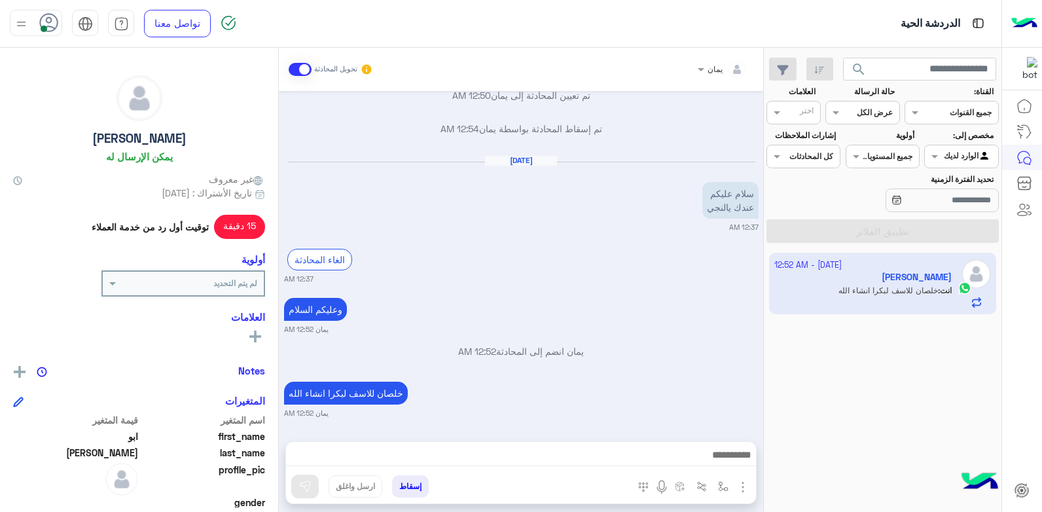
click at [601, 446] on div at bounding box center [521, 458] width 470 height 33
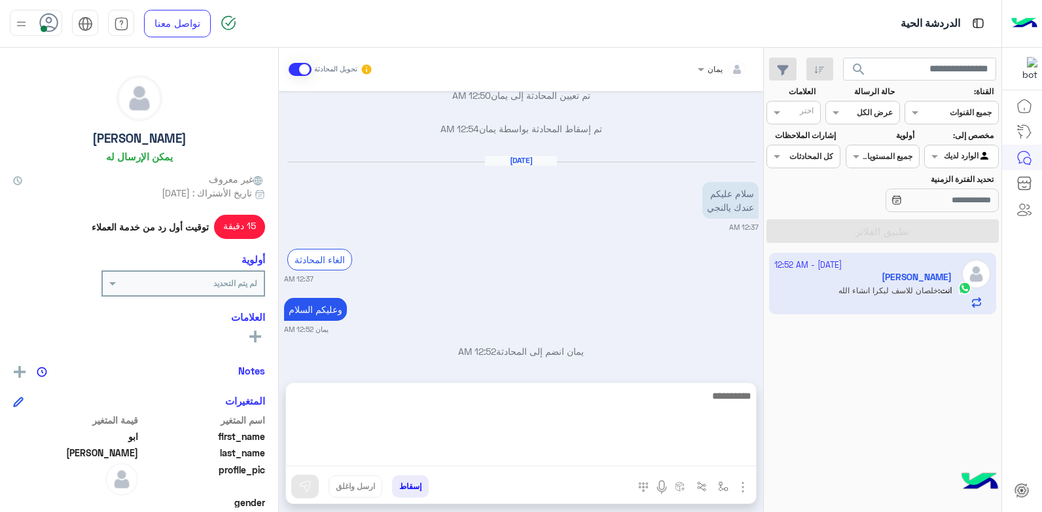
click at [603, 454] on textarea at bounding box center [521, 426] width 470 height 79
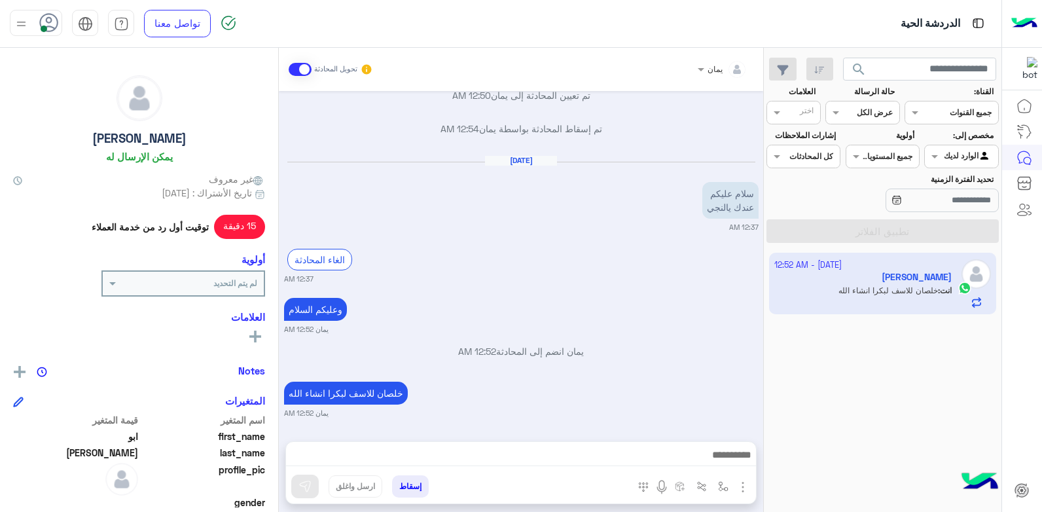
click at [836, 397] on div "[DATE] - 12:52 AM [PERSON_NAME] انت : خلصان للاسف لبكرا انشاء الله" at bounding box center [883, 382] width 238 height 269
click at [423, 484] on button "إسقاط" at bounding box center [410, 486] width 37 height 22
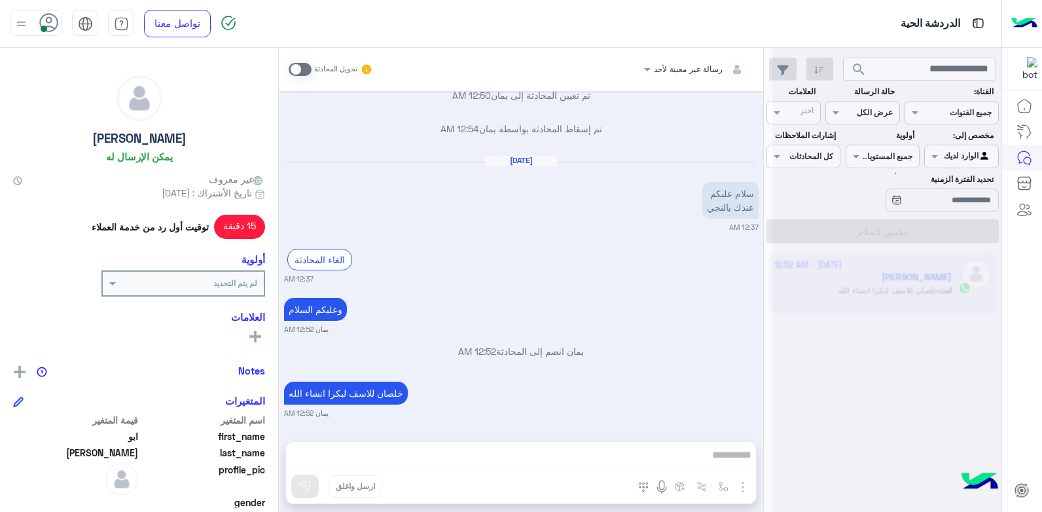
scroll to position [446, 0]
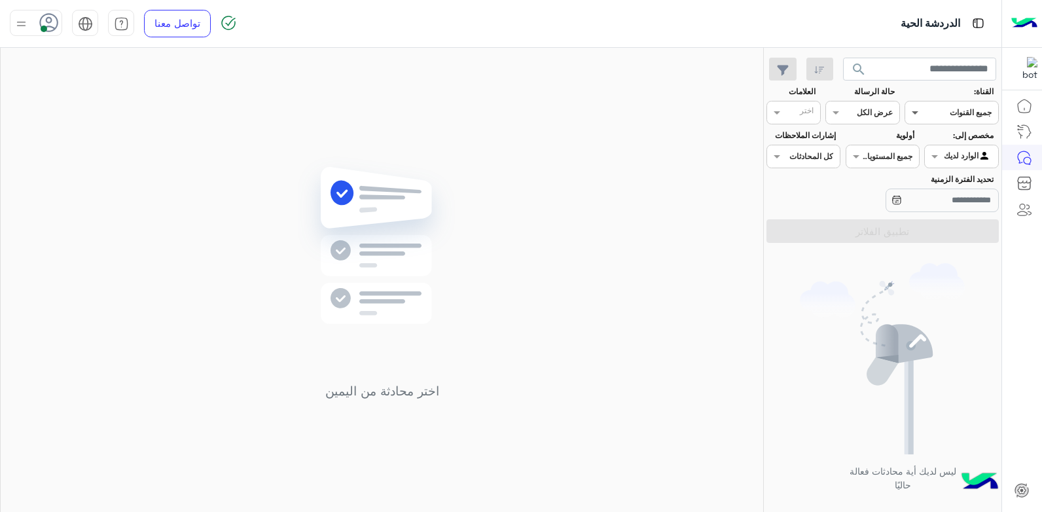
click at [912, 109] on span at bounding box center [913, 112] width 16 height 14
click at [927, 260] on div "ليس لديك أية محادثات فعالة حاليًا" at bounding box center [883, 382] width 238 height 269
click at [932, 157] on span at bounding box center [933, 156] width 16 height 14
click at [949, 183] on b "غير معينة" at bounding box center [961, 182] width 35 height 11
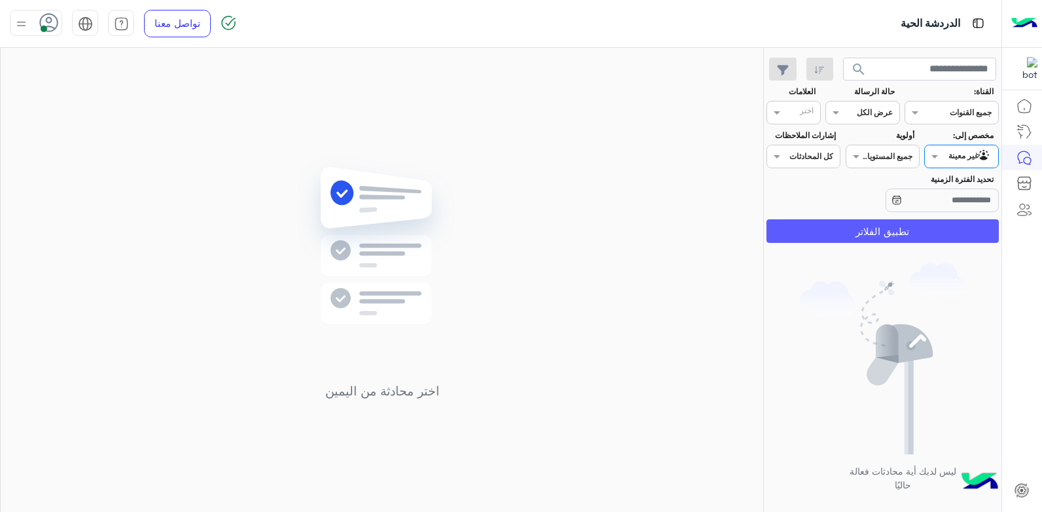
click at [859, 232] on button "تطبيق الفلاتر" at bounding box center [882, 231] width 232 height 24
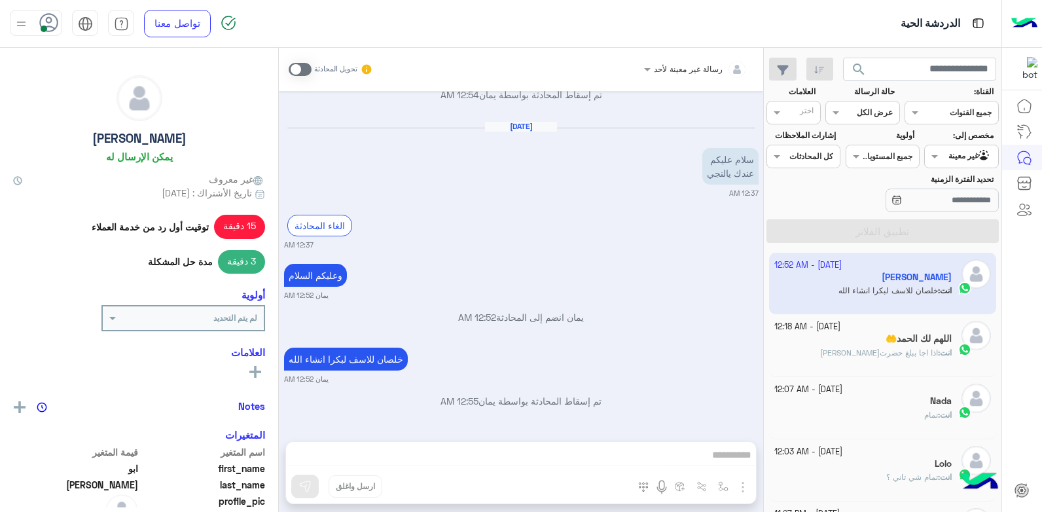
scroll to position [446, 0]
click at [910, 115] on span at bounding box center [913, 112] width 16 height 14
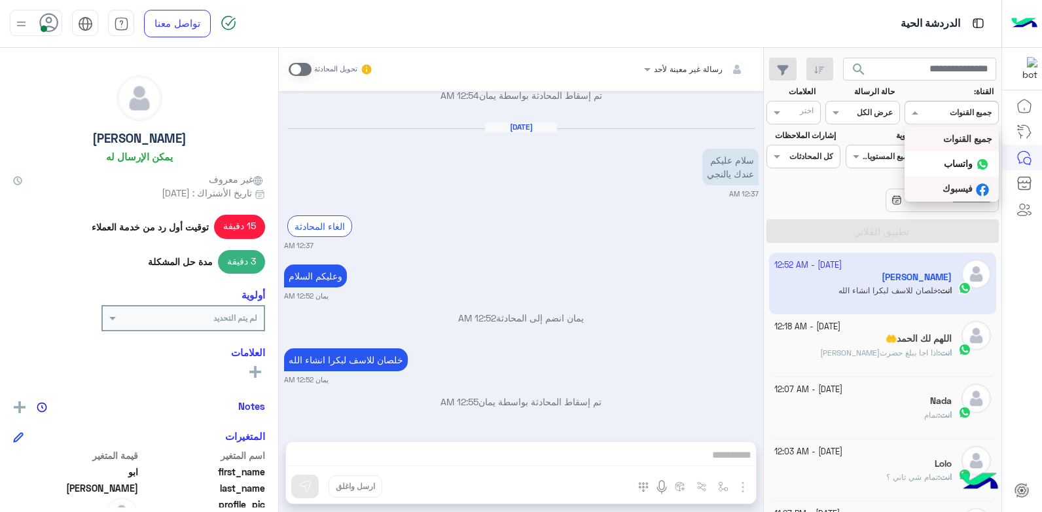
click at [846, 181] on div "تحديد الفترة الزمنية" at bounding box center [922, 193] width 153 height 41
click at [929, 154] on span at bounding box center [933, 156] width 16 height 14
click at [944, 186] on b "غير معينة" at bounding box center [961, 182] width 35 height 11
click at [928, 159] on span at bounding box center [933, 156] width 16 height 14
click at [938, 204] on b "الوارد لديك" at bounding box center [958, 207] width 41 height 11
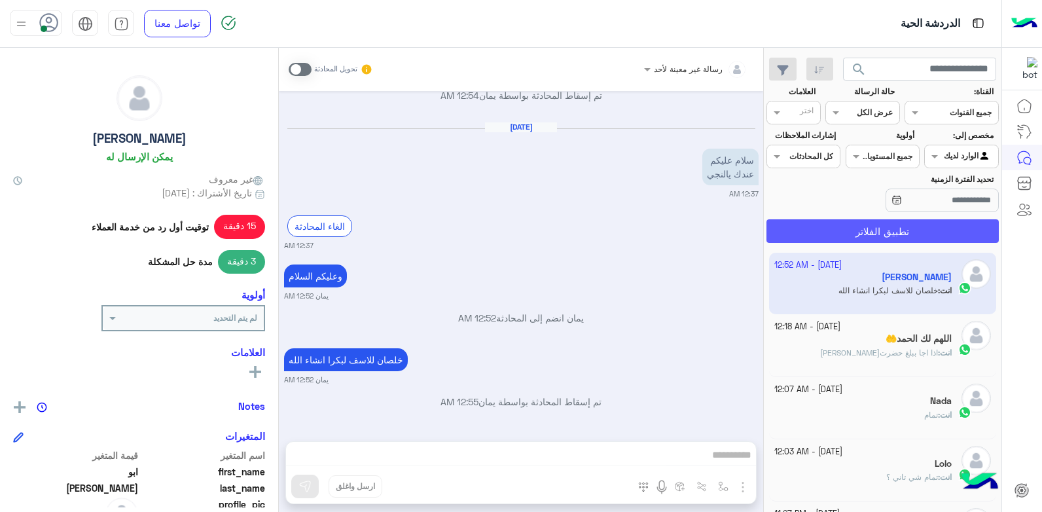
click at [842, 238] on button "تطبيق الفلاتر" at bounding box center [882, 231] width 232 height 24
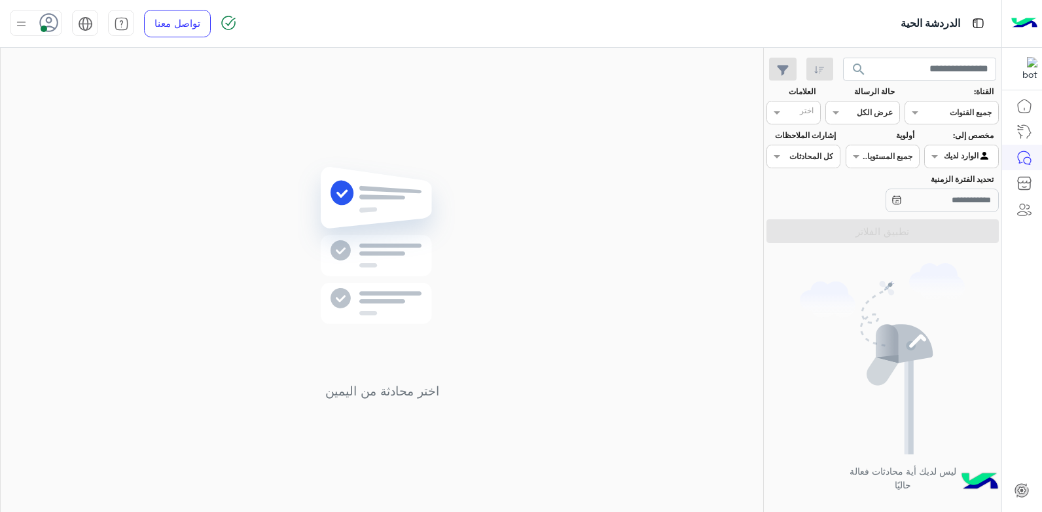
click at [26, 16] on img at bounding box center [21, 24] width 16 height 16
click at [301, 134] on div "اختر محادثة من اليمين" at bounding box center [382, 282] width 762 height 469
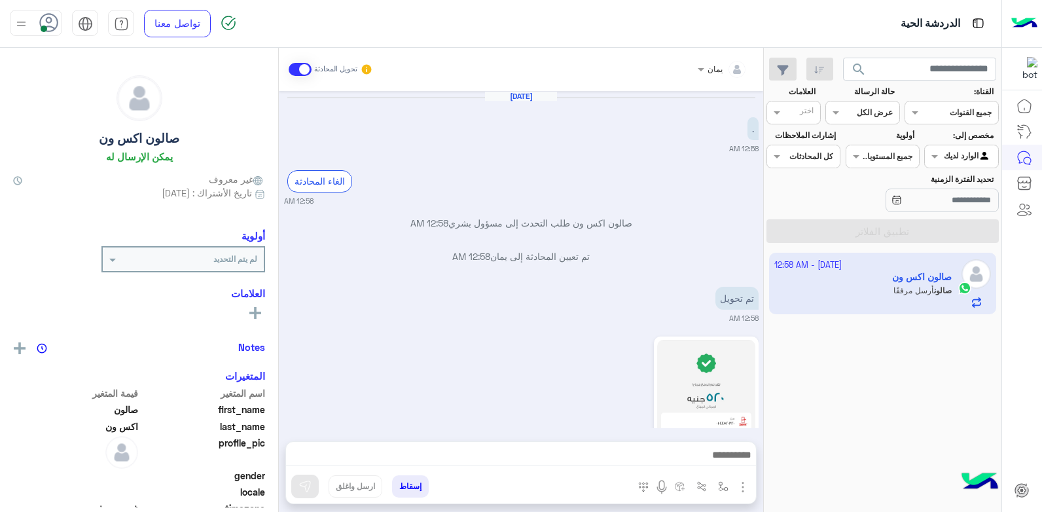
scroll to position [98, 0]
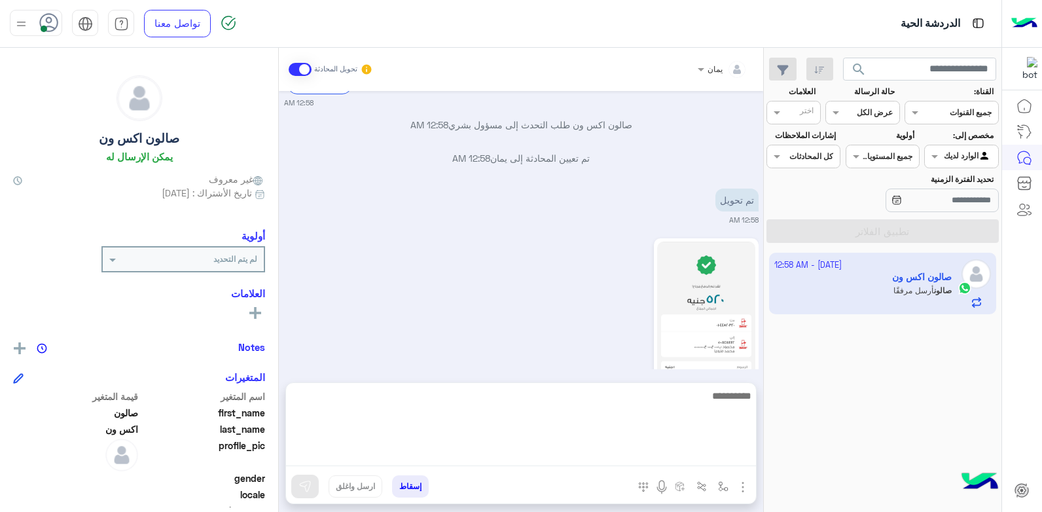
click at [546, 449] on textarea at bounding box center [521, 426] width 470 height 79
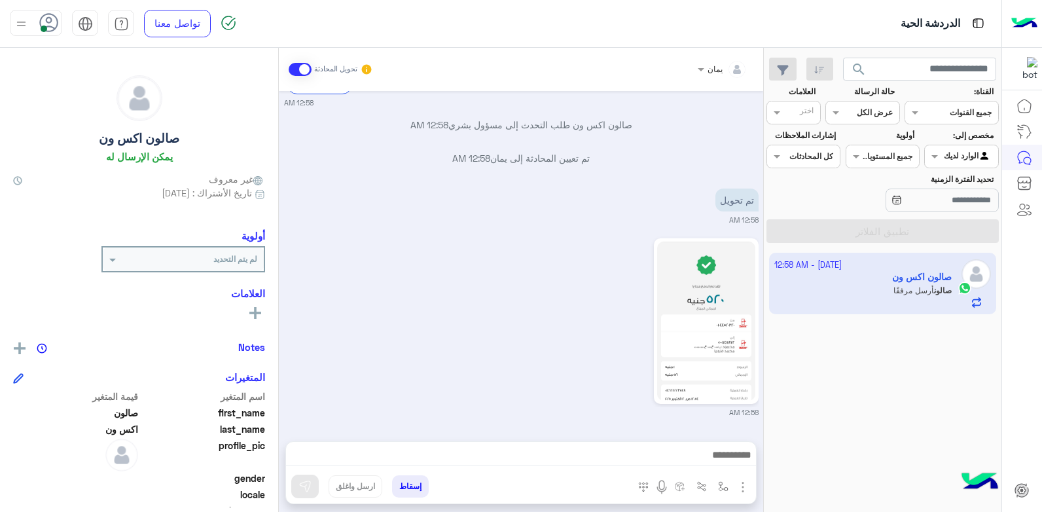
click at [408, 482] on button "إسقاط" at bounding box center [410, 486] width 37 height 22
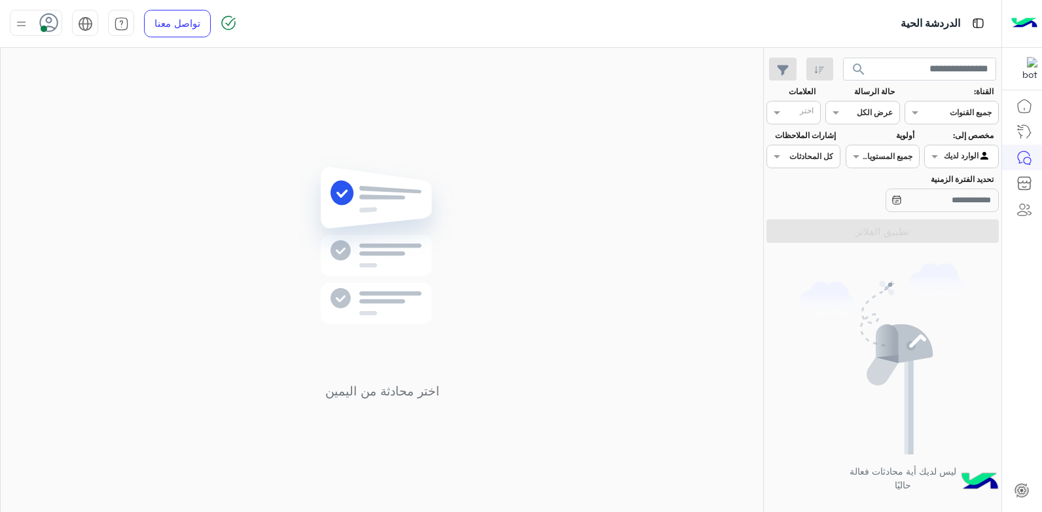
click at [33, 25] on div at bounding box center [36, 23] width 52 height 26
click at [131, 189] on span "غير متصل" at bounding box center [139, 186] width 38 height 14
click at [137, 294] on link "تسجيل الخروج" at bounding box center [118, 288] width 56 height 11
click at [133, 287] on link "تسجيل الخروج" at bounding box center [118, 288] width 56 height 11
